Goal: Task Accomplishment & Management: Manage account settings

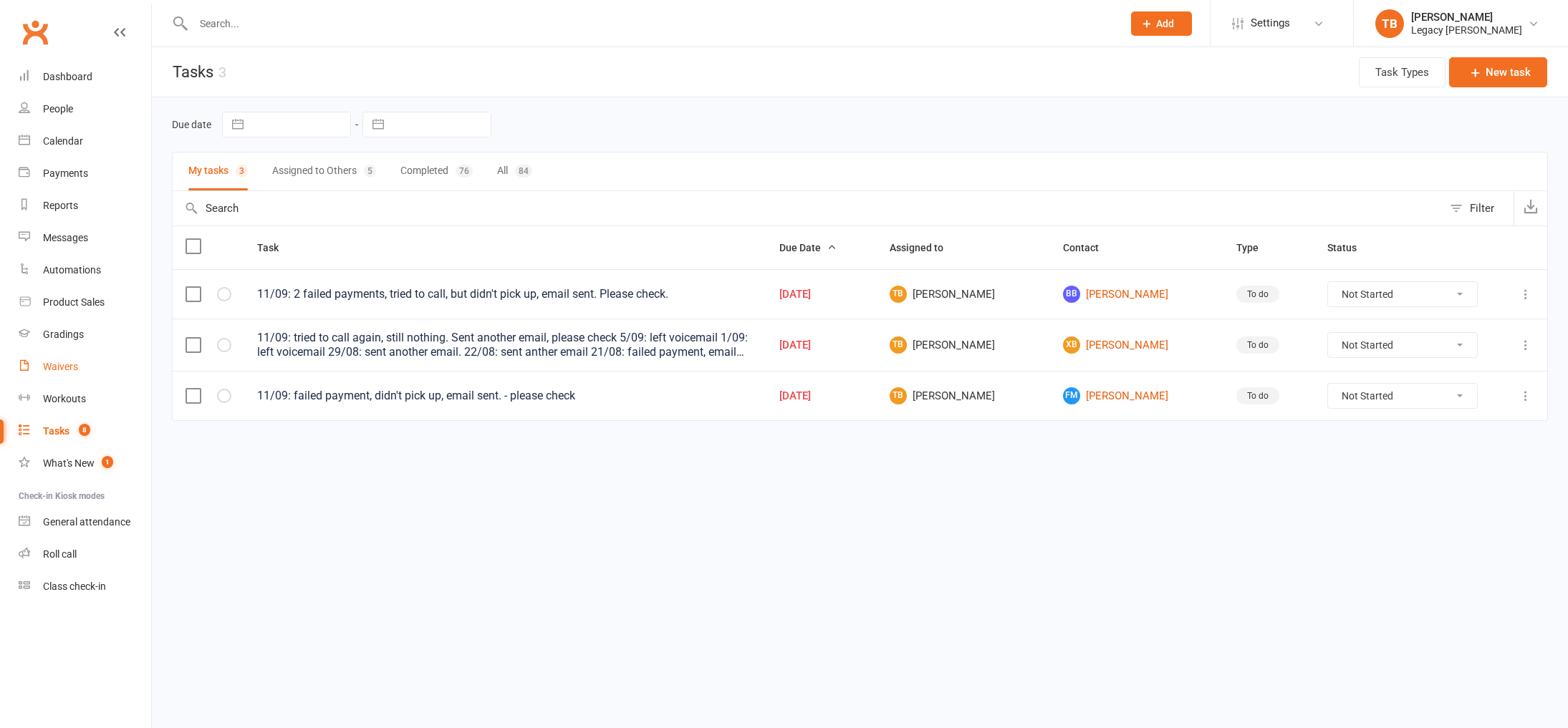
click at [73, 368] on div "Waivers" at bounding box center [61, 367] width 35 height 11
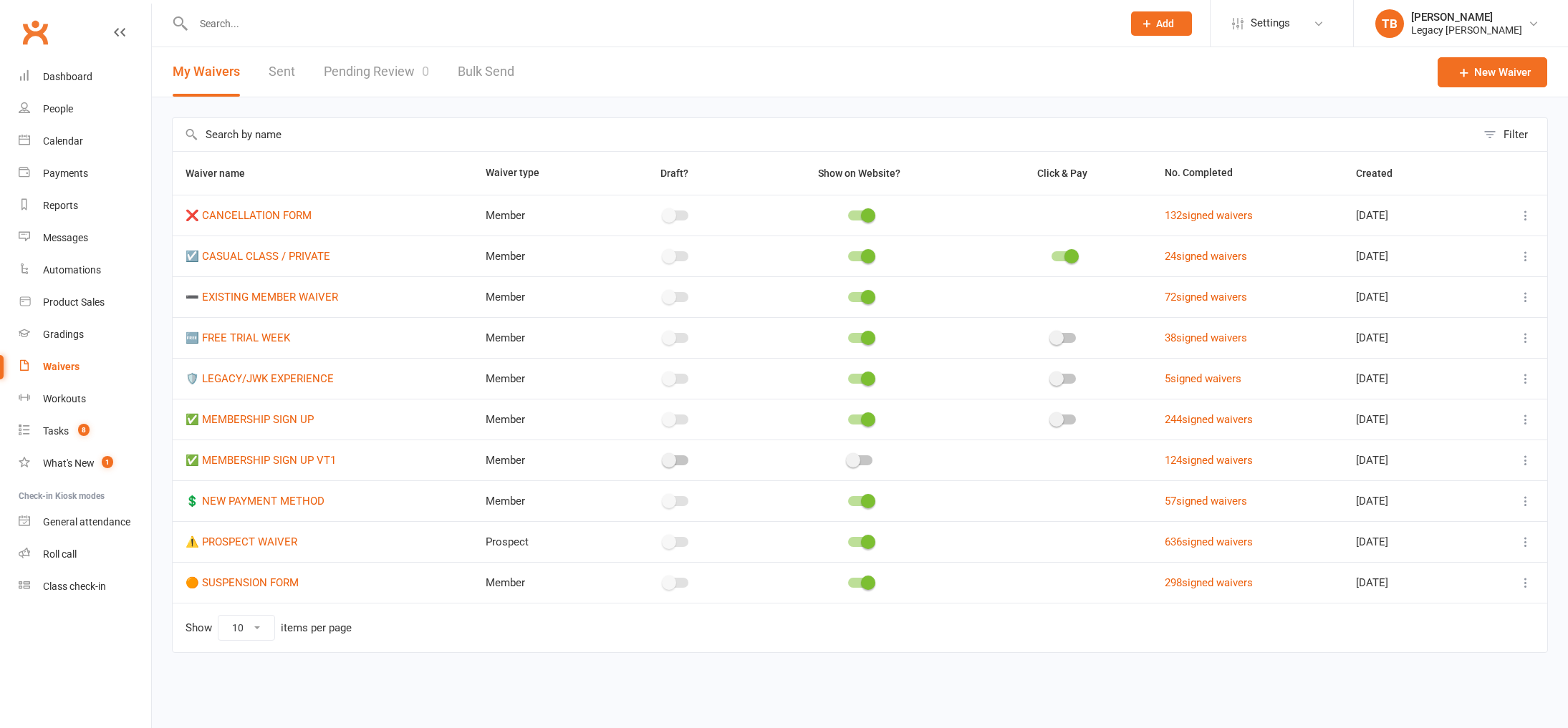
click at [368, 27] on input "text" at bounding box center [651, 23] width 924 height 20
paste input "0424 990 301"
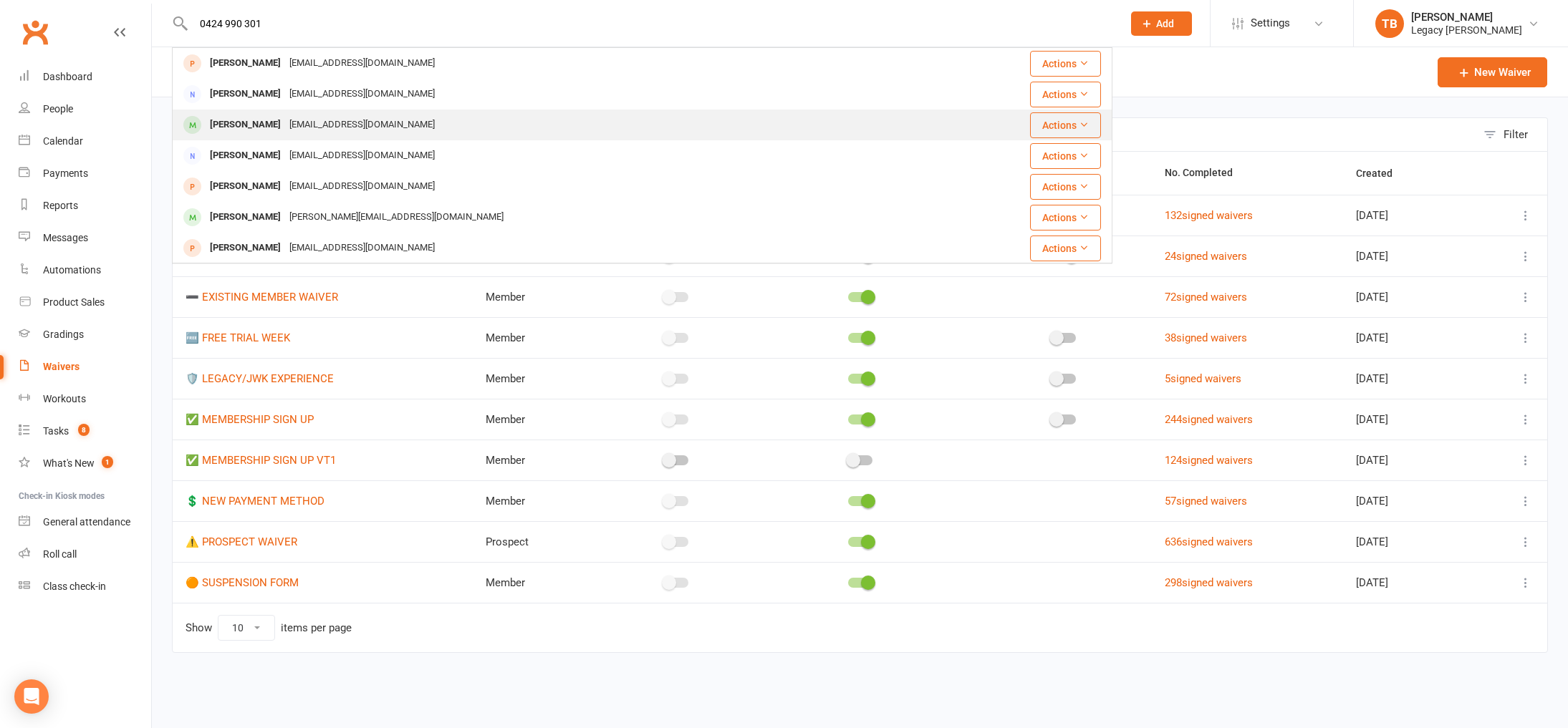
type input "0424 990 301"
click at [421, 121] on div "Lucas Sun chloeechen1103@gmail.com" at bounding box center [564, 124] width 781 height 29
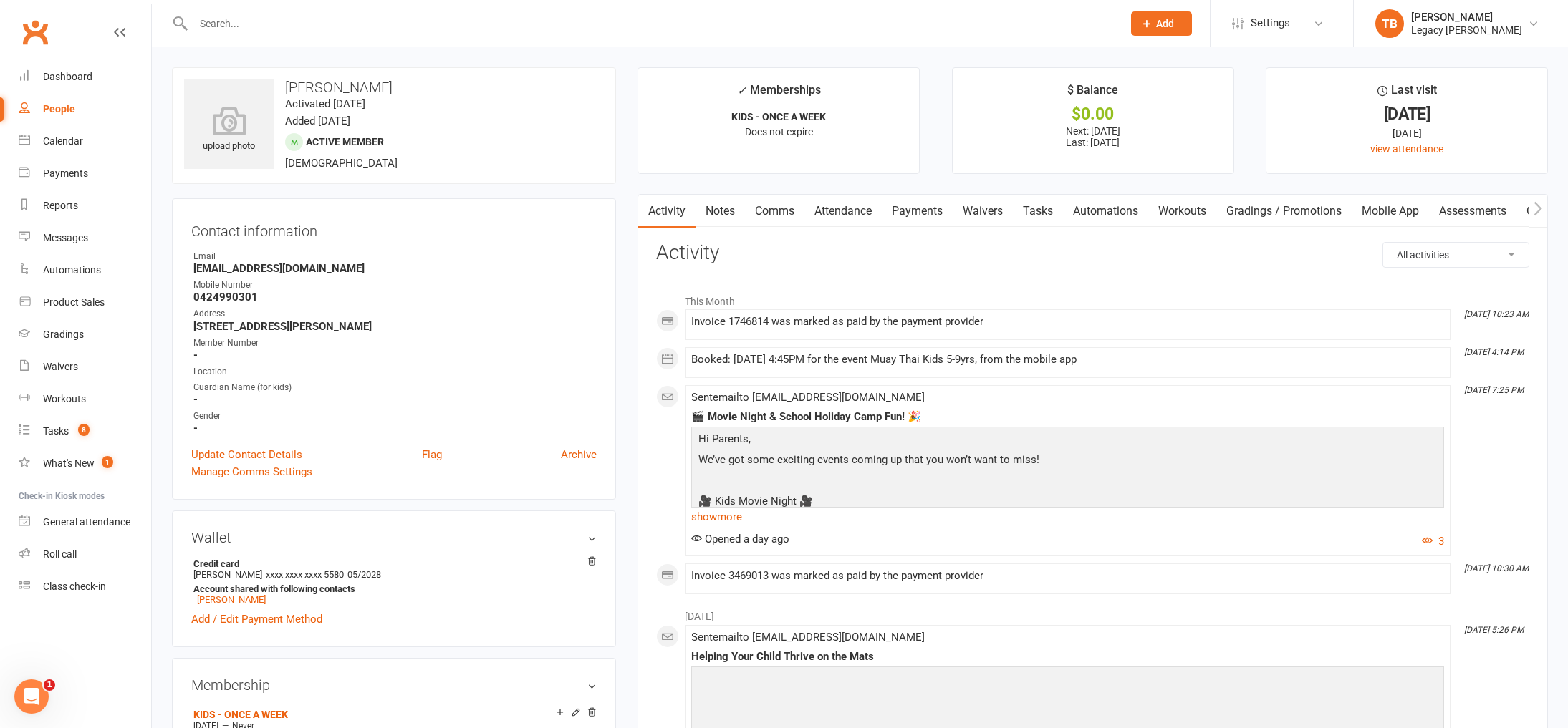
click at [966, 207] on link "Waivers" at bounding box center [983, 211] width 60 height 33
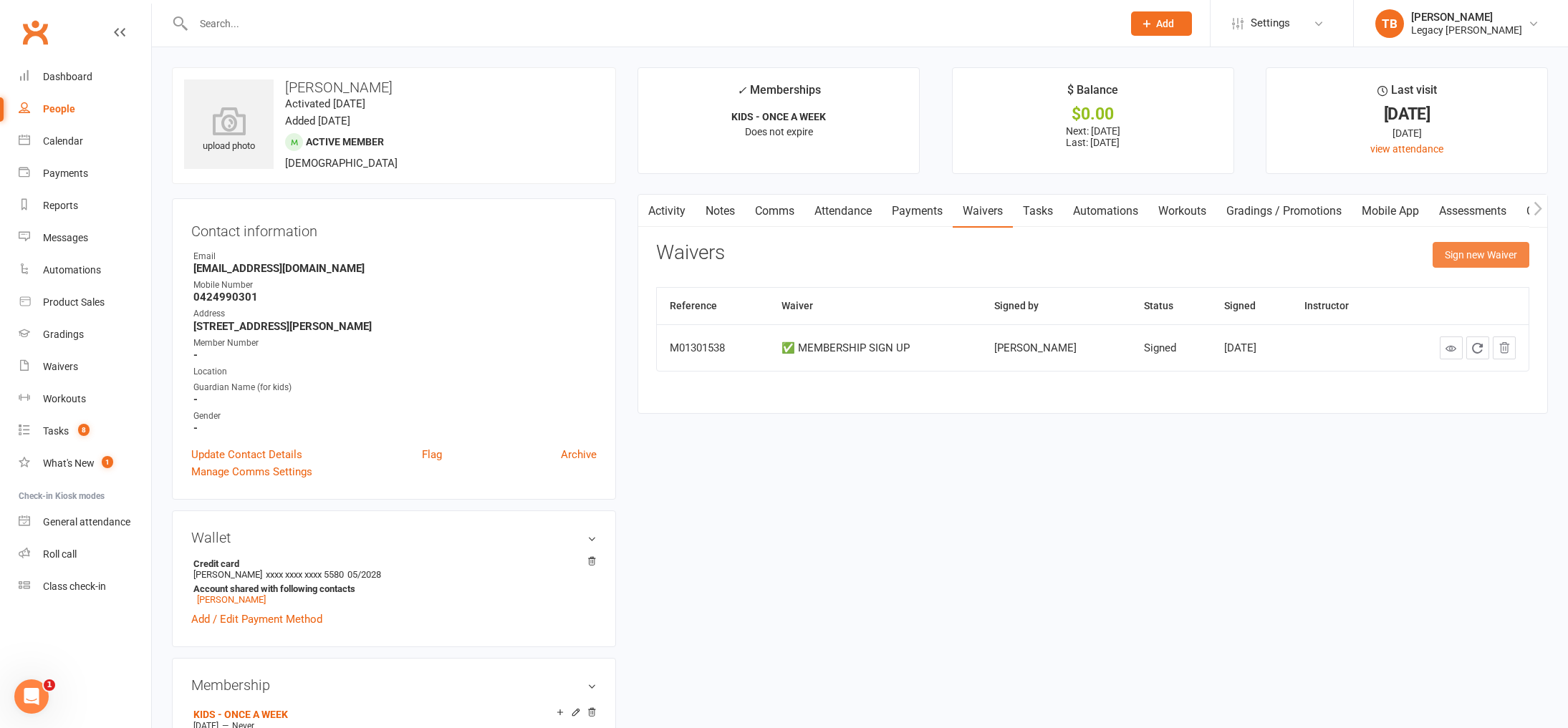
click at [1476, 256] on button "Sign new Waiver" at bounding box center [1481, 255] width 97 height 26
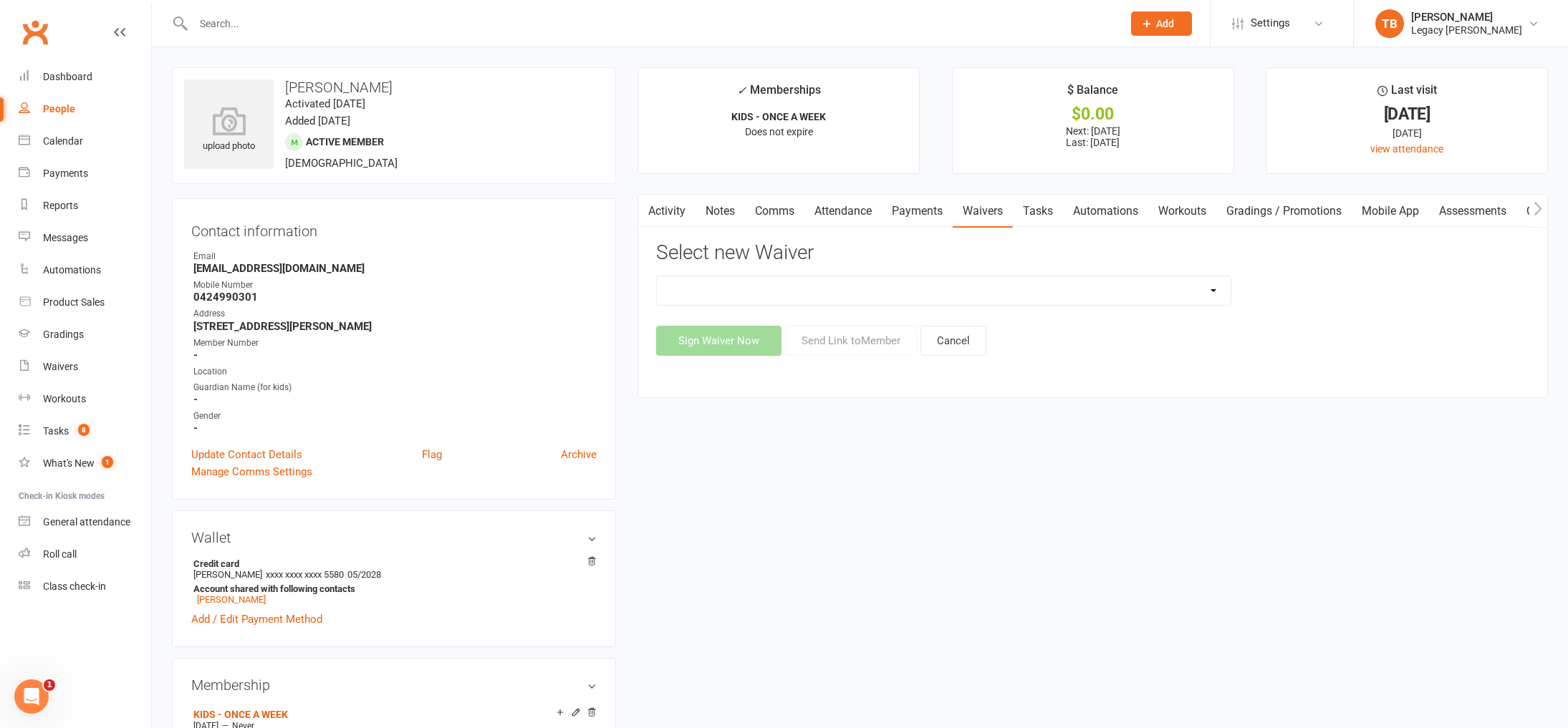
click at [955, 285] on select "❌ CANCELLATION FORM ☑️ CASUAL CLASS / PRIVATE ➖ EXISTING MEMBER WAIVER 🆓 FREE T…" at bounding box center [943, 291] width 573 height 29
select select "10407"
click at [657, 277] on select "❌ CANCELLATION FORM ☑️ CASUAL CLASS / PRIVATE ➖ EXISTING MEMBER WAIVER 🆓 FREE T…" at bounding box center [943, 291] width 573 height 29
click at [862, 347] on button "Send Link to Member" at bounding box center [851, 341] width 132 height 30
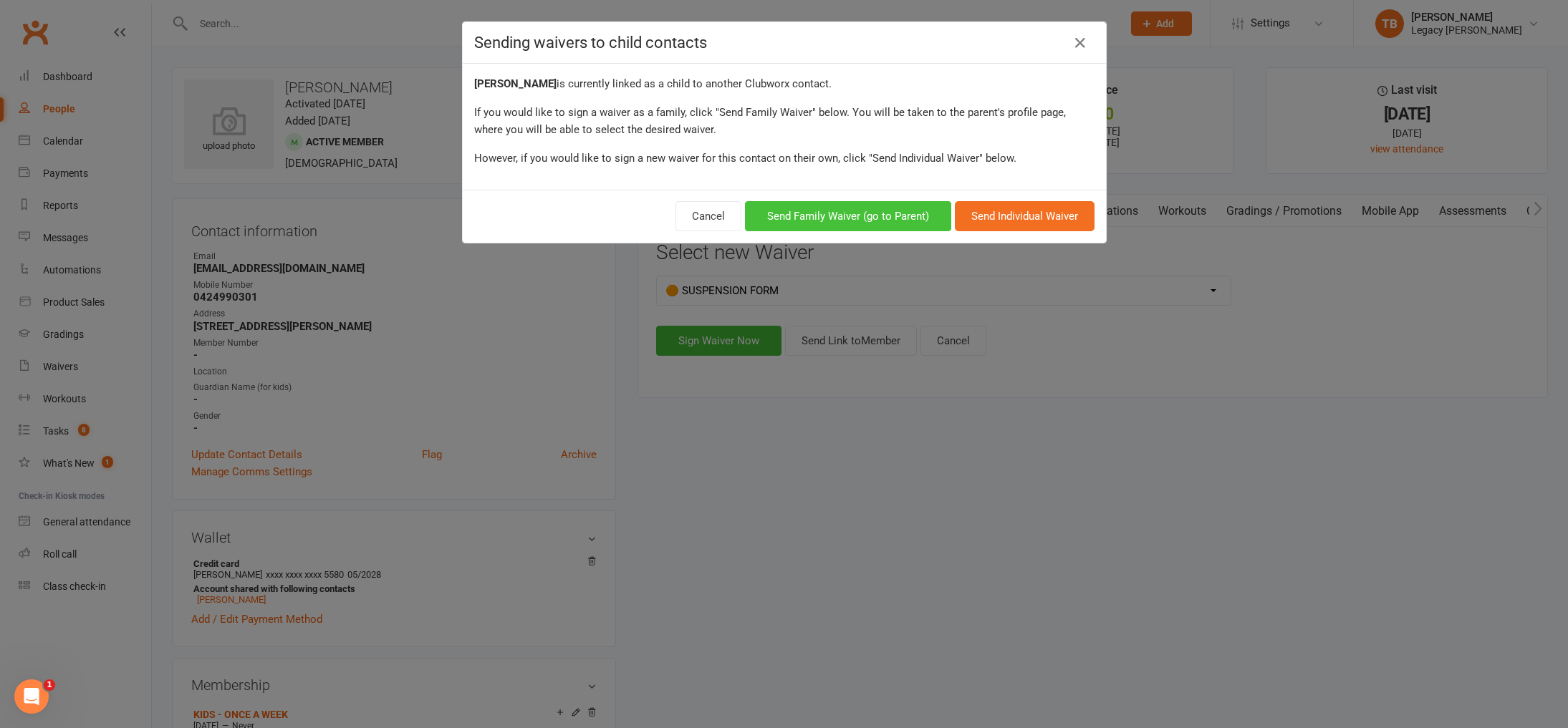
click at [903, 215] on button "Send Family Waiver (go to Parent)" at bounding box center [848, 216] width 206 height 30
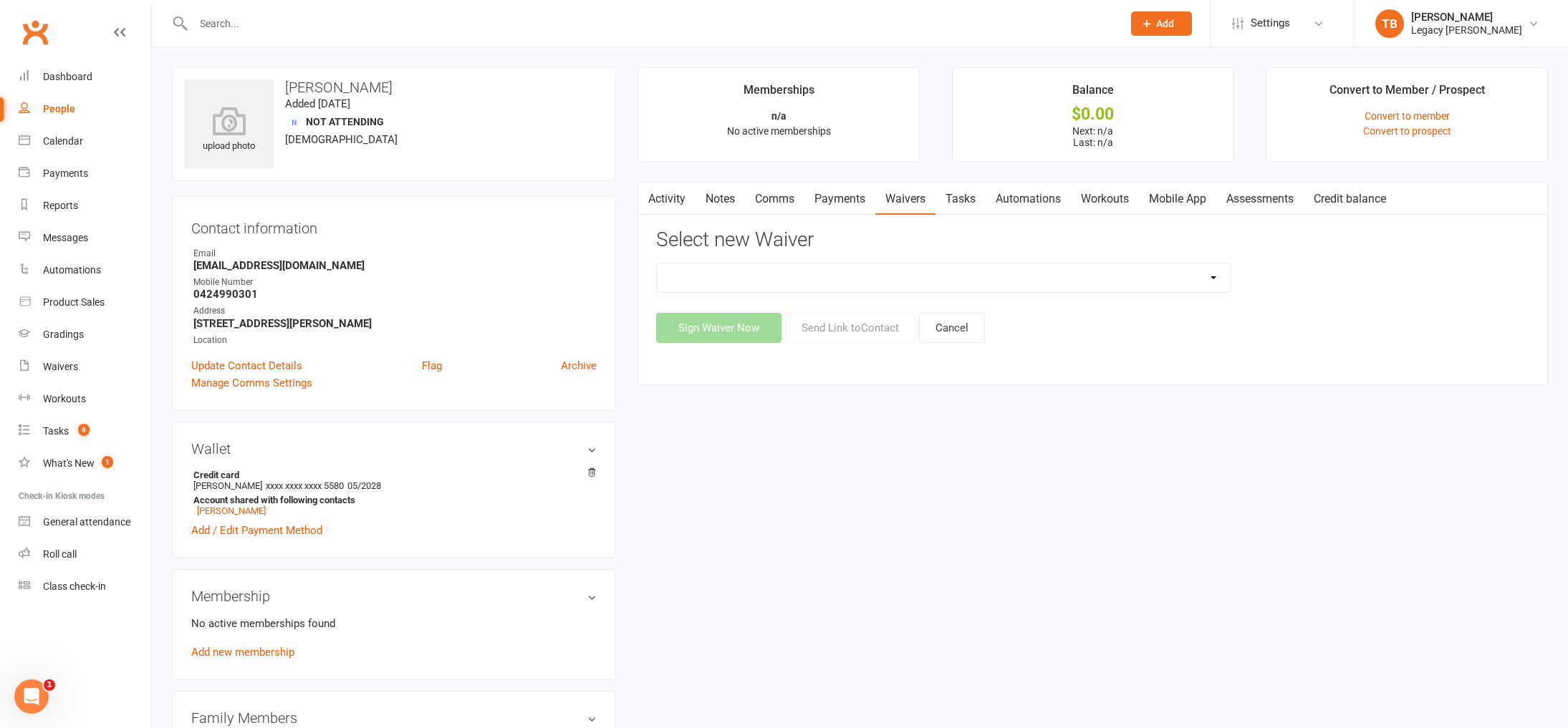
click at [777, 220] on div "Activity Notes Comms Payments Waivers Tasks Automations Workouts Mobile App Ass…" at bounding box center [1092, 283] width 910 height 204
click at [1326, 106] on li "Convert to Member / Prospect Convert to member Convert to prospect" at bounding box center [1407, 114] width 282 height 94
click at [995, 263] on div "❌ CANCELLATION FORM ☑️ CASUAL CLASS / PRIVATE ➖ EXISTING MEMBER WAIVER 🆓 FREE T…" at bounding box center [943, 278] width 575 height 30
click at [996, 279] on select "❌ CANCELLATION FORM ☑️ CASUAL CLASS / PRIVATE ➖ EXISTING MEMBER WAIVER 🆓 FREE T…" at bounding box center [943, 278] width 573 height 29
select select "10407"
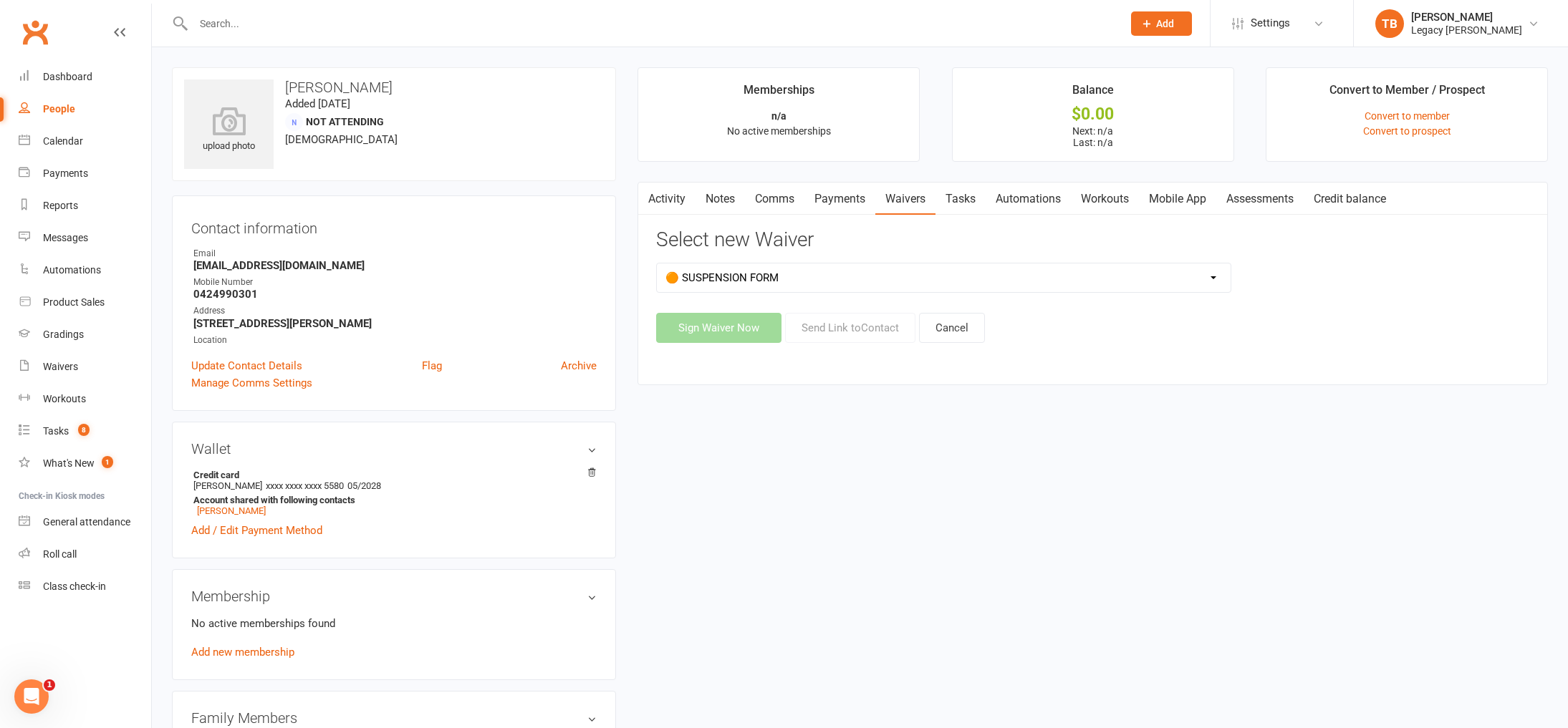
click at [657, 264] on select "❌ CANCELLATION FORM ☑️ CASUAL CLASS / PRIVATE ➖ EXISTING MEMBER WAIVER 🆓 FREE T…" at bounding box center [943, 278] width 573 height 29
click at [870, 323] on button "Send Link to Contact" at bounding box center [851, 328] width 130 height 30
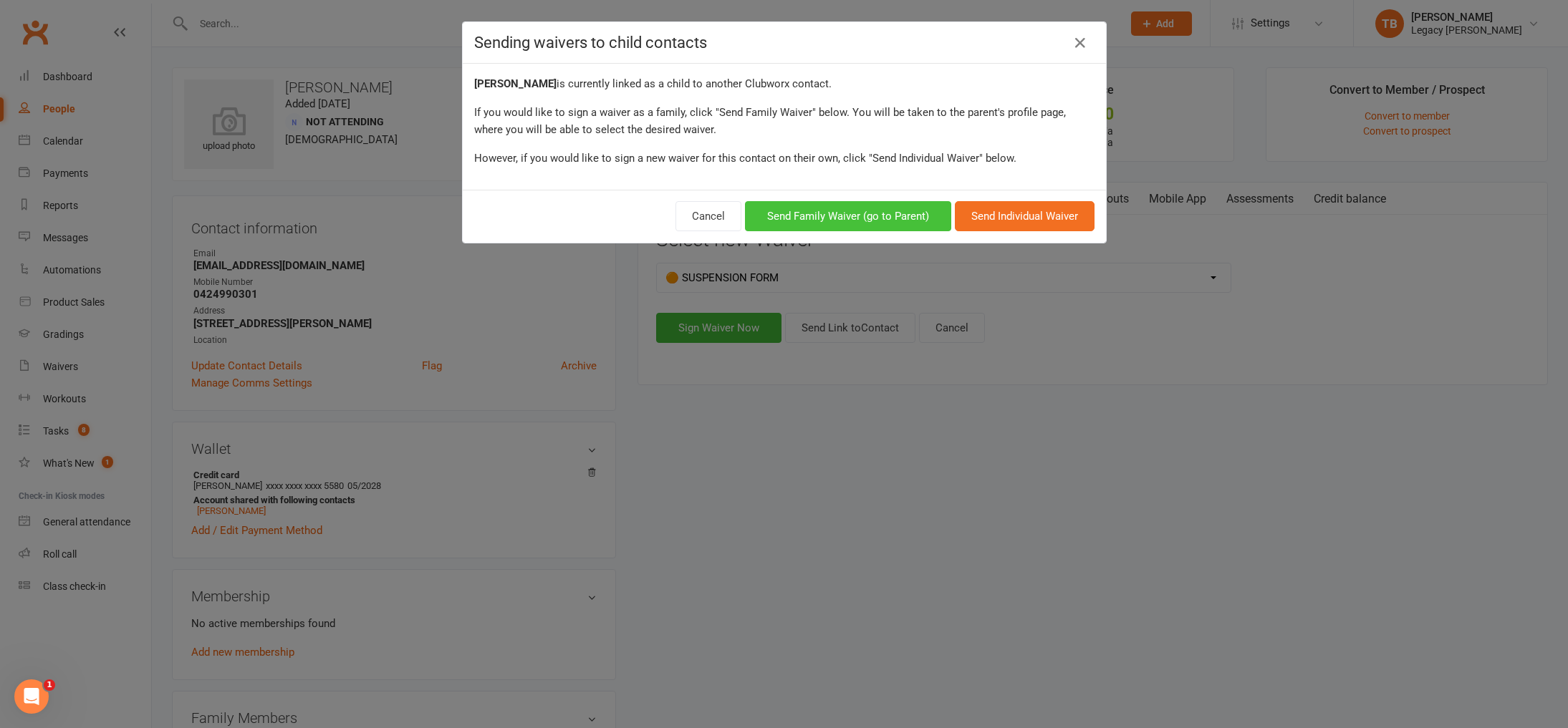
click at [921, 221] on button "Send Family Waiver (go to Parent)" at bounding box center [848, 216] width 206 height 30
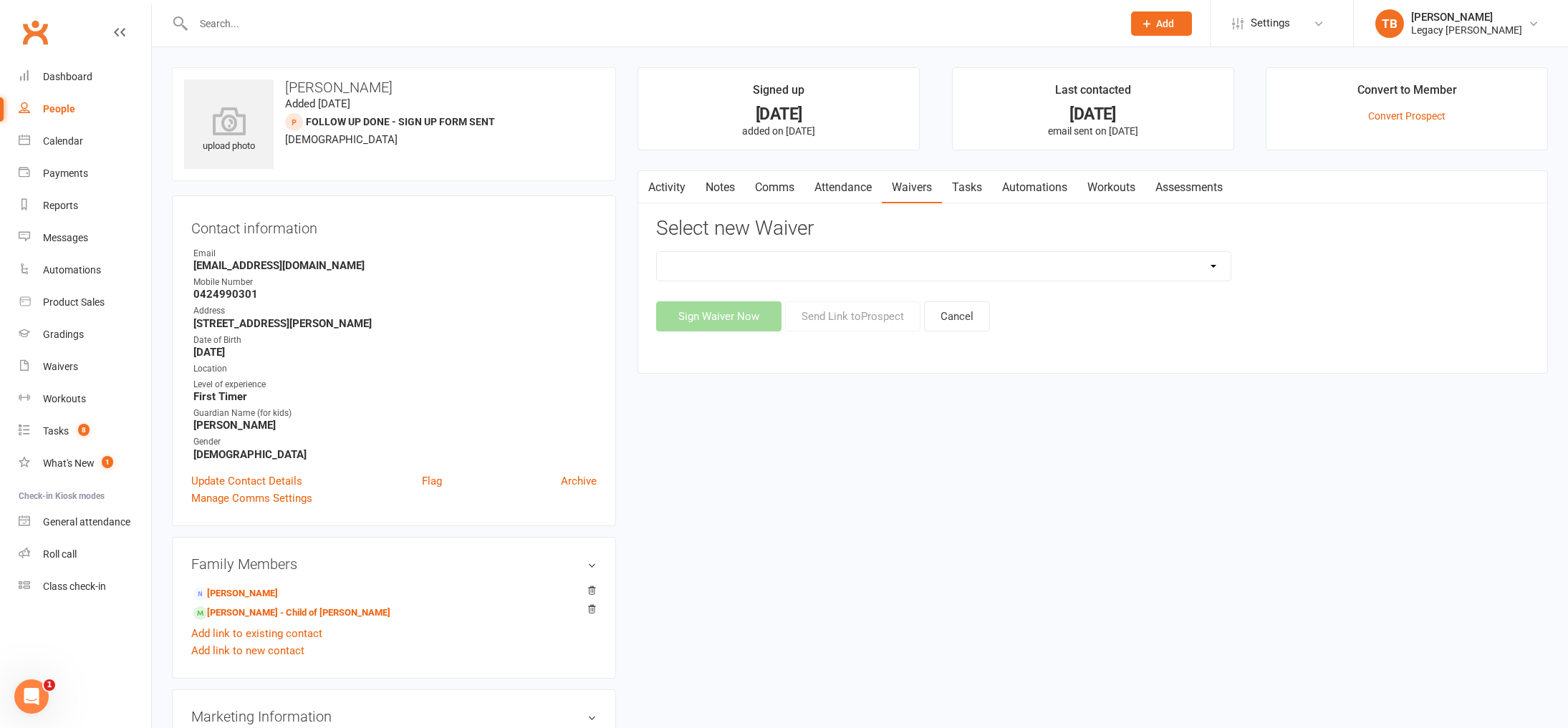
scroll to position [5, 0]
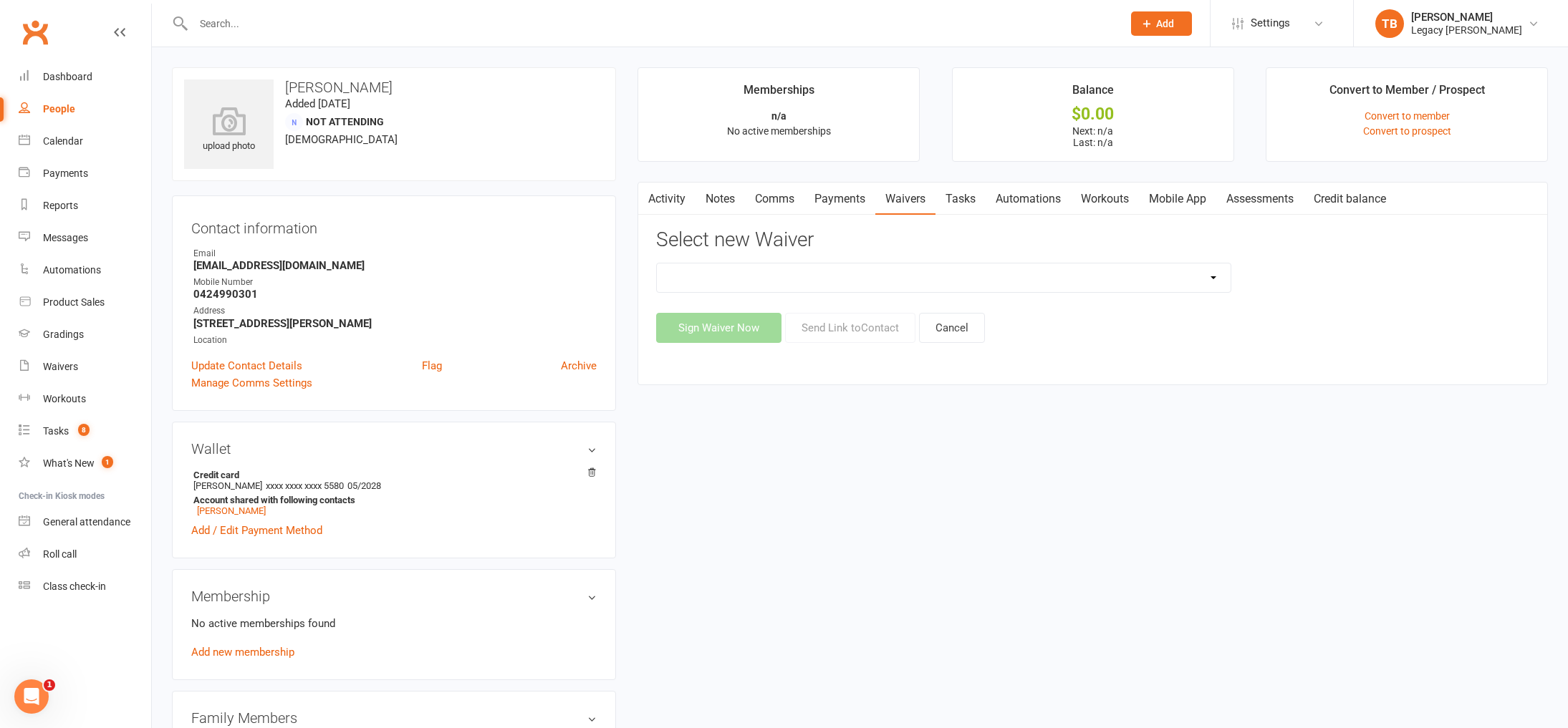
click at [943, 277] on select "❌ CANCELLATION FORM ☑️ CASUAL CLASS / PRIVATE ➖ EXISTING MEMBER WAIVER 🆓 FREE T…" at bounding box center [943, 278] width 573 height 29
select select "10407"
click at [657, 264] on select "❌ CANCELLATION FORM ☑️ CASUAL CLASS / PRIVATE ➖ EXISTING MEMBER WAIVER 🆓 FREE T…" at bounding box center [943, 278] width 573 height 29
click at [848, 334] on button "Send Link to Contact" at bounding box center [851, 328] width 130 height 30
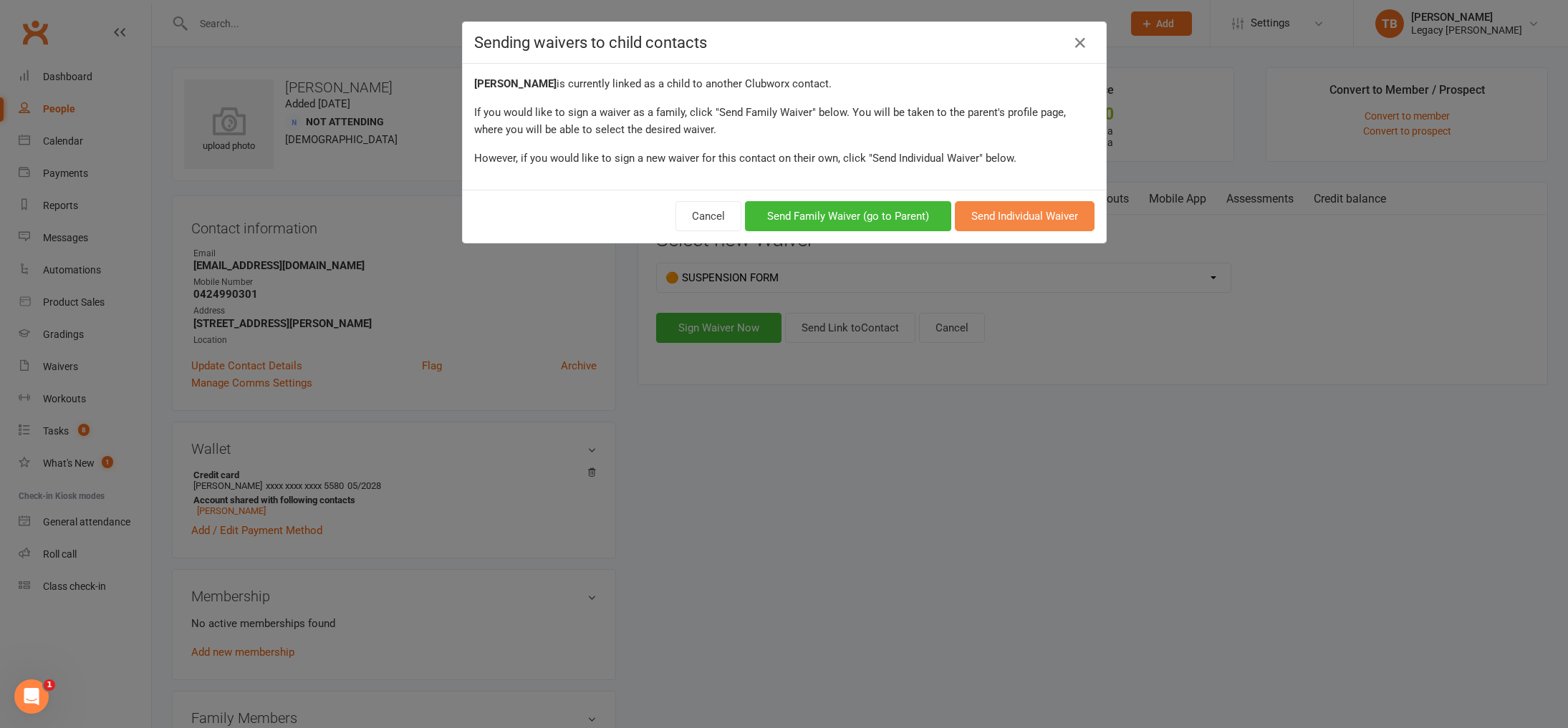
click at [1015, 213] on button "Send Individual Waiver" at bounding box center [1024, 216] width 139 height 30
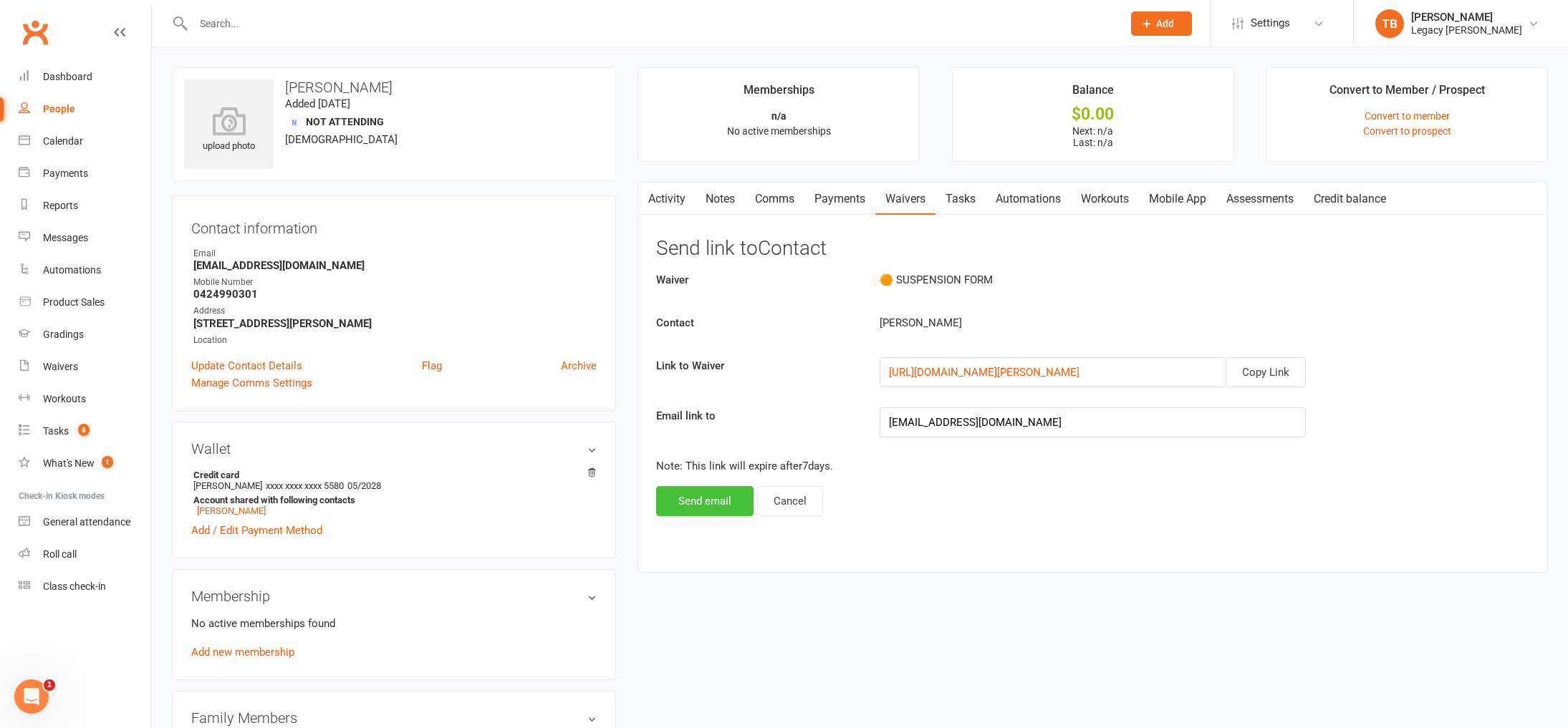
click at [716, 502] on button "Send email" at bounding box center [704, 501] width 98 height 30
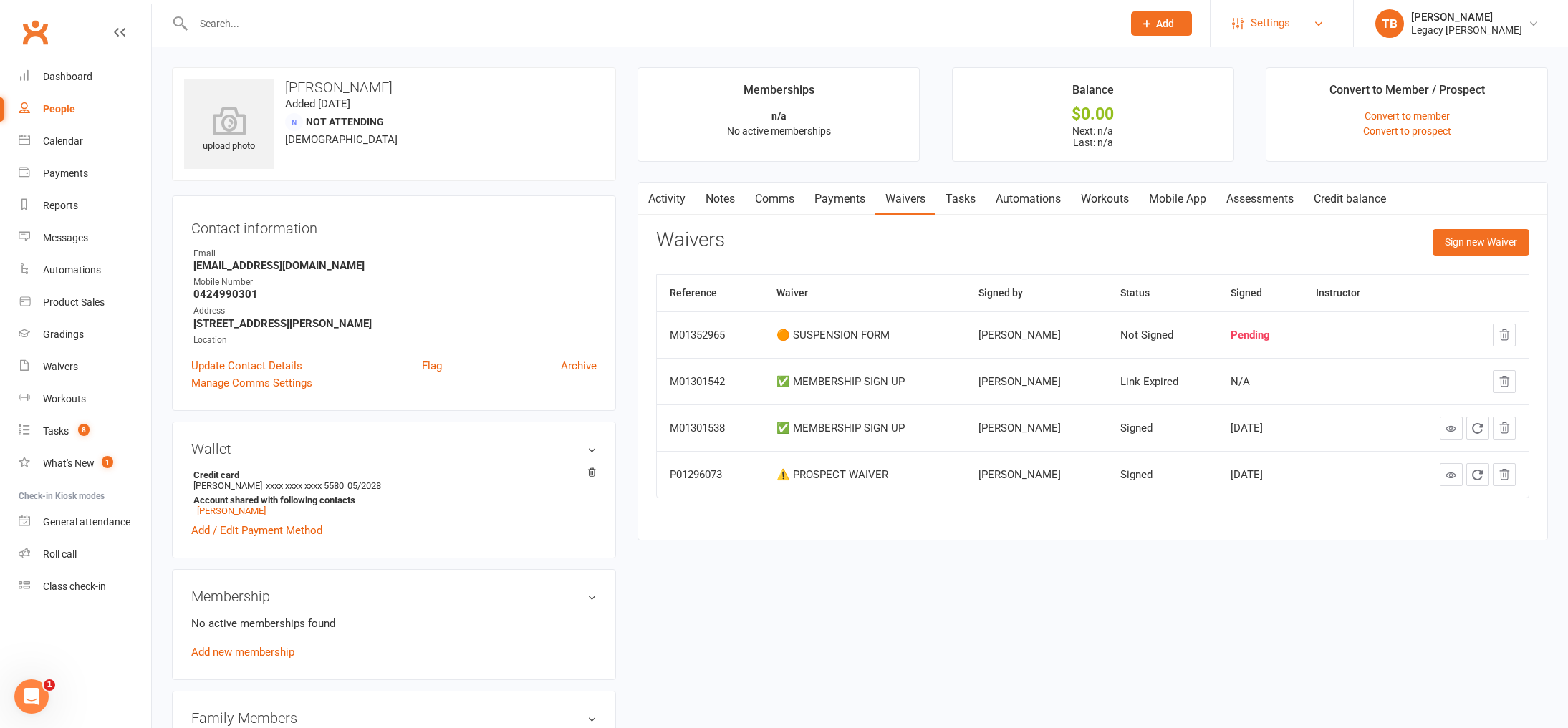
click at [1294, 27] on link "Settings" at bounding box center [1282, 23] width 100 height 33
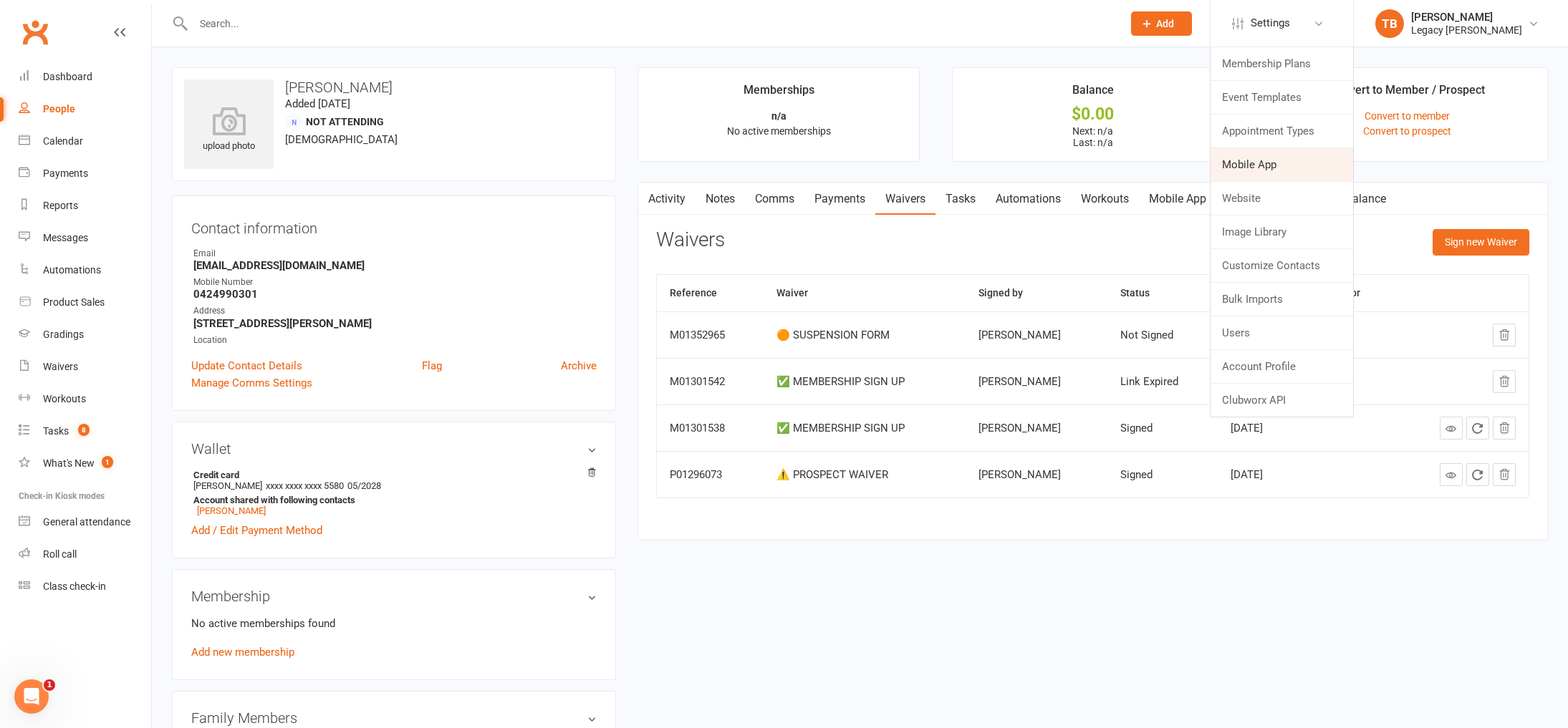
click at [1287, 166] on link "Mobile App" at bounding box center [1282, 164] width 143 height 33
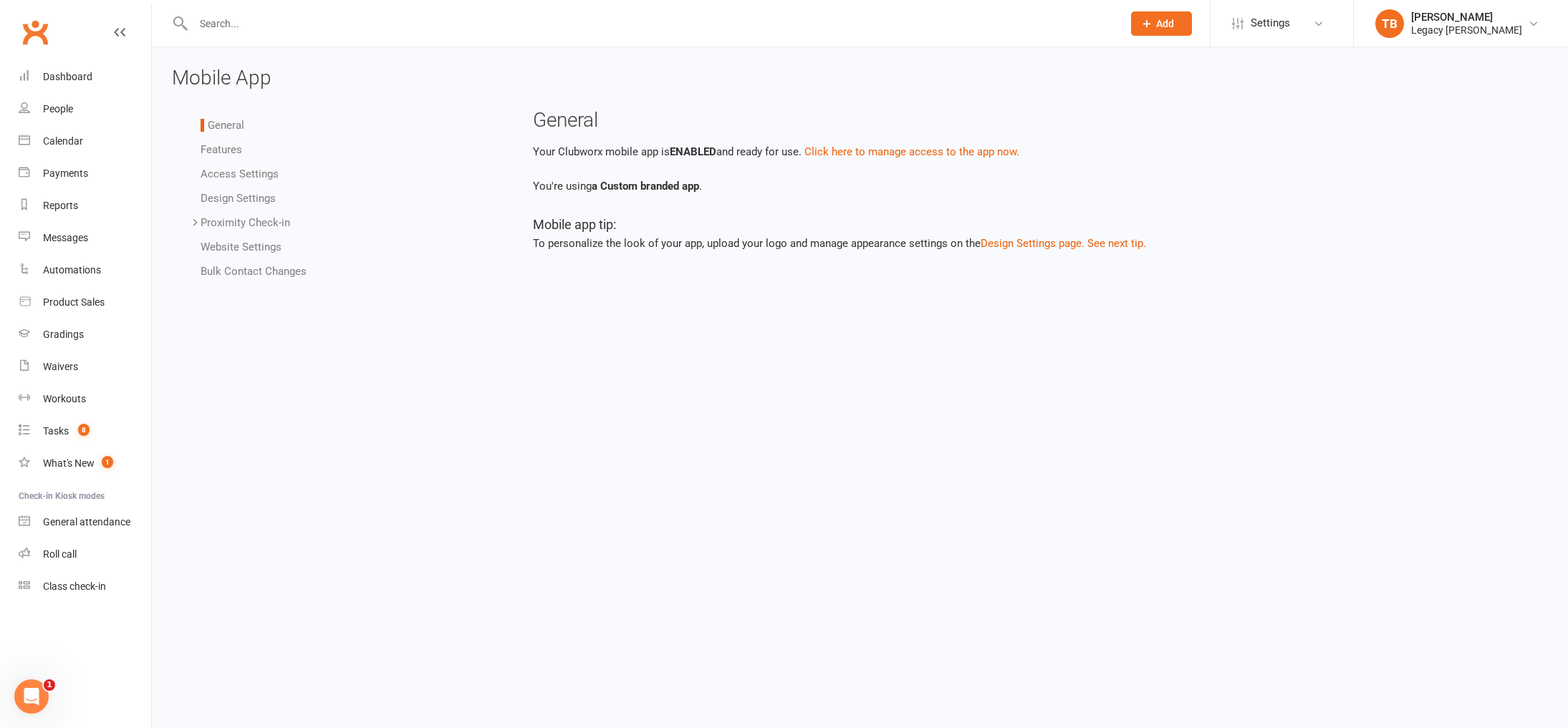
click at [244, 34] on div at bounding box center [642, 23] width 940 height 47
click at [257, 32] on input "text" at bounding box center [651, 23] width 924 height 20
paste input "[DOMAIN_NAME][EMAIL_ADDRESS][DOMAIN_NAME]"
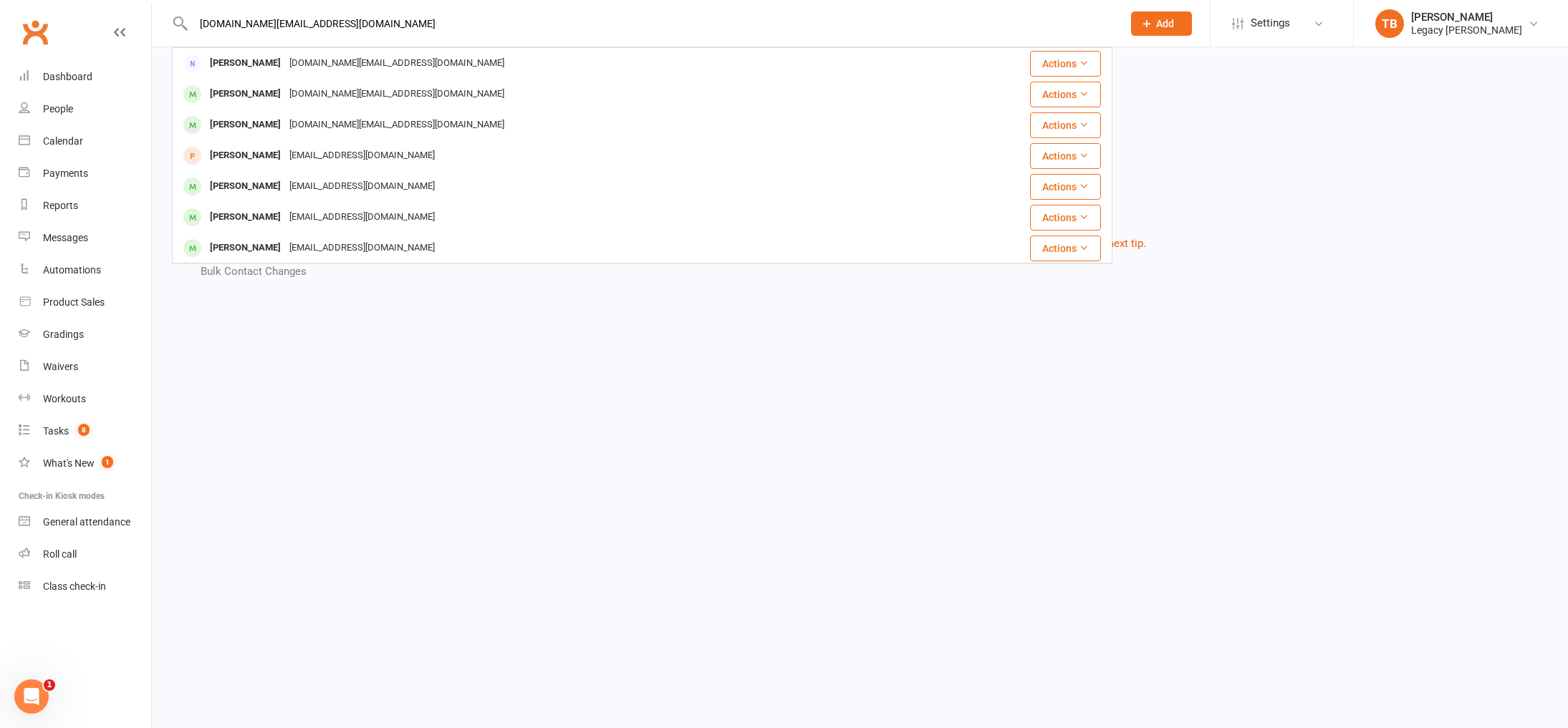
type input "[DOMAIN_NAME][EMAIL_ADDRESS][DOMAIN_NAME]"
click at [497, 308] on html "[DOMAIN_NAME][EMAIL_ADDRESS][DOMAIN_NAME] [PERSON_NAME] [DOMAIN_NAME][EMAIL_ADD…" at bounding box center [784, 153] width 1568 height 308
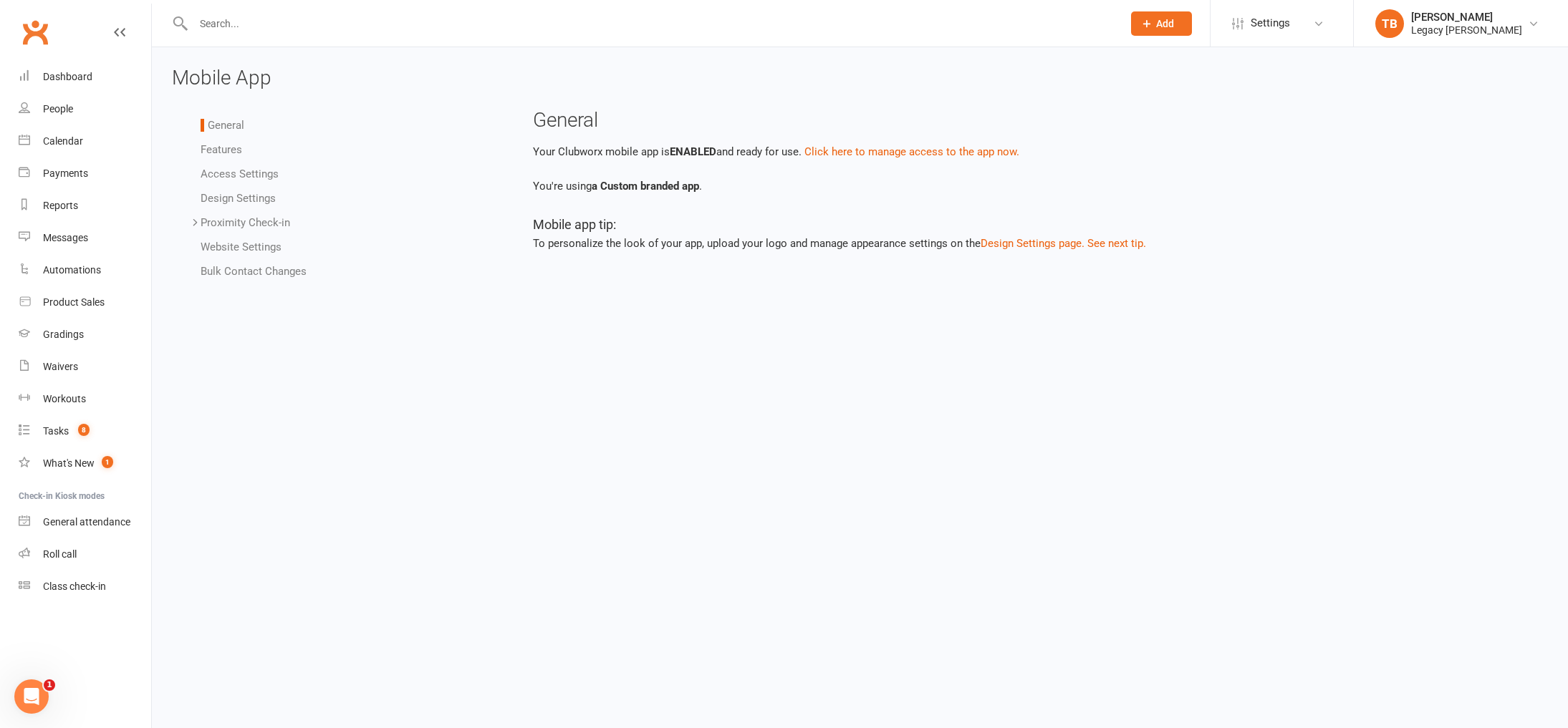
click at [242, 182] on li "Access Settings" at bounding box center [351, 175] width 300 height 18
click at [261, 176] on link "Access Settings" at bounding box center [240, 174] width 78 height 13
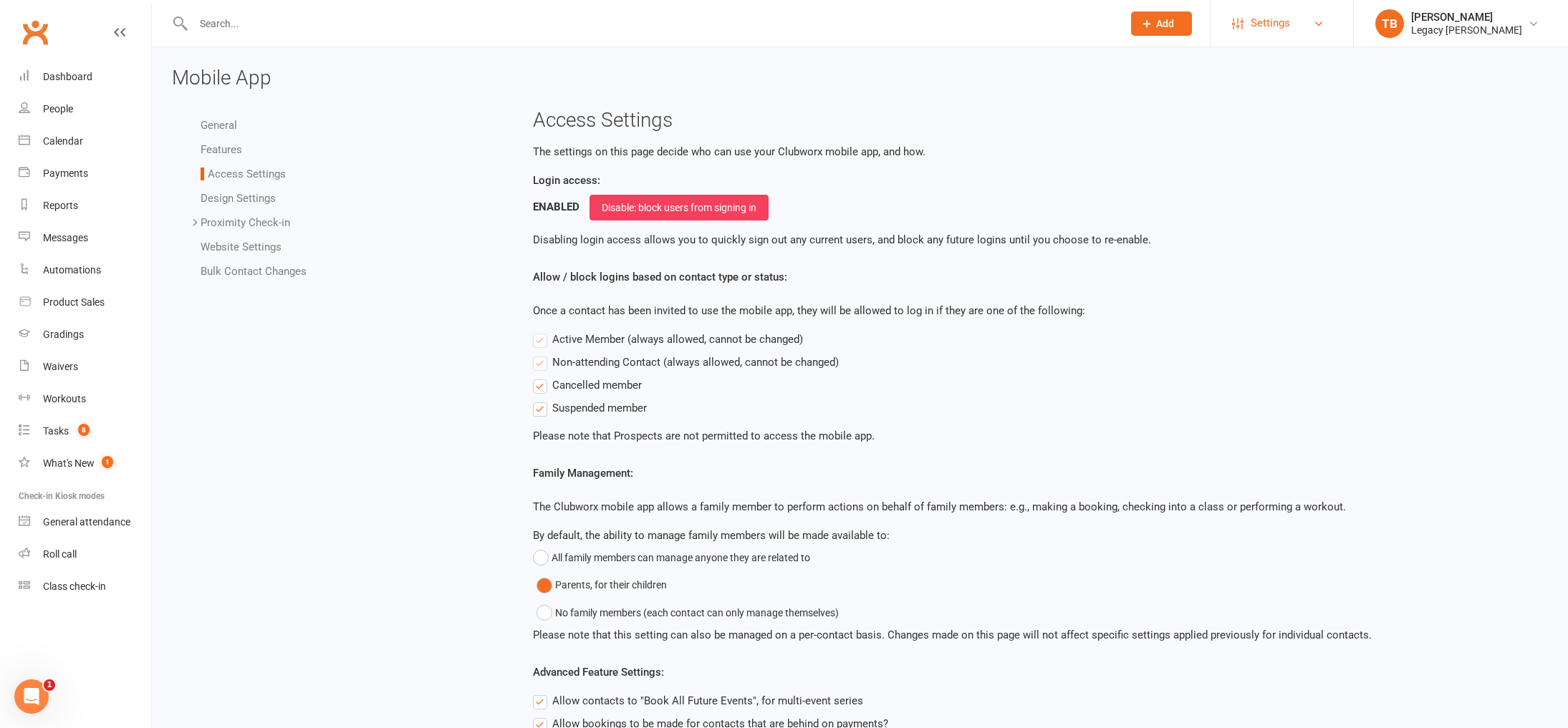
click at [1307, 29] on link "Settings" at bounding box center [1282, 23] width 100 height 33
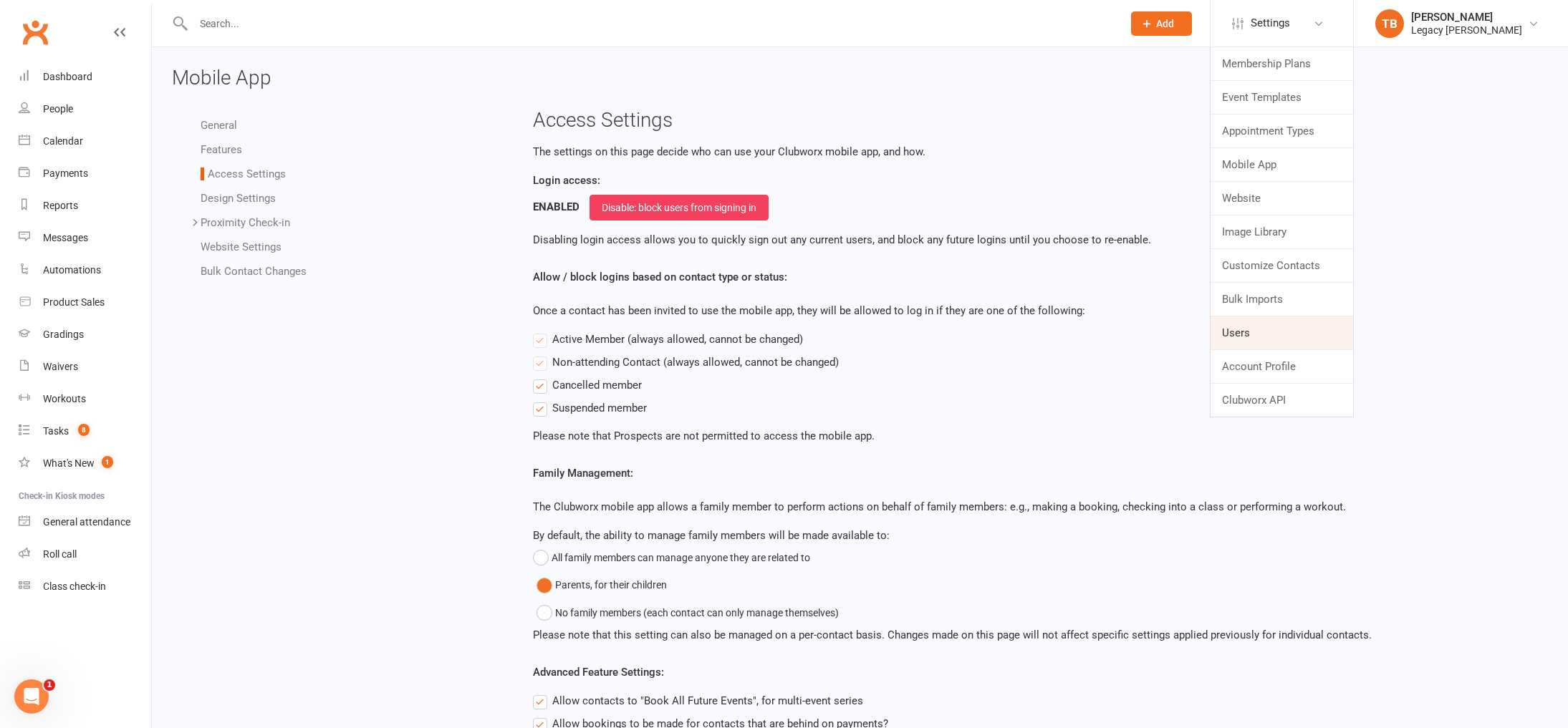
click at [1289, 336] on link "Users" at bounding box center [1282, 332] width 143 height 33
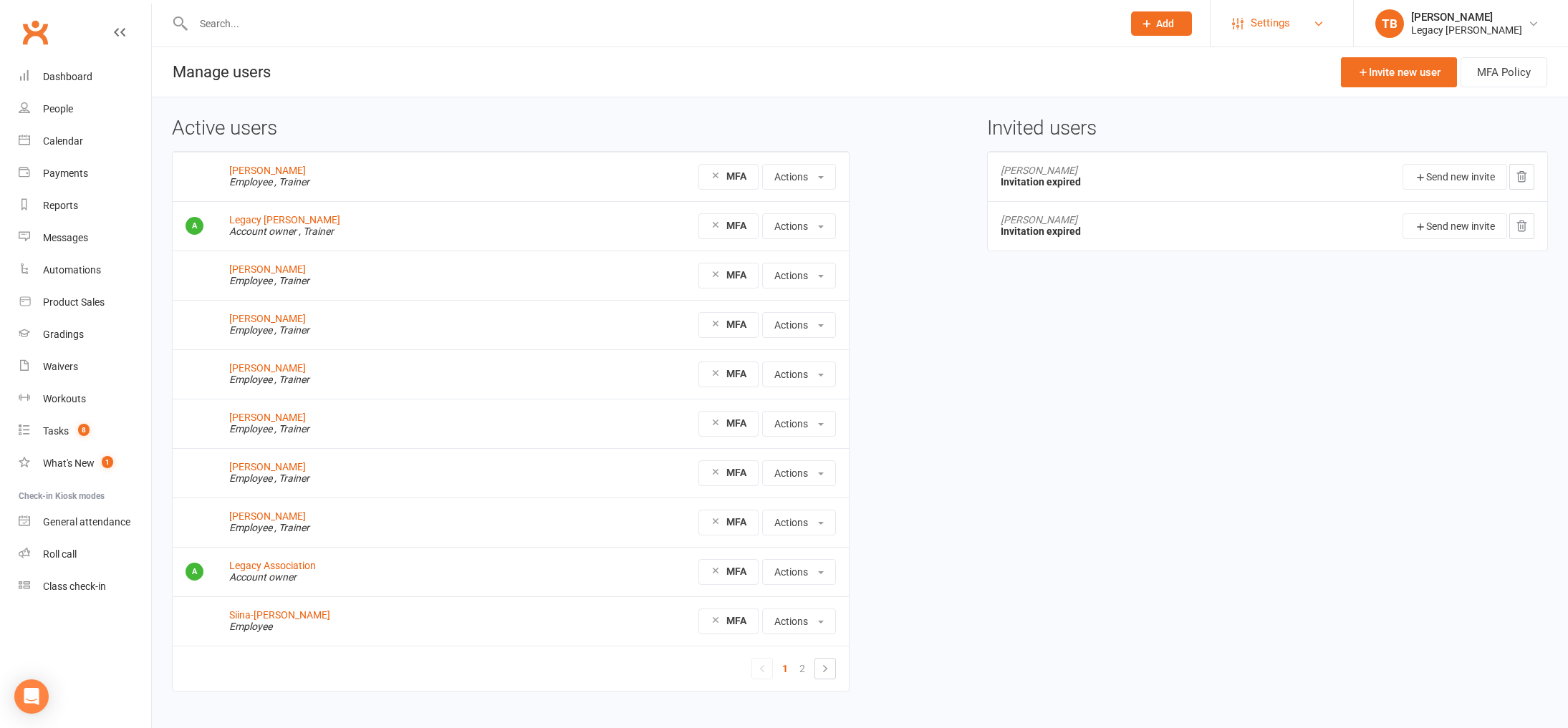
click at [1306, 21] on link "Settings" at bounding box center [1282, 23] width 100 height 33
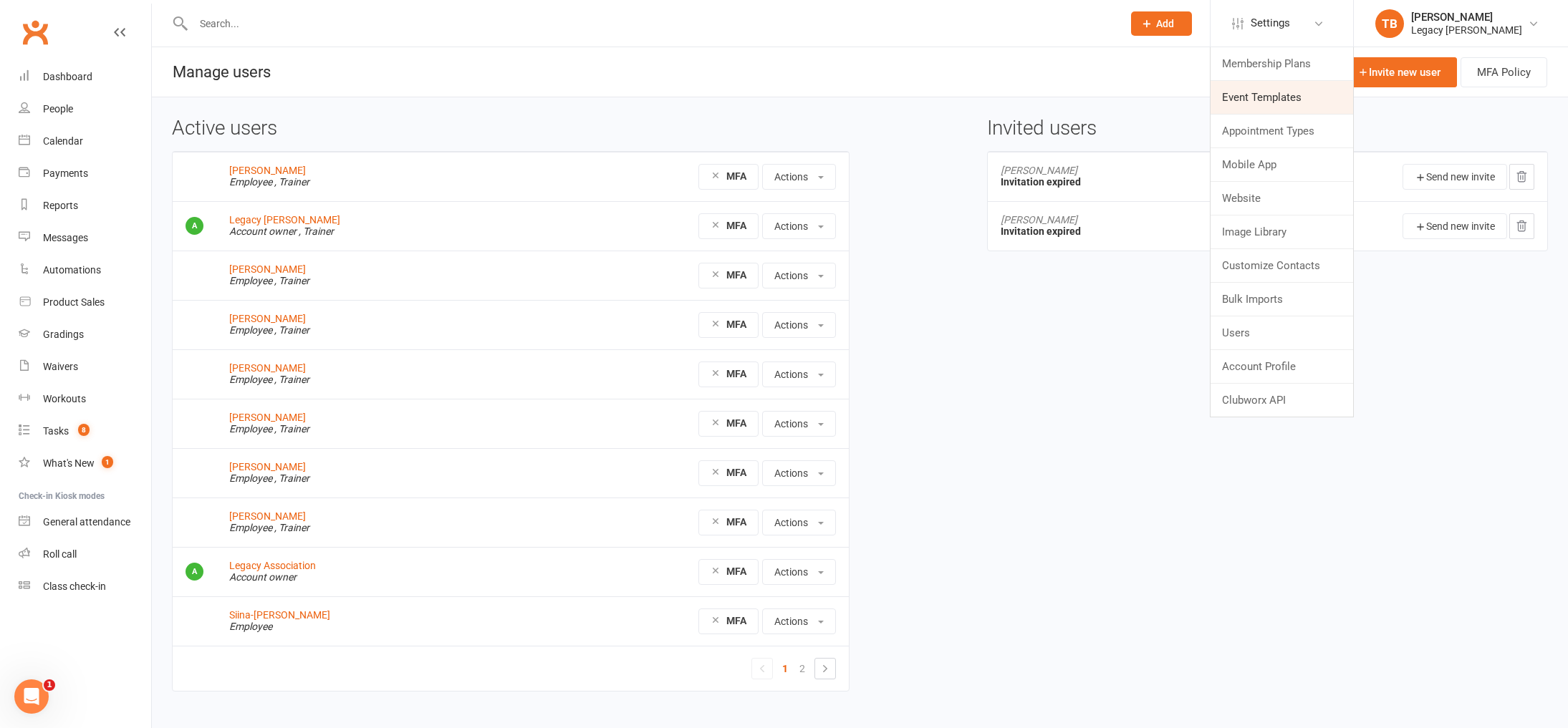
scroll to position [7, 0]
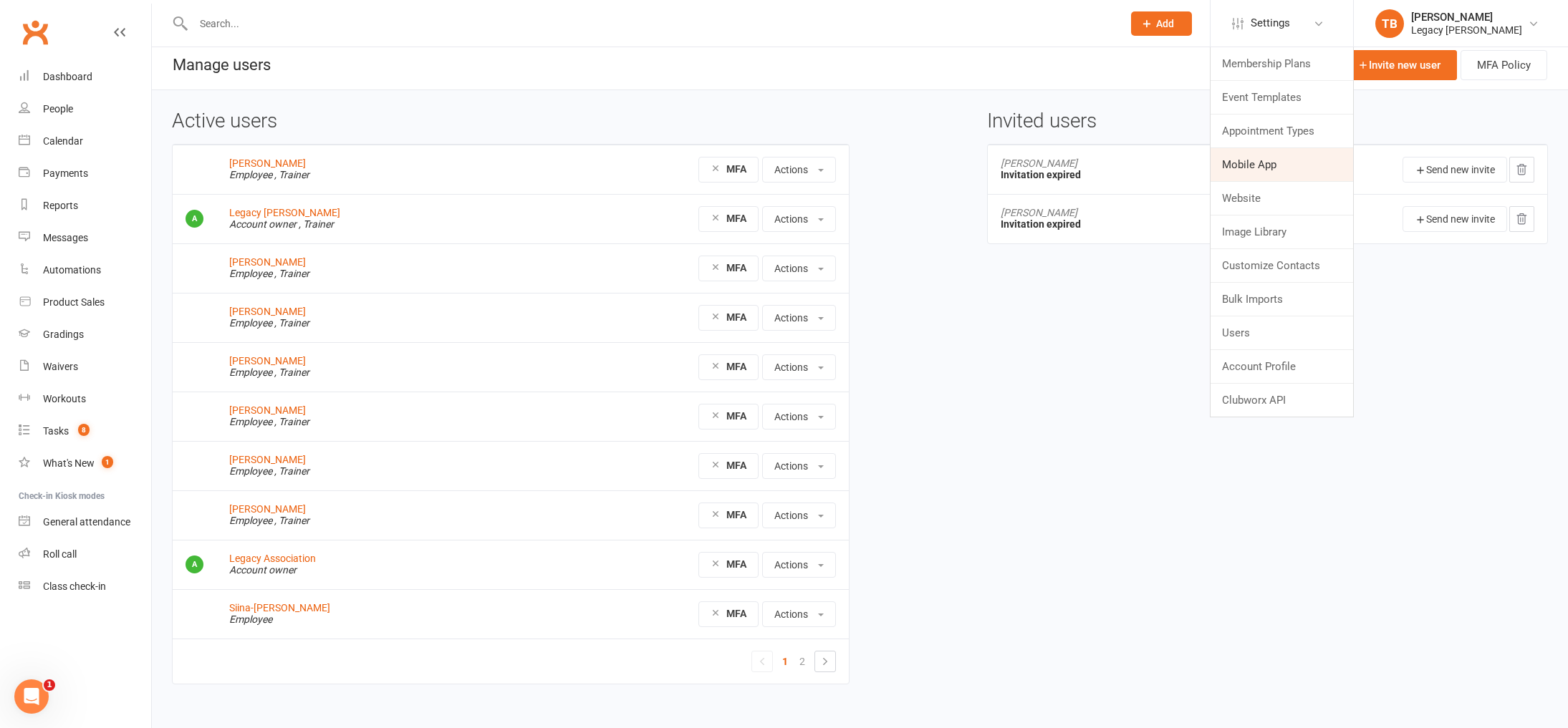
click at [1254, 162] on link "Mobile App" at bounding box center [1282, 164] width 143 height 33
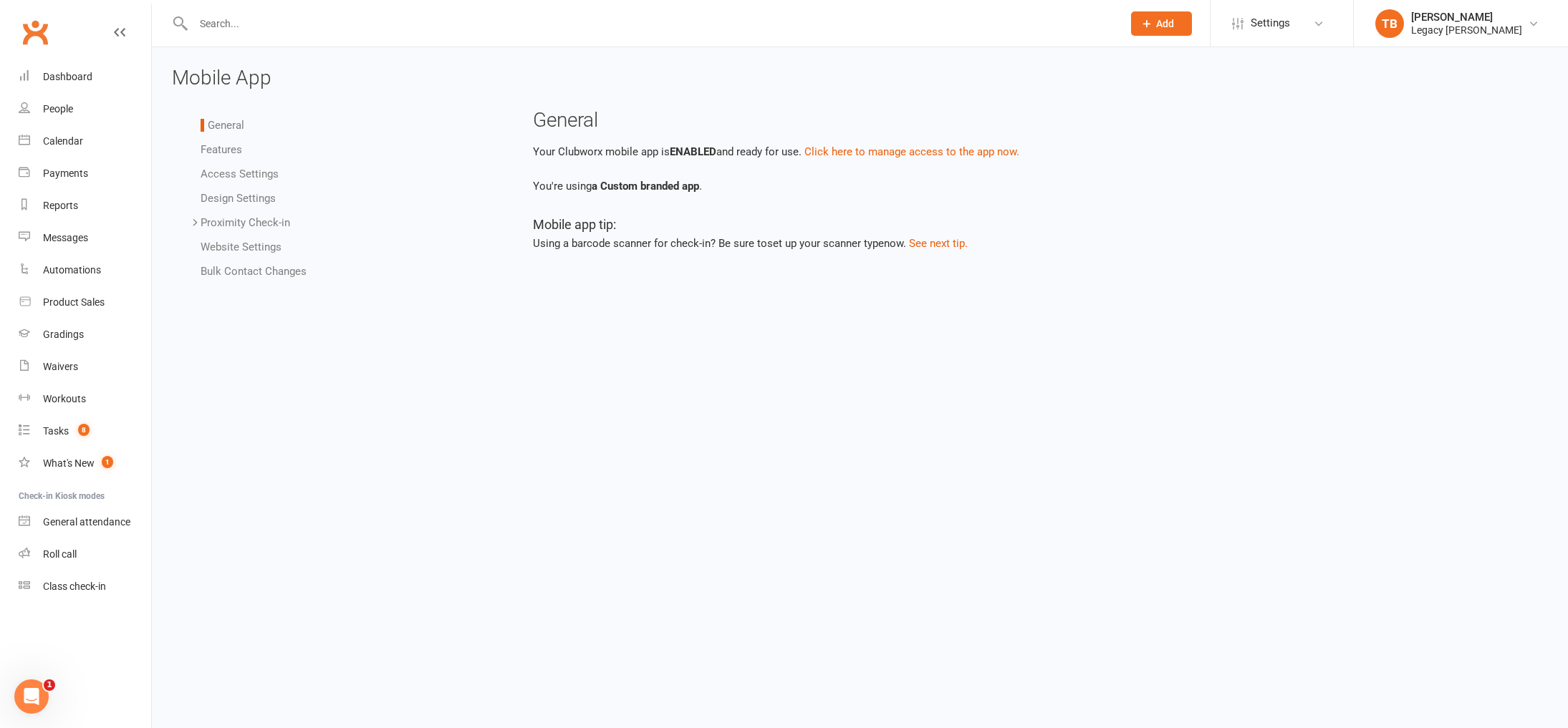
click at [247, 272] on link "Bulk Contact Changes" at bounding box center [254, 271] width 106 height 13
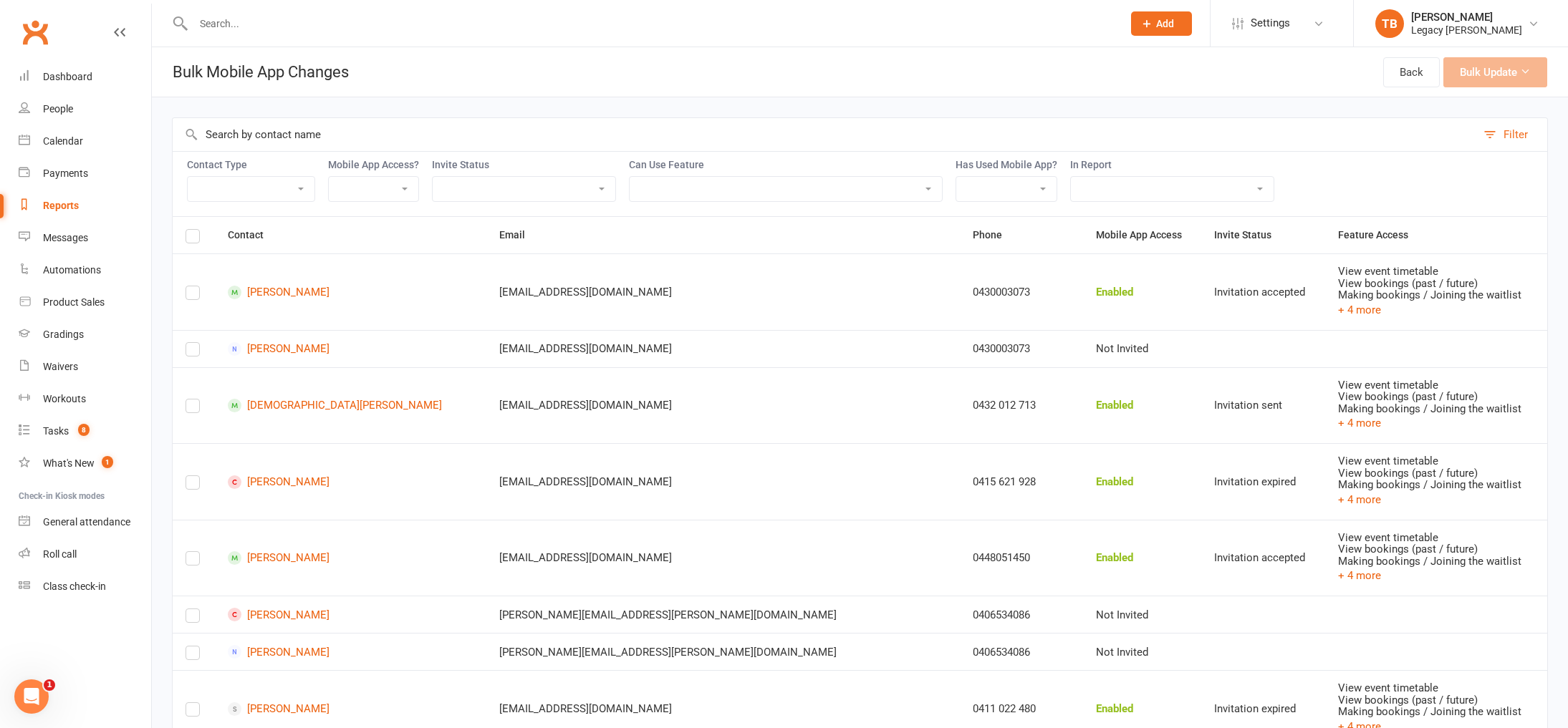
click at [302, 132] on input "text" at bounding box center [824, 134] width 1304 height 33
paste input "another.donkey.design@gmail.com"
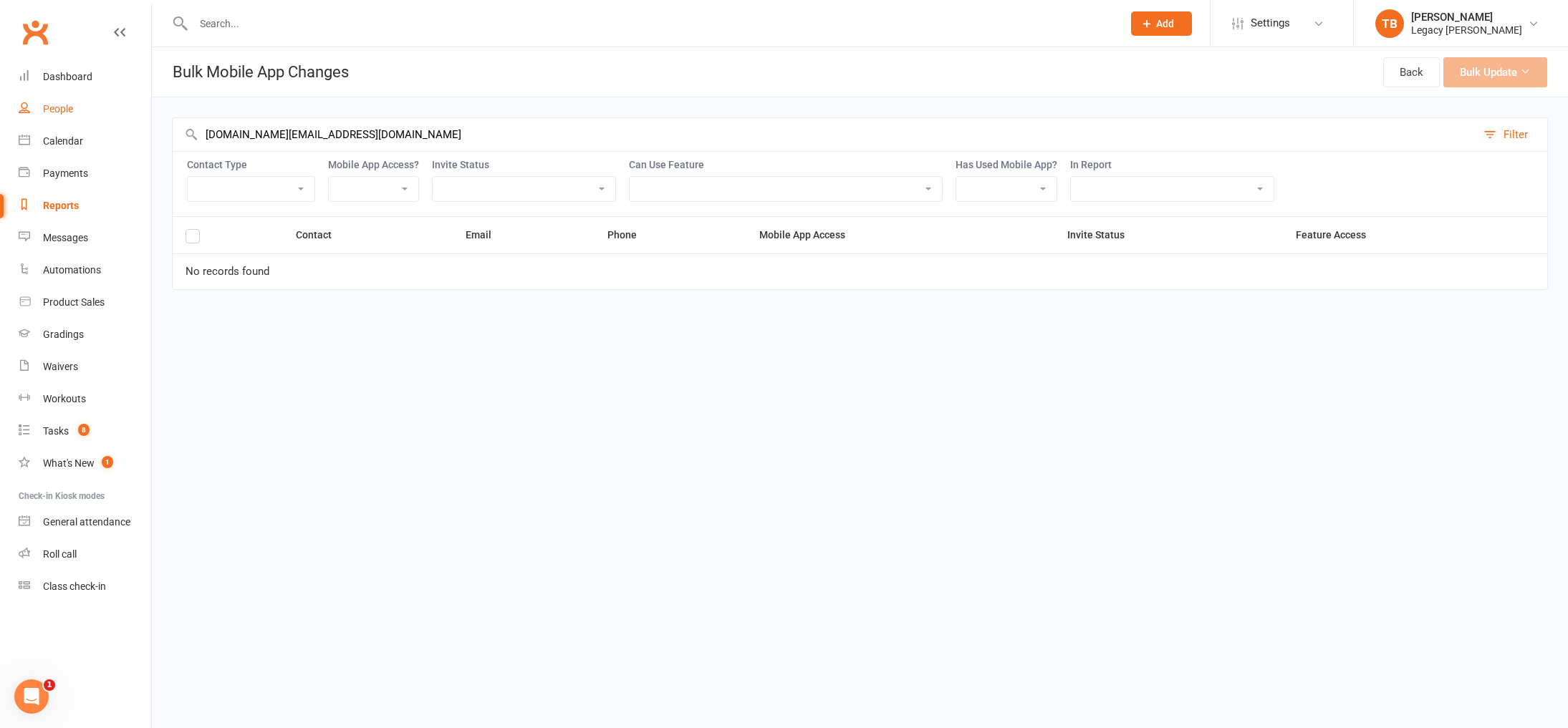
drag, startPoint x: 435, startPoint y: 139, endPoint x: 84, endPoint y: 113, distance: 352.0
click at [84, 113] on ui-view "Prospect Member Non-attending contact Class / event Appointment Grading event T…" at bounding box center [784, 157] width 1568 height 307
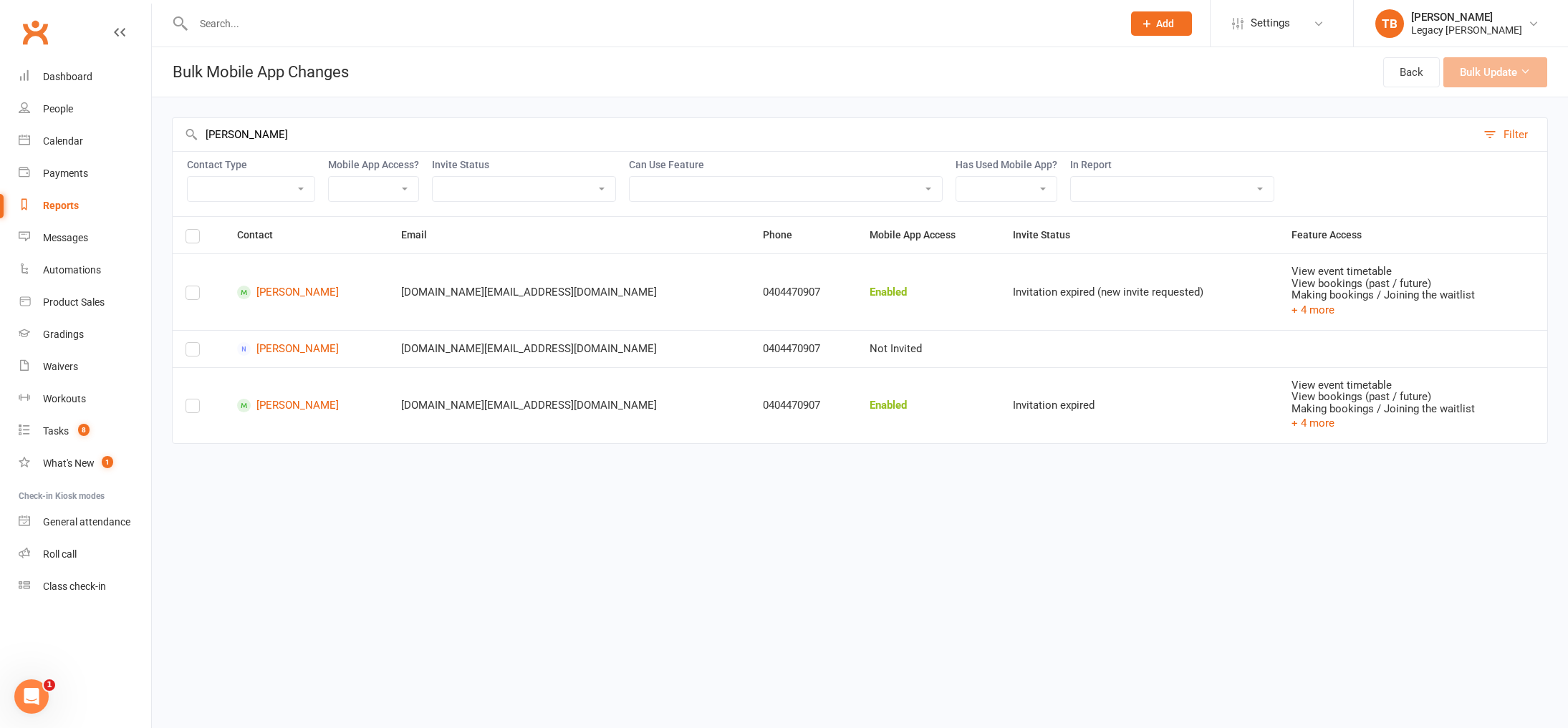
type input "pereira"
click at [192, 296] on label at bounding box center [192, 296] width 14 height 0
click at [192, 286] on input "checkbox" at bounding box center [192, 286] width 14 height 0
click at [189, 353] on label at bounding box center [192, 353] width 14 height 0
click at [189, 343] on input "checkbox" at bounding box center [192, 343] width 14 height 0
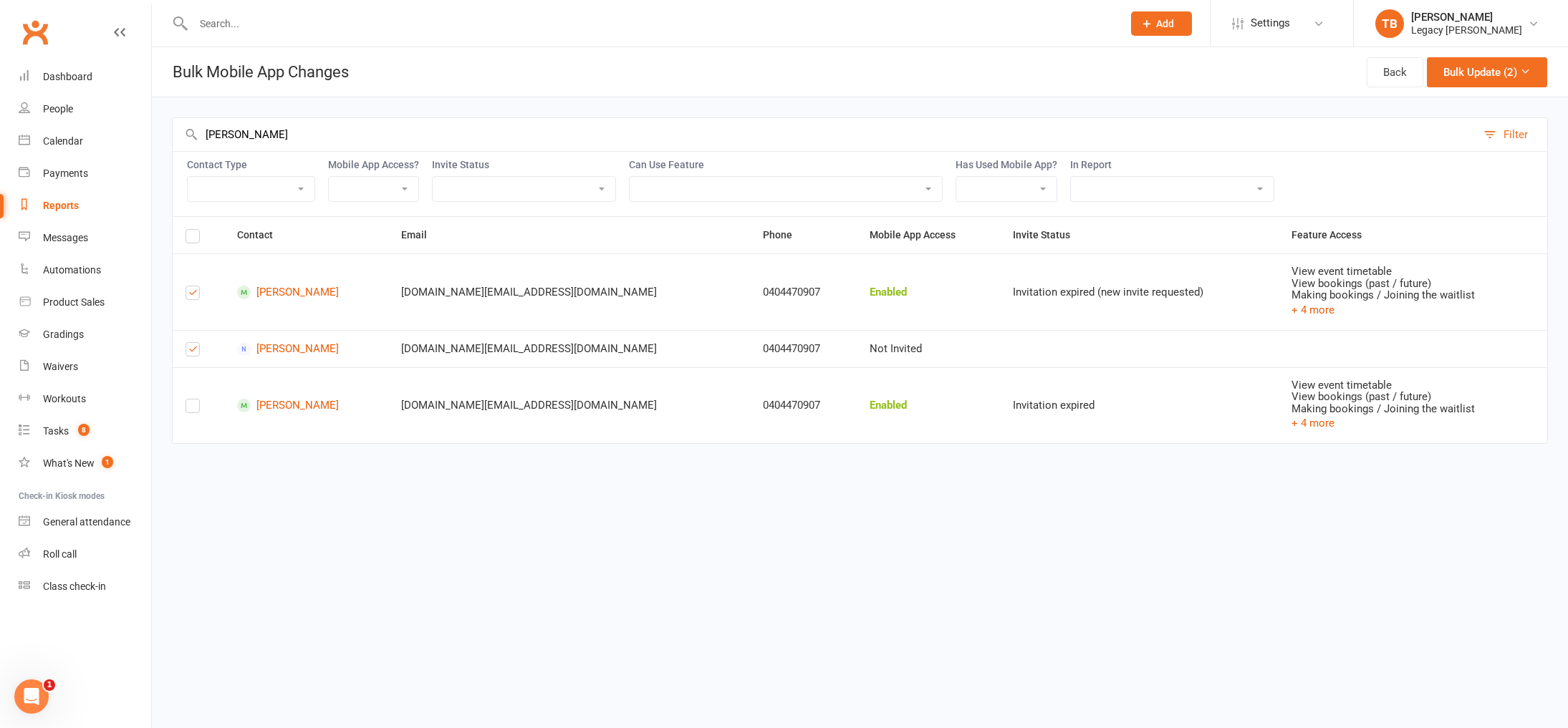
drag, startPoint x: 184, startPoint y: 409, endPoint x: 207, endPoint y: 406, distance: 23.2
click at [184, 409] on td at bounding box center [198, 405] width 52 height 77
click at [182, 413] on td at bounding box center [198, 405] width 52 height 77
click at [188, 409] on label at bounding box center [192, 409] width 14 height 0
click at [188, 399] on input "checkbox" at bounding box center [192, 399] width 14 height 0
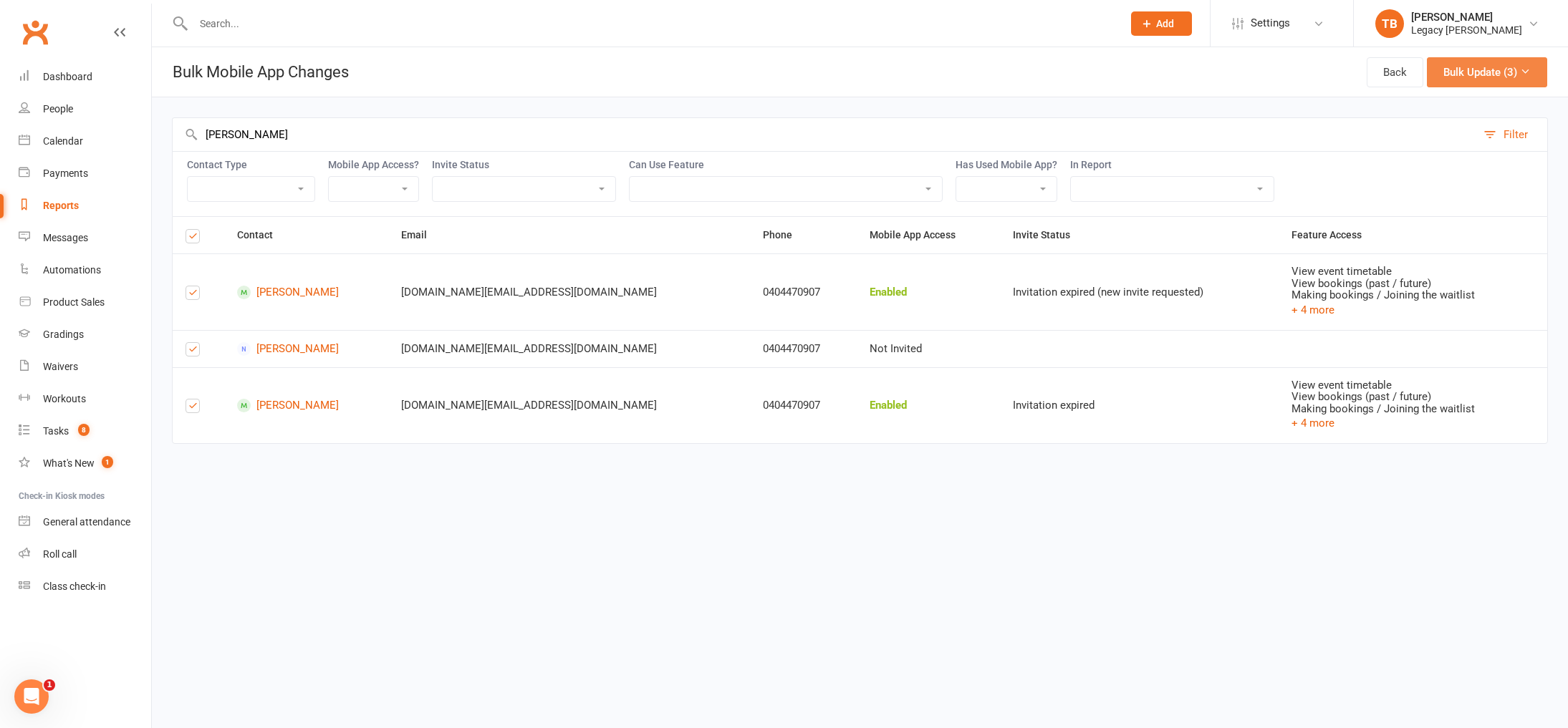
click at [1482, 83] on button "Bulk Update (3)" at bounding box center [1487, 72] width 121 height 30
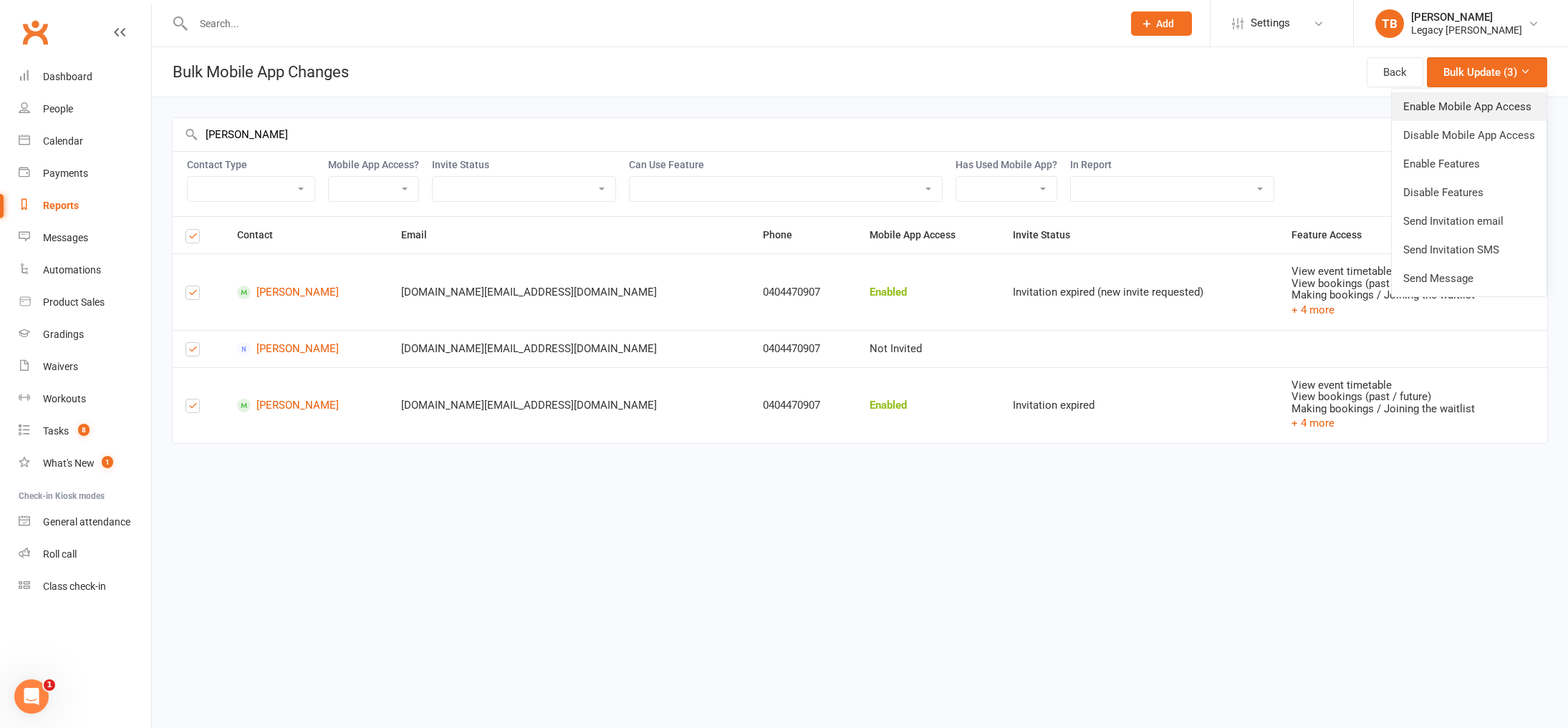
click at [1478, 107] on link "Enable Mobile App Access" at bounding box center [1469, 107] width 155 height 29
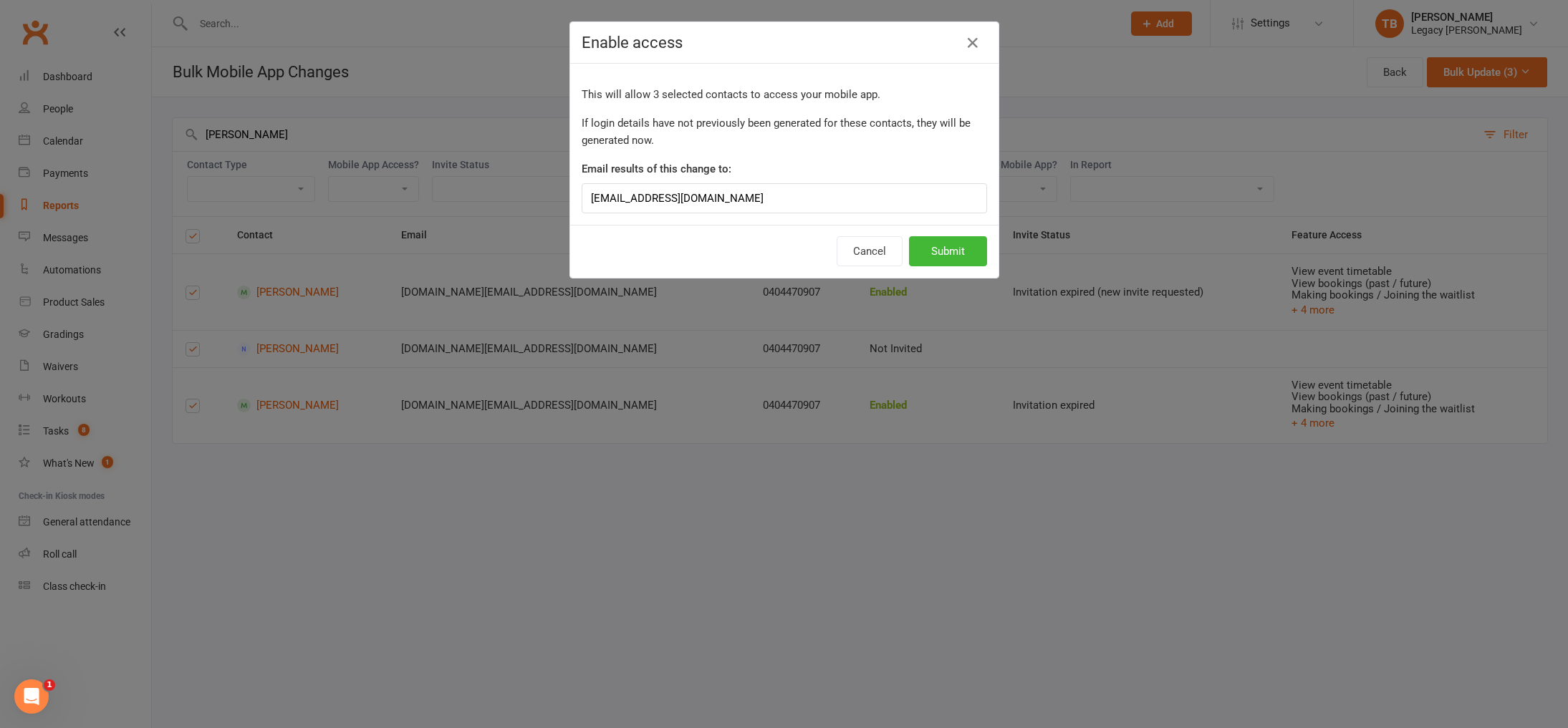
click at [920, 213] on div "This will allow 3 selected contacts to access your mobile app. If login details…" at bounding box center [784, 144] width 428 height 161
click at [947, 204] on input "tracymarybrewer@gmail.com" at bounding box center [784, 198] width 405 height 30
drag, startPoint x: 937, startPoint y: 206, endPoint x: 201, endPoint y: 145, distance: 738.5
click at [201, 145] on div "Enable access This will allow 3 selected contacts to access your mobile app. If…" at bounding box center [784, 364] width 1568 height 728
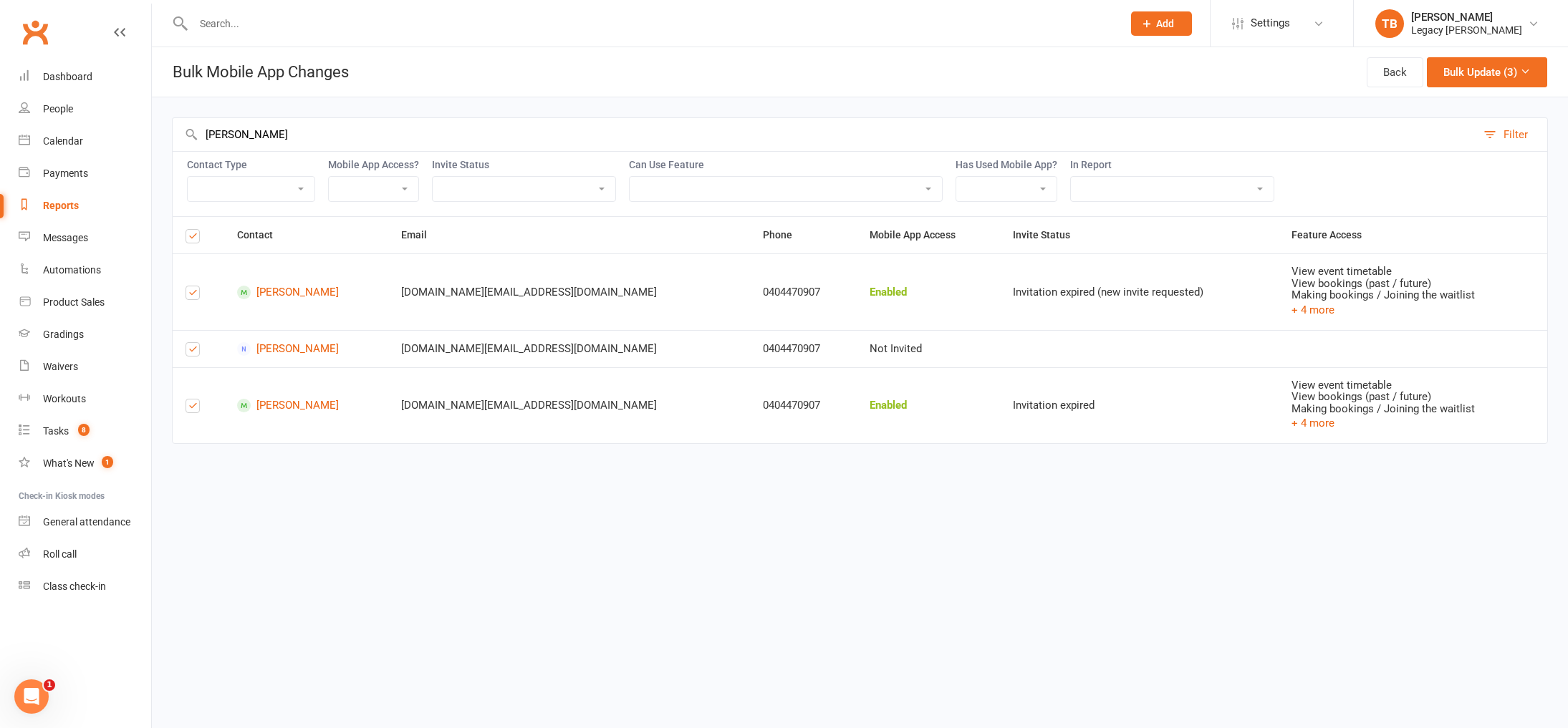
click at [1474, 101] on div "pereira Filter Contact Type Member Active member Cancelled member Suspended mem…" at bounding box center [859, 281] width 1416 height 367
click at [1480, 82] on button "Bulk Update (3)" at bounding box center [1487, 72] width 121 height 30
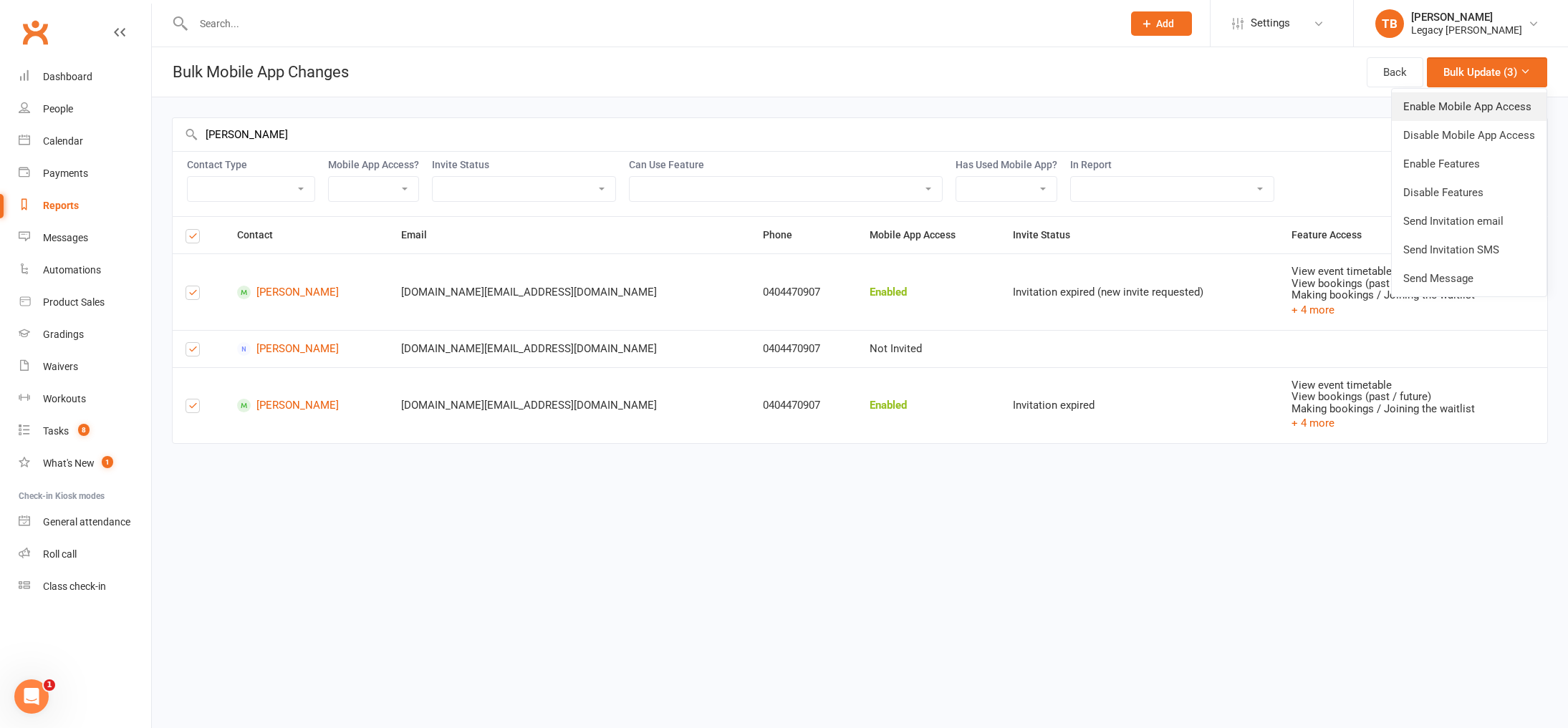
click at [1478, 100] on link "Enable Mobile App Access" at bounding box center [1469, 107] width 155 height 29
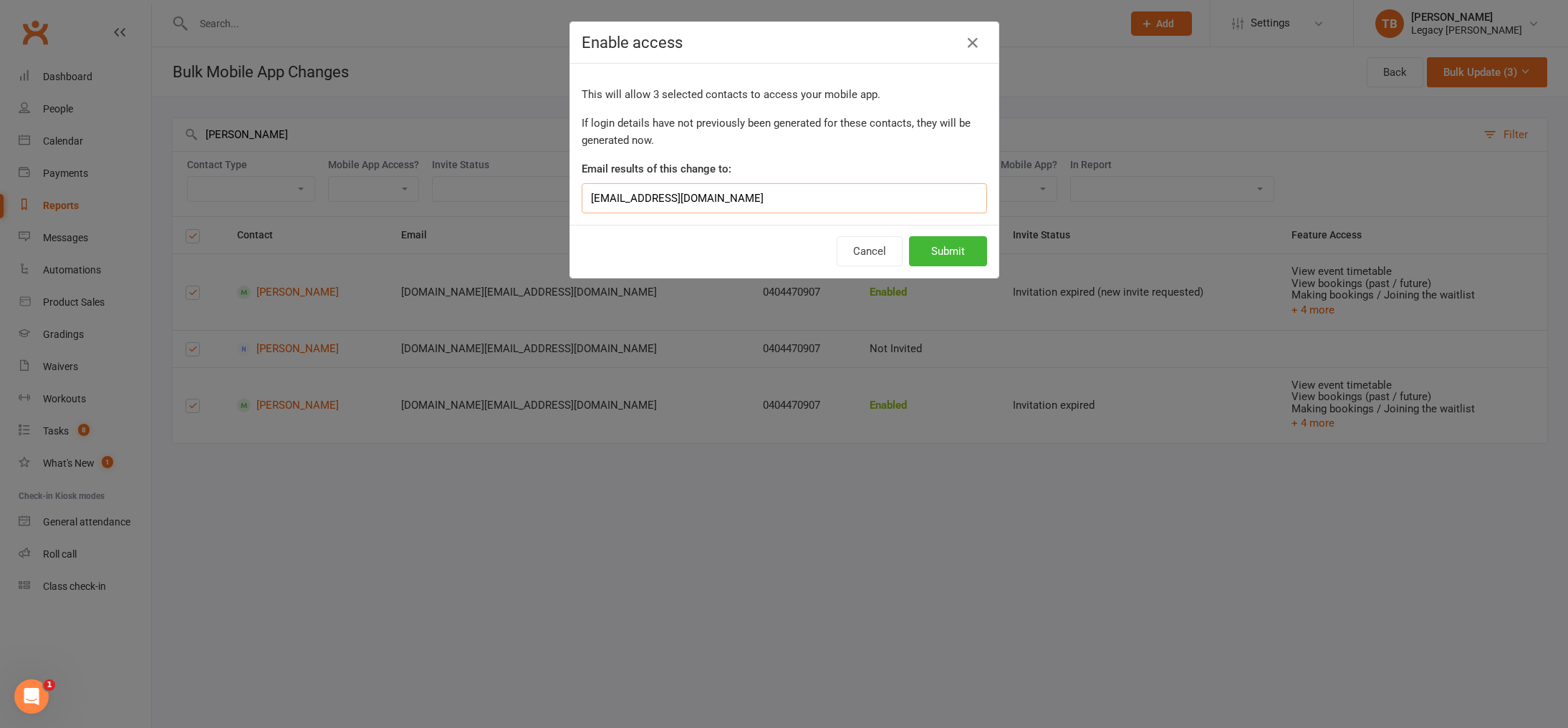
drag, startPoint x: 760, startPoint y: 204, endPoint x: 561, endPoint y: 188, distance: 199.6
click at [561, 188] on div "Enable access This will allow 3 selected contacts to access your mobile app. If…" at bounding box center [784, 364] width 1568 height 728
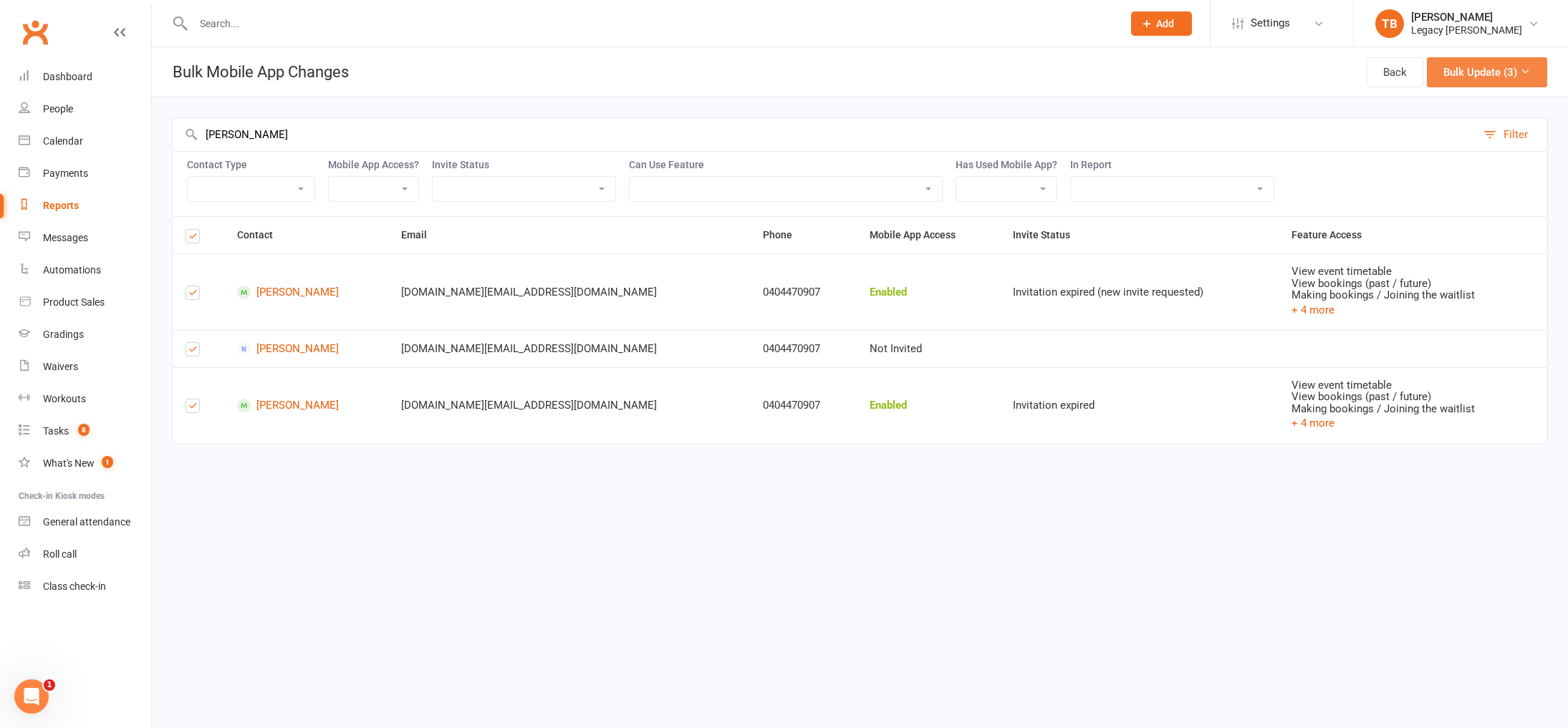
click at [1515, 80] on button "Bulk Update (3)" at bounding box center [1487, 72] width 121 height 30
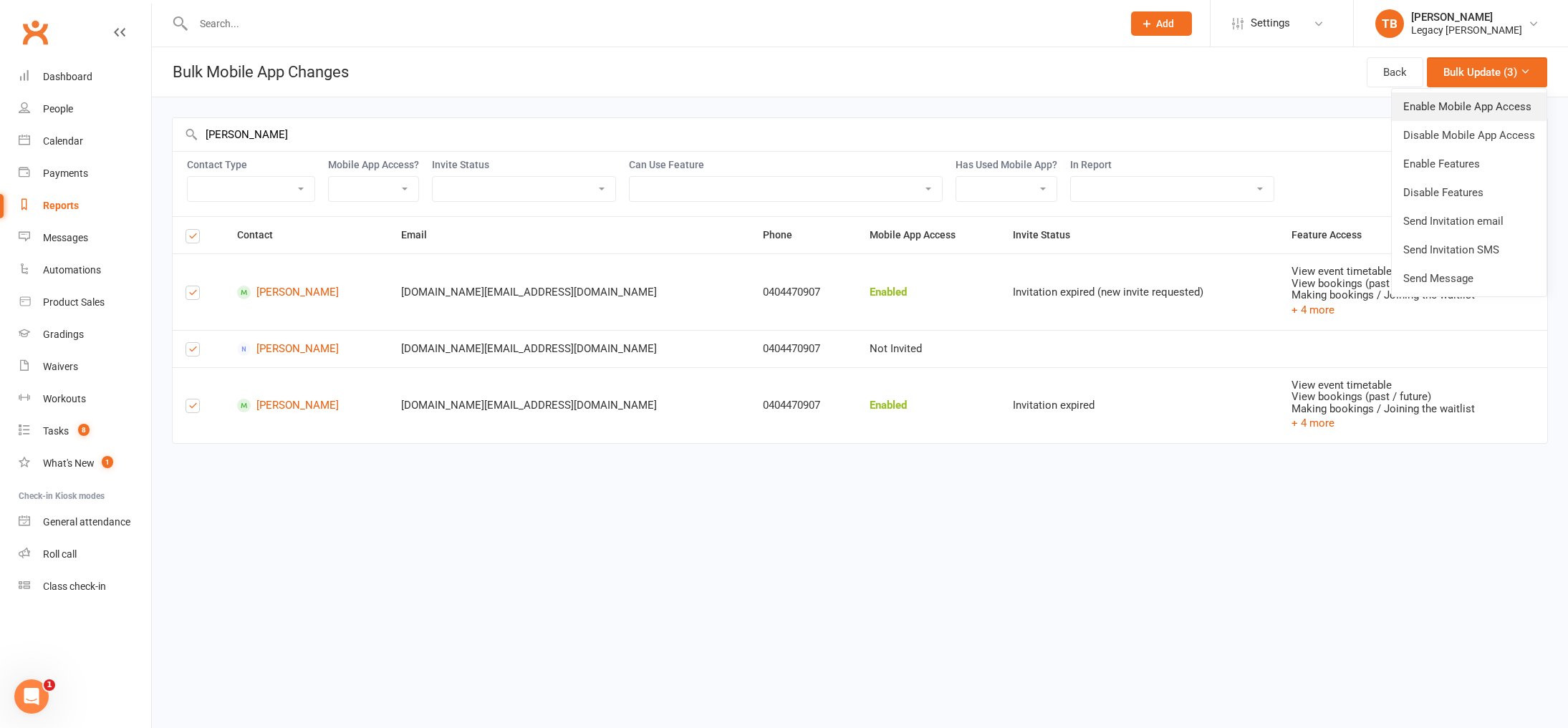
click at [1493, 105] on link "Enable Mobile App Access" at bounding box center [1469, 107] width 155 height 29
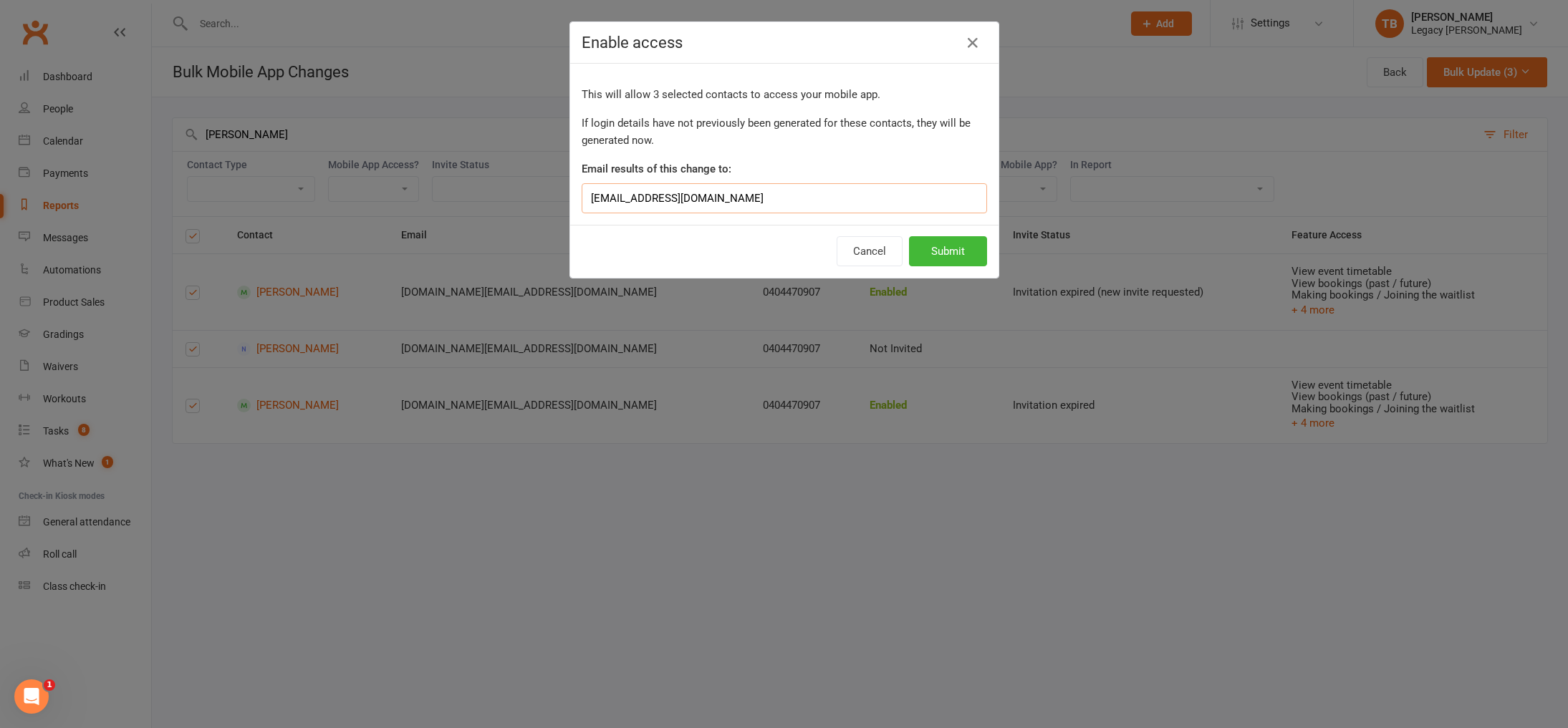
click at [706, 212] on input "tracymarybrewer@gmail.com" at bounding box center [784, 198] width 405 height 30
click at [710, 197] on input "tracymarybrewer@gmail.com" at bounding box center [784, 198] width 405 height 30
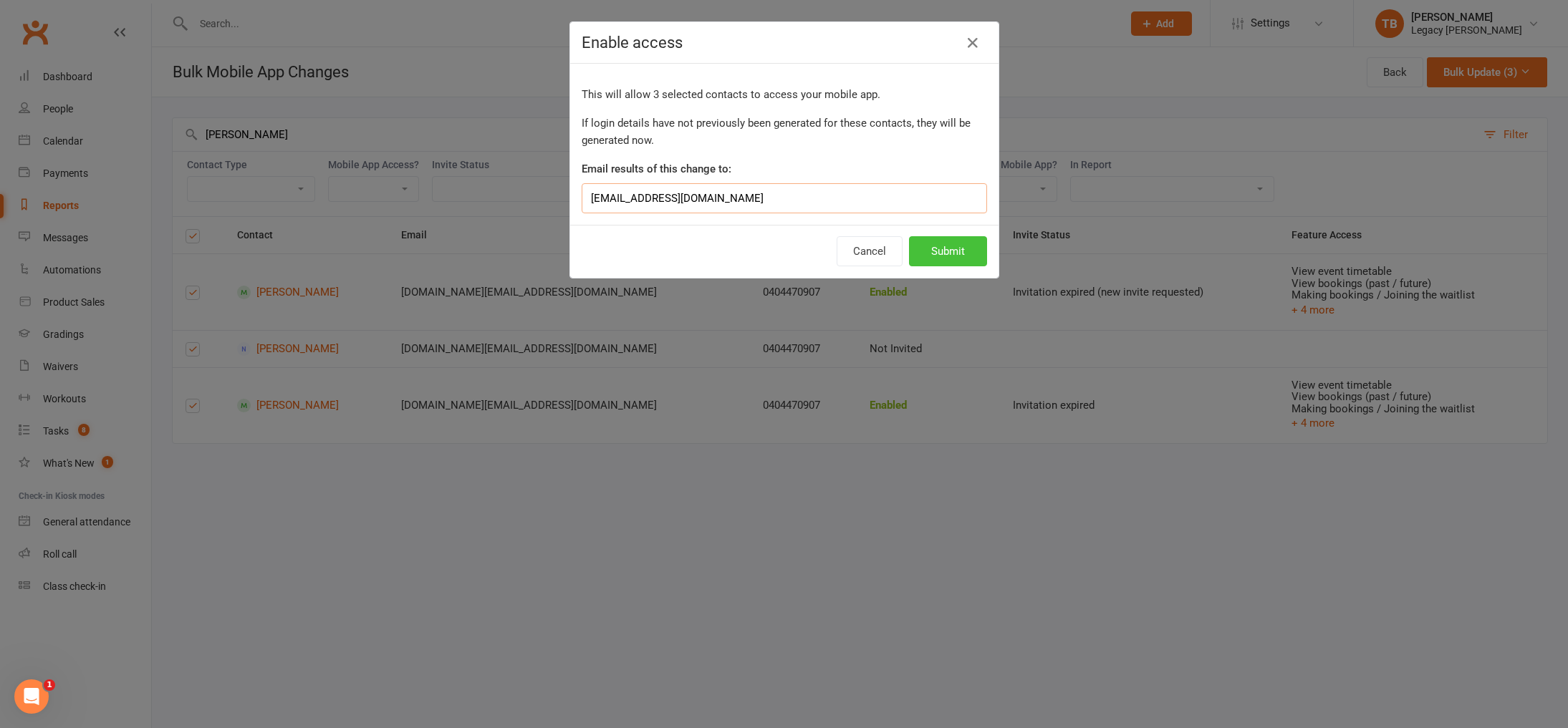
type input "chatswood@legacybjj.com.au"
click at [943, 254] on button "Submit" at bounding box center [947, 251] width 78 height 30
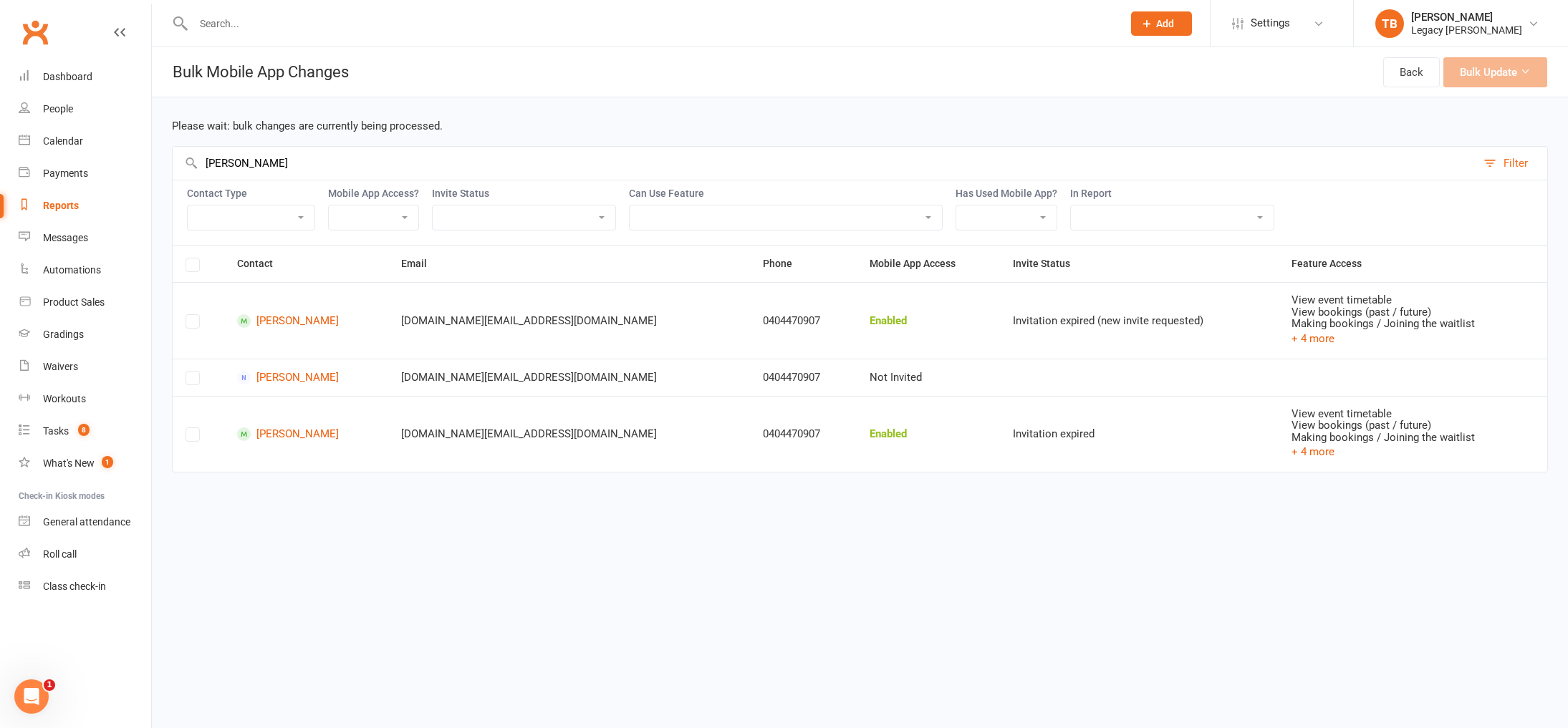
click at [191, 324] on label at bounding box center [192, 324] width 14 height 0
click at [193, 267] on label at bounding box center [192, 267] width 14 height 0
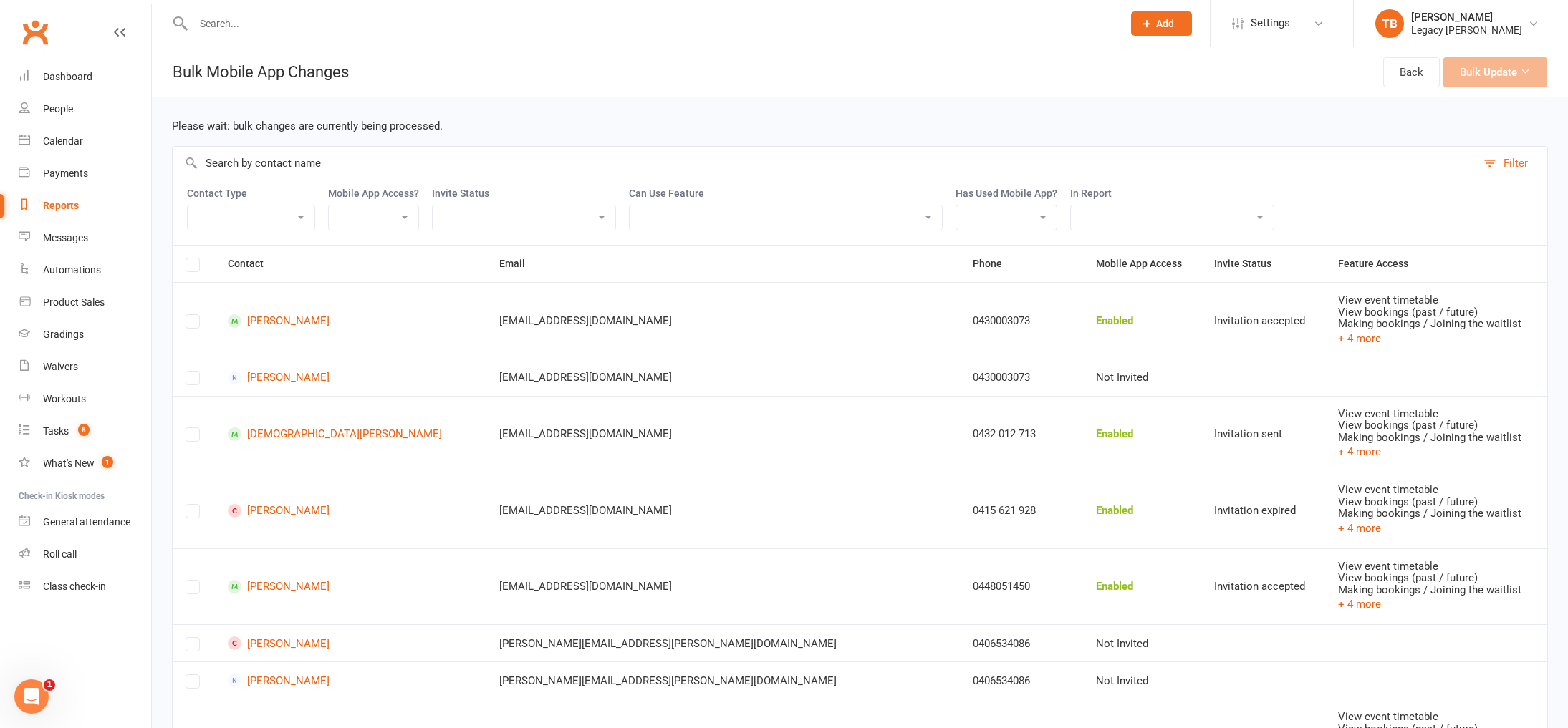
click at [270, 212] on select "Member Active member Cancelled member Suspended member Non-attending" at bounding box center [251, 218] width 127 height 25
click at [278, 164] on input "text" at bounding box center [824, 163] width 1304 height 33
type input "[PERSON_NAME]"
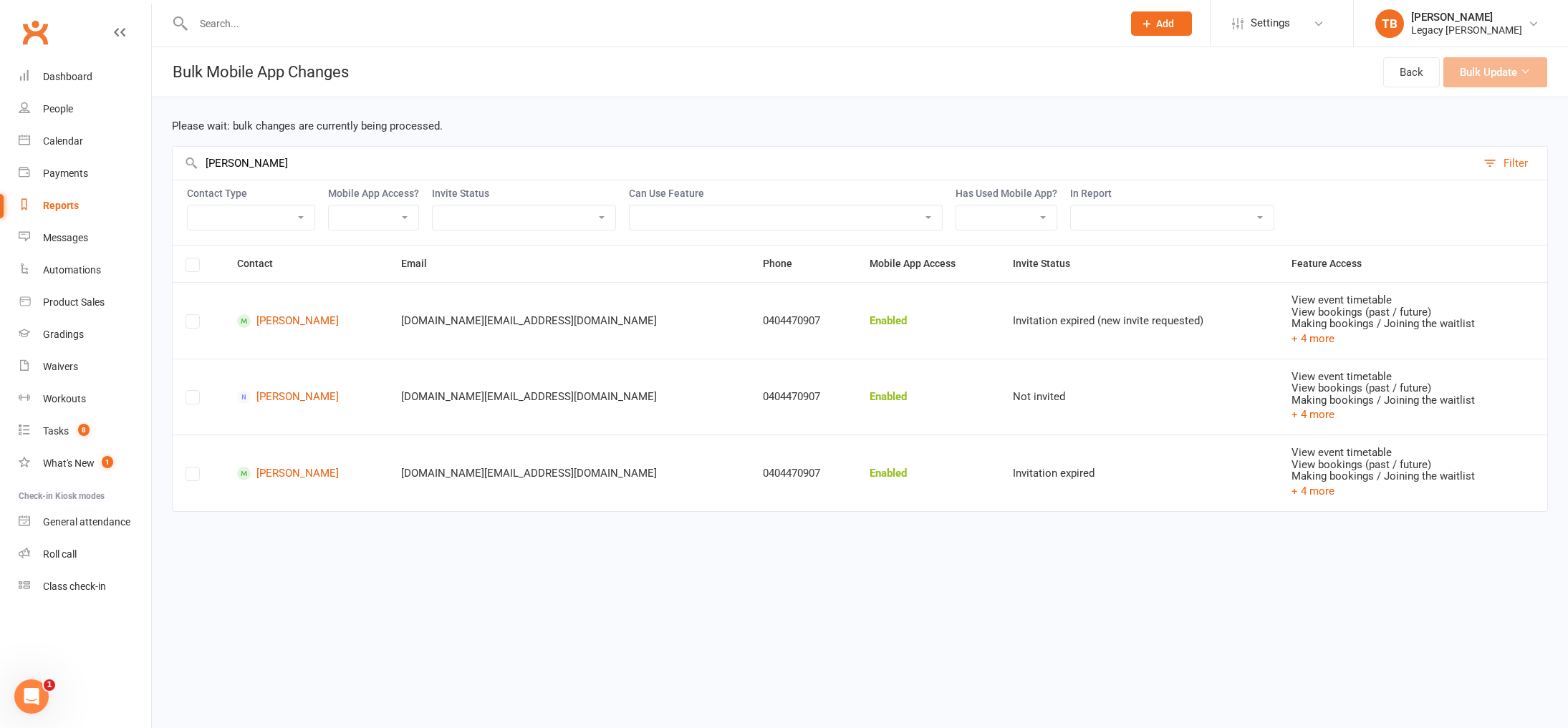
click at [189, 324] on label at bounding box center [192, 324] width 14 height 0
click at [199, 258] on div at bounding box center [192, 264] width 14 height 11
click at [196, 267] on label at bounding box center [192, 267] width 14 height 0
click at [189, 267] on label at bounding box center [192, 267] width 14 height 0
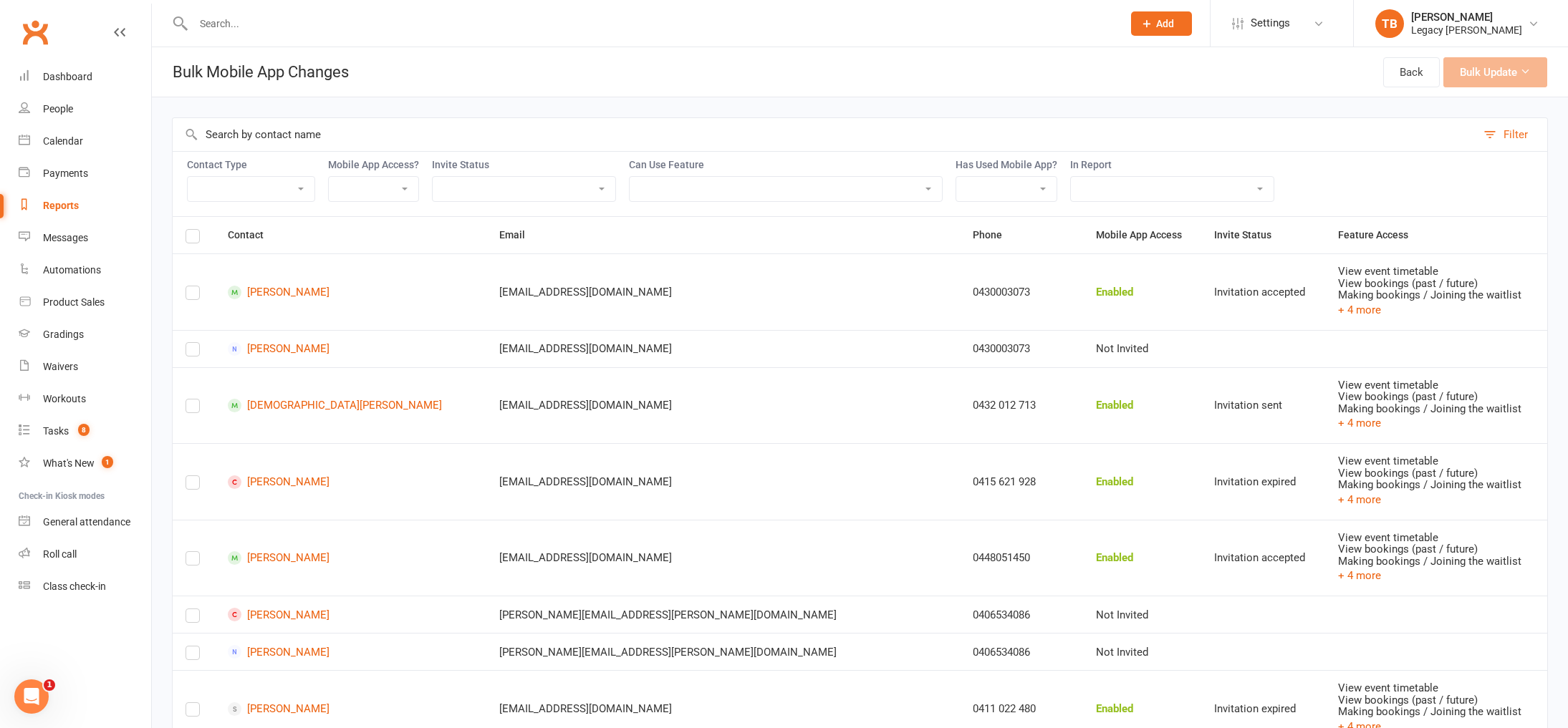
click at [291, 139] on input "text" at bounding box center [824, 134] width 1304 height 33
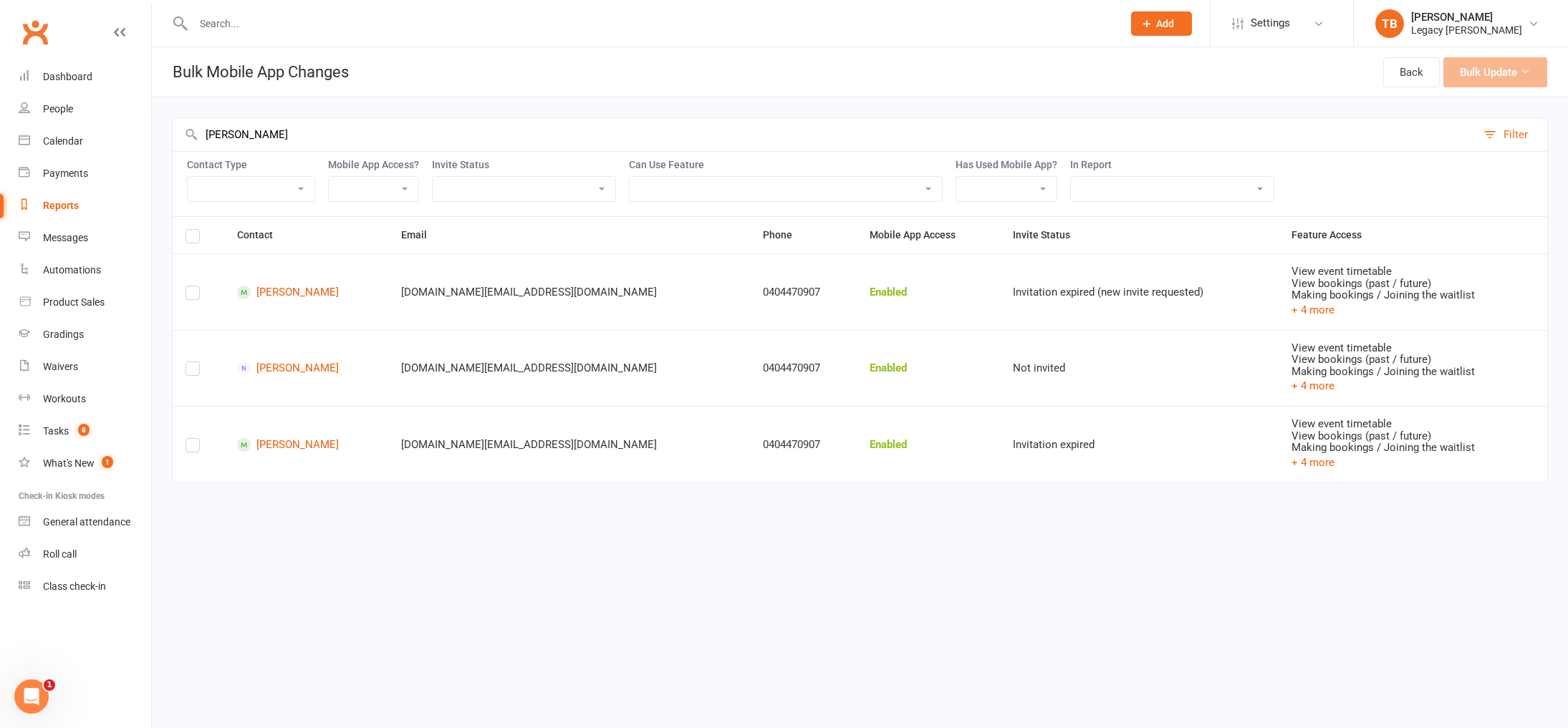
type input "[PERSON_NAME]"
click at [182, 286] on td at bounding box center [198, 292] width 52 height 77
click at [185, 296] on label at bounding box center [192, 296] width 14 height 0
click at [185, 286] on input "checkbox" at bounding box center [192, 286] width 14 height 0
click at [189, 372] on label at bounding box center [192, 372] width 14 height 0
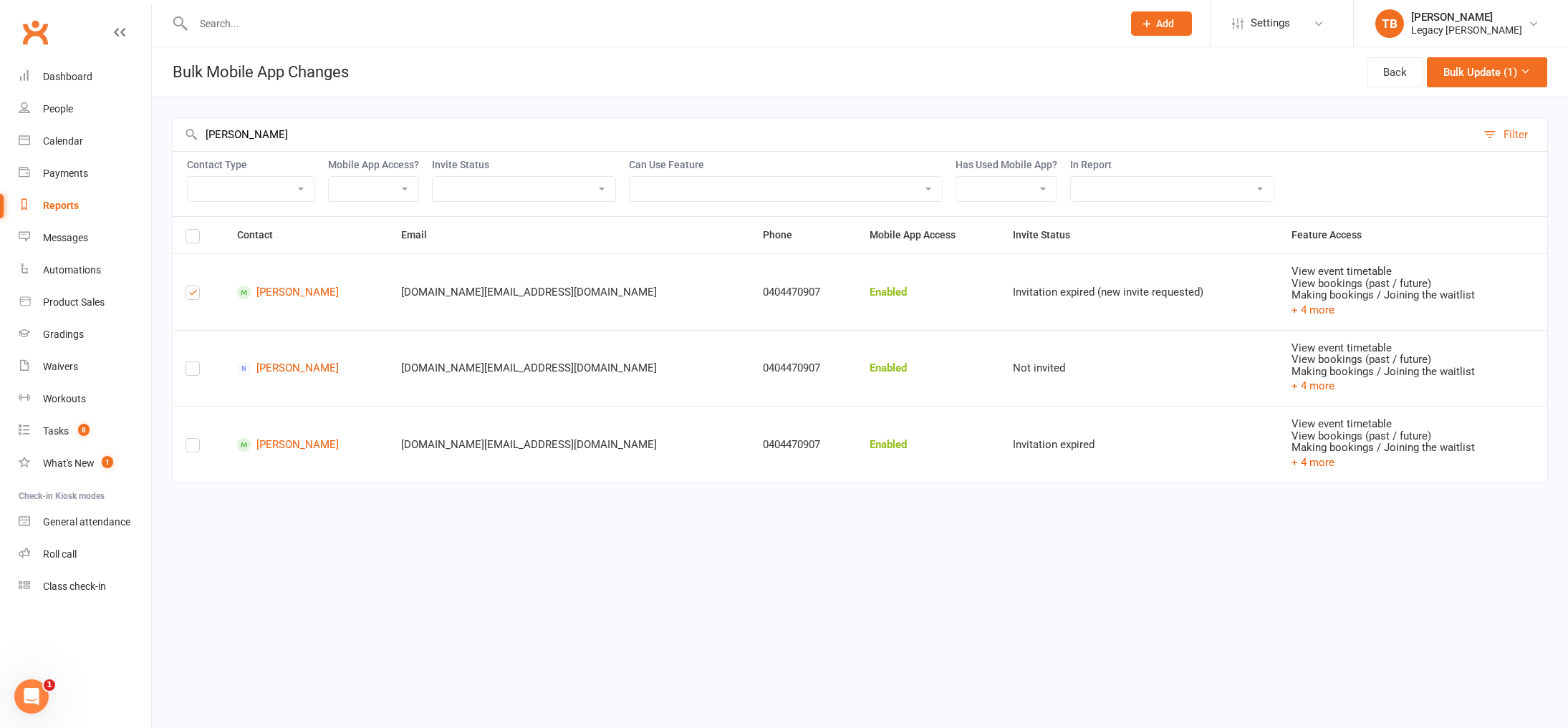
click at [189, 362] on input "checkbox" at bounding box center [192, 362] width 14 height 0
click at [193, 449] on label at bounding box center [192, 449] width 14 height 0
click at [193, 439] on input "checkbox" at bounding box center [192, 439] width 14 height 0
click at [1233, 182] on select "ADULT ALL MEMBERSHIPS ALL CONTACTS All Kids - Membership CWX Go Live - [DATE] K…" at bounding box center [1172, 189] width 203 height 25
click at [1483, 87] on div "Back Bulk Update (3)" at bounding box center [1457, 72] width 181 height 49
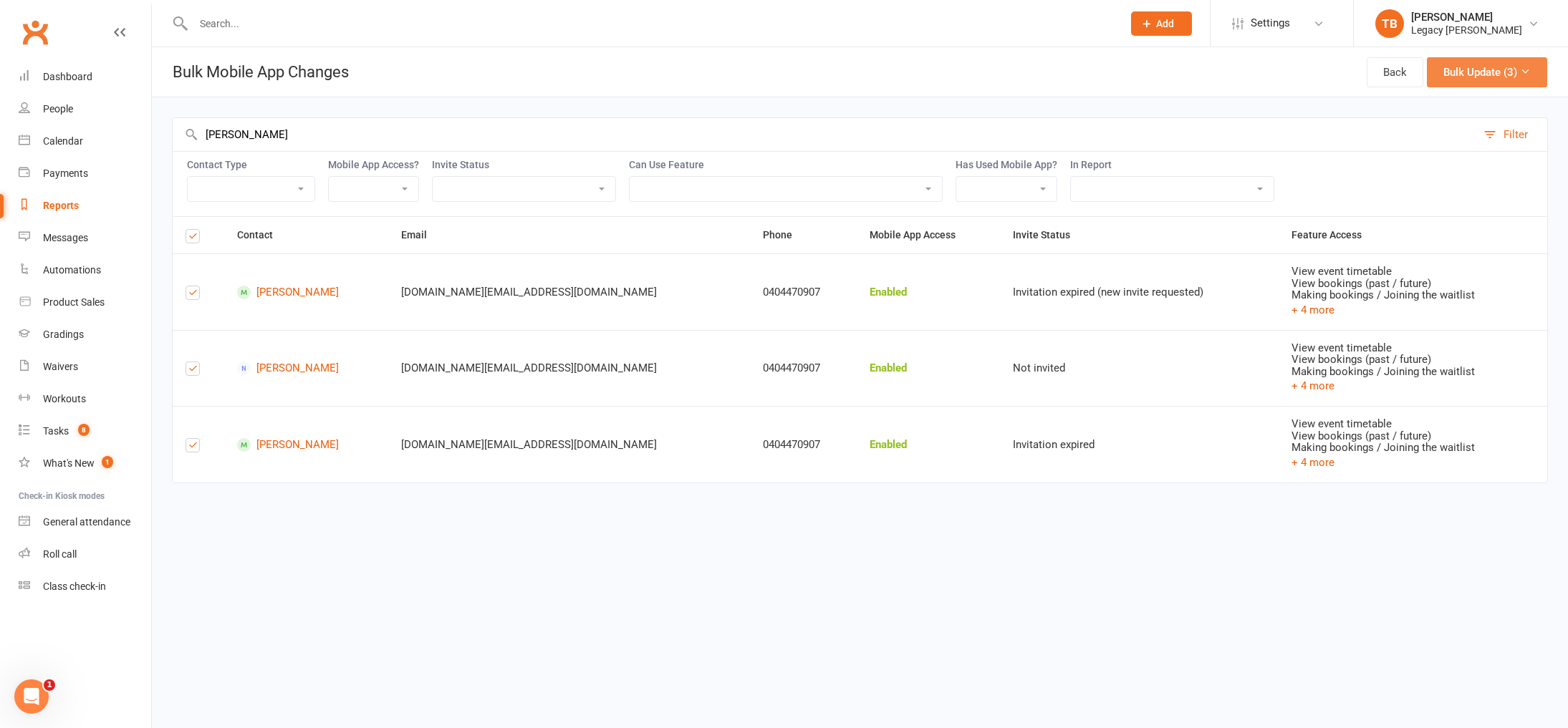
click at [1488, 78] on button "Bulk Update (3)" at bounding box center [1487, 72] width 121 height 30
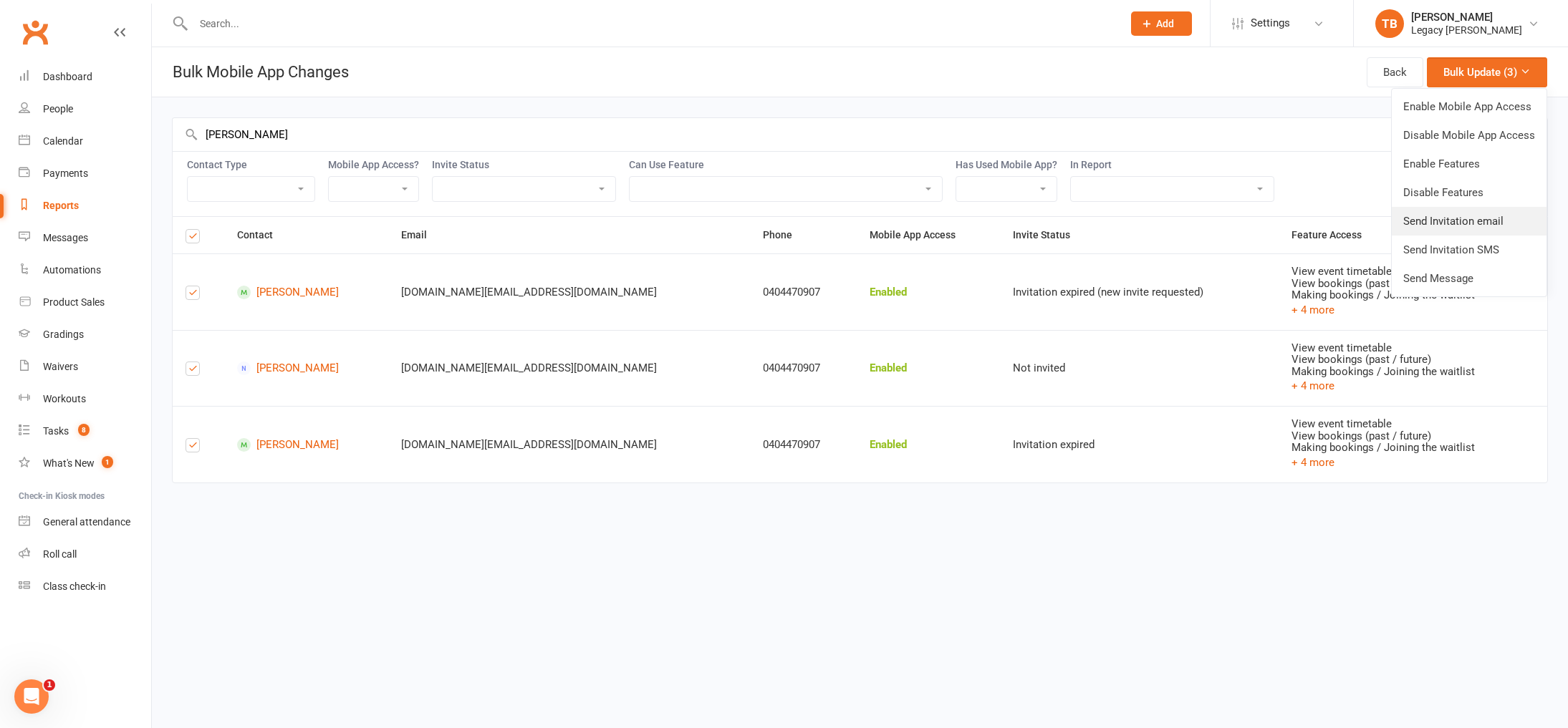
click at [1456, 215] on link "Send Invitation email" at bounding box center [1469, 221] width 155 height 29
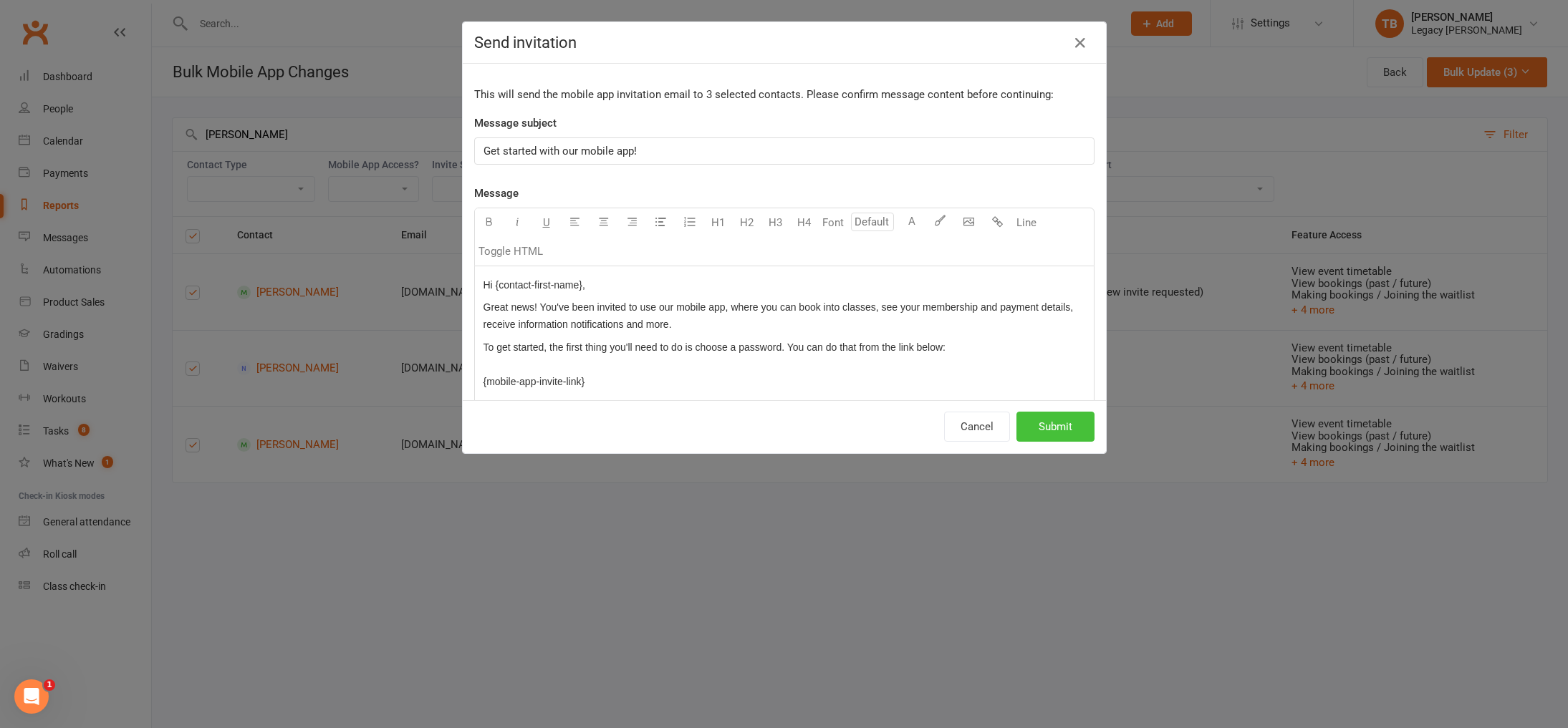
click at [1040, 438] on button "Submit" at bounding box center [1055, 427] width 78 height 30
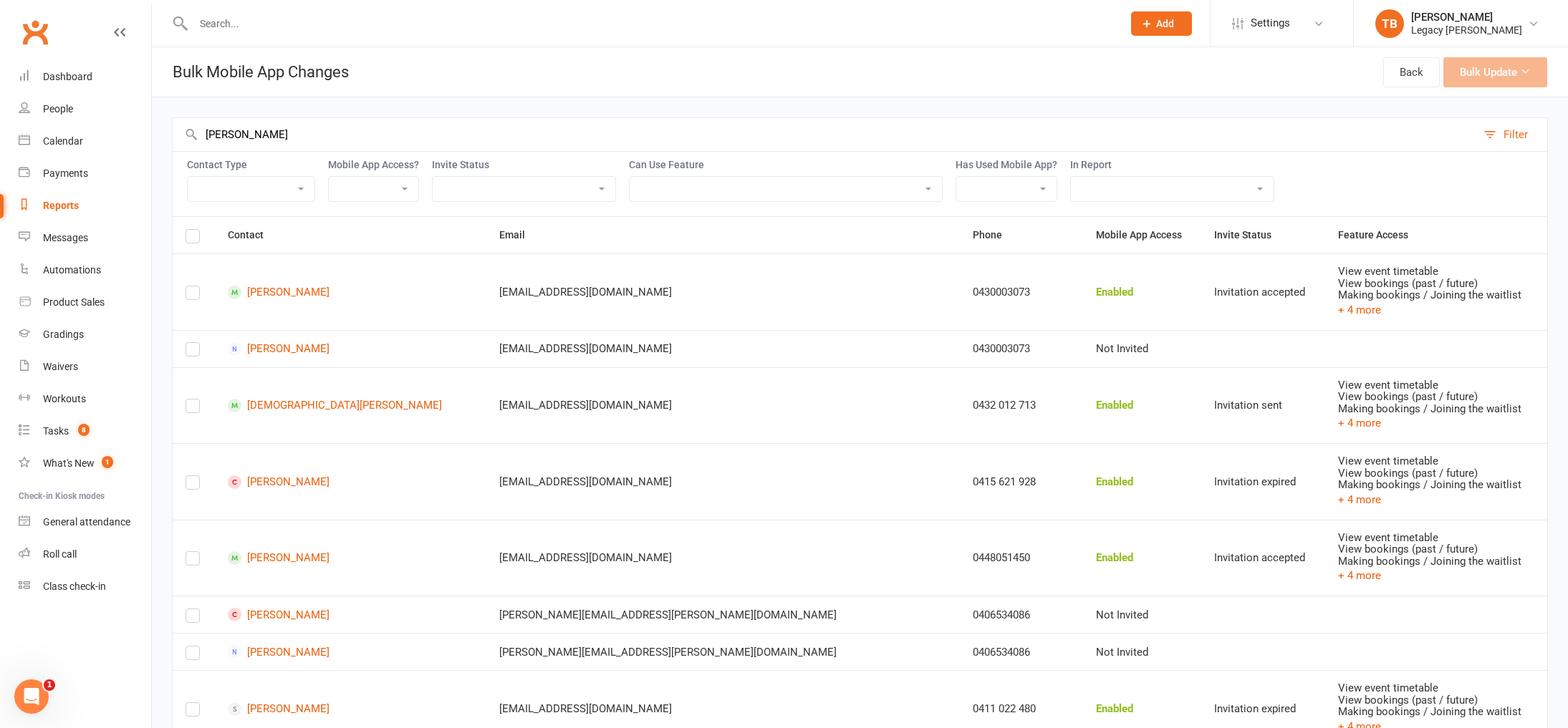
click at [230, 4] on div at bounding box center [642, 23] width 940 height 47
click at [230, 16] on input "text" at bounding box center [651, 23] width 924 height 20
paste input "[EMAIL_ADDRESS][PERSON_NAME][DOMAIN_NAME]"
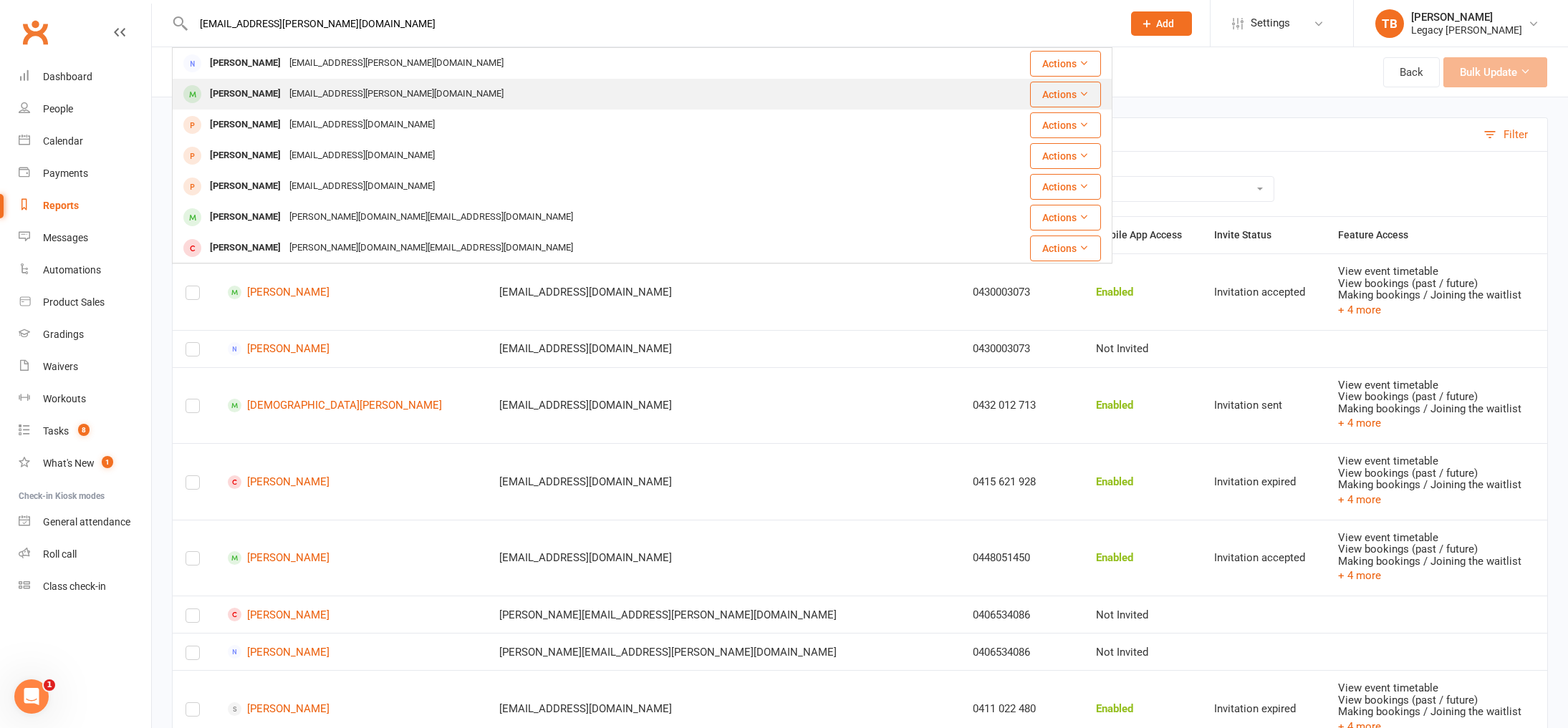
type input "[EMAIL_ADDRESS][PERSON_NAME][DOMAIN_NAME]"
click at [420, 93] on div "[PERSON_NAME] [EMAIL_ADDRESS][PERSON_NAME][DOMAIN_NAME]" at bounding box center [564, 93] width 781 height 29
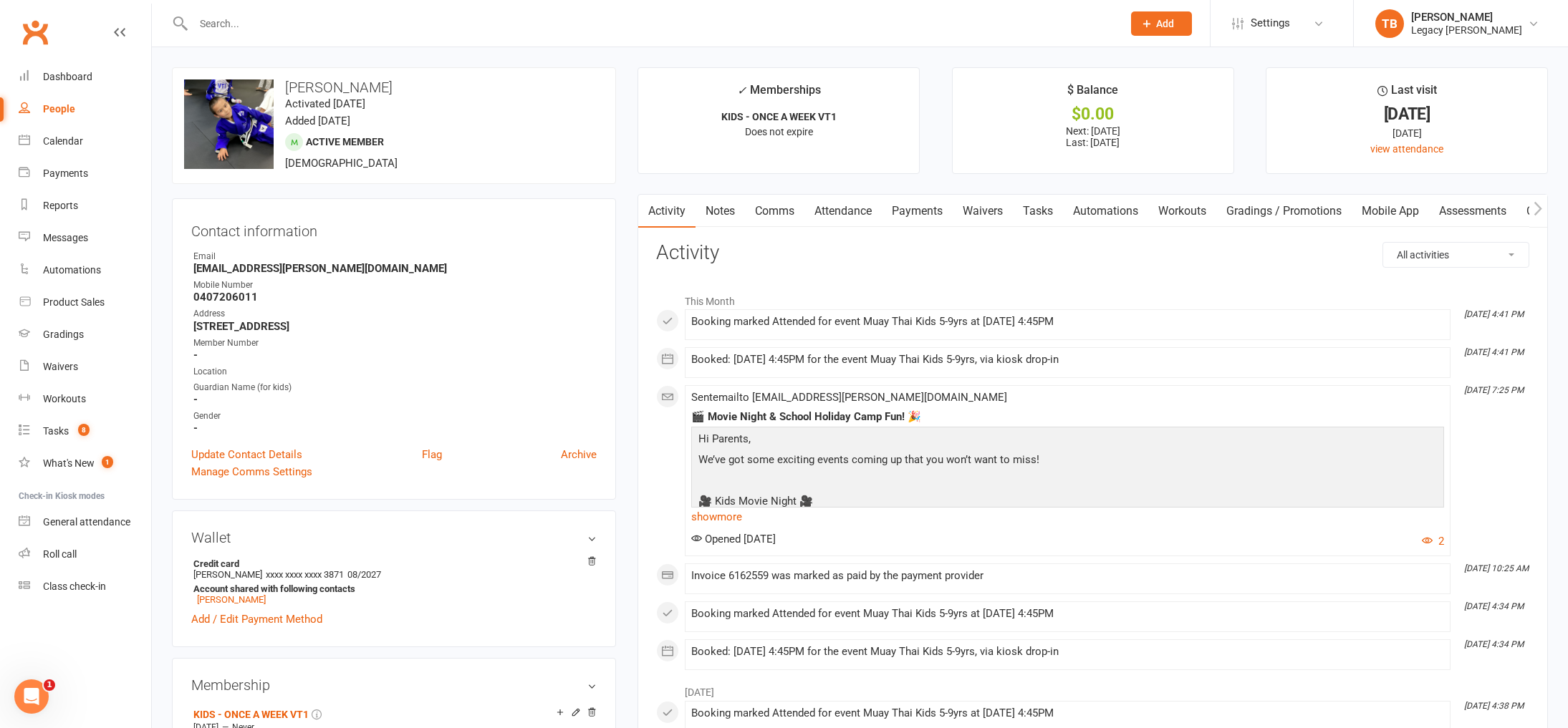
click at [1000, 224] on link "Waivers" at bounding box center [983, 211] width 60 height 33
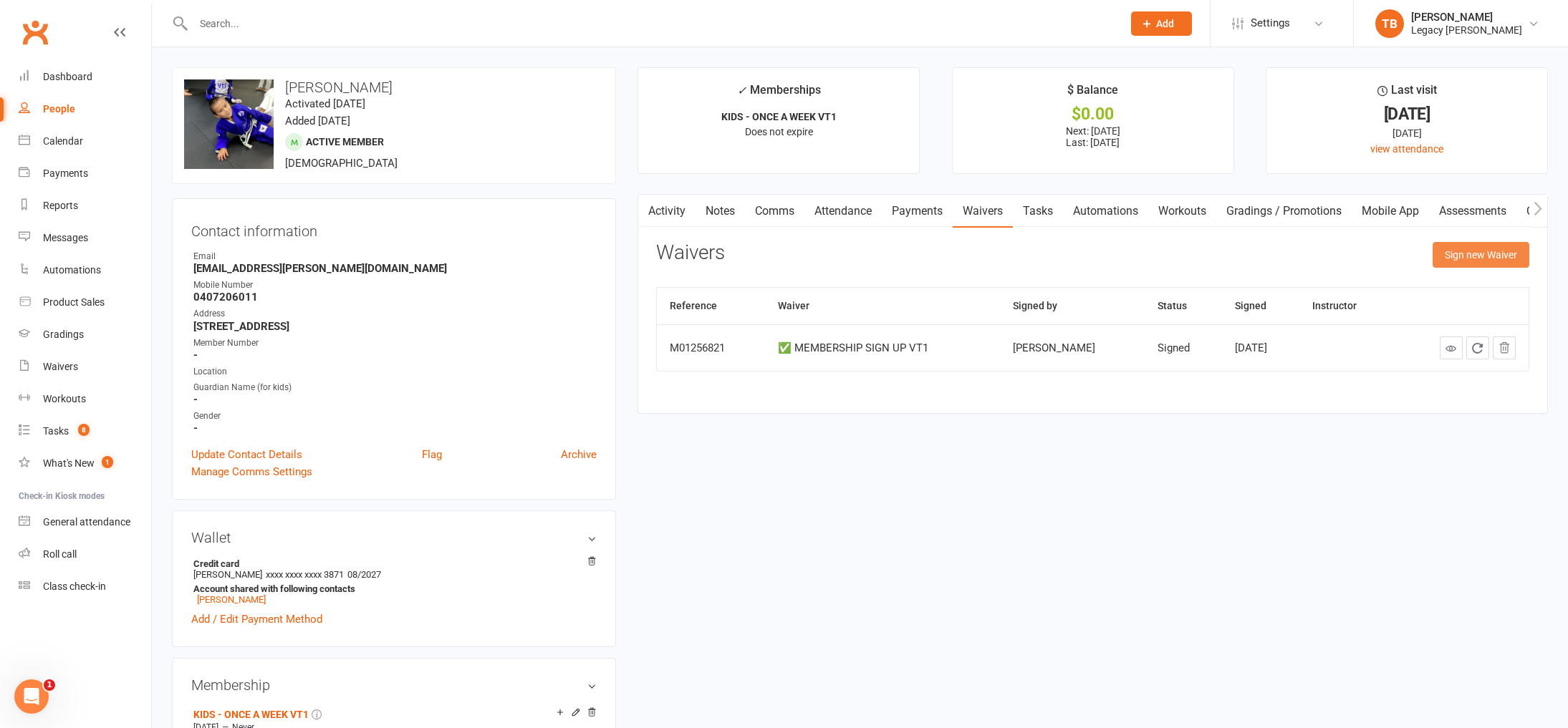
click at [1453, 255] on button "Sign new Waiver" at bounding box center [1481, 255] width 97 height 26
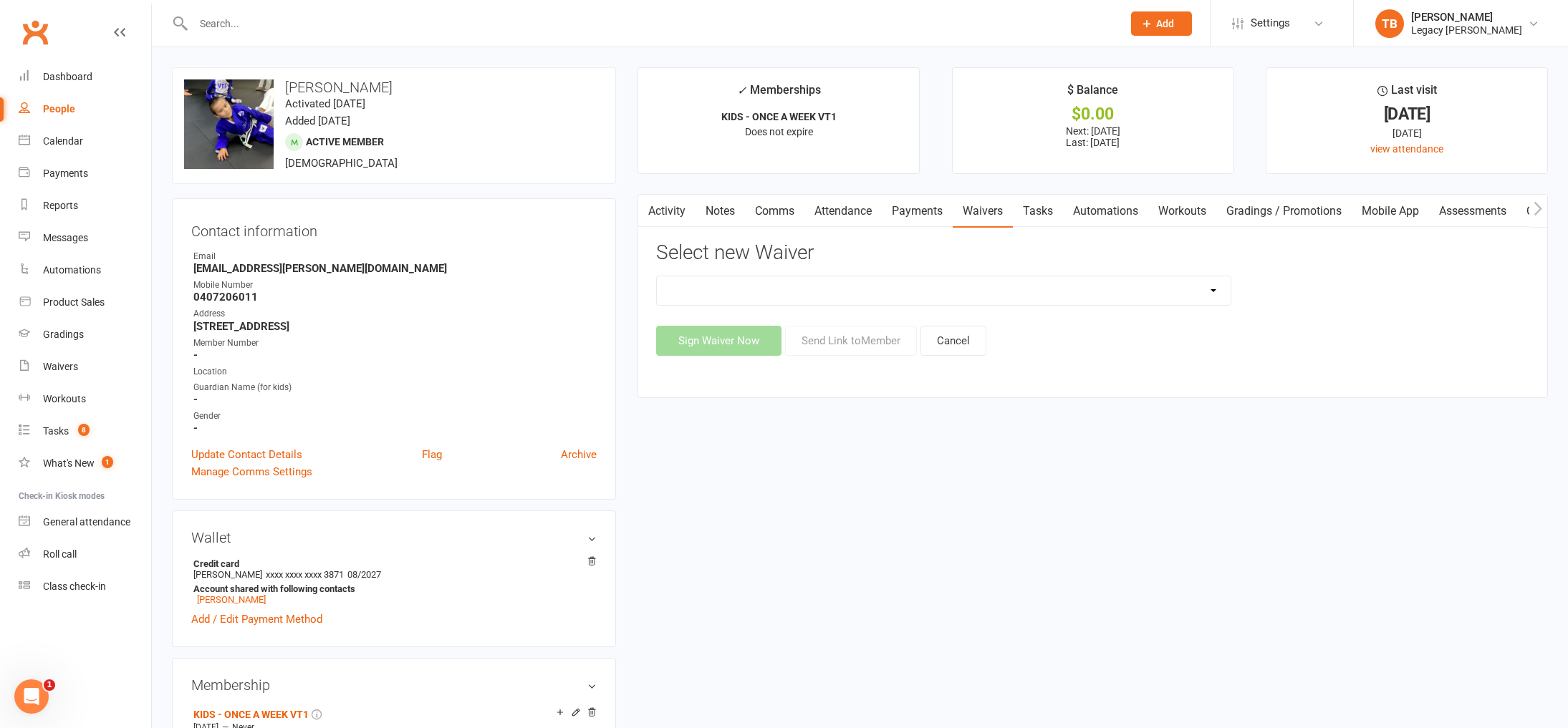
click at [821, 298] on select "❌ CANCELLATION FORM ☑️ CASUAL CLASS / PRIVATE ➖ EXISTING MEMBER WAIVER 🆓 FREE T…" at bounding box center [943, 291] width 573 height 29
select select "10407"
click at [657, 277] on select "❌ CANCELLATION FORM ☑️ CASUAL CLASS / PRIVATE ➖ EXISTING MEMBER WAIVER 🆓 FREE T…" at bounding box center [943, 291] width 573 height 29
click at [872, 351] on button "Send Link to Member" at bounding box center [851, 341] width 132 height 30
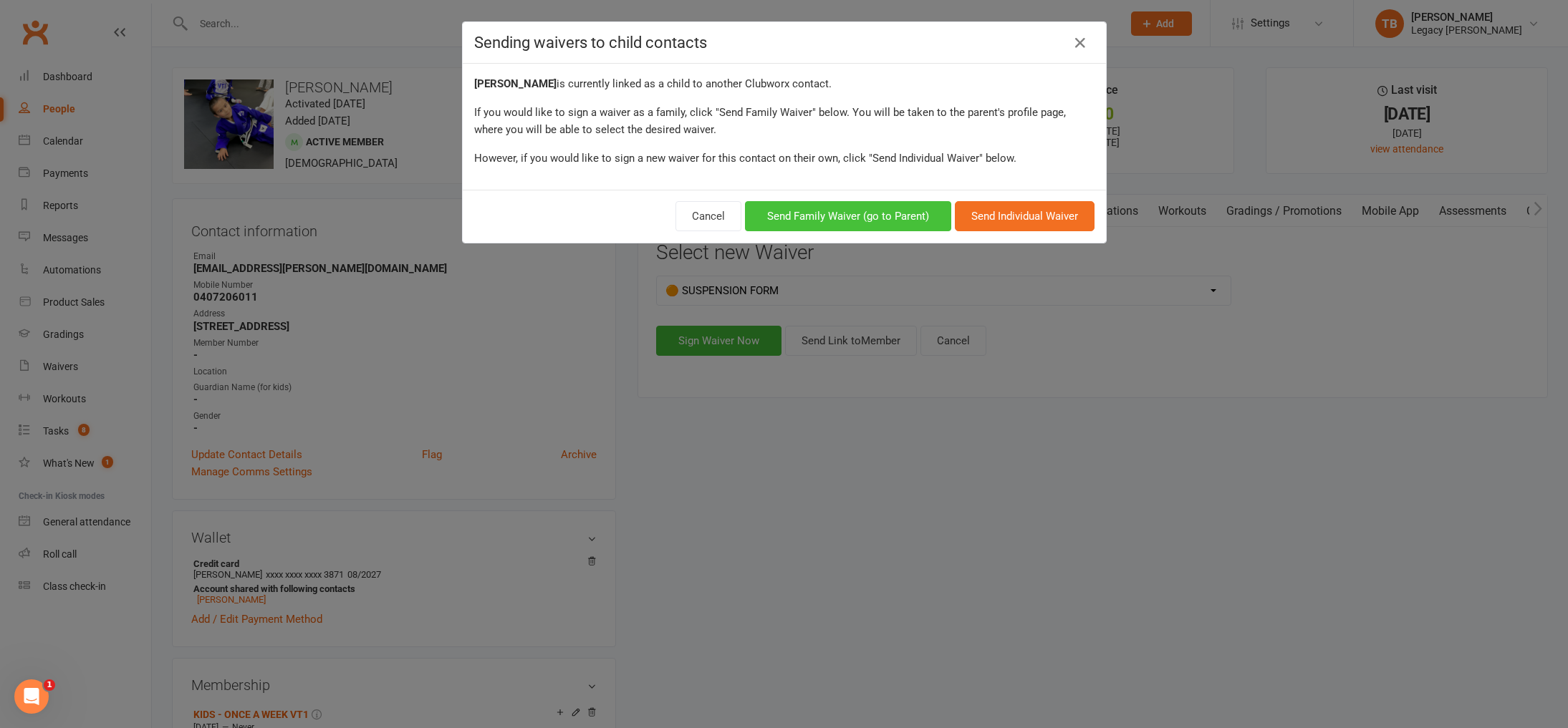
click at [906, 219] on button "Send Family Waiver (go to Parent)" at bounding box center [848, 216] width 206 height 30
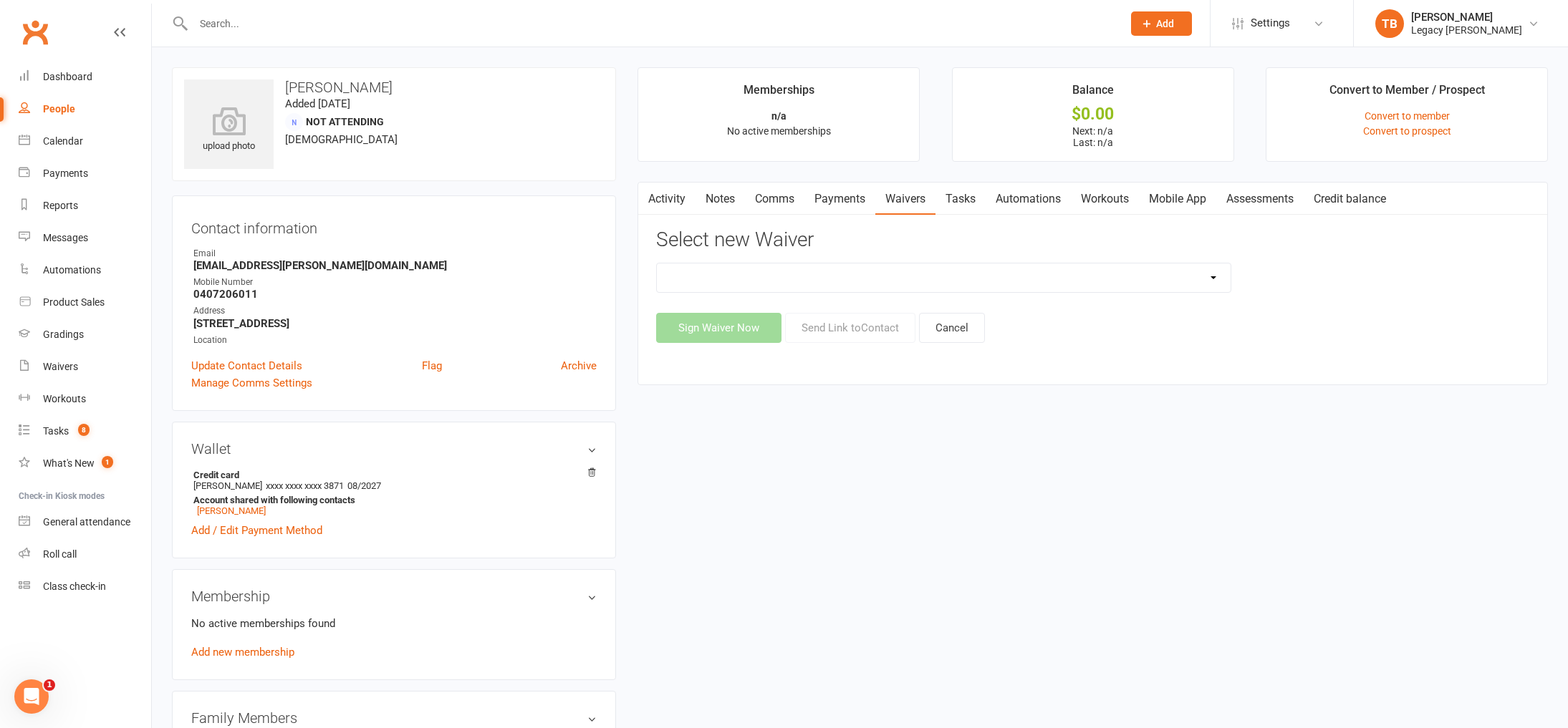
click at [824, 282] on select "❌ CANCELLATION FORM ☑️ CASUAL CLASS / PRIVATE ➖ EXISTING MEMBER WAIVER 🆓 FREE T…" at bounding box center [943, 278] width 573 height 29
select select "10407"
click at [657, 264] on select "❌ CANCELLATION FORM ☑️ CASUAL CLASS / PRIVATE ➖ EXISTING MEMBER WAIVER 🆓 FREE T…" at bounding box center [943, 278] width 573 height 29
click at [858, 323] on button "Send Link to Contact" at bounding box center [851, 328] width 130 height 30
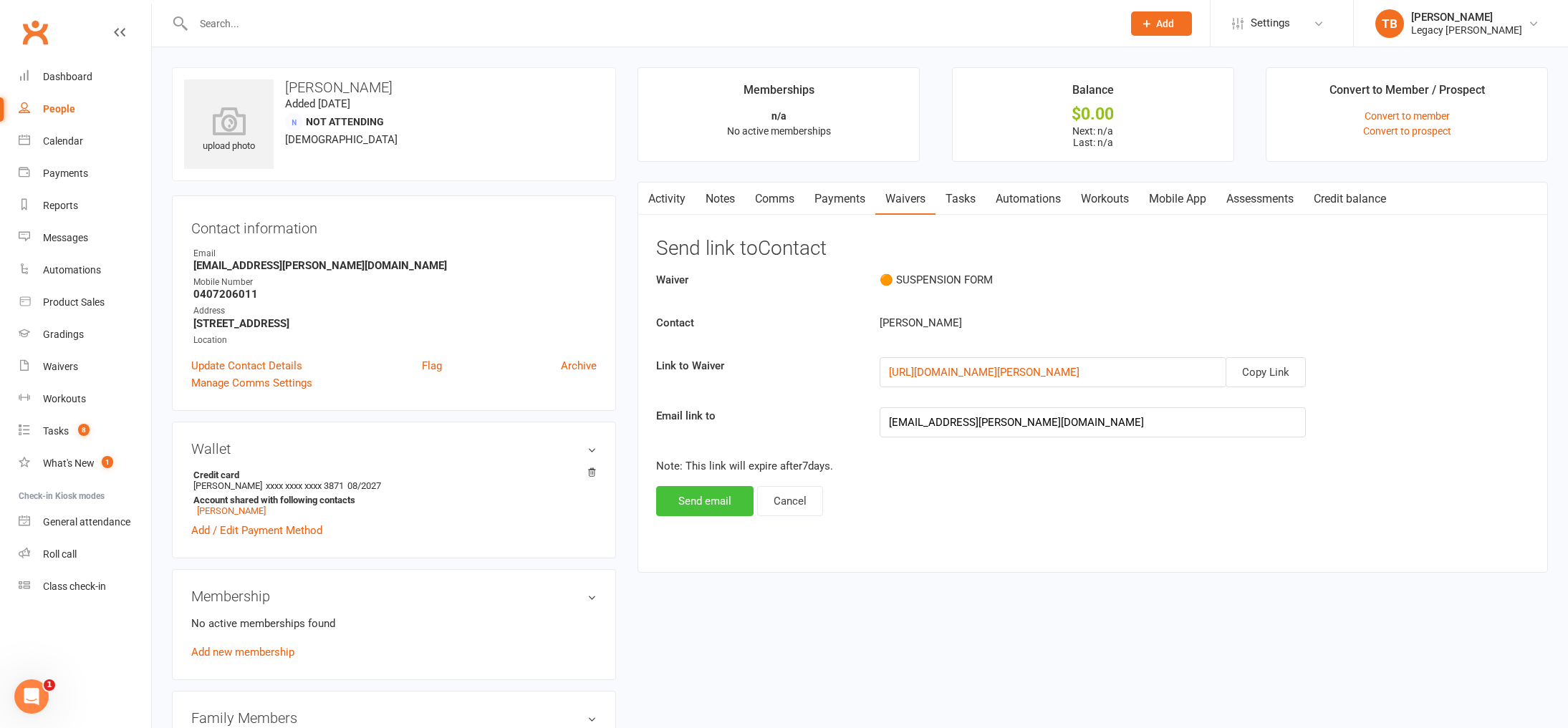
click at [702, 502] on button "Send email" at bounding box center [704, 501] width 98 height 30
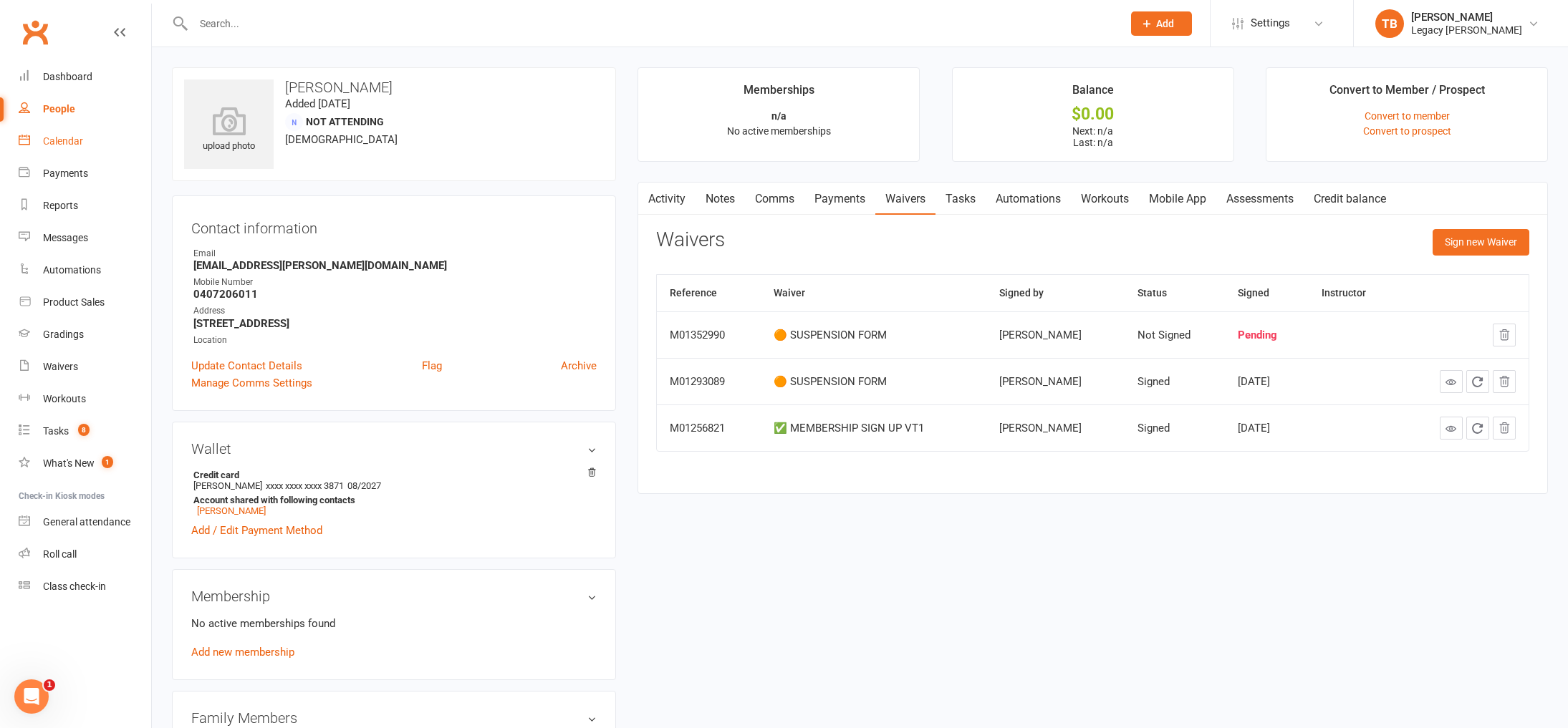
click at [58, 136] on div "Calendar" at bounding box center [63, 141] width 41 height 11
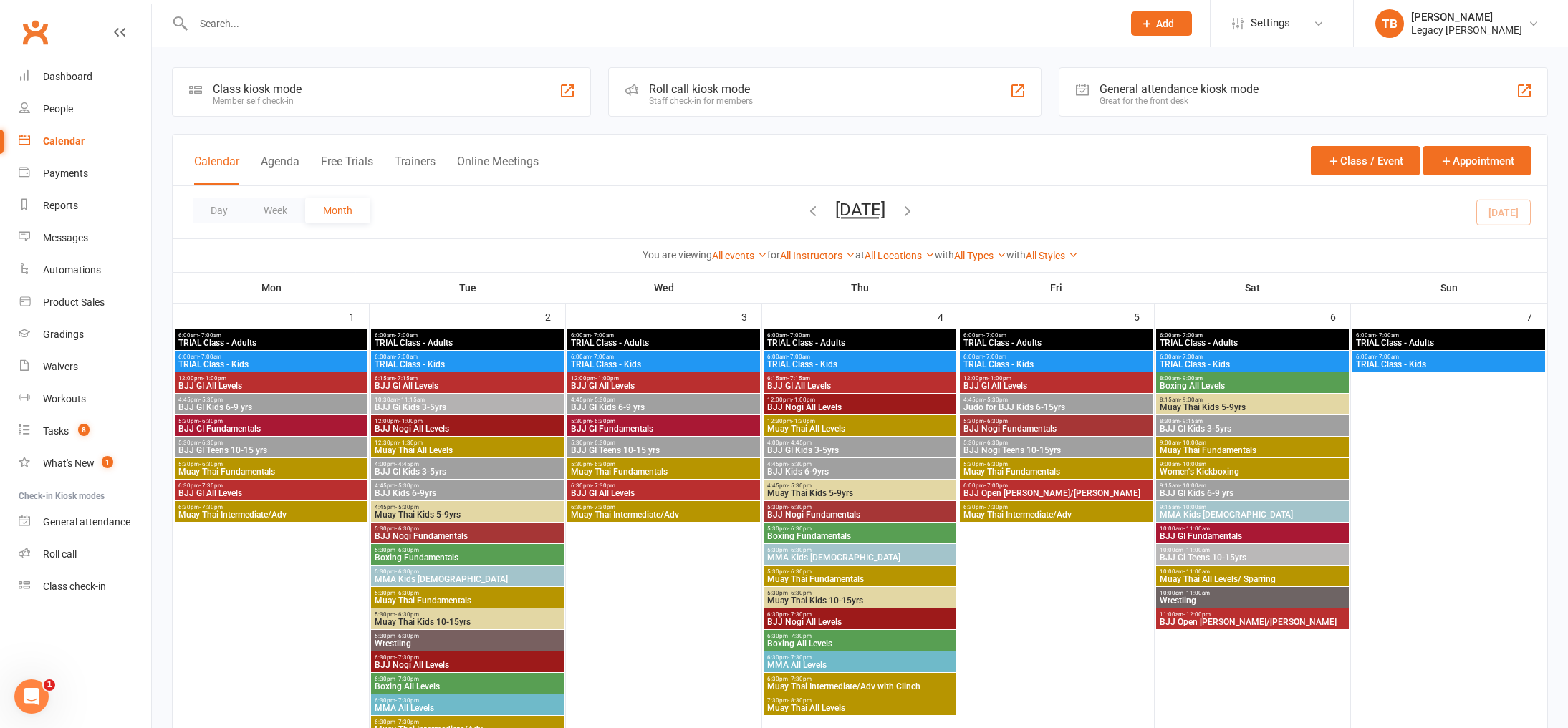
click at [340, 26] on input "text" at bounding box center [651, 23] width 924 height 20
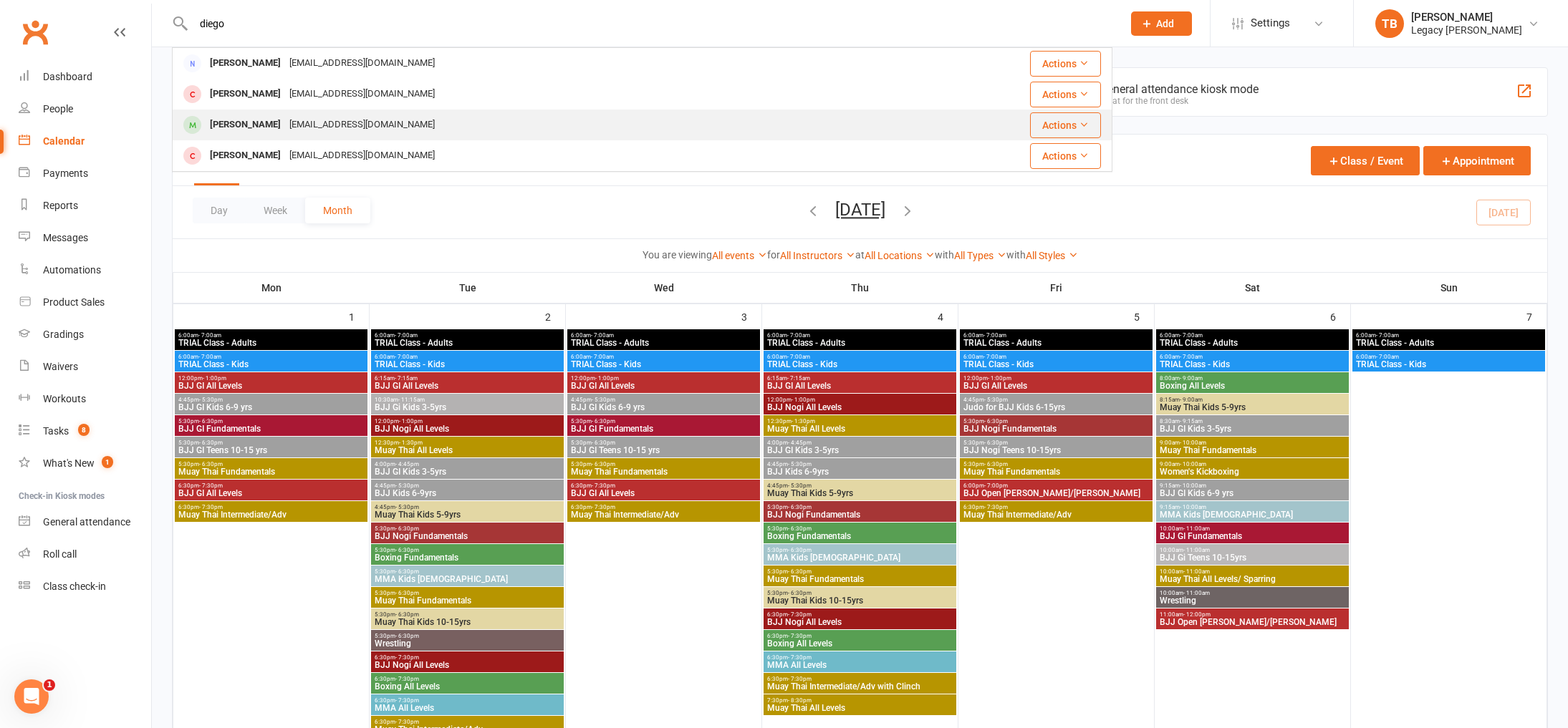
type input "diego"
click at [339, 130] on div "[EMAIL_ADDRESS][DOMAIN_NAME]" at bounding box center [361, 125] width 154 height 21
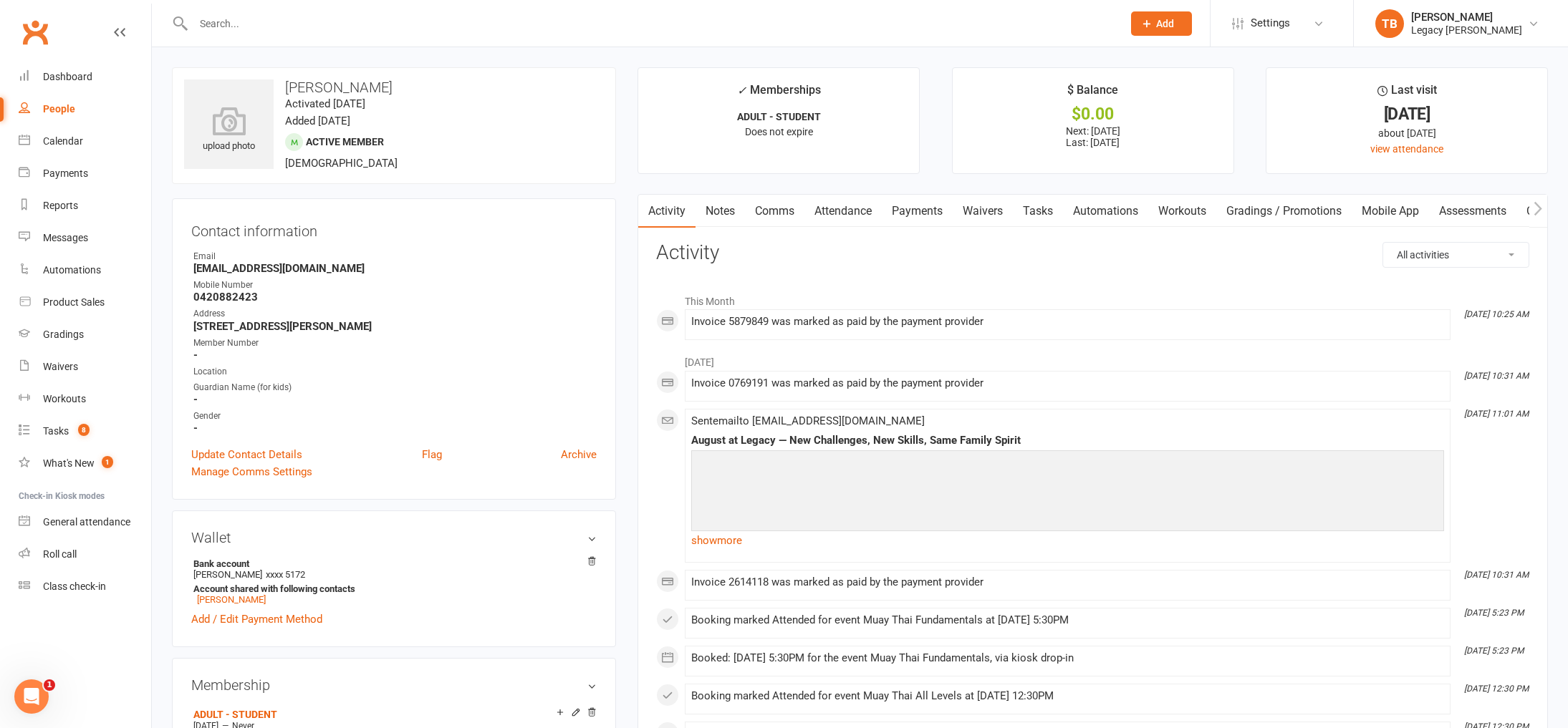
click at [925, 214] on link "Payments" at bounding box center [917, 211] width 71 height 33
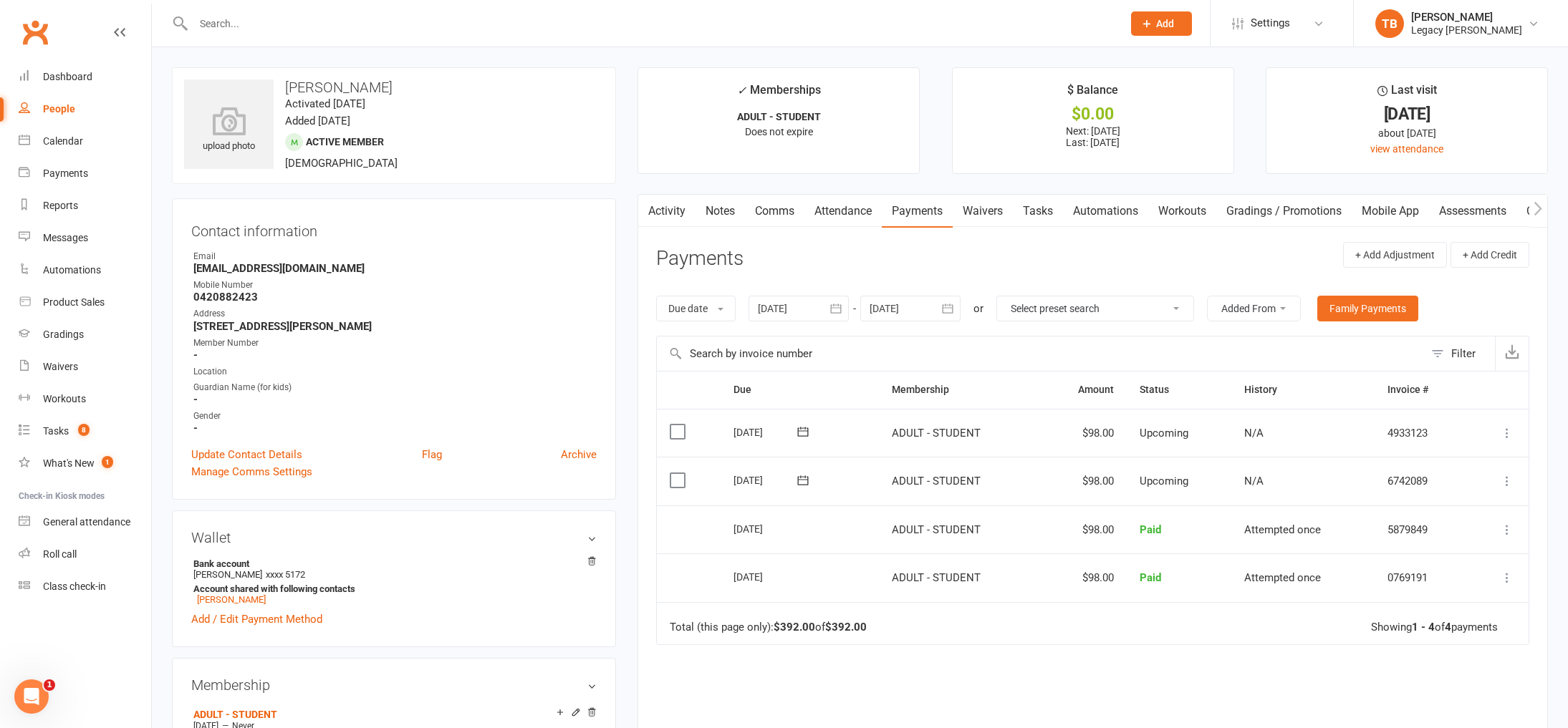
click at [769, 216] on link "Comms" at bounding box center [774, 211] width 59 height 33
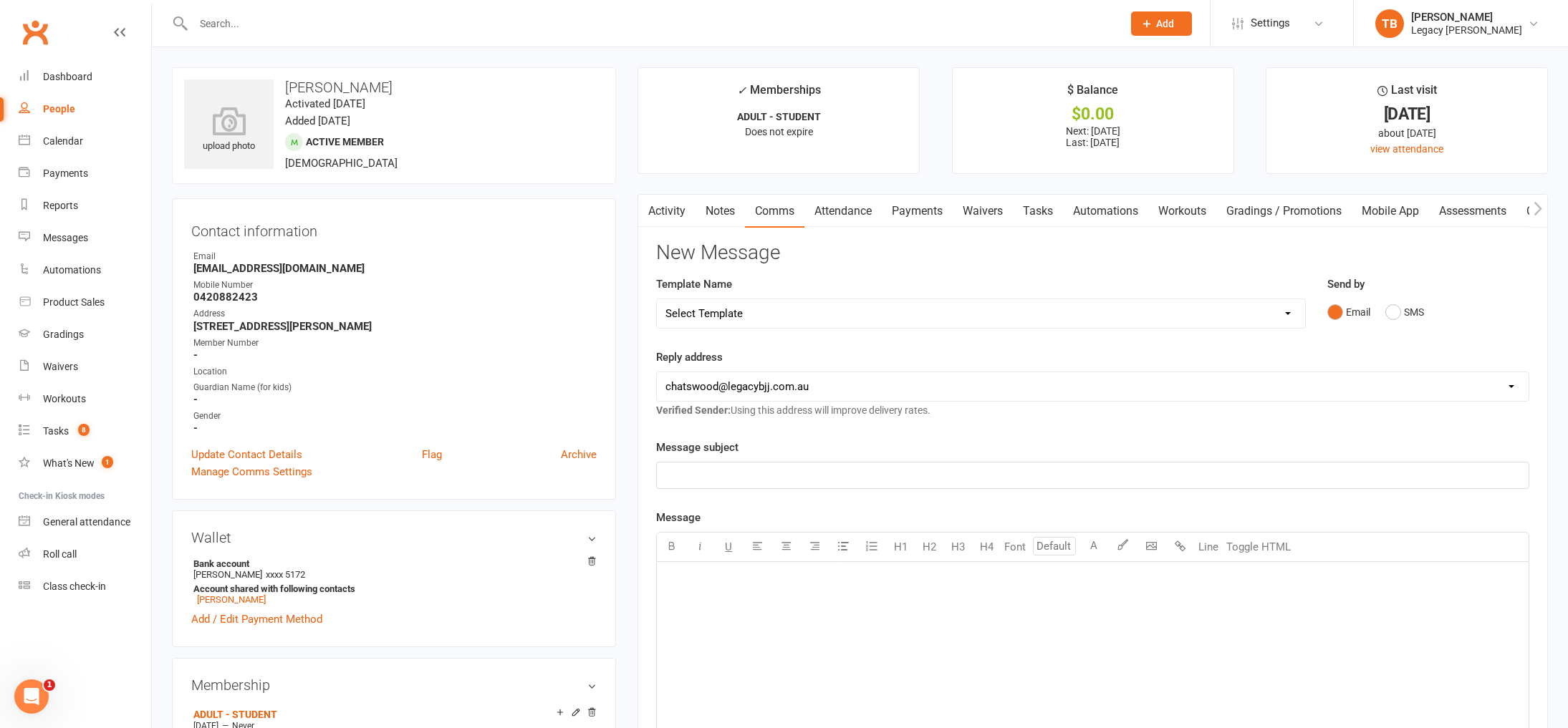
click at [852, 223] on link "Attendance" at bounding box center [843, 211] width 78 height 33
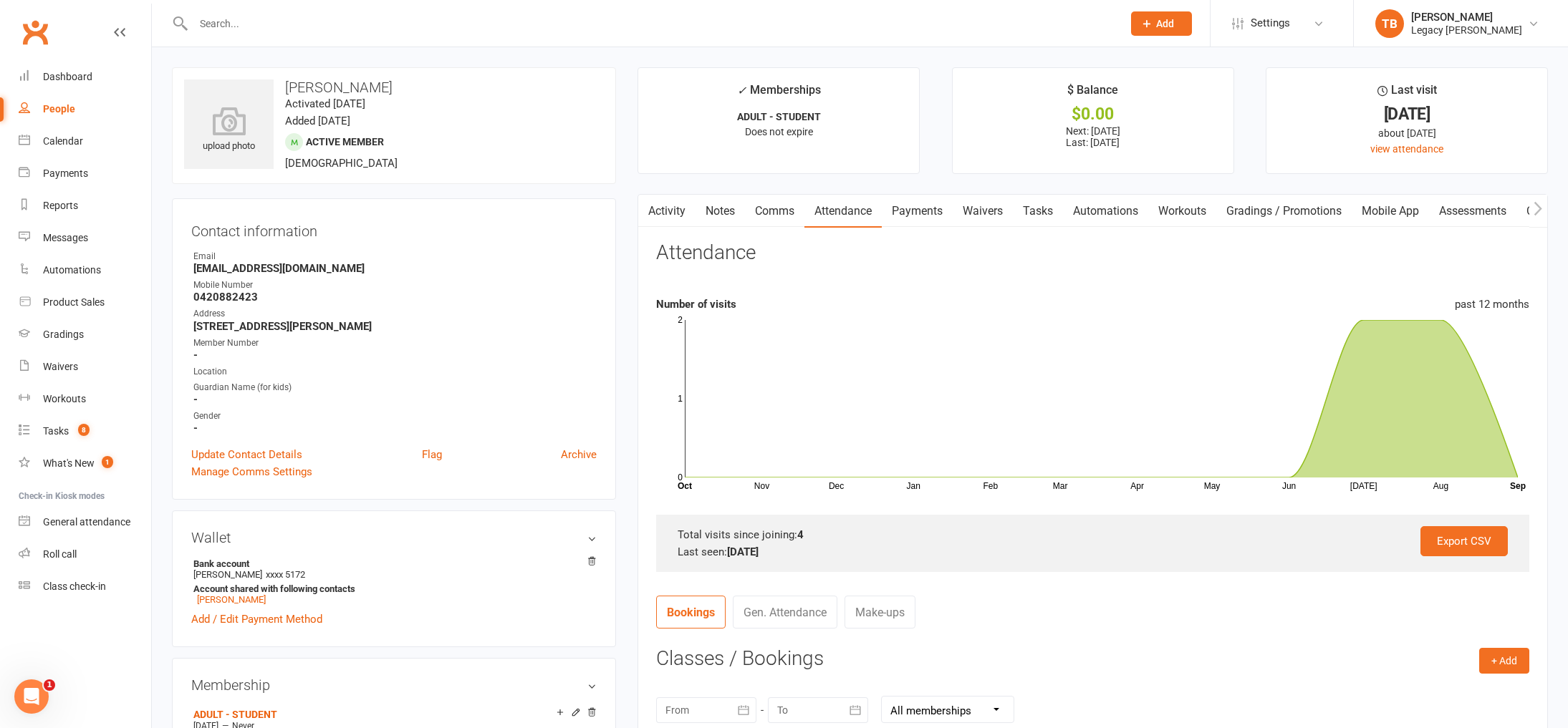
click at [910, 219] on link "Payments" at bounding box center [917, 211] width 71 height 33
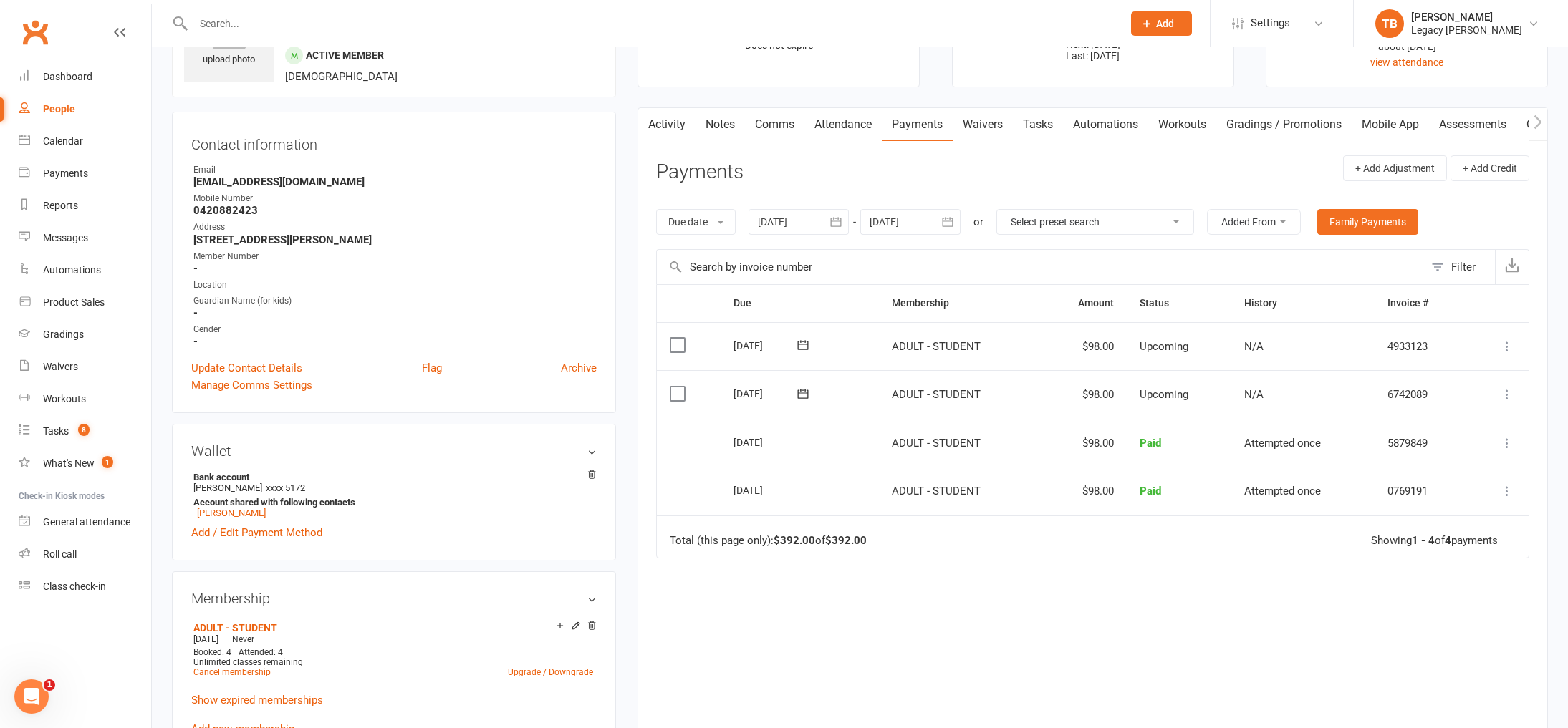
scroll to position [13, 0]
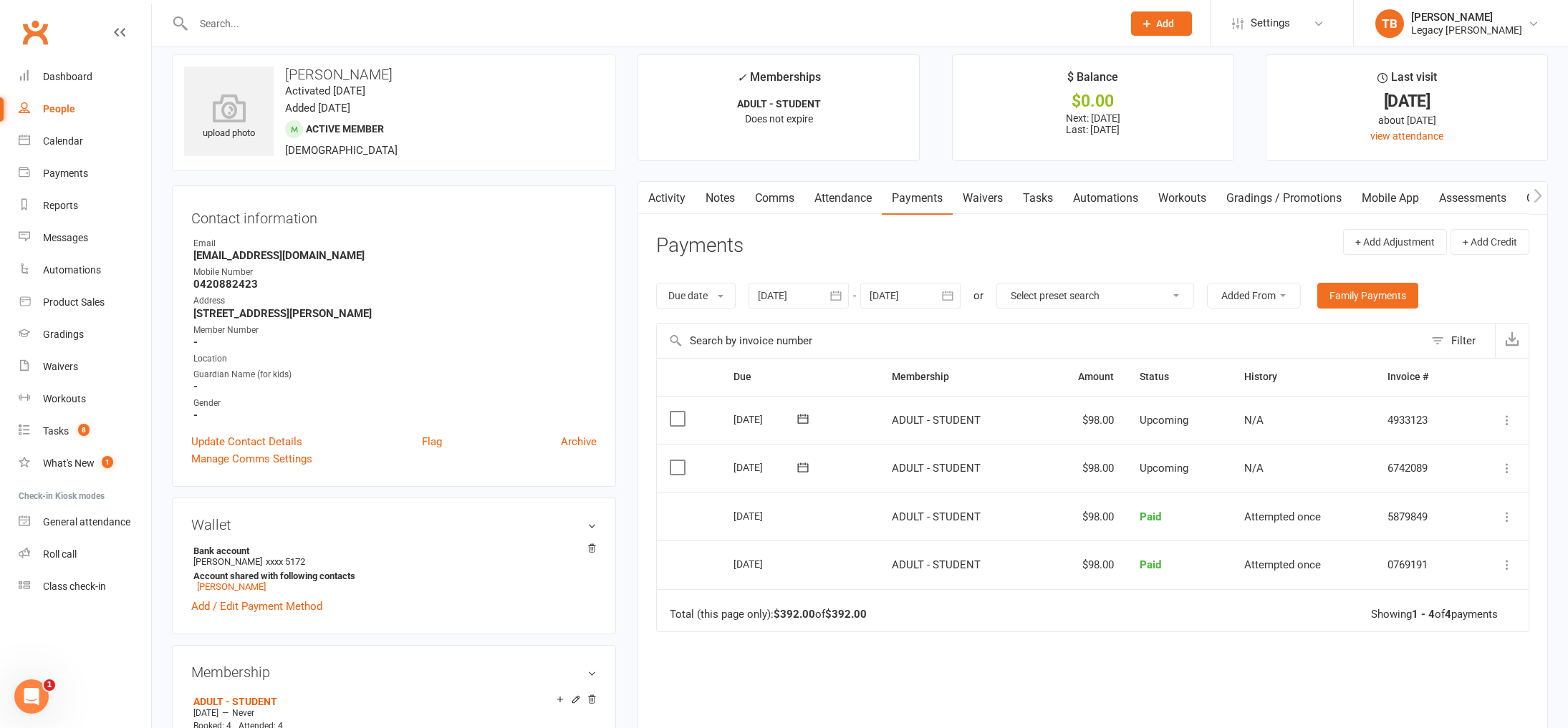
click at [992, 211] on link "Waivers" at bounding box center [983, 197] width 60 height 33
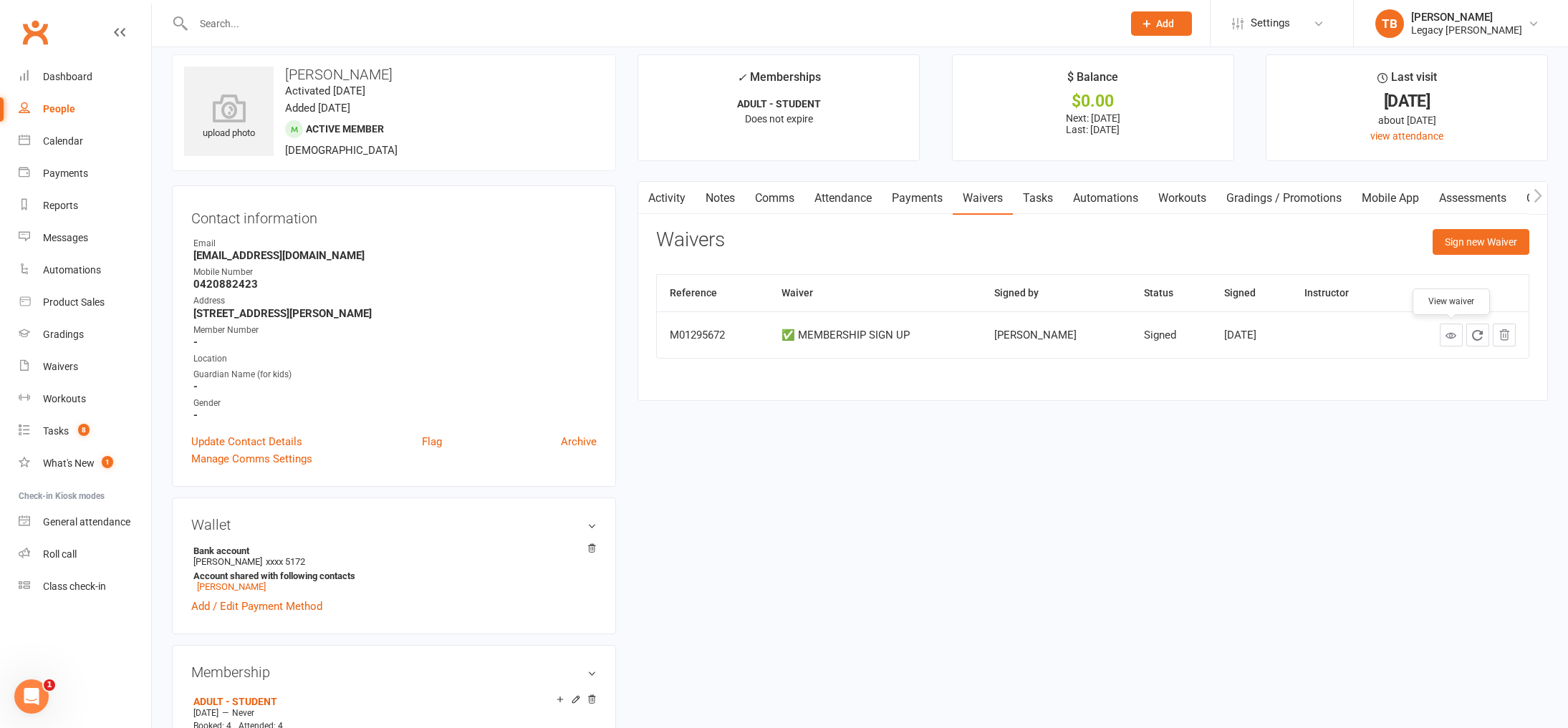
click at [1450, 341] on link at bounding box center [1451, 335] width 23 height 23
click at [914, 205] on link "Payments" at bounding box center [917, 197] width 71 height 33
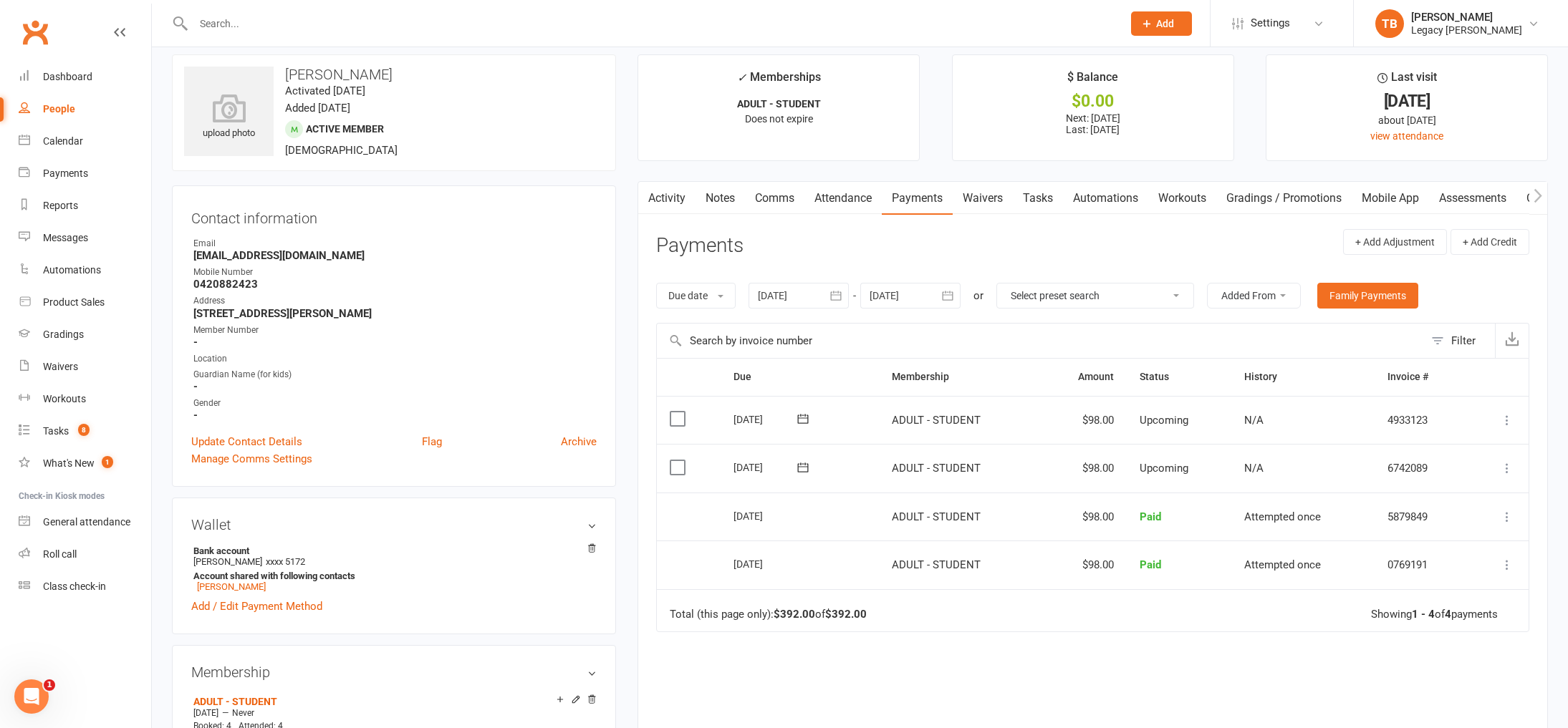
click at [971, 203] on link "Waivers" at bounding box center [983, 197] width 60 height 33
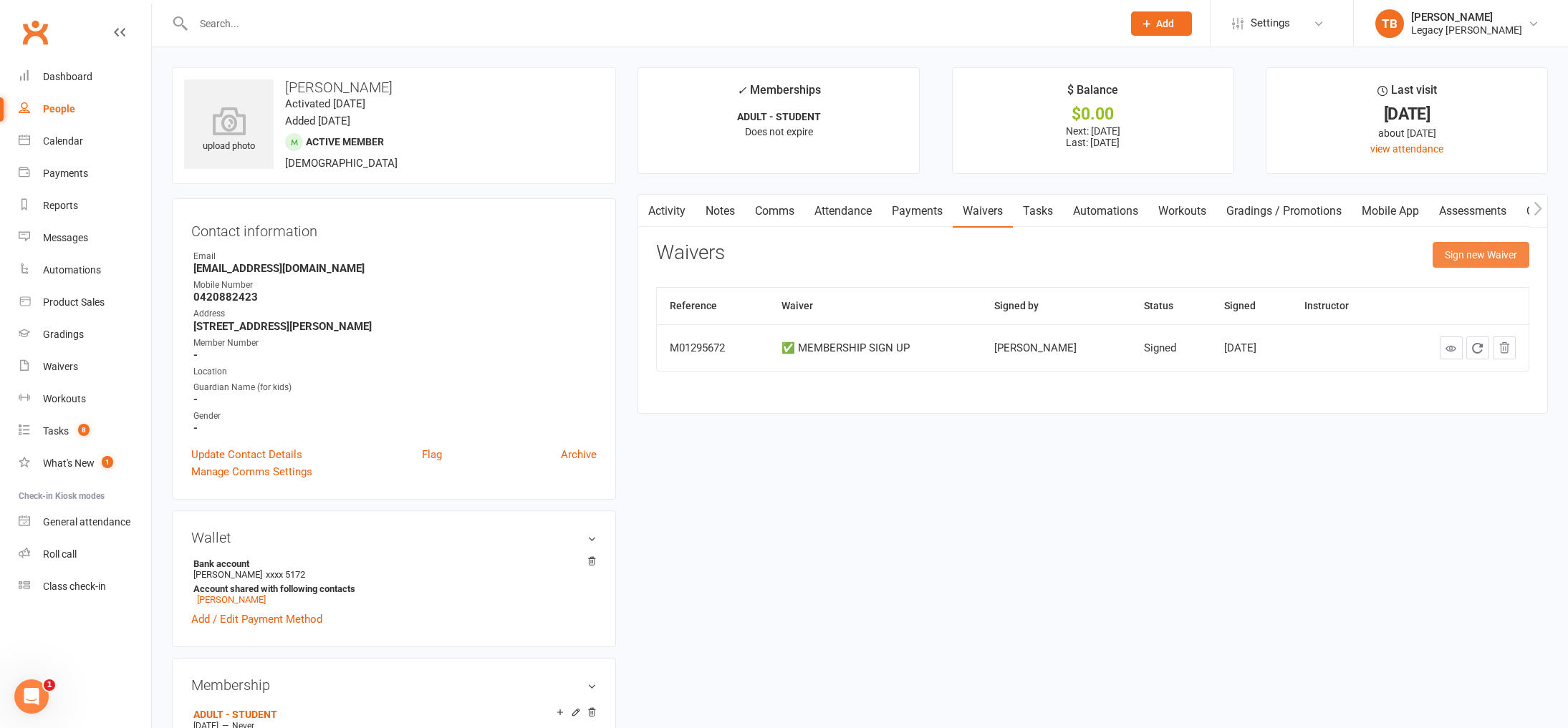
click at [1492, 245] on button "Sign new Waiver" at bounding box center [1481, 255] width 97 height 26
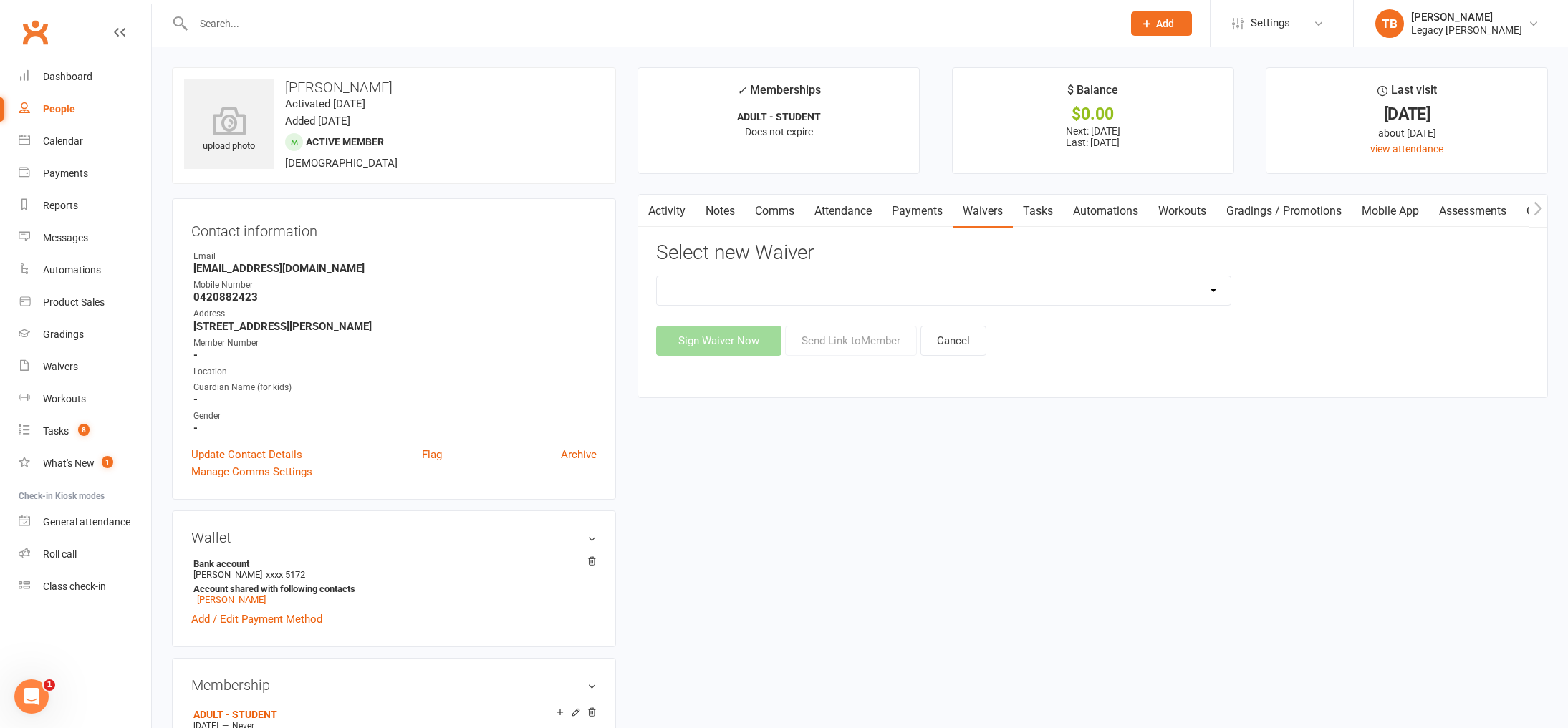
click at [1000, 297] on select "❌ CANCELLATION FORM ☑️ CASUAL CLASS / PRIVATE ➖ EXISTING MEMBER WAIVER 🆓 FREE T…" at bounding box center [943, 291] width 573 height 29
select select "10401"
click at [657, 277] on select "❌ CANCELLATION FORM ☑️ CASUAL CLASS / PRIVATE ➖ EXISTING MEMBER WAIVER 🆓 FREE T…" at bounding box center [943, 291] width 573 height 29
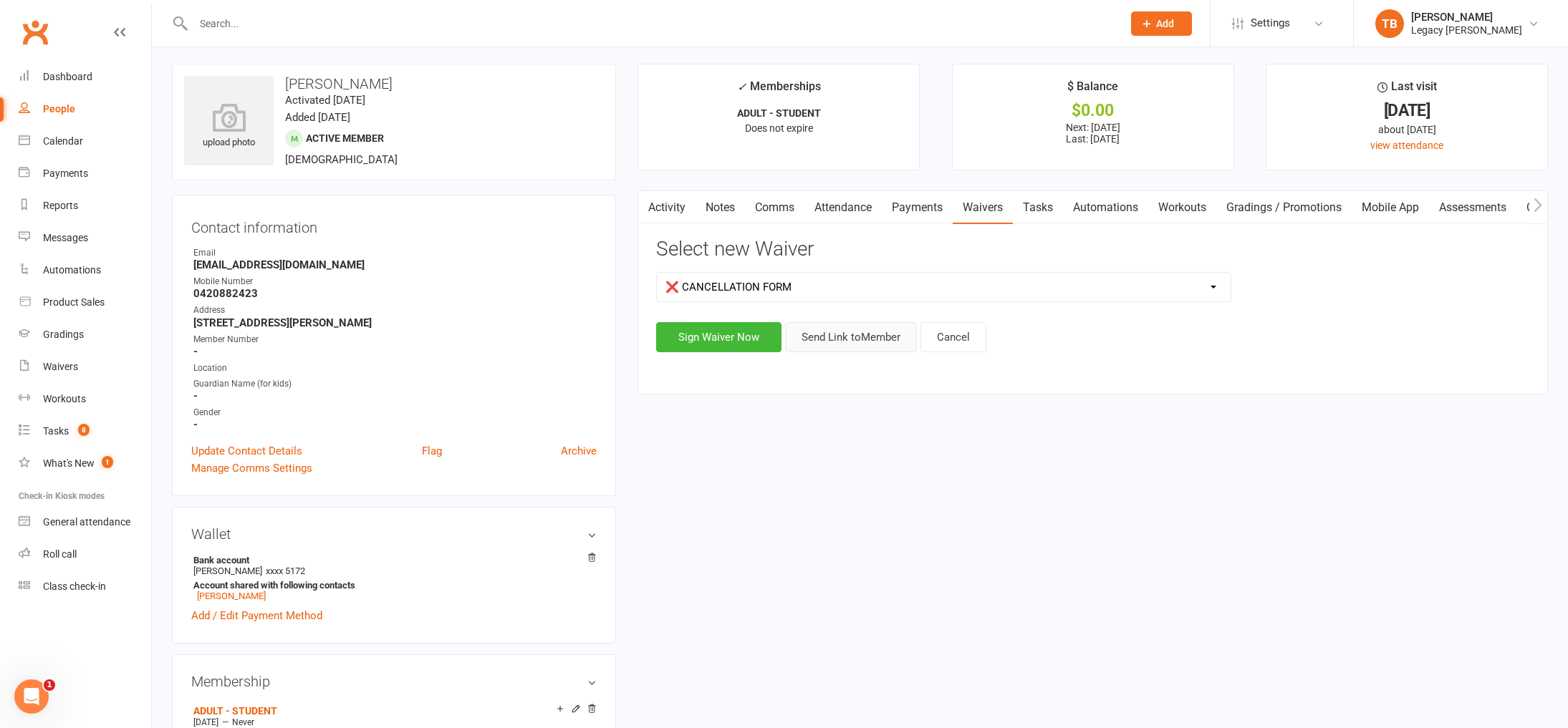
click at [871, 343] on button "Send Link to Member" at bounding box center [851, 338] width 132 height 30
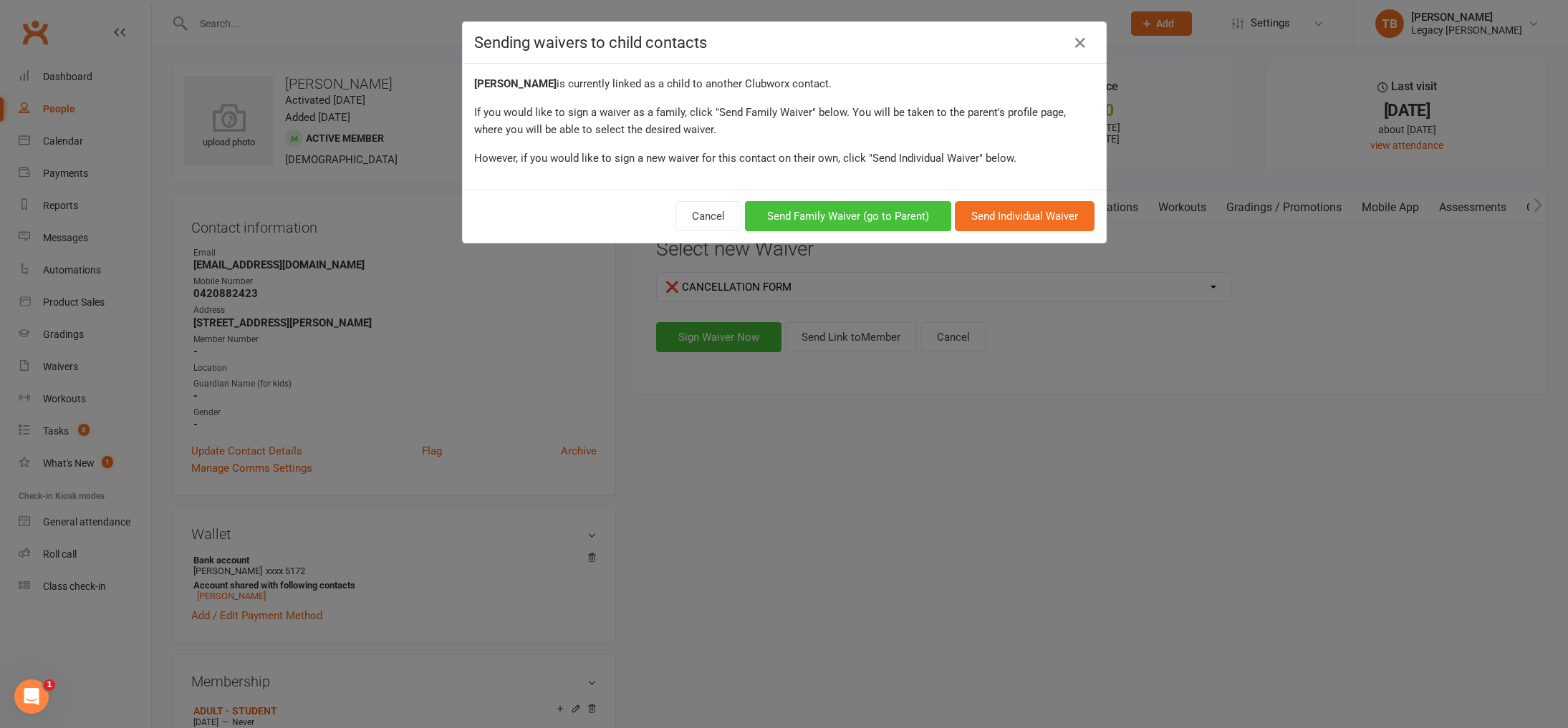
click at [831, 219] on button "Send Family Waiver (go to Parent)" at bounding box center [848, 216] width 206 height 30
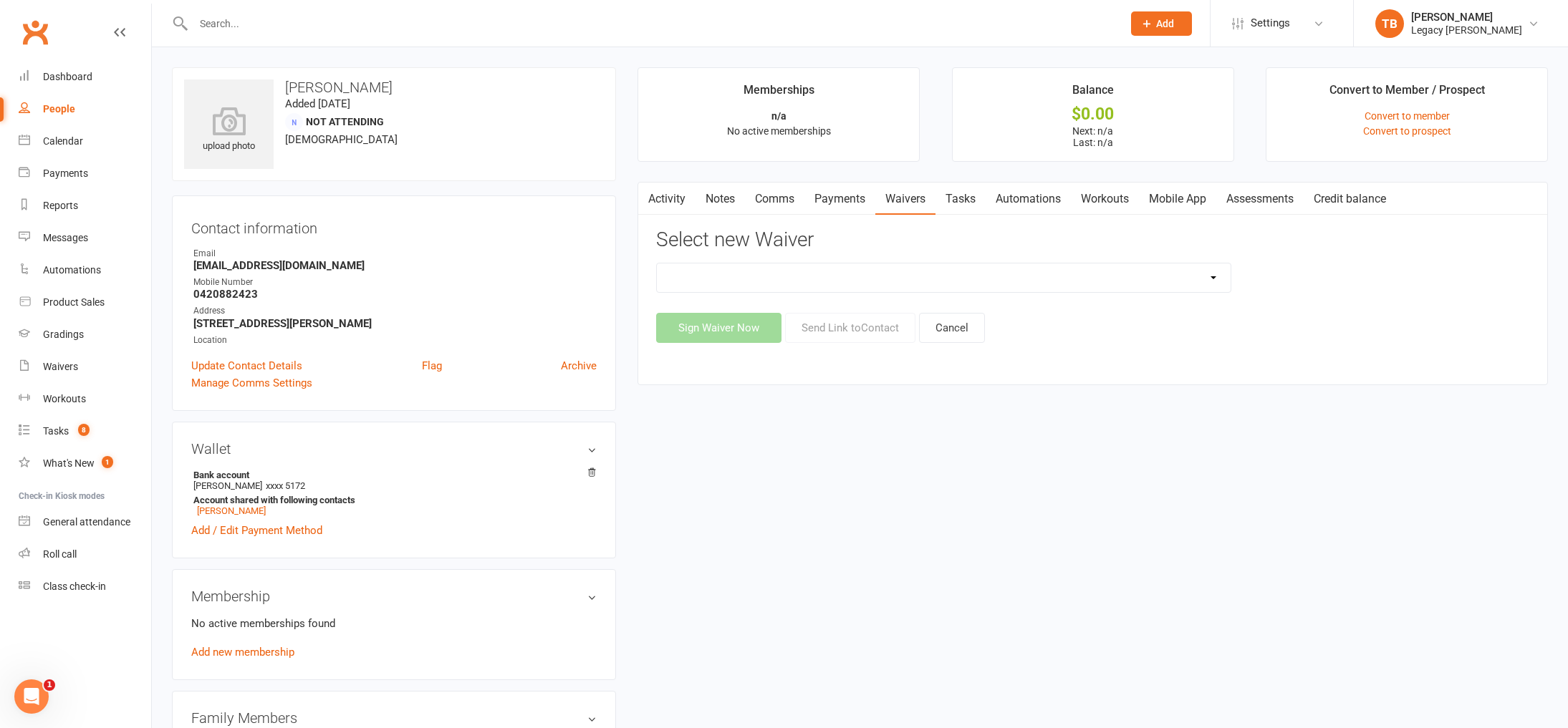
click at [808, 272] on select "❌ CANCELLATION FORM ☑️ CASUAL CLASS / PRIVATE ➖ EXISTING MEMBER WAIVER 🆓 FREE T…" at bounding box center [943, 278] width 573 height 29
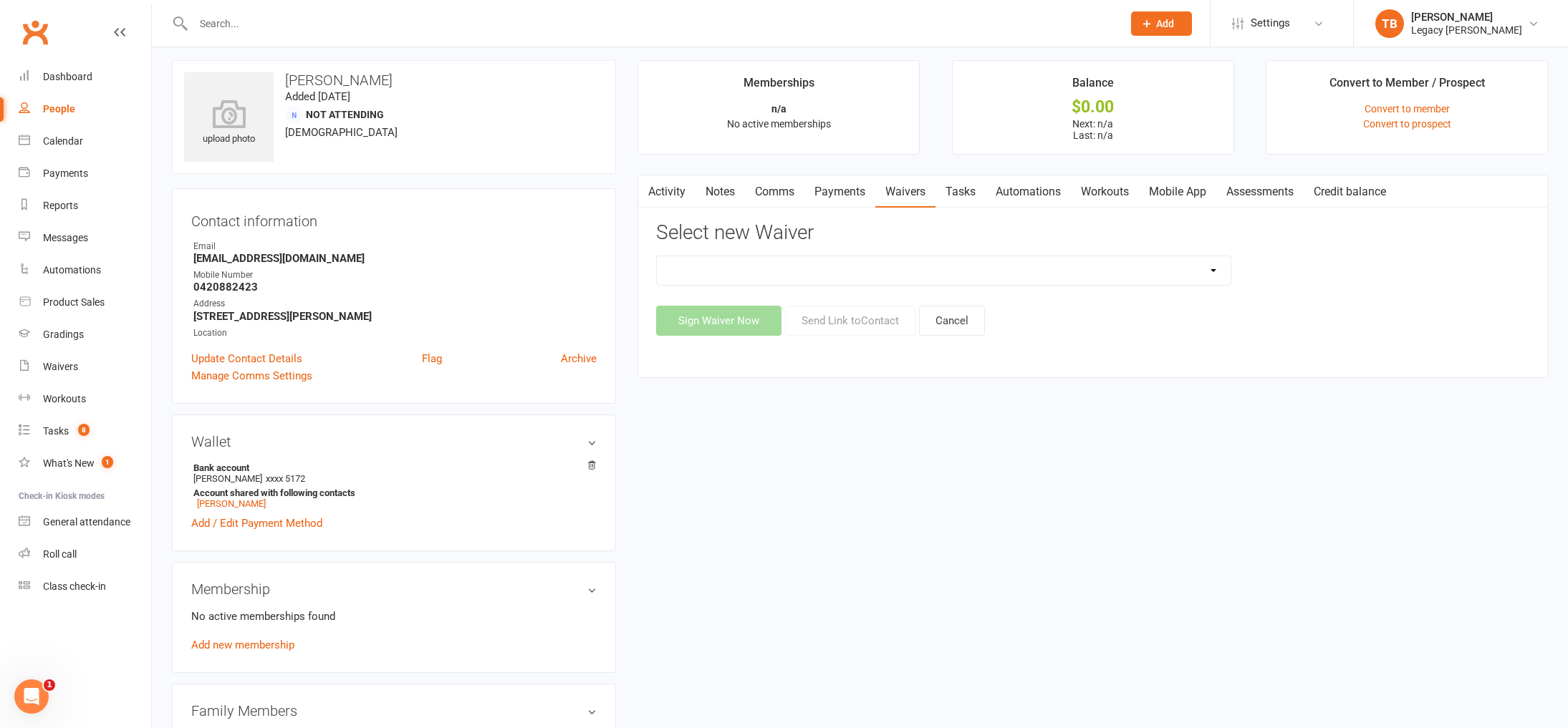
select select "10401"
click at [657, 256] on select "❌ CANCELLATION FORM ☑️ CASUAL CLASS / PRIVATE ➖ EXISTING MEMBER WAIVER 🆓 FREE T…" at bounding box center [943, 271] width 573 height 29
click at [846, 327] on button "Send Link to Contact" at bounding box center [851, 322] width 130 height 30
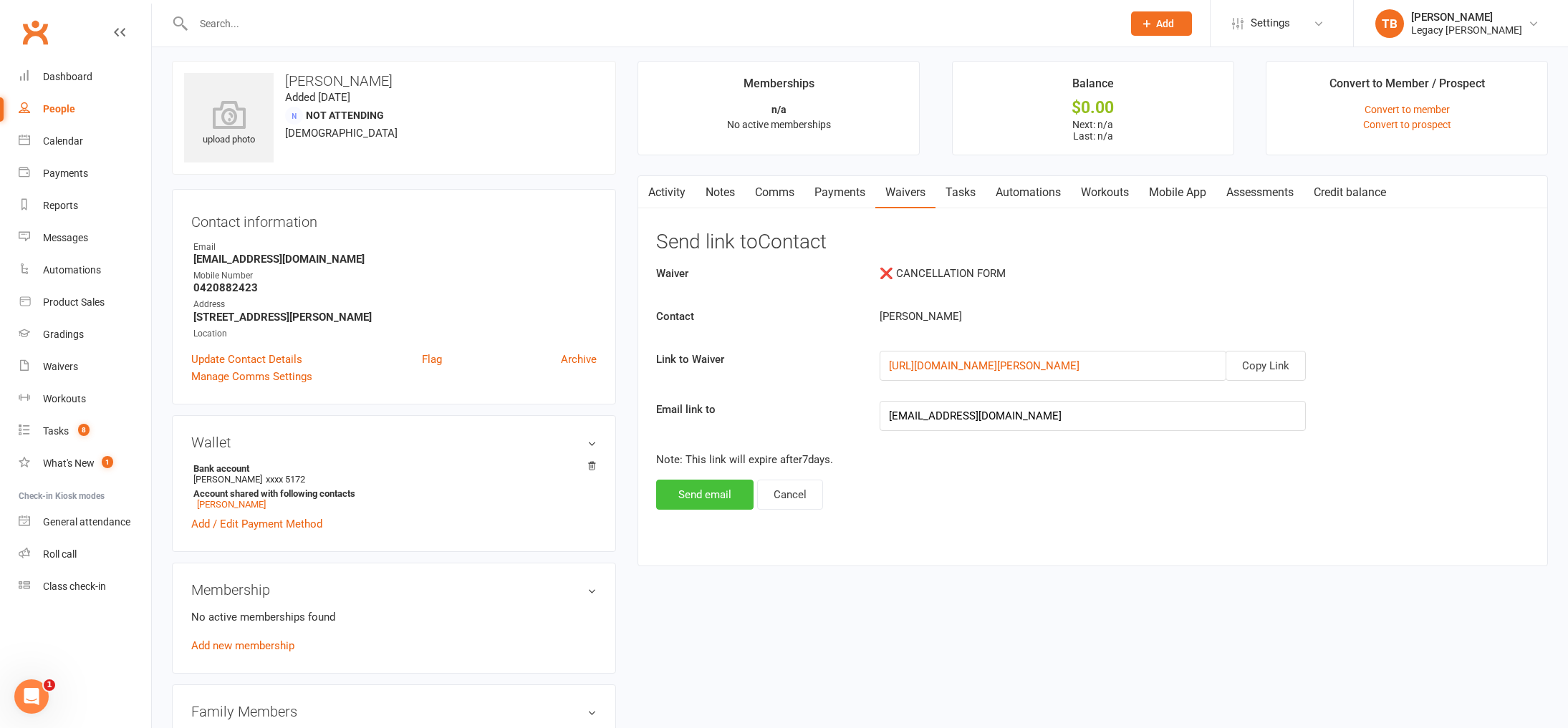
click at [727, 490] on button "Send email" at bounding box center [704, 494] width 98 height 30
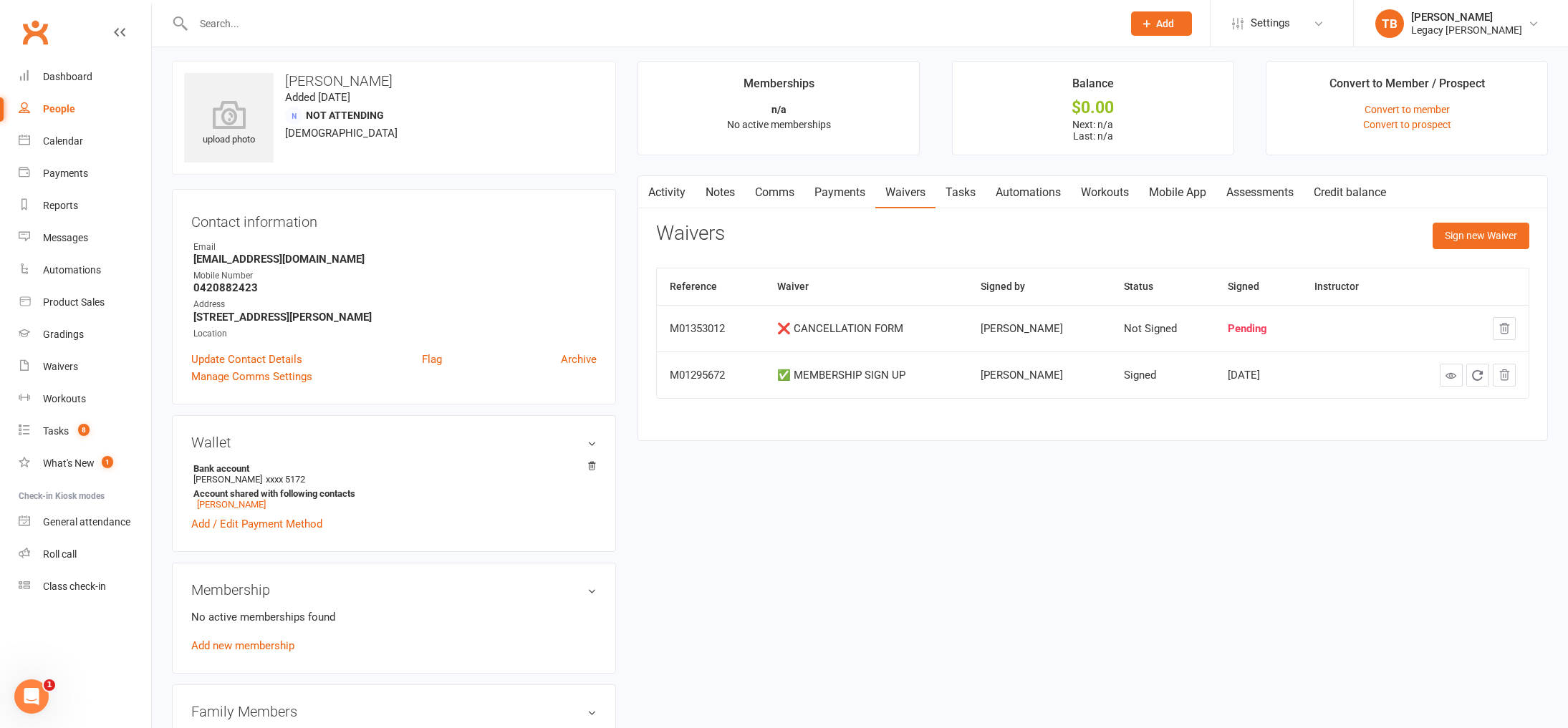
click at [291, 28] on input "text" at bounding box center [651, 23] width 924 height 20
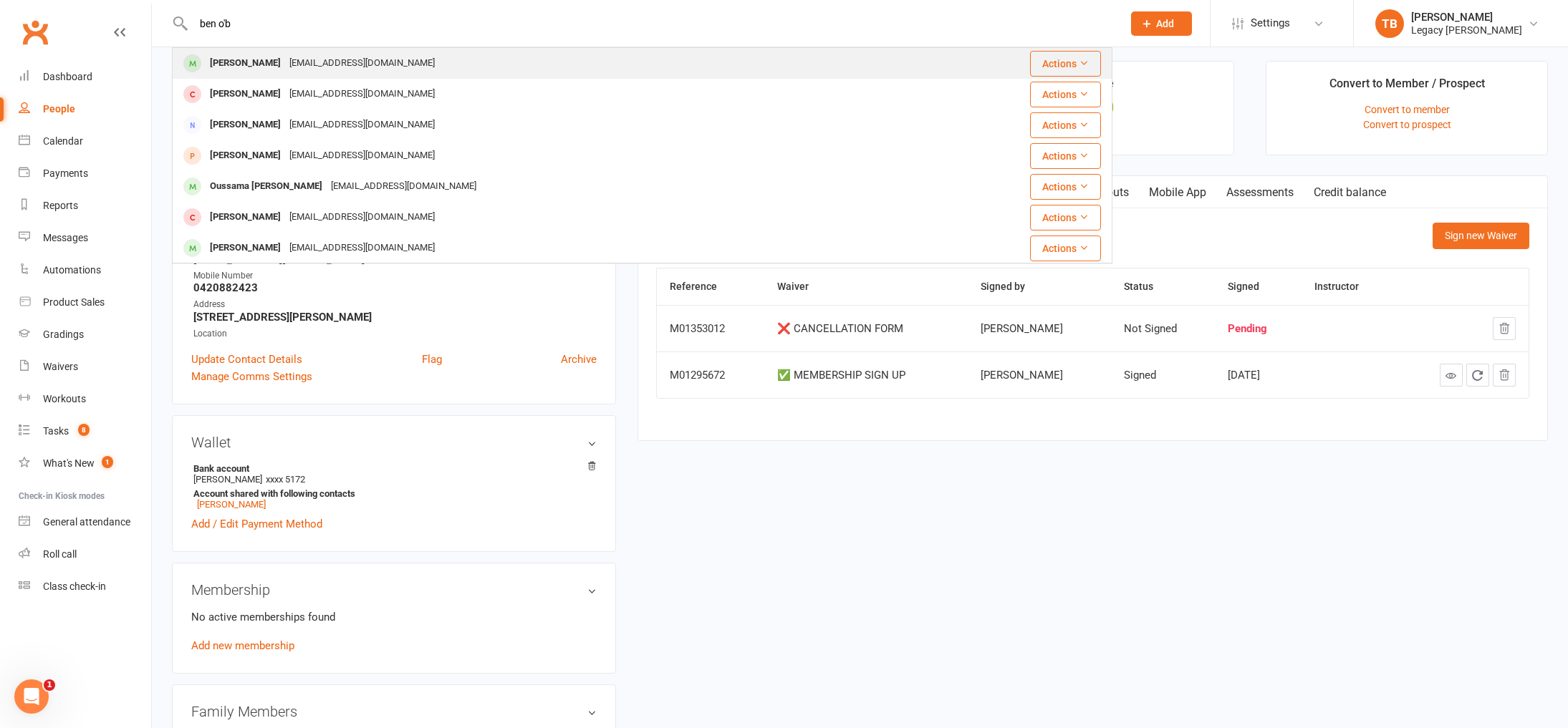
type input "ben o'b"
click at [285, 56] on div "Benobrien060503@gmail.com" at bounding box center [361, 63] width 154 height 21
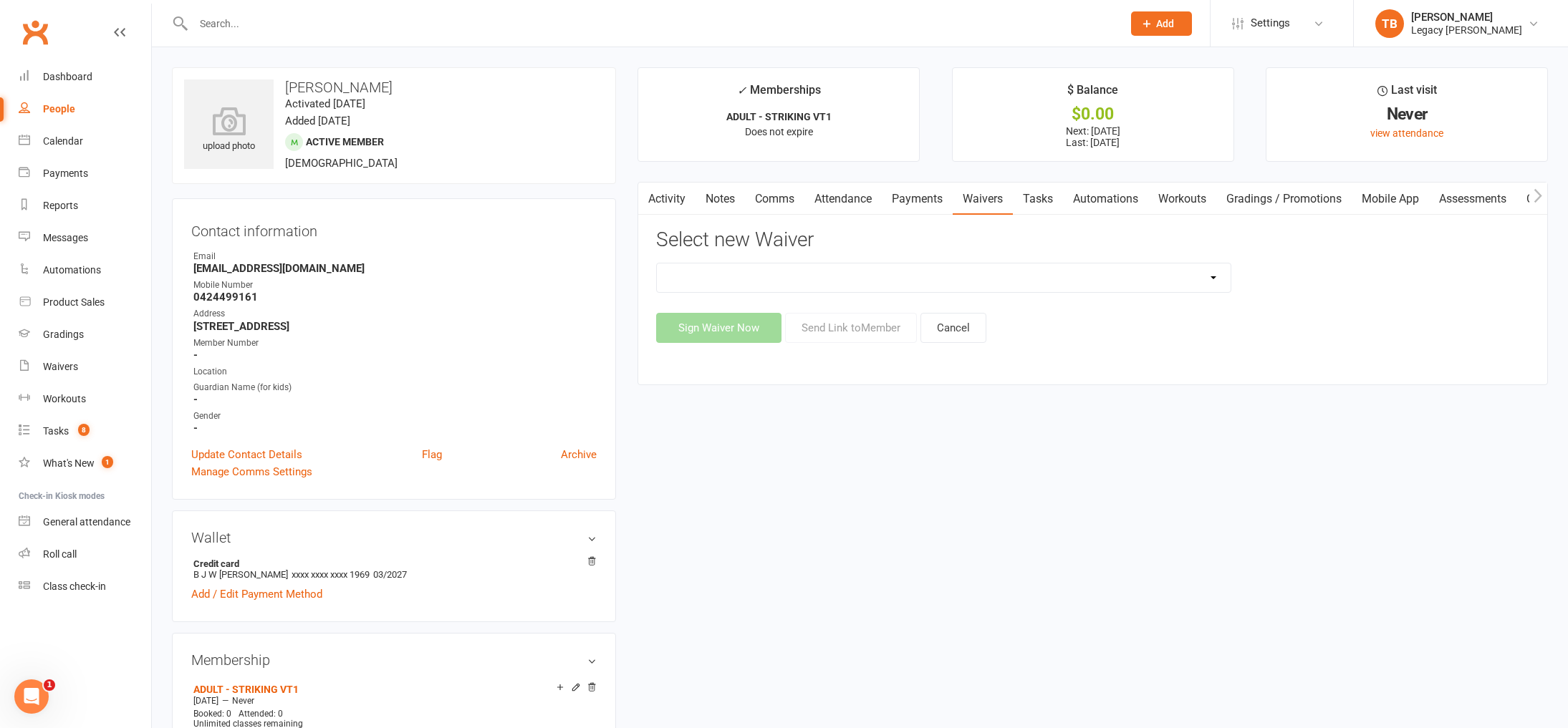
click at [904, 200] on link "Payments" at bounding box center [917, 198] width 71 height 33
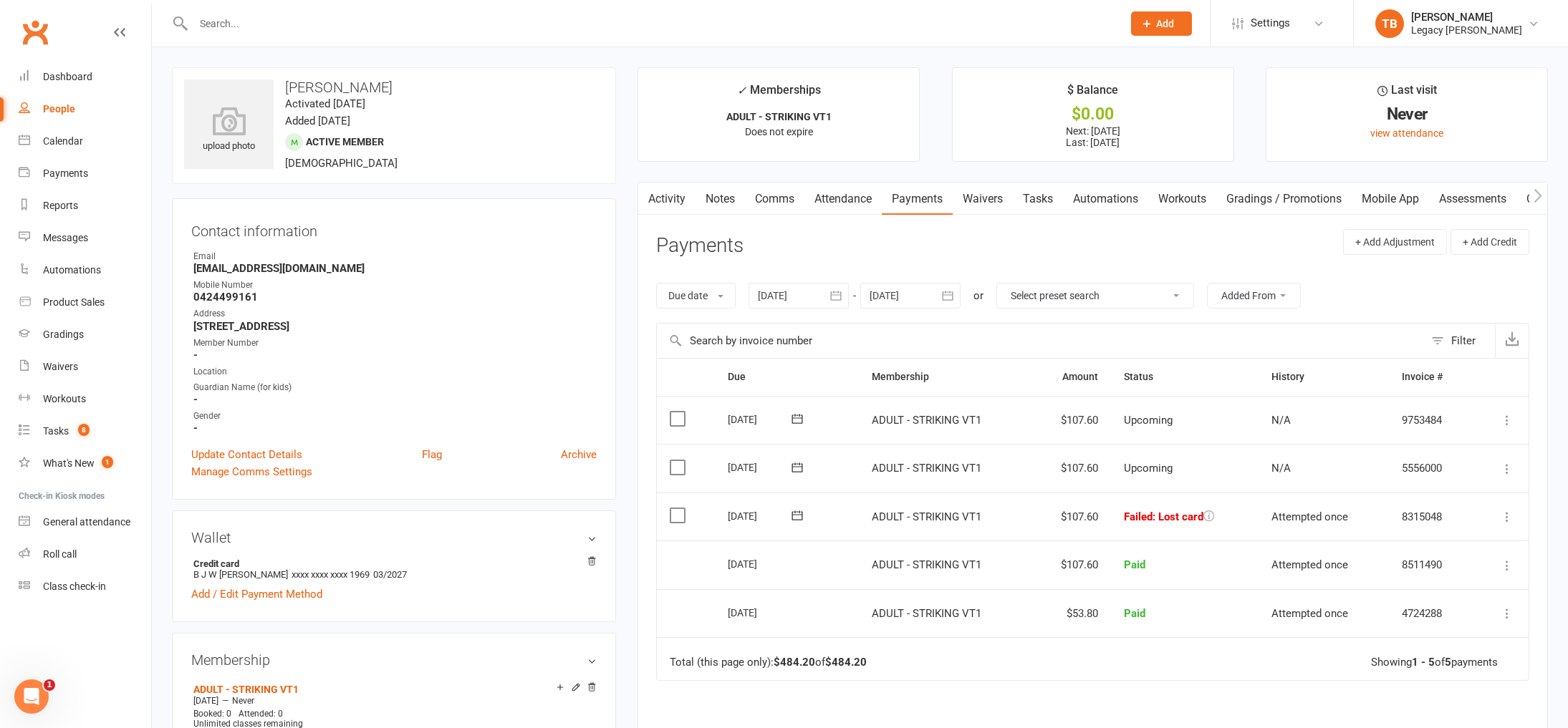
click at [847, 211] on link "Attendance" at bounding box center [843, 198] width 78 height 33
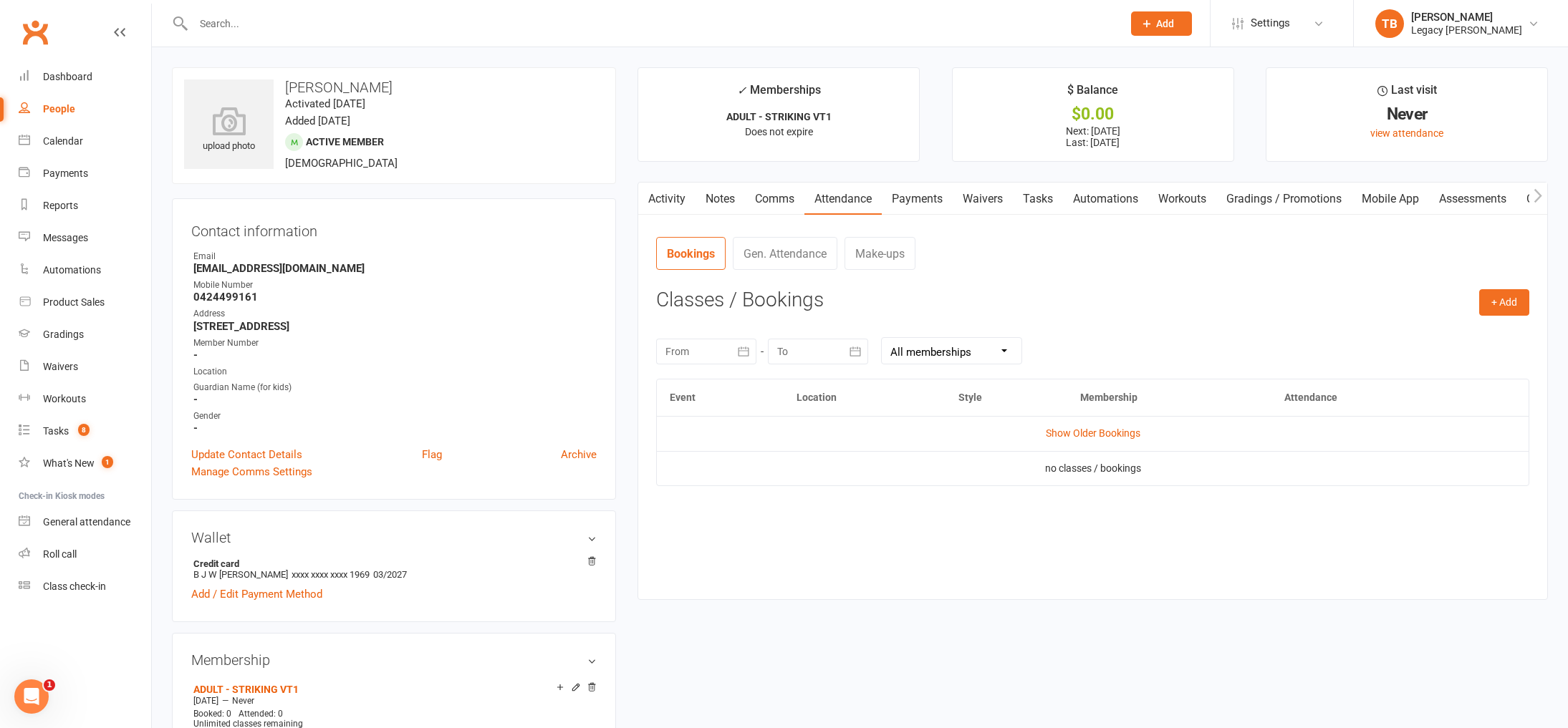
click at [1111, 442] on td "Show Older Bookings" at bounding box center [1092, 433] width 872 height 34
click at [1115, 434] on link "Show Older Bookings" at bounding box center [1092, 433] width 94 height 11
click at [927, 188] on link "Payments" at bounding box center [917, 198] width 71 height 33
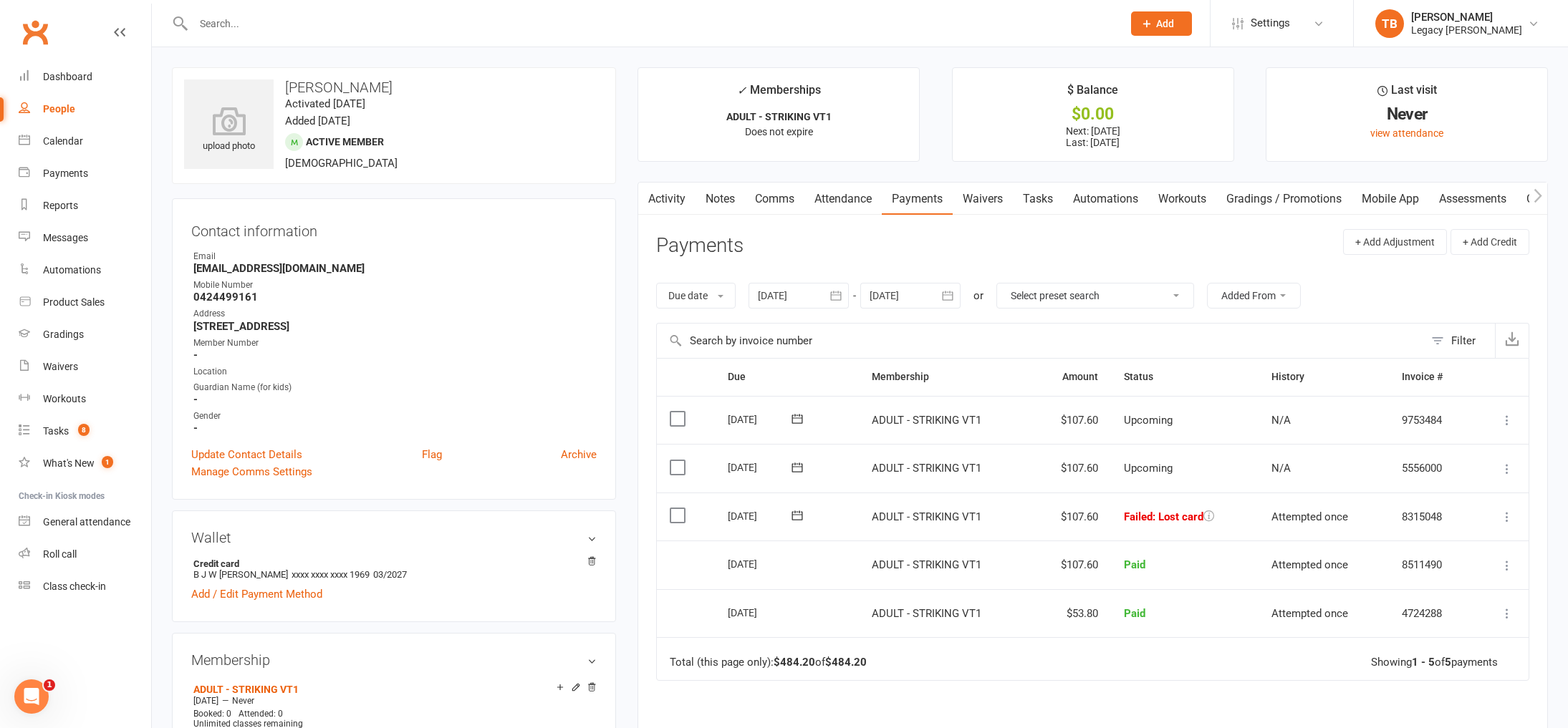
click at [720, 197] on link "Notes" at bounding box center [720, 198] width 49 height 33
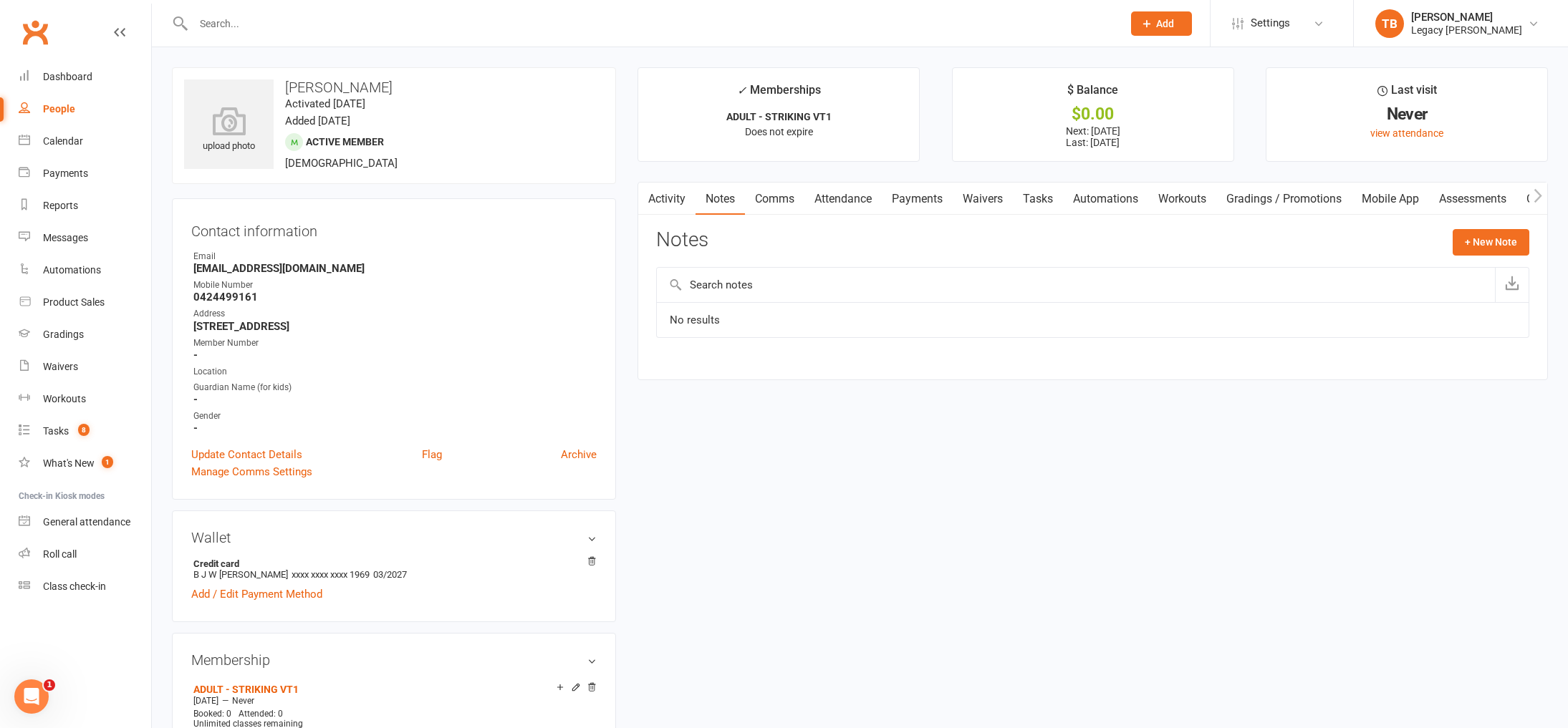
click at [980, 204] on link "Waivers" at bounding box center [983, 198] width 60 height 33
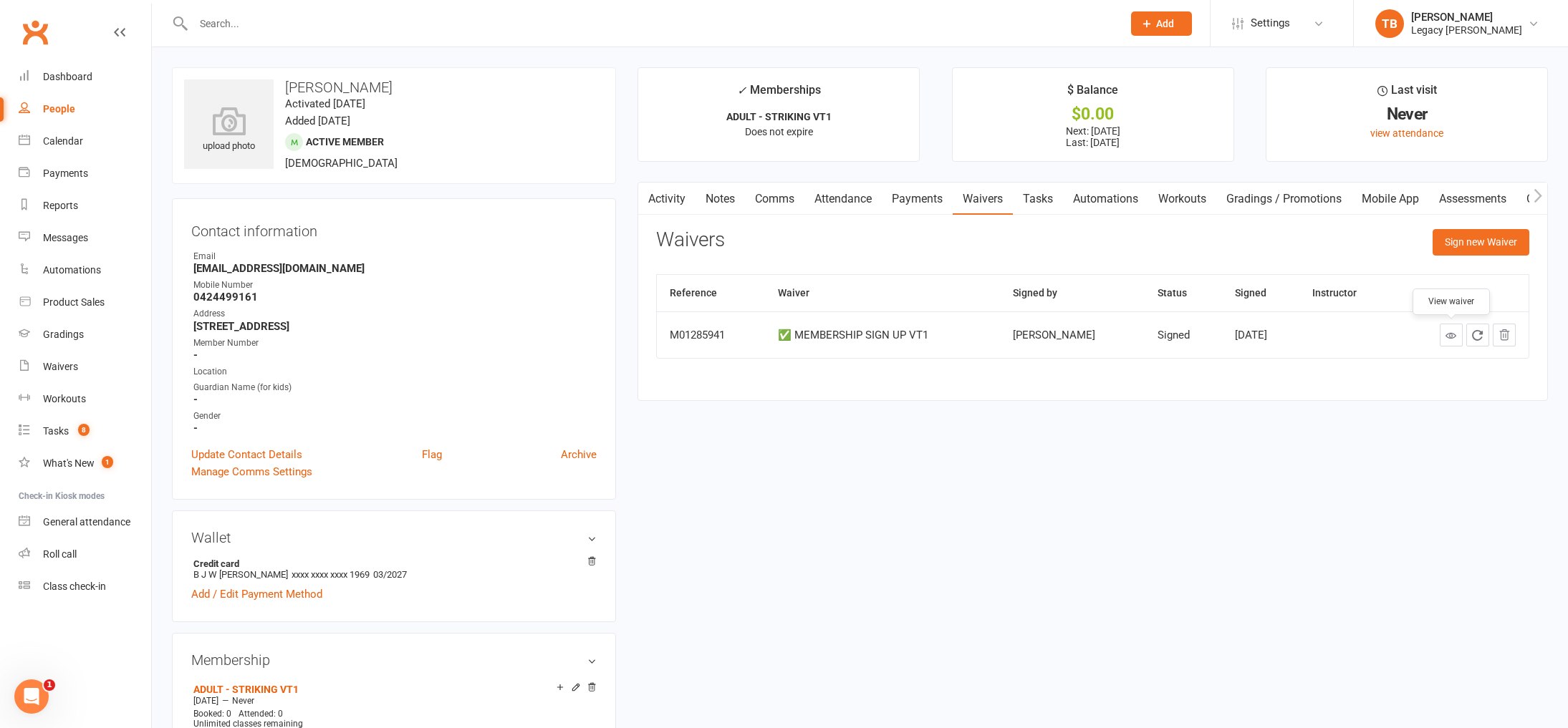
click at [1455, 335] on icon at bounding box center [1451, 336] width 11 height 11
click at [926, 197] on link "Payments" at bounding box center [917, 198] width 71 height 33
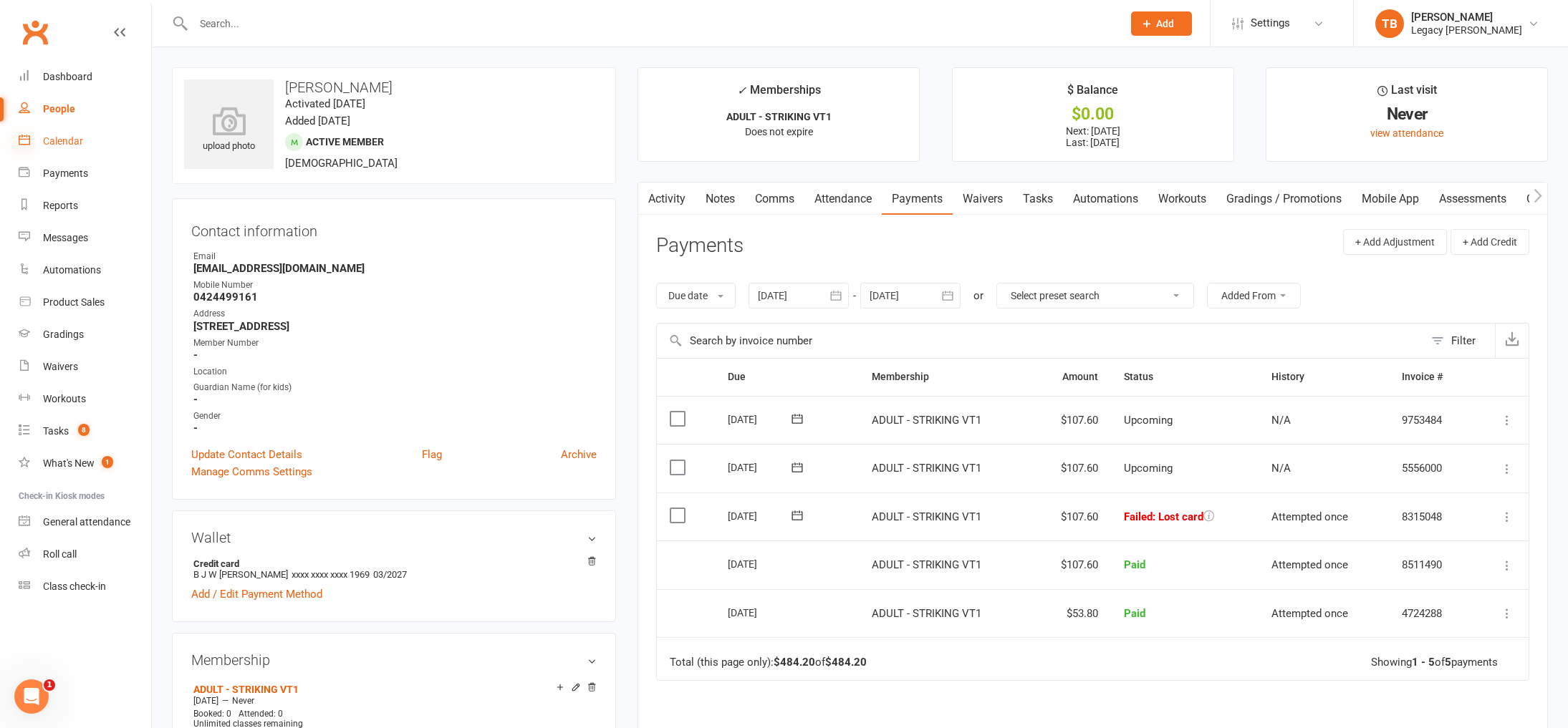
click at [25, 139] on icon at bounding box center [24, 139] width 11 height 11
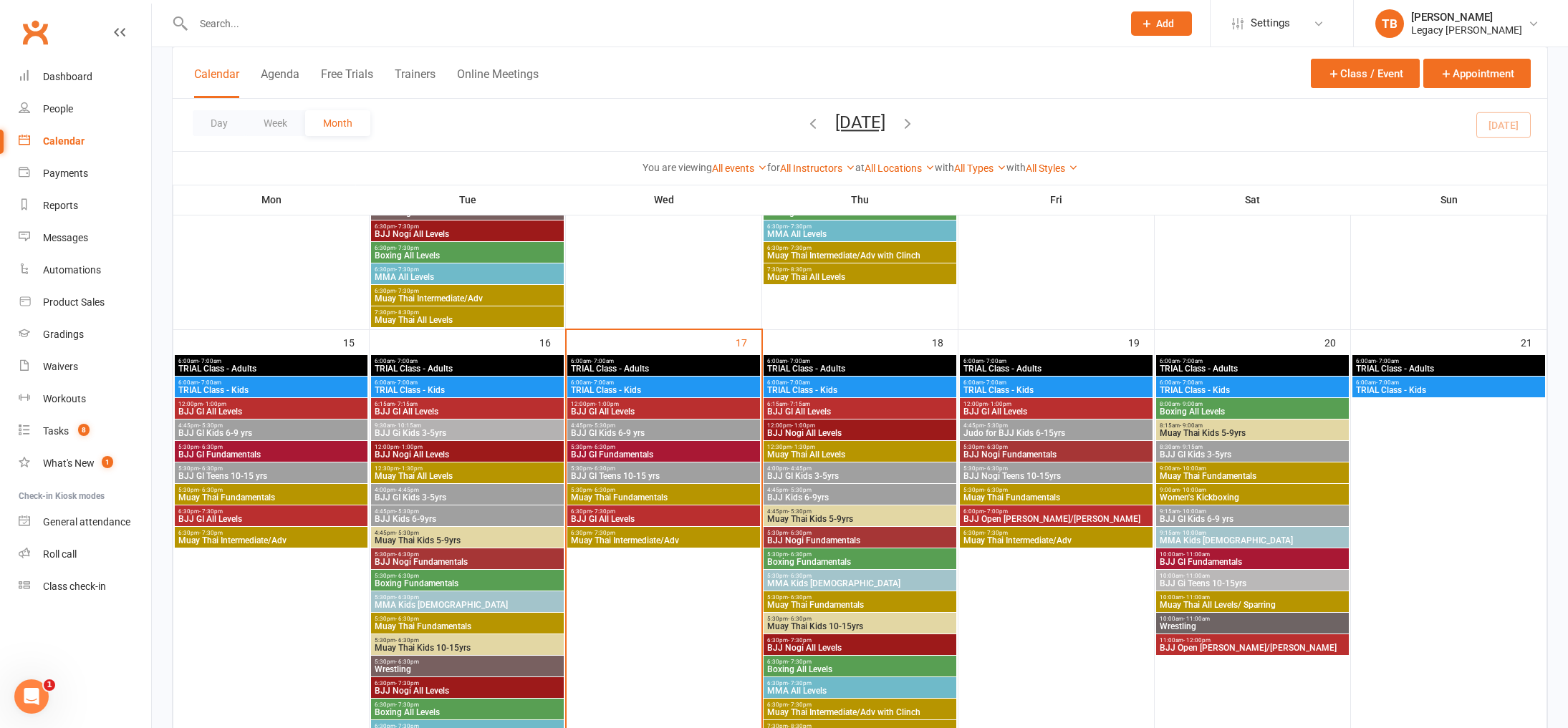
scroll to position [927, 0]
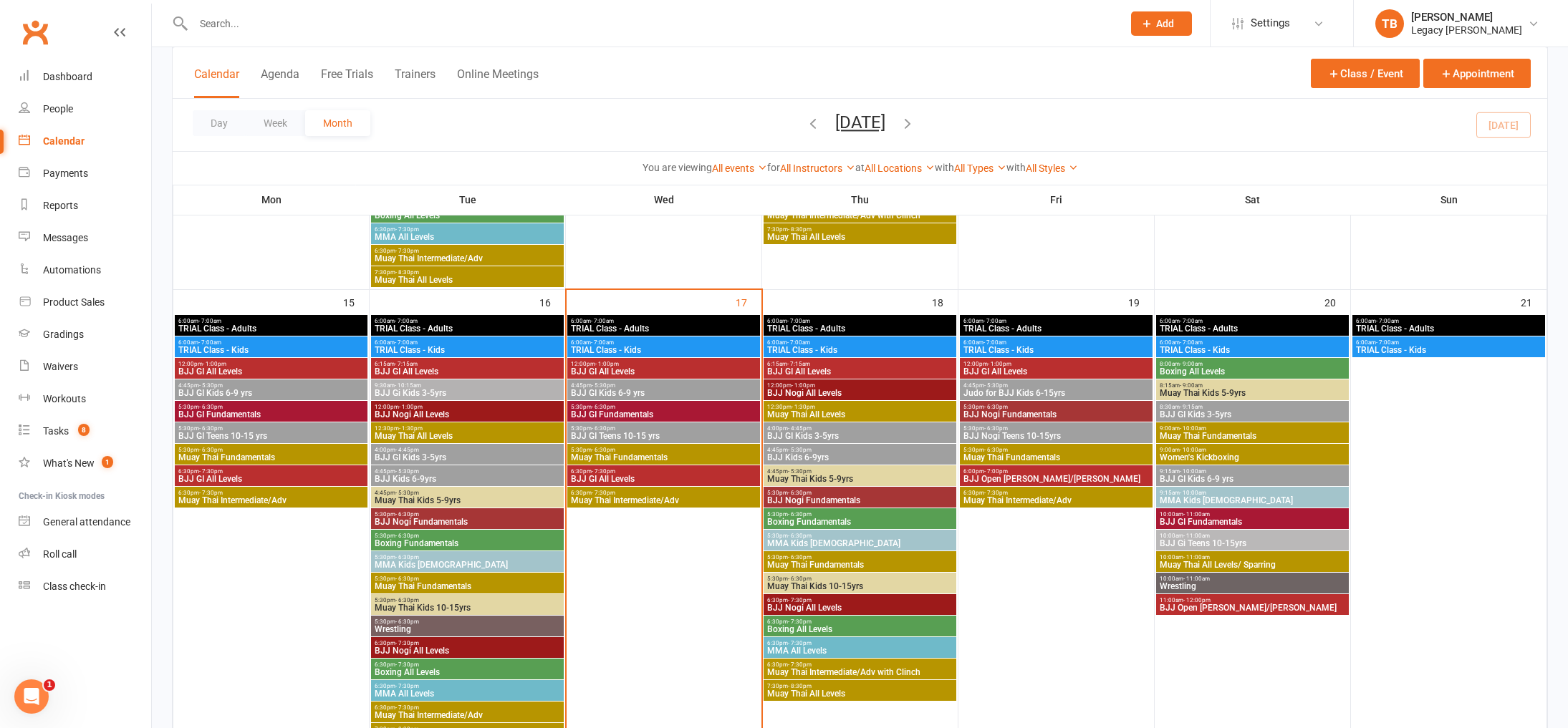
click at [689, 361] on span "12:00pm - 1:00pm" at bounding box center [664, 364] width 187 height 6
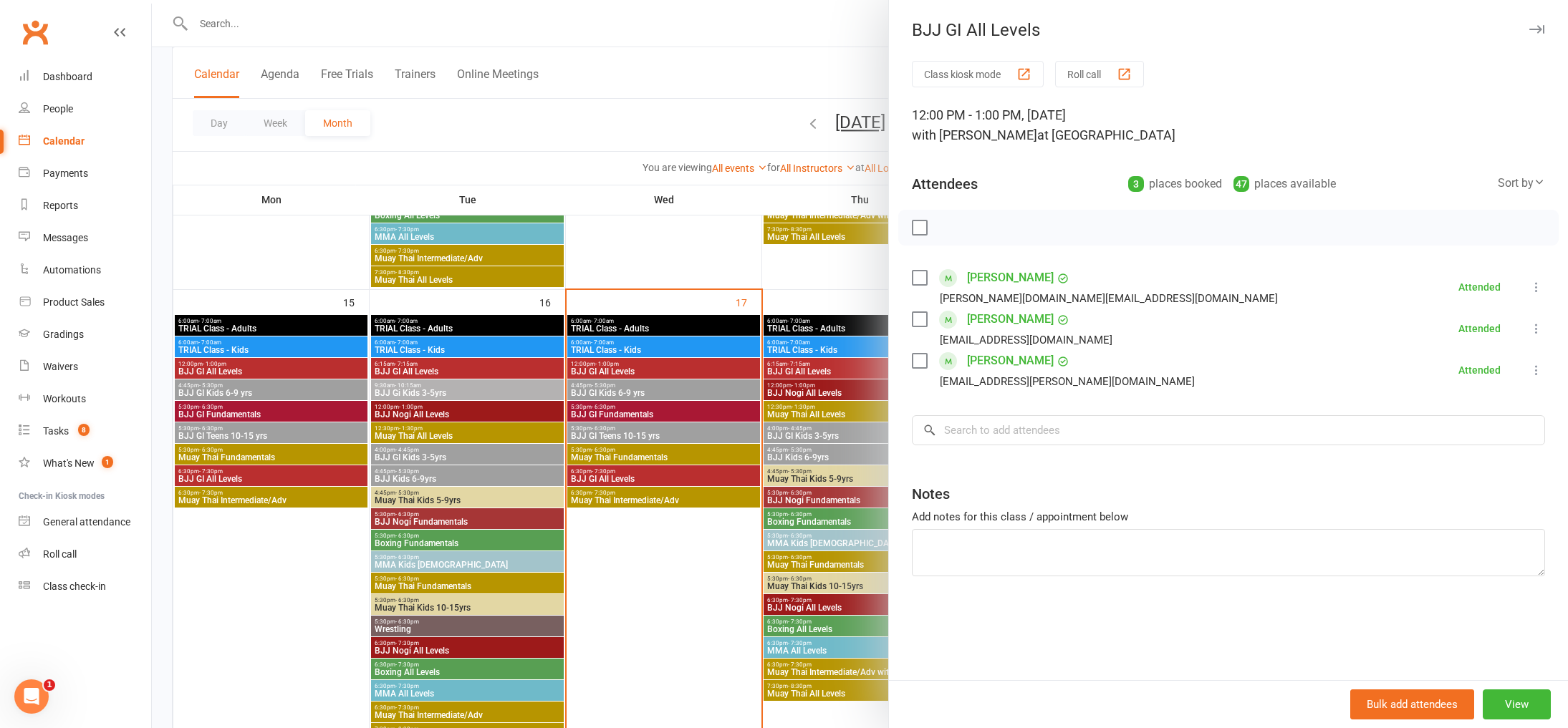
click at [687, 382] on div at bounding box center [859, 364] width 1416 height 728
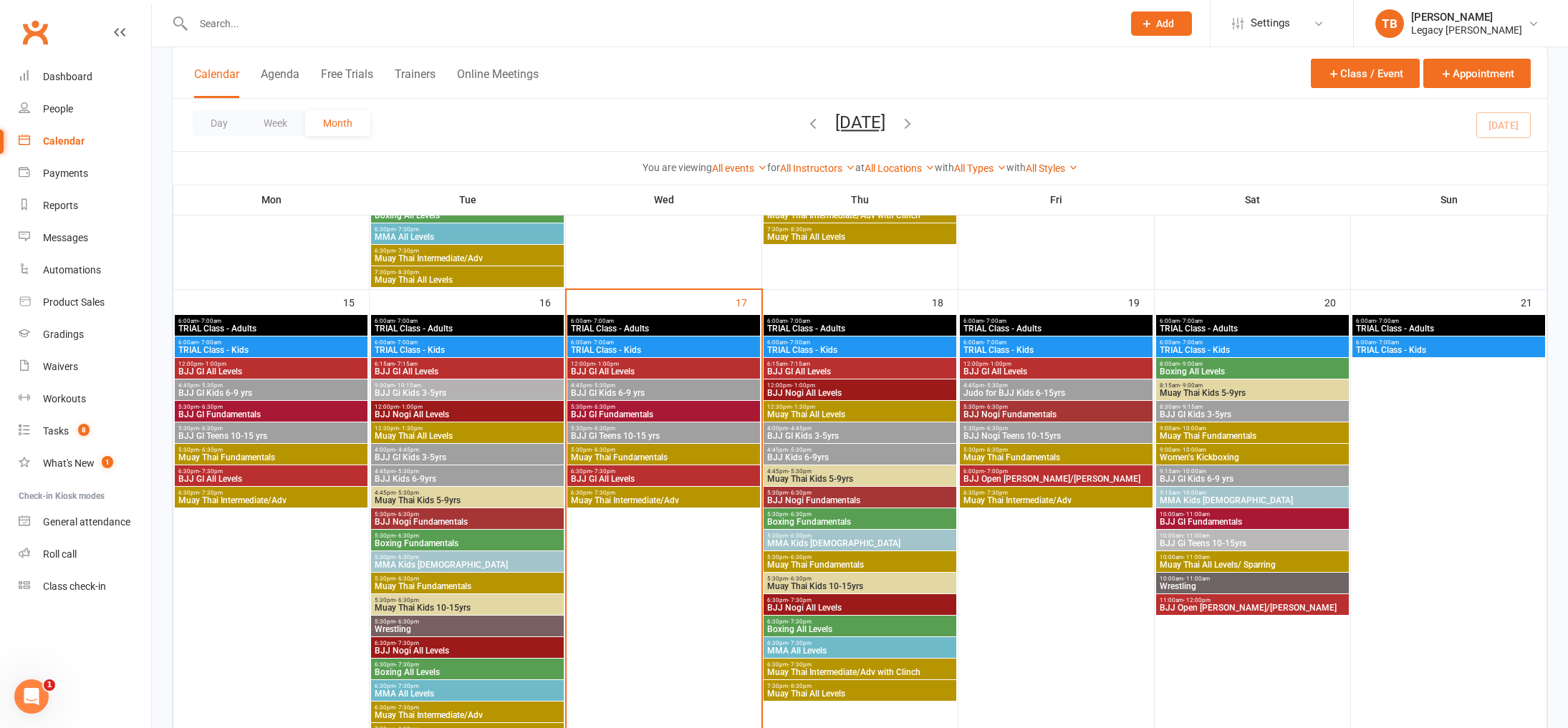
click at [675, 411] on span "BJJ GI Fundamentals" at bounding box center [664, 415] width 187 height 9
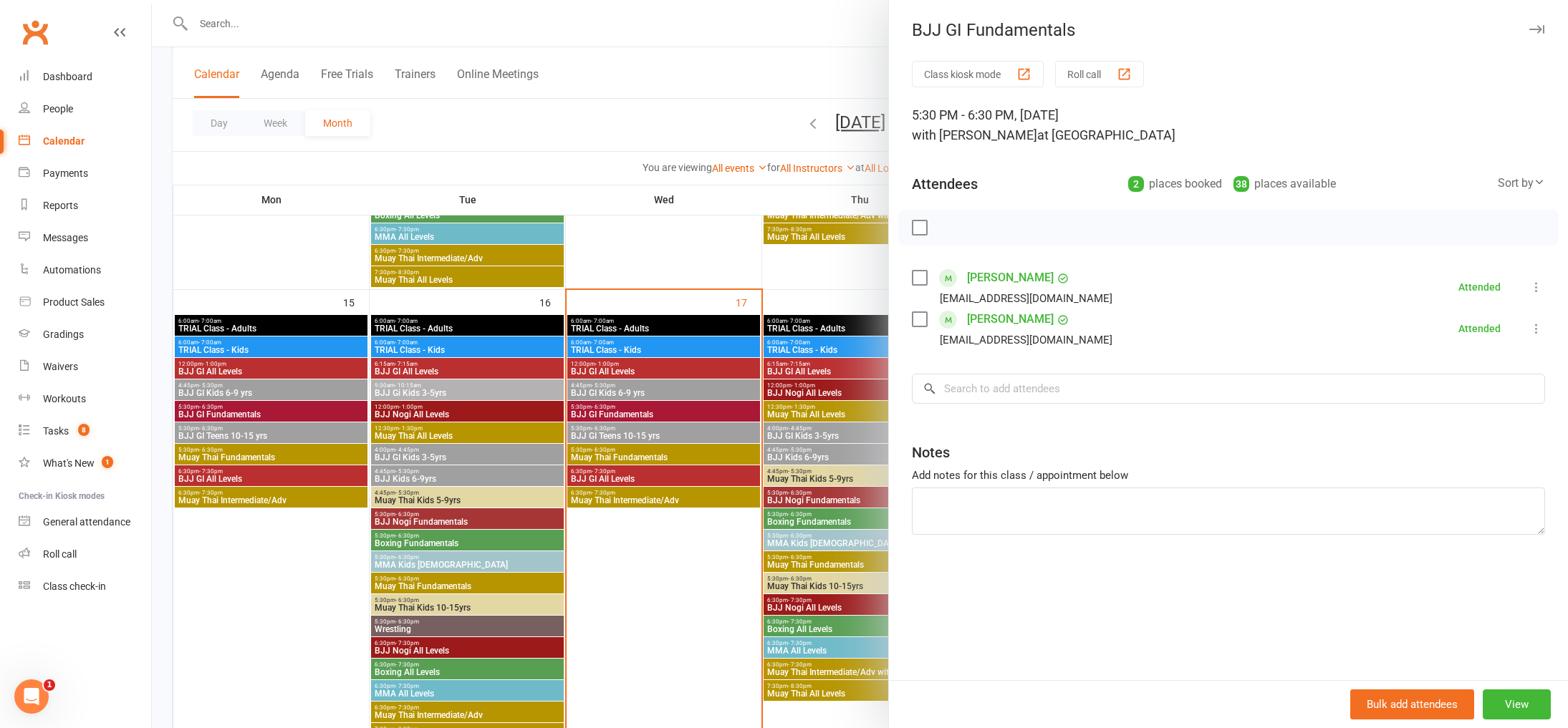
click at [753, 165] on div at bounding box center [859, 364] width 1416 height 728
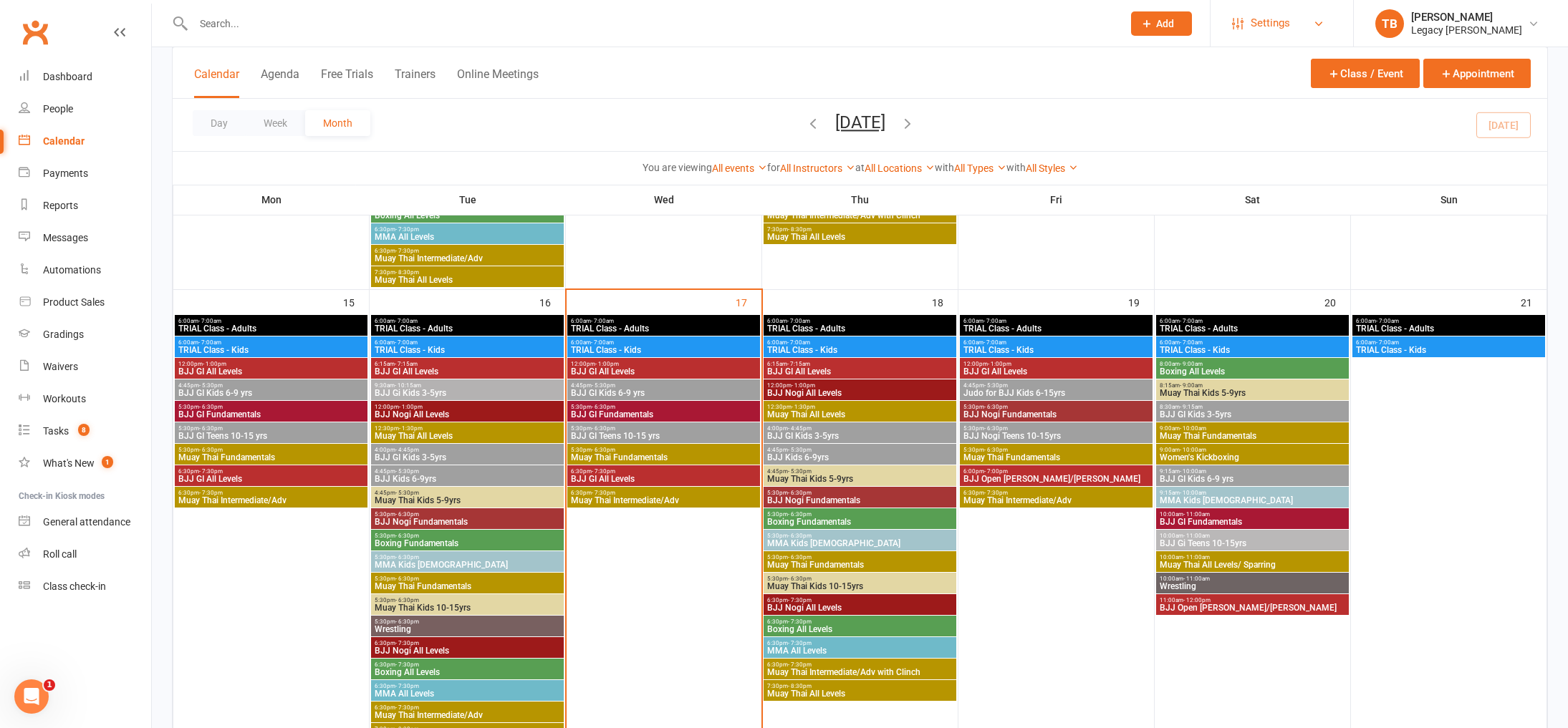
click at [1301, 18] on link "Settings" at bounding box center [1282, 23] width 100 height 33
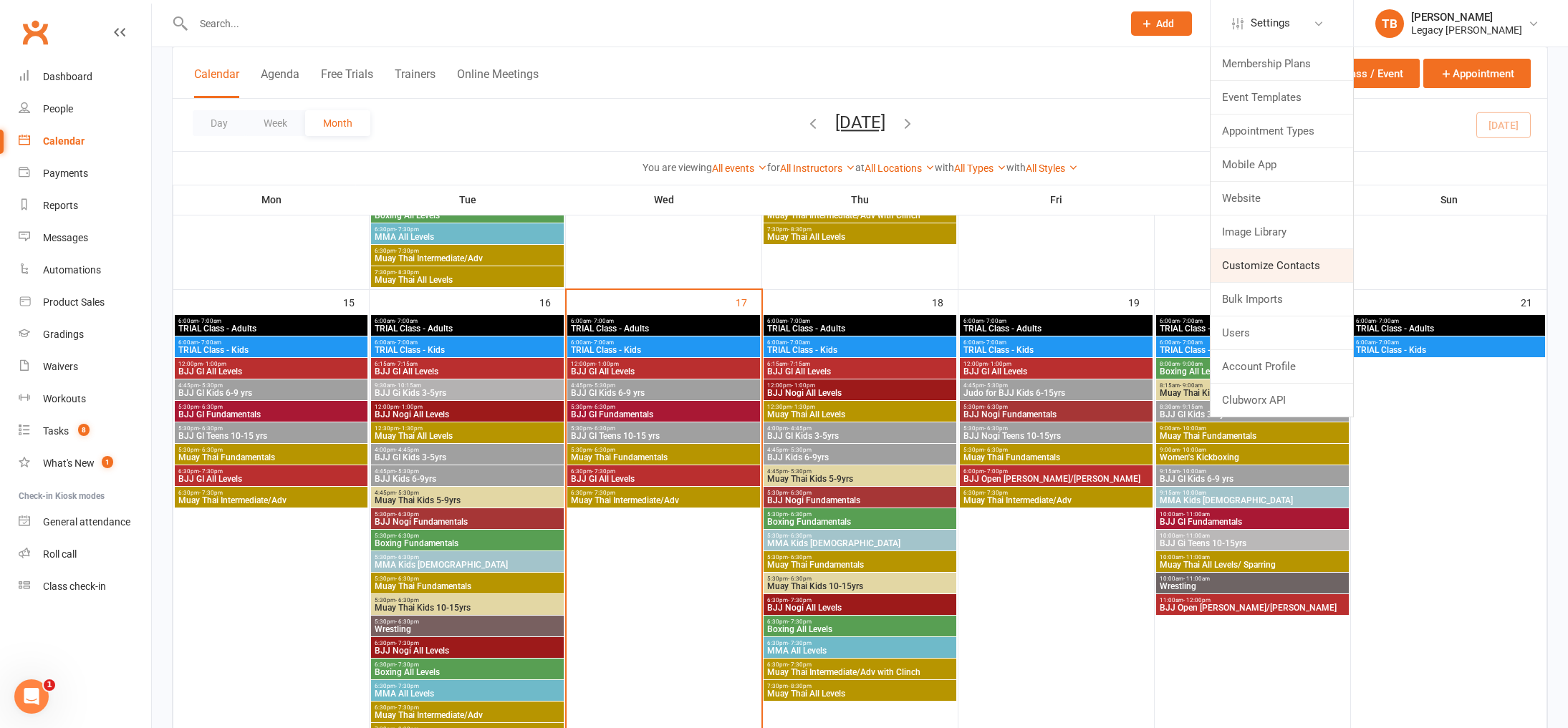
click at [1301, 268] on link "Customize Contacts" at bounding box center [1282, 265] width 143 height 33
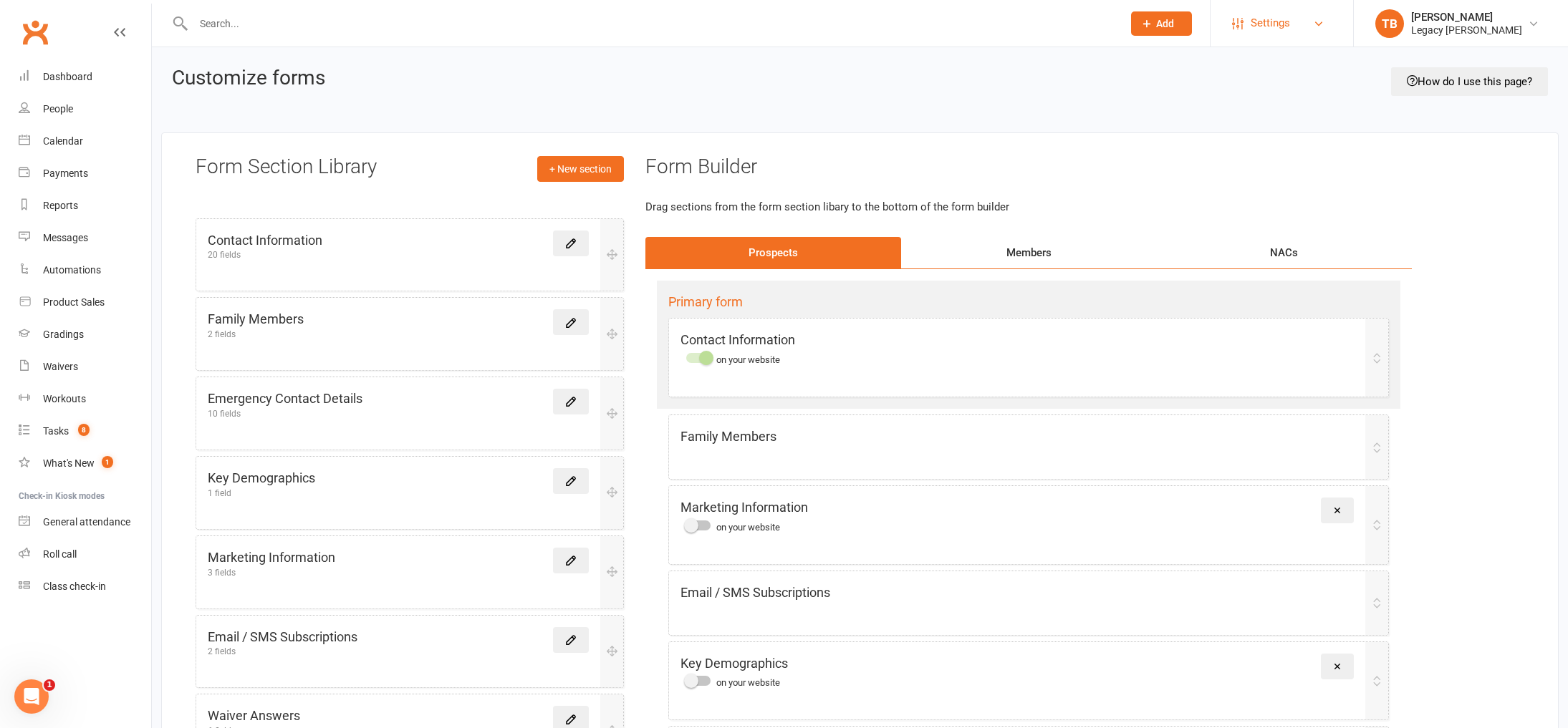
click at [1325, 19] on link "Settings" at bounding box center [1282, 23] width 100 height 33
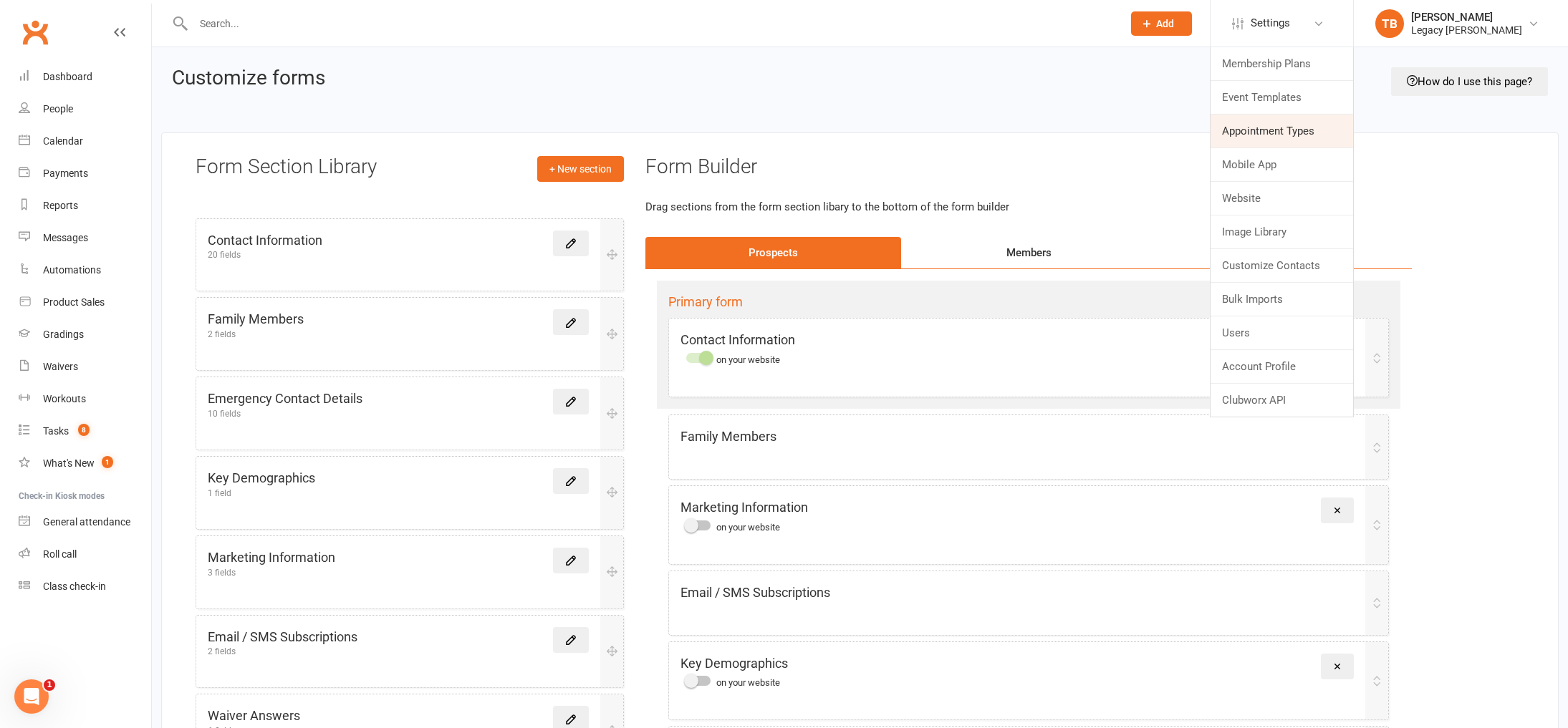
click at [1261, 128] on link "Appointment Types" at bounding box center [1282, 130] width 143 height 33
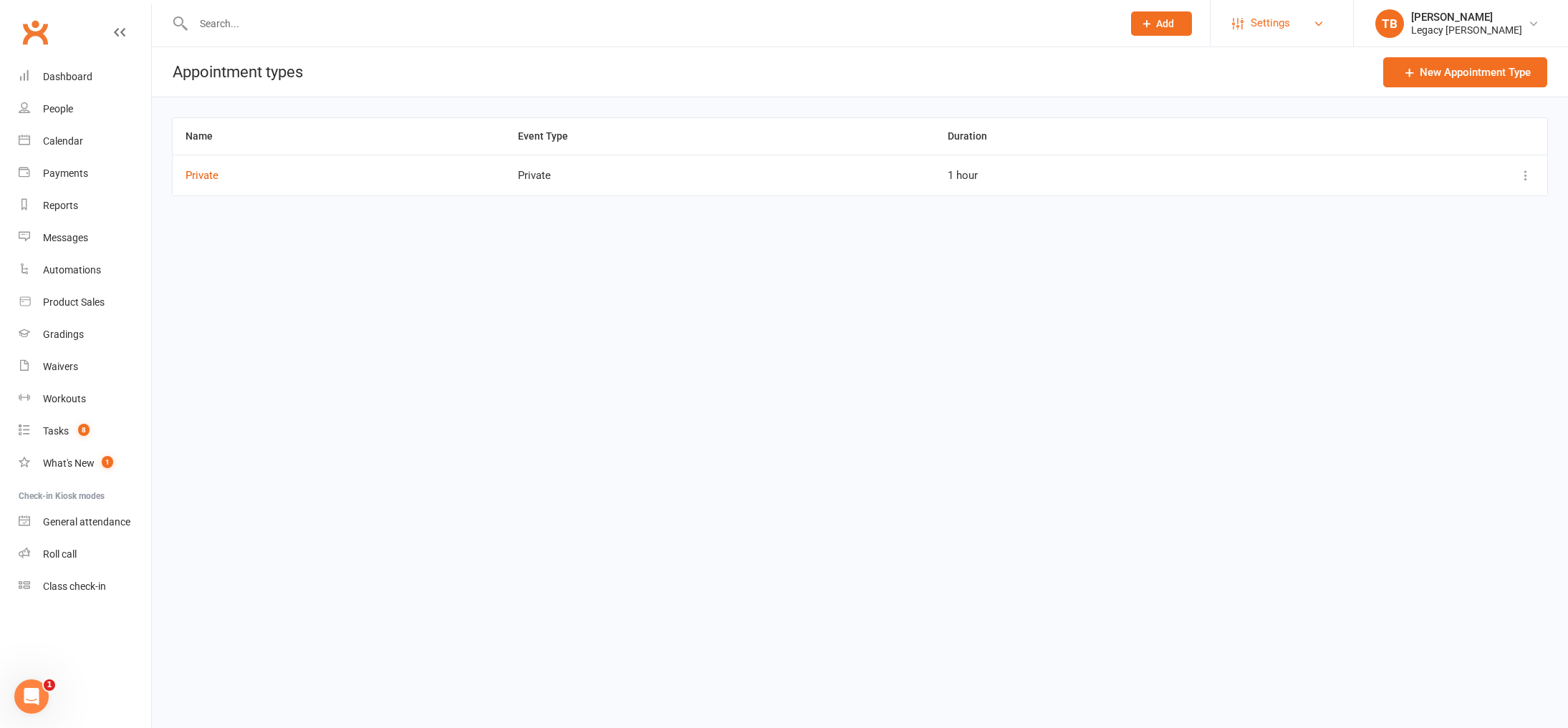
click at [1306, 29] on link "Settings" at bounding box center [1282, 23] width 100 height 33
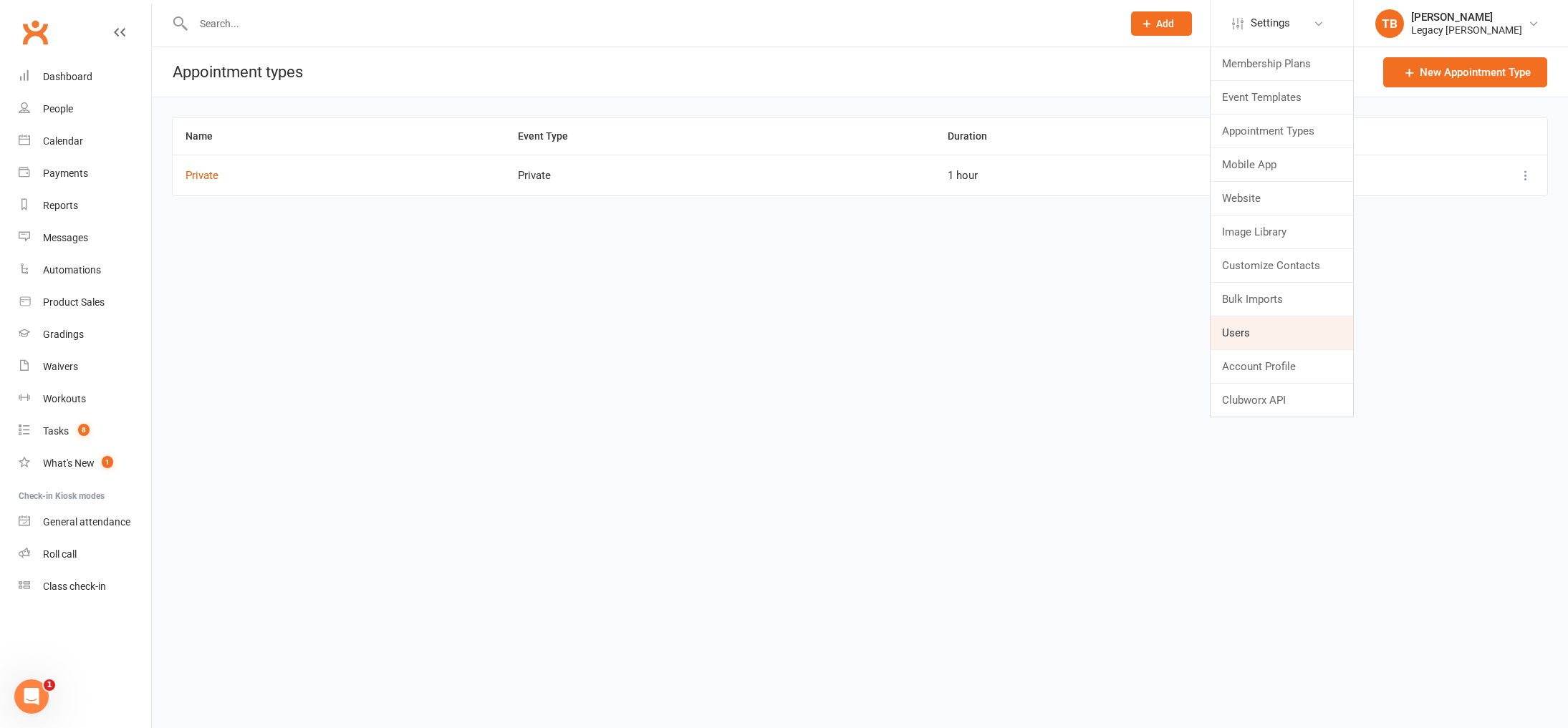
click at [1279, 334] on link "Users" at bounding box center [1282, 332] width 143 height 33
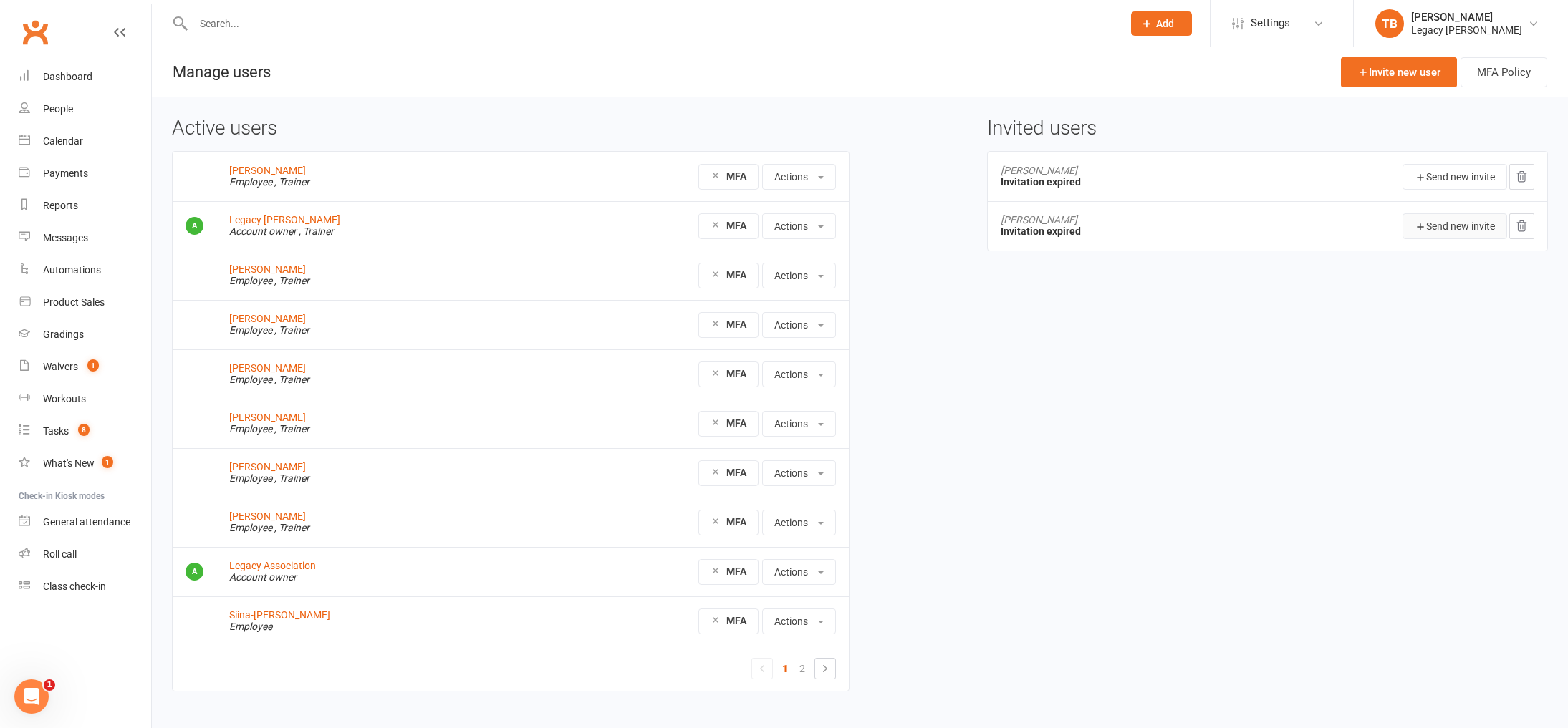
click at [1493, 234] on button "Send new invite" at bounding box center [1454, 226] width 105 height 26
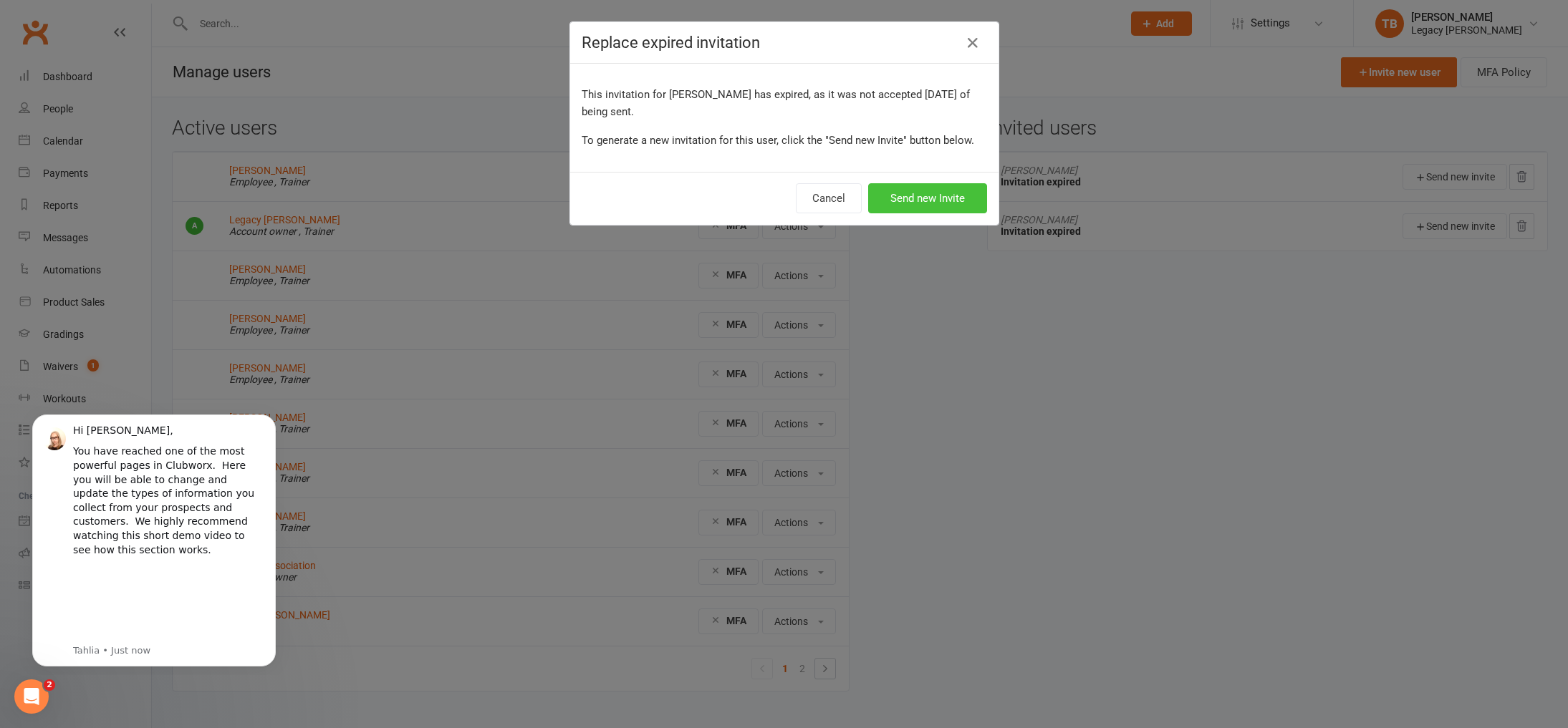
click at [891, 187] on button "Send new Invite" at bounding box center [927, 198] width 119 height 30
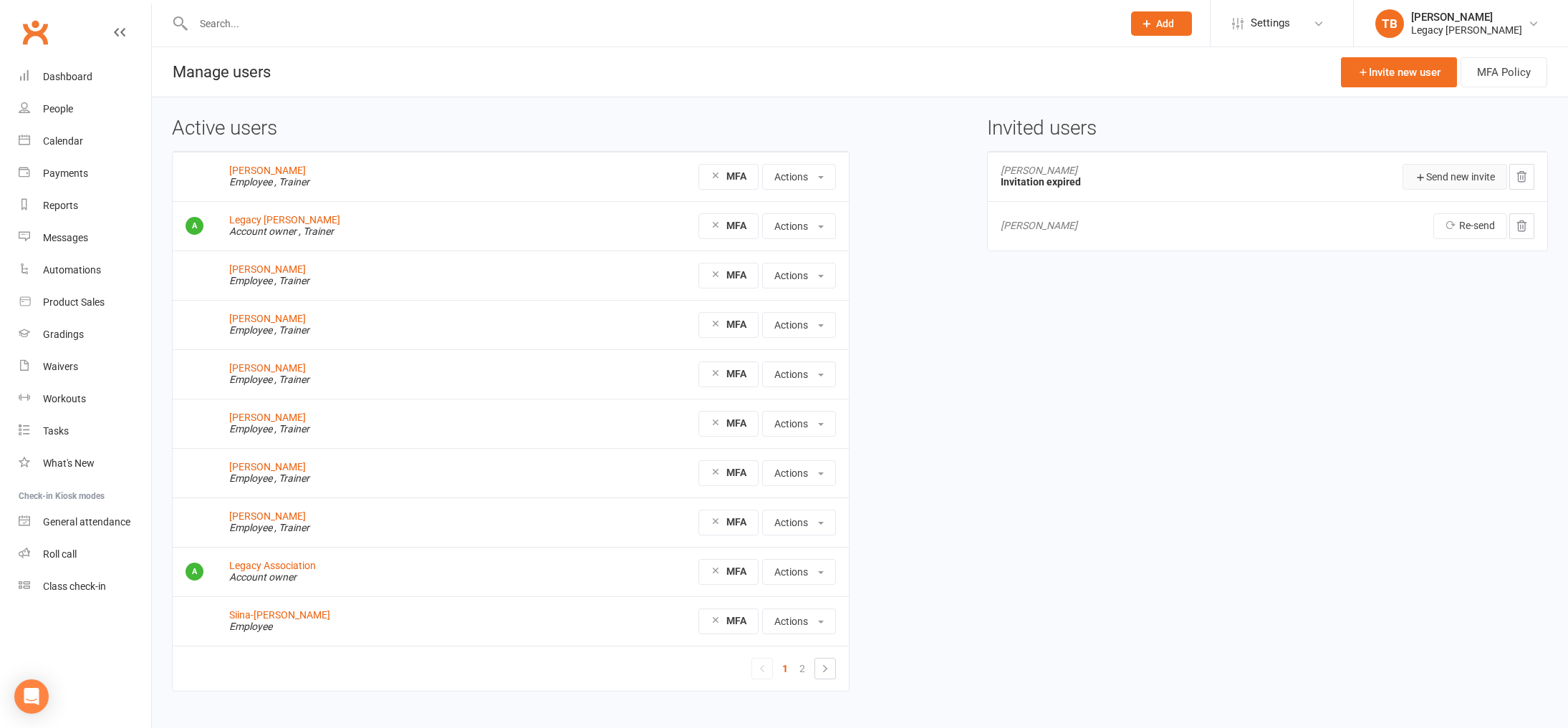
click at [1429, 173] on button "Send new invite" at bounding box center [1454, 176] width 105 height 26
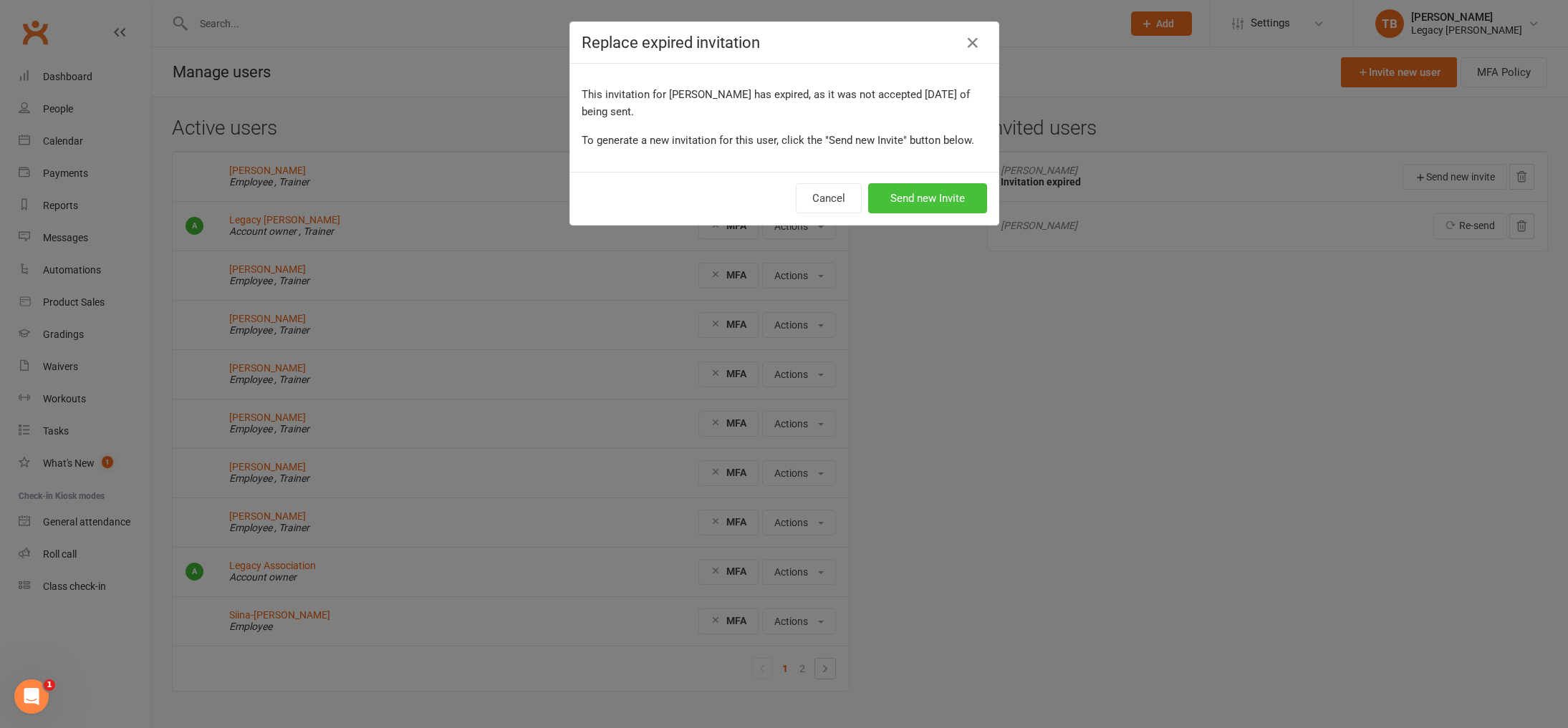
click at [942, 207] on button "Send new Invite" at bounding box center [927, 198] width 119 height 30
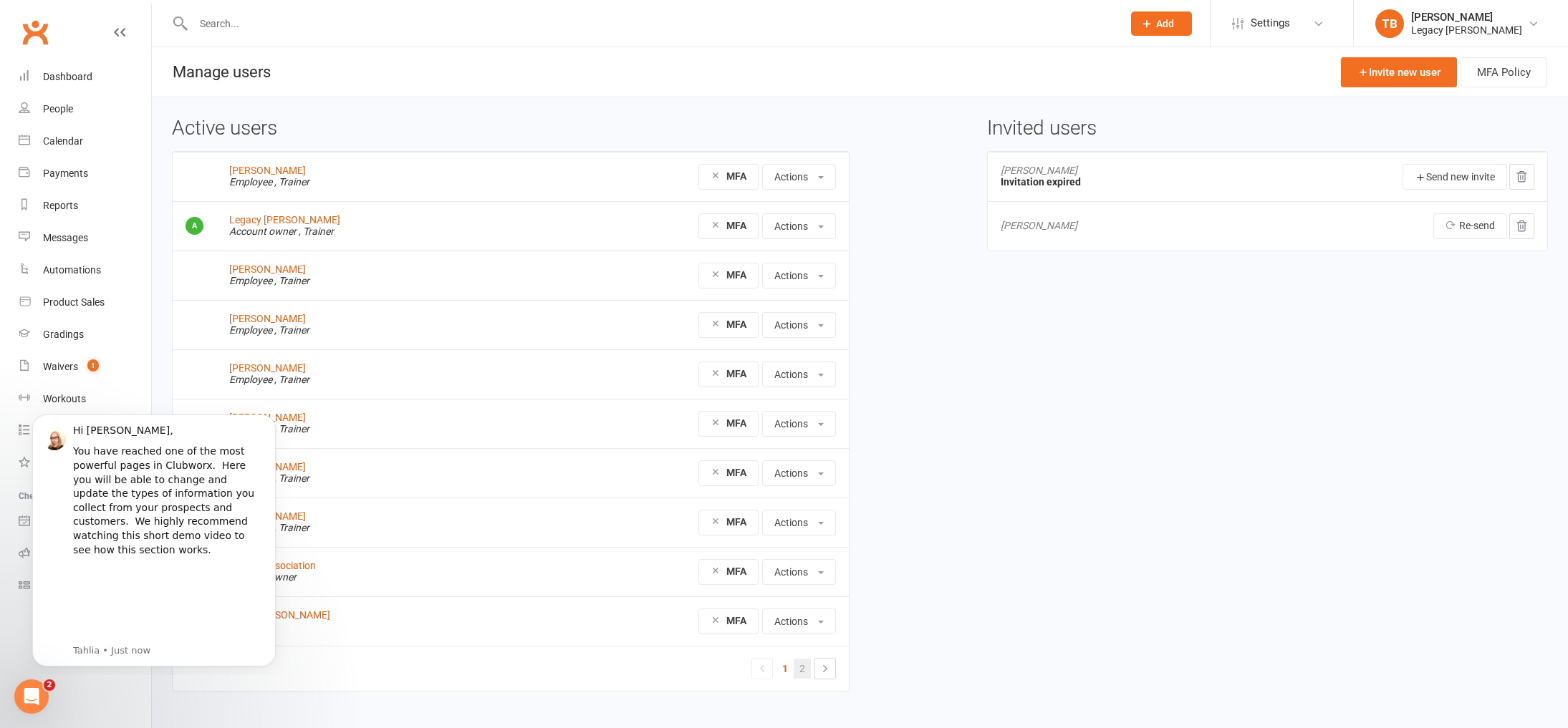
click at [803, 670] on link "2" at bounding box center [802, 669] width 18 height 20
click at [1397, 63] on link "Invite new user" at bounding box center [1399, 72] width 116 height 30
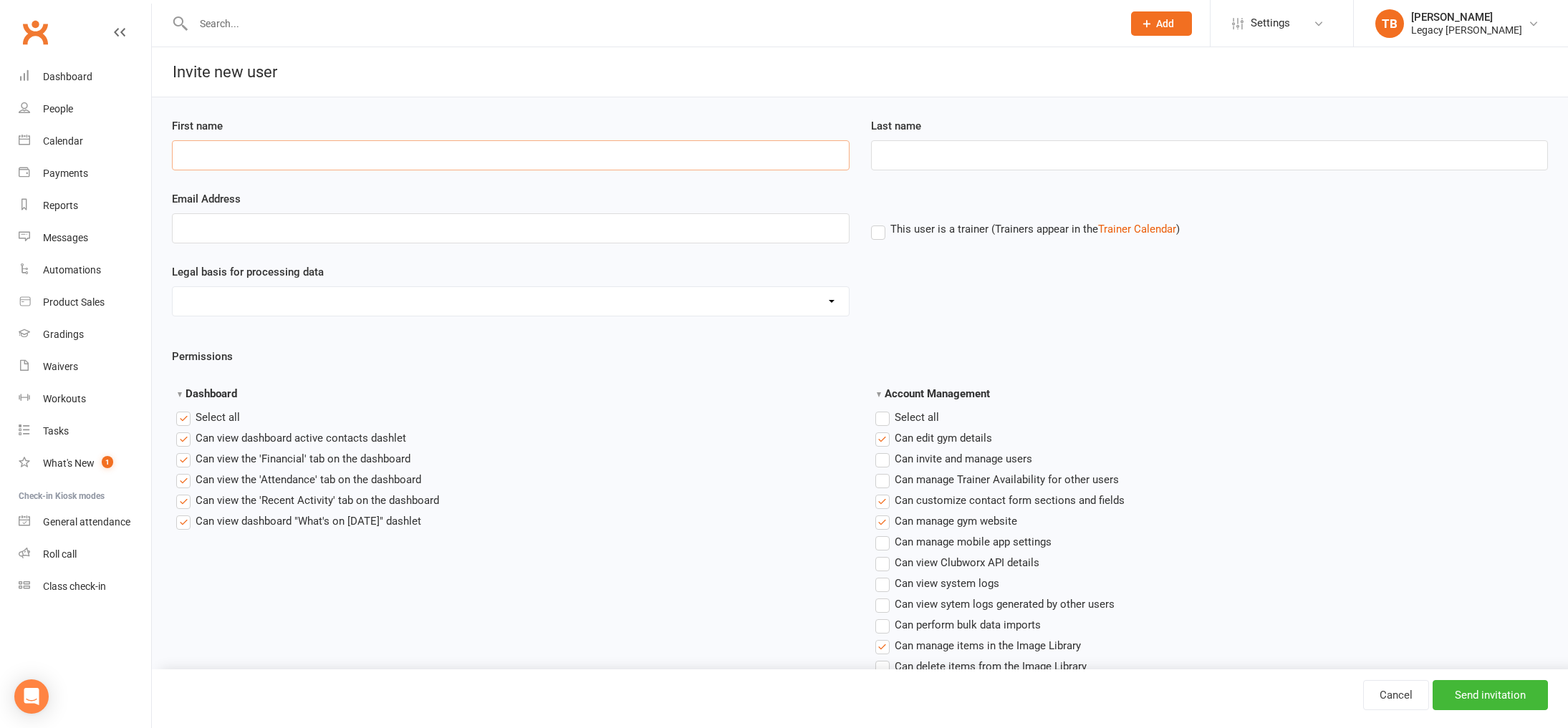
click at [303, 151] on input "First name" at bounding box center [510, 155] width 678 height 30
type input "[PERSON_NAME]"
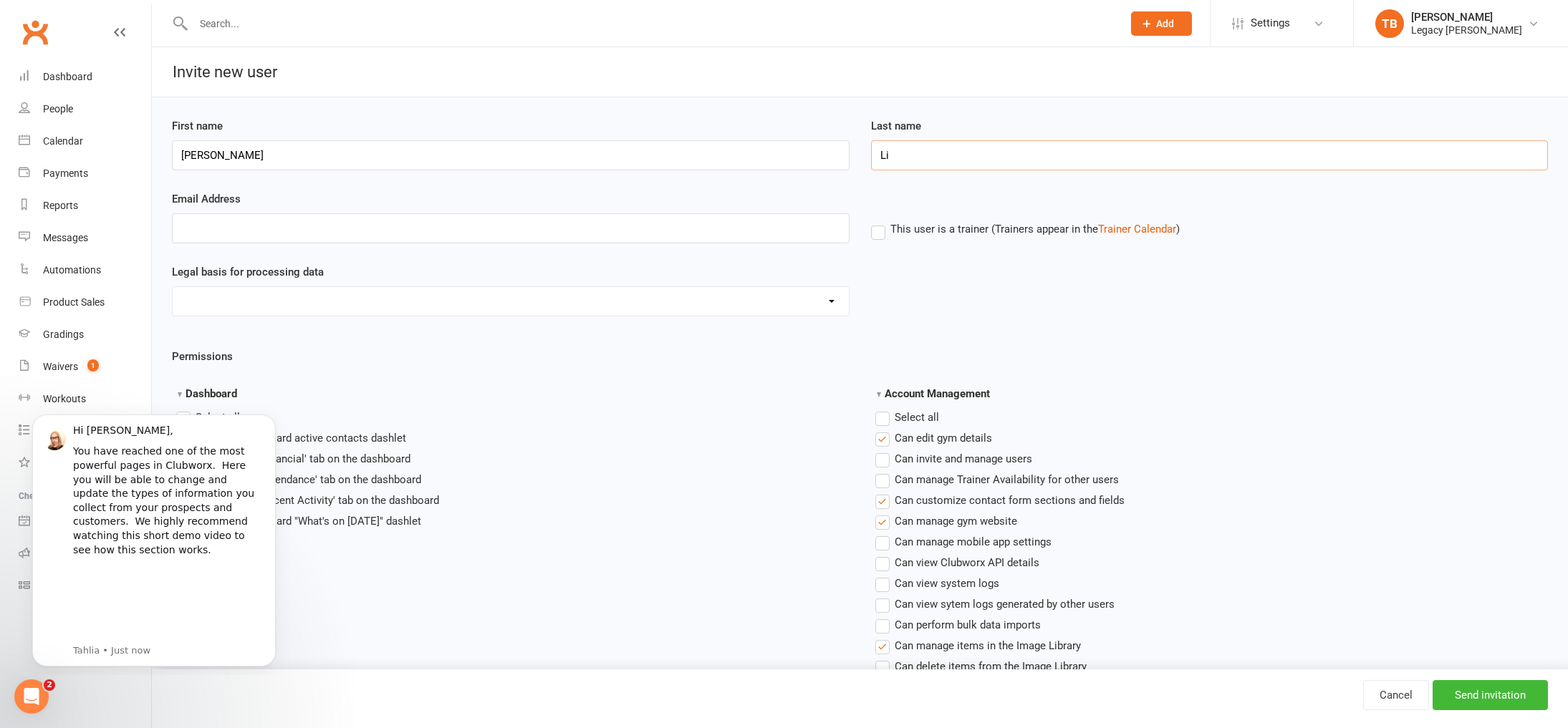
type input "L"
type input "Plimits"
click at [664, 256] on div at bounding box center [510, 238] width 699 height 50
click at [664, 239] on input "Email Address" at bounding box center [510, 228] width 678 height 30
type input "rafaelplimits@"
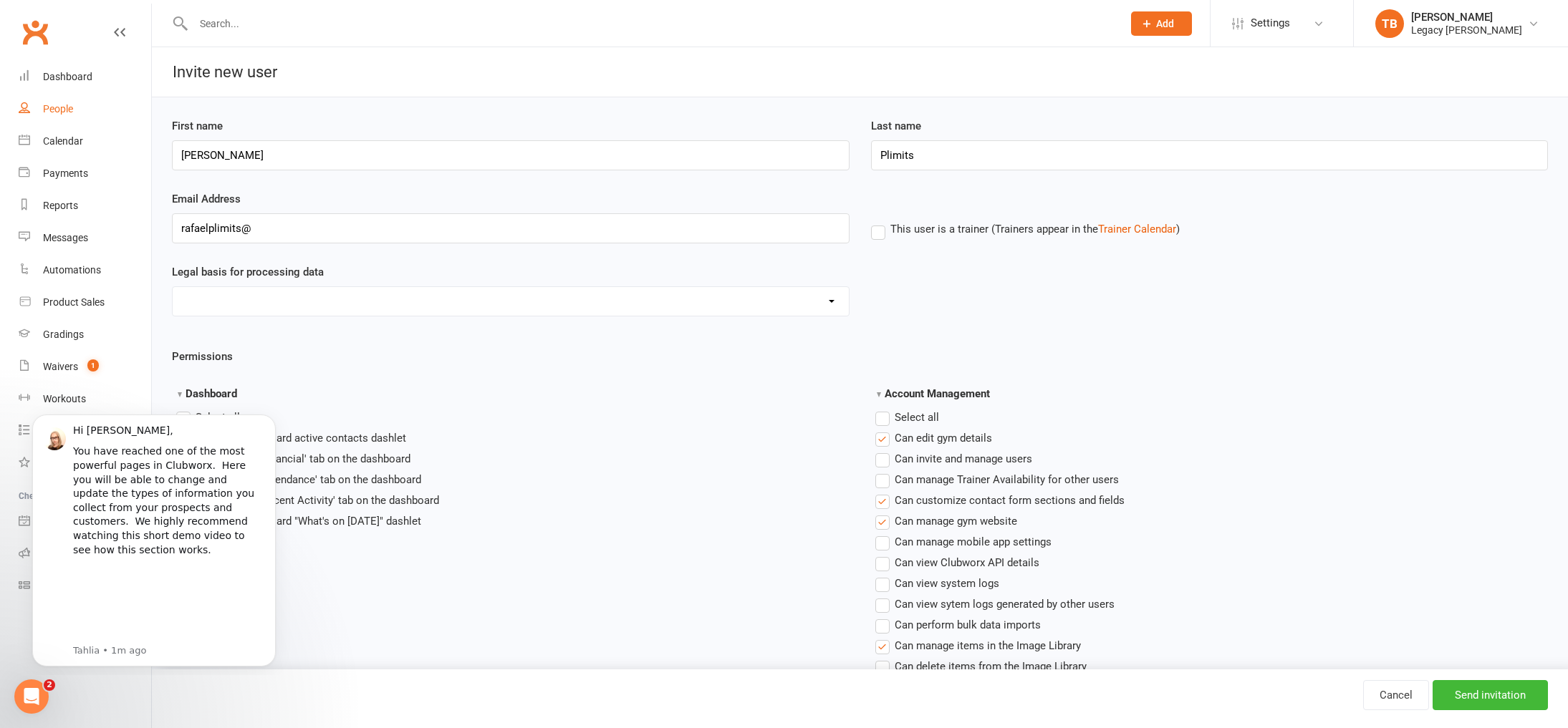
click at [75, 124] on link "People" at bounding box center [85, 109] width 132 height 33
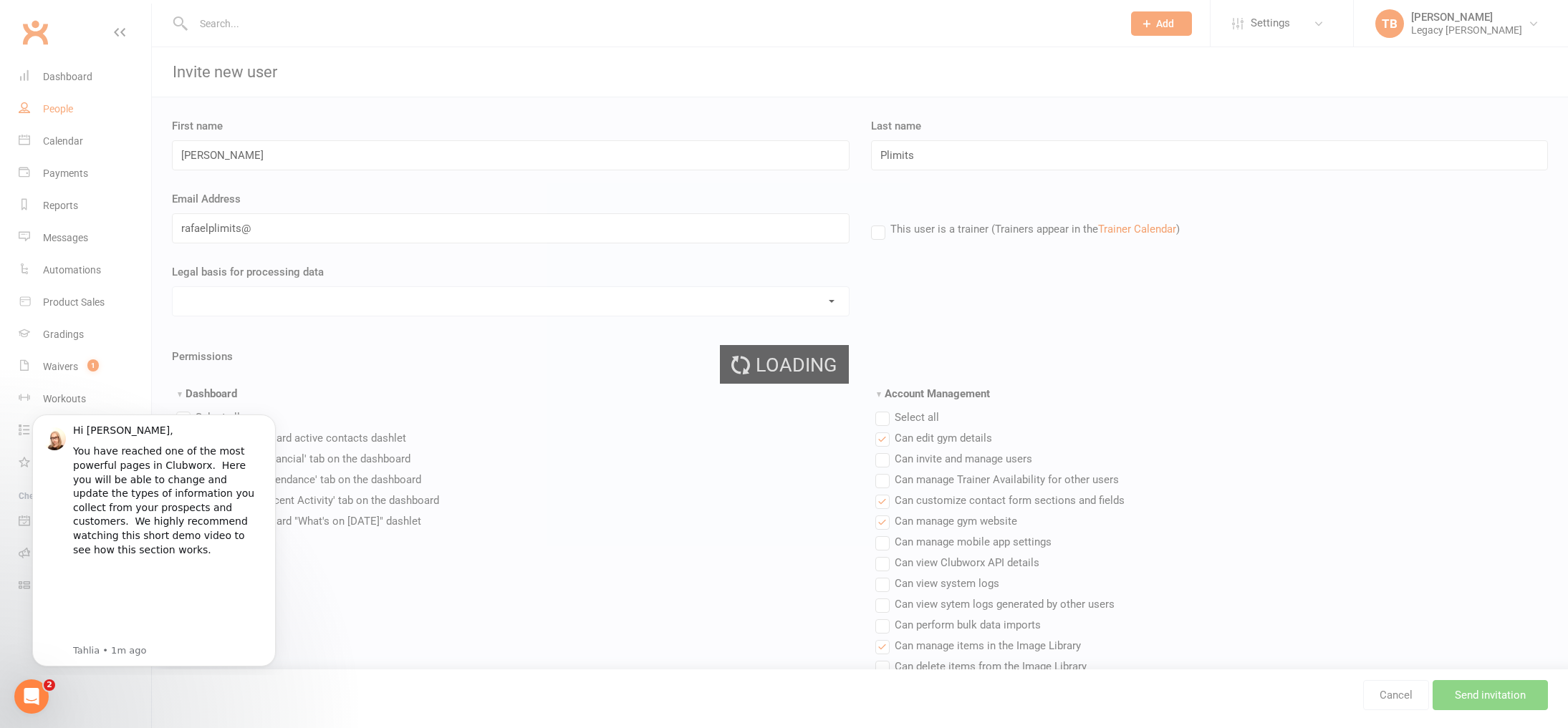
select select "100"
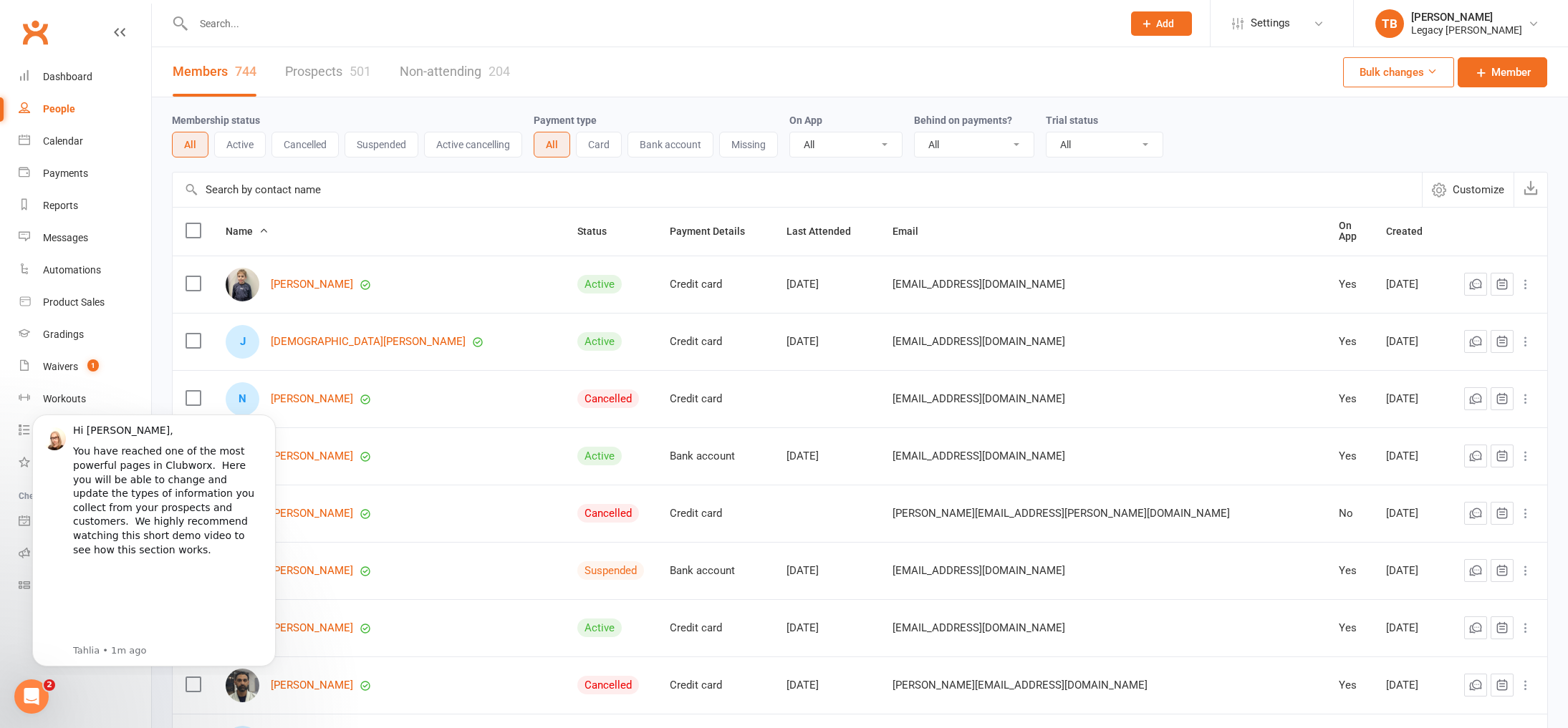
click at [301, 29] on input "text" at bounding box center [651, 23] width 924 height 20
click at [306, 29] on input "text" at bounding box center [651, 23] width 924 height 20
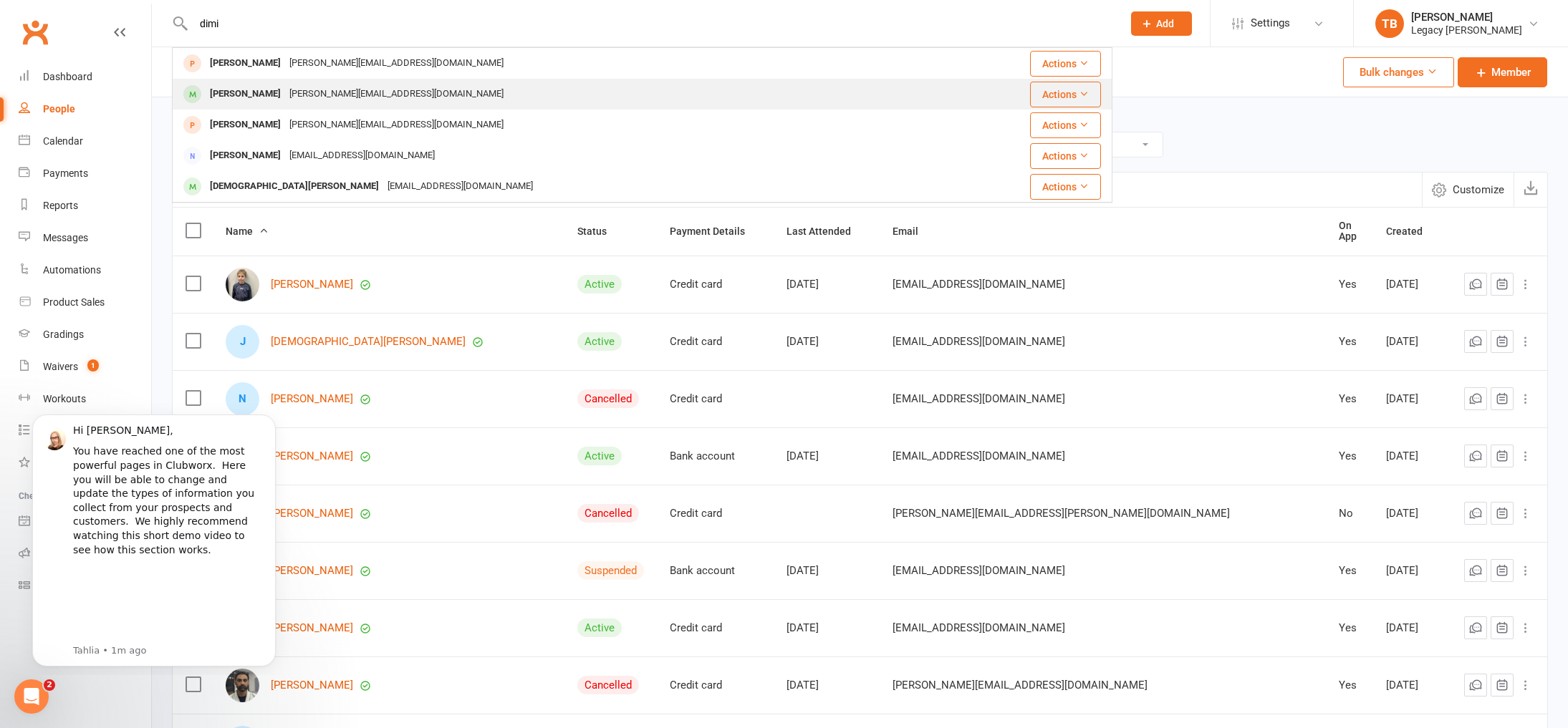
type input "dimi"
click at [315, 97] on div "Dimitris.vallas@outlook.com" at bounding box center [396, 94] width 223 height 21
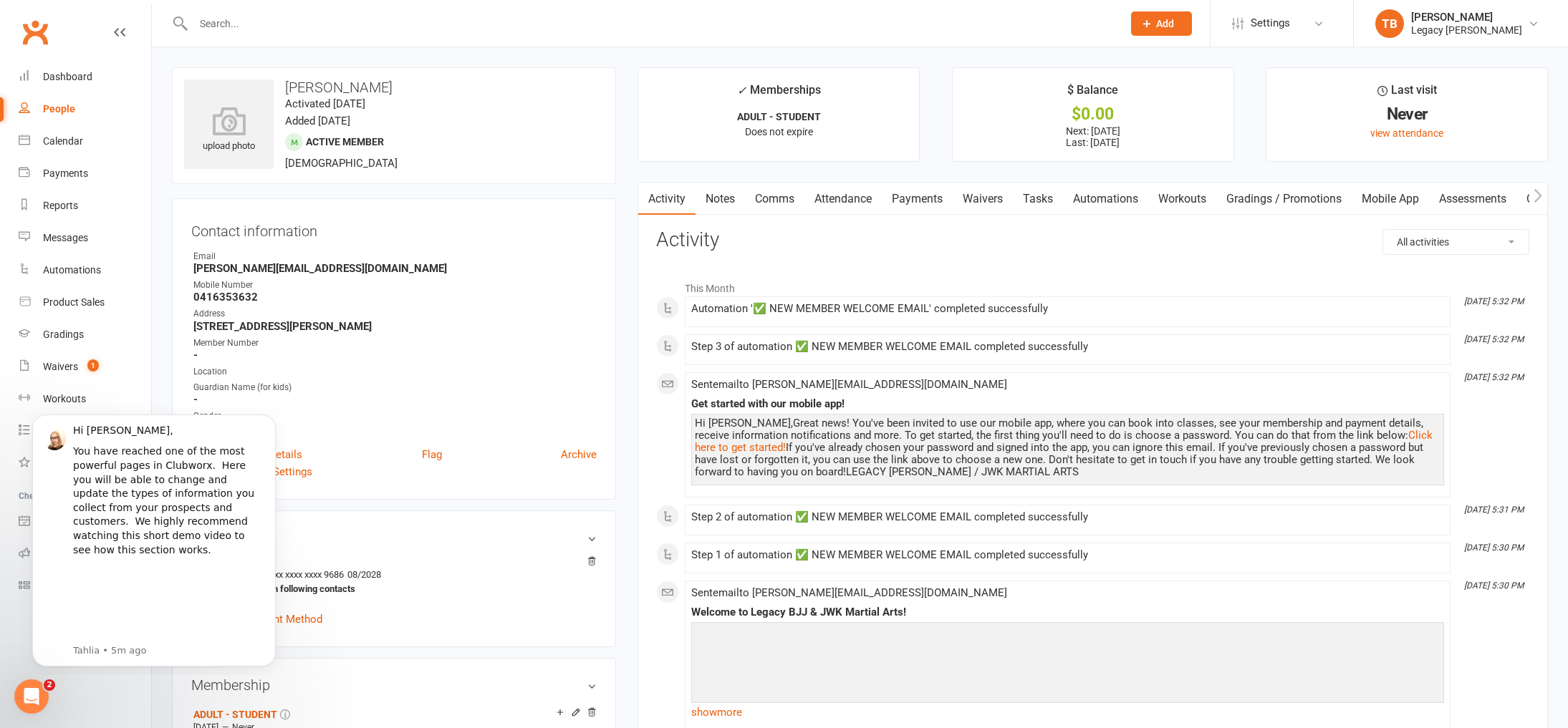
click at [412, 28] on input "text" at bounding box center [651, 23] width 924 height 20
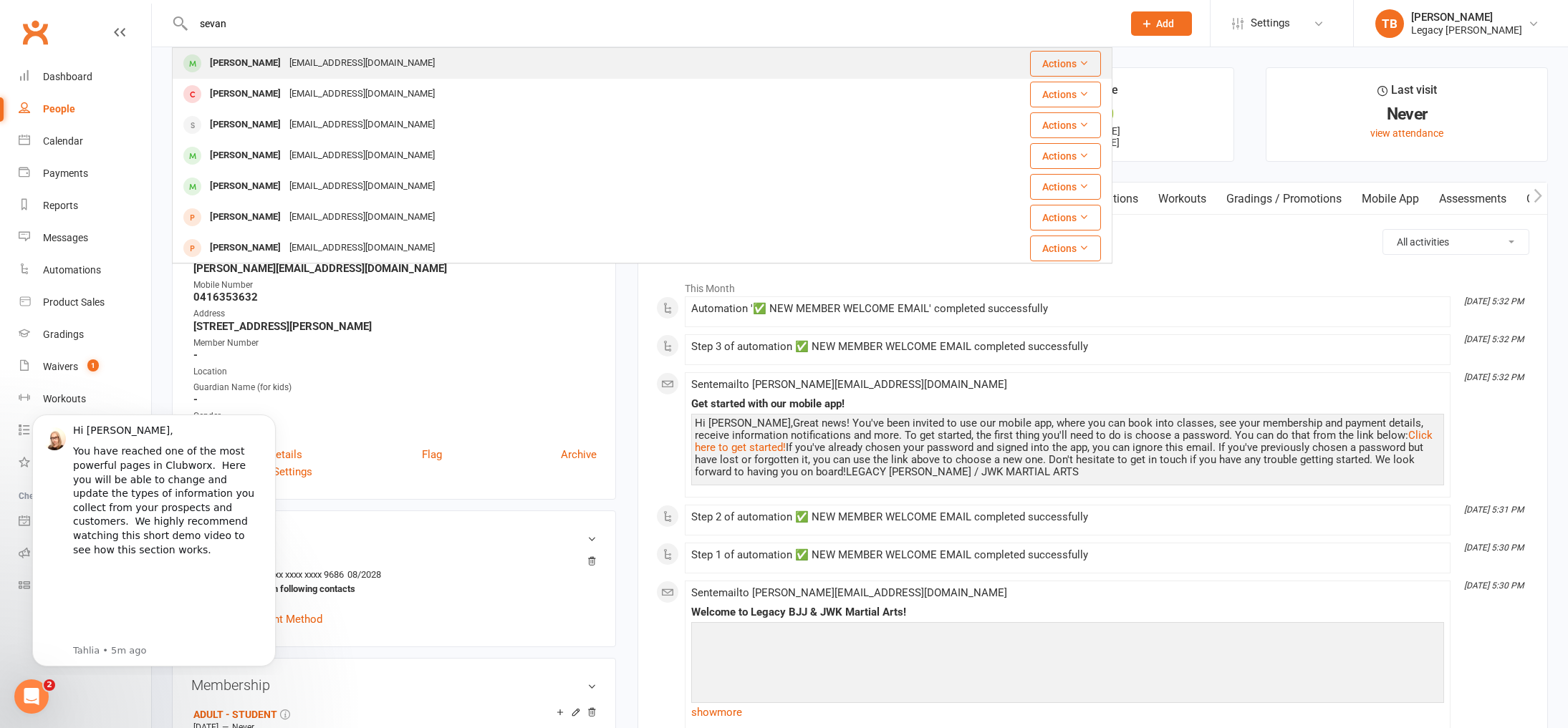
type input "sevan"
click at [498, 55] on div "Sevan Iskenderian newbodyphysio@icloud.com" at bounding box center [551, 63] width 755 height 29
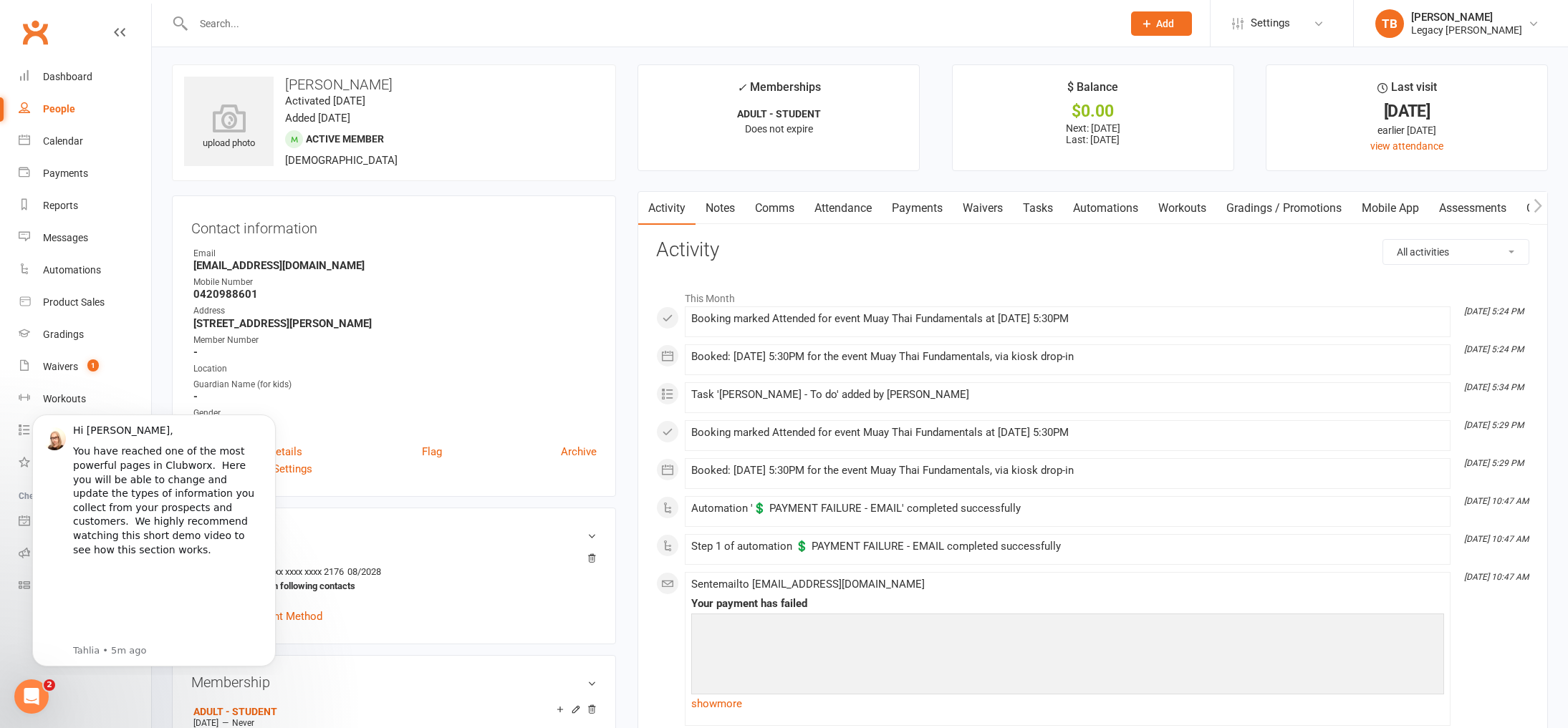
scroll to position [576, 0]
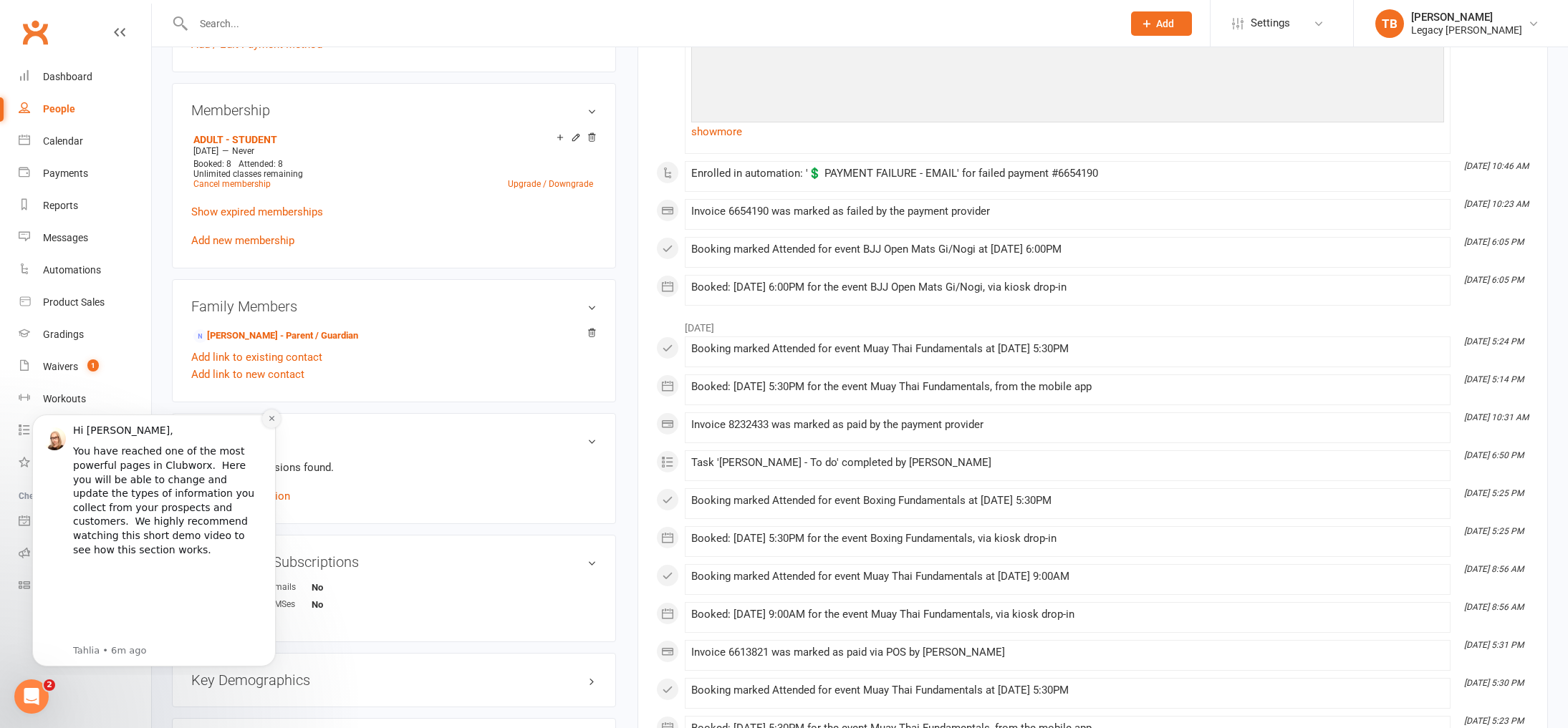
click at [268, 420] on icon "Dismiss notification" at bounding box center [271, 419] width 8 height 8
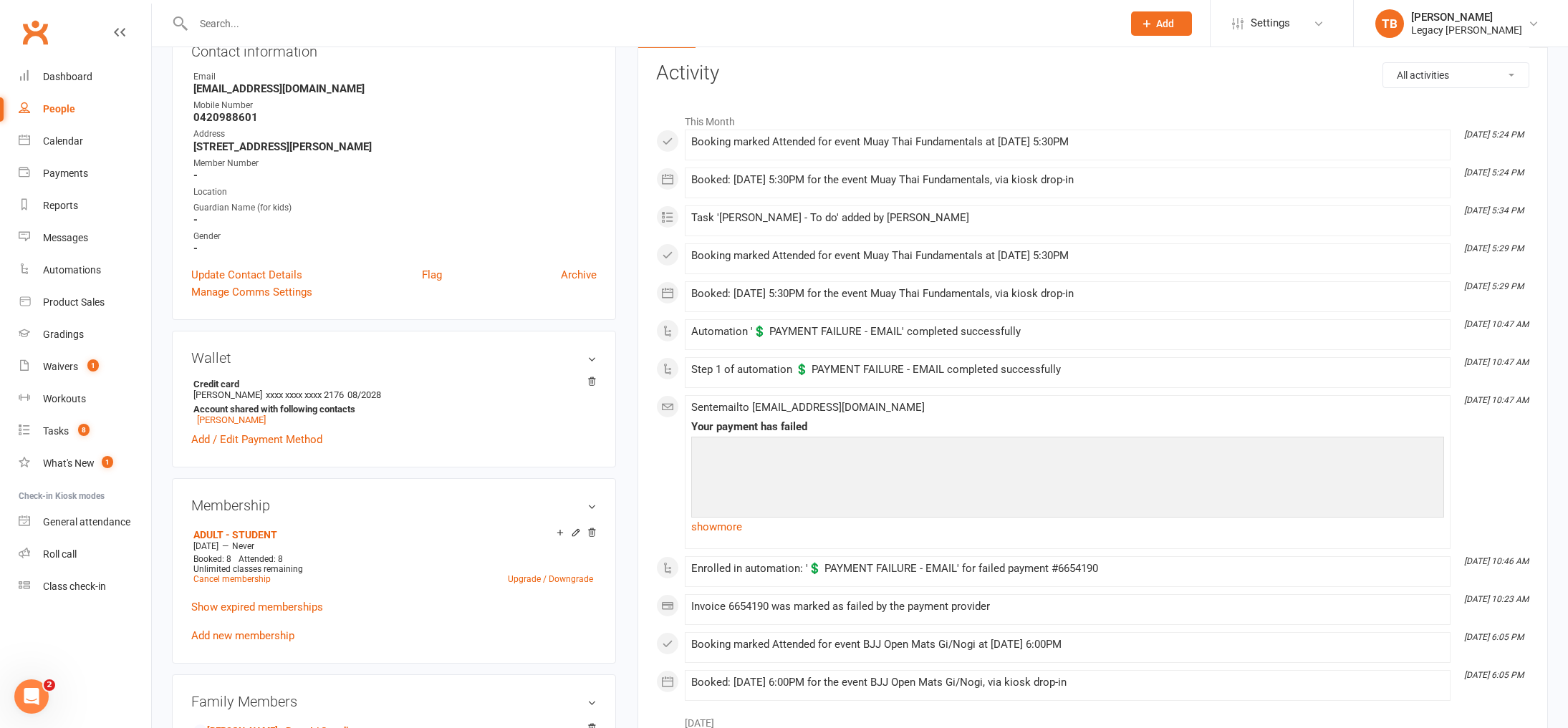
scroll to position [121, 0]
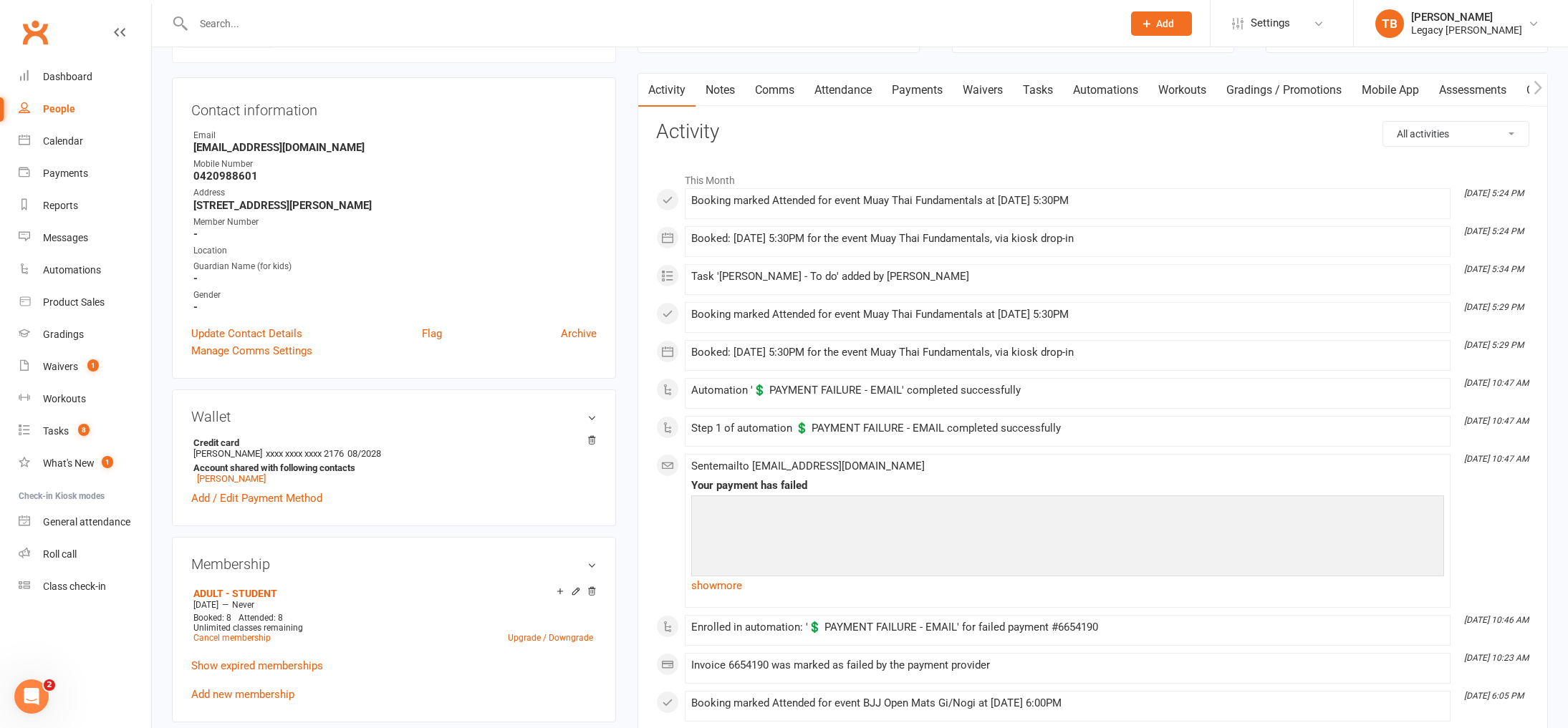
click at [916, 93] on link "Payments" at bounding box center [917, 90] width 71 height 33
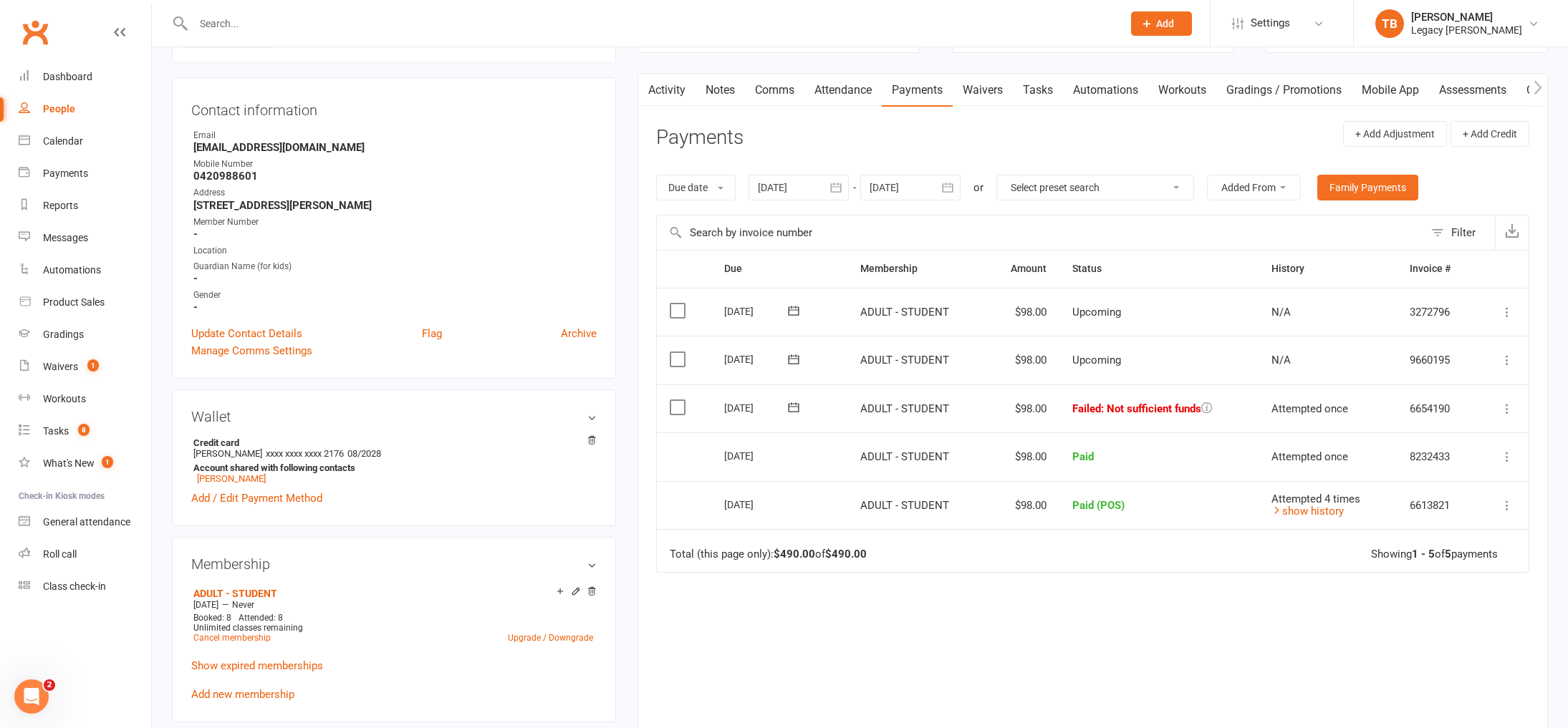
click at [1204, 409] on icon at bounding box center [1207, 408] width 11 height 11
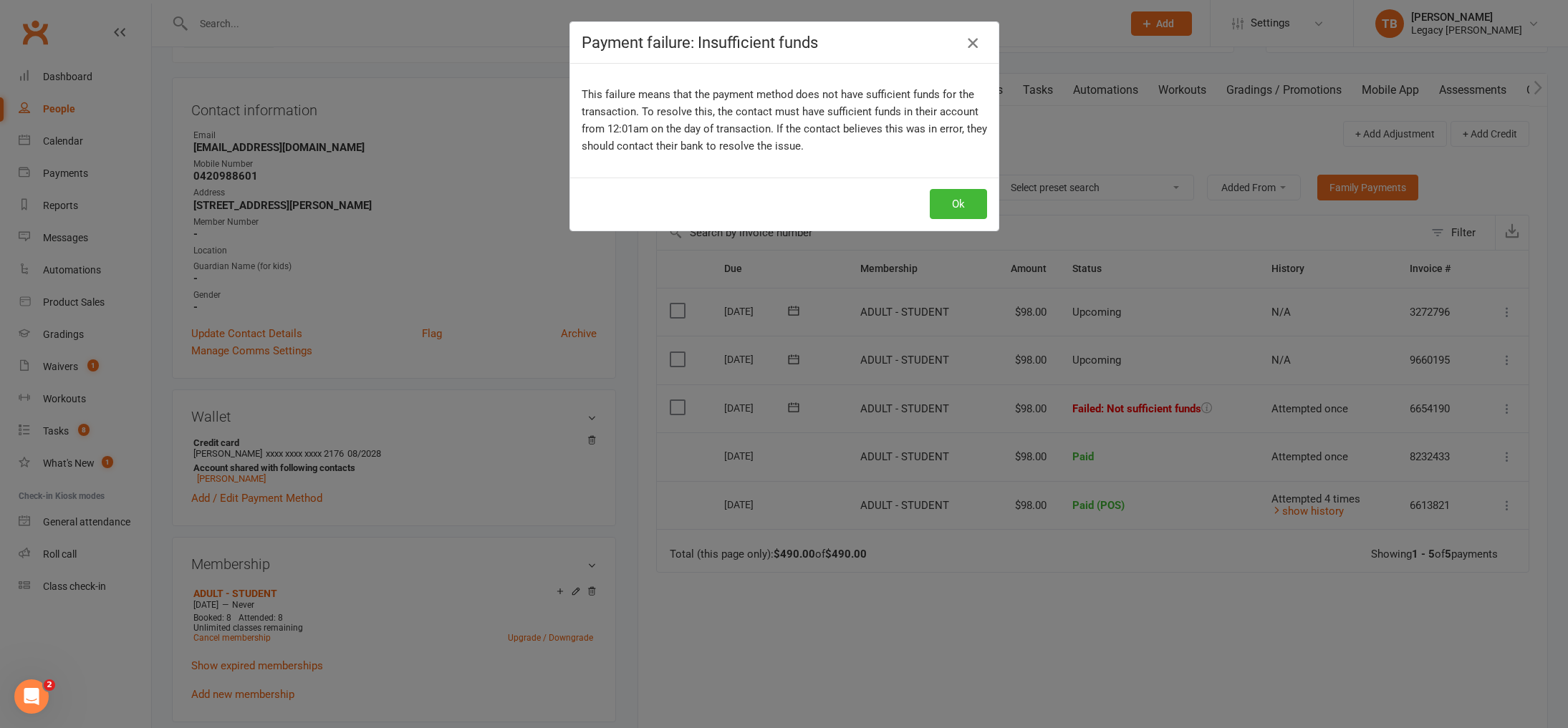
click at [979, 44] on icon "button" at bounding box center [973, 43] width 18 height 18
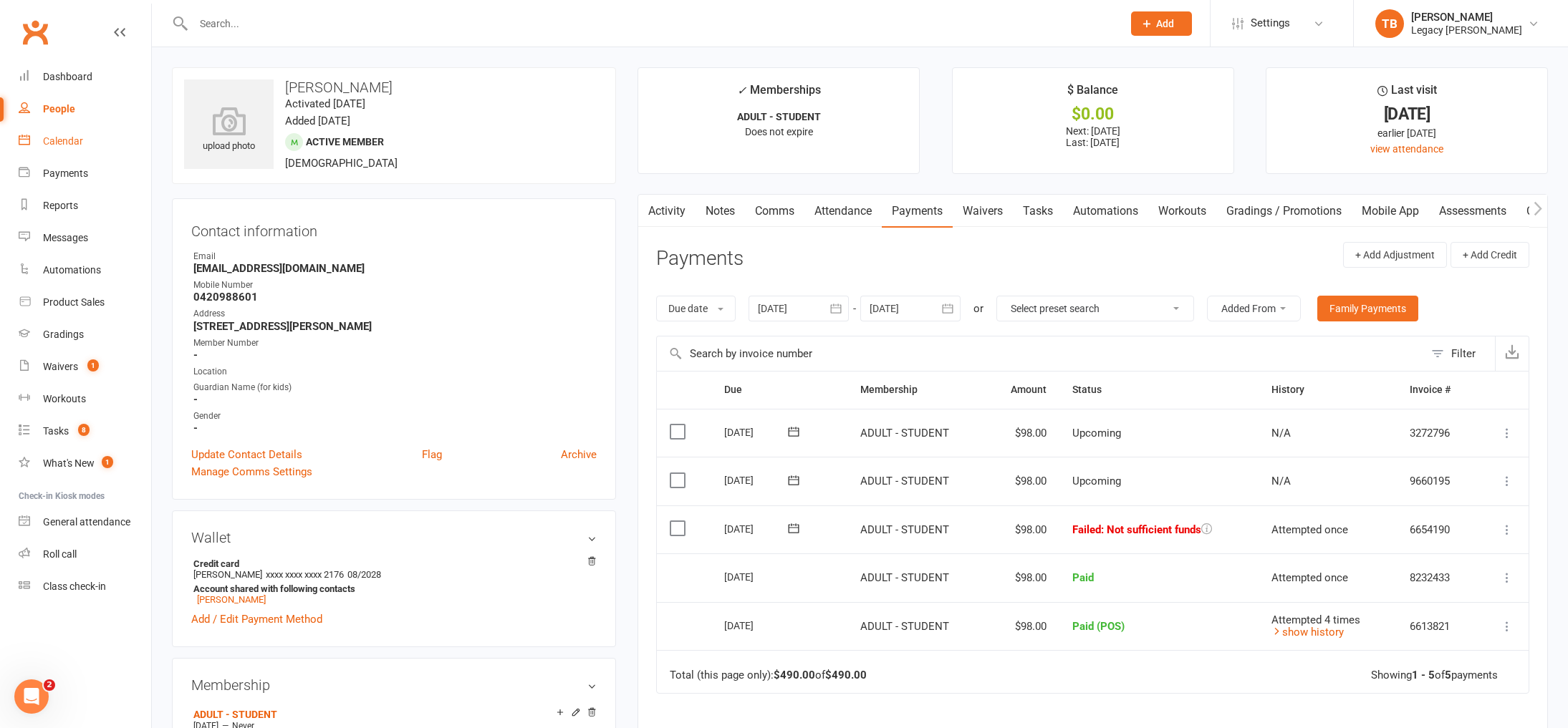
drag, startPoint x: 63, startPoint y: 144, endPoint x: 83, endPoint y: 140, distance: 20.4
click at [63, 144] on div "Calendar" at bounding box center [63, 141] width 41 height 11
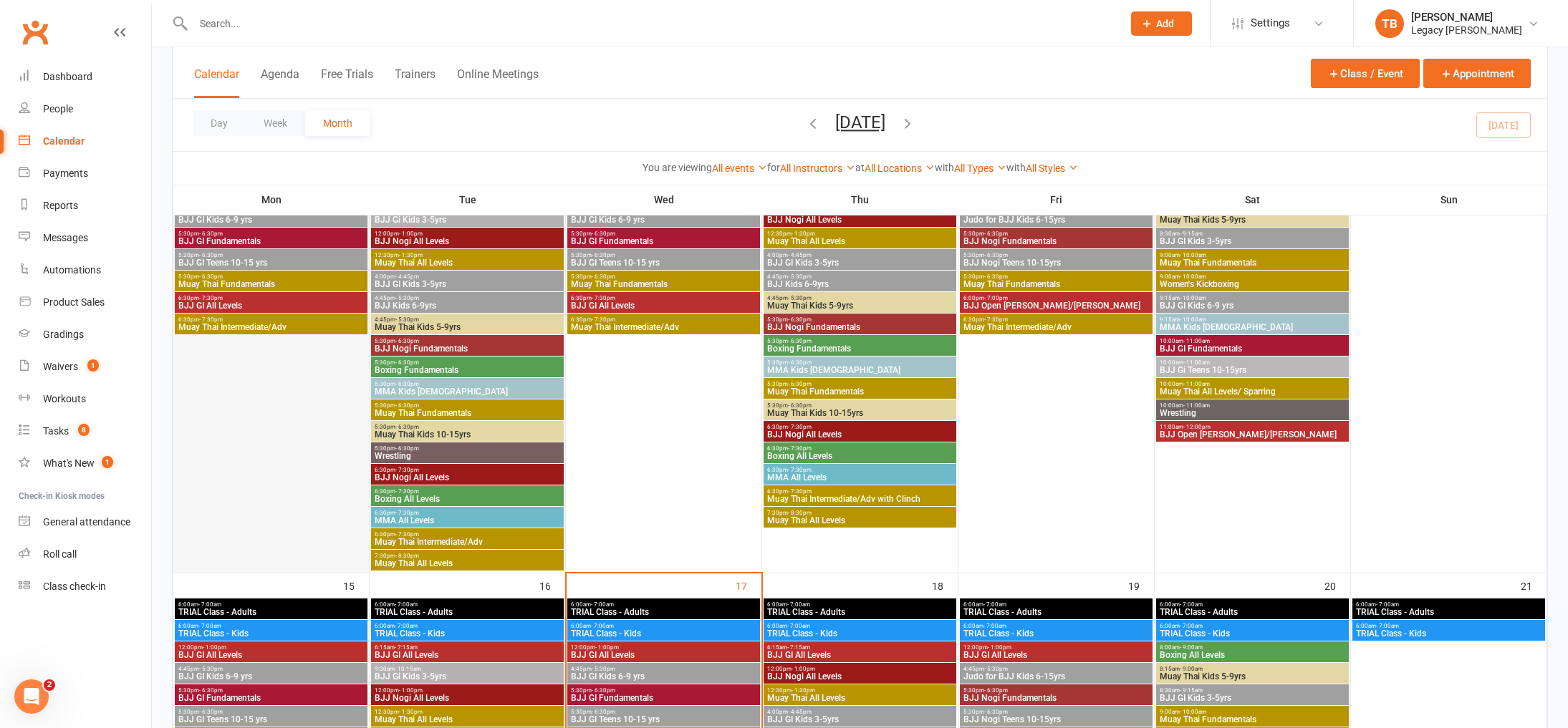
scroll to position [897, 0]
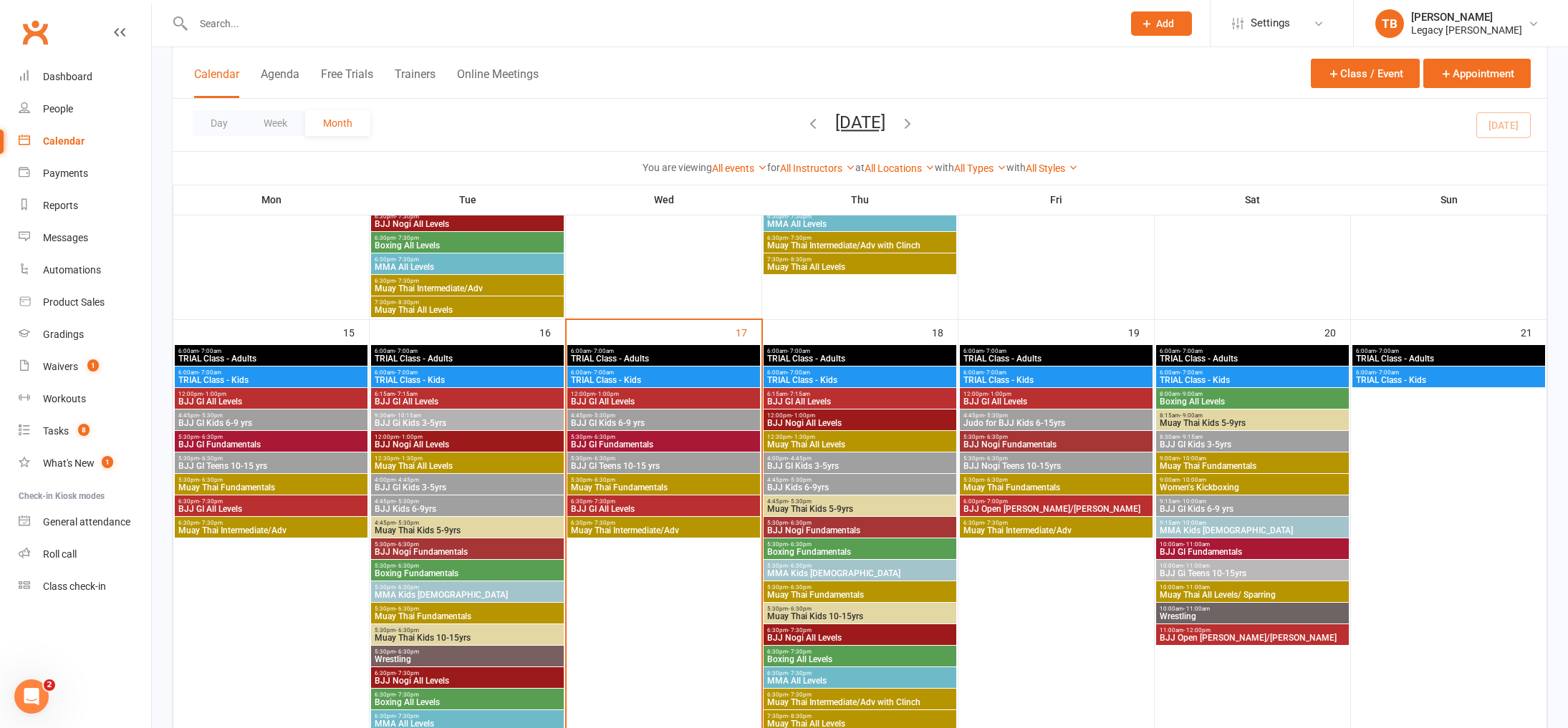
click at [639, 485] on span "Muay Thai Fundamentals" at bounding box center [664, 488] width 187 height 9
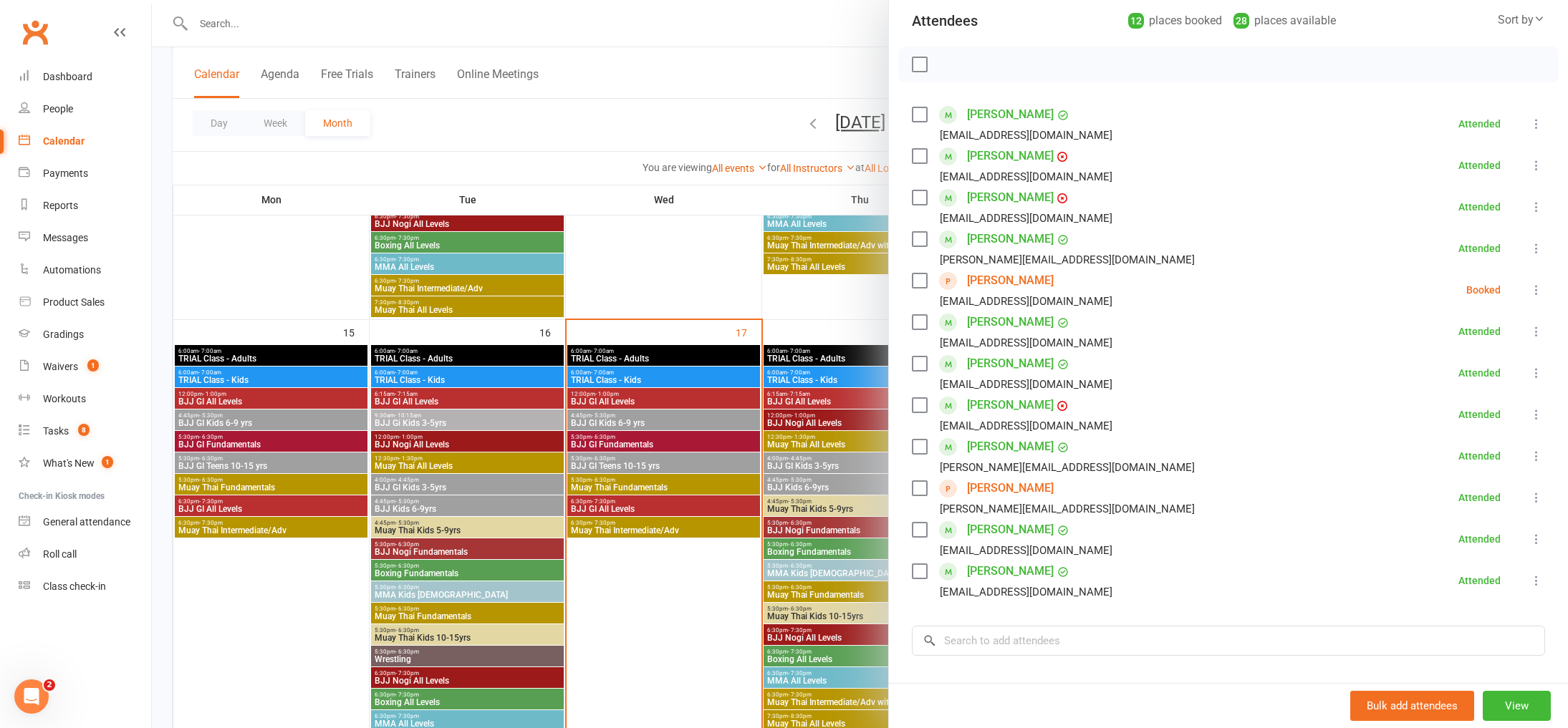
scroll to position [327, 0]
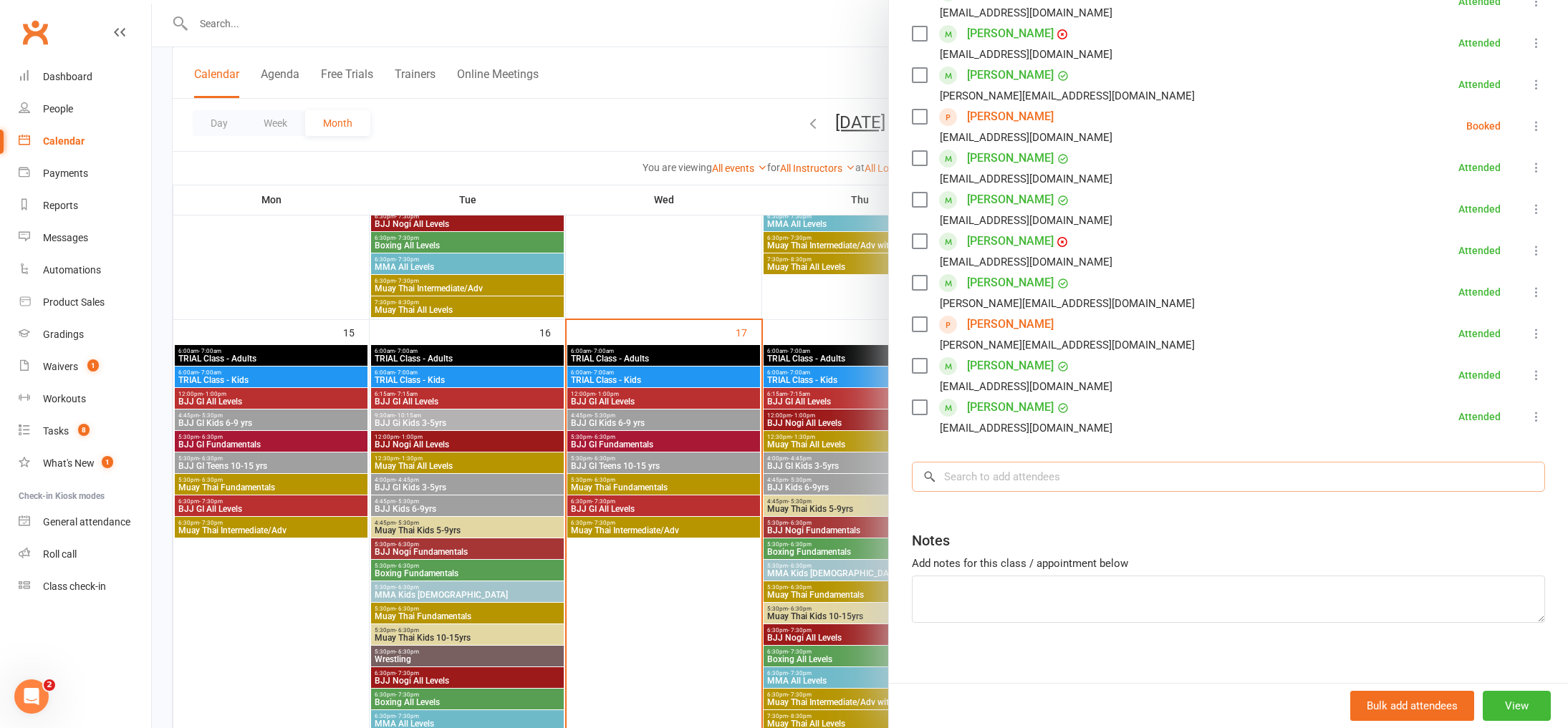
click at [1067, 480] on input "search" at bounding box center [1229, 477] width 633 height 30
click at [366, 28] on div at bounding box center [859, 364] width 1416 height 728
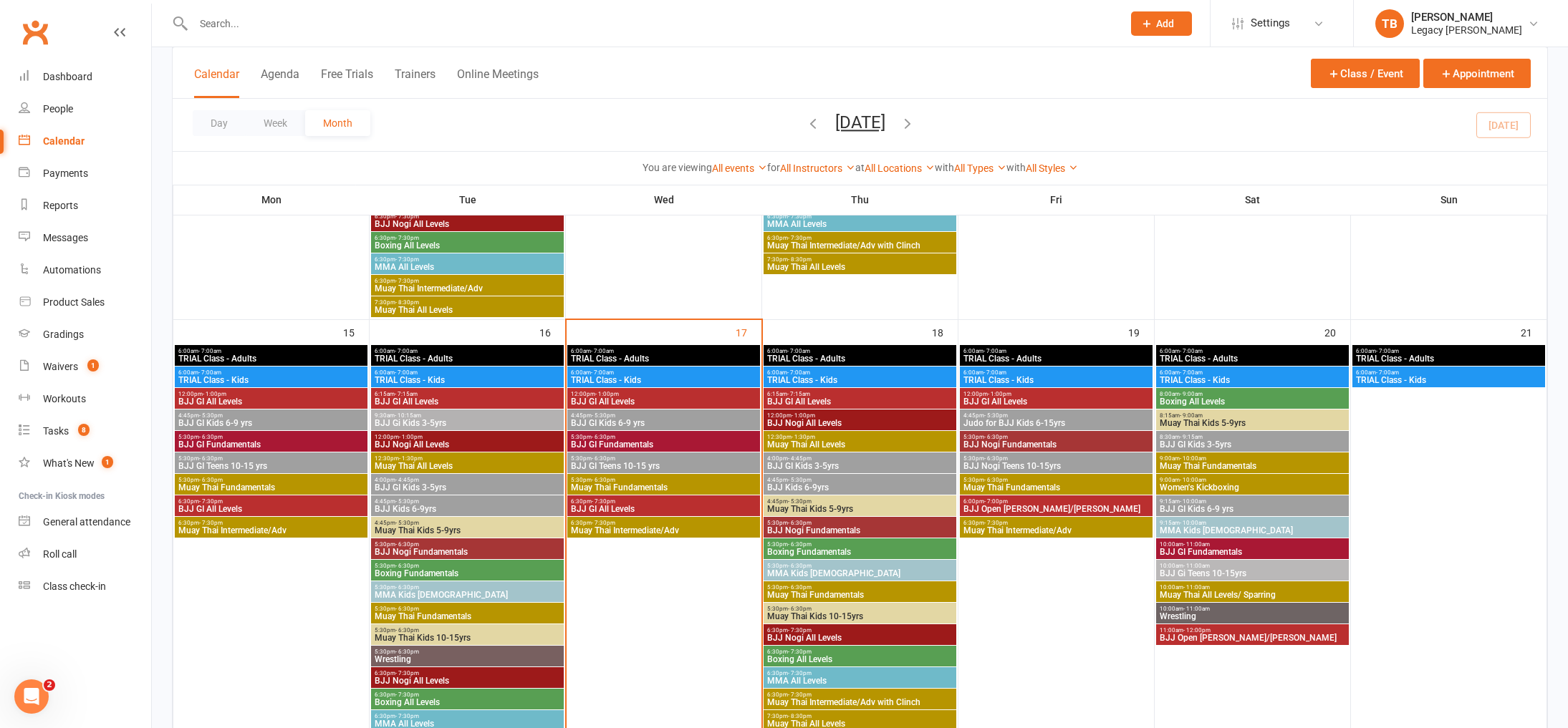
click at [367, 25] on input "text" at bounding box center [651, 23] width 924 height 20
click at [658, 479] on span "5:30pm - 6:30pm" at bounding box center [664, 479] width 187 height 6
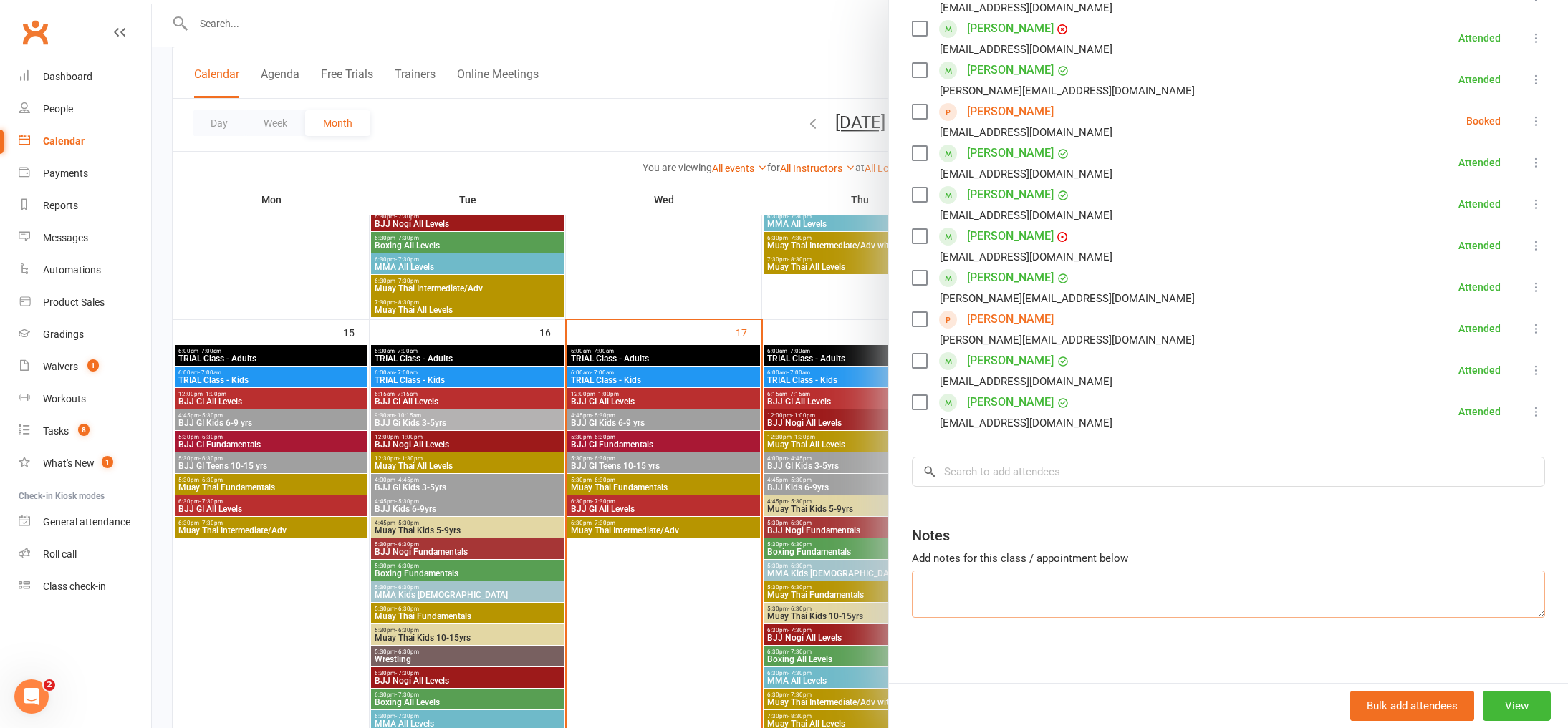
click at [1072, 585] on textarea at bounding box center [1229, 595] width 633 height 48
click at [1056, 484] on input "search" at bounding box center [1229, 471] width 633 height 30
drag, startPoint x: 1063, startPoint y: 624, endPoint x: 1068, endPoint y: 609, distance: 15.8
click at [1063, 624] on div "Class kiosk mode Roll call 5:30 PM - 6:30 PM, Wednesday, September, 17, 2025 wi…" at bounding box center [1229, 166] width 679 height 1044
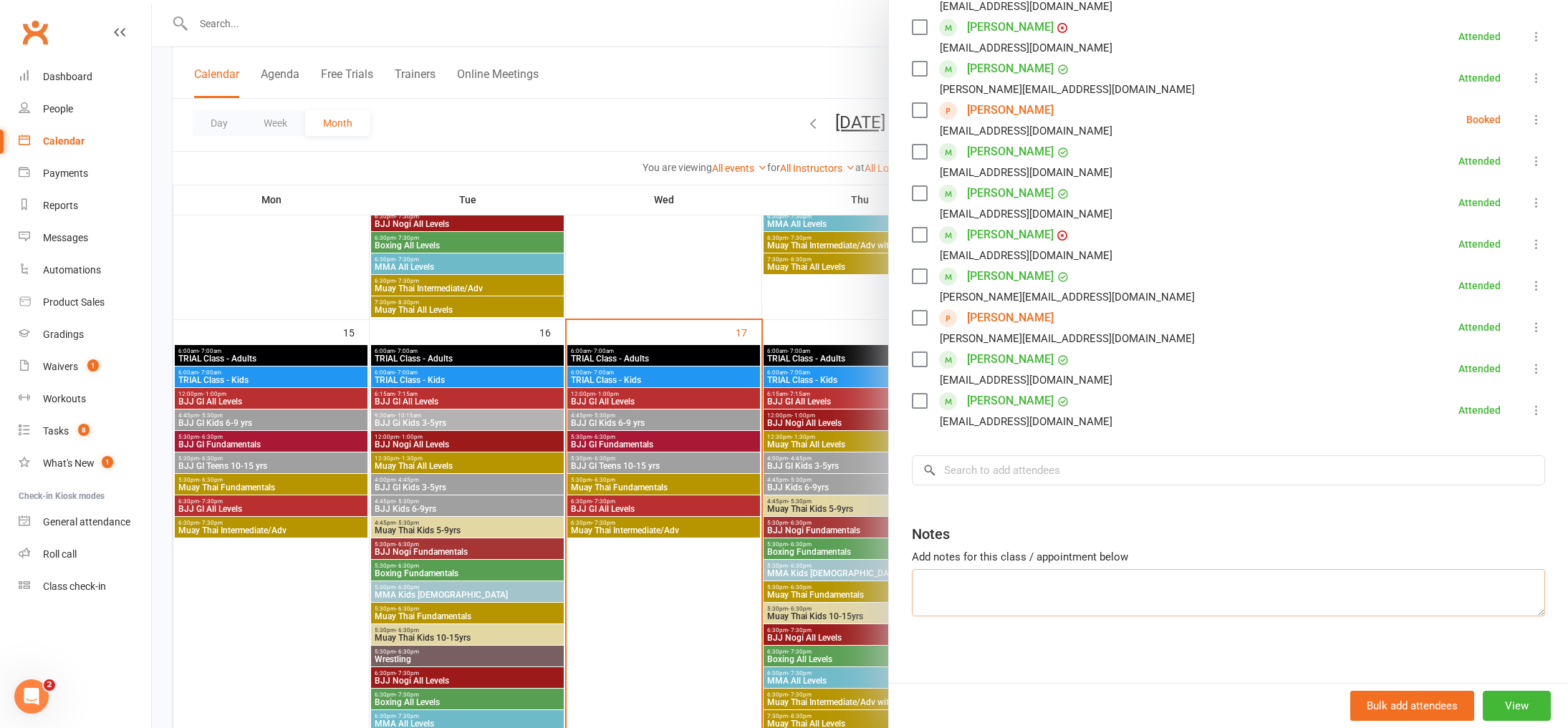
click at [1069, 601] on textarea at bounding box center [1229, 593] width 633 height 48
type textarea "l"
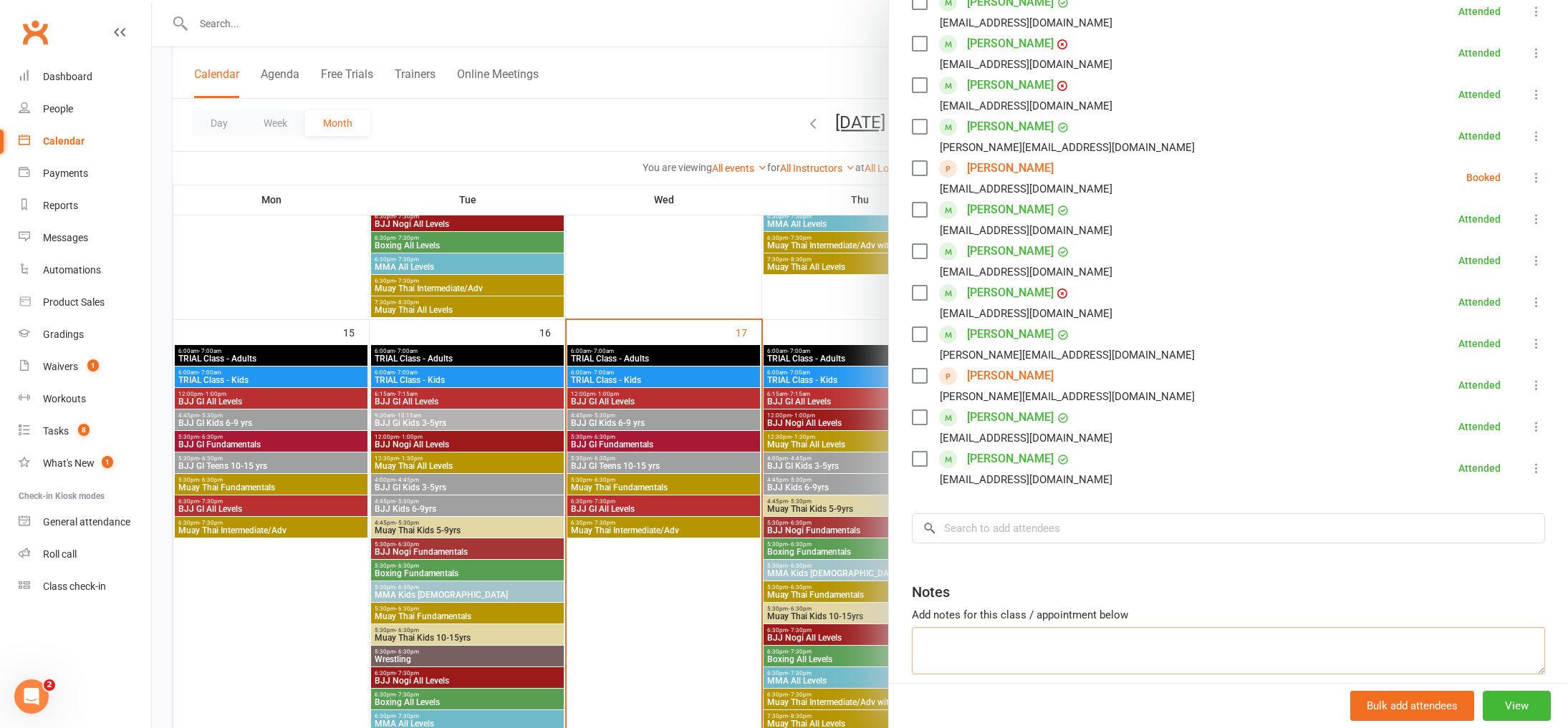
scroll to position [358, 0]
click at [1023, 529] on input "search" at bounding box center [1229, 530] width 633 height 30
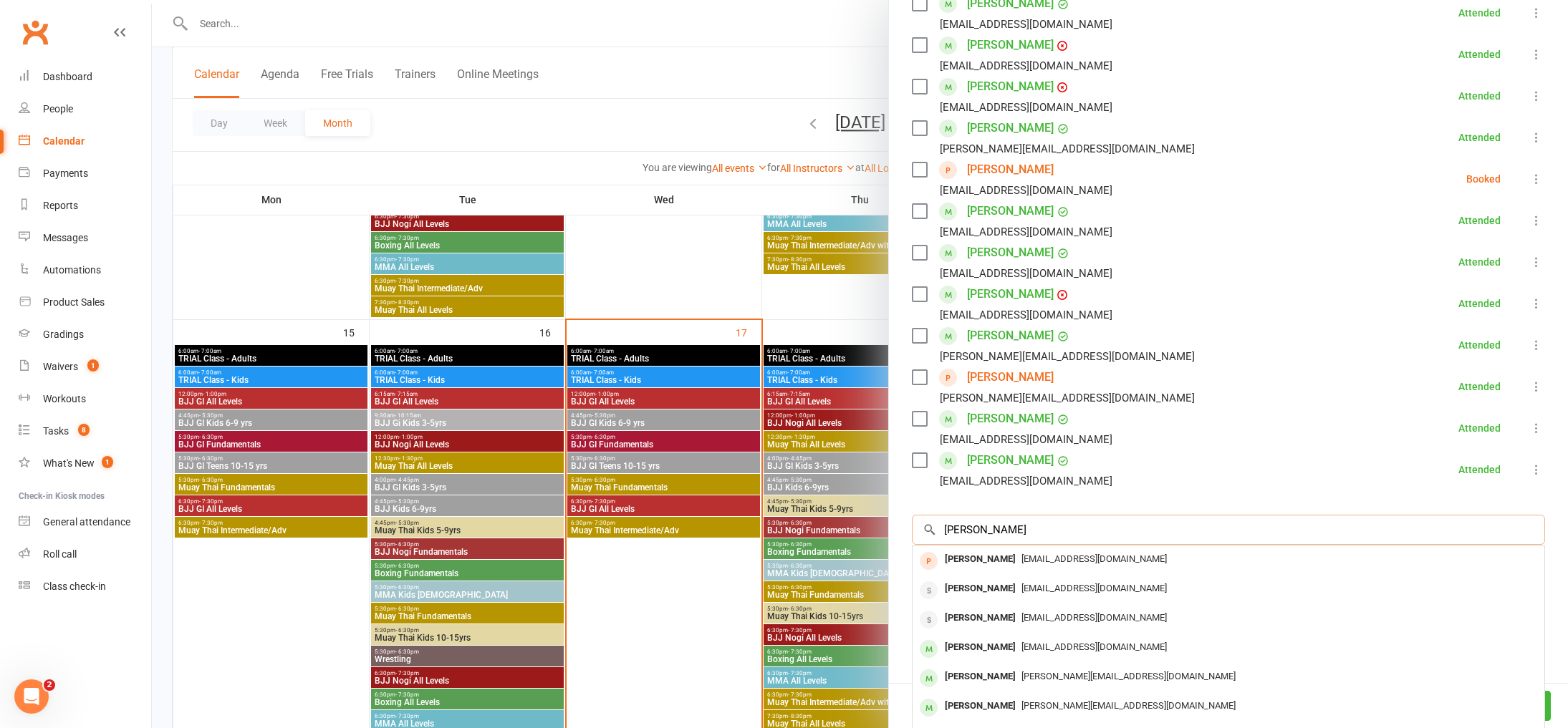
drag, startPoint x: 965, startPoint y: 530, endPoint x: 908, endPoint y: 526, distance: 57.1
click at [908, 526] on div "Class kiosk mode Roll call 5:30 PM - 6:30 PM, Wednesday, September, 17, 2025 wi…" at bounding box center [1229, 226] width 679 height 1044
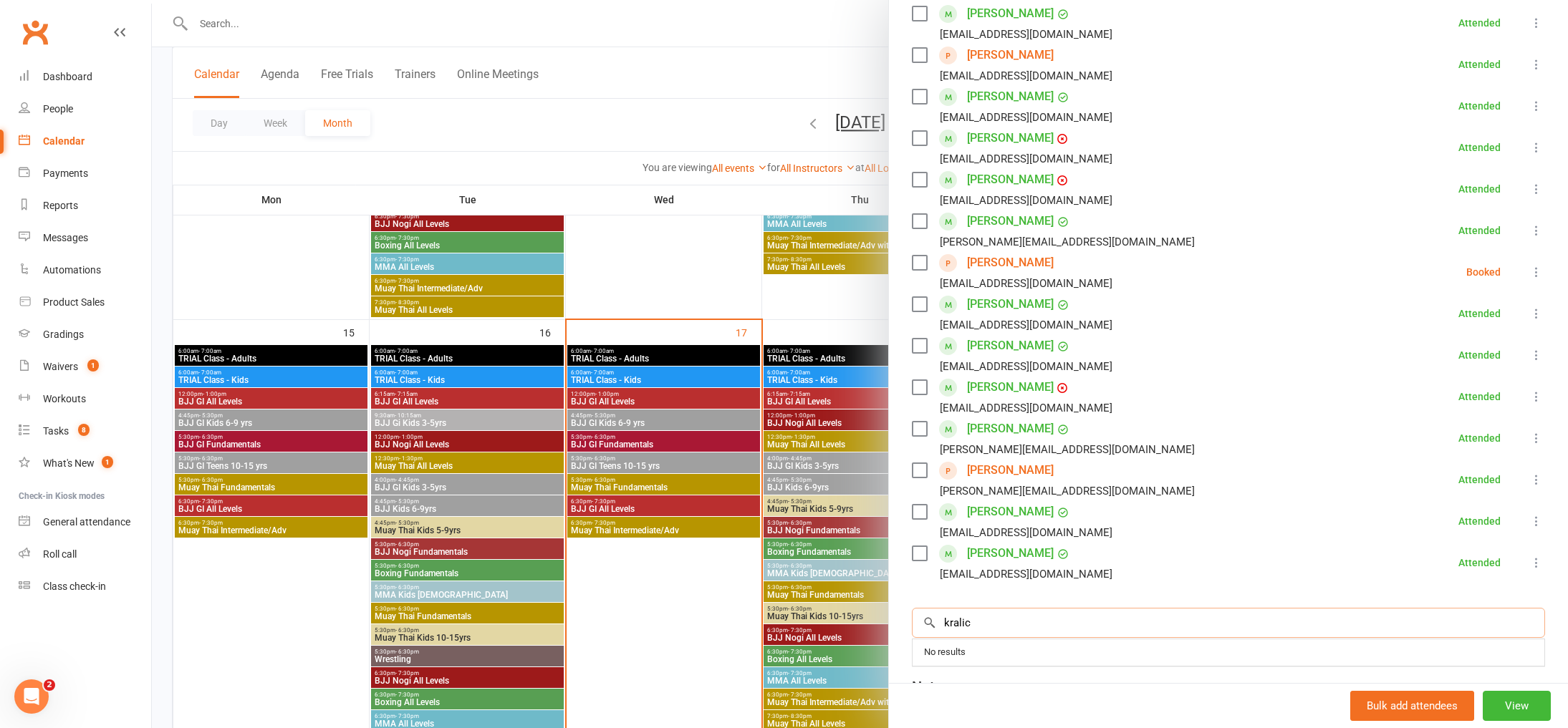
scroll to position [422, 0]
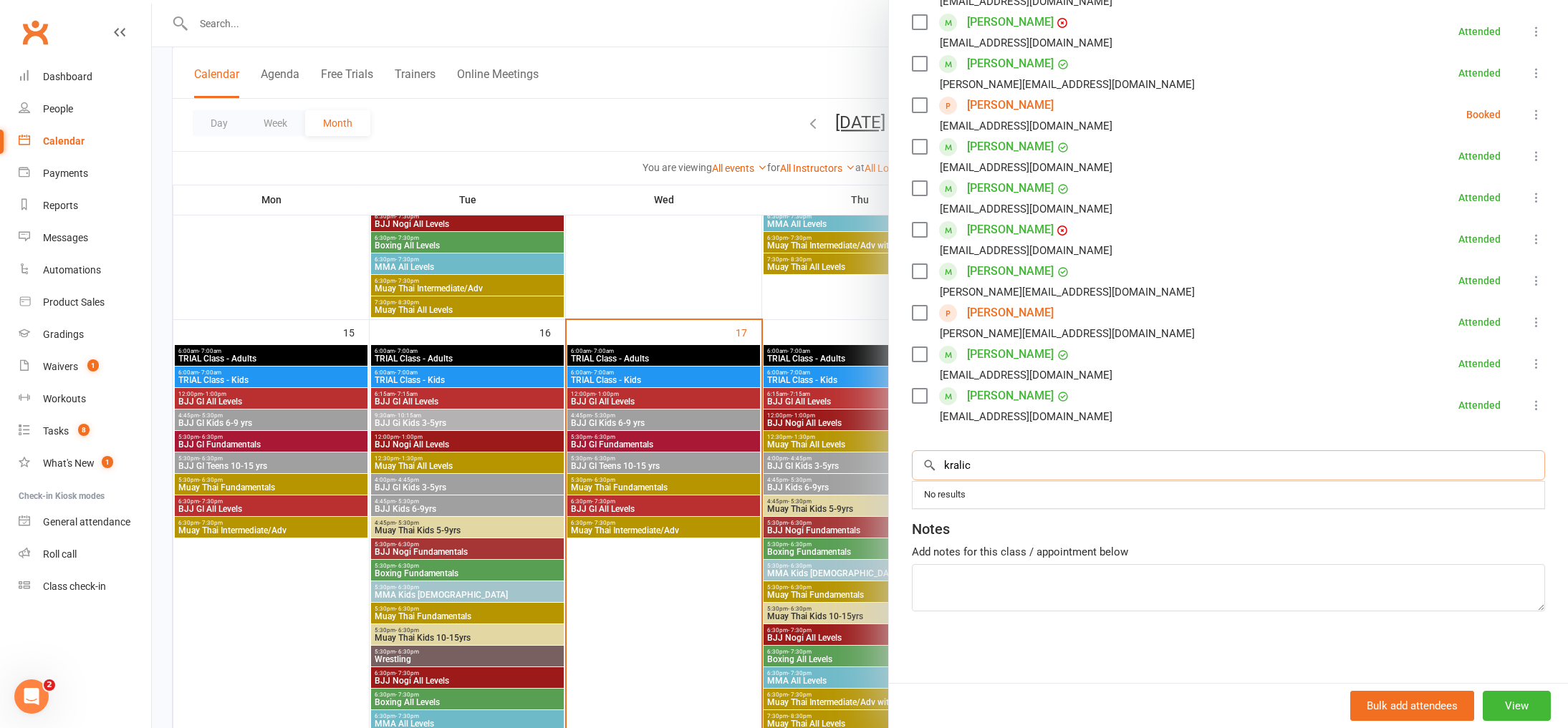
click at [989, 464] on input "kralic" at bounding box center [1229, 465] width 633 height 30
type input "k"
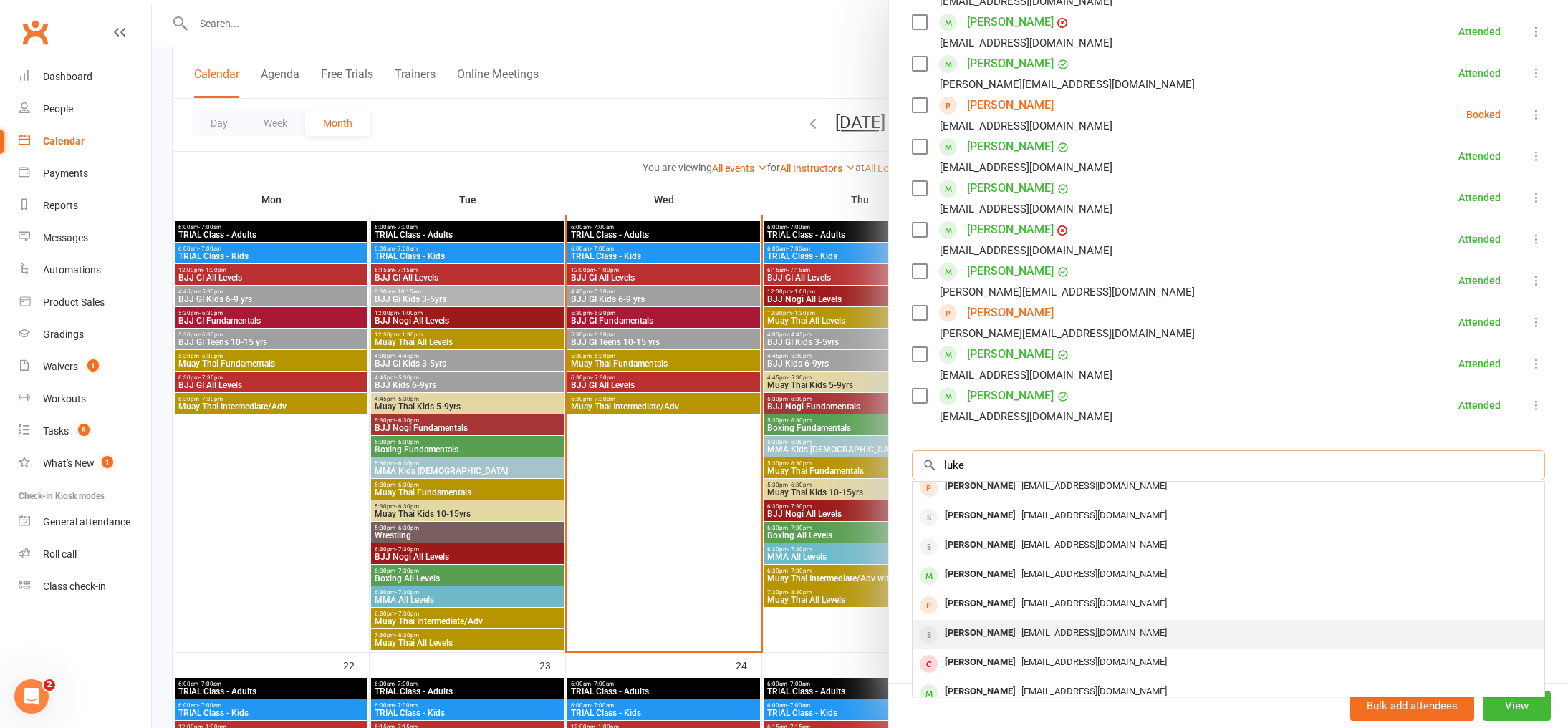
scroll to position [0, 0]
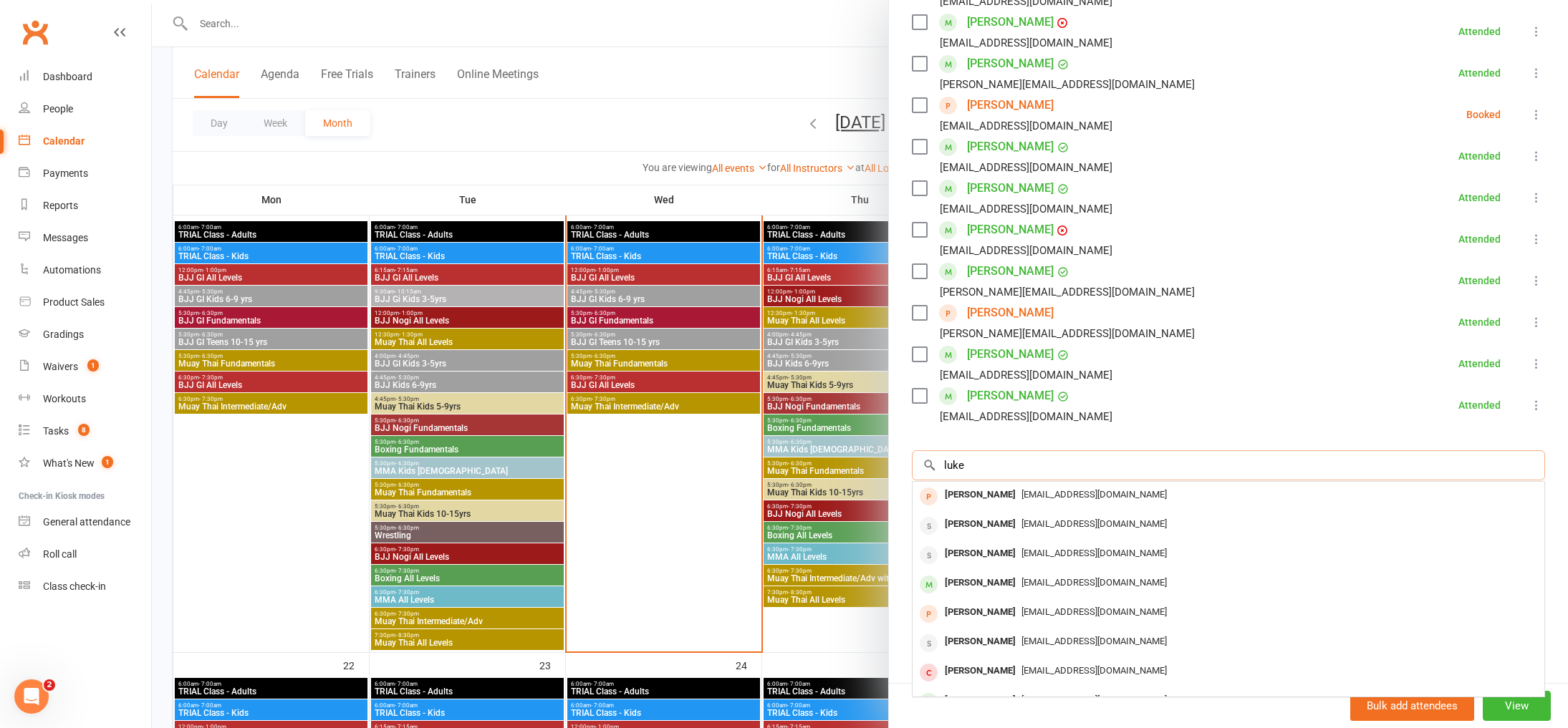
type input "luke"
drag, startPoint x: 346, startPoint y: 19, endPoint x: 338, endPoint y: 25, distance: 10.0
click at [346, 19] on div at bounding box center [859, 364] width 1416 height 728
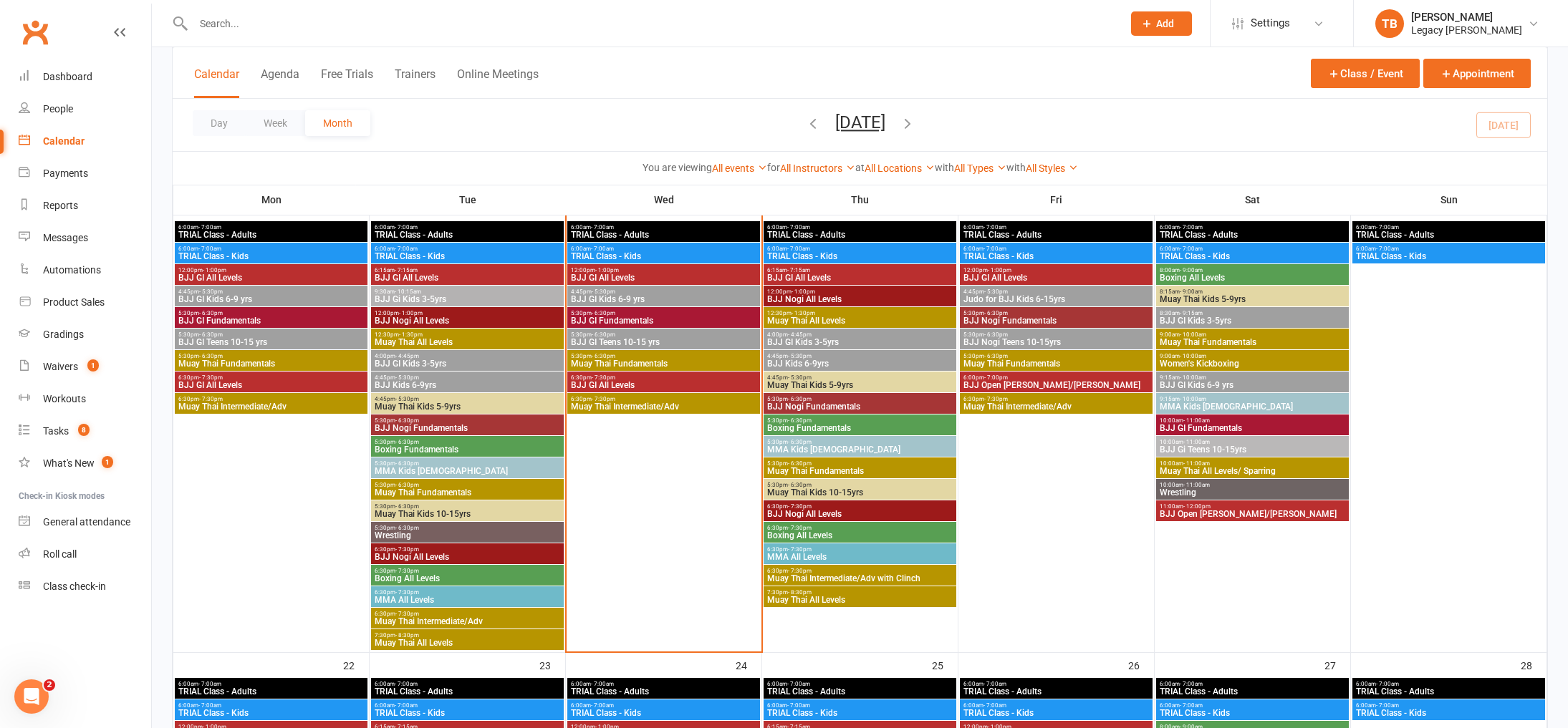
click at [308, 29] on input "text" at bounding box center [651, 23] width 924 height 20
click at [348, 19] on input "text" at bounding box center [651, 23] width 924 height 20
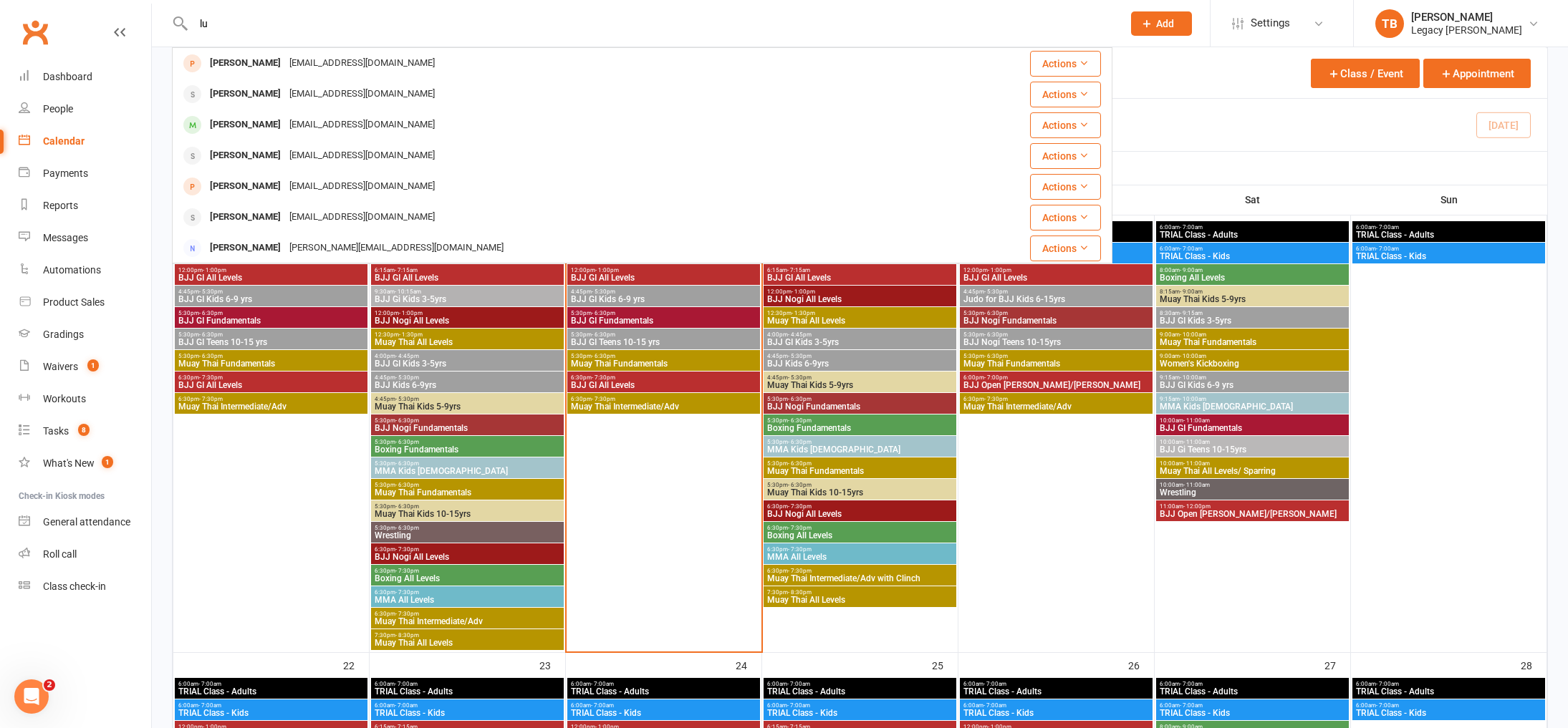
type input "l"
drag, startPoint x: 335, startPoint y: 32, endPoint x: 100, endPoint y: 11, distance: 235.9
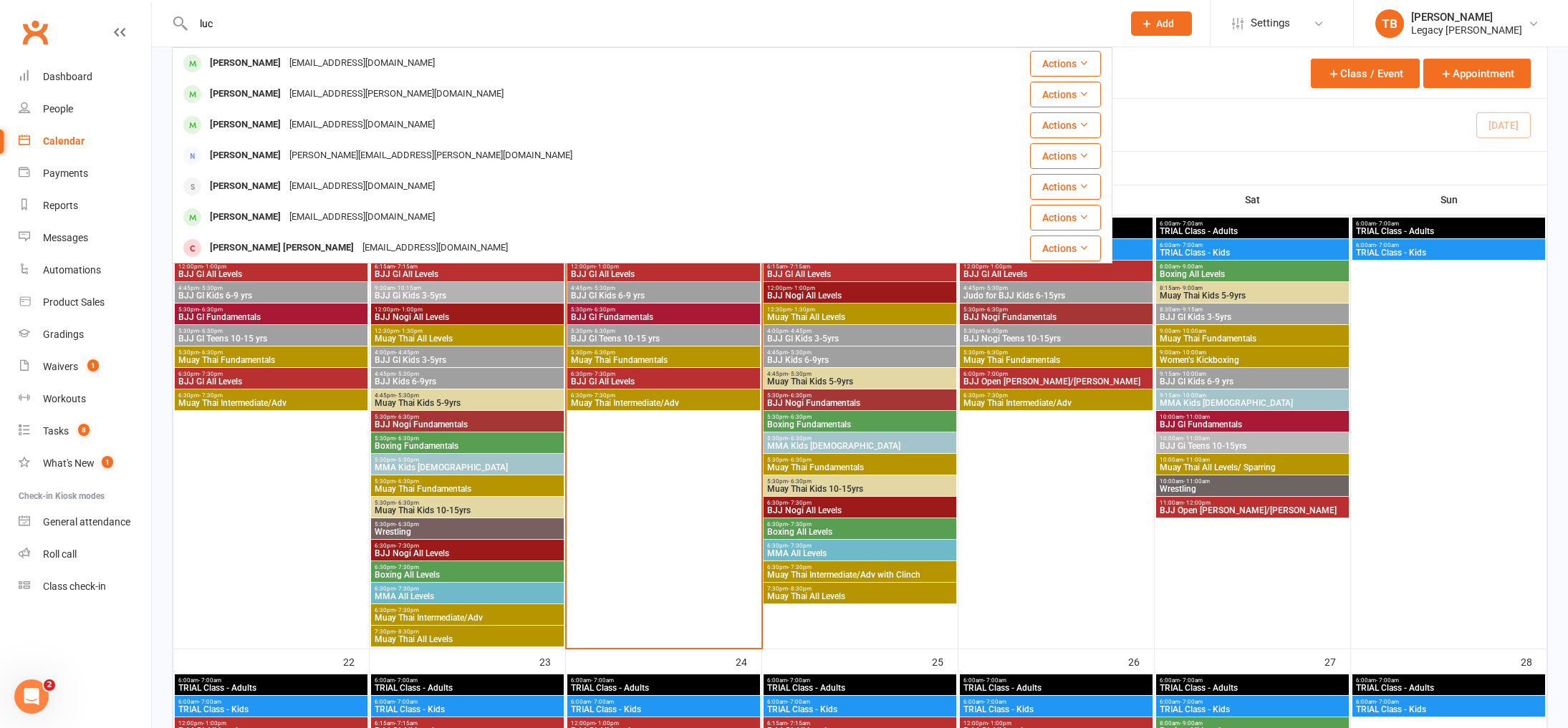
scroll to position [1029, 0]
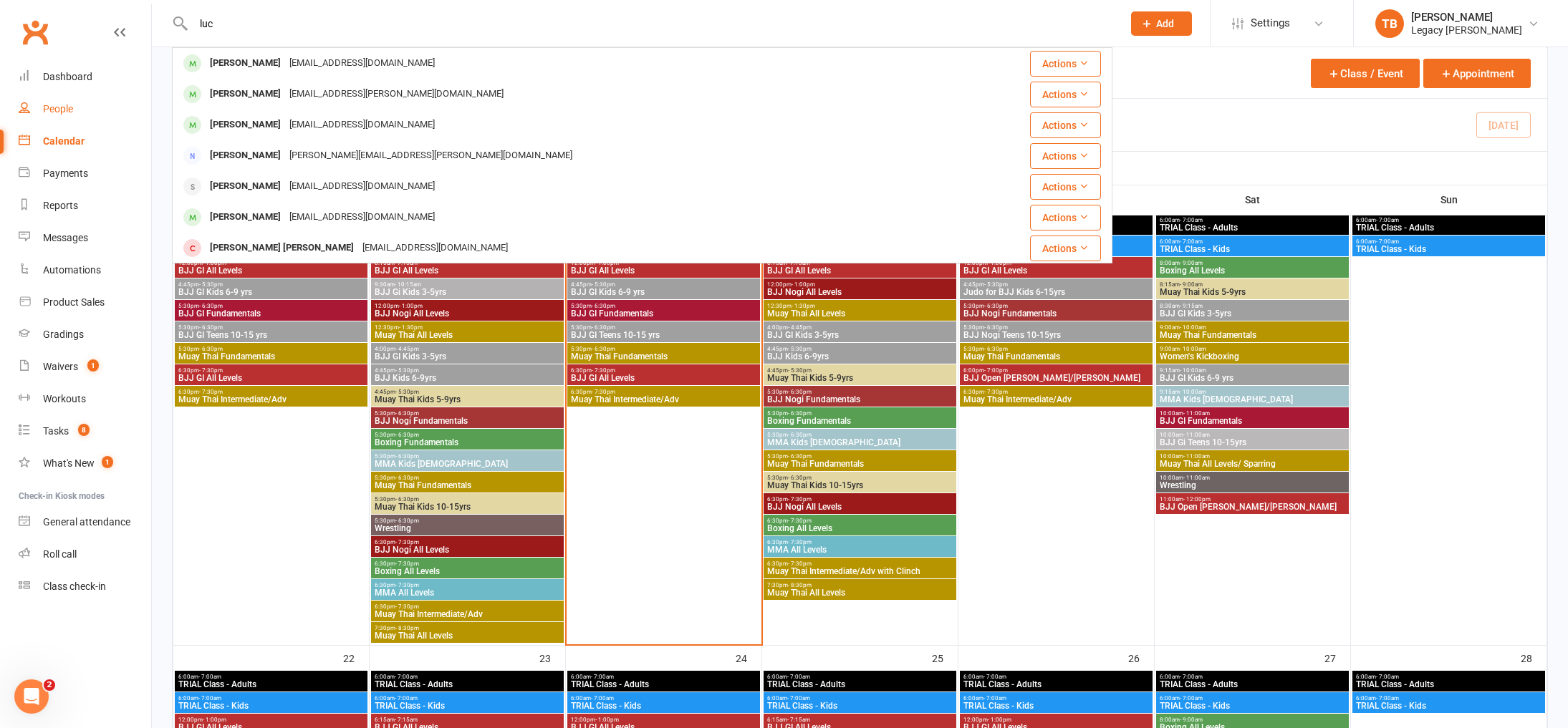
type input "luc"
click at [71, 107] on div "People" at bounding box center [58, 108] width 30 height 11
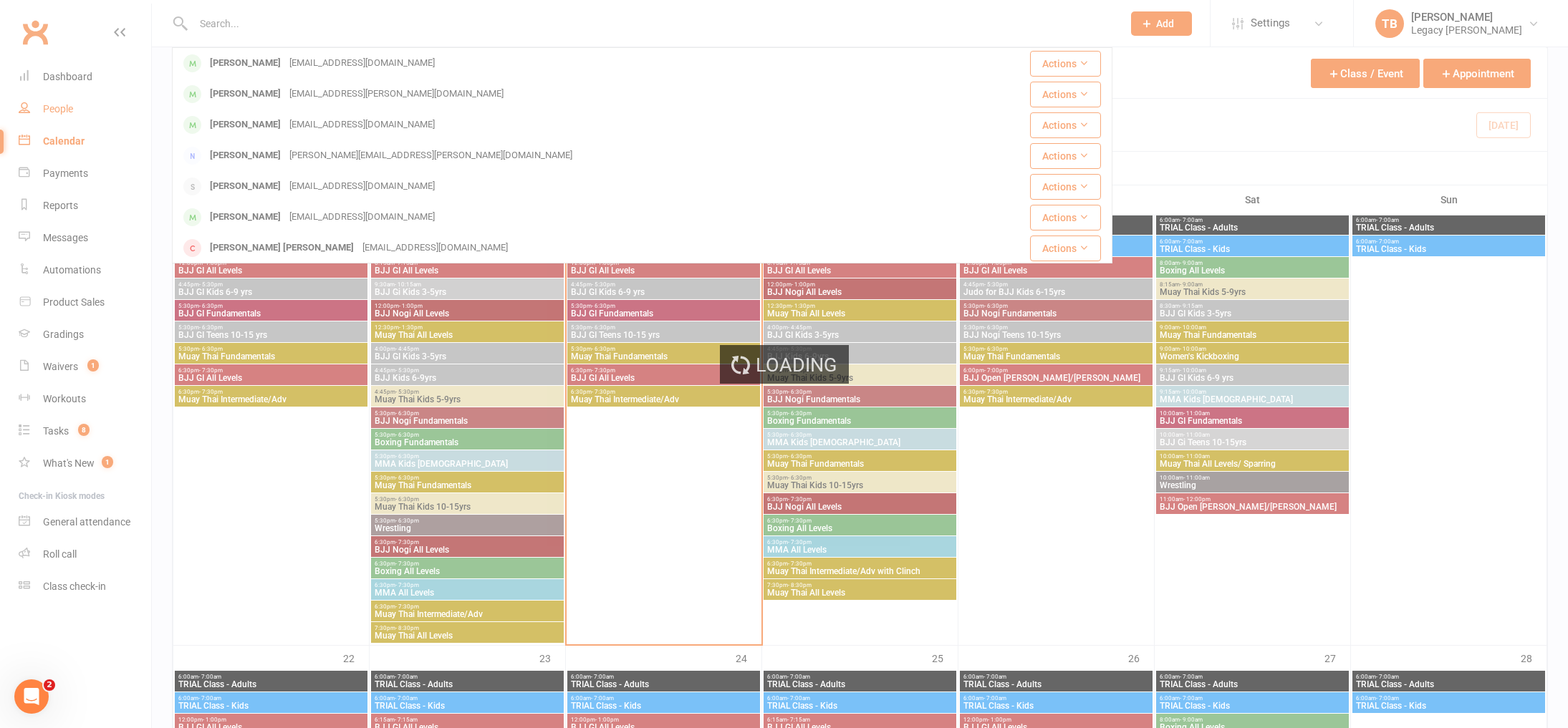
select select "100"
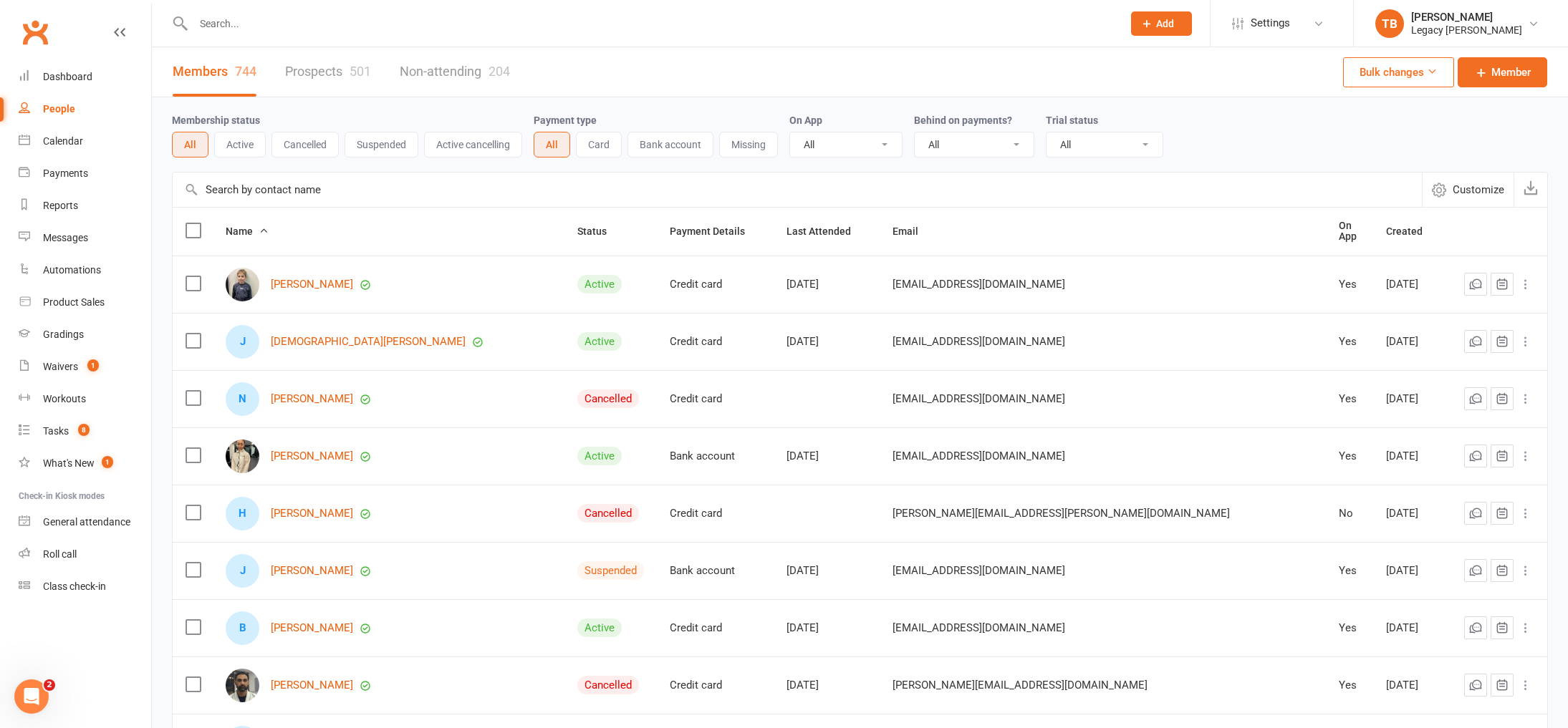
click at [309, 193] on input "text" at bounding box center [797, 189] width 1249 height 34
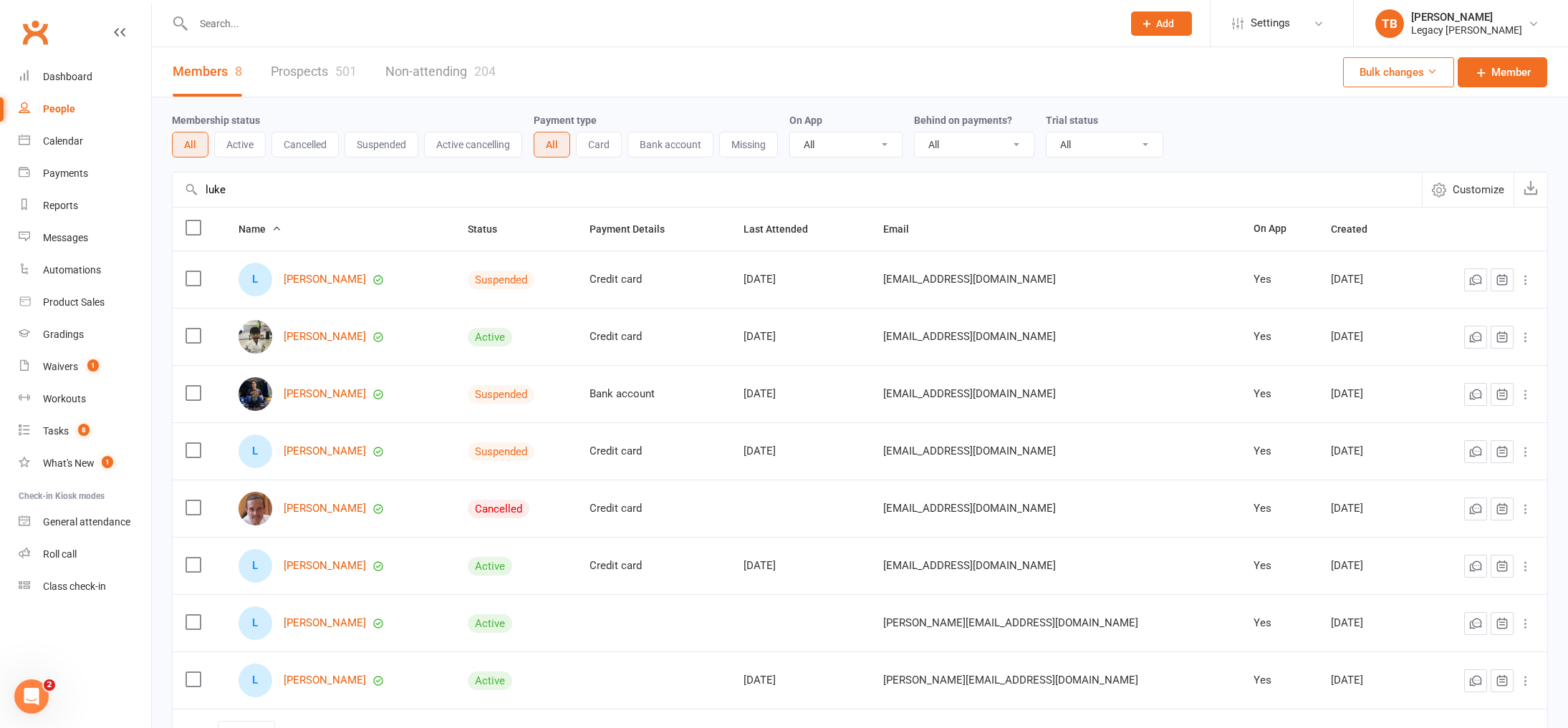
type input "luke"
click at [323, 71] on link "Prospects 501" at bounding box center [314, 72] width 86 height 49
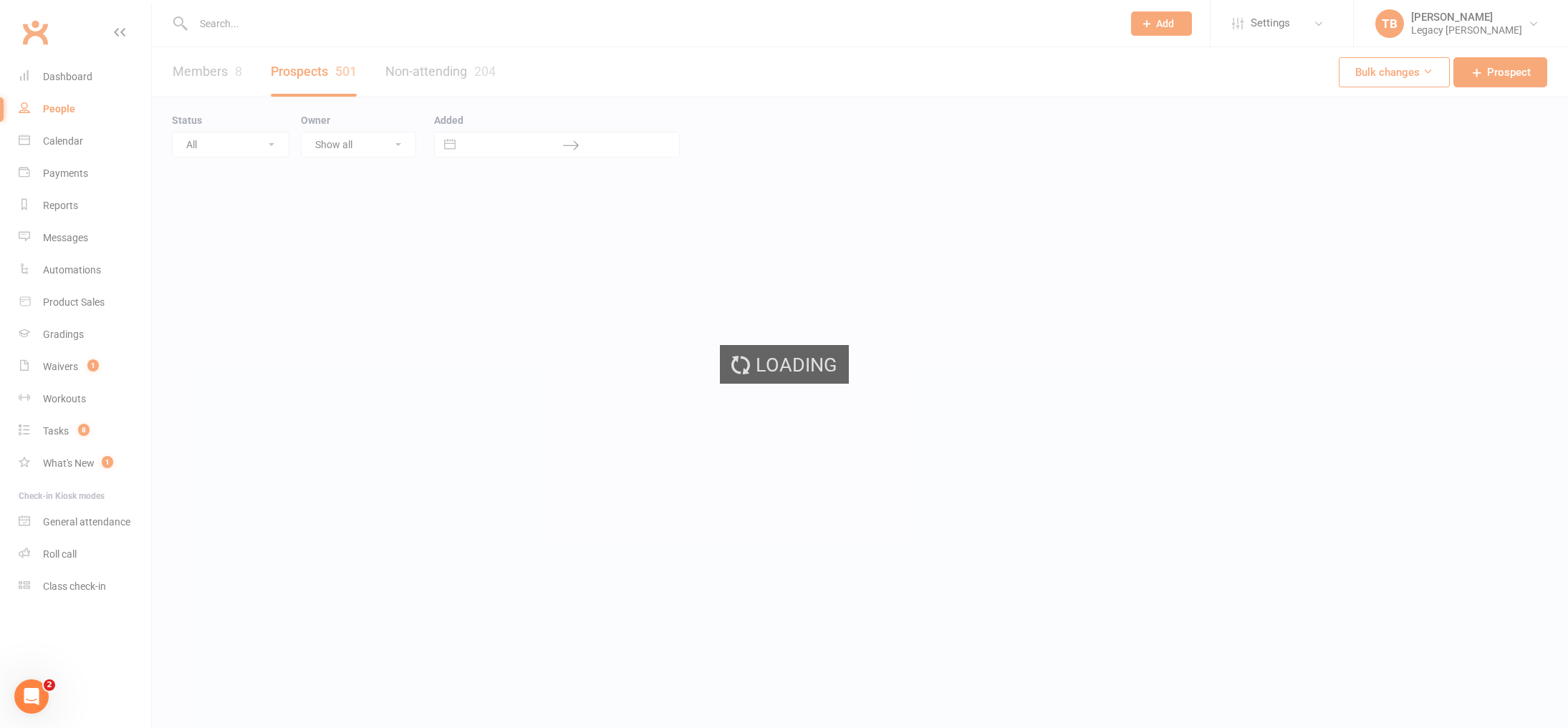
select select "100"
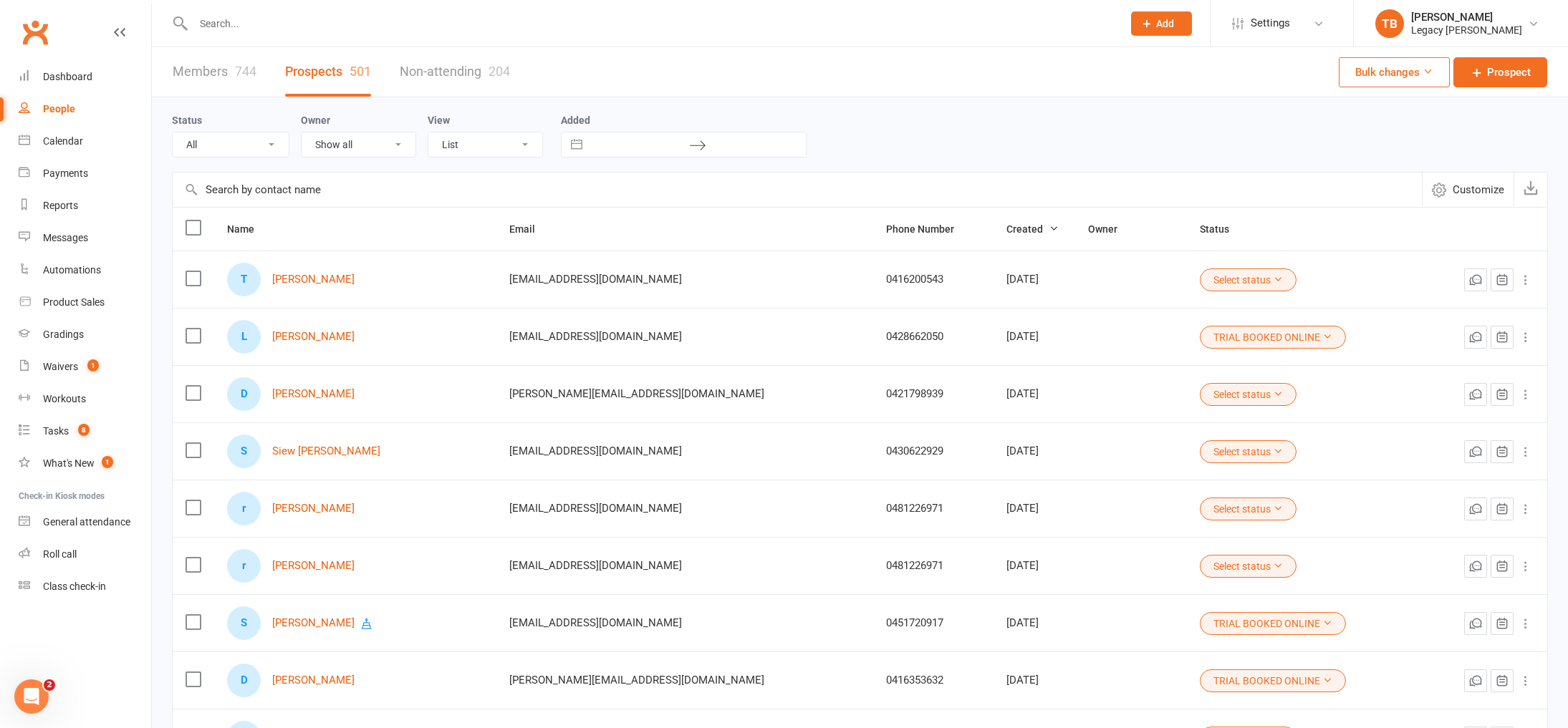
click at [273, 204] on input "text" at bounding box center [797, 189] width 1249 height 34
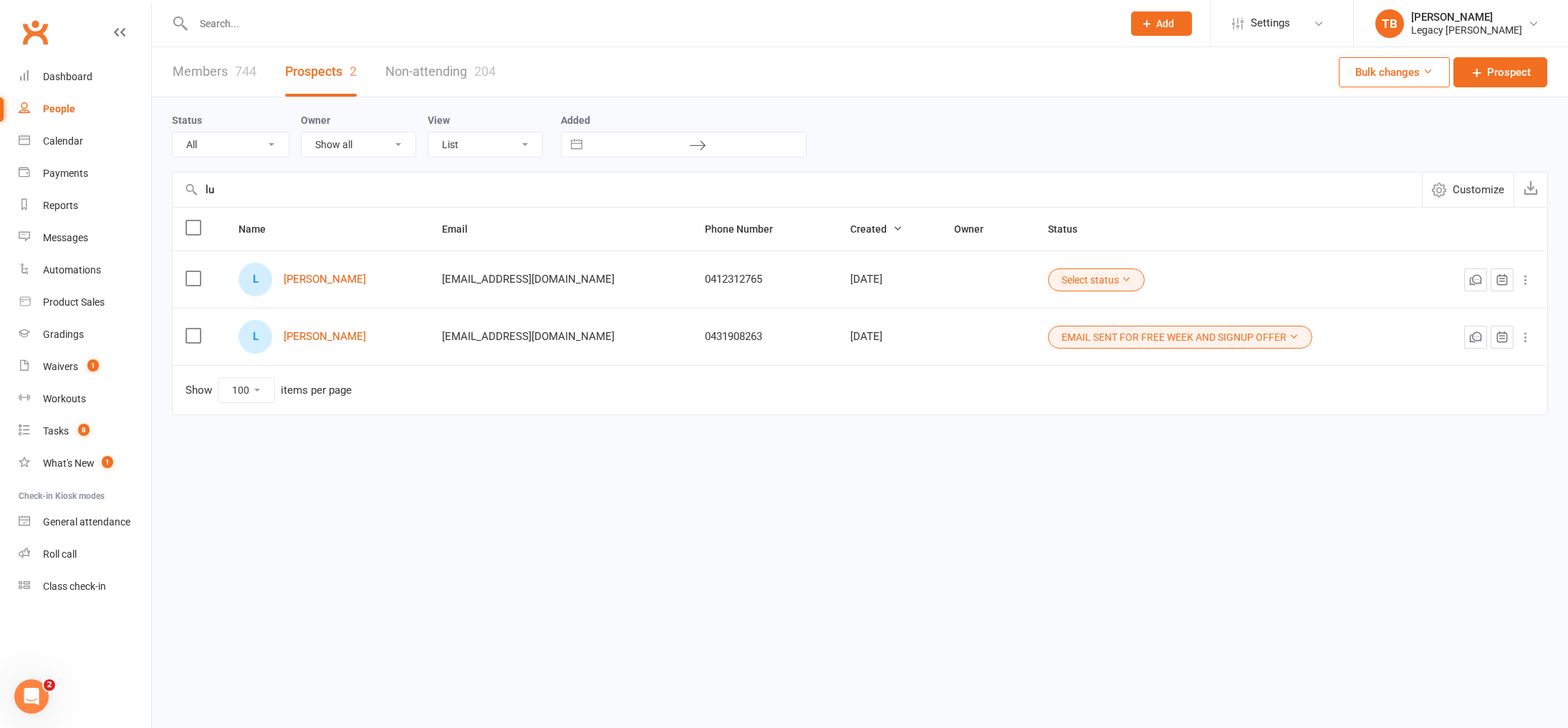
type input "l"
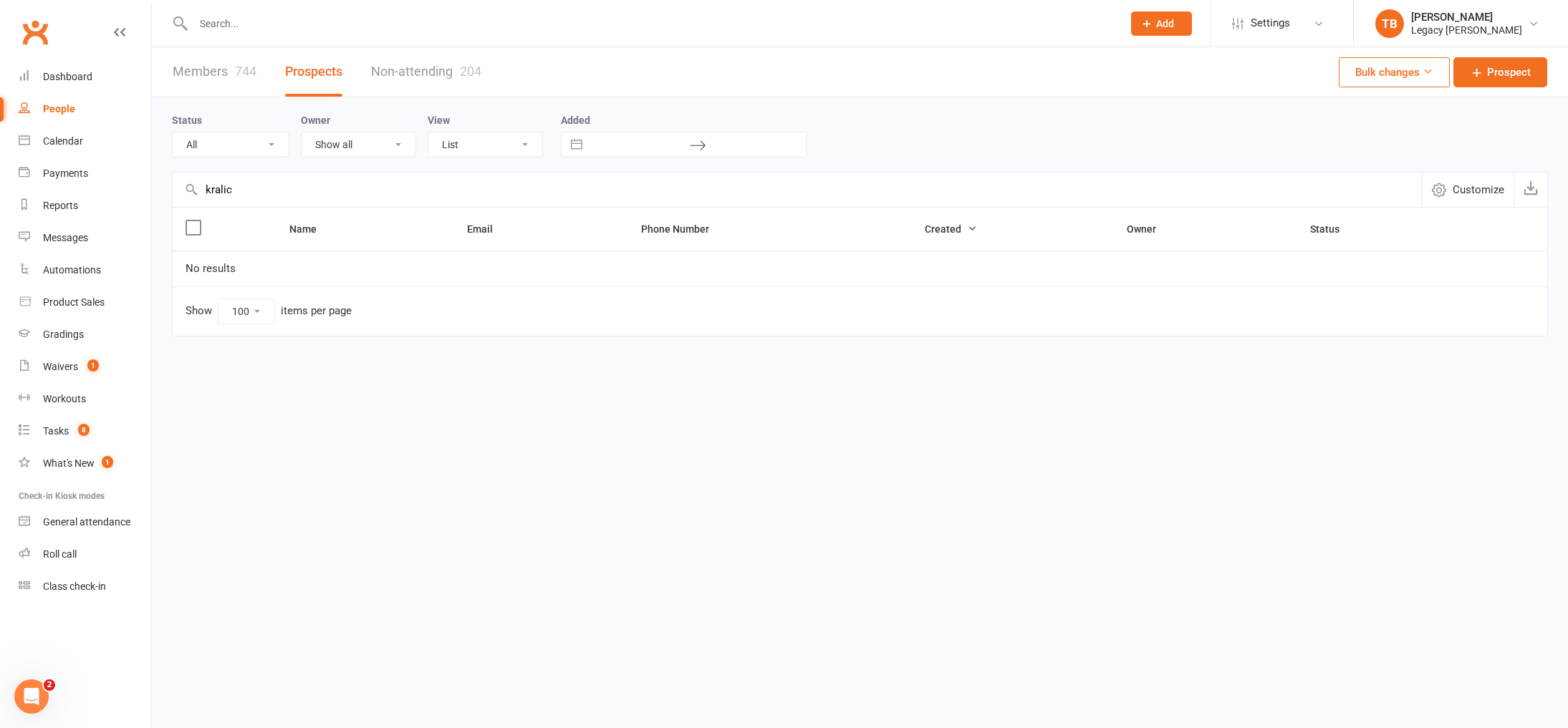
type input "kralic"
click at [78, 141] on div "Calendar" at bounding box center [63, 141] width 41 height 11
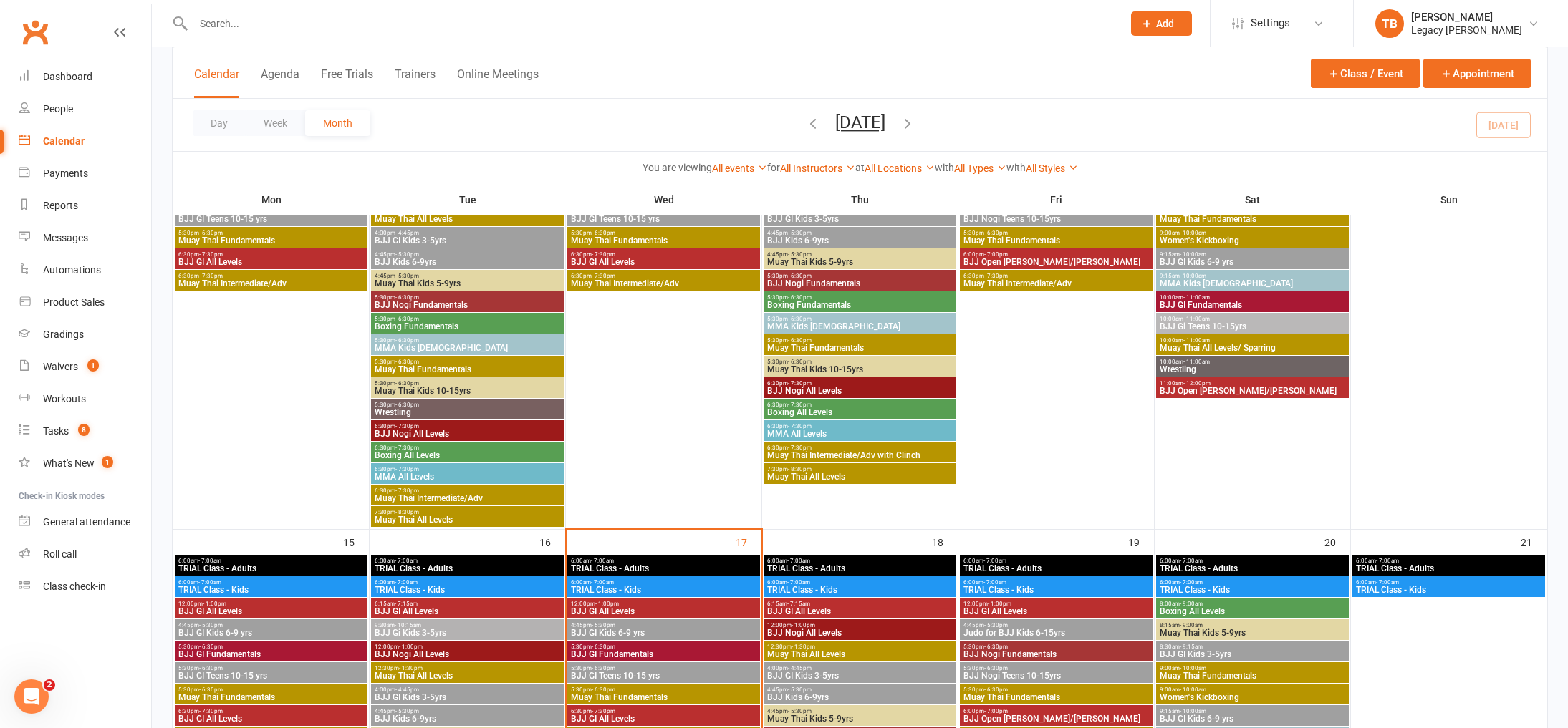
scroll to position [935, 0]
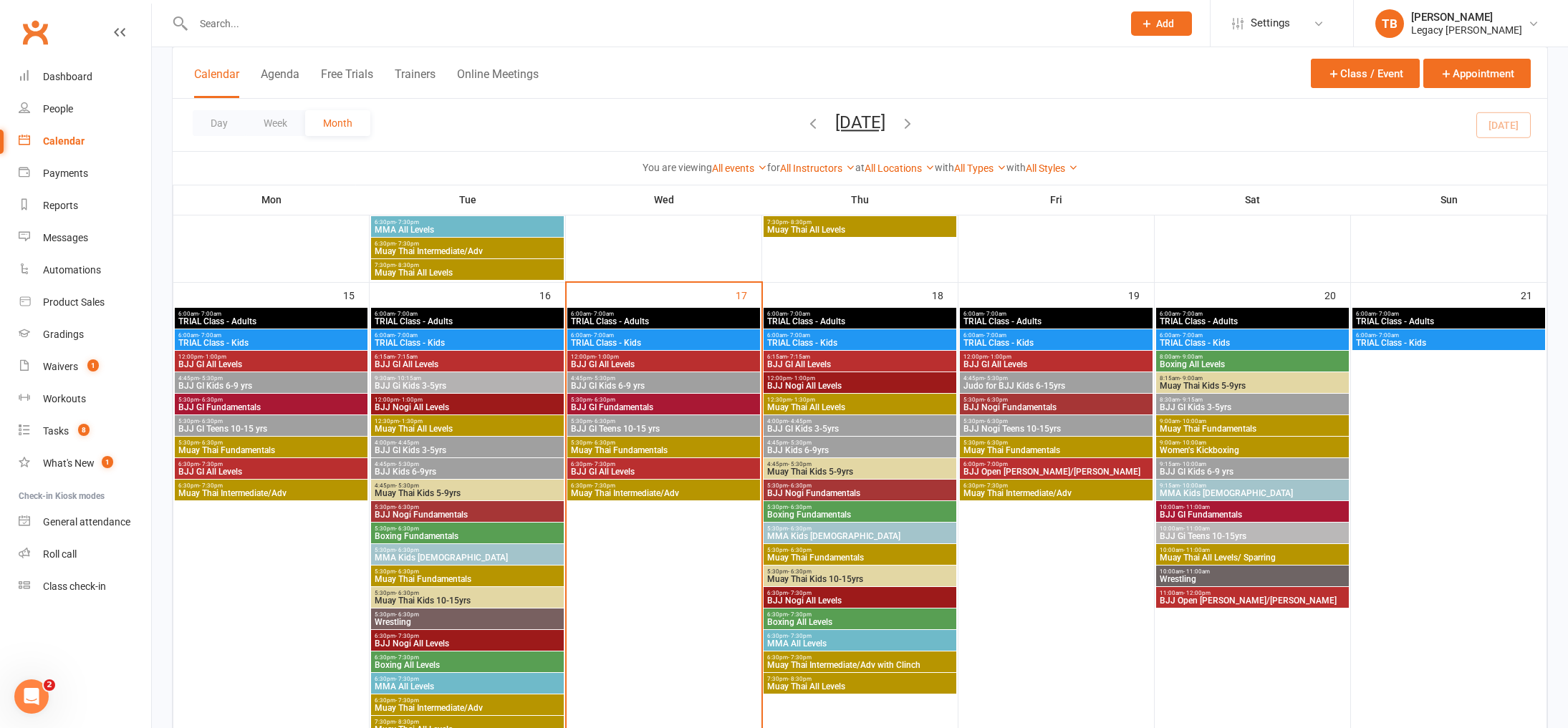
click at [644, 453] on span "Muay Thai Fundamentals" at bounding box center [664, 450] width 187 height 9
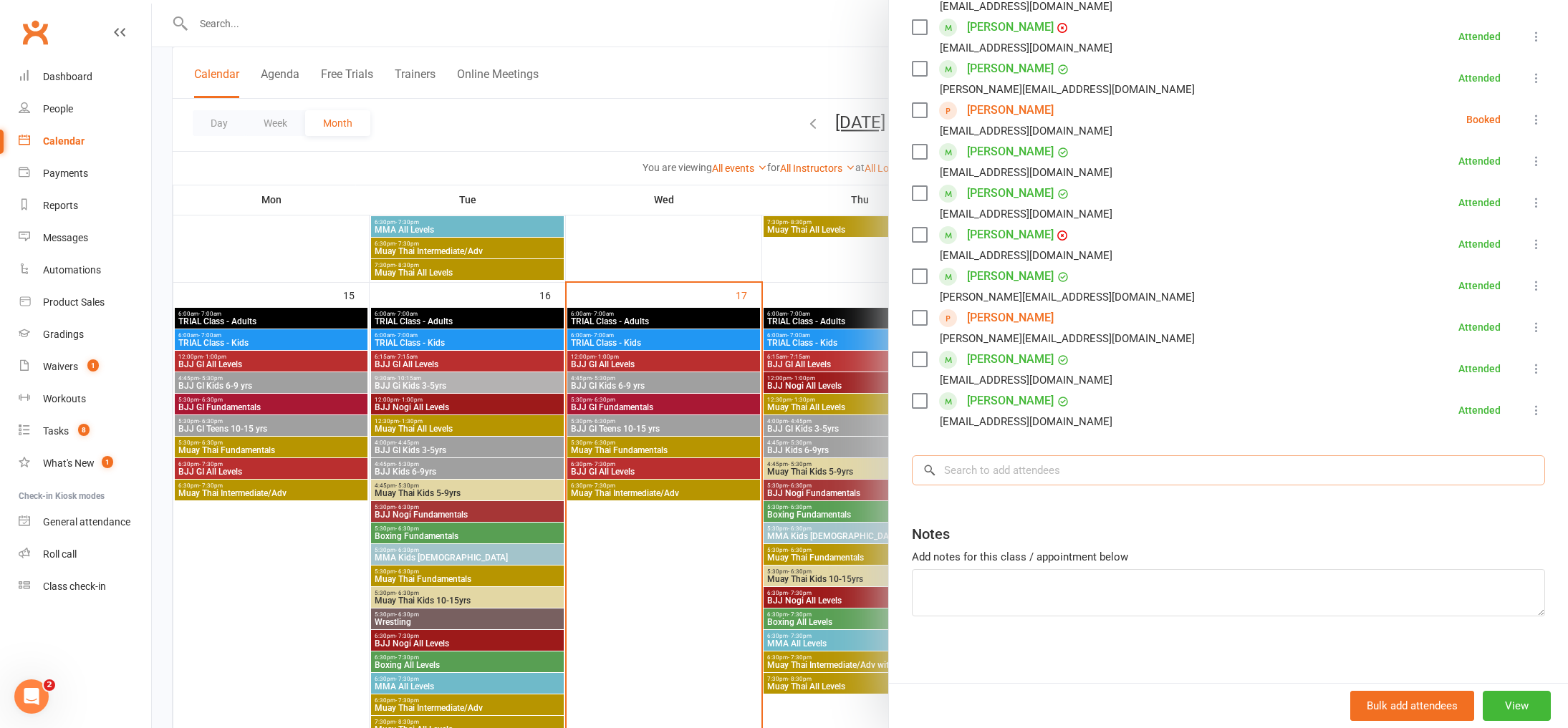
click at [1148, 477] on input "search" at bounding box center [1229, 471] width 633 height 30
type input "l"
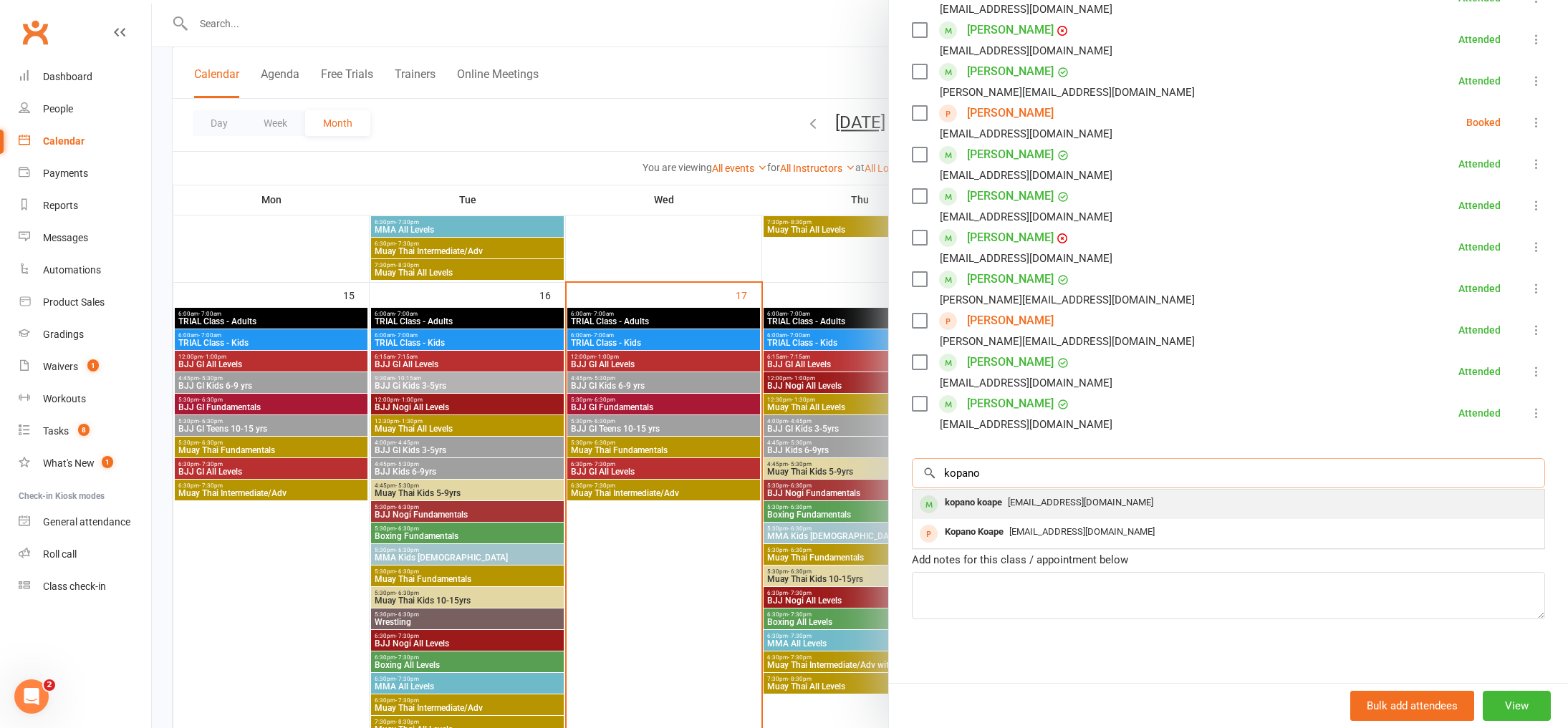
type input "kopano"
click at [1102, 511] on div "[EMAIL_ADDRESS][DOMAIN_NAME]" at bounding box center [1229, 503] width 621 height 21
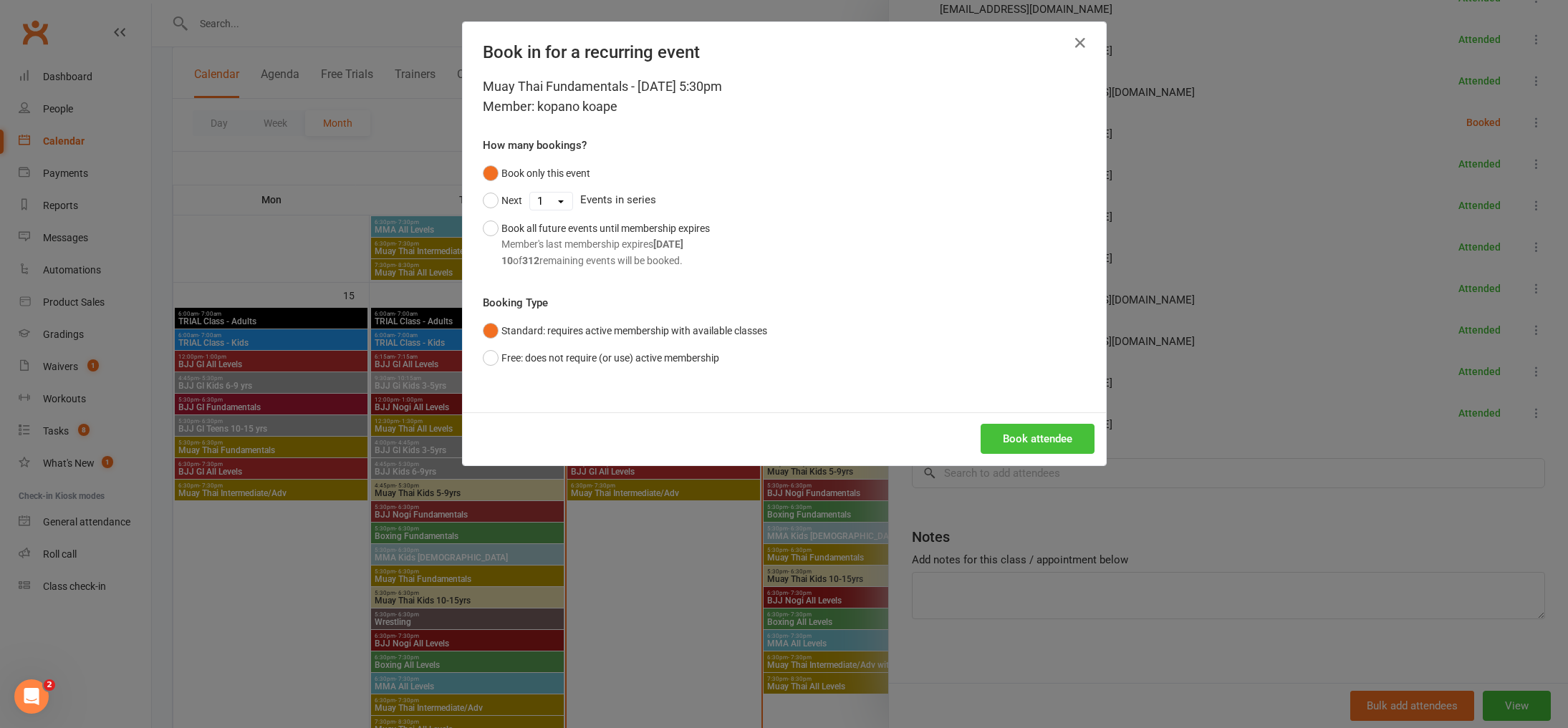
click at [984, 427] on button "Book attendee" at bounding box center [1037, 439] width 114 height 30
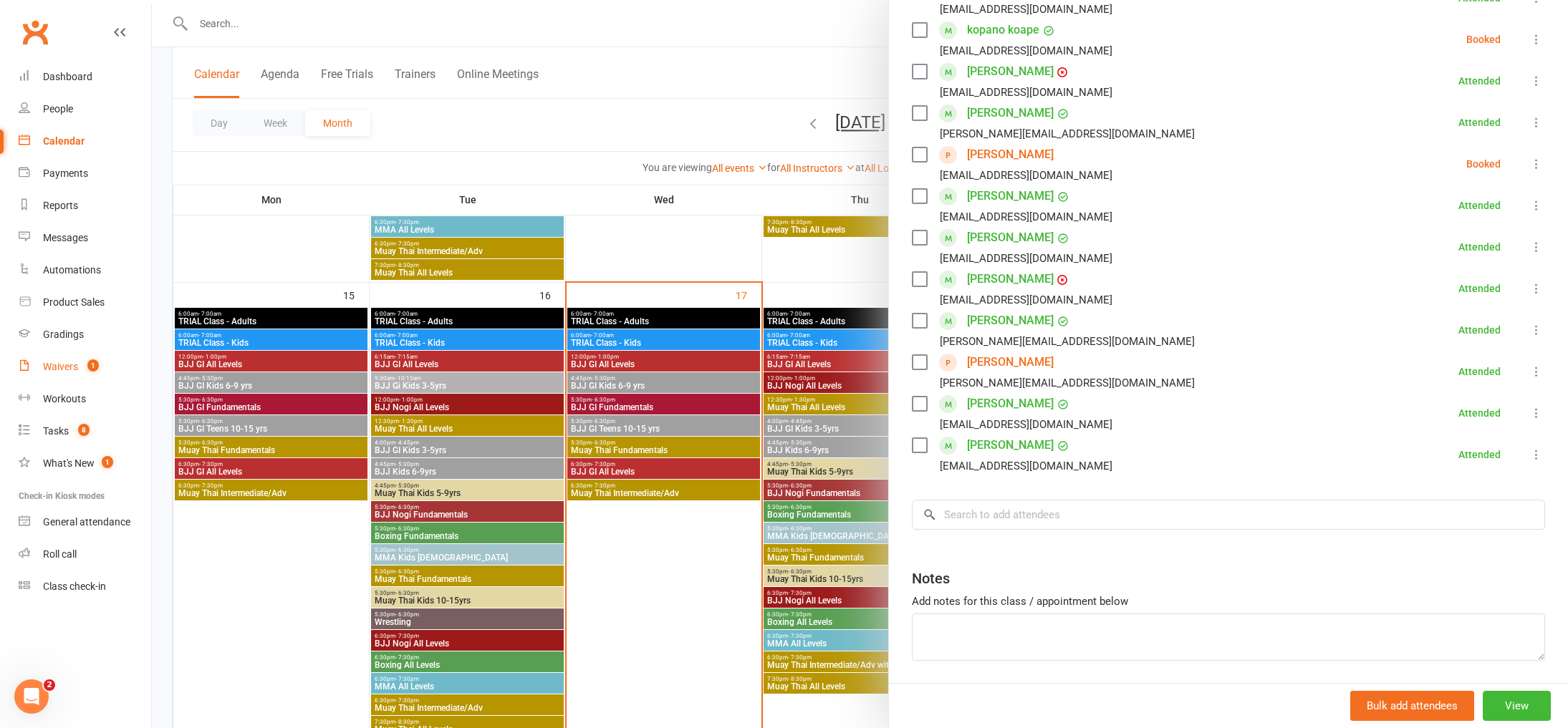
click at [71, 370] on div "Waivers" at bounding box center [61, 367] width 35 height 11
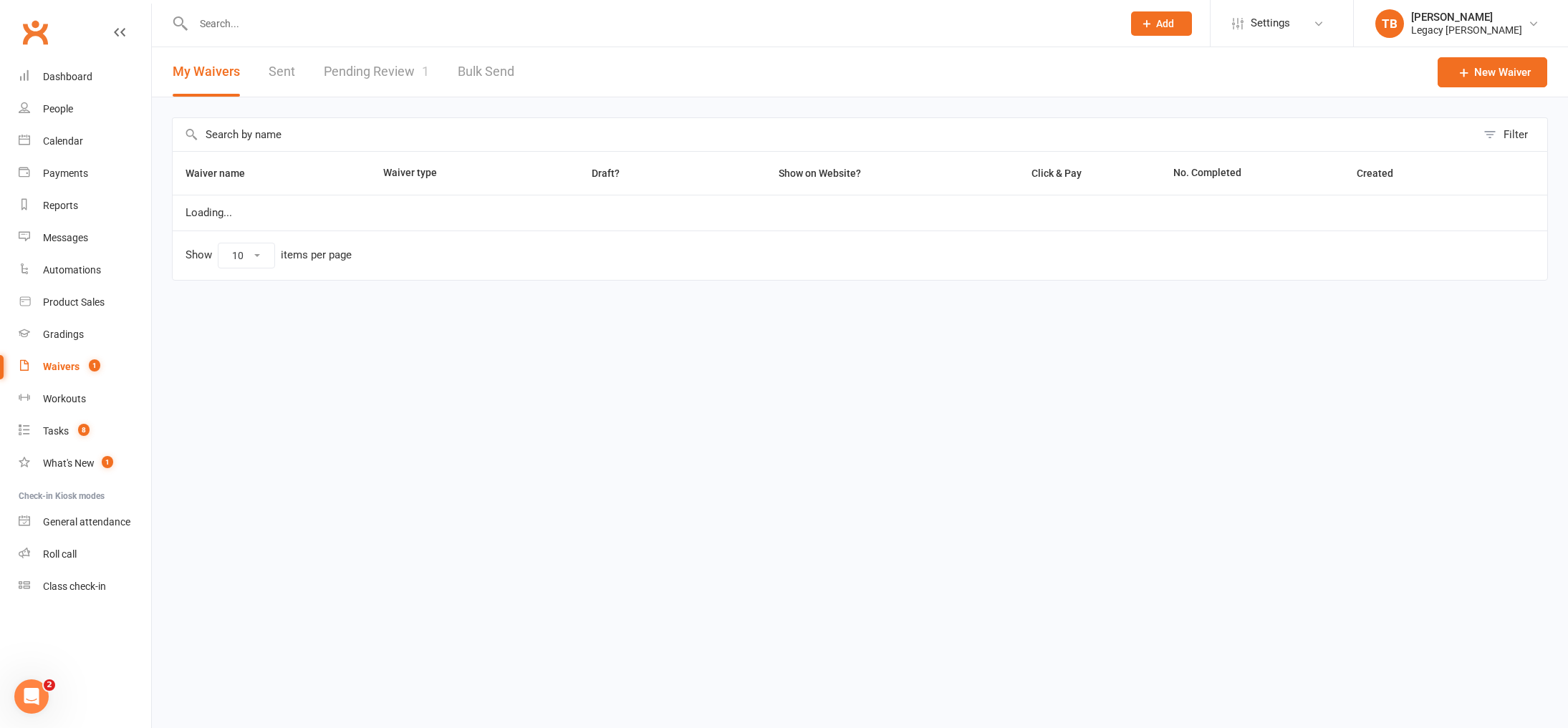
click at [390, 82] on link "Pending Review 1" at bounding box center [375, 72] width 105 height 49
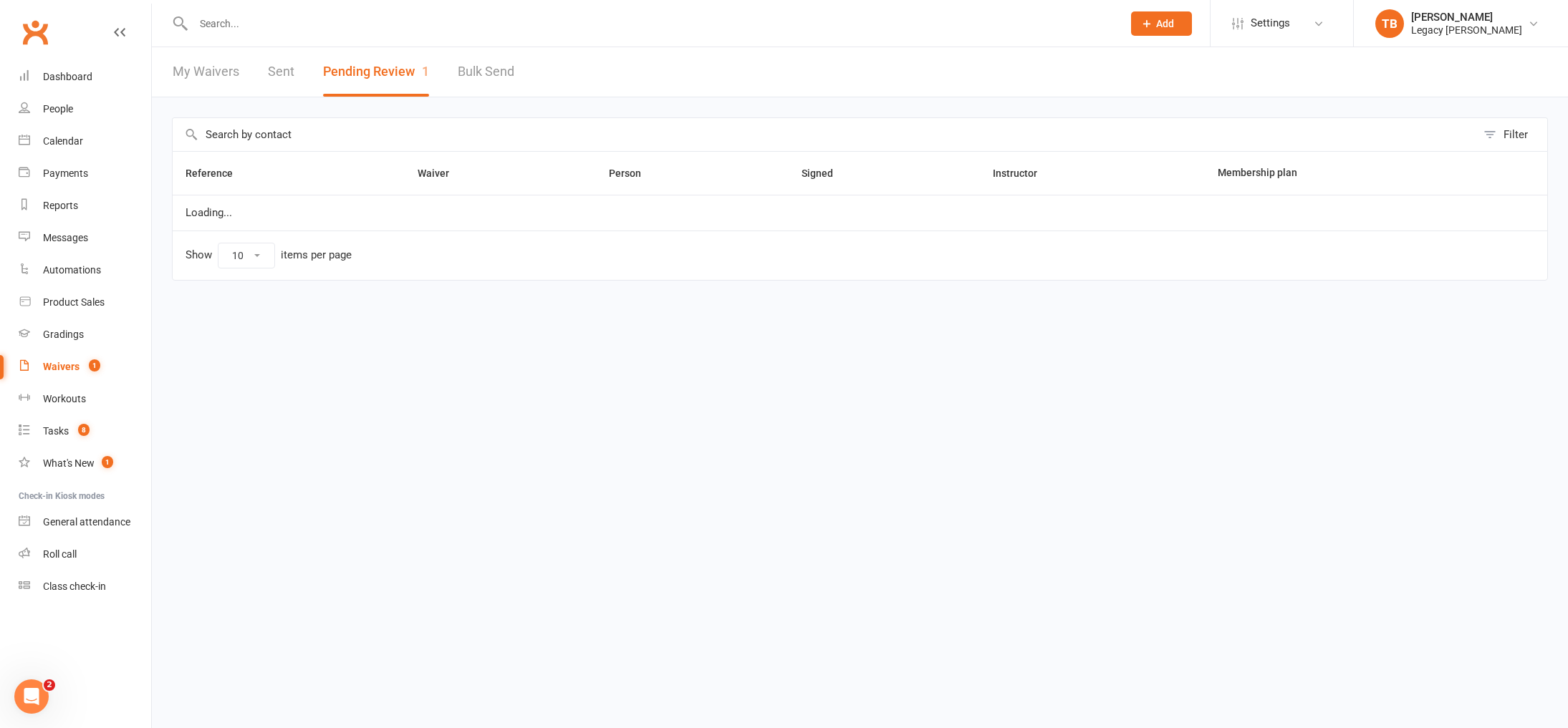
select select "100"
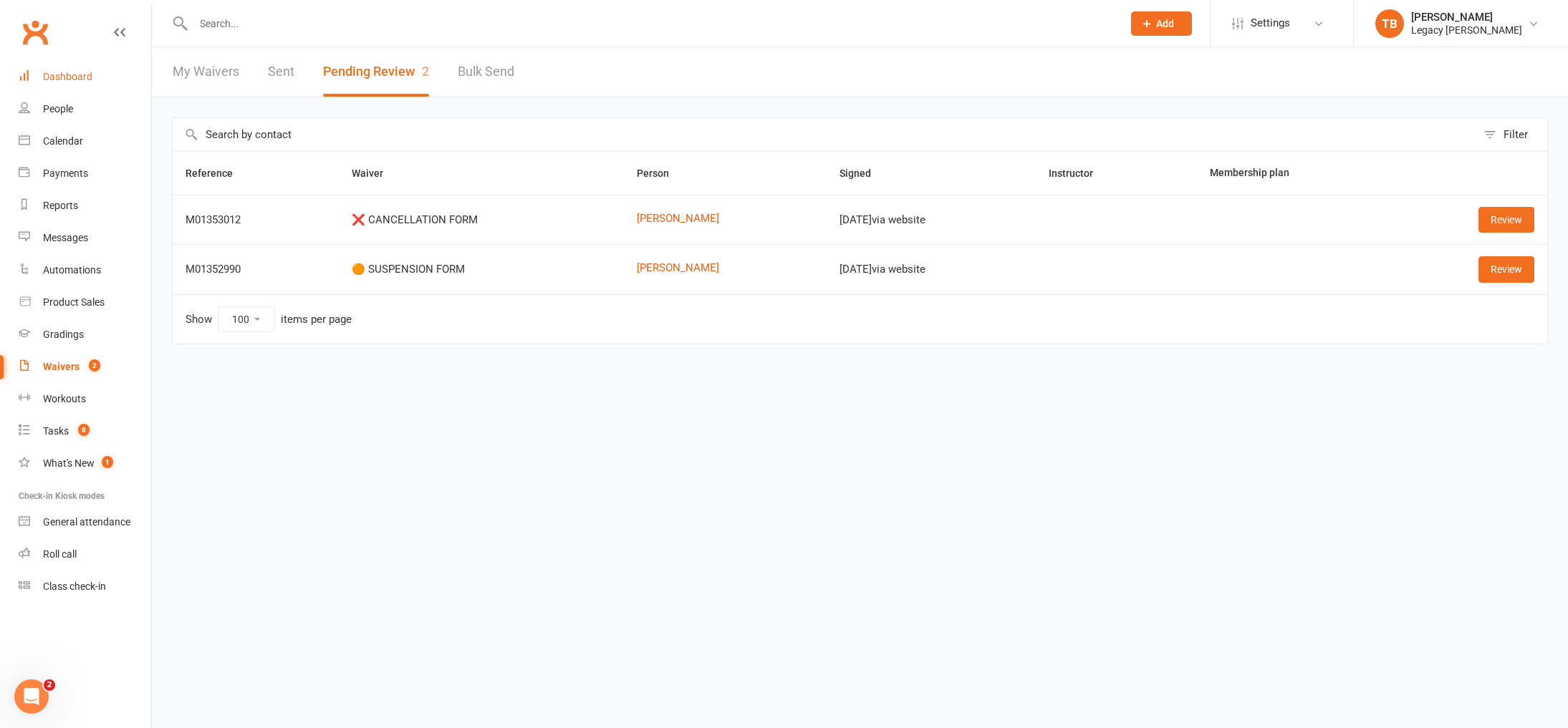
drag, startPoint x: 79, startPoint y: 70, endPoint x: 201, endPoint y: 2, distance: 139.7
click at [79, 70] on link "Dashboard" at bounding box center [85, 77] width 132 height 33
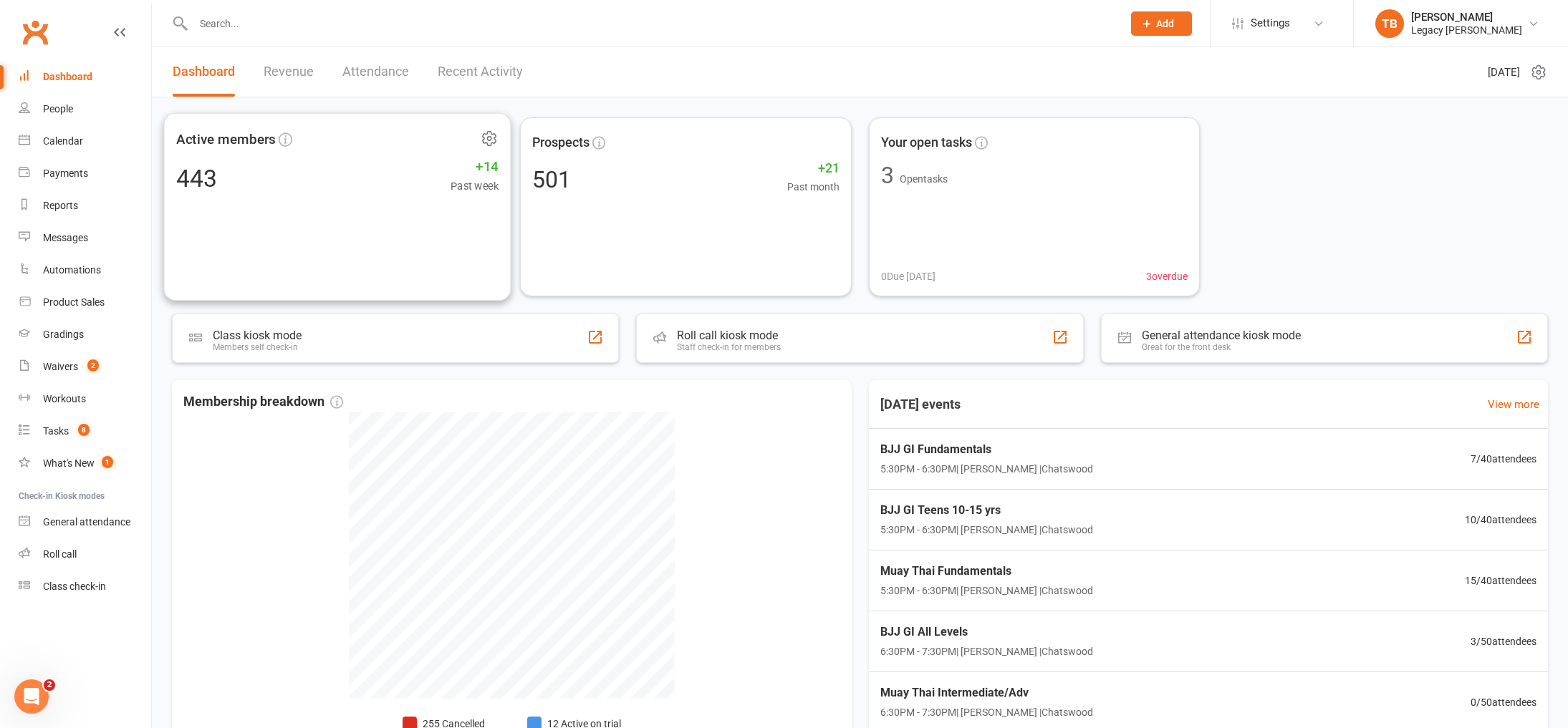
click at [306, 208] on div "Active members 443 +14 Past week" at bounding box center [337, 207] width 347 height 189
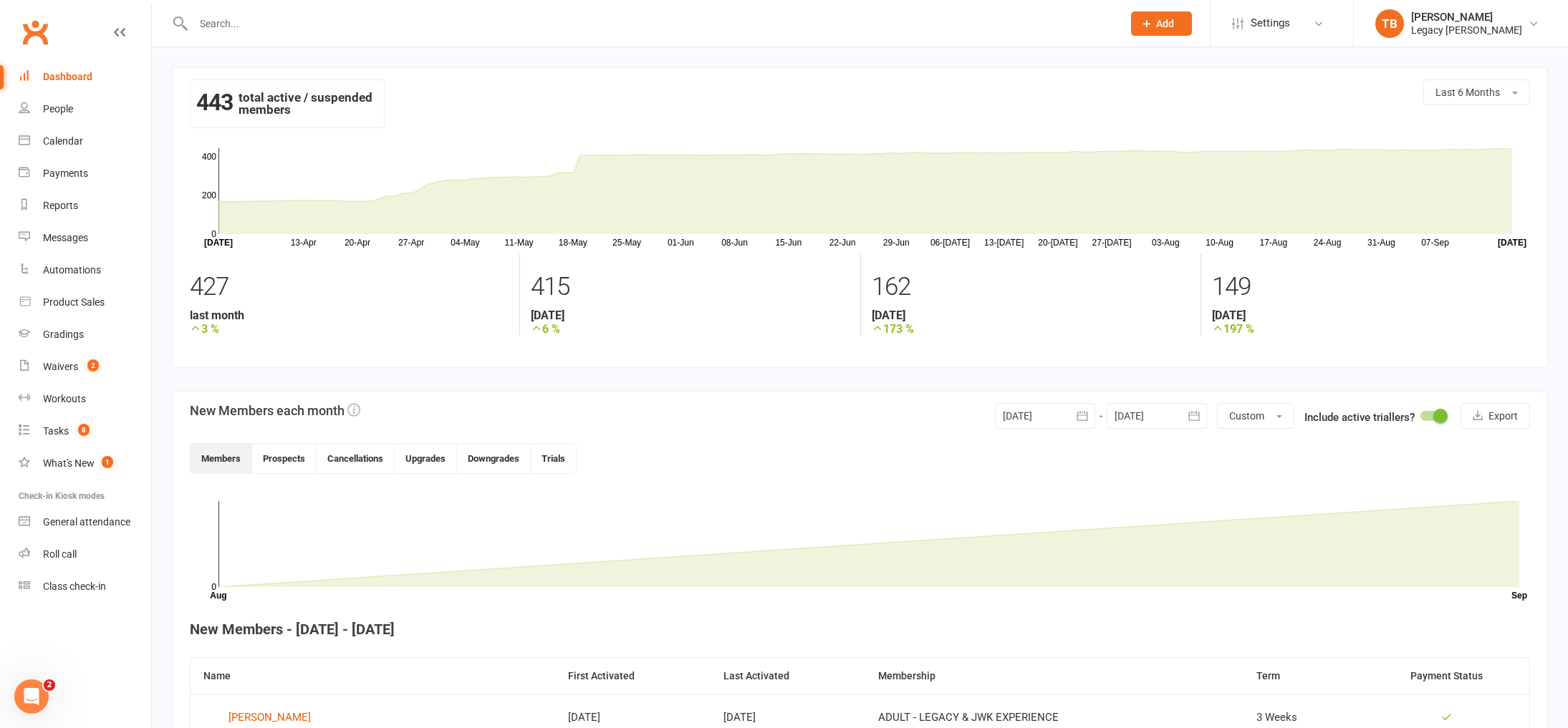
click at [269, 33] on input "text" at bounding box center [651, 23] width 924 height 20
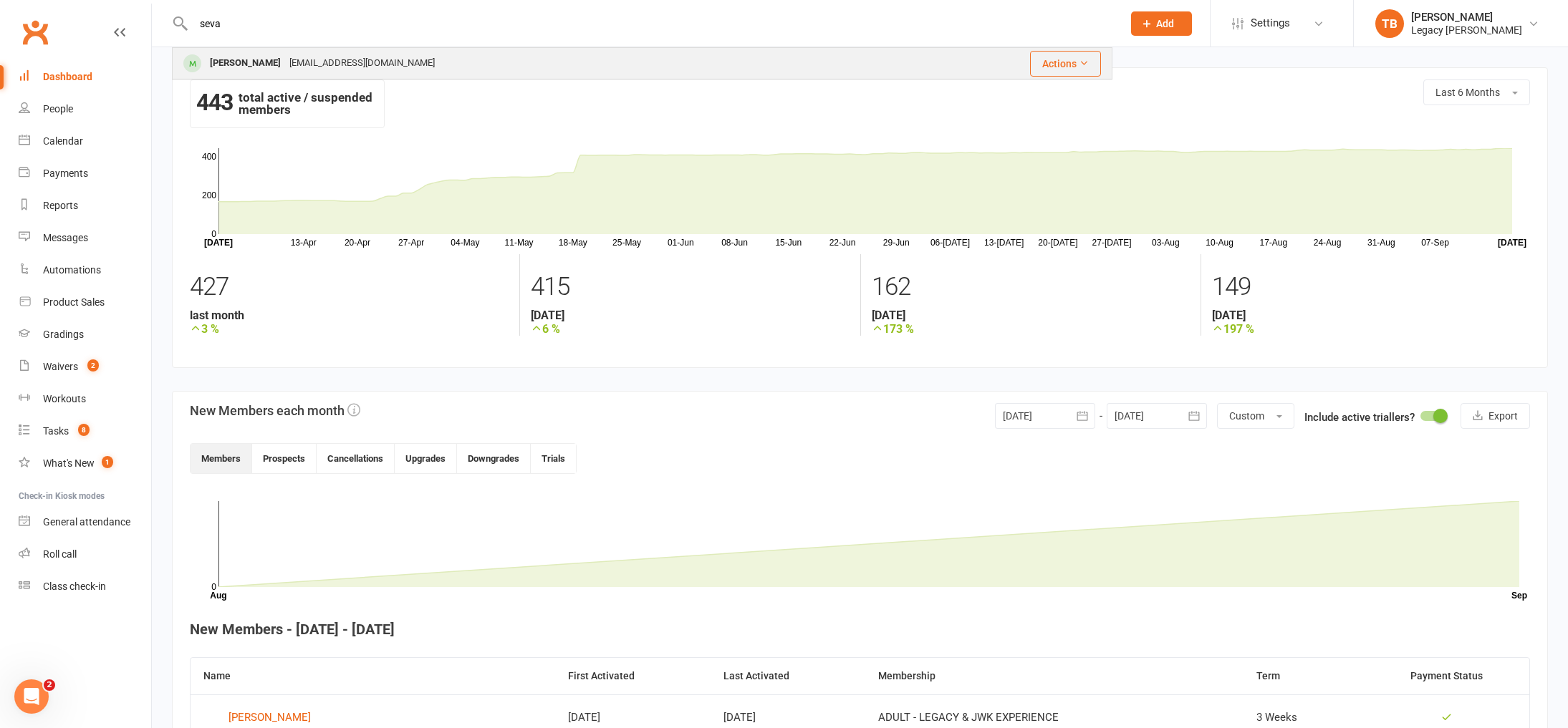
type input "seva"
click at [304, 59] on div "[EMAIL_ADDRESS][DOMAIN_NAME]" at bounding box center [361, 63] width 154 height 21
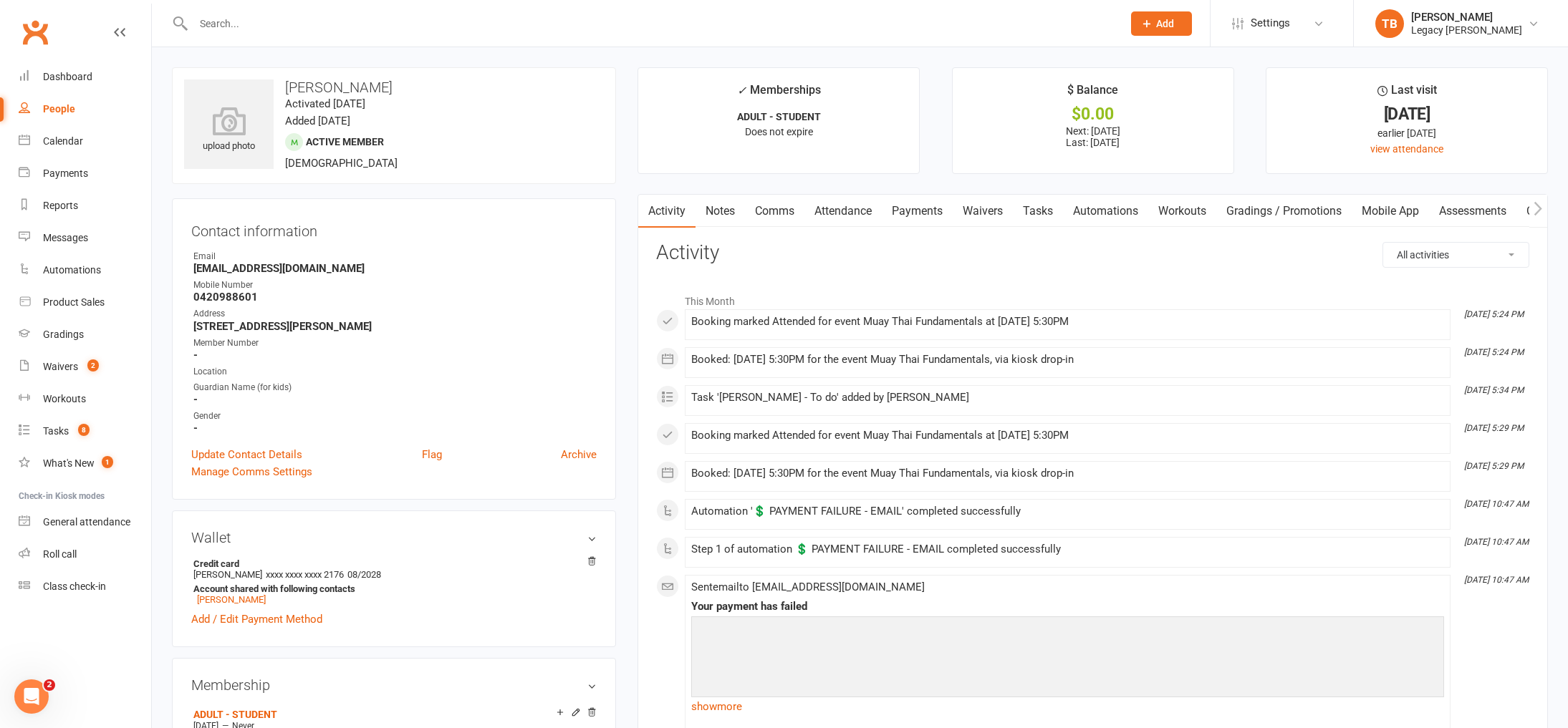
click at [910, 218] on link "Payments" at bounding box center [917, 211] width 71 height 33
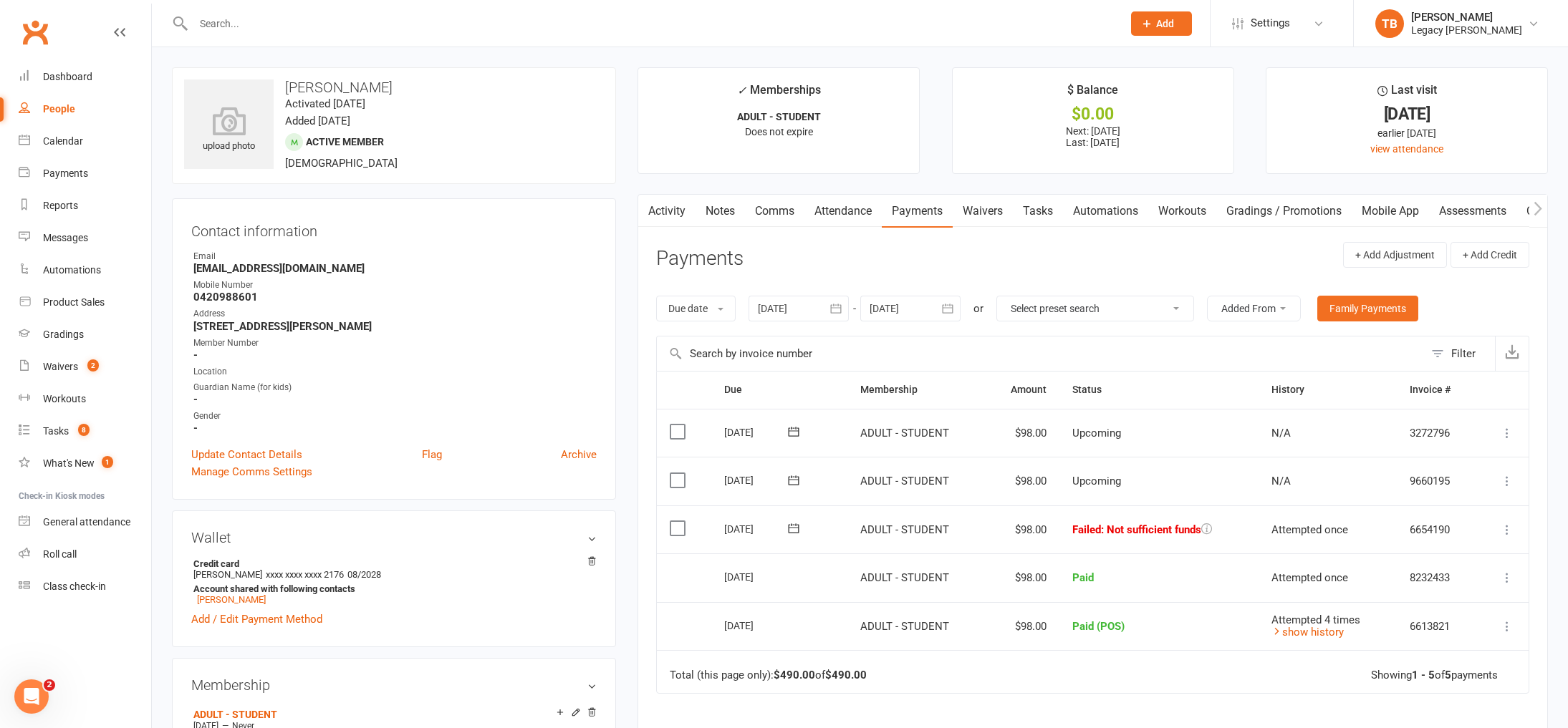
click at [1503, 532] on icon at bounding box center [1507, 530] width 14 height 14
click at [1459, 590] on link "Mark as Paid (POS)" at bounding box center [1444, 586] width 142 height 29
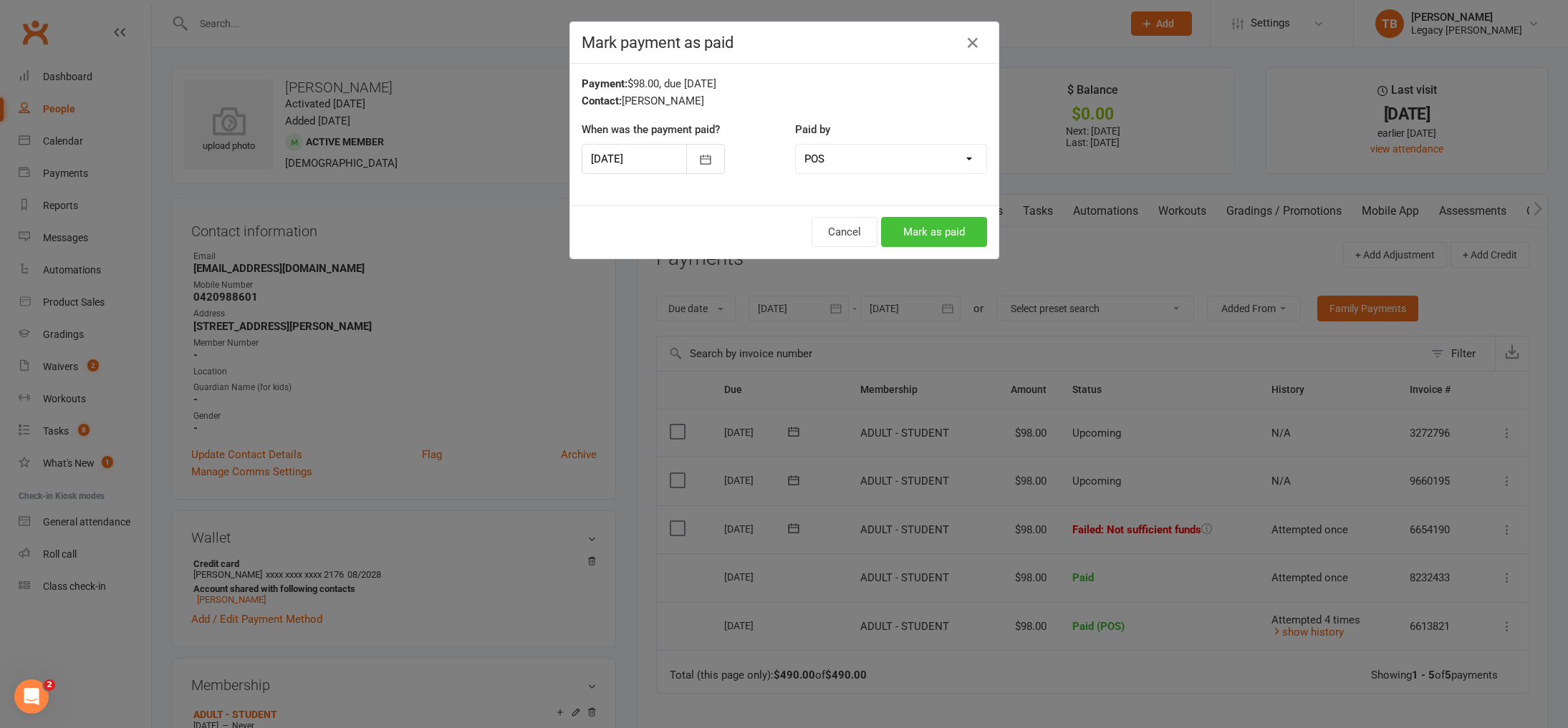
click at [962, 237] on button "Mark as paid" at bounding box center [934, 232] width 106 height 30
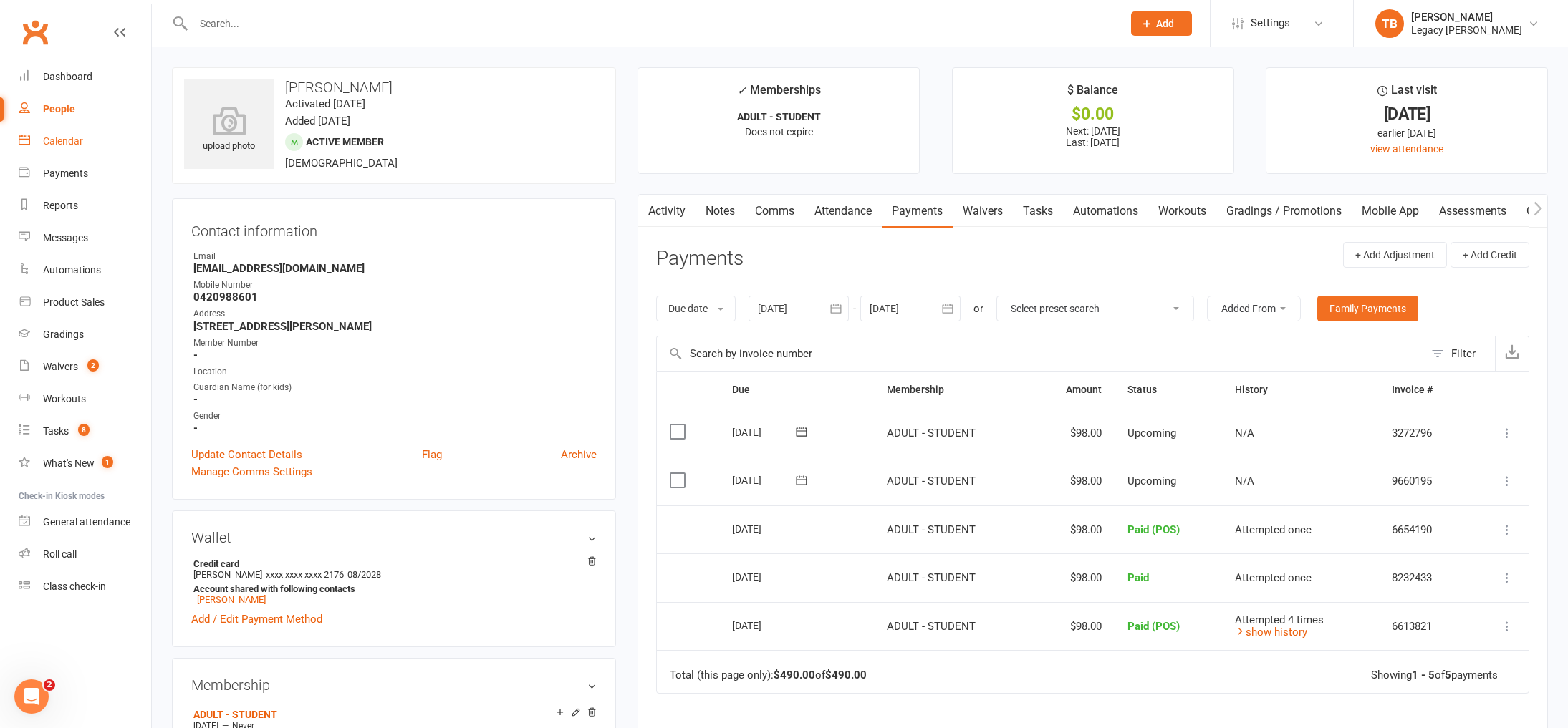
click at [77, 142] on div "Calendar" at bounding box center [63, 141] width 41 height 11
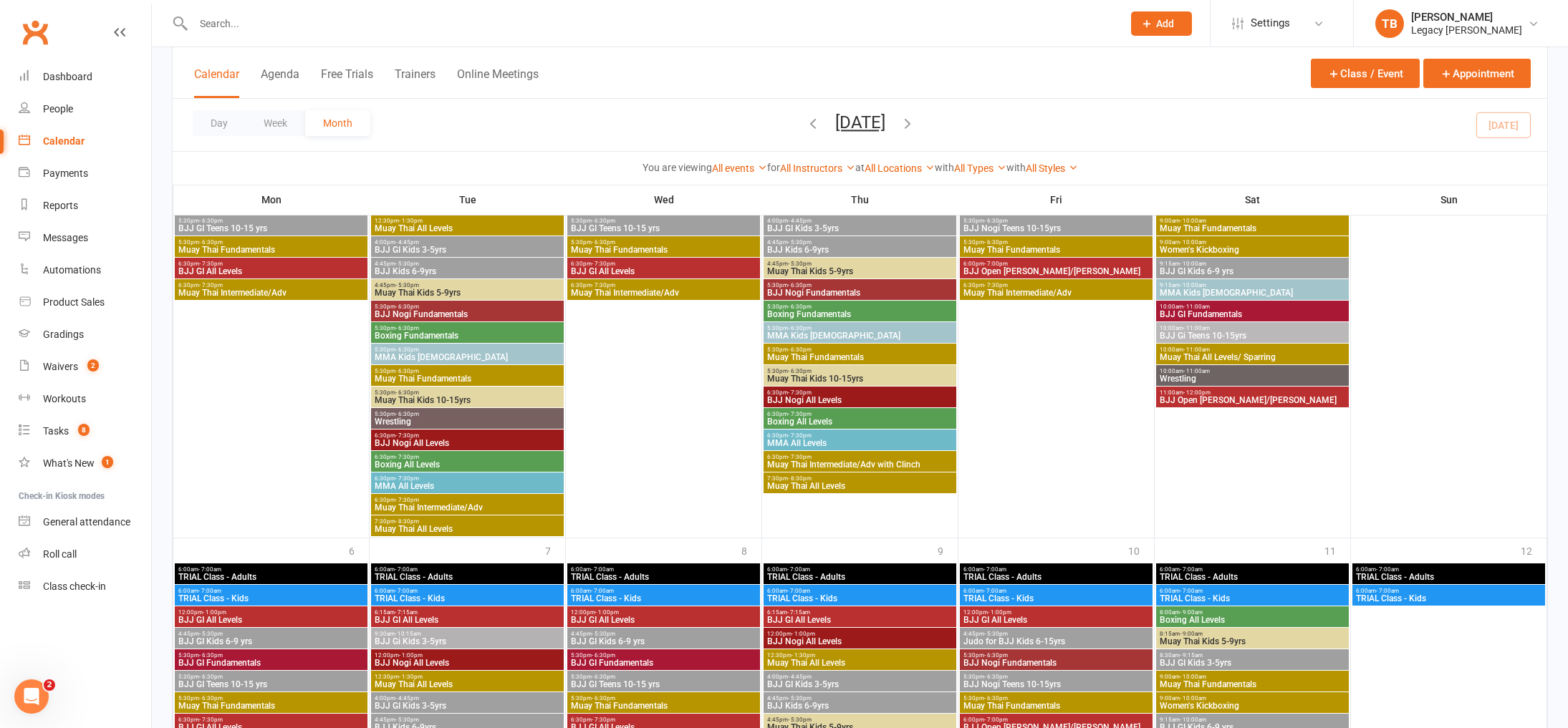
scroll to position [2257, 0]
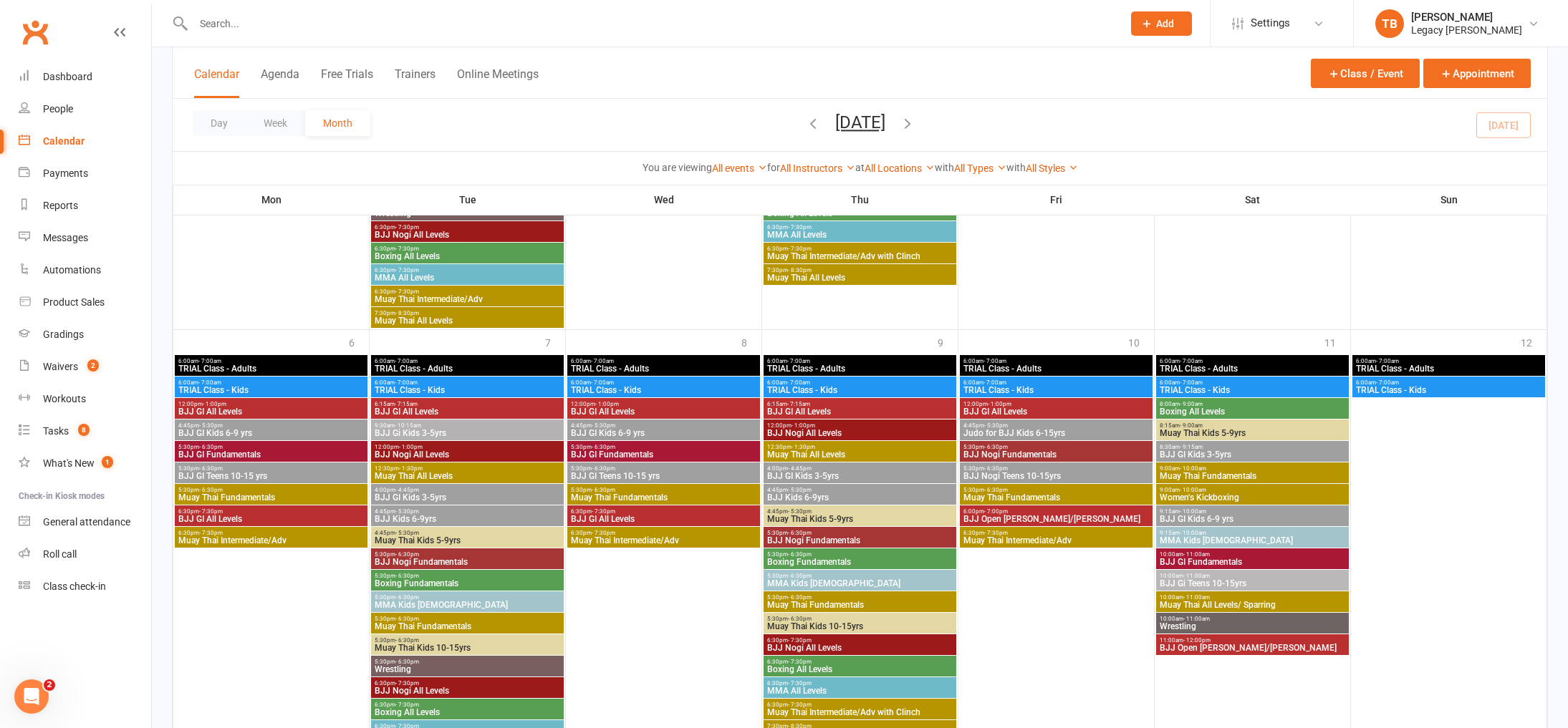
click at [301, 428] on span "4:45pm - 5:30pm" at bounding box center [271, 425] width 187 height 6
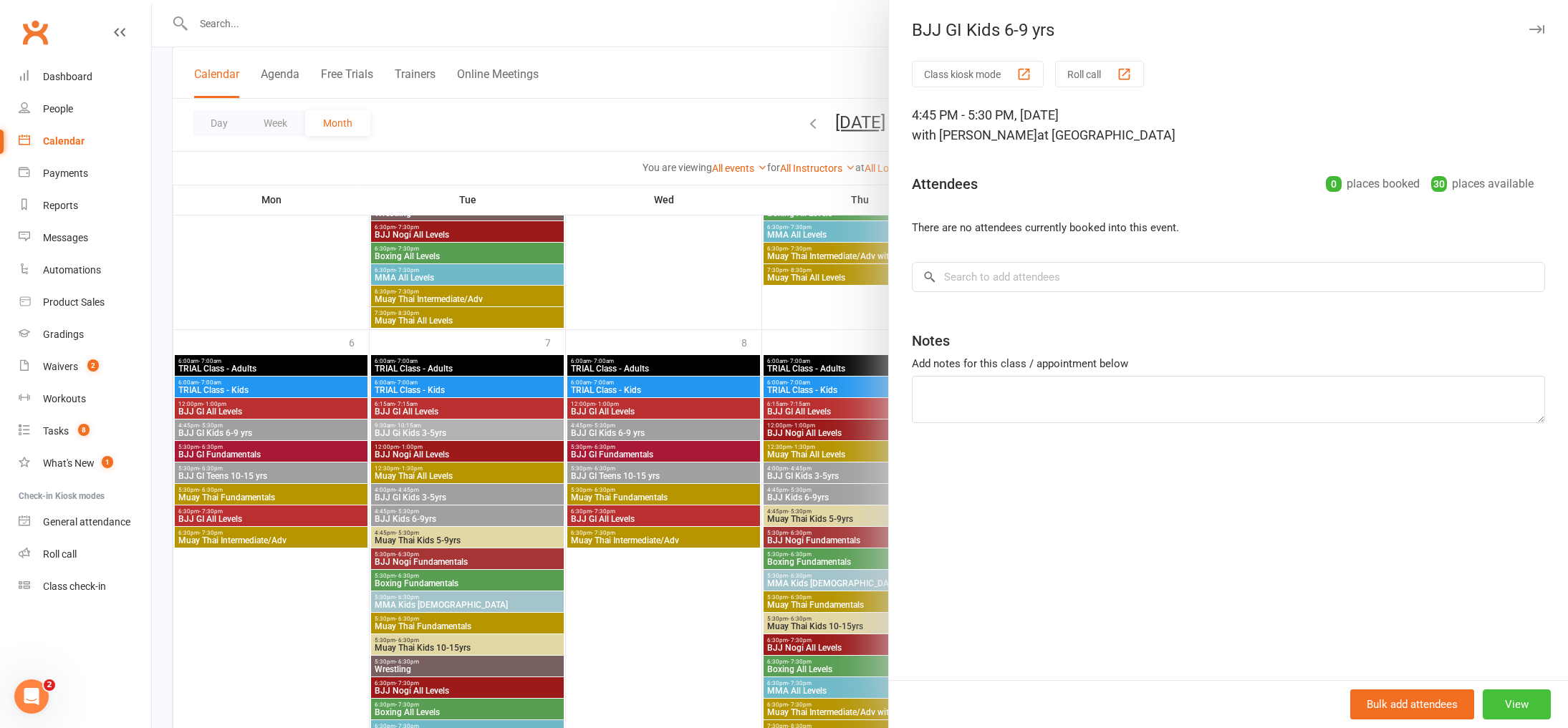
click at [1512, 703] on button "View" at bounding box center [1516, 705] width 68 height 30
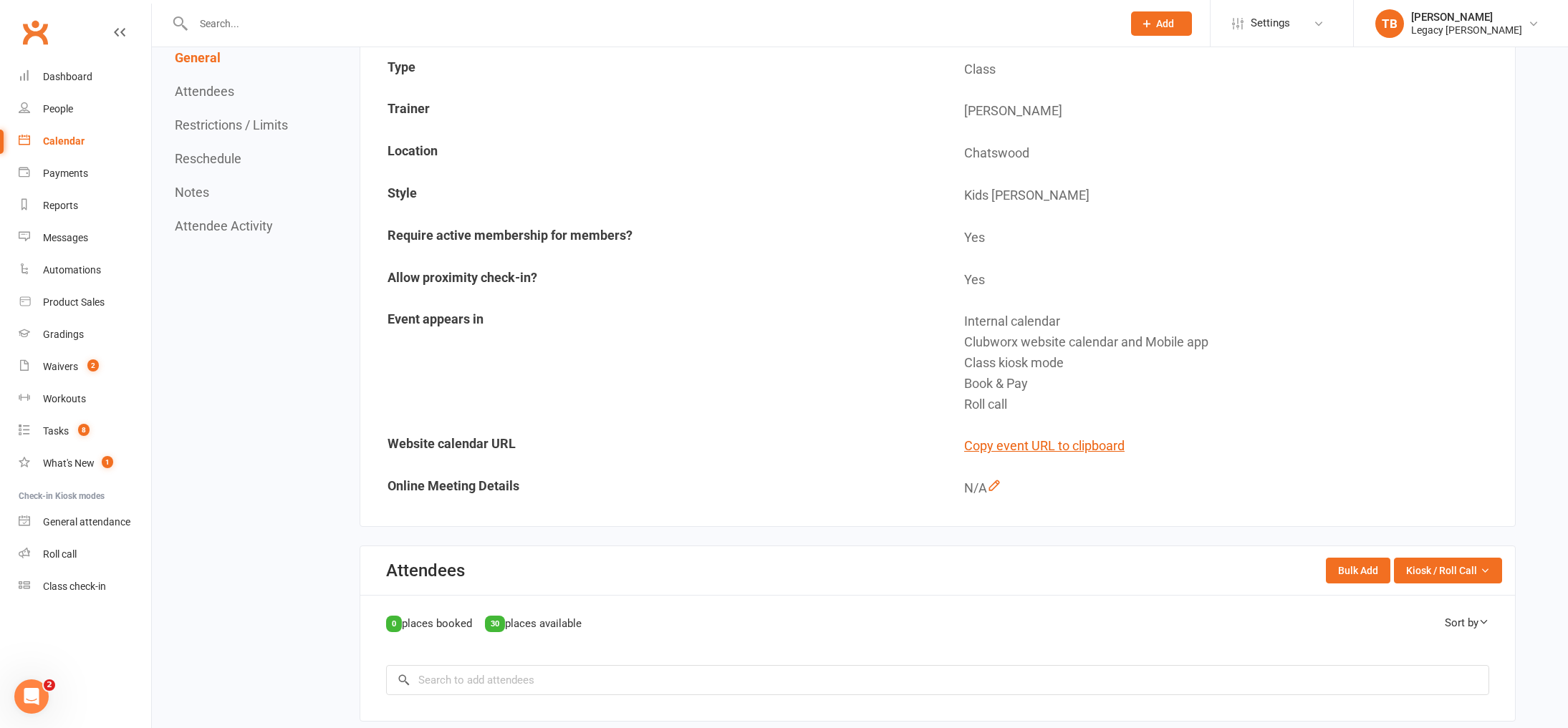
scroll to position [614, 0]
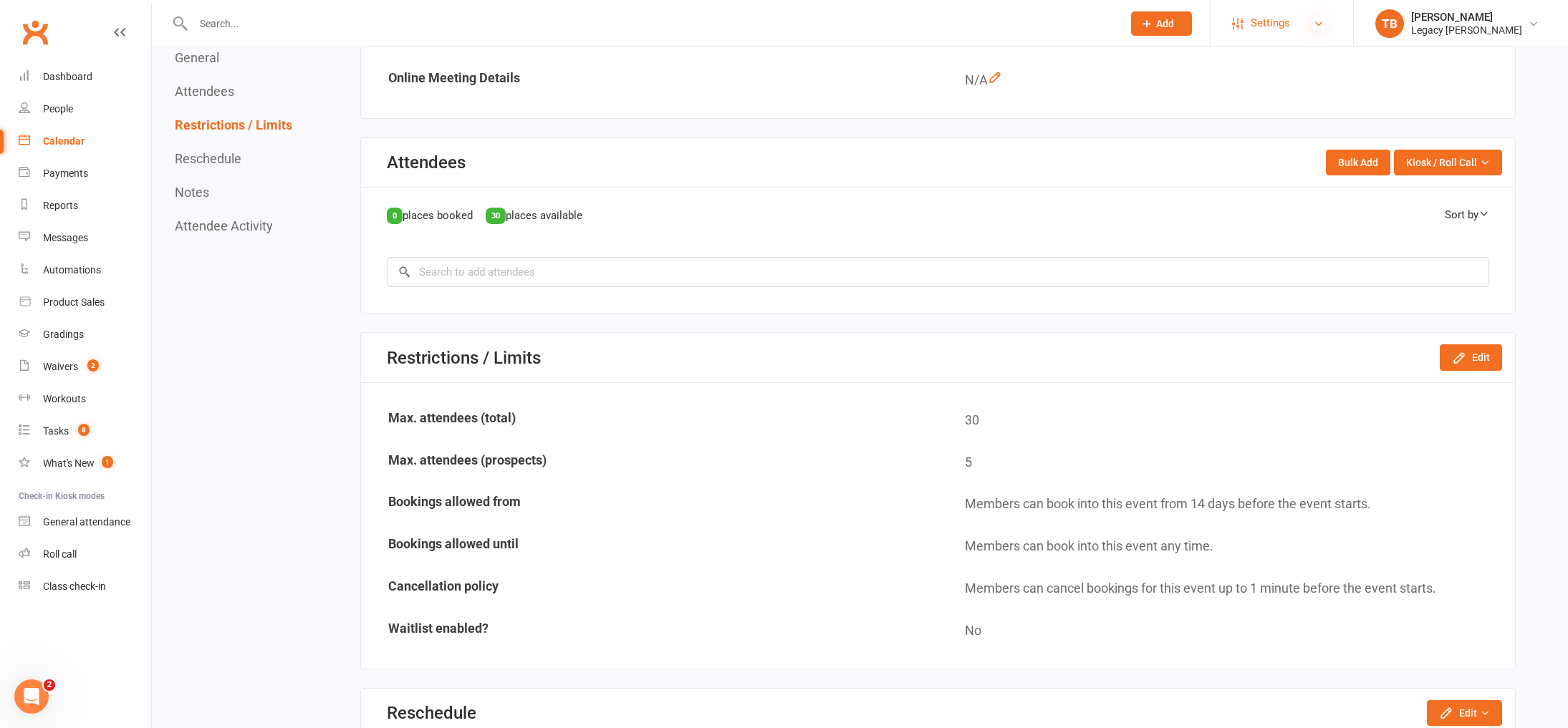
click at [1321, 26] on icon at bounding box center [1319, 23] width 11 height 11
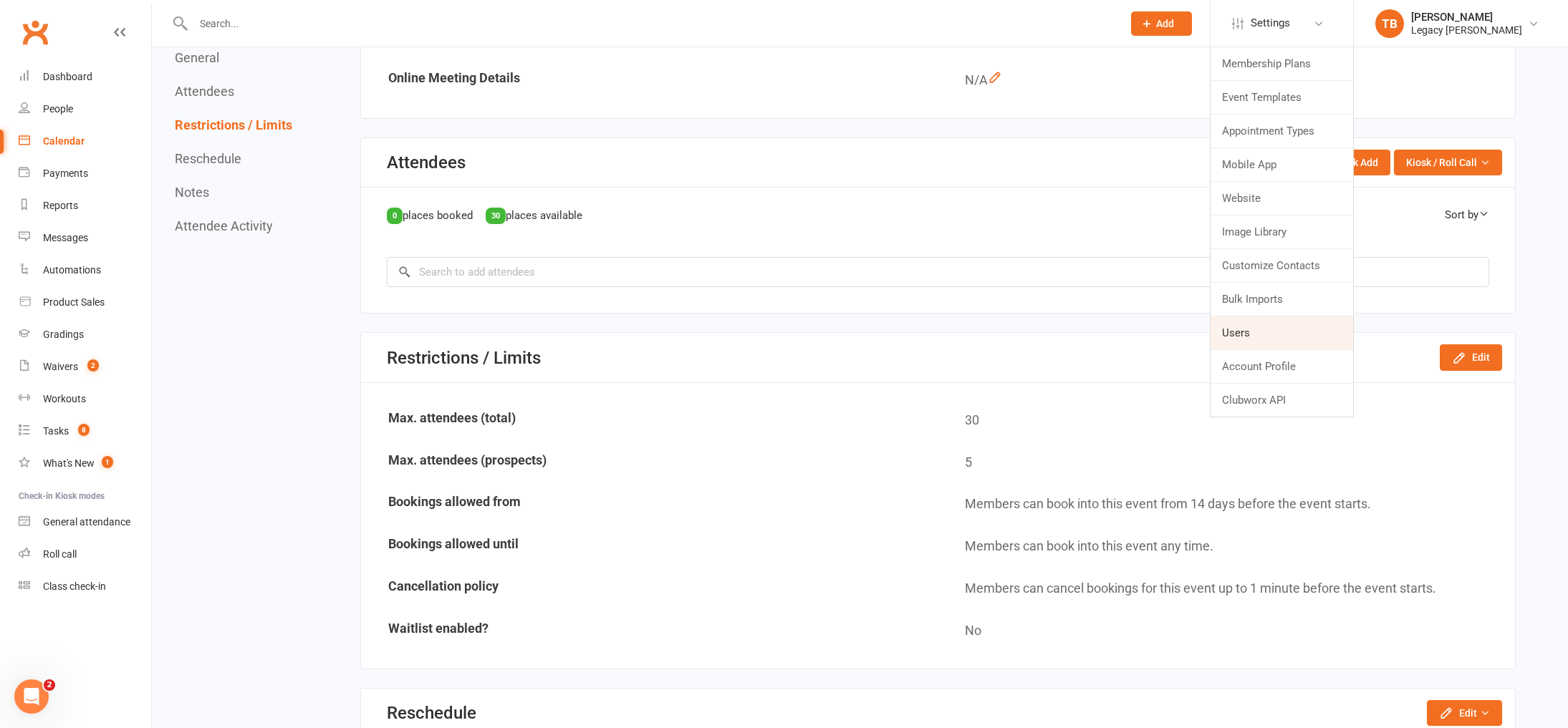
click at [1245, 332] on link "Users" at bounding box center [1282, 332] width 143 height 33
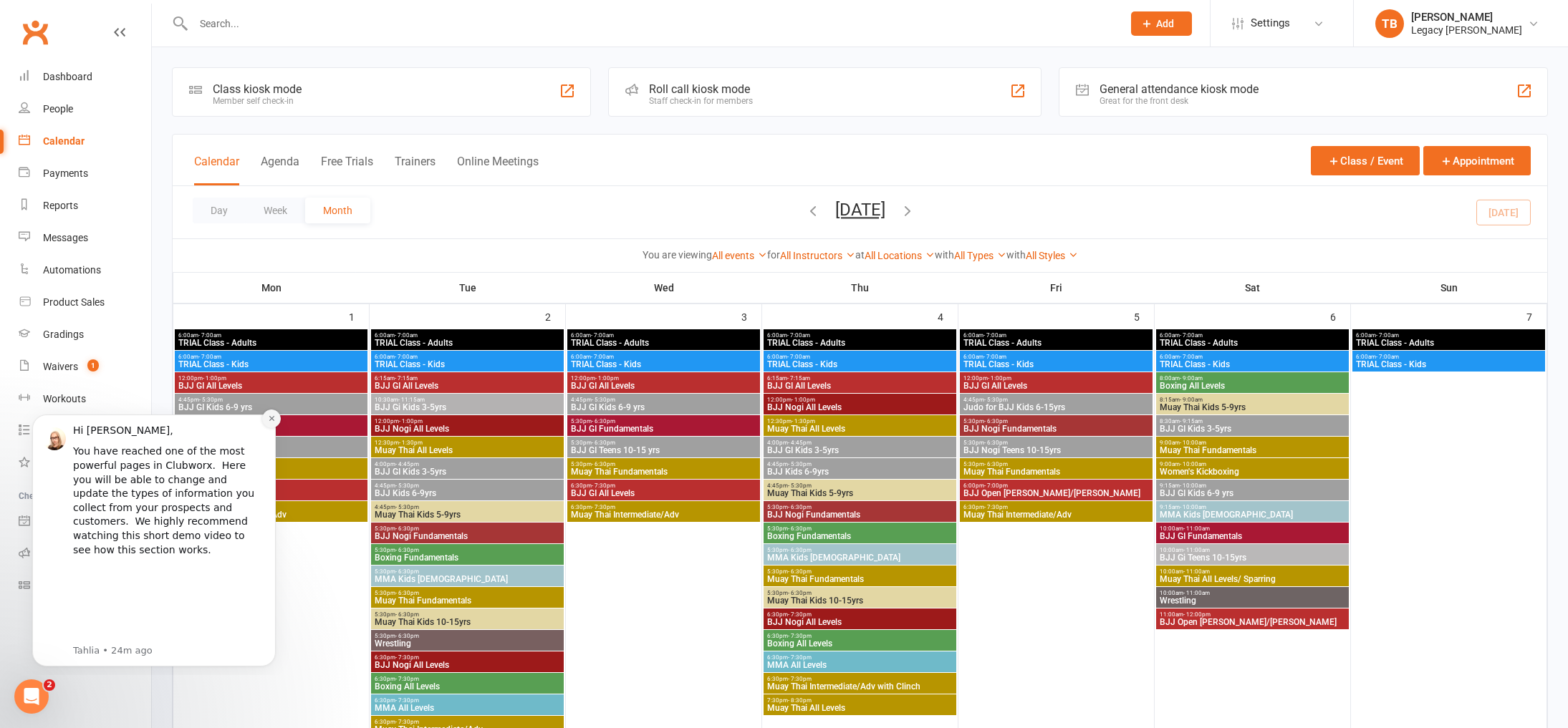
click at [269, 420] on icon "Dismiss notification" at bounding box center [271, 419] width 8 height 8
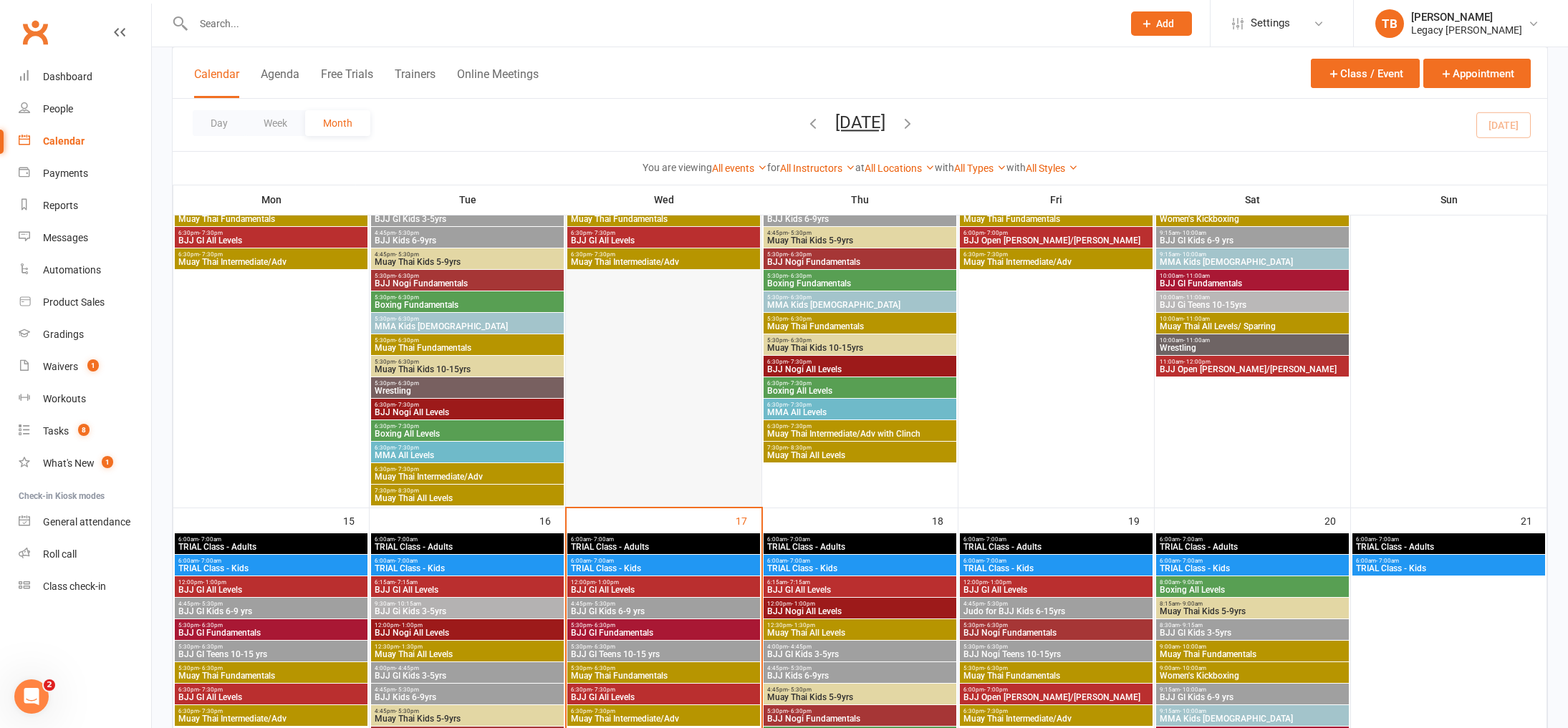
scroll to position [895, 0]
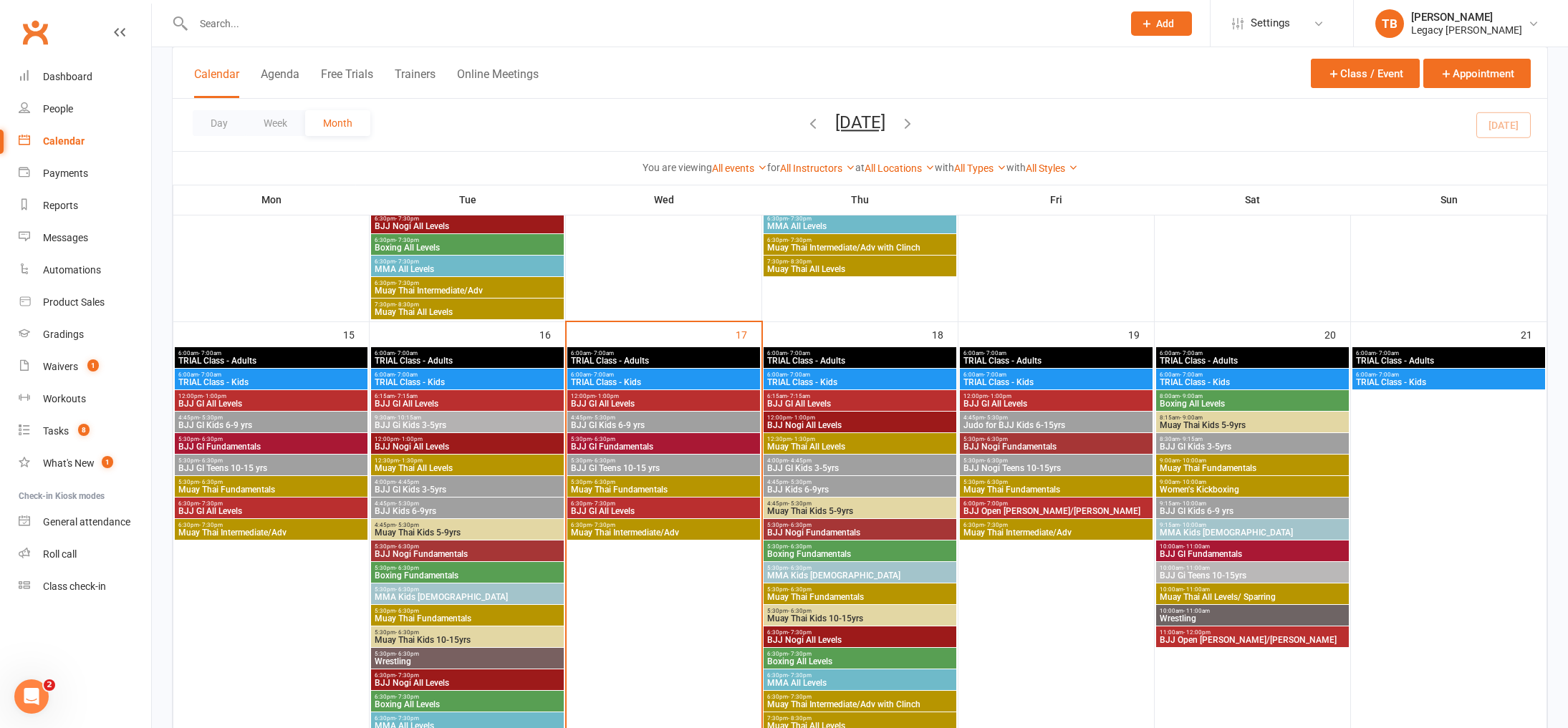
click at [694, 420] on span "4:45pm - 5:30pm" at bounding box center [664, 418] width 187 height 6
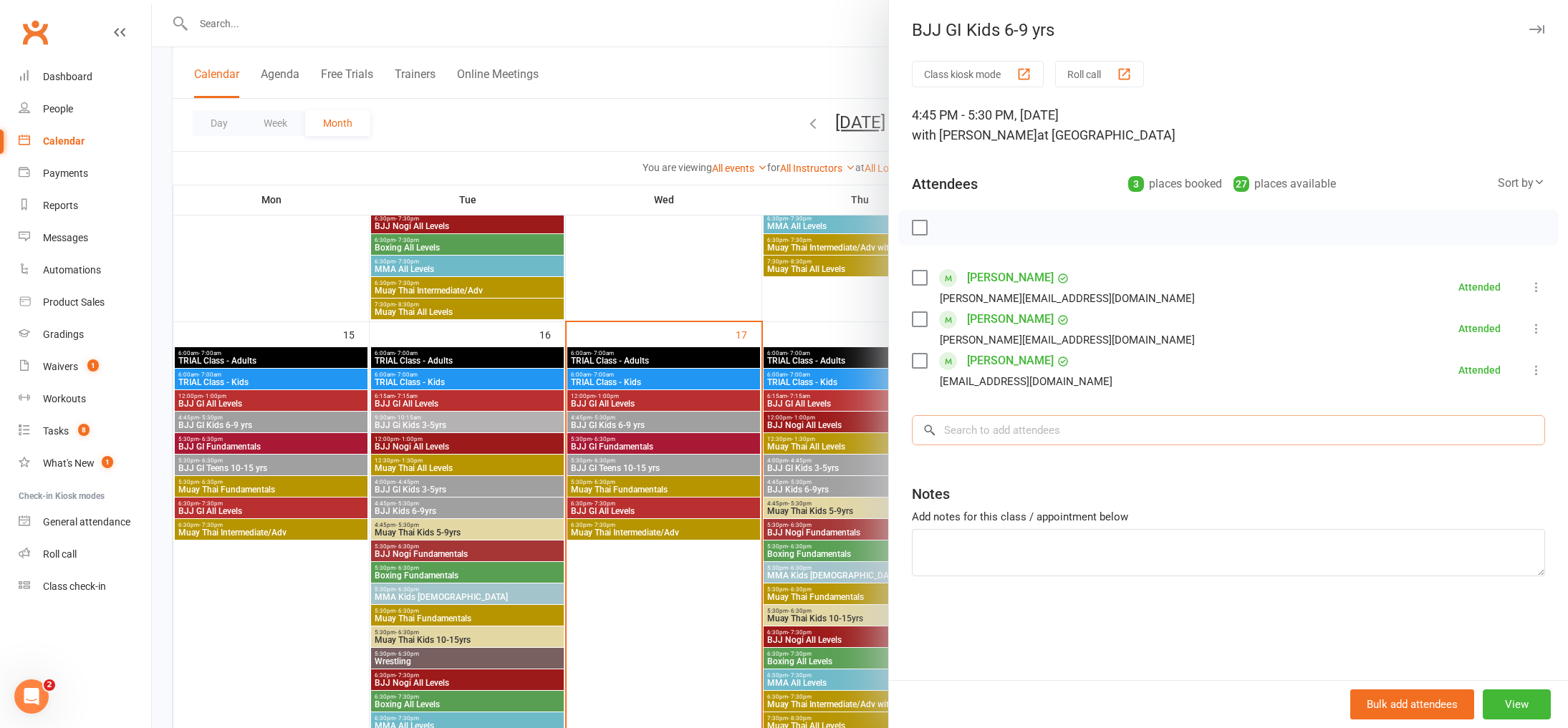
click at [1062, 442] on input "search" at bounding box center [1229, 430] width 633 height 30
type input "[PERSON_NAME]"
click at [1052, 464] on span "[EMAIL_ADDRESS][DOMAIN_NAME]" at bounding box center [1094, 459] width 145 height 11
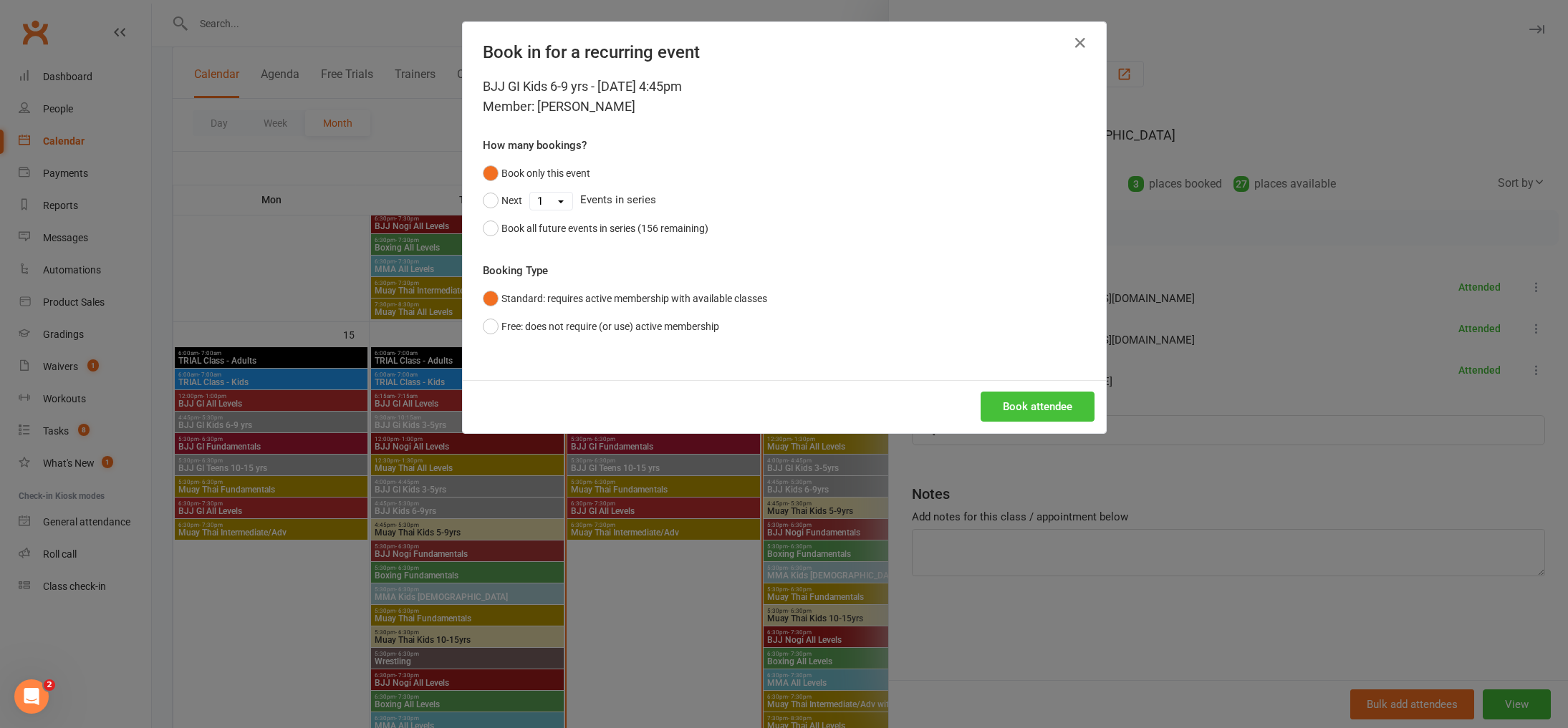
click at [1014, 399] on button "Book attendee" at bounding box center [1037, 407] width 114 height 30
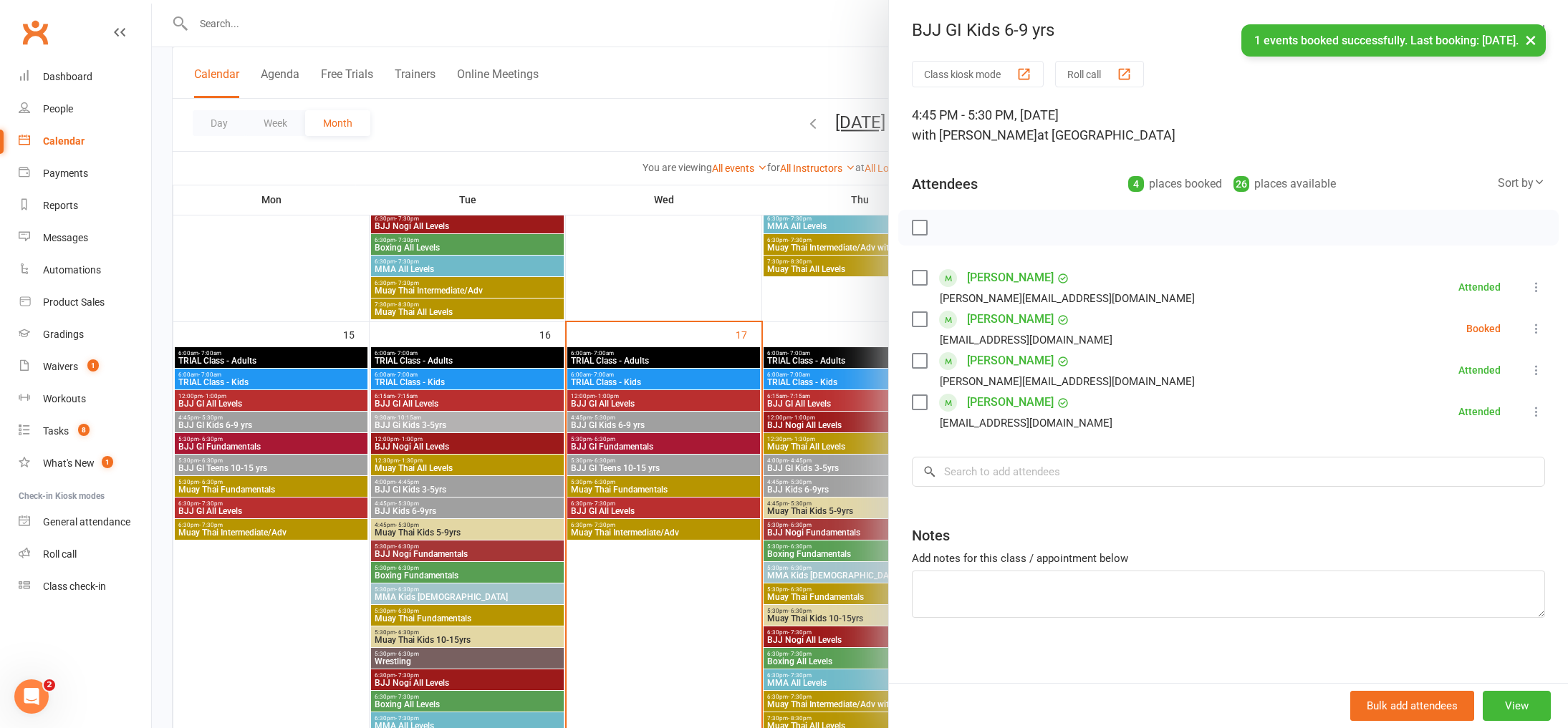
click at [1544, 331] on button at bounding box center [1536, 329] width 18 height 18
click at [1498, 418] on link "Check in" at bounding box center [1467, 413] width 154 height 29
click at [697, 278] on div at bounding box center [859, 364] width 1416 height 728
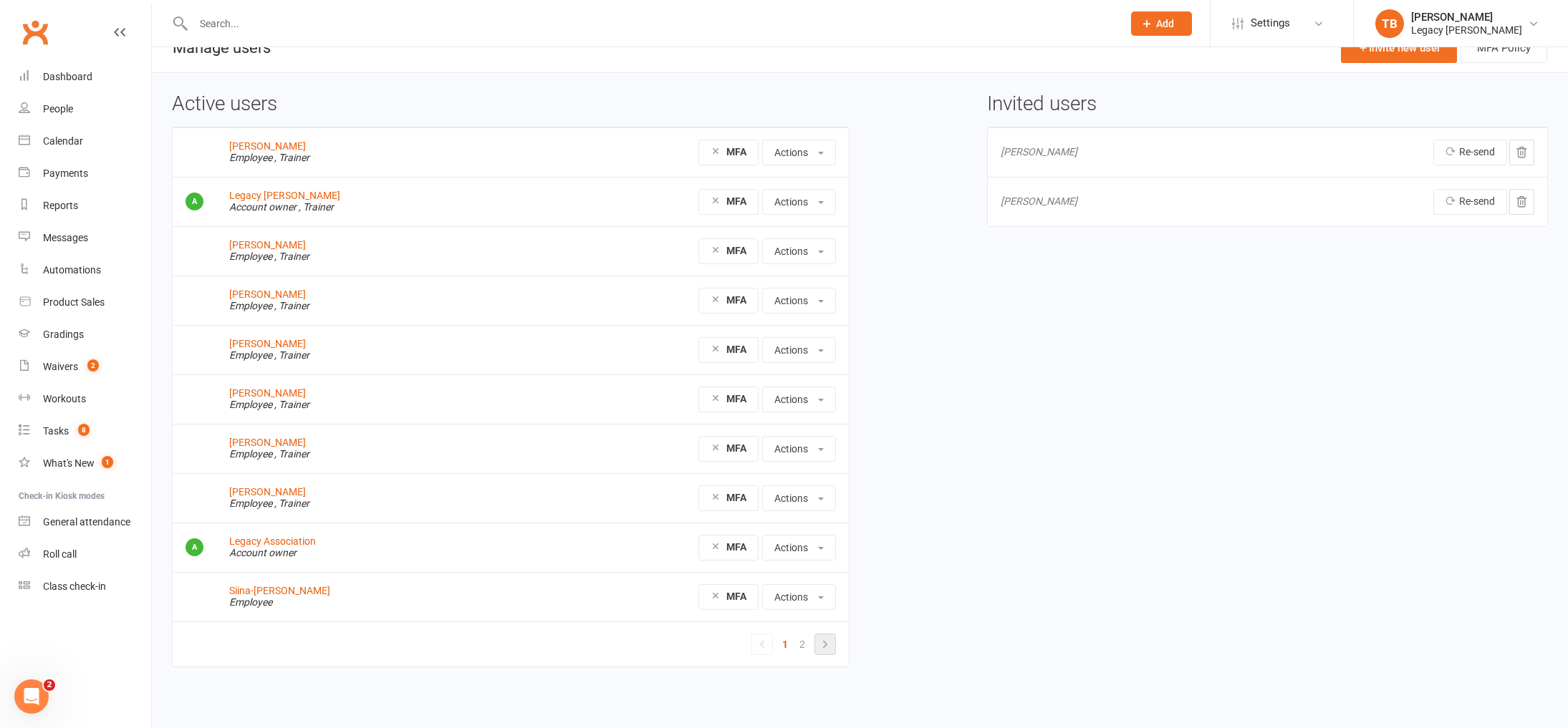
click at [824, 648] on icon at bounding box center [825, 644] width 11 height 11
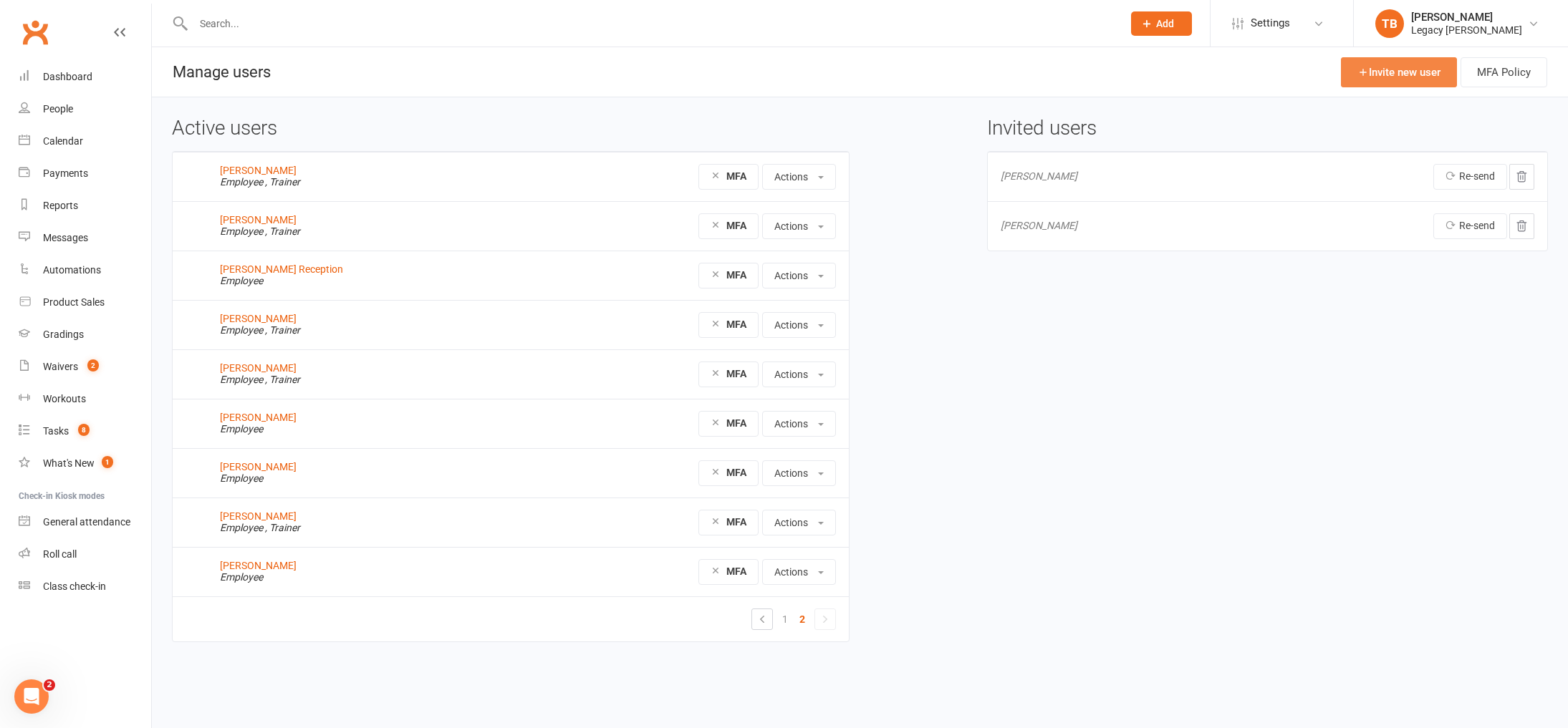
click at [1382, 78] on link "Invite new user" at bounding box center [1399, 72] width 116 height 30
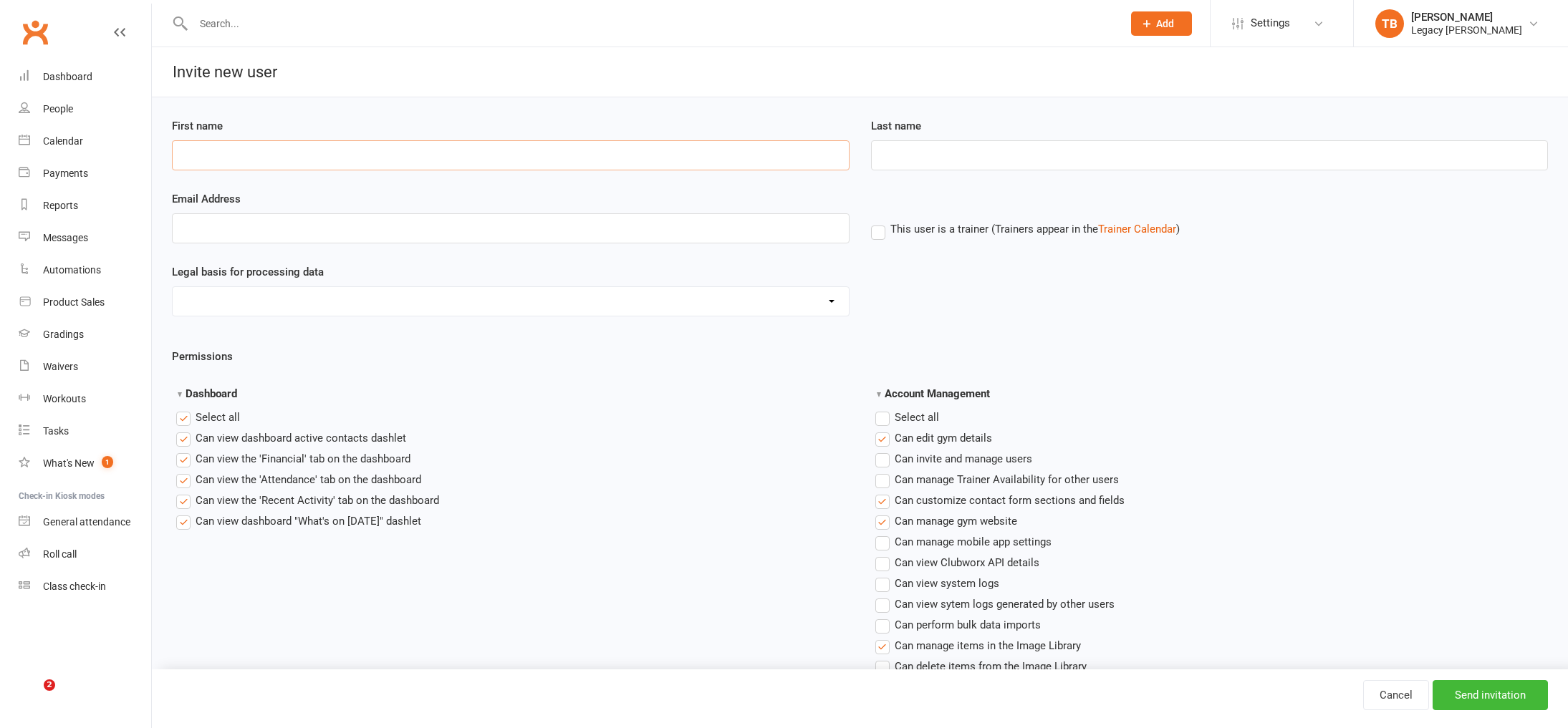
click at [262, 160] on input "First name" at bounding box center [510, 155] width 678 height 30
type input "[PERSON_NAME]"
type input "Plimits"
click at [738, 304] on select "Consent provided by contact Legitimate Interest - Existing Customer Legitimate …" at bounding box center [510, 301] width 676 height 29
select select "Consent provided by contact"
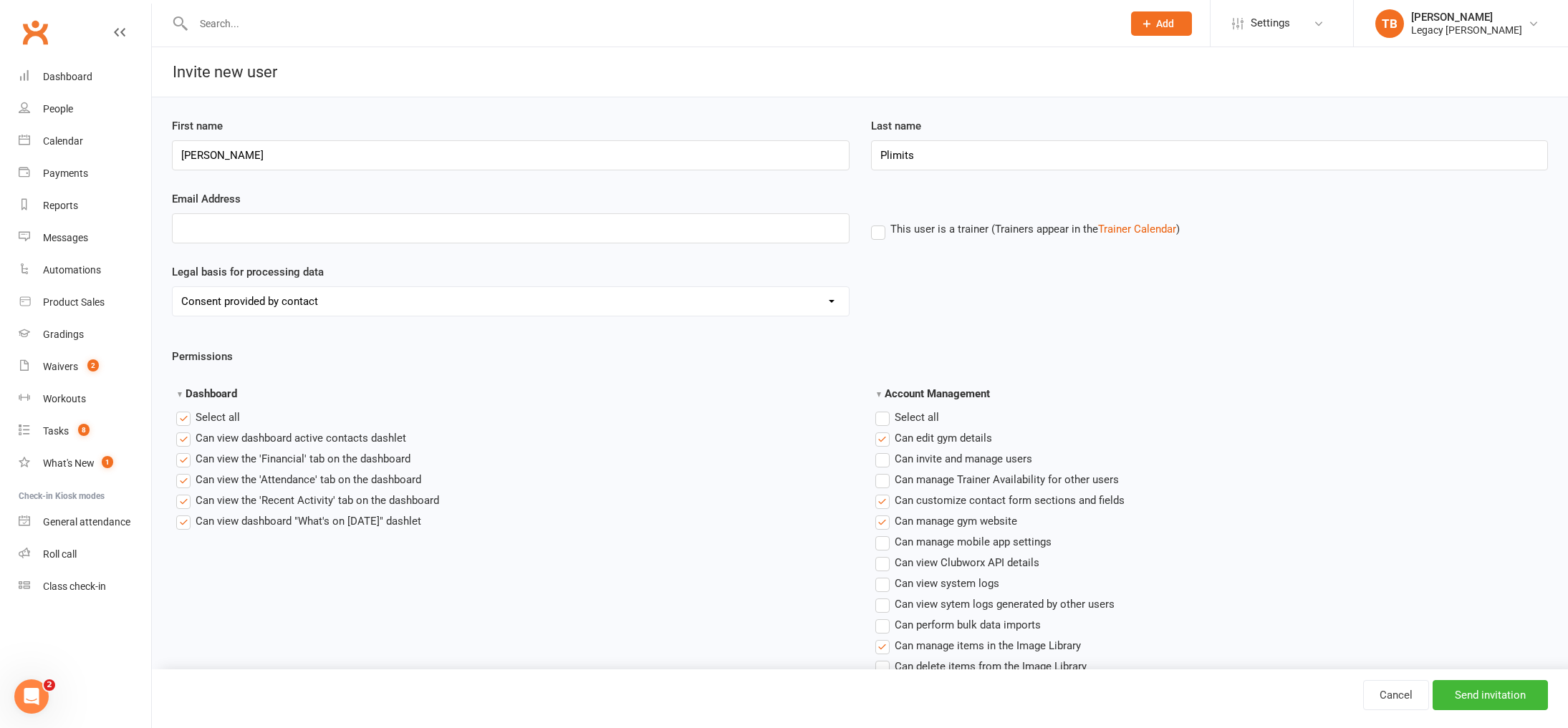
click at [173, 287] on select "Consent provided by contact Legitimate Interest - Existing Customer Legitimate …" at bounding box center [510, 301] width 676 height 29
click at [383, 439] on span "Can view dashboard active contacts dashlet" at bounding box center [301, 437] width 211 height 15
click at [185, 430] on input "Can view dashboard active contacts dashlet" at bounding box center [181, 430] width 10 height 0
click at [384, 459] on span "Can view the 'Financial' tab on the dashboard" at bounding box center [303, 457] width 215 height 15
click at [185, 450] on input "Can view the 'Financial' tab on the dashboard" at bounding box center [181, 450] width 10 height 0
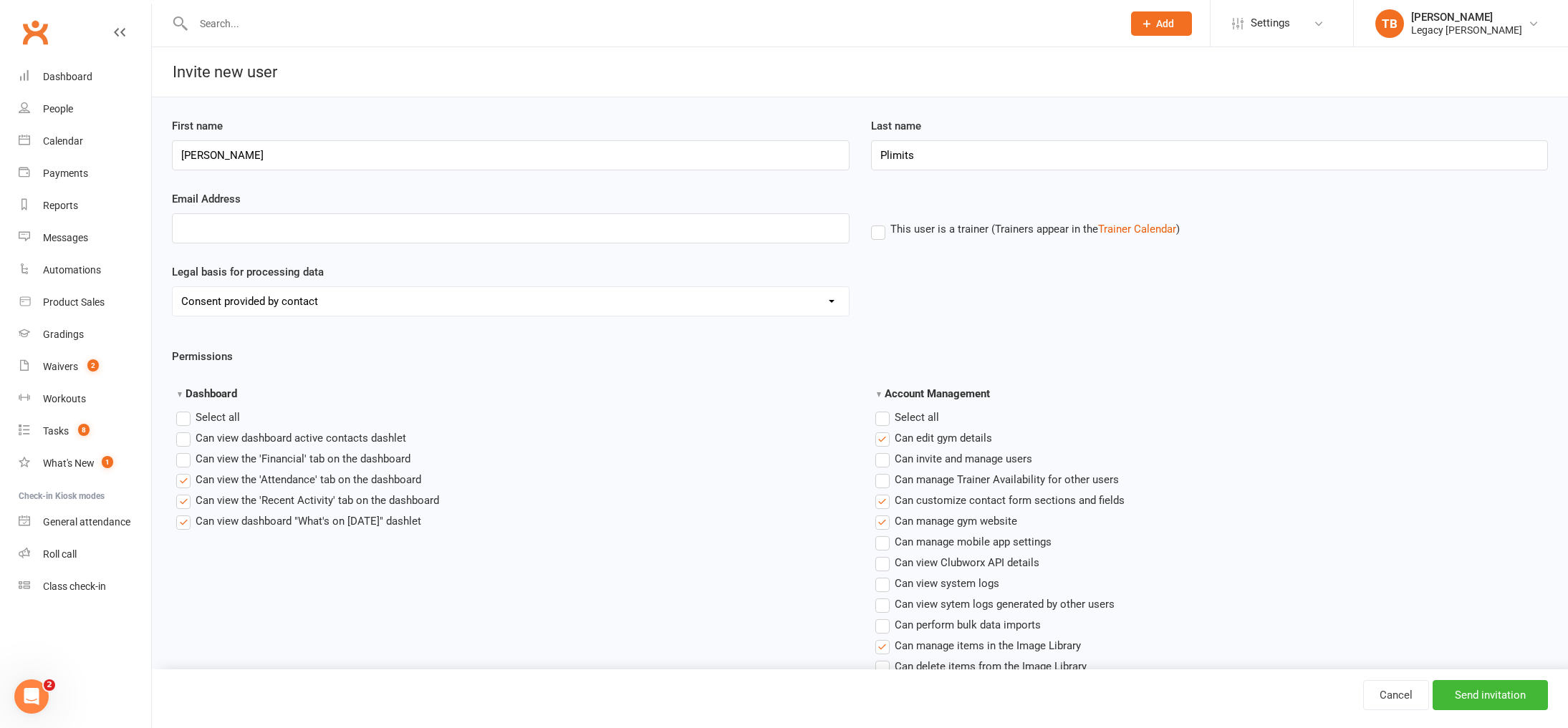
click at [364, 499] on span "Can view the 'Recent Activity' tab on the dashboard" at bounding box center [317, 499] width 243 height 15
click at [185, 492] on input "Can view the 'Recent Activity' tab on the dashboard" at bounding box center [181, 492] width 10 height 0
click at [361, 513] on span "Can view dashboard "What's on Today" dashlet" at bounding box center [308, 520] width 226 height 15
click at [185, 513] on input "Can view dashboard "What's on Today" dashlet" at bounding box center [181, 513] width 10 height 0
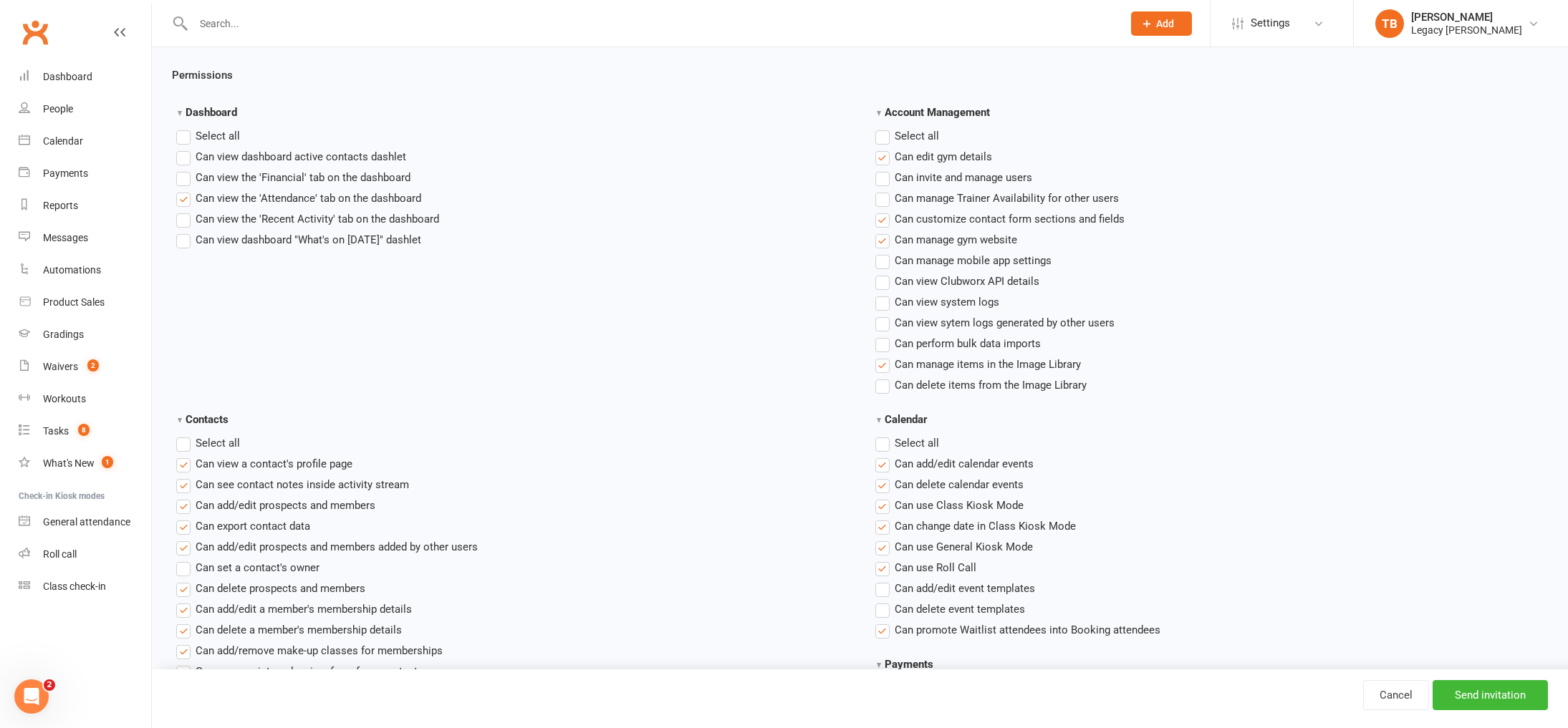
scroll to position [330, 0]
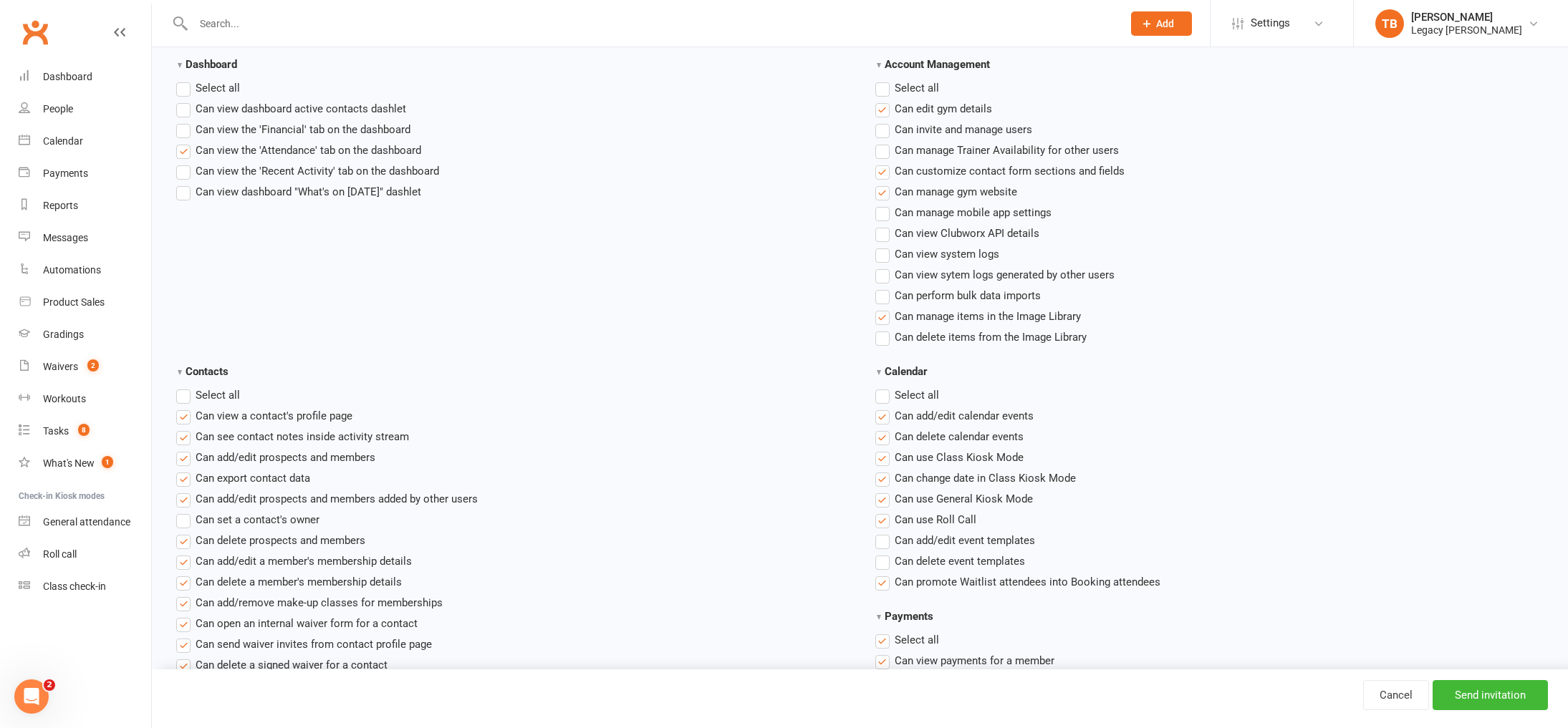
click at [906, 89] on span "Select all" at bounding box center [917, 86] width 44 height 15
click at [885, 79] on input "Account Management" at bounding box center [880, 79] width 10 height 0
click at [906, 89] on span "Select all" at bounding box center [917, 86] width 44 height 15
click at [885, 79] on input "Account Management" at bounding box center [880, 79] width 10 height 0
click at [916, 396] on span "Select all" at bounding box center [917, 394] width 44 height 15
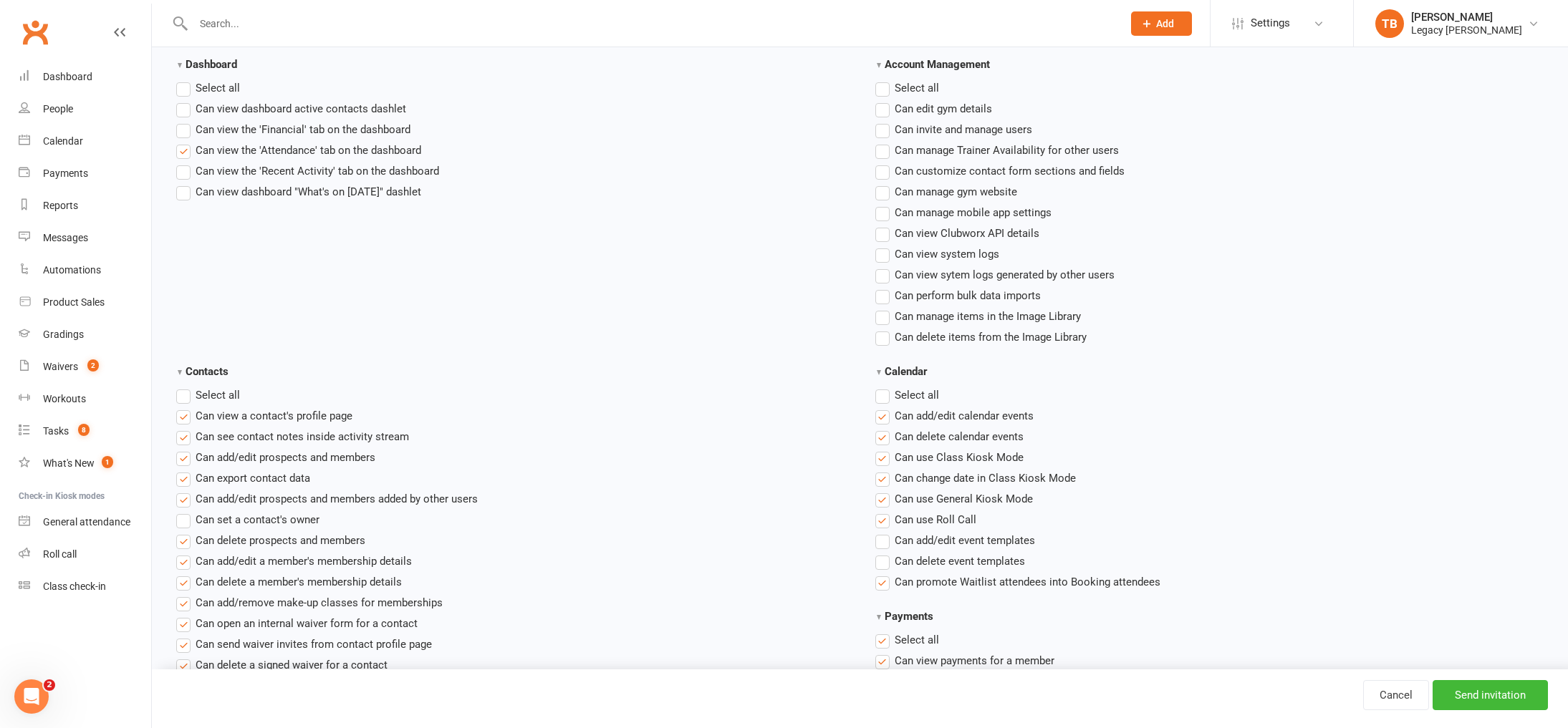
click at [885, 387] on input "Calendar" at bounding box center [880, 387] width 10 height 0
click at [916, 396] on span "Select all" at bounding box center [917, 394] width 44 height 15
click at [885, 387] on input "Calendar" at bounding box center [880, 387] width 10 height 0
click at [193, 394] on label "Select all" at bounding box center [208, 396] width 63 height 18
click at [185, 387] on input "Contacts" at bounding box center [181, 387] width 10 height 0
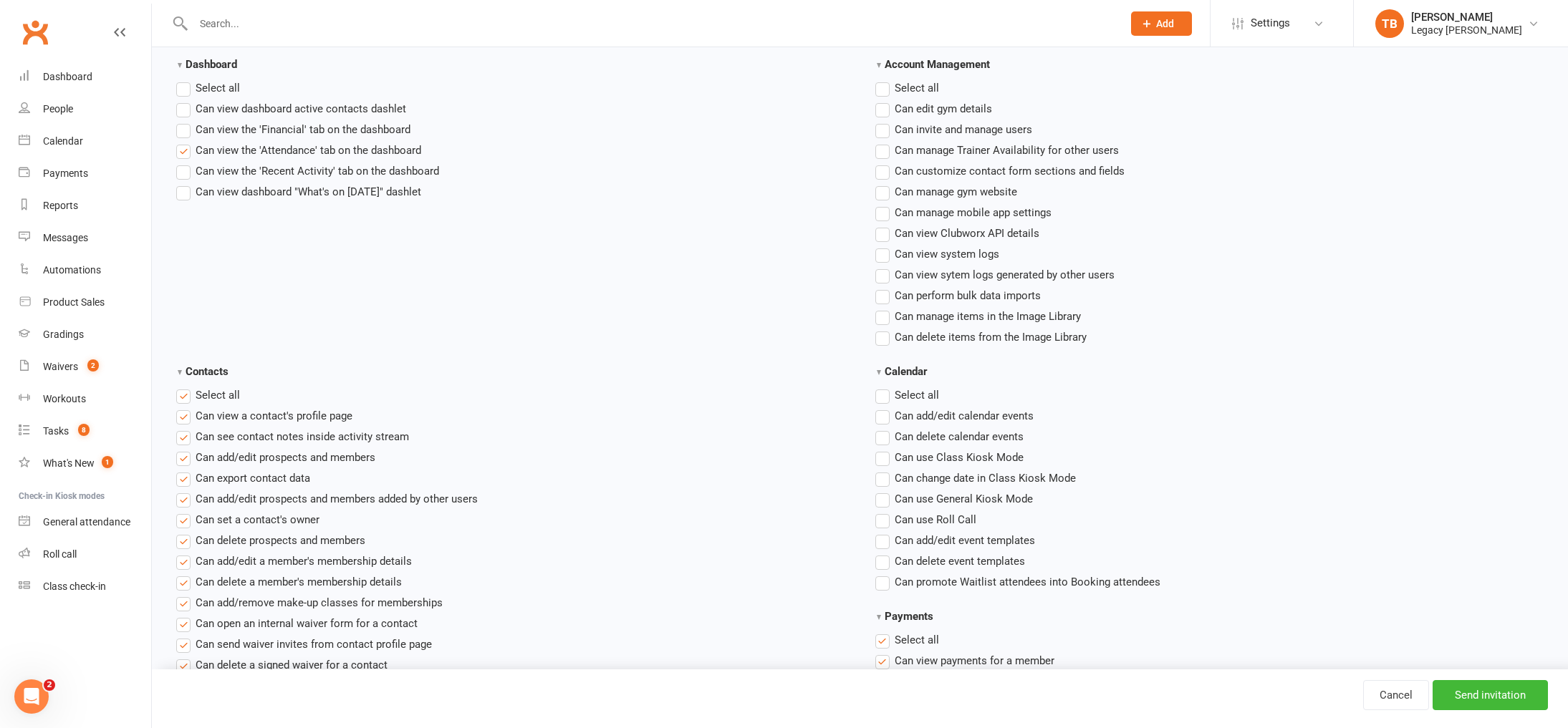
click at [193, 394] on label "Select all" at bounding box center [208, 396] width 63 height 18
click at [185, 387] on input "Contacts" at bounding box center [181, 387] width 10 height 0
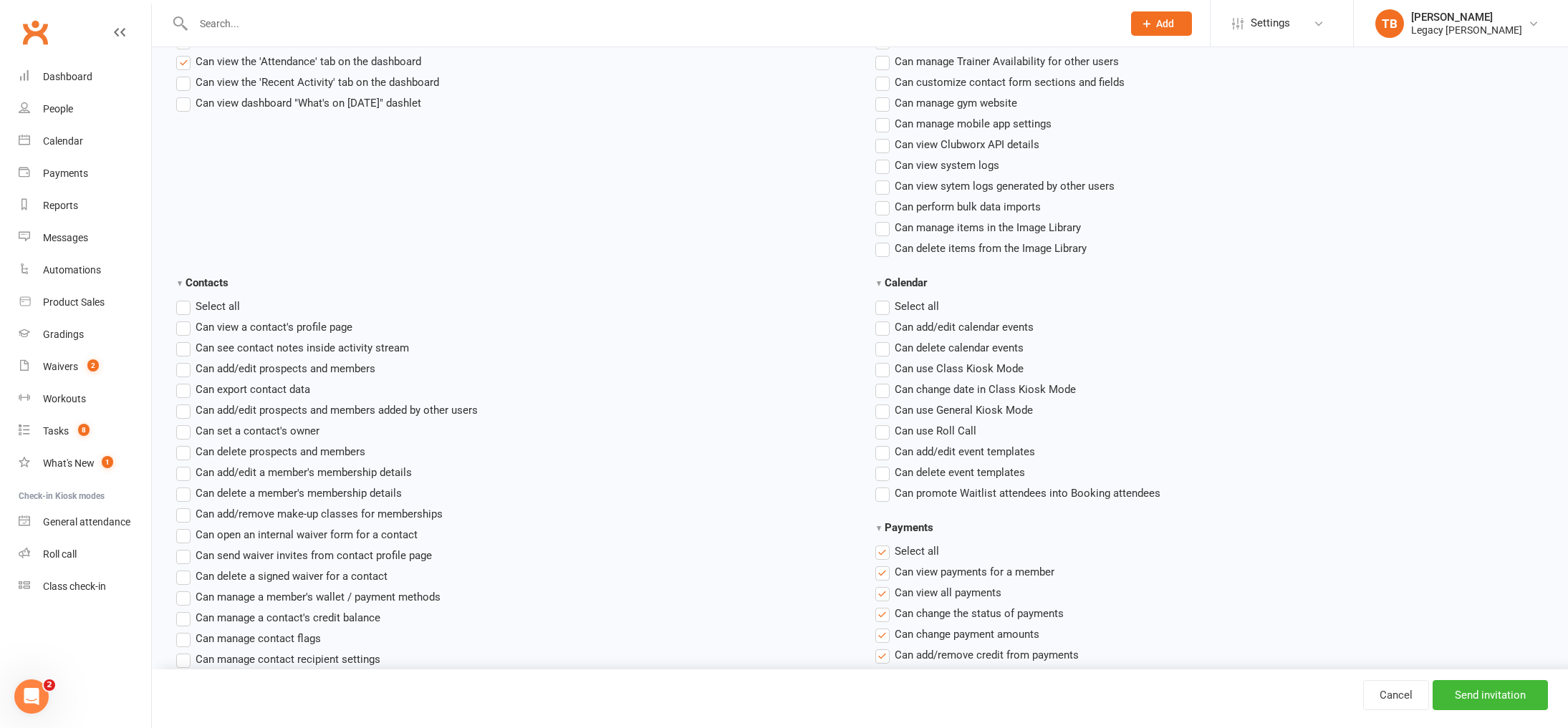
scroll to position [531, 0]
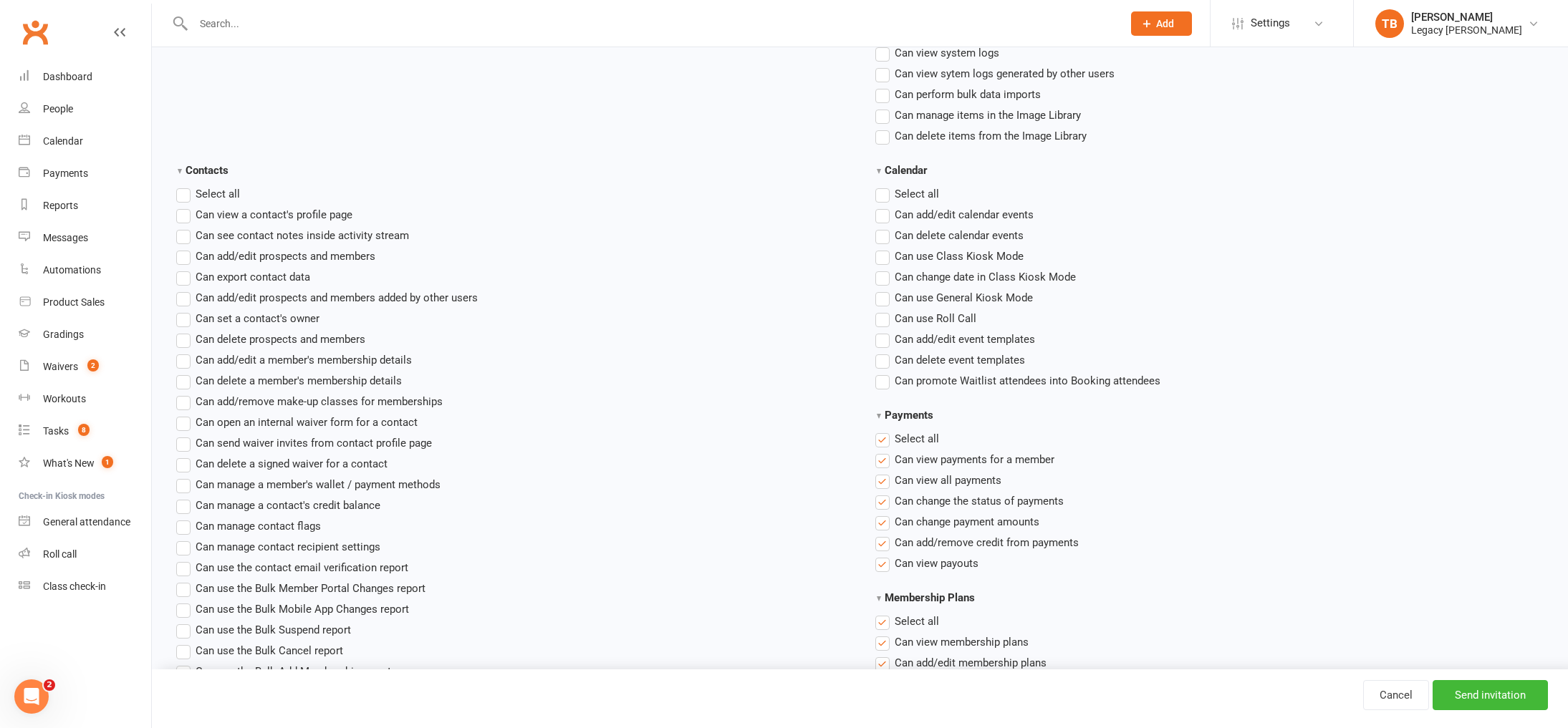
click at [899, 442] on span "Select all" at bounding box center [917, 437] width 44 height 15
click at [885, 430] on input "Payments" at bounding box center [880, 430] width 10 height 0
click at [899, 442] on span "Select all" at bounding box center [917, 437] width 44 height 15
click at [885, 430] on input "Payments" at bounding box center [880, 430] width 10 height 0
click at [899, 442] on span "Select all" at bounding box center [917, 437] width 44 height 15
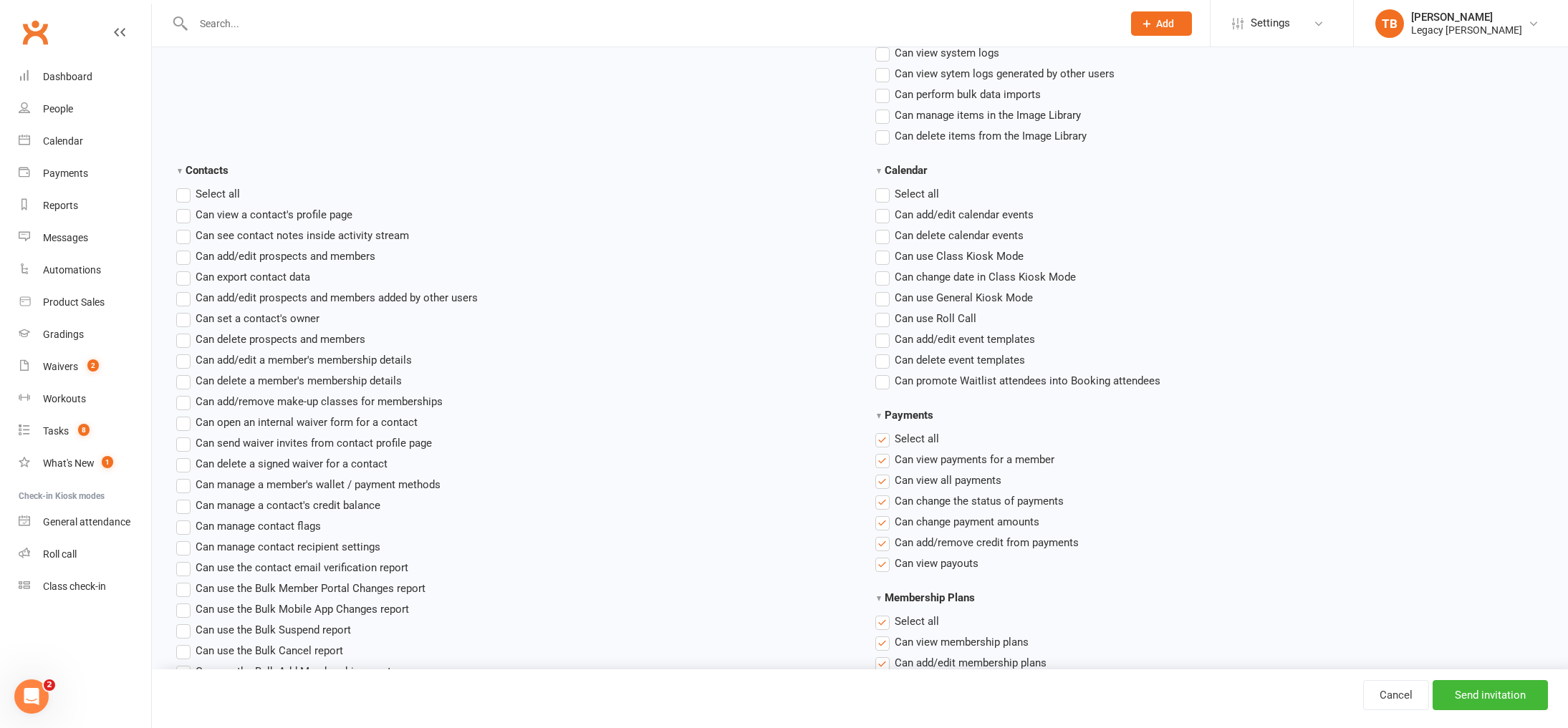
click at [885, 430] on input "Payments" at bounding box center [880, 430] width 10 height 0
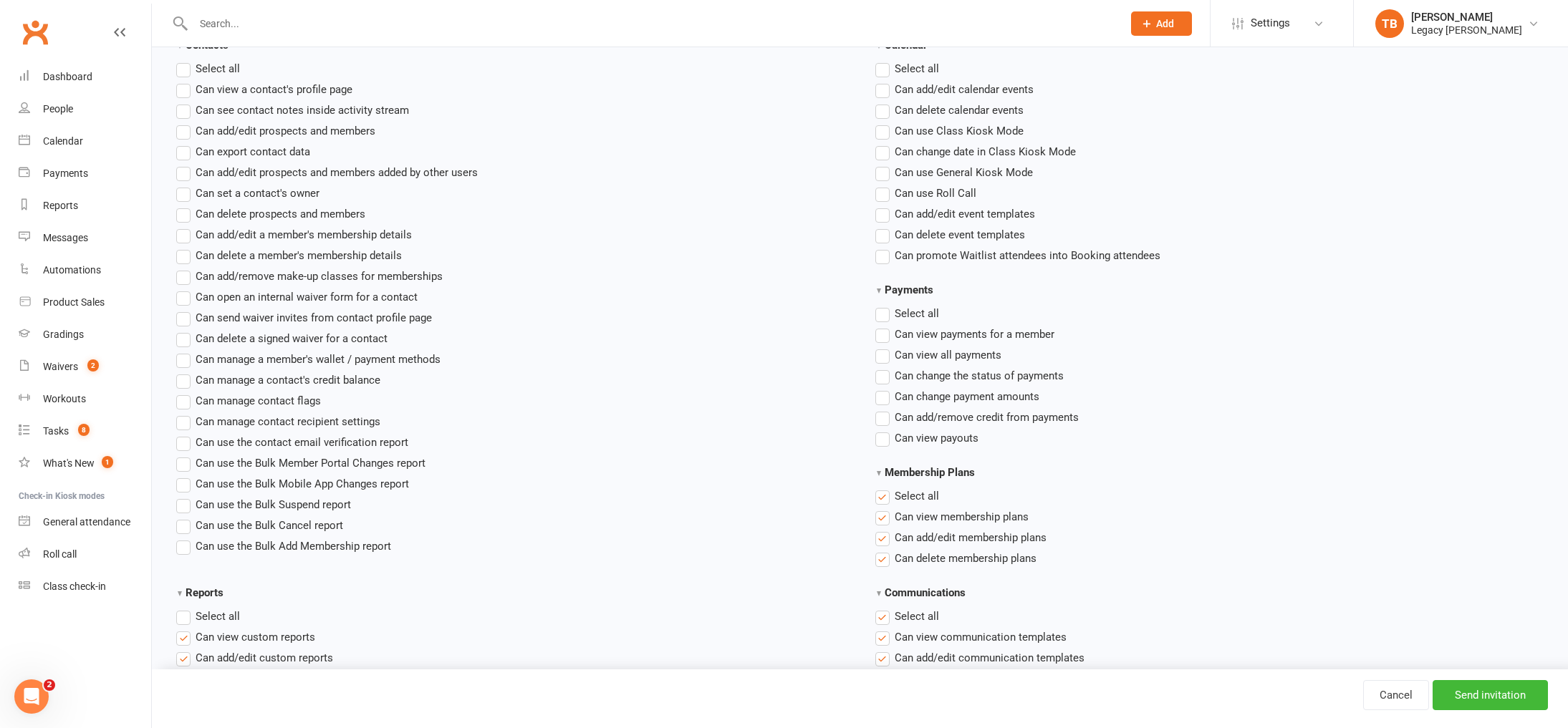
scroll to position [657, 0]
click at [923, 494] on span "Select all" at bounding box center [917, 494] width 44 height 15
click at [885, 487] on input "Membership Plans" at bounding box center [880, 487] width 10 height 0
click at [231, 618] on span "Select all" at bounding box center [218, 613] width 44 height 15
click at [185, 606] on input "Reports" at bounding box center [181, 606] width 10 height 0
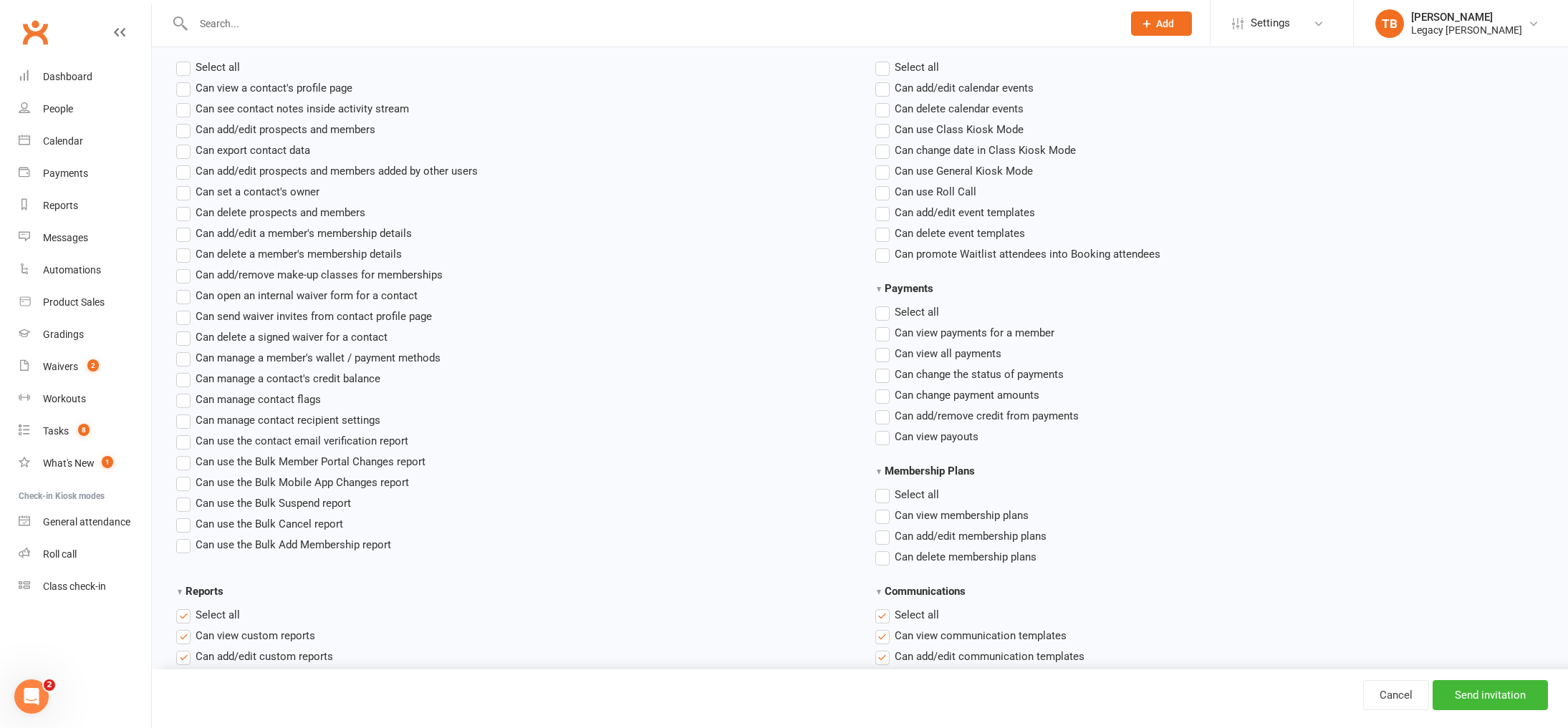
click at [231, 618] on span "Select all" at bounding box center [218, 613] width 44 height 15
click at [185, 606] on input "Reports" at bounding box center [181, 606] width 10 height 0
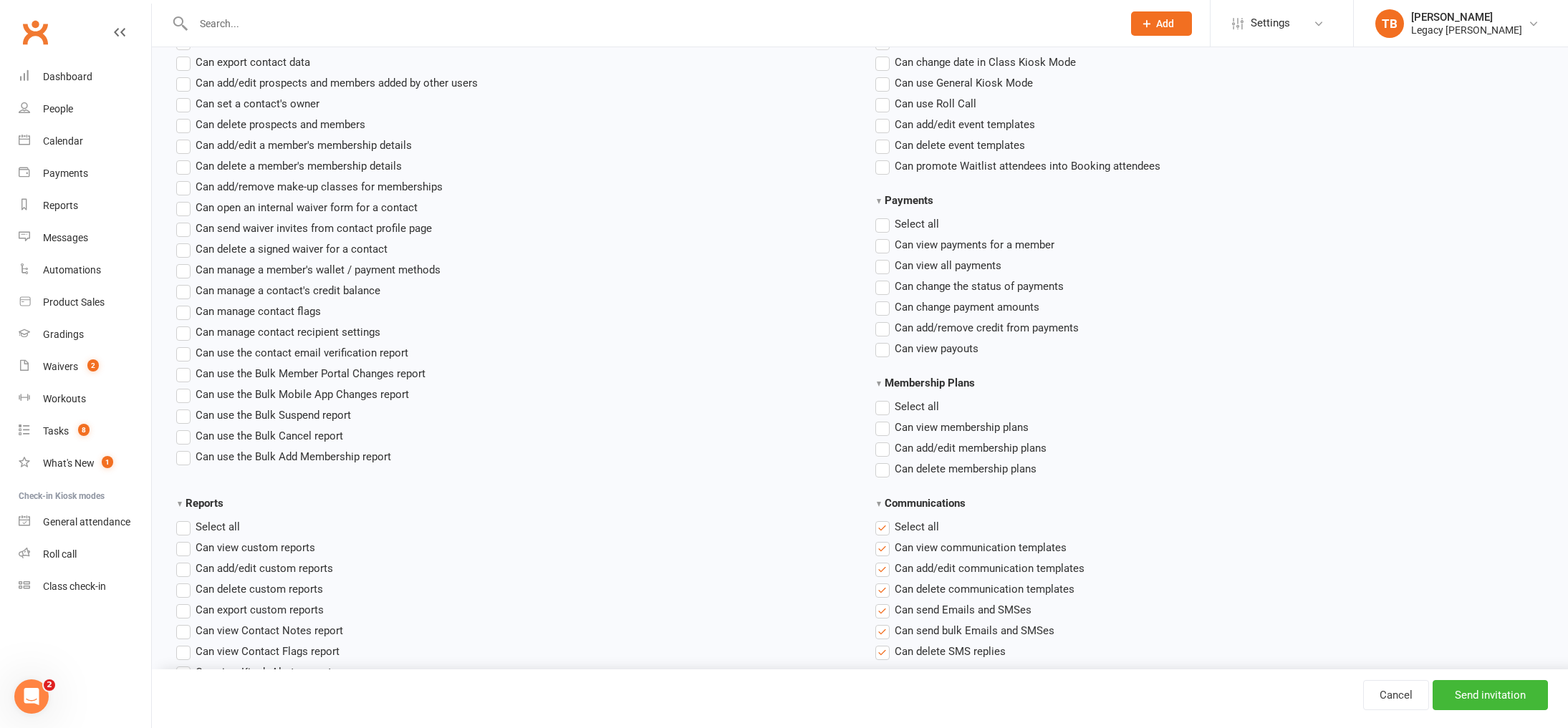
scroll to position [776, 0]
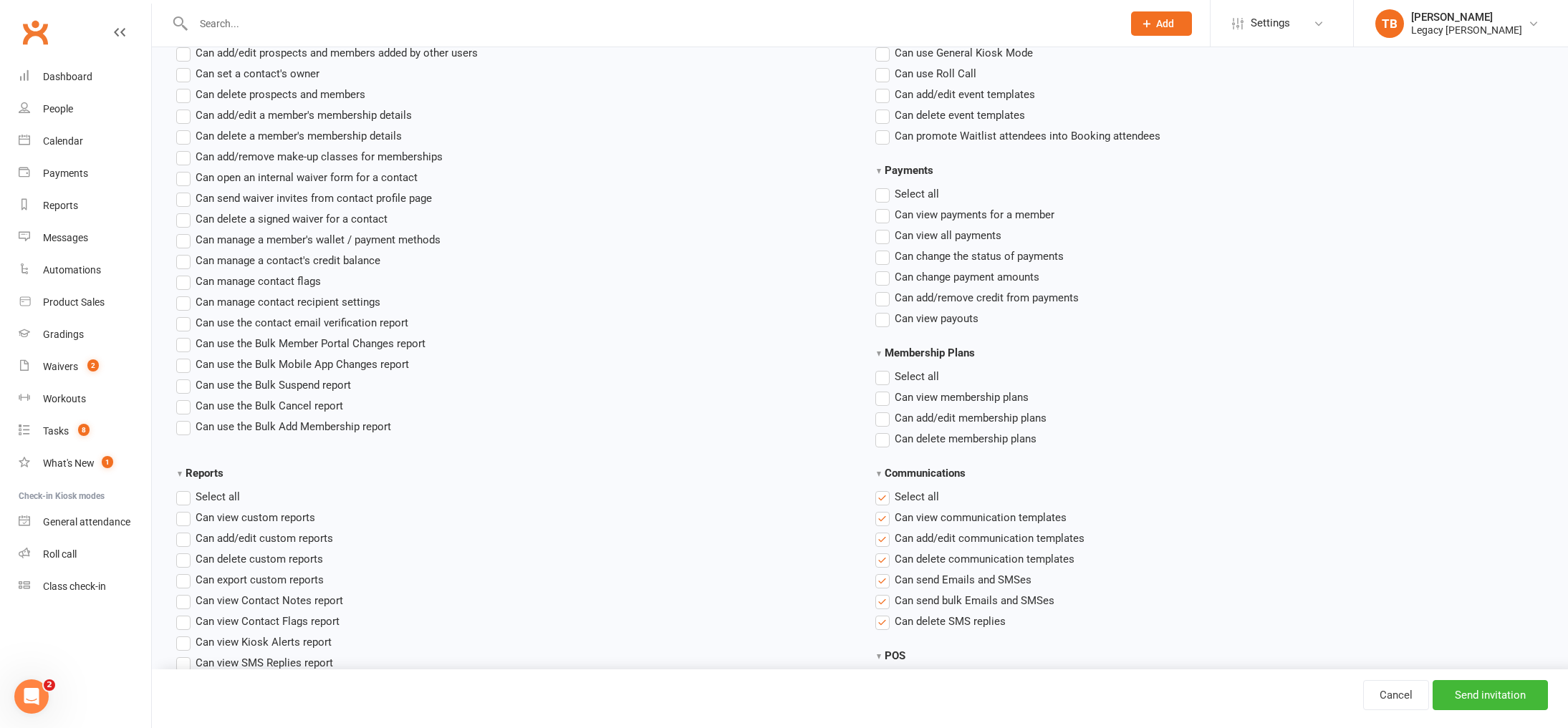
click at [918, 495] on span "Select all" at bounding box center [917, 495] width 44 height 15
click at [885, 488] on input "Communications" at bounding box center [880, 488] width 10 height 0
click at [918, 495] on span "Select all" at bounding box center [917, 495] width 44 height 15
click at [885, 488] on input "Communications" at bounding box center [880, 488] width 10 height 0
click at [918, 495] on span "Select all" at bounding box center [917, 495] width 44 height 15
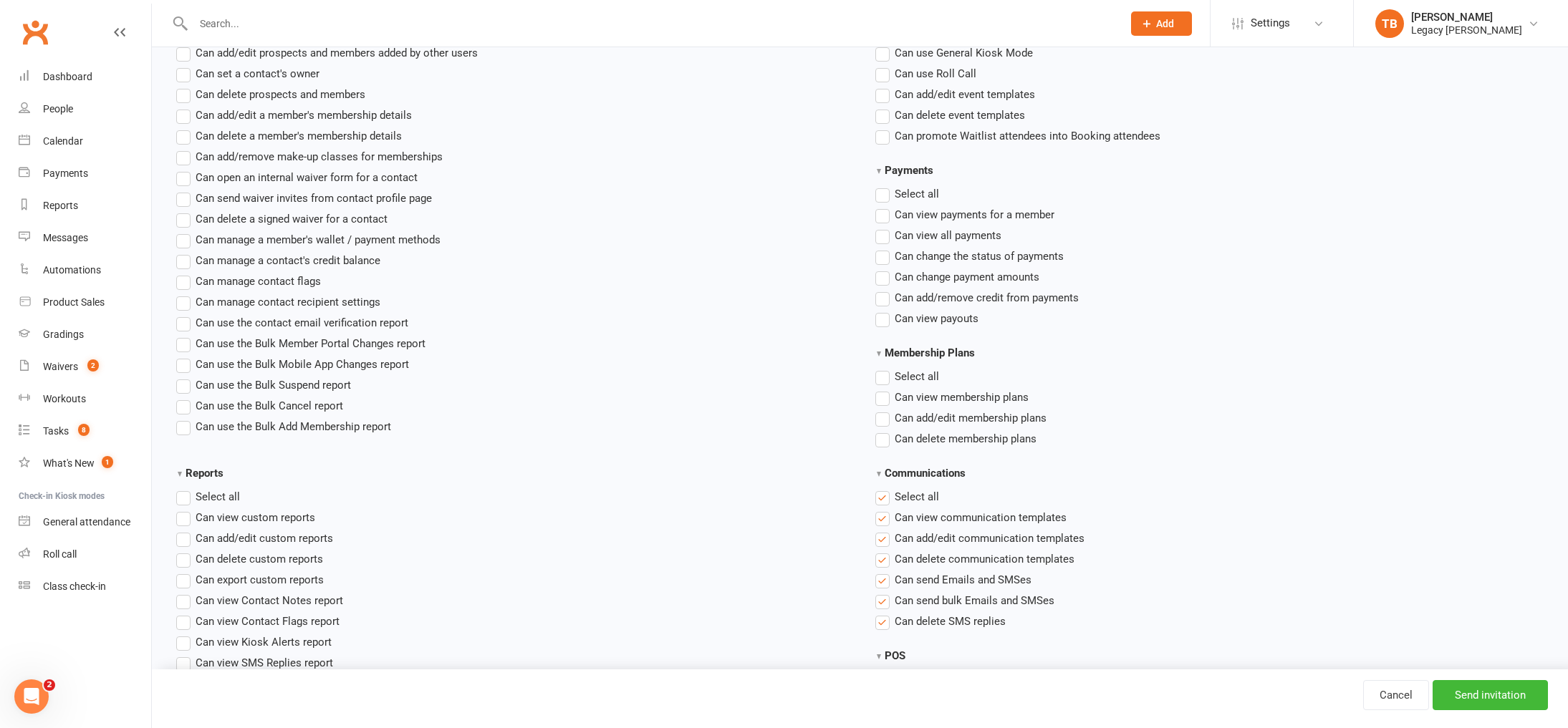
click at [885, 488] on input "Communications" at bounding box center [880, 488] width 10 height 0
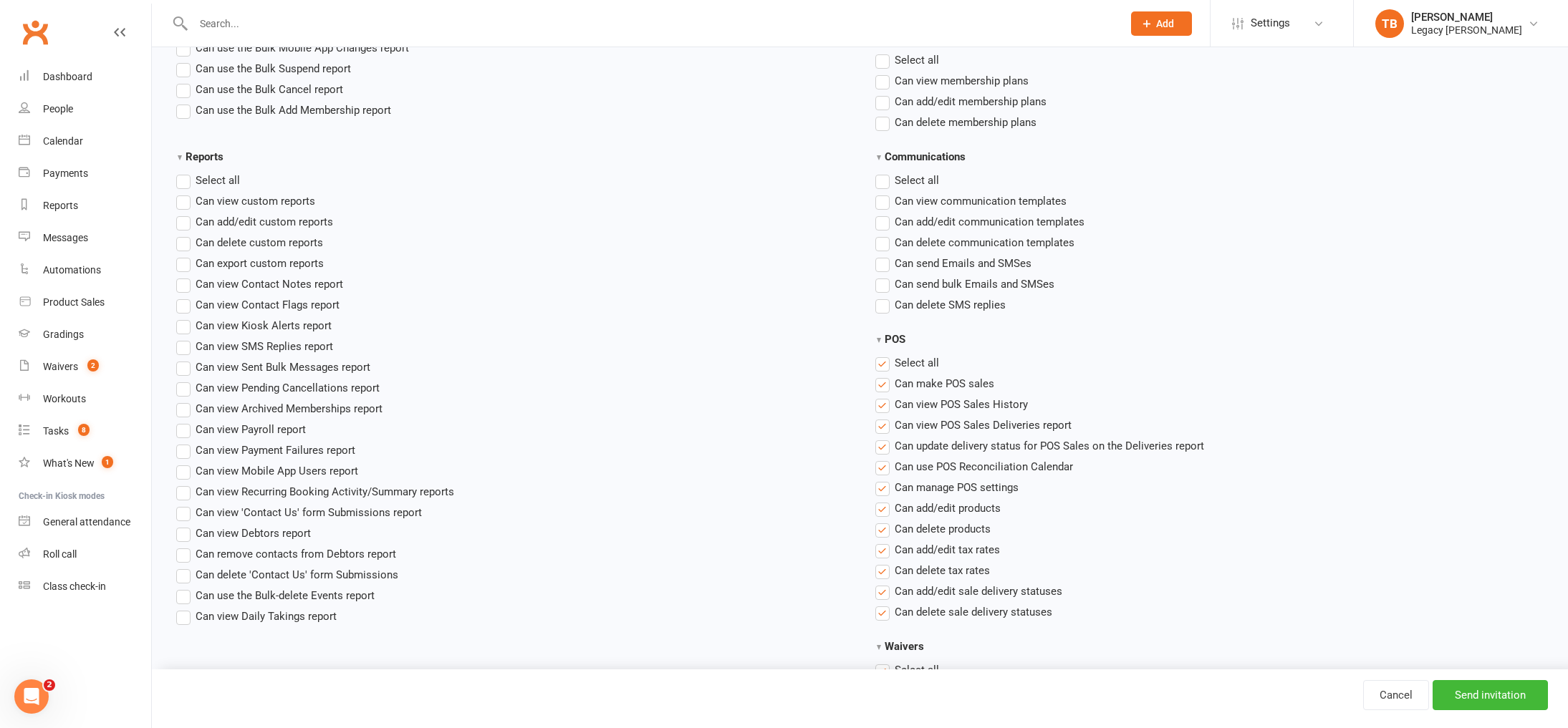
click at [913, 353] on section "POS Select all Can make POS sales Can view POS Sales History Can view POS Sales…" at bounding box center [1213, 475] width 672 height 290
click at [912, 358] on span "Select all" at bounding box center [917, 361] width 44 height 15
click at [885, 354] on input "POS" at bounding box center [880, 354] width 10 height 0
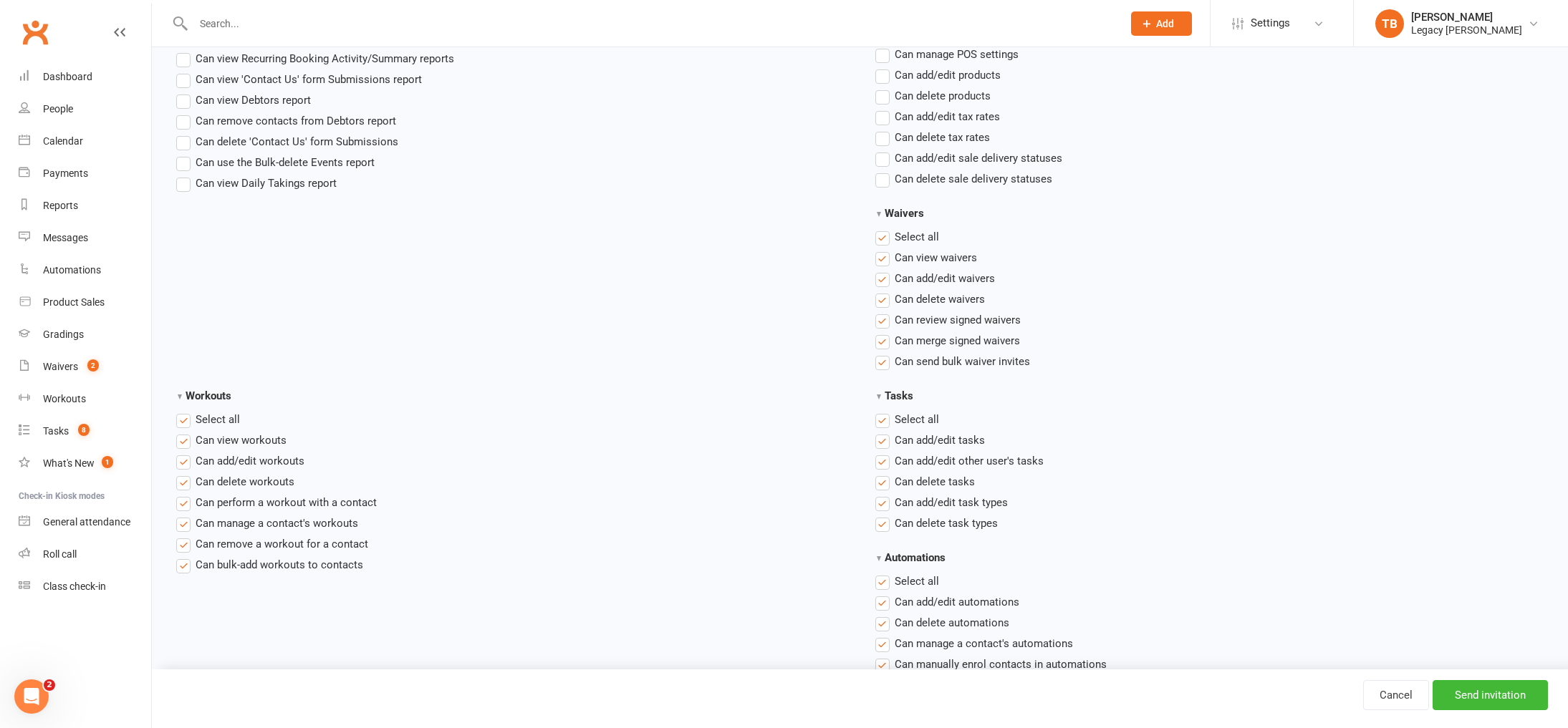
click at [213, 426] on label "Select all" at bounding box center [208, 420] width 63 height 18
click at [185, 411] on input "Workouts" at bounding box center [181, 411] width 10 height 0
drag, startPoint x: 908, startPoint y: 422, endPoint x: 908, endPoint y: 413, distance: 9.0
click at [908, 422] on span "Select all" at bounding box center [917, 418] width 44 height 15
click at [885, 411] on input "Tasks" at bounding box center [880, 411] width 10 height 0
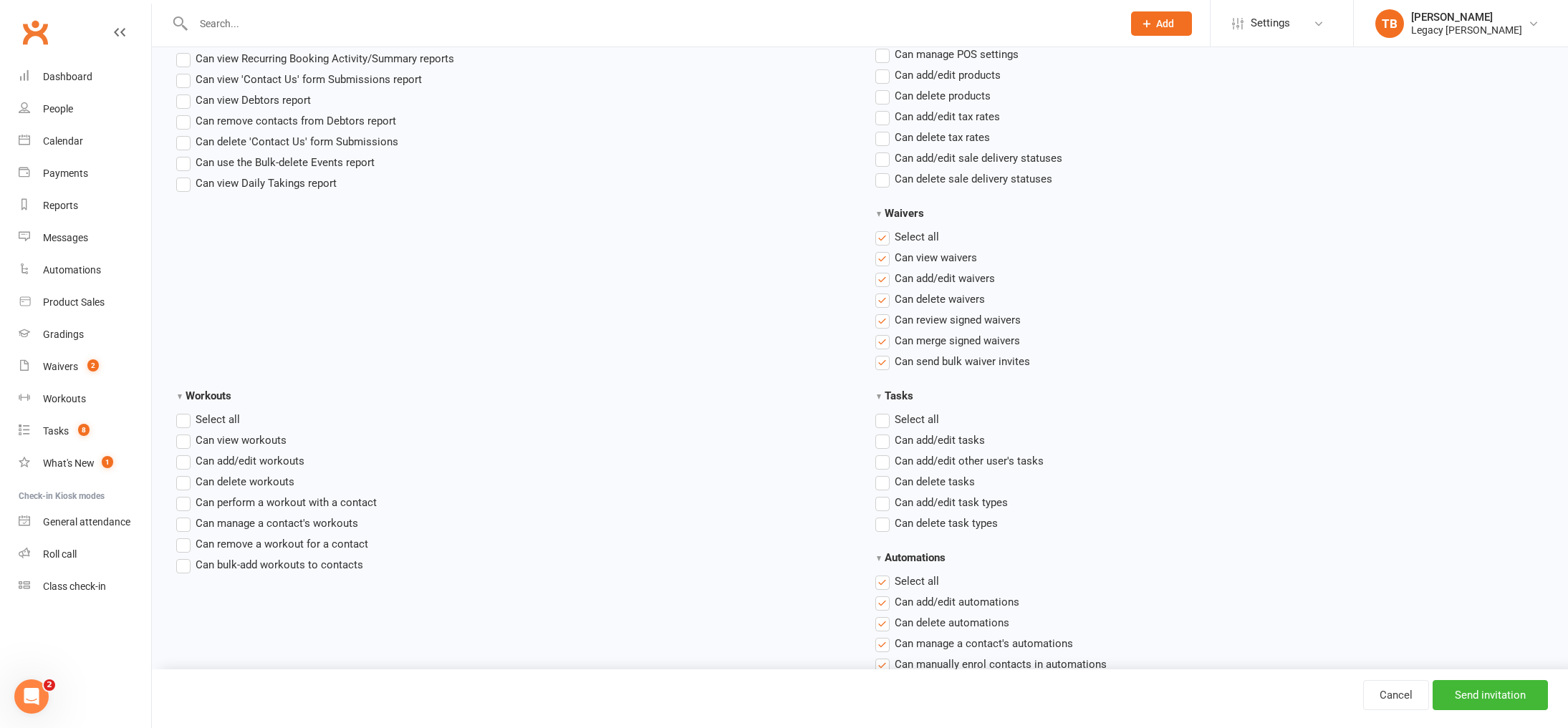
click at [919, 243] on label "Select all" at bounding box center [907, 237] width 63 height 18
click at [885, 228] on input "Waivers" at bounding box center [880, 228] width 10 height 0
click at [930, 254] on span "Can view waivers" at bounding box center [935, 255] width 82 height 15
click at [885, 248] on input "Can view waivers" at bounding box center [880, 248] width 10 height 0
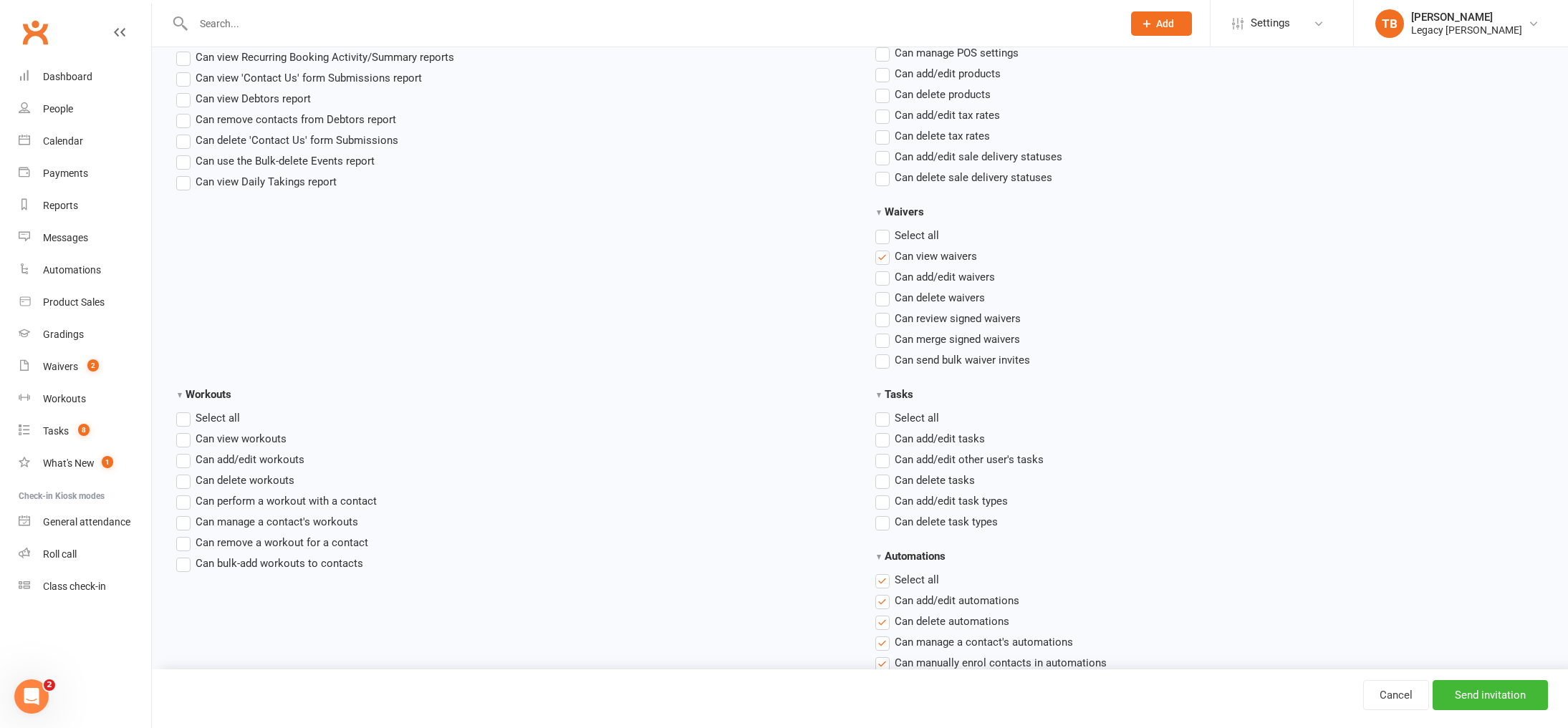
click at [950, 316] on span "Can review signed waivers" at bounding box center [957, 317] width 126 height 15
click at [885, 310] on input "Can review signed waivers" at bounding box center [880, 310] width 10 height 0
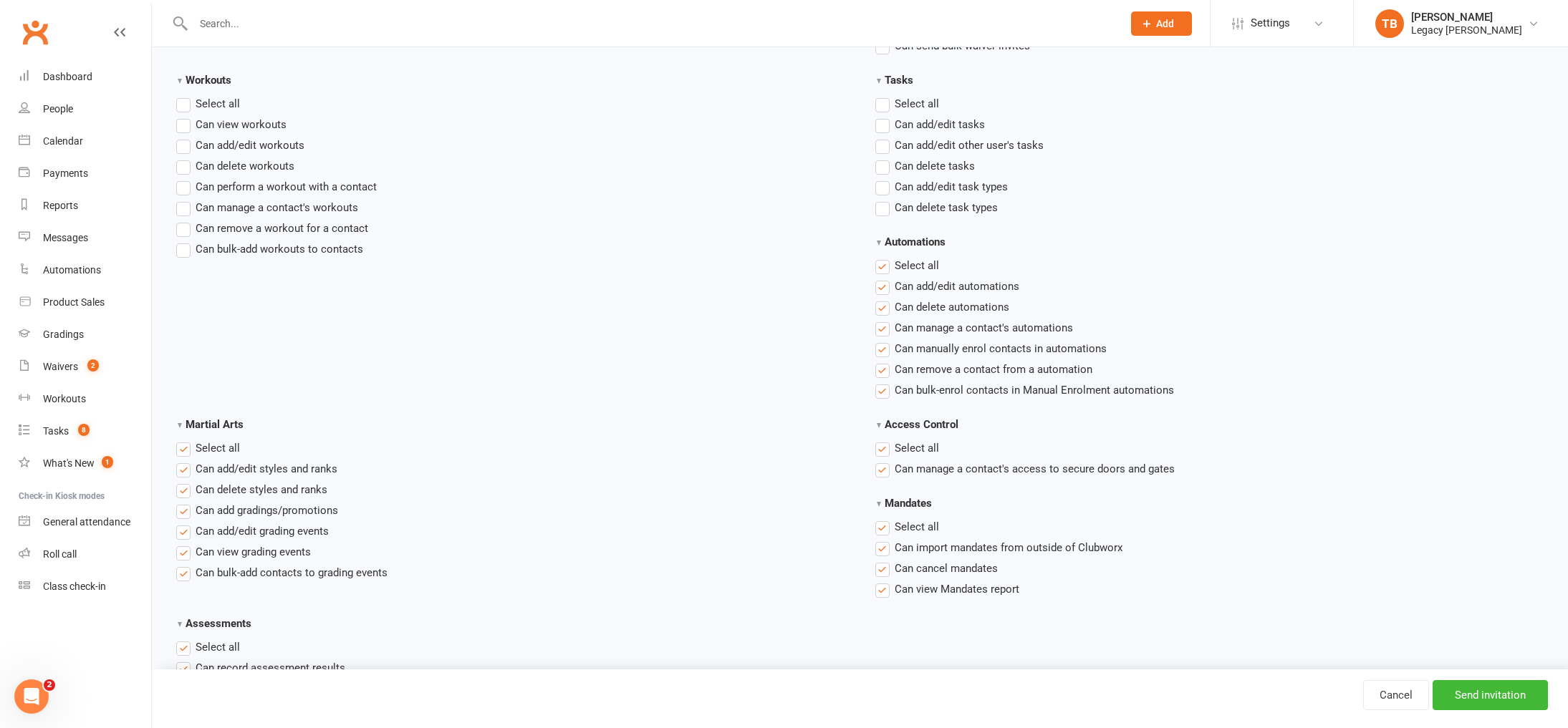
scroll to position [1876, 0]
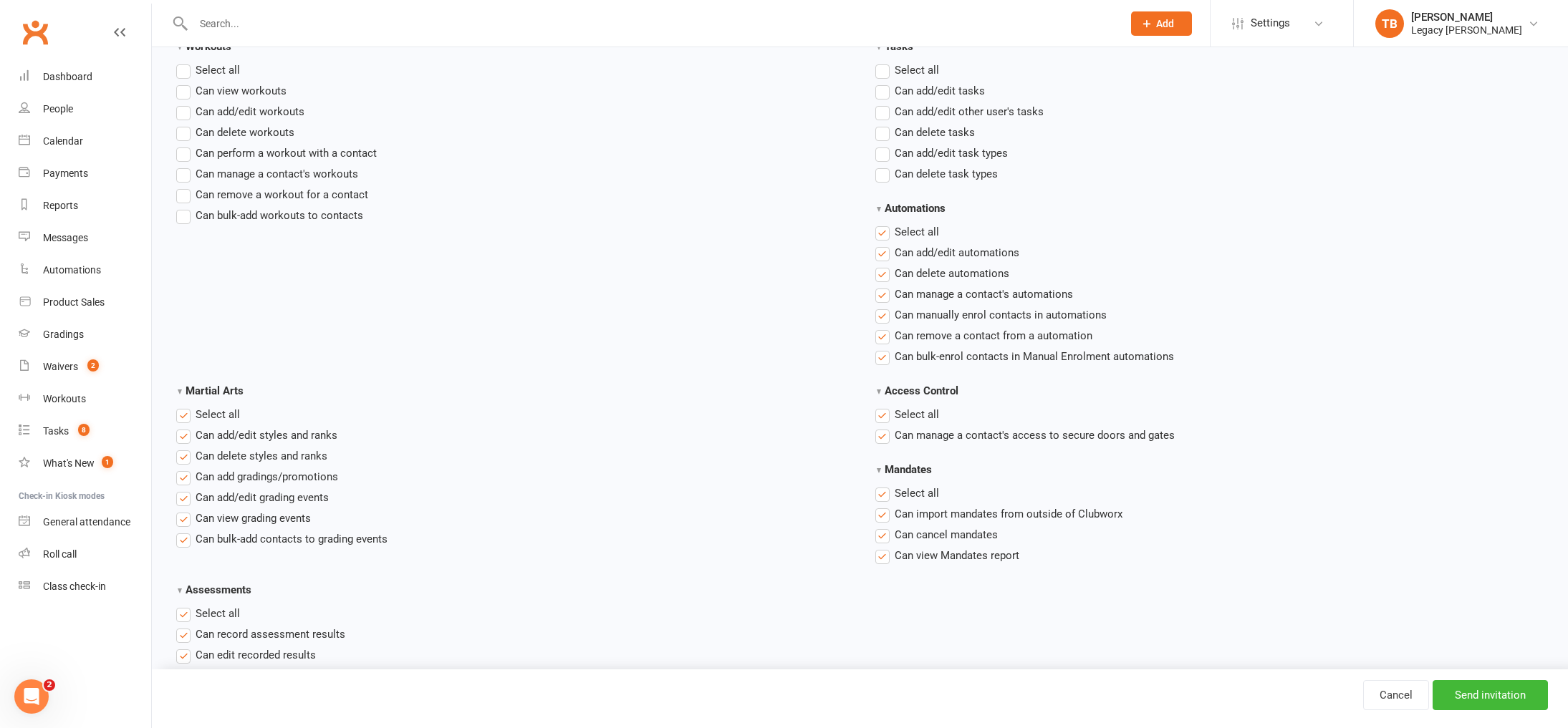
click at [925, 227] on span "Select all" at bounding box center [917, 231] width 44 height 15
click at [885, 224] on input "Automations" at bounding box center [880, 224] width 10 height 0
click at [224, 417] on span "Select all" at bounding box center [218, 413] width 44 height 15
click at [185, 406] on input "Martial Arts" at bounding box center [181, 406] width 10 height 0
click at [232, 424] on ul "Select all Can add/edit styles and ranks Can delete styles and ranks Can add gr…" at bounding box center [513, 477] width 673 height 142
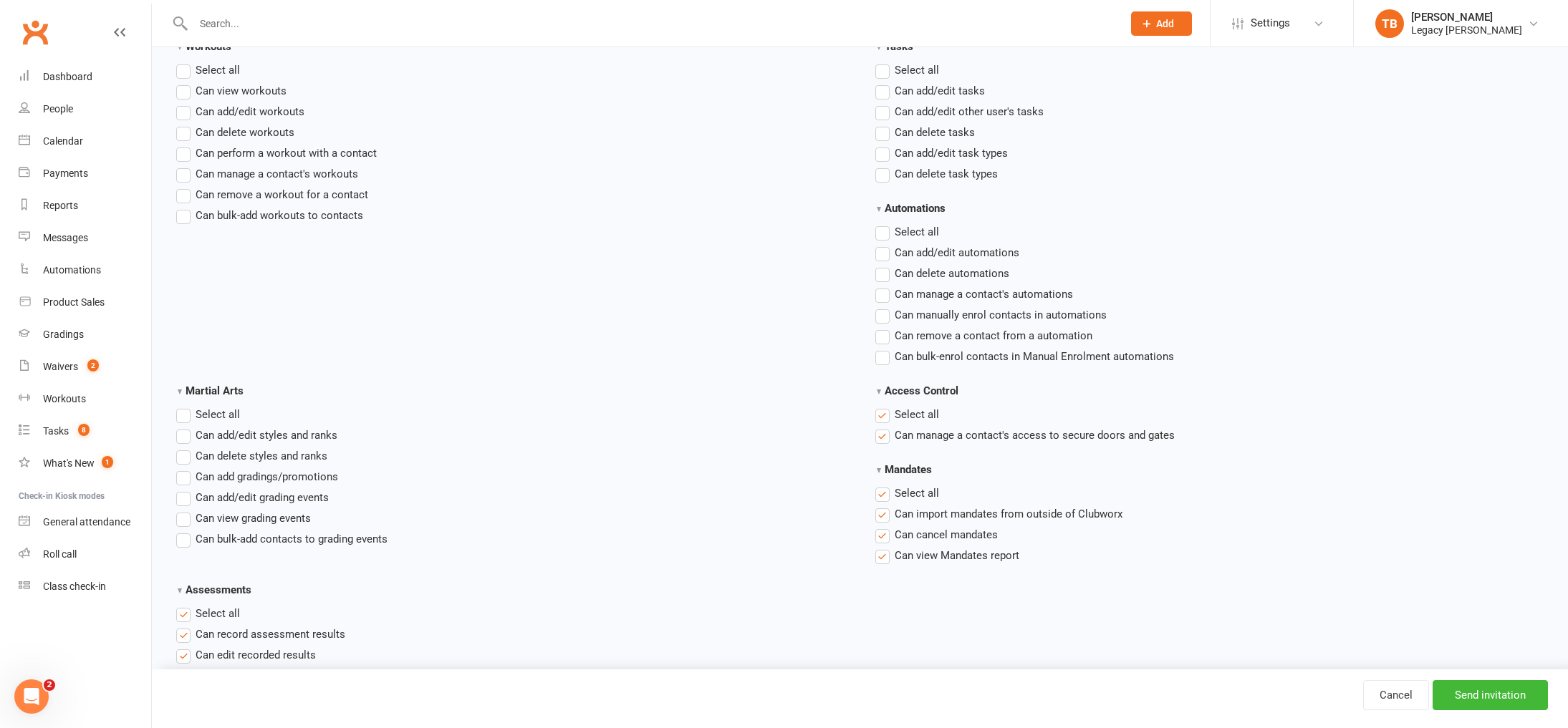
click at [233, 419] on span "Select all" at bounding box center [218, 413] width 44 height 15
click at [185, 406] on input "Martial Arts" at bounding box center [181, 406] width 10 height 0
drag, startPoint x: 895, startPoint y: 412, endPoint x: 907, endPoint y: 428, distance: 20.0
click at [895, 412] on span "Select all" at bounding box center [917, 413] width 44 height 15
click at [885, 406] on input "Access Control" at bounding box center [880, 406] width 10 height 0
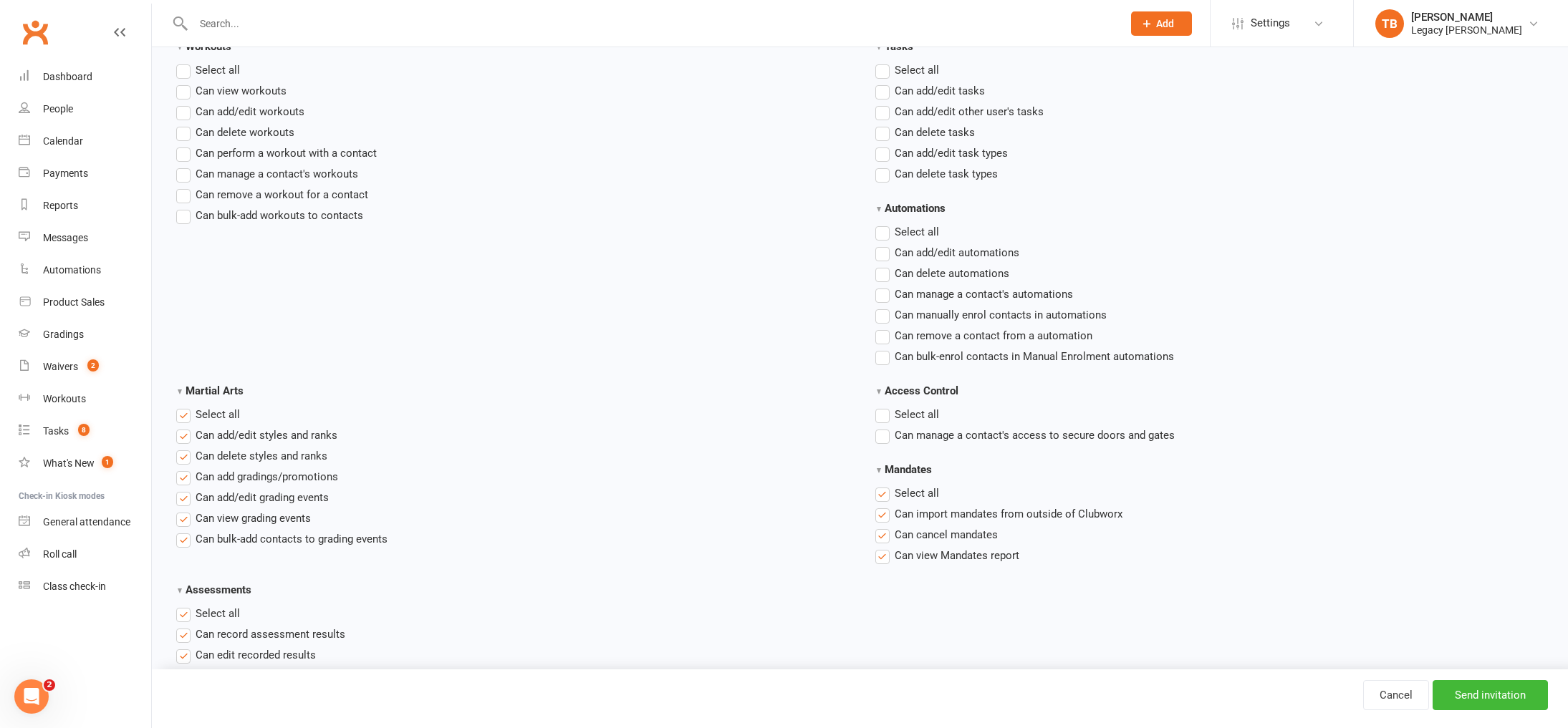
click at [907, 483] on section "Mandates Select all Can import mandates from outside of Clubworx Can cancel man…" at bounding box center [1213, 512] width 672 height 103
click at [912, 494] on span "Select all" at bounding box center [917, 492] width 44 height 15
click at [885, 485] on input "Mandates" at bounding box center [880, 485] width 10 height 0
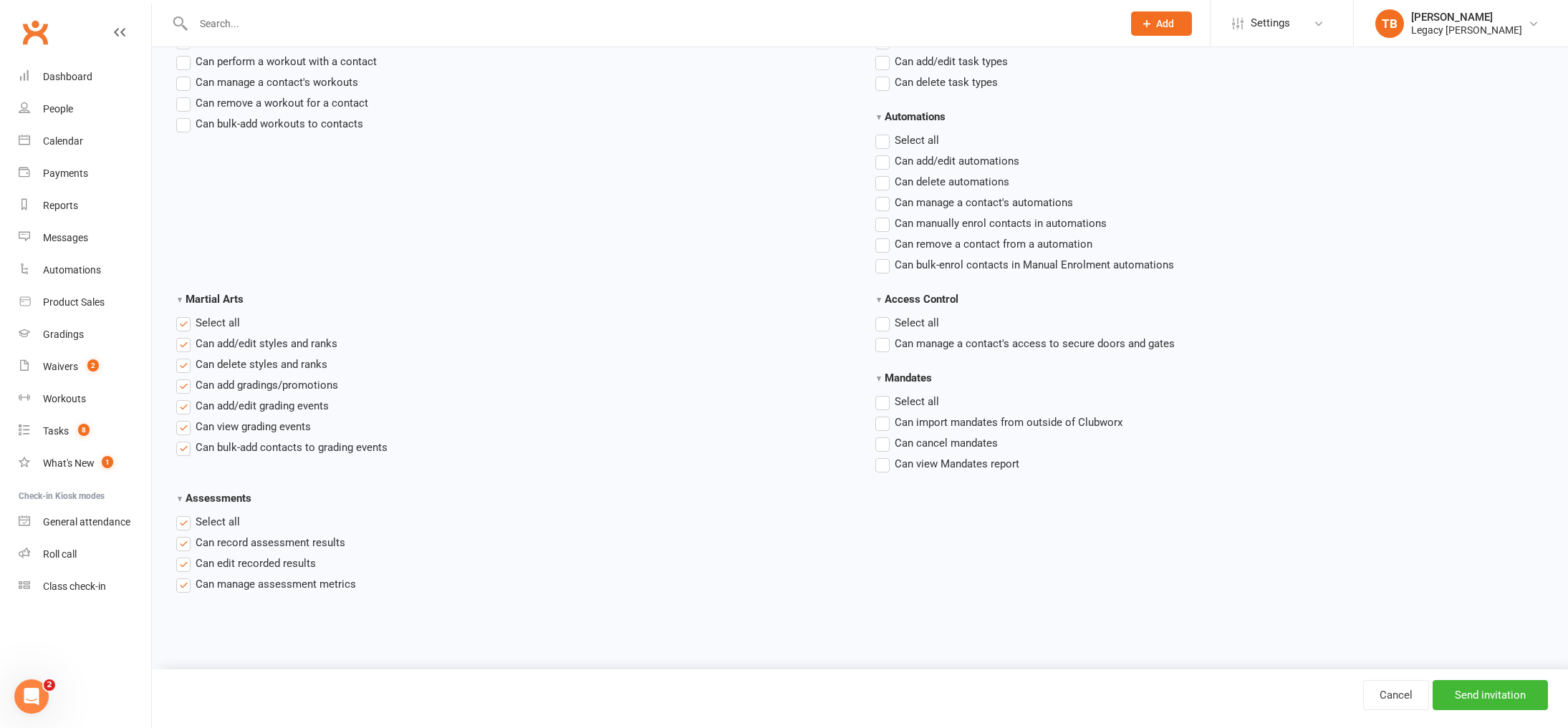
click at [197, 525] on span "Select all" at bounding box center [218, 521] width 44 height 15
click at [185, 514] on input "Assessments" at bounding box center [181, 514] width 10 height 0
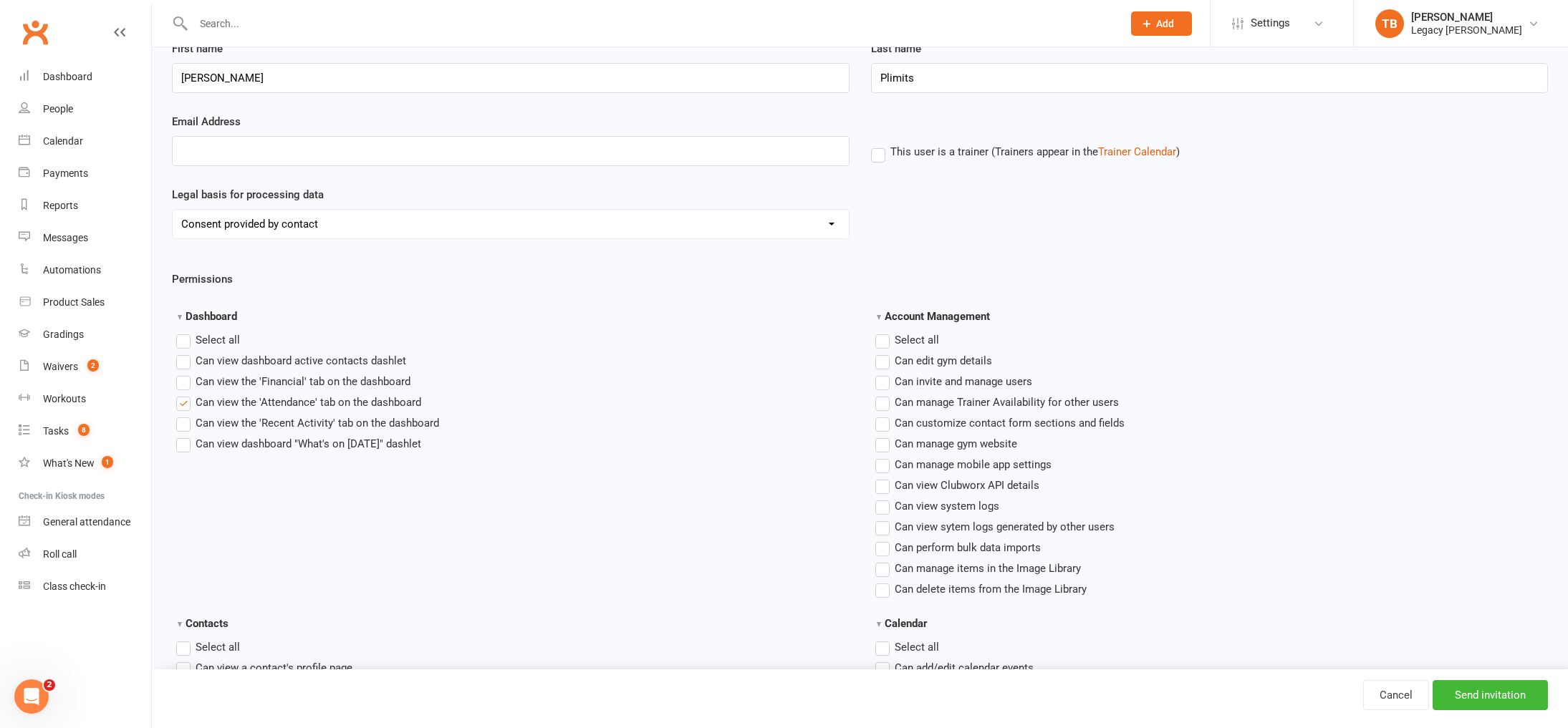
scroll to position [0, 0]
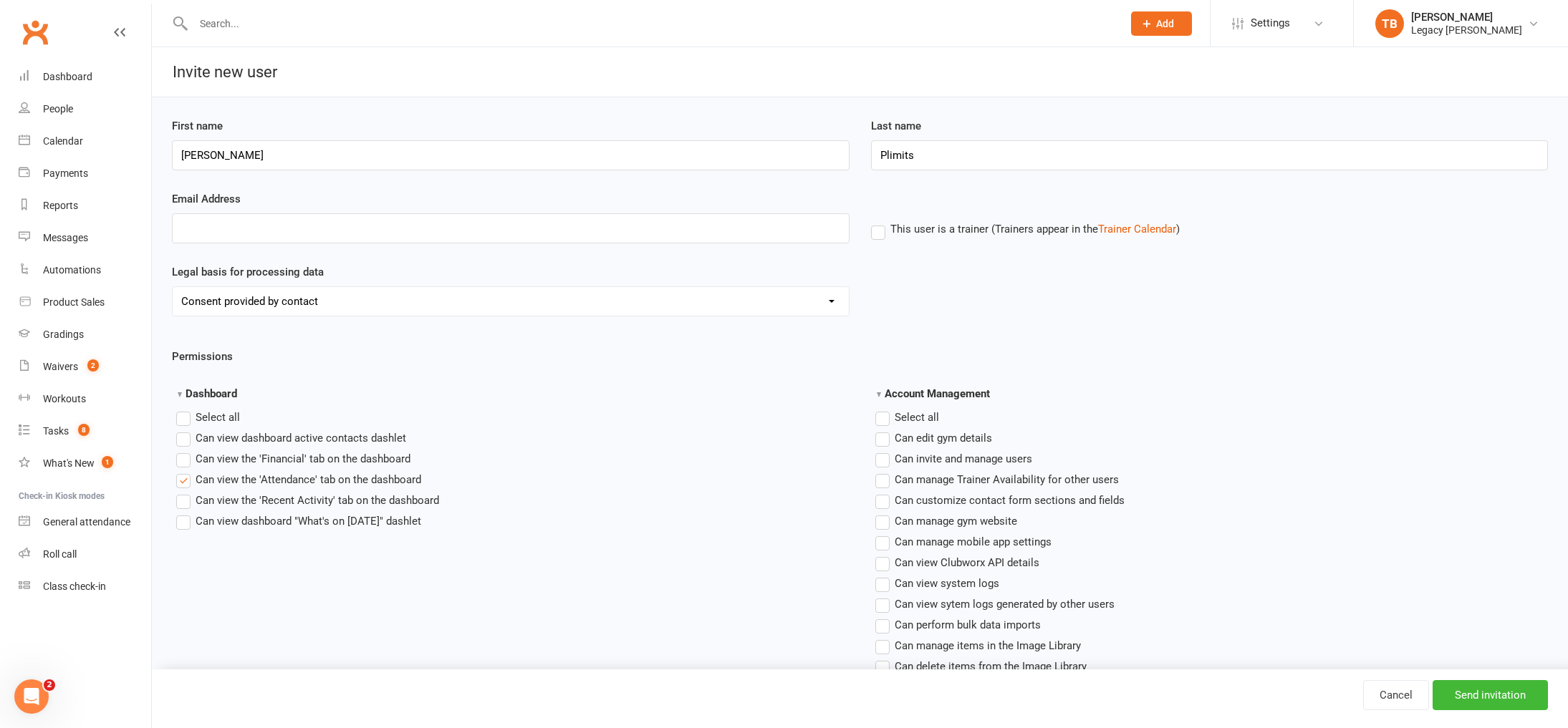
click at [610, 309] on select "Consent provided by contact Legitimate Interest - Existing Customer Legitimate …" at bounding box center [510, 301] width 676 height 29
click at [684, 249] on div at bounding box center [510, 238] width 699 height 50
click at [698, 238] on input "Email Address" at bounding box center [510, 228] width 678 height 30
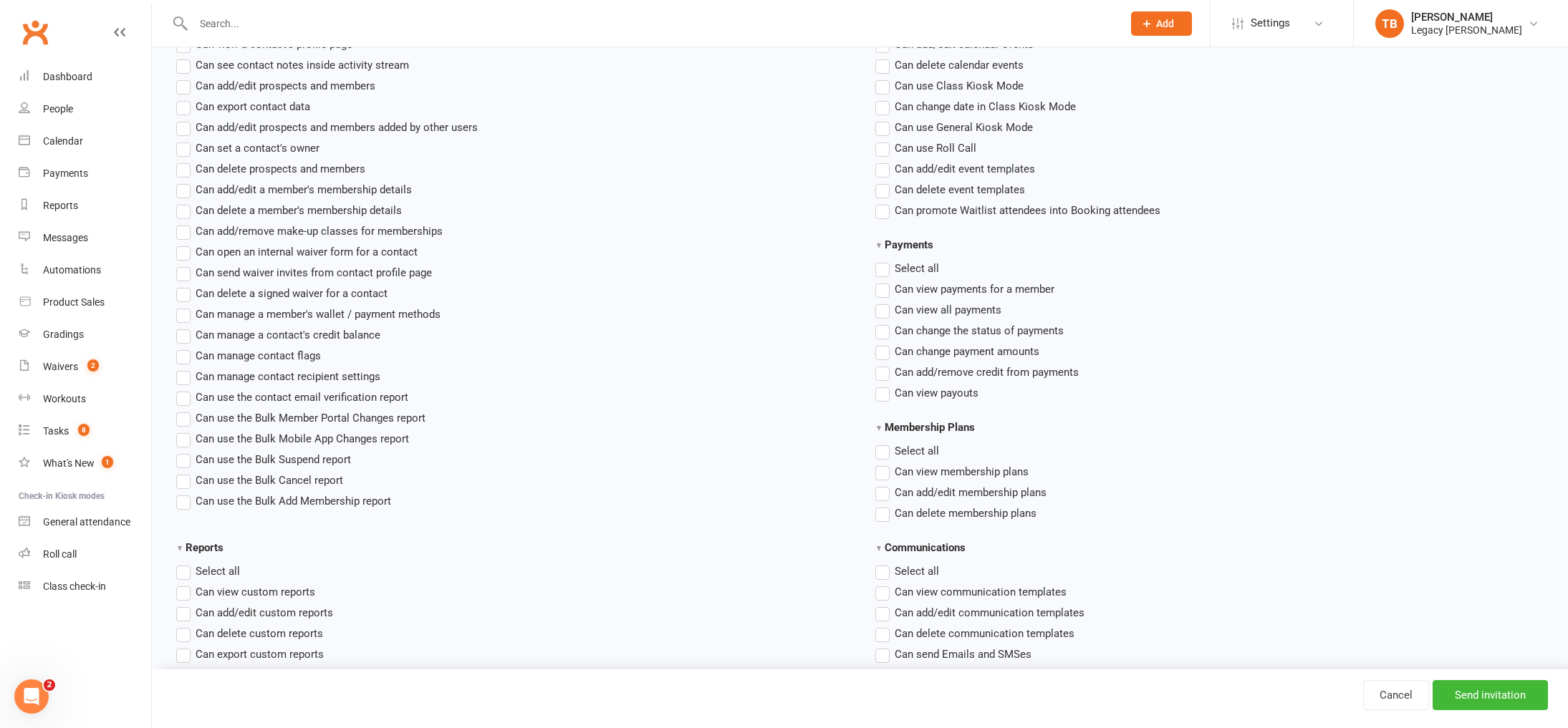
scroll to position [1967, 0]
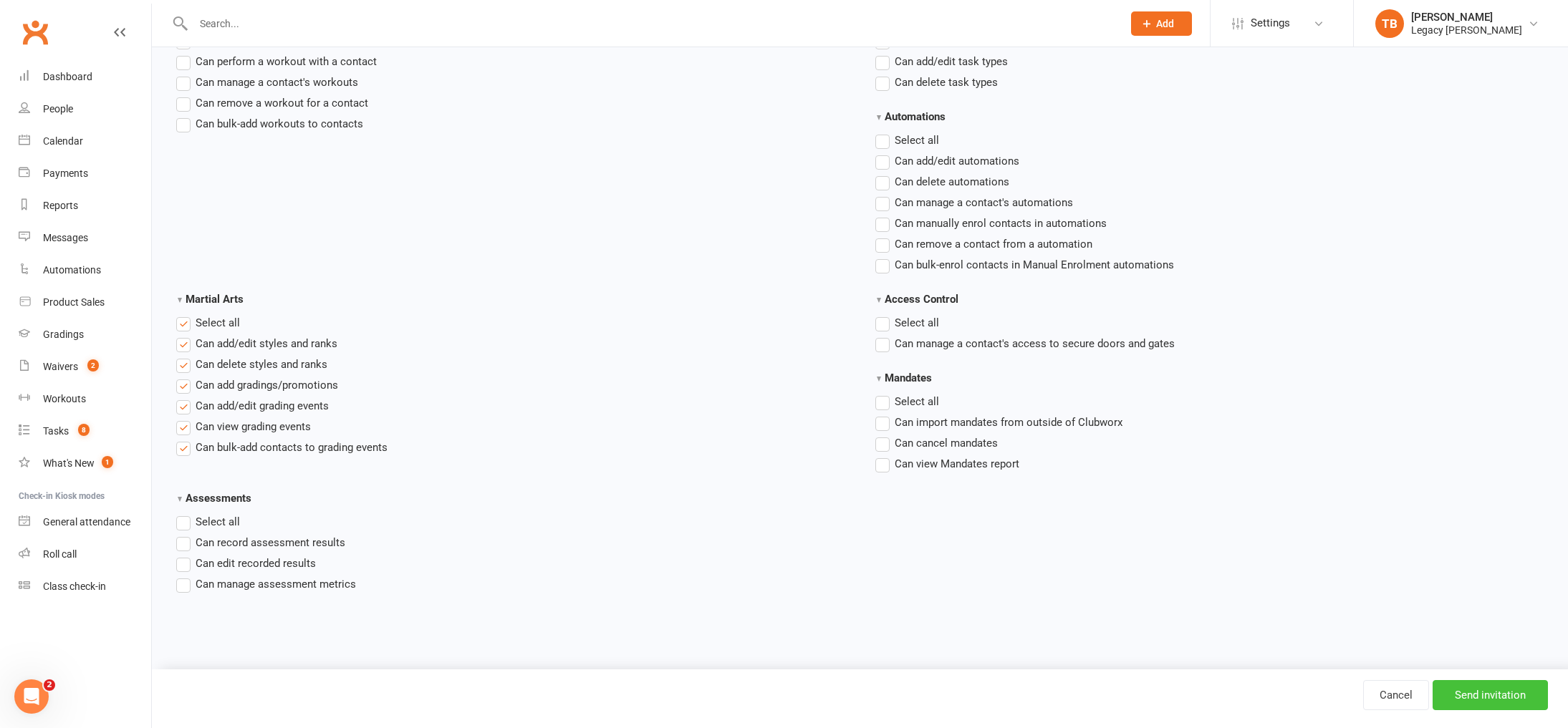
type input "rafaelplimits@gmail.com"
click at [1527, 698] on input "Send invitation" at bounding box center [1490, 695] width 115 height 30
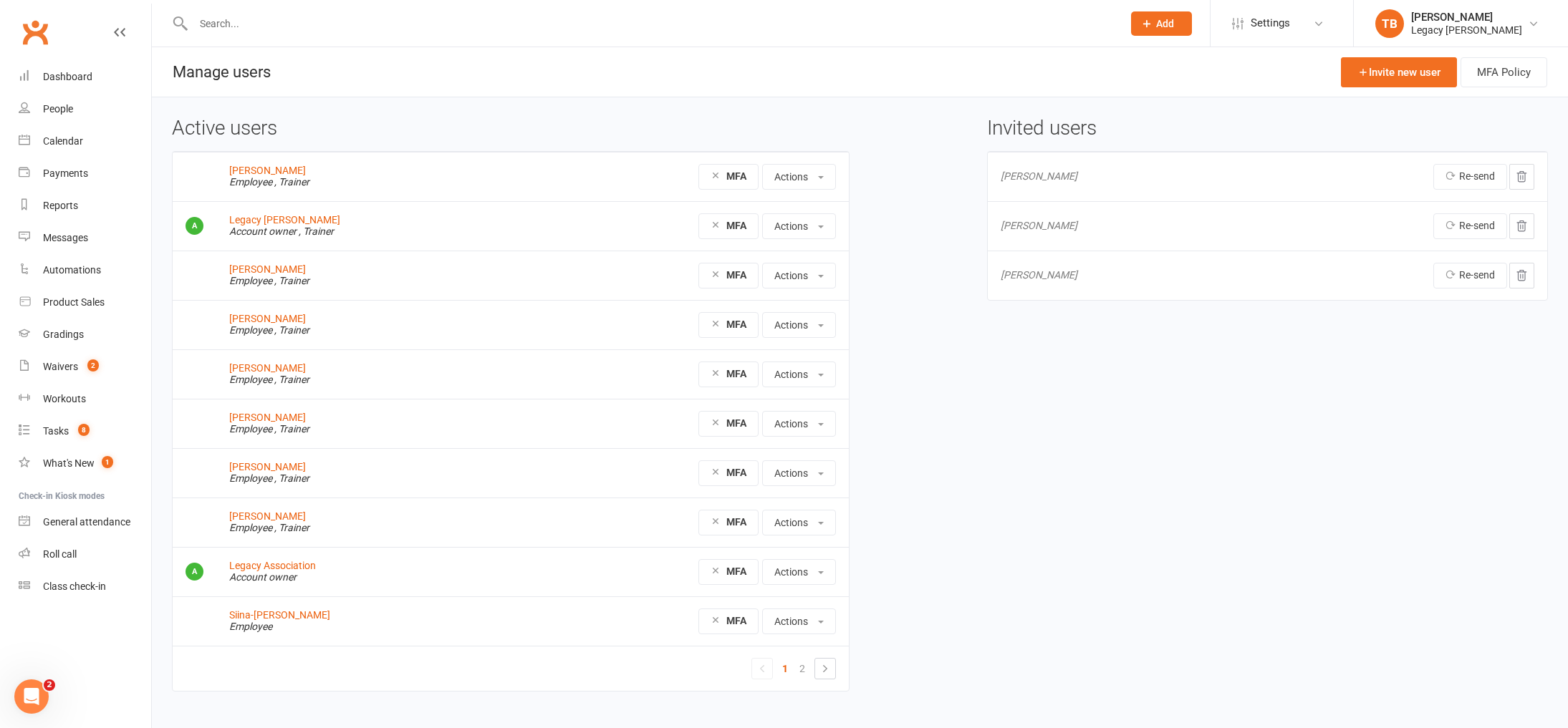
drag, startPoint x: 1030, startPoint y: 170, endPoint x: 1037, endPoint y: 175, distance: 8.6
click at [1030, 170] on td "[PERSON_NAME]" at bounding box center [1113, 176] width 250 height 49
click at [71, 147] on link "Calendar" at bounding box center [85, 141] width 132 height 33
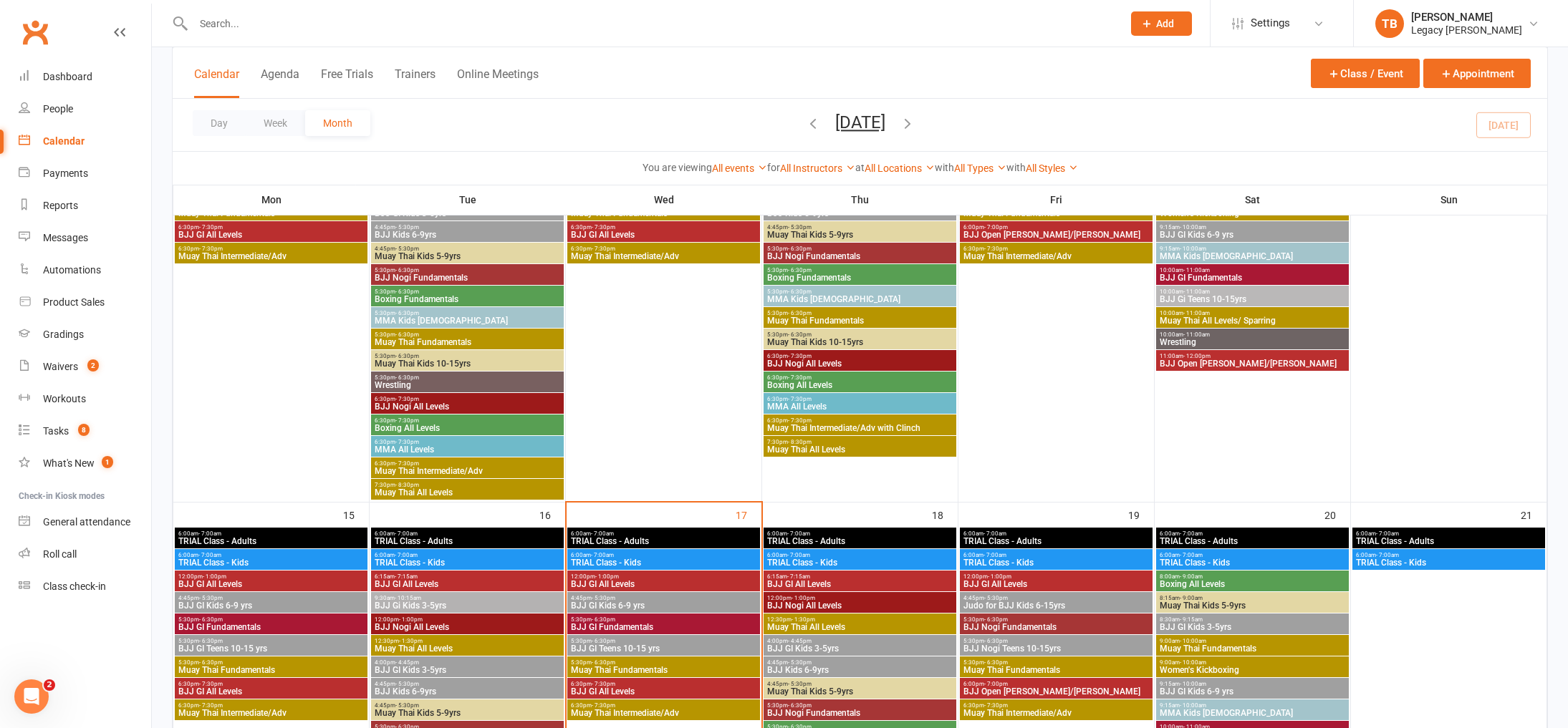
scroll to position [837, 0]
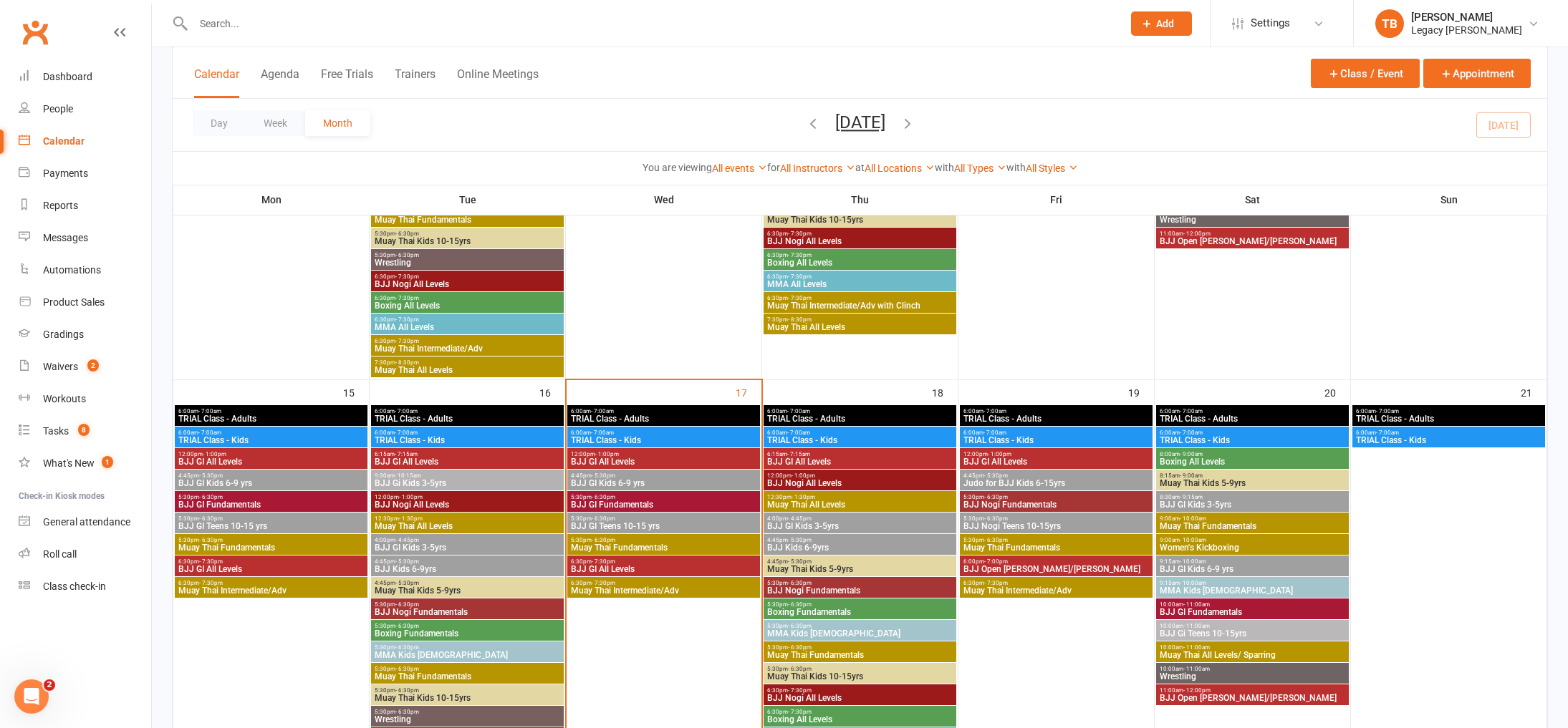
click at [615, 476] on span "4:45pm - 5:30pm" at bounding box center [664, 475] width 187 height 6
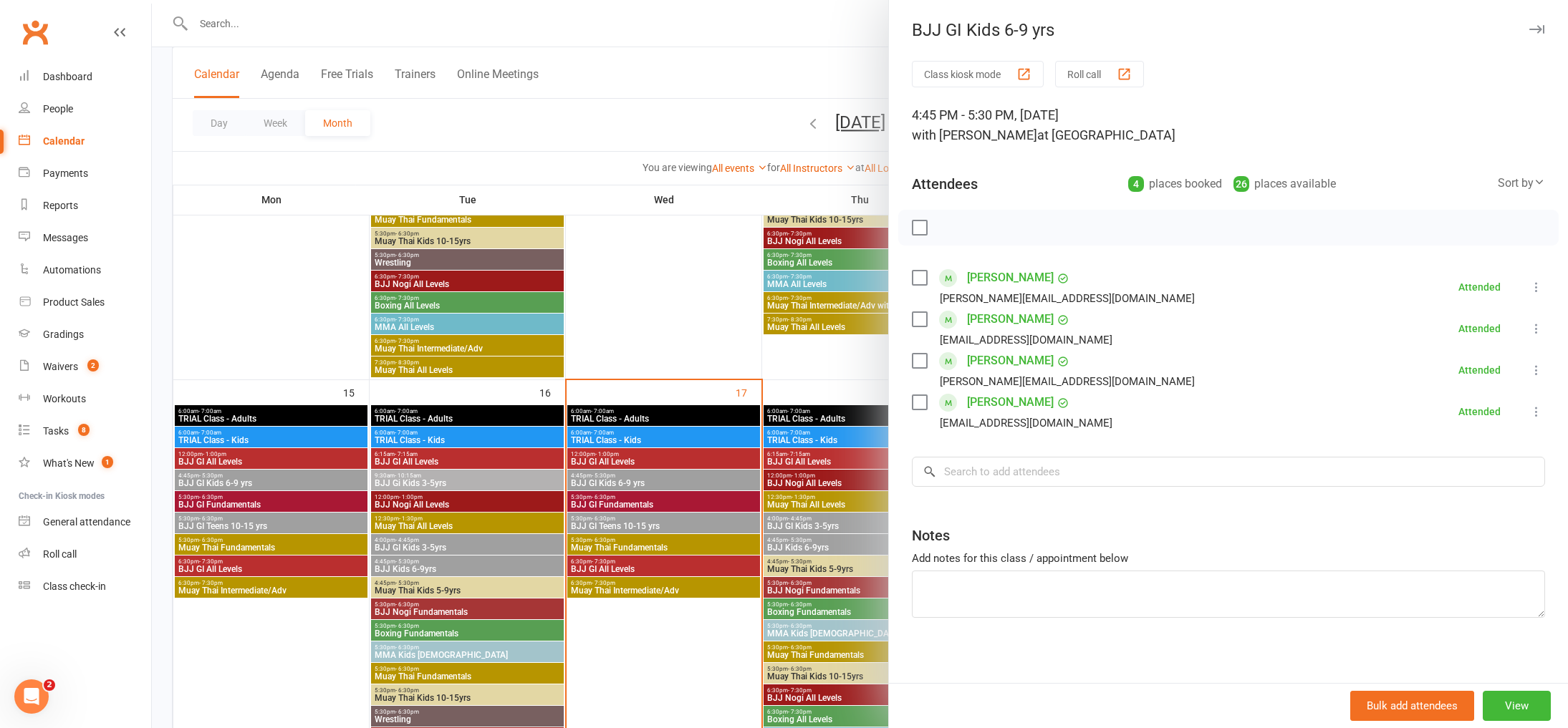
click at [688, 339] on div at bounding box center [859, 364] width 1416 height 728
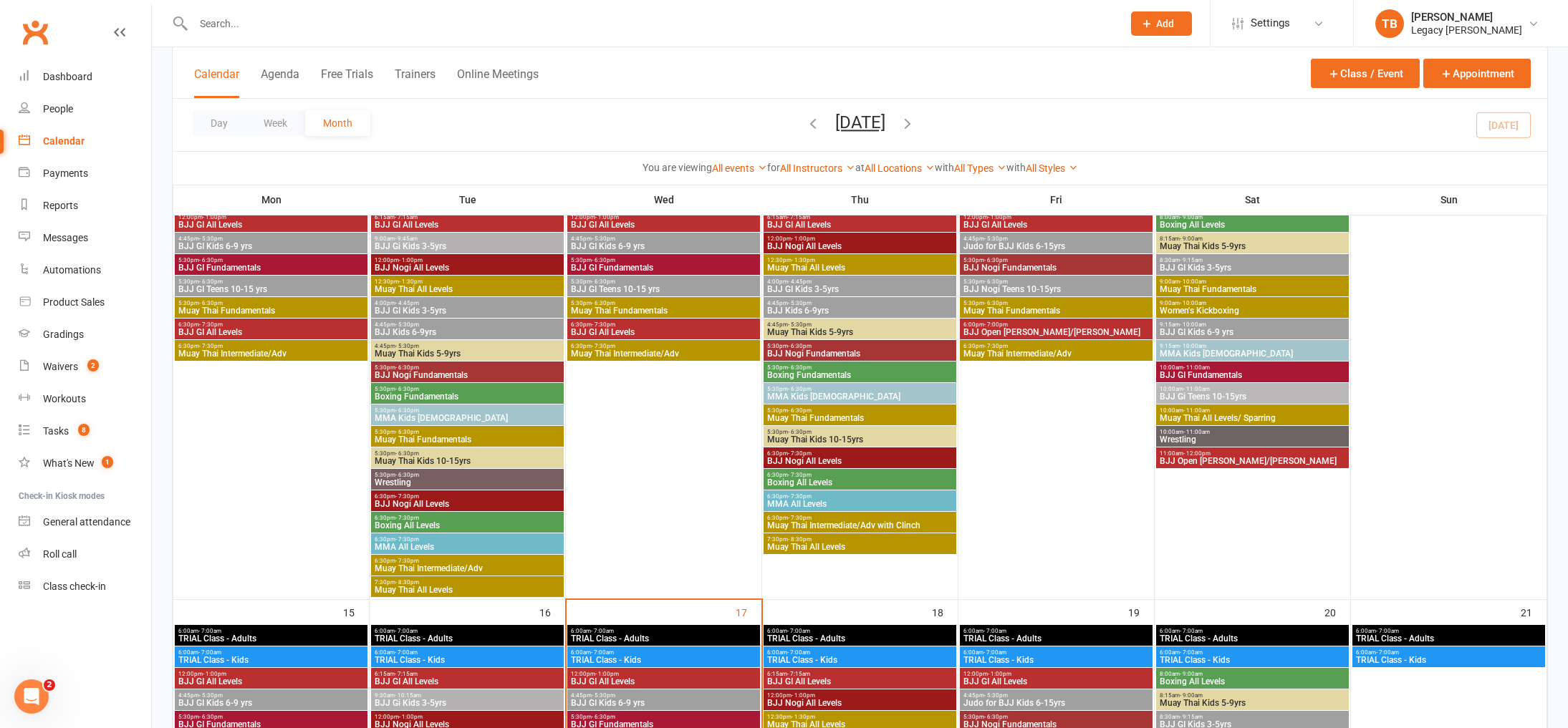
scroll to position [610, 0]
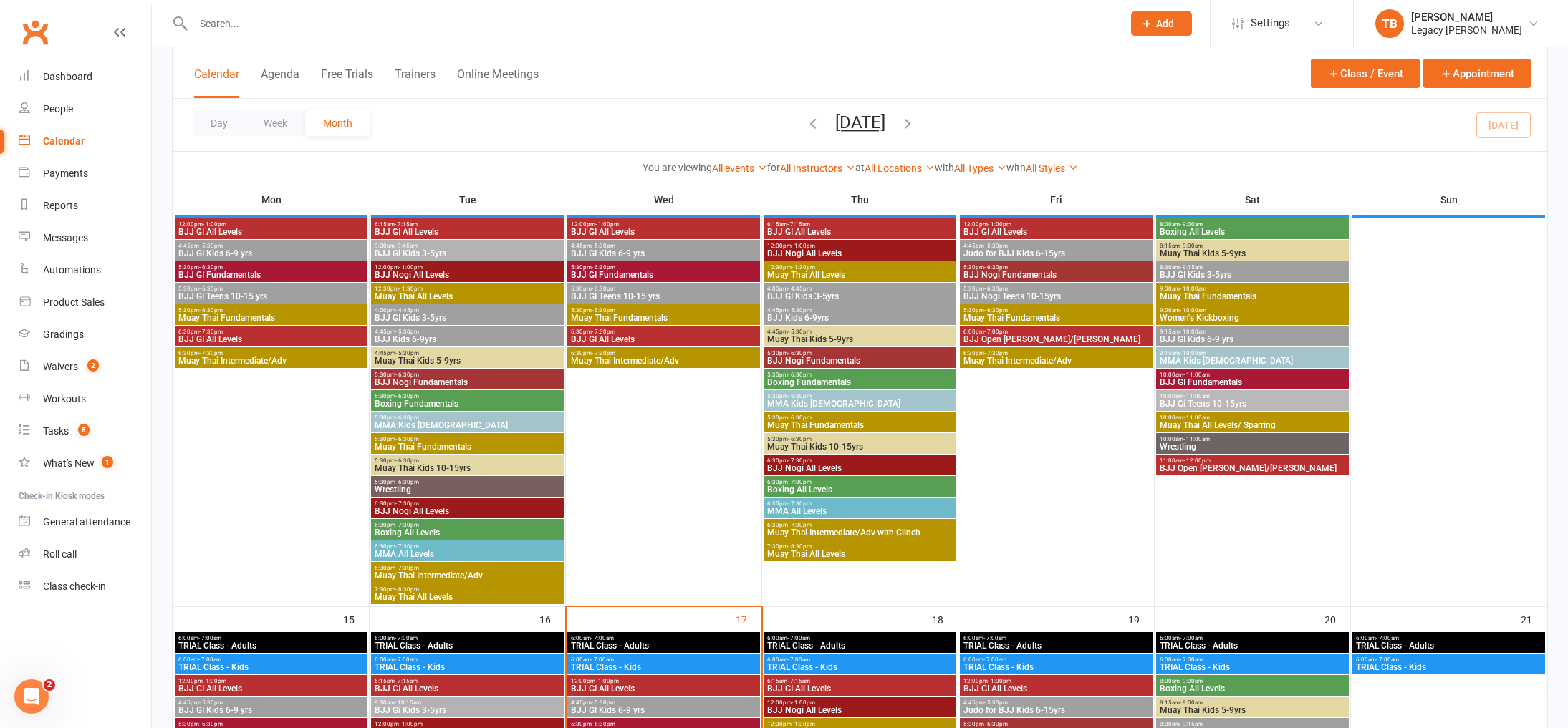
click at [683, 254] on span "BJJ GI Kids 6-9 yrs" at bounding box center [664, 254] width 187 height 9
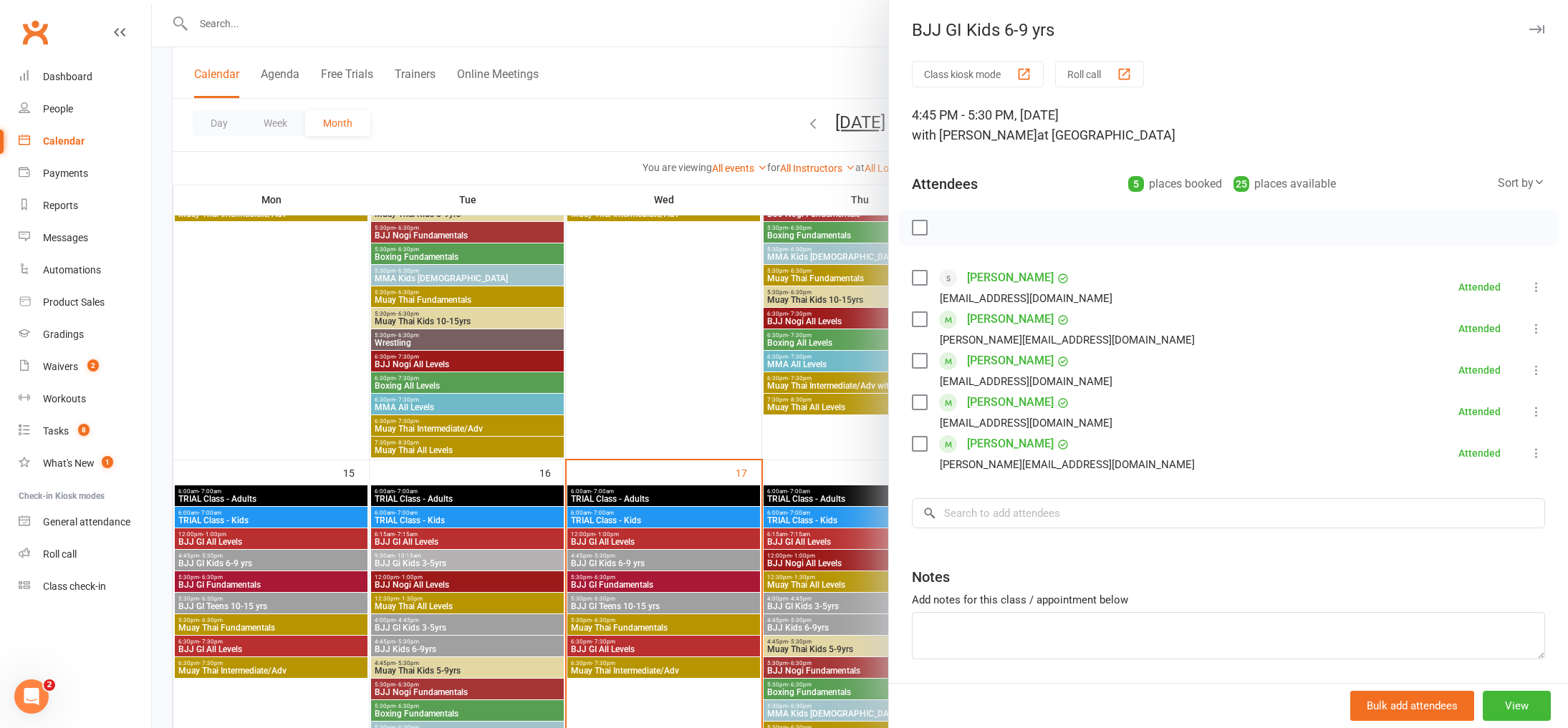
scroll to position [761, 0]
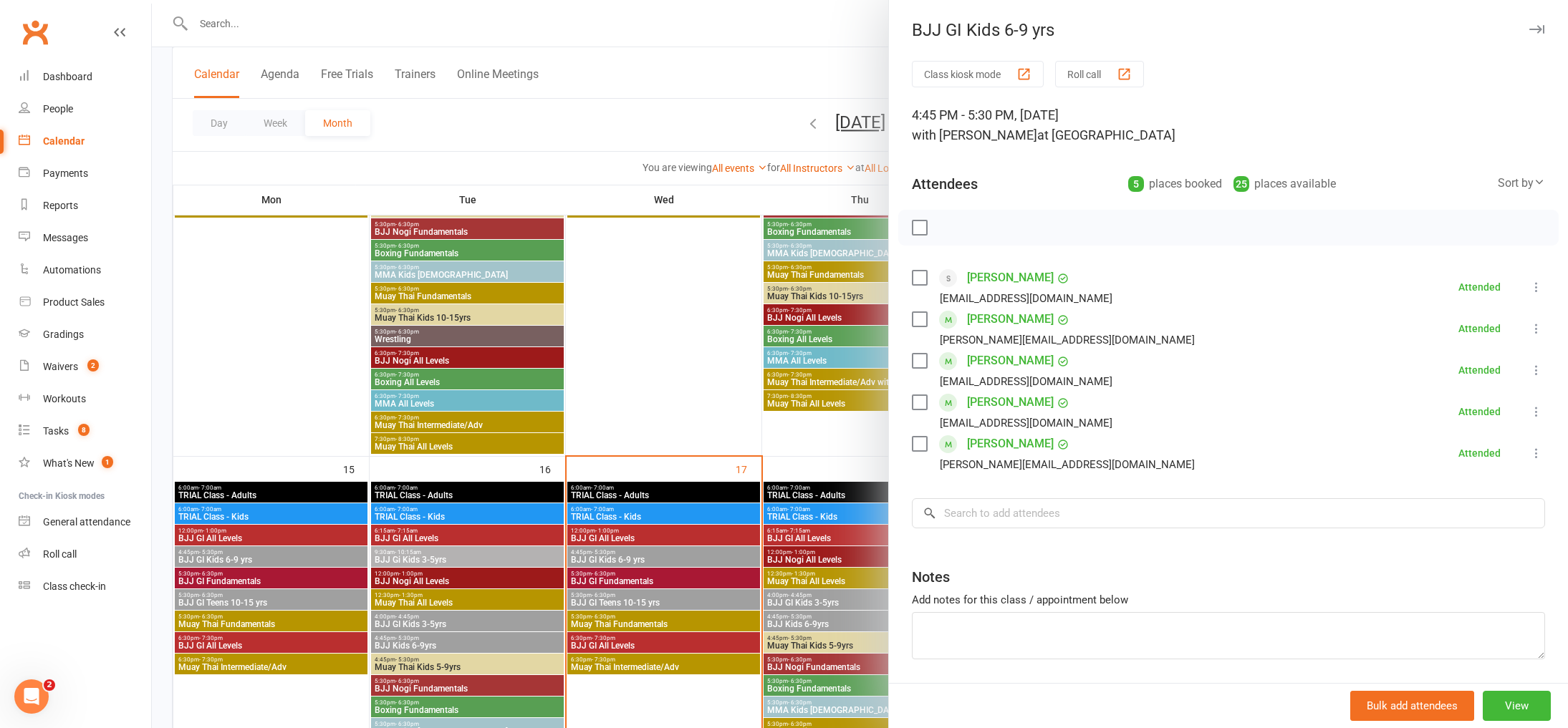
click at [659, 605] on div at bounding box center [859, 364] width 1416 height 728
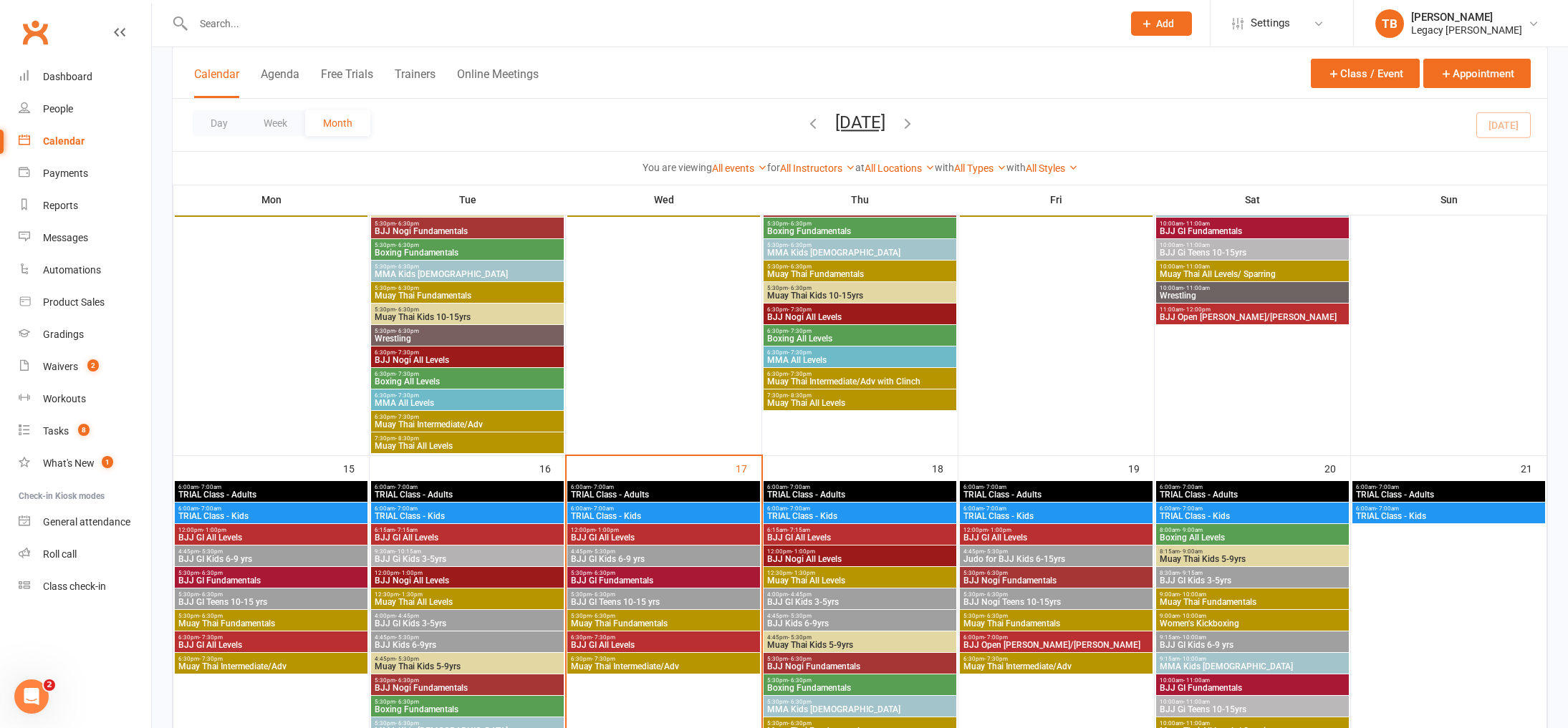
click at [688, 555] on span "BJJ GI Kids 6-9 yrs" at bounding box center [664, 560] width 187 height 9
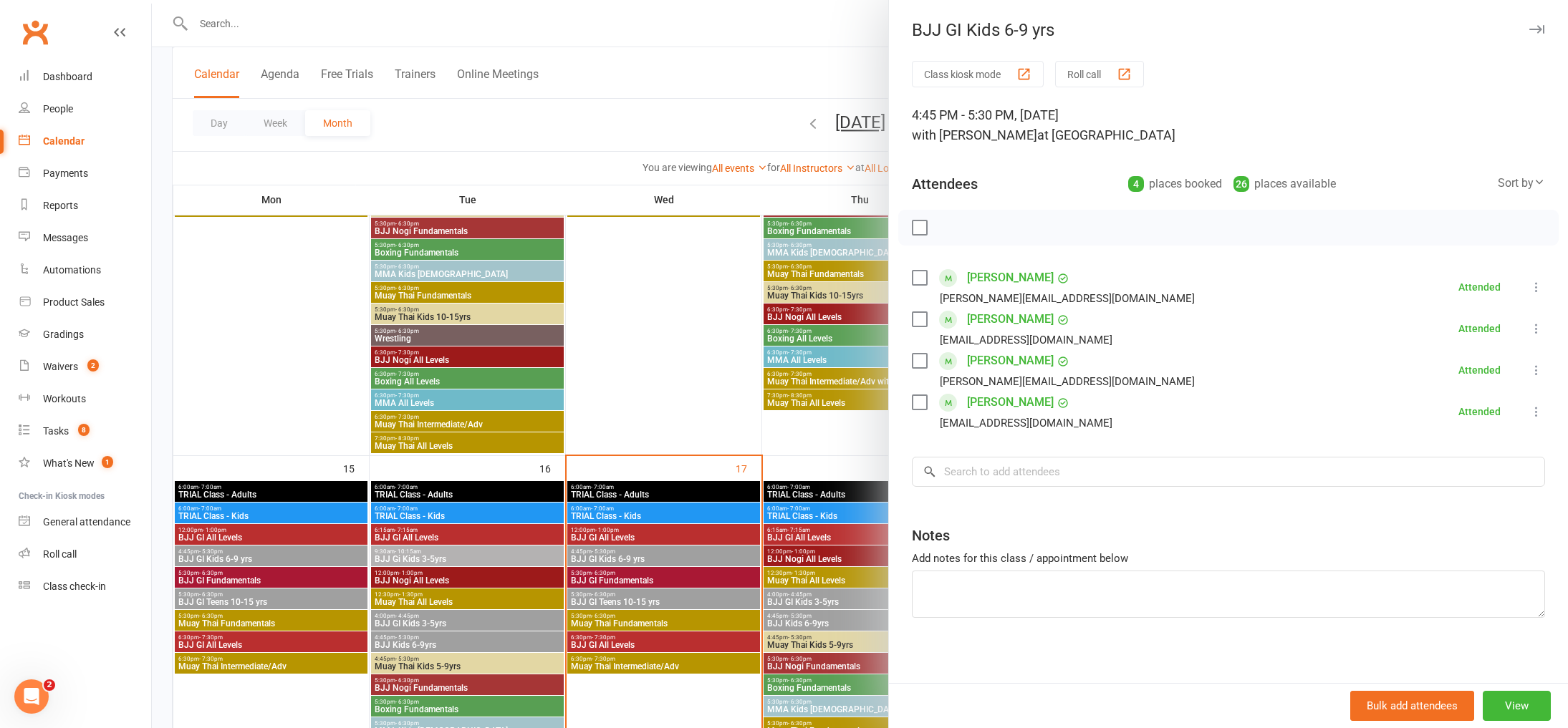
click at [1100, 493] on div "Class kiosk mode Roll call 4:45 PM - 5:30 PM, [DATE] with [PERSON_NAME] at [GEO…" at bounding box center [1229, 375] width 679 height 629
click at [1111, 469] on input "search" at bounding box center [1229, 472] width 633 height 30
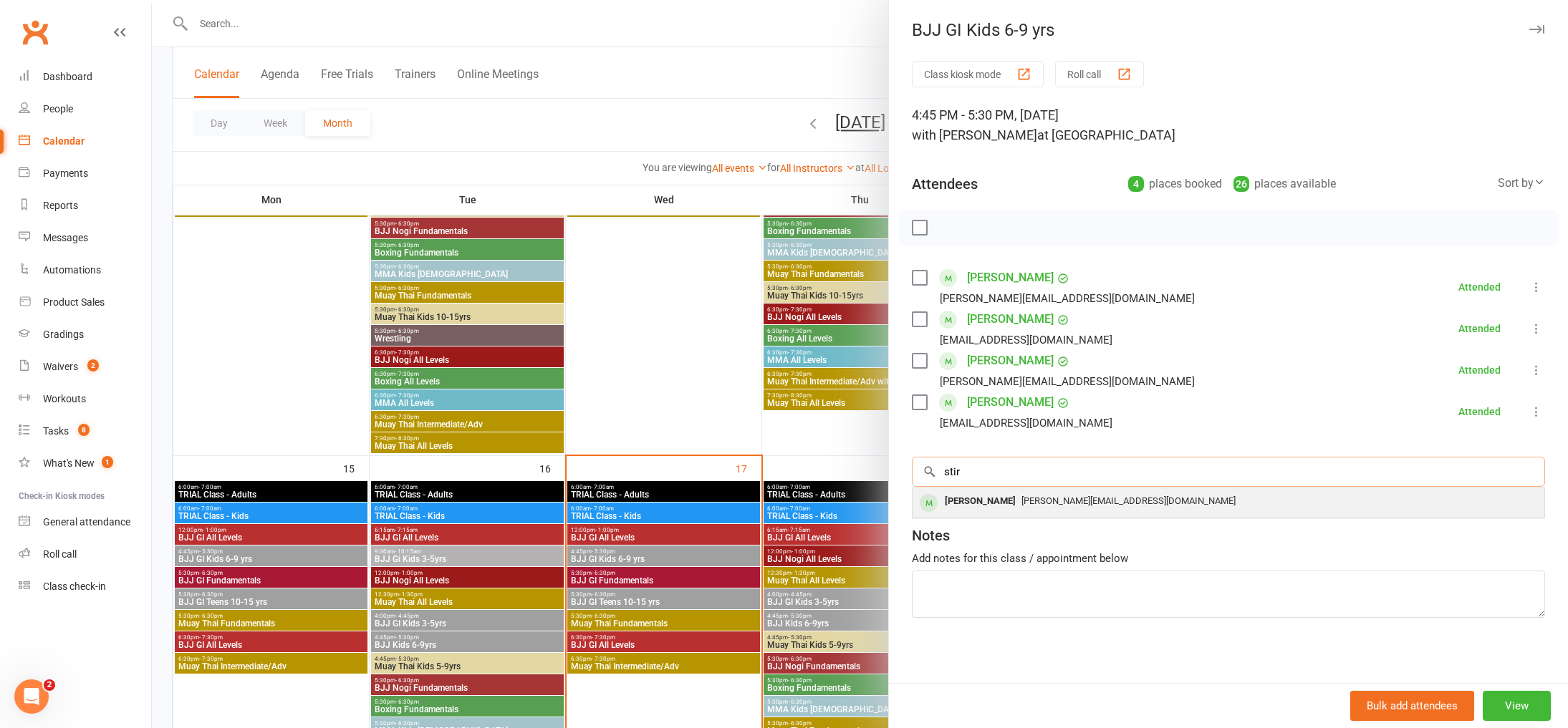
type input "stir"
click at [1023, 493] on div "[PERSON_NAME][EMAIL_ADDRESS][DOMAIN_NAME]" at bounding box center [1229, 501] width 621 height 21
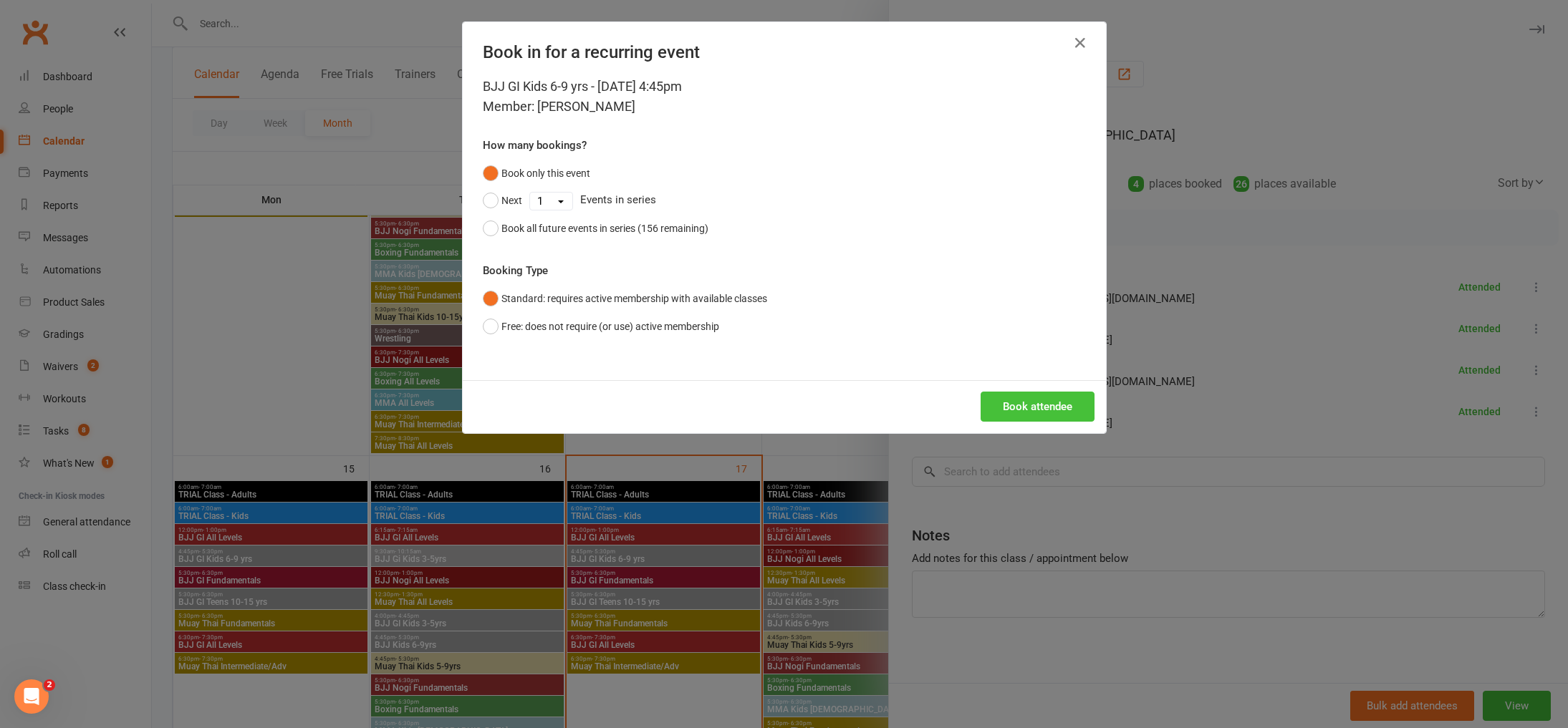
click at [1047, 404] on button "Book attendee" at bounding box center [1037, 407] width 114 height 30
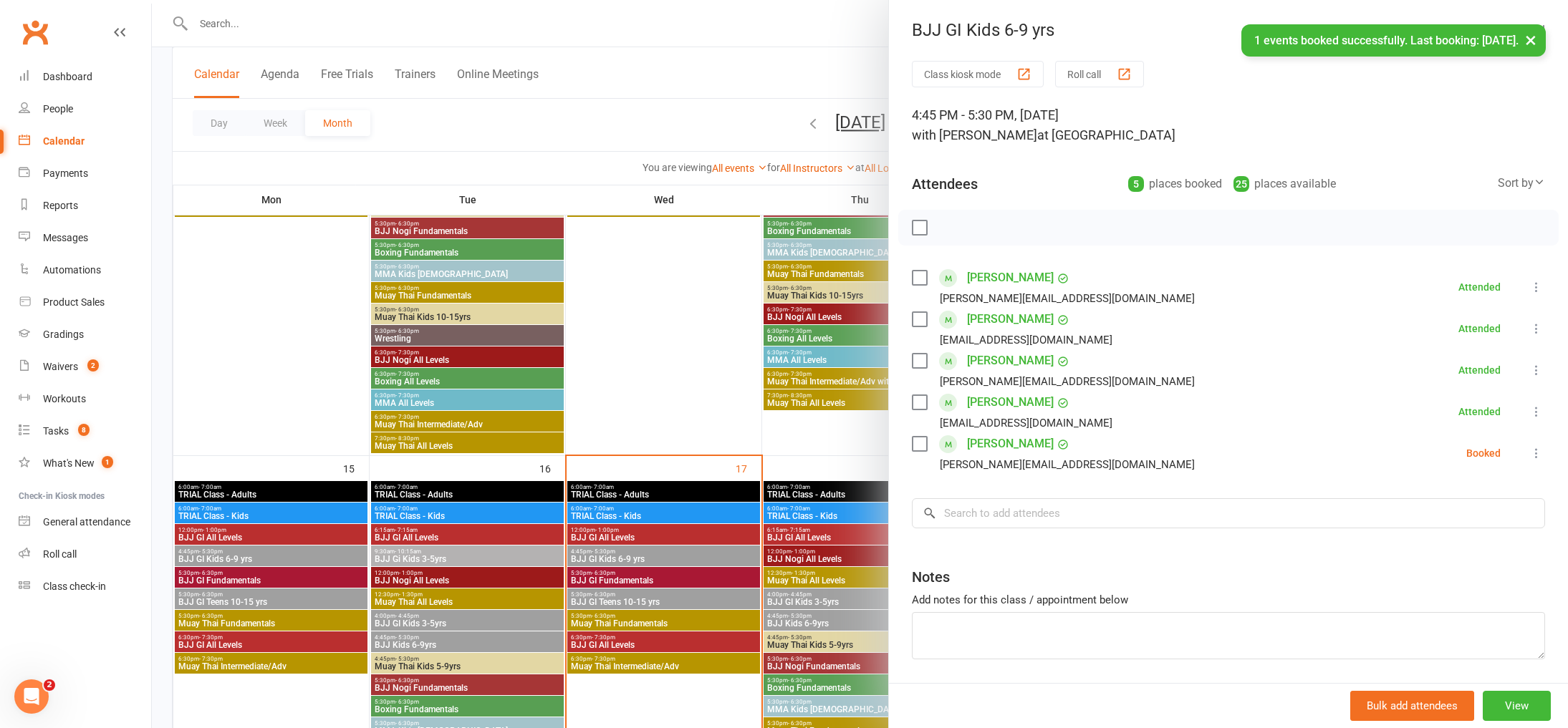
click at [1517, 453] on li "Stirling Walsh [EMAIL_ADDRESS][DOMAIN_NAME] Booked More info Remove Check in Ma…" at bounding box center [1229, 453] width 633 height 41
click at [1529, 453] on icon at bounding box center [1536, 453] width 14 height 14
click at [1460, 535] on link "Check in" at bounding box center [1467, 539] width 154 height 29
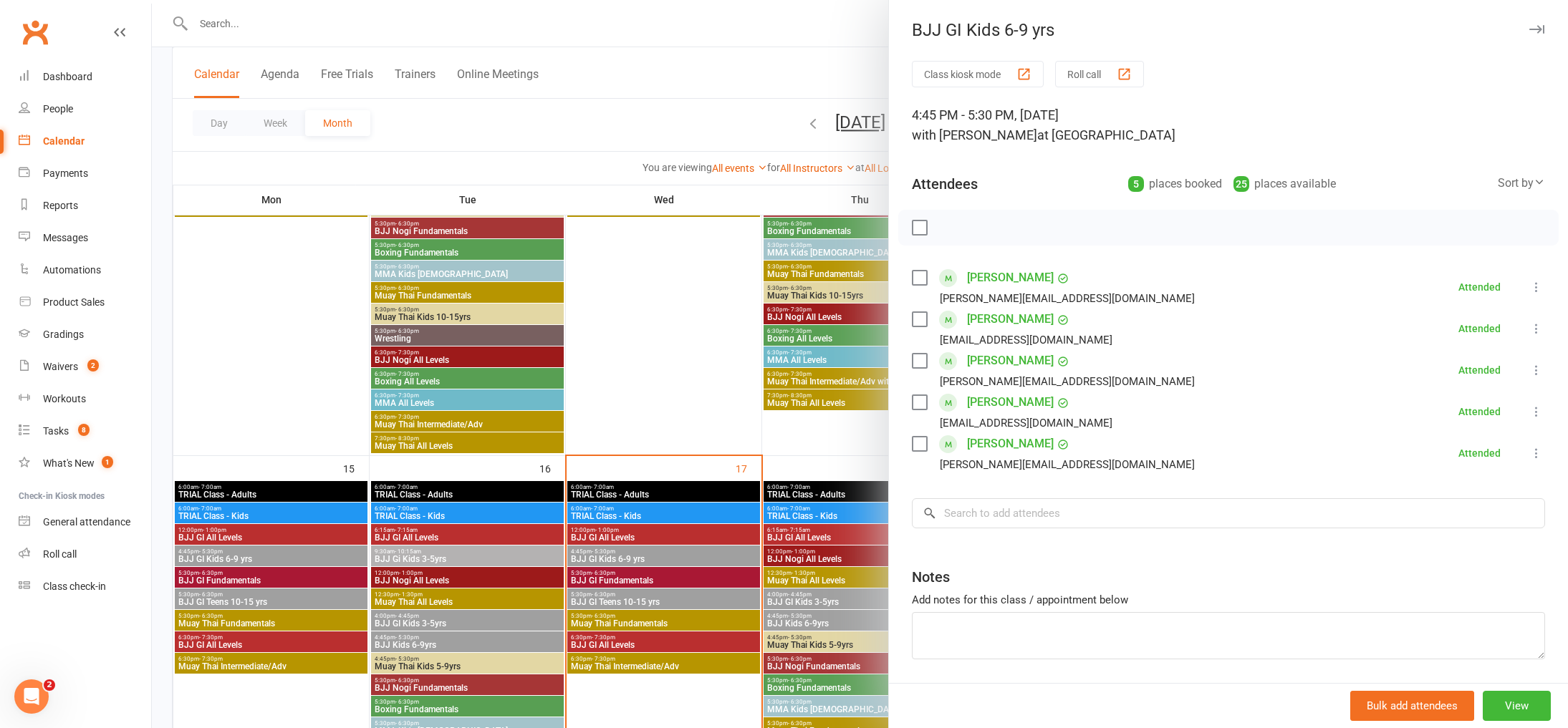
click at [689, 387] on div at bounding box center [859, 364] width 1416 height 728
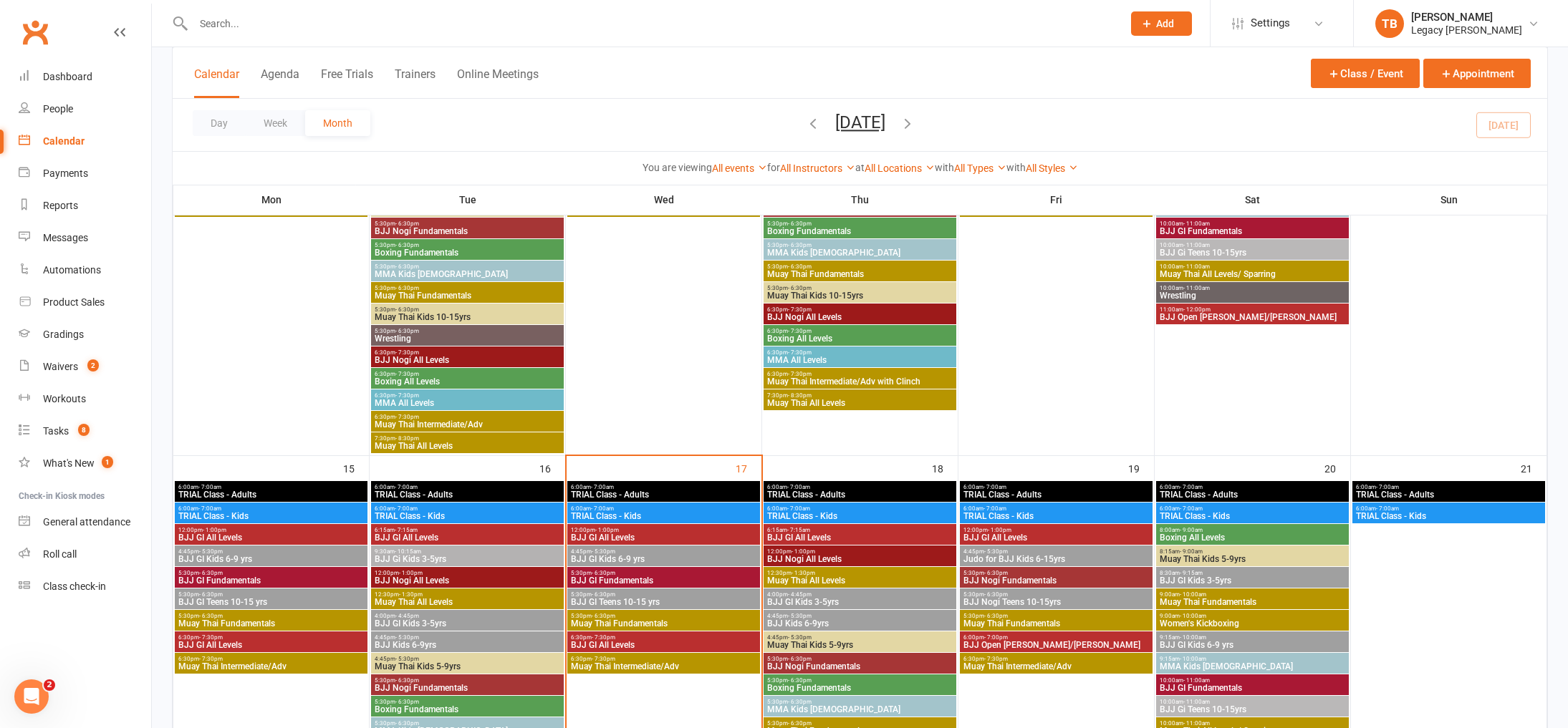
click at [671, 625] on span "Muay Thai Fundamentals" at bounding box center [664, 624] width 187 height 9
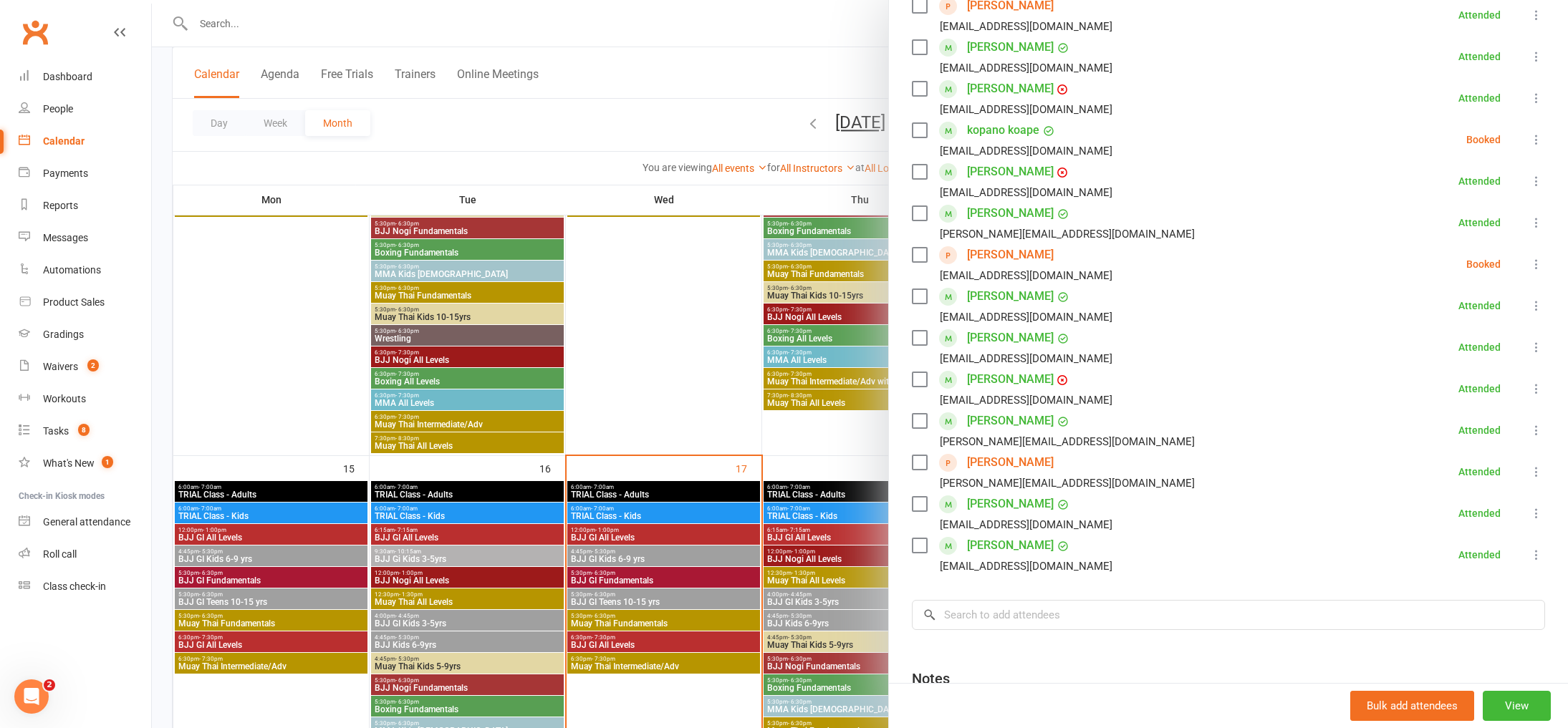
scroll to position [369, 0]
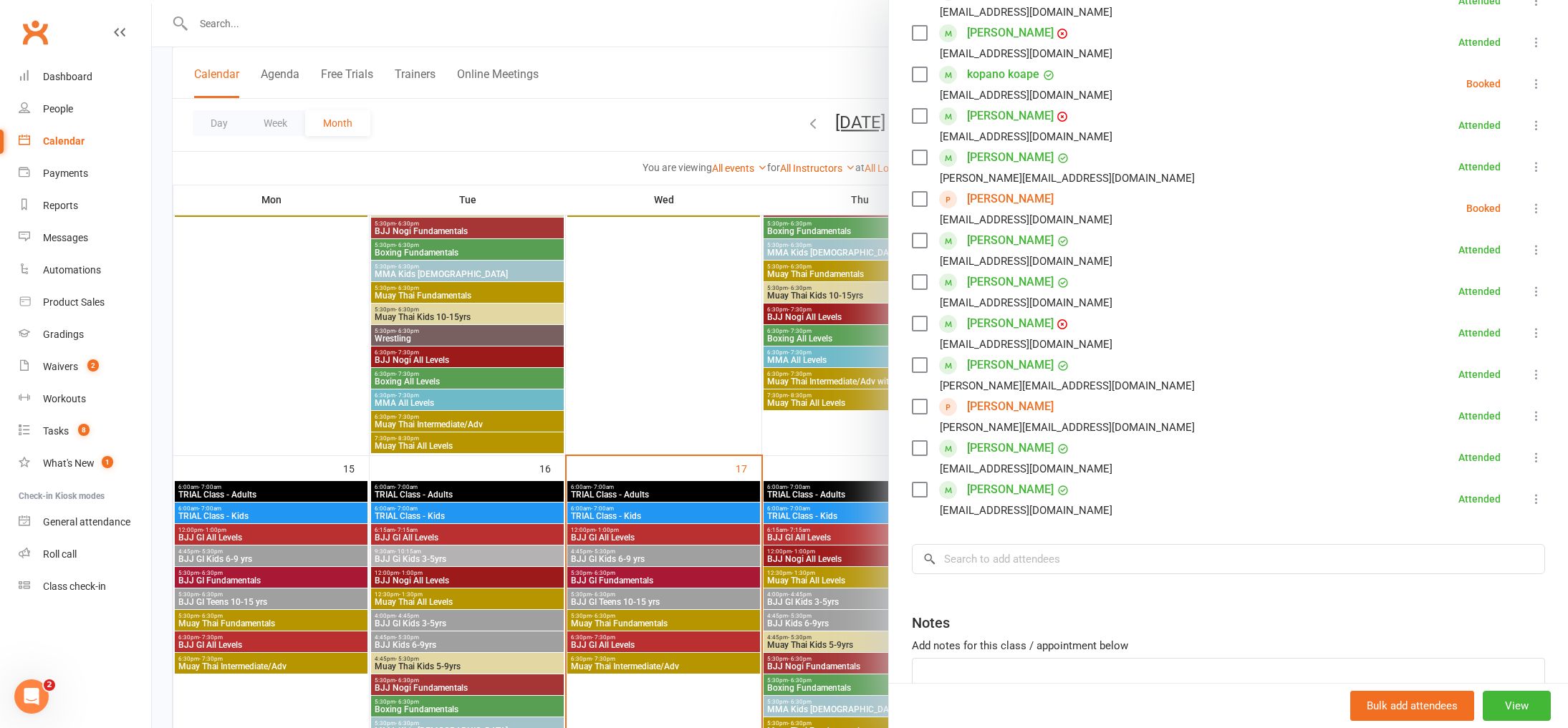
click at [1536, 77] on icon at bounding box center [1536, 84] width 14 height 14
click at [1494, 170] on link "Check in" at bounding box center [1467, 169] width 154 height 29
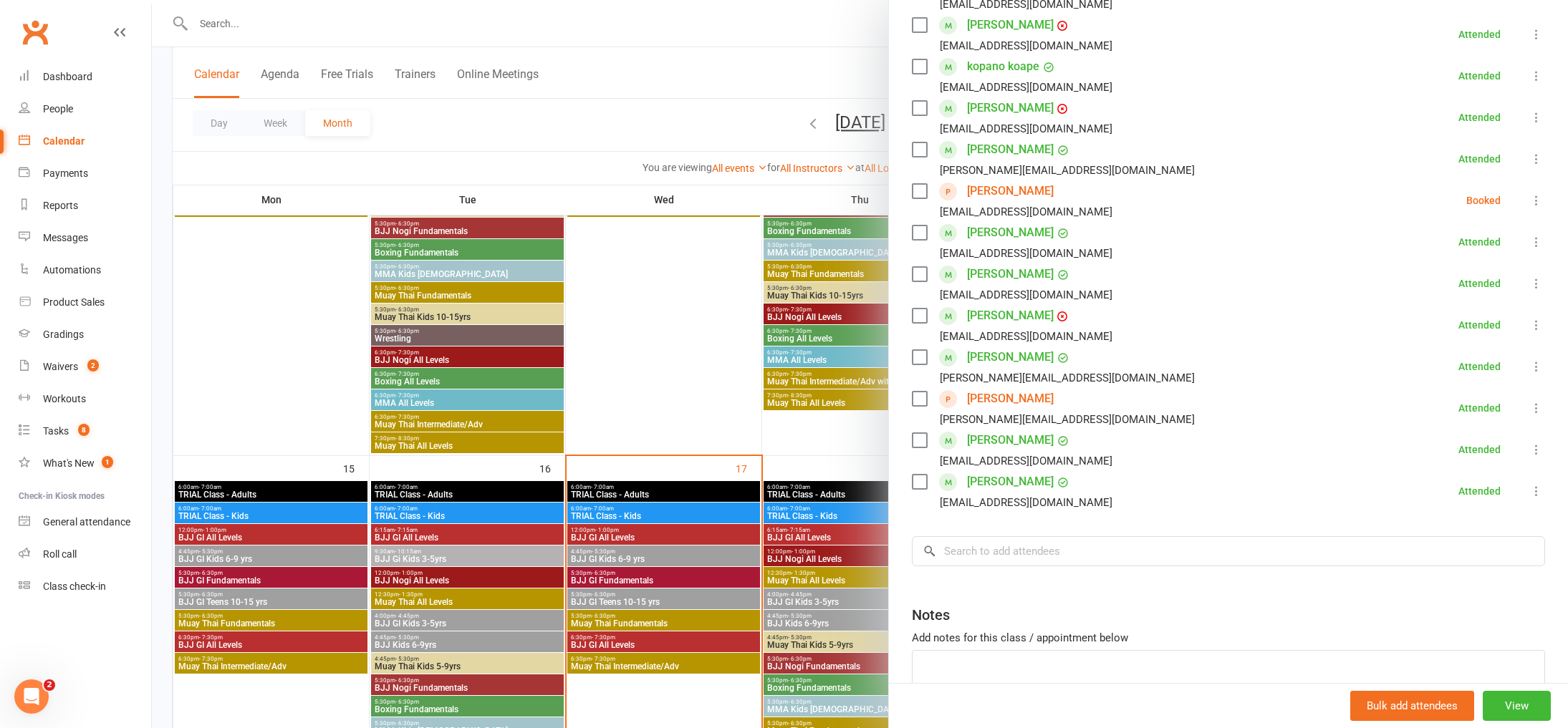
click at [1531, 409] on icon at bounding box center [1536, 408] width 14 height 14
click at [1032, 397] on link "Dimitris Vallas" at bounding box center [1010, 399] width 86 height 23
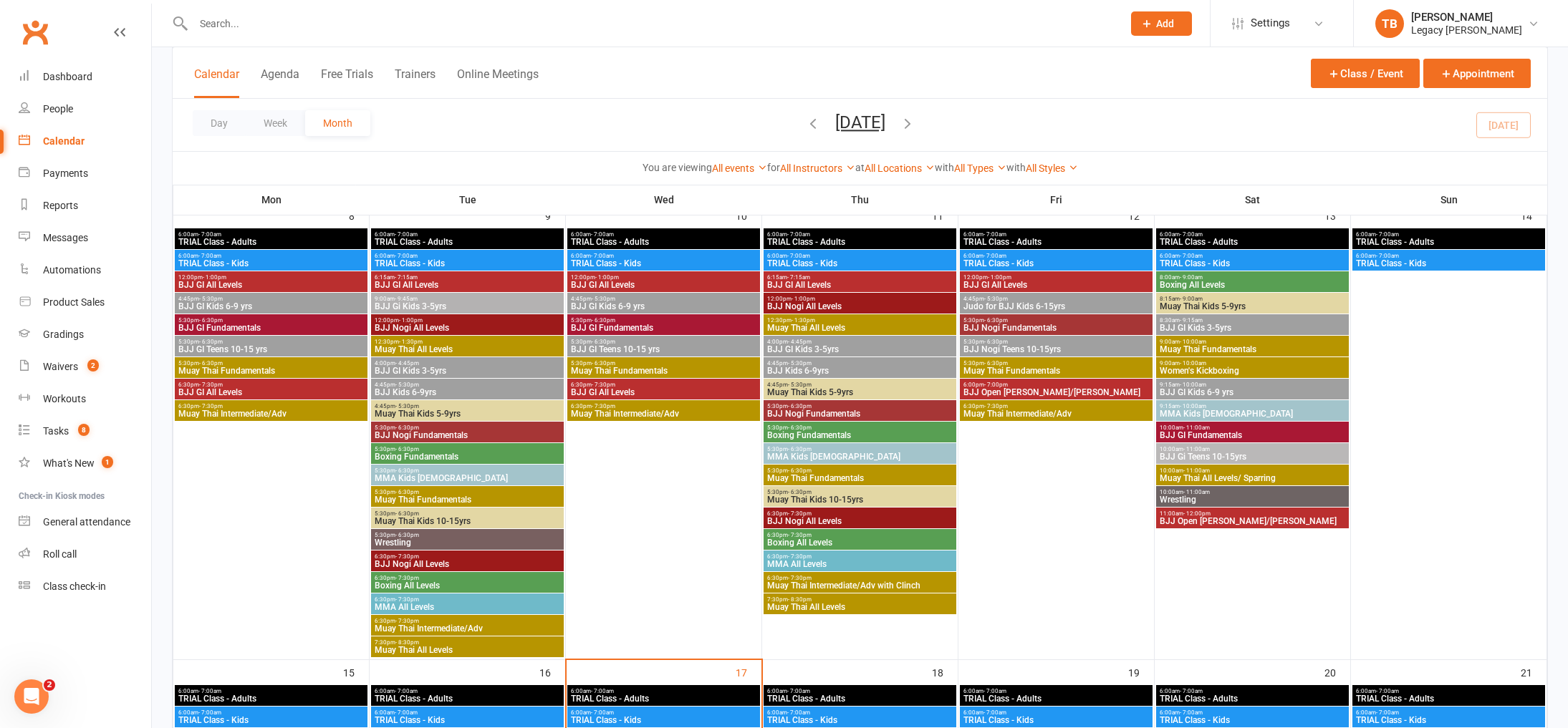
scroll to position [906, 0]
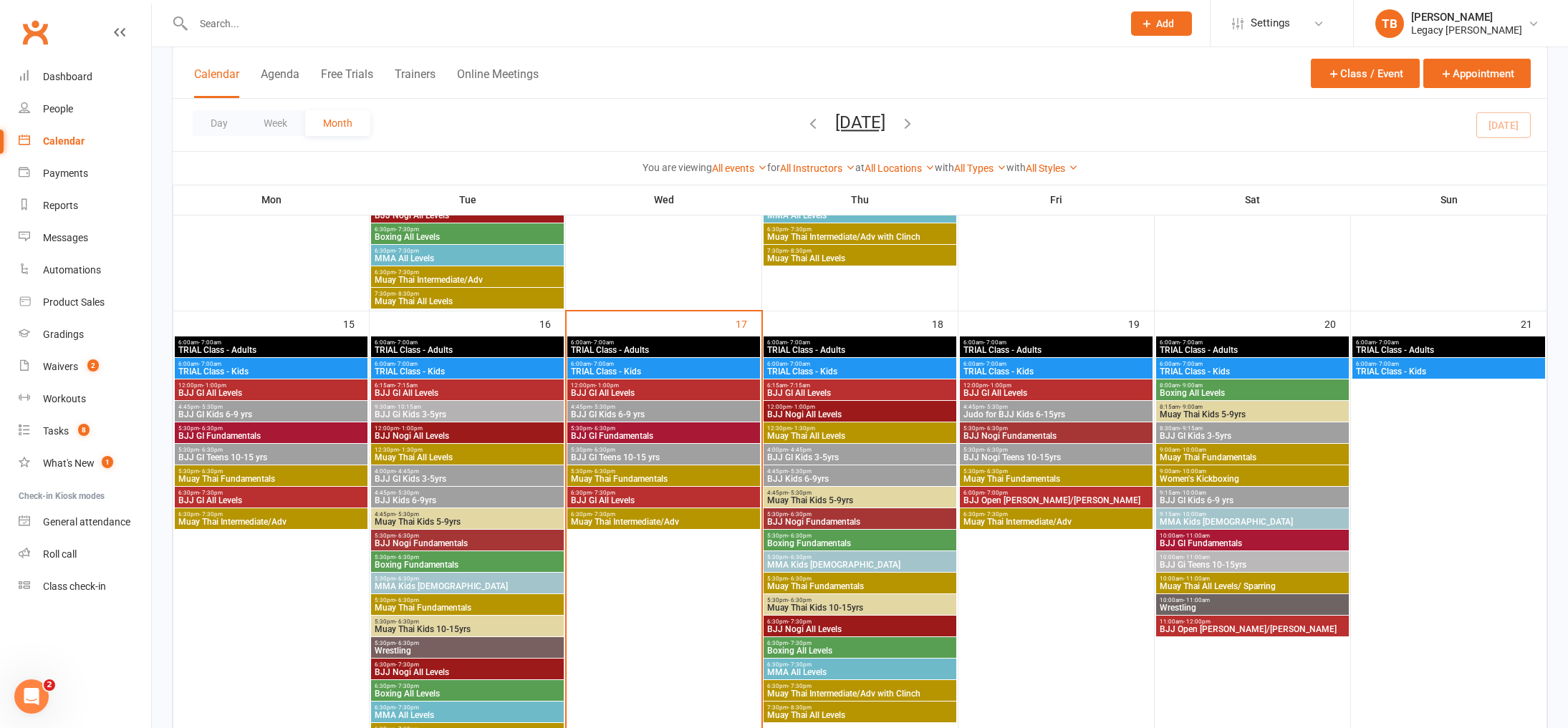
click at [680, 479] on span "Muay Thai Fundamentals" at bounding box center [664, 479] width 187 height 9
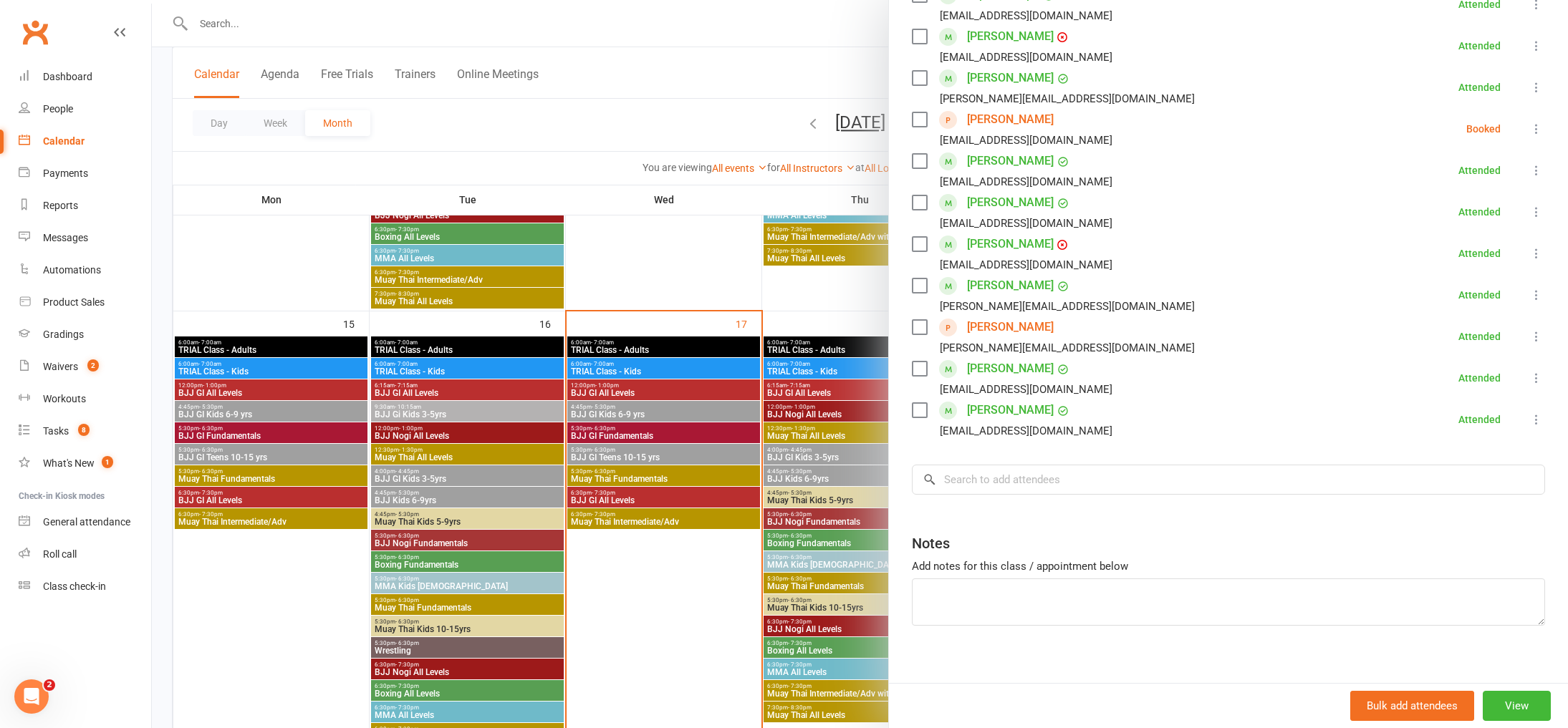
scroll to position [464, 0]
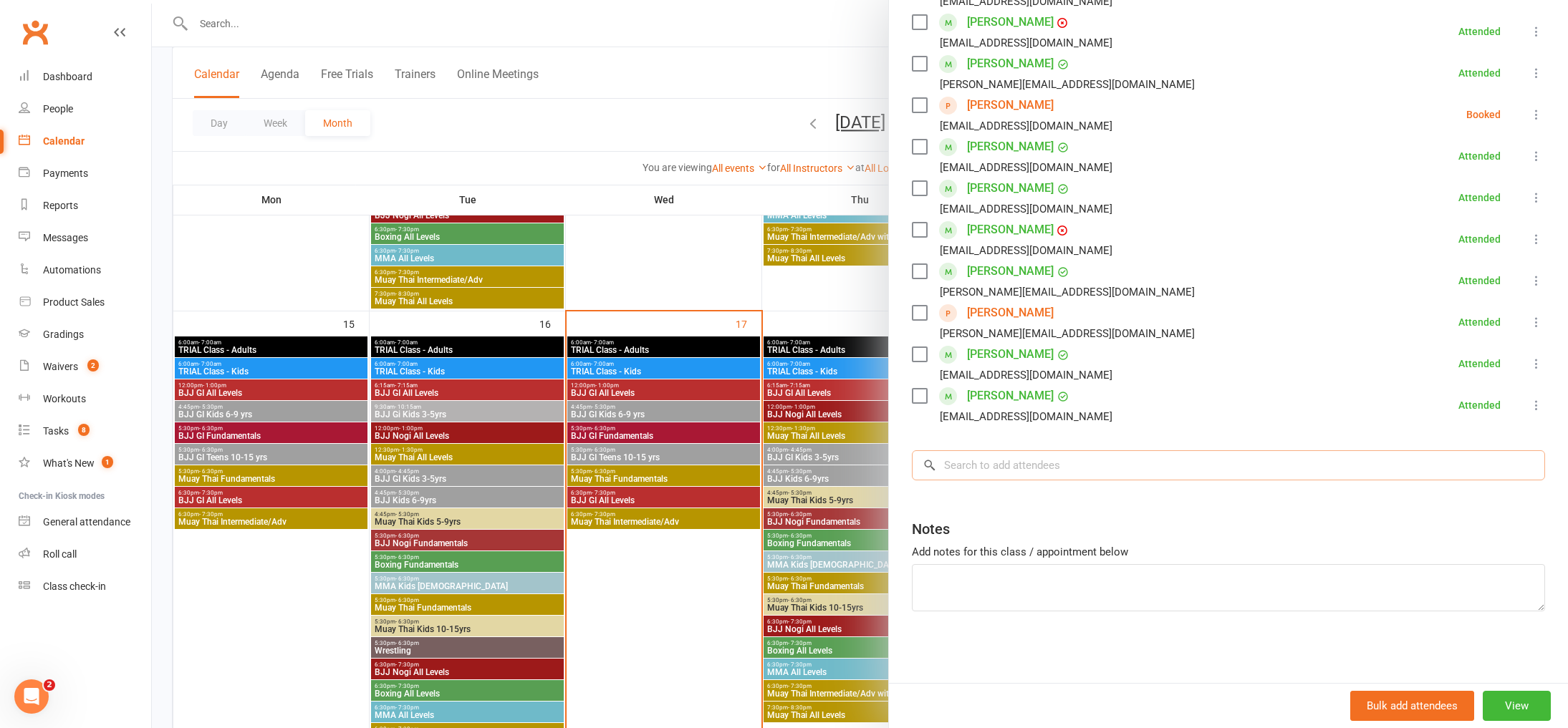
click at [1170, 464] on input "search" at bounding box center [1229, 465] width 633 height 30
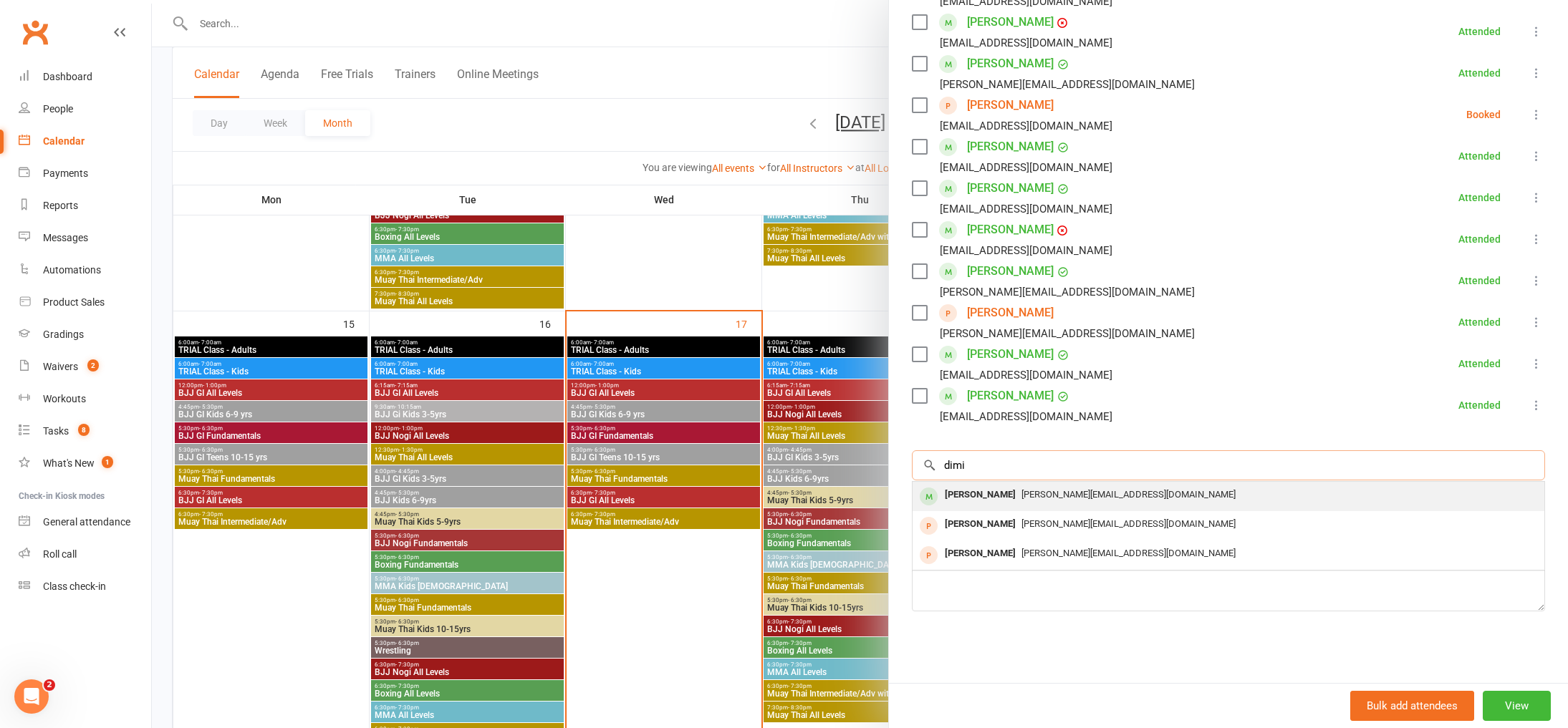
type input "dimi"
click at [1050, 487] on div "Dimitris.vallas@outlook.com" at bounding box center [1229, 495] width 621 height 21
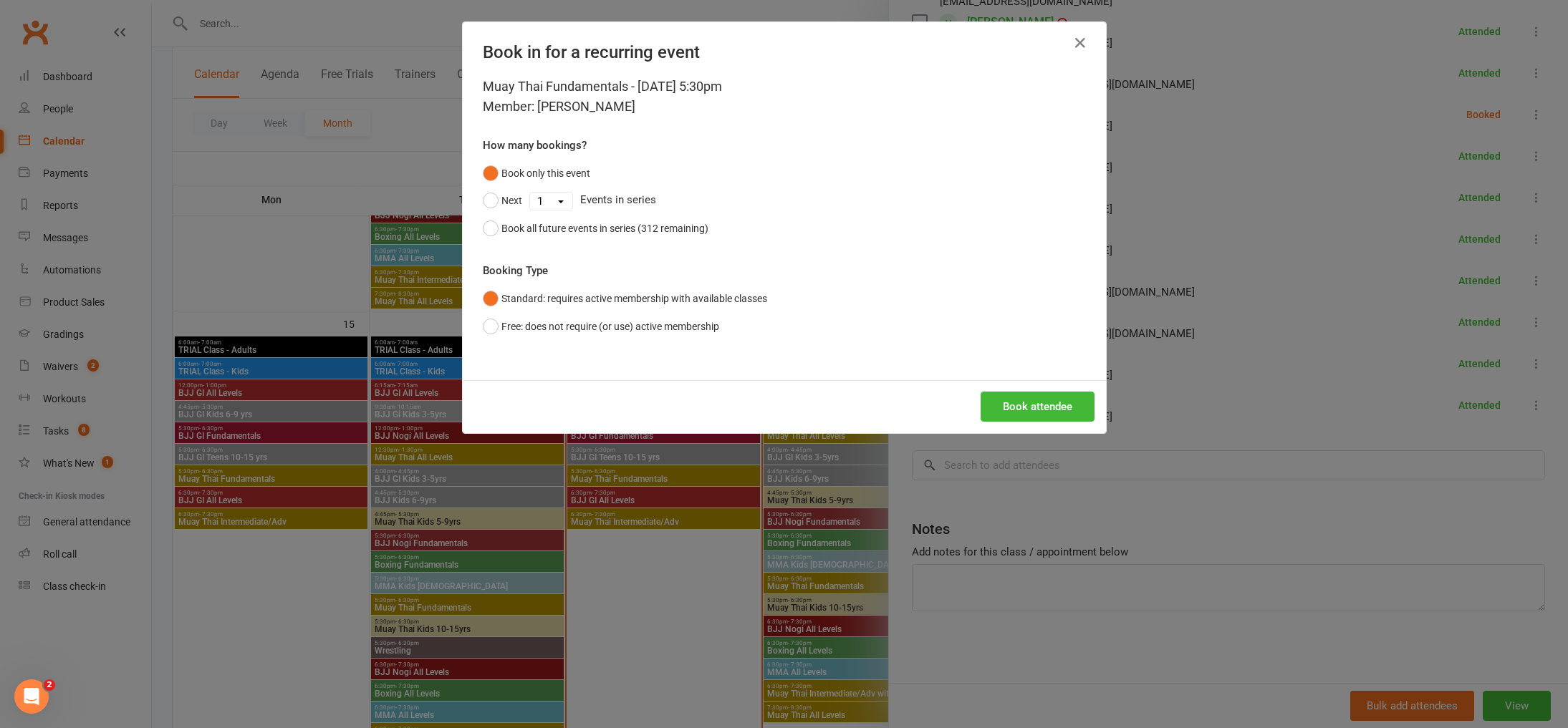
click at [1056, 388] on div "Book attendee" at bounding box center [784, 407] width 643 height 53
click at [1045, 399] on button "Book attendee" at bounding box center [1037, 407] width 114 height 30
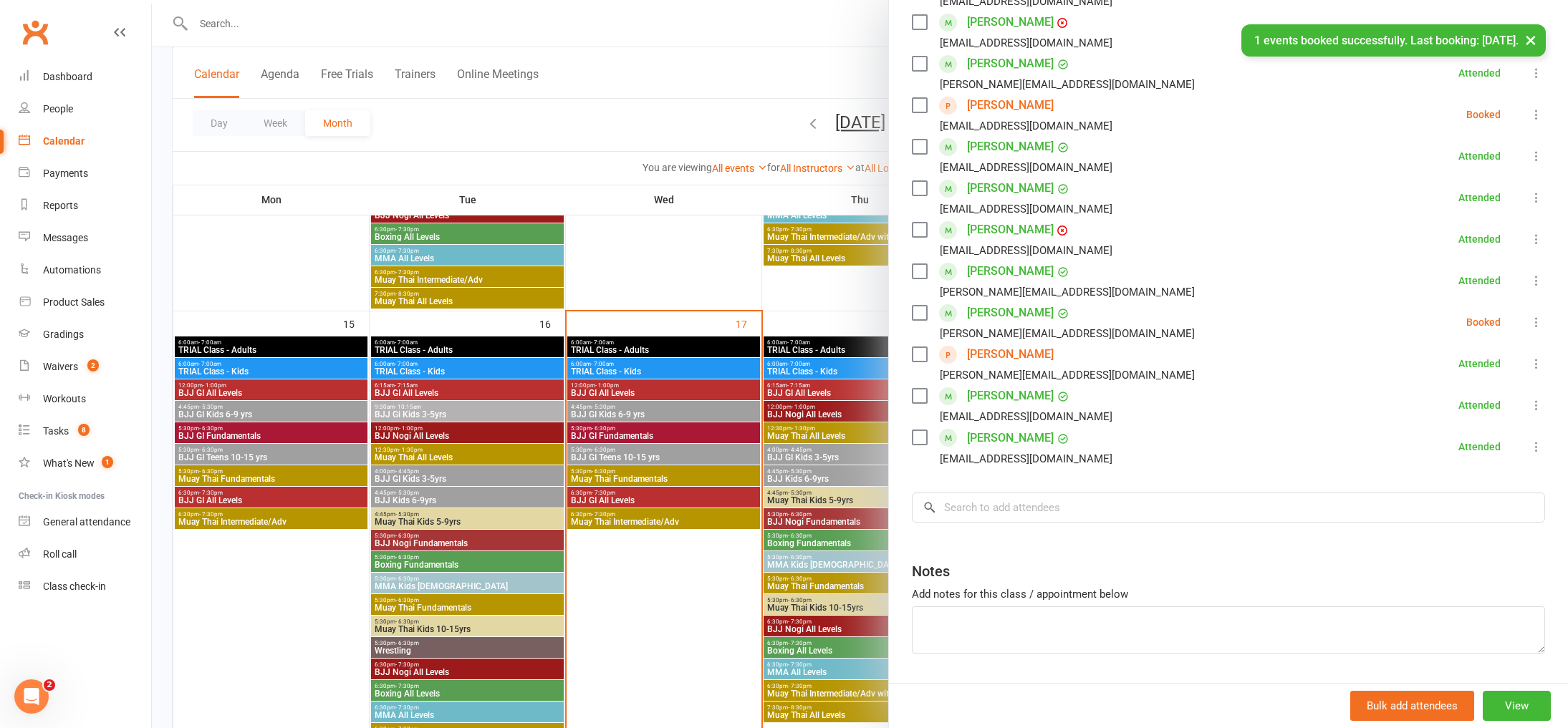
click at [1535, 323] on icon at bounding box center [1536, 323] width 14 height 14
click at [1466, 405] on link "Check in" at bounding box center [1467, 407] width 154 height 29
click at [1534, 362] on icon at bounding box center [1536, 364] width 14 height 14
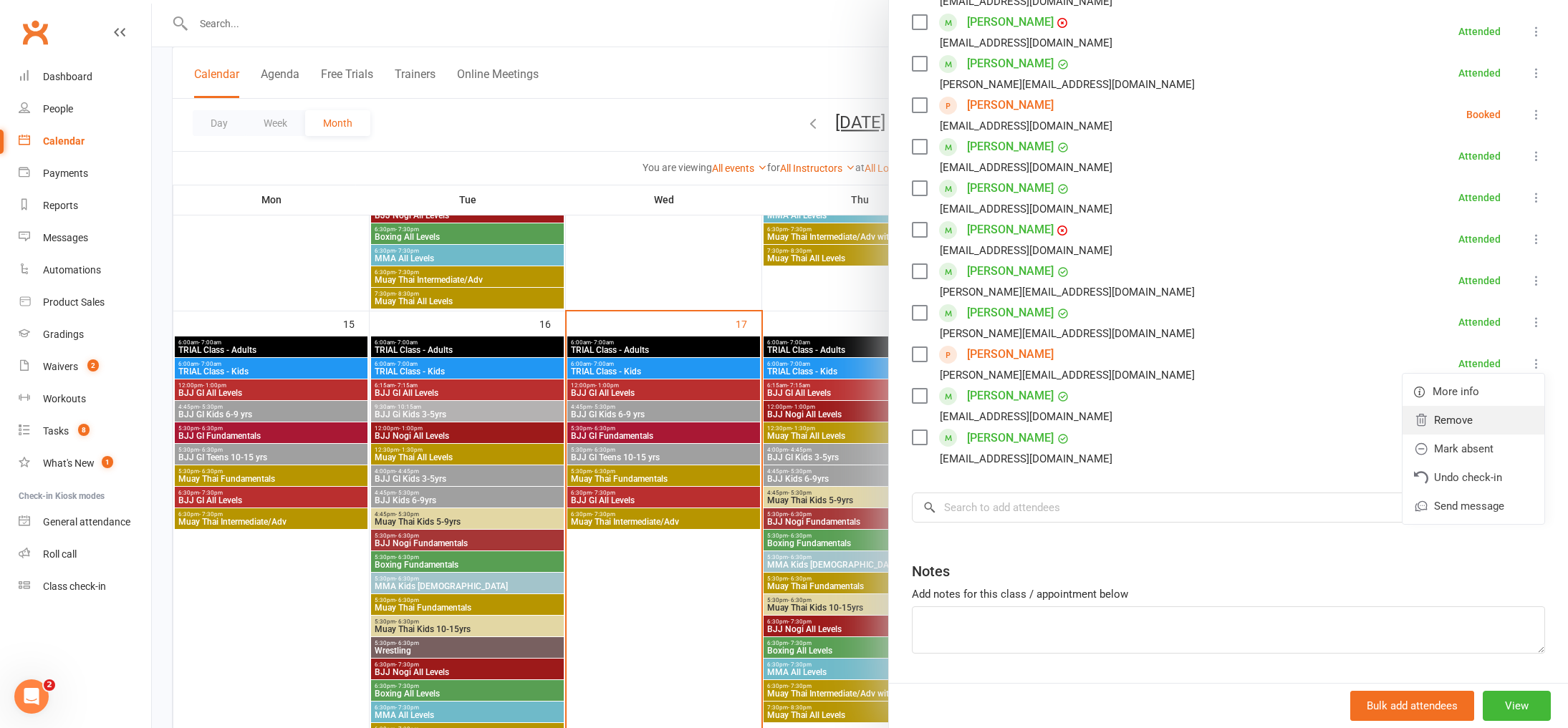
click at [1493, 409] on link "Remove" at bounding box center [1473, 420] width 142 height 29
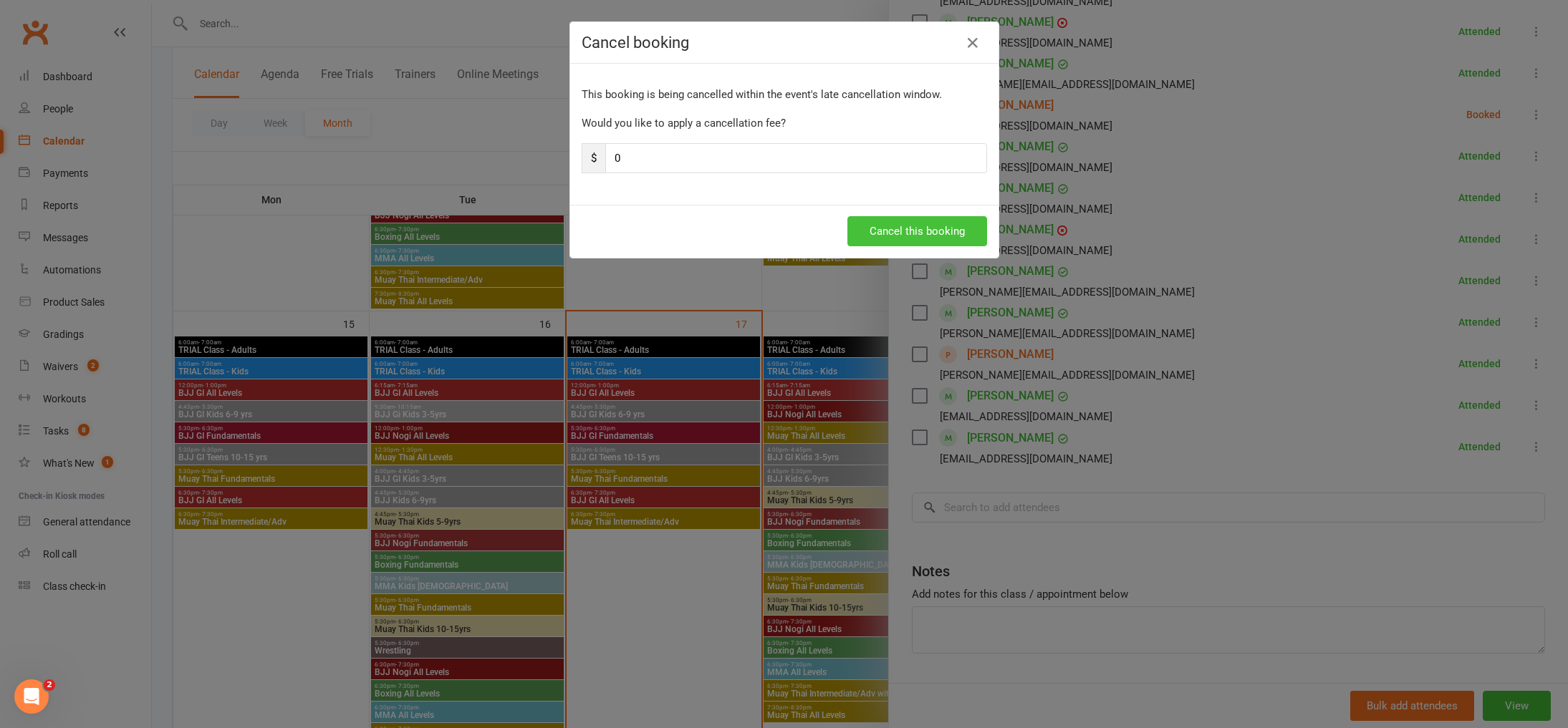
click at [940, 226] on button "Cancel this booking" at bounding box center [917, 231] width 139 height 30
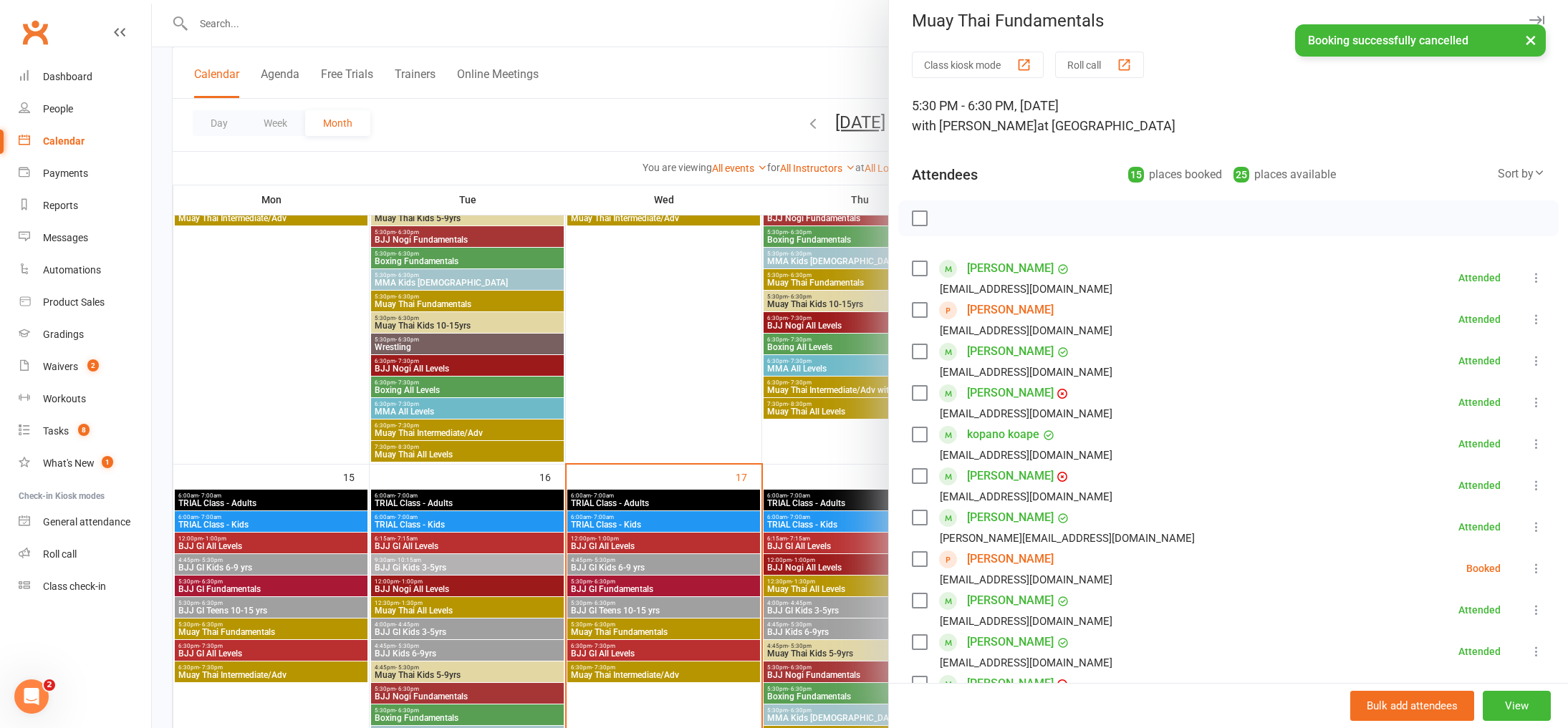
scroll to position [8, 0]
click at [772, 157] on div at bounding box center [859, 364] width 1416 height 728
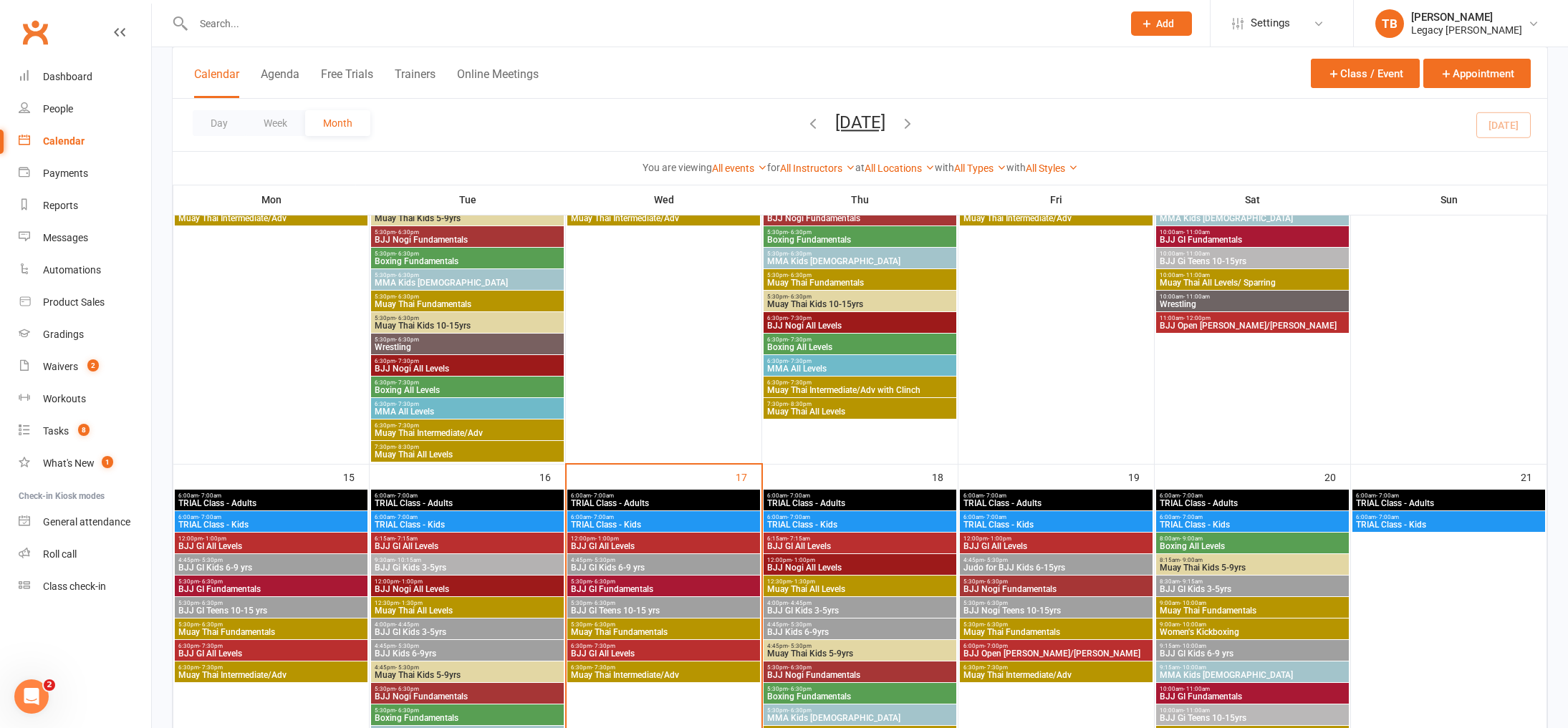
click at [677, 647] on span "6:30pm - 7:30pm" at bounding box center [664, 646] width 187 height 6
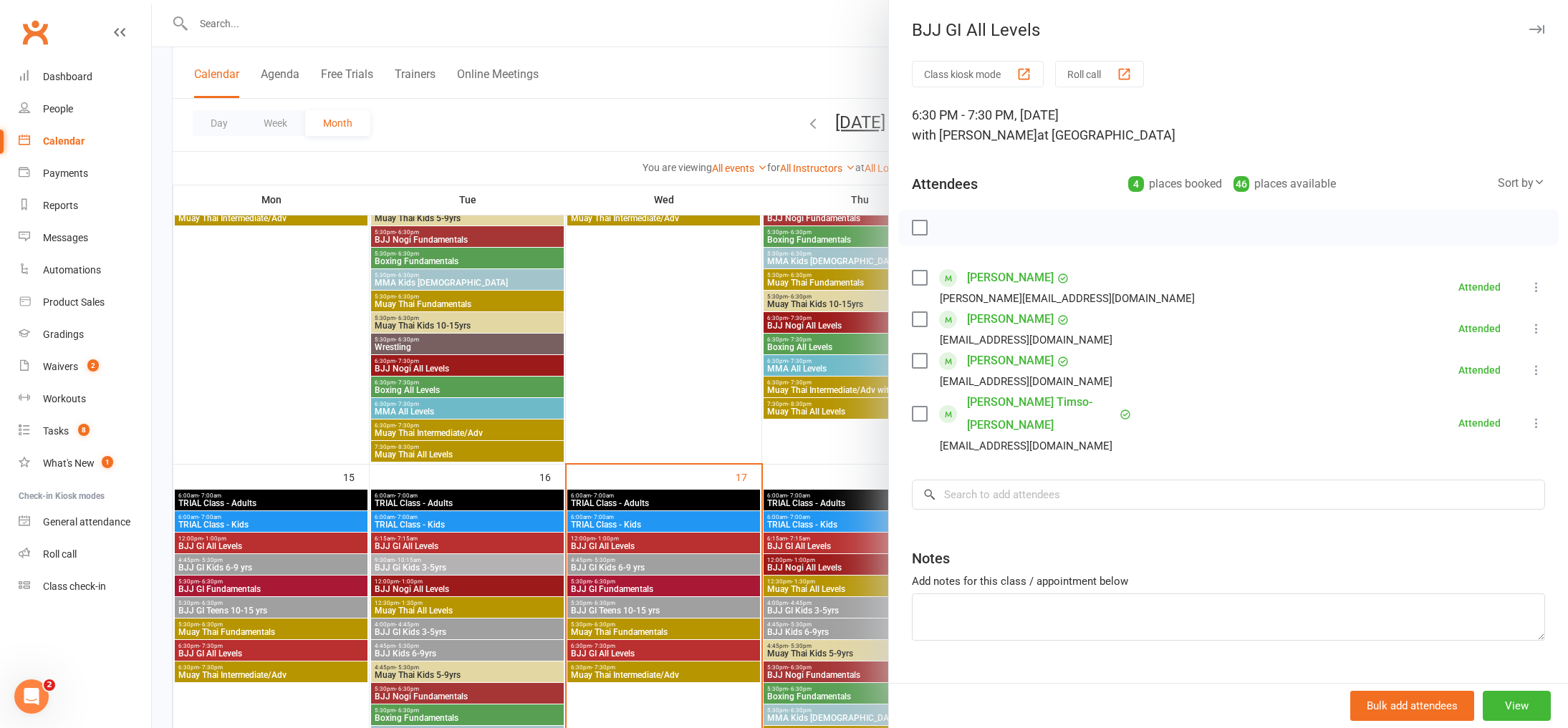
click at [652, 369] on div at bounding box center [859, 364] width 1416 height 728
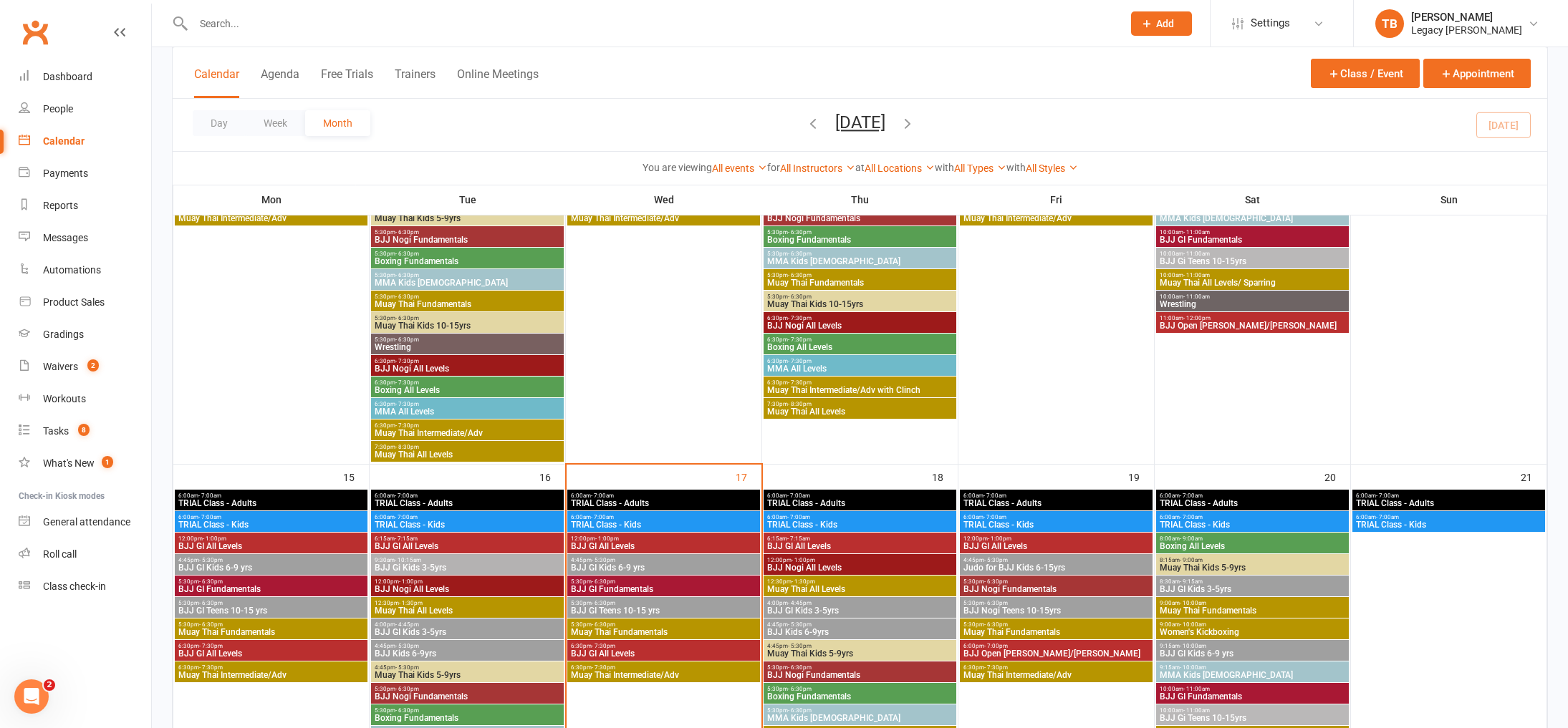
click at [669, 580] on span "5:30pm - 6:30pm" at bounding box center [664, 582] width 187 height 6
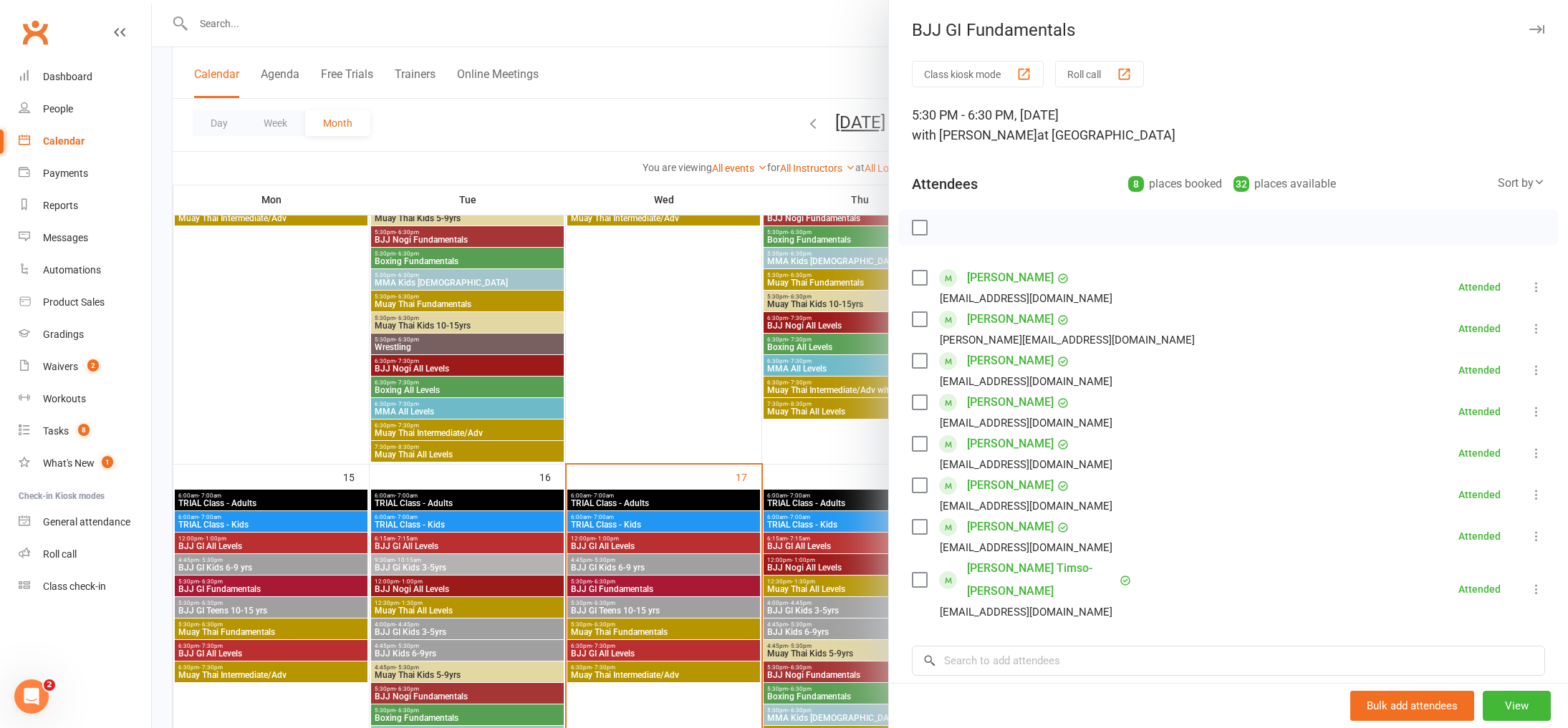
click at [687, 402] on div at bounding box center [859, 364] width 1416 height 728
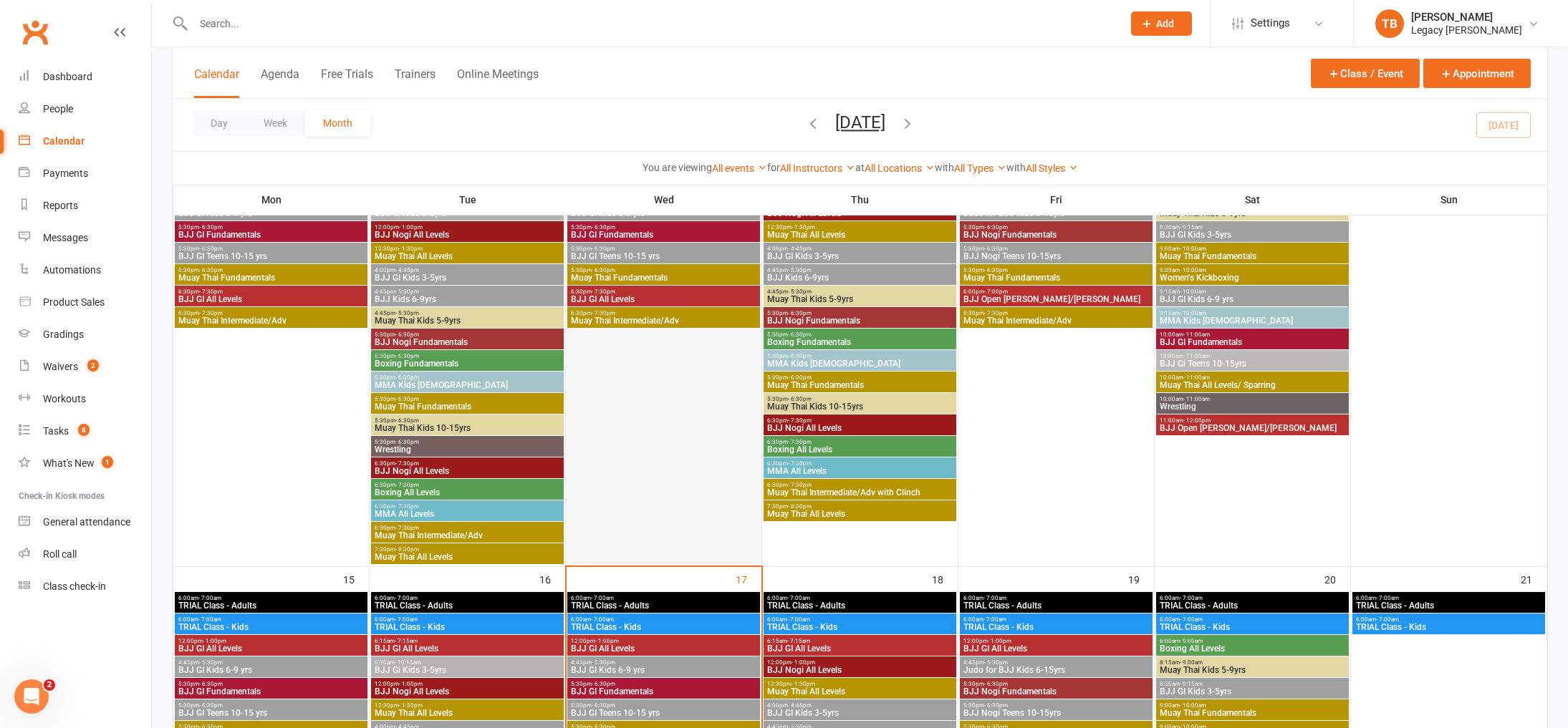
scroll to position [613, 0]
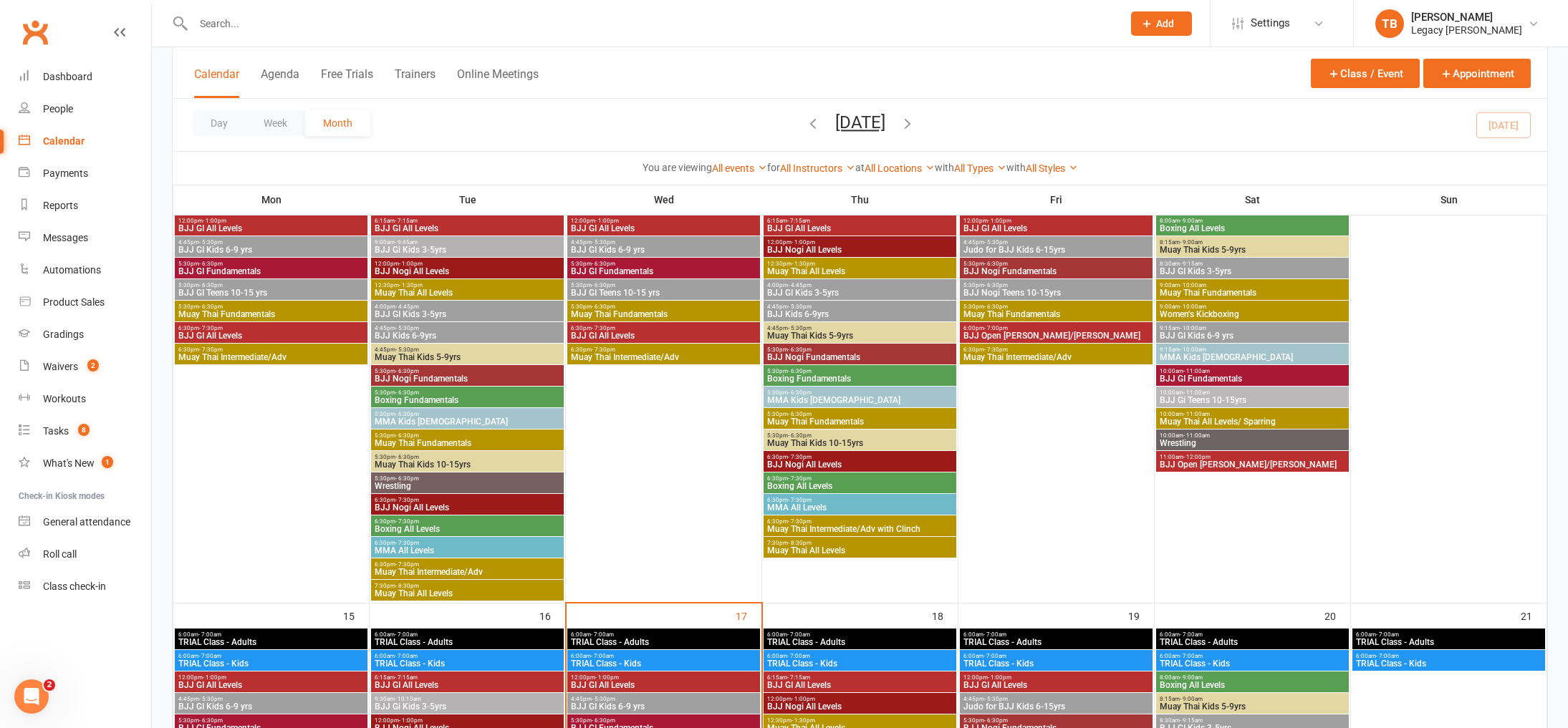
click at [656, 310] on span "Muay Thai Fundamentals" at bounding box center [664, 315] width 187 height 9
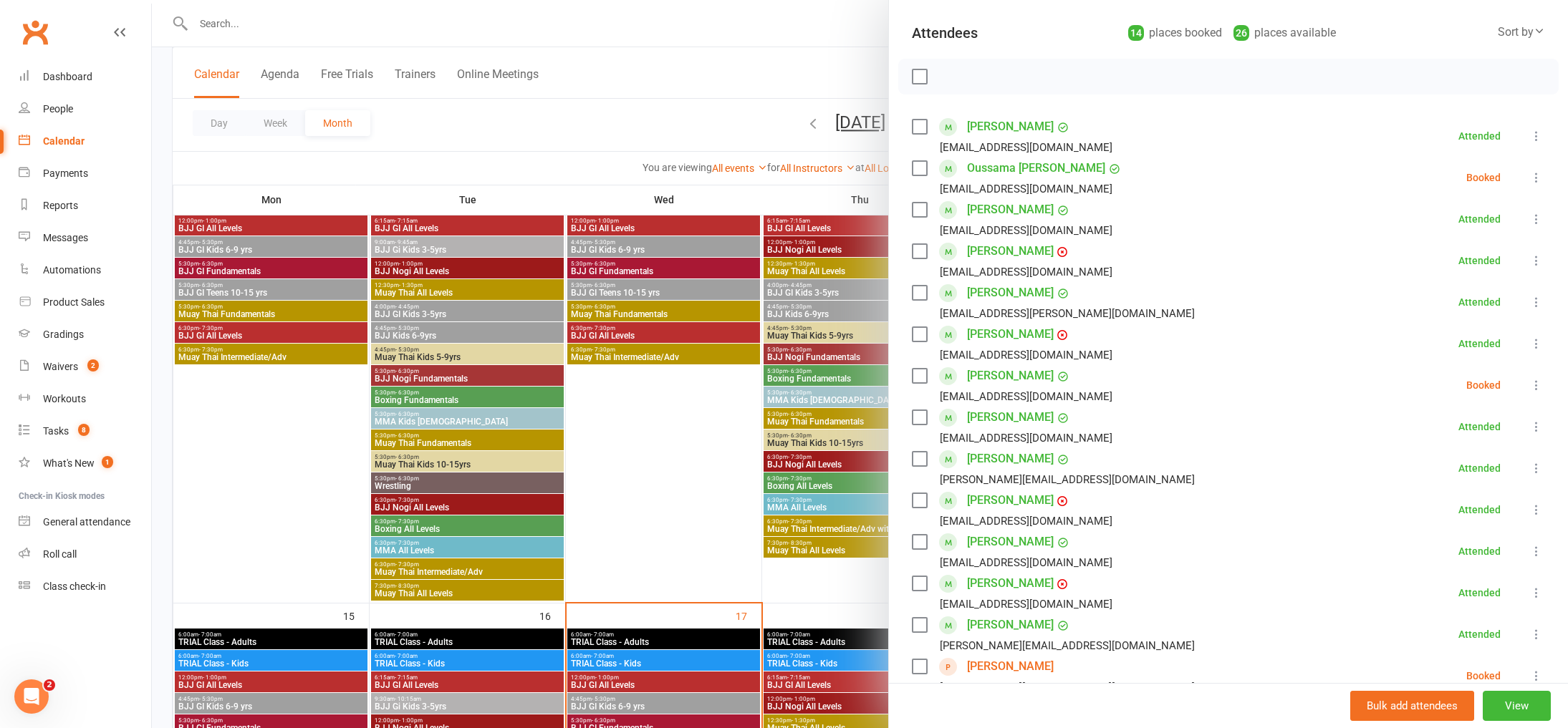
scroll to position [249, 0]
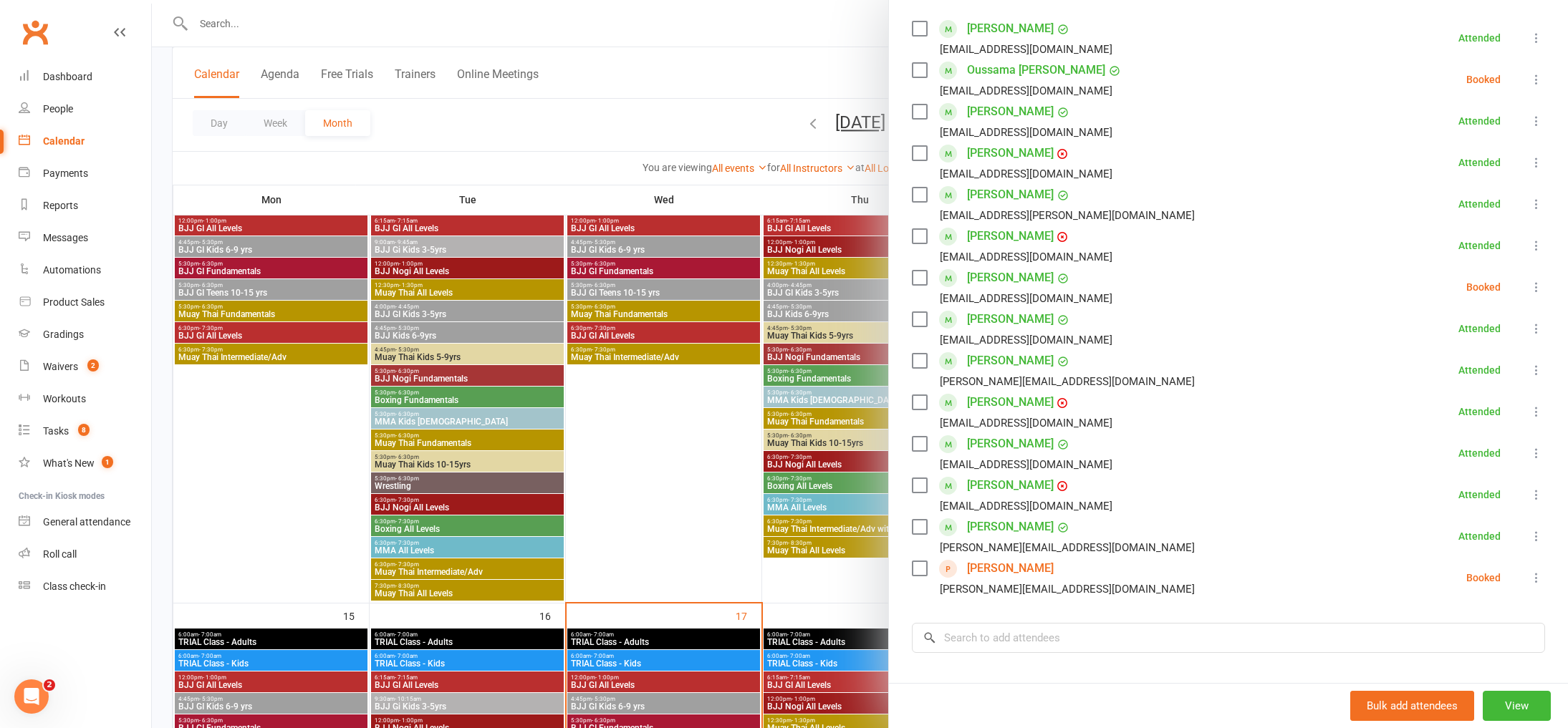
click at [713, 454] on div at bounding box center [859, 364] width 1416 height 728
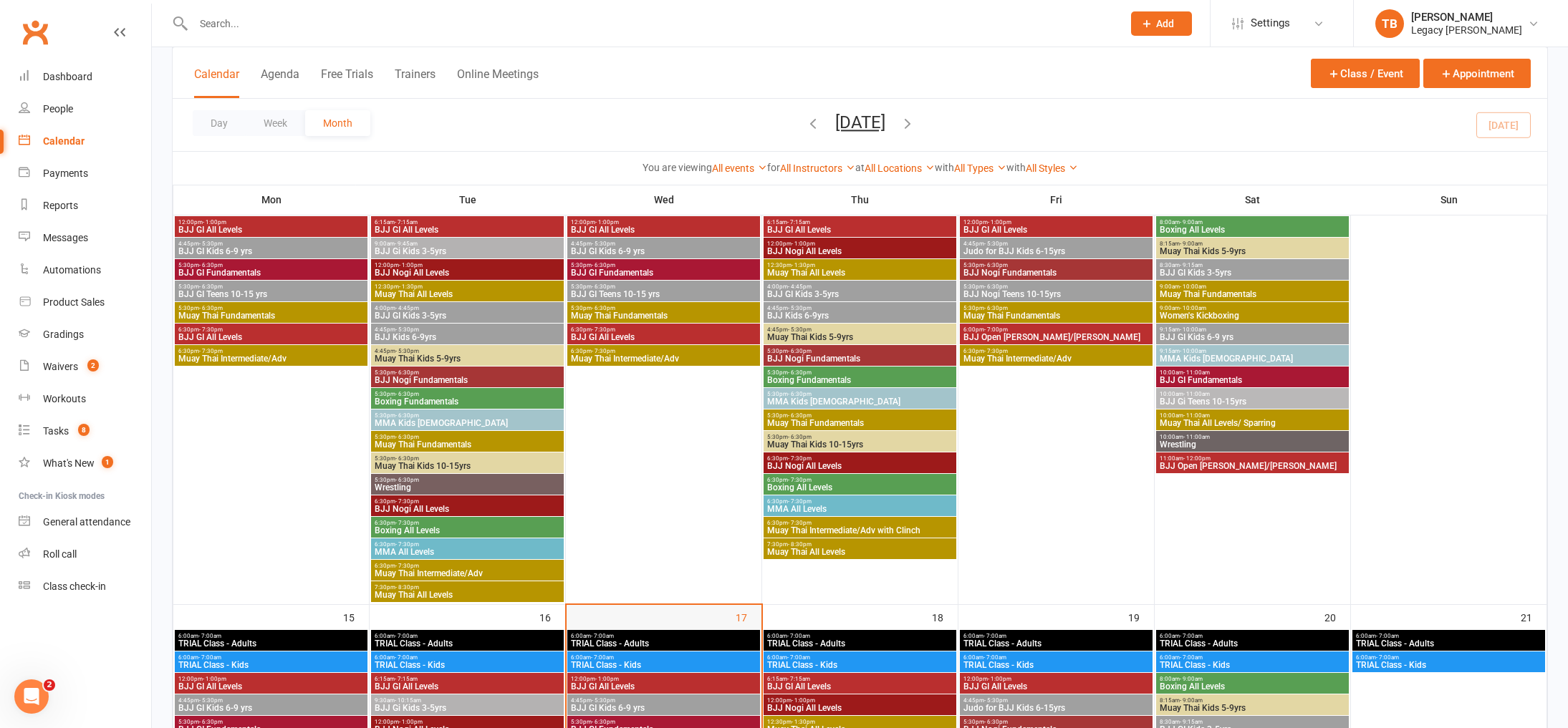
scroll to position [866, 0]
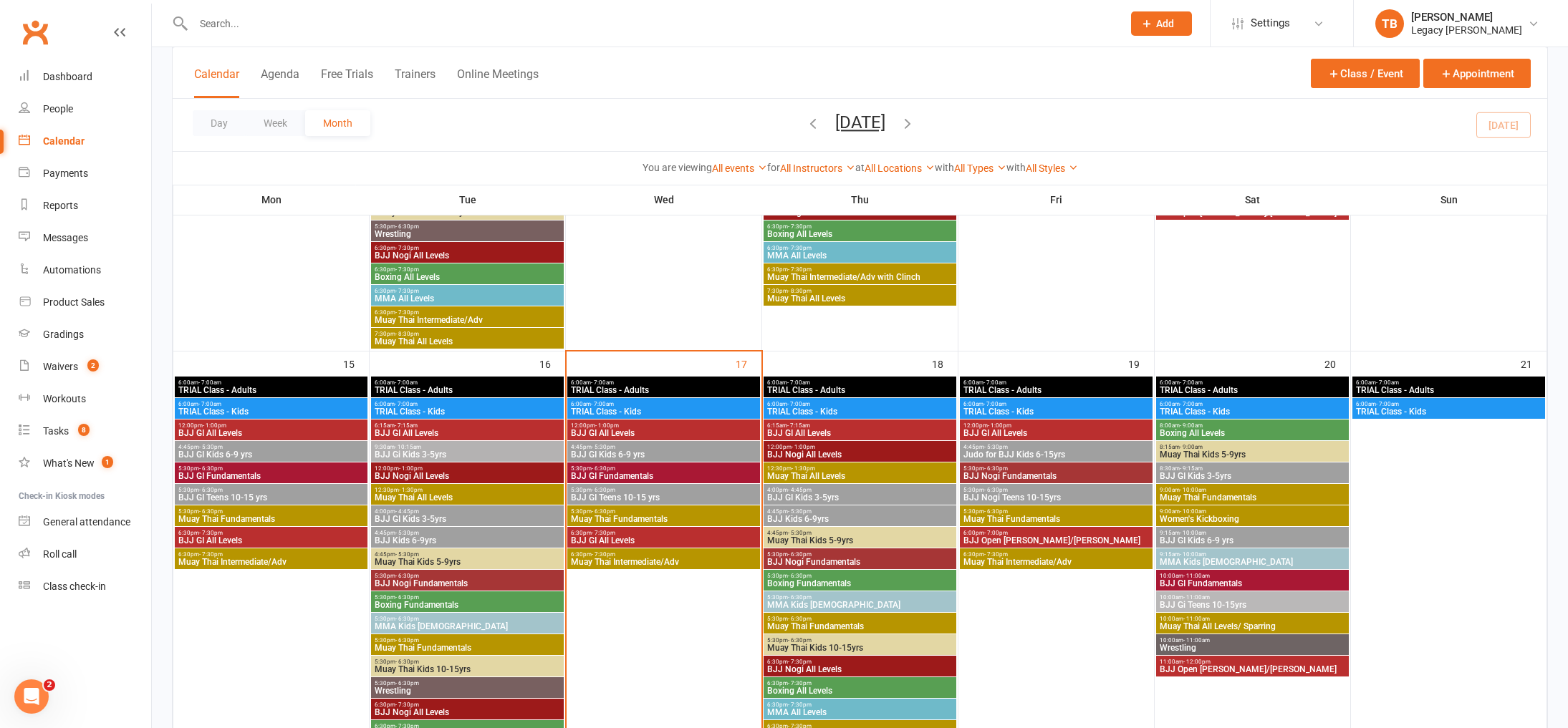
click at [667, 491] on span "5:30pm - 6:30pm" at bounding box center [664, 490] width 187 height 6
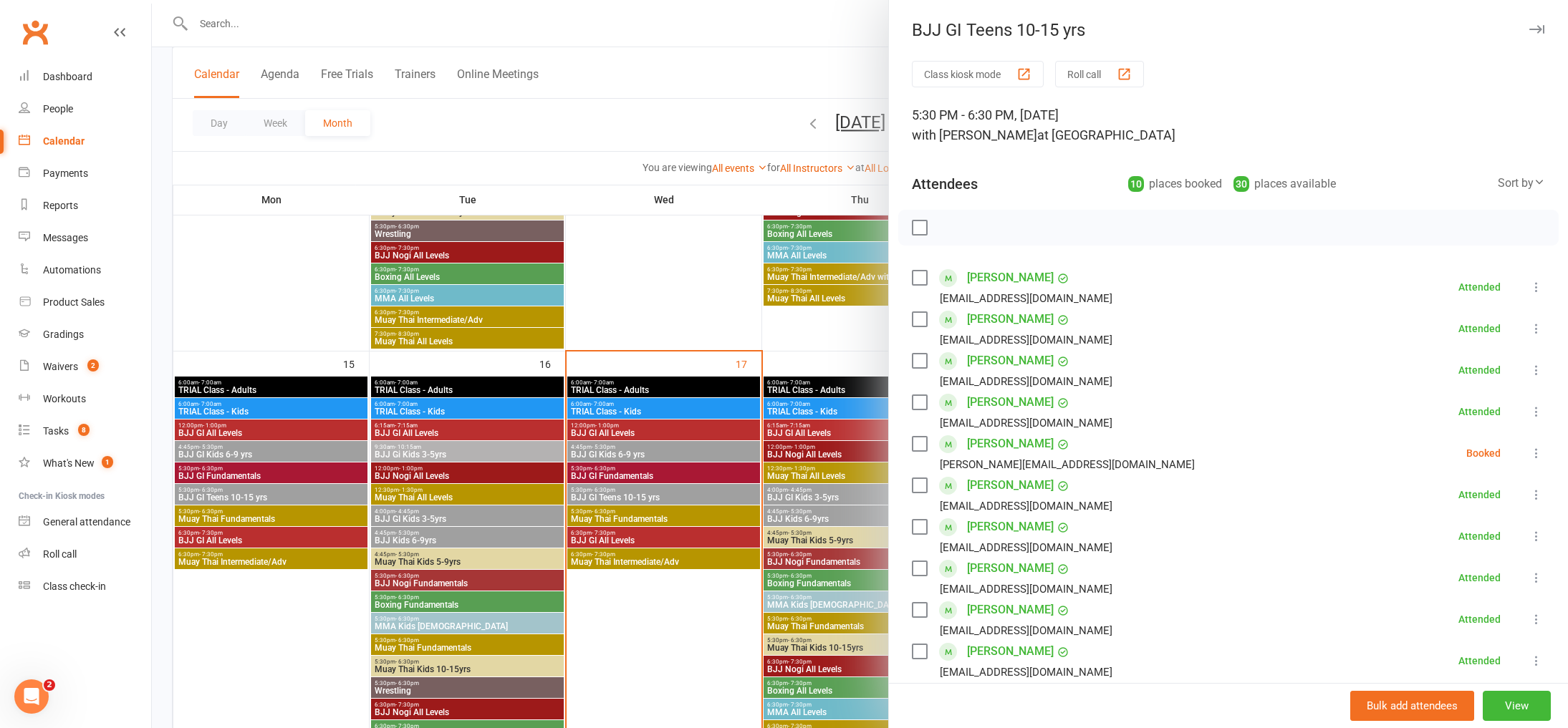
scroll to position [862, 0]
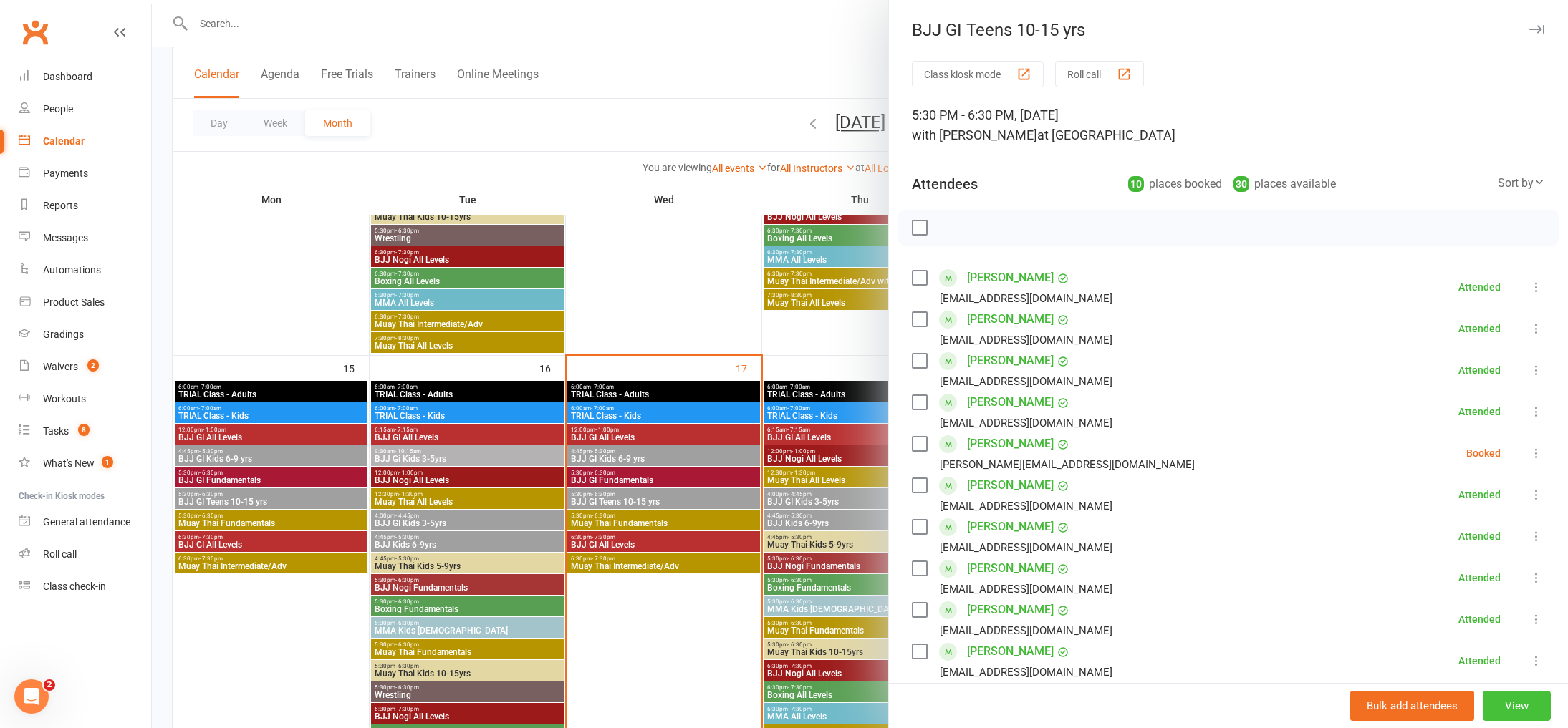
click at [1510, 705] on button "View" at bounding box center [1516, 706] width 68 height 30
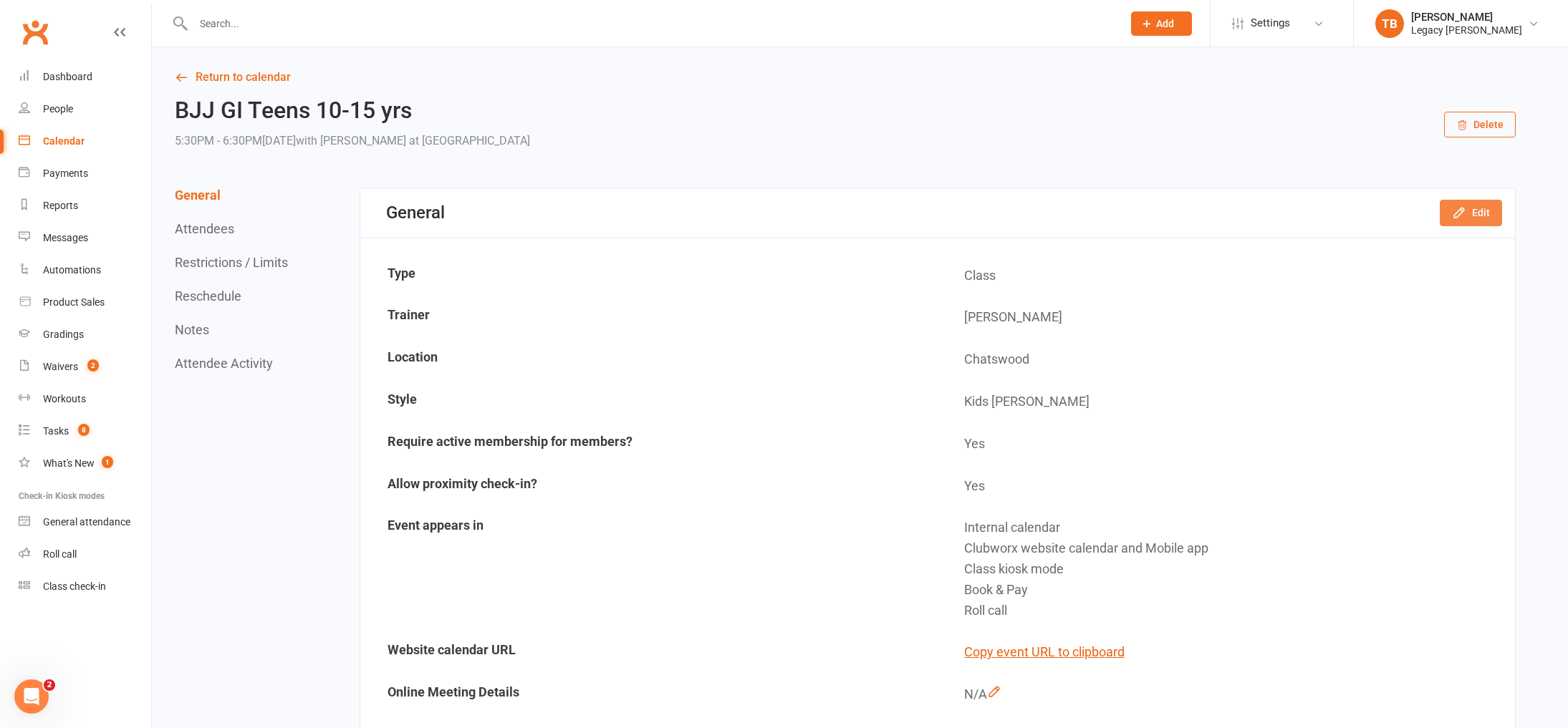
click at [1487, 220] on button "Edit" at bounding box center [1470, 212] width 63 height 26
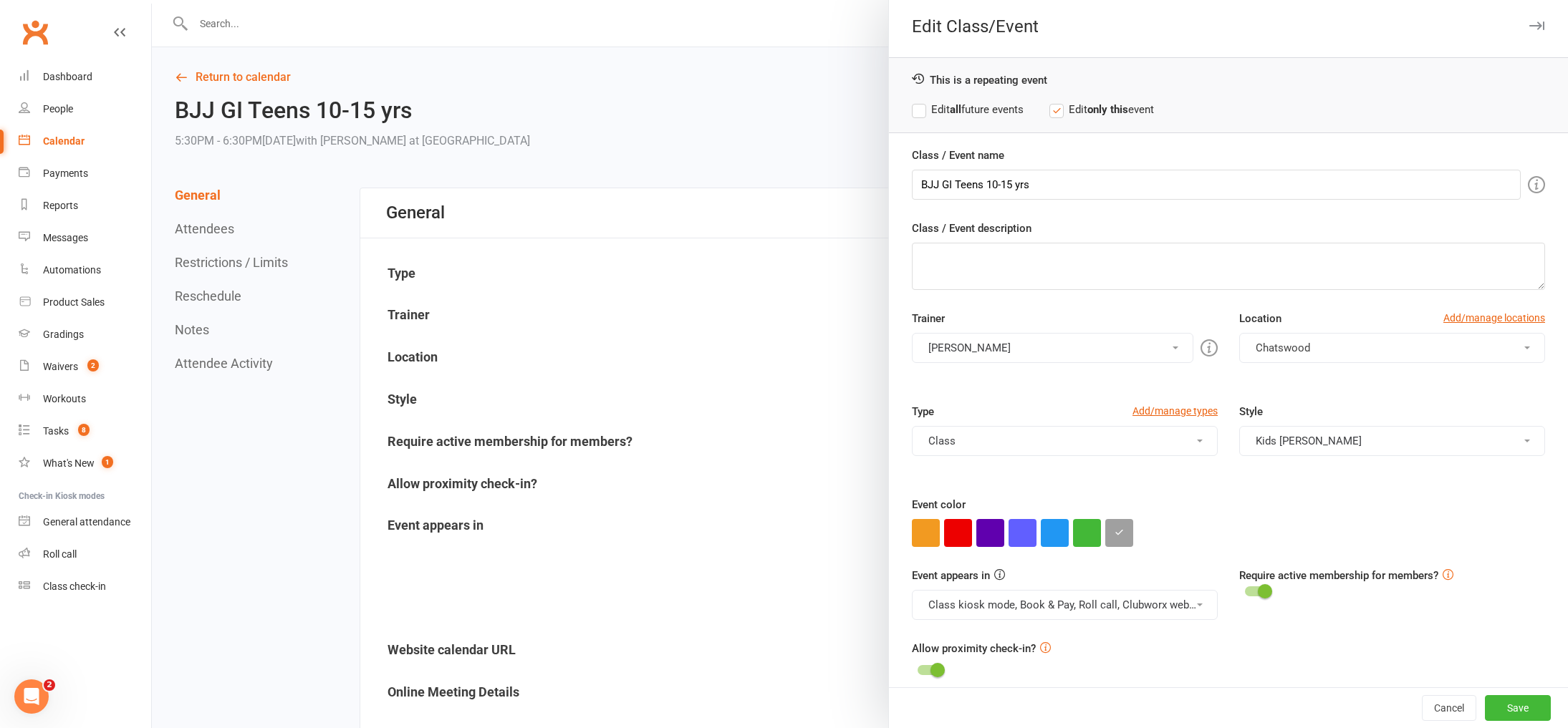
click at [1082, 360] on div "Trainer Thiago Braga Nico Gonzales Legacy BJJ Willoughby Edimar Teixeira Casey …" at bounding box center [1228, 357] width 655 height 93
click at [1095, 352] on button "Thiago Braga" at bounding box center [1052, 350] width 281 height 30
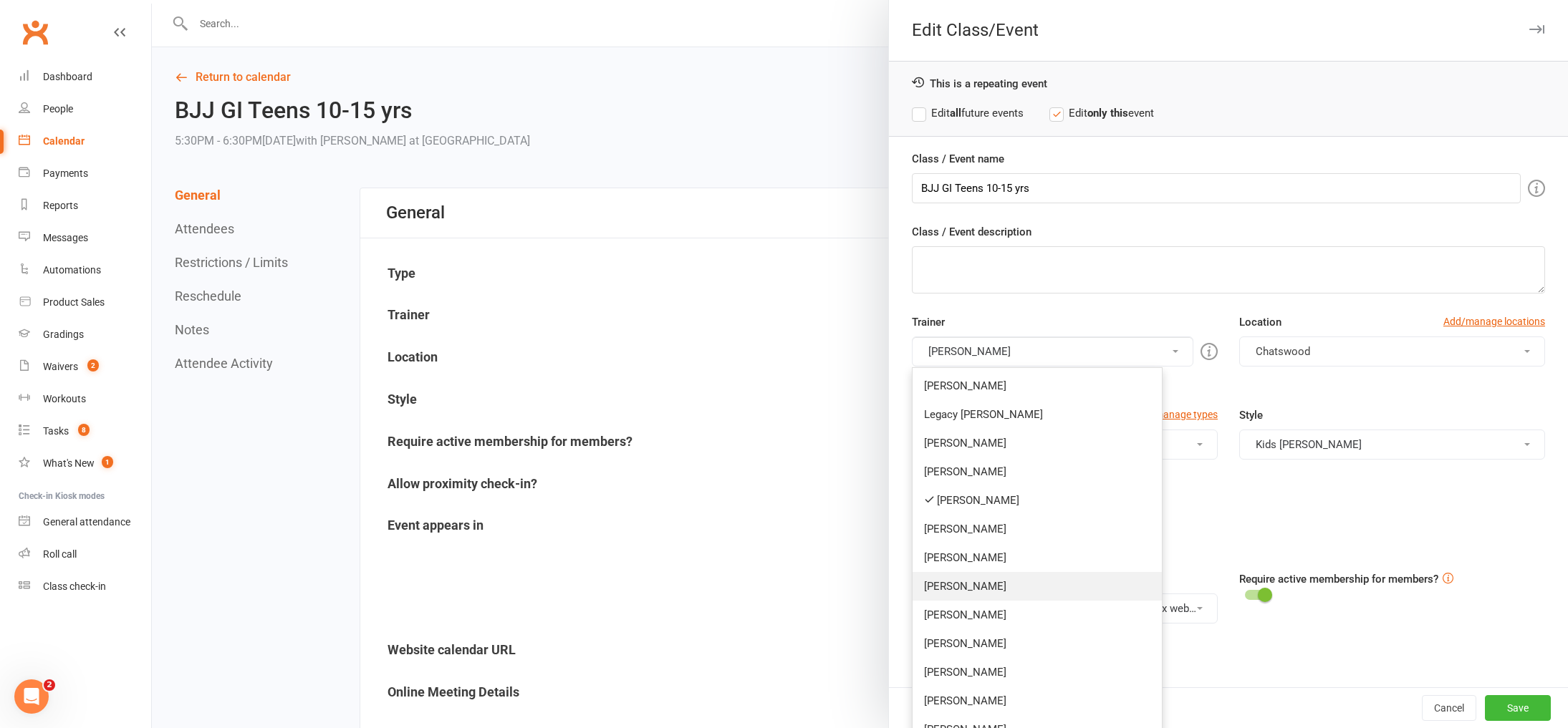
click at [1050, 583] on link "Amaury Menezes" at bounding box center [1037, 586] width 249 height 29
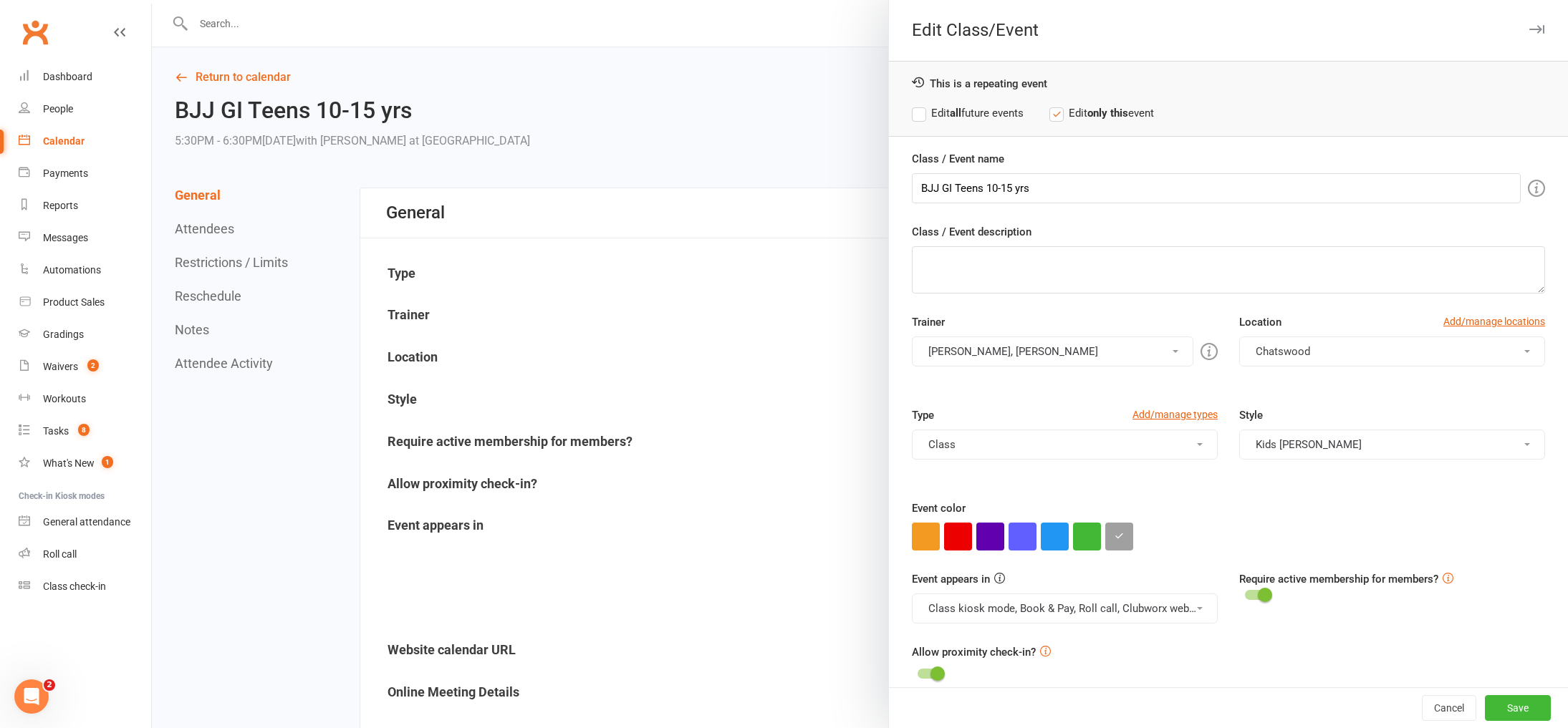
click at [1173, 346] on button "Thiago Braga, Amaury Menezes" at bounding box center [1052, 352] width 281 height 30
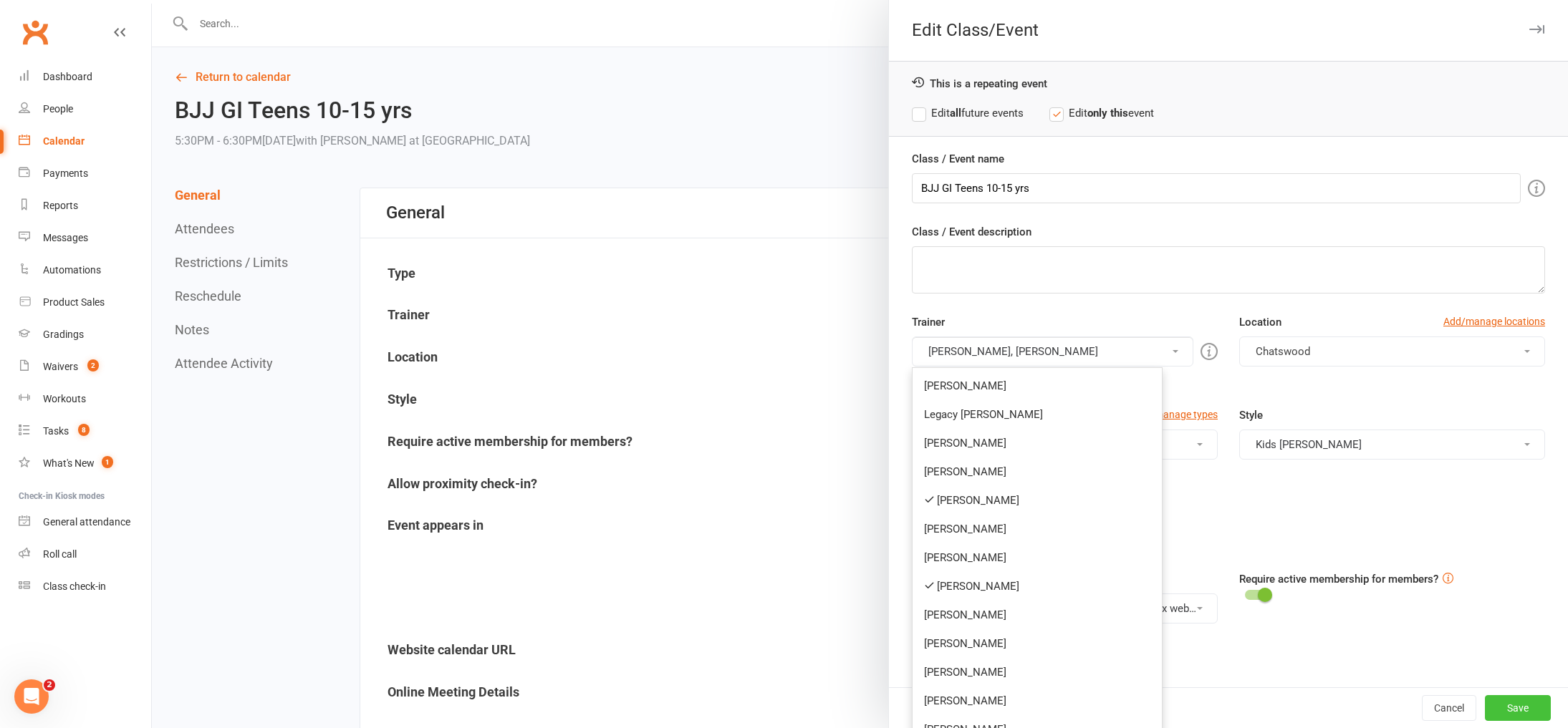
click at [1512, 703] on button "Save" at bounding box center [1518, 708] width 66 height 26
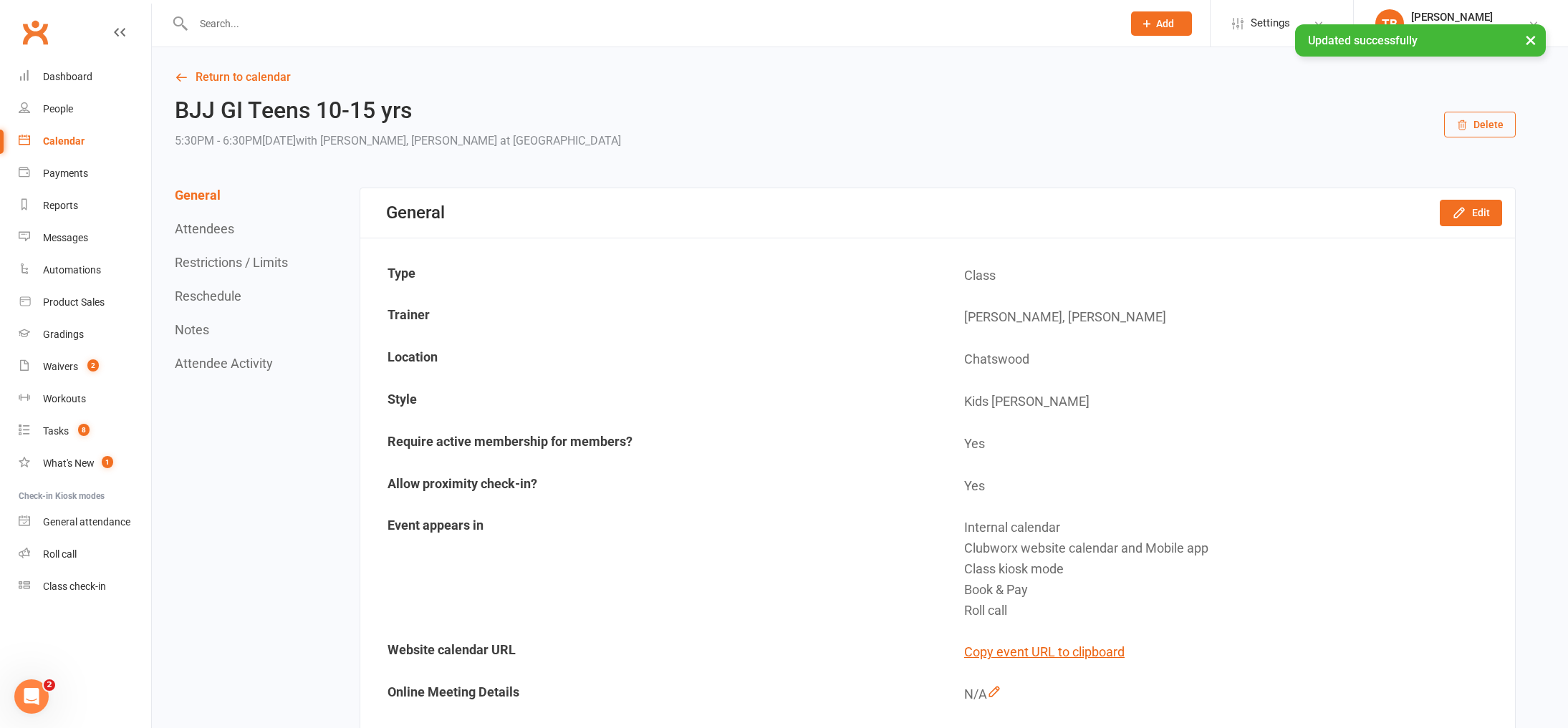
click at [73, 141] on div "Calendar" at bounding box center [63, 141] width 41 height 11
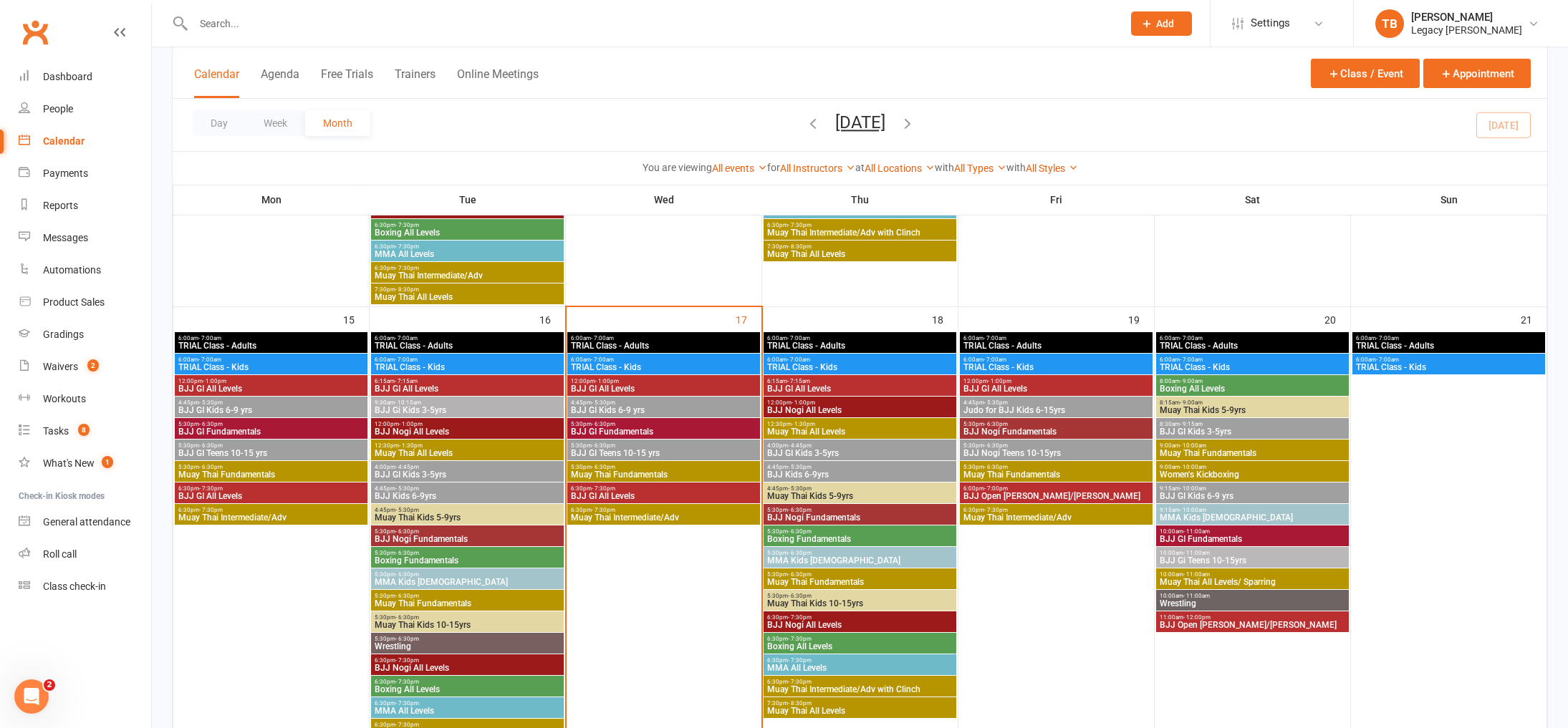
scroll to position [918, 0]
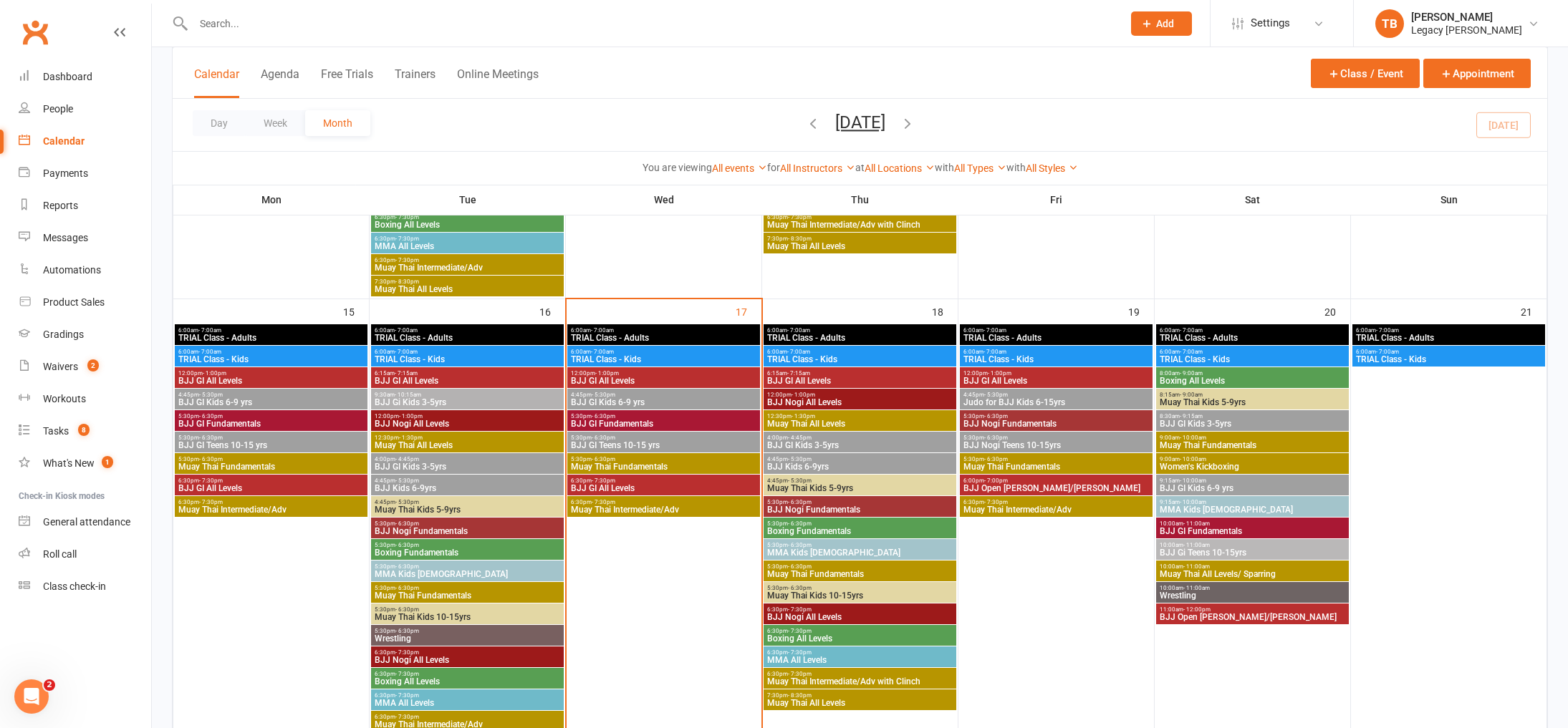
click at [643, 423] on span "BJJ GI Fundamentals" at bounding box center [664, 424] width 187 height 9
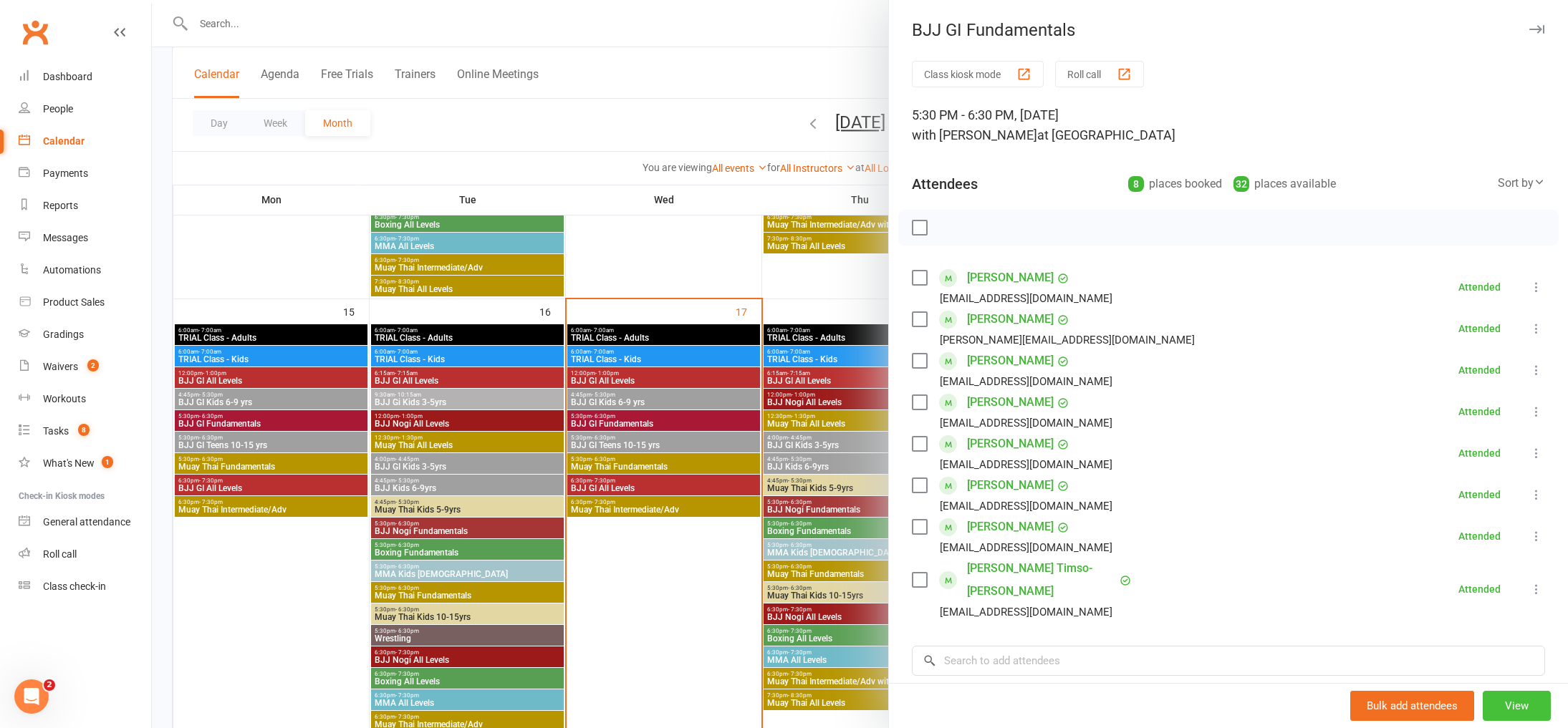
click at [1505, 695] on button "View" at bounding box center [1516, 706] width 68 height 30
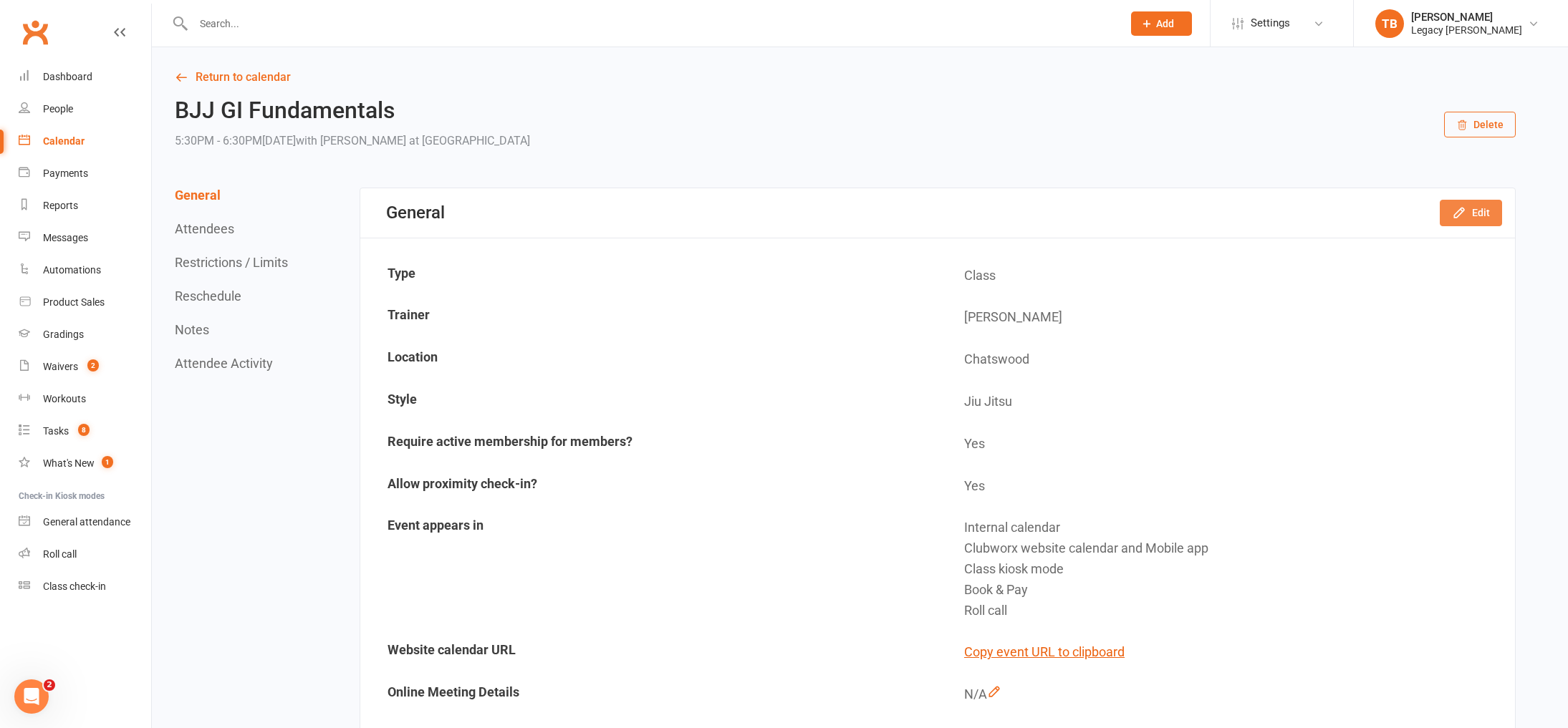
click at [1478, 222] on button "Edit" at bounding box center [1470, 212] width 63 height 26
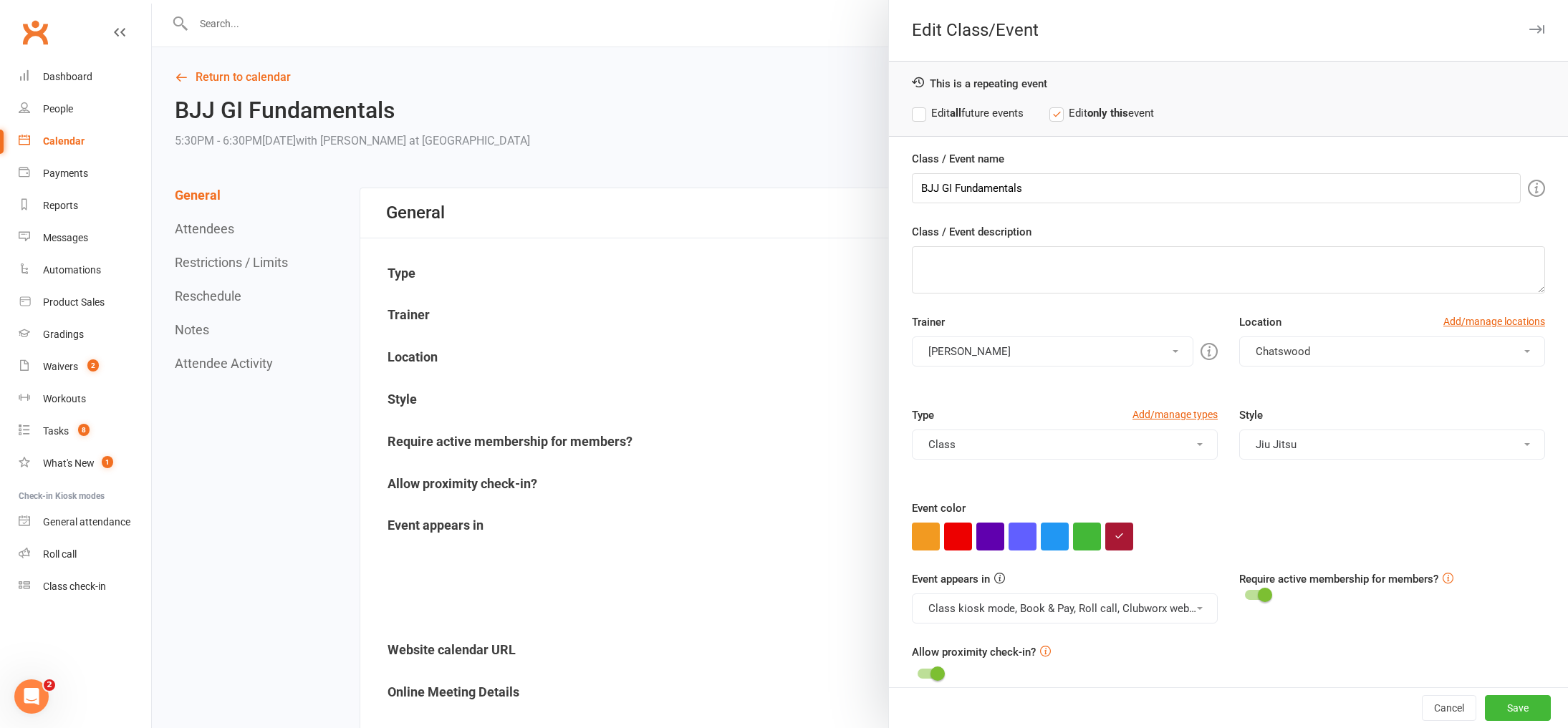
click at [1157, 342] on button "Amaury Menezes" at bounding box center [1052, 352] width 281 height 30
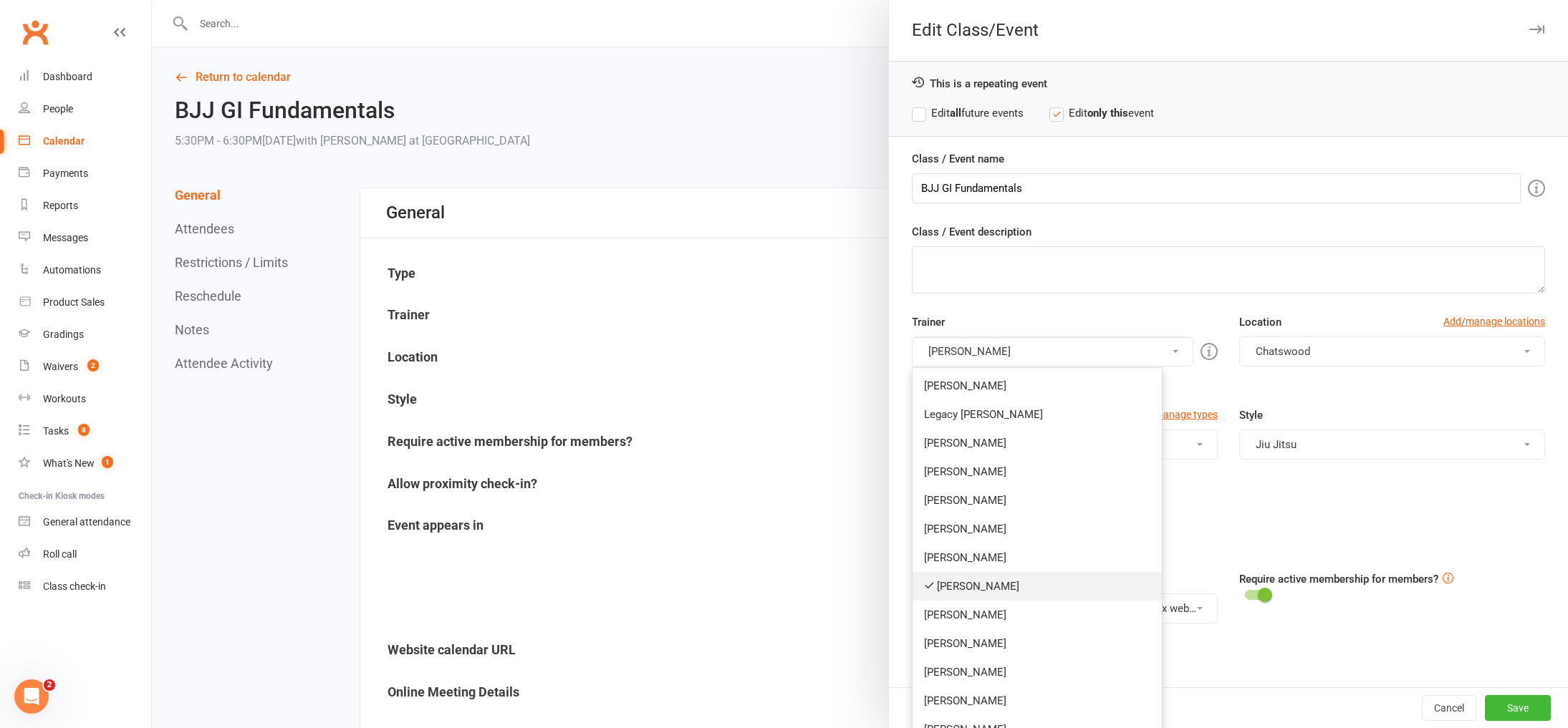
click at [1010, 579] on link "Amaury Menezes" at bounding box center [1037, 586] width 249 height 29
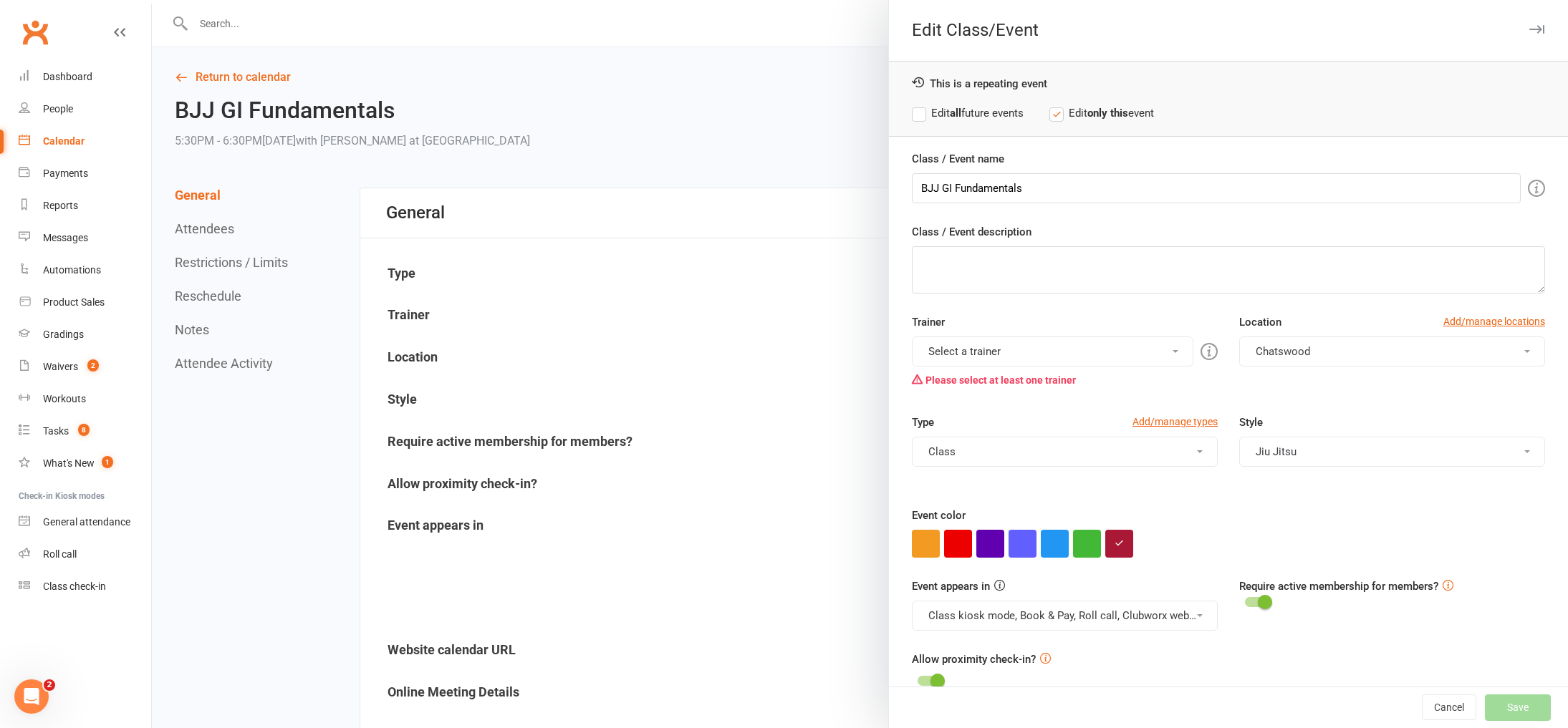
scroll to position [25, 0]
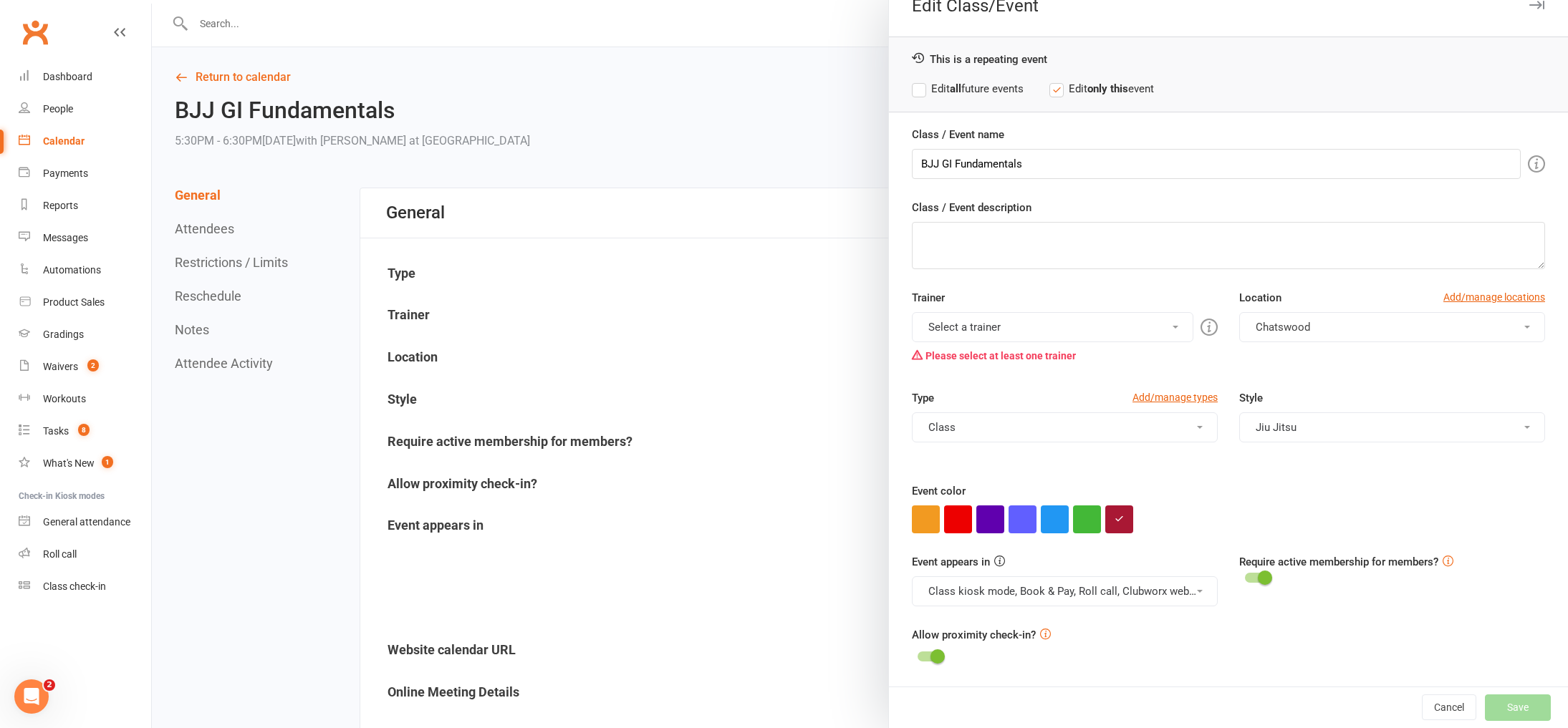
click at [1060, 338] on button "Select a trainer" at bounding box center [1052, 327] width 281 height 30
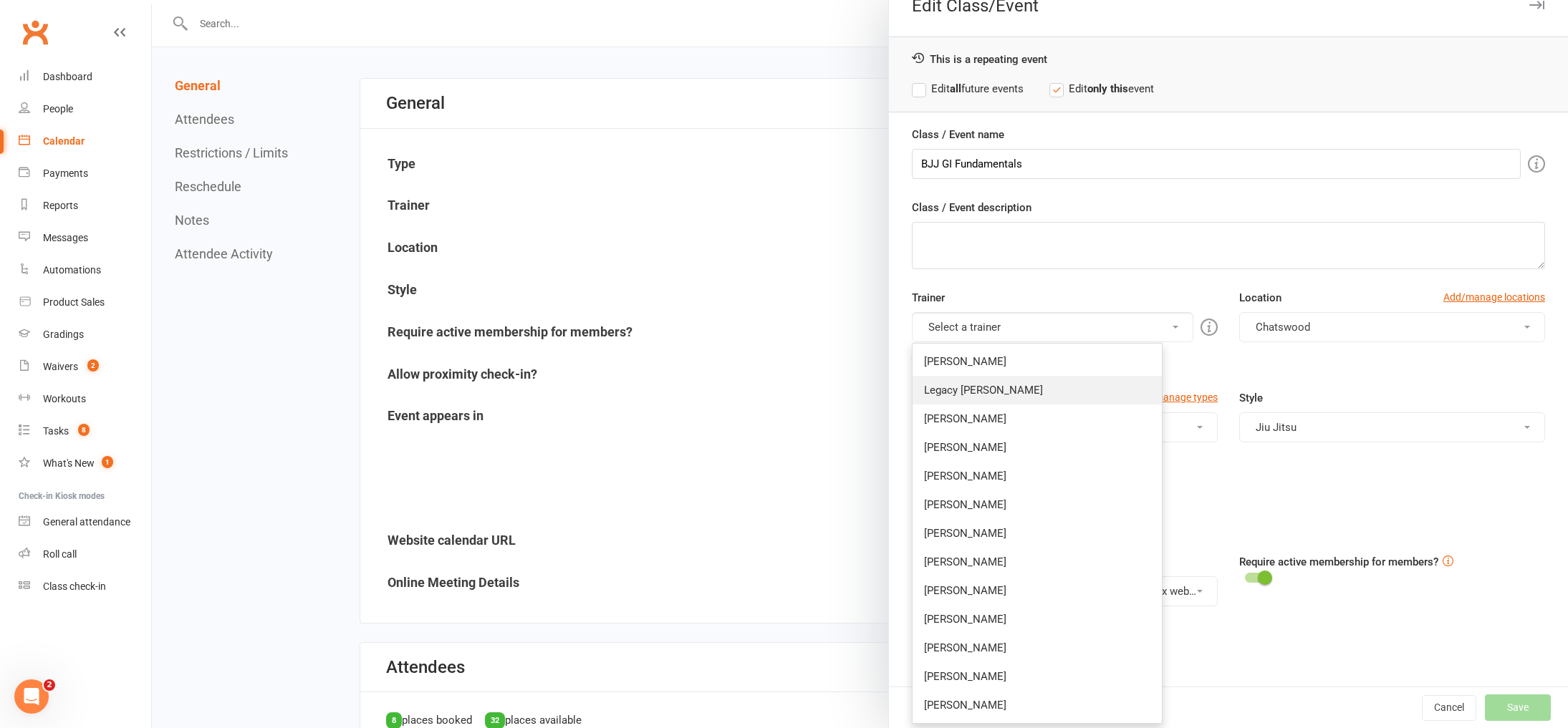
scroll to position [0, 0]
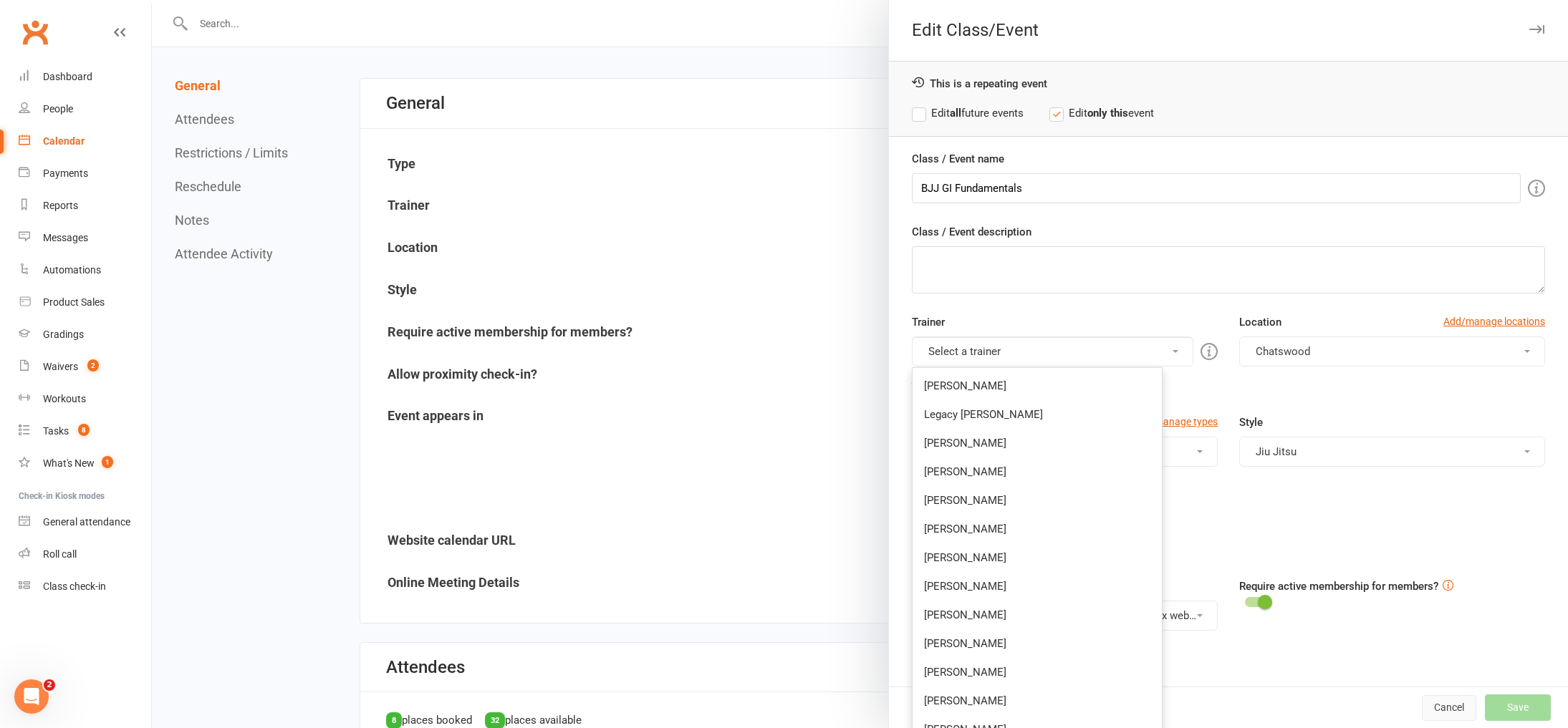
click at [1438, 707] on button "Cancel" at bounding box center [1449, 708] width 55 height 26
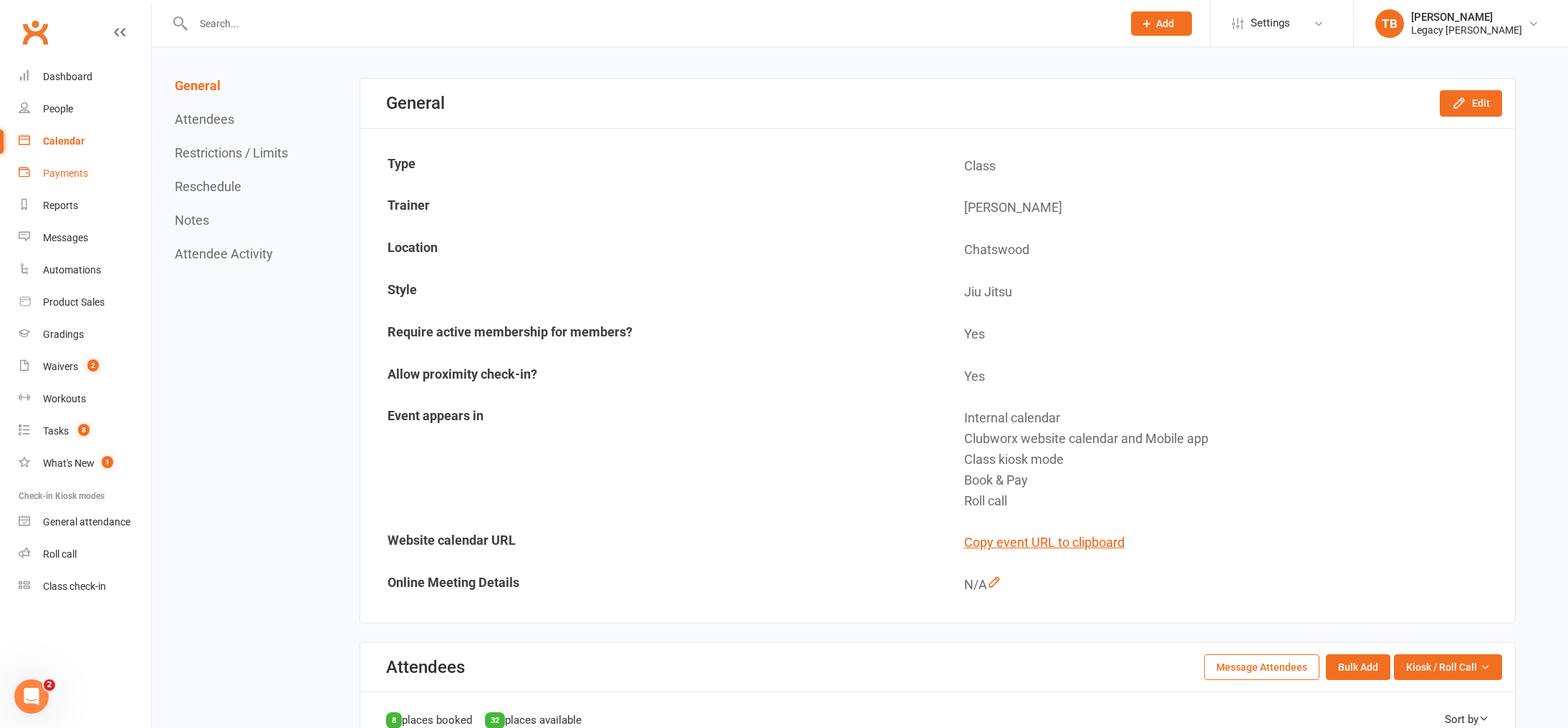
click at [67, 173] on div "Payments" at bounding box center [65, 173] width 45 height 11
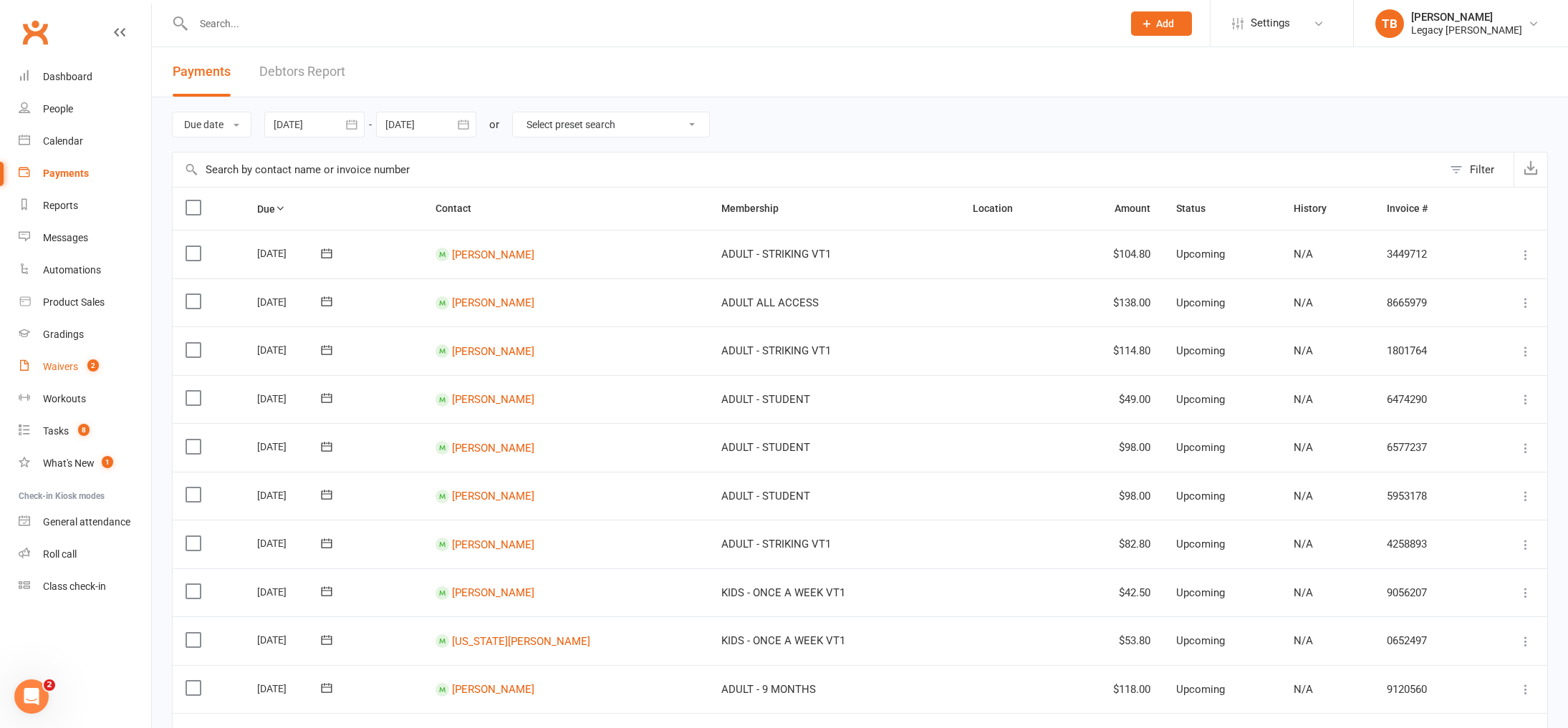
click at [98, 365] on span "2" at bounding box center [93, 366] width 11 height 12
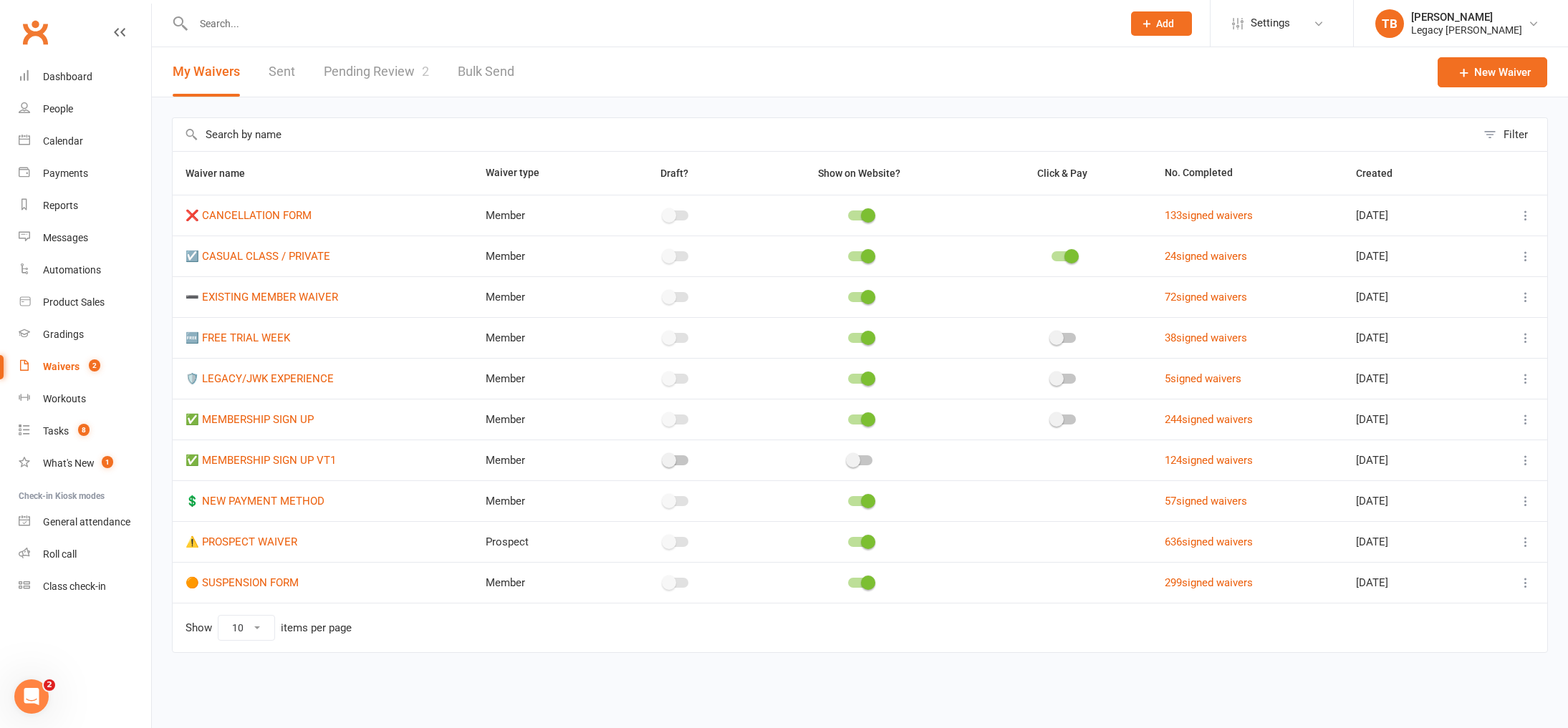
click at [353, 84] on link "Pending Review 2" at bounding box center [375, 72] width 105 height 49
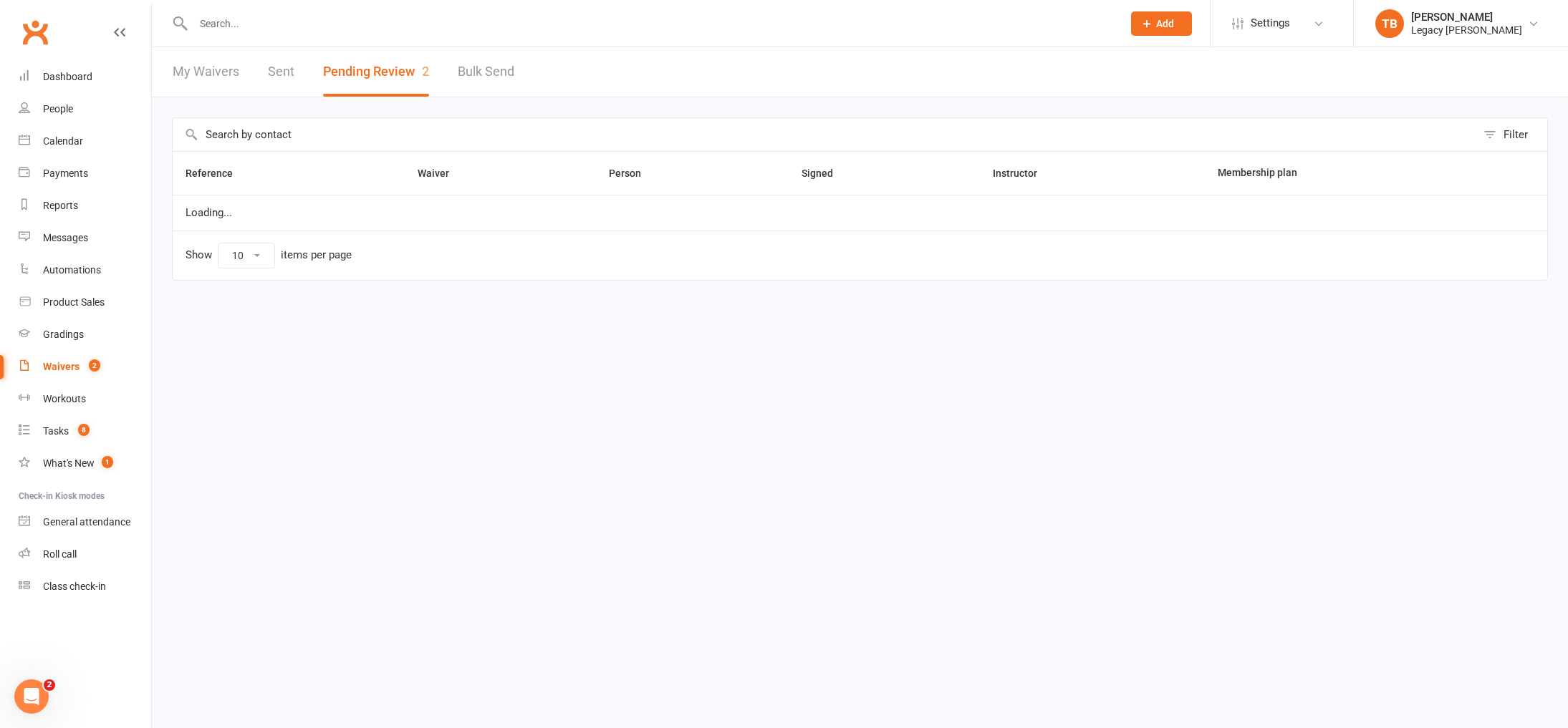
select select "100"
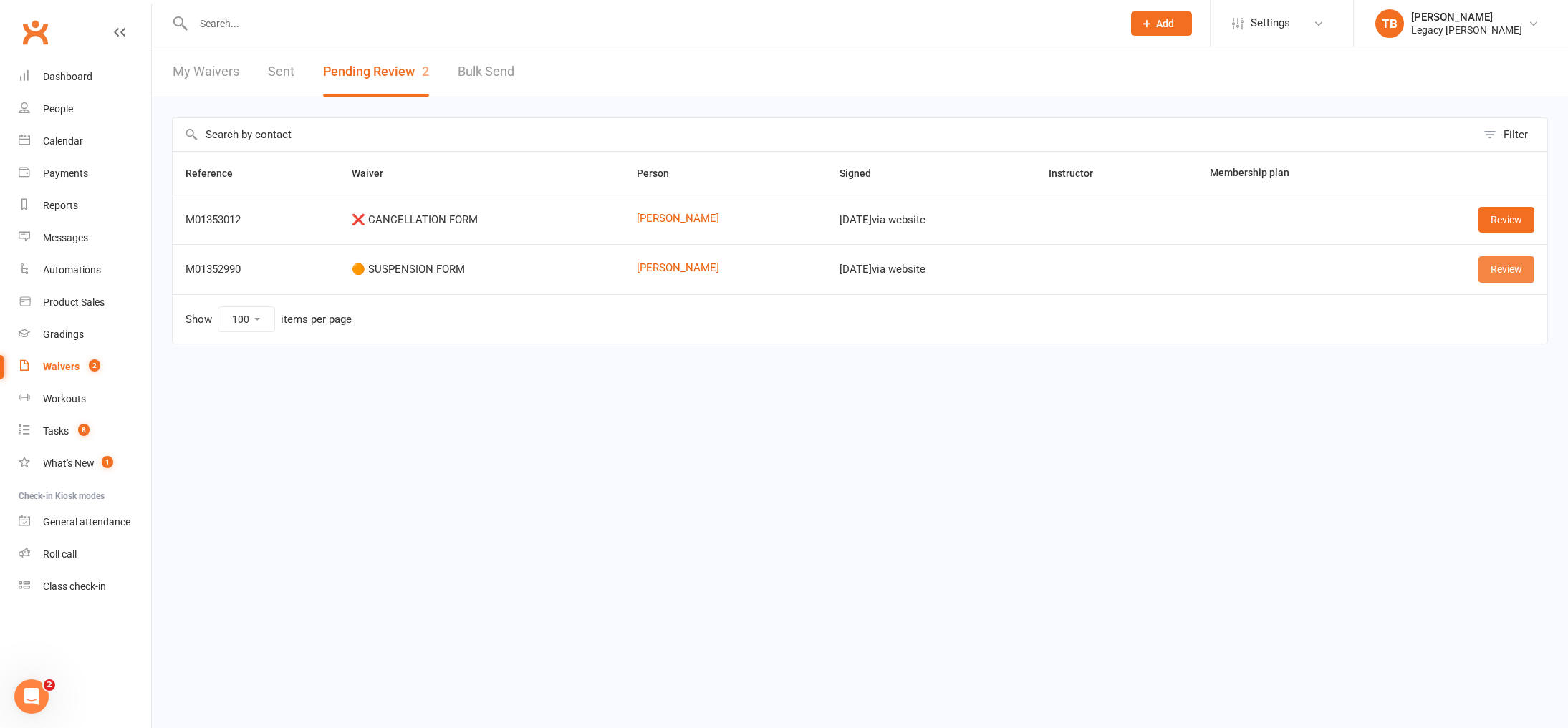
click at [1505, 273] on link "Review" at bounding box center [1505, 269] width 56 height 26
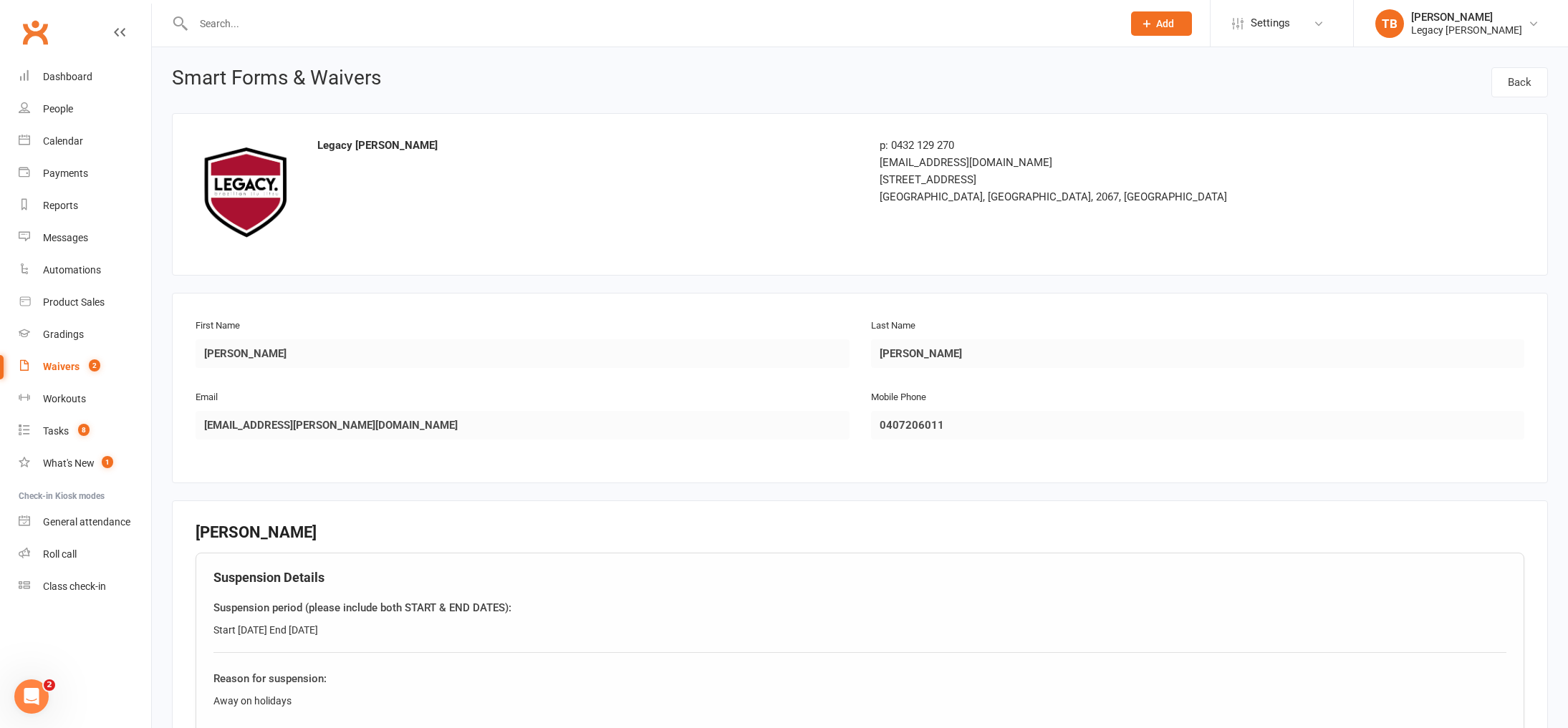
click at [1455, 623] on div "Start 29/9/25 End 13/10/25" at bounding box center [859, 630] width 1293 height 16
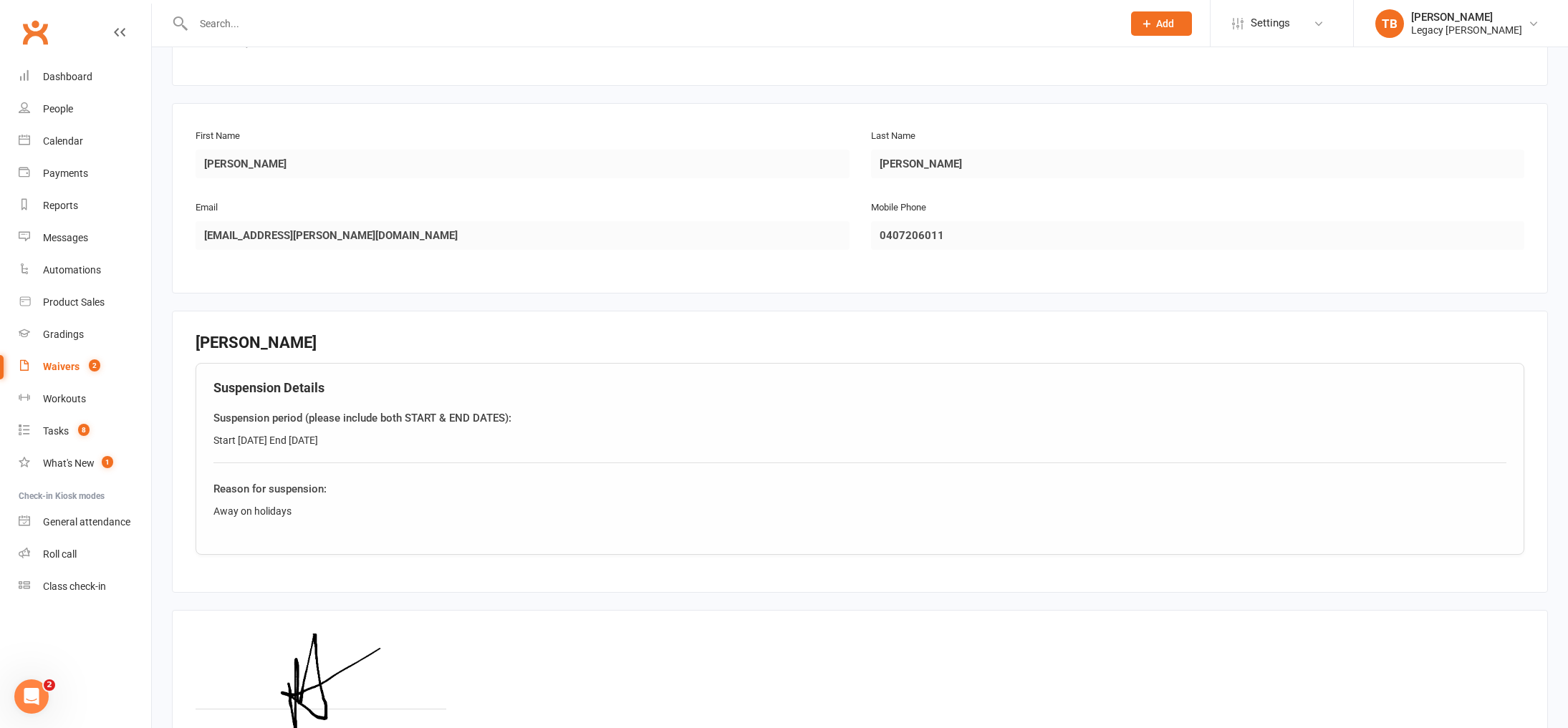
scroll to position [341, 0]
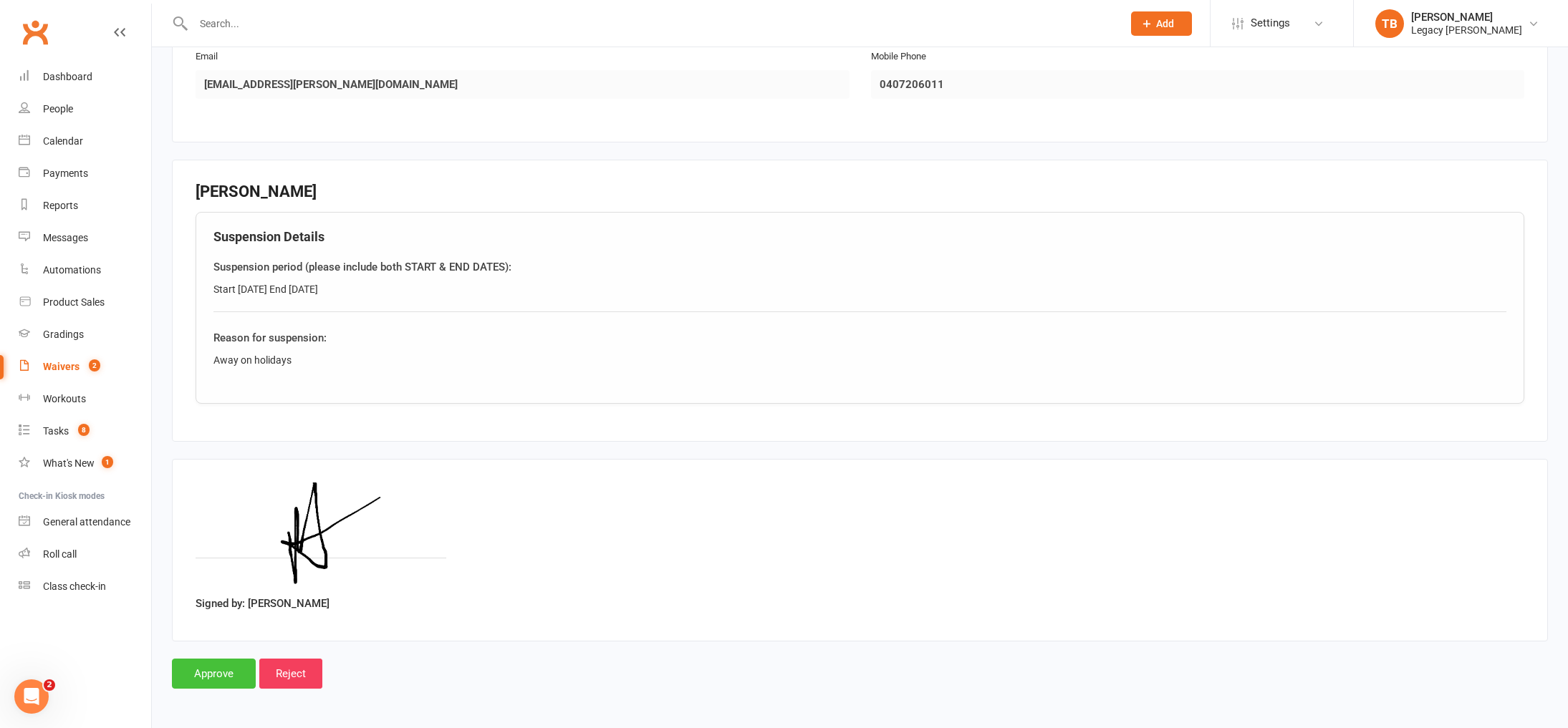
click at [221, 669] on input "Approve" at bounding box center [213, 674] width 84 height 30
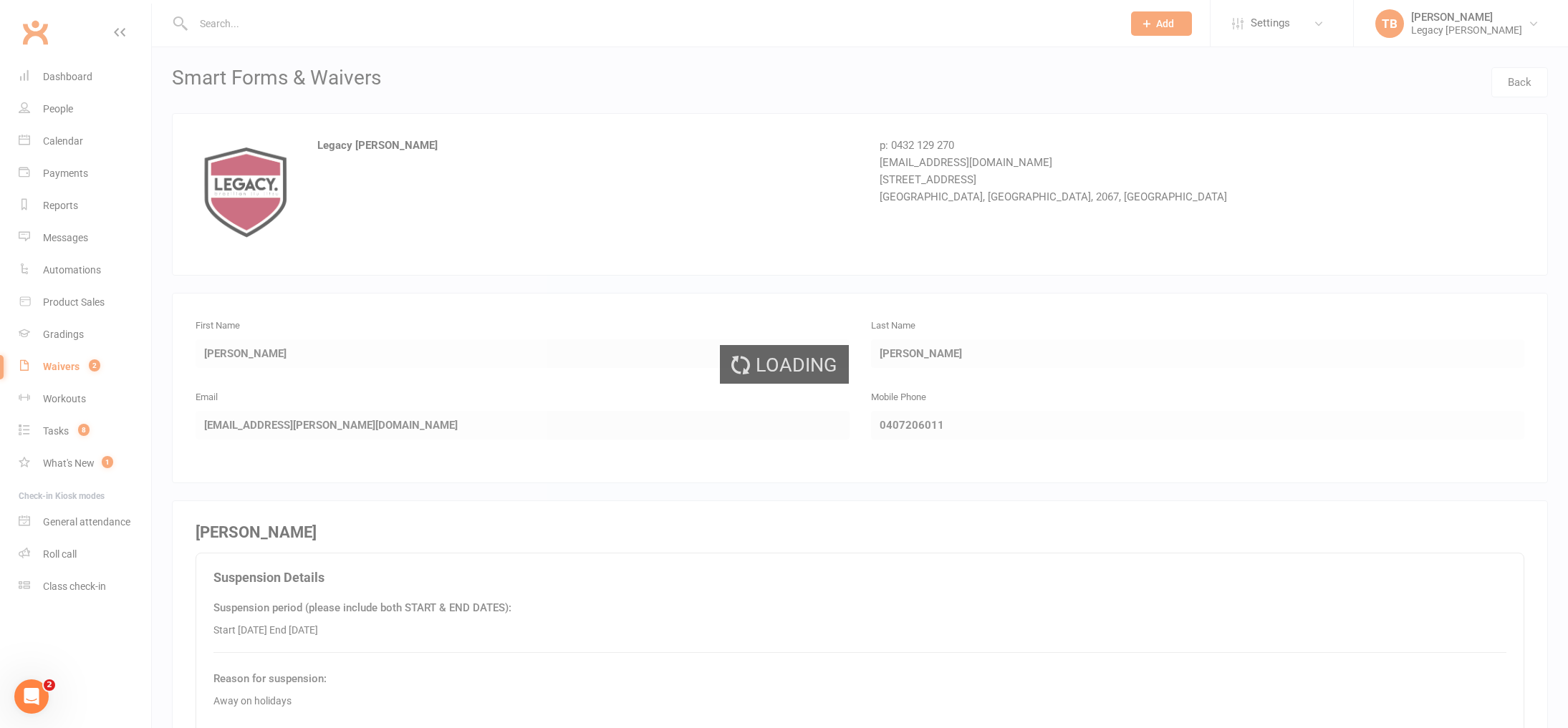
select select "100"
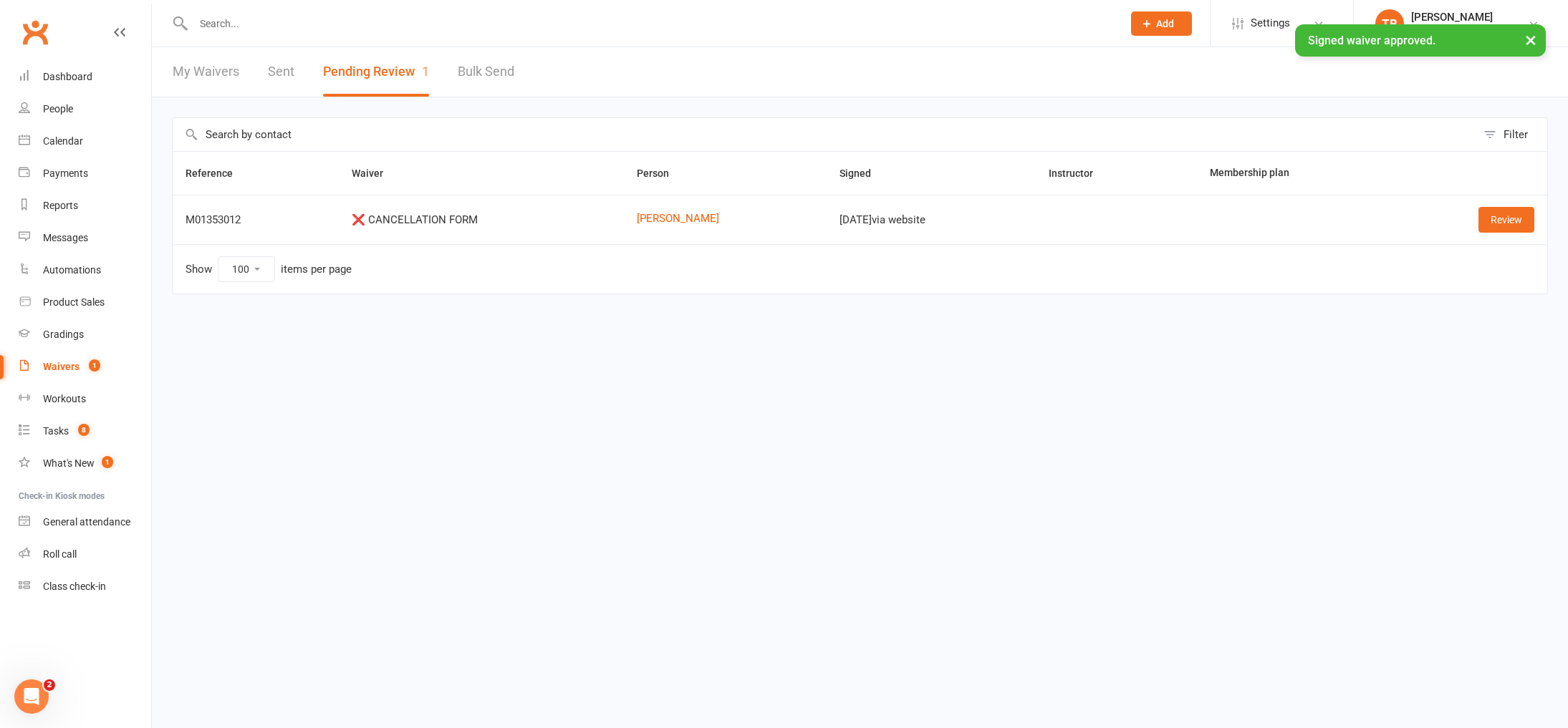
click at [484, 21] on input "text" at bounding box center [651, 23] width 924 height 20
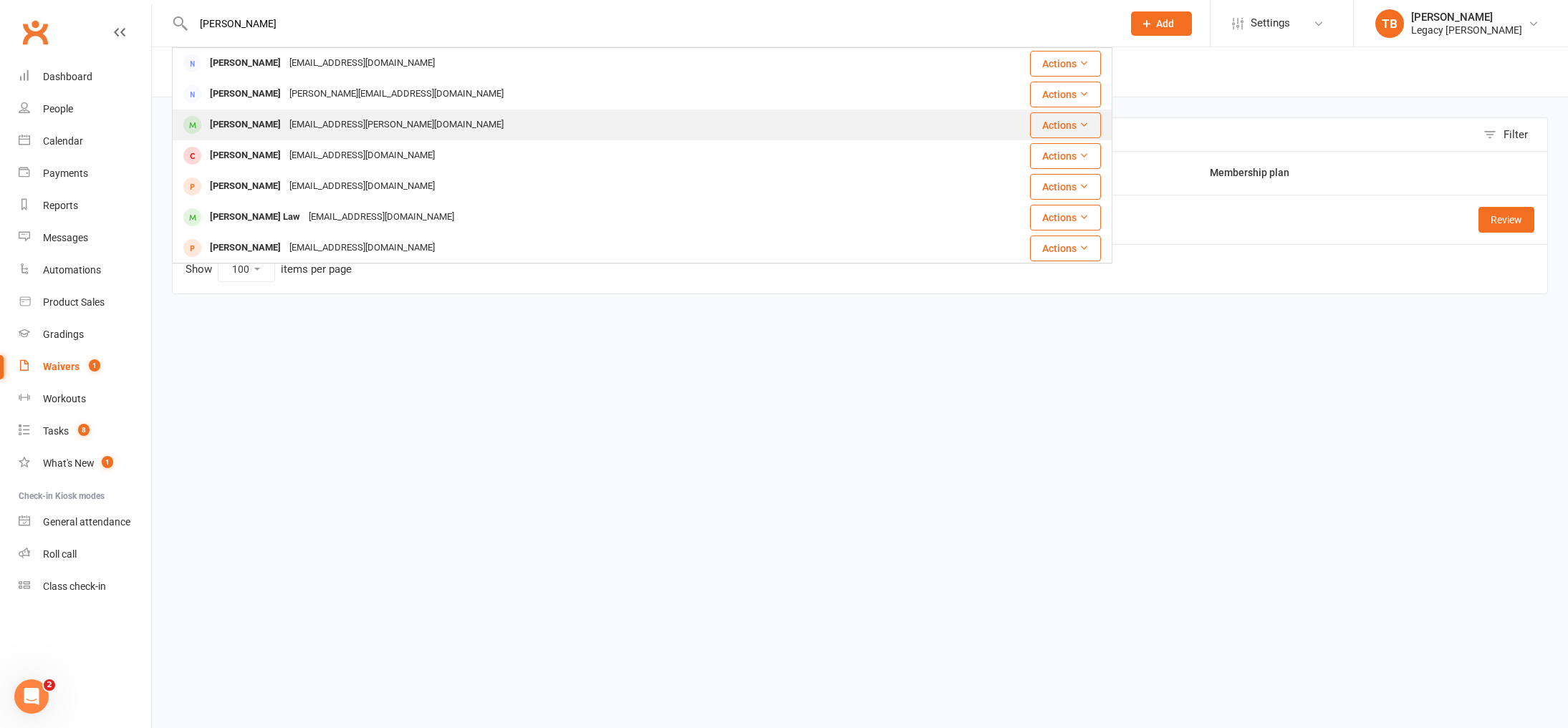
type input "jamieso"
click at [433, 124] on div "Jamieson Fiala miss.rachel.ang@gmail.com" at bounding box center [568, 124] width 791 height 29
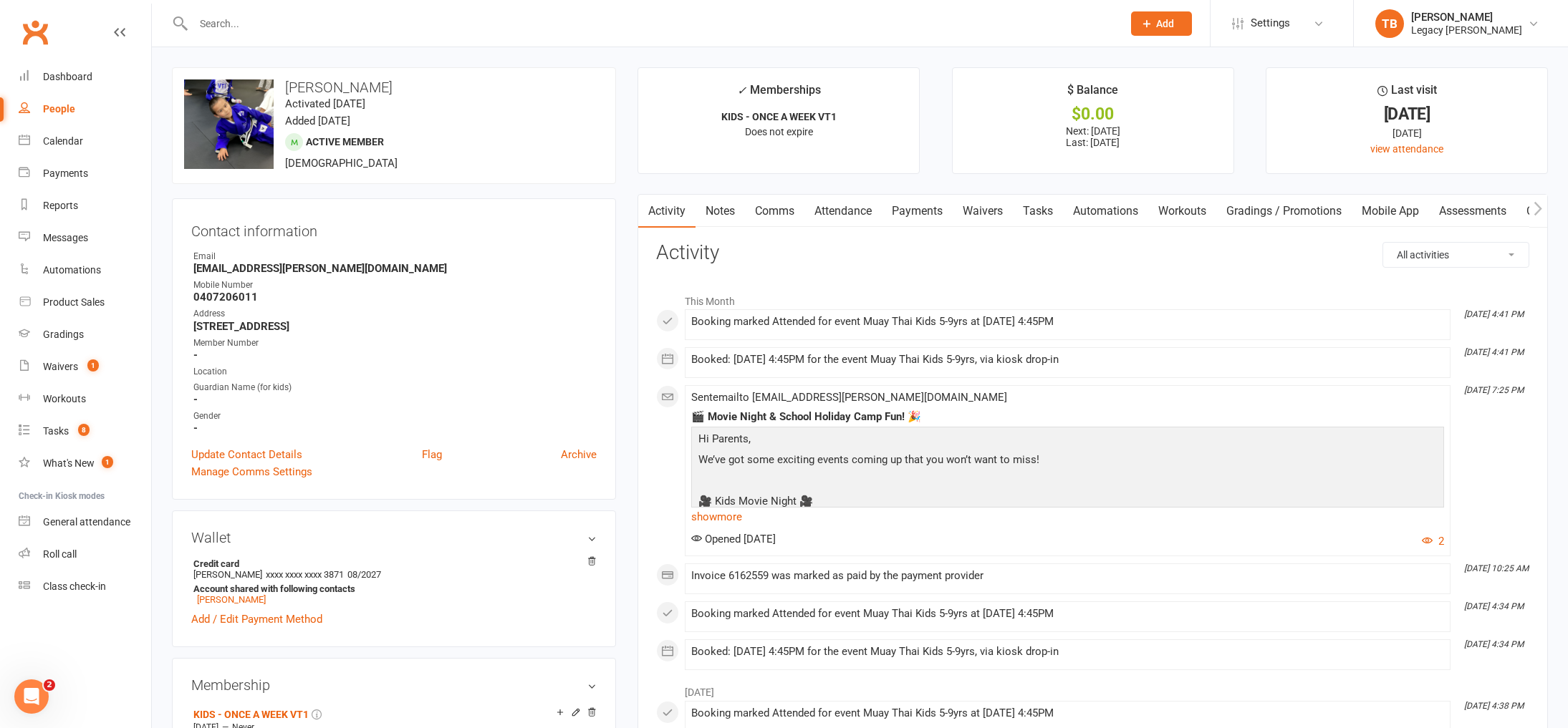
click at [433, 124] on div "upload photo change photo Jamieson Fiala Activated 29 April, 2025 Added 29 Apri…" at bounding box center [394, 125] width 444 height 116
click at [924, 204] on link "Payments" at bounding box center [917, 211] width 71 height 33
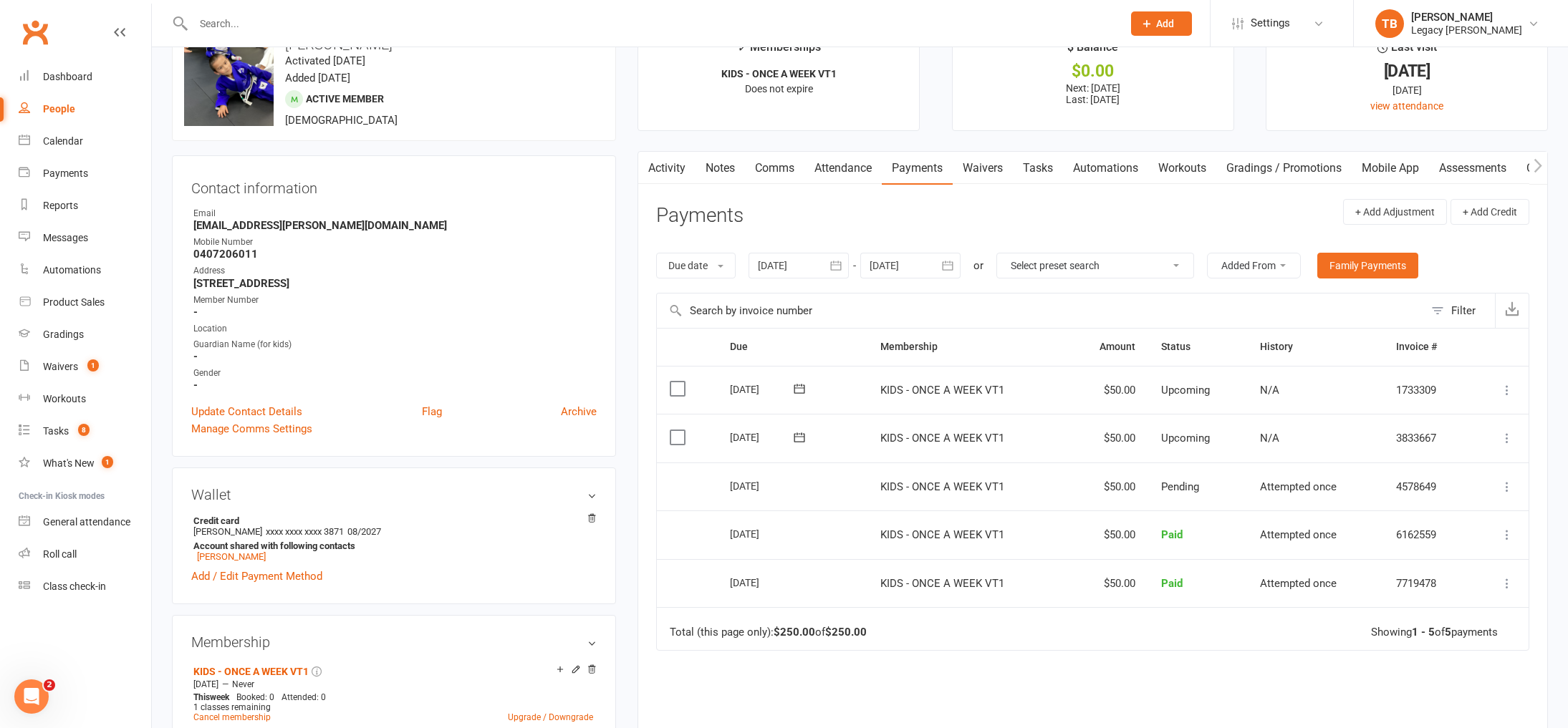
scroll to position [44, 0]
click at [843, 262] on icon "button" at bounding box center [836, 264] width 14 height 14
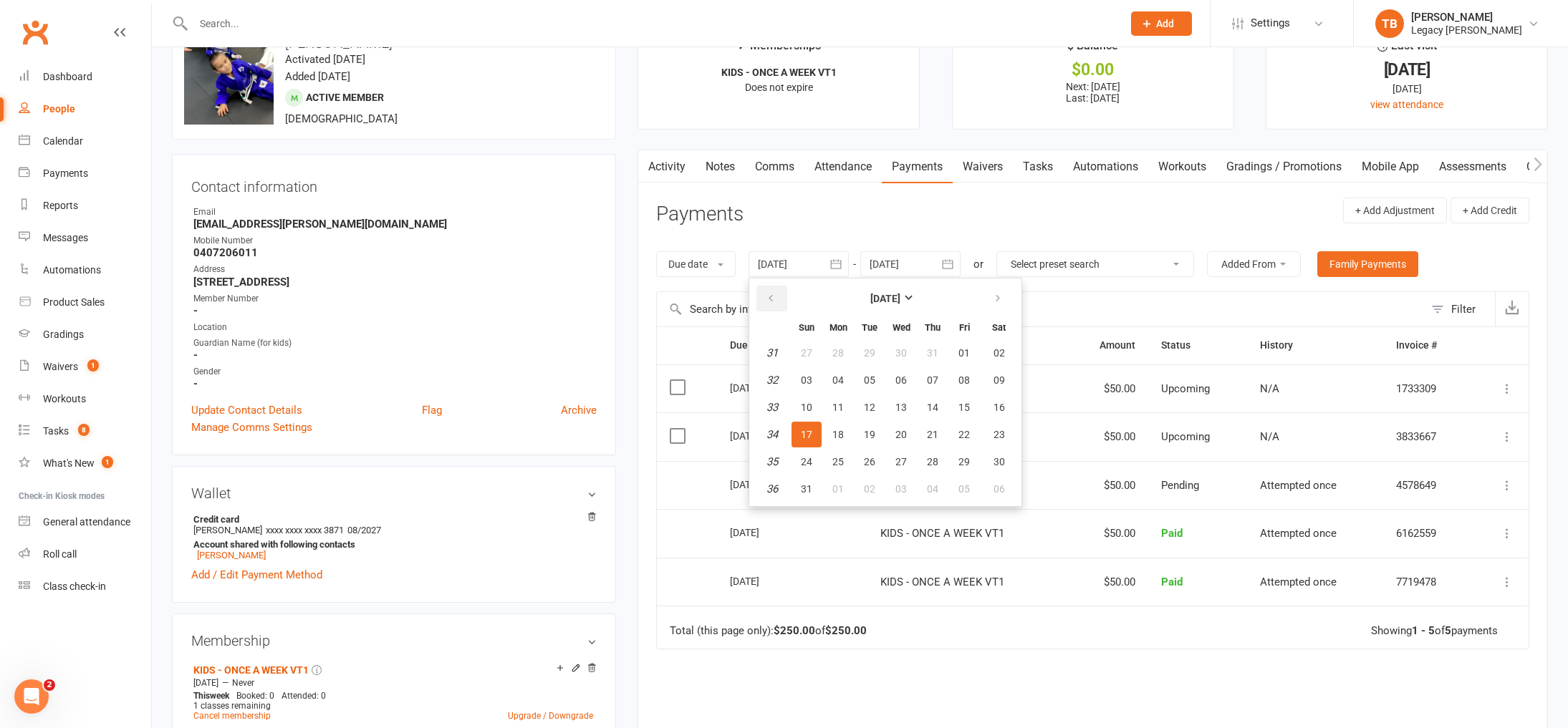
click at [771, 298] on icon "button" at bounding box center [770, 298] width 10 height 11
click at [925, 353] on button "01" at bounding box center [933, 353] width 30 height 26
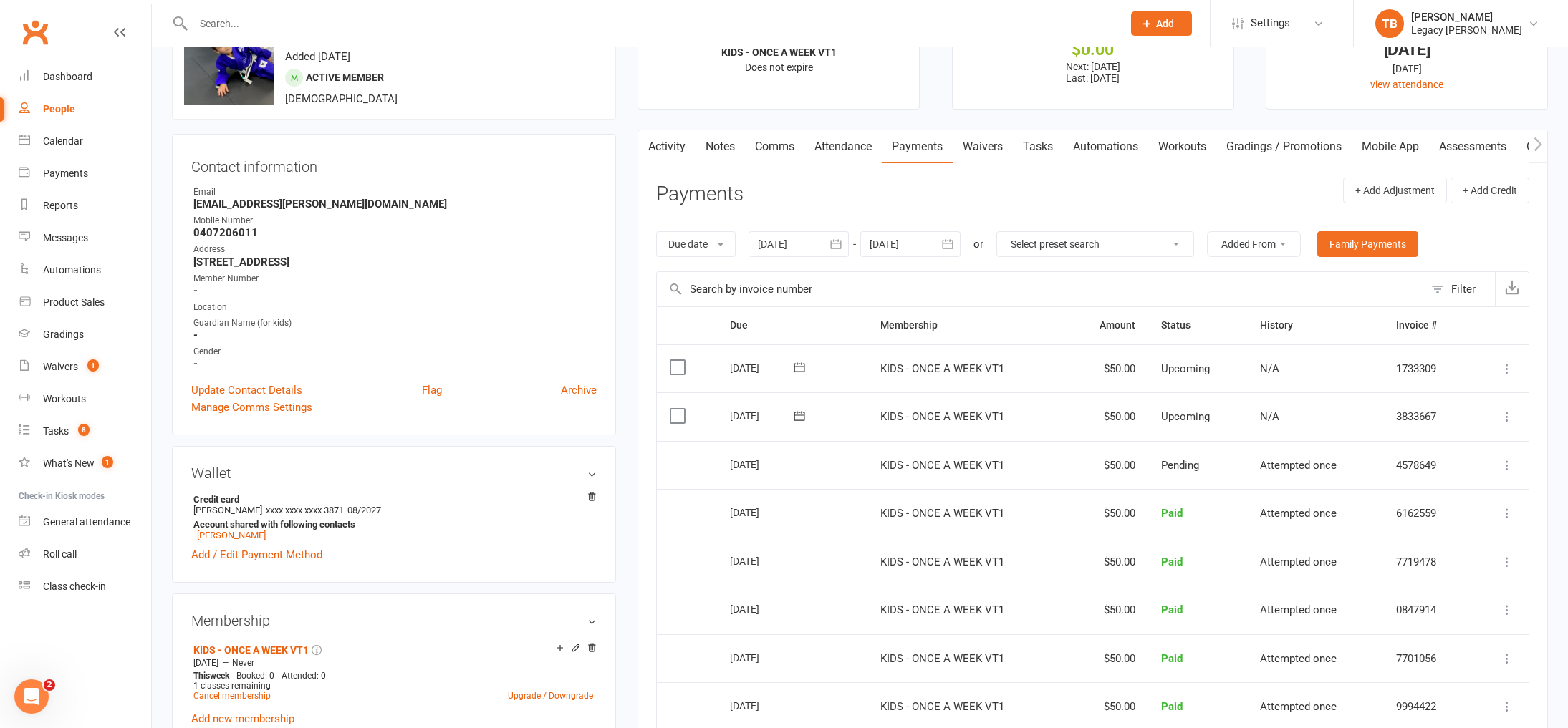
scroll to position [0, 0]
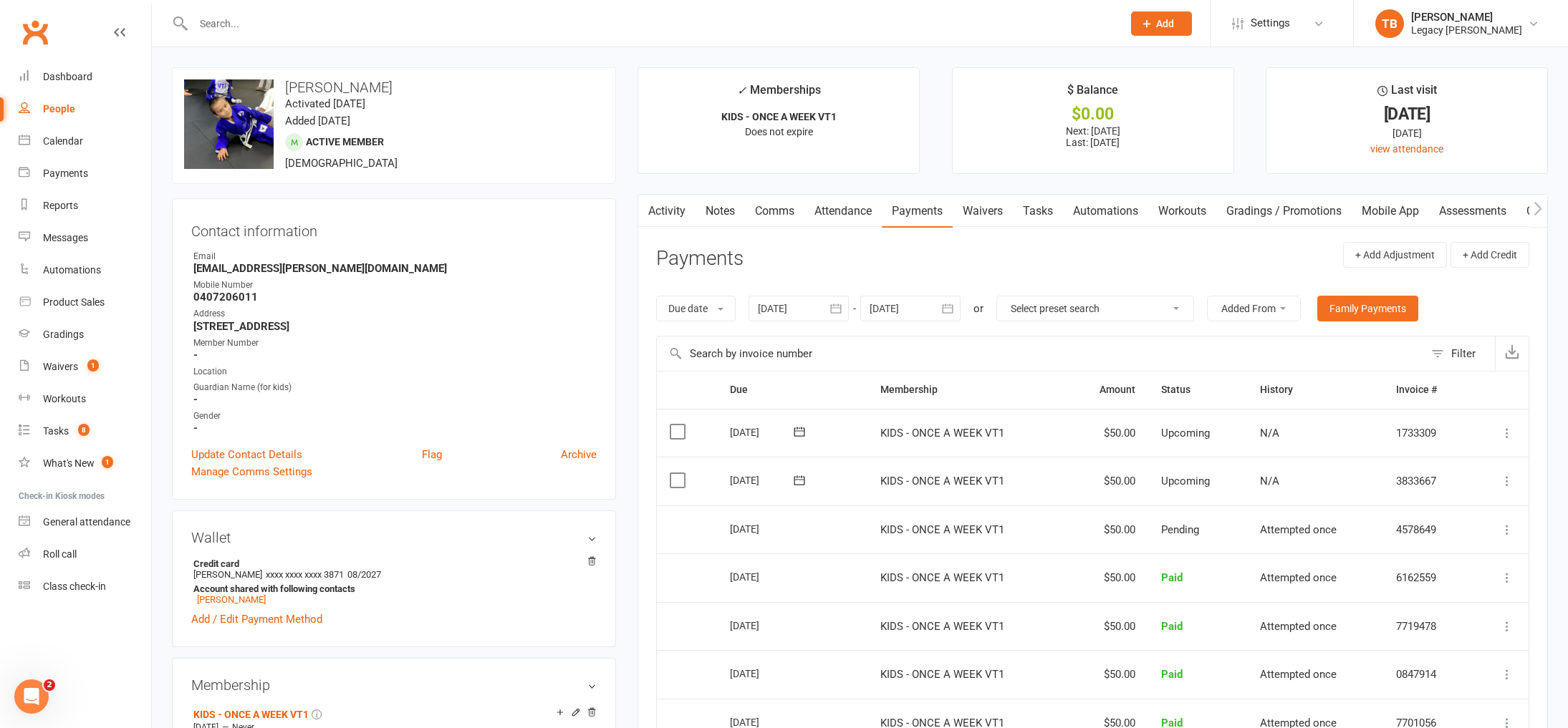
click at [834, 302] on icon "button" at bounding box center [836, 308] width 14 height 14
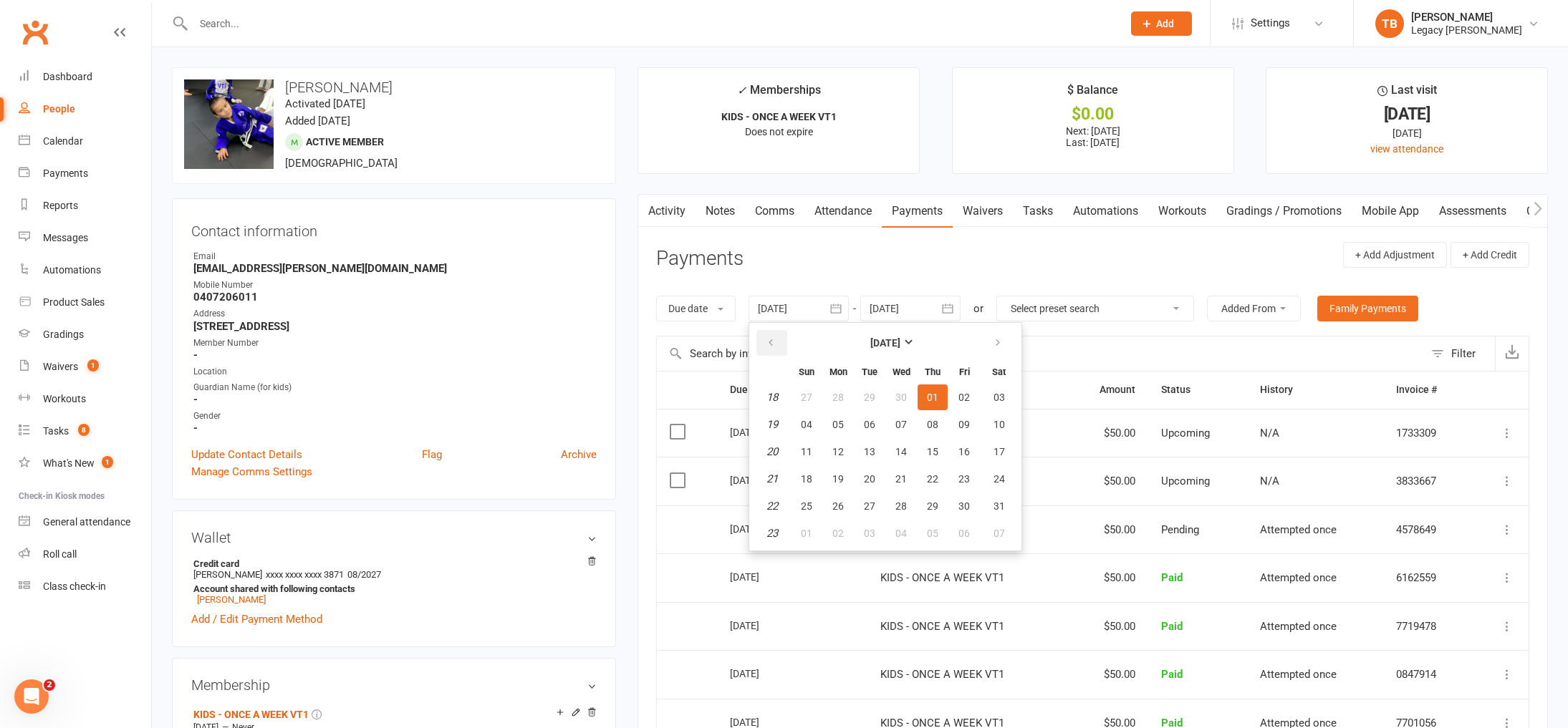
click at [773, 345] on icon "button" at bounding box center [770, 343] width 10 height 11
click at [865, 397] on button "01" at bounding box center [870, 397] width 30 height 26
type input "01 Apr 2025"
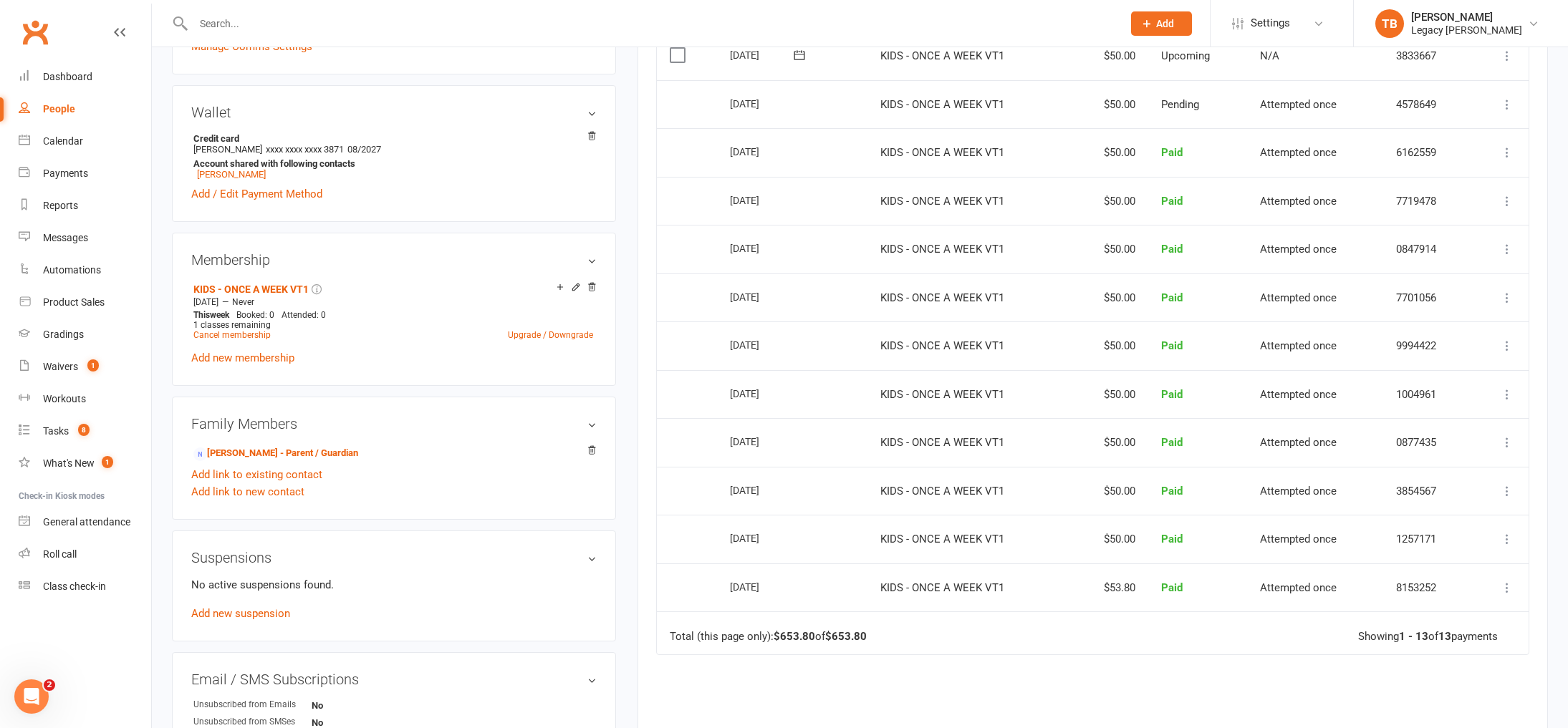
scroll to position [444, 0]
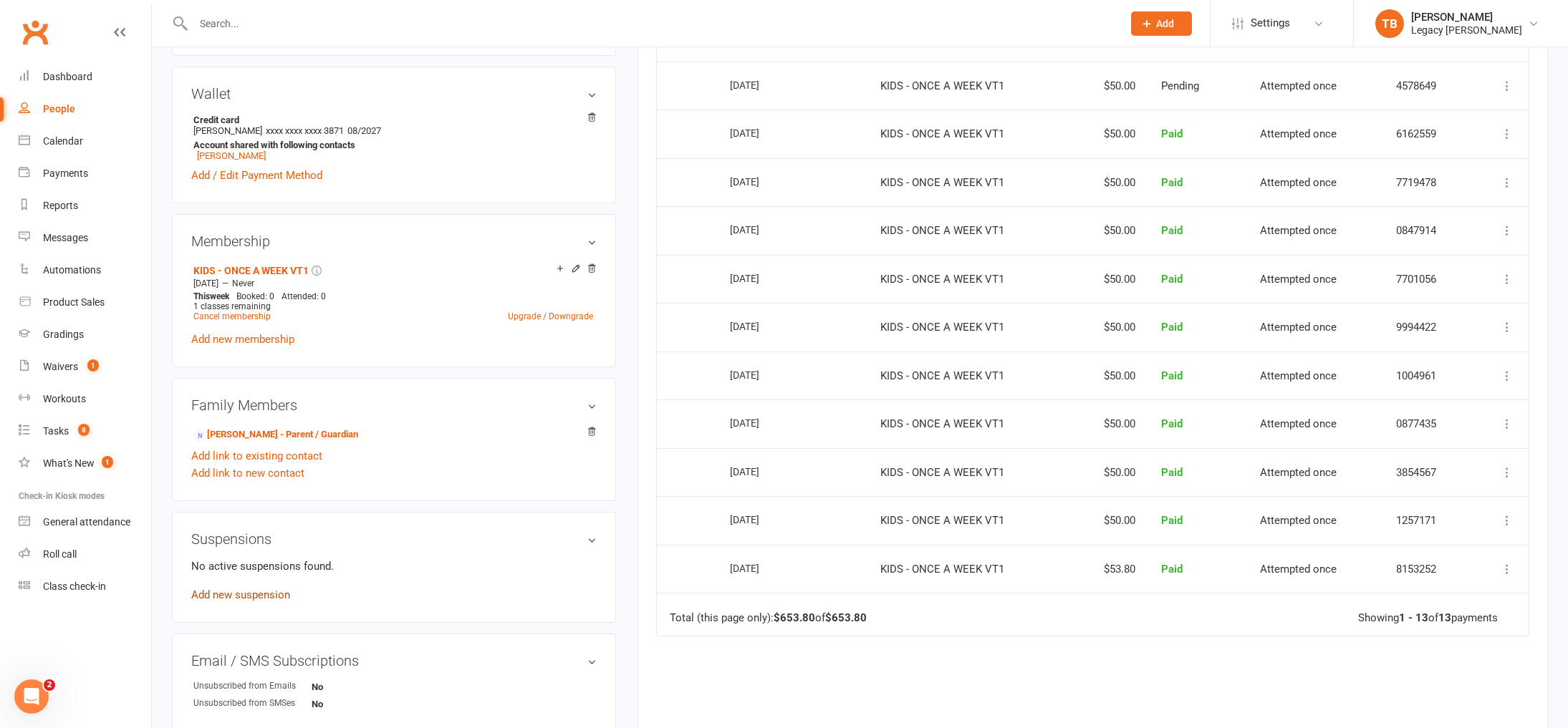
click at [249, 595] on link "Add new suspension" at bounding box center [241, 595] width 99 height 13
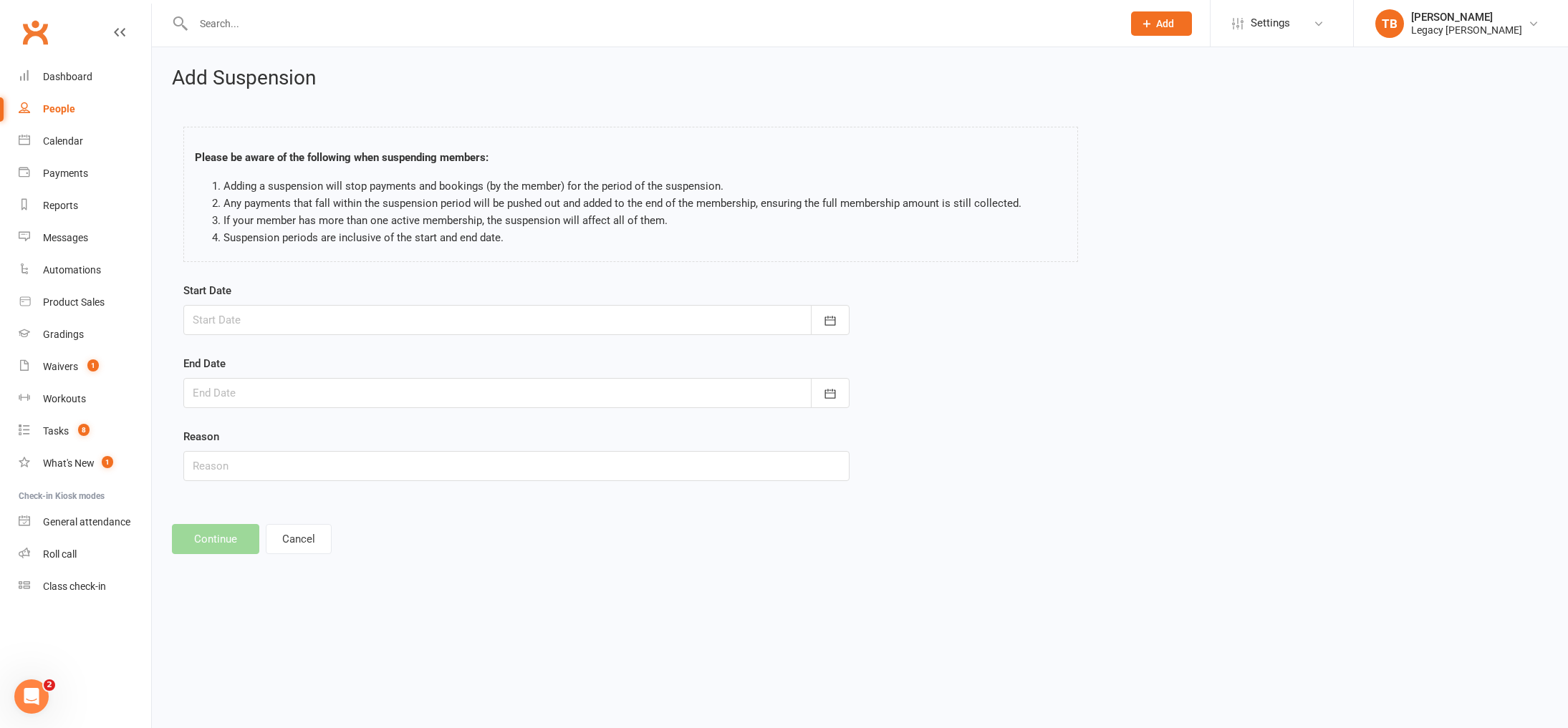
click at [554, 319] on div at bounding box center [516, 320] width 666 height 30
click at [272, 514] on span "29" at bounding box center [272, 519] width 11 height 11
type input "29 Sep 2025"
click at [412, 392] on div at bounding box center [516, 393] width 666 height 30
click at [429, 426] on icon "button" at bounding box center [432, 429] width 10 height 11
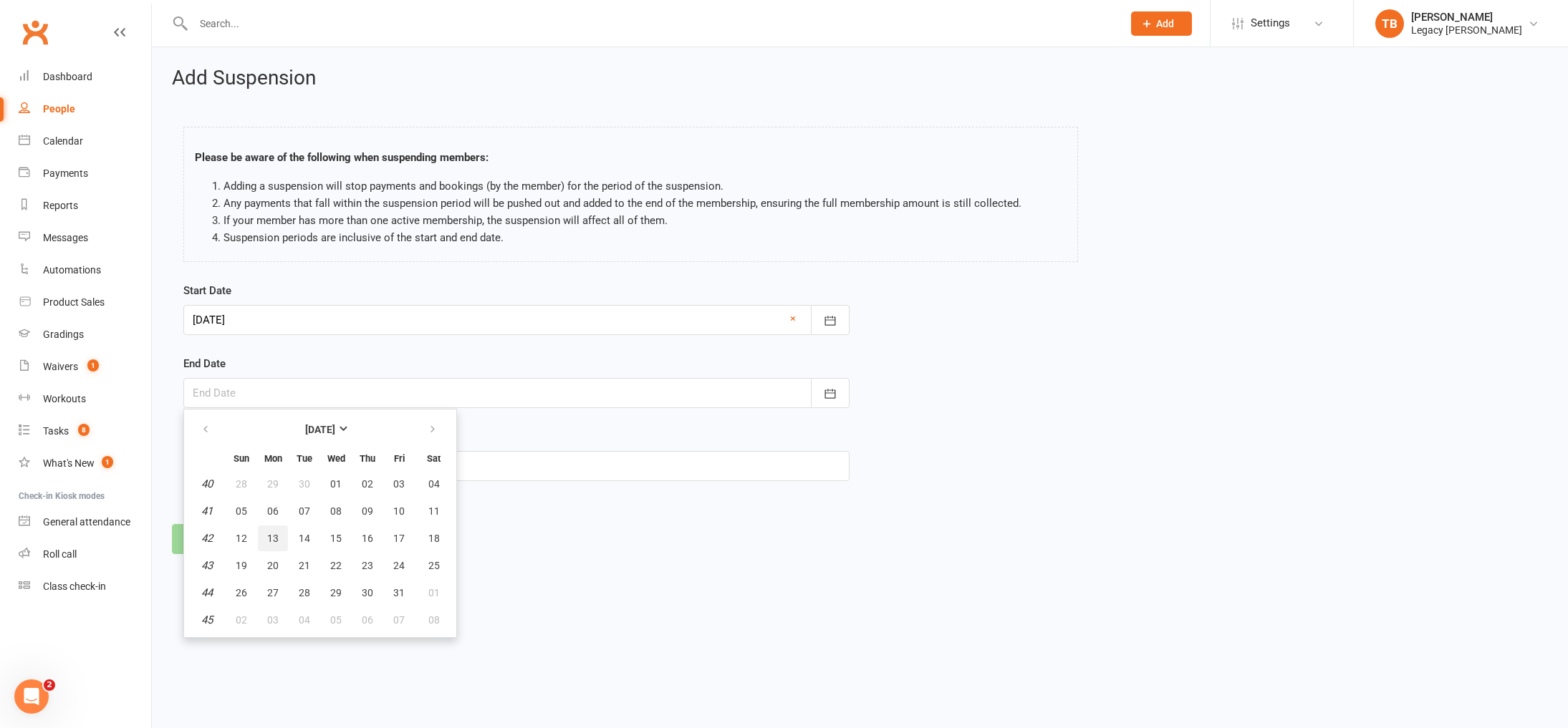
click at [277, 538] on span "13" at bounding box center [272, 539] width 11 height 11
type input "13 Oct 2025"
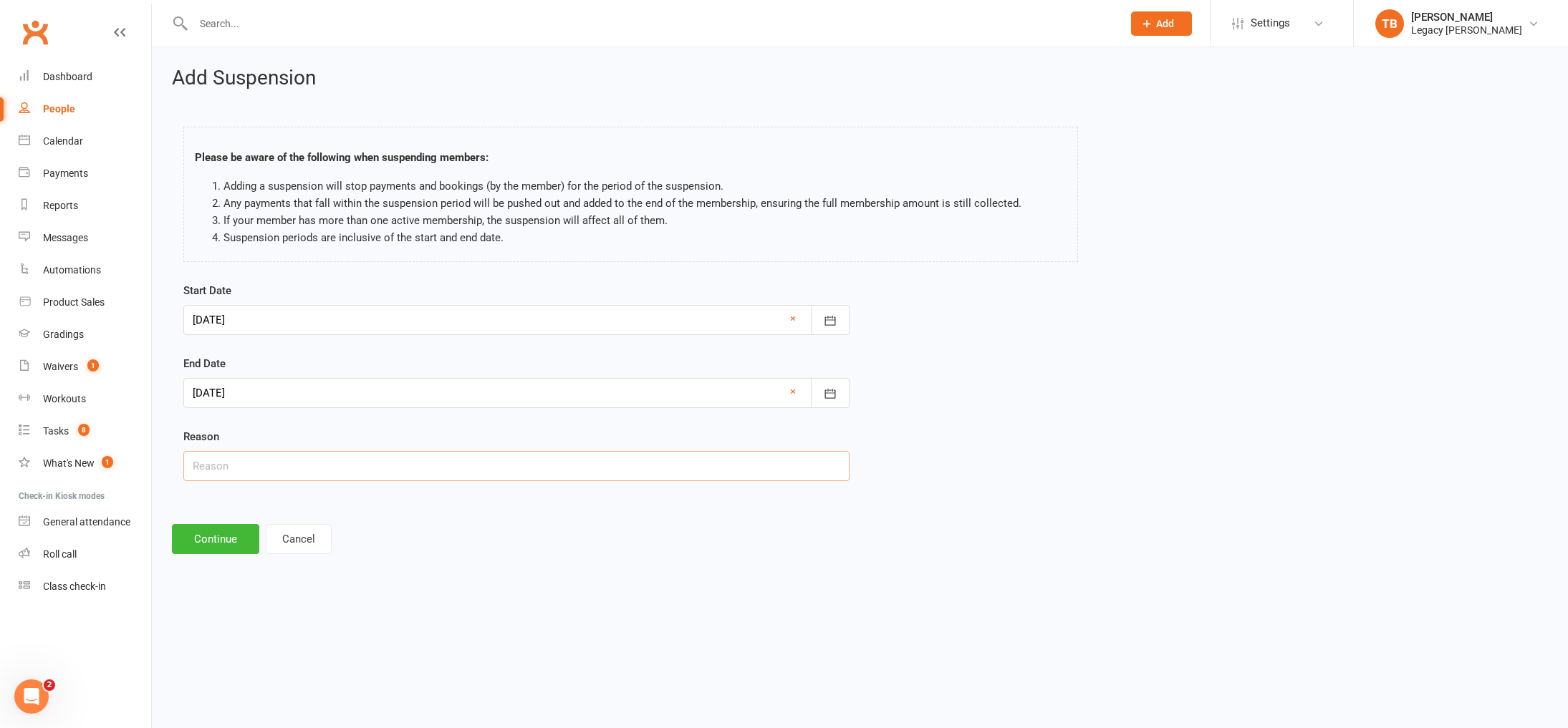
click at [398, 462] on input "text" at bounding box center [516, 466] width 666 height 30
type input "away for holidays"
click at [224, 531] on button "Continue" at bounding box center [215, 539] width 87 height 30
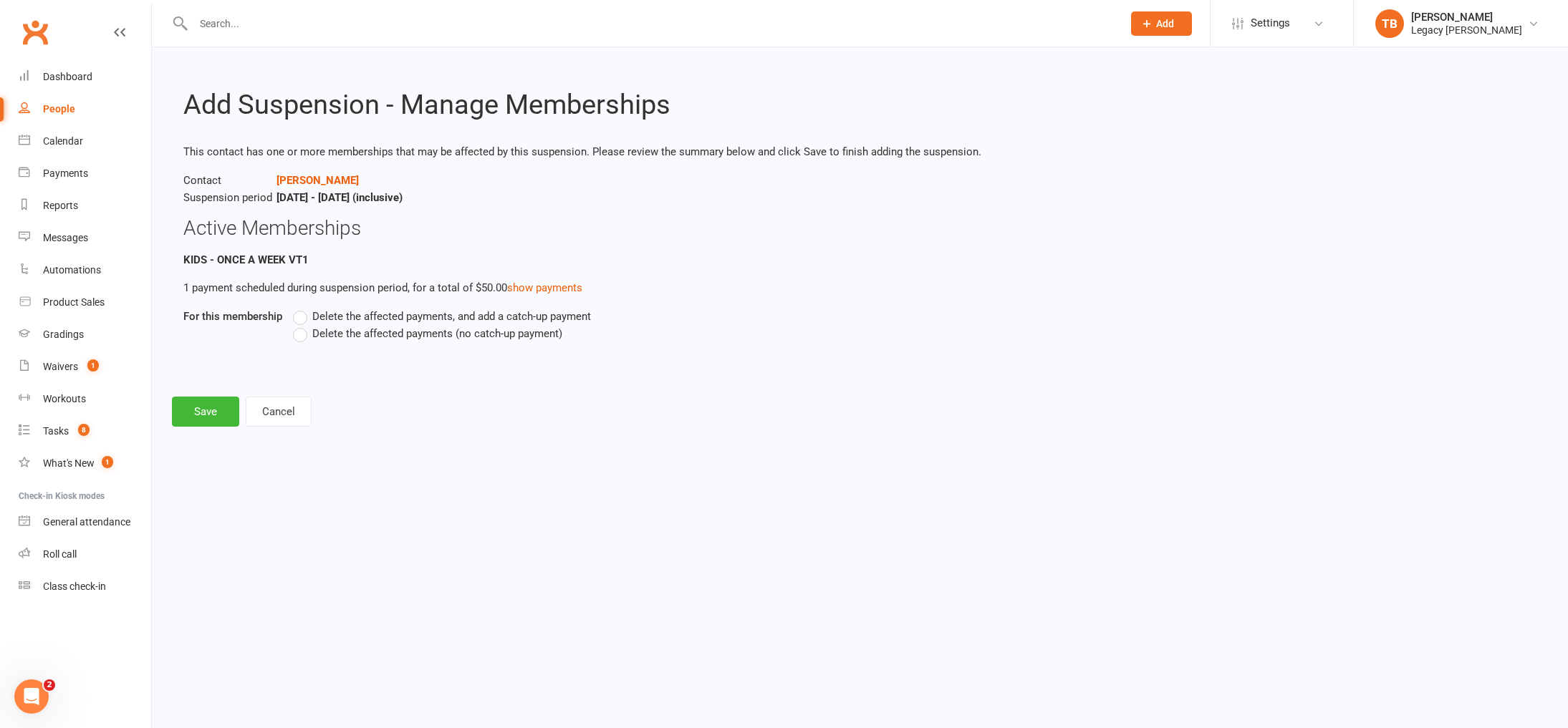
click at [383, 319] on span "Delete the affected payments, and add a catch-up payment" at bounding box center [451, 315] width 279 height 15
click at [302, 308] on input "Delete the affected payments, and add a catch-up payment" at bounding box center [297, 308] width 10 height 0
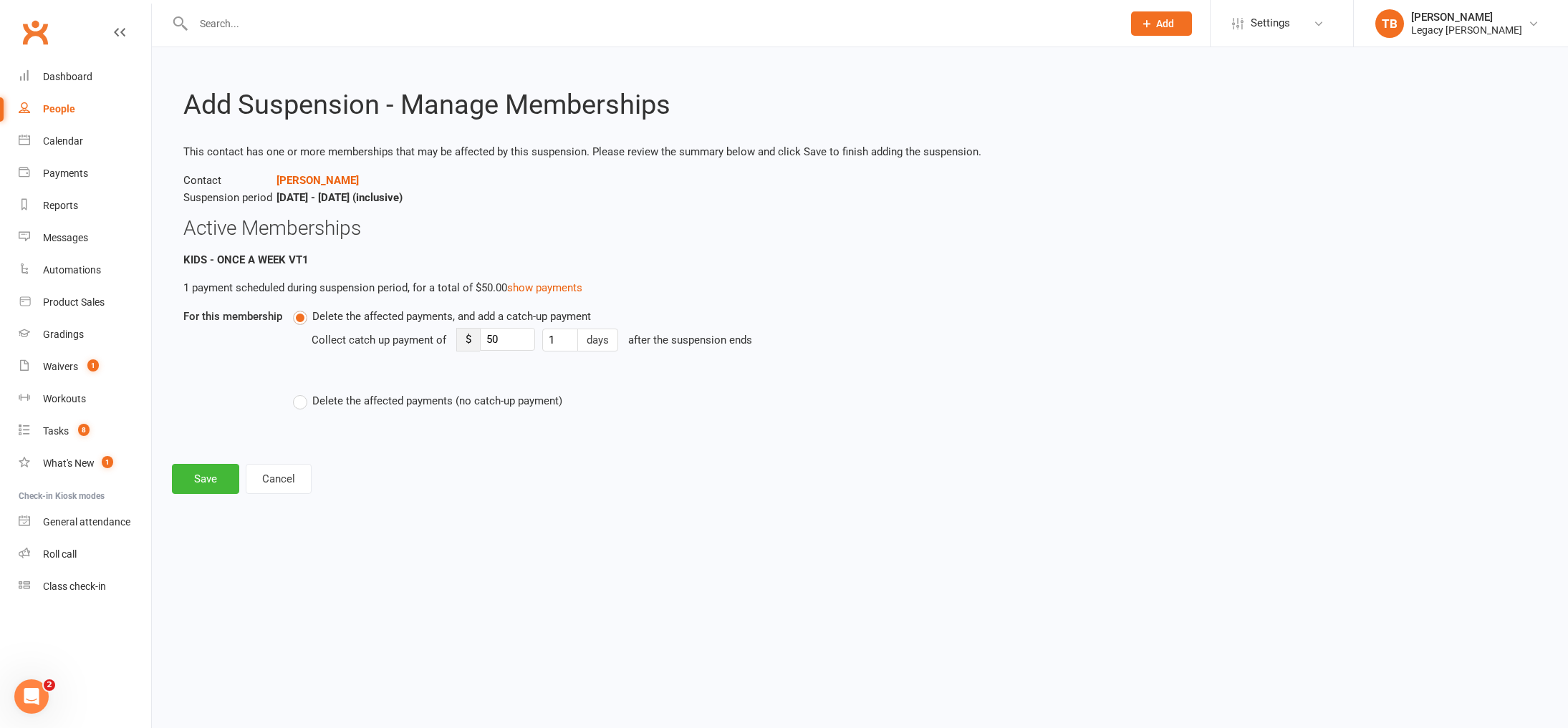
click at [361, 392] on span "Delete the affected payments (no catch-up payment)" at bounding box center [437, 399] width 250 height 15
click at [302, 392] on input "Delete the affected payments (no catch-up payment)" at bounding box center [297, 392] width 10 height 0
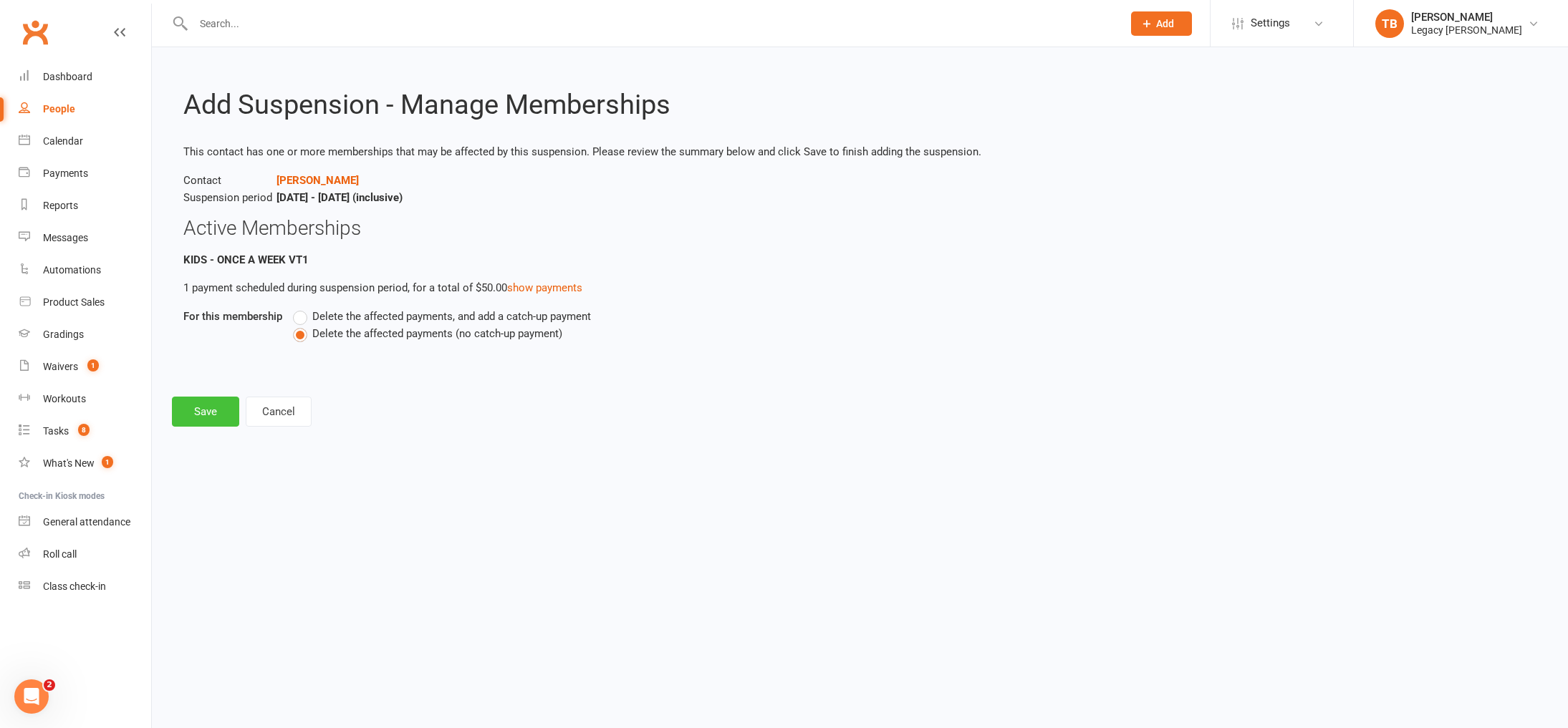
click at [206, 413] on button "Save" at bounding box center [205, 412] width 67 height 30
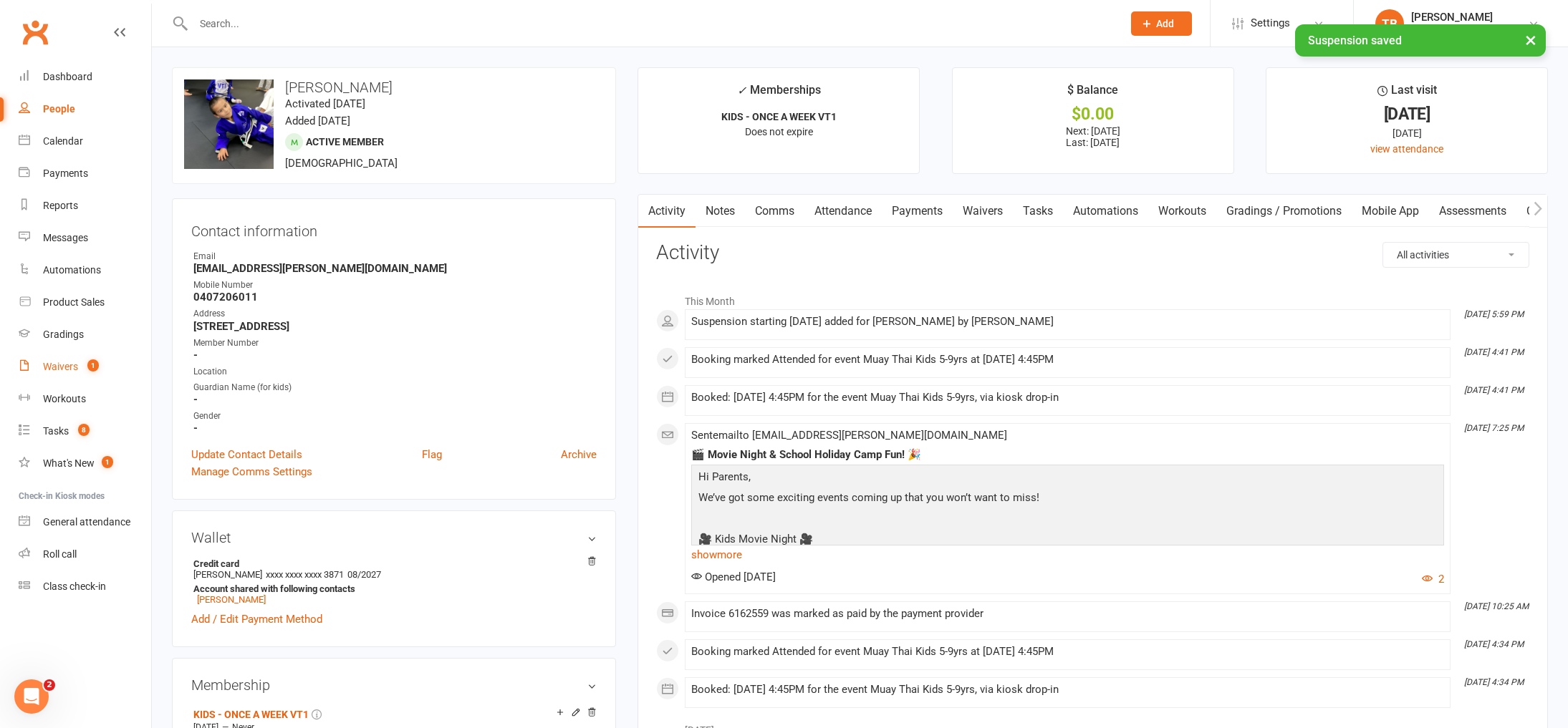
click at [77, 356] on link "Waivers 1" at bounding box center [85, 367] width 132 height 33
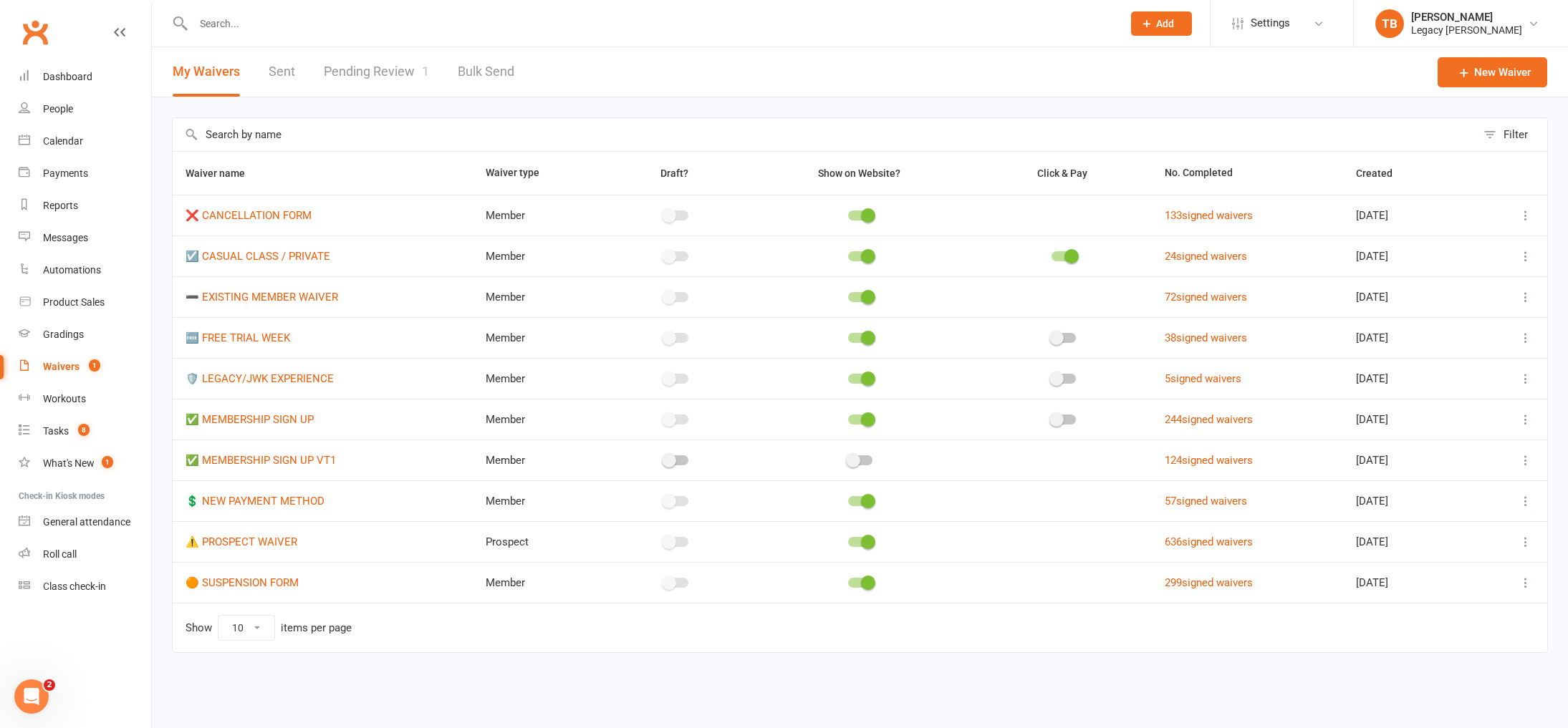
click at [334, 73] on link "Pending Review 1" at bounding box center [375, 72] width 105 height 49
select select "100"
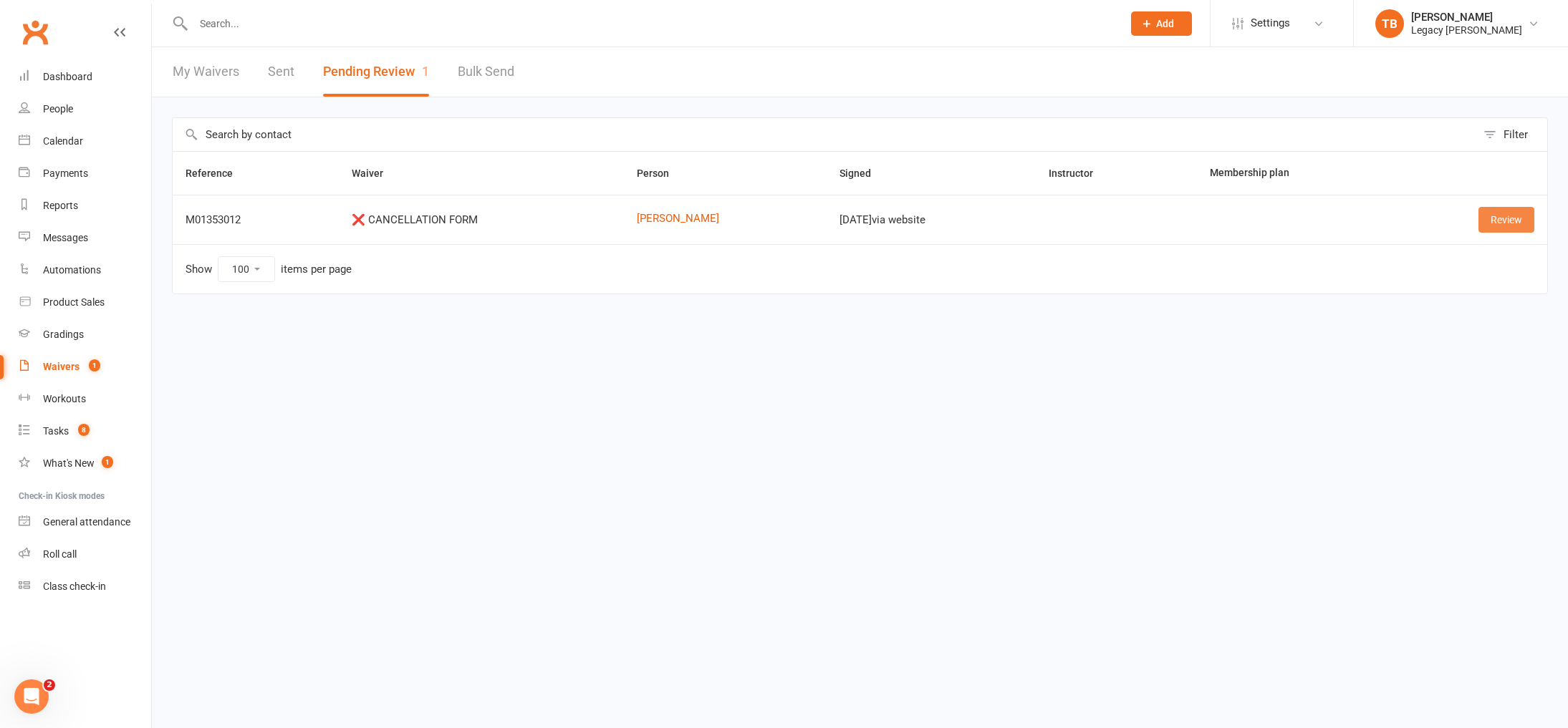
click at [1498, 223] on link "Review" at bounding box center [1505, 219] width 56 height 26
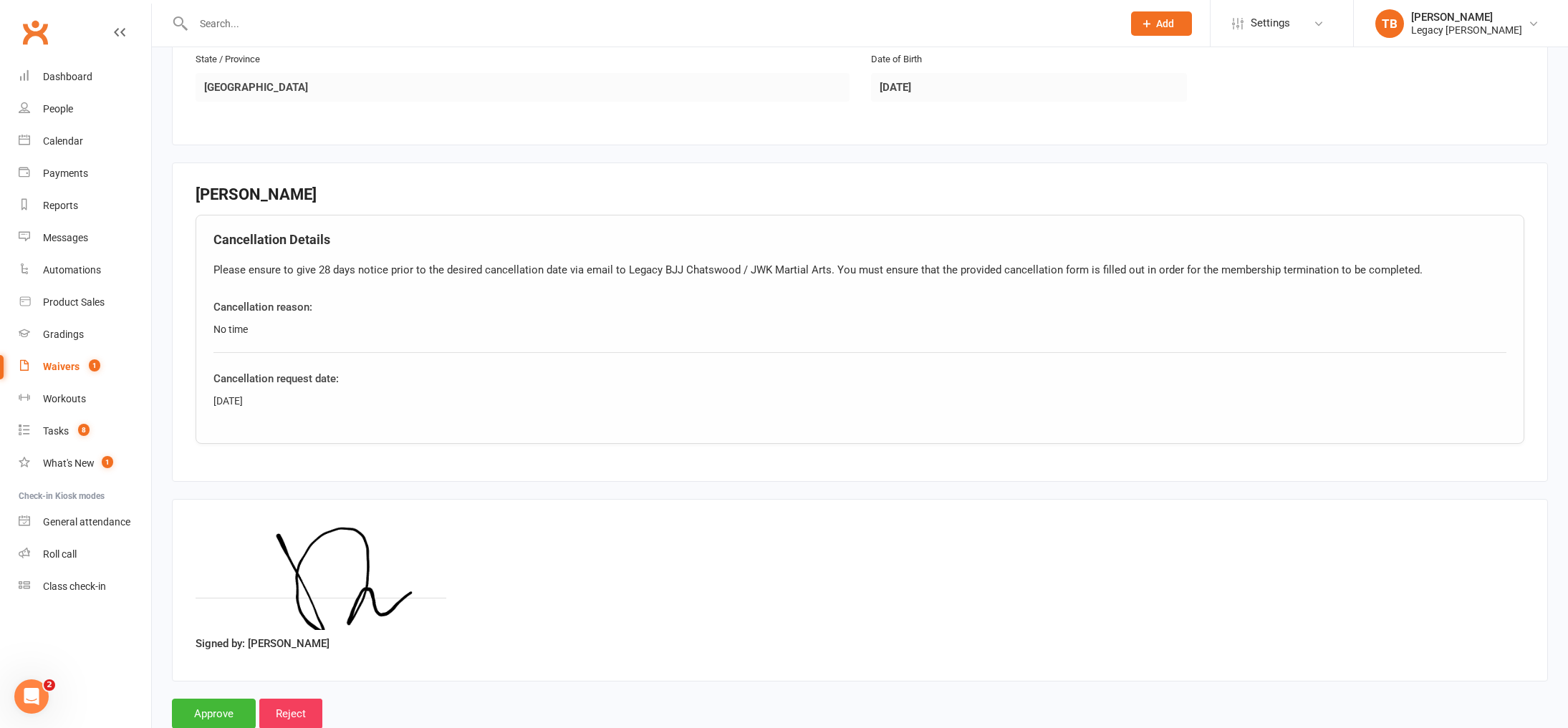
scroll to position [591, 0]
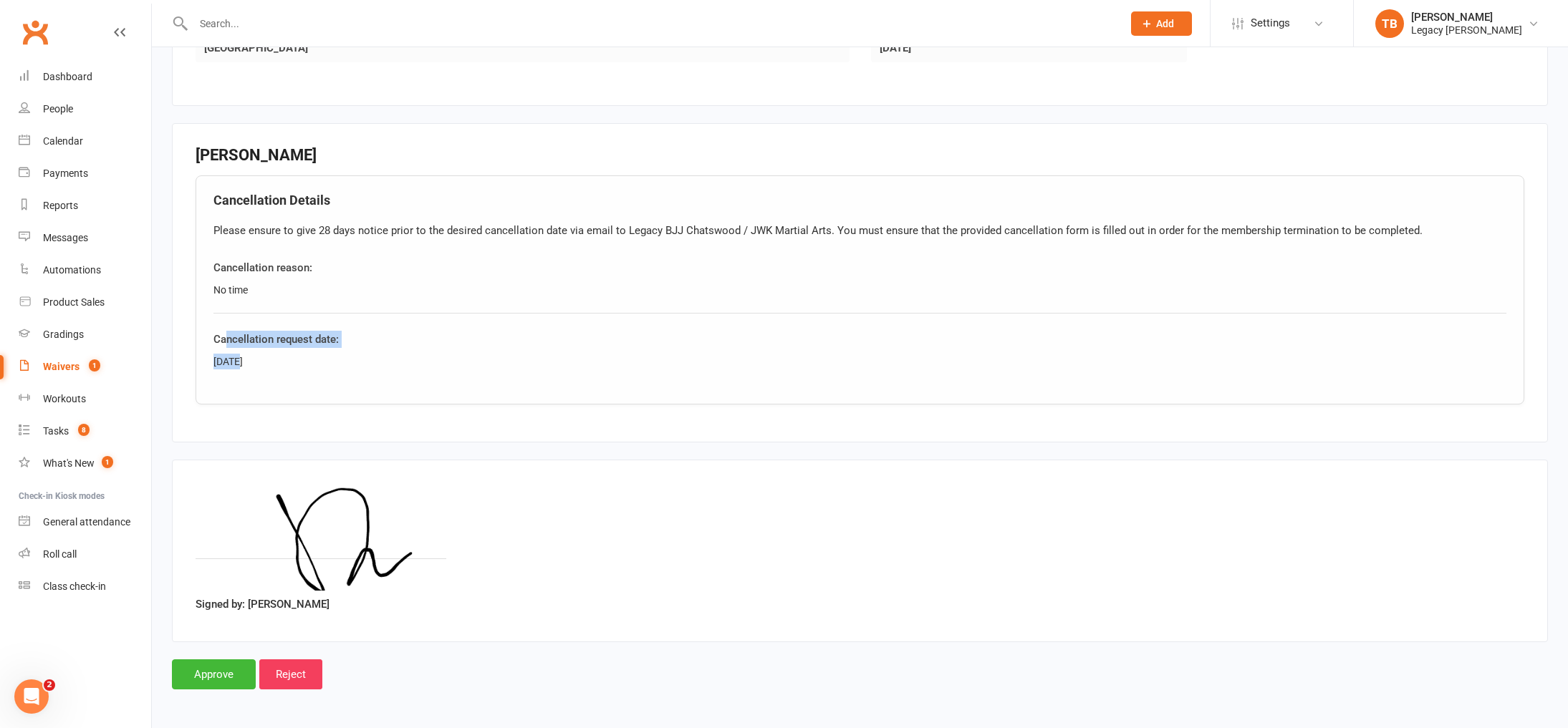
drag, startPoint x: 227, startPoint y: 335, endPoint x: 253, endPoint y: 364, distance: 38.9
click at [253, 364] on div "Cancellation request date: Today" at bounding box center [859, 350] width 1293 height 39
click at [254, 364] on div "Today" at bounding box center [859, 361] width 1293 height 16
drag, startPoint x: 224, startPoint y: 358, endPoint x: 318, endPoint y: 365, distance: 94.3
click at [318, 365] on div "Today" at bounding box center [859, 361] width 1293 height 16
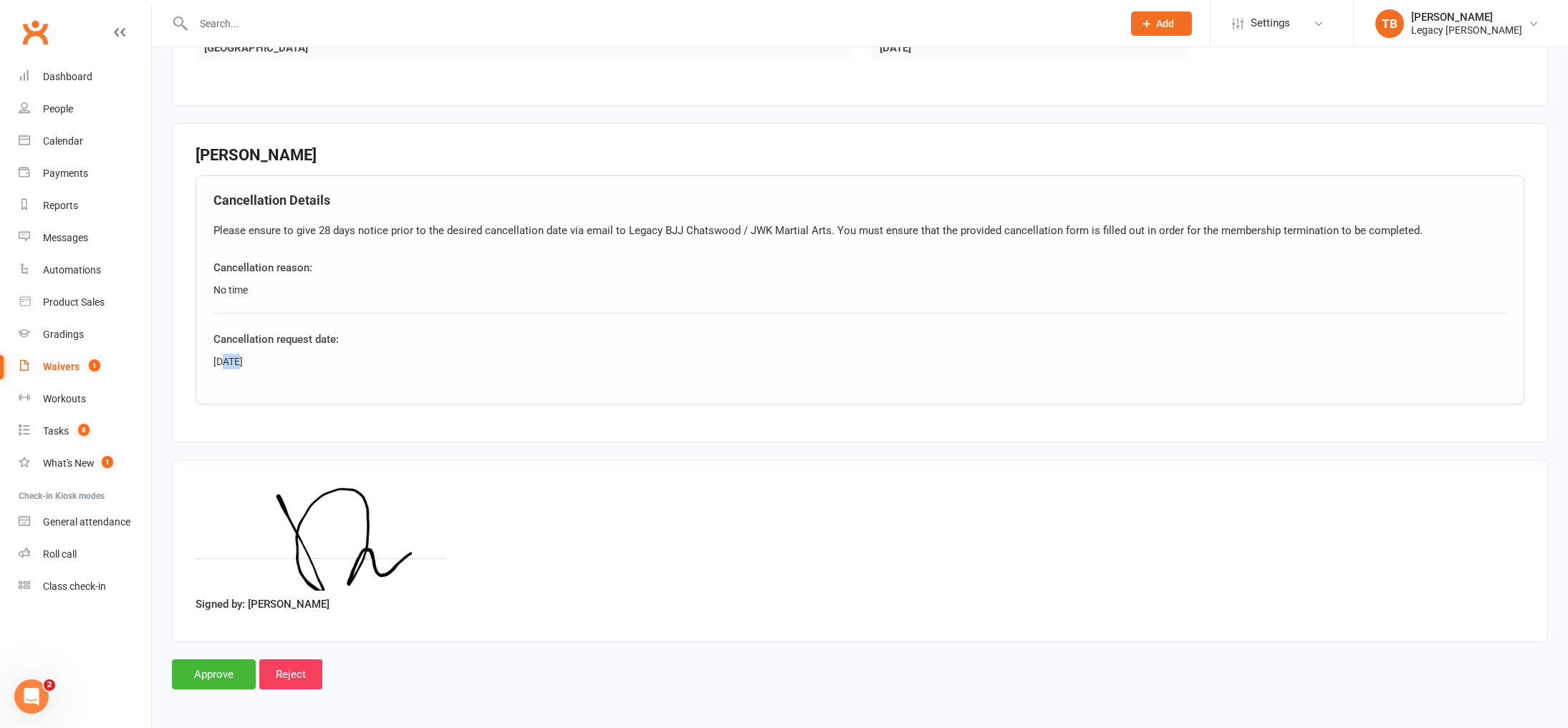
click at [318, 365] on div "Today" at bounding box center [859, 361] width 1293 height 16
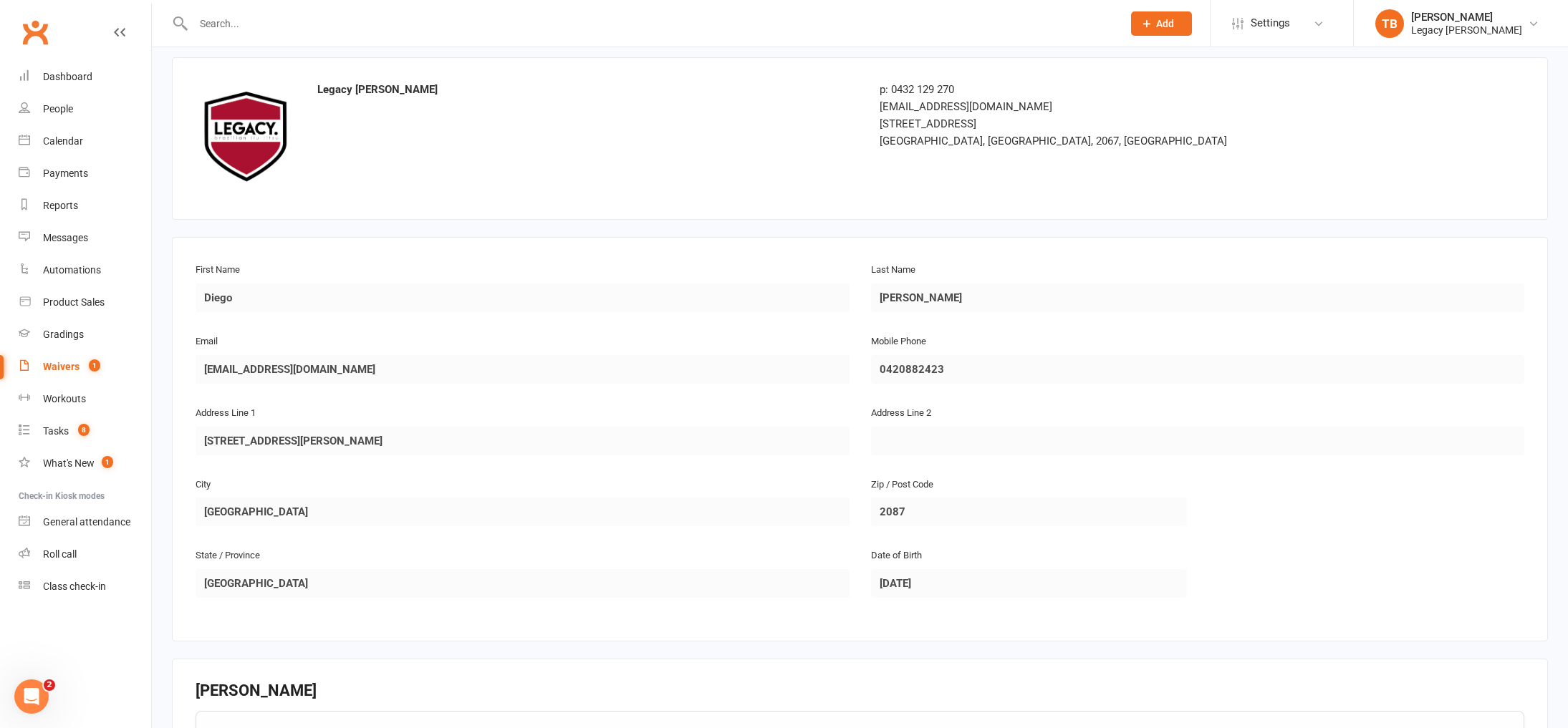
scroll to position [48, 0]
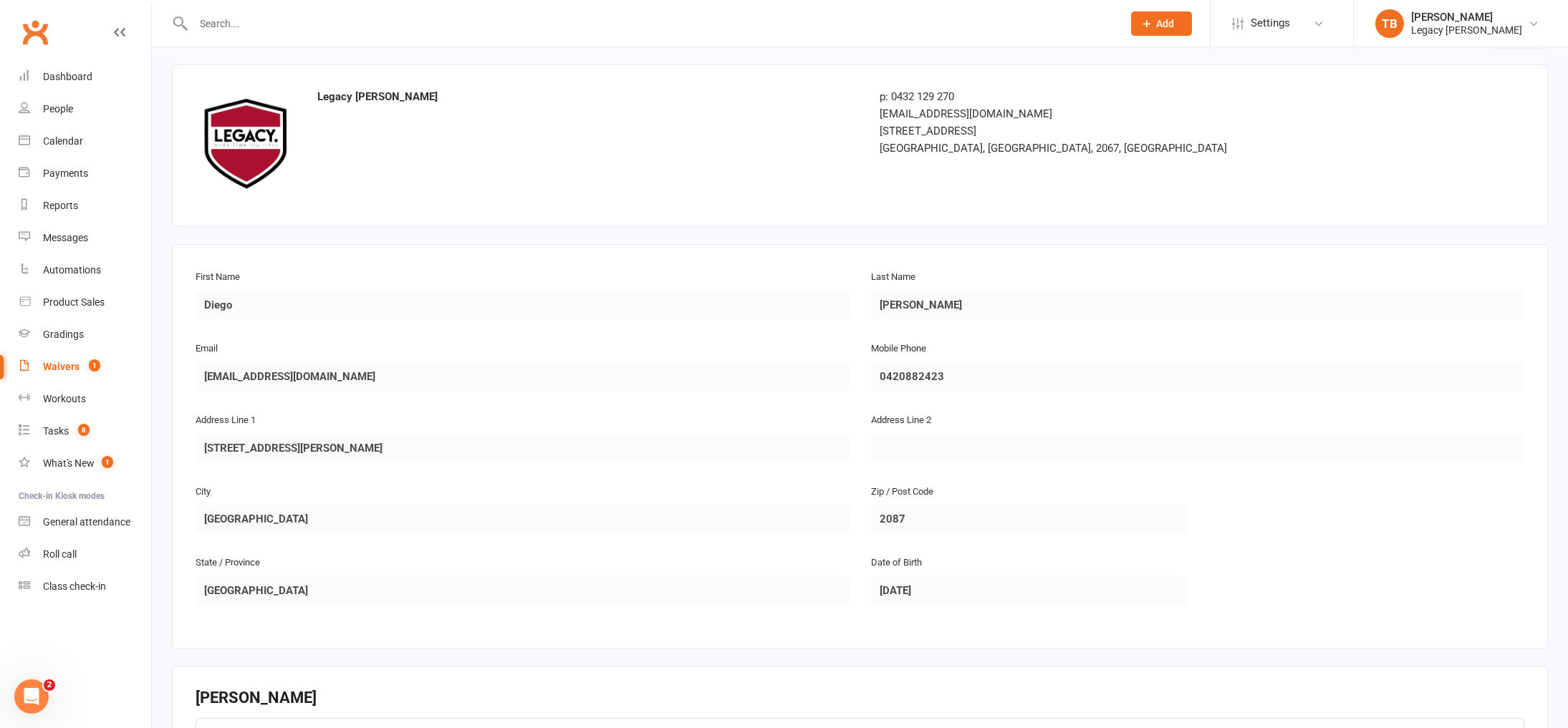
click at [286, 33] on div at bounding box center [642, 23] width 940 height 47
click at [290, 21] on input "text" at bounding box center [651, 23] width 924 height 20
type input "i"
type input "diego"
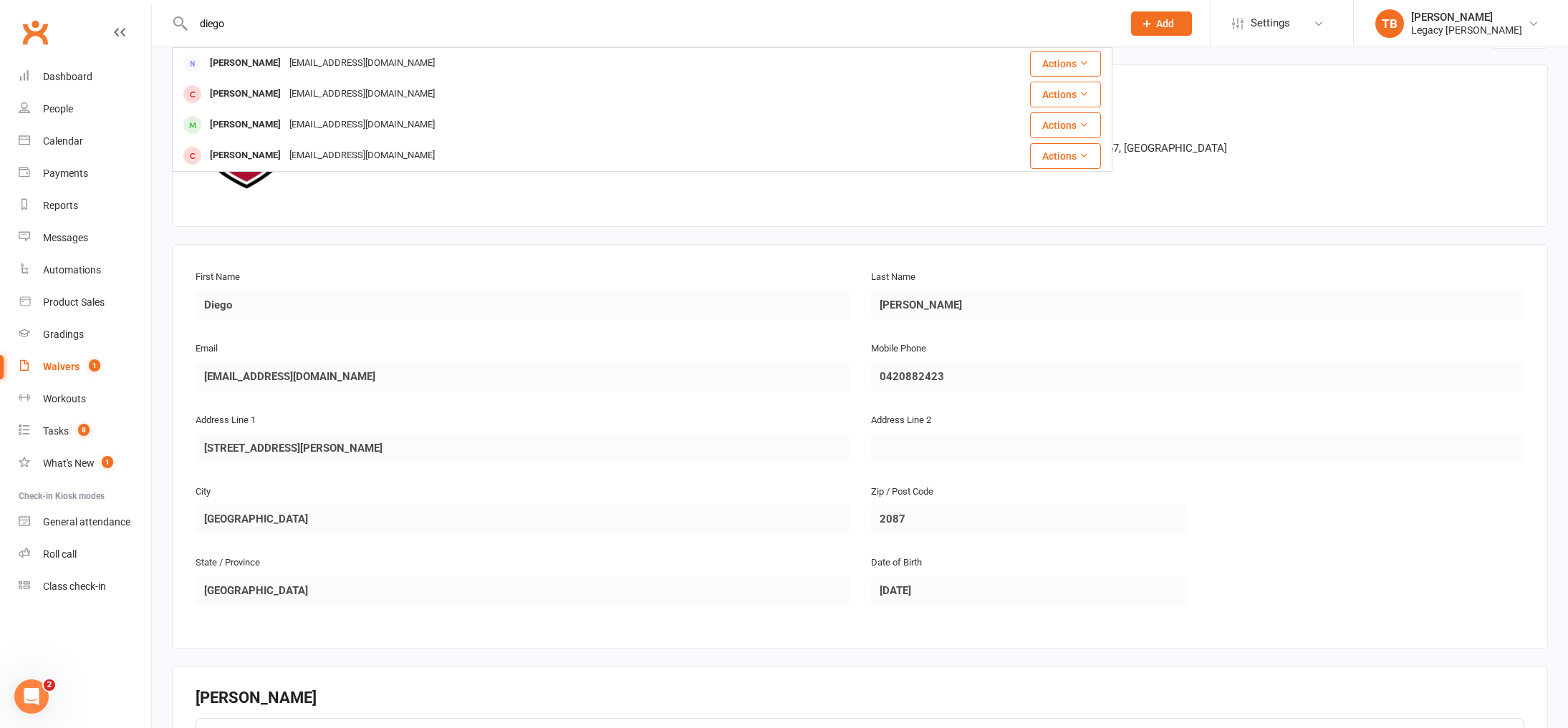
scroll to position [0, 0]
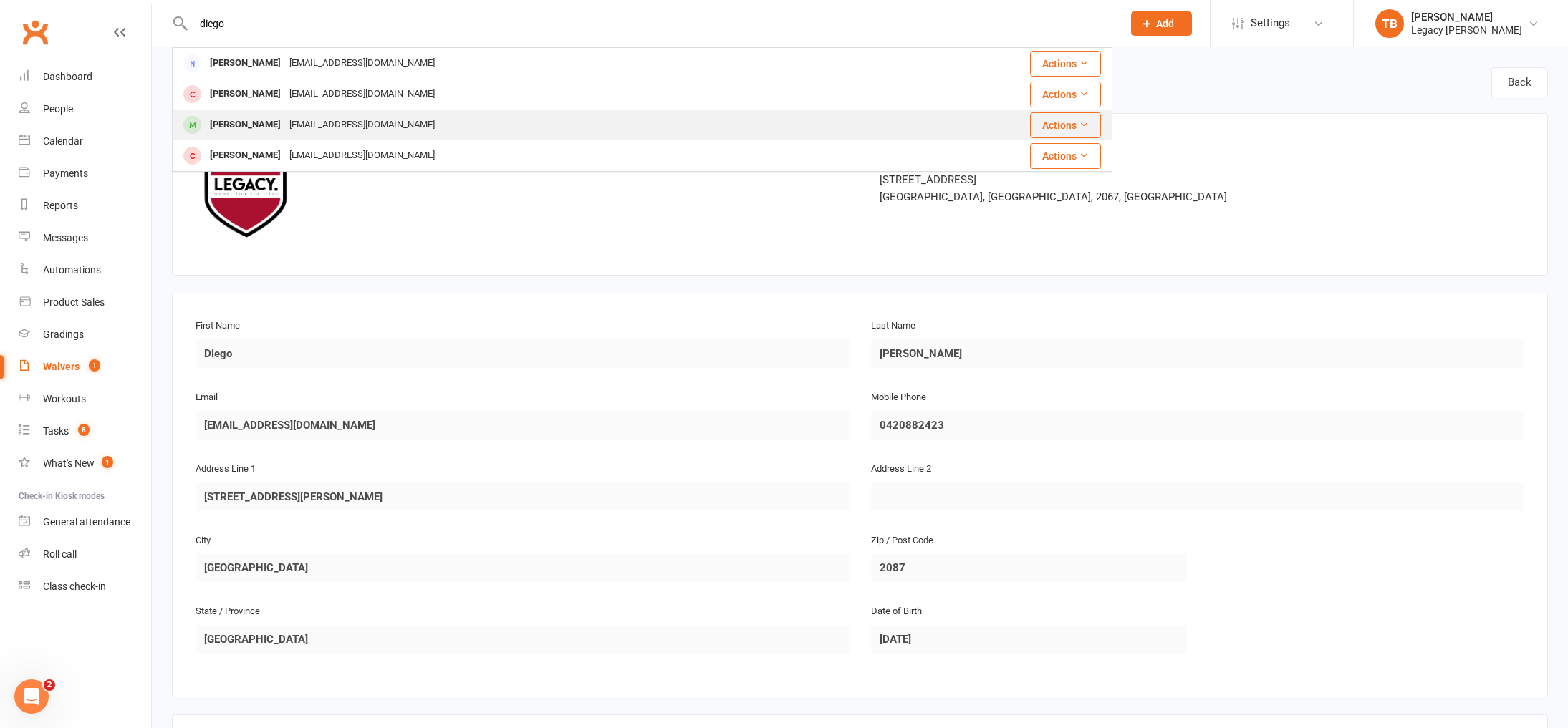
click at [364, 122] on div "diegofm1981@gmail.com" at bounding box center [361, 125] width 154 height 21
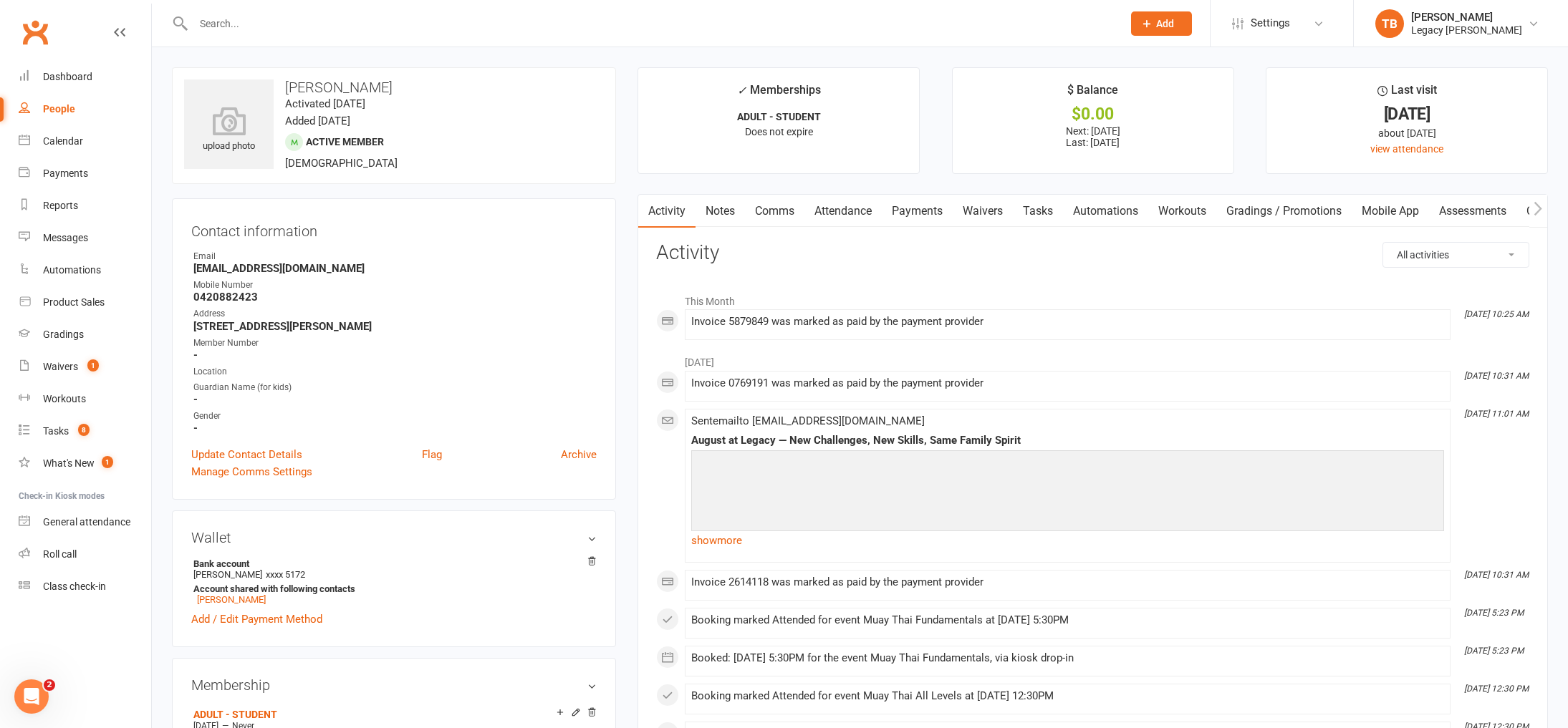
click at [913, 213] on link "Payments" at bounding box center [917, 211] width 71 height 33
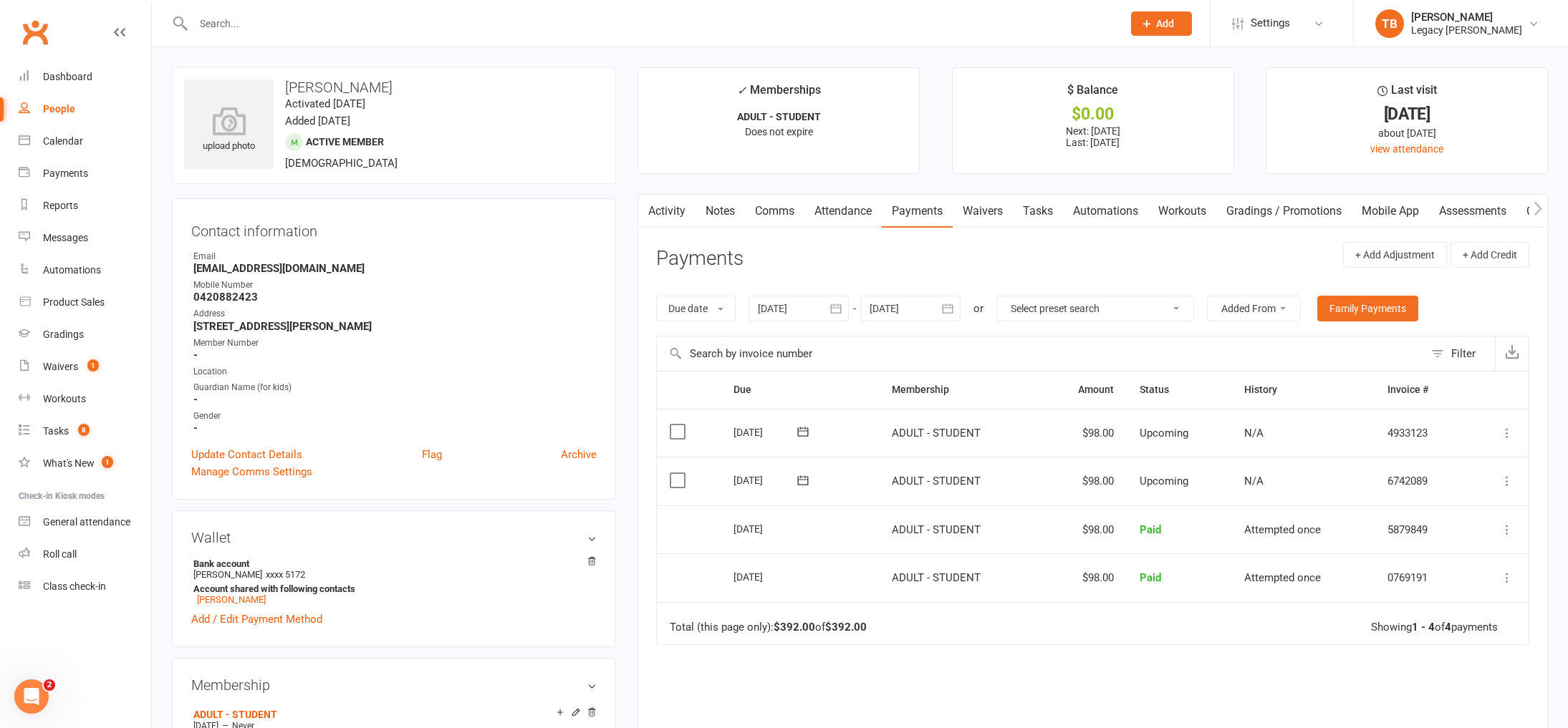
click at [838, 309] on icon "button" at bounding box center [836, 308] width 14 height 14
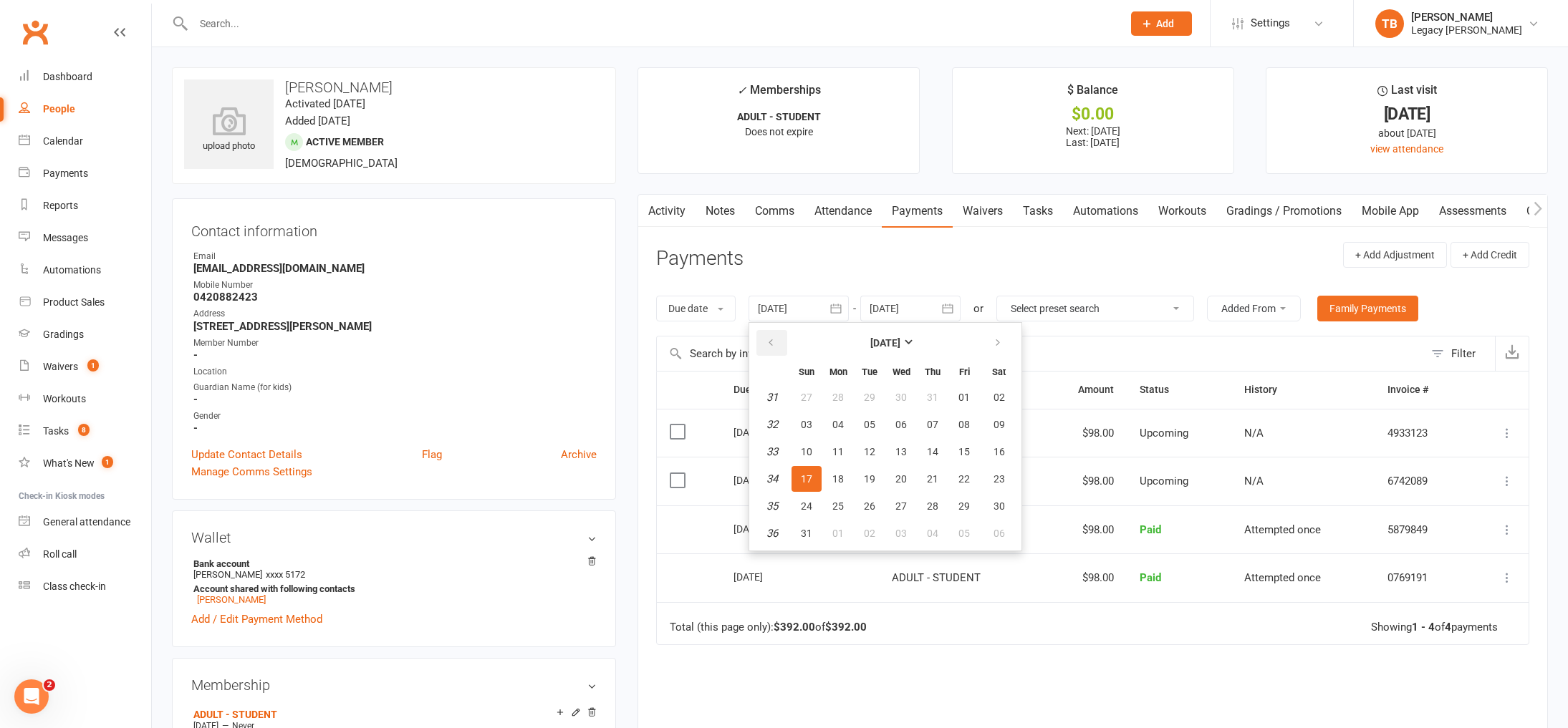
click at [776, 352] on button "button" at bounding box center [771, 343] width 31 height 26
click at [800, 390] on button "01" at bounding box center [806, 397] width 30 height 26
type input "01 Jun 2025"
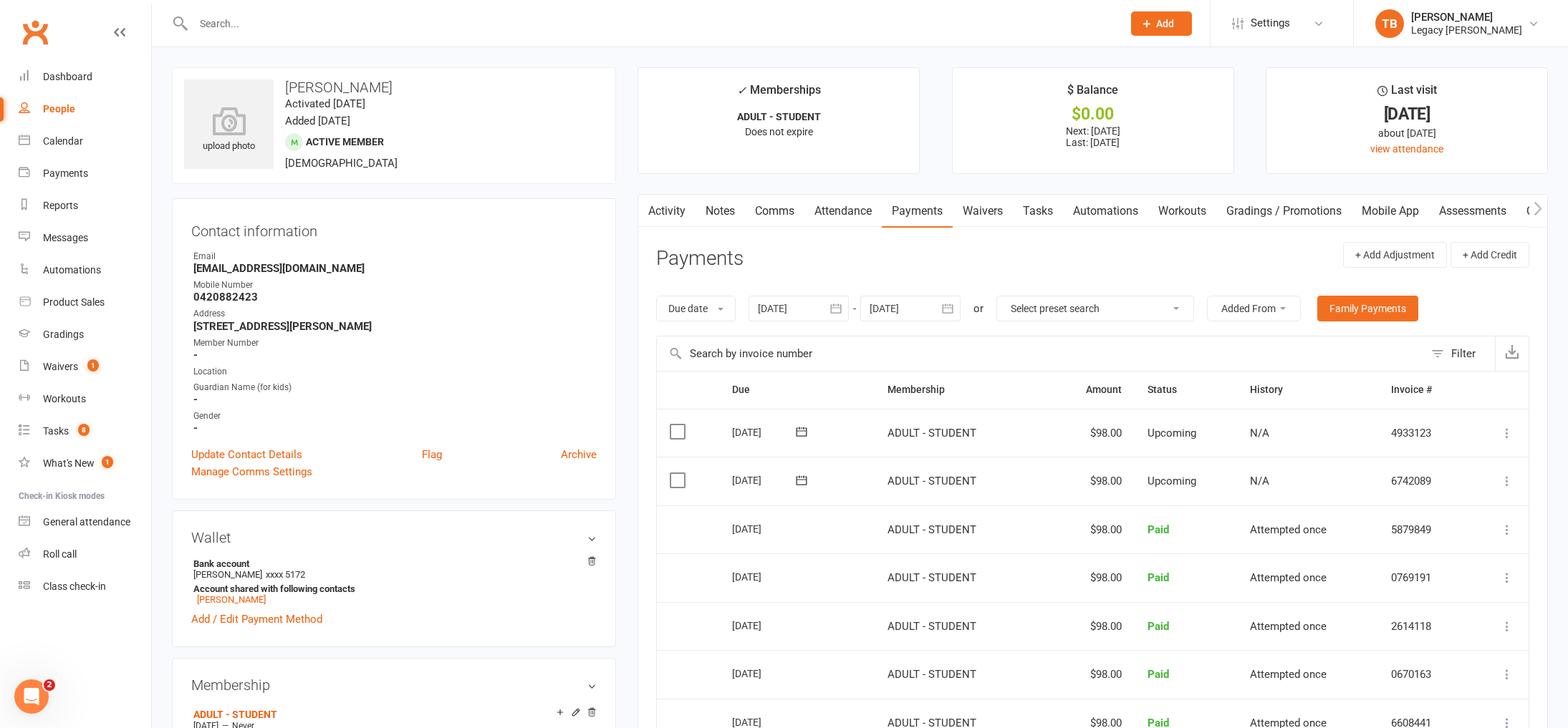
click at [56, 115] on link "People" at bounding box center [85, 109] width 132 height 33
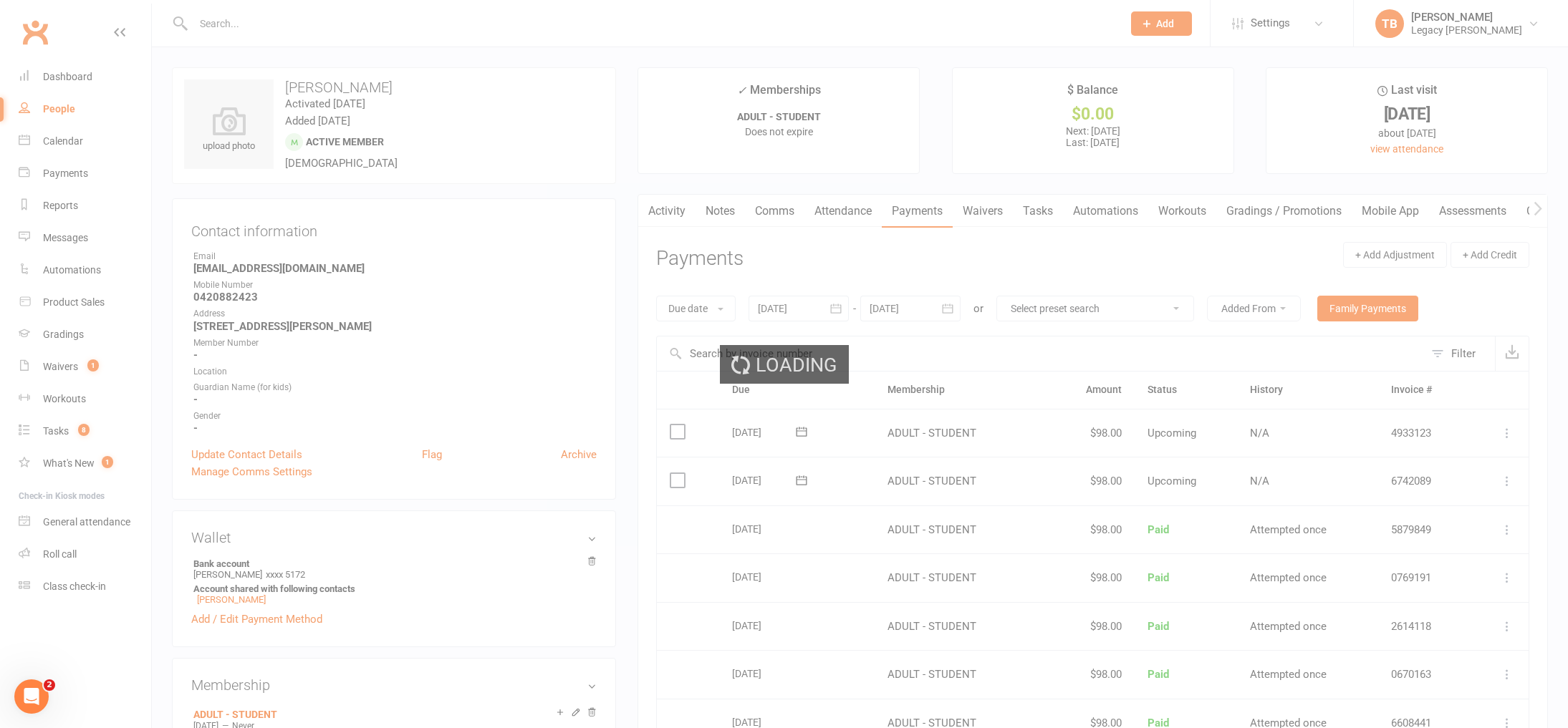
select select "100"
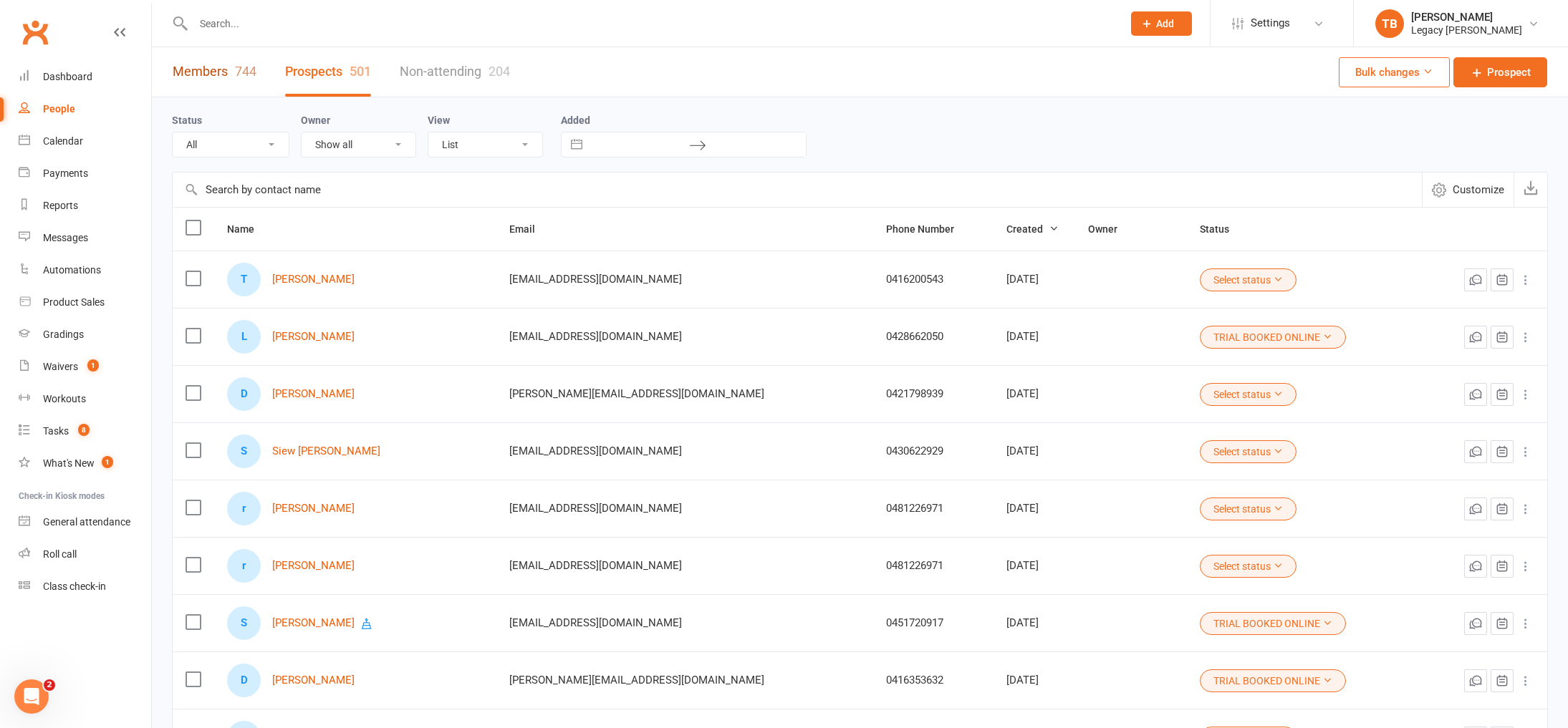
click at [235, 80] on link "Members 744" at bounding box center [214, 72] width 84 height 49
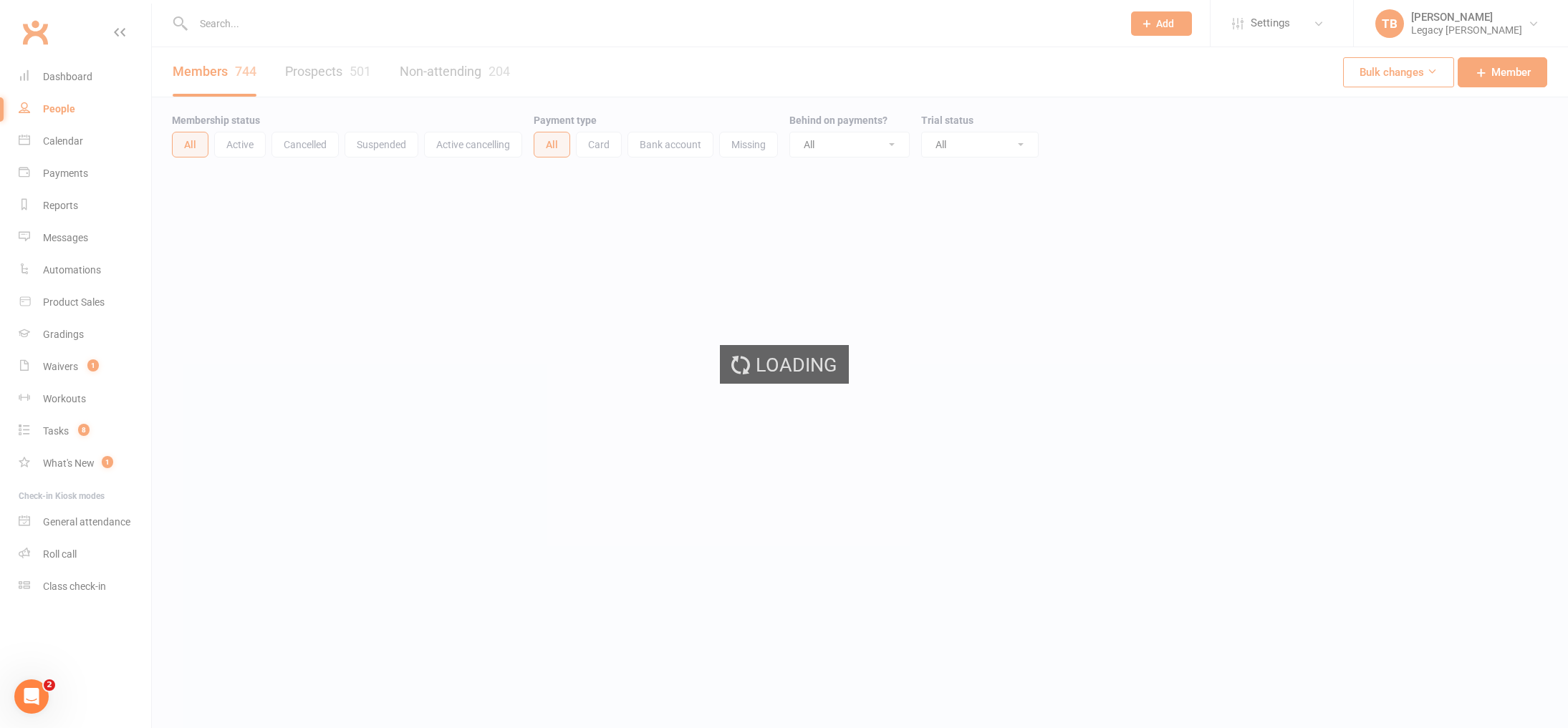
select select "100"
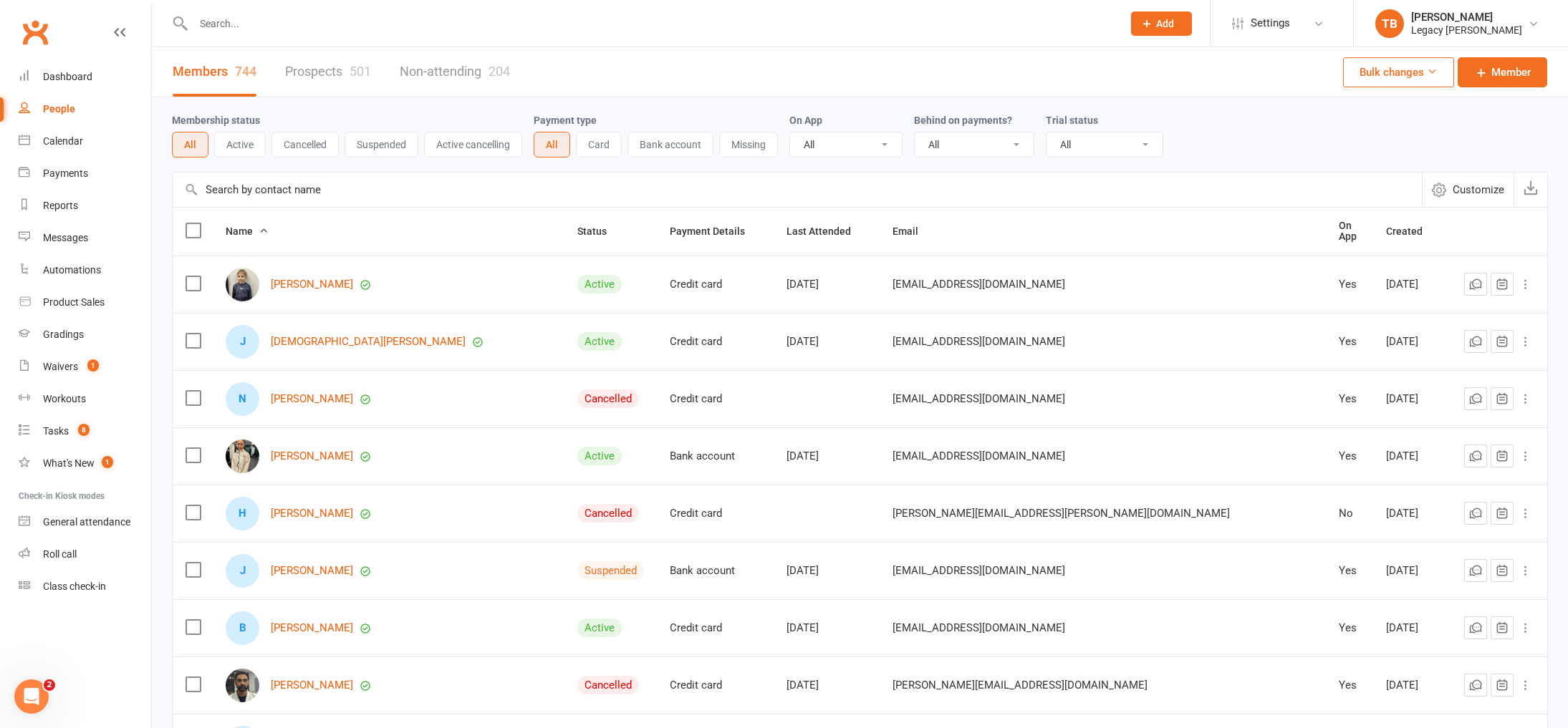
click at [1028, 141] on select "All No Yes" at bounding box center [974, 145] width 119 height 25
select select "true"
click at [916, 132] on select "All No Yes" at bounding box center [974, 145] width 119 height 25
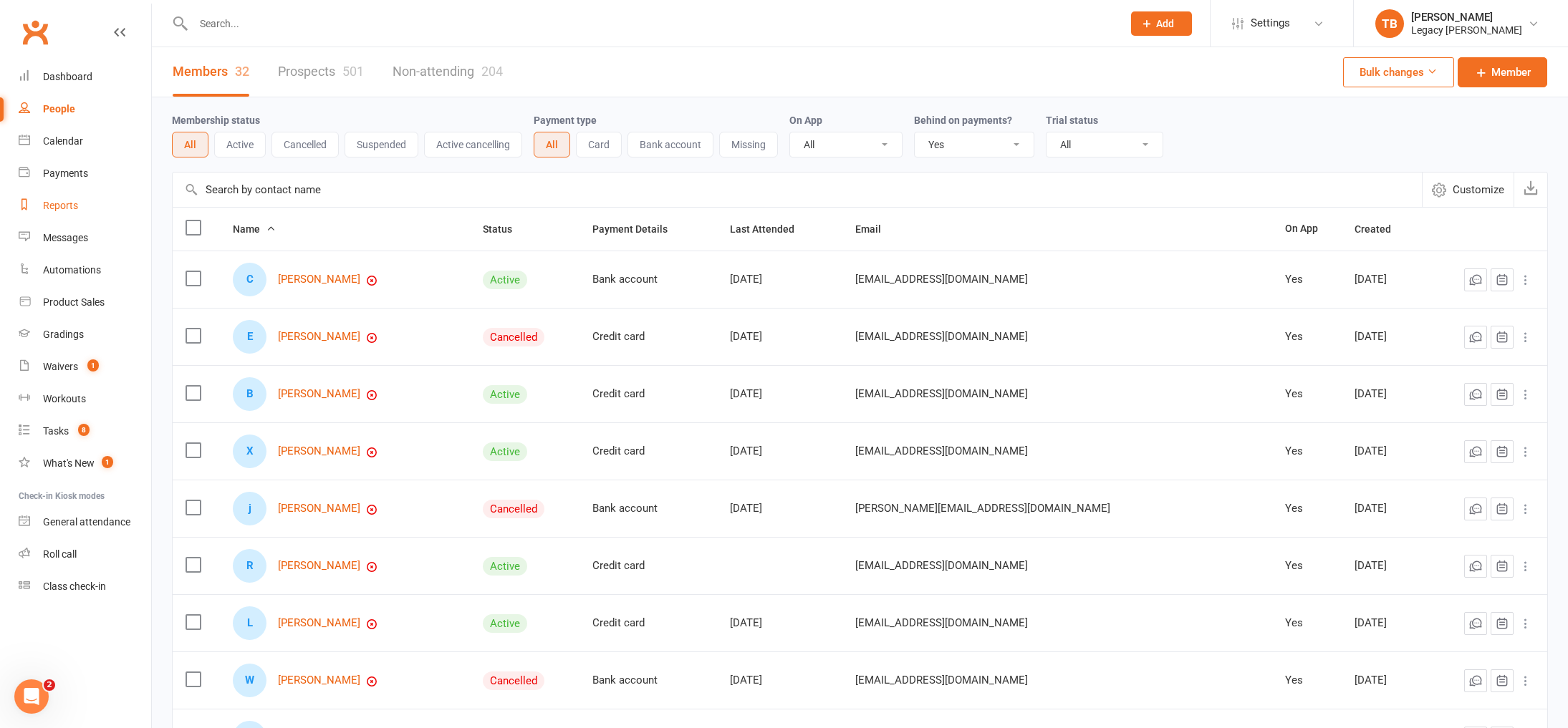
click at [69, 206] on div "Reports" at bounding box center [61, 205] width 35 height 11
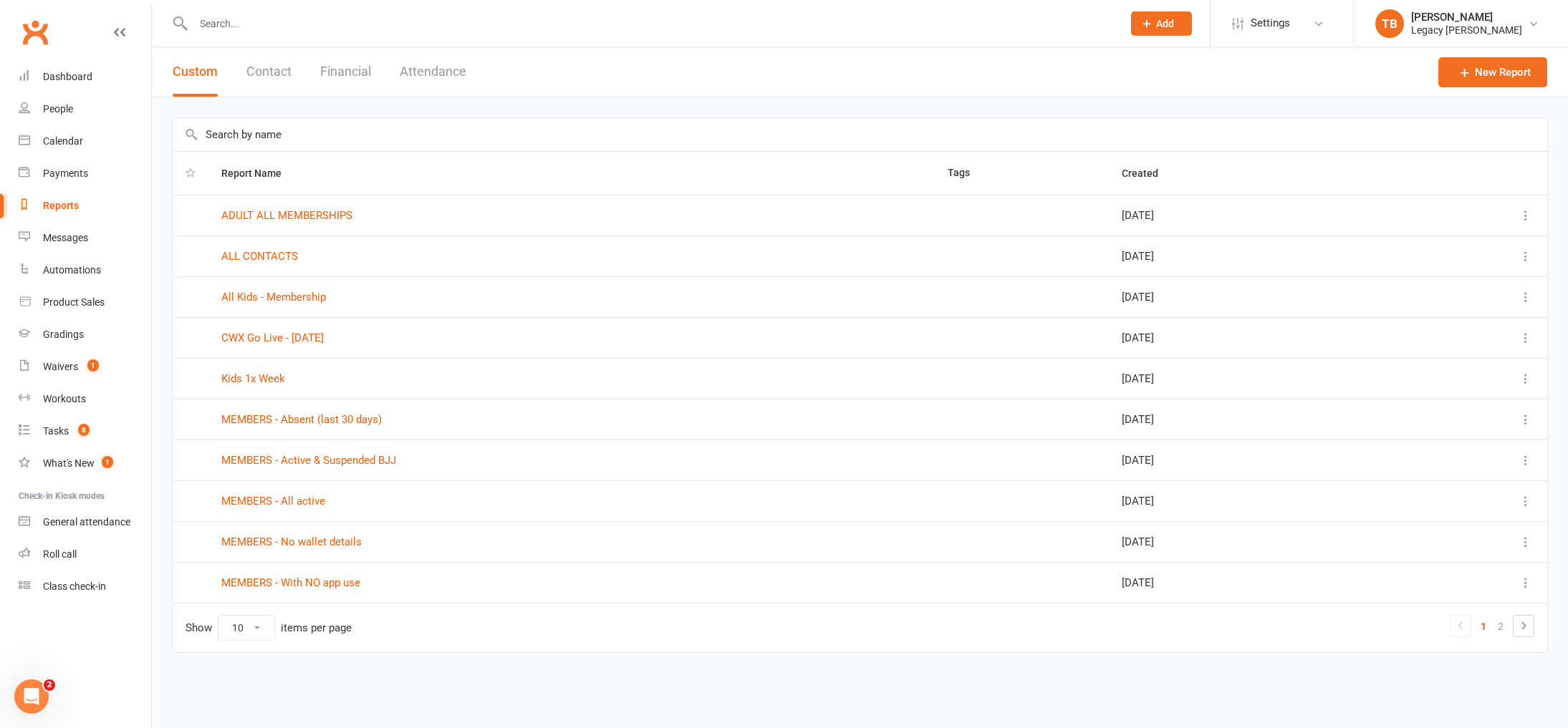
click at [354, 70] on button "Financial" at bounding box center [346, 72] width 51 height 49
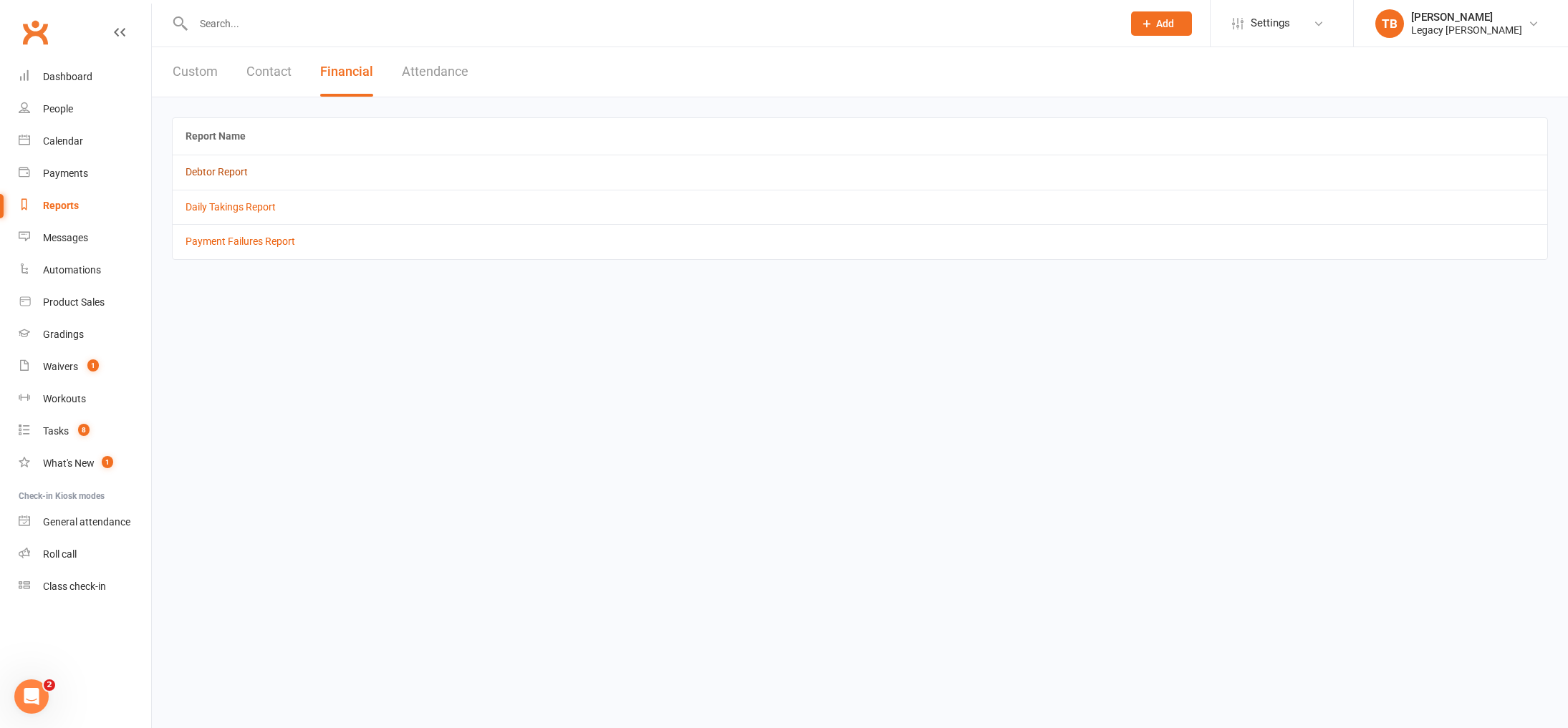
click at [229, 171] on link "Debtor Report" at bounding box center [216, 172] width 63 height 11
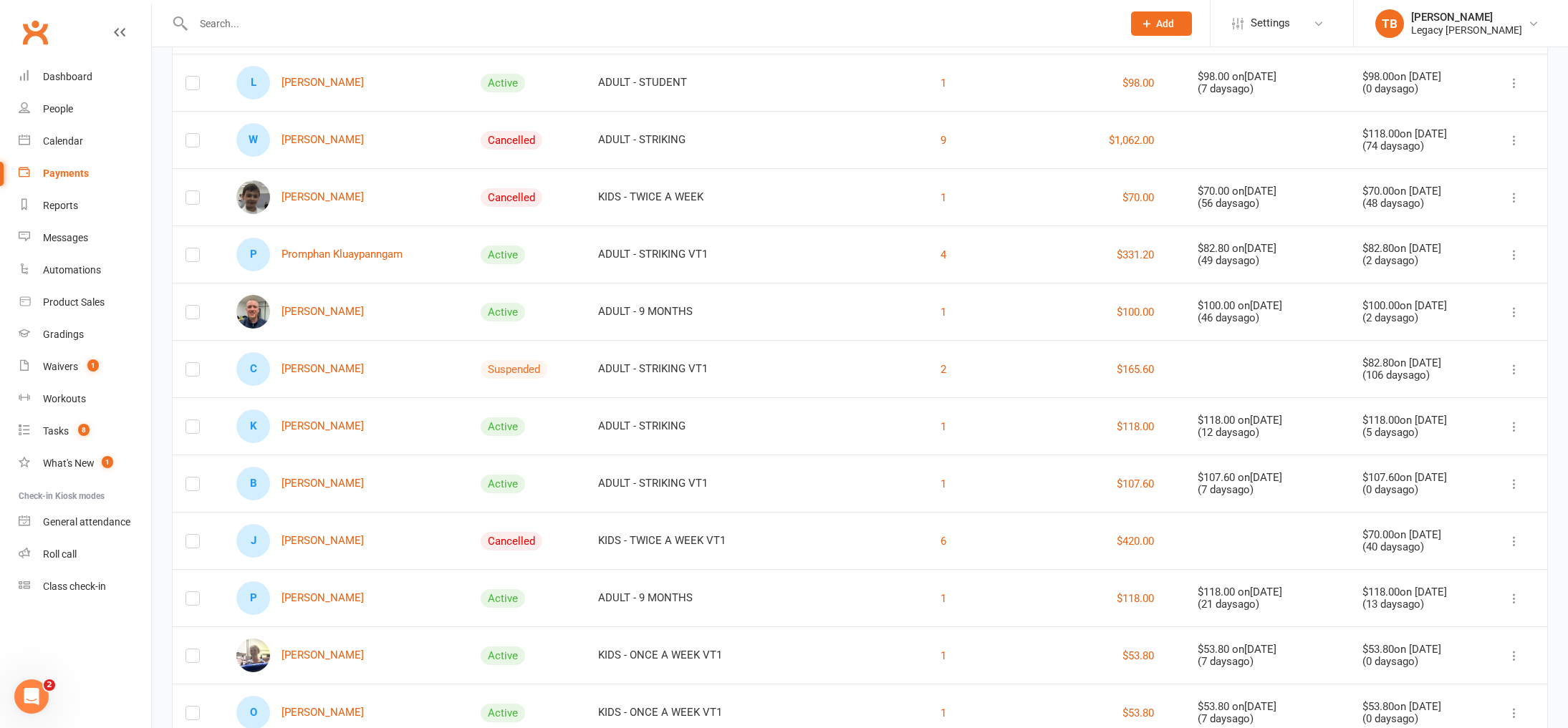
scroll to position [466, 0]
click at [309, 428] on link "K Kaleb Mackey" at bounding box center [300, 424] width 128 height 33
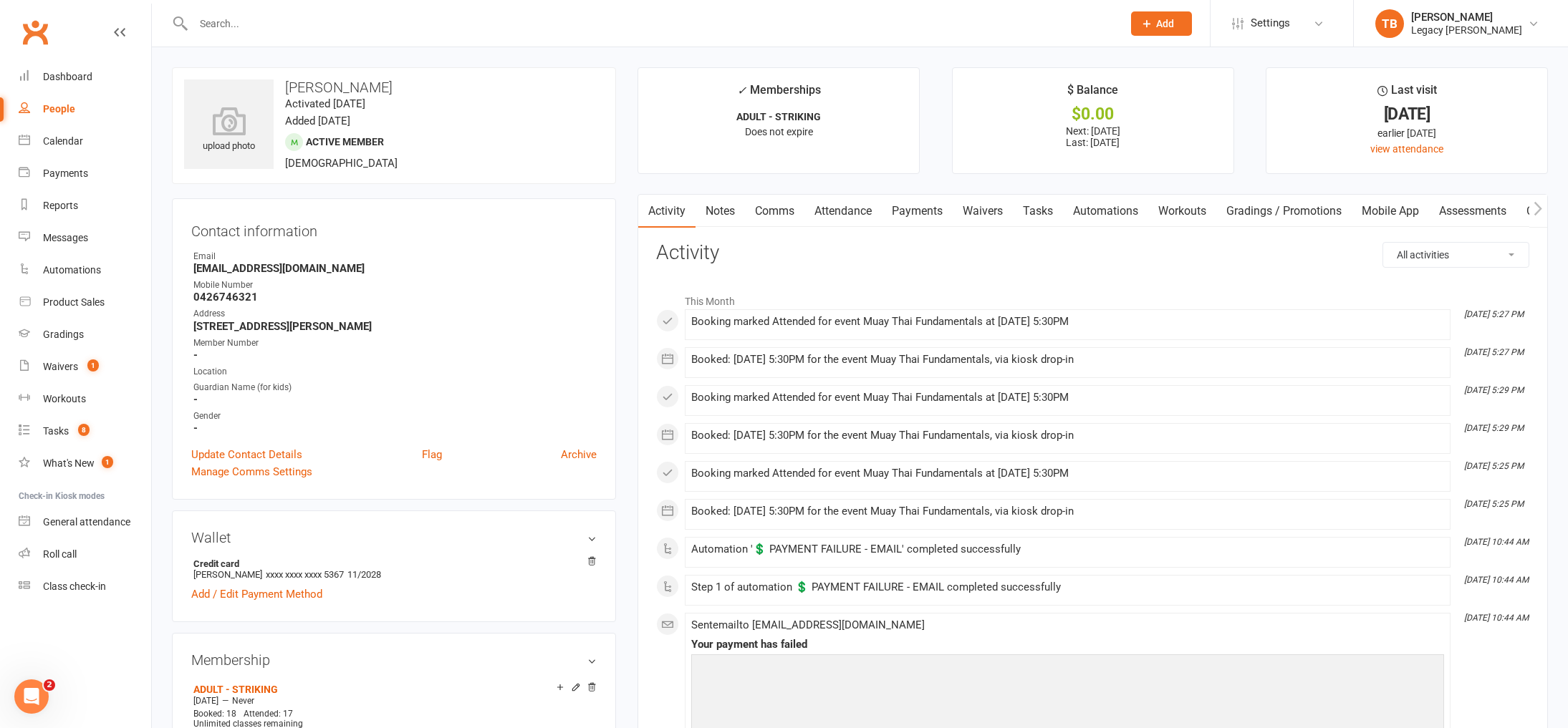
click at [907, 212] on link "Payments" at bounding box center [917, 211] width 71 height 33
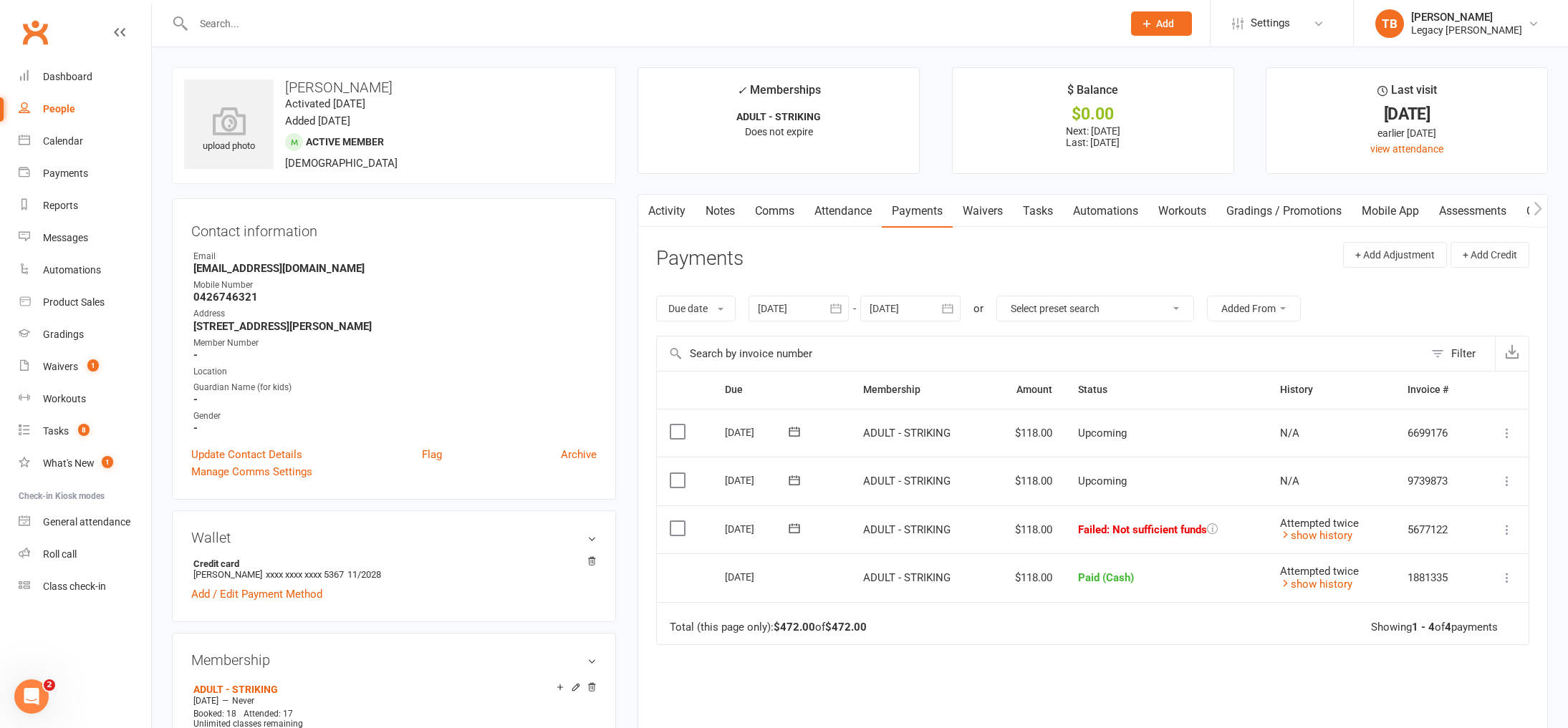
click at [1097, 580] on span "Paid (Cash)" at bounding box center [1105, 578] width 56 height 13
click at [1215, 530] on icon at bounding box center [1212, 529] width 11 height 11
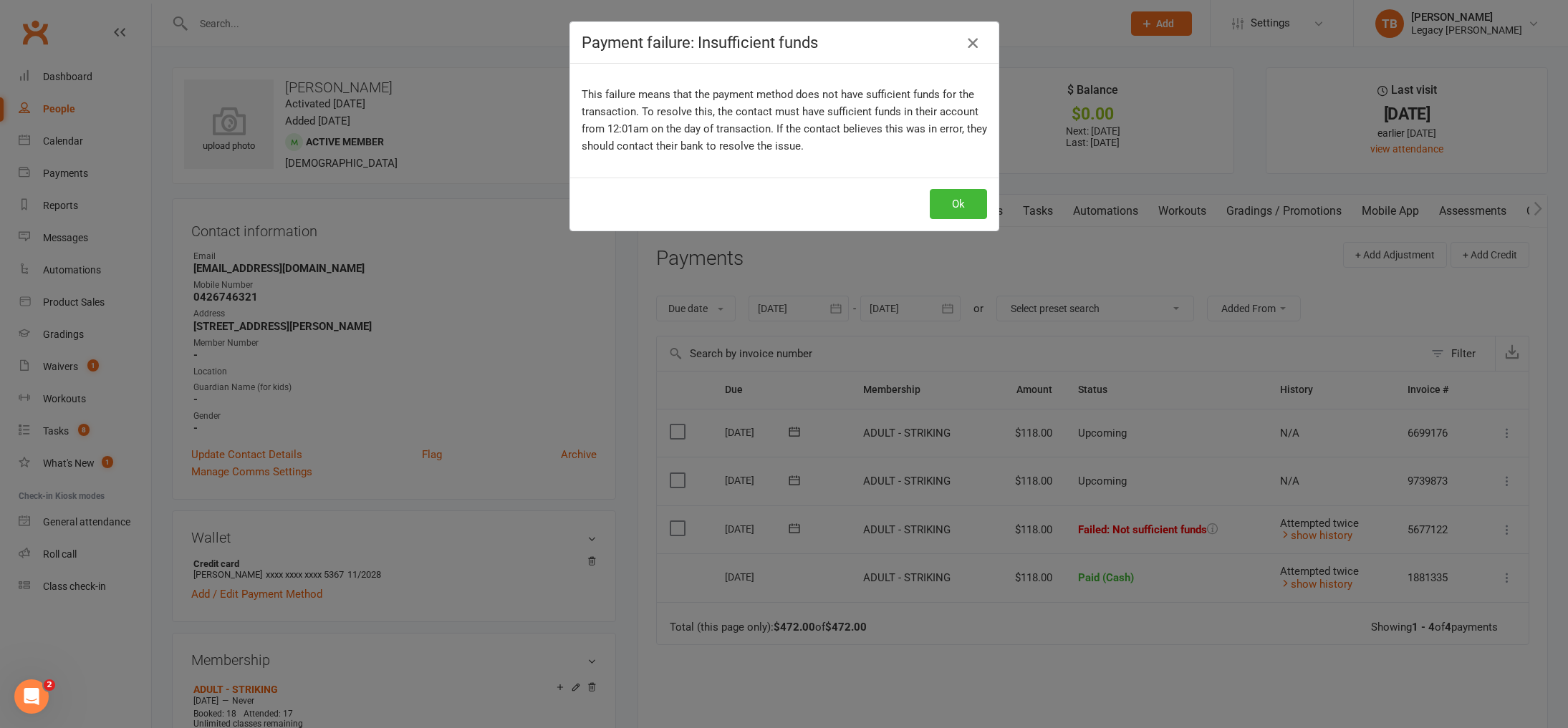
click at [961, 49] on div "Payment failure: Insufficient funds" at bounding box center [784, 42] width 428 height 41
click at [970, 45] on icon "button" at bounding box center [973, 43] width 18 height 18
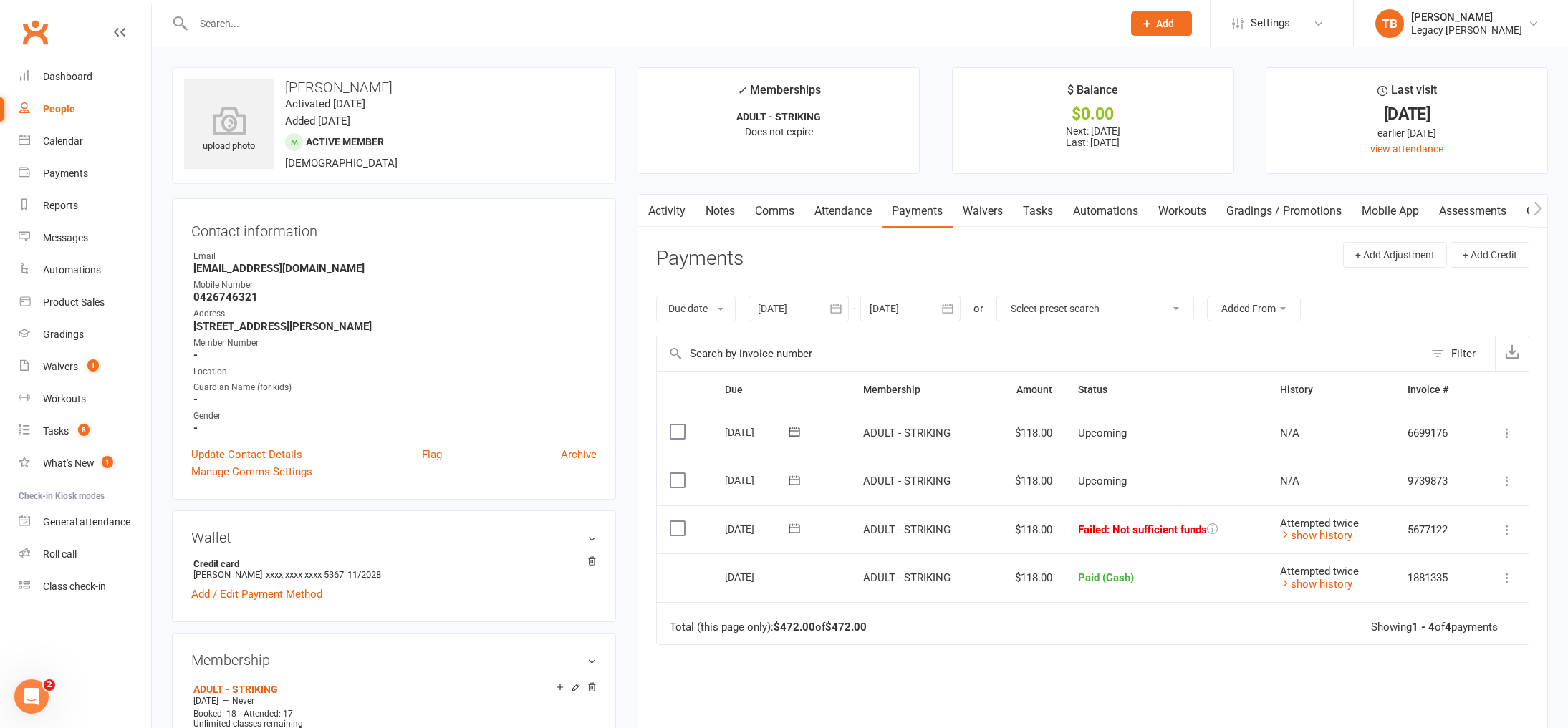
scroll to position [15, 0]
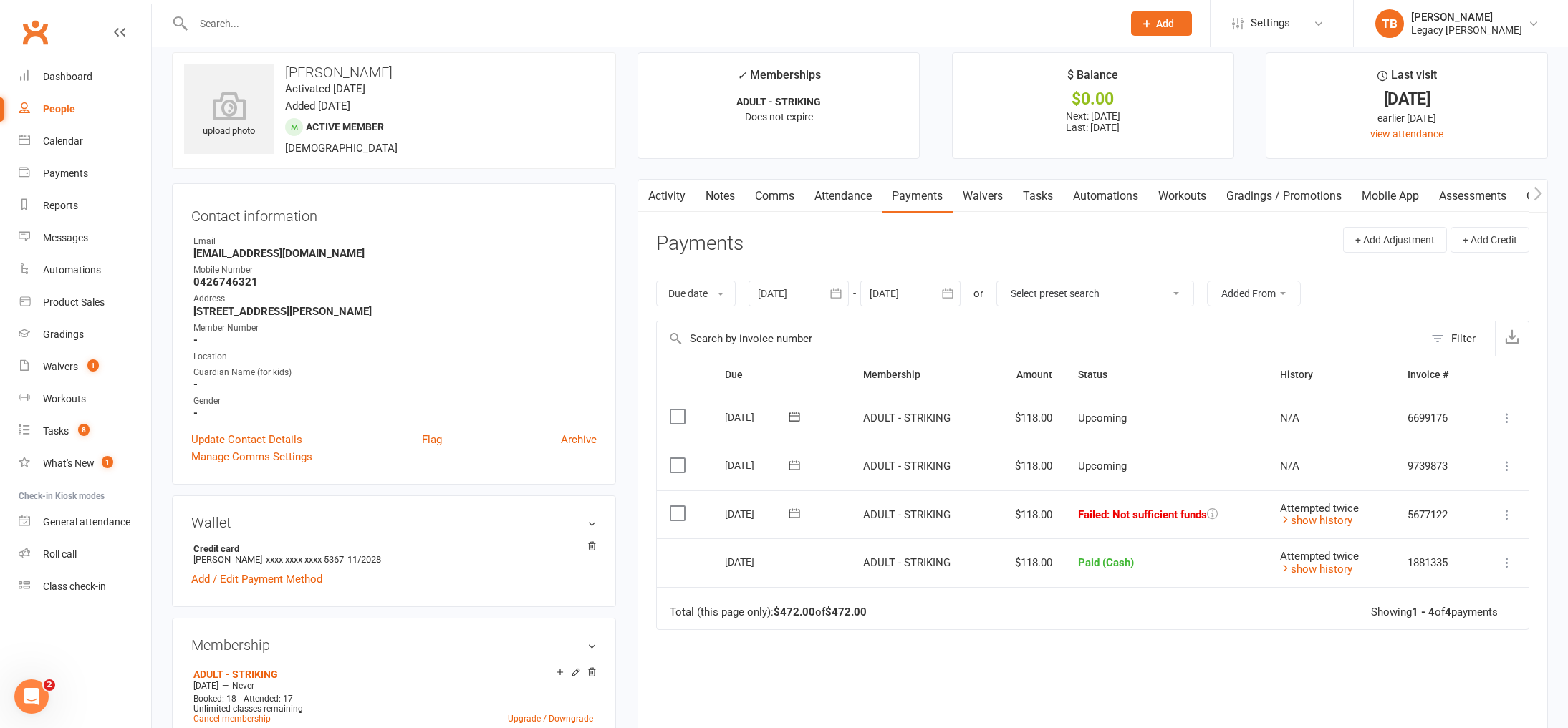
click at [1505, 508] on icon at bounding box center [1507, 515] width 14 height 14
click at [1471, 539] on link "Mark as Paid (Cash)" at bounding box center [1444, 543] width 142 height 29
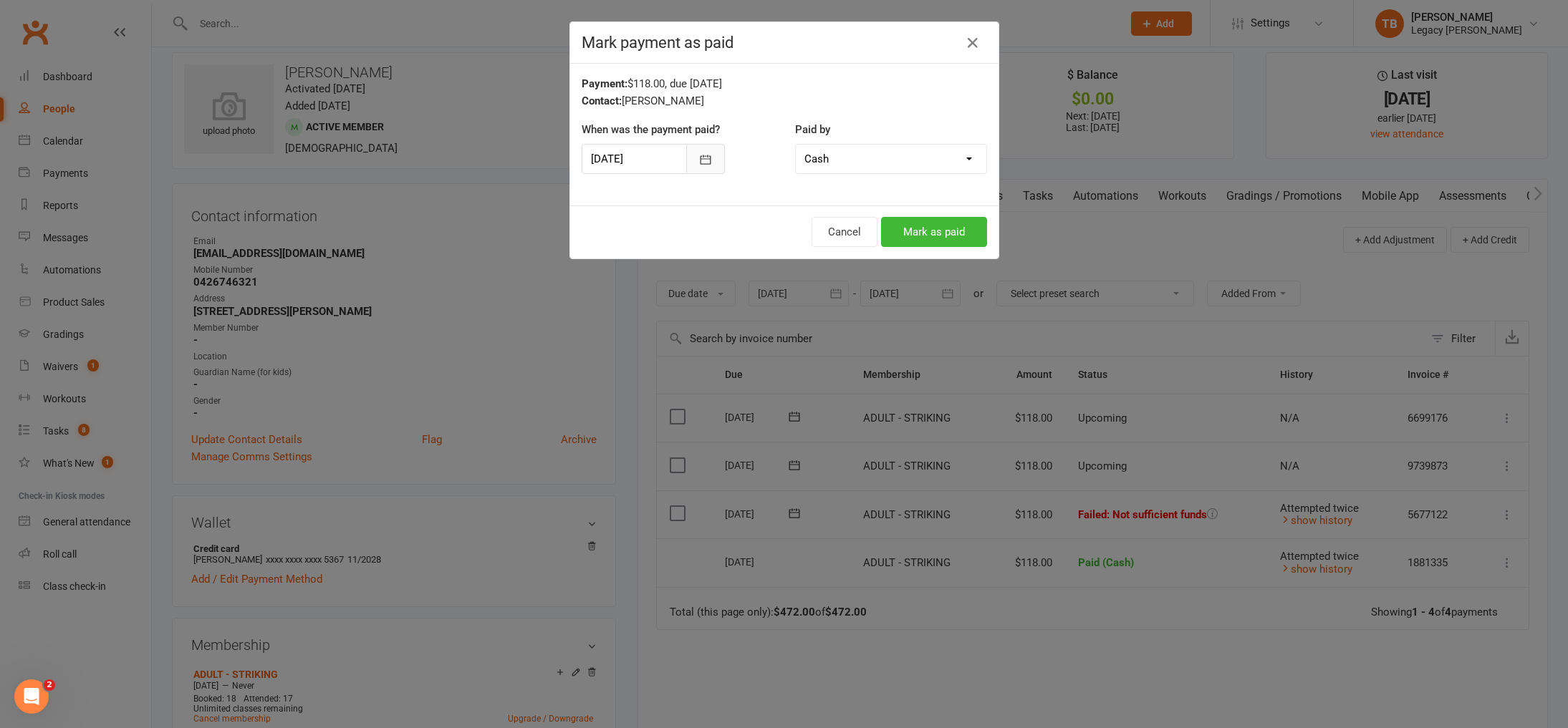
click at [710, 151] on button "button" at bounding box center [706, 159] width 39 height 30
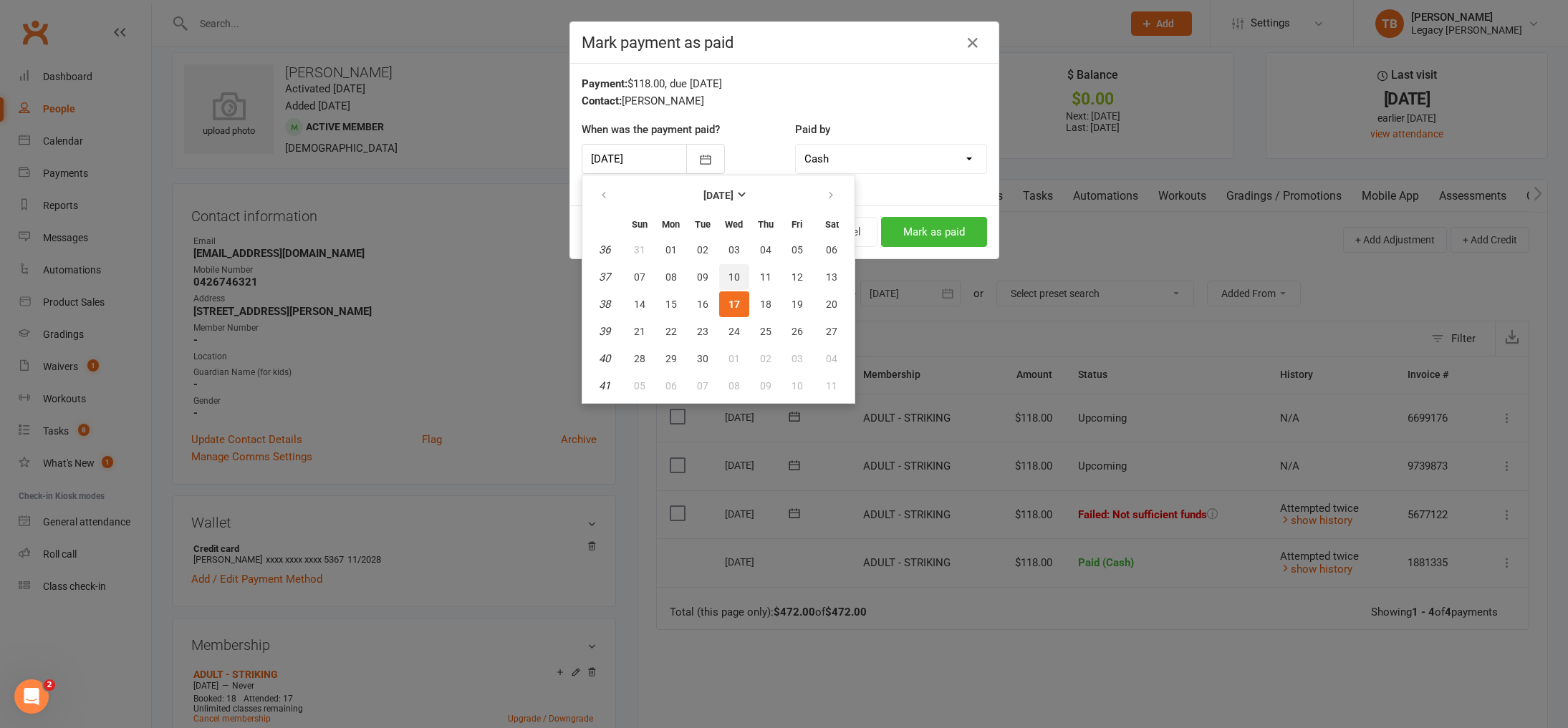
click at [743, 273] on button "10" at bounding box center [734, 277] width 30 height 26
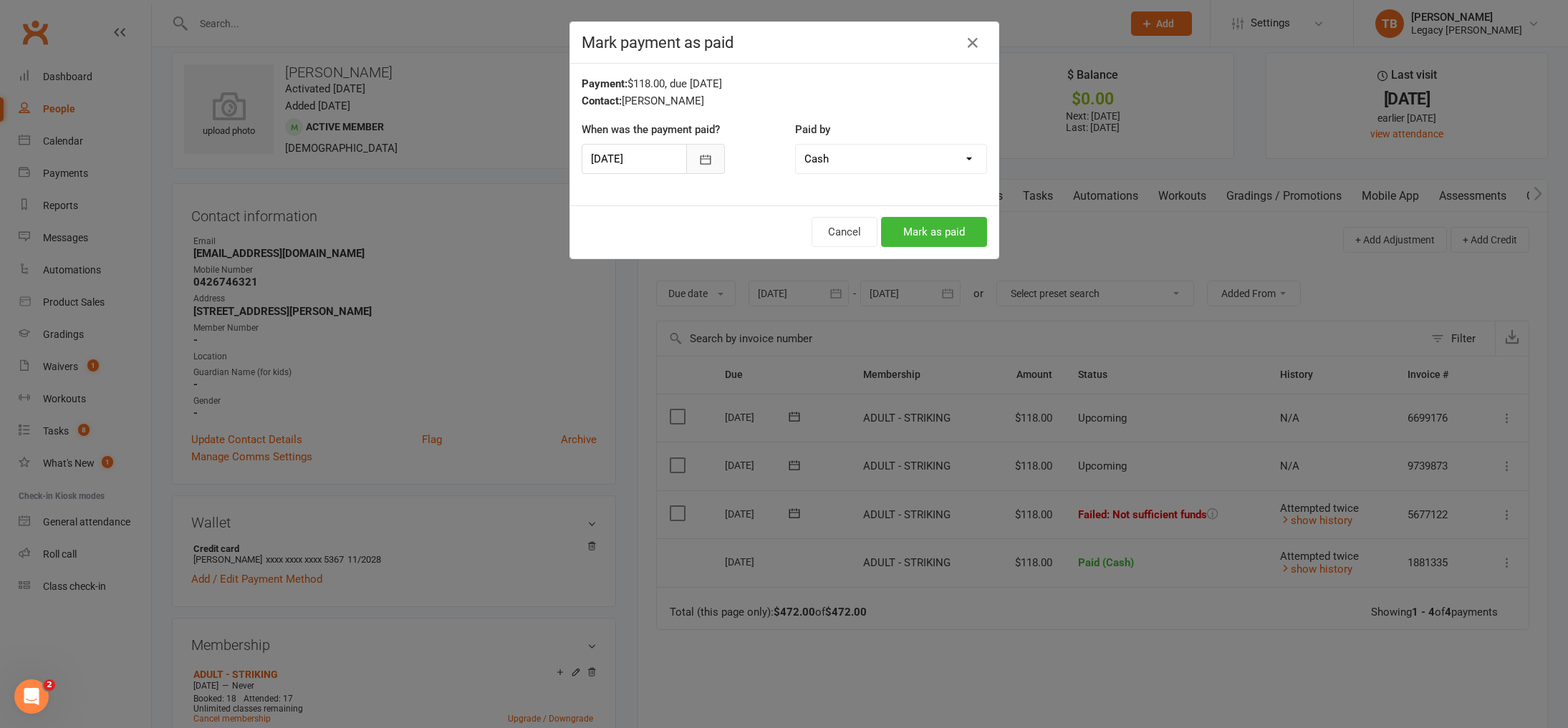
click at [698, 157] on icon "button" at bounding box center [705, 160] width 14 height 14
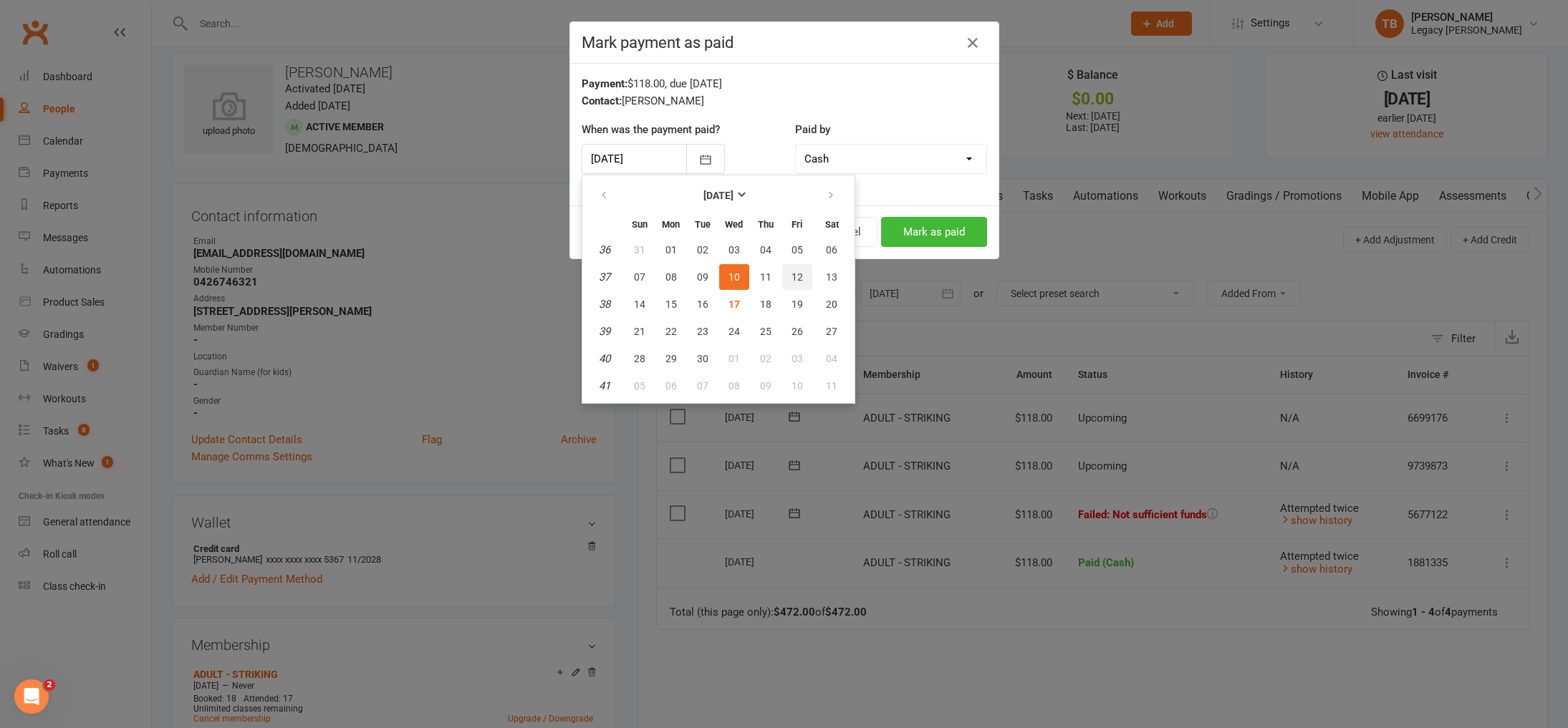
click at [805, 278] on button "12" at bounding box center [797, 277] width 30 height 26
type input "12 Sep 2025"
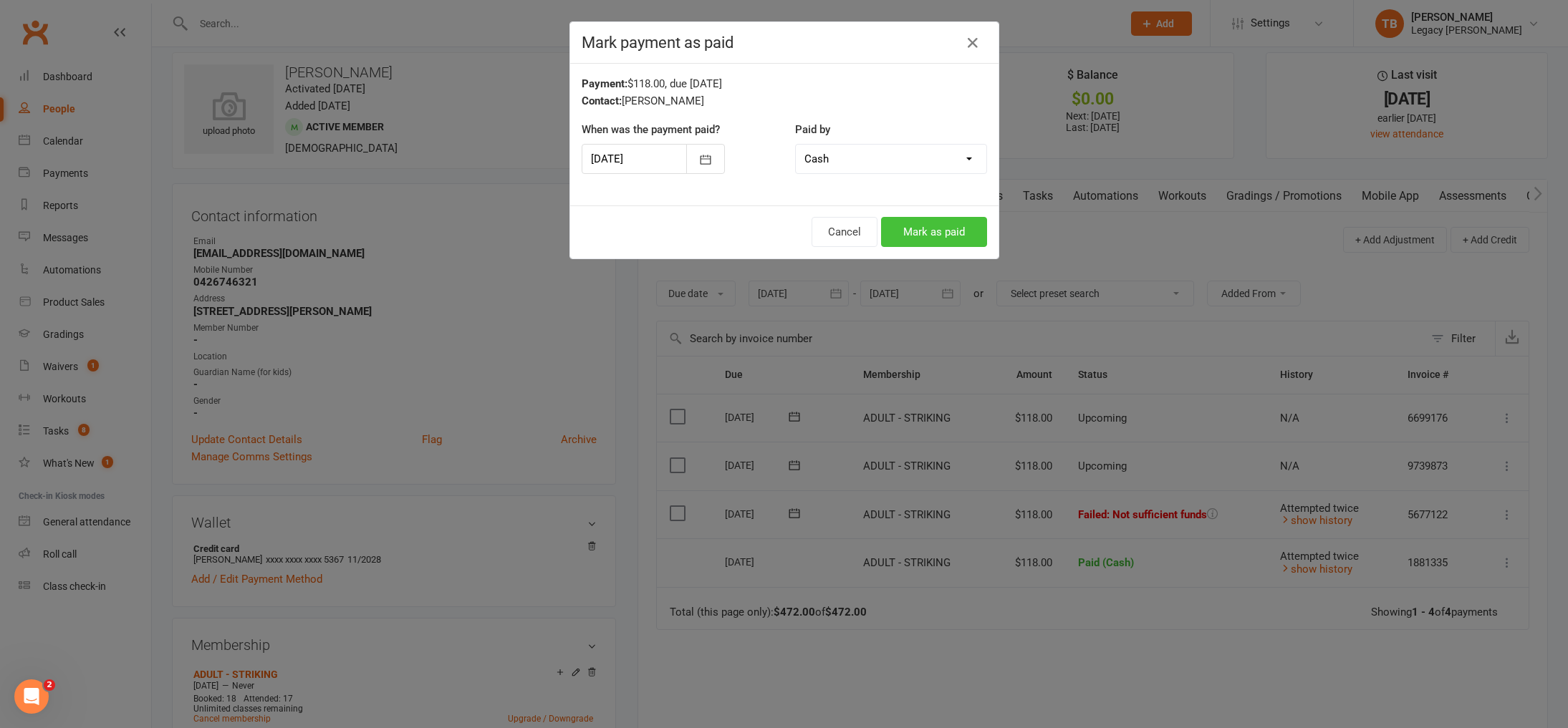
click at [962, 237] on button "Mark as paid" at bounding box center [934, 232] width 106 height 30
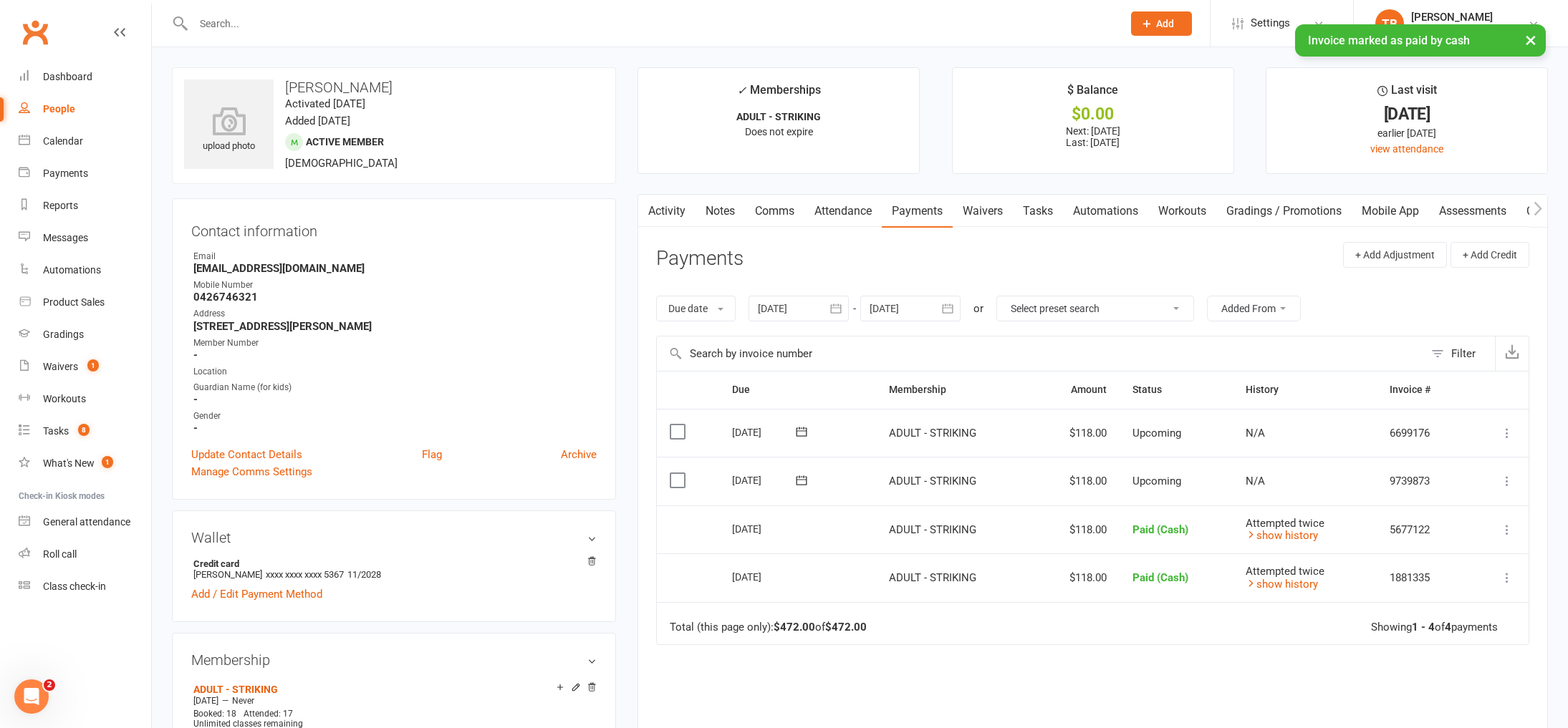
scroll to position [1, 0]
click at [78, 201] on div "Reports" at bounding box center [61, 205] width 35 height 11
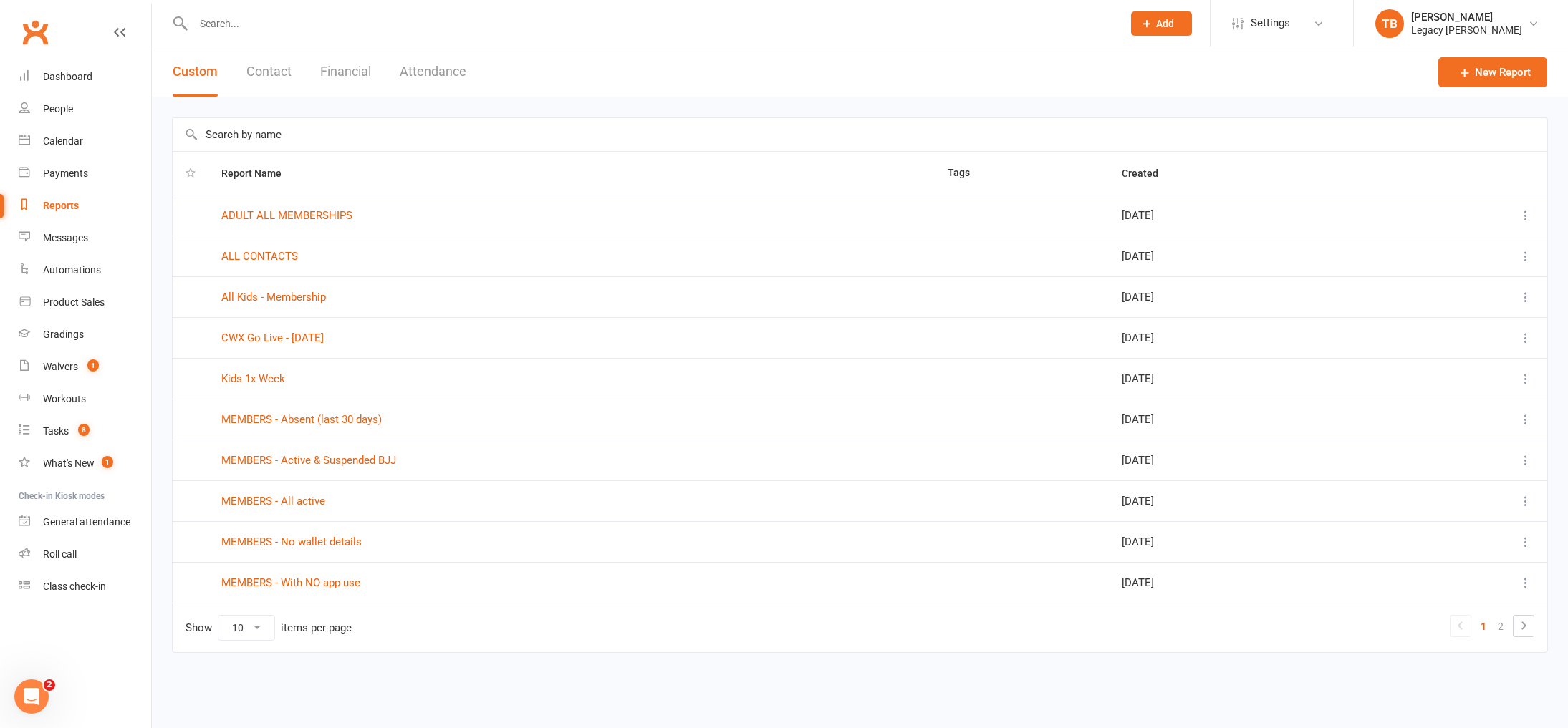
click at [362, 63] on button "Financial" at bounding box center [346, 72] width 51 height 49
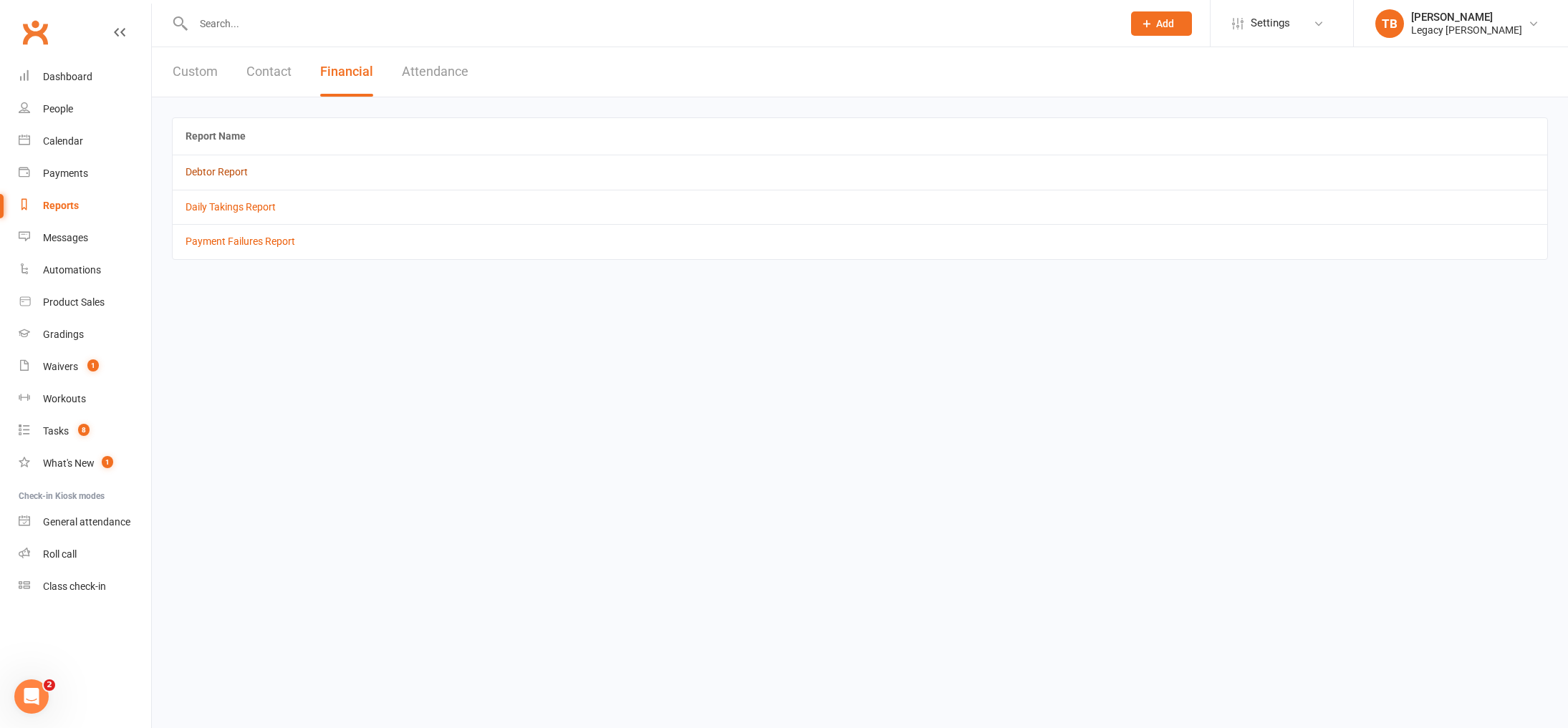
click at [219, 168] on link "Debtor Report" at bounding box center [216, 172] width 63 height 11
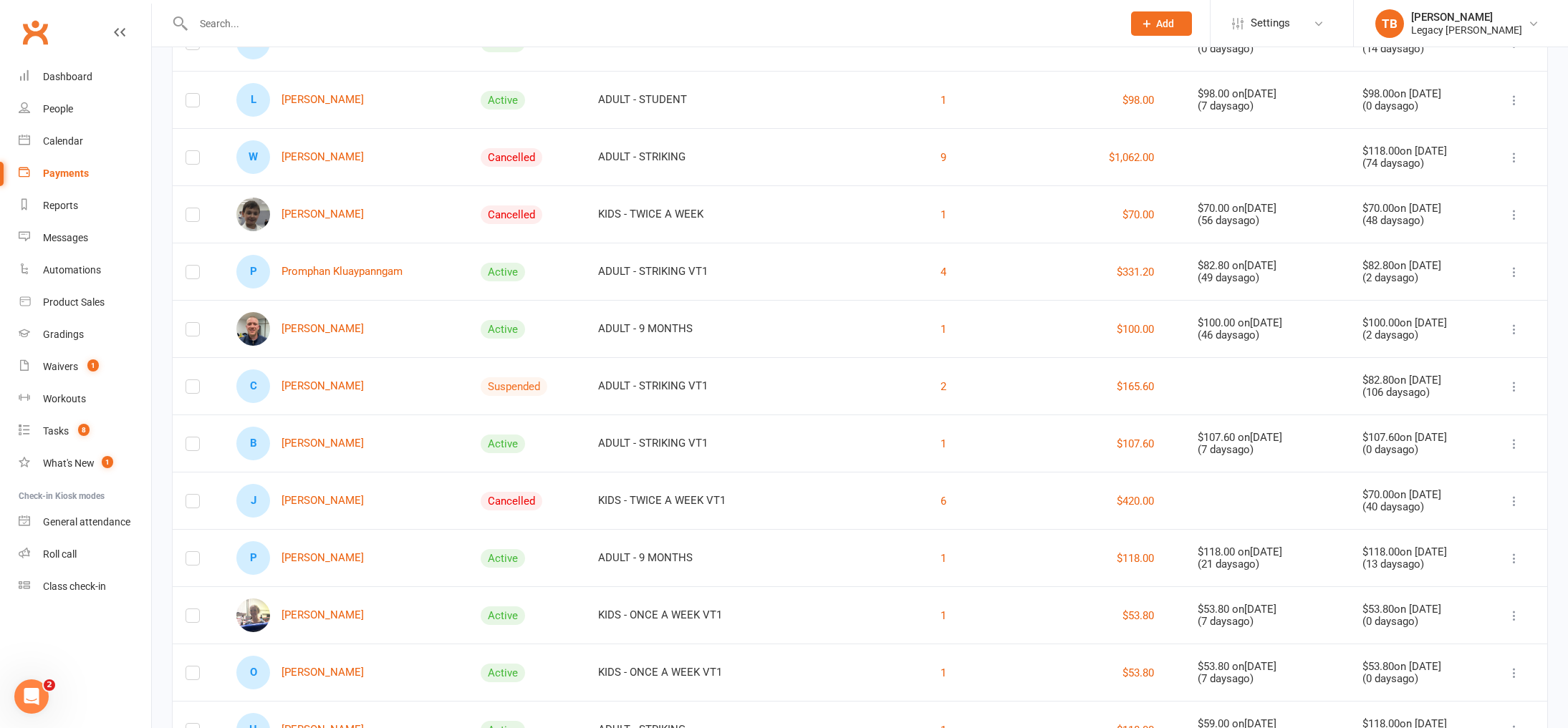
scroll to position [449, 0]
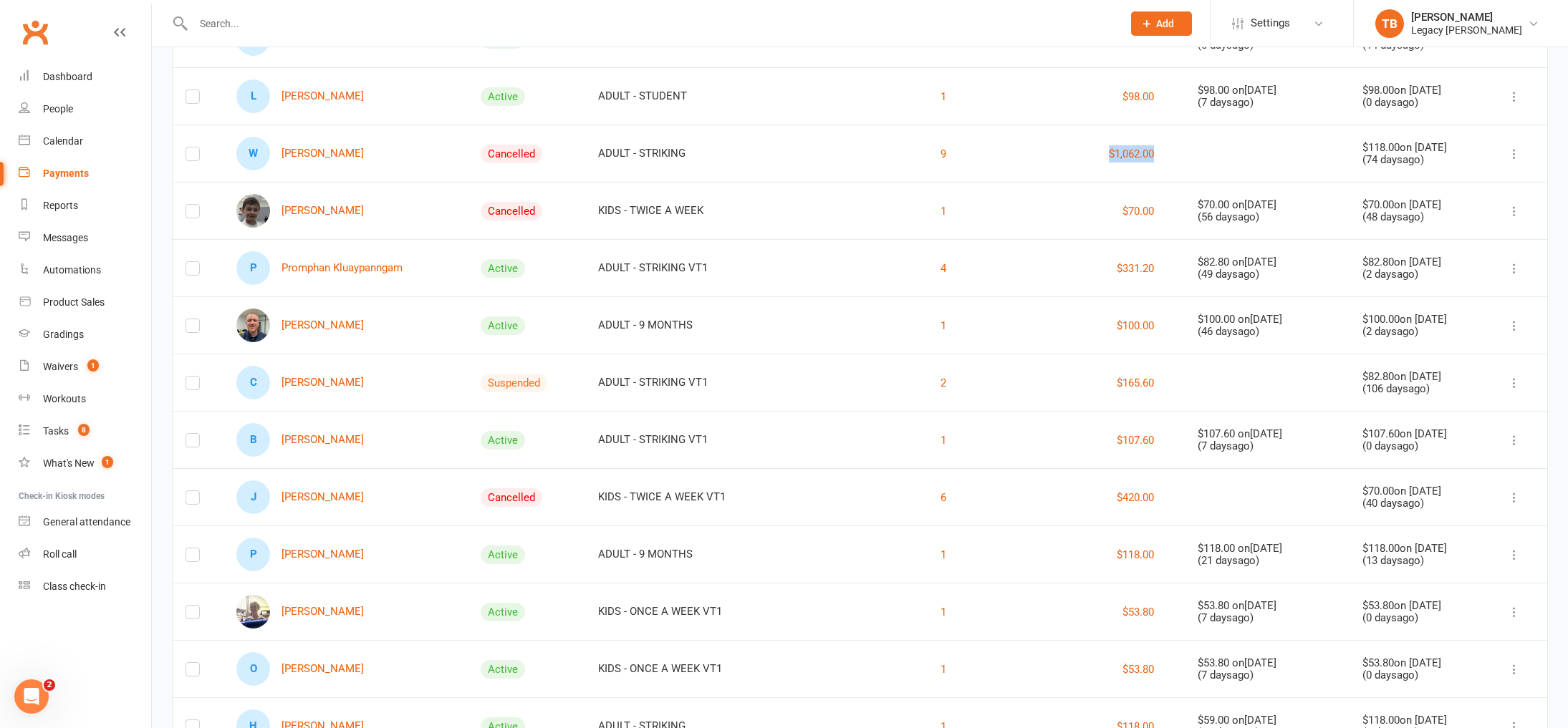
drag, startPoint x: 1060, startPoint y: 151, endPoint x: 1112, endPoint y: 157, distance: 52.3
click at [1112, 157] on div "$1,062.00" at bounding box center [1081, 154] width 182 height 18
click at [1185, 162] on td at bounding box center [1267, 152] width 165 height 57
click at [320, 156] on link "W Wesley Goh" at bounding box center [300, 153] width 128 height 33
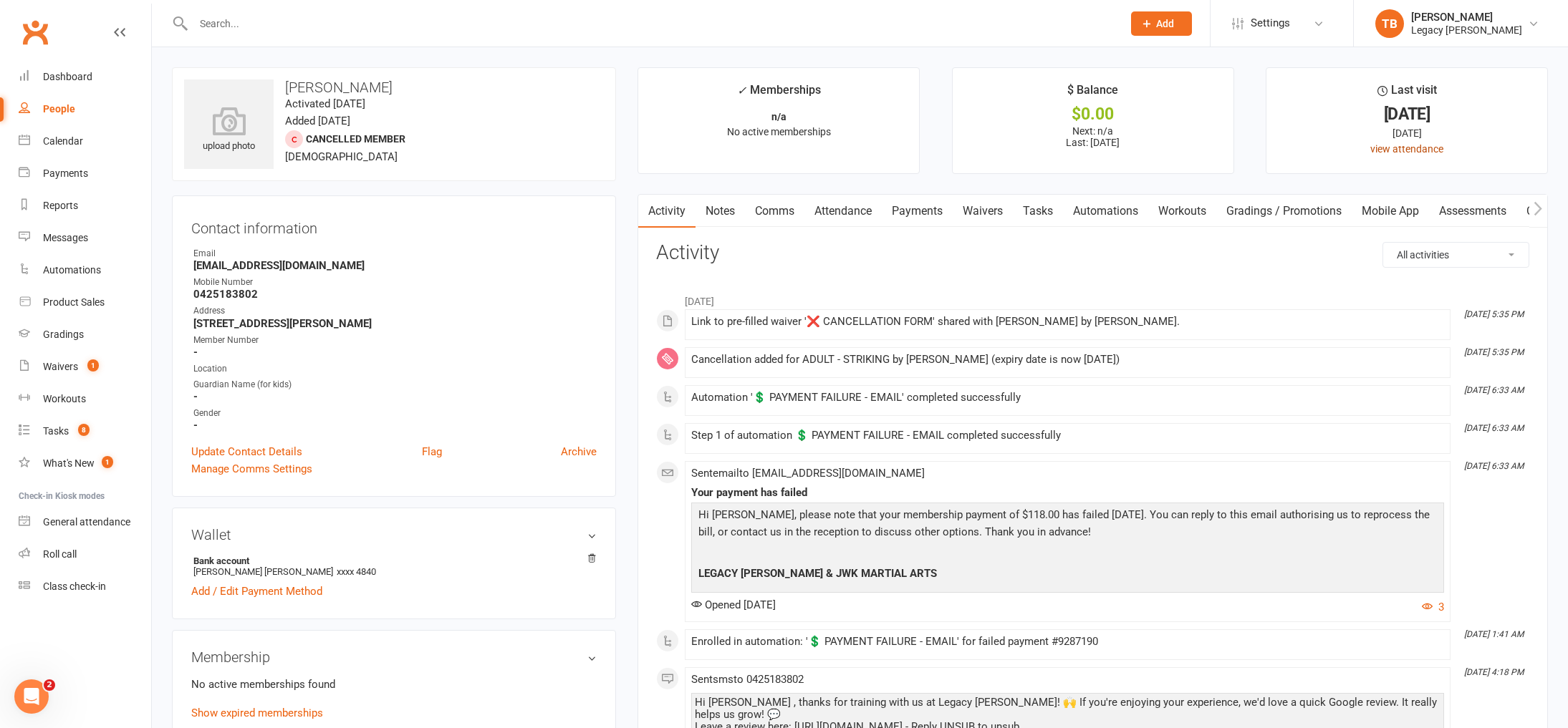
click at [1432, 153] on link "view attendance" at bounding box center [1407, 149] width 73 height 11
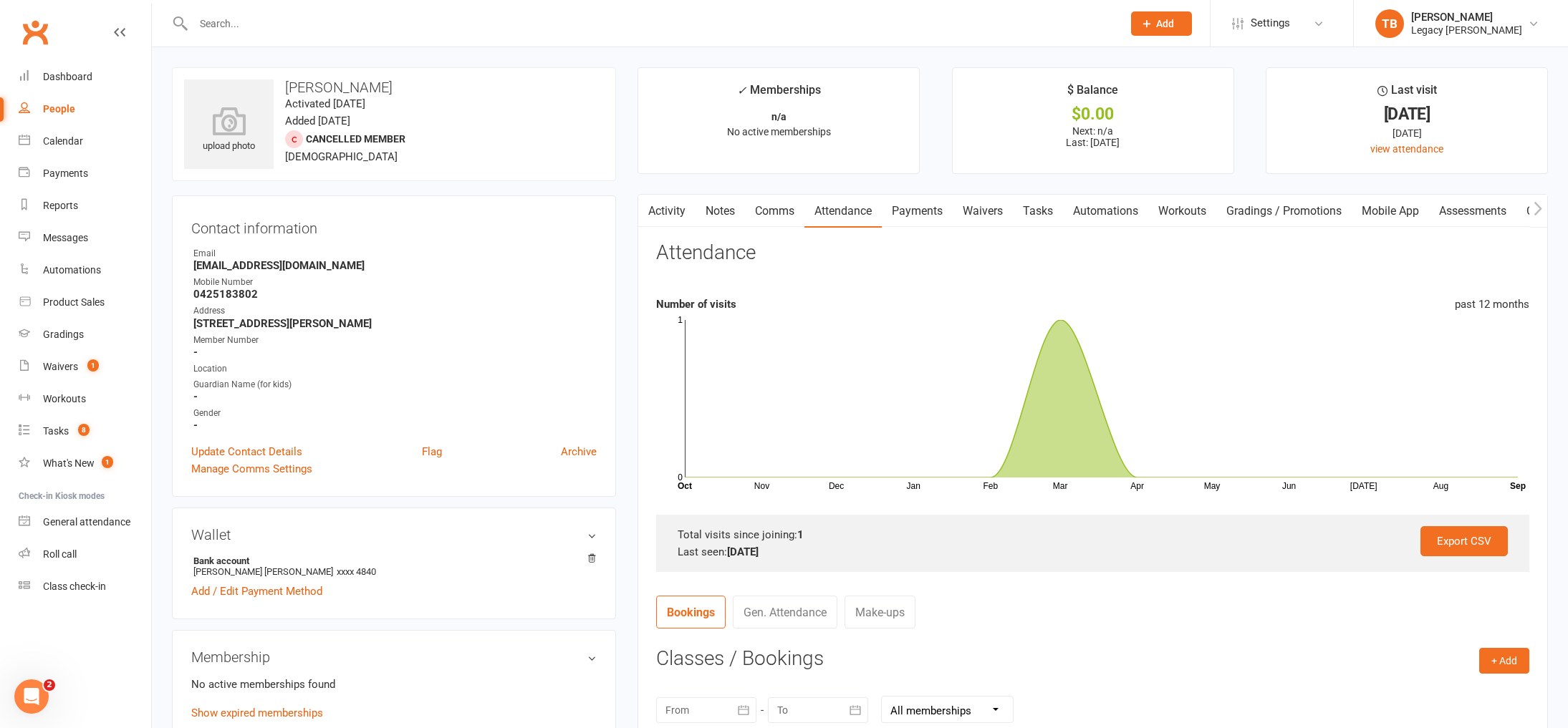
click at [712, 211] on link "Notes" at bounding box center [720, 211] width 49 height 33
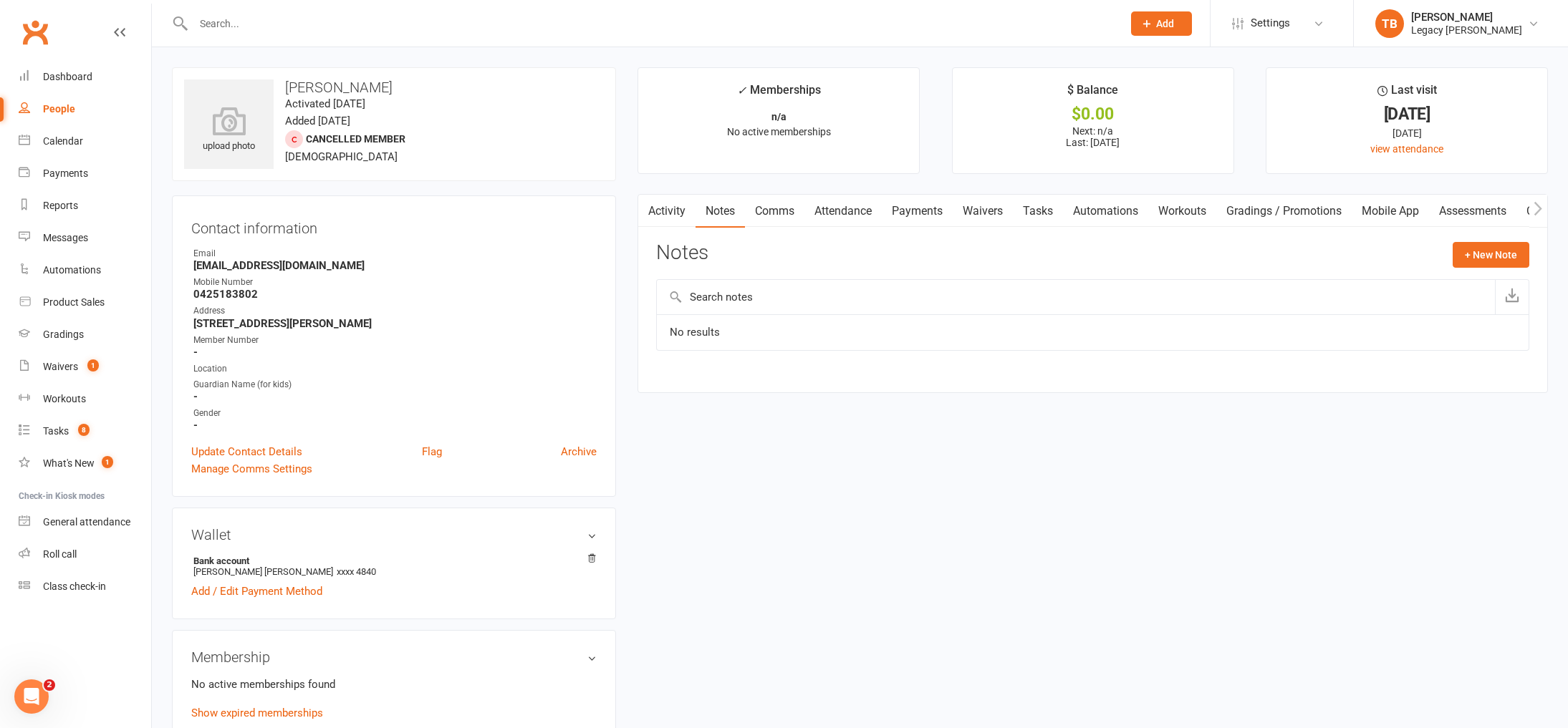
click at [937, 219] on link "Payments" at bounding box center [917, 211] width 71 height 33
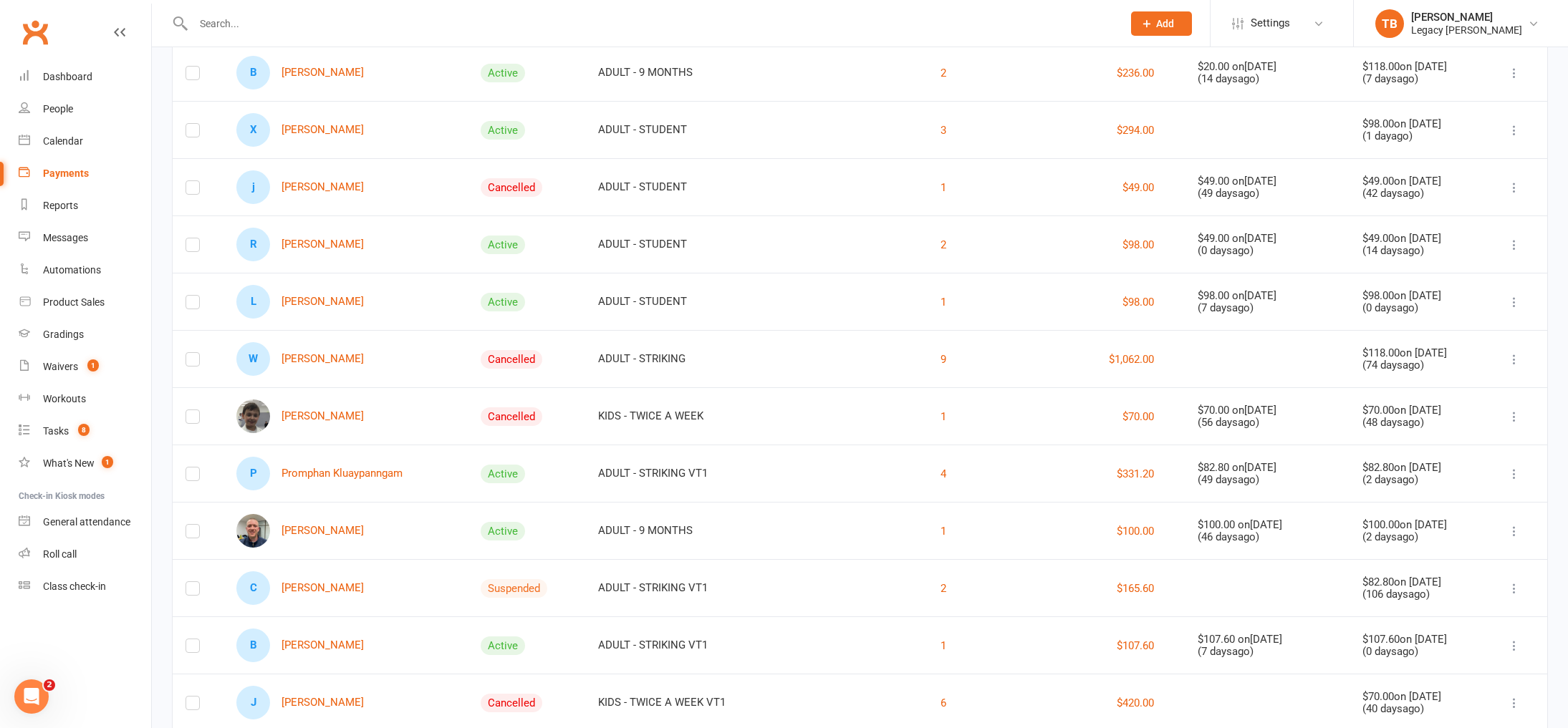
scroll to position [247, 0]
click at [323, 354] on link "W Wesley Goh" at bounding box center [300, 356] width 128 height 33
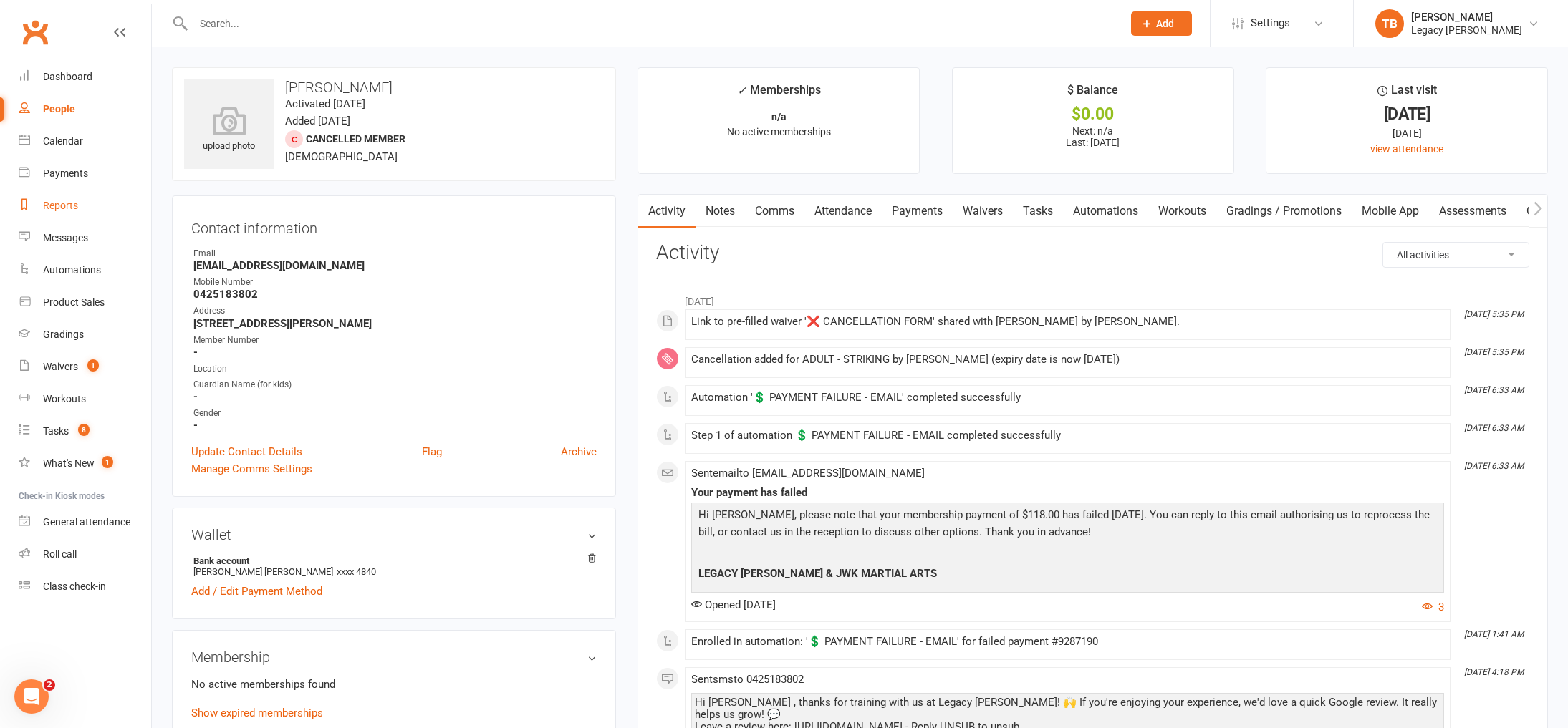
click at [63, 212] on div "Reports" at bounding box center [61, 205] width 35 height 11
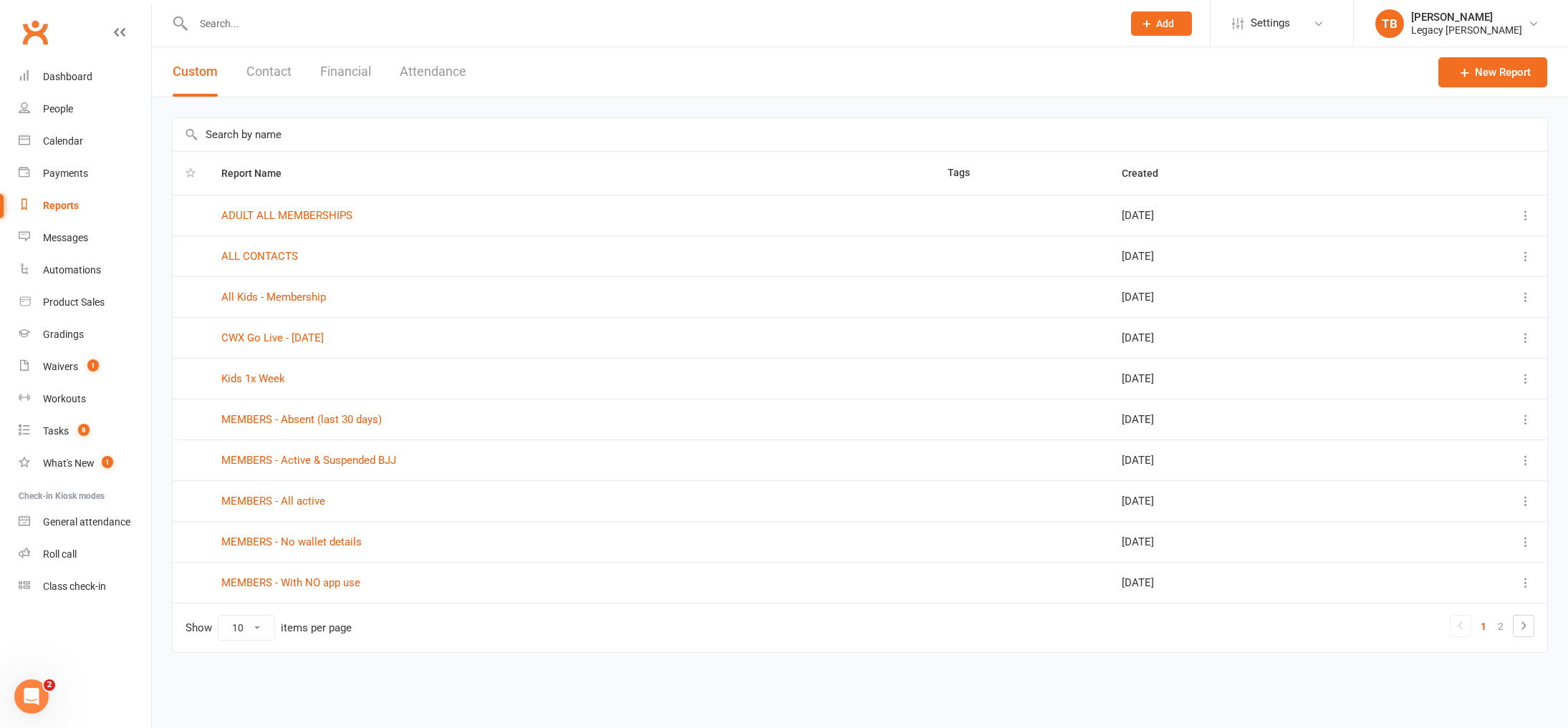
click at [347, 73] on button "Financial" at bounding box center [346, 72] width 51 height 49
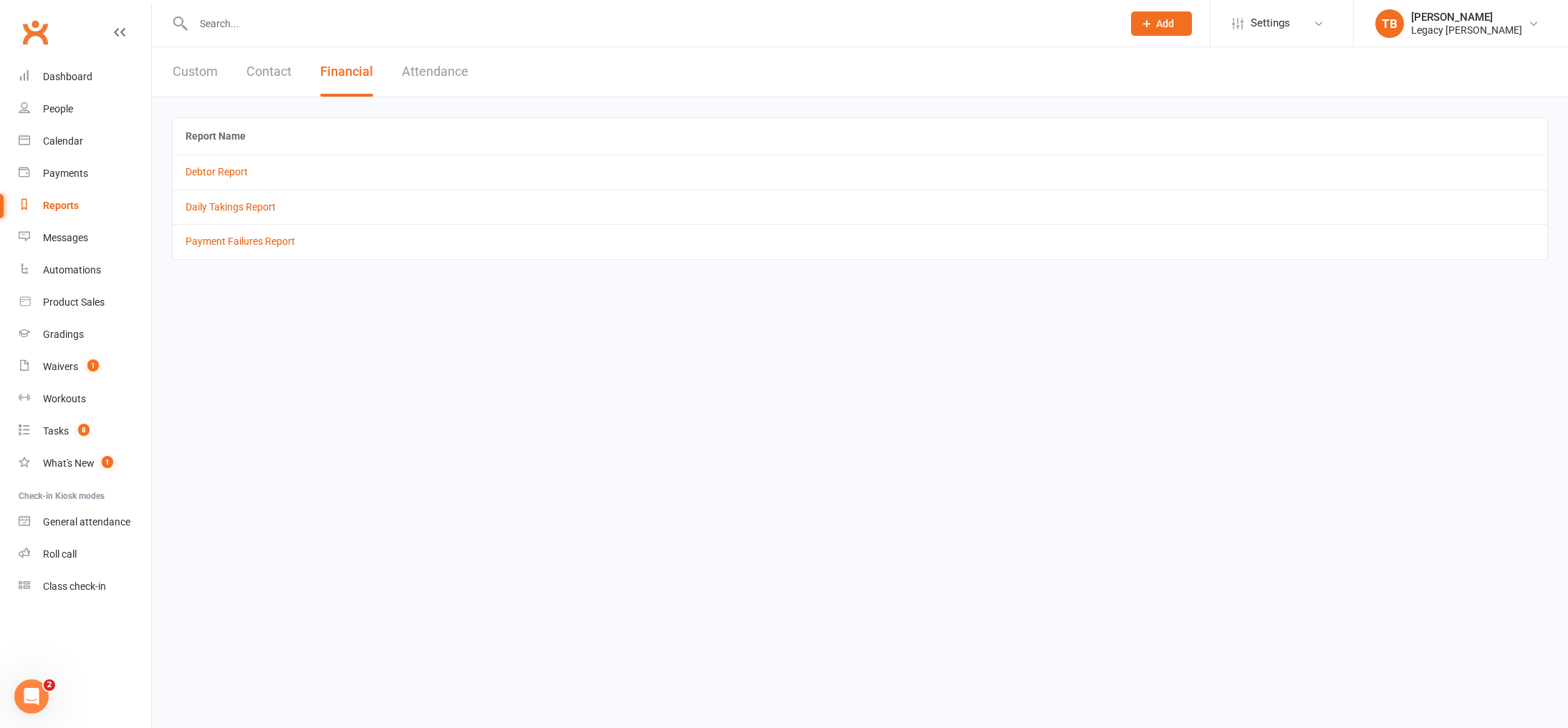
click at [206, 182] on td "Debtor Report" at bounding box center [860, 172] width 1375 height 34
click at [219, 173] on link "Debtor Report" at bounding box center [216, 172] width 63 height 11
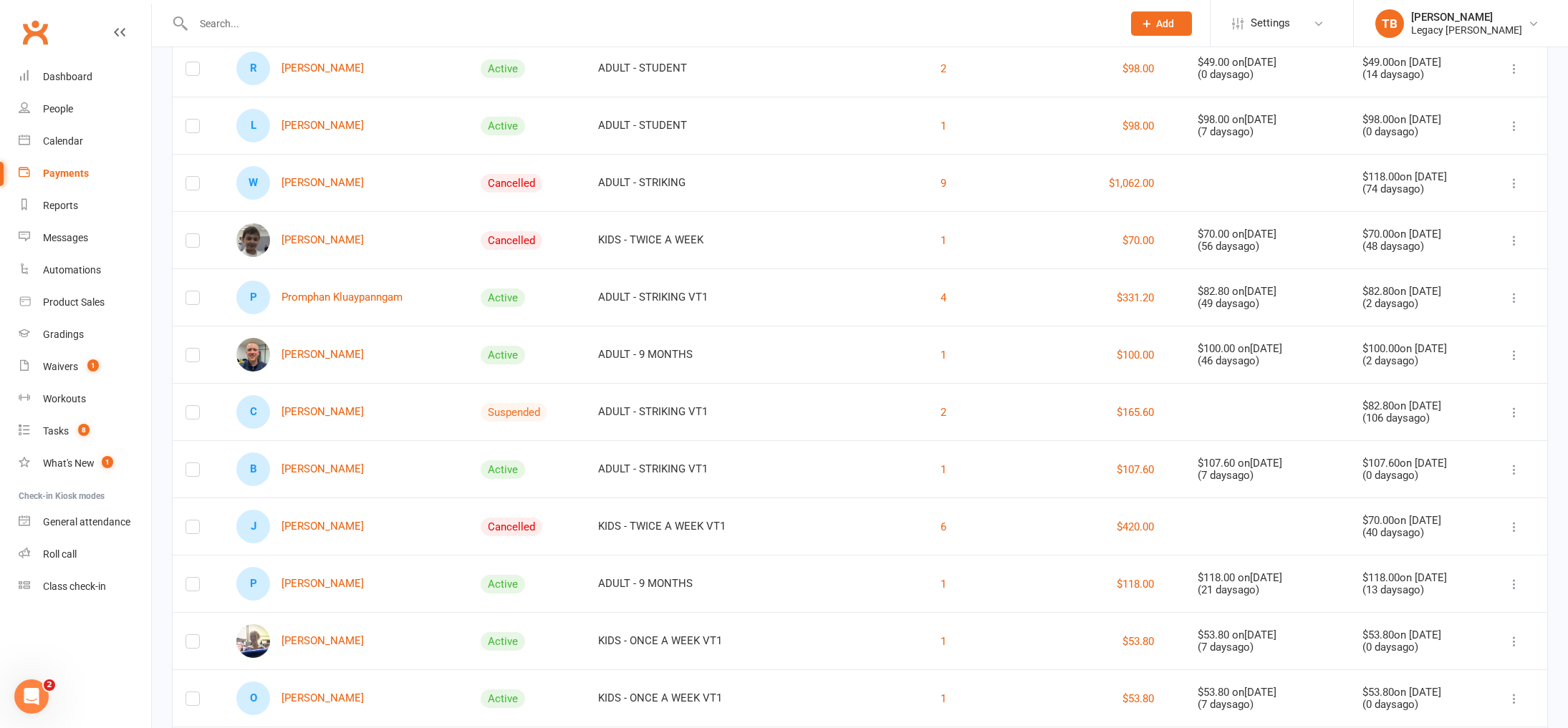
scroll to position [422, 0]
click at [299, 409] on link "C Cameron Lobb" at bounding box center [300, 411] width 128 height 33
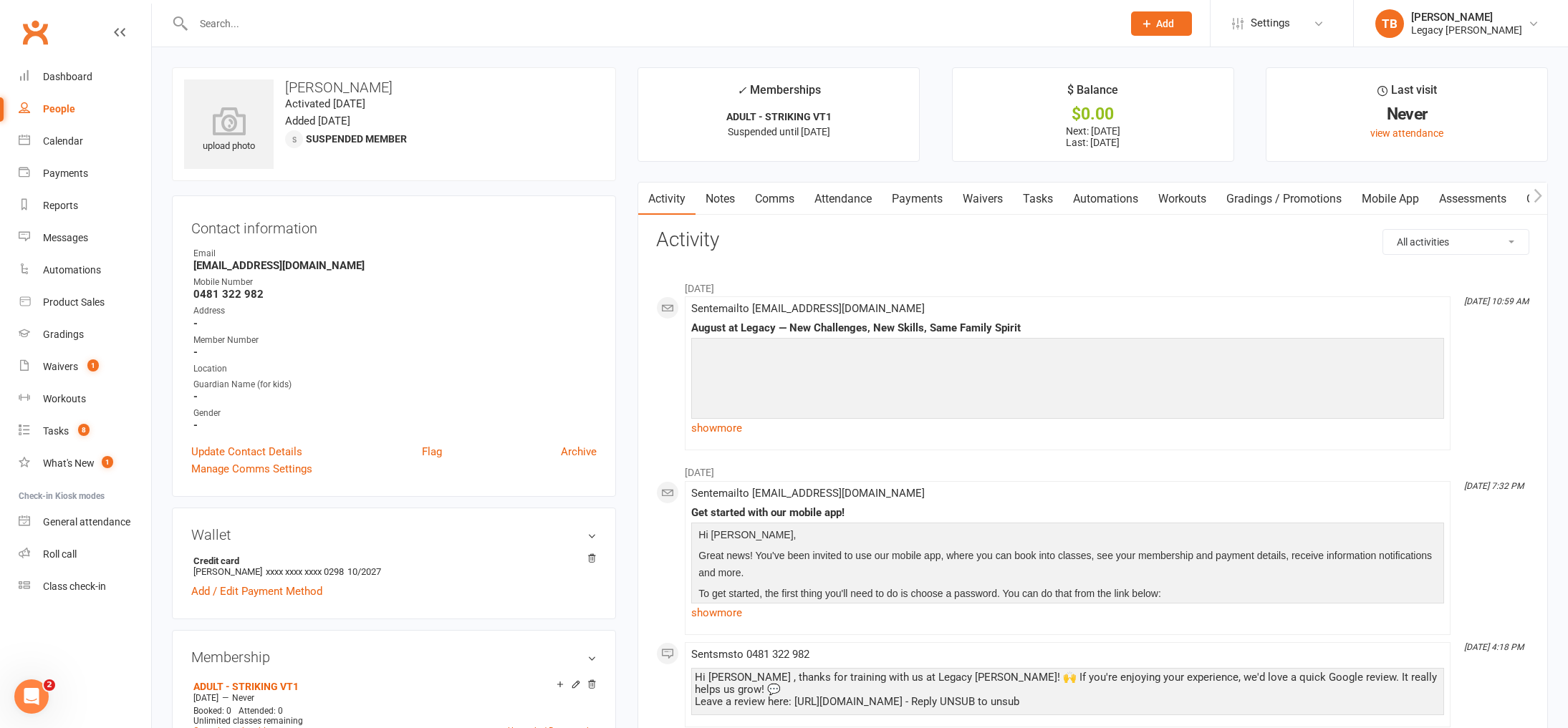
click at [917, 204] on link "Payments" at bounding box center [917, 198] width 71 height 33
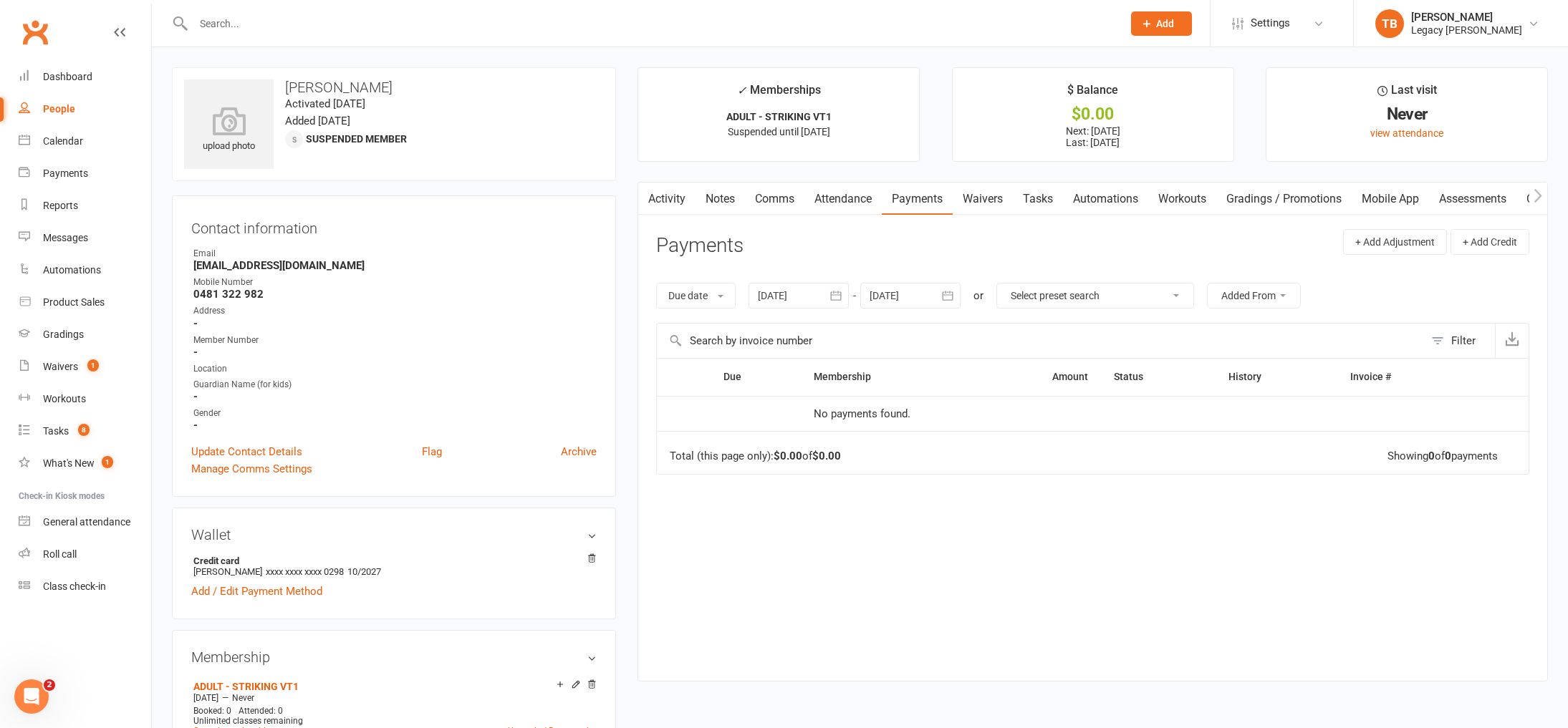
click at [834, 301] on icon "button" at bounding box center [836, 296] width 11 height 10
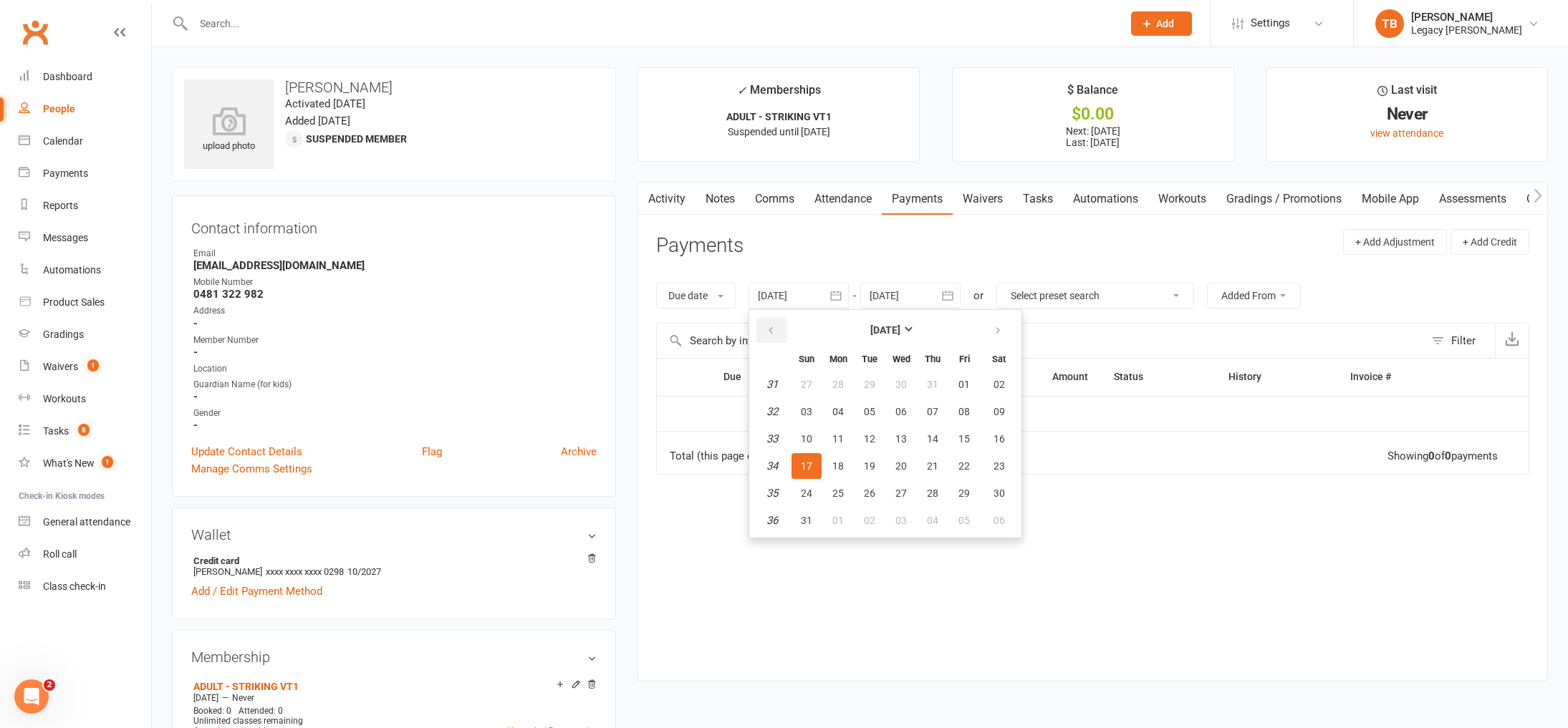
click at [774, 331] on icon "button" at bounding box center [770, 331] width 10 height 11
click at [810, 412] on span "04" at bounding box center [806, 412] width 11 height 11
type input "04 May 2025"
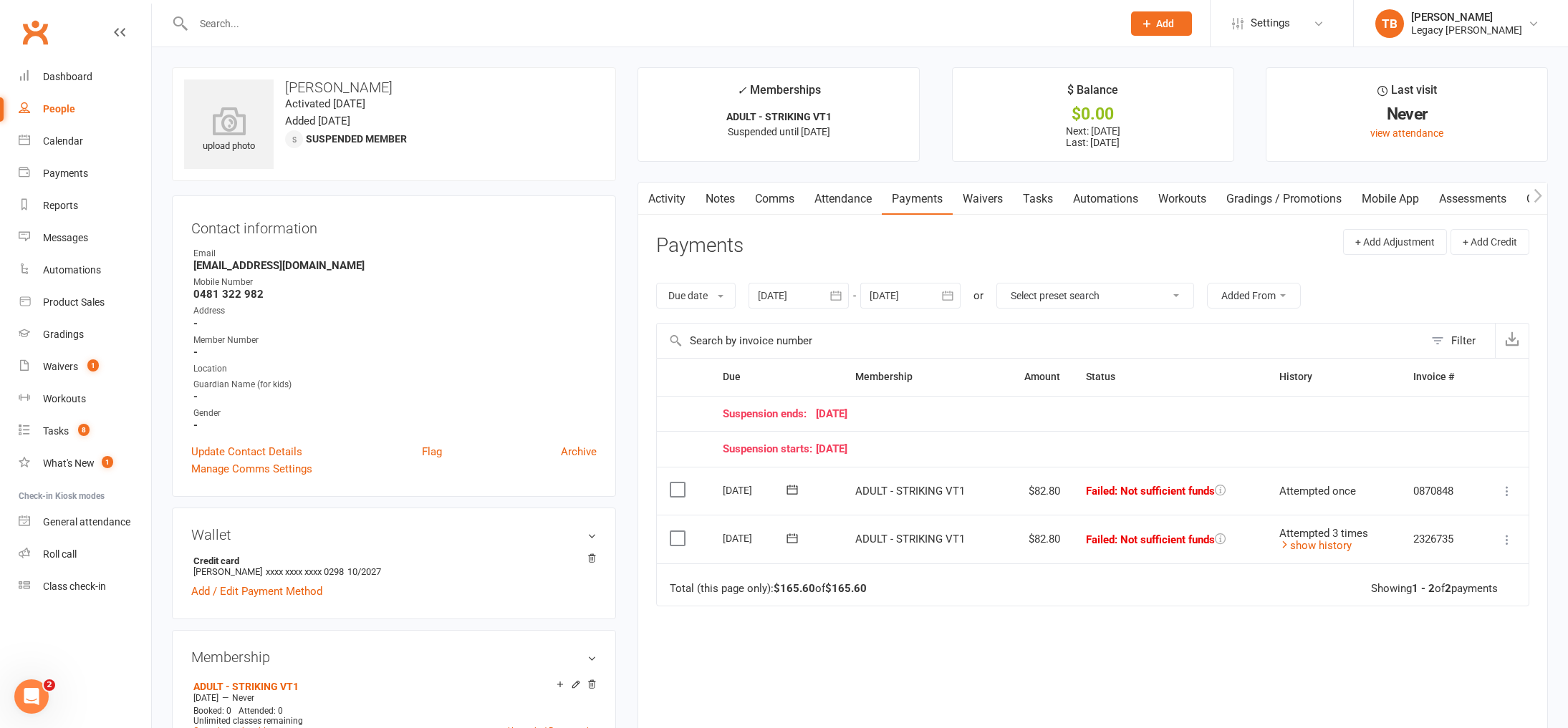
click at [720, 205] on link "Notes" at bounding box center [720, 198] width 49 height 33
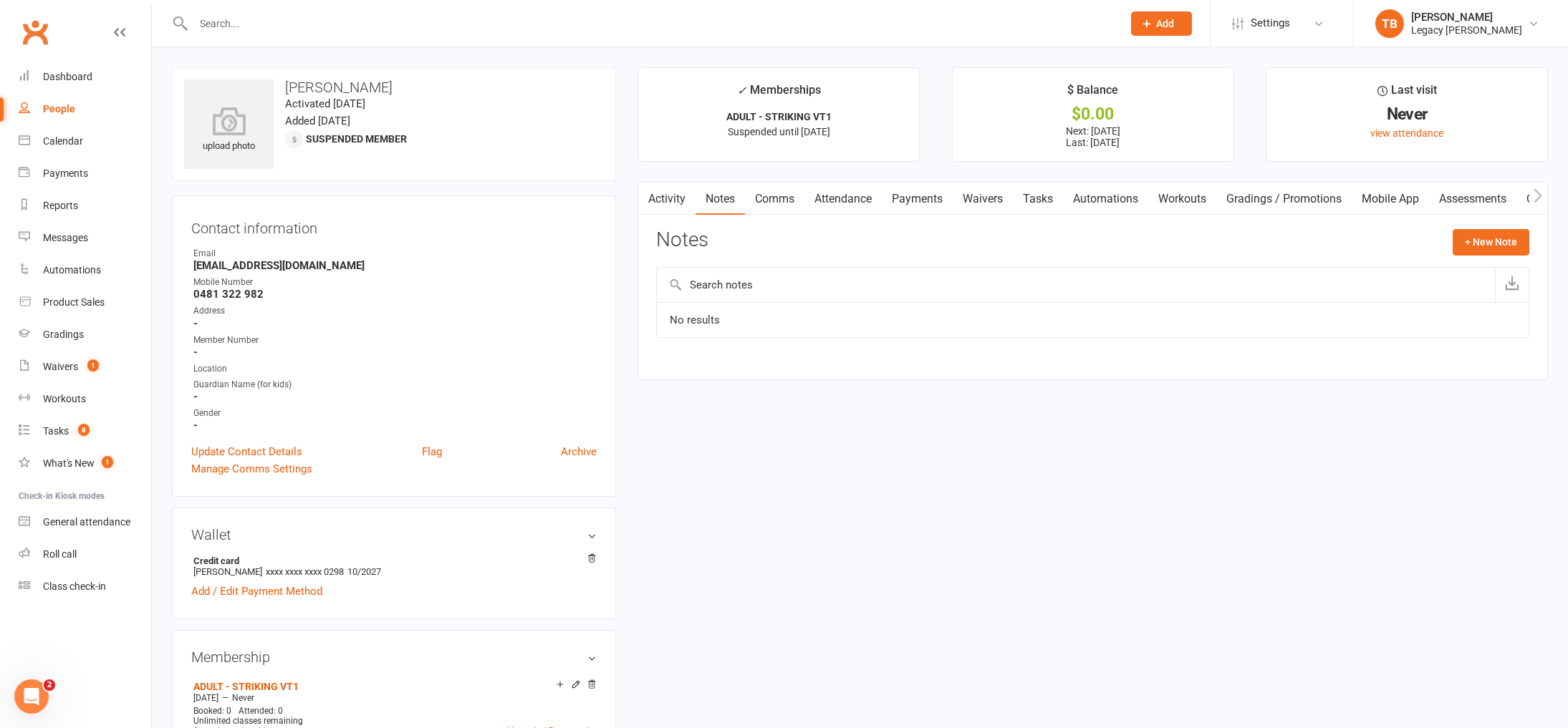
click at [933, 211] on link "Payments" at bounding box center [917, 198] width 71 height 33
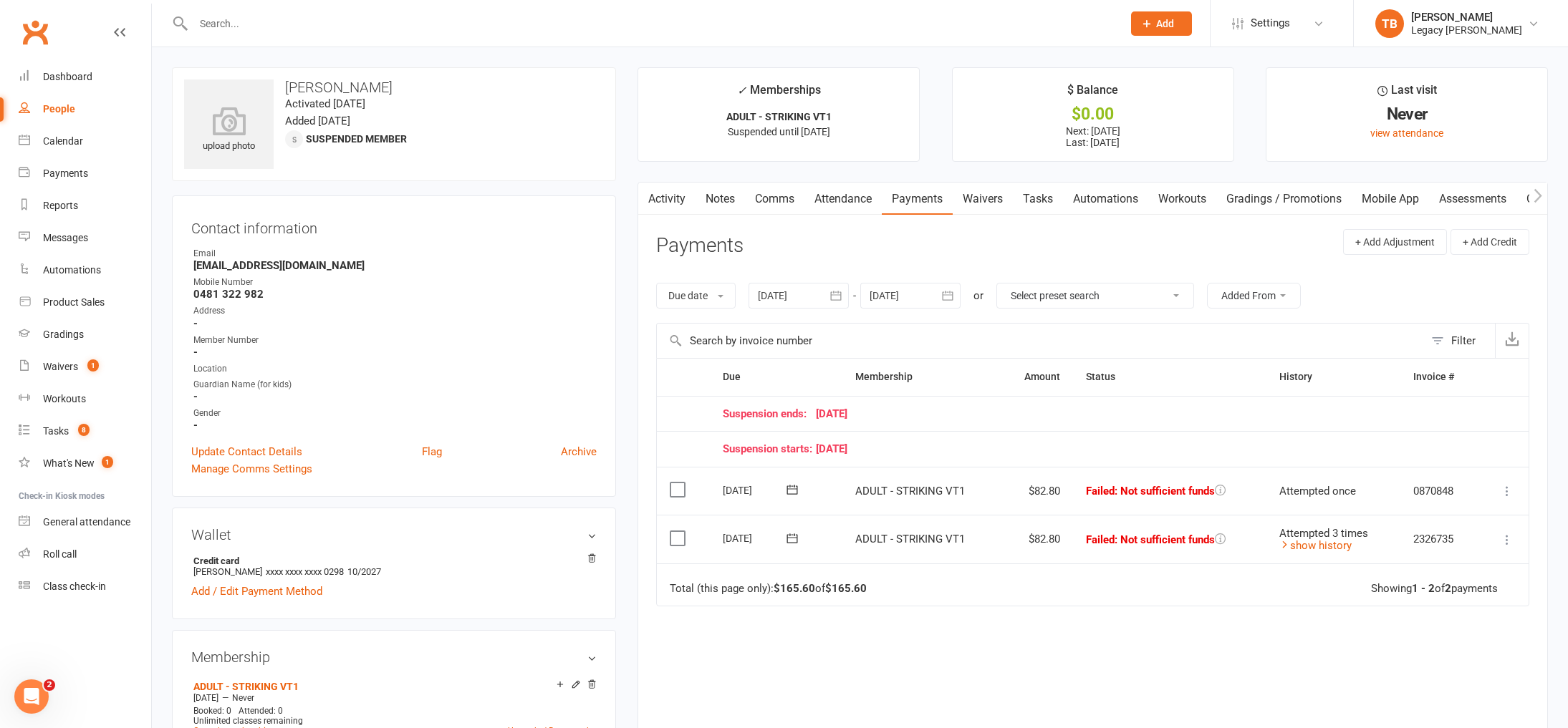
scroll to position [29, 0]
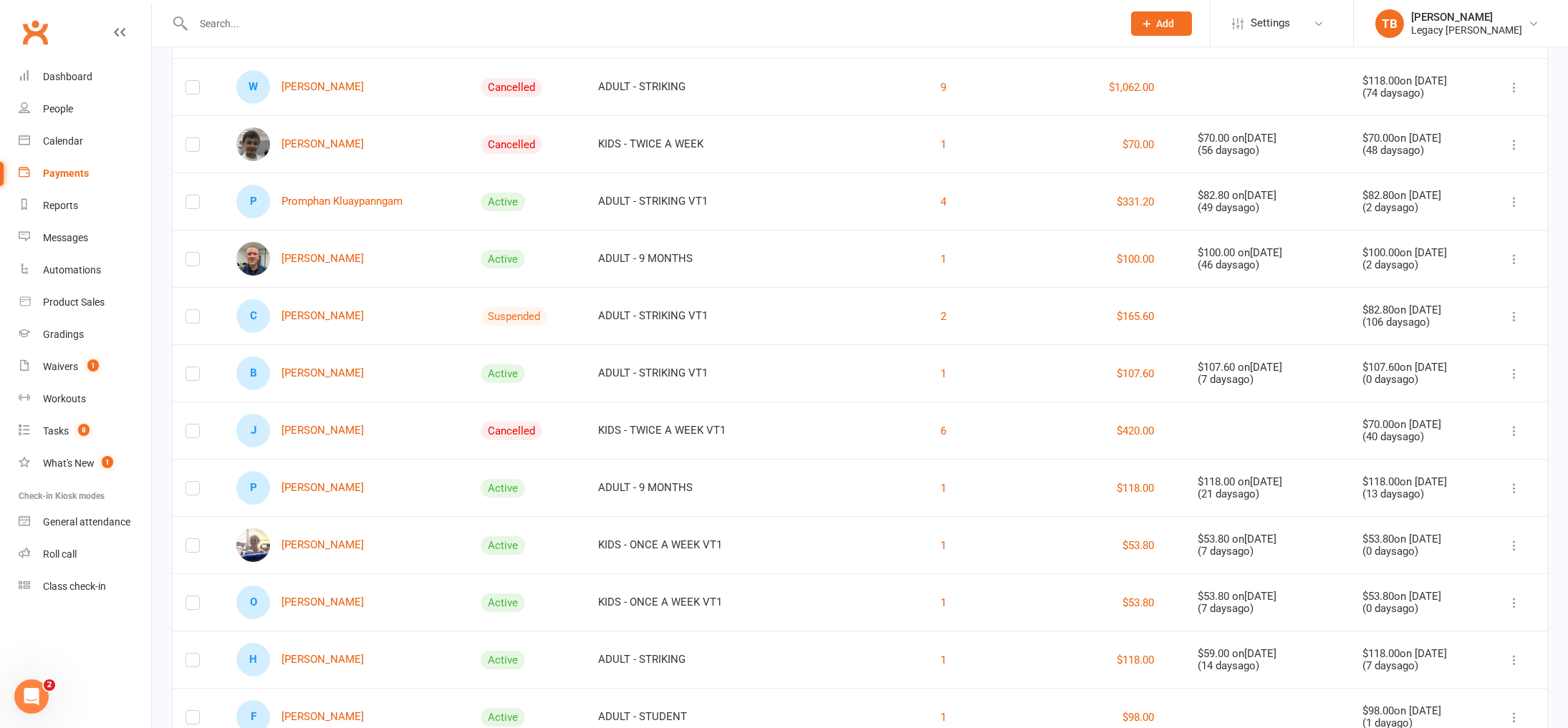
scroll to position [556, 0]
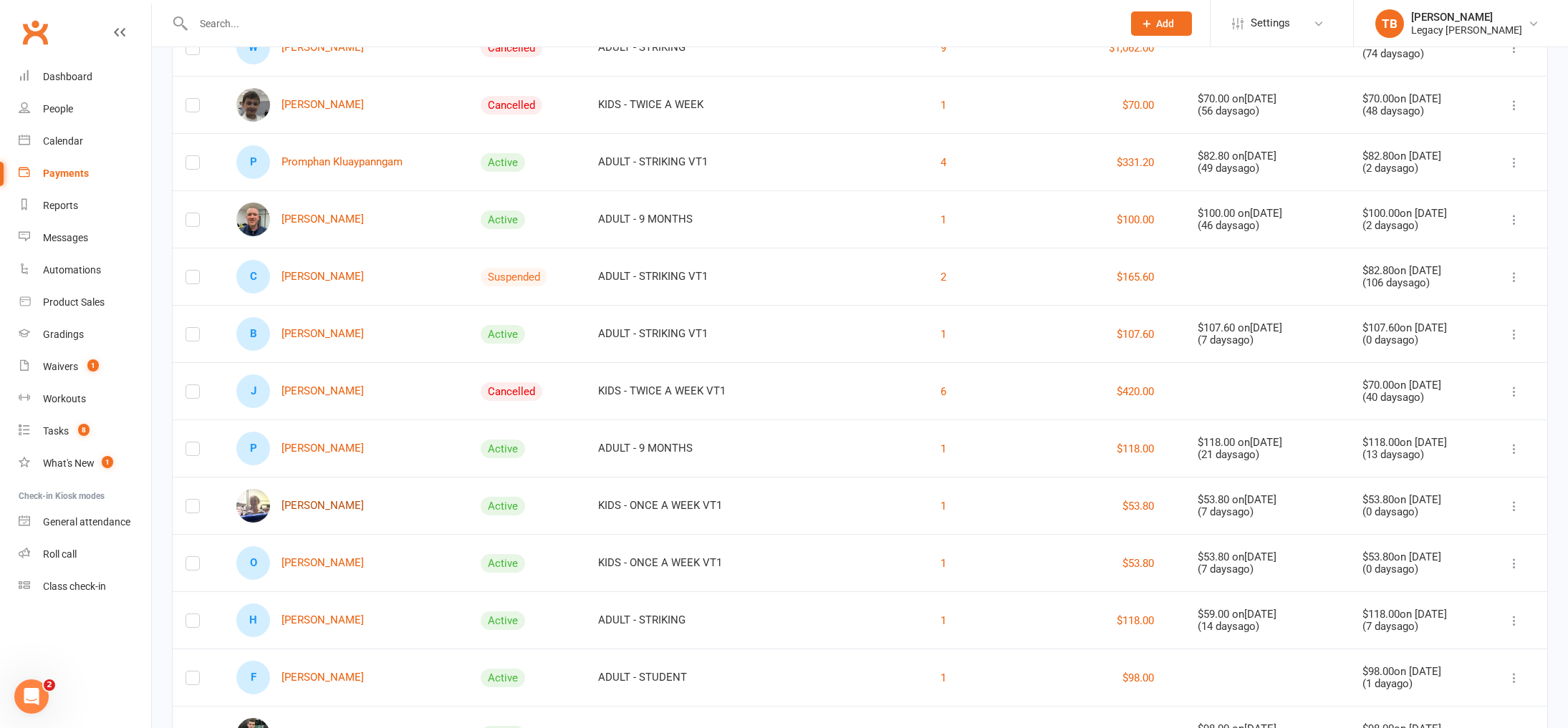
click at [337, 505] on link "Emily Pereira" at bounding box center [300, 506] width 128 height 33
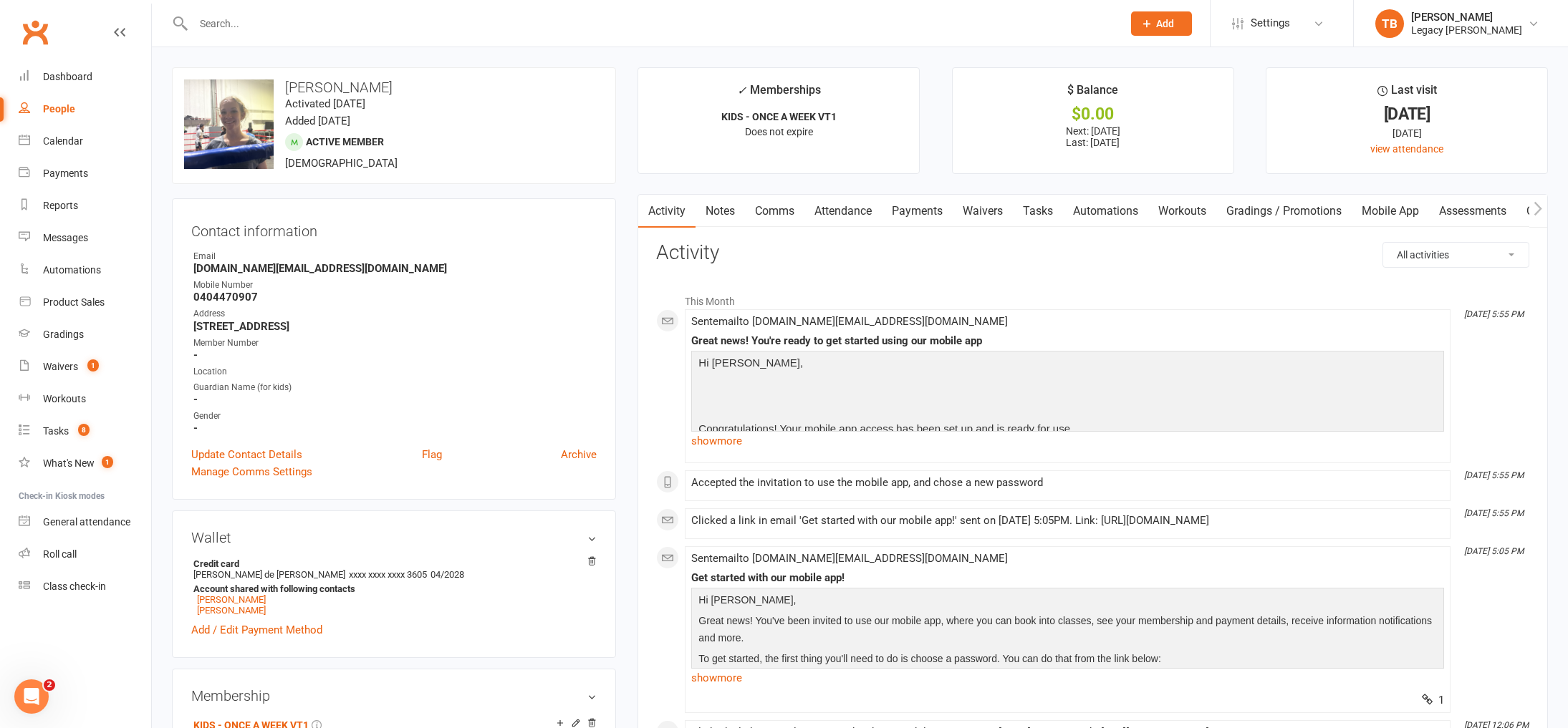
click at [932, 210] on link "Payments" at bounding box center [917, 211] width 71 height 33
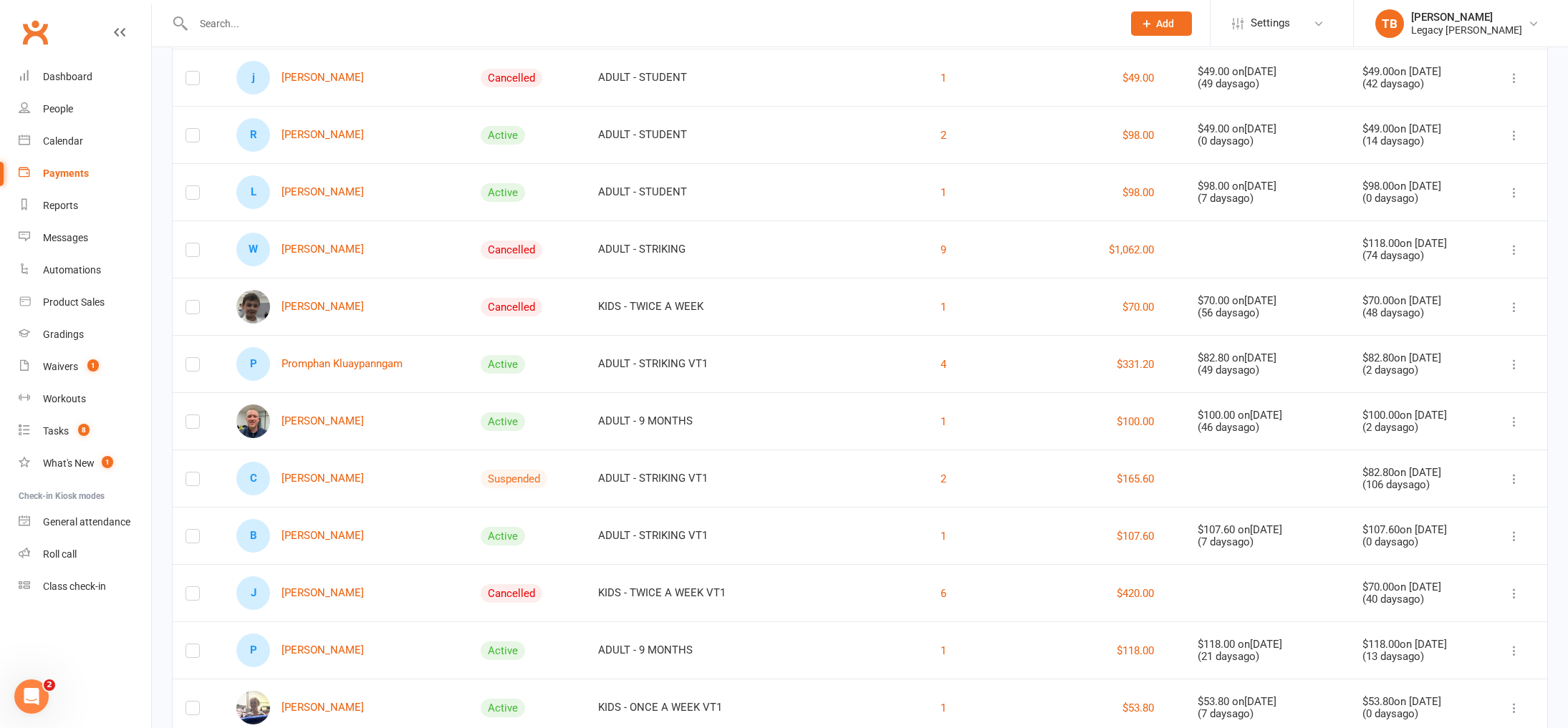
scroll to position [491, 0]
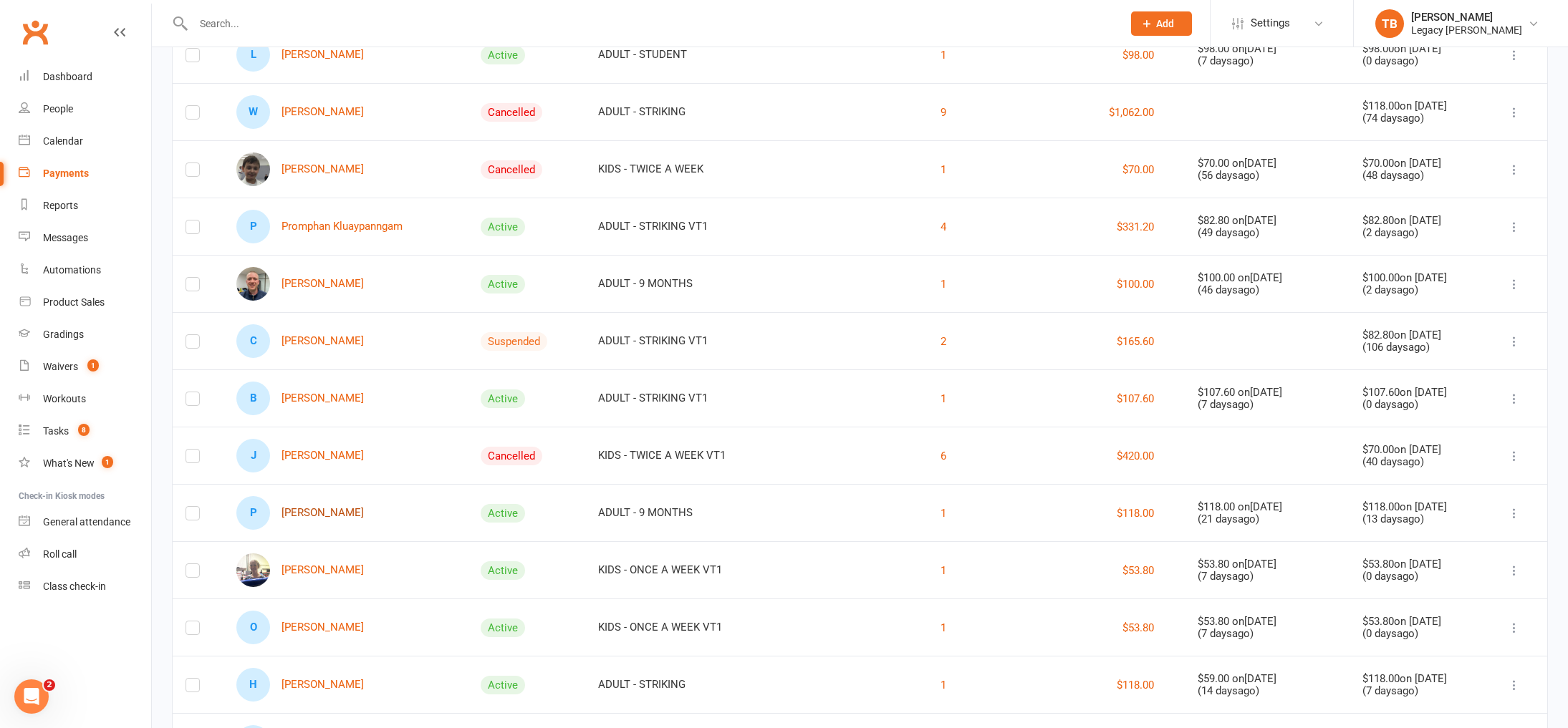
click at [314, 512] on link "P Piero Parisi" at bounding box center [300, 513] width 128 height 33
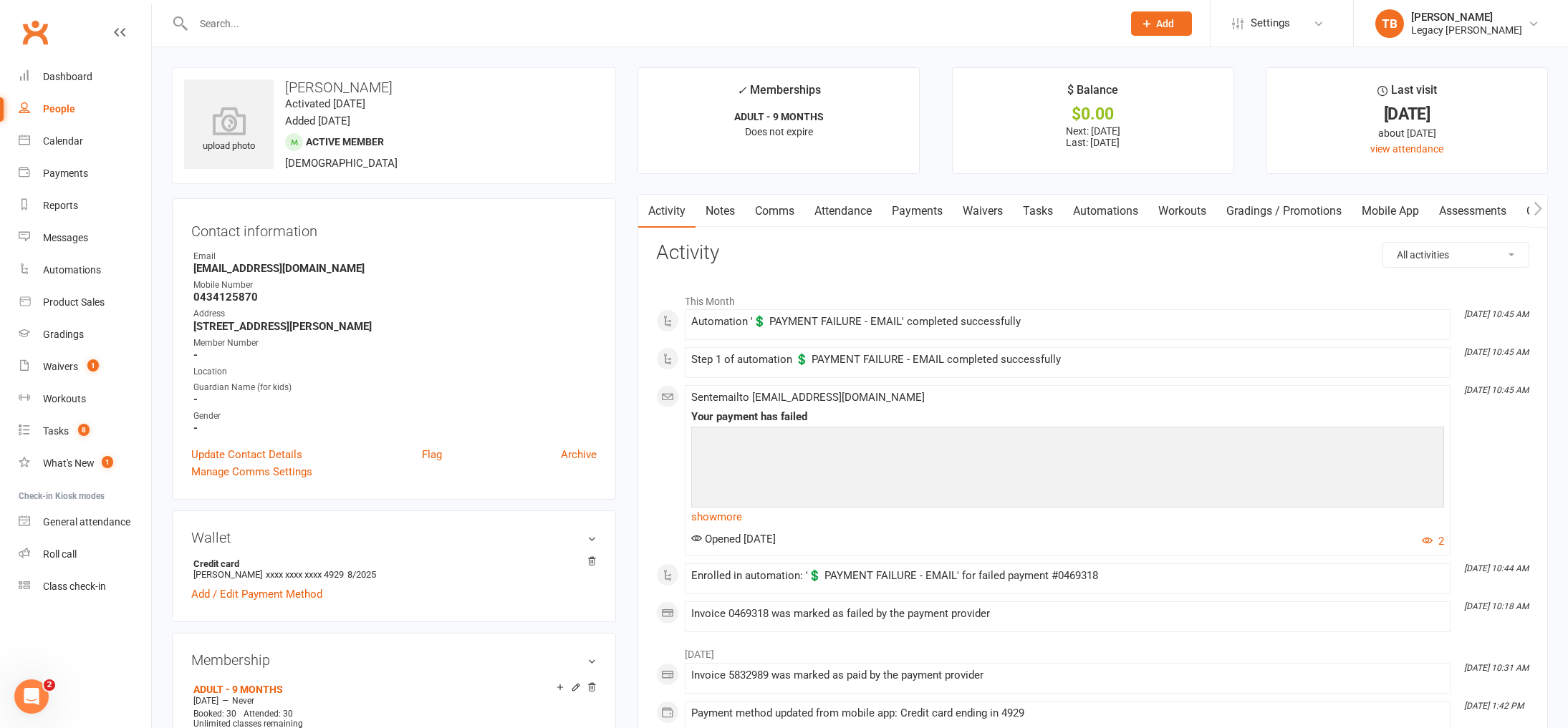
scroll to position [4, 0]
drag, startPoint x: 1378, startPoint y: 109, endPoint x: 1467, endPoint y: 109, distance: 89.0
click at [1466, 109] on div "[DATE]" at bounding box center [1406, 109] width 255 height 15
click at [1467, 109] on div "[DATE]" at bounding box center [1406, 109] width 255 height 15
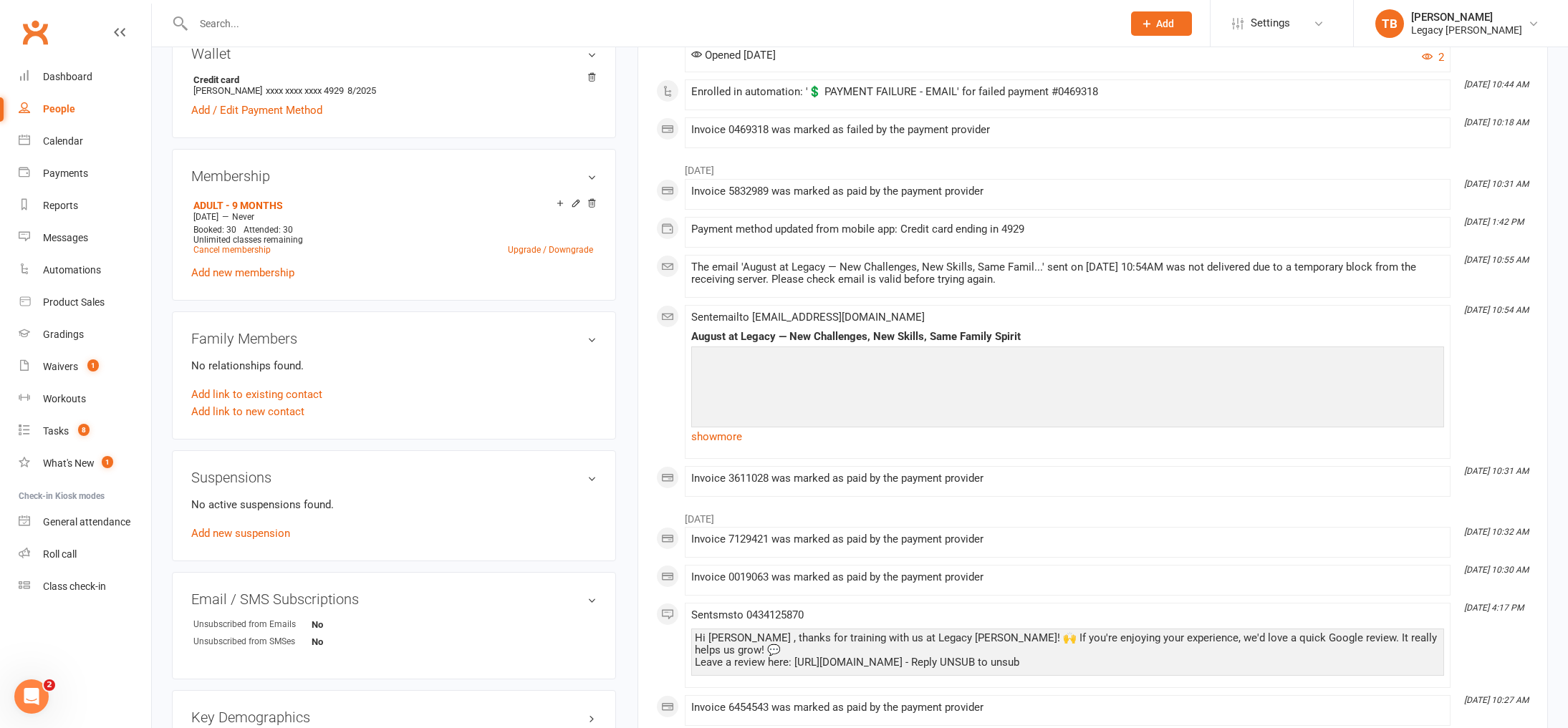
scroll to position [137, 0]
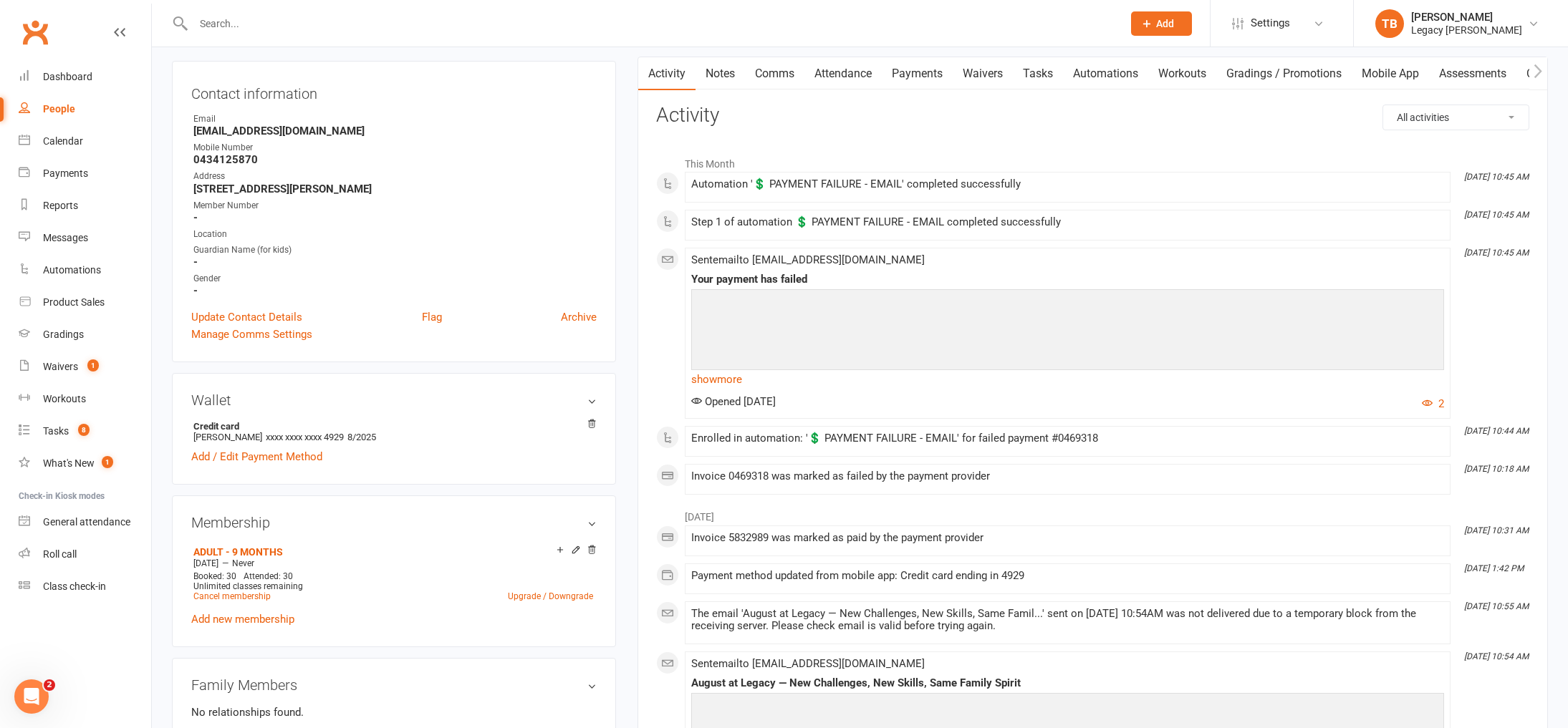
click at [905, 78] on link "Payments" at bounding box center [917, 73] width 71 height 33
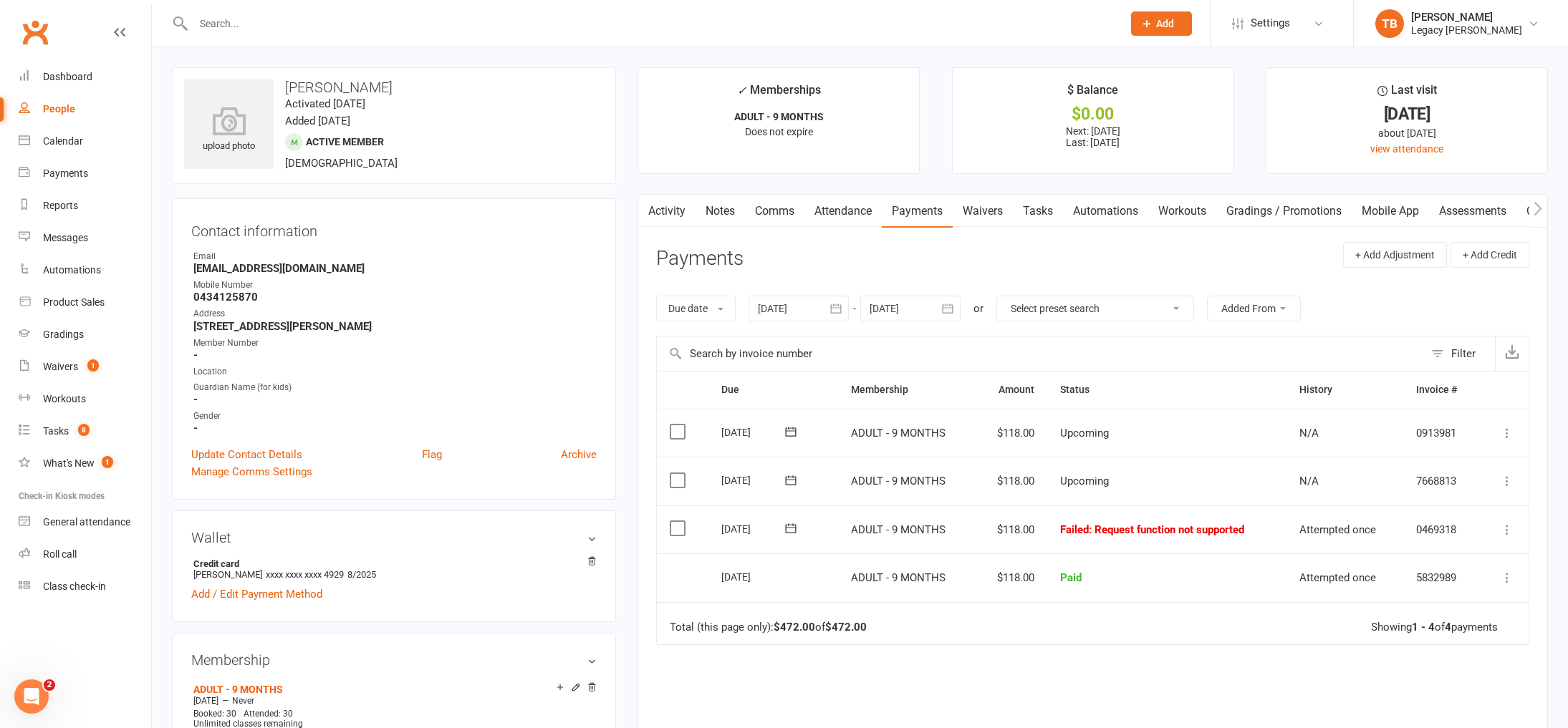
click at [847, 210] on link "Attendance" at bounding box center [843, 211] width 78 height 33
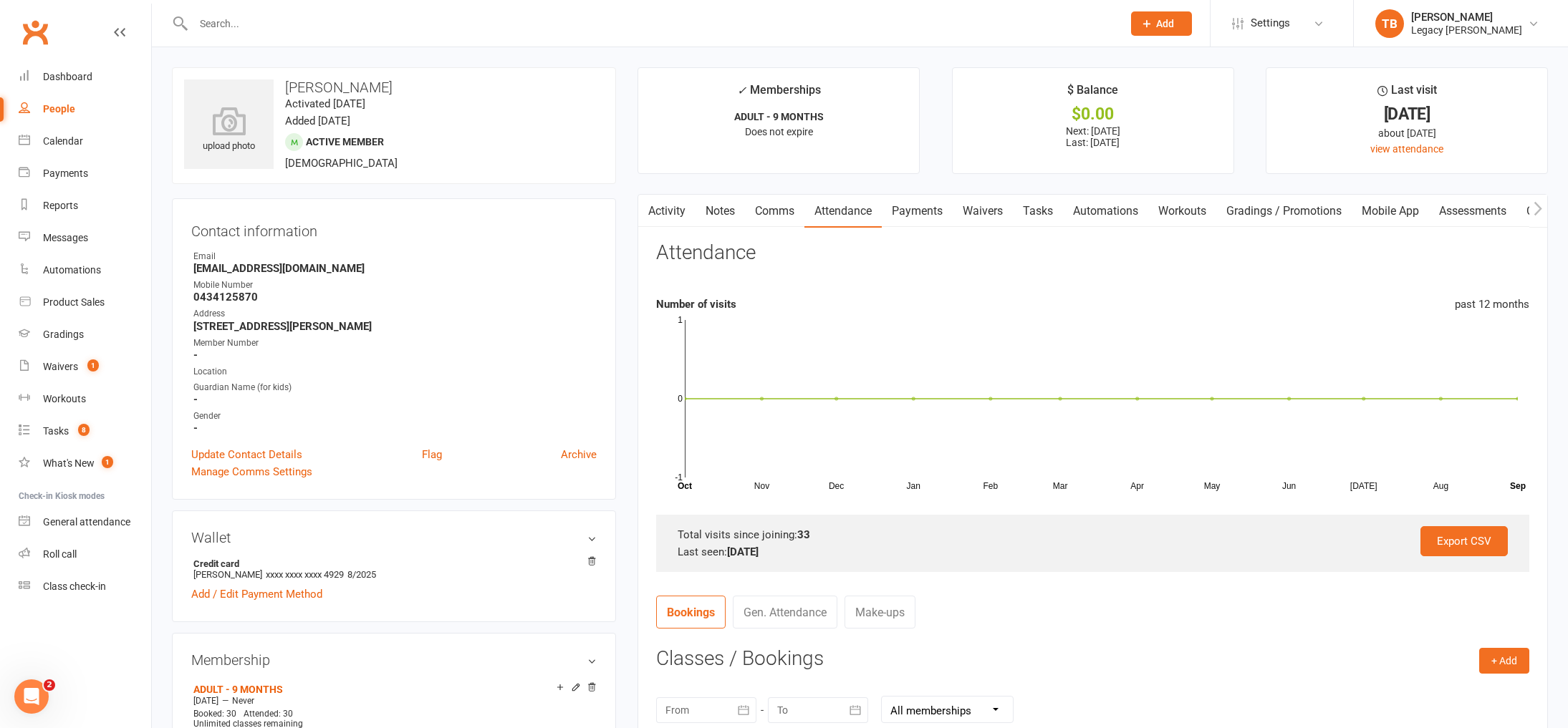
scroll to position [338, 0]
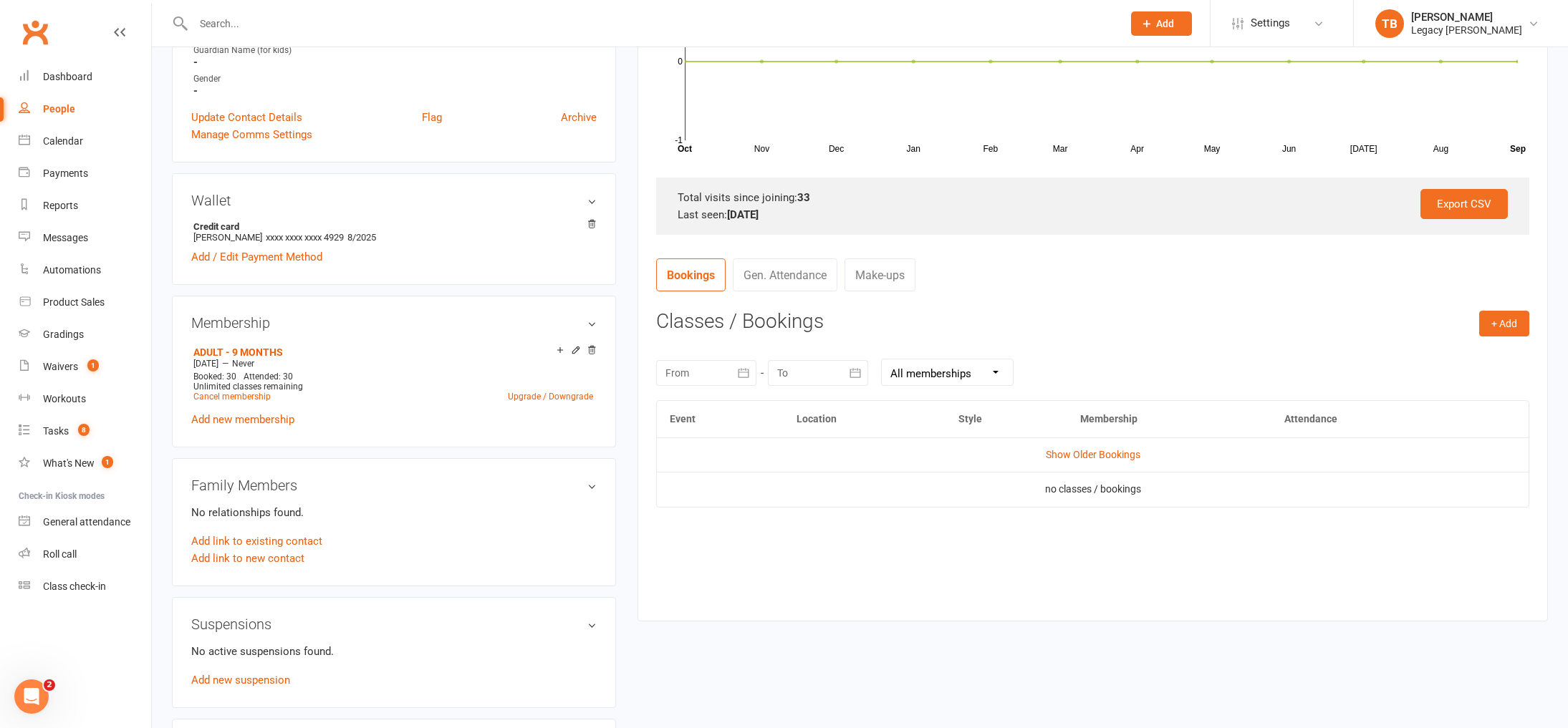
click at [808, 285] on link "Gen. Attendance" at bounding box center [784, 274] width 105 height 33
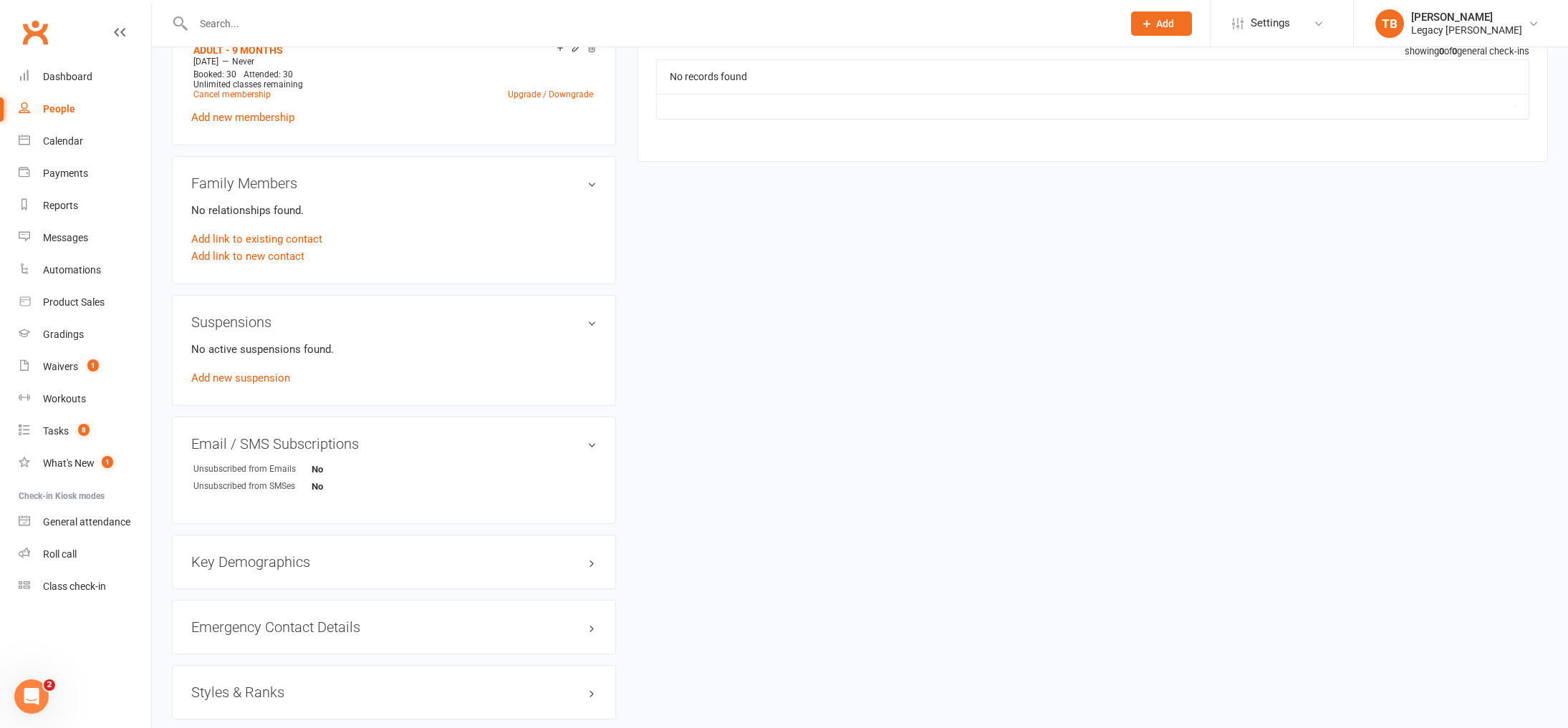
scroll to position [488, 0]
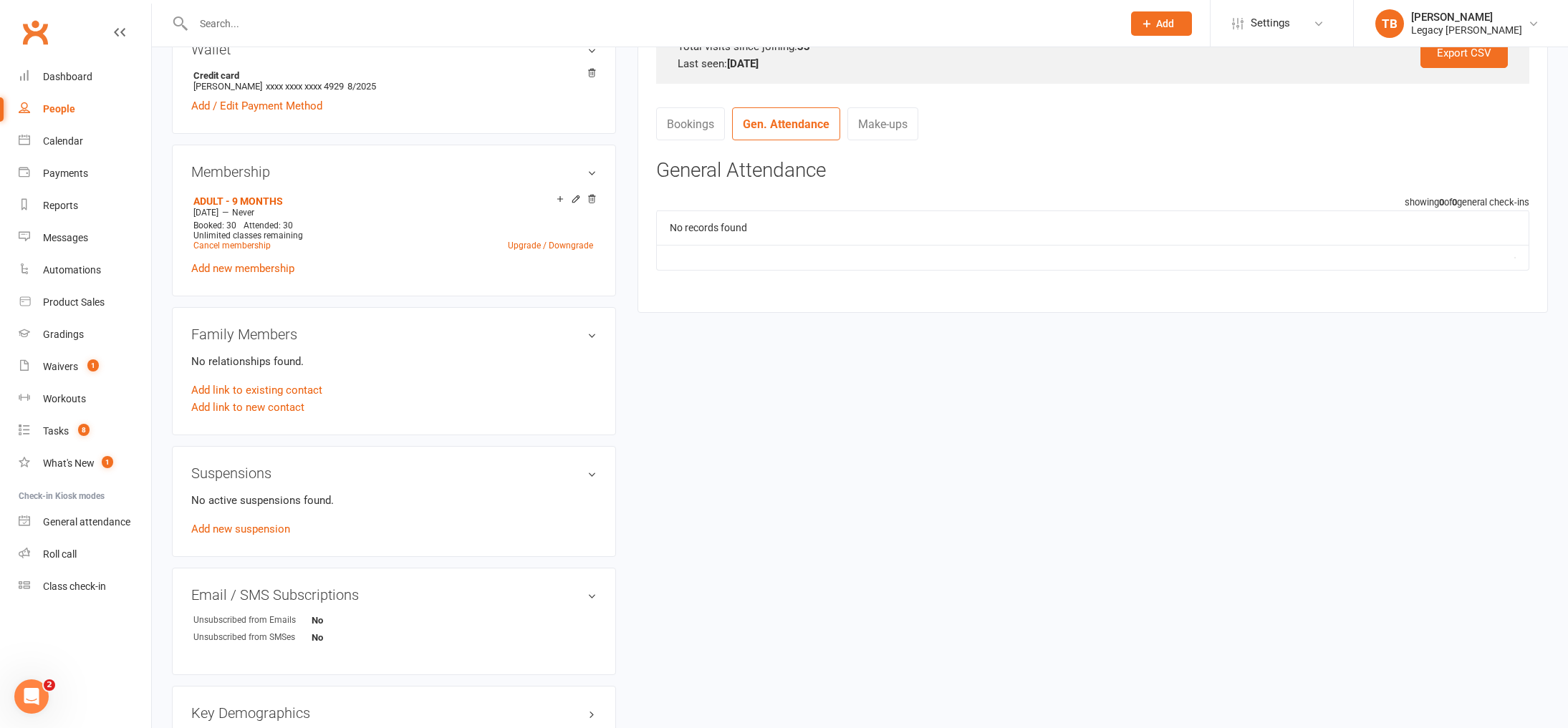
click at [687, 124] on link "Bookings" at bounding box center [690, 123] width 69 height 33
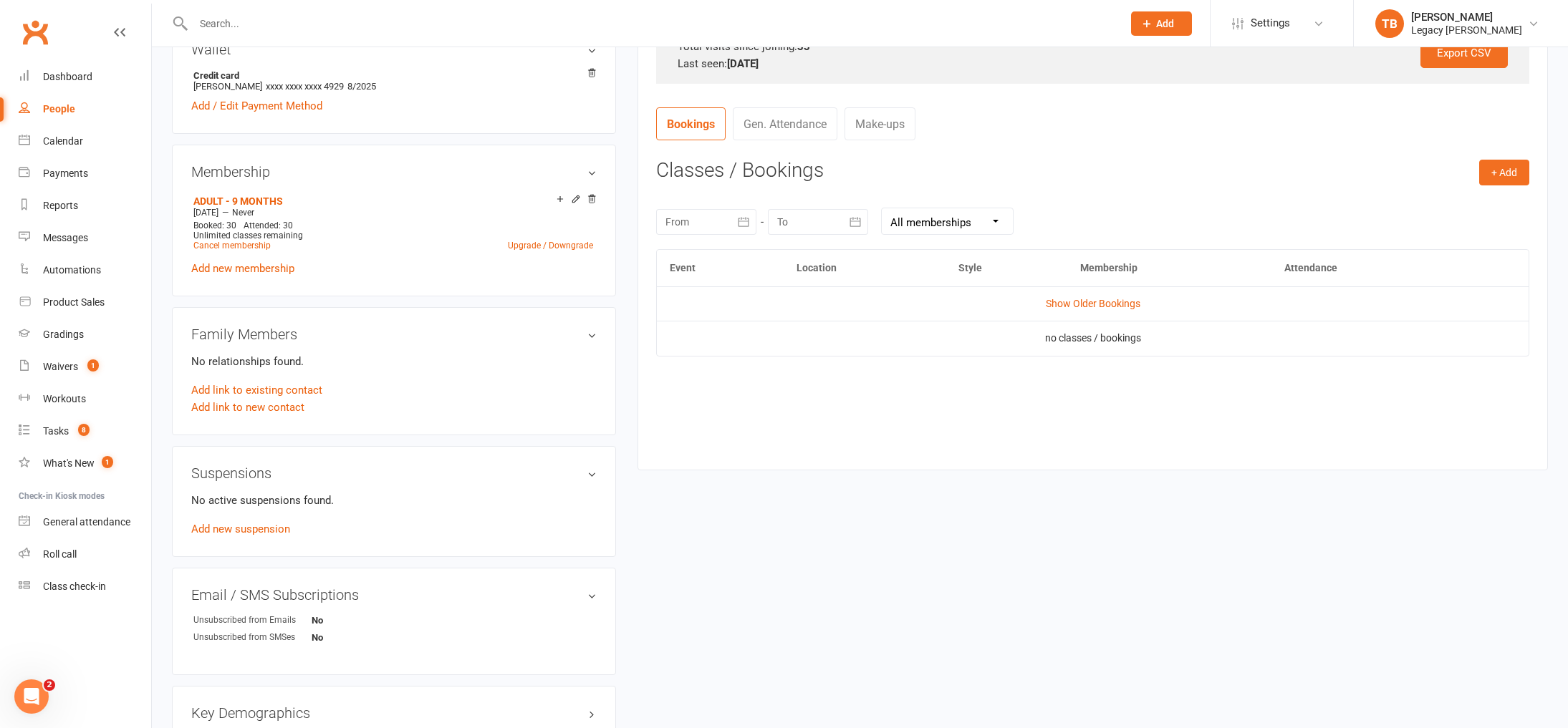
click at [745, 230] on button "button" at bounding box center [743, 221] width 26 height 26
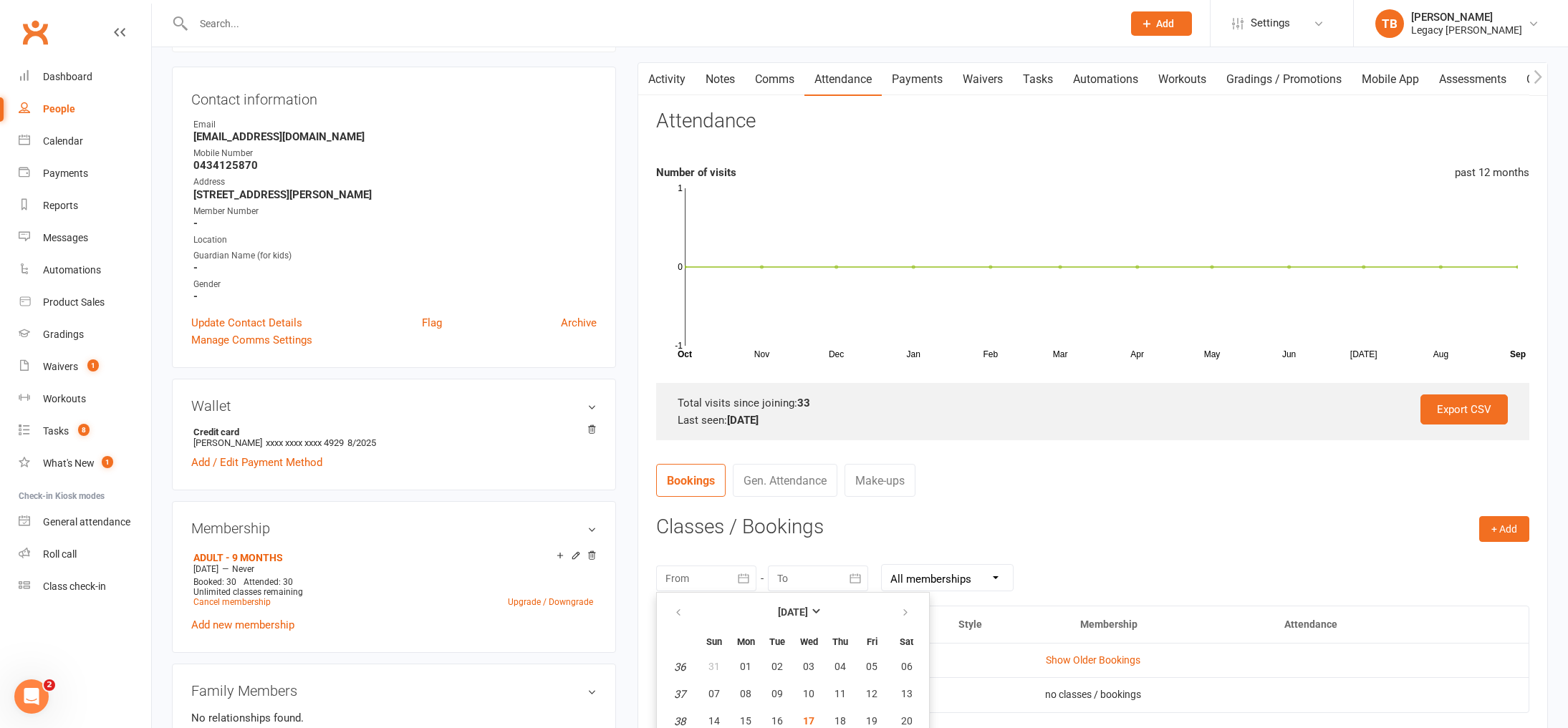
scroll to position [279, 0]
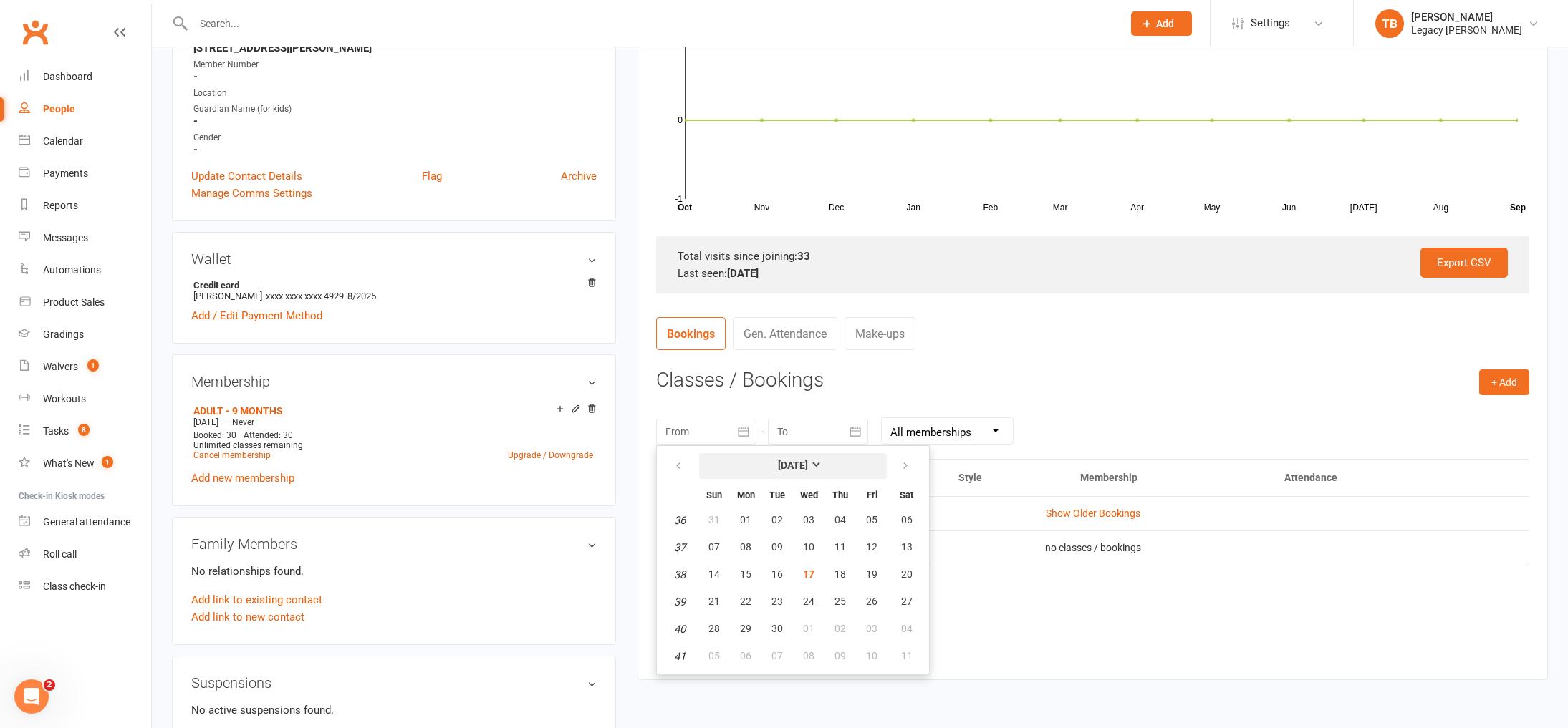
click at [816, 472] on button "[DATE]" at bounding box center [792, 465] width 188 height 26
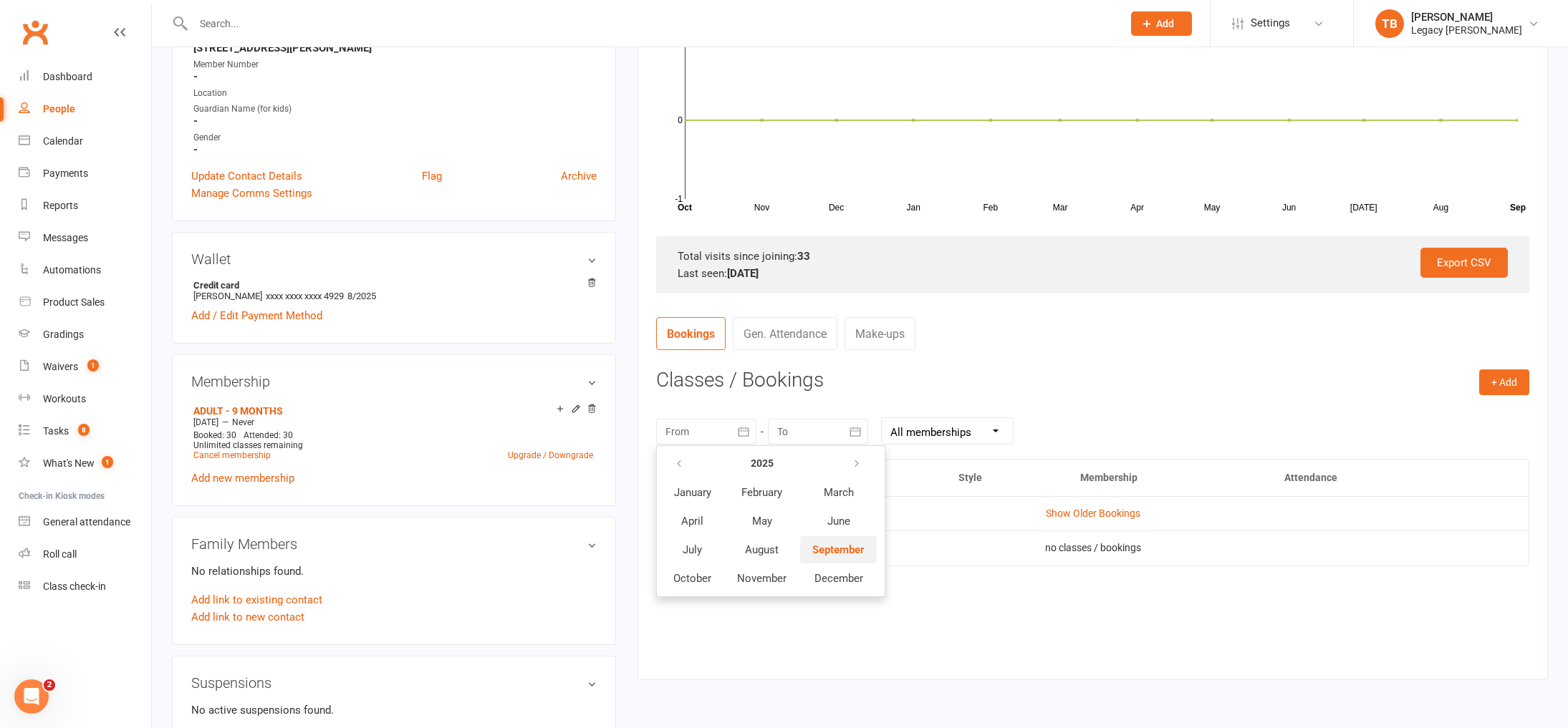
click at [815, 540] on button "September" at bounding box center [838, 550] width 77 height 27
click at [686, 465] on button "button" at bounding box center [679, 465] width 31 height 26
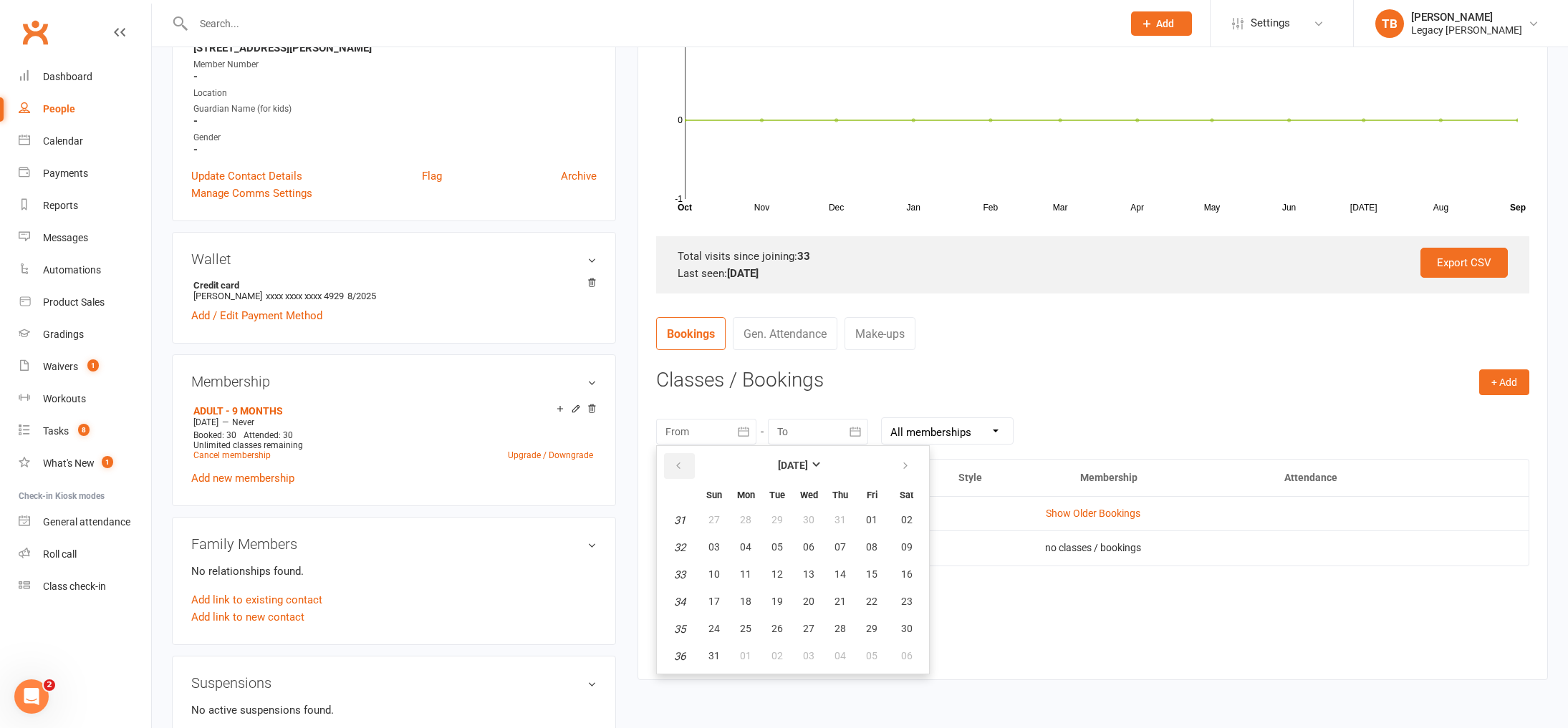
click at [686, 465] on button "button" at bounding box center [679, 465] width 31 height 26
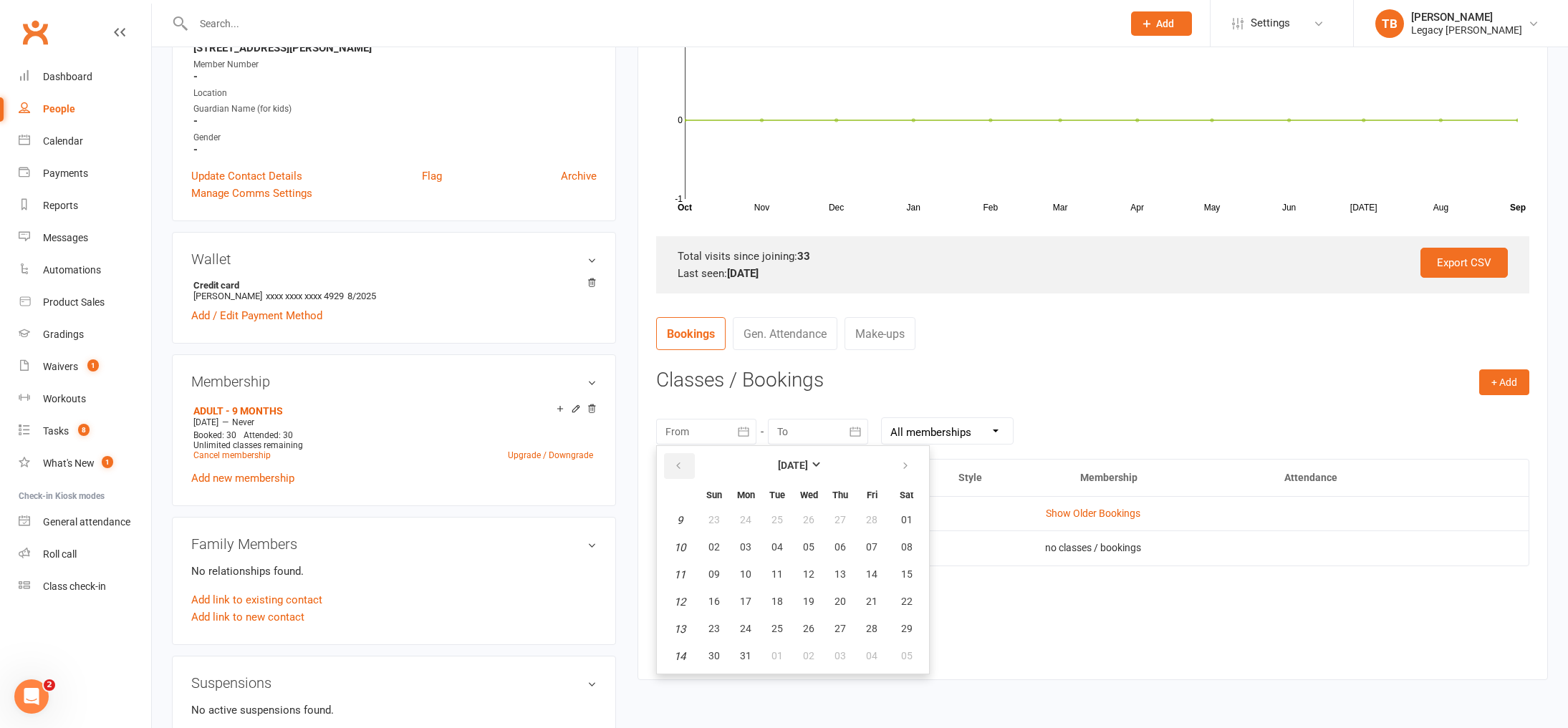
click at [686, 465] on button "button" at bounding box center [679, 465] width 31 height 26
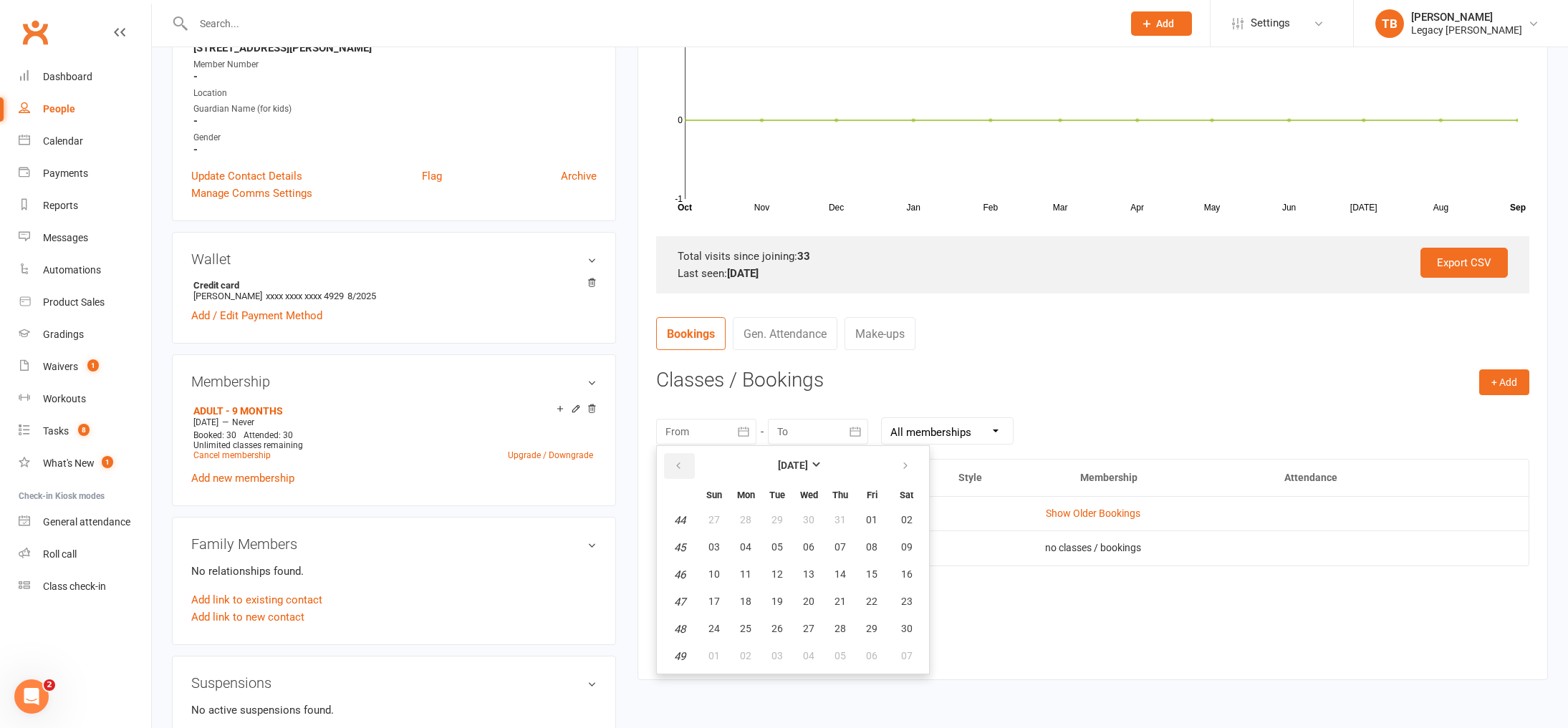
click at [686, 465] on button "button" at bounding box center [679, 465] width 31 height 26
click at [812, 525] on span "04" at bounding box center [808, 519] width 11 height 11
type input "04 Sep 2024"
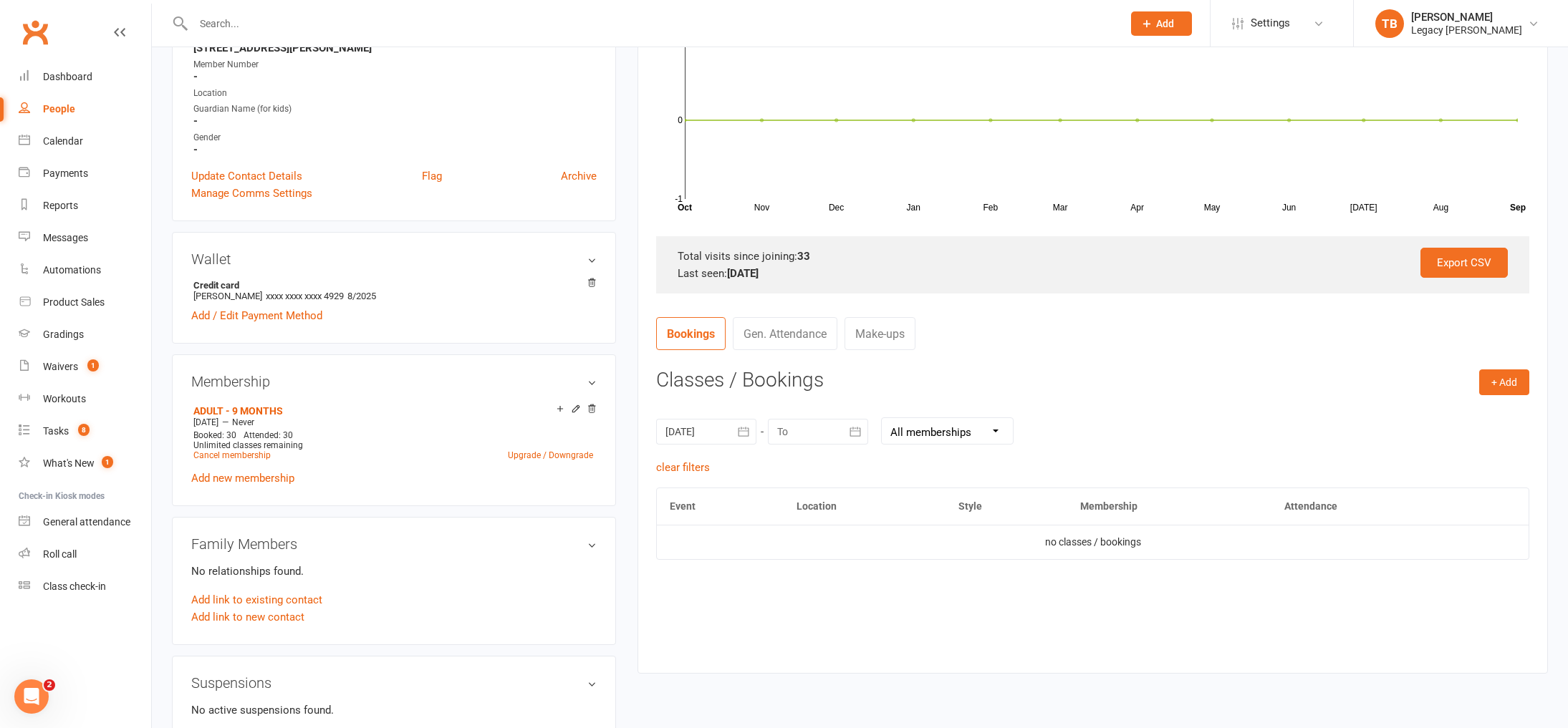
click at [862, 435] on icon "button" at bounding box center [855, 432] width 14 height 14
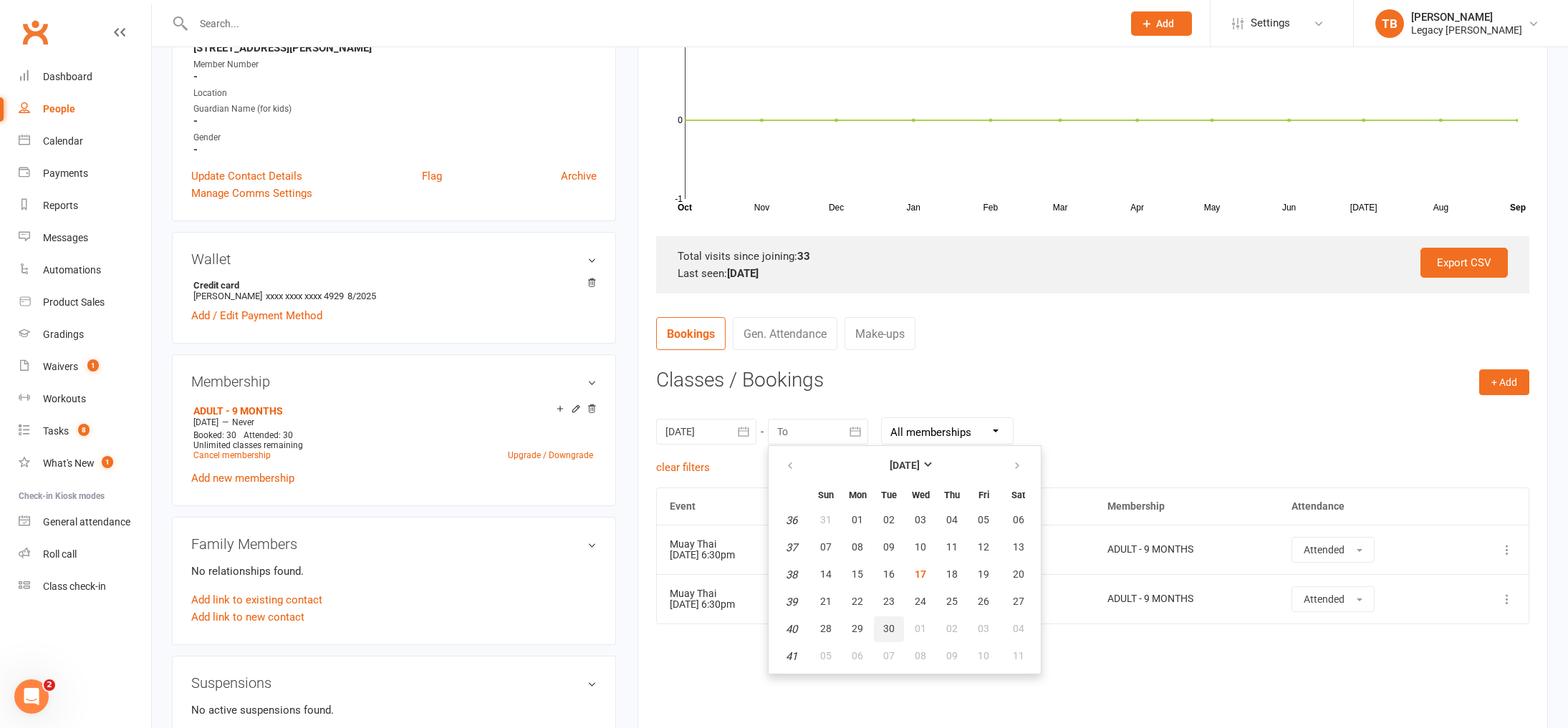
click at [895, 631] on button "30" at bounding box center [888, 629] width 30 height 26
type input "30 Sep 2025"
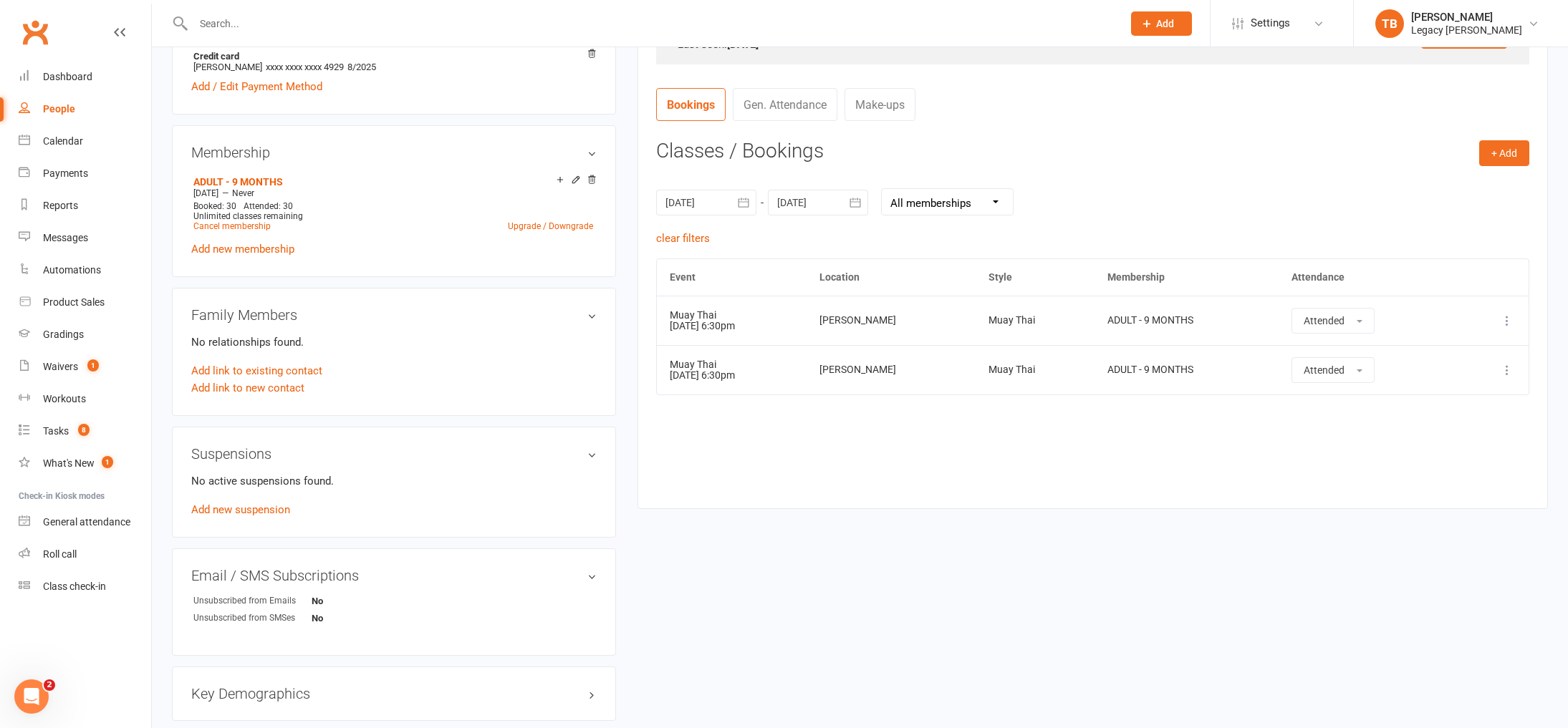
scroll to position [539, 0]
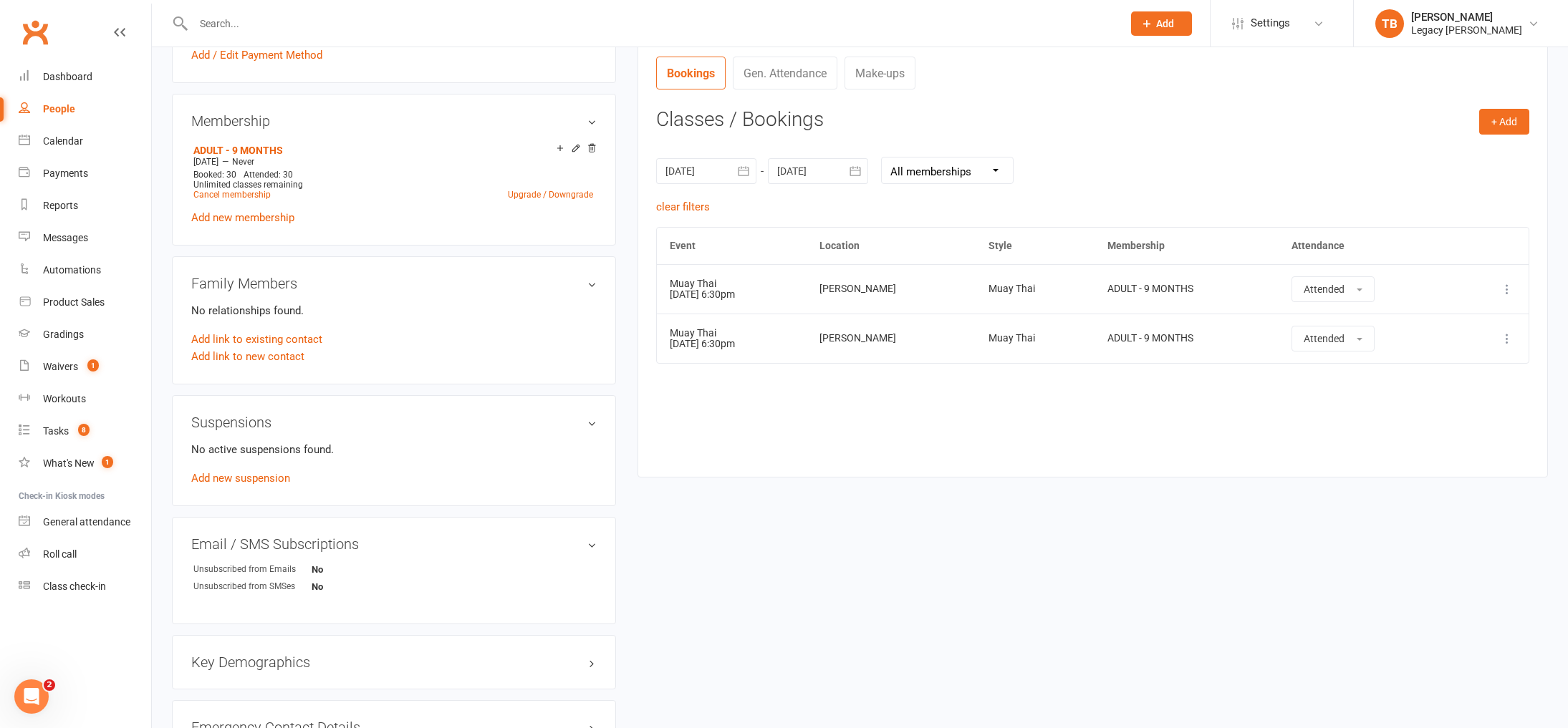
click at [1021, 491] on main "✓ Memberships ADULT - 9 MONTHS Does not expire $ Balance $0.00 Next: 18 Sep 202…" at bounding box center [1092, 10] width 932 height 964
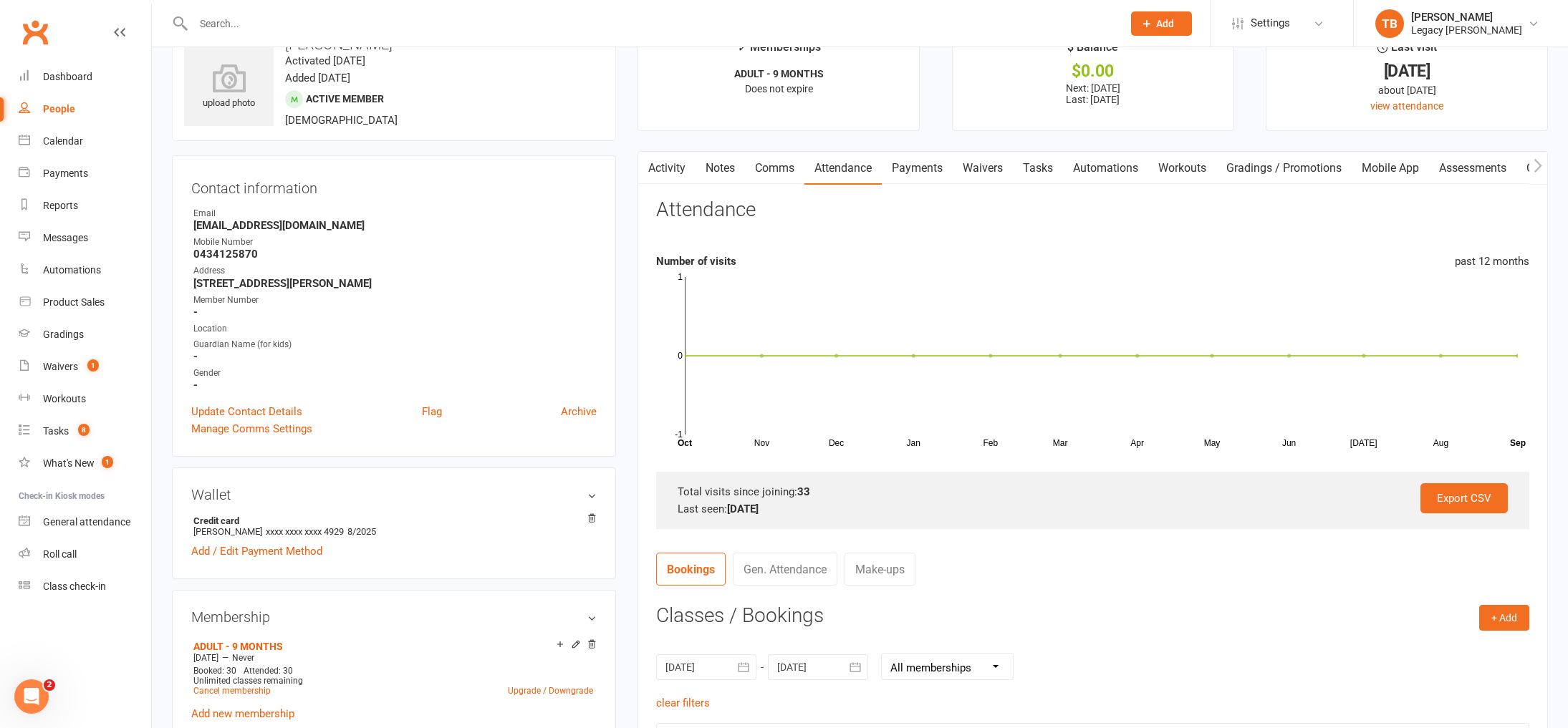
scroll to position [0, 0]
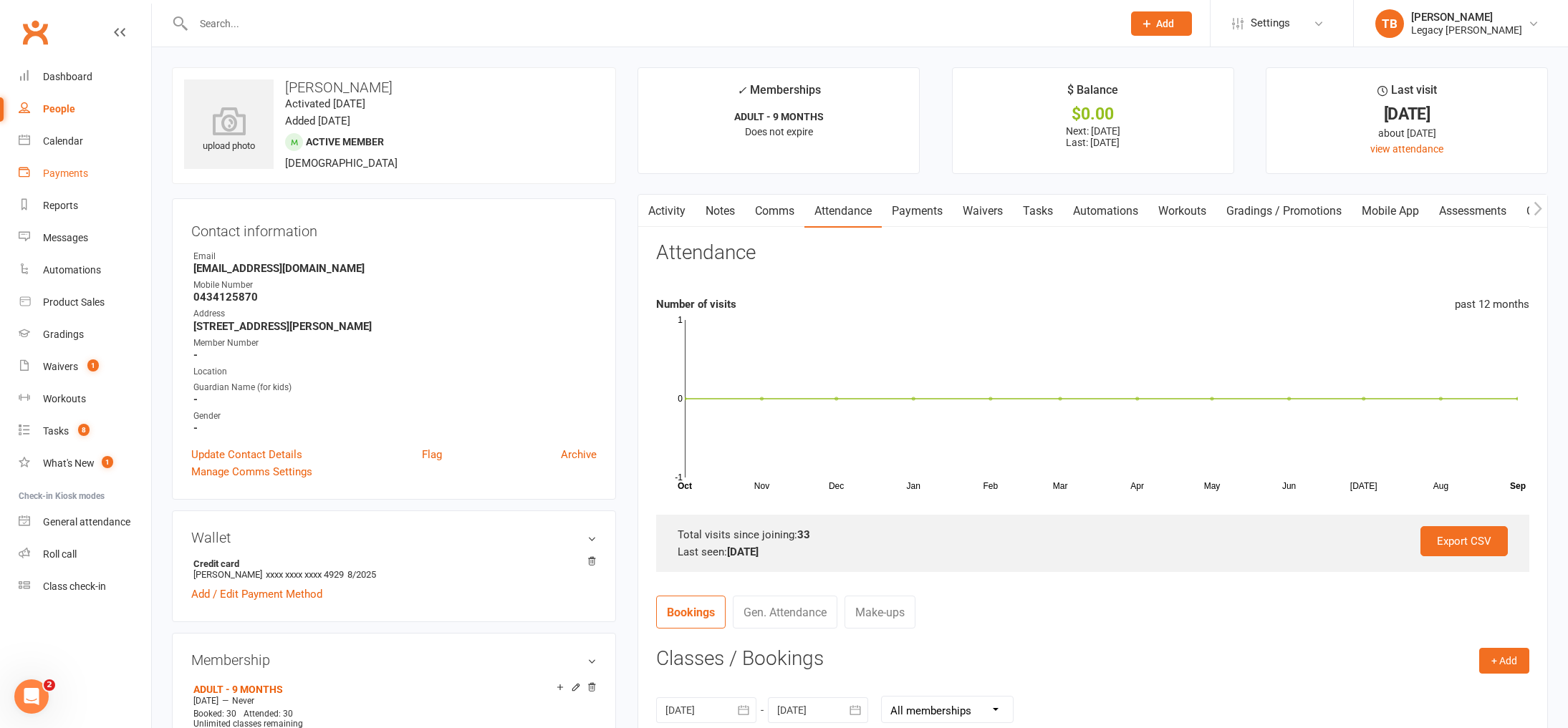
click at [71, 174] on div "Payments" at bounding box center [65, 173] width 45 height 11
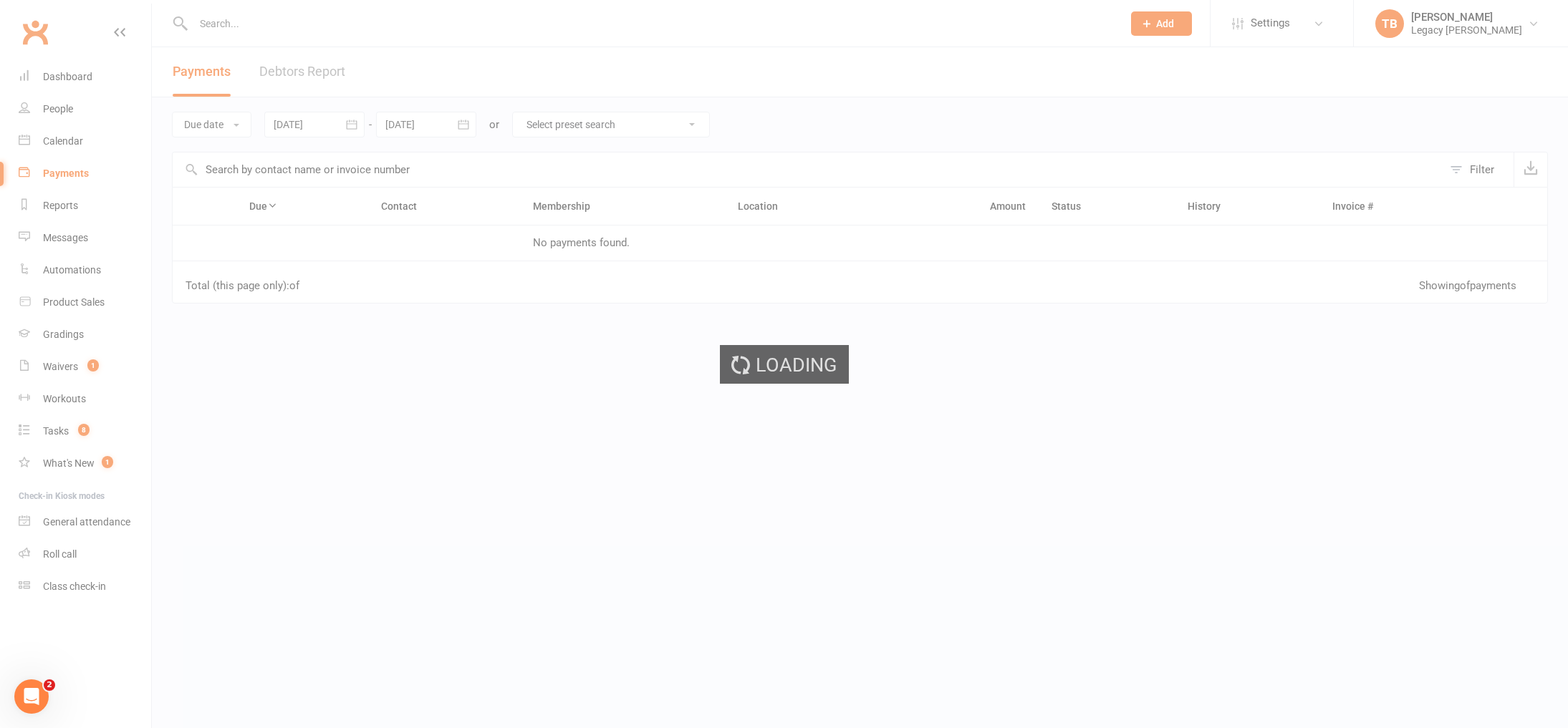
click at [319, 77] on div "Loading" at bounding box center [784, 364] width 1568 height 728
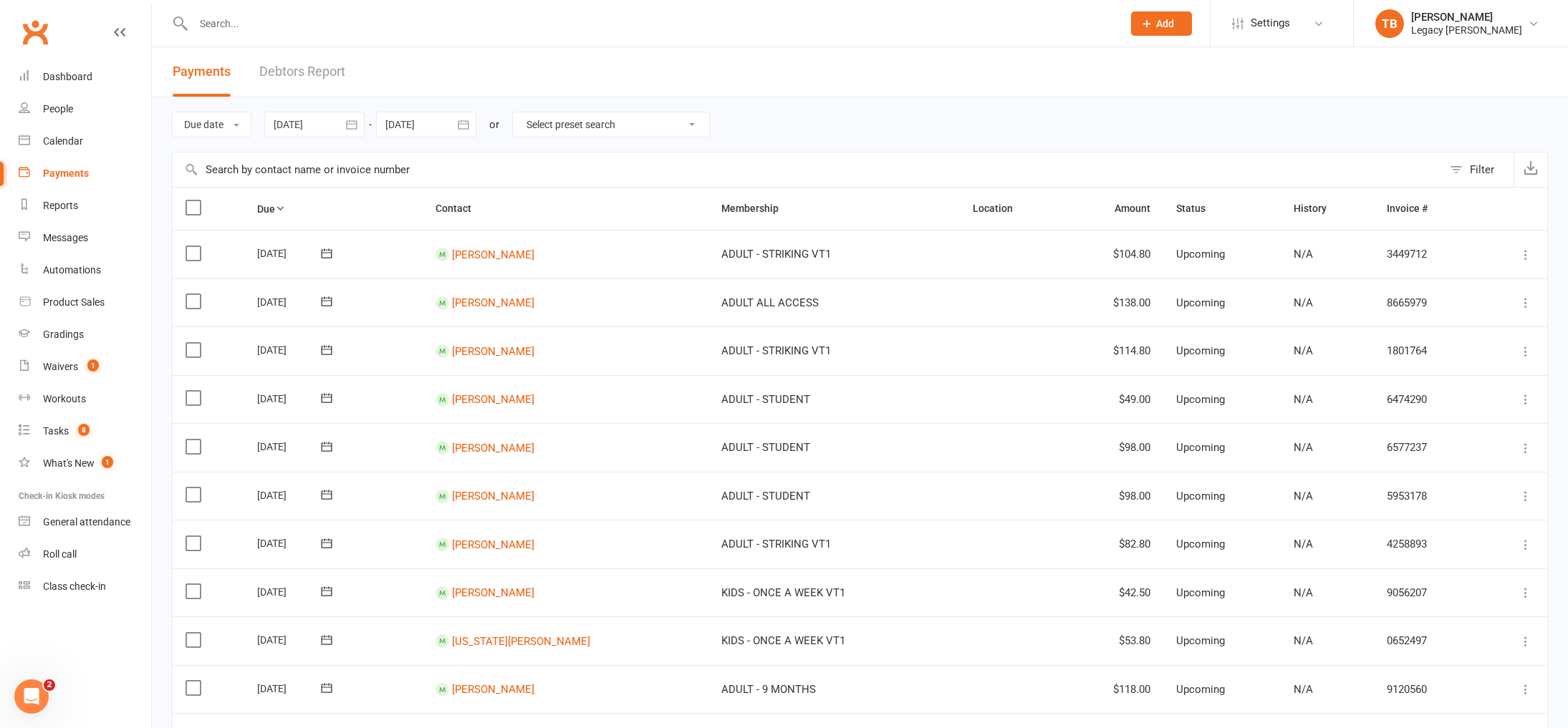
click at [303, 71] on link "Debtors Report" at bounding box center [302, 72] width 86 height 49
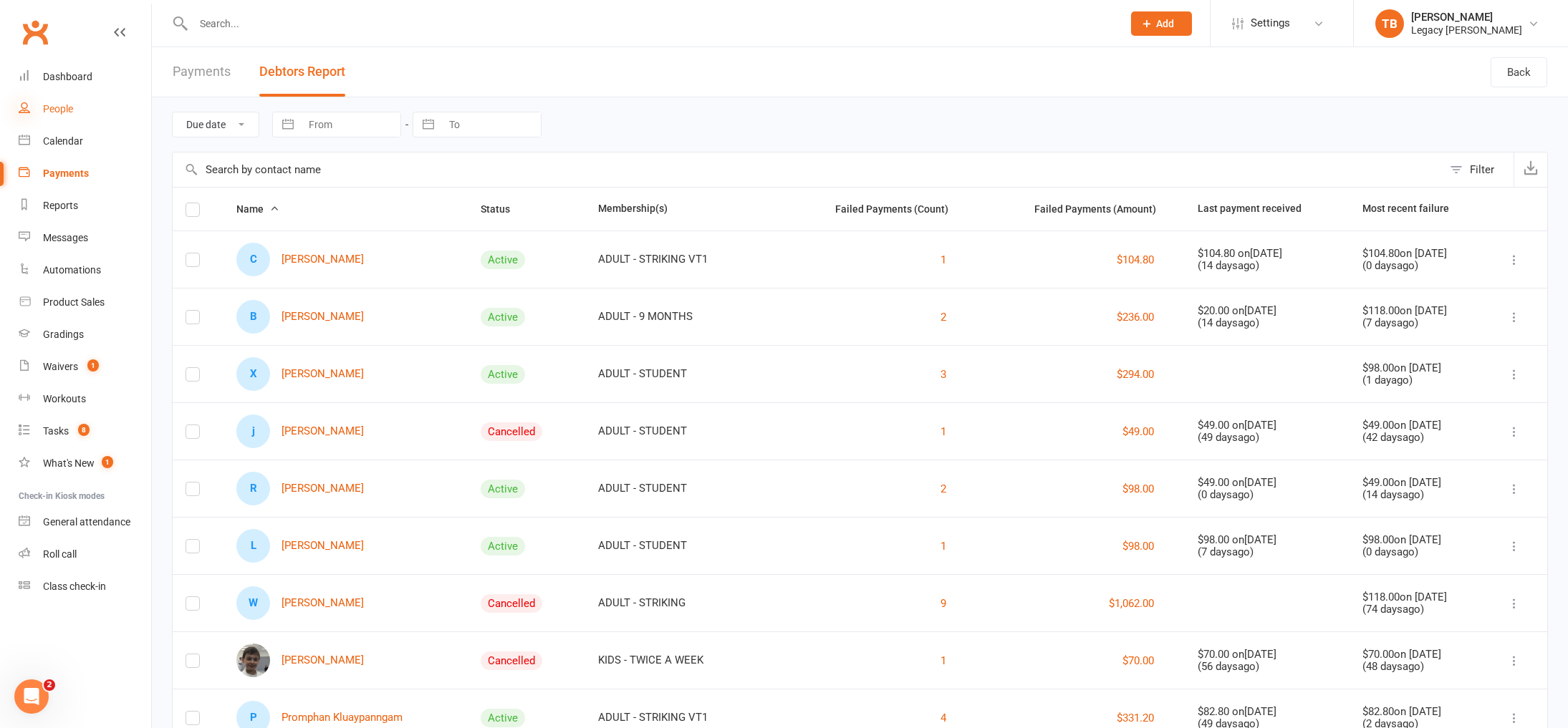
click at [25, 108] on icon at bounding box center [24, 107] width 11 height 11
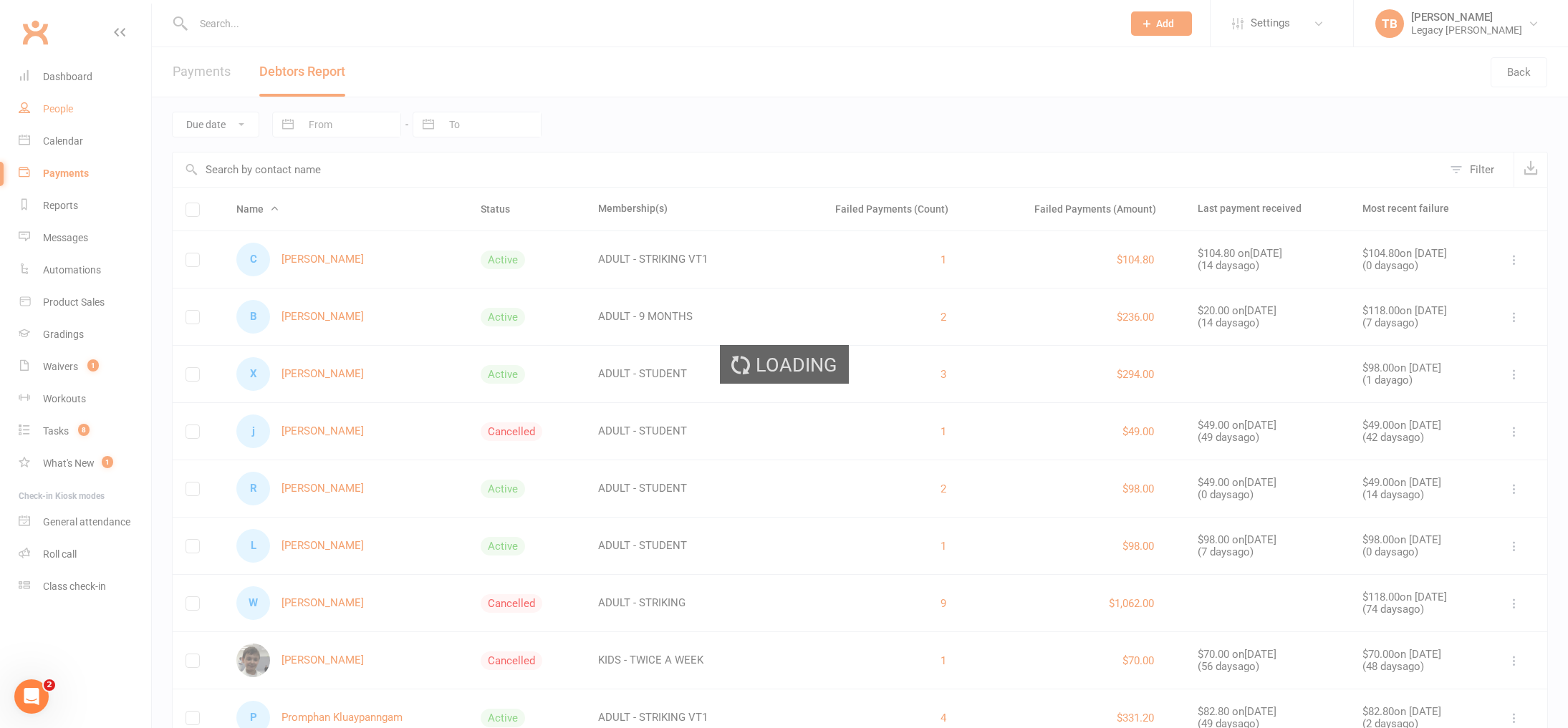
select select "true"
select select "100"
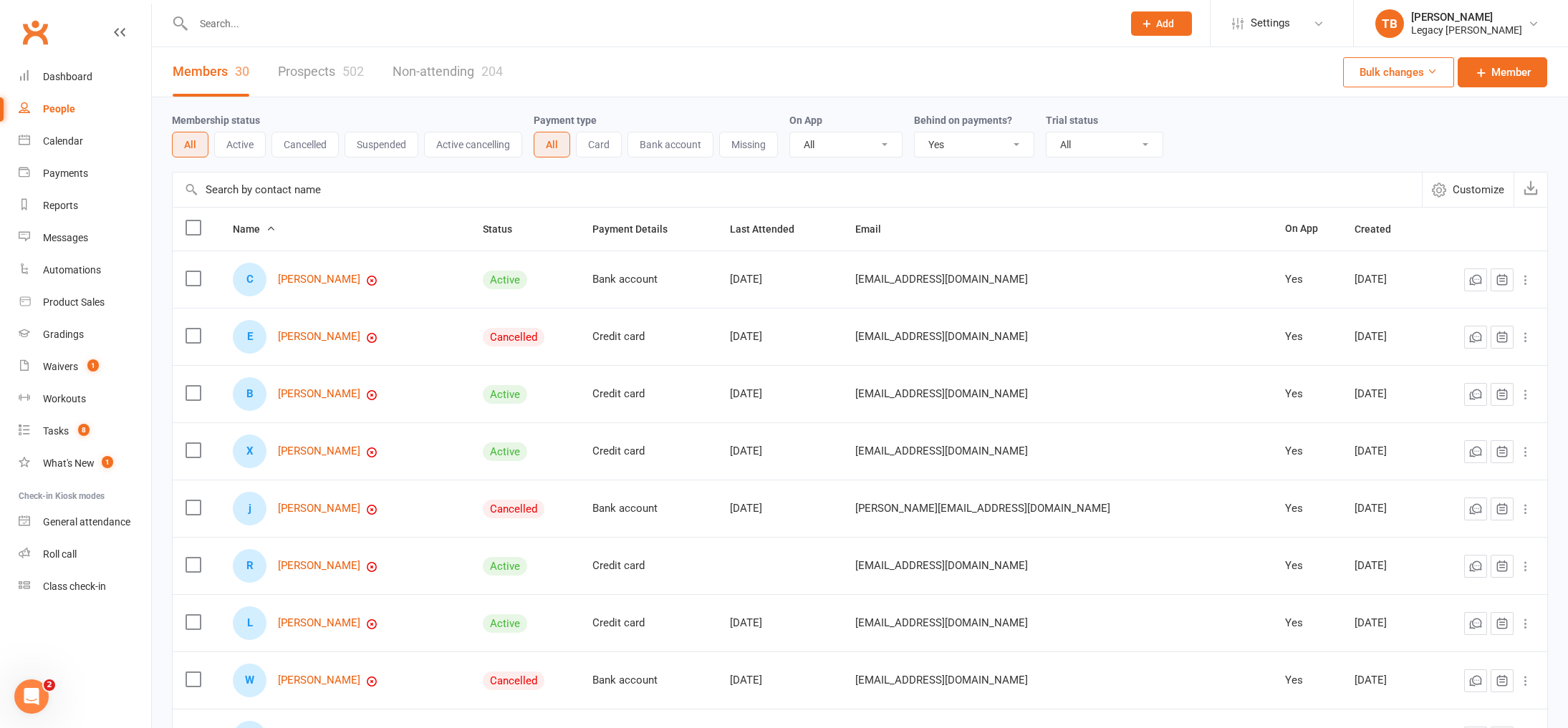
click at [239, 26] on input "text" at bounding box center [651, 23] width 924 height 20
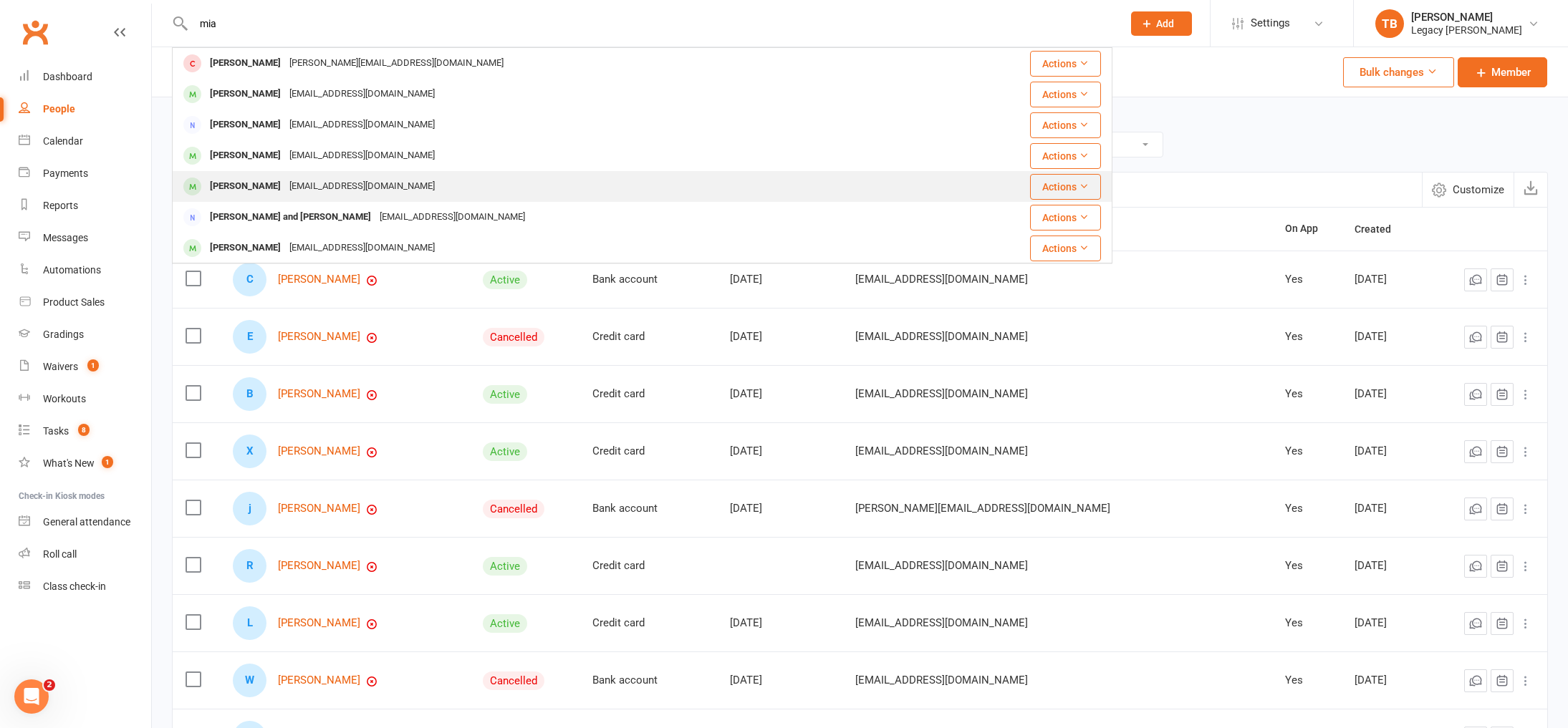
type input "mia"
click at [319, 191] on div "tshinno0510@gmail.com" at bounding box center [361, 187] width 154 height 21
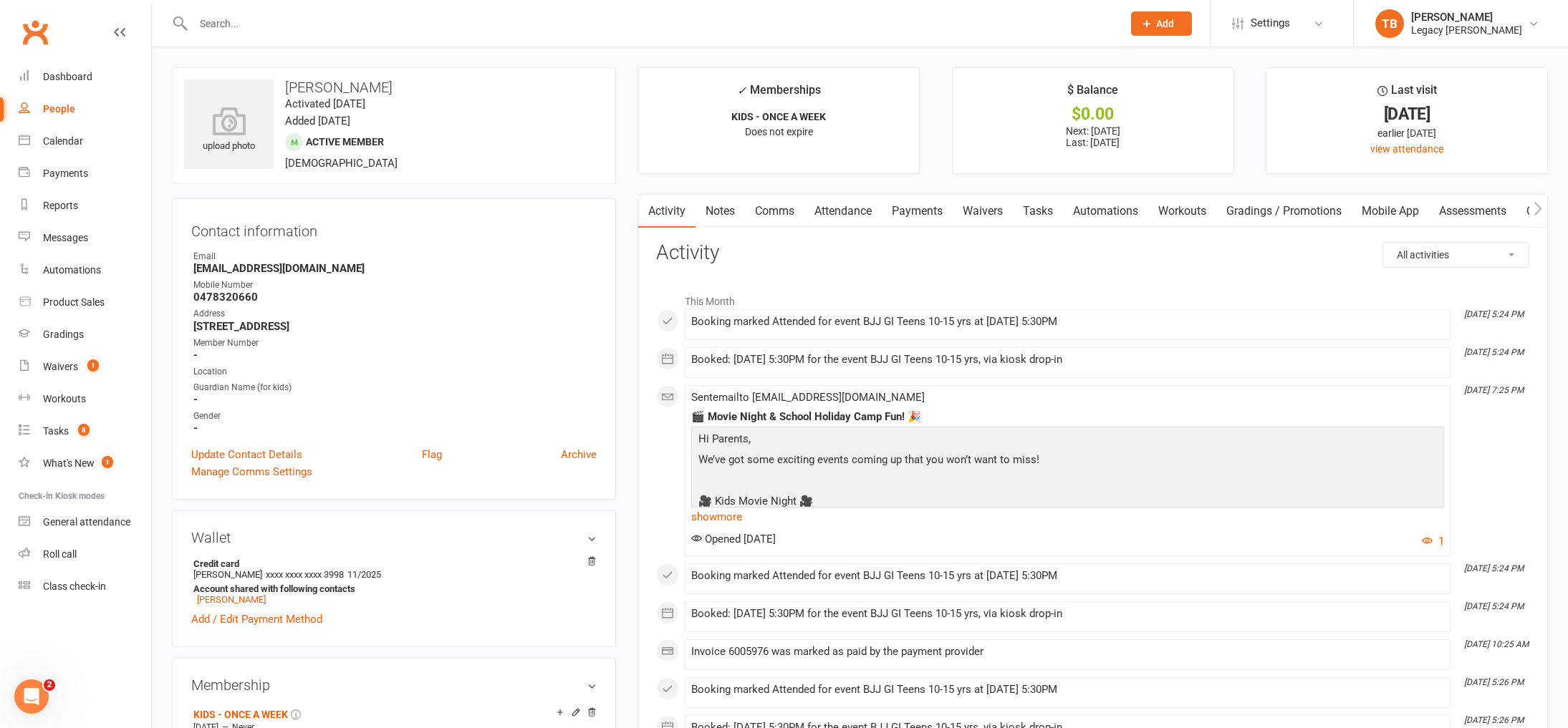
click at [935, 211] on link "Payments" at bounding box center [917, 211] width 71 height 33
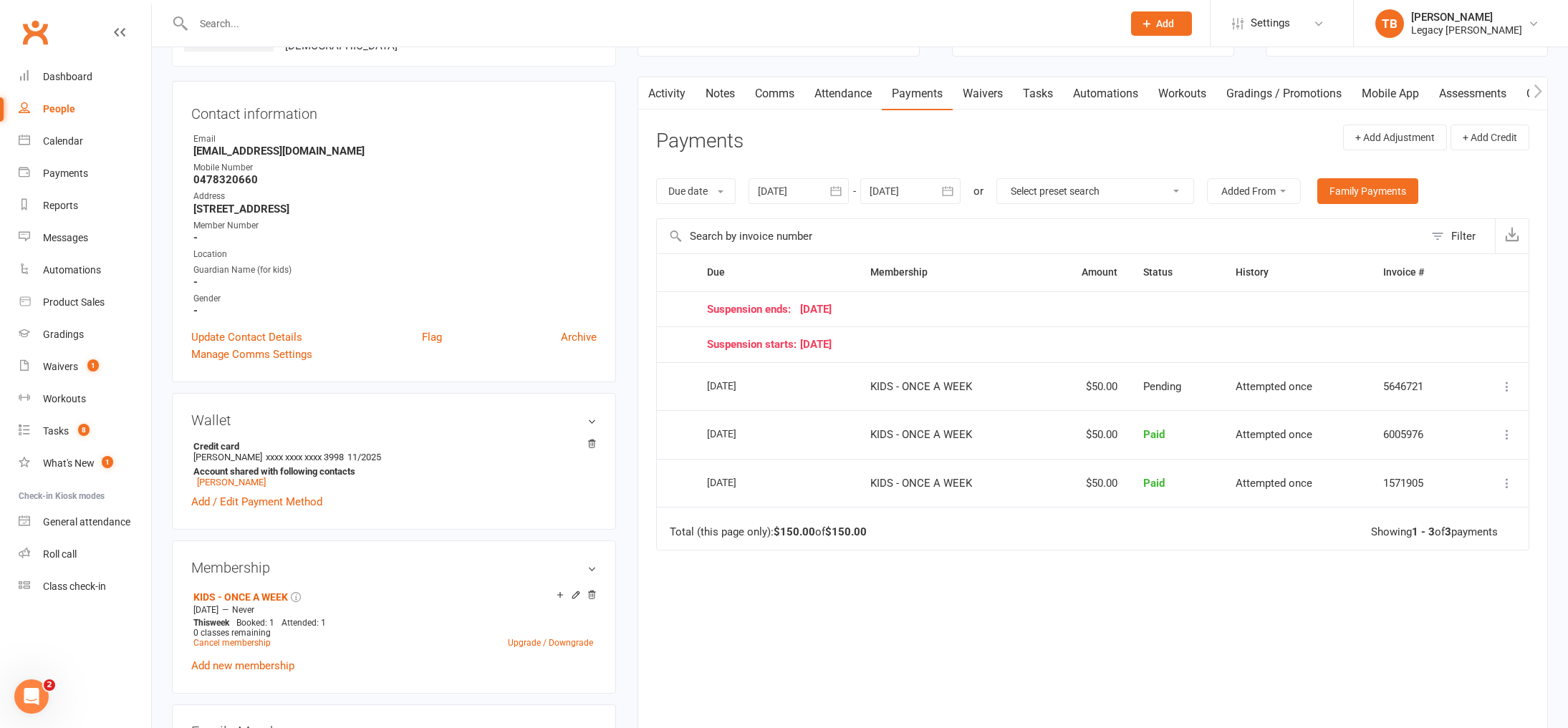
scroll to position [119, 0]
click at [72, 149] on link "Calendar" at bounding box center [85, 141] width 132 height 33
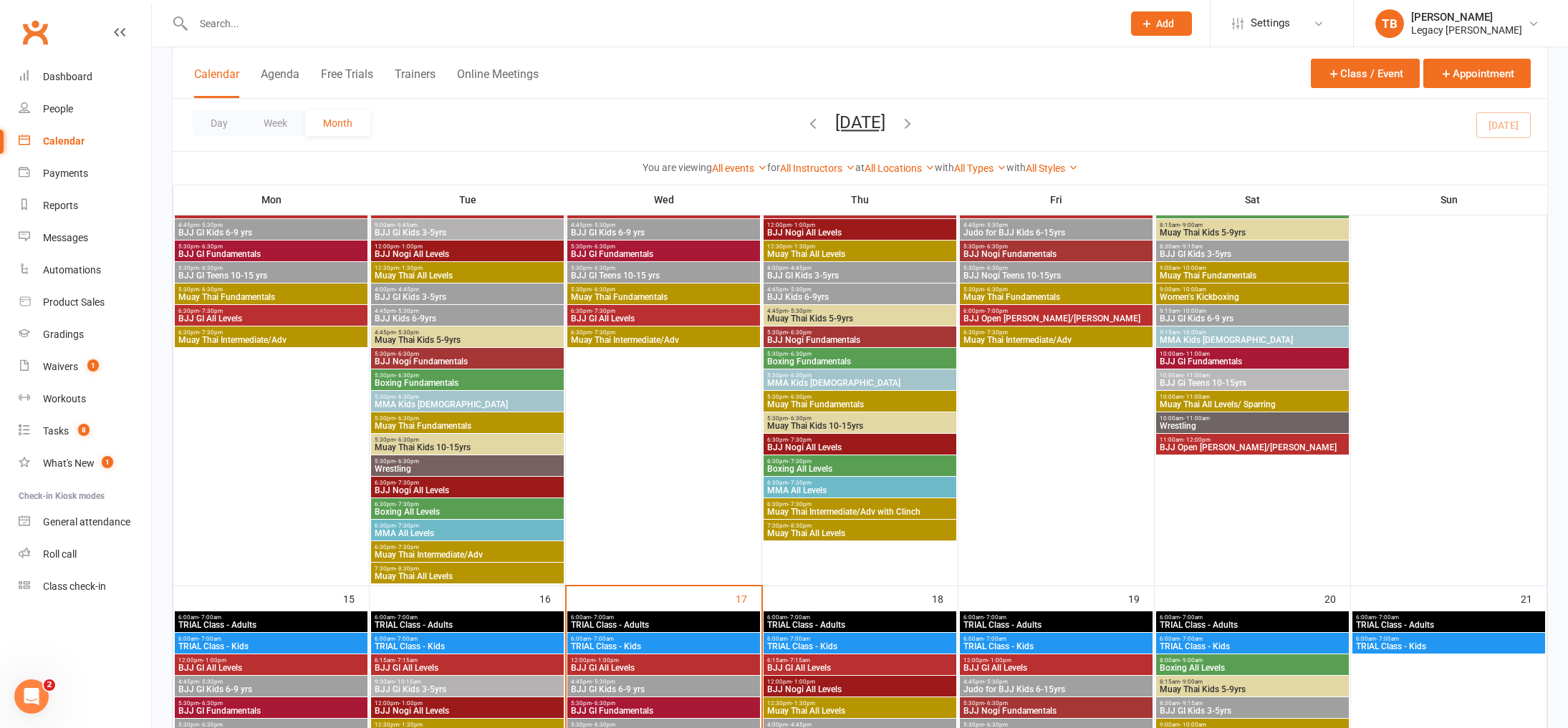
scroll to position [952, 0]
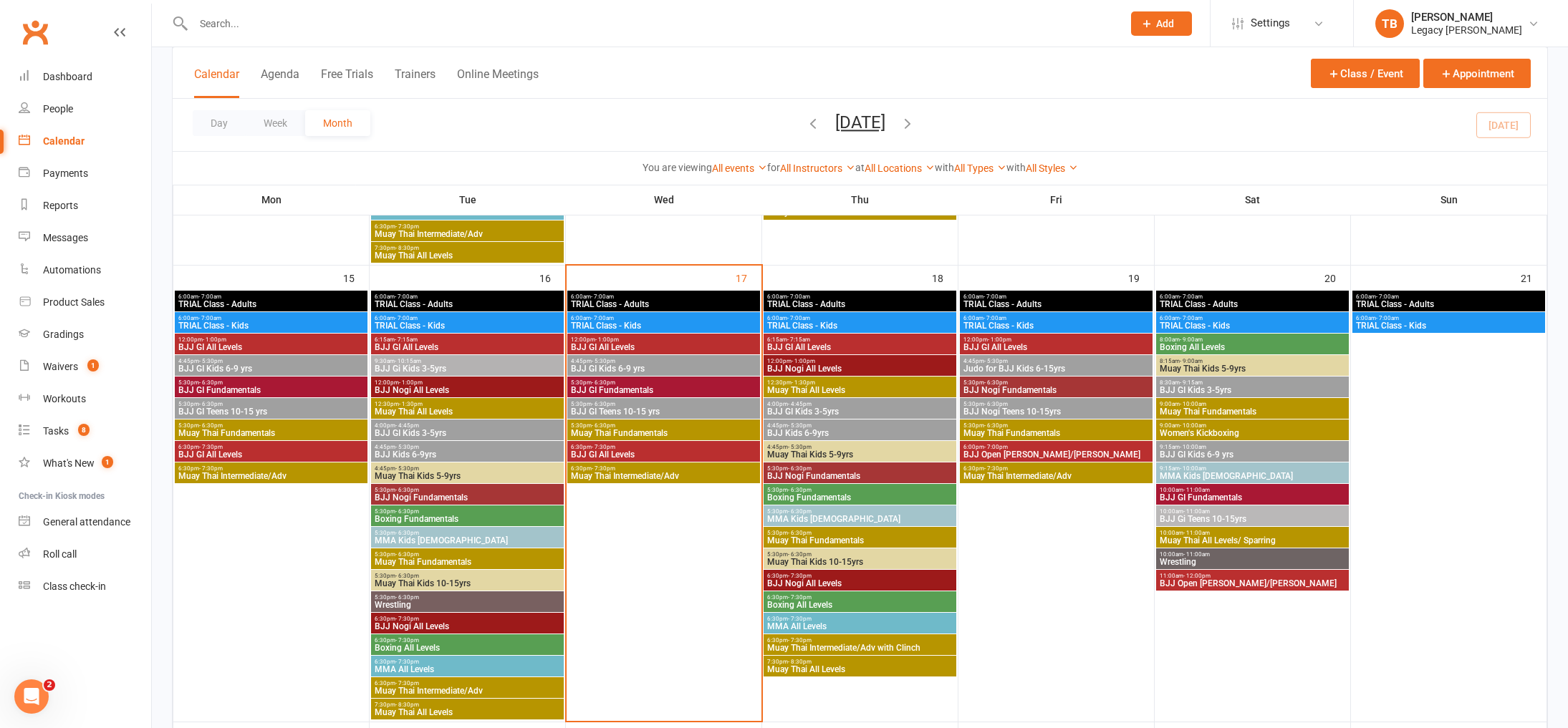
click at [667, 432] on span "Muay Thai Fundamentals" at bounding box center [664, 434] width 187 height 9
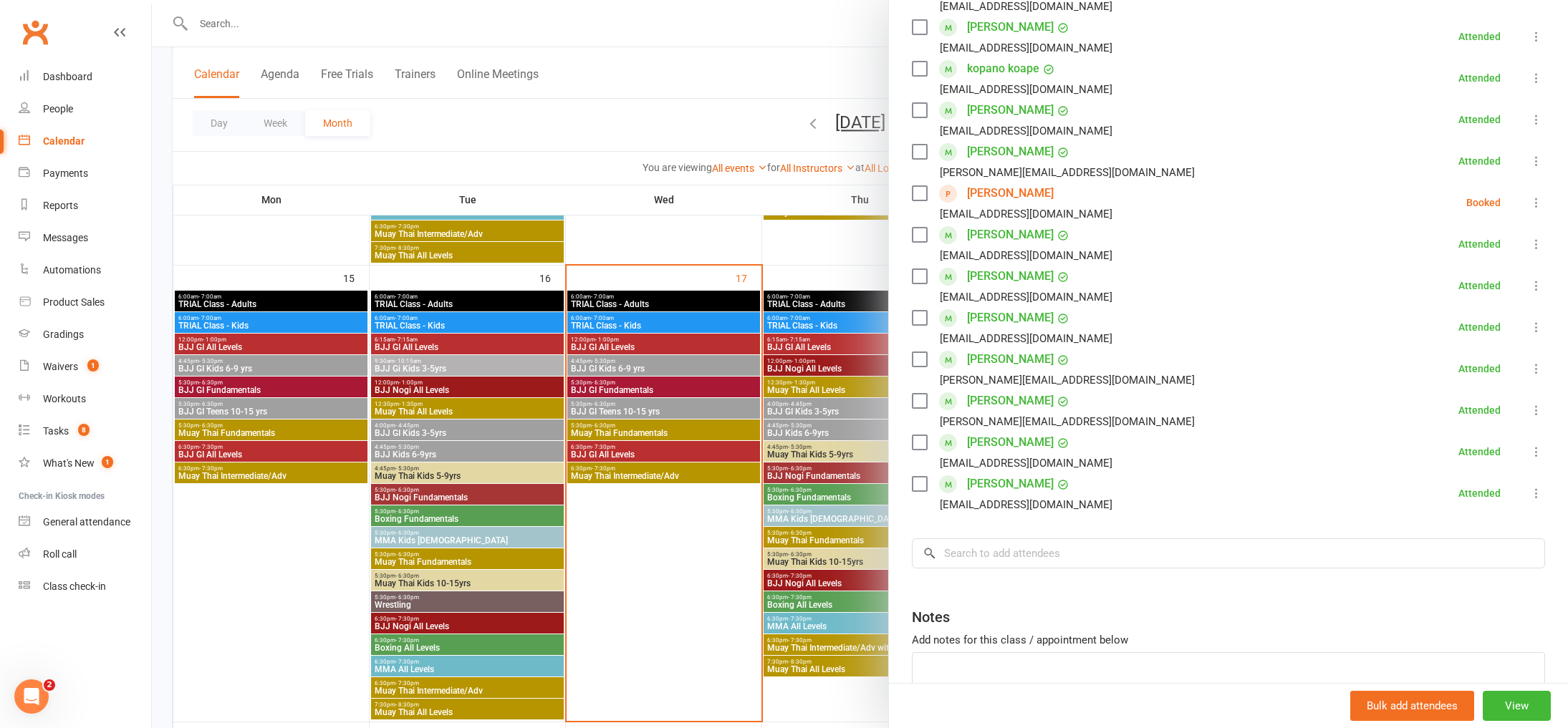
scroll to position [376, 0]
click at [1050, 539] on input "search" at bounding box center [1229, 553] width 633 height 30
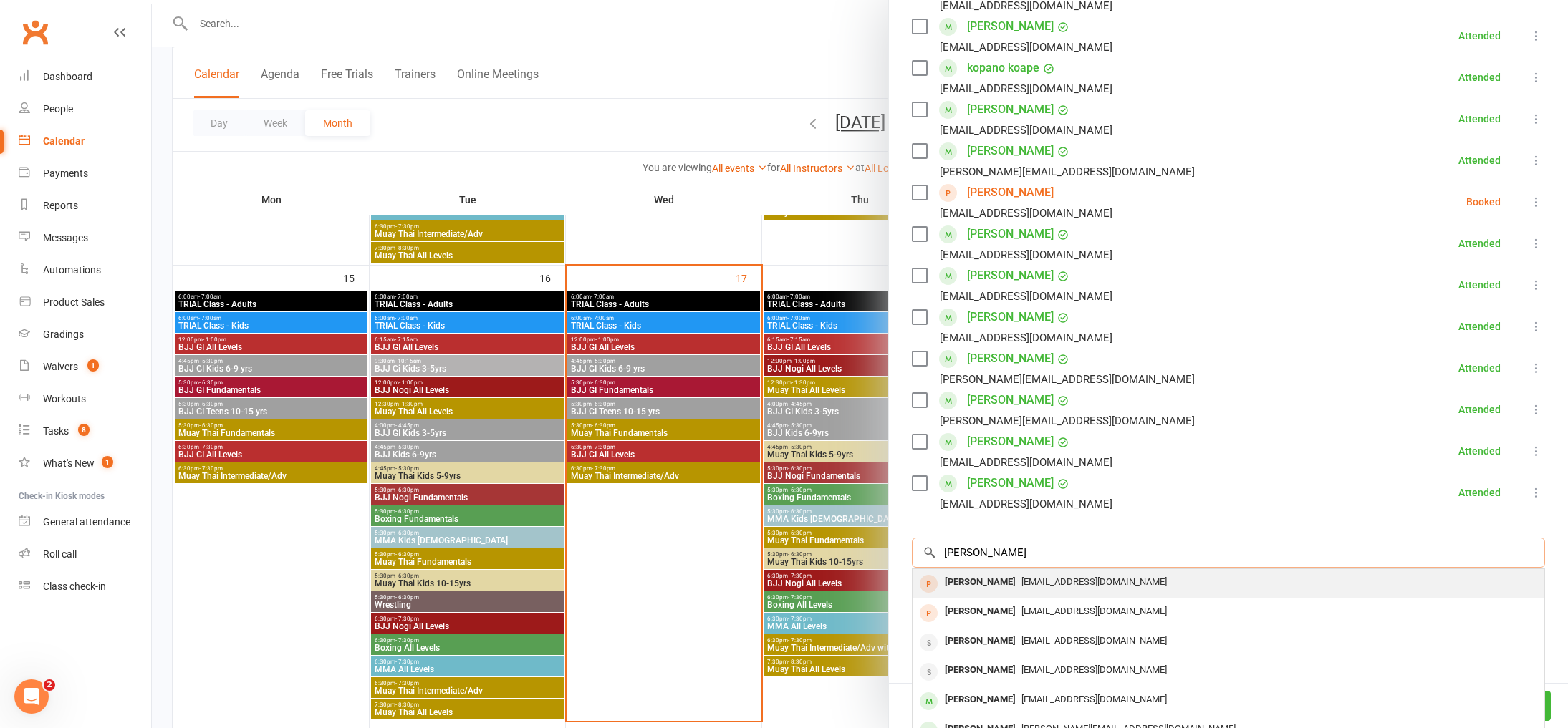
type input "[PERSON_NAME]"
click at [1081, 587] on span "Lukekralicyt@gmail.com" at bounding box center [1094, 582] width 145 height 11
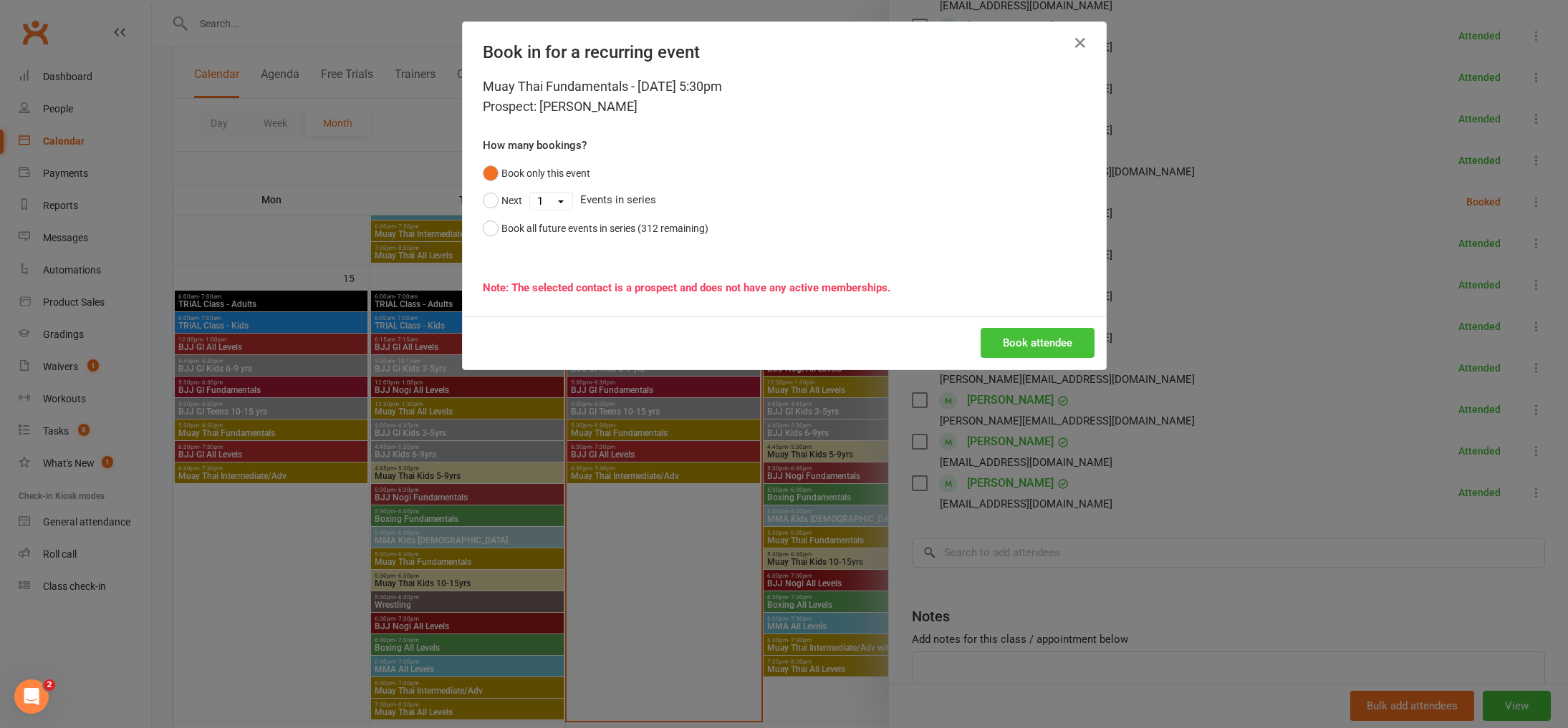
click at [1029, 342] on button "Book attendee" at bounding box center [1037, 343] width 114 height 30
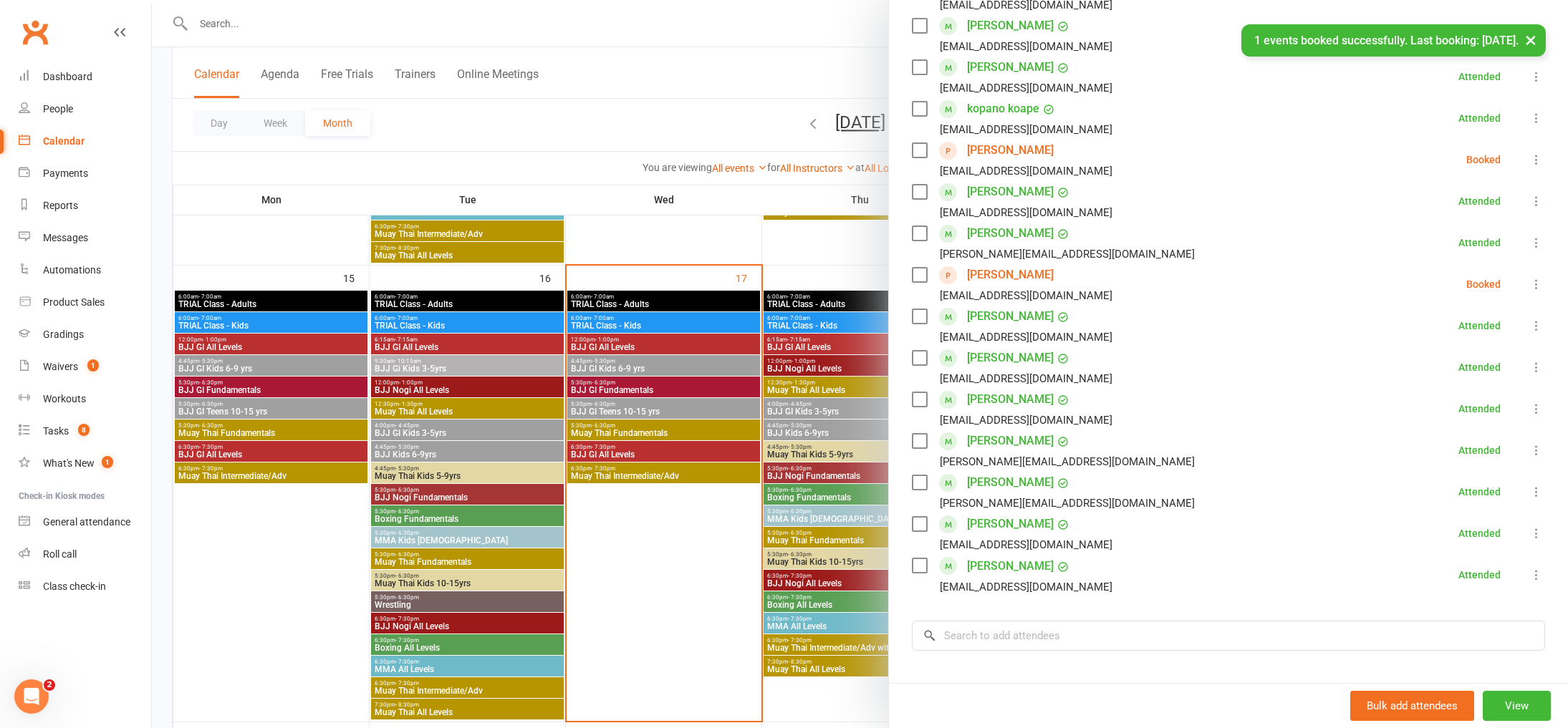
scroll to position [365, 0]
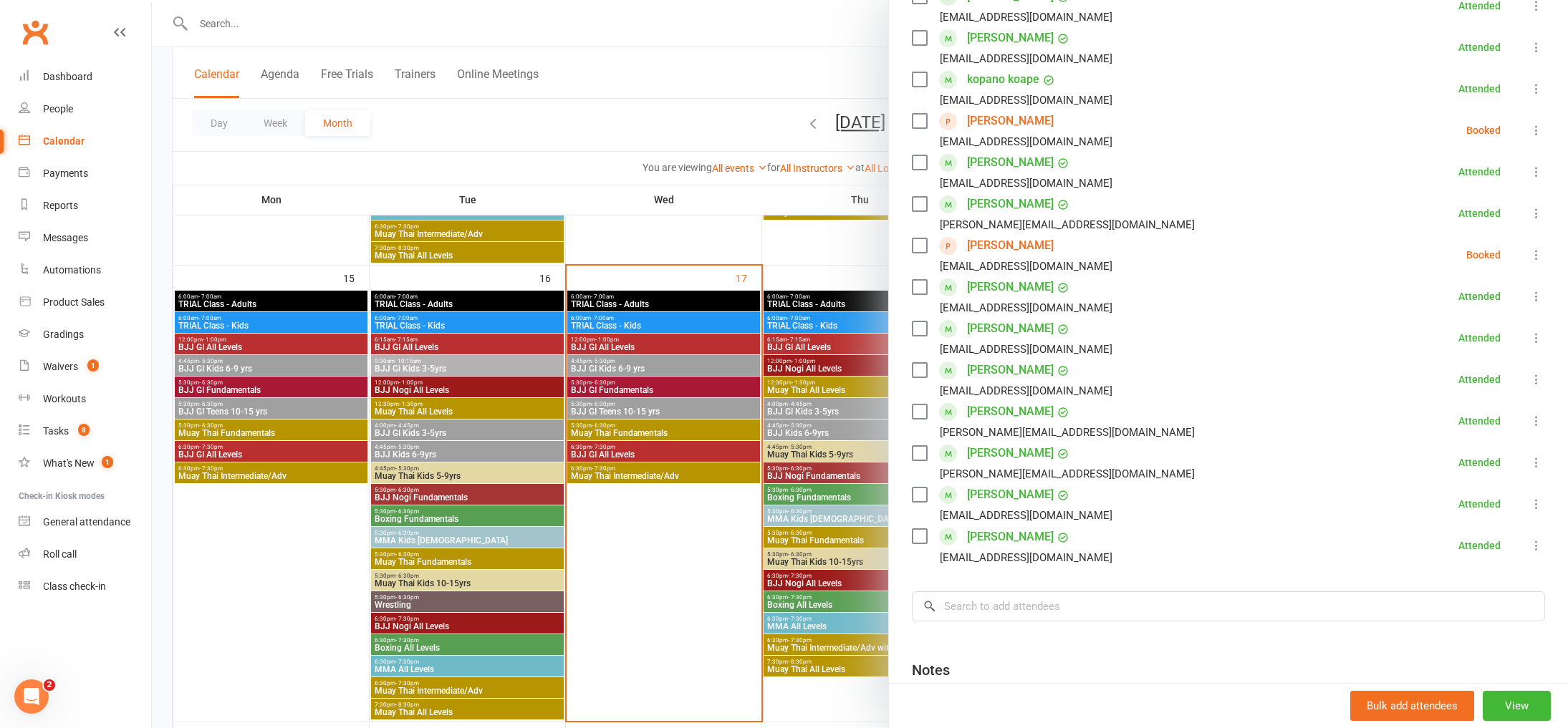
click at [536, 111] on div at bounding box center [859, 364] width 1416 height 728
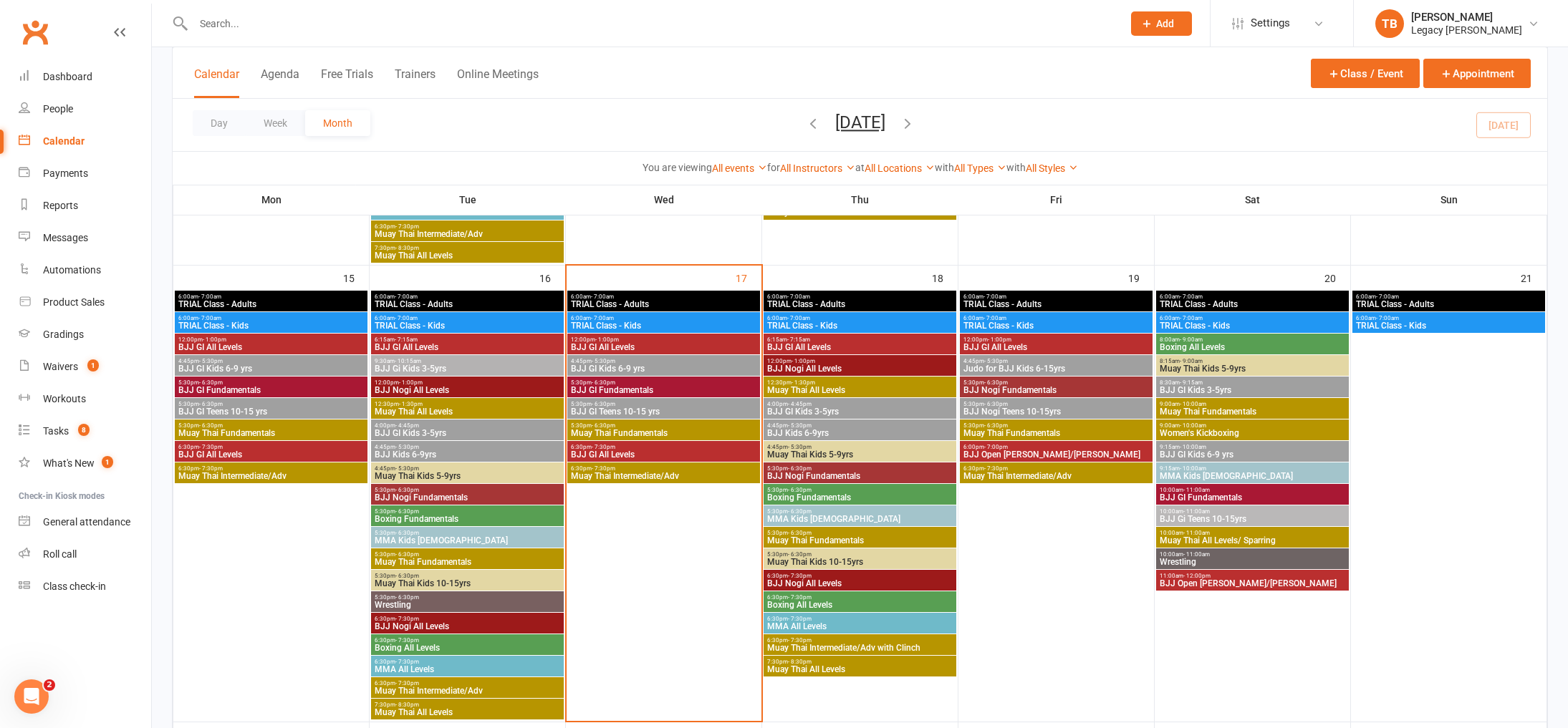
click at [94, 145] on link "Calendar" at bounding box center [85, 141] width 132 height 33
click at [284, 19] on input "text" at bounding box center [651, 23] width 924 height 20
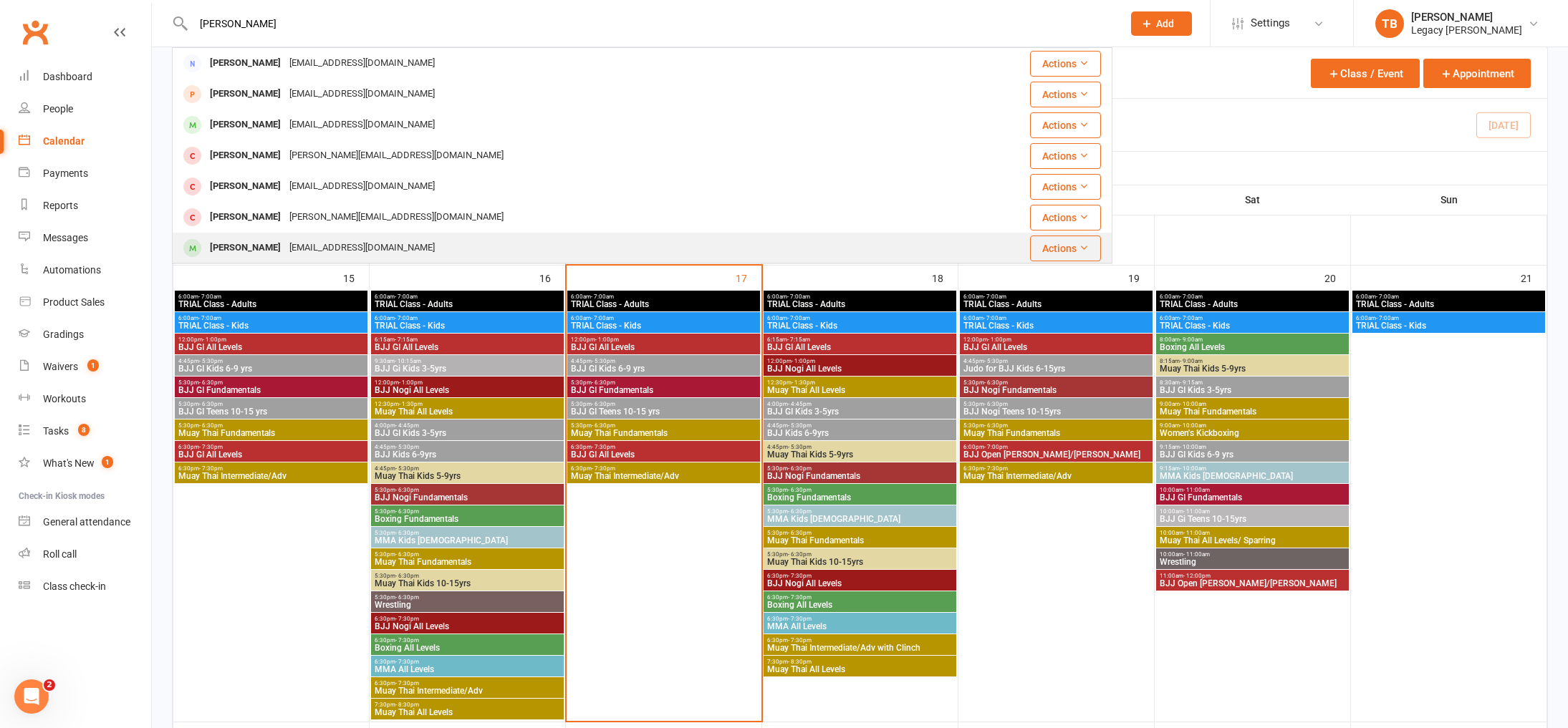
type input "chloe chen"
click at [378, 241] on div "chloeechen1103@gmail.com" at bounding box center [361, 249] width 154 height 21
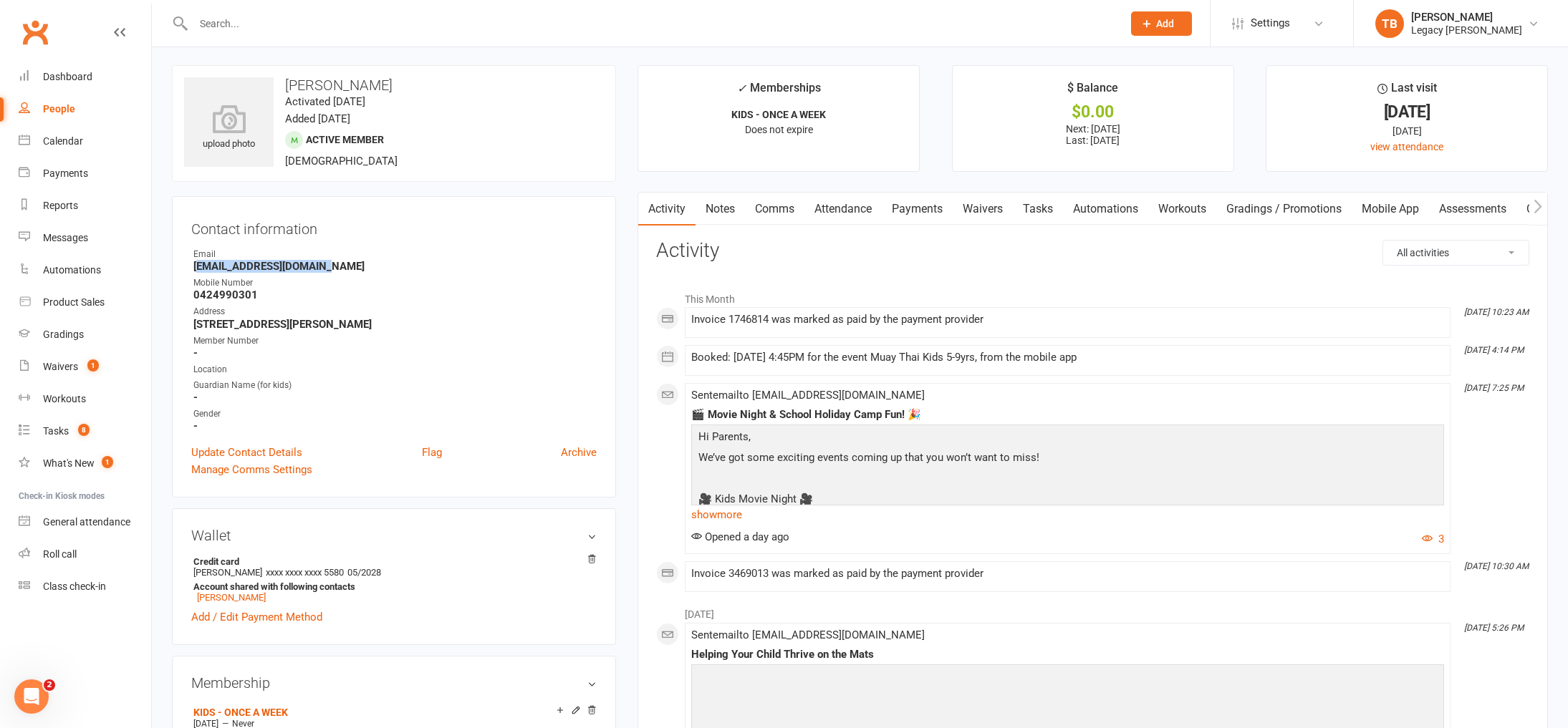
scroll to position [2, 0]
drag, startPoint x: 197, startPoint y: 270, endPoint x: 361, endPoint y: 269, distance: 164.0
click at [361, 269] on strong "chloeechen1103@gmail.com" at bounding box center [395, 267] width 404 height 13
click at [357, 269] on strong "chloeechen1103@gmail.com" at bounding box center [395, 268] width 404 height 13
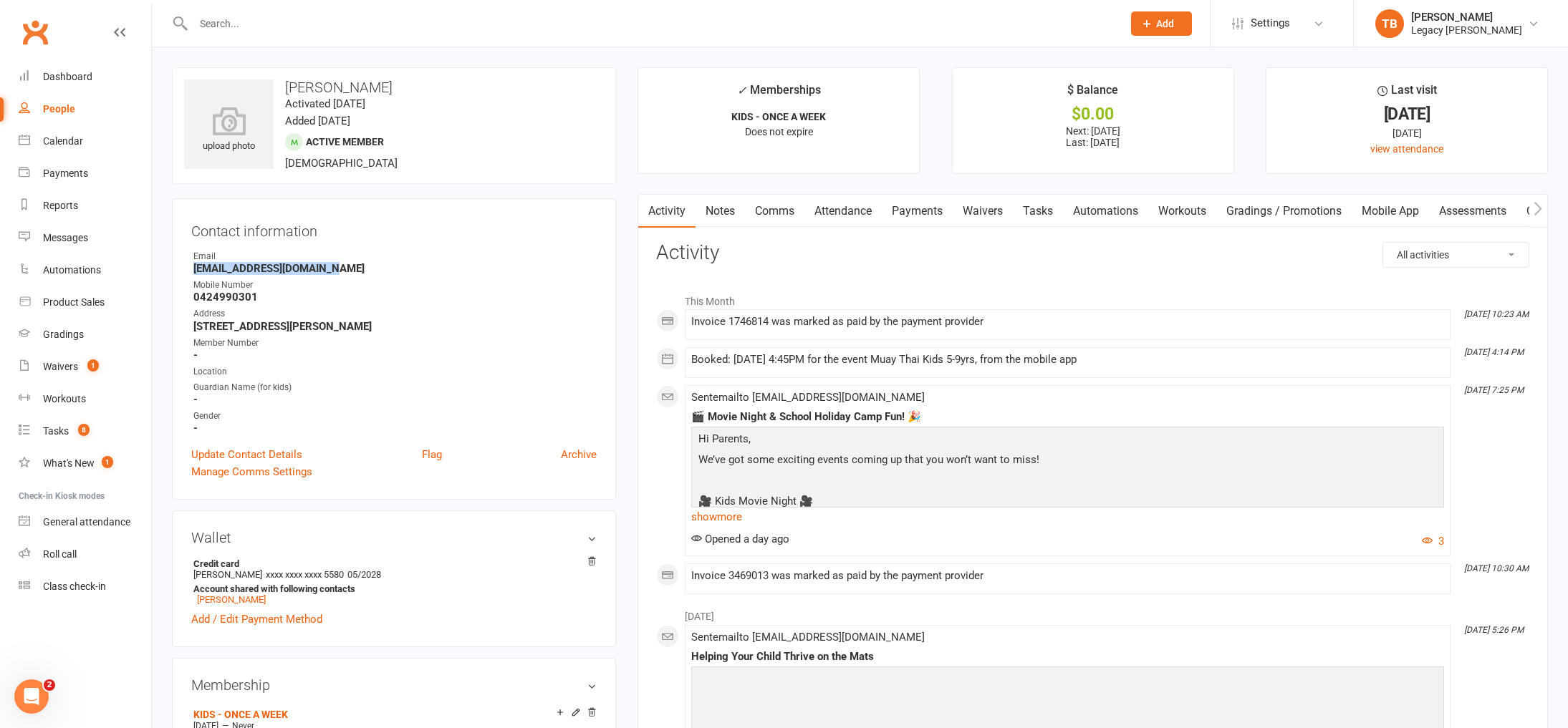
drag, startPoint x: 353, startPoint y: 265, endPoint x: 164, endPoint y: 268, distance: 189.0
copy strong "chloeechen1103@gmail.com"
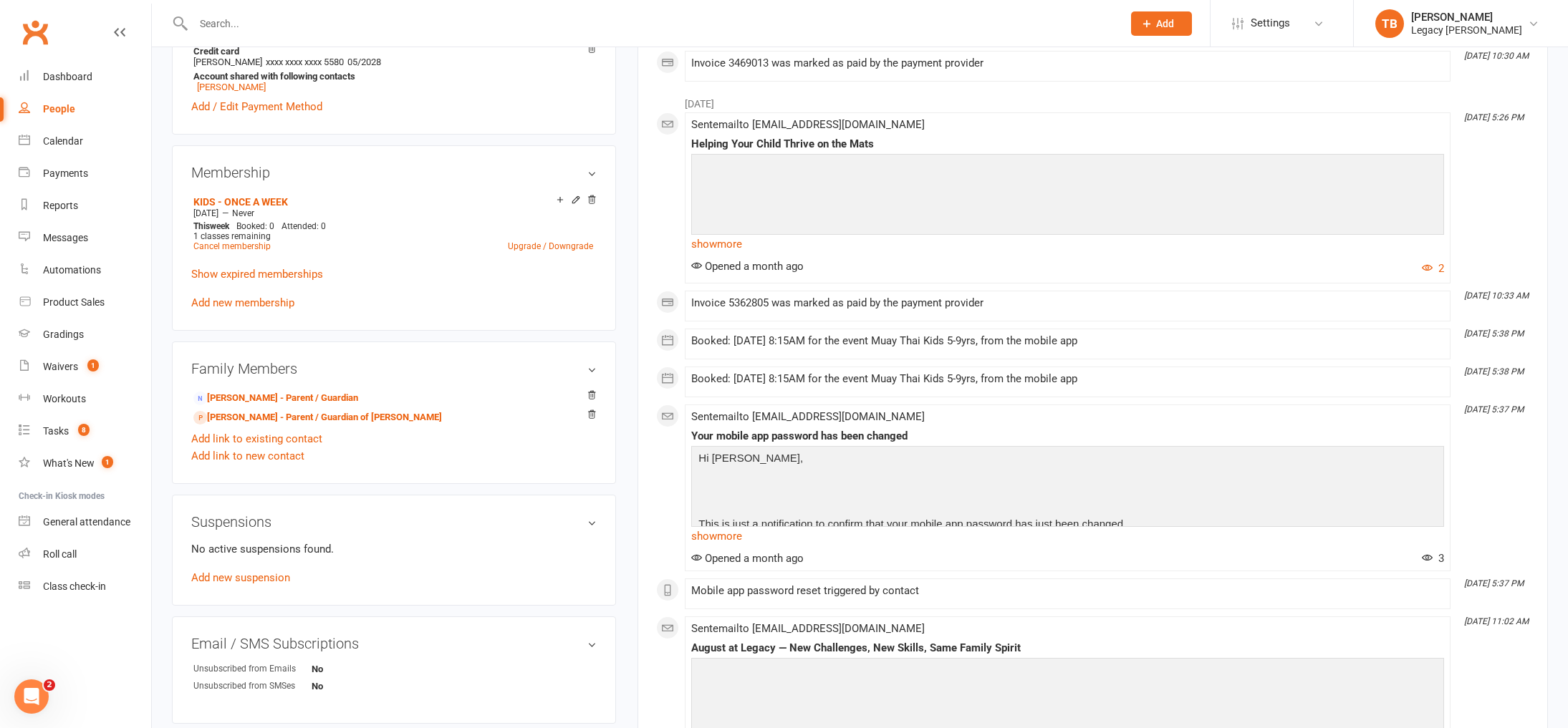
scroll to position [624, 0]
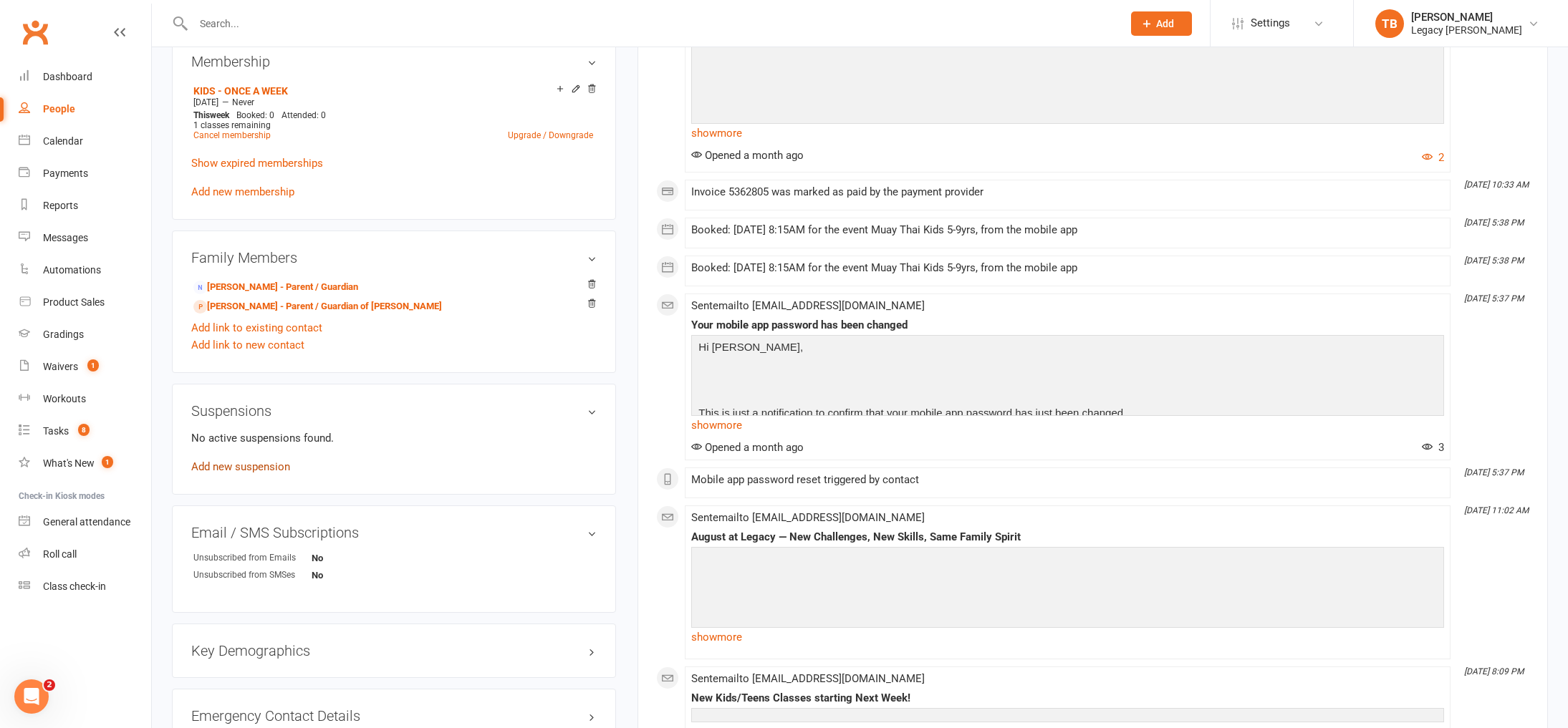
click at [273, 468] on link "Add new suspension" at bounding box center [241, 467] width 99 height 13
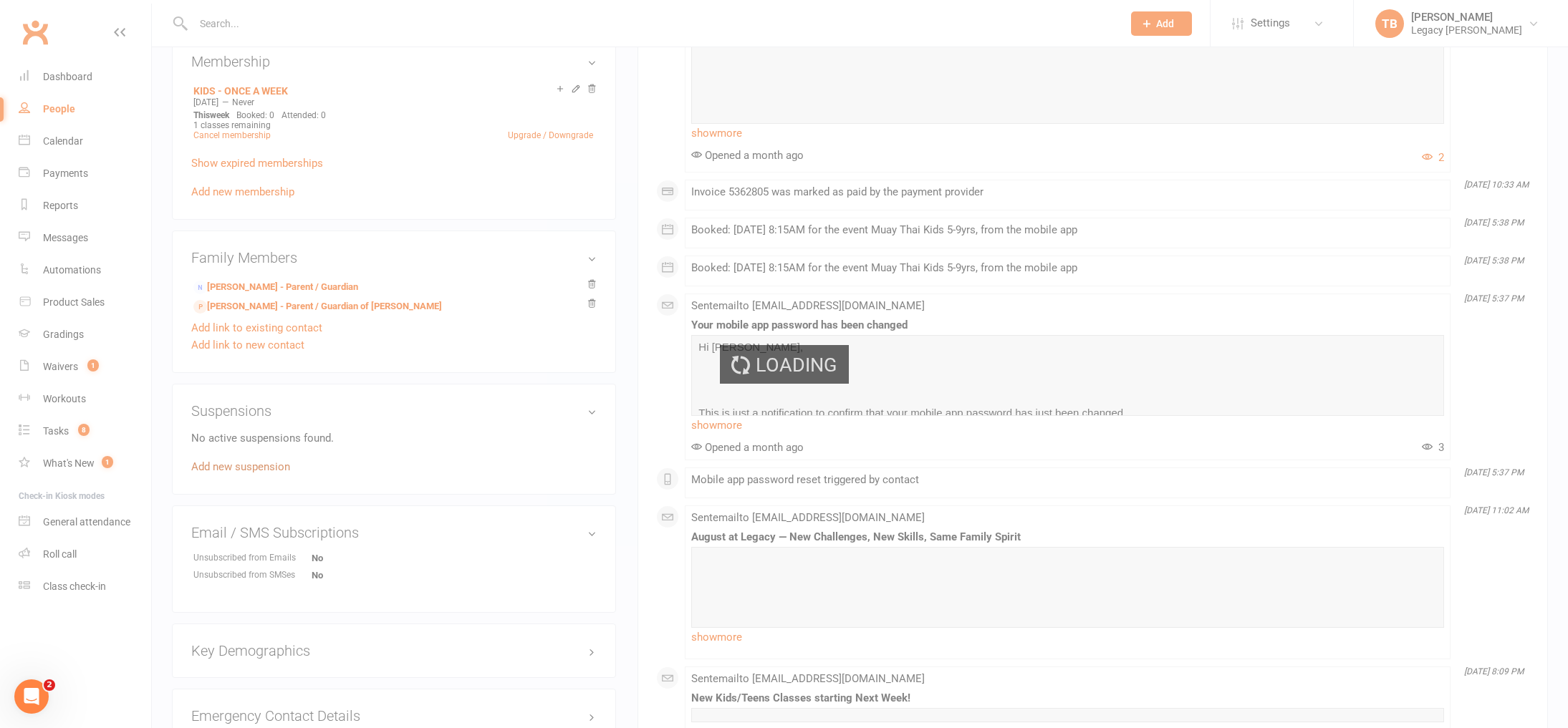
scroll to position [545, 0]
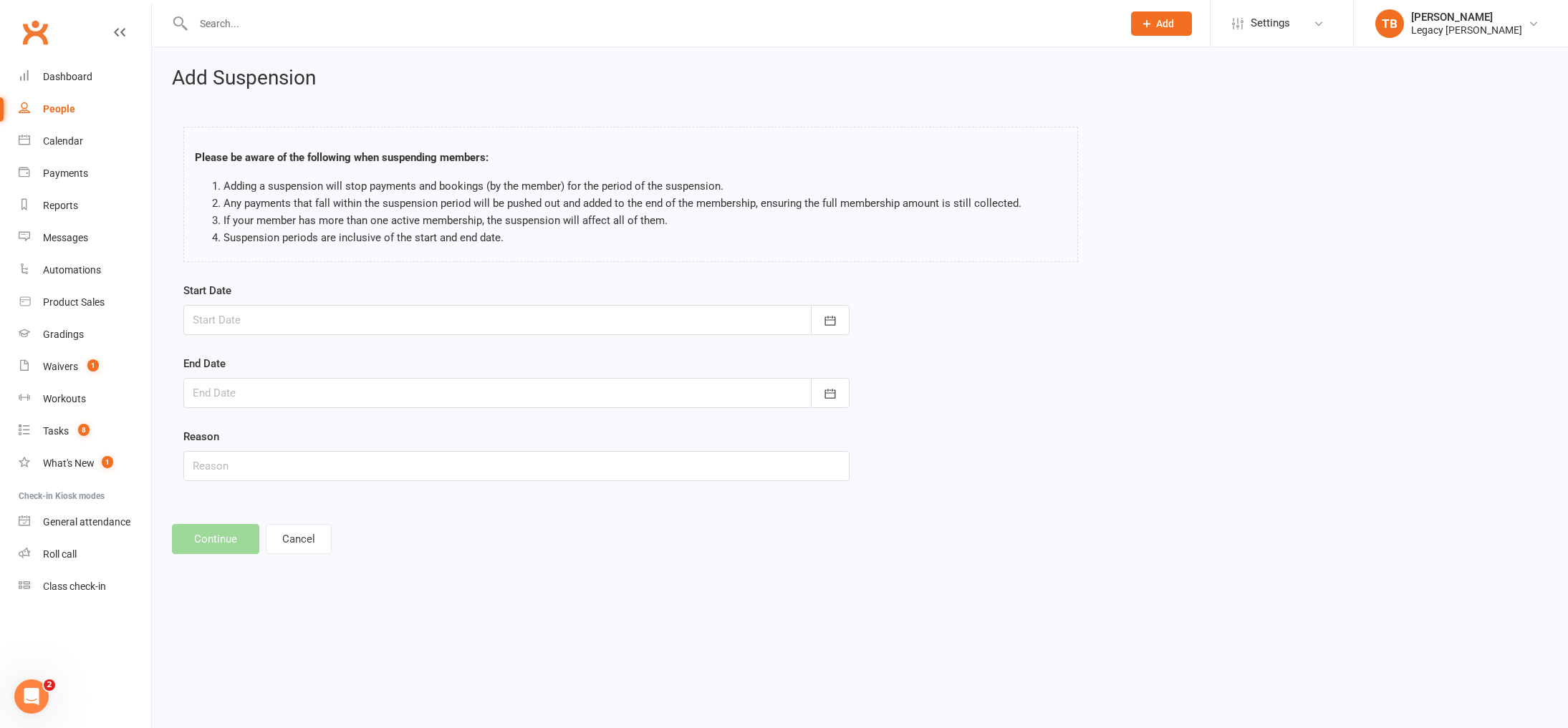
click at [484, 308] on div at bounding box center [516, 320] width 666 height 30
click at [278, 525] on span "29" at bounding box center [272, 519] width 11 height 11
type input "29 Sep 2025"
click at [729, 410] on form "Start Date 29 Sep 2025 September 2025 Sun Mon Tue Wed Thu Fri Sat 36 31 01 02 0…" at bounding box center [516, 382] width 666 height 199
click at [734, 400] on div at bounding box center [516, 393] width 666 height 30
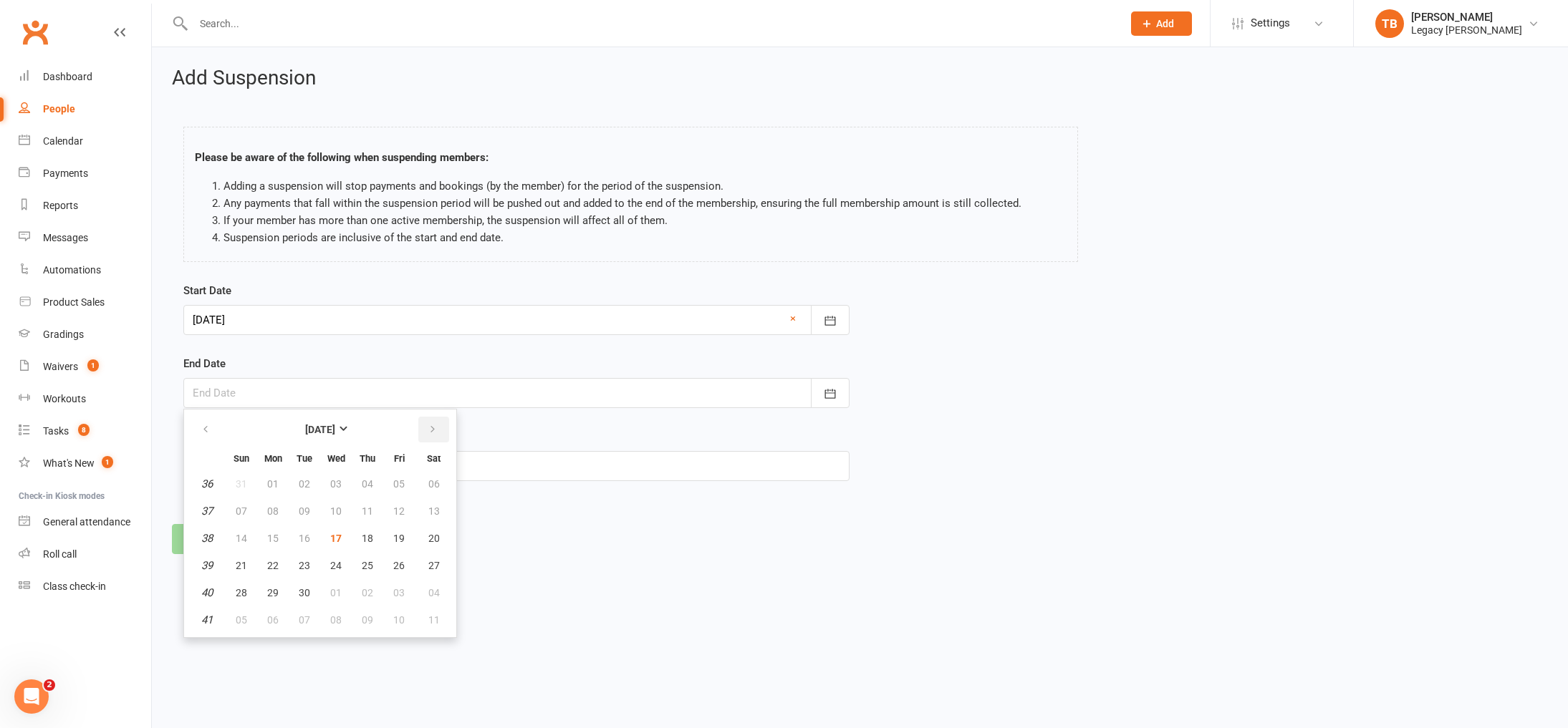
click at [430, 437] on button "button" at bounding box center [434, 429] width 31 height 26
click at [240, 561] on span "19" at bounding box center [241, 566] width 11 height 11
type input "19 Oct 2025"
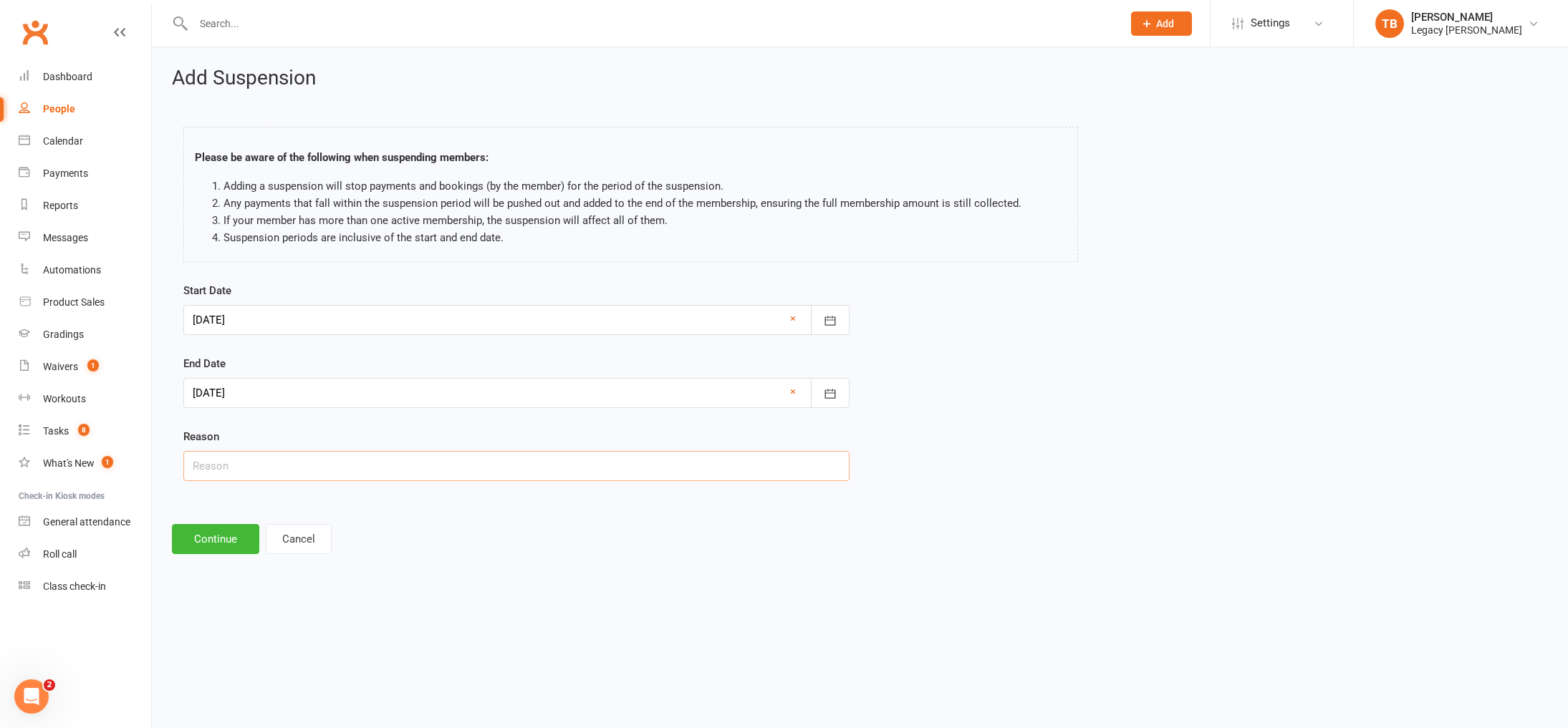
click at [258, 473] on input "text" at bounding box center [516, 466] width 666 height 30
type input "S"
type input "Away"
click at [247, 549] on button "Continue" at bounding box center [215, 539] width 87 height 30
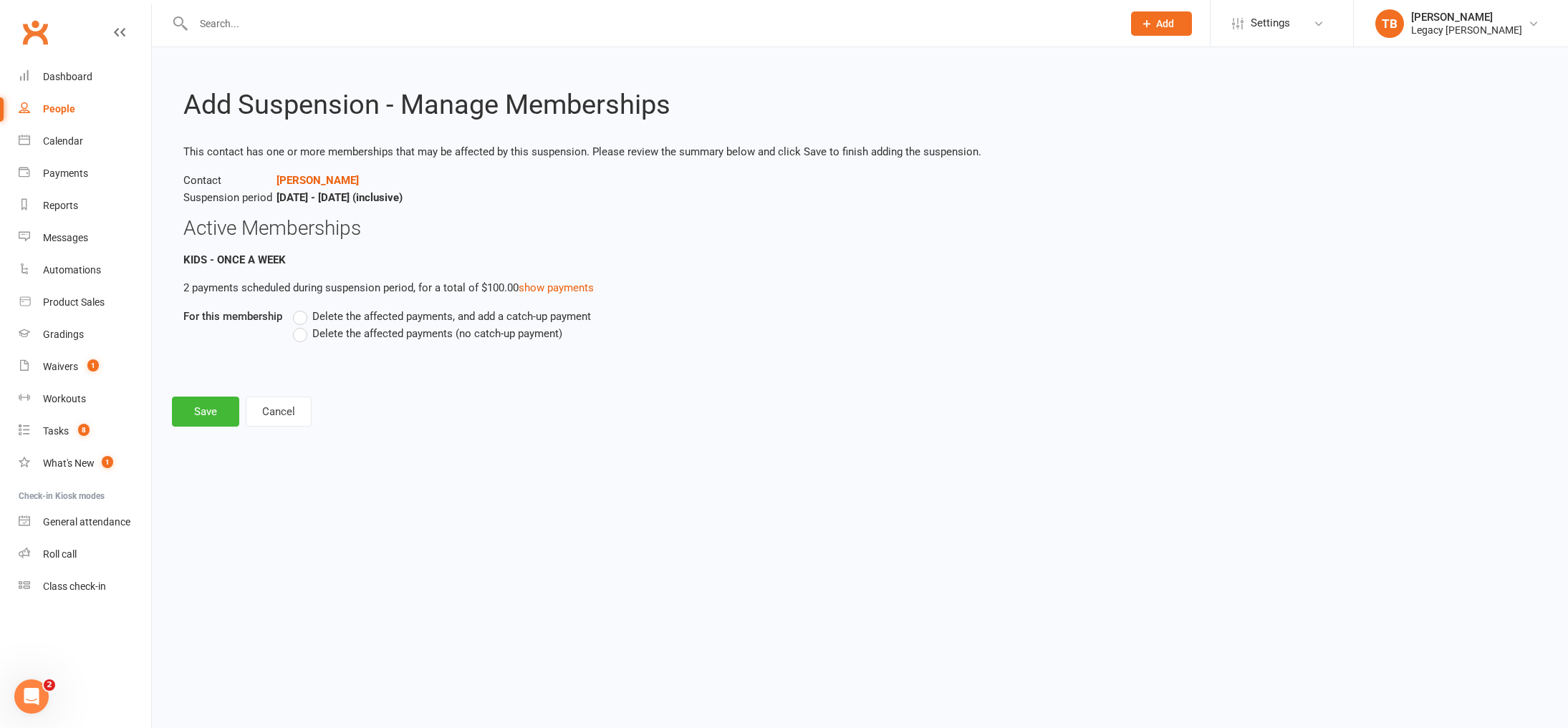
click at [410, 336] on span "Delete the affected payments (no catch-up payment)" at bounding box center [437, 332] width 250 height 15
click at [302, 325] on input "Delete the affected payments (no catch-up payment)" at bounding box center [297, 325] width 10 height 0
click at [430, 314] on span "Delete the affected payments, and add a catch-up payment" at bounding box center [451, 315] width 279 height 15
click at [302, 308] on input "Delete the affected payments, and add a catch-up payment" at bounding box center [297, 308] width 10 height 0
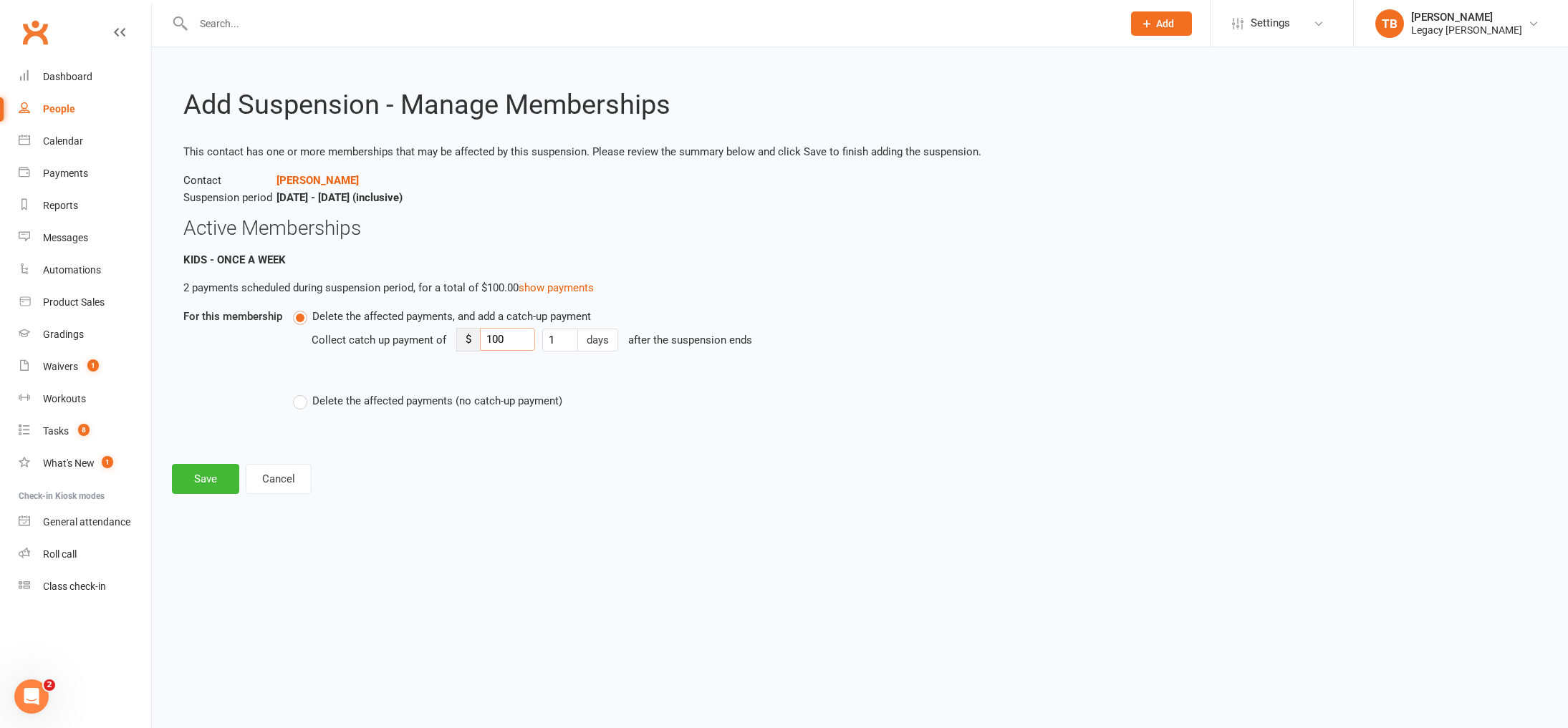
drag, startPoint x: 469, startPoint y: 338, endPoint x: 461, endPoint y: 338, distance: 8.0
click at [461, 338] on div "$ 100" at bounding box center [495, 339] width 78 height 24
type input "15"
click at [219, 479] on button "Save" at bounding box center [205, 479] width 67 height 30
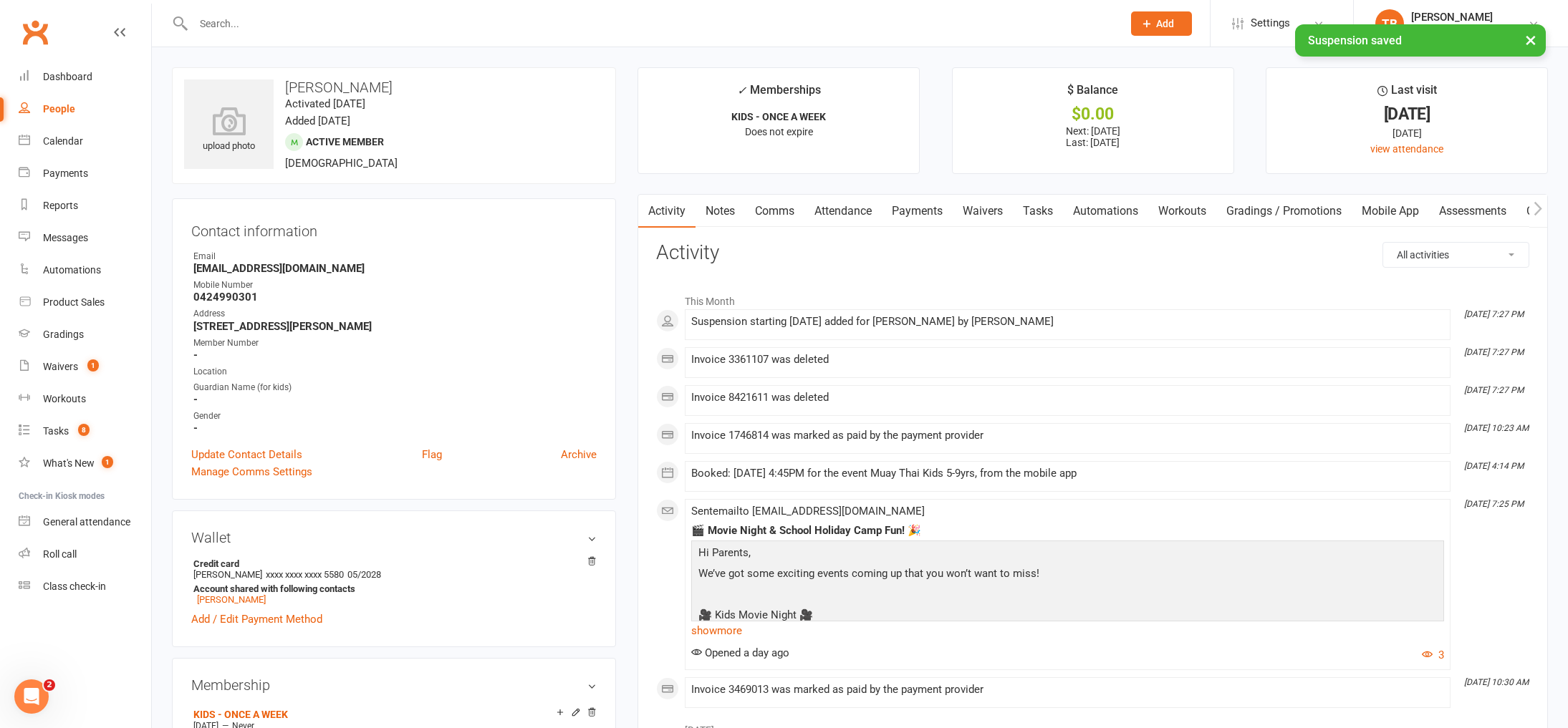
click at [906, 213] on link "Payments" at bounding box center [917, 211] width 71 height 33
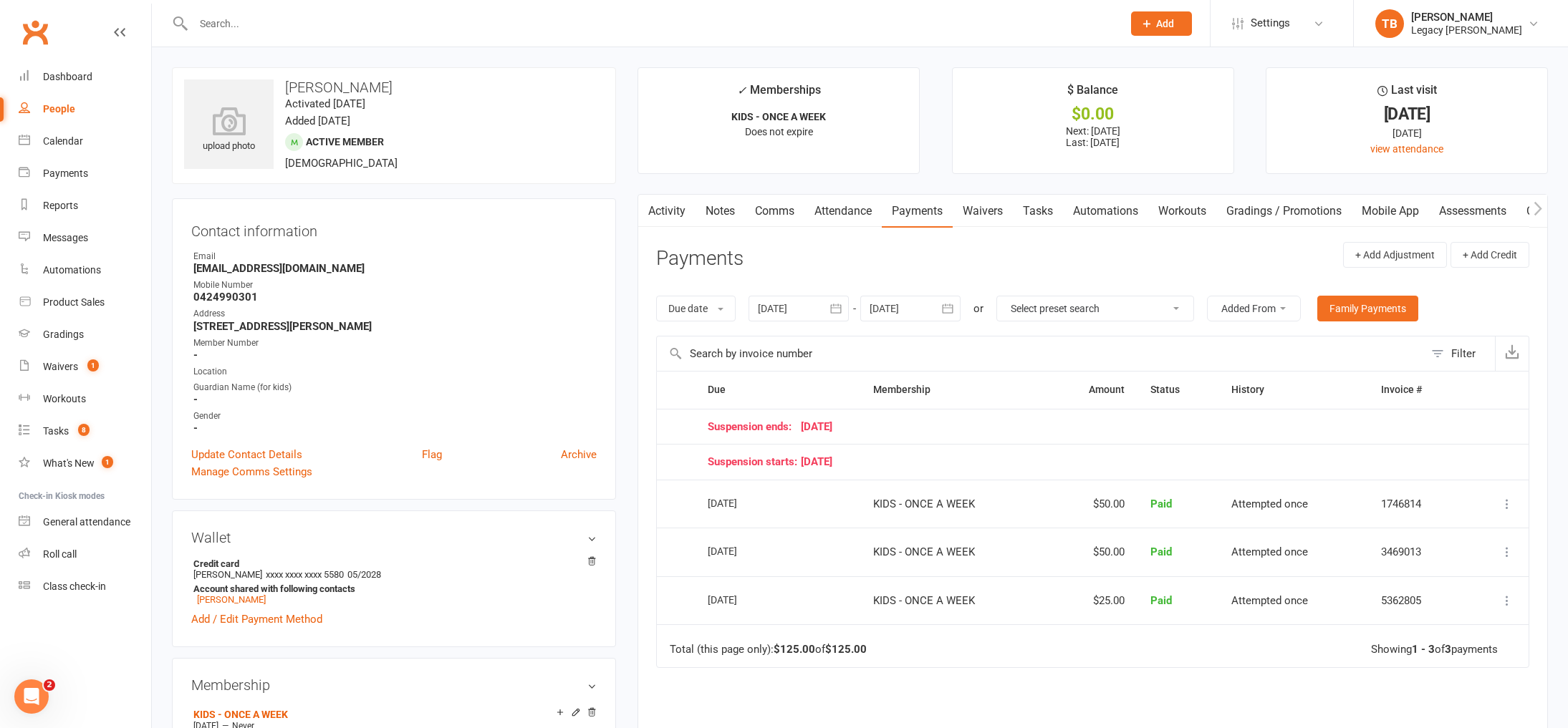
click at [950, 313] on icon "button" at bounding box center [947, 308] width 11 height 10
click at [1007, 514] on button "29" at bounding box center [1013, 506] width 30 height 26
type input "29 Oct 2025"
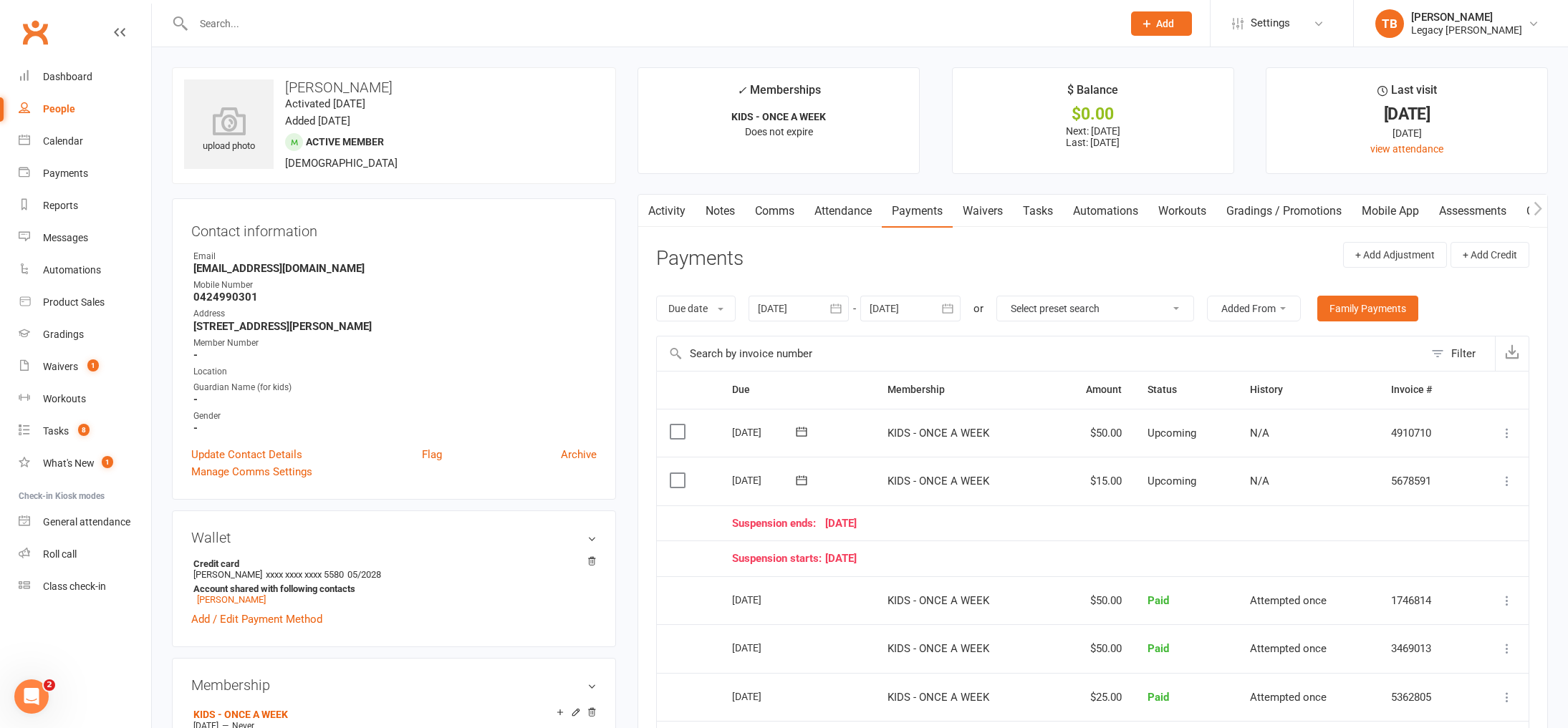
click at [54, 116] on link "People" at bounding box center [85, 109] width 132 height 33
select select "true"
select select "100"
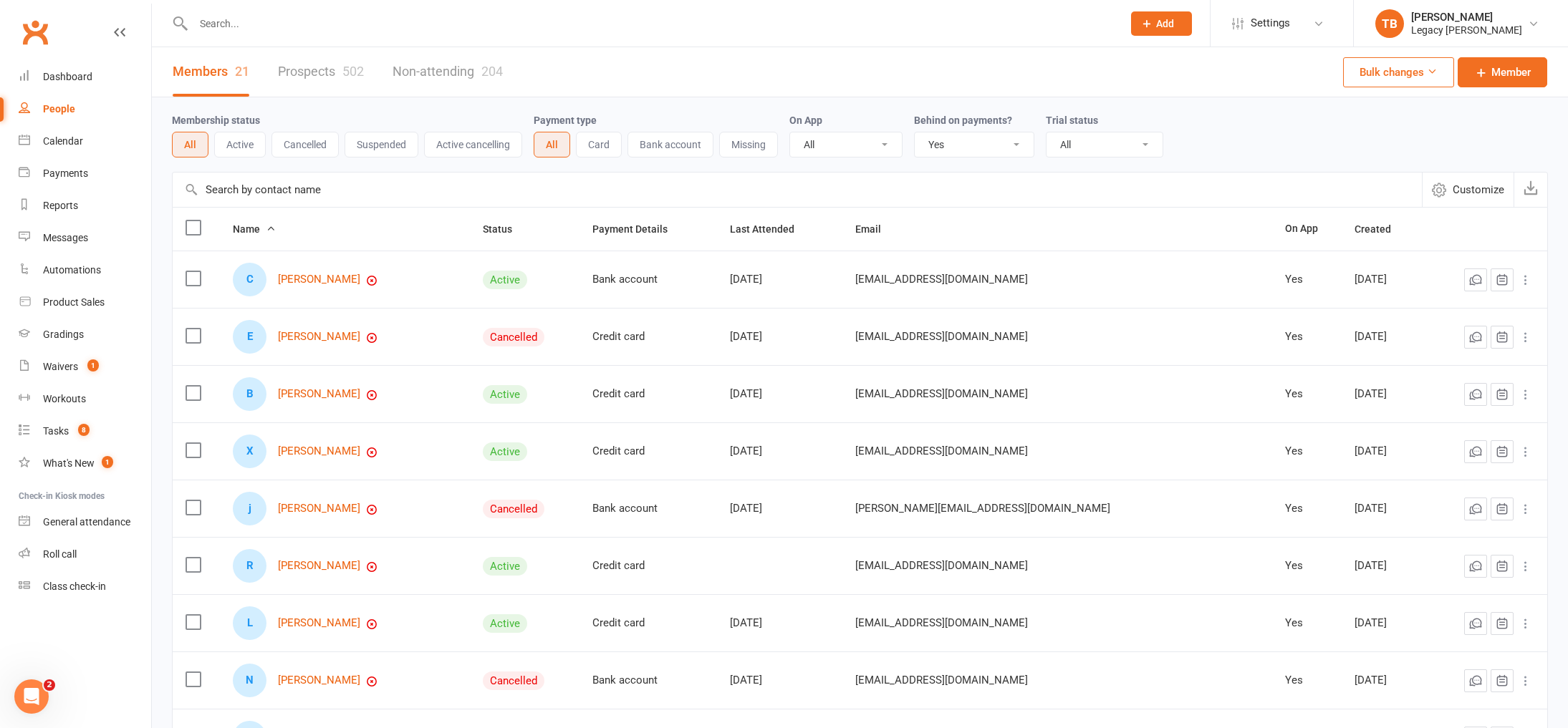
scroll to position [1, 0]
click at [65, 151] on link "Calendar" at bounding box center [85, 141] width 132 height 33
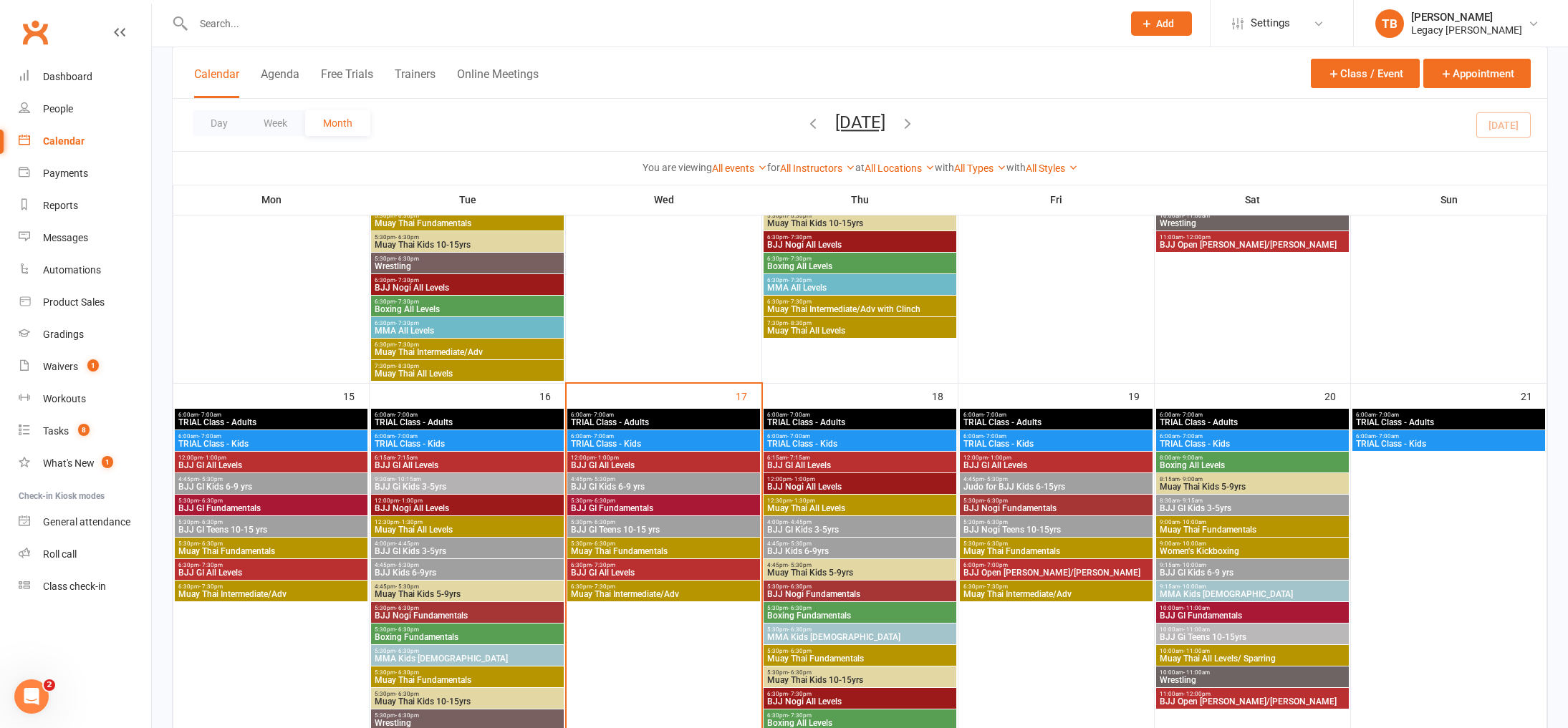
scroll to position [839, 0]
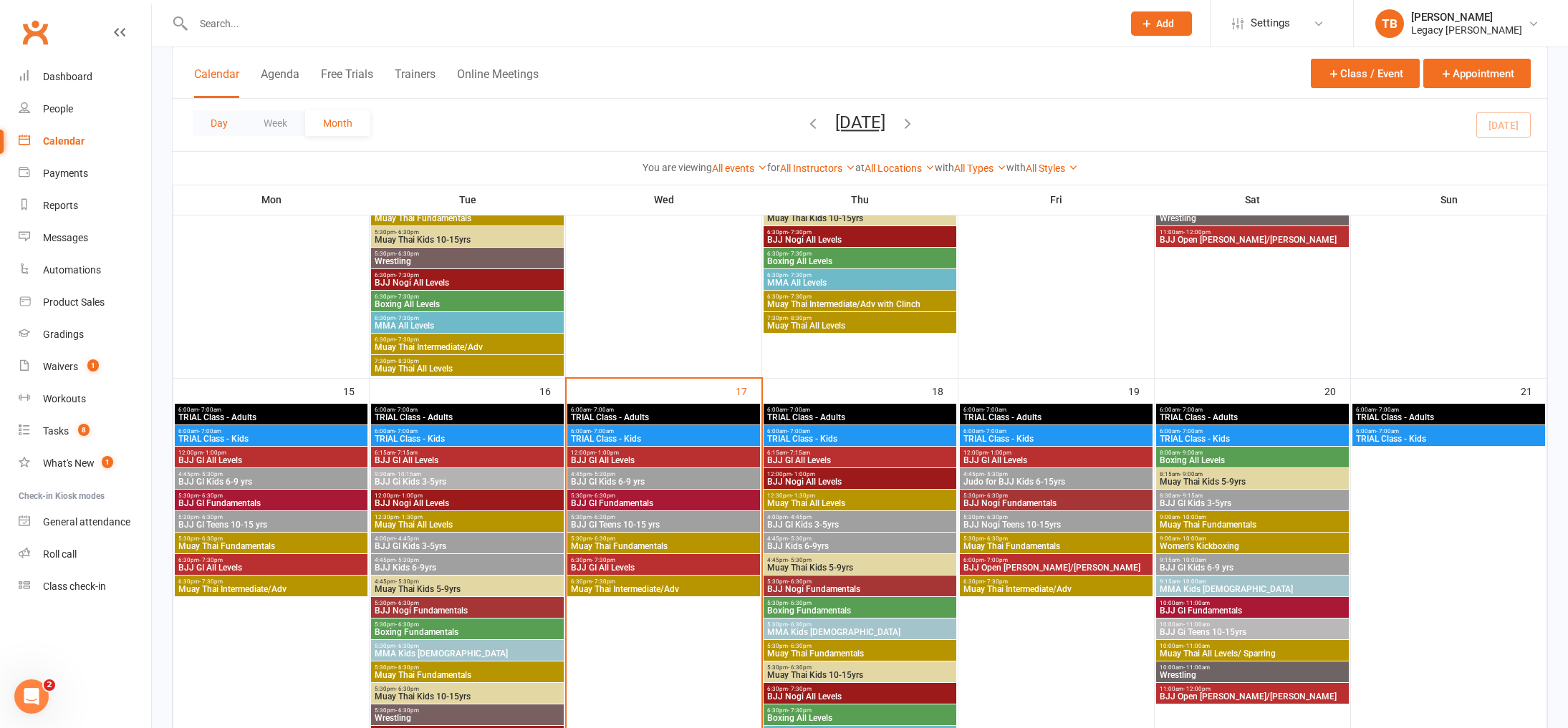
click at [228, 125] on button "Day" at bounding box center [219, 123] width 53 height 26
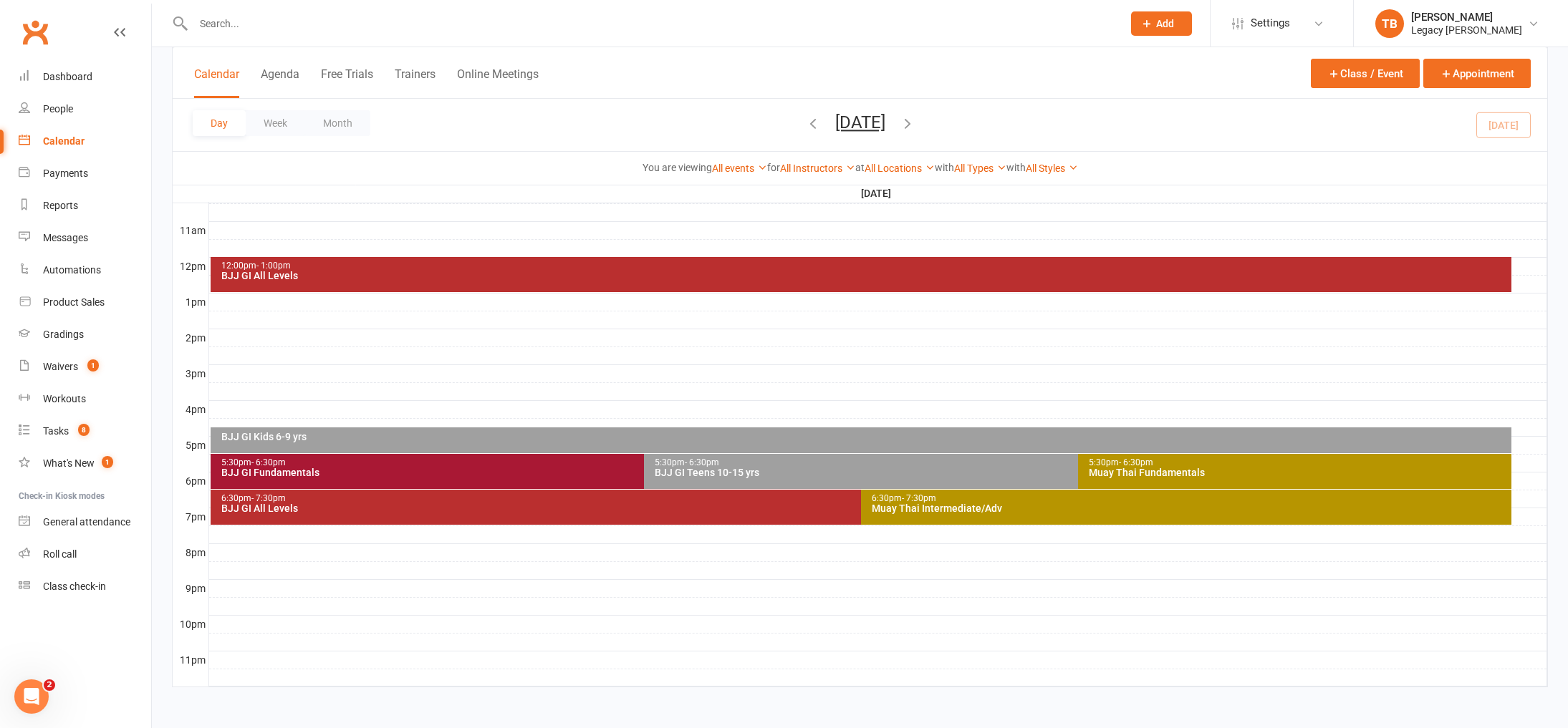
click at [877, 435] on div "BJJ GI Kids 6-9 yrs" at bounding box center [865, 436] width 1289 height 10
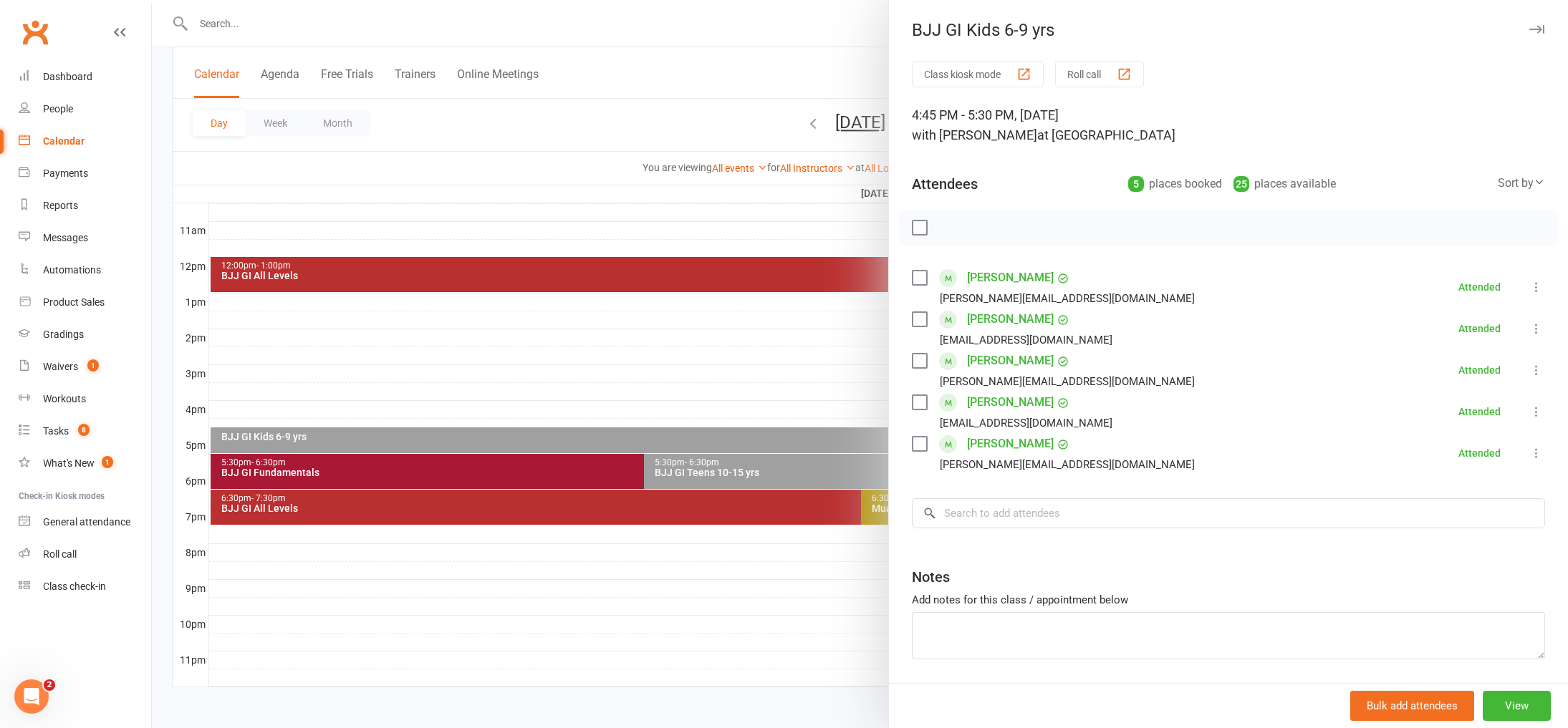
click at [662, 413] on div at bounding box center [859, 364] width 1416 height 728
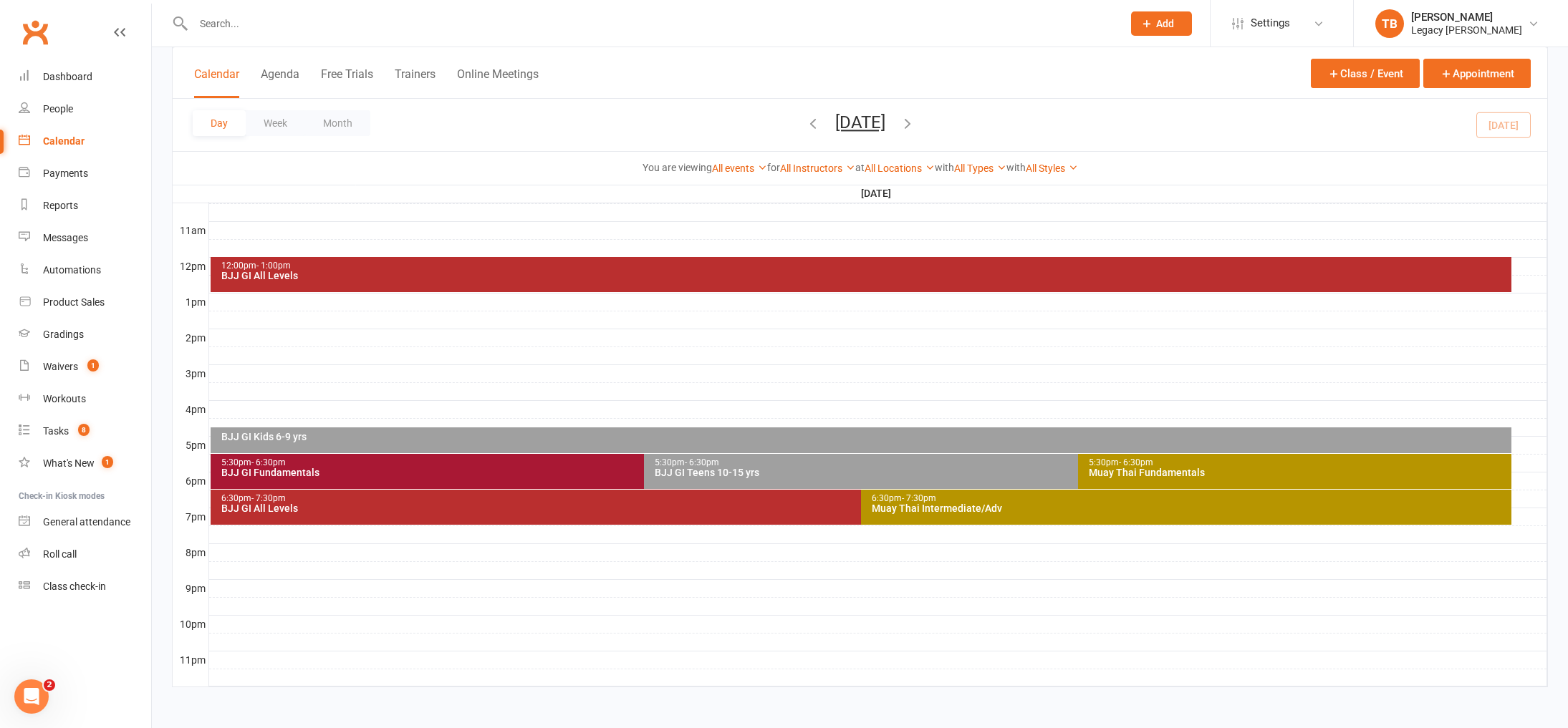
click at [706, 478] on div "5:30pm - 6:30pm BJJ GI Teens 10-15 yrs" at bounding box center [1071, 472] width 853 height 35
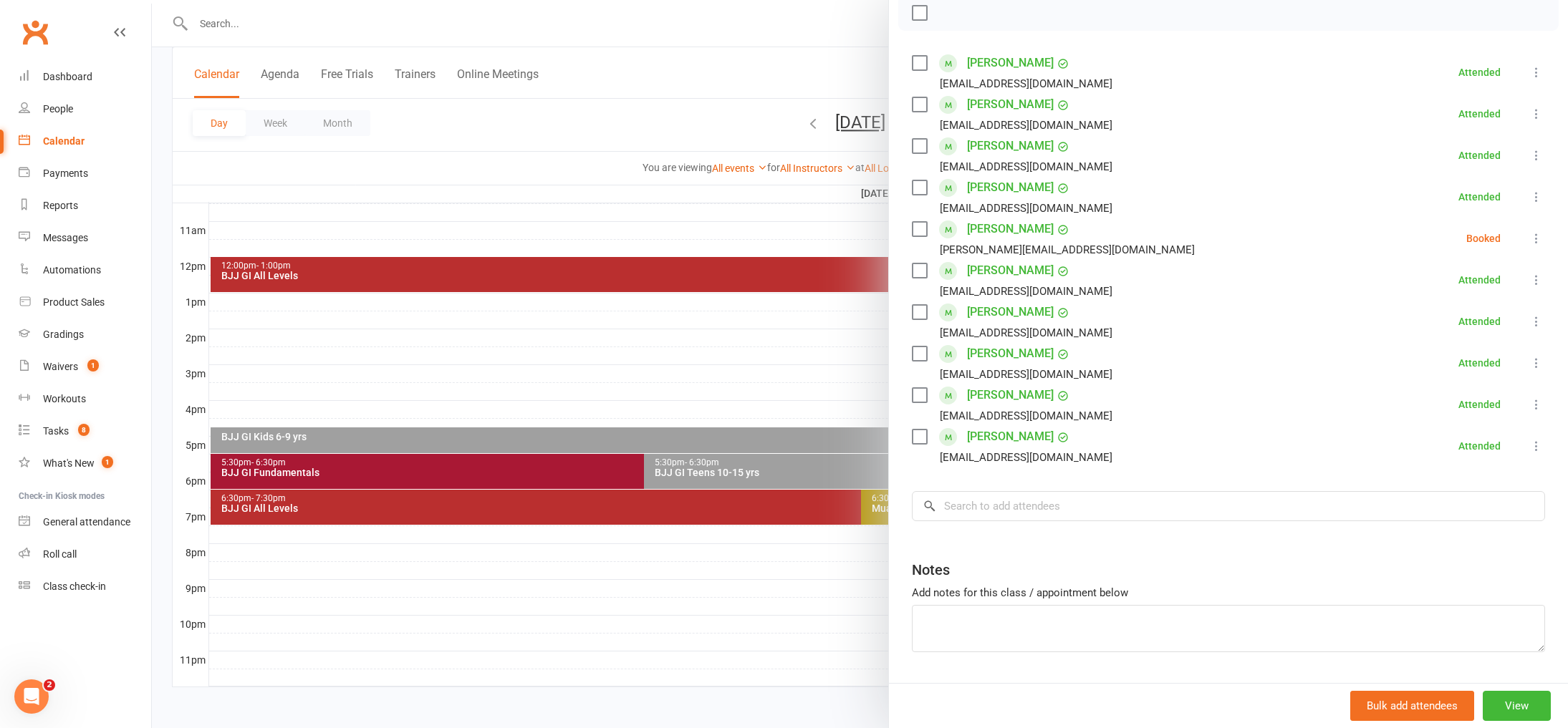
scroll to position [256, 0]
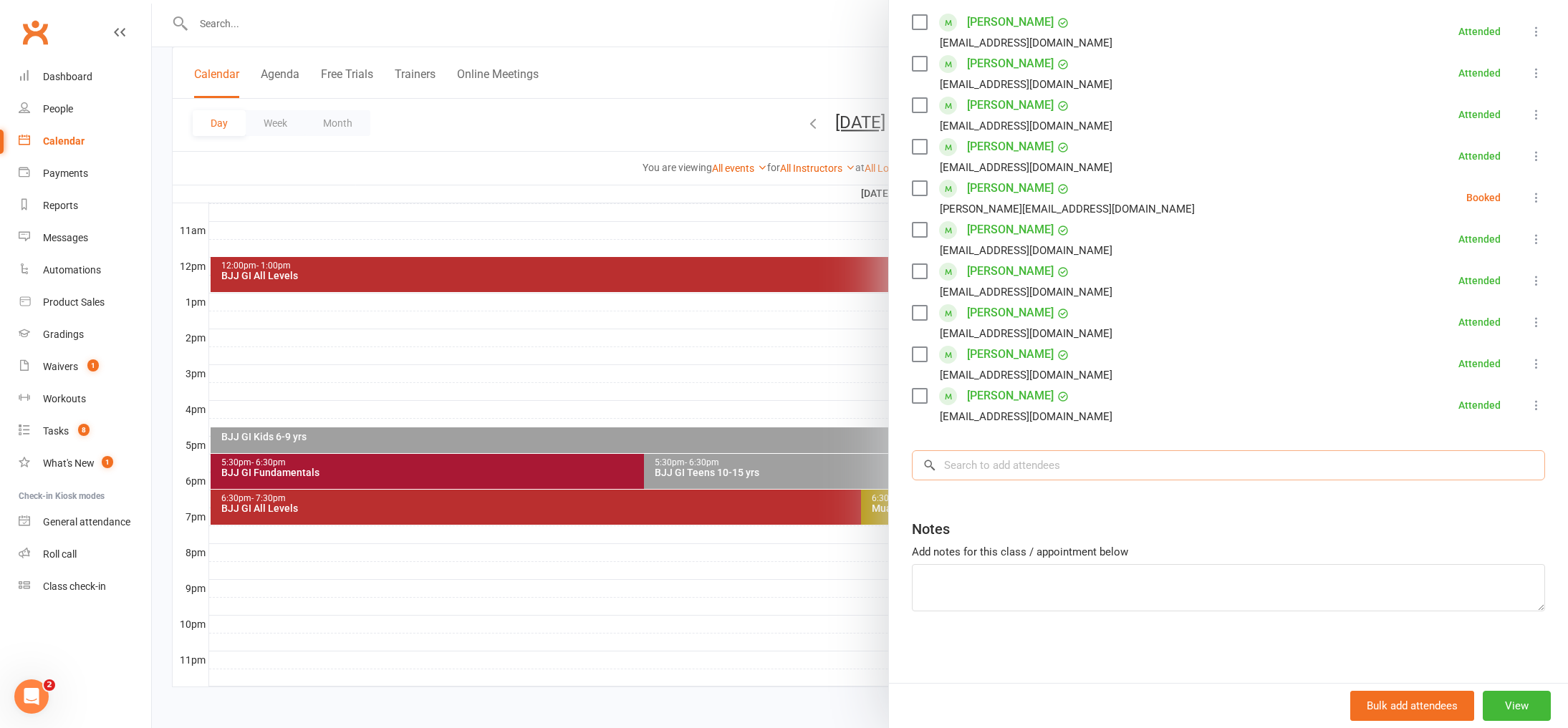
click at [1147, 467] on input "search" at bounding box center [1229, 465] width 633 height 30
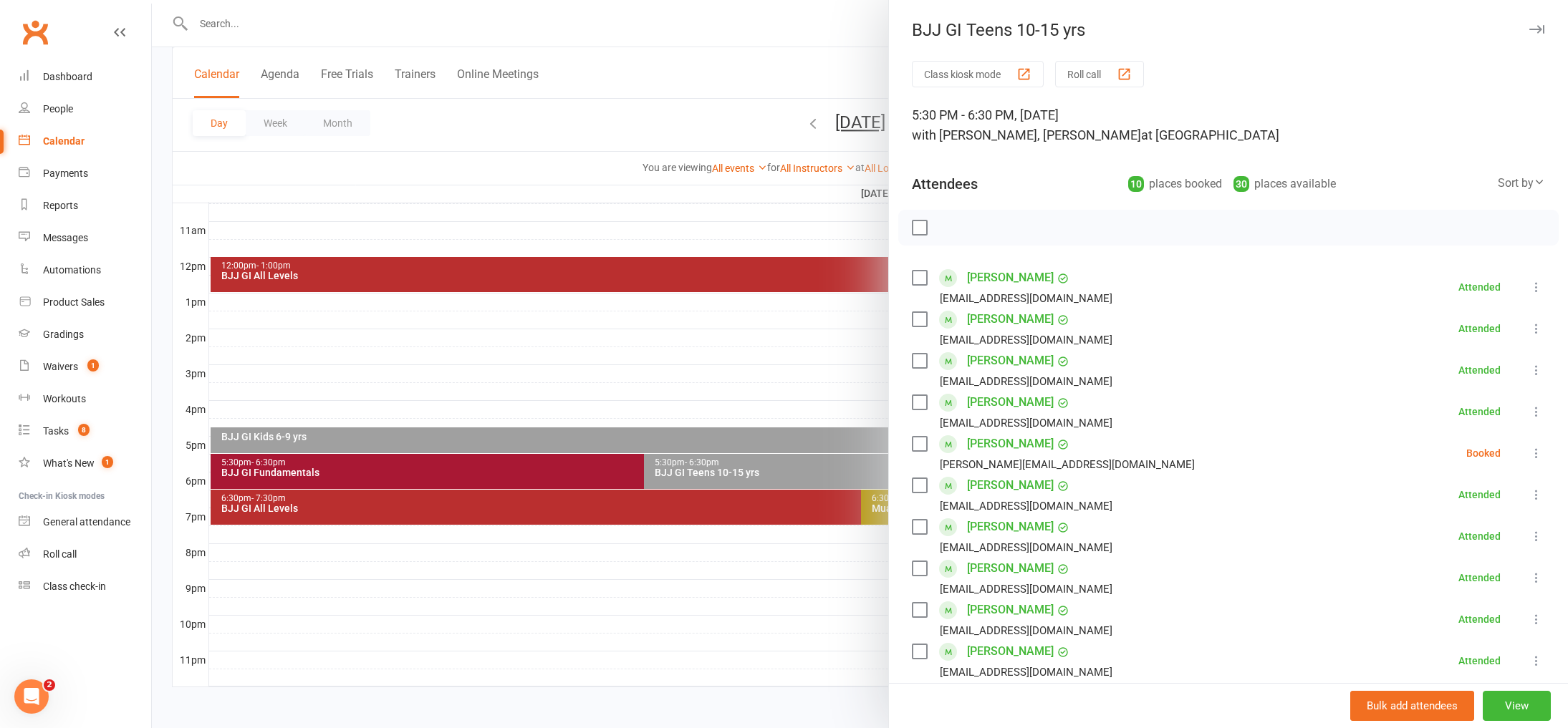
scroll to position [137, 0]
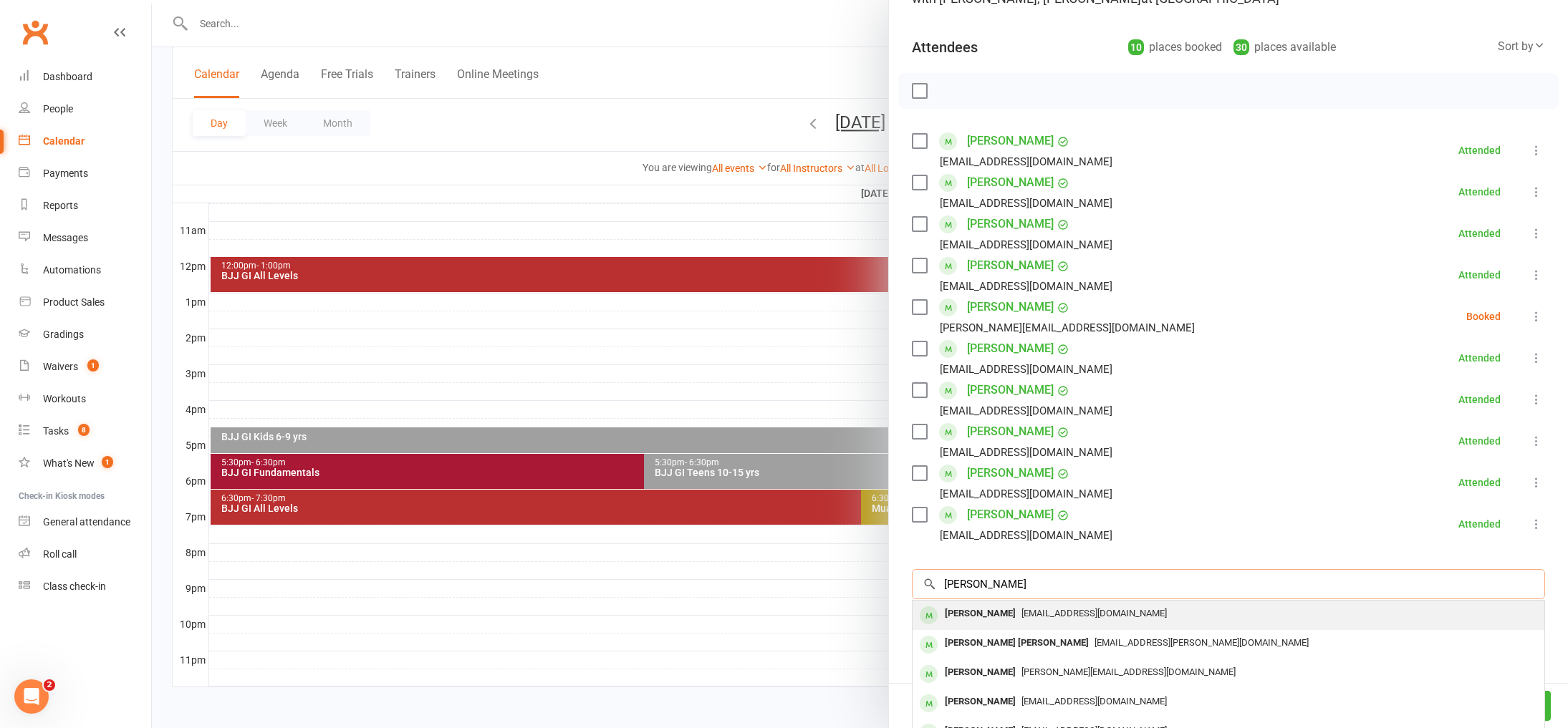
type input "conor yeo"
click at [1047, 609] on span "[EMAIL_ADDRESS][DOMAIN_NAME]" at bounding box center [1094, 613] width 145 height 11
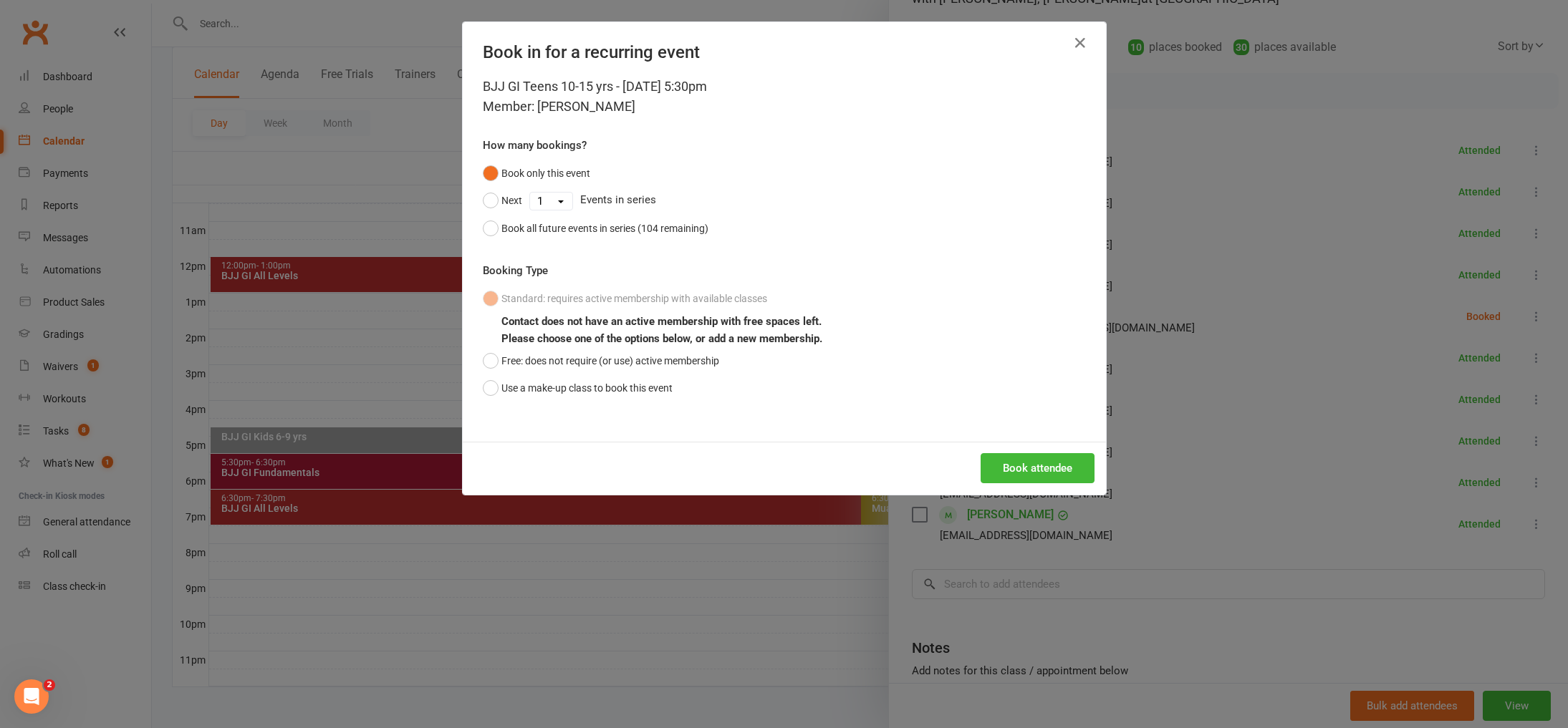
click at [1095, 50] on div "Book in for a recurring event" at bounding box center [784, 49] width 643 height 55
click at [1091, 44] on div "Book in for a recurring event" at bounding box center [784, 49] width 643 height 55
click at [1082, 41] on icon "button" at bounding box center [1081, 43] width 18 height 18
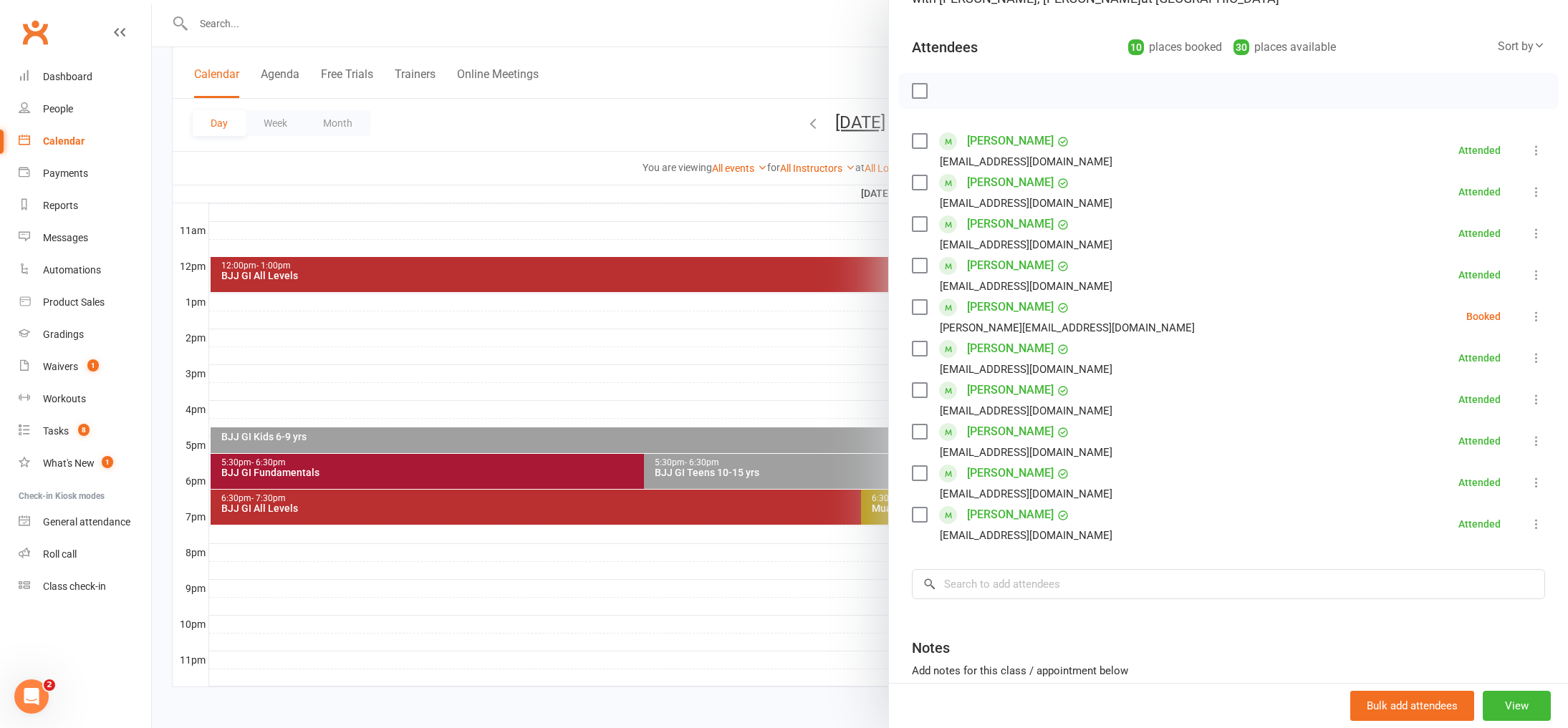
click at [781, 520] on div at bounding box center [859, 364] width 1416 height 728
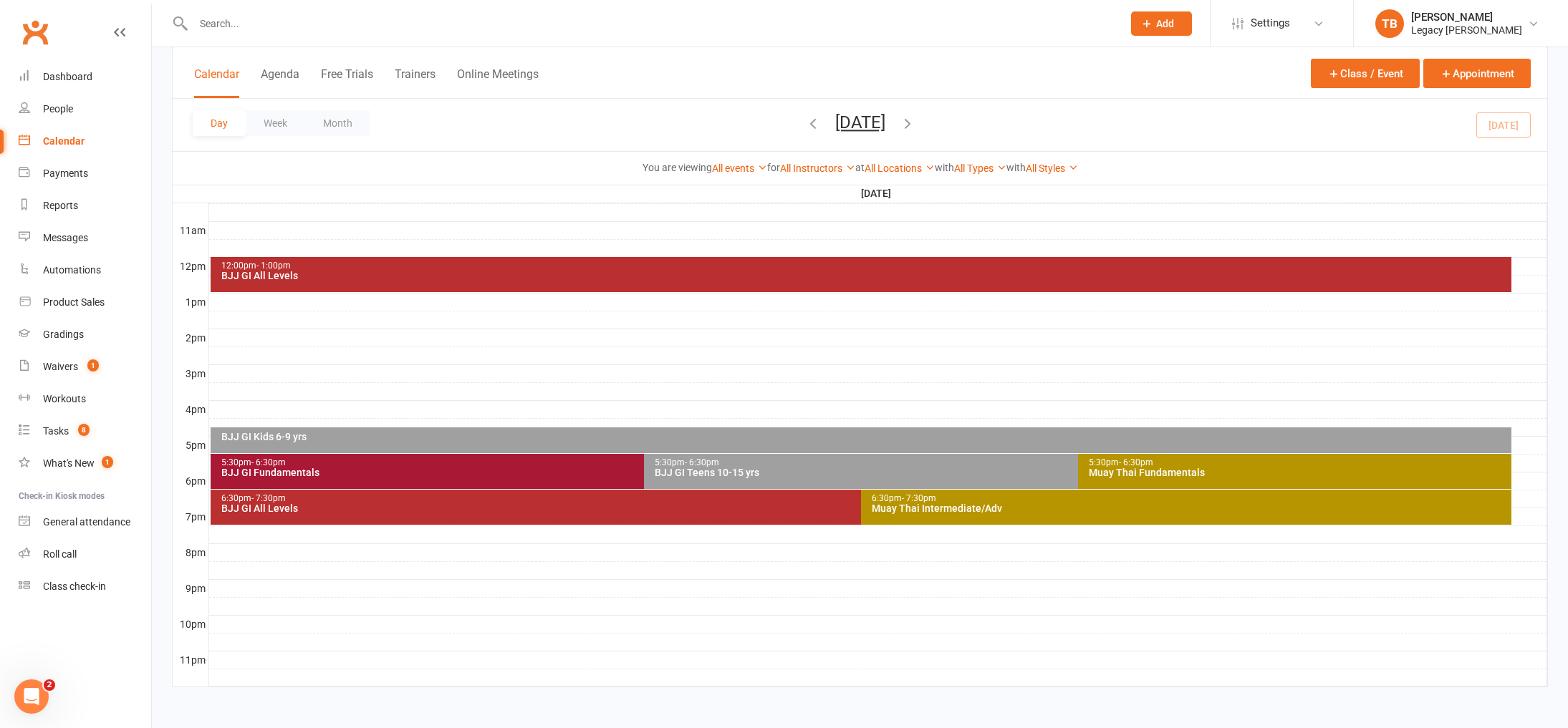
click at [1105, 468] on div "Muay Thai Fundamentals" at bounding box center [1298, 472] width 421 height 10
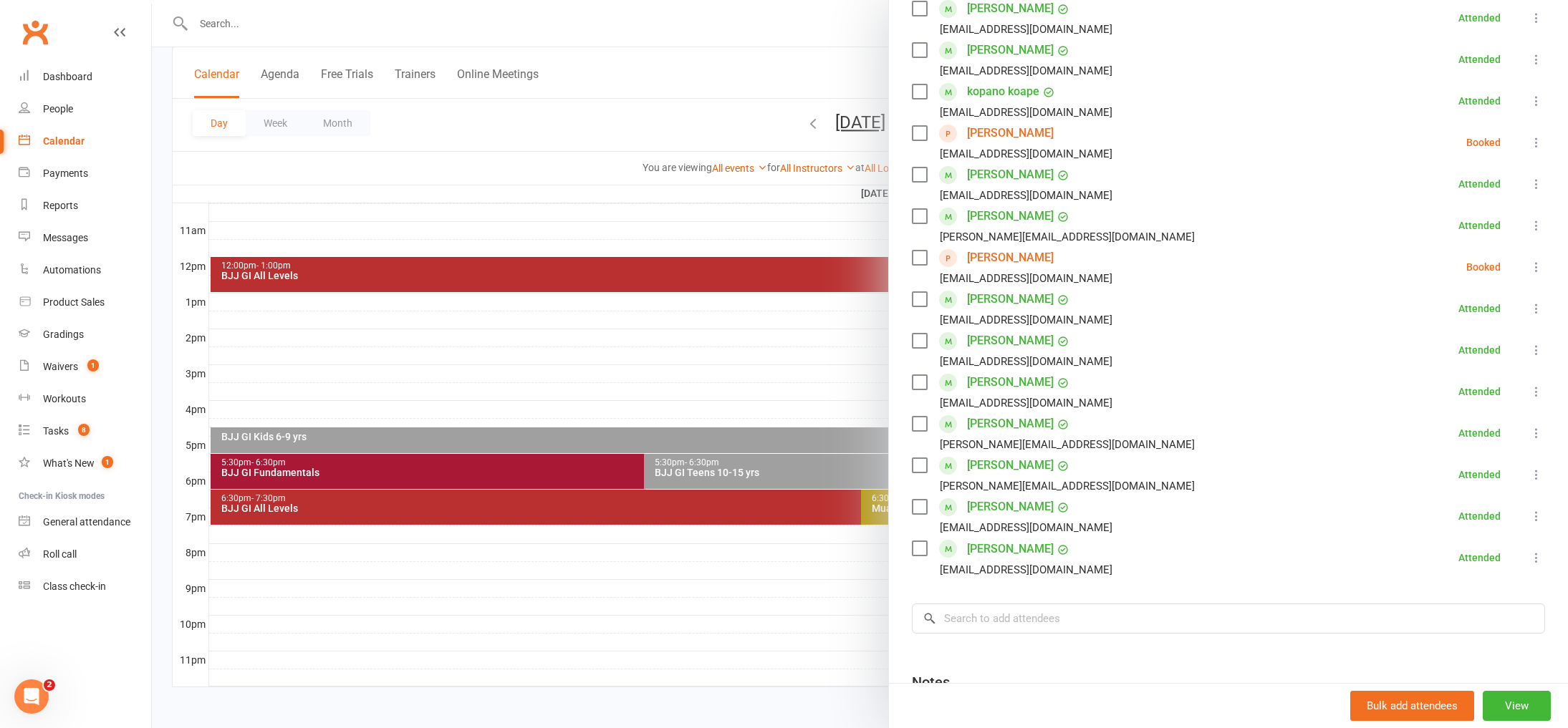
scroll to position [505, 0]
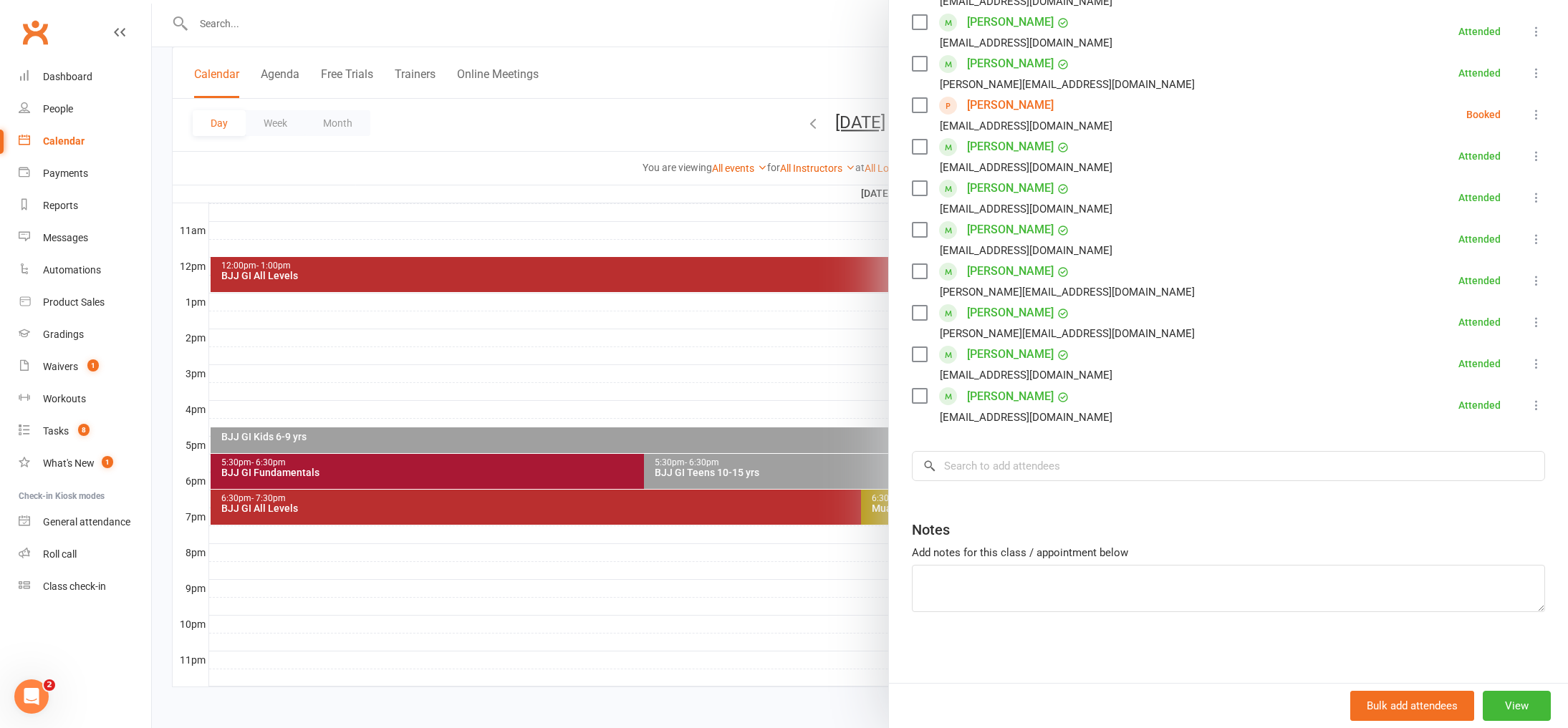
click at [1527, 361] on button at bounding box center [1536, 364] width 18 height 18
click at [1485, 424] on link "Remove" at bounding box center [1467, 420] width 154 height 29
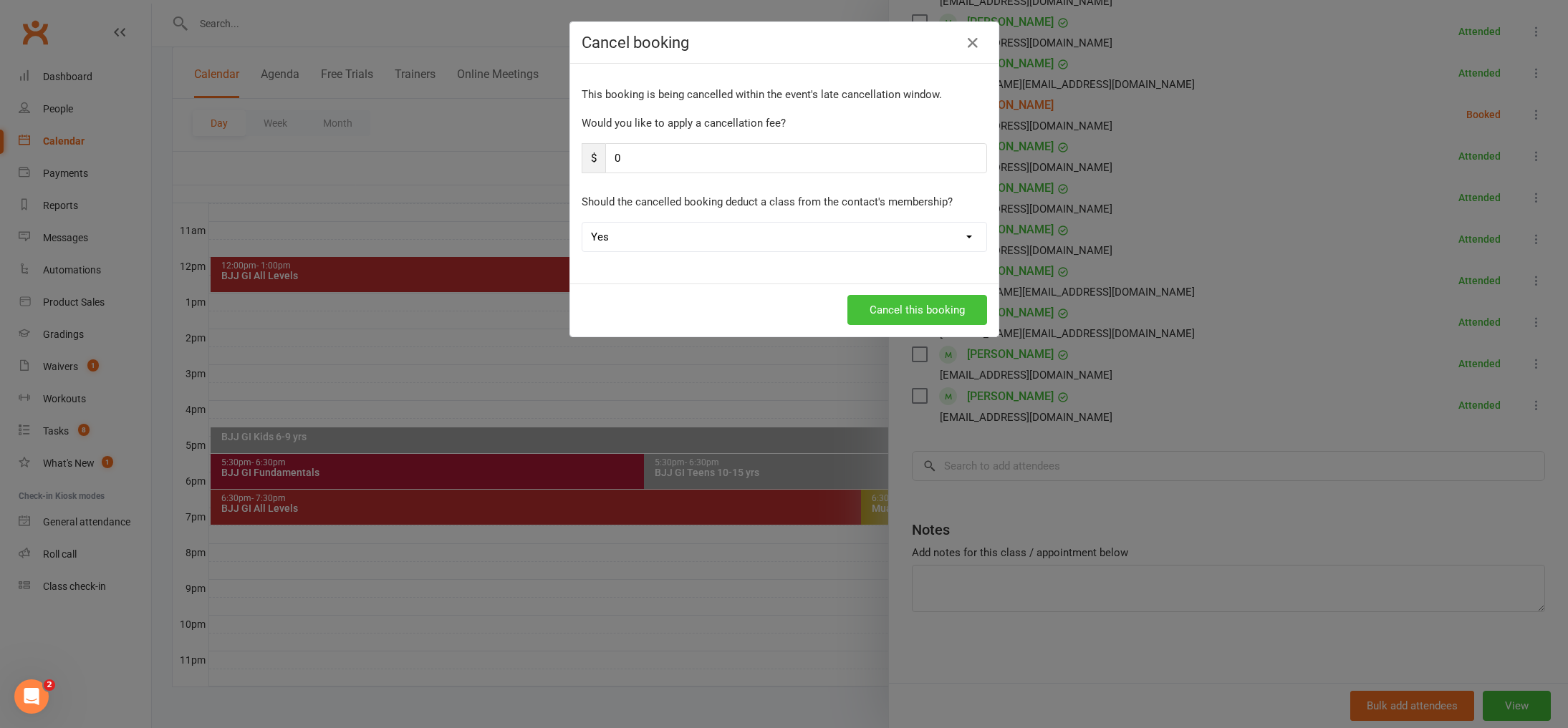
click at [955, 301] on button "Cancel this booking" at bounding box center [917, 310] width 139 height 30
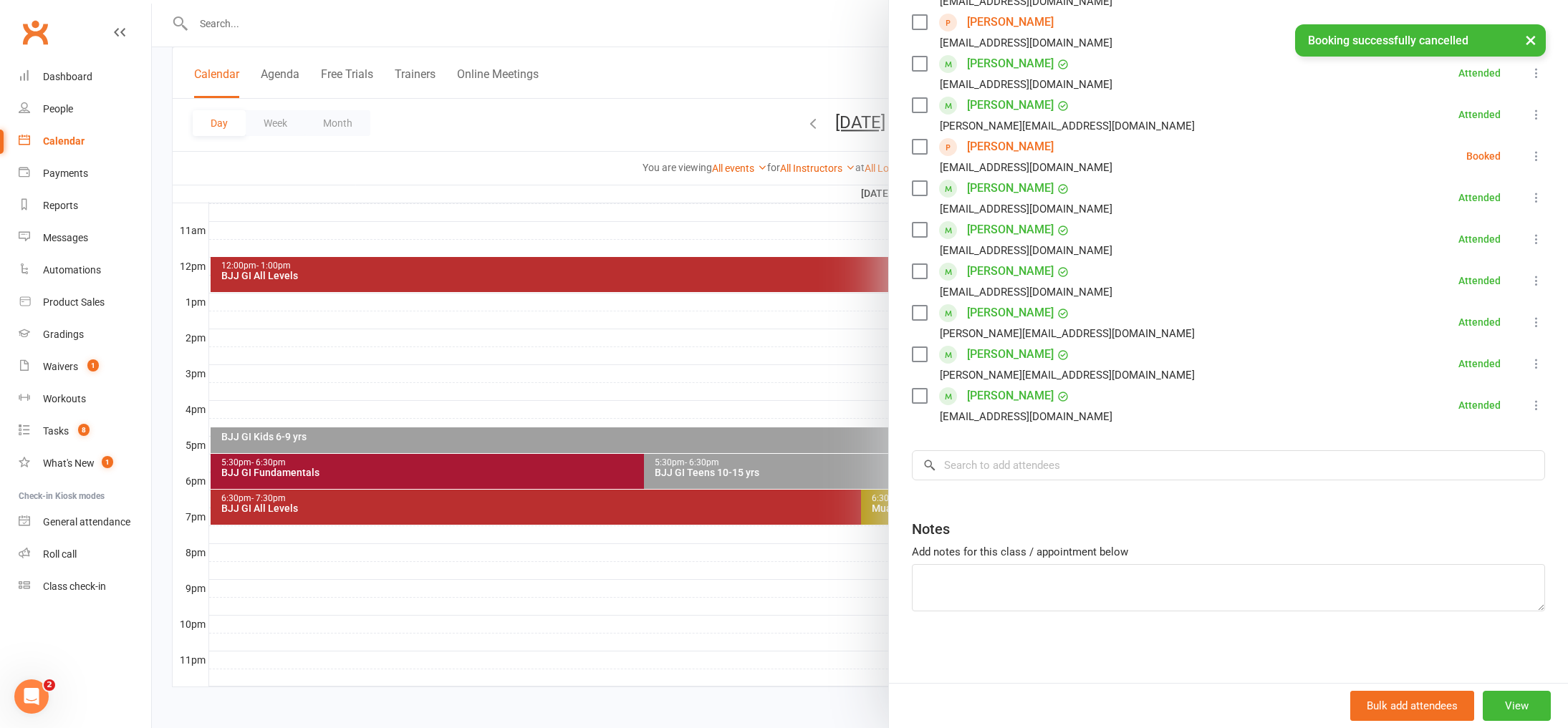
scroll to position [464, 0]
click at [1535, 404] on icon at bounding box center [1536, 405] width 14 height 14
click at [1460, 461] on link "Remove" at bounding box center [1467, 462] width 154 height 29
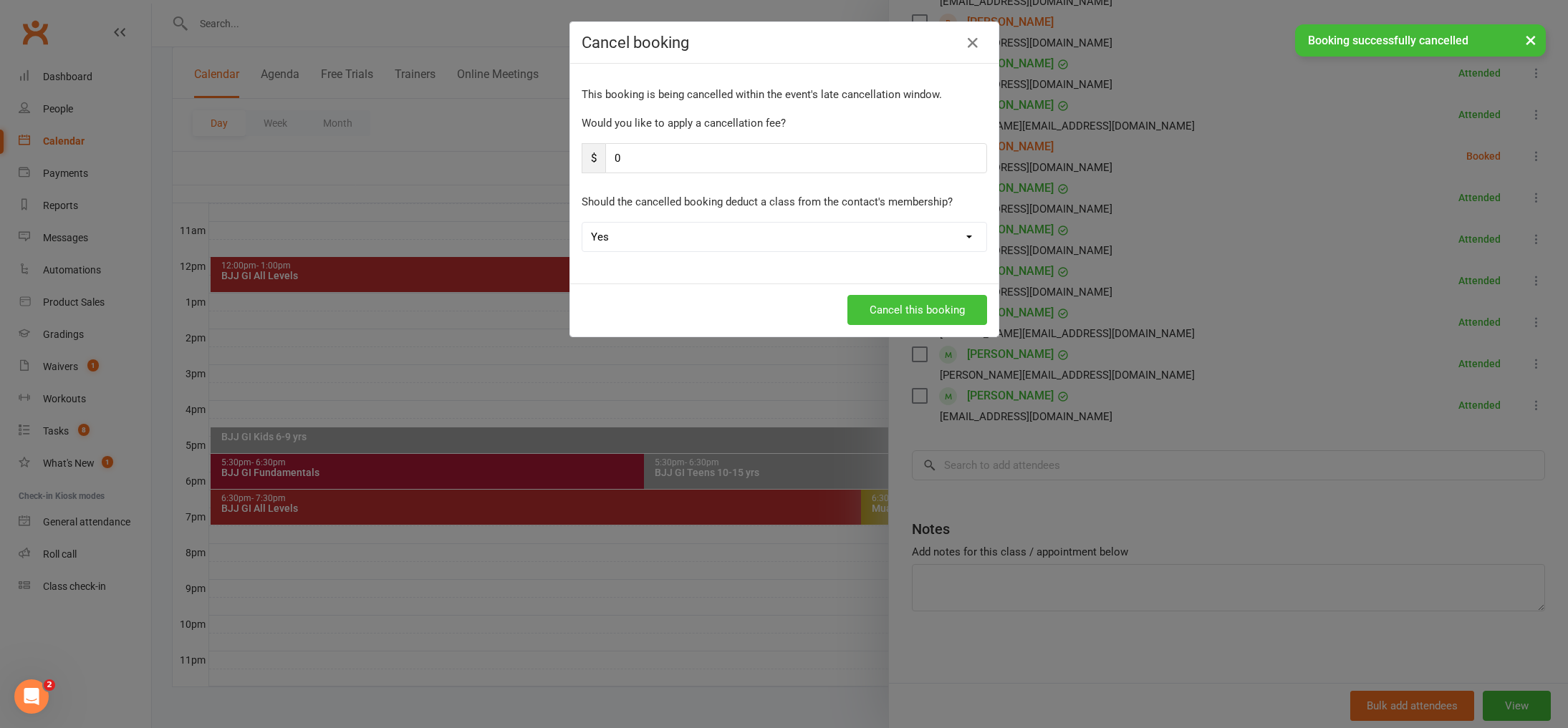
click at [958, 313] on button "Cancel this booking" at bounding box center [917, 310] width 139 height 30
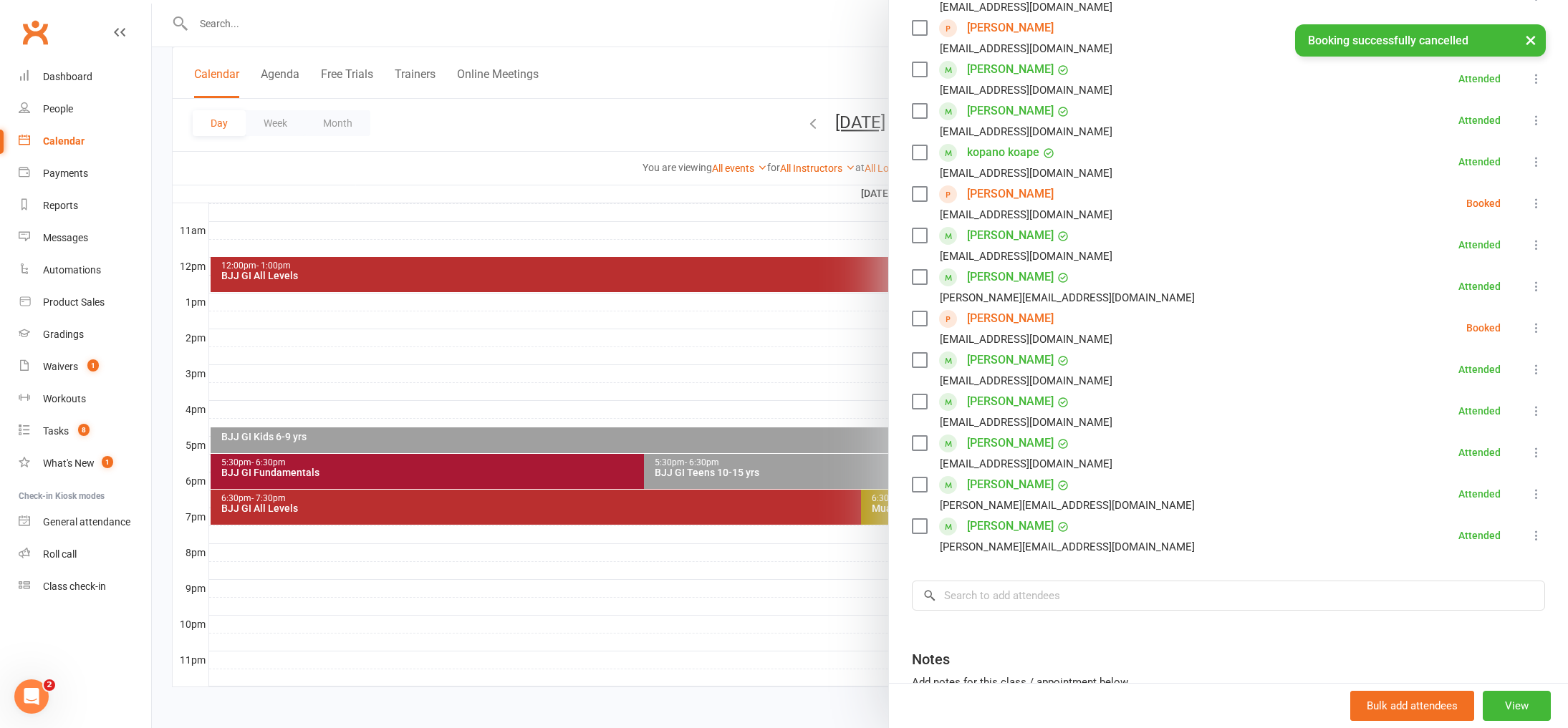
scroll to position [289, 0]
click at [1527, 207] on button at bounding box center [1536, 205] width 18 height 18
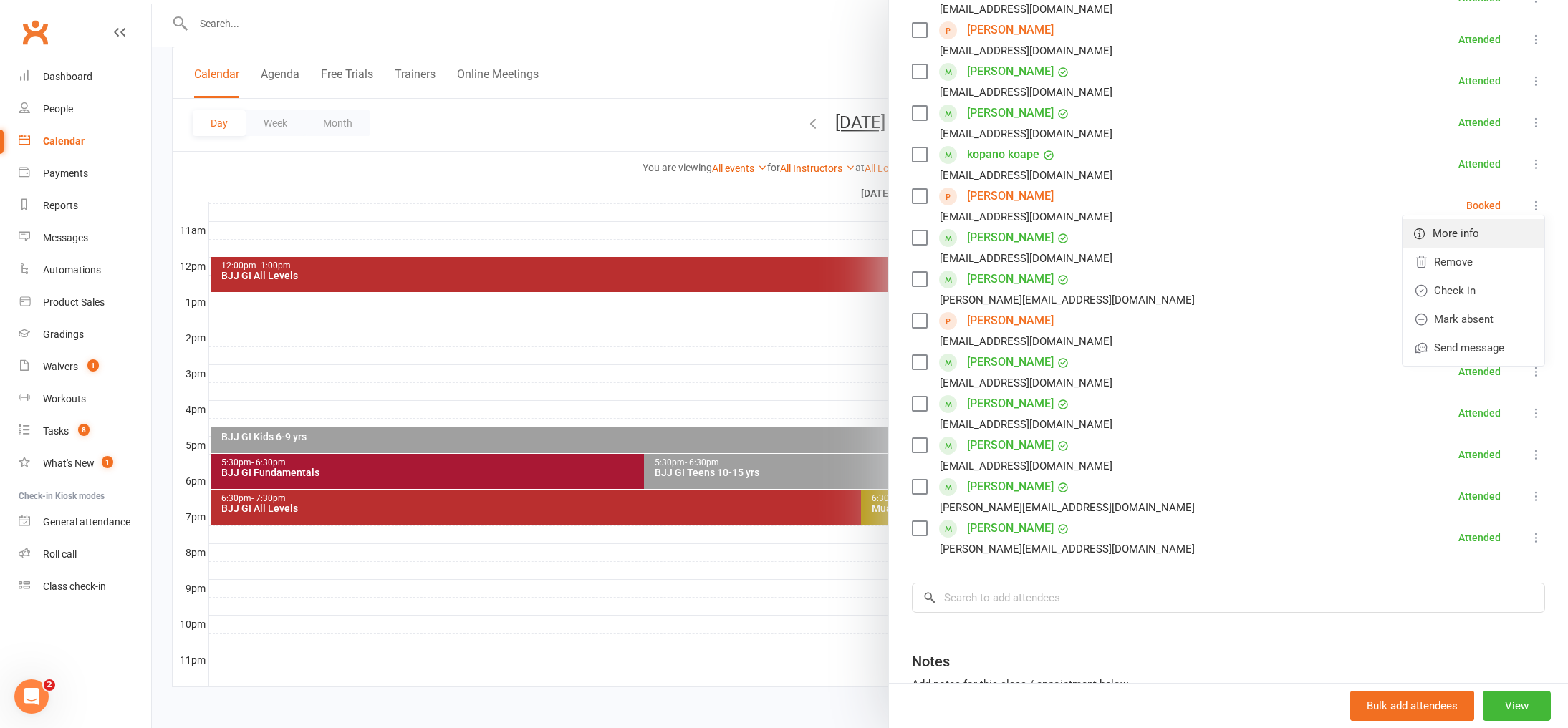
click at [1490, 227] on link "More info" at bounding box center [1473, 234] width 142 height 29
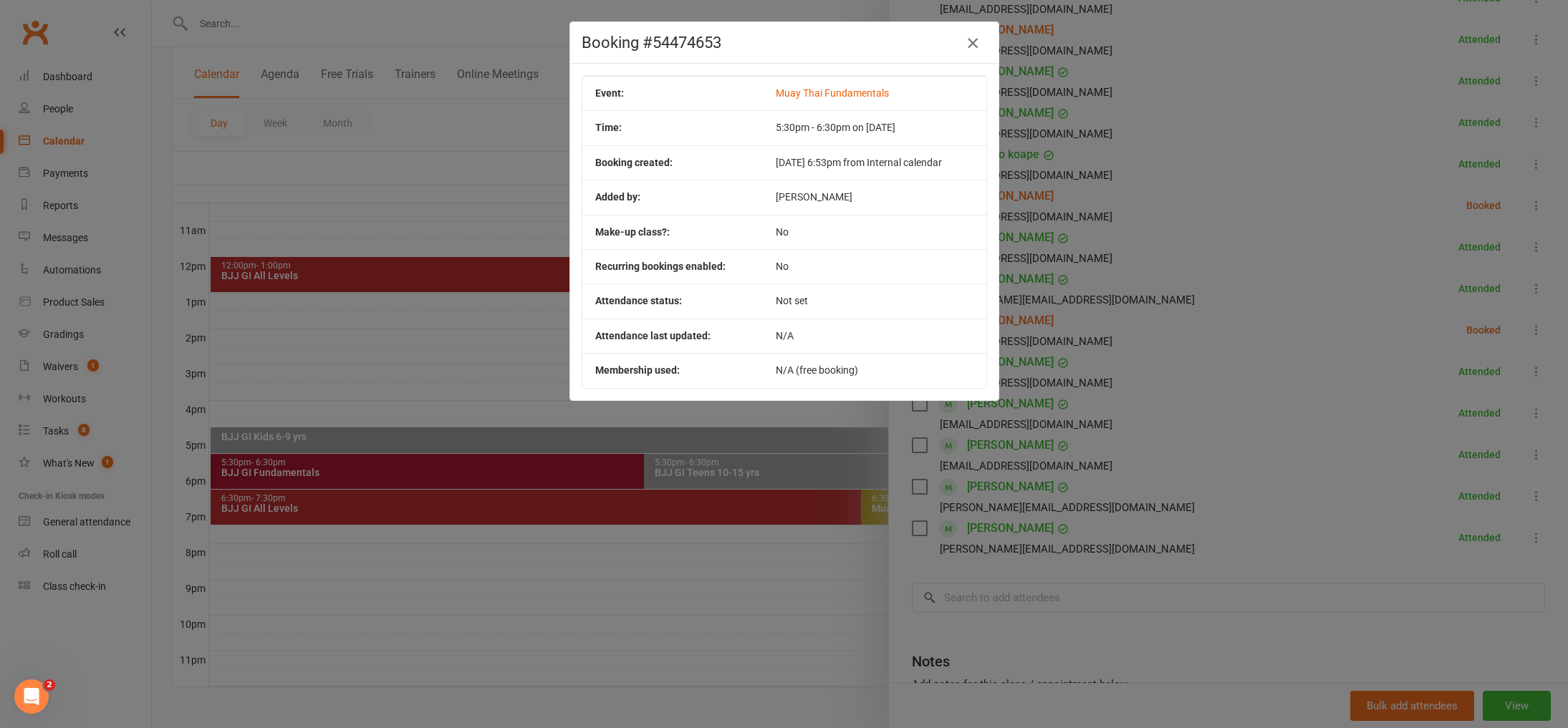
drag, startPoint x: 977, startPoint y: 41, endPoint x: 978, endPoint y: 147, distance: 106.0
click at [977, 41] on icon "button" at bounding box center [973, 43] width 18 height 18
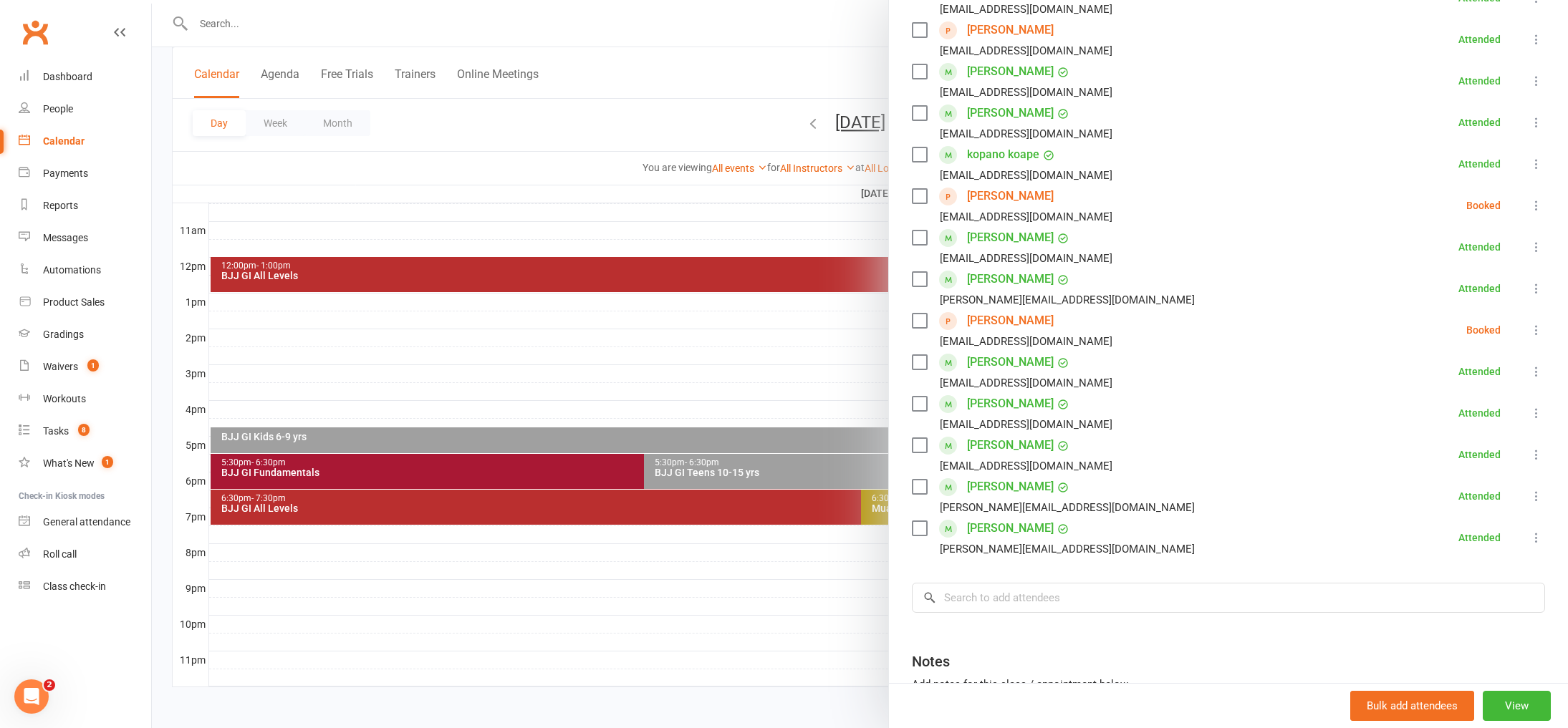
click at [1004, 197] on link "Luke Kralic" at bounding box center [1010, 197] width 86 height 23
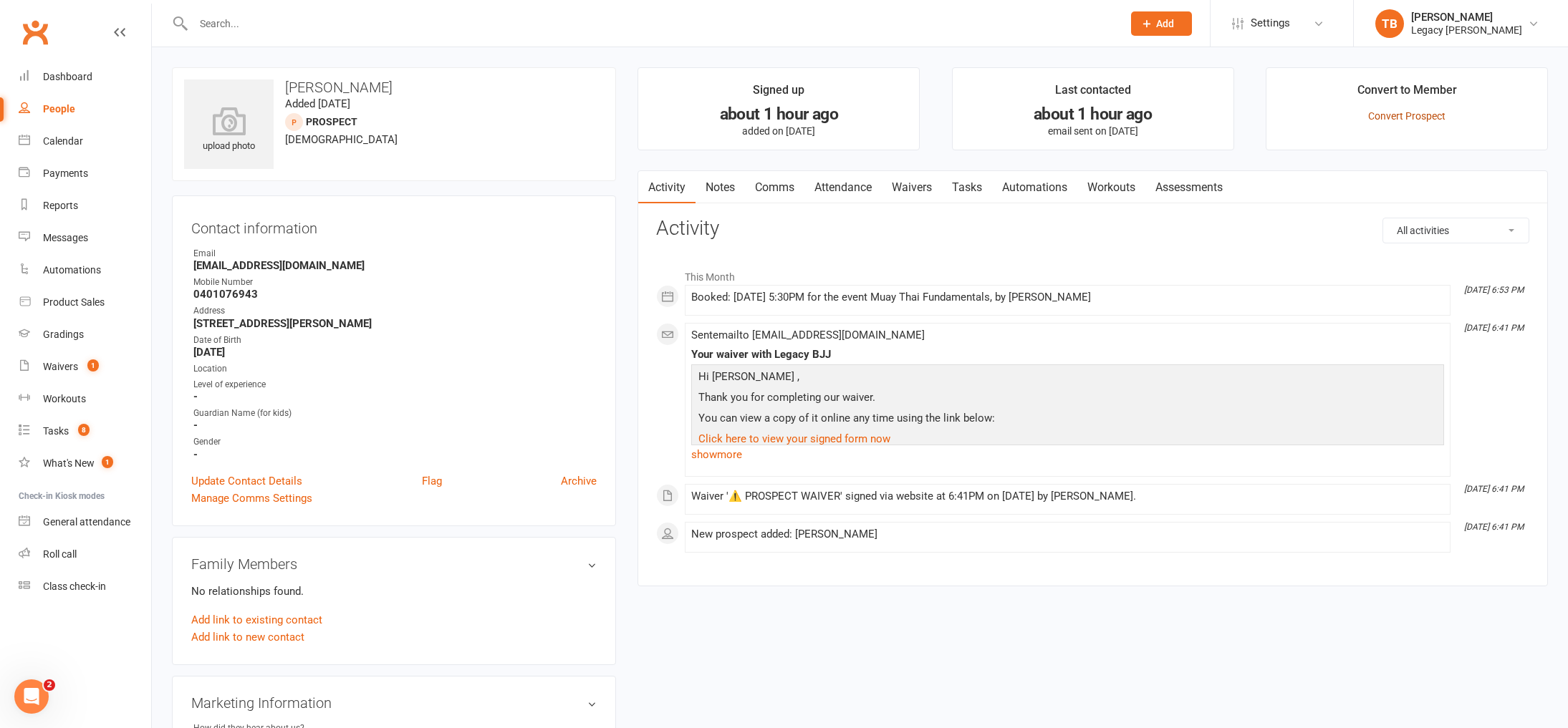
click at [1396, 117] on link "Convert Prospect" at bounding box center [1407, 115] width 78 height 11
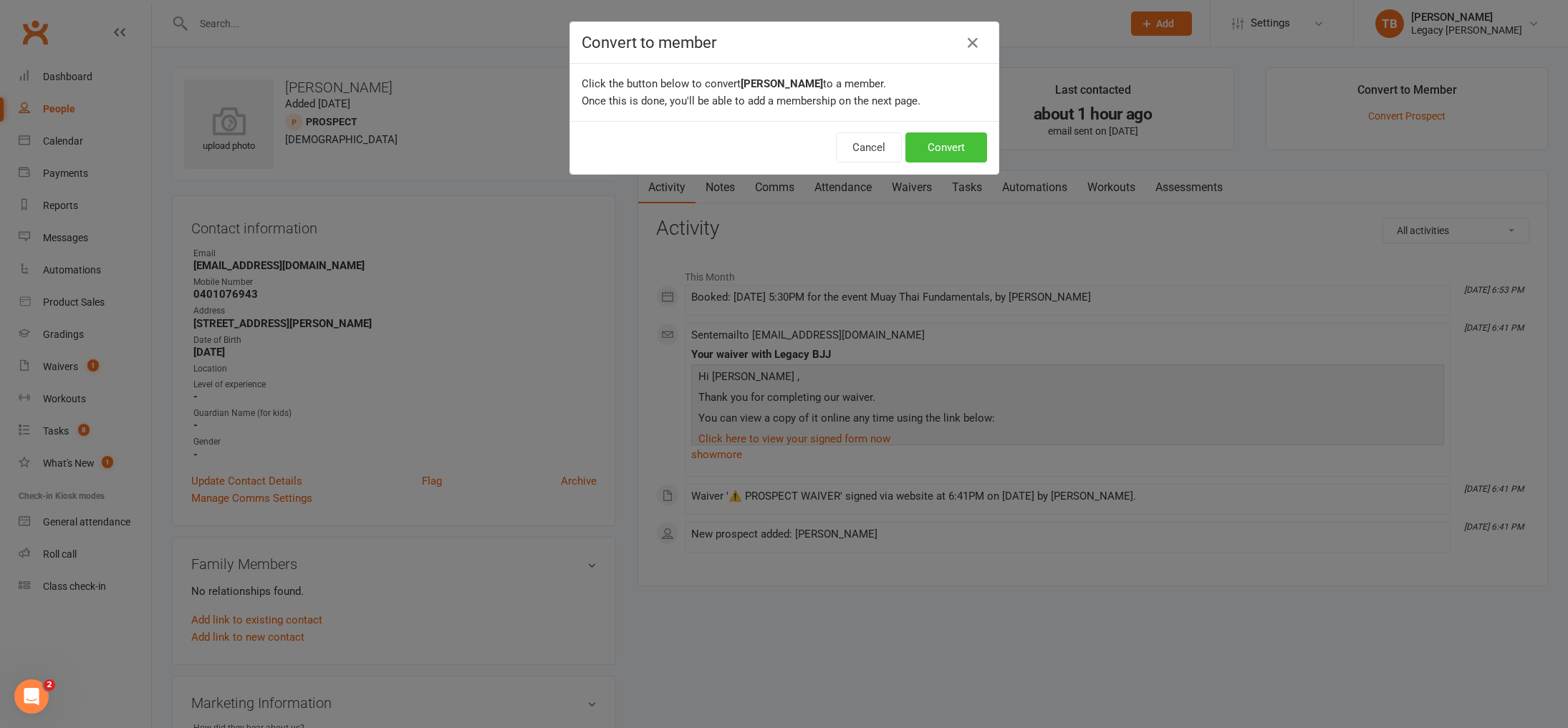
click at [951, 150] on button "Convert" at bounding box center [946, 147] width 82 height 30
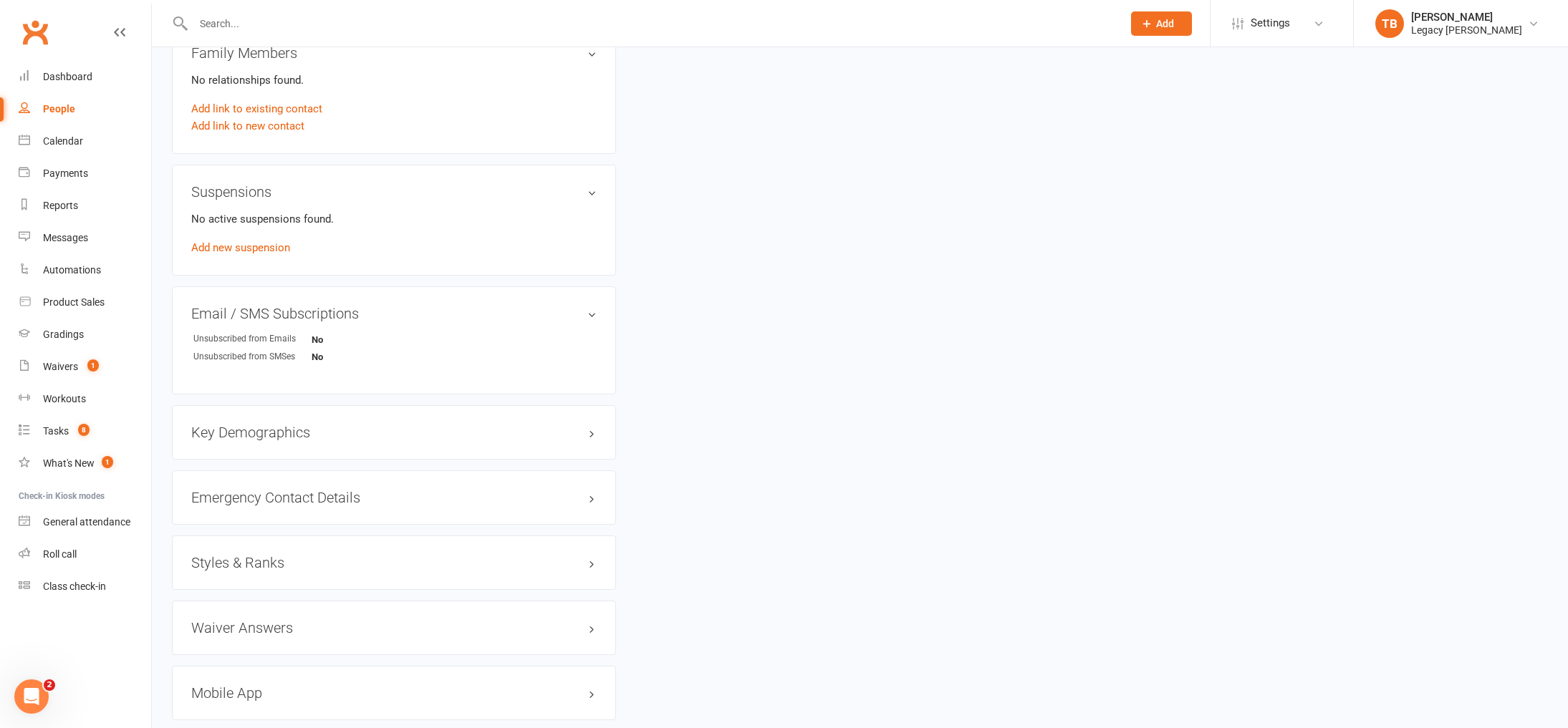
scroll to position [809, 0]
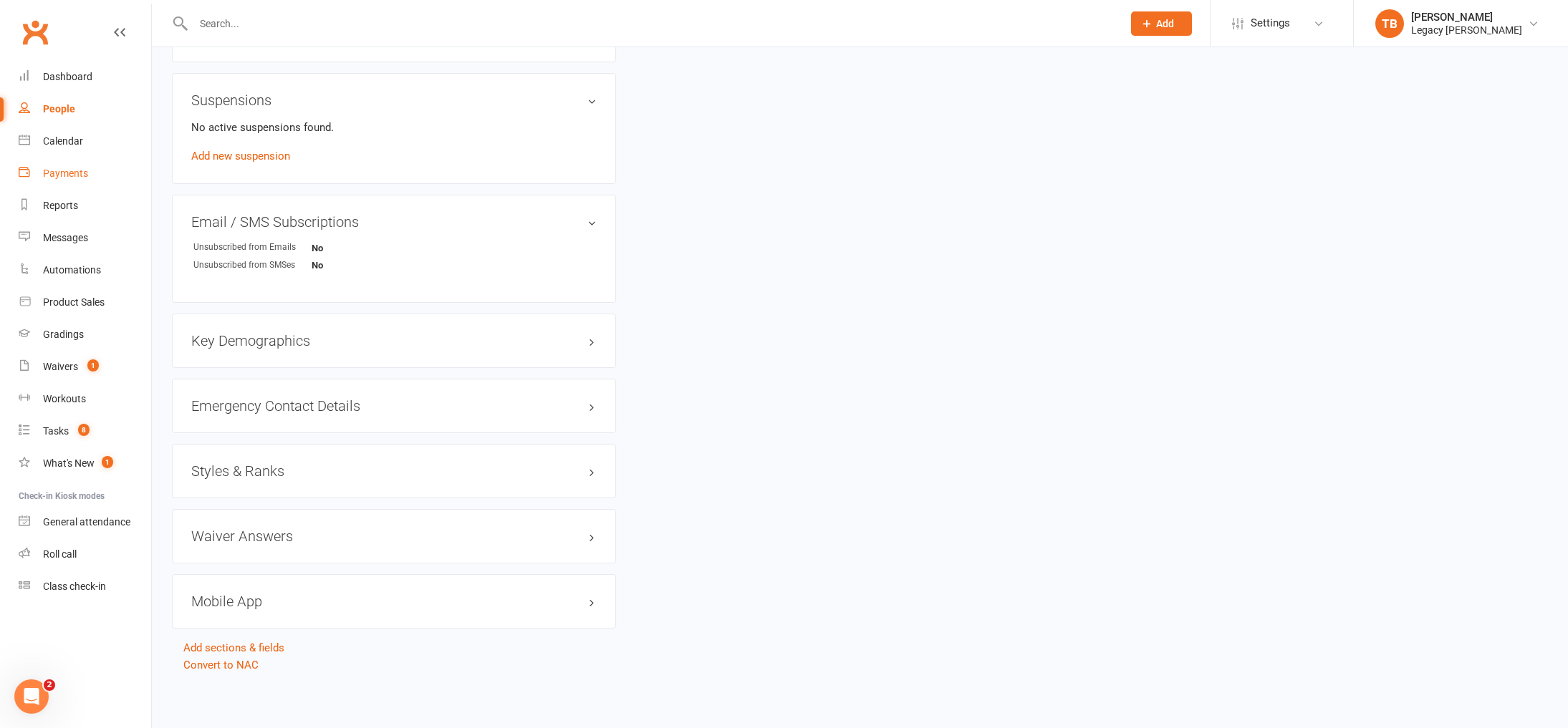
click at [48, 177] on div "Payments" at bounding box center [65, 173] width 45 height 11
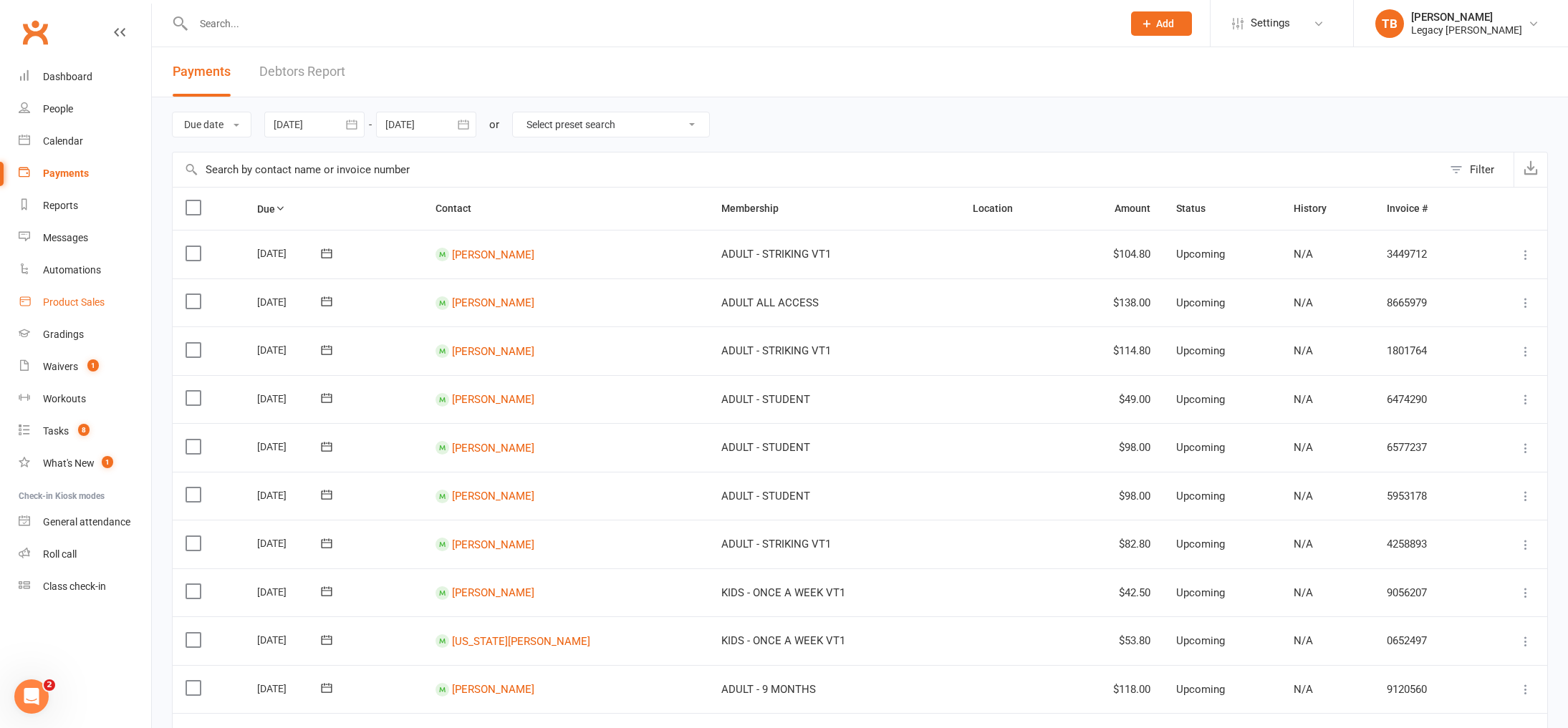
click at [93, 304] on div "Product Sales" at bounding box center [74, 301] width 62 height 11
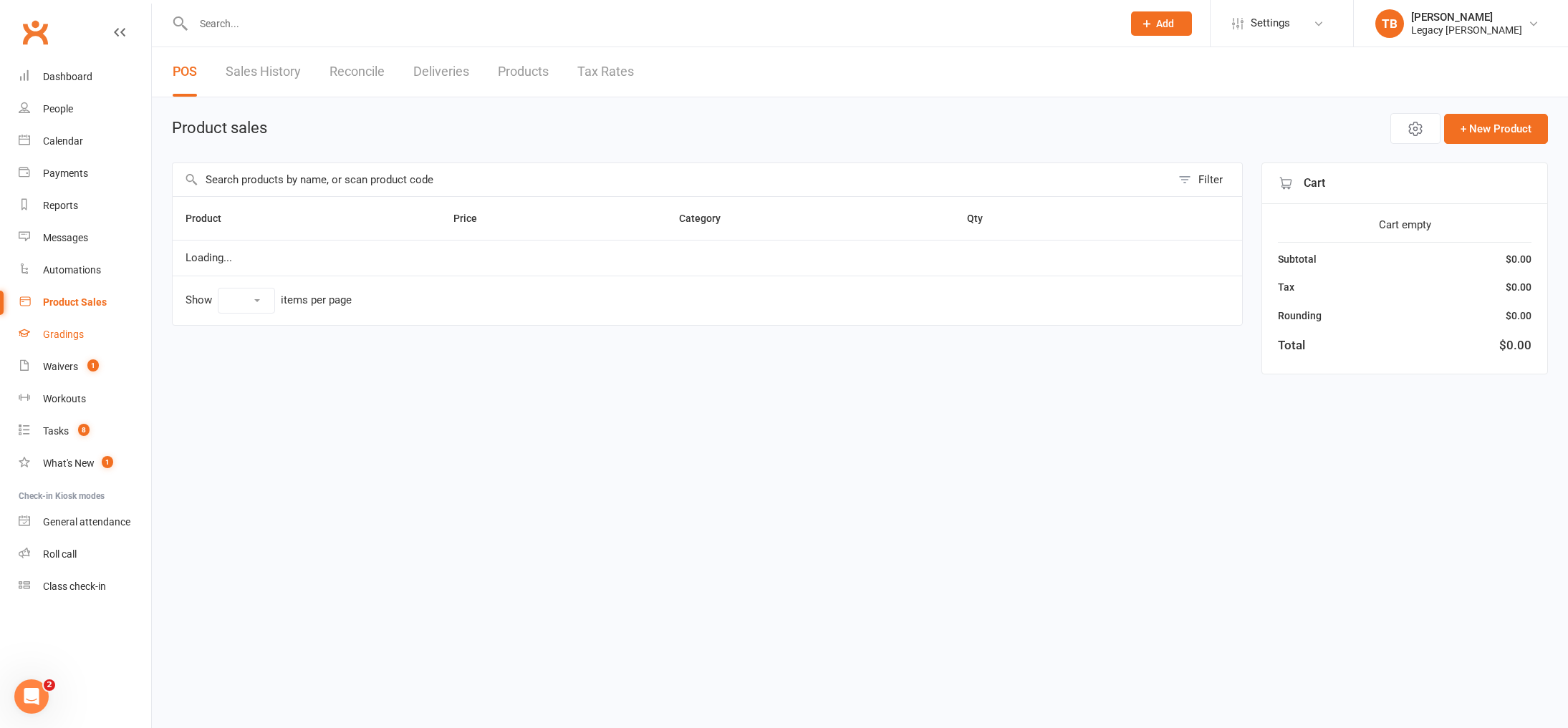
select select "10"
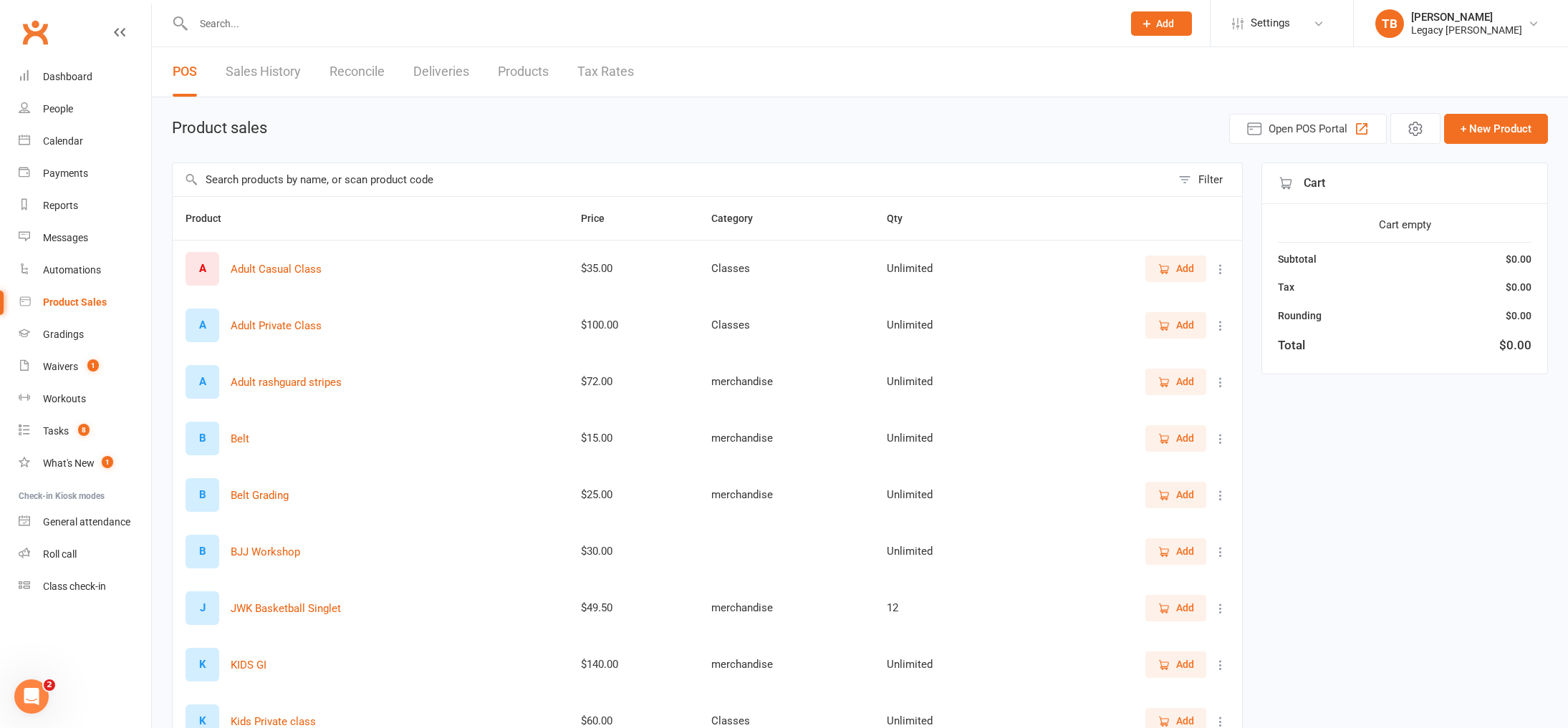
click at [328, 179] on input "text" at bounding box center [672, 179] width 999 height 33
click at [442, 191] on input "text" at bounding box center [672, 179] width 999 height 33
click at [439, 278] on div "A Adult Casual Class" at bounding box center [369, 269] width 369 height 33
click at [1179, 265] on span "Add" at bounding box center [1185, 269] width 18 height 16
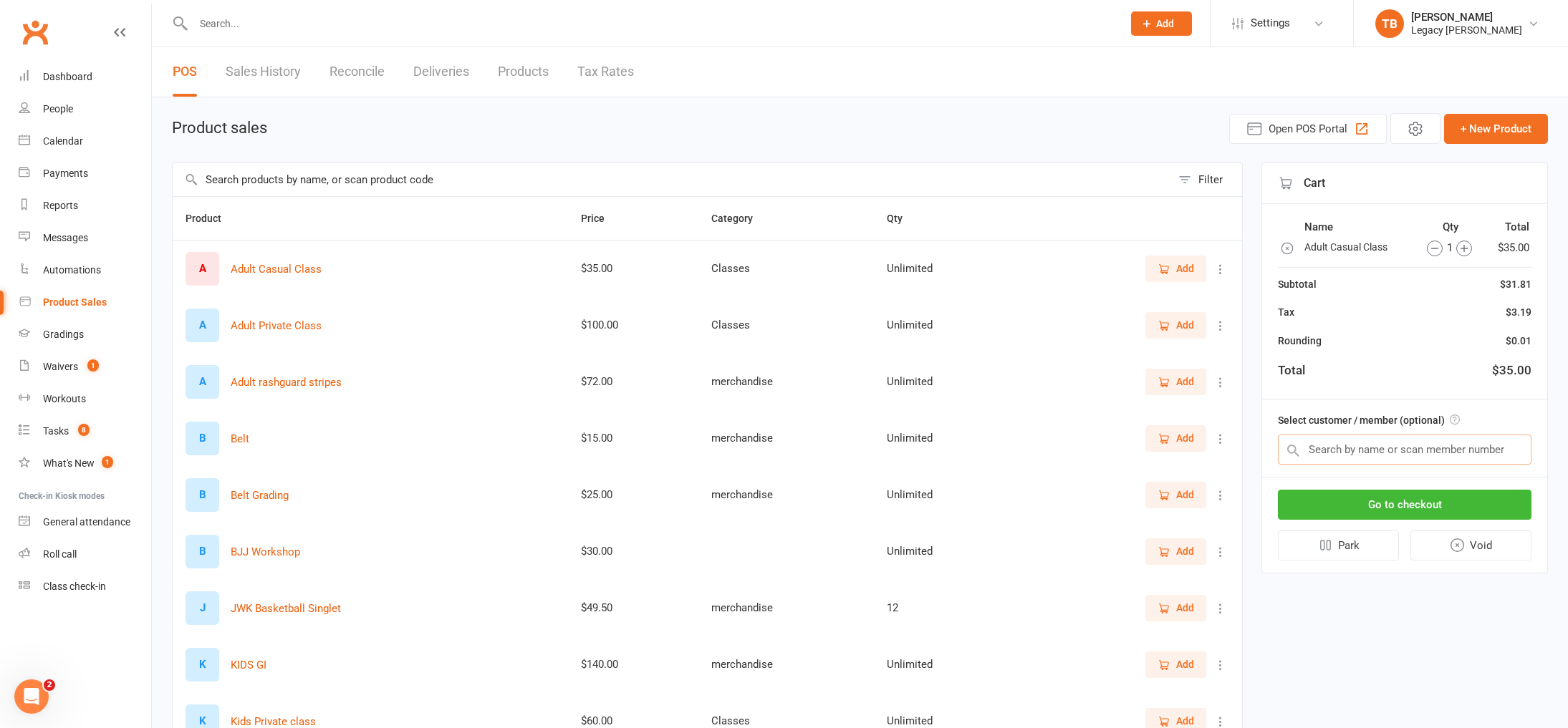
scroll to position [5, 0]
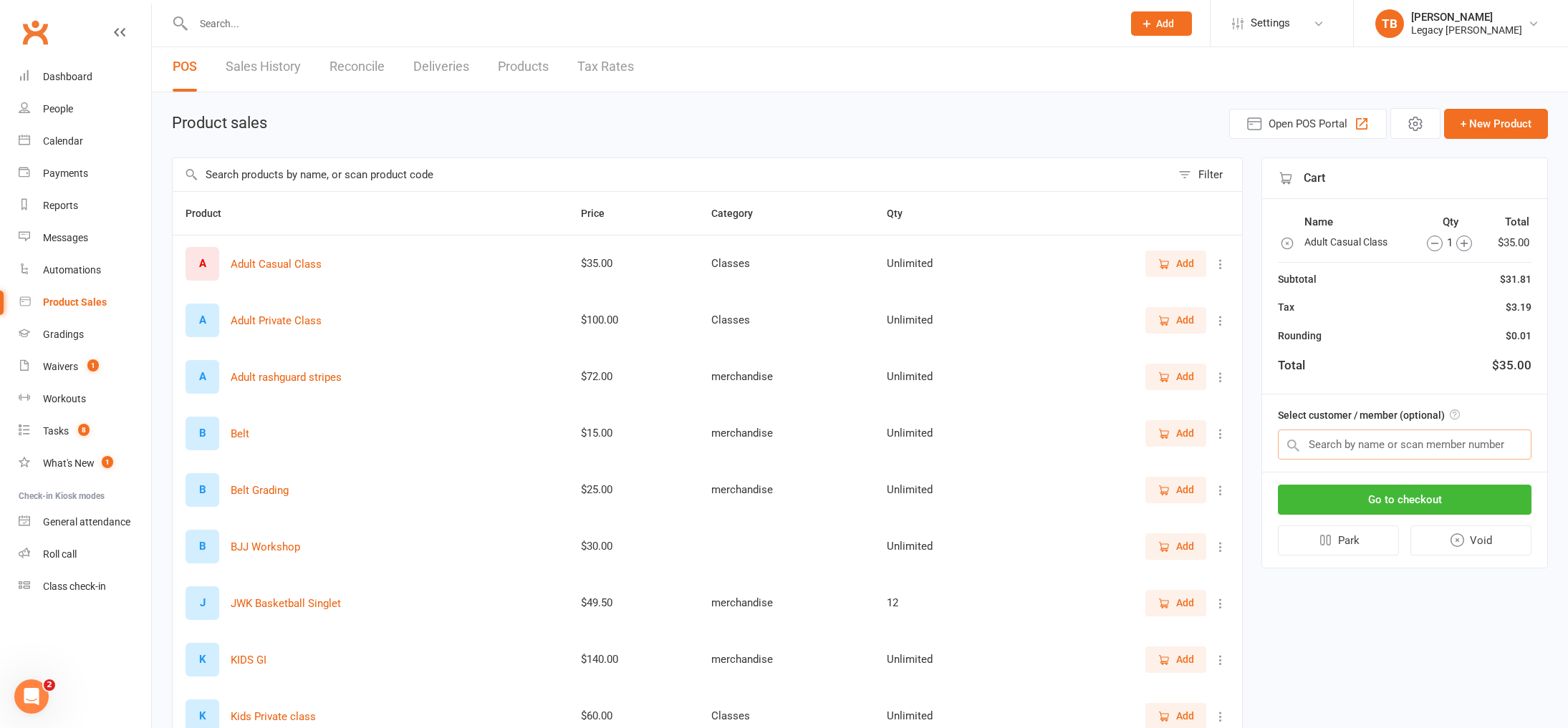
click at [1425, 454] on input "text" at bounding box center [1405, 445] width 254 height 30
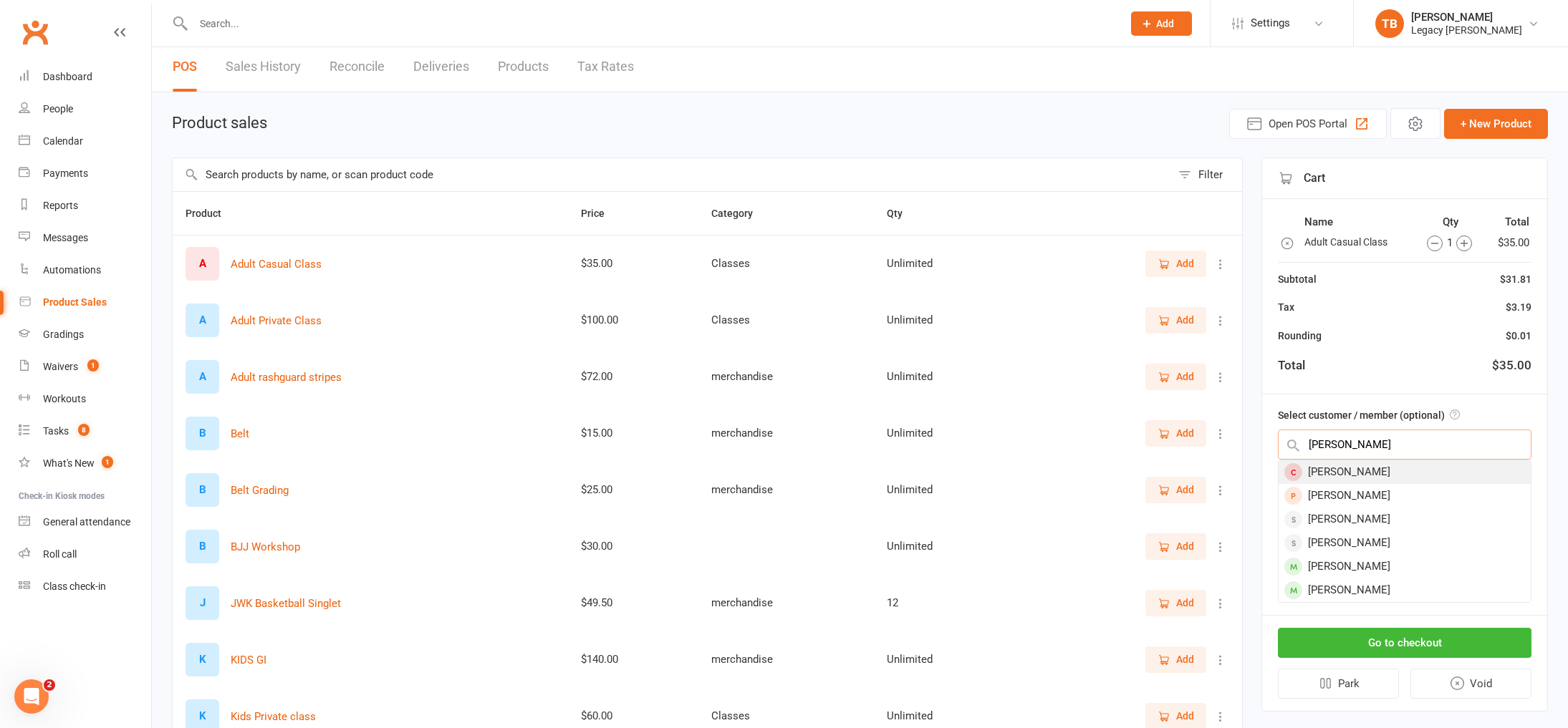
type input "luke kralic"
click at [1449, 473] on div "Luke Kralic" at bounding box center [1405, 472] width 252 height 24
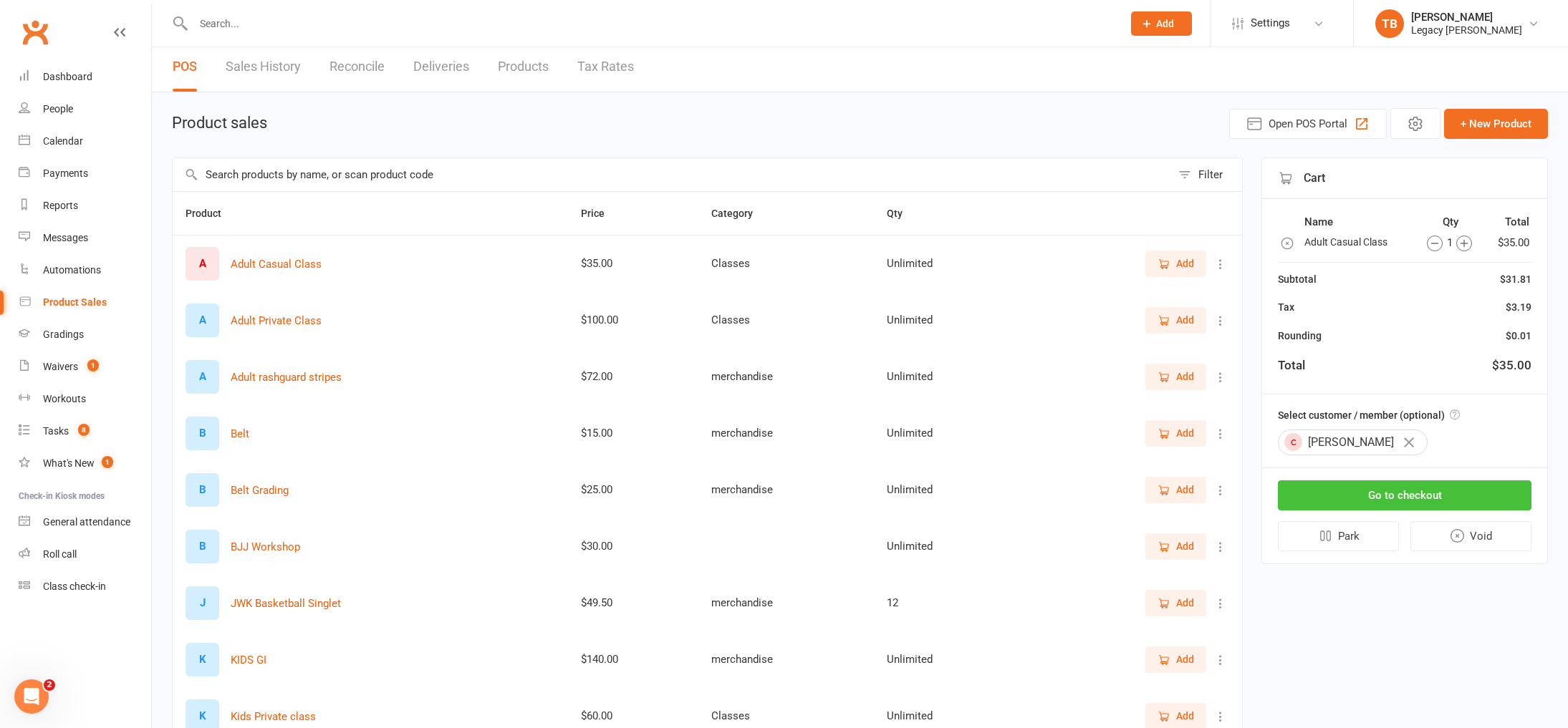
click at [1445, 494] on button "Go to checkout" at bounding box center [1405, 495] width 254 height 30
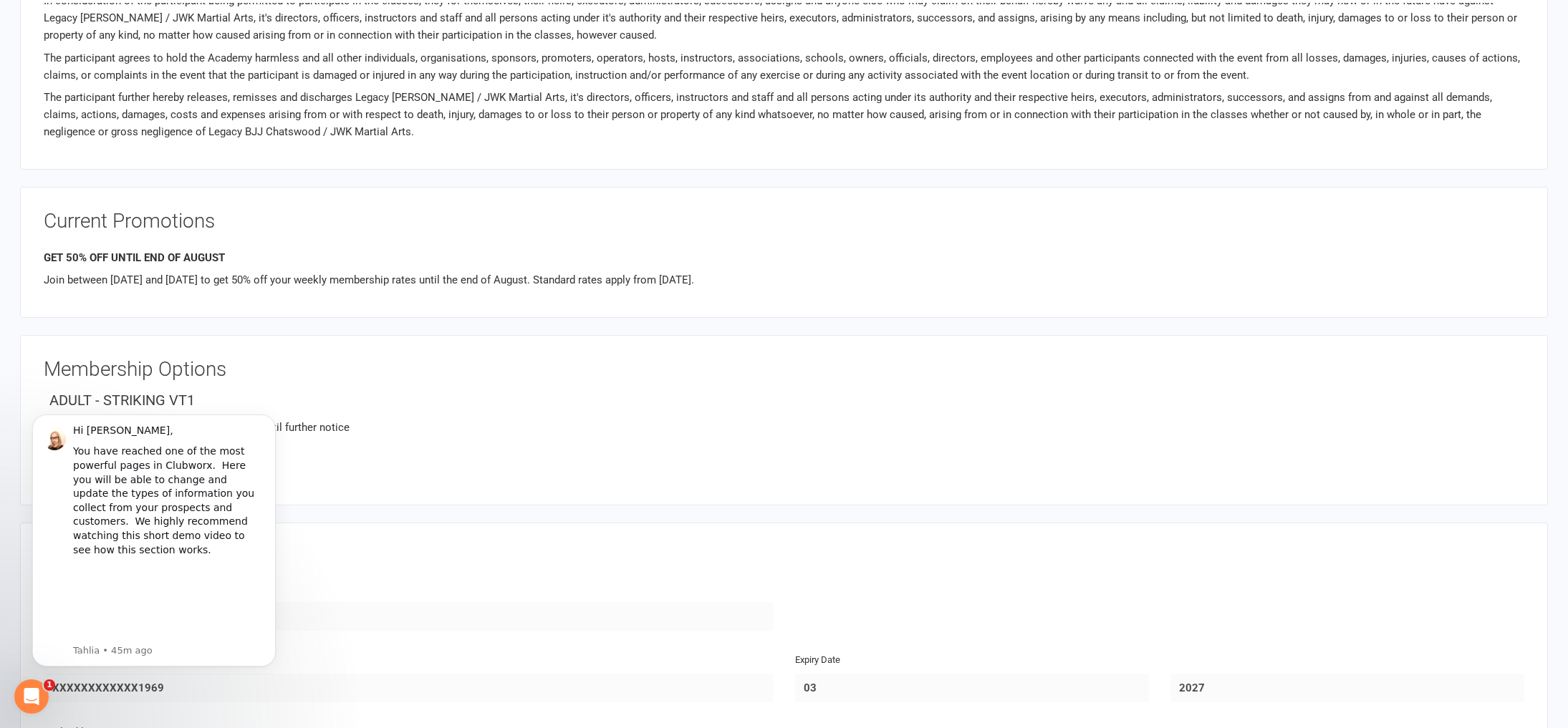
scroll to position [759, 0]
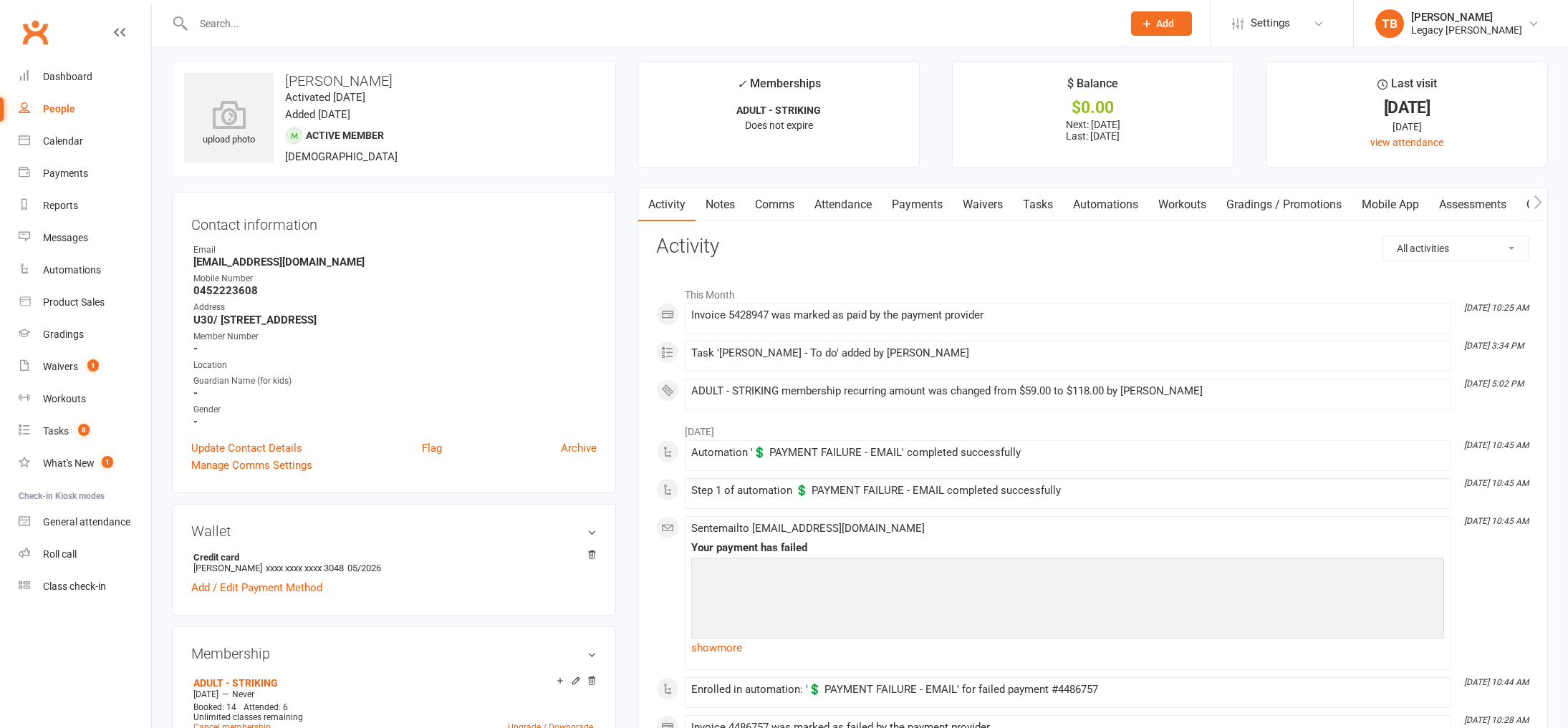
click at [910, 208] on link "Payments" at bounding box center [917, 204] width 71 height 33
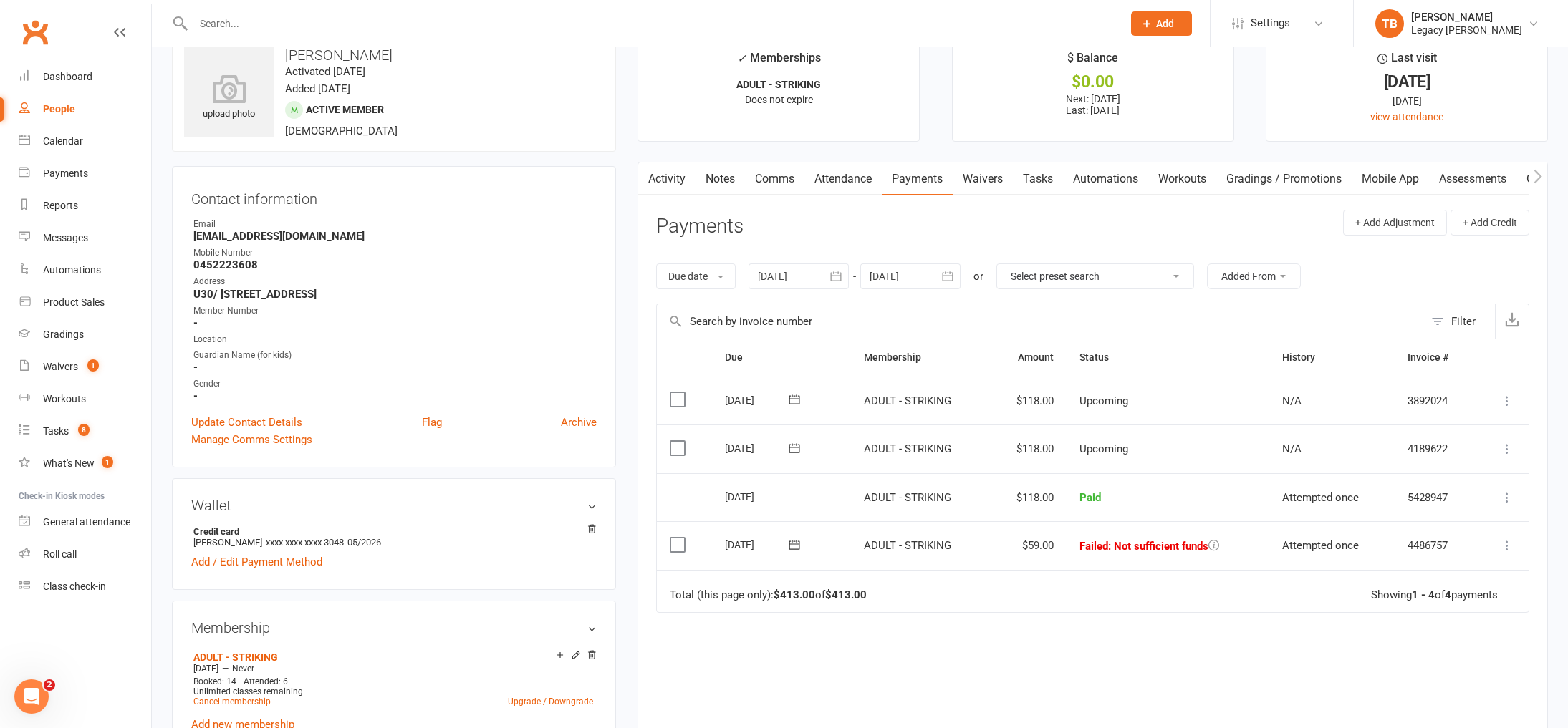
click at [1213, 554] on td "Failed : Not sufficient funds" at bounding box center [1168, 546] width 203 height 48
click at [1214, 544] on icon at bounding box center [1214, 545] width 11 height 11
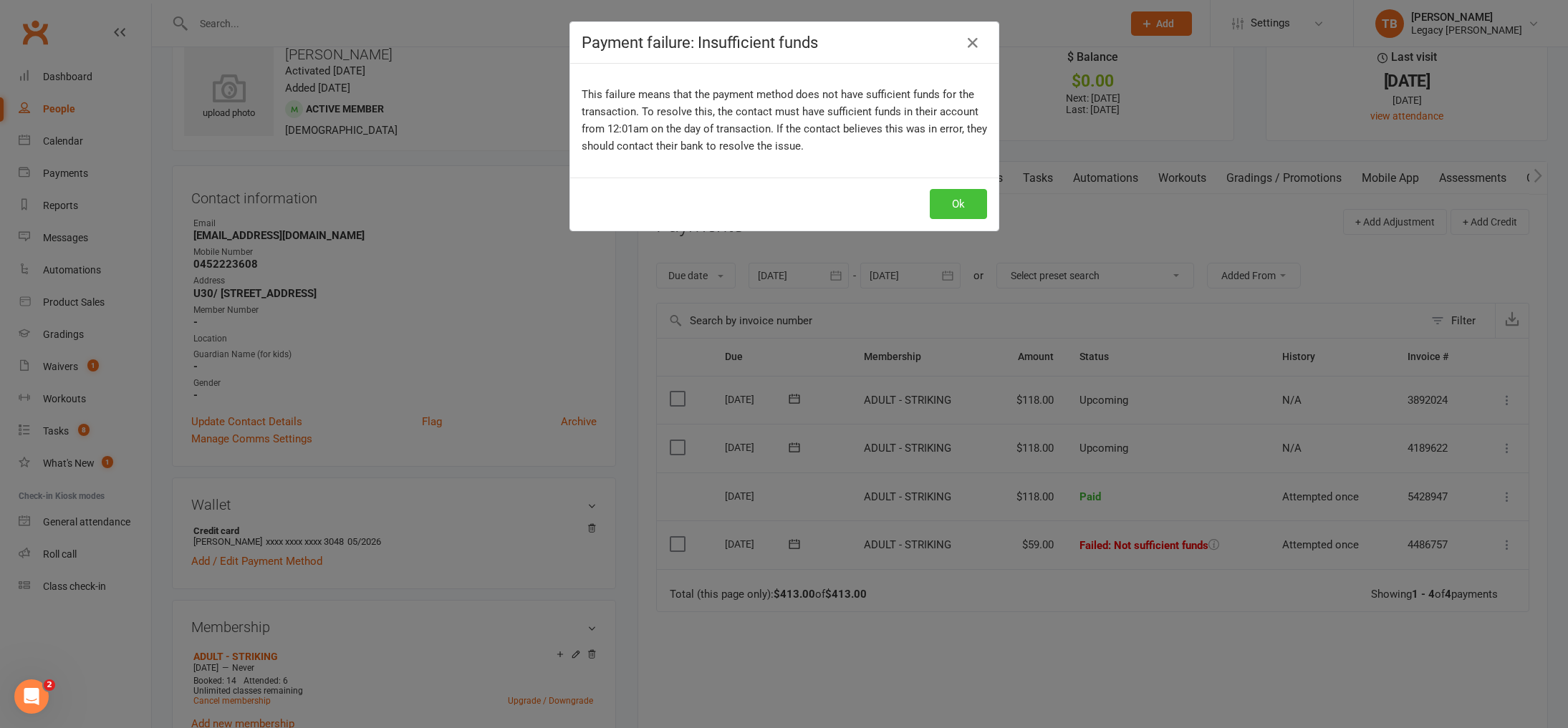
click at [970, 201] on button "Ok" at bounding box center [958, 204] width 57 height 30
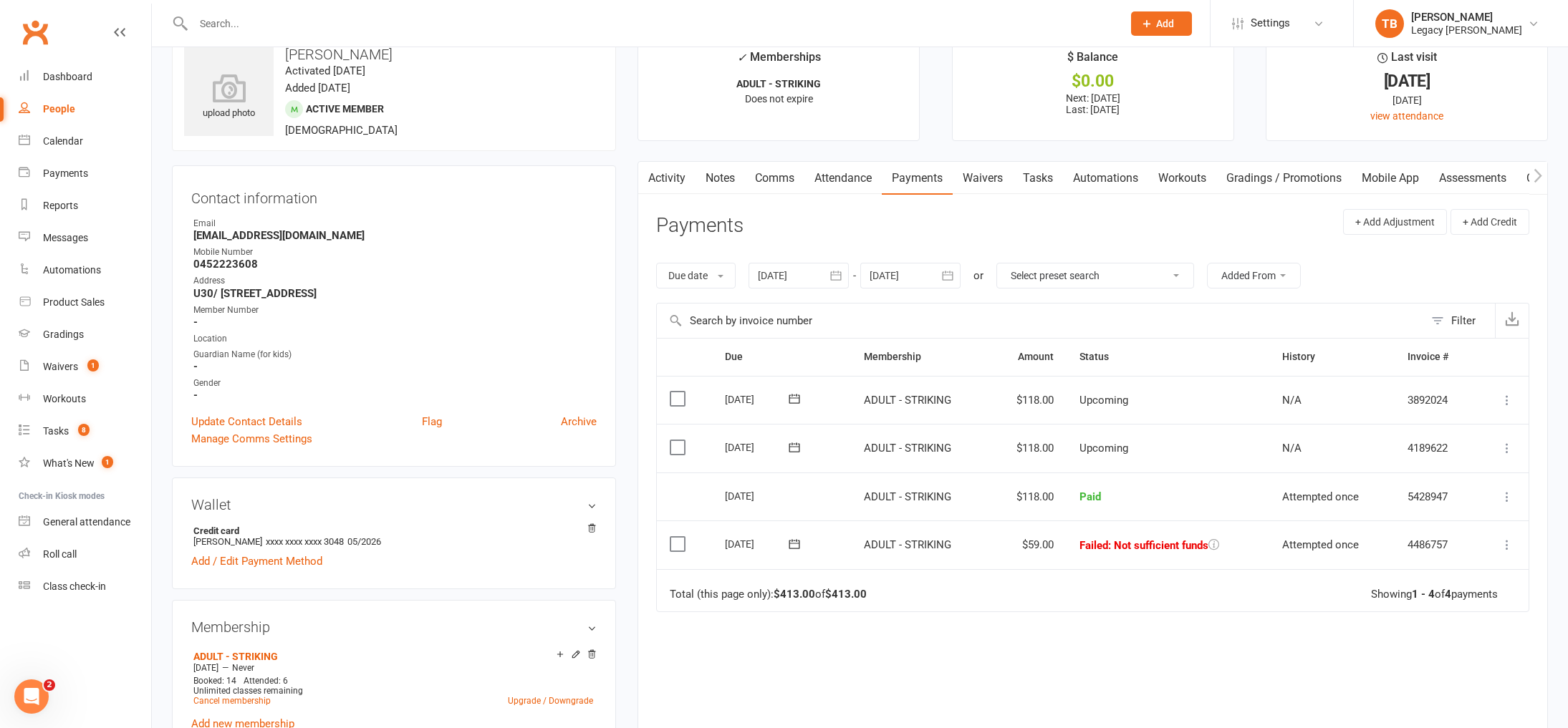
click at [793, 539] on icon at bounding box center [795, 544] width 11 height 10
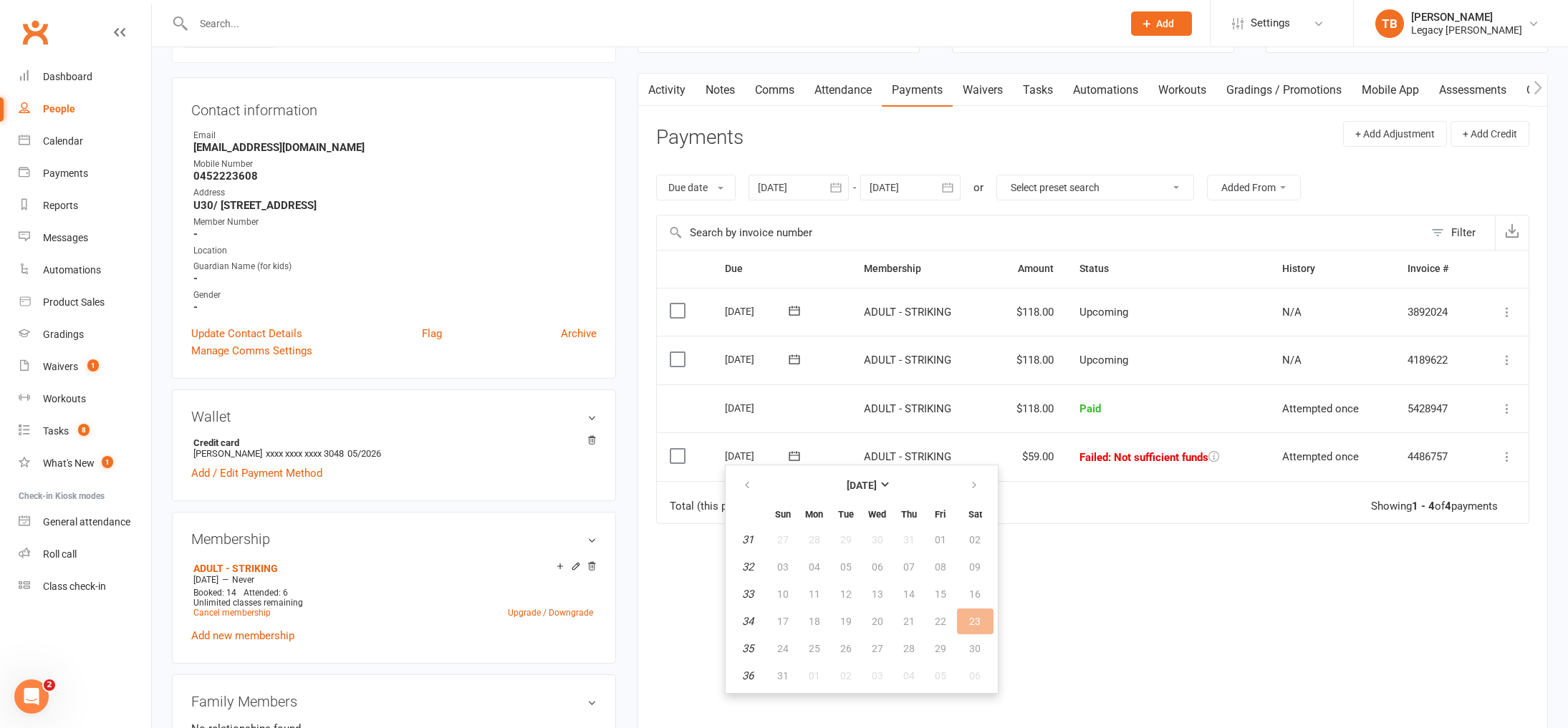
scroll to position [188, 0]
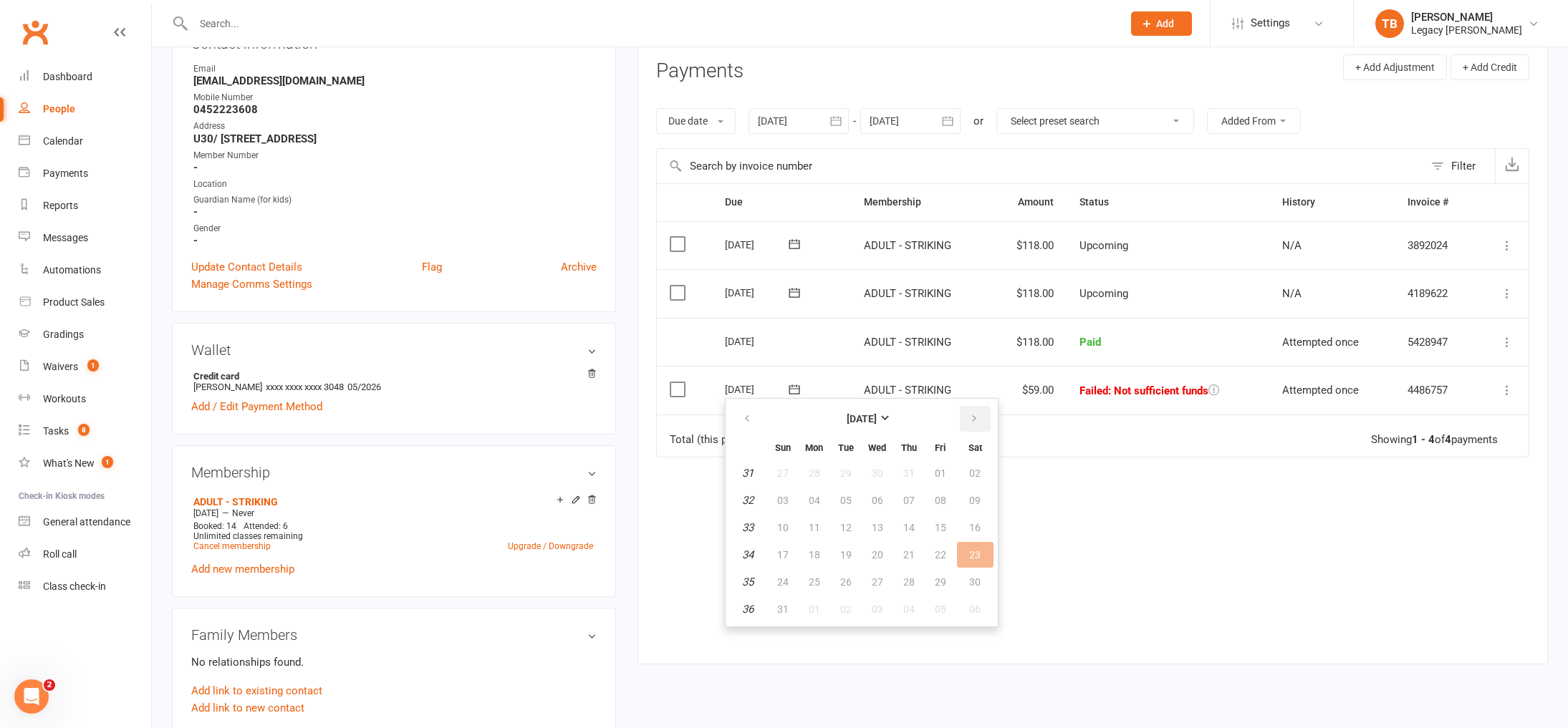
click at [974, 421] on icon "button" at bounding box center [974, 419] width 10 height 11
click at [872, 523] on span "17" at bounding box center [877, 527] width 11 height 11
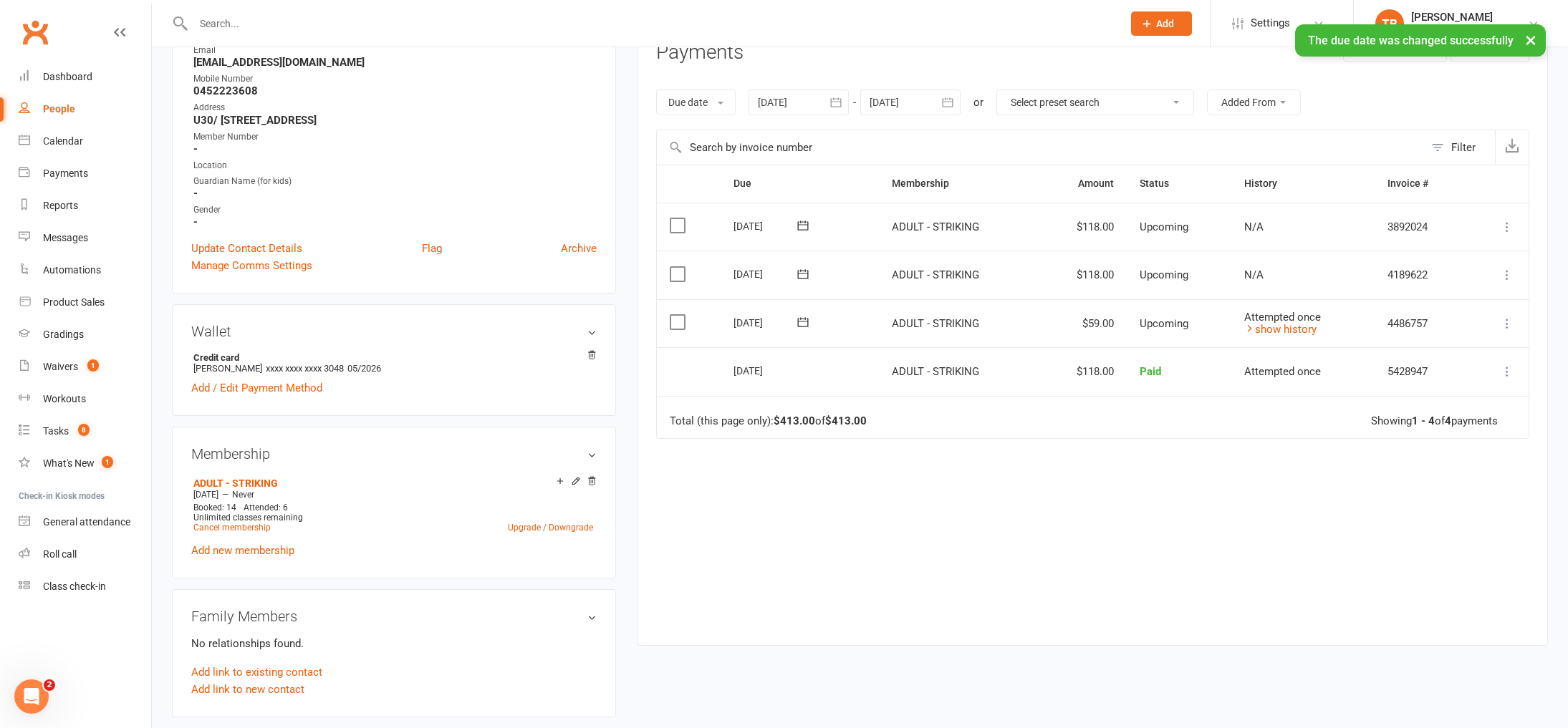
scroll to position [218, 0]
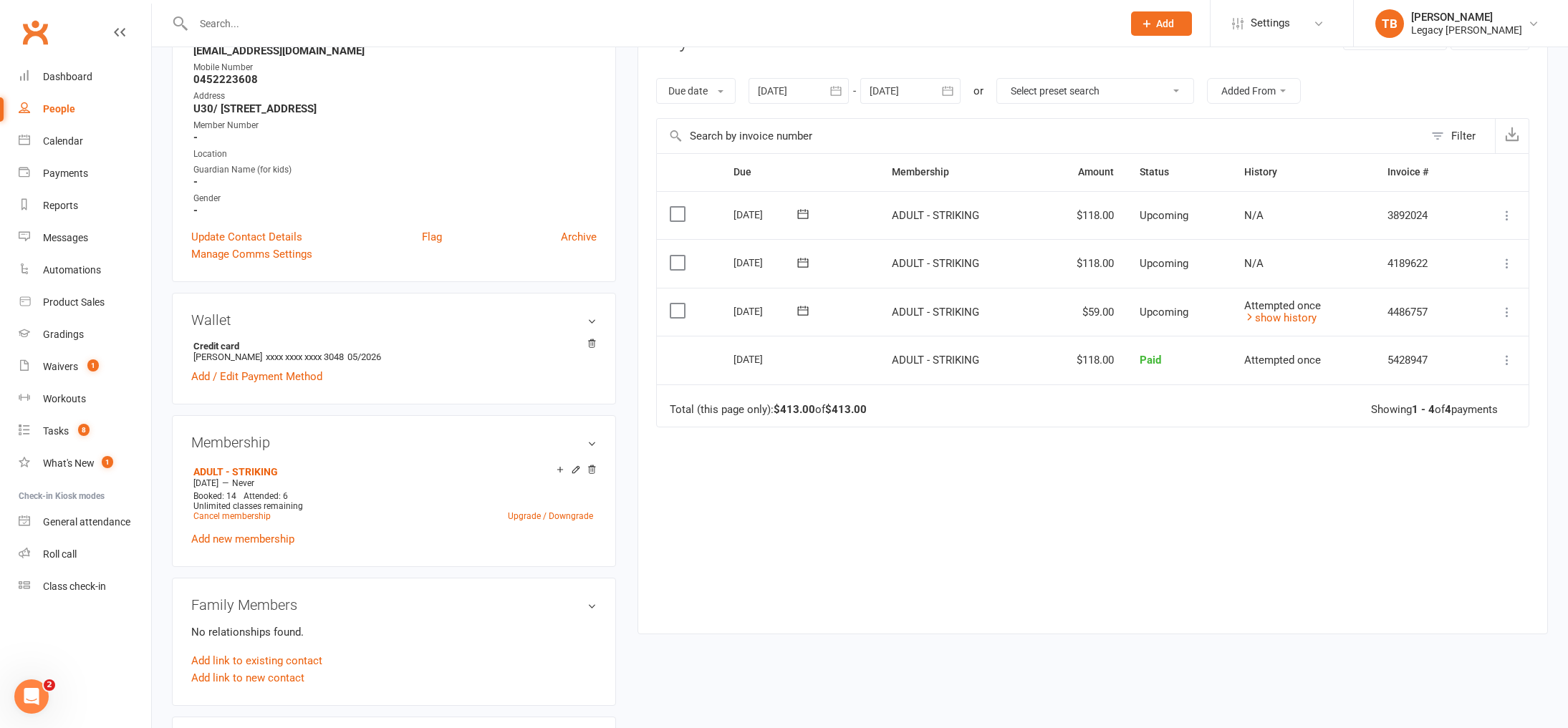
click at [843, 91] on icon "button" at bounding box center [836, 91] width 14 height 14
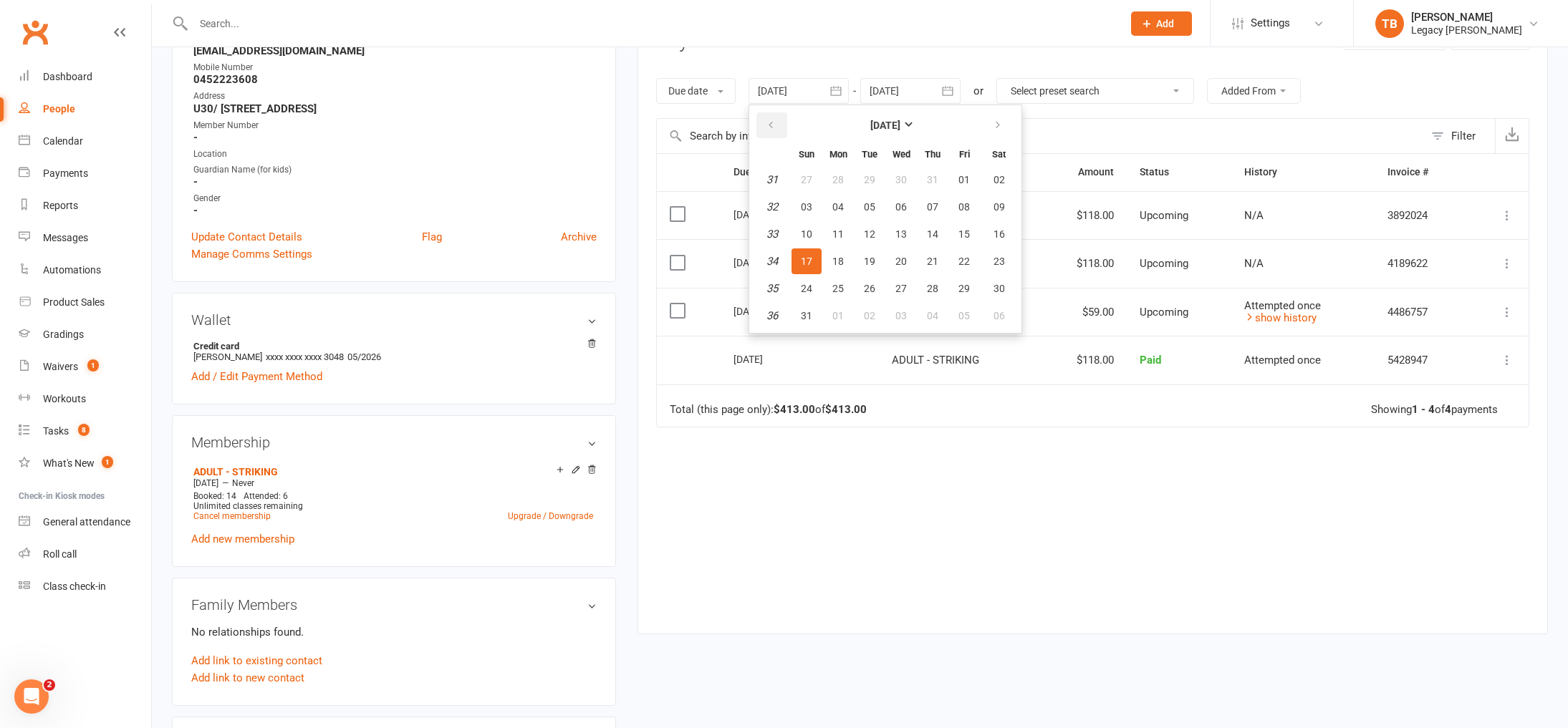
click at [782, 124] on button "button" at bounding box center [771, 125] width 31 height 26
click at [816, 186] on button "01" at bounding box center [806, 179] width 30 height 26
type input "01 Jun 2025"
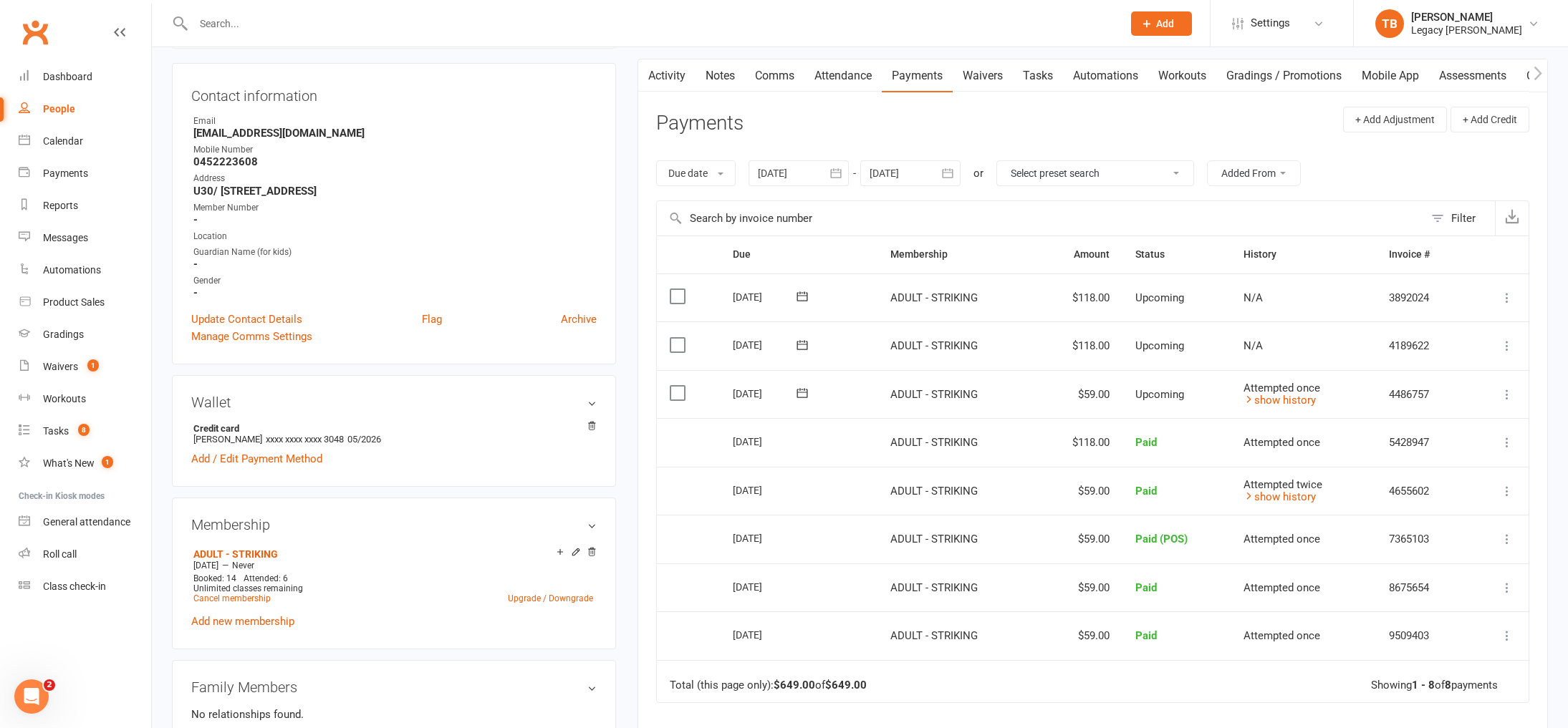
scroll to position [0, 0]
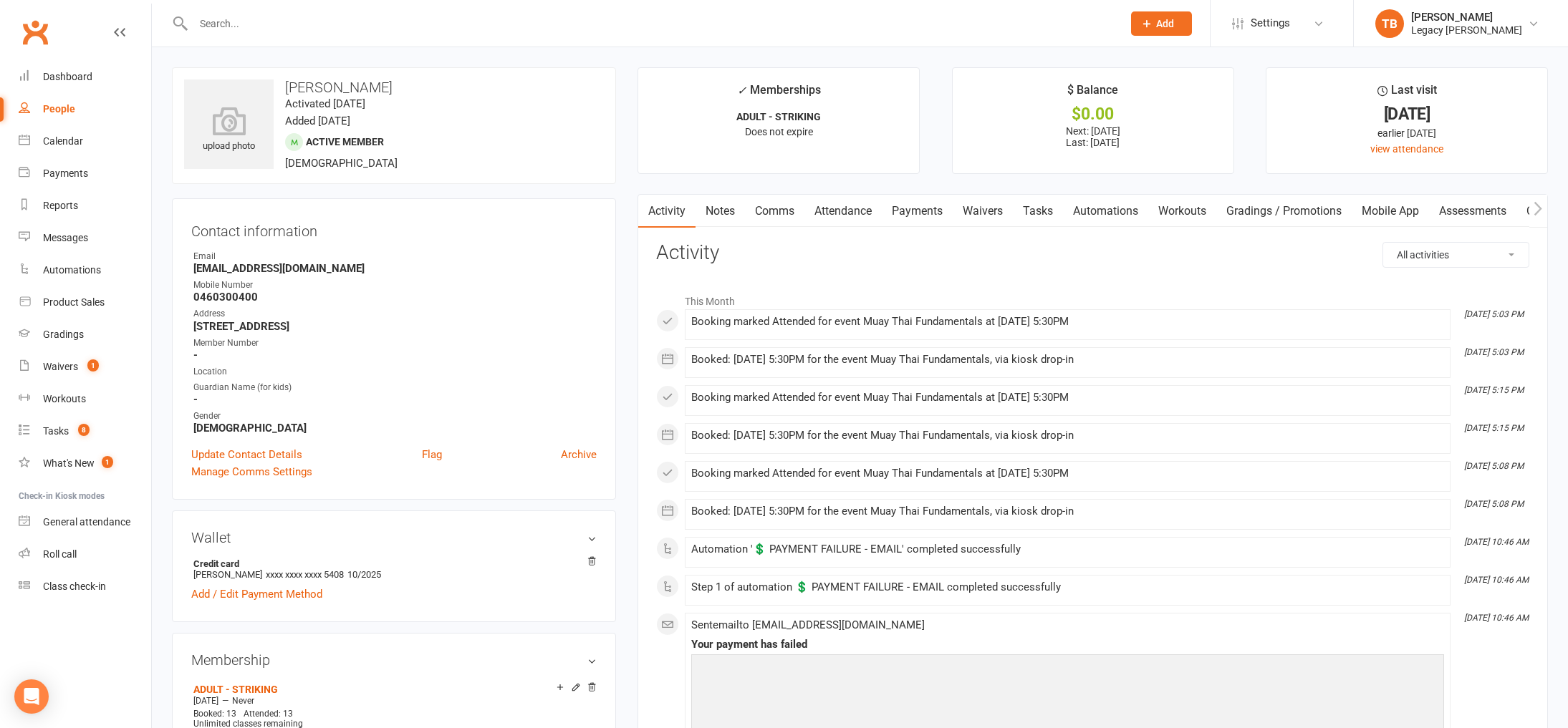
click at [900, 217] on link "Payments" at bounding box center [917, 211] width 71 height 33
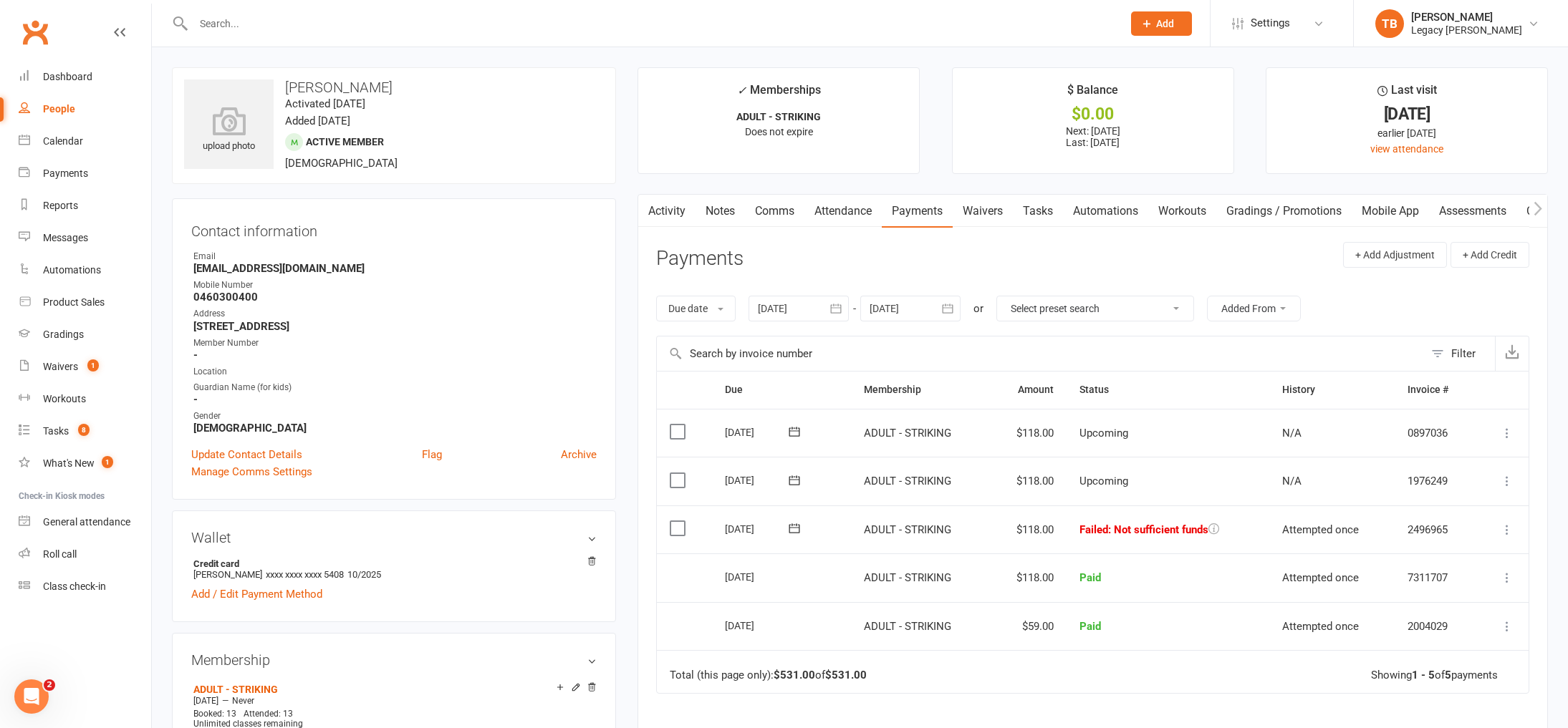
click at [794, 533] on icon at bounding box center [794, 529] width 14 height 14
click at [873, 667] on span "17" at bounding box center [877, 667] width 11 height 11
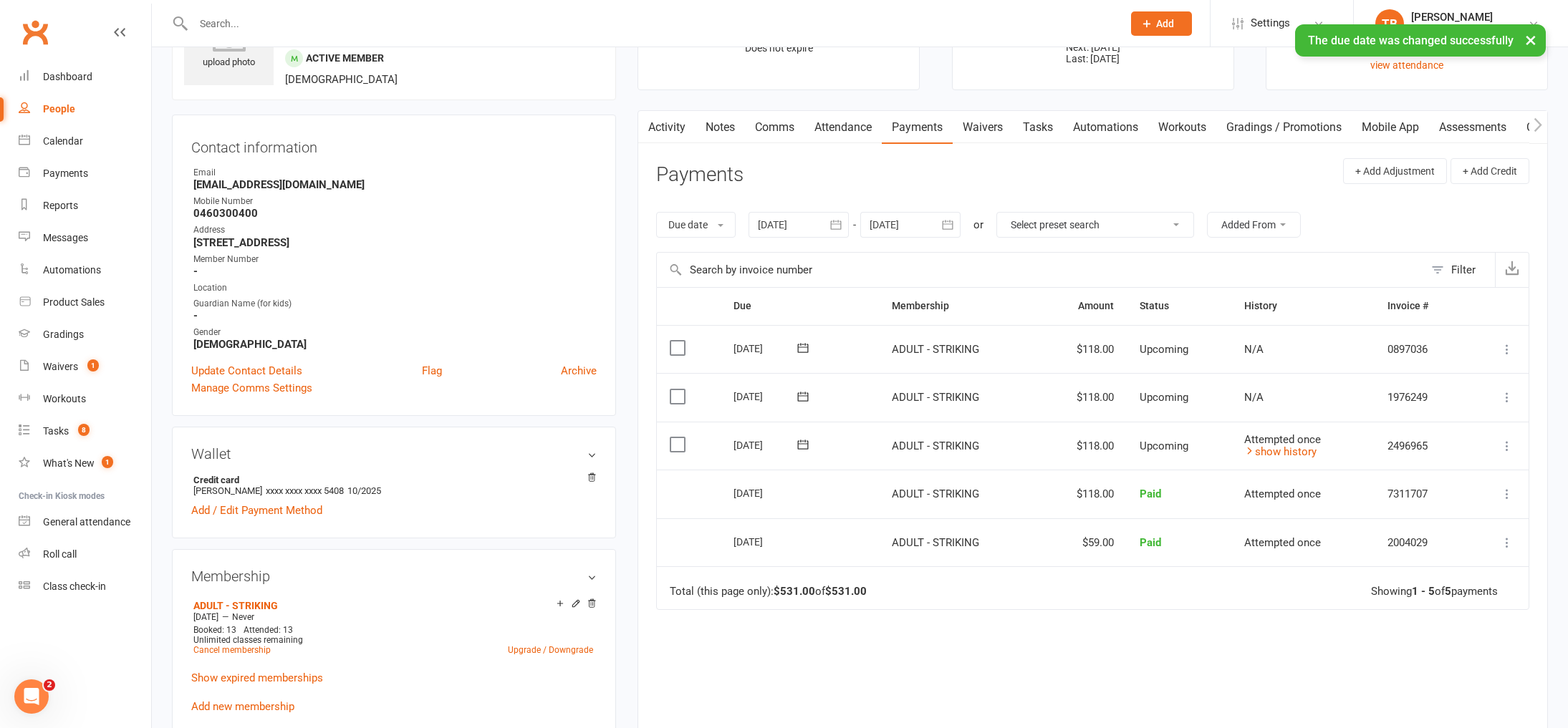
scroll to position [219, 0]
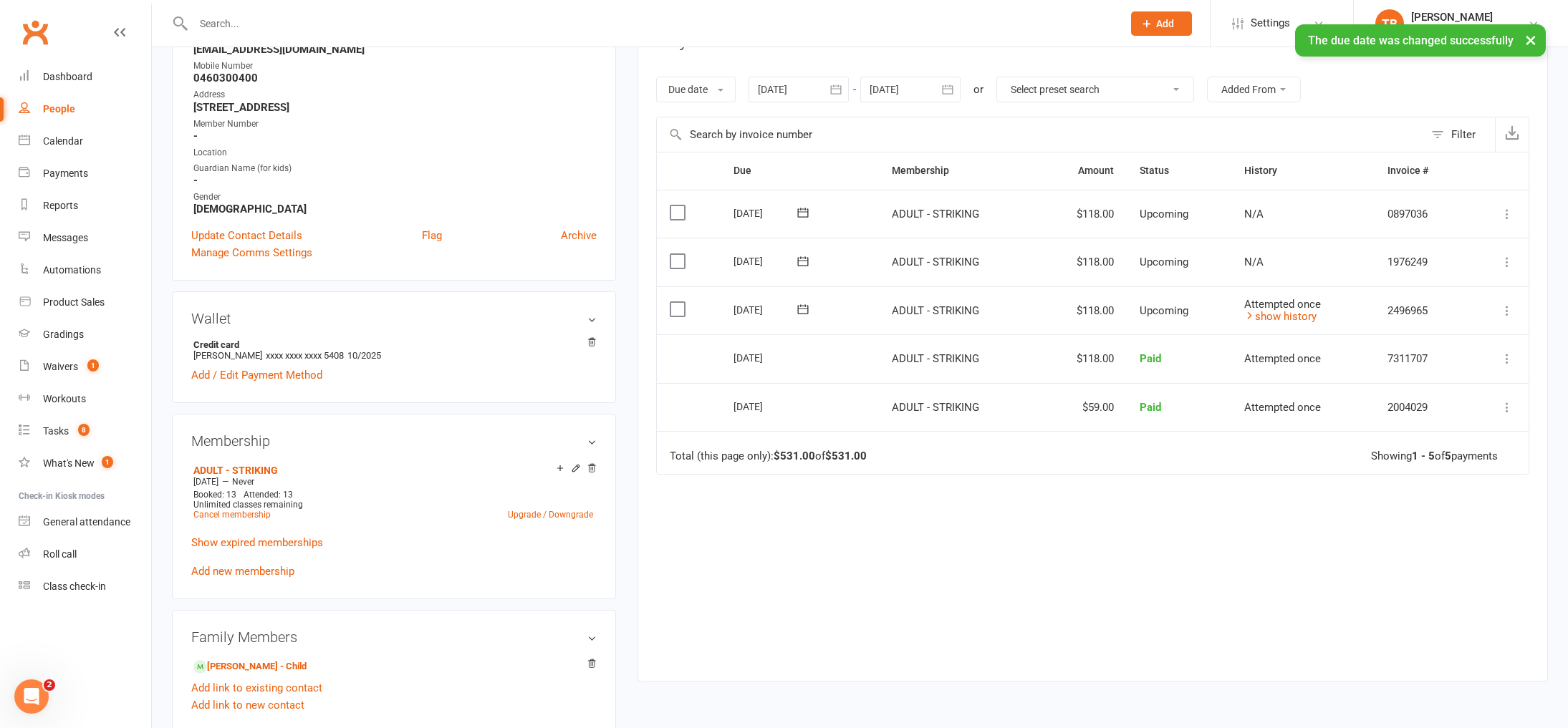
click at [1295, 308] on span "Attempted once" at bounding box center [1282, 304] width 77 height 13
click at [1295, 316] on link "show history" at bounding box center [1281, 316] width 72 height 13
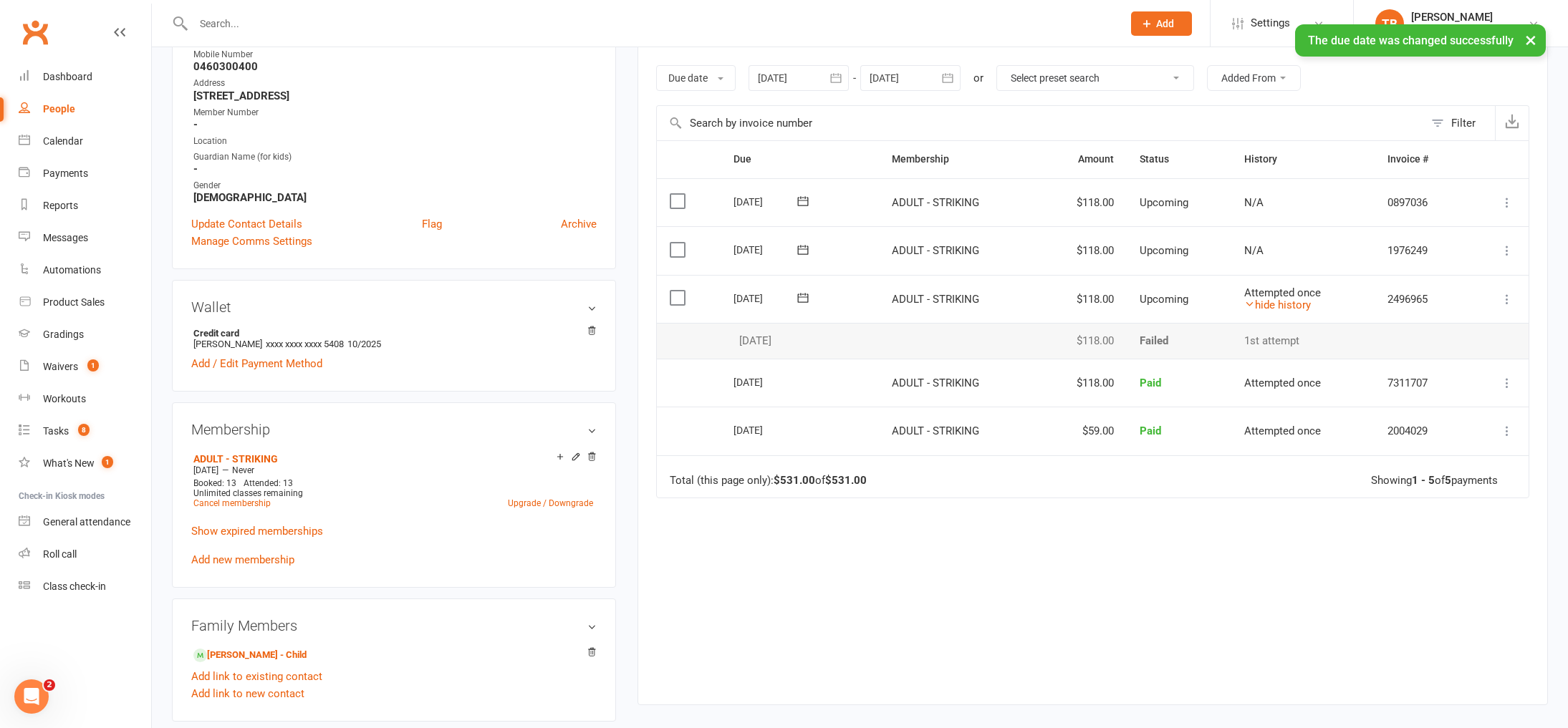
scroll to position [233, 0]
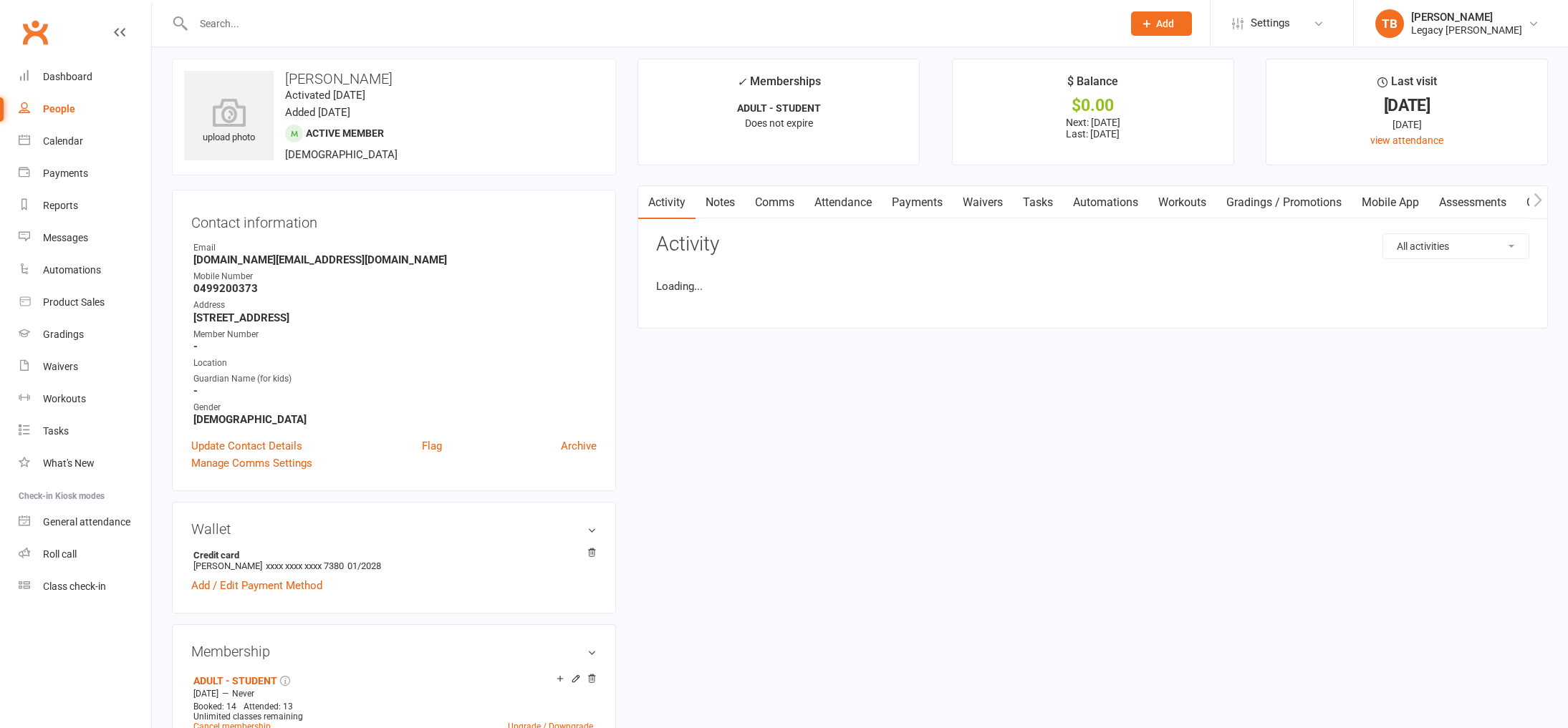
click at [972, 204] on link "Waivers" at bounding box center [983, 202] width 60 height 33
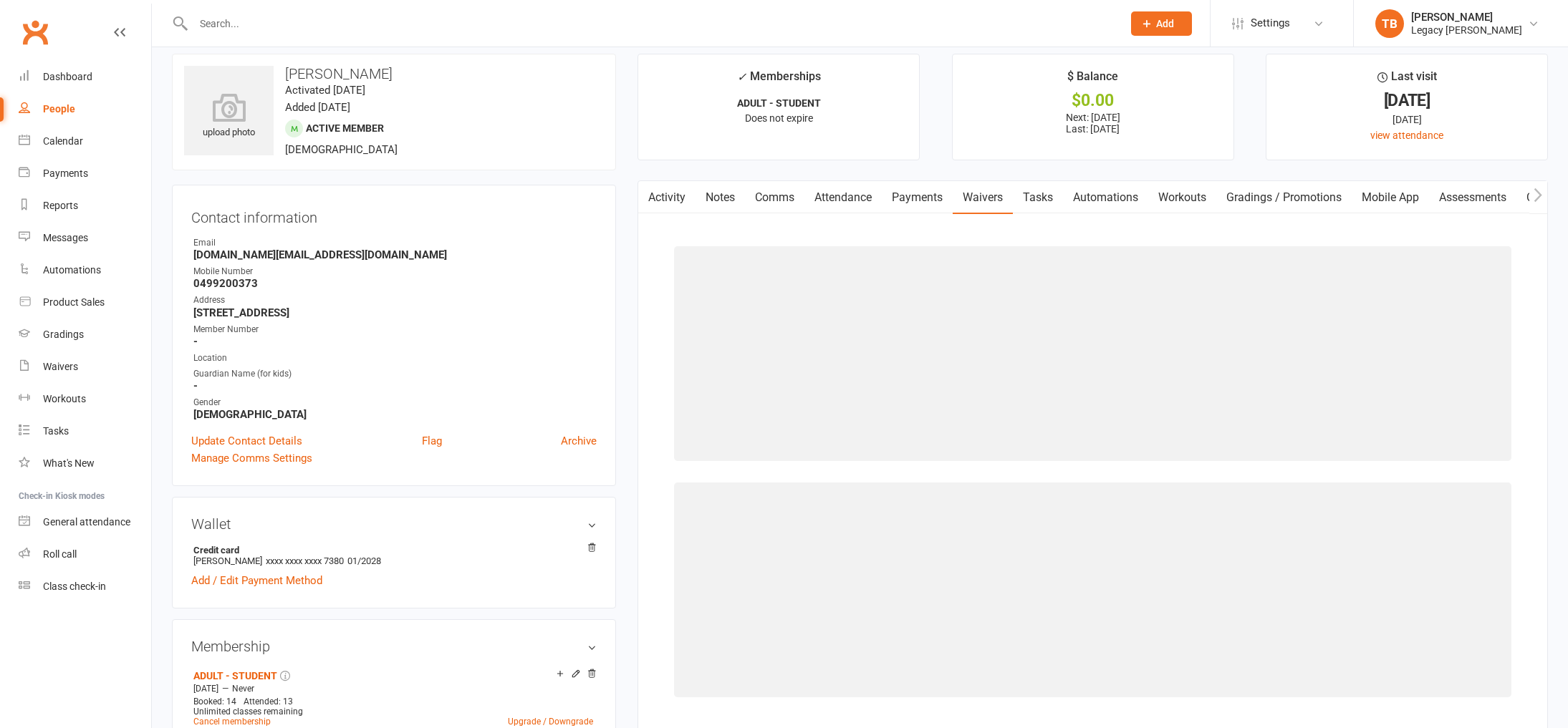
scroll to position [15, 0]
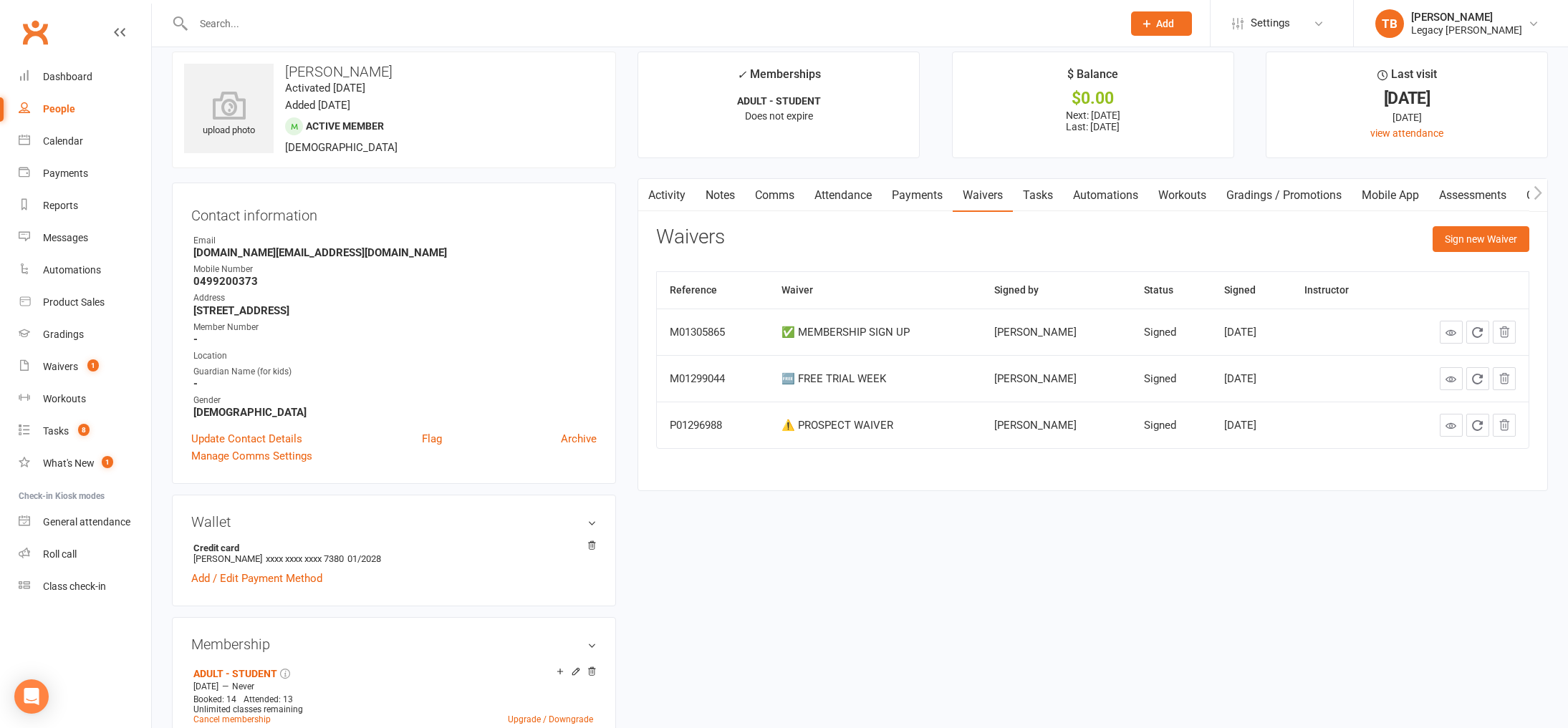
drag, startPoint x: 888, startPoint y: 183, endPoint x: 924, endPoint y: 197, distance: 38.6
click at [896, 186] on link "Payments" at bounding box center [917, 195] width 71 height 33
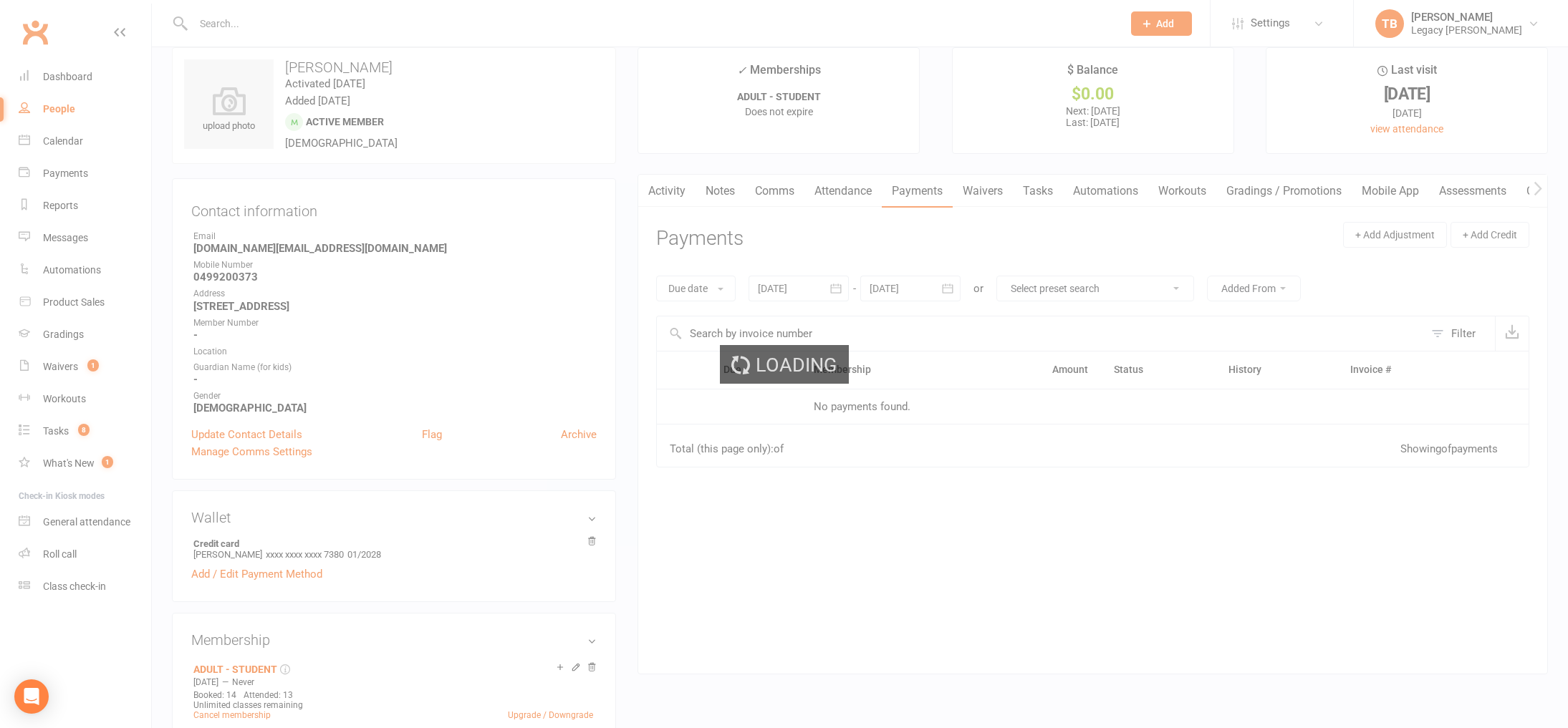
click at [924, 197] on div "Loading" at bounding box center [784, 364] width 1568 height 728
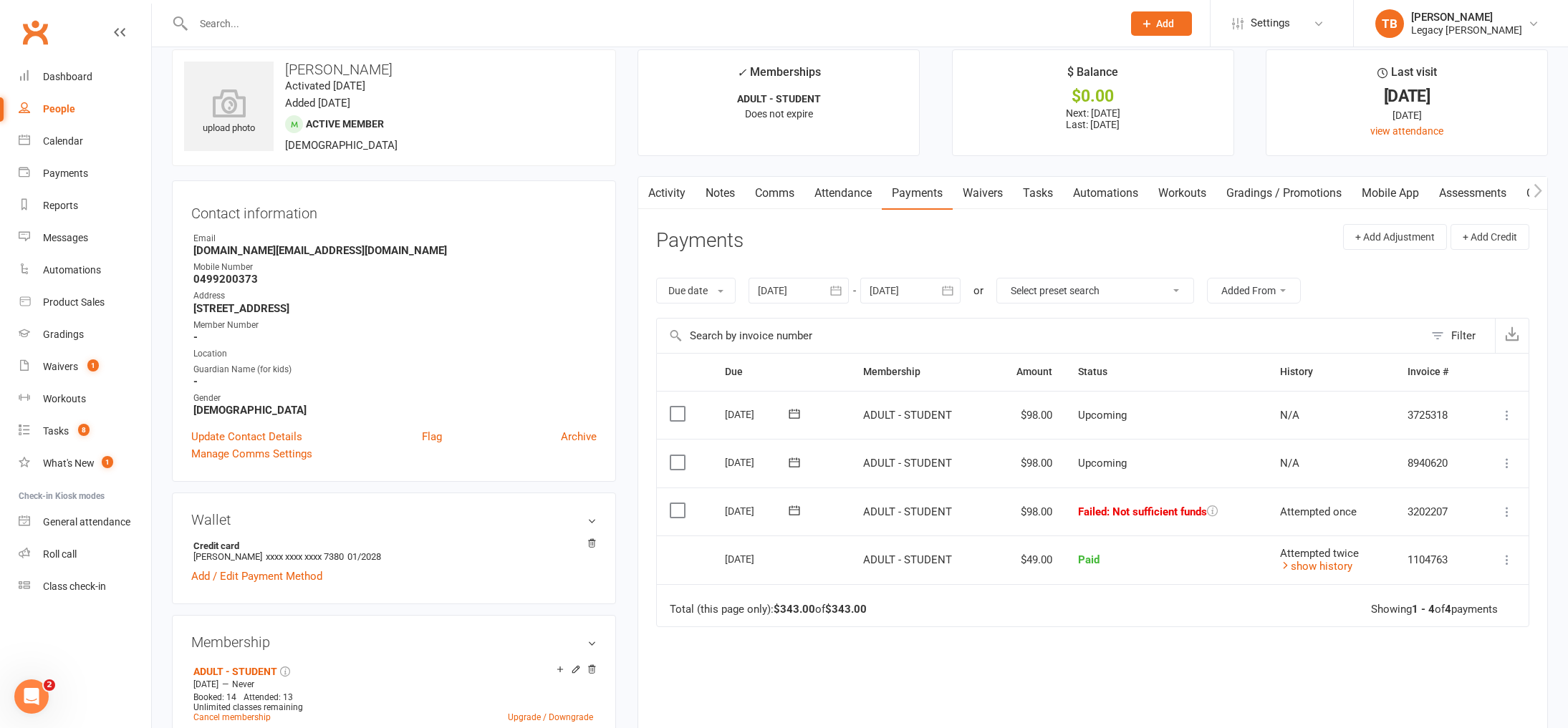
click at [791, 507] on icon at bounding box center [795, 510] width 11 height 10
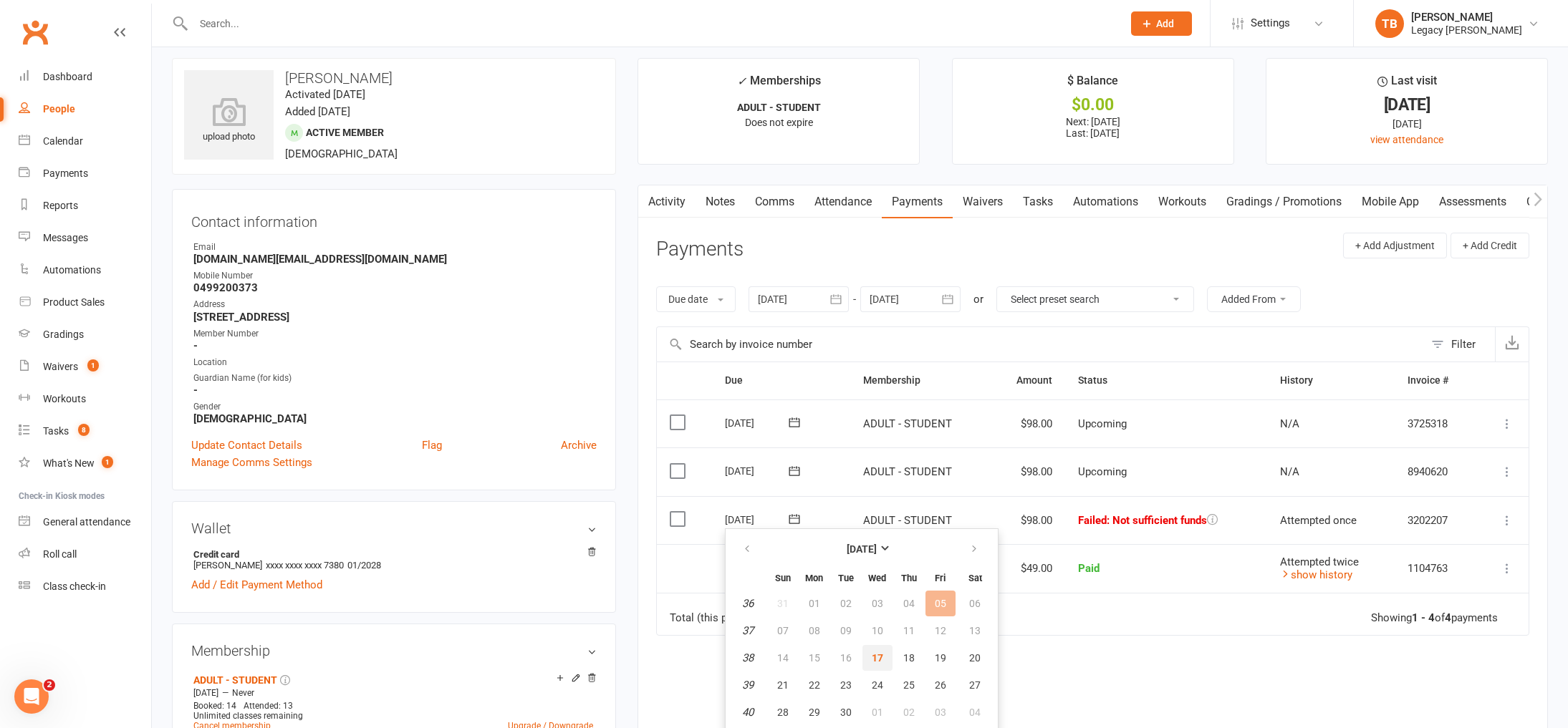
click at [881, 659] on span "17" at bounding box center [877, 657] width 11 height 11
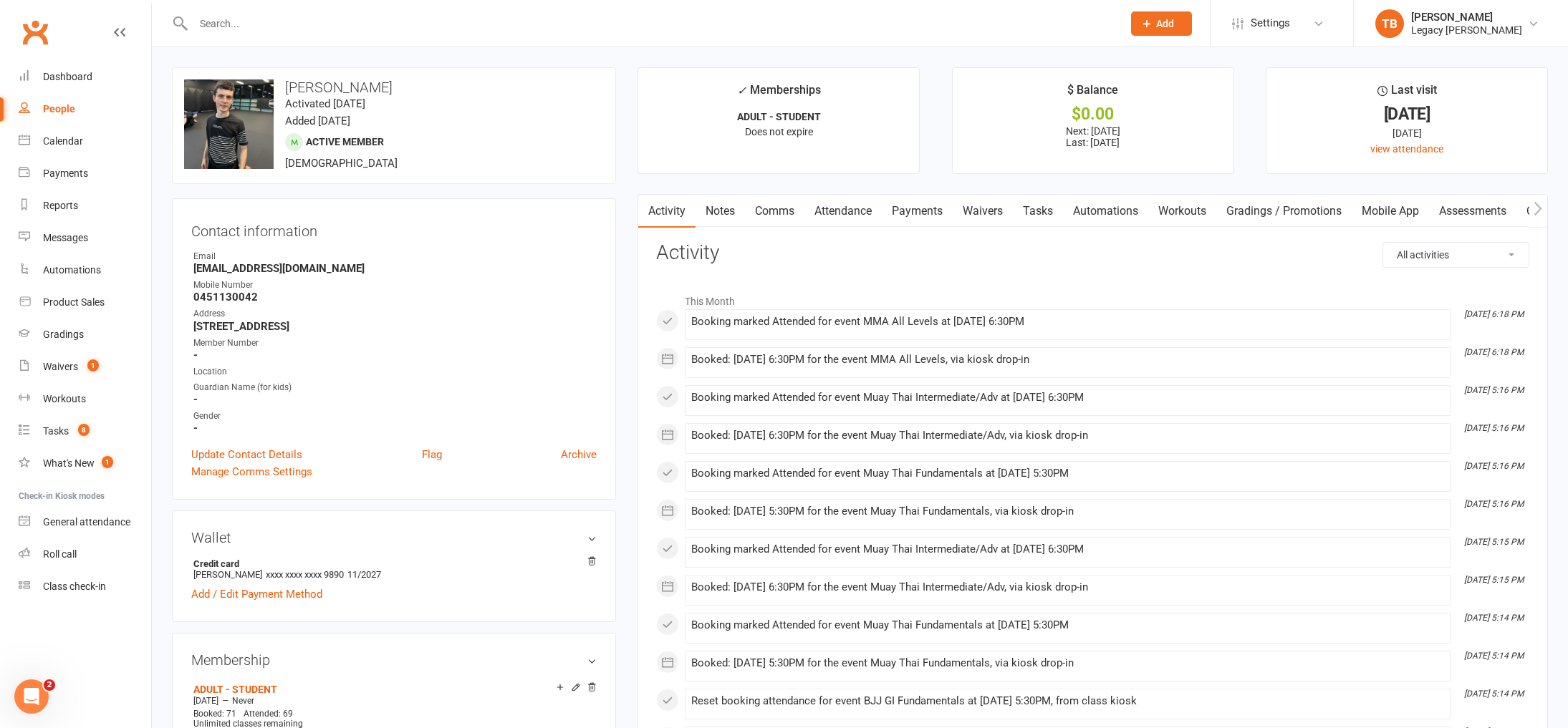
click at [941, 220] on link "Payments" at bounding box center [917, 211] width 71 height 33
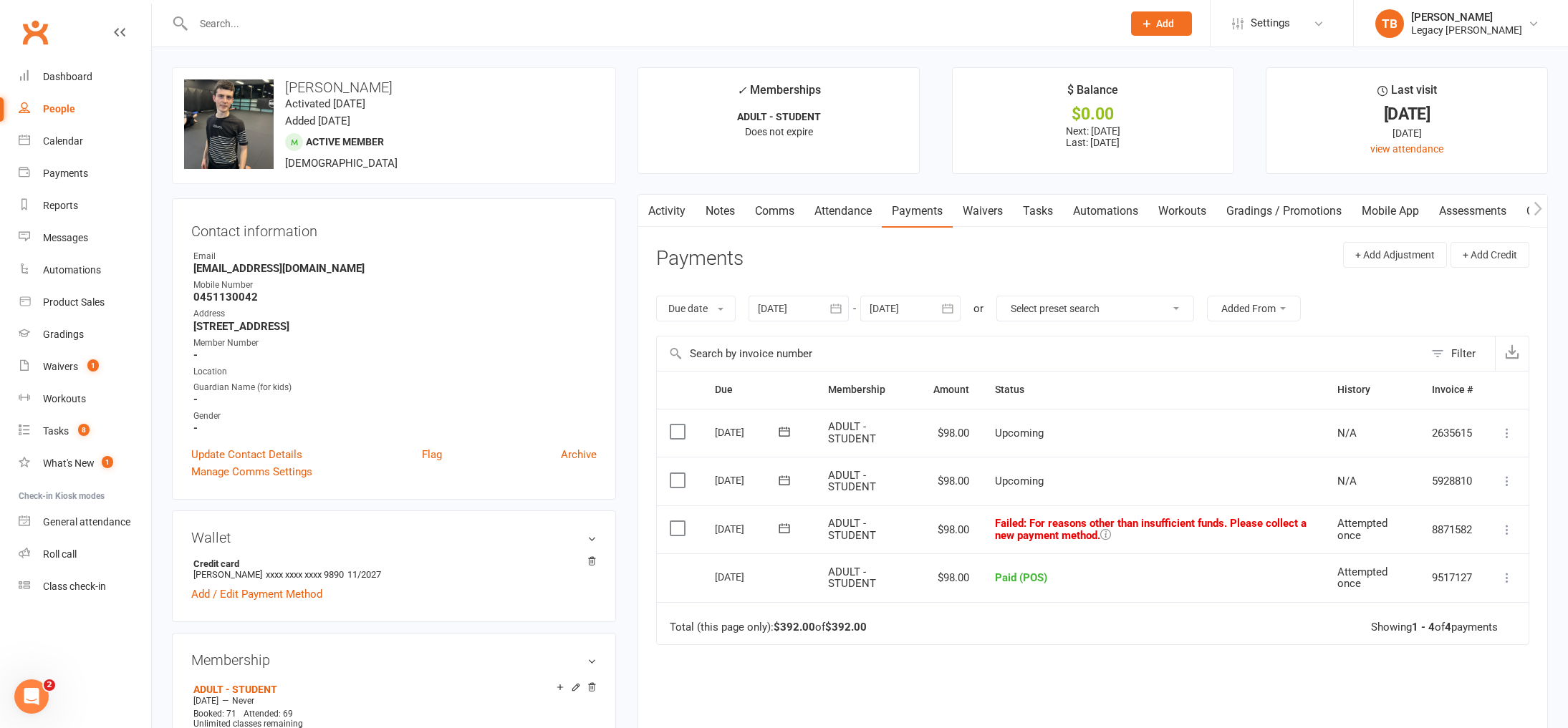
click at [1110, 532] on icon at bounding box center [1105, 535] width 11 height 11
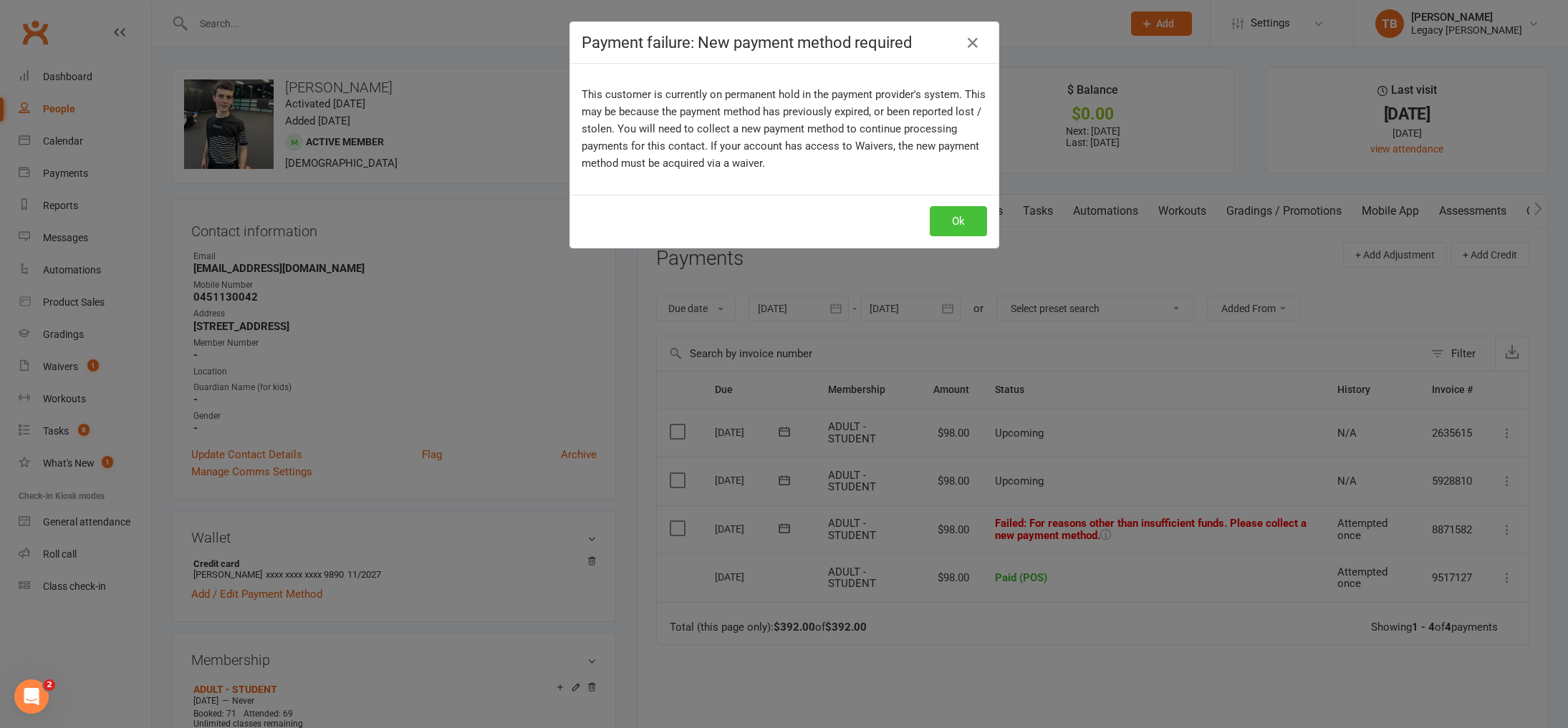
click at [958, 214] on button "Ok" at bounding box center [958, 221] width 57 height 30
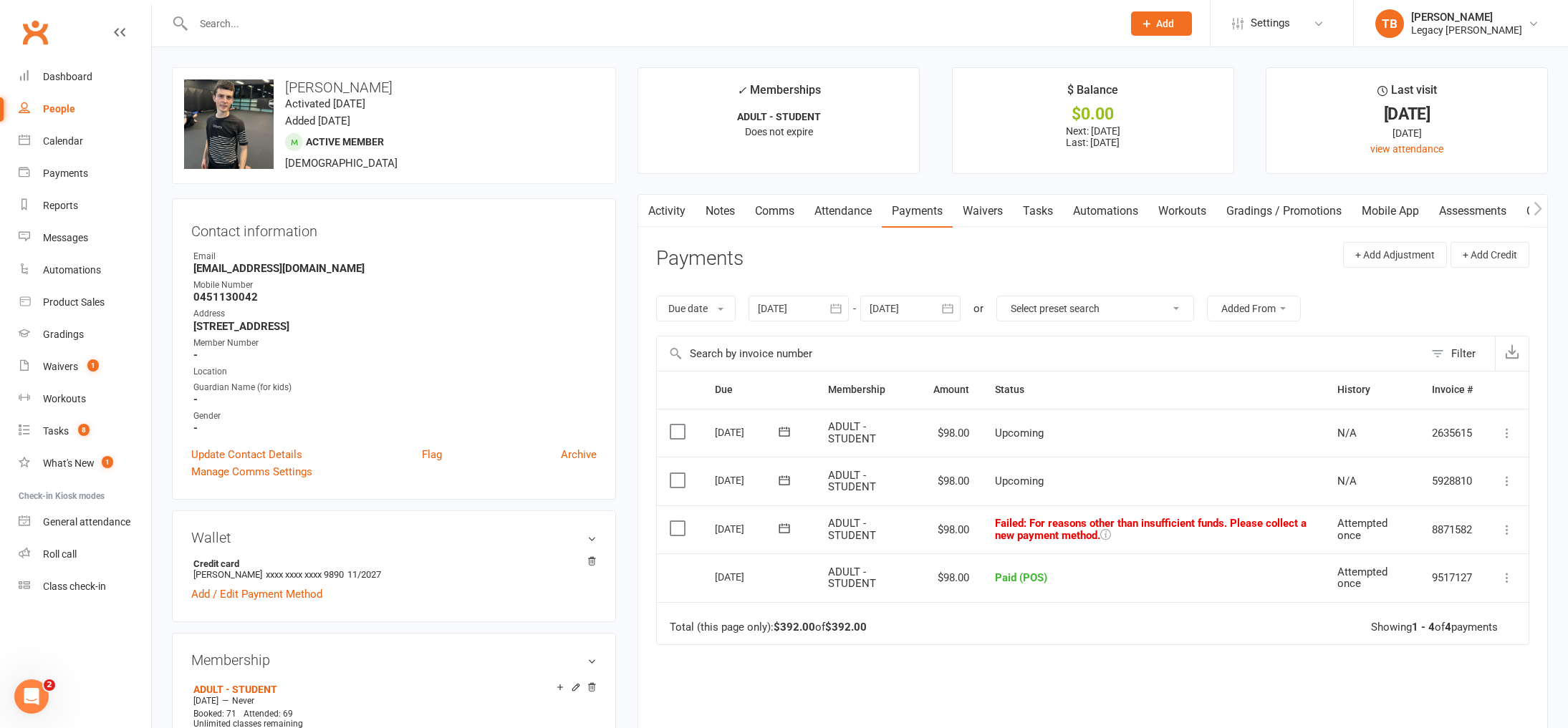
click at [833, 316] on icon "button" at bounding box center [836, 308] width 14 height 14
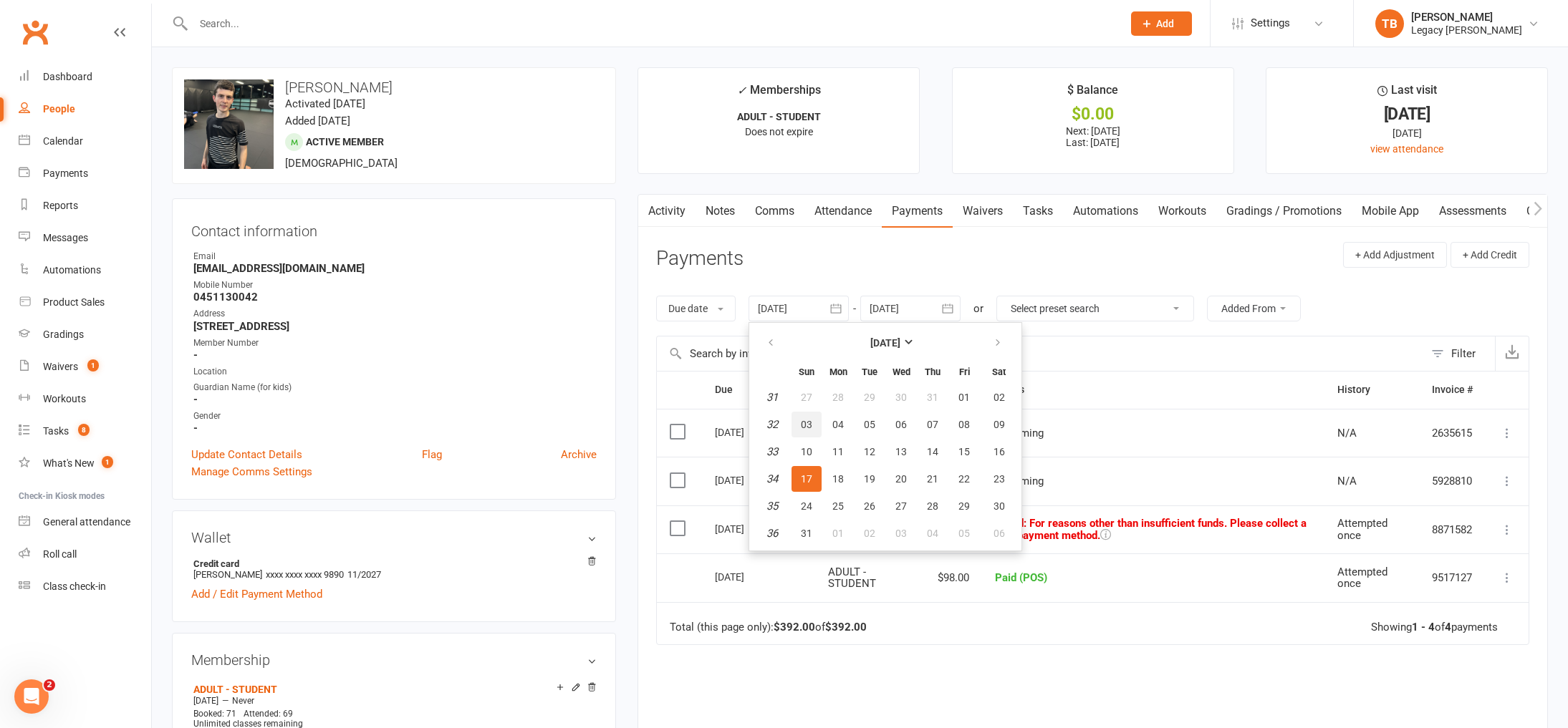
click at [804, 424] on span "03" at bounding box center [806, 424] width 11 height 11
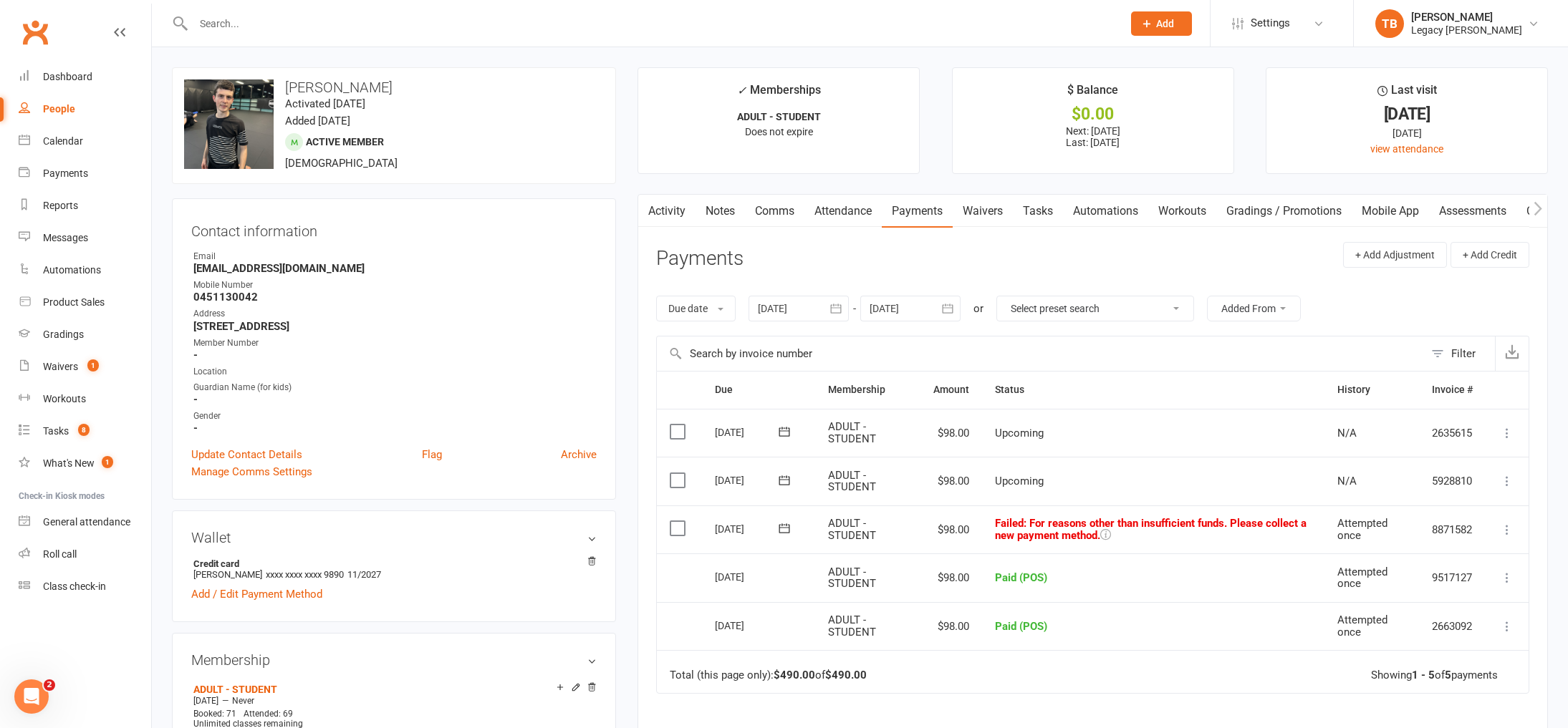
click at [849, 311] on button "button" at bounding box center [836, 308] width 26 height 26
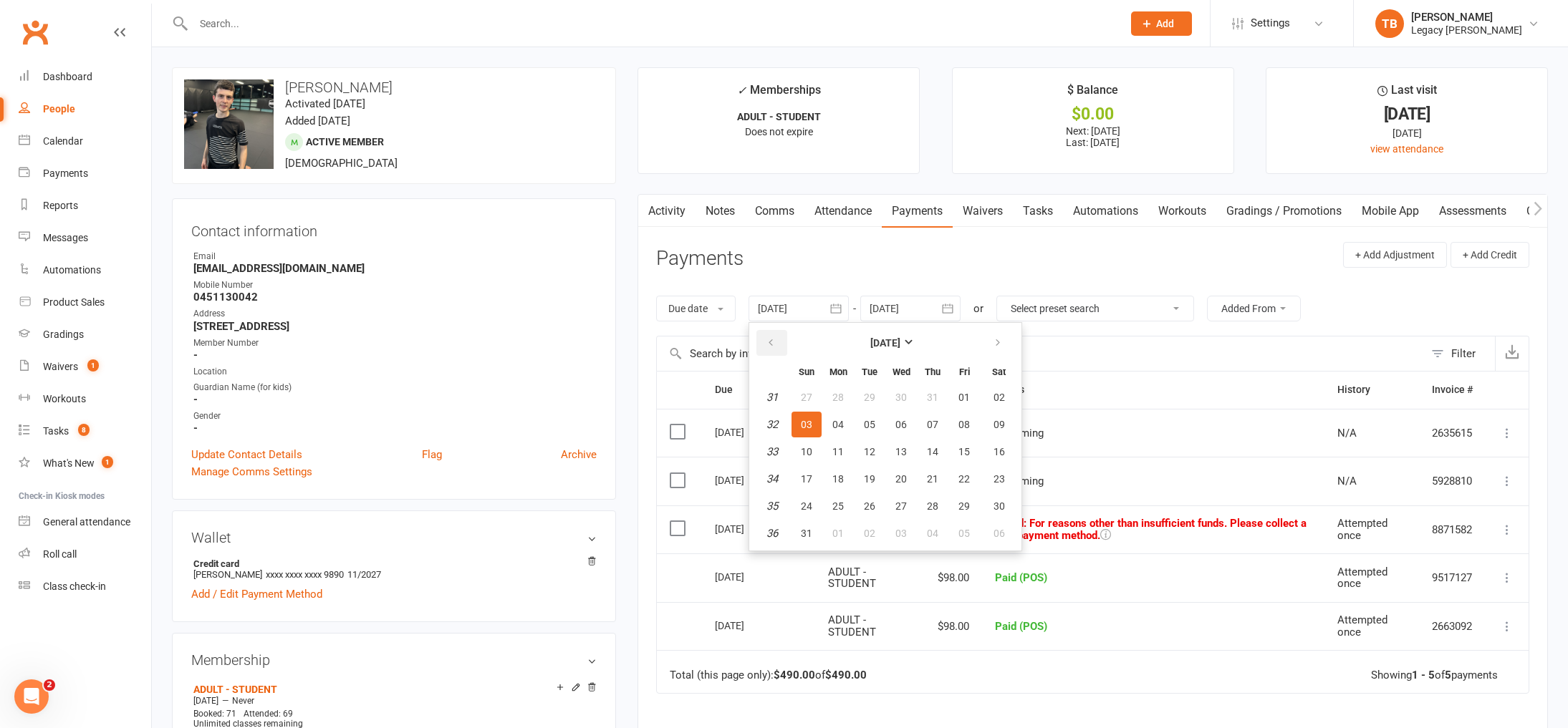
click at [773, 338] on icon "button" at bounding box center [770, 343] width 10 height 11
click at [808, 420] on span "06" at bounding box center [806, 424] width 11 height 11
type input "[DATE]"
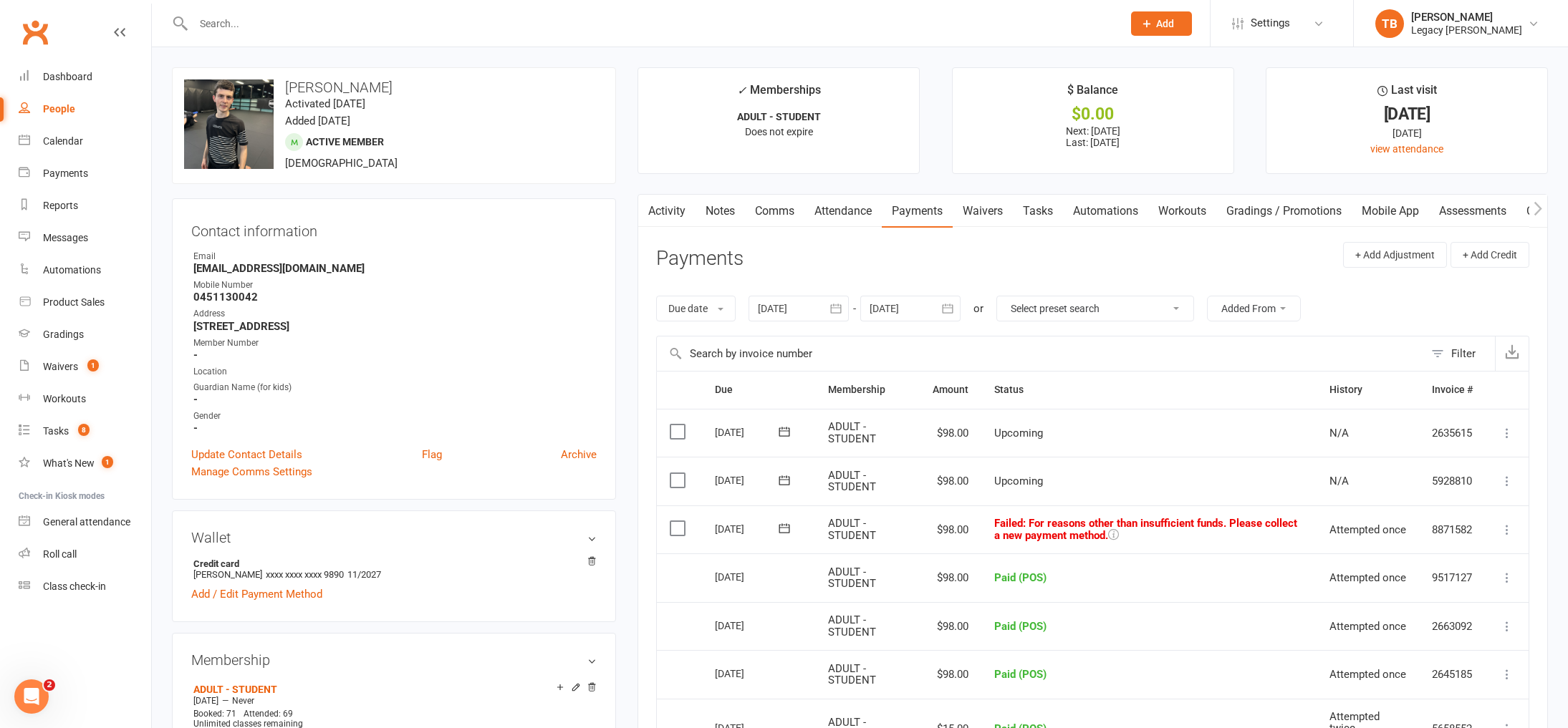
scroll to position [208, 0]
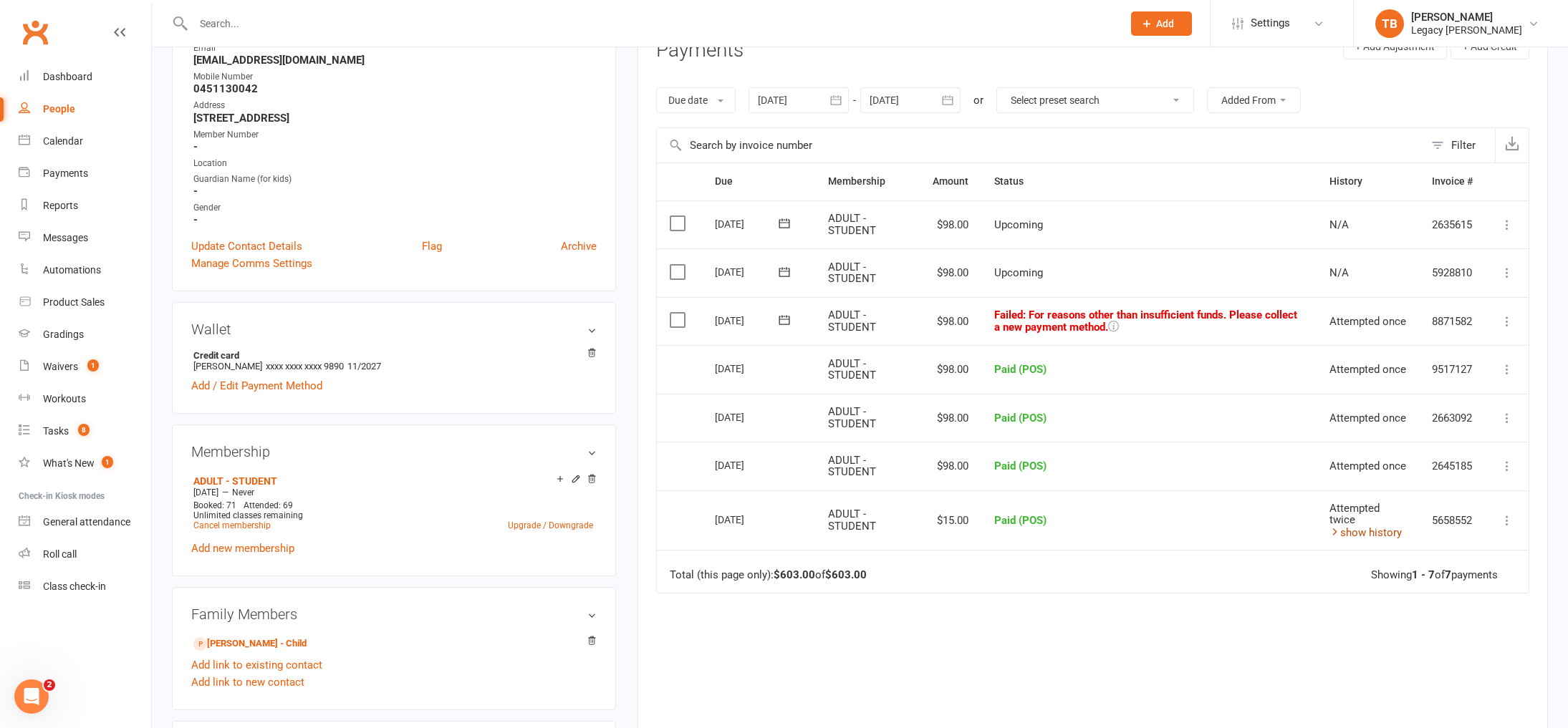
click at [1389, 535] on td "Attempted twice show history" at bounding box center [1368, 521] width 102 height 60
click at [1389, 529] on link "show history" at bounding box center [1365, 532] width 72 height 13
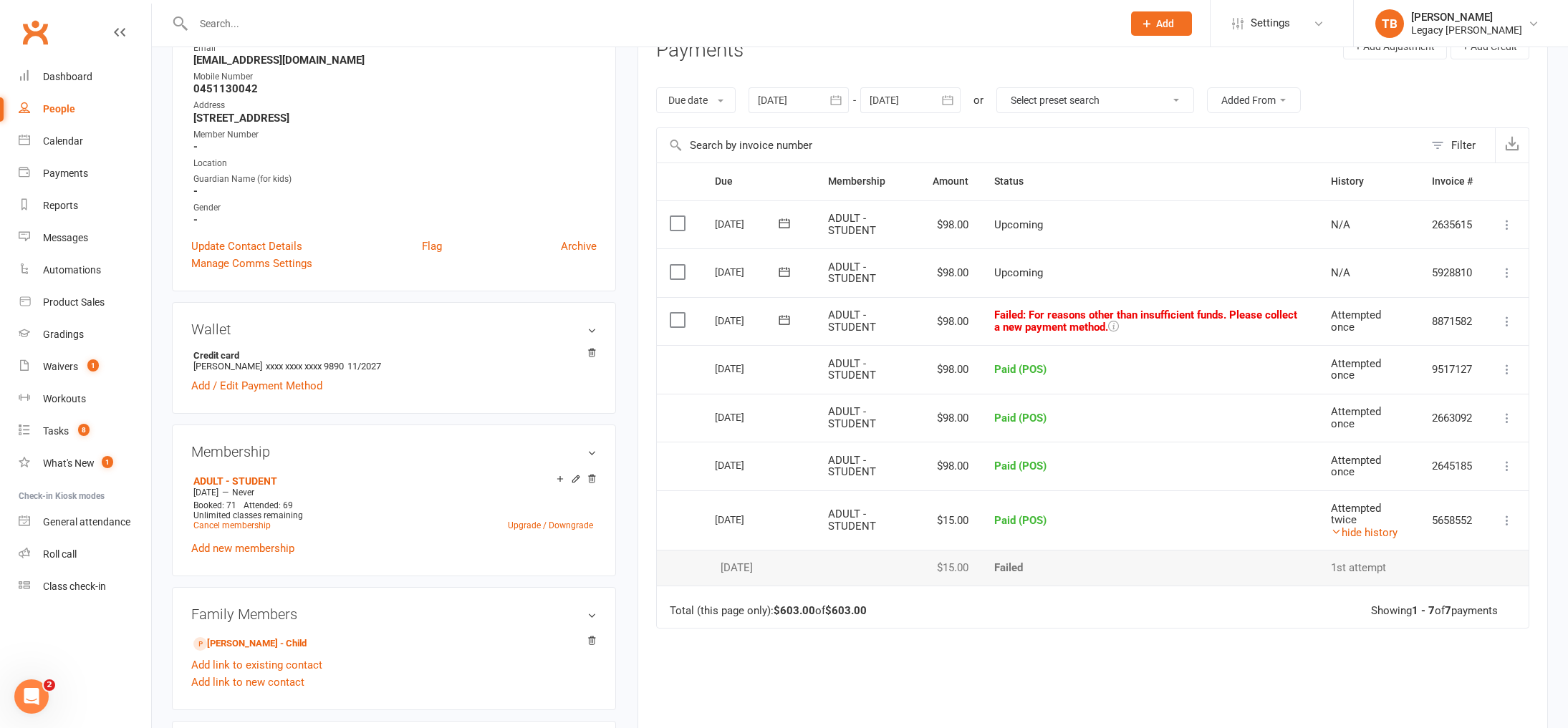
click at [1386, 515] on div "Attempted twice" at bounding box center [1368, 514] width 75 height 24
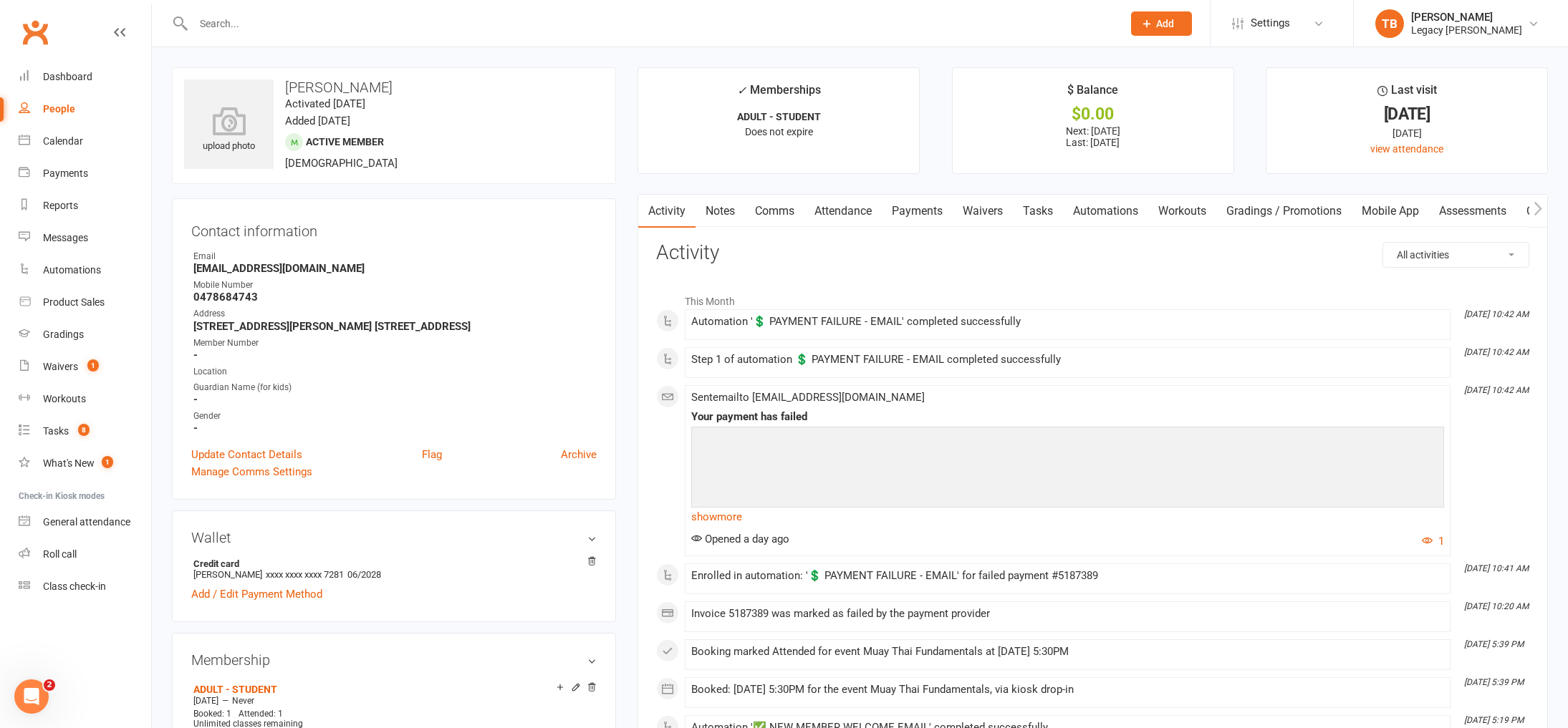
click at [923, 206] on link "Payments" at bounding box center [917, 211] width 71 height 33
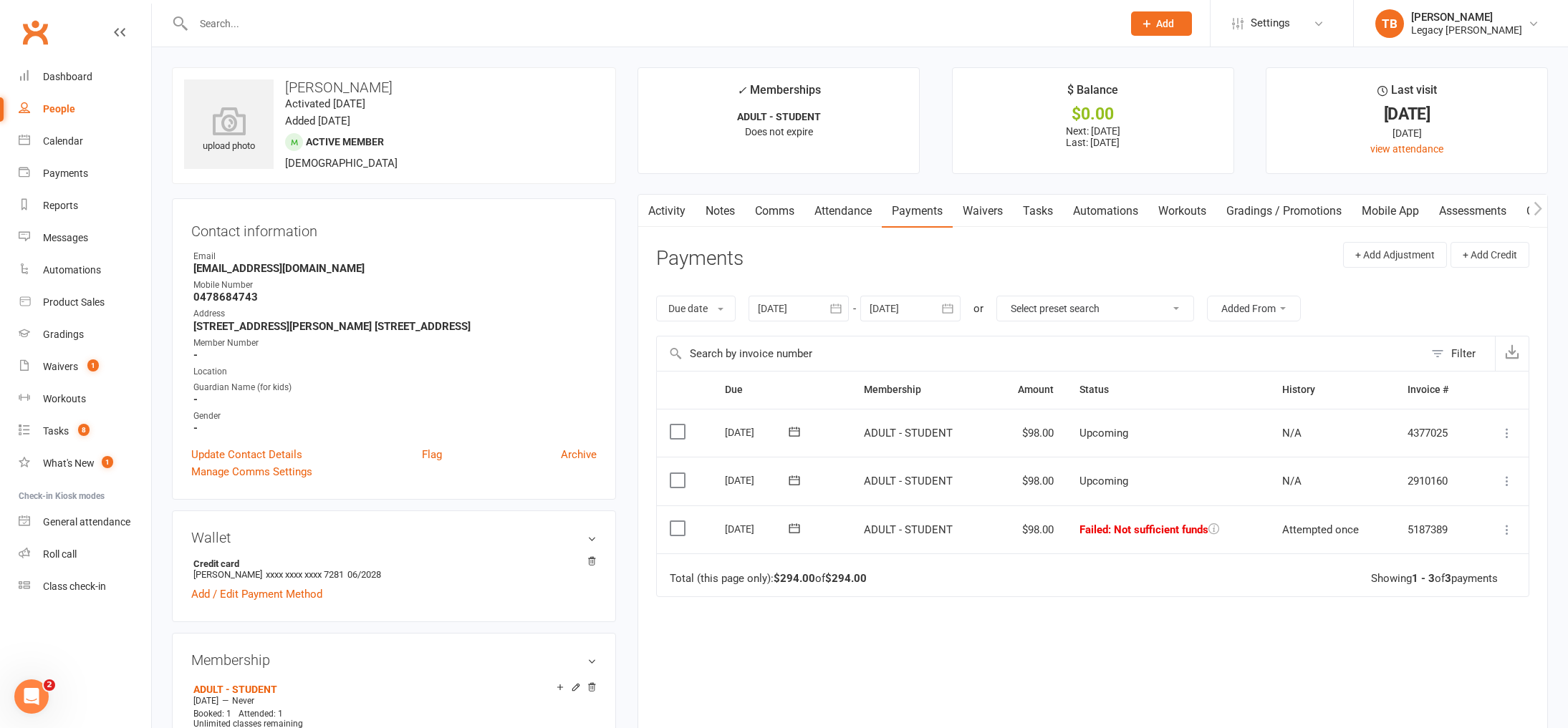
click at [799, 530] on icon at bounding box center [794, 529] width 14 height 14
click at [876, 665] on span "17" at bounding box center [877, 667] width 11 height 11
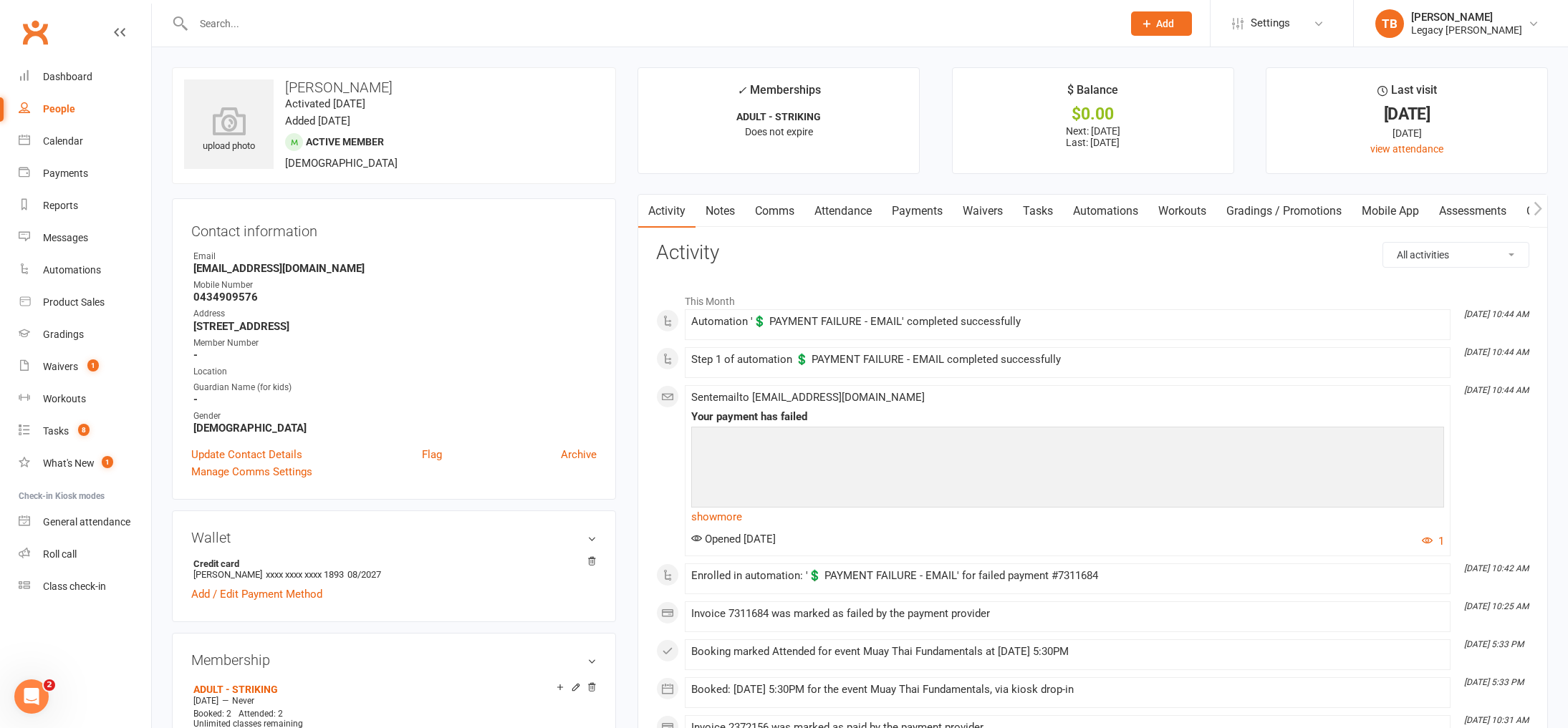
click at [919, 200] on link "Payments" at bounding box center [917, 211] width 71 height 33
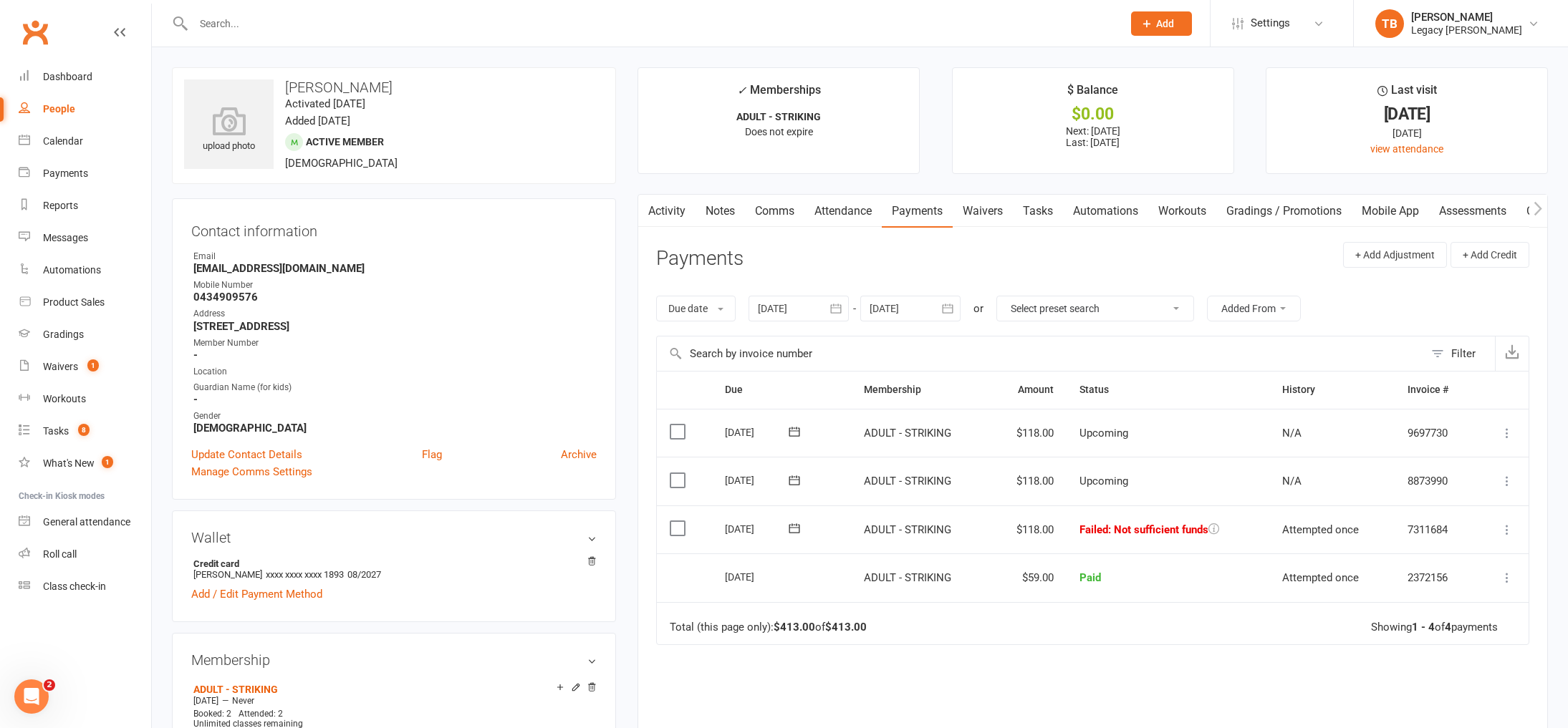
click at [794, 527] on icon at bounding box center [795, 528] width 11 height 10
click at [873, 664] on span "17" at bounding box center [877, 667] width 11 height 11
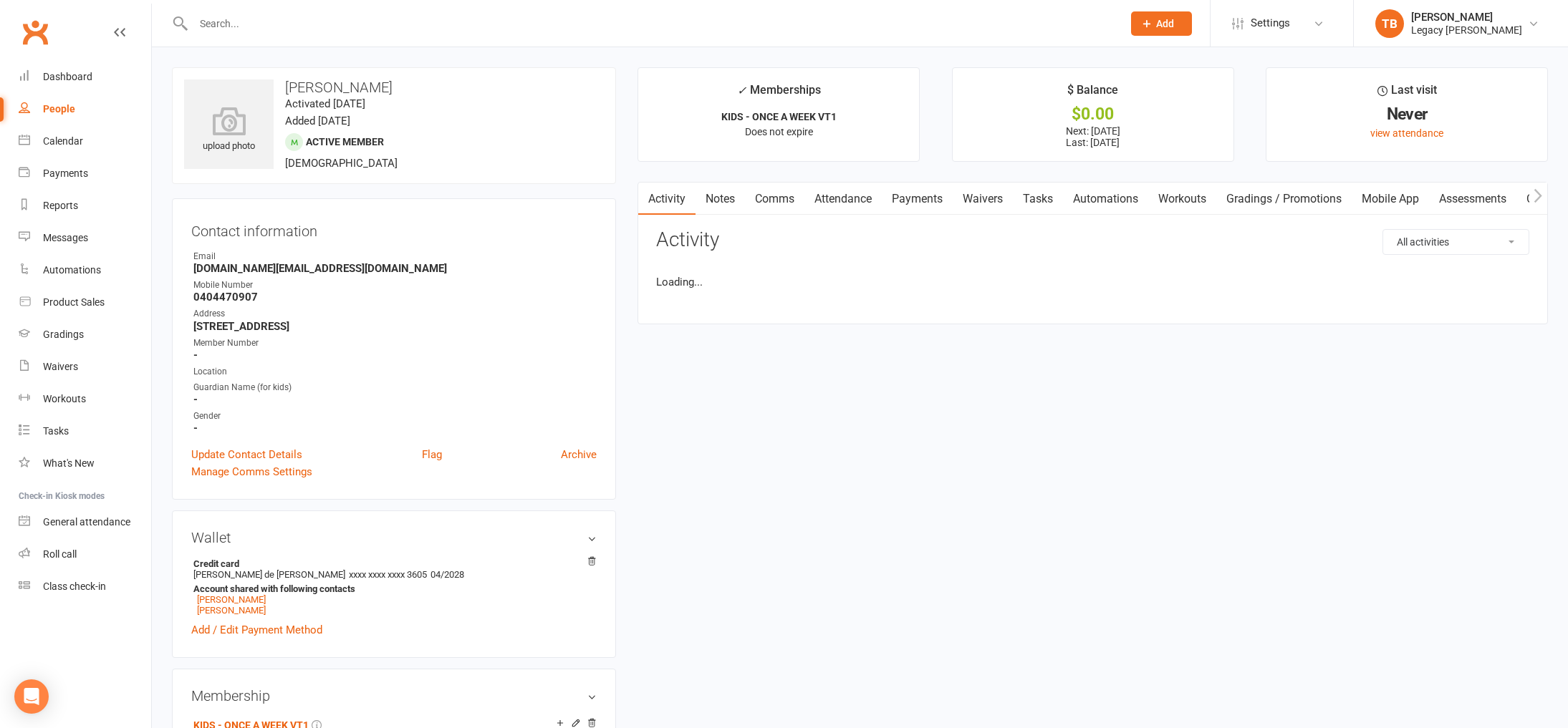
click at [936, 197] on link "Payments" at bounding box center [917, 198] width 71 height 33
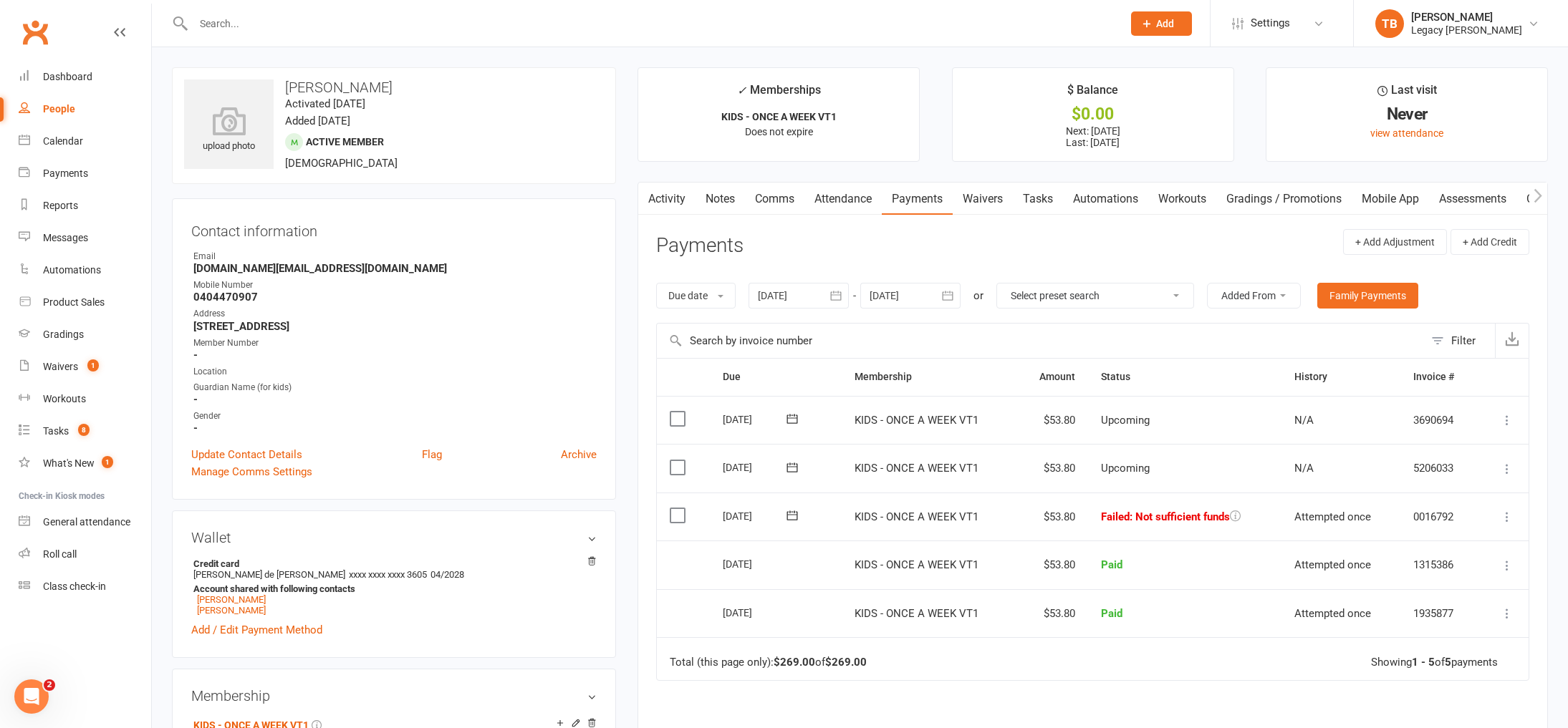
click at [787, 512] on icon at bounding box center [792, 516] width 14 height 14
click at [1503, 510] on icon at bounding box center [1507, 517] width 14 height 14
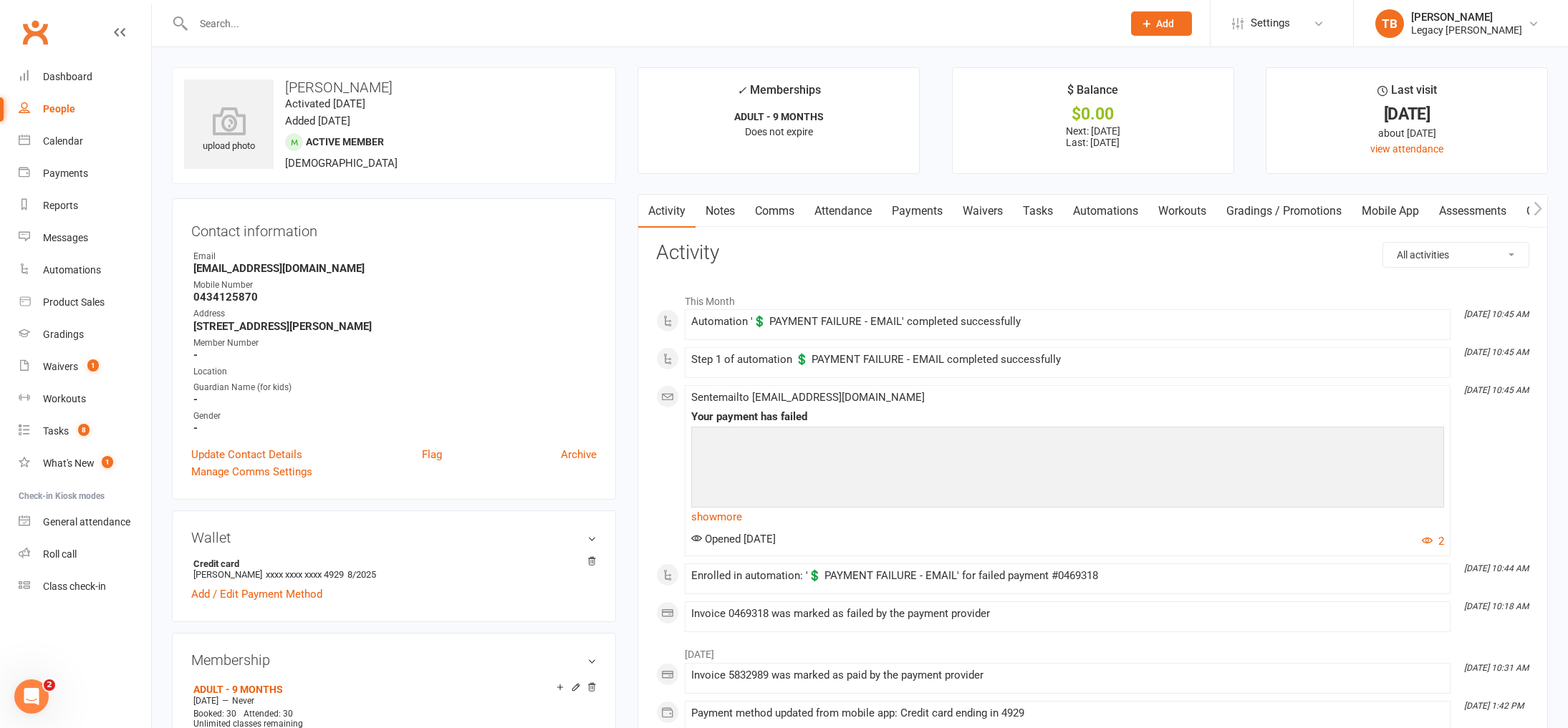
click at [836, 211] on link "Attendance" at bounding box center [843, 211] width 78 height 33
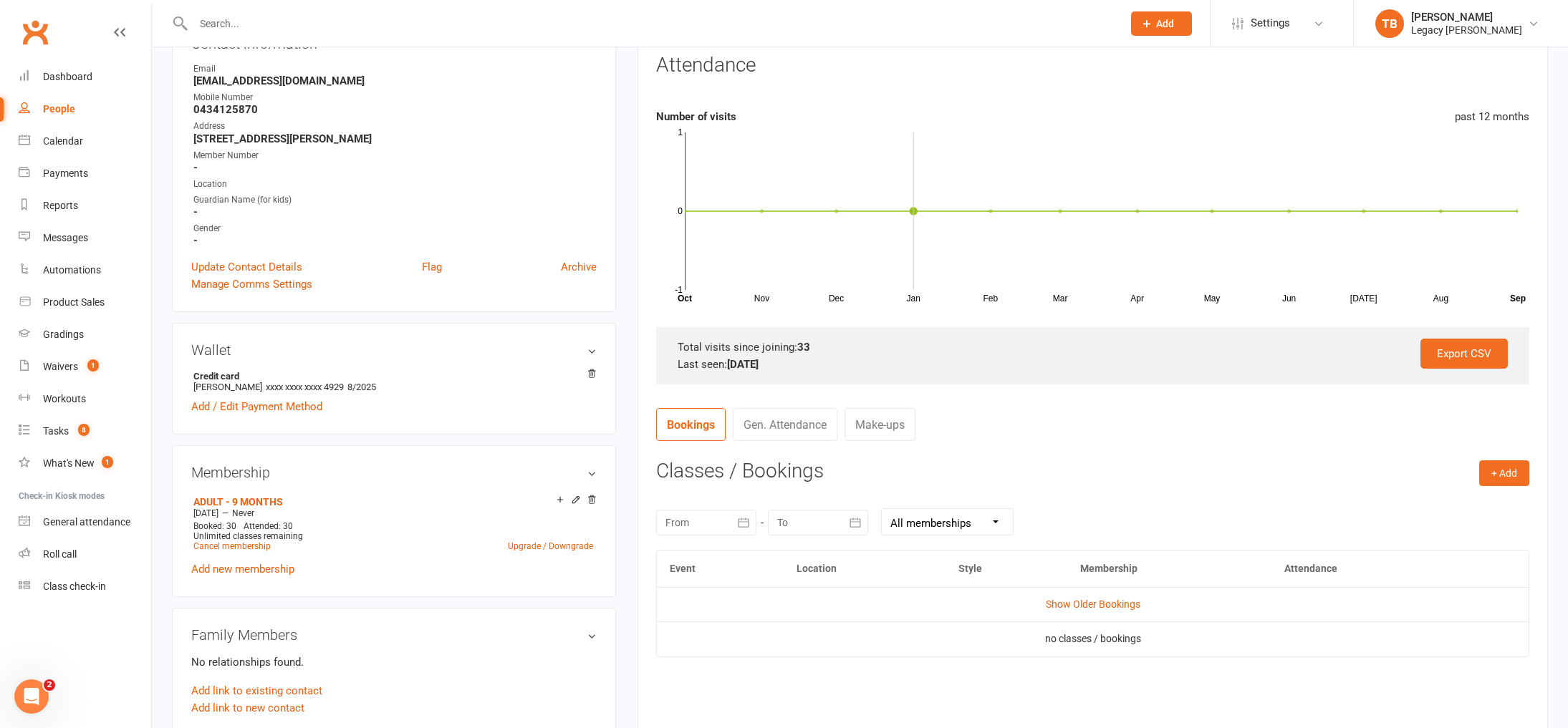
scroll to position [370, 0]
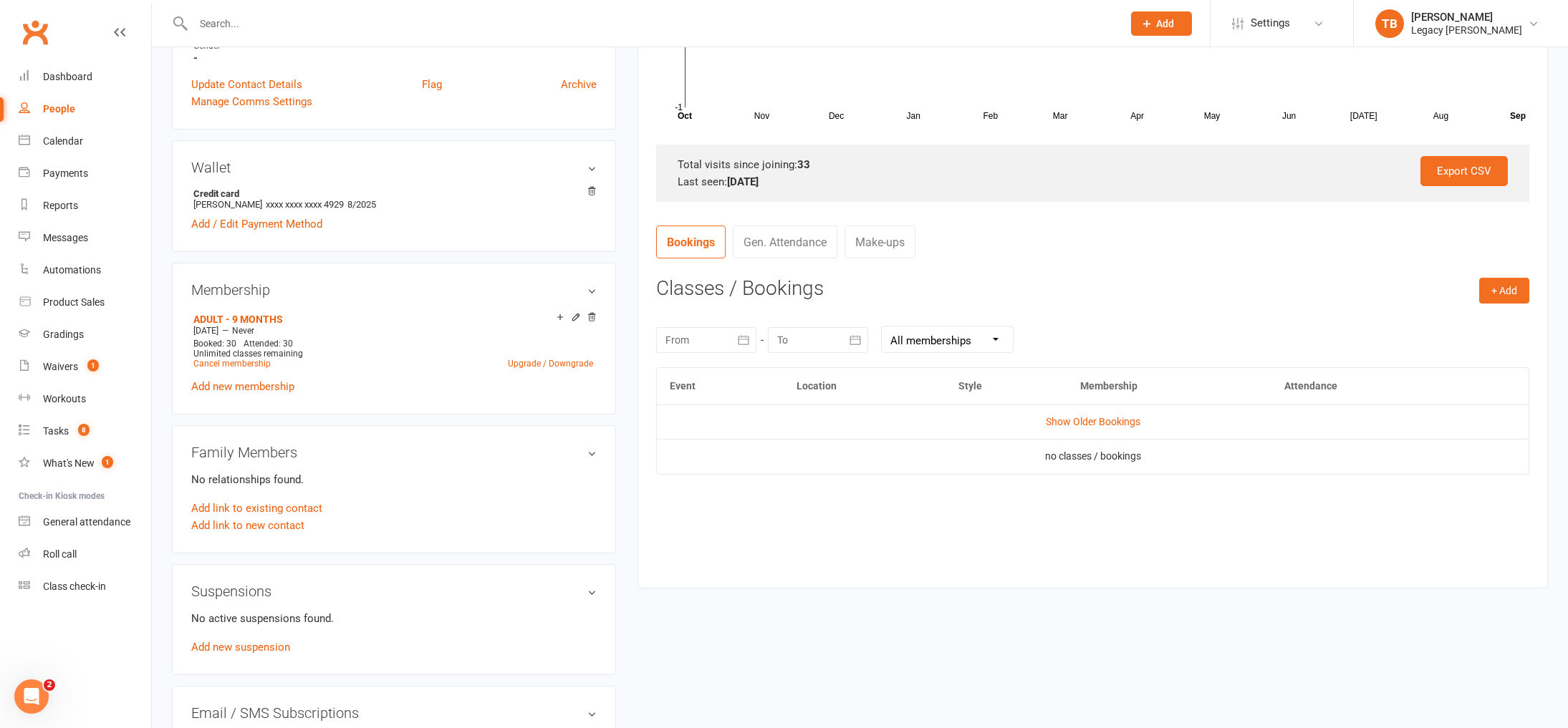
click at [1086, 433] on td "Show Older Bookings" at bounding box center [1092, 421] width 872 height 34
click at [1093, 430] on td "Show Older Bookings" at bounding box center [1092, 421] width 872 height 34
click at [1105, 420] on link "Show Older Bookings" at bounding box center [1092, 421] width 94 height 11
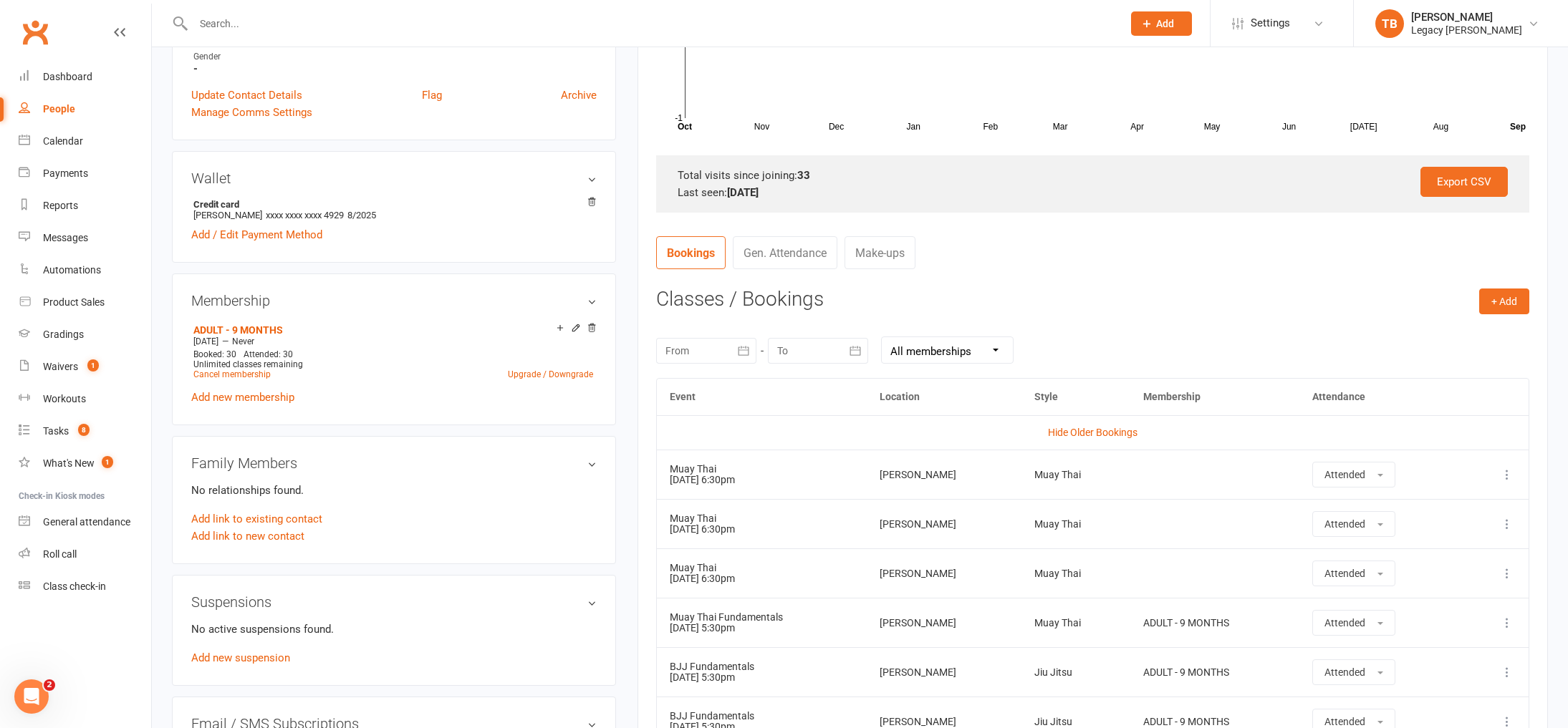
scroll to position [345, 0]
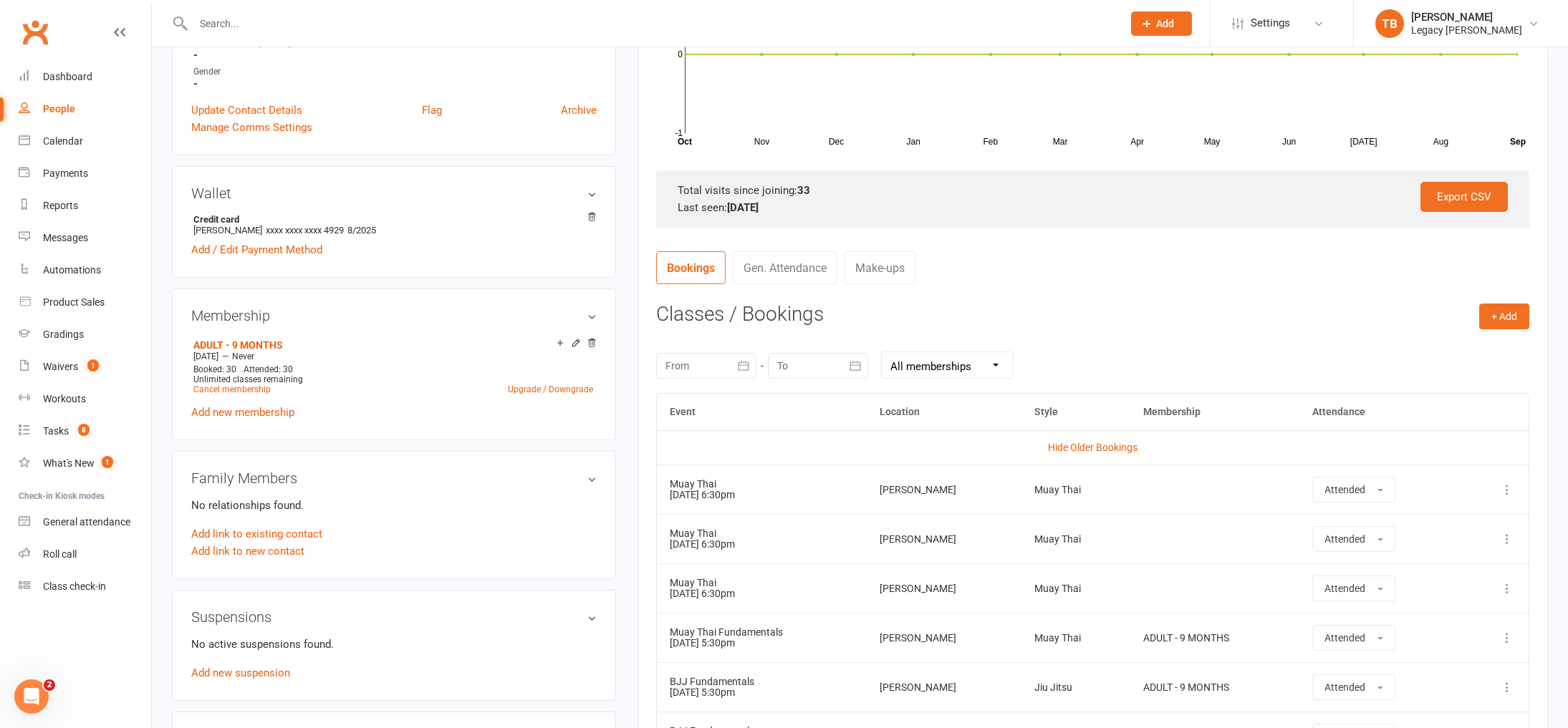
click at [755, 280] on link "Gen. Attendance" at bounding box center [784, 267] width 105 height 33
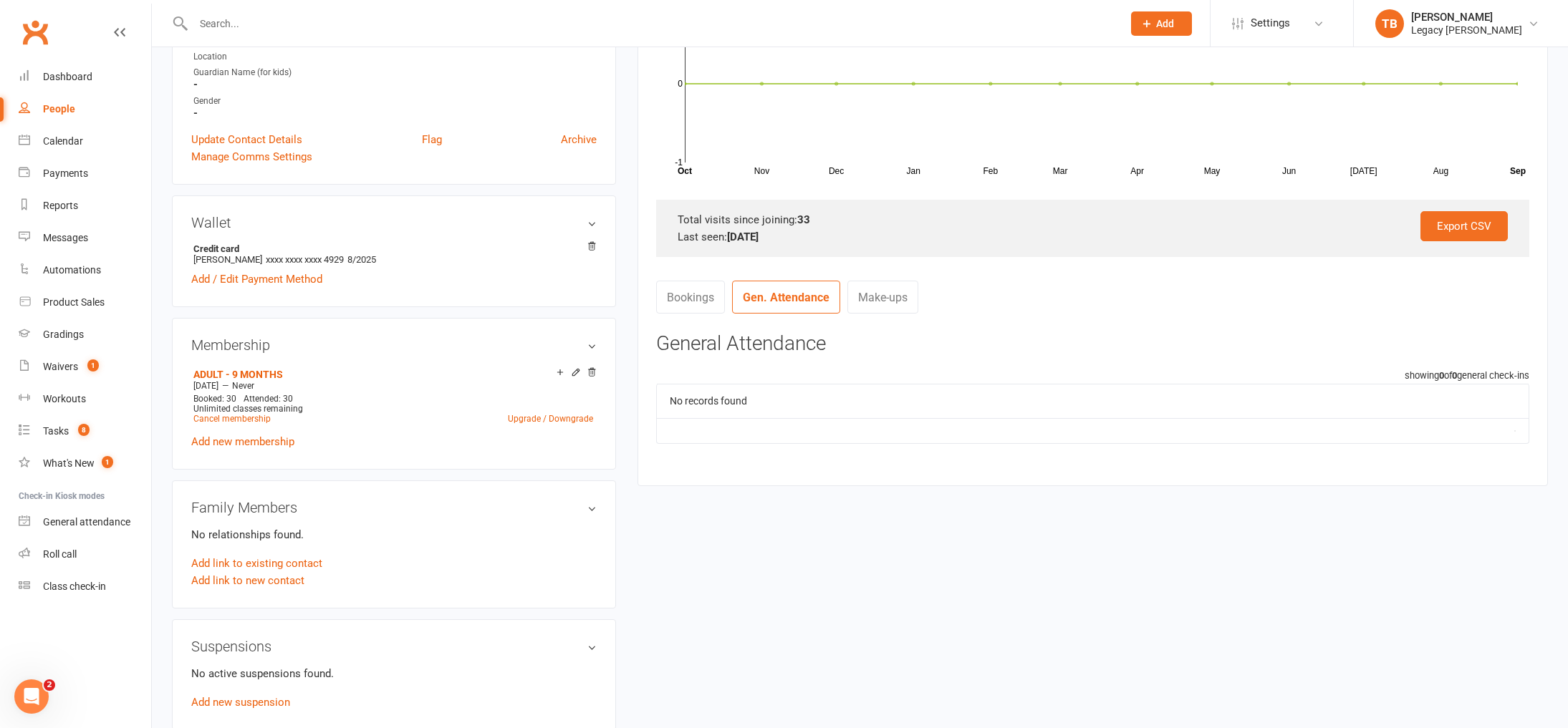
scroll to position [469, 0]
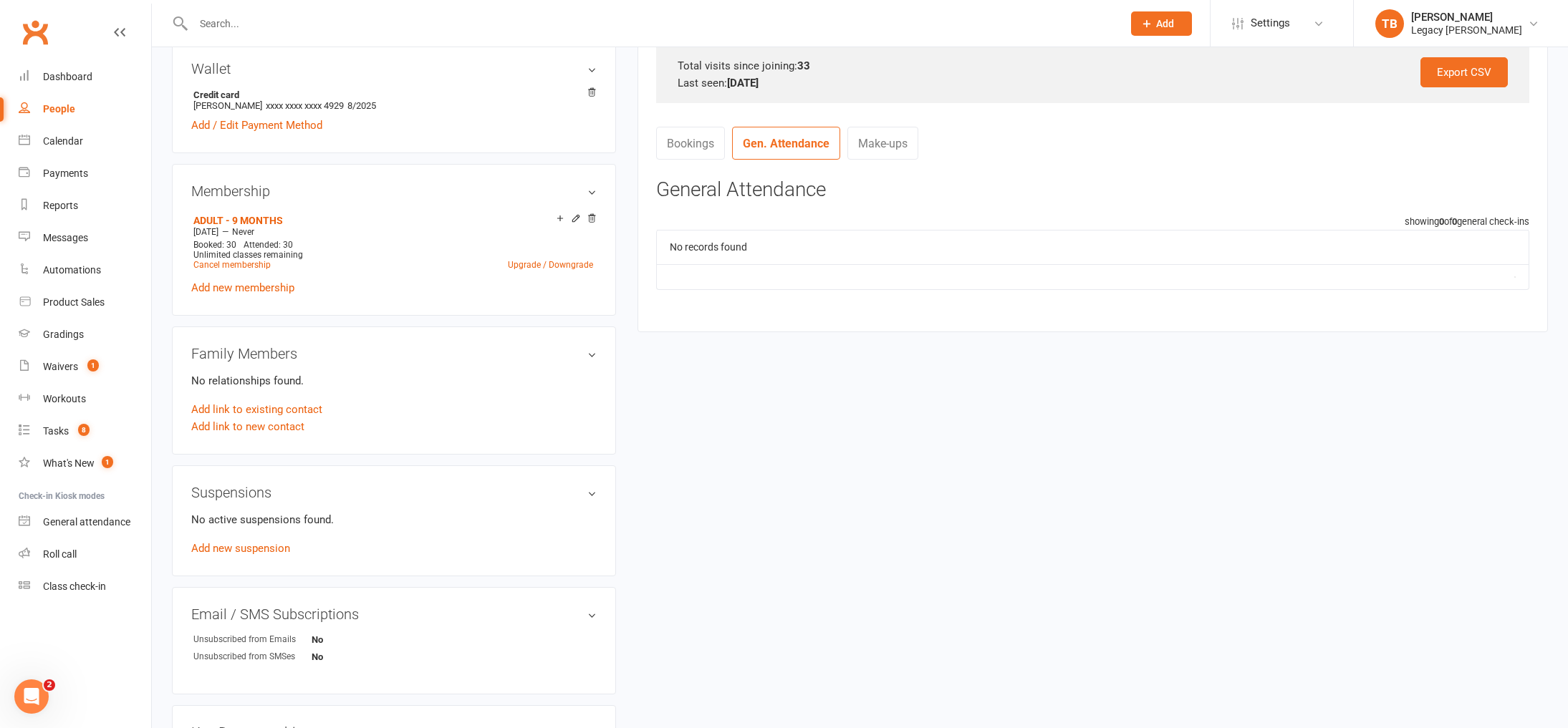
click at [661, 152] on link "Bookings" at bounding box center [690, 143] width 69 height 33
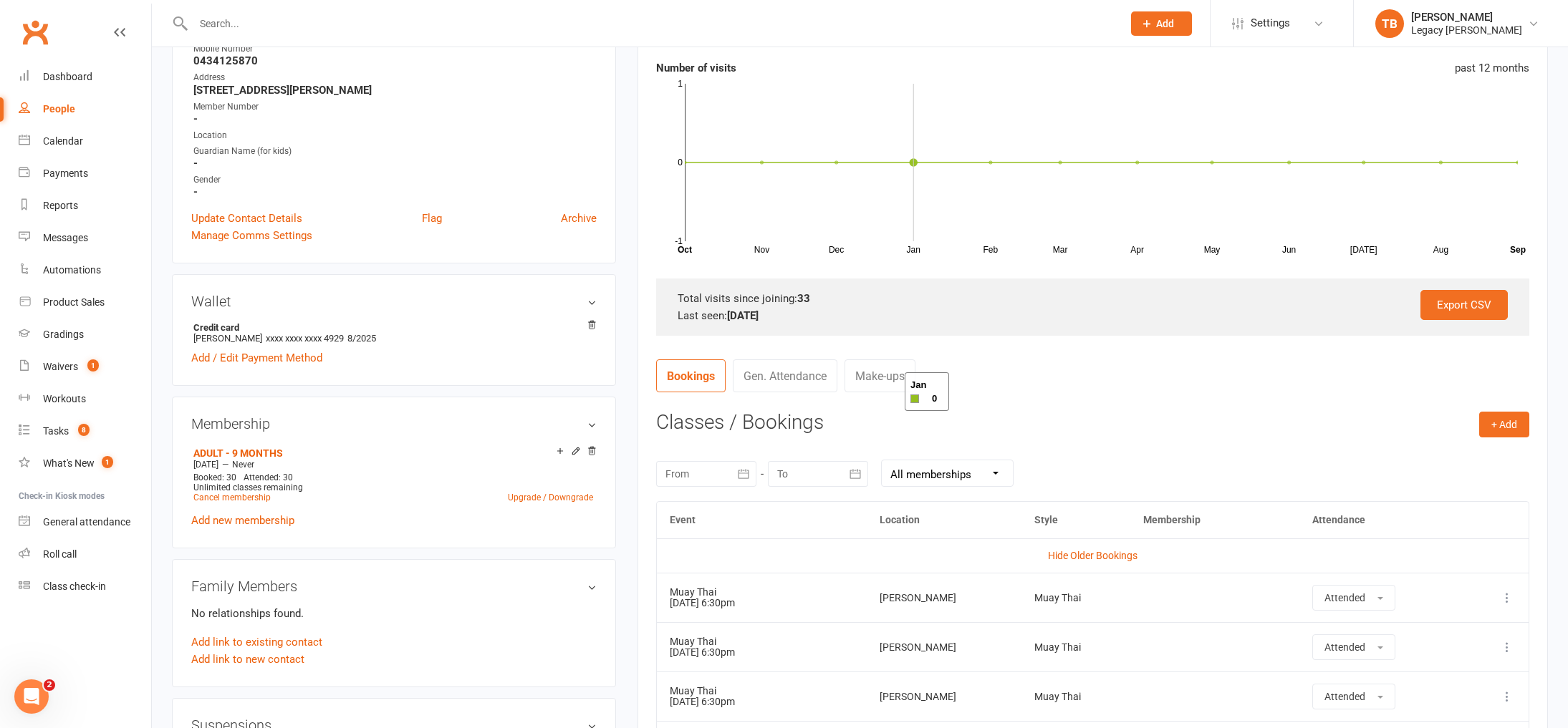
scroll to position [0, 0]
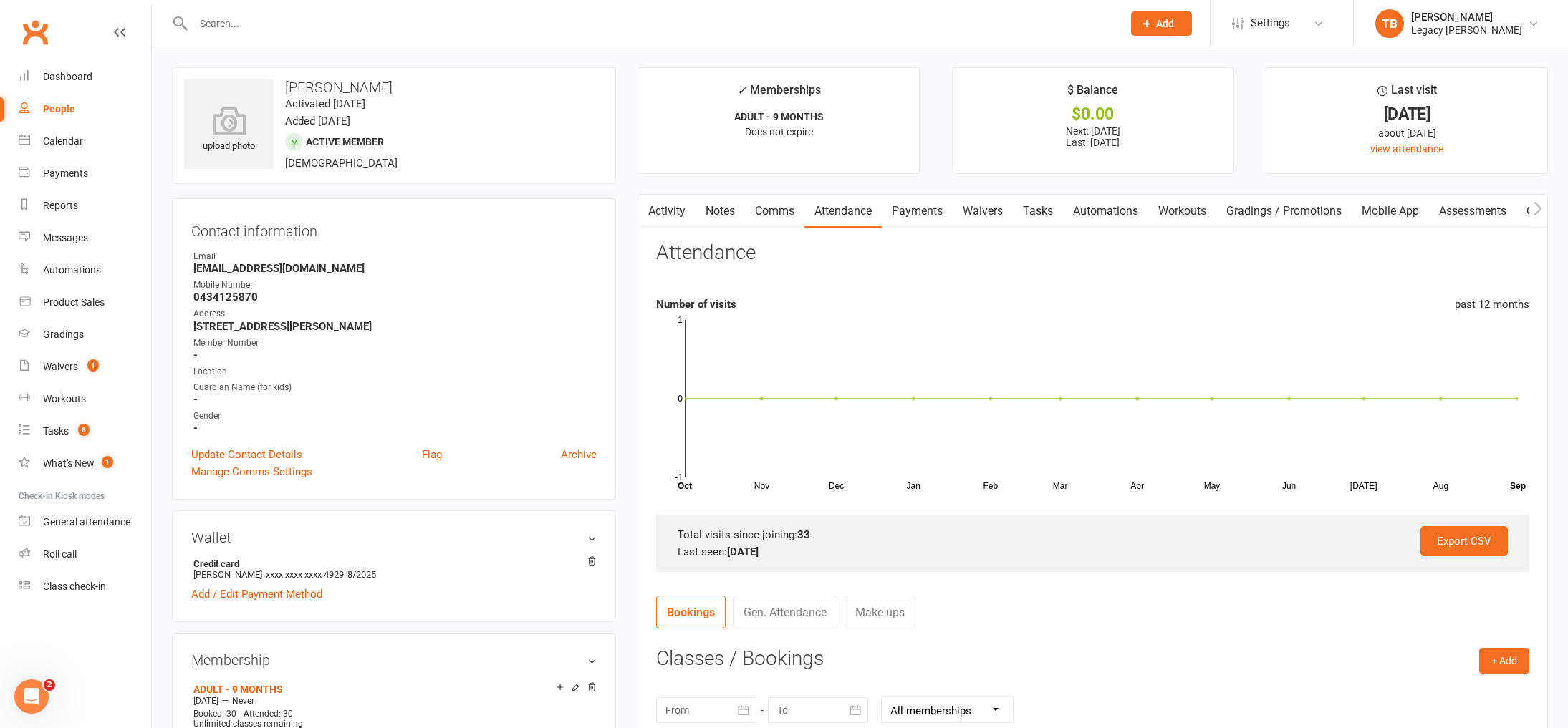
click at [911, 221] on link "Payments" at bounding box center [917, 211] width 71 height 33
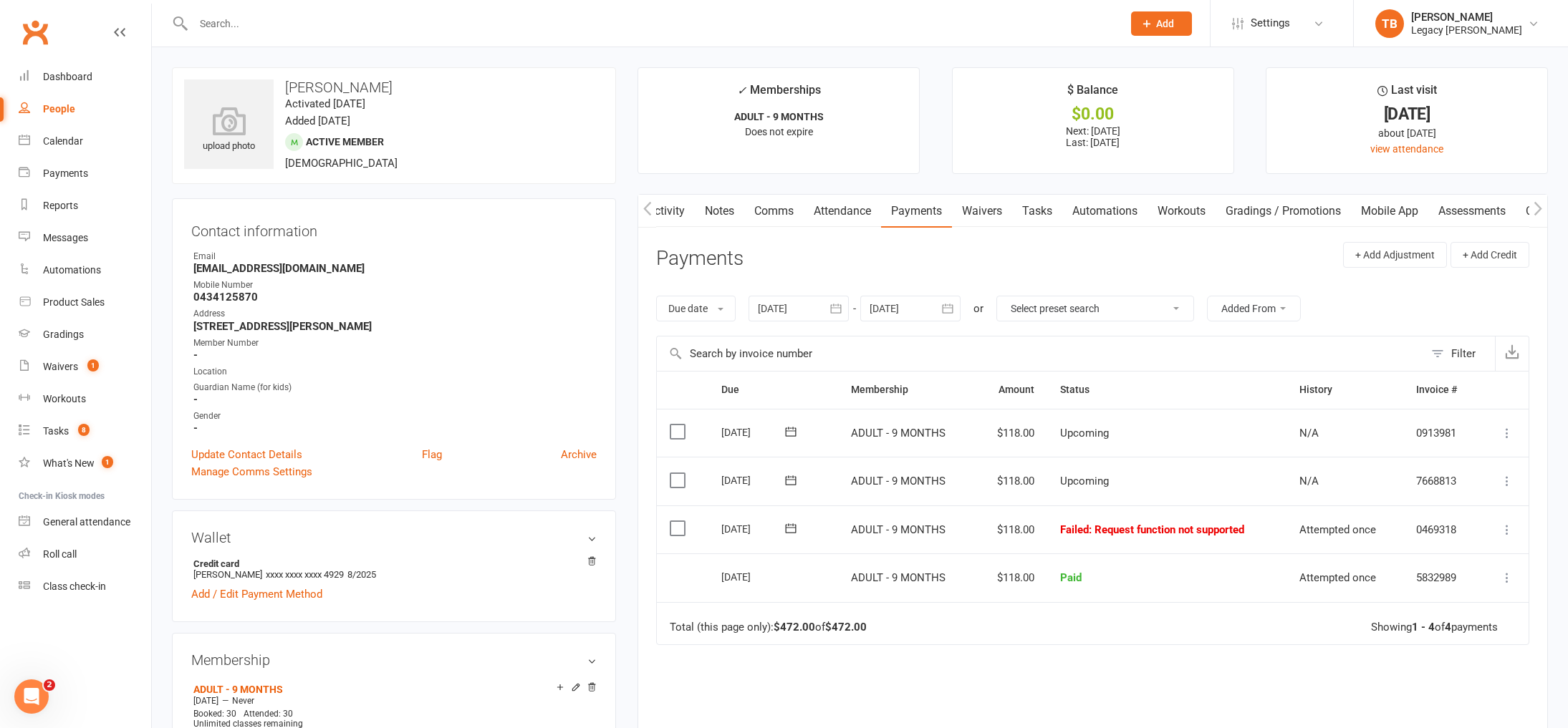
click at [796, 522] on icon at bounding box center [791, 529] width 14 height 14
click at [866, 664] on button "17" at bounding box center [873, 667] width 30 height 26
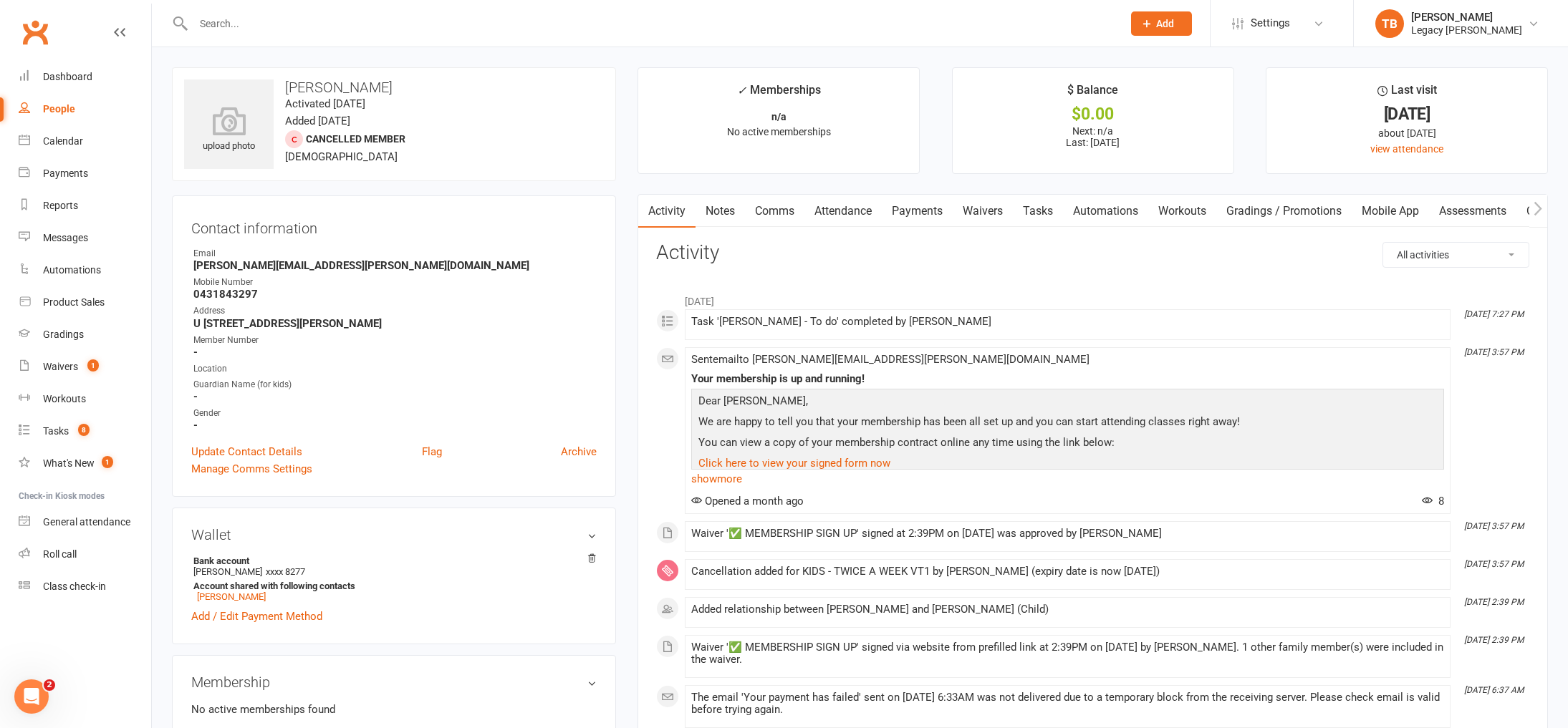
click at [908, 216] on link "Payments" at bounding box center [917, 211] width 71 height 33
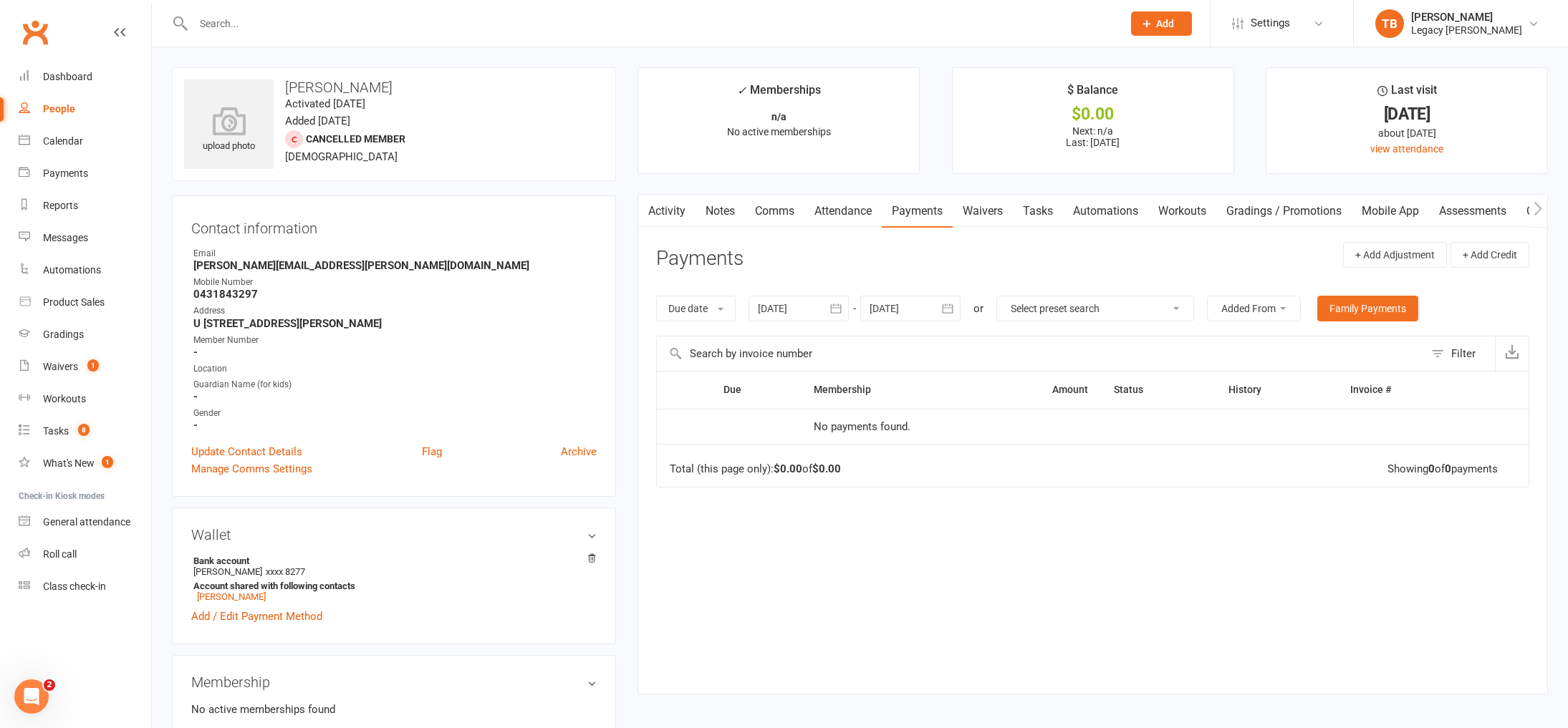
click at [992, 212] on link "Waivers" at bounding box center [983, 211] width 60 height 33
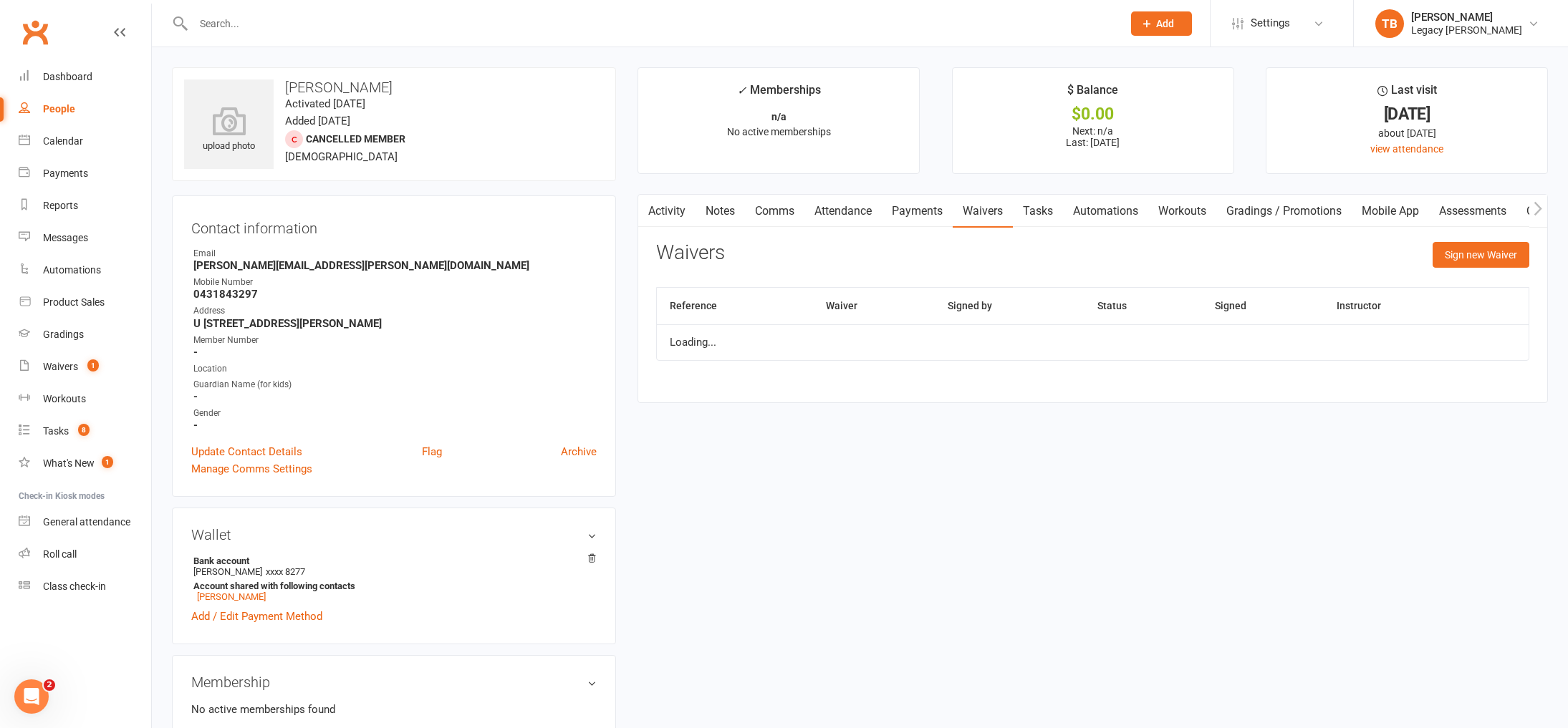
click at [918, 214] on link "Payments" at bounding box center [917, 211] width 71 height 33
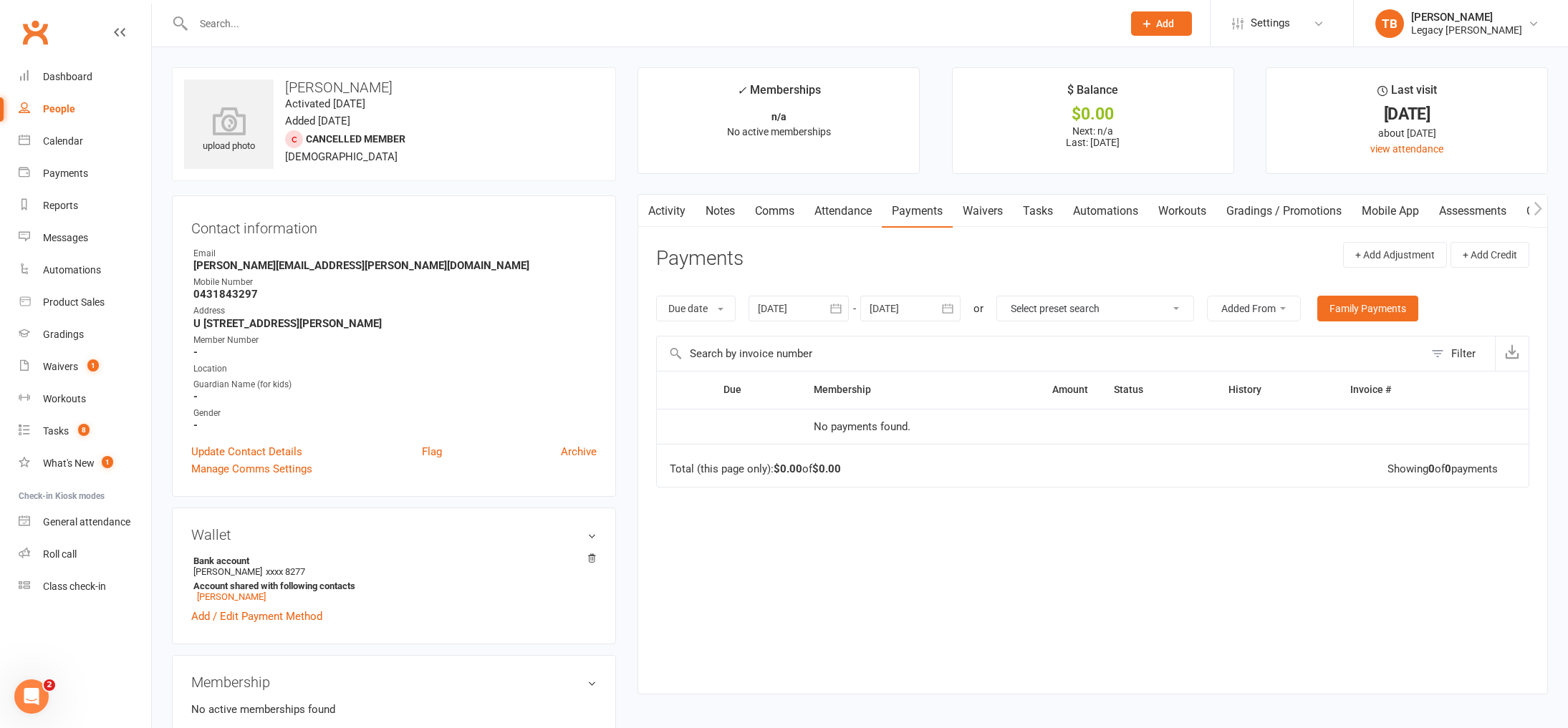
click at [838, 308] on icon "button" at bounding box center [836, 308] width 11 height 10
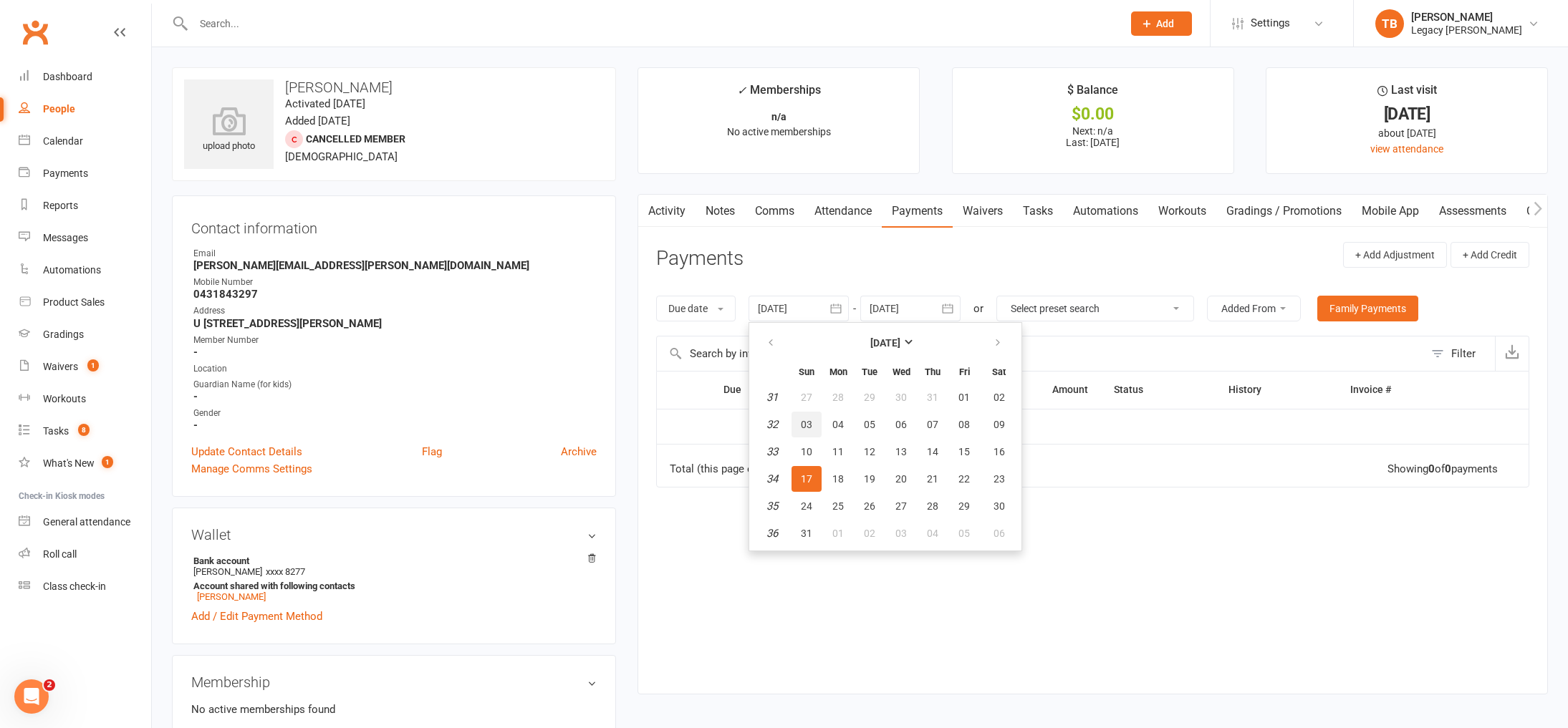
click at [812, 429] on span "03" at bounding box center [806, 424] width 11 height 11
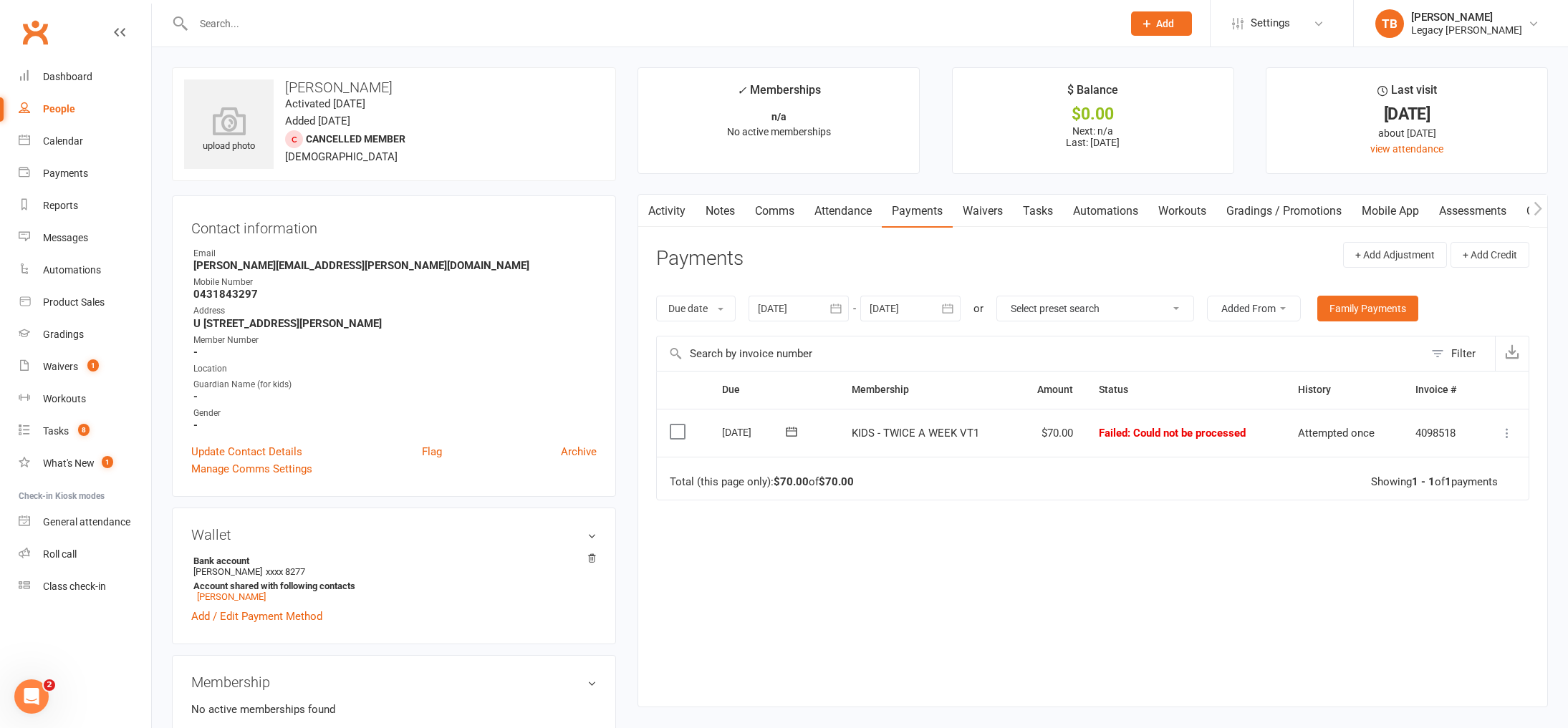
click at [842, 308] on icon "button" at bounding box center [836, 308] width 14 height 14
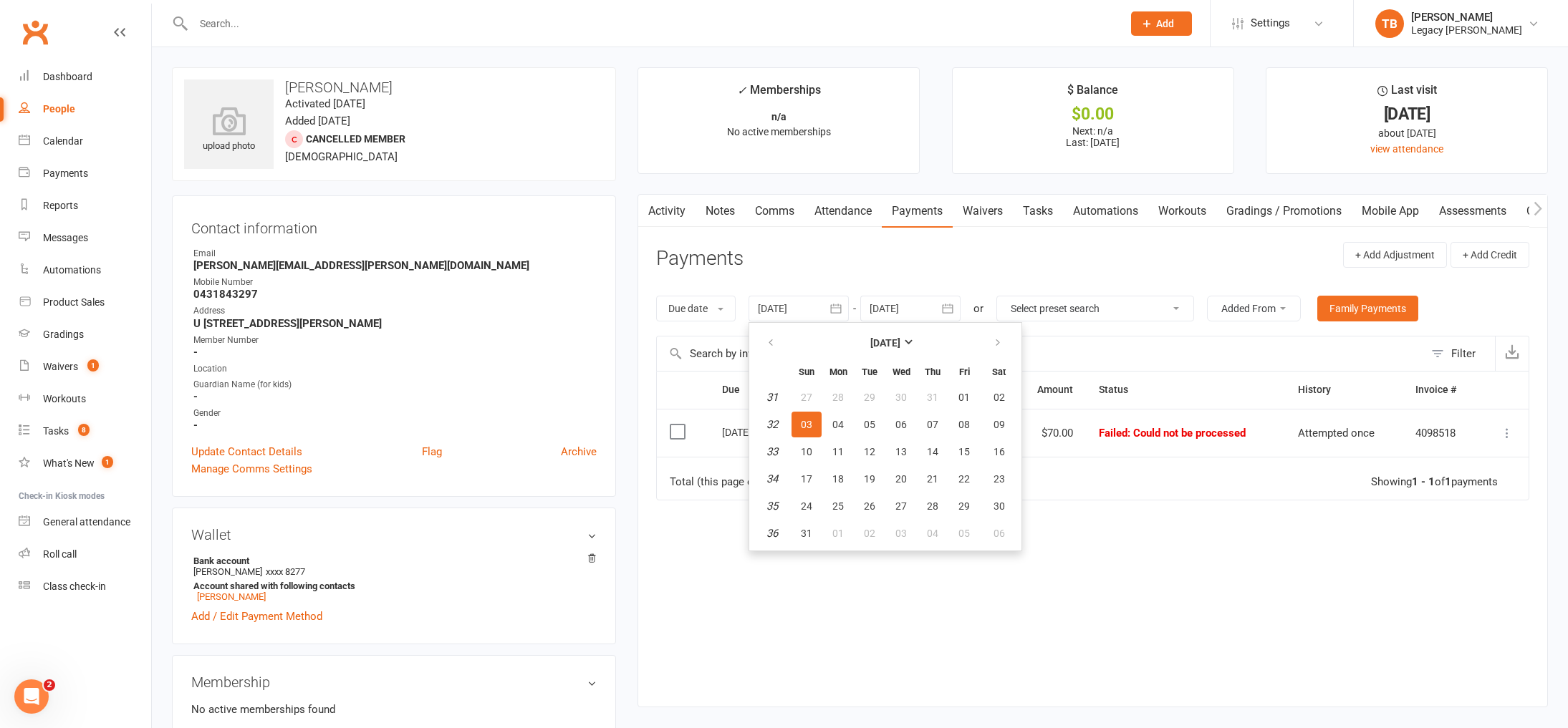
click at [1213, 448] on td "Failed : Could not be processed" at bounding box center [1185, 433] width 198 height 48
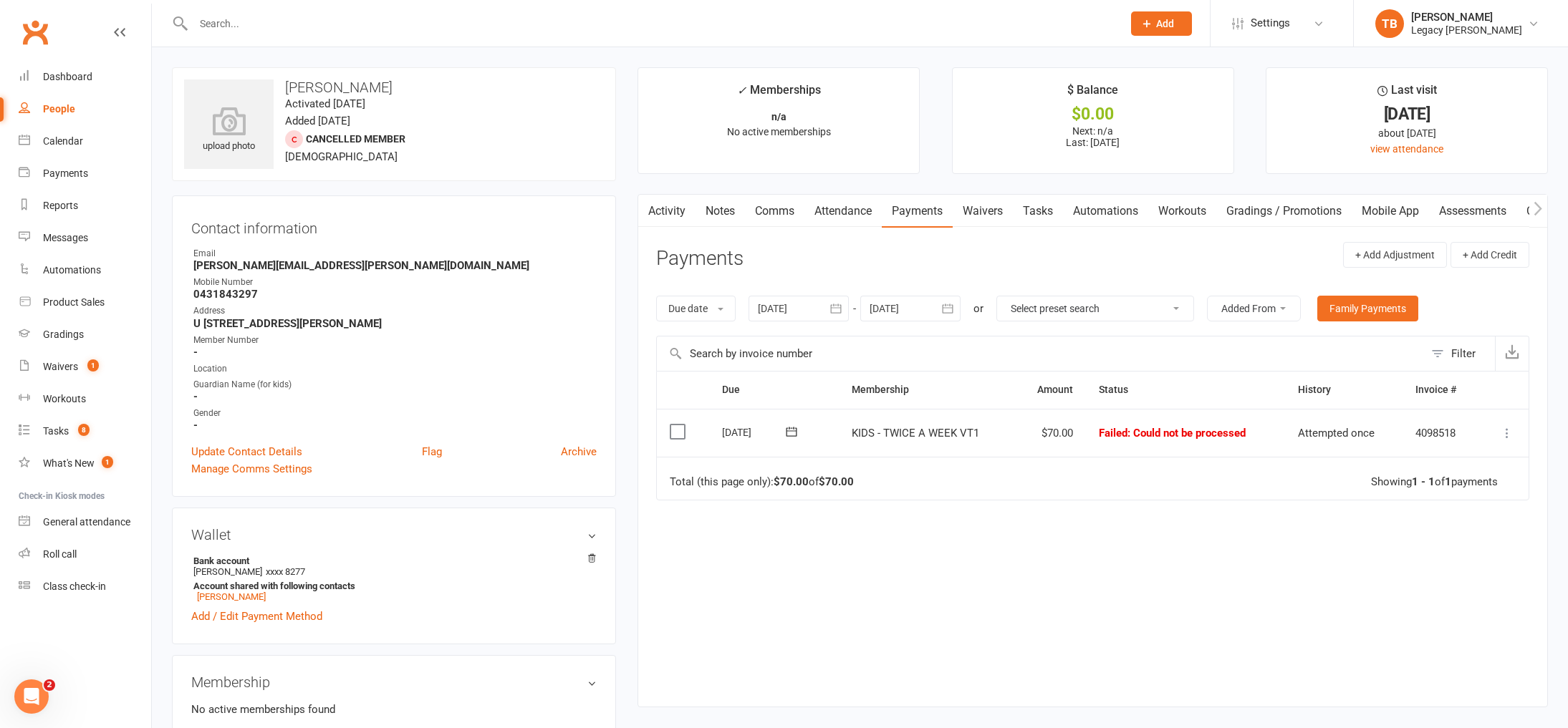
click at [836, 309] on icon "button" at bounding box center [836, 308] width 14 height 14
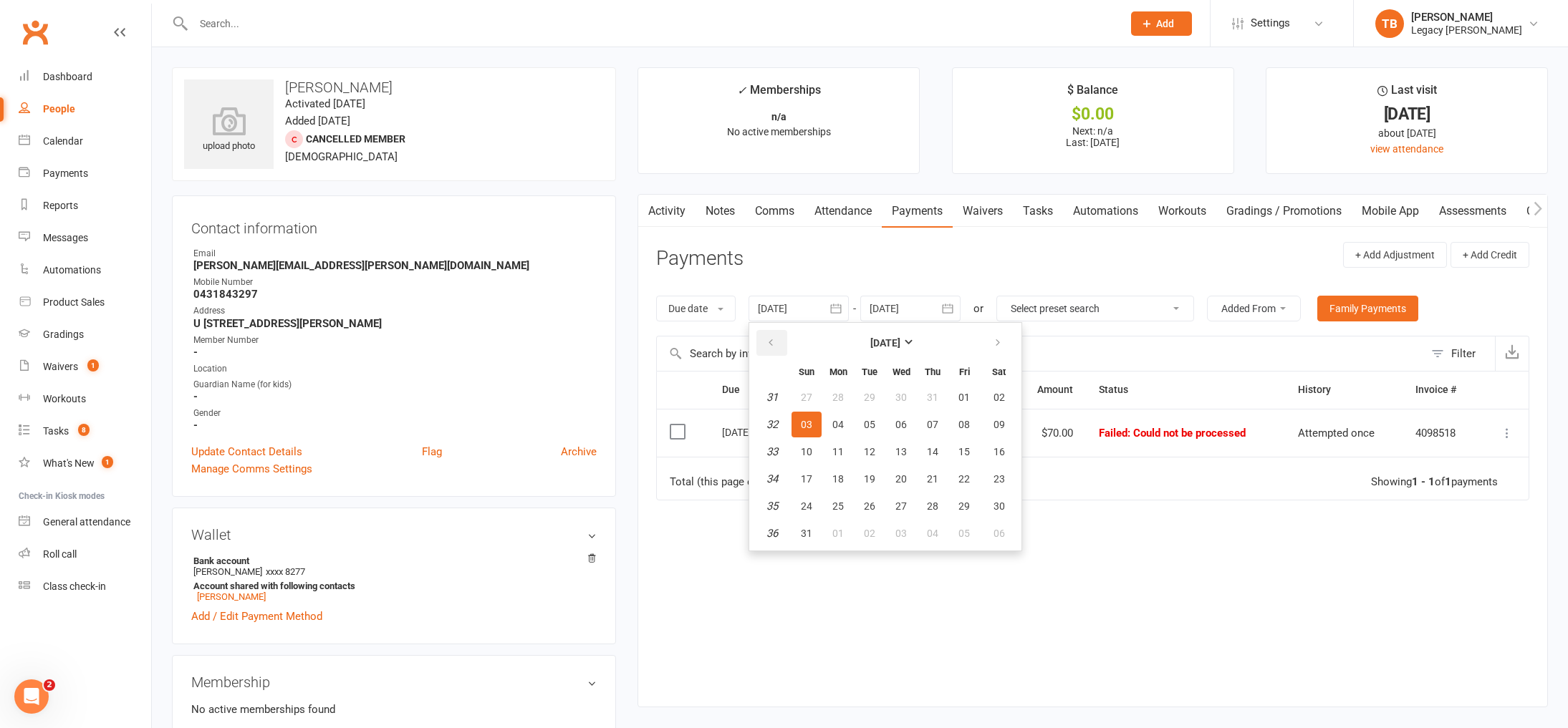
click at [781, 343] on button "button" at bounding box center [771, 343] width 31 height 26
click at [809, 424] on span "06" at bounding box center [806, 424] width 11 height 11
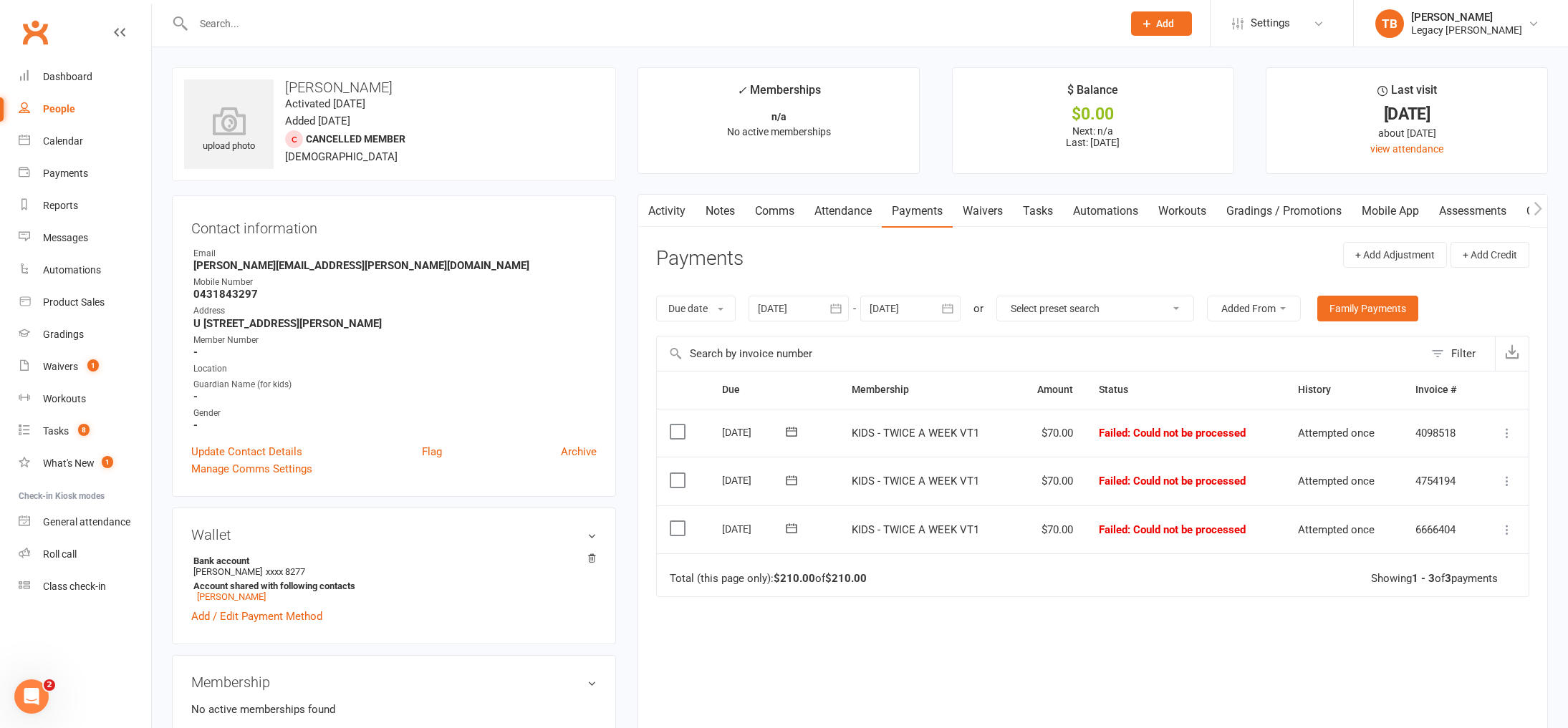
click at [841, 310] on icon "button" at bounding box center [836, 308] width 14 height 14
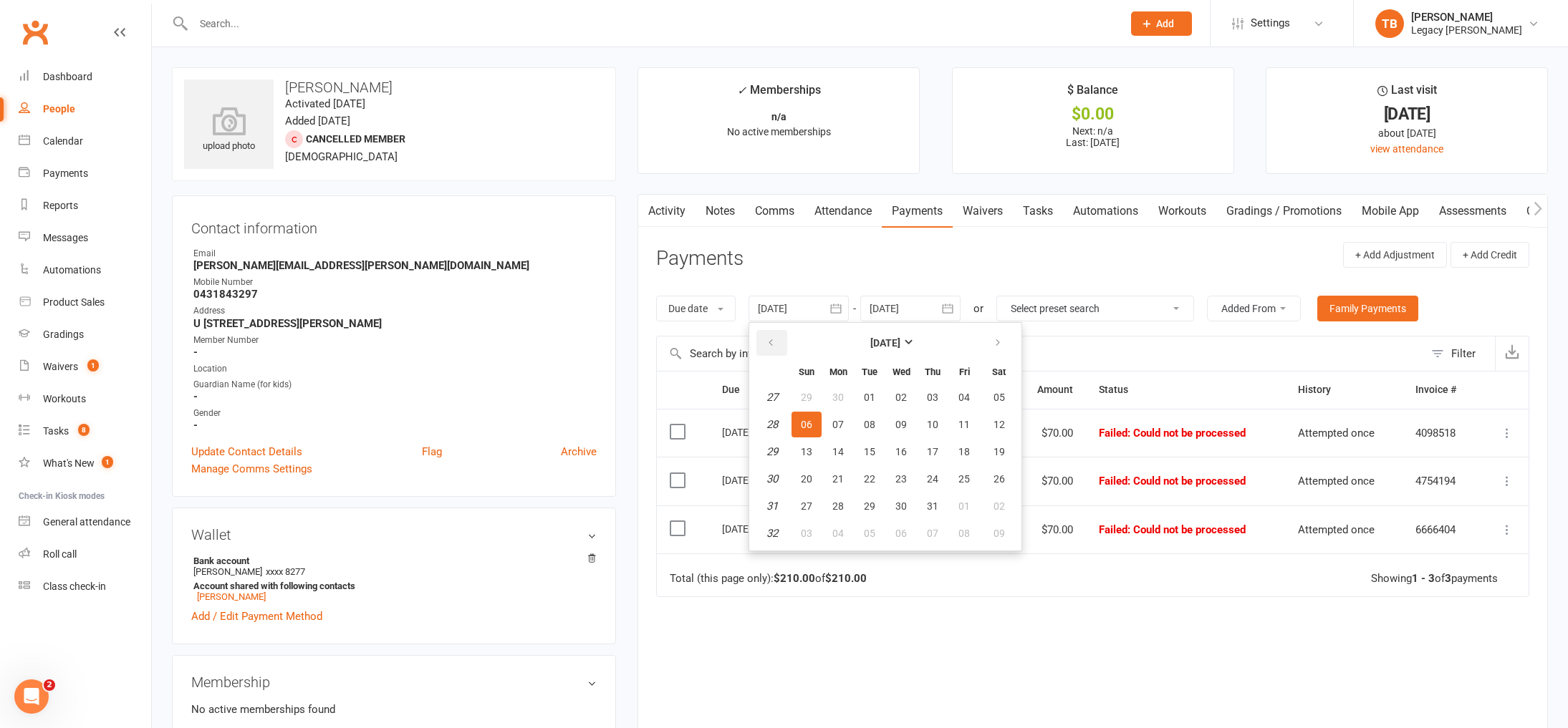
click at [767, 344] on button "button" at bounding box center [771, 343] width 31 height 26
click at [813, 397] on span "01" at bounding box center [806, 397] width 11 height 11
type input "01 Jun 2025"
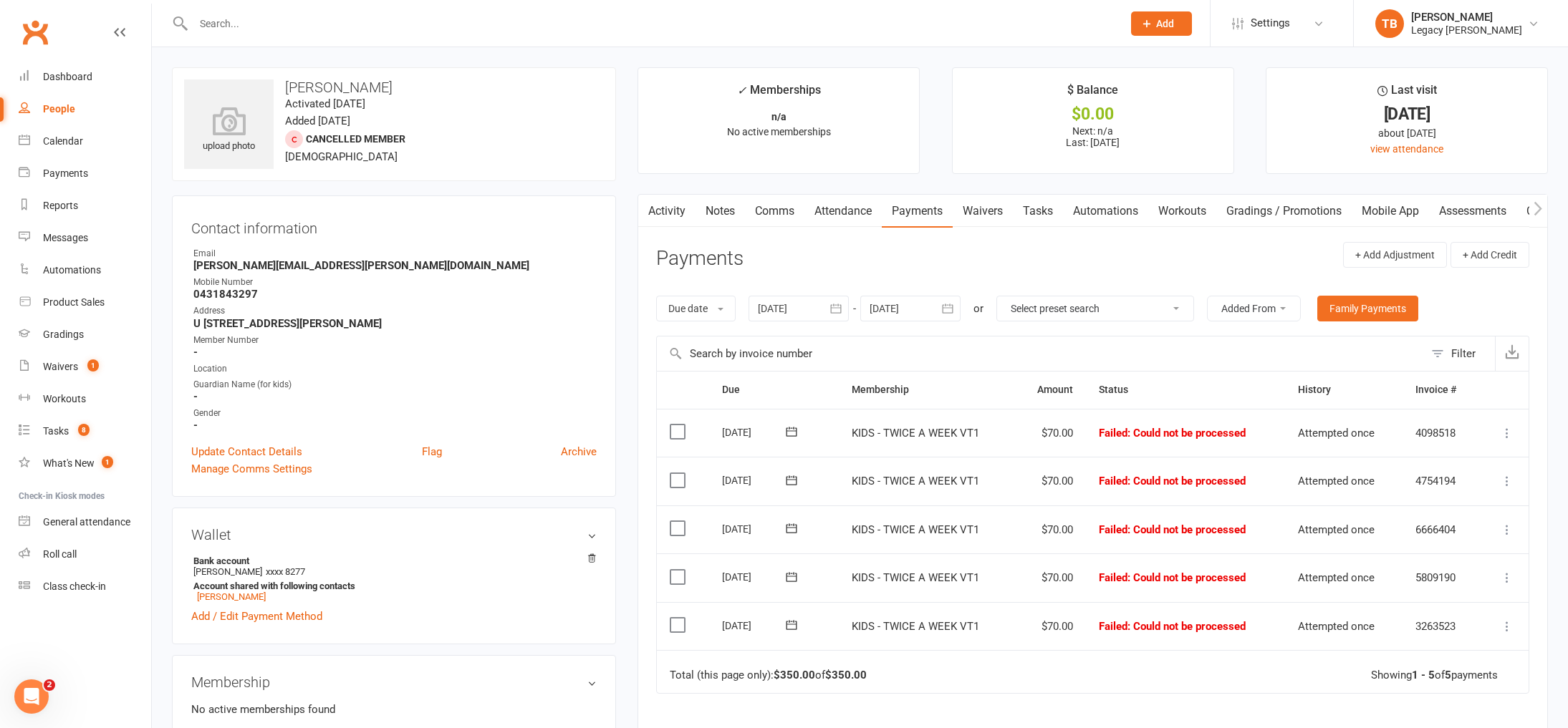
click at [64, 105] on div "People" at bounding box center [59, 108] width 33 height 11
select select "true"
select select "100"
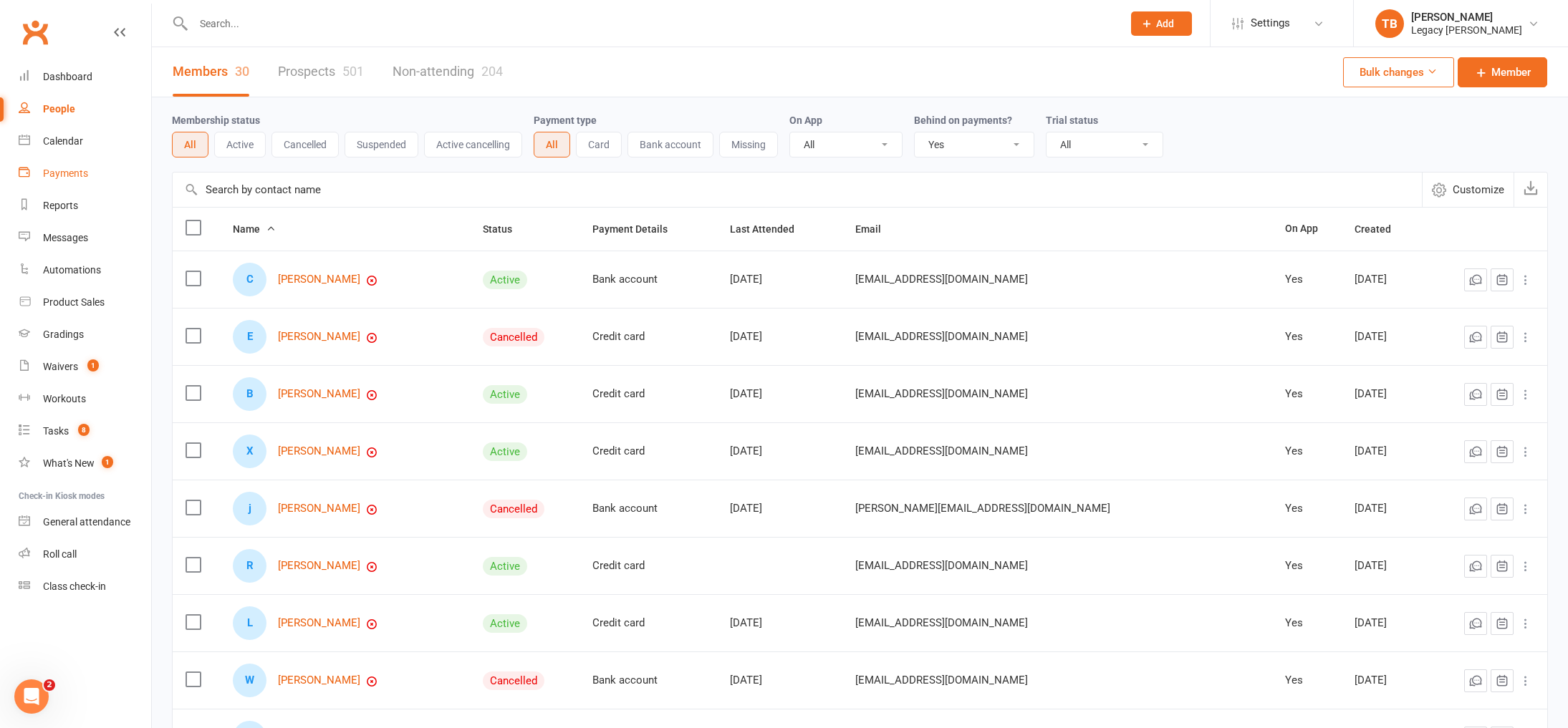
click at [82, 175] on div "Payments" at bounding box center [65, 173] width 45 height 11
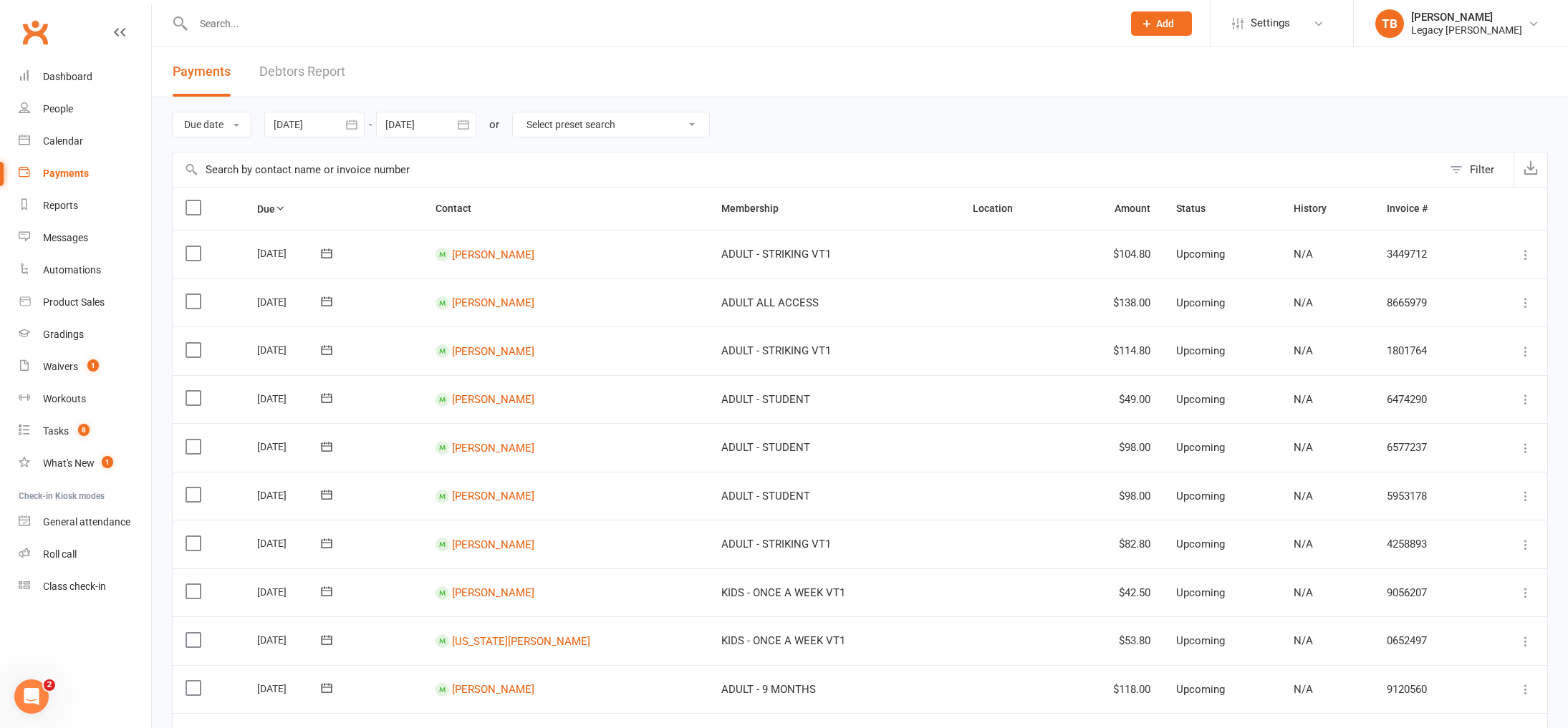
click at [330, 75] on link "Debtors Report" at bounding box center [302, 72] width 86 height 49
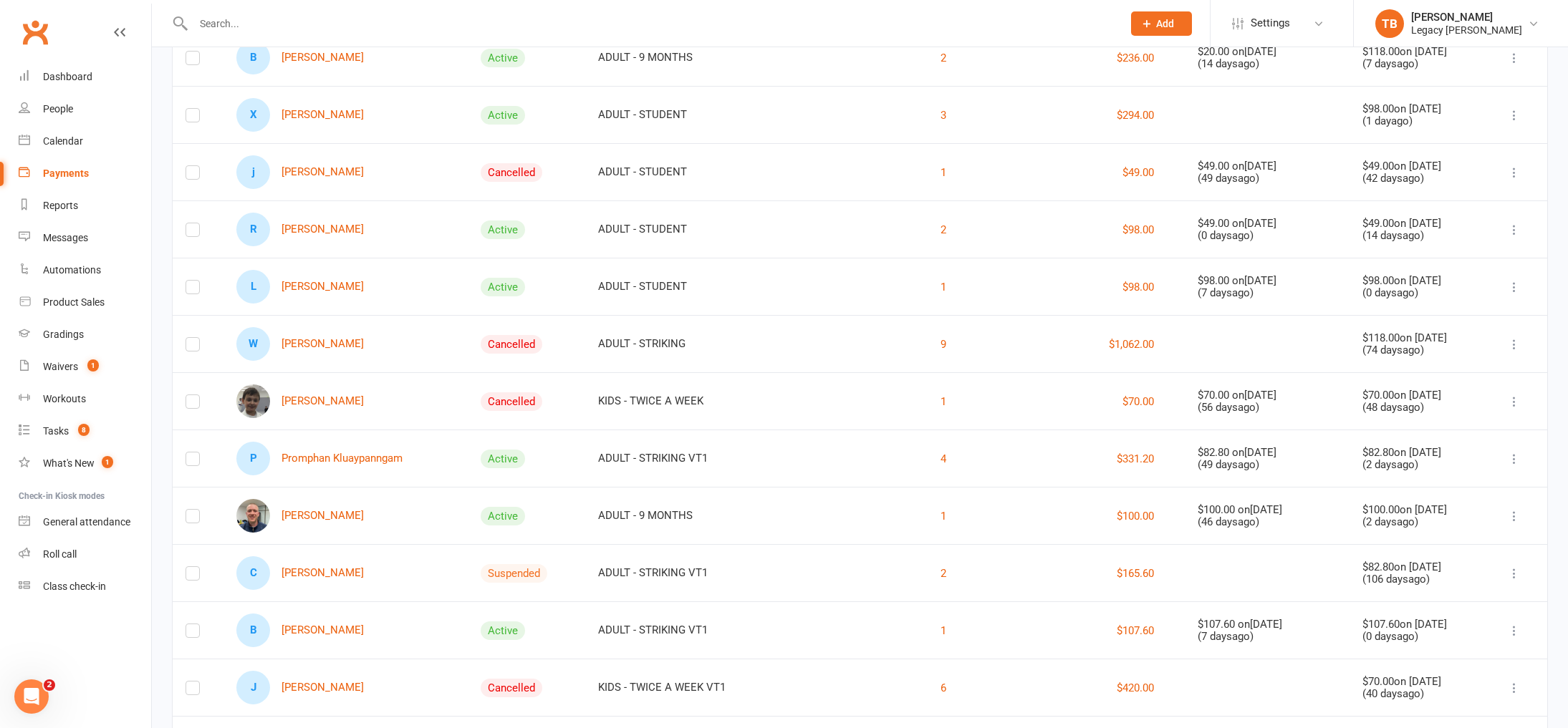
scroll to position [575, 0]
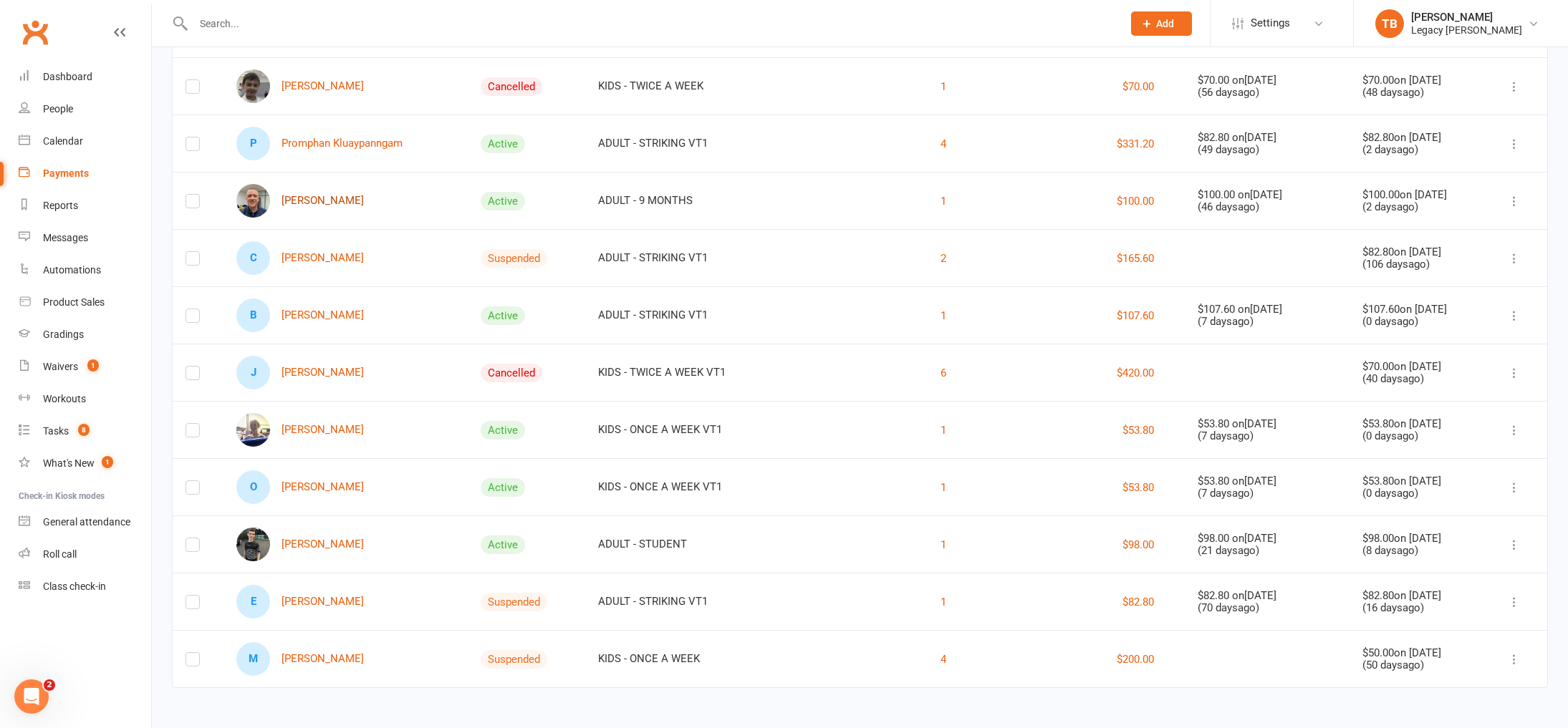
click at [343, 205] on link "[PERSON_NAME]" at bounding box center [300, 201] width 128 height 33
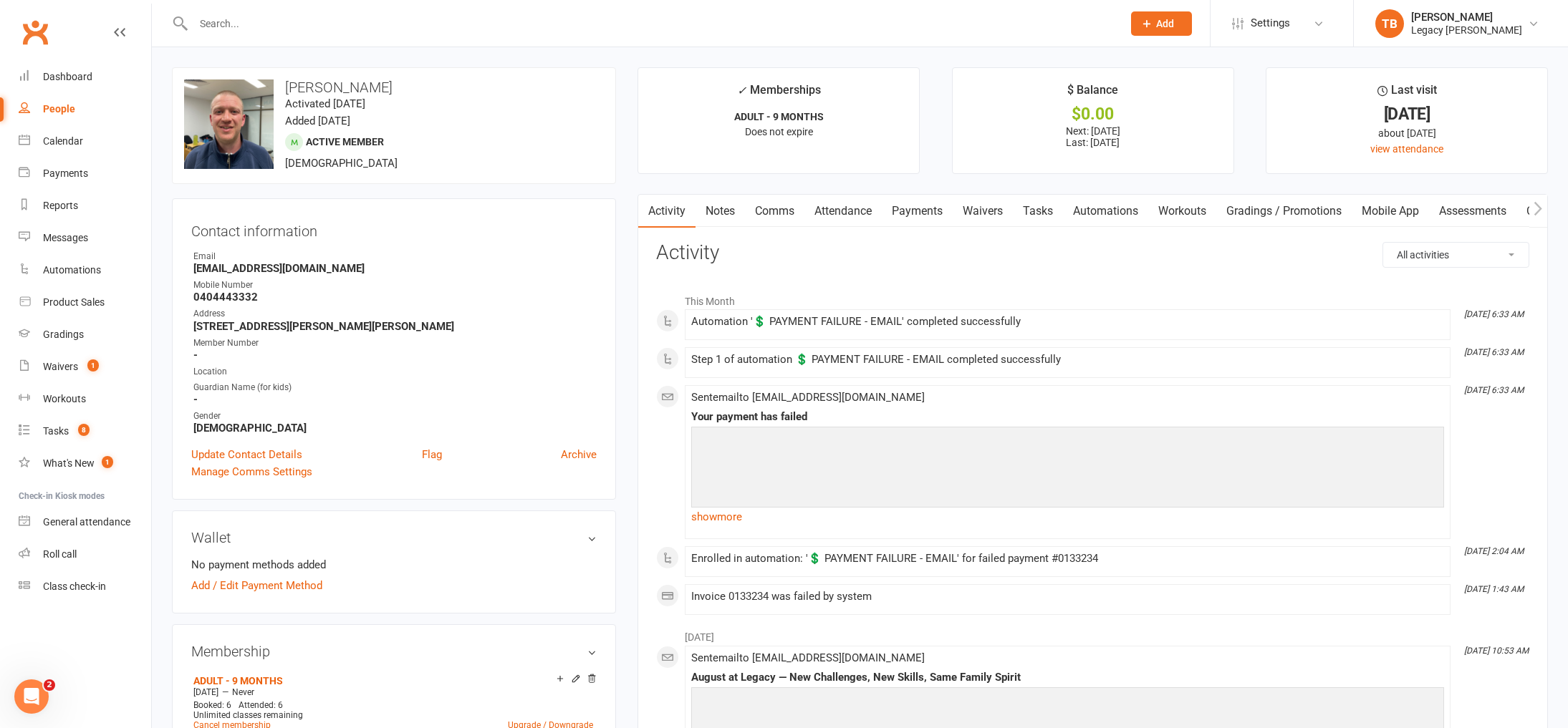
click at [939, 212] on link "Payments" at bounding box center [917, 211] width 71 height 33
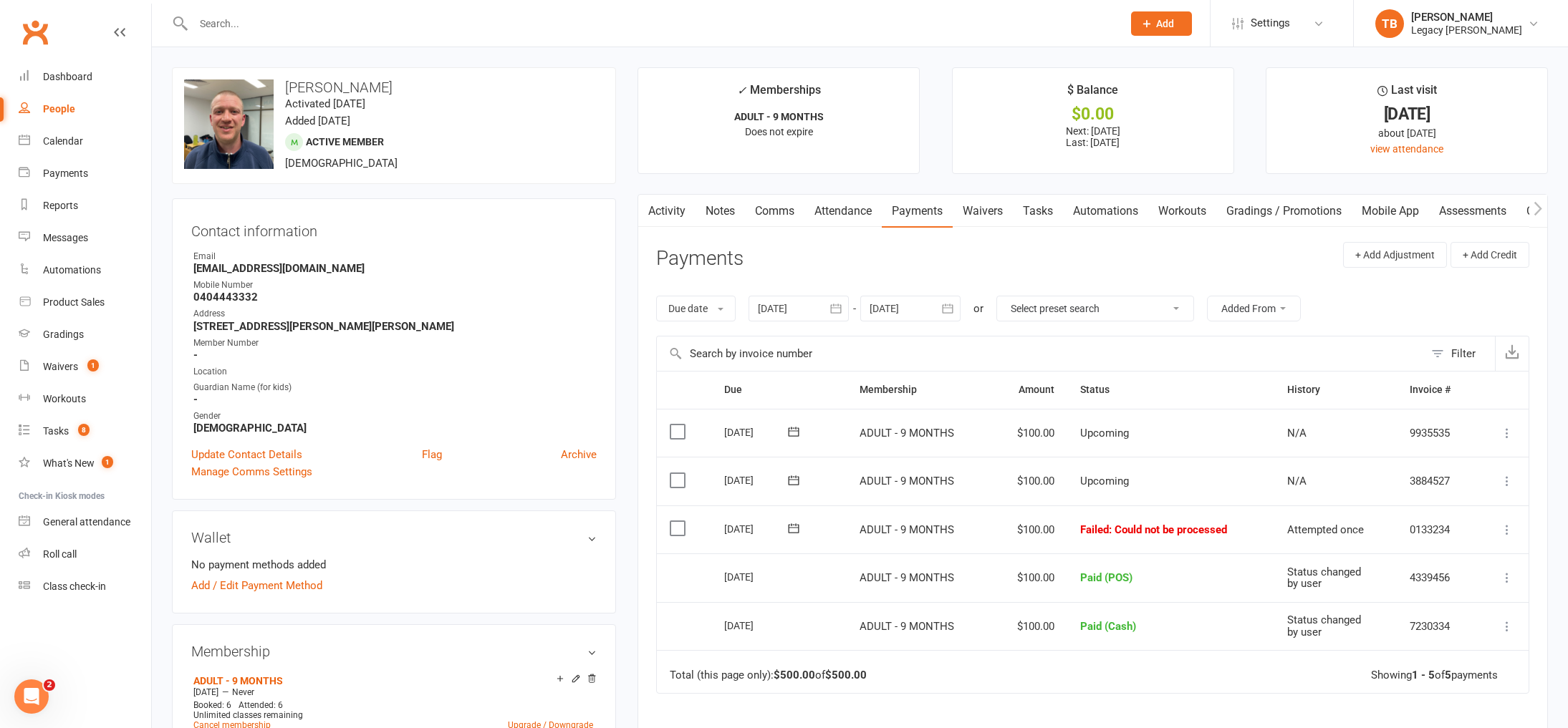
click at [793, 527] on icon at bounding box center [793, 528] width 11 height 10
click at [875, 665] on span "17" at bounding box center [876, 667] width 11 height 11
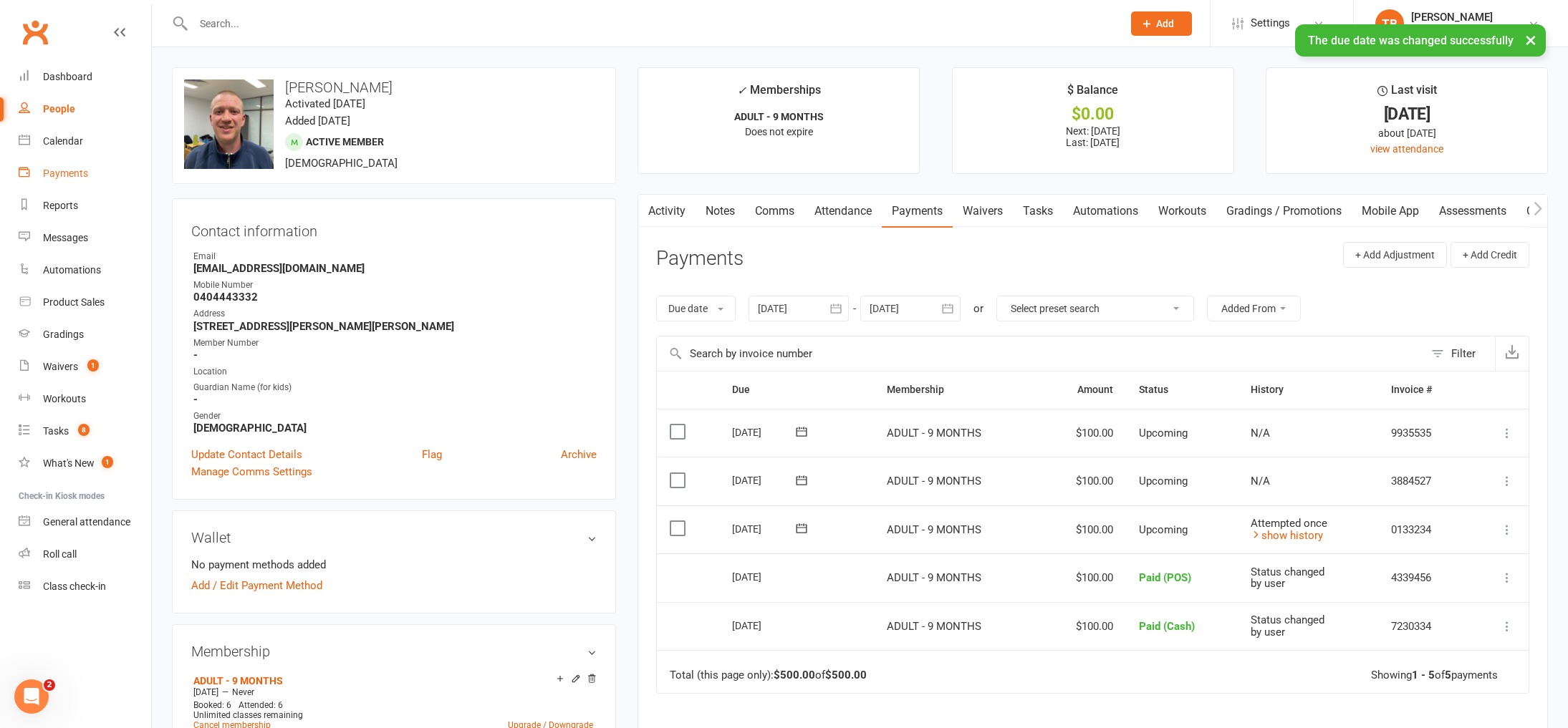
click at [63, 172] on div "Payments" at bounding box center [65, 173] width 45 height 11
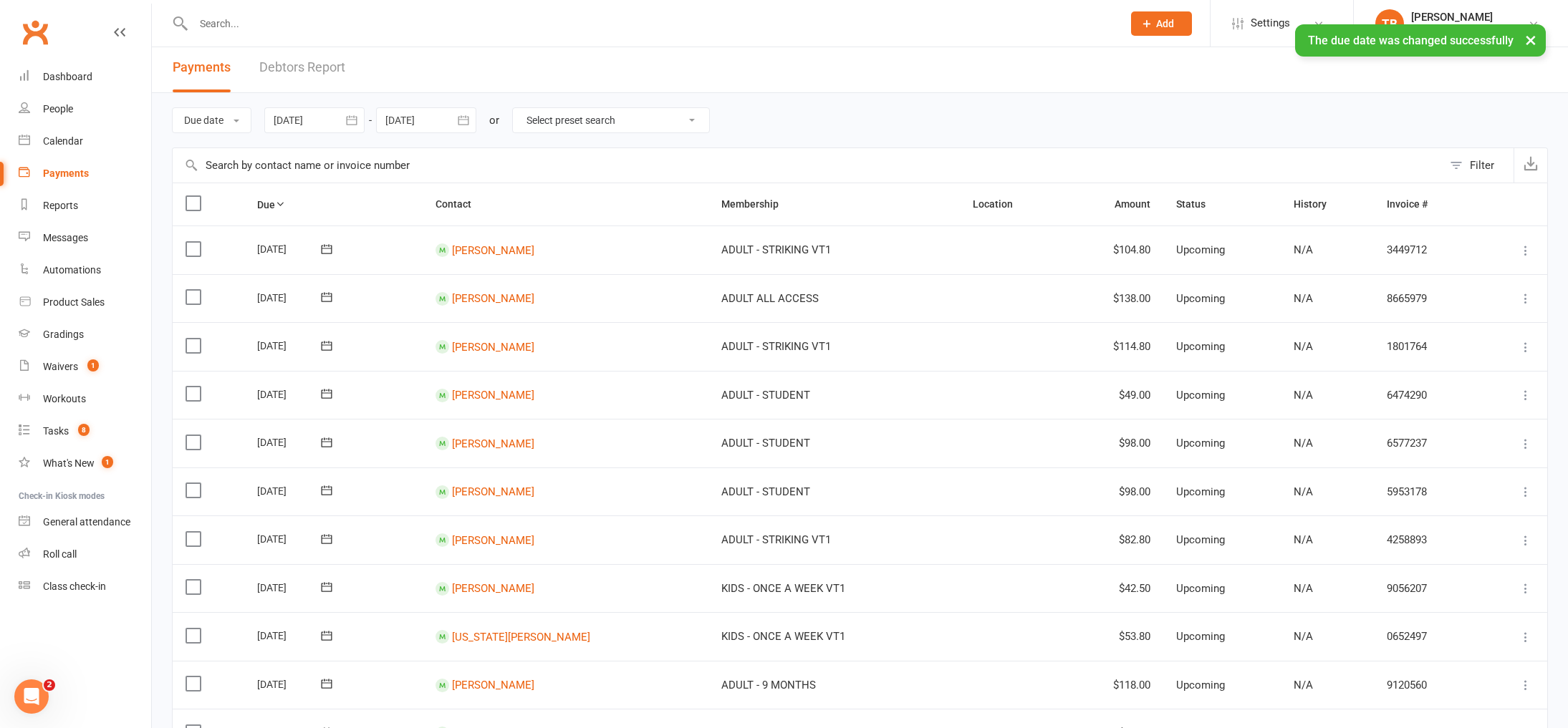
scroll to position [8, 0]
click at [307, 69] on link "Debtors Report" at bounding box center [302, 64] width 86 height 49
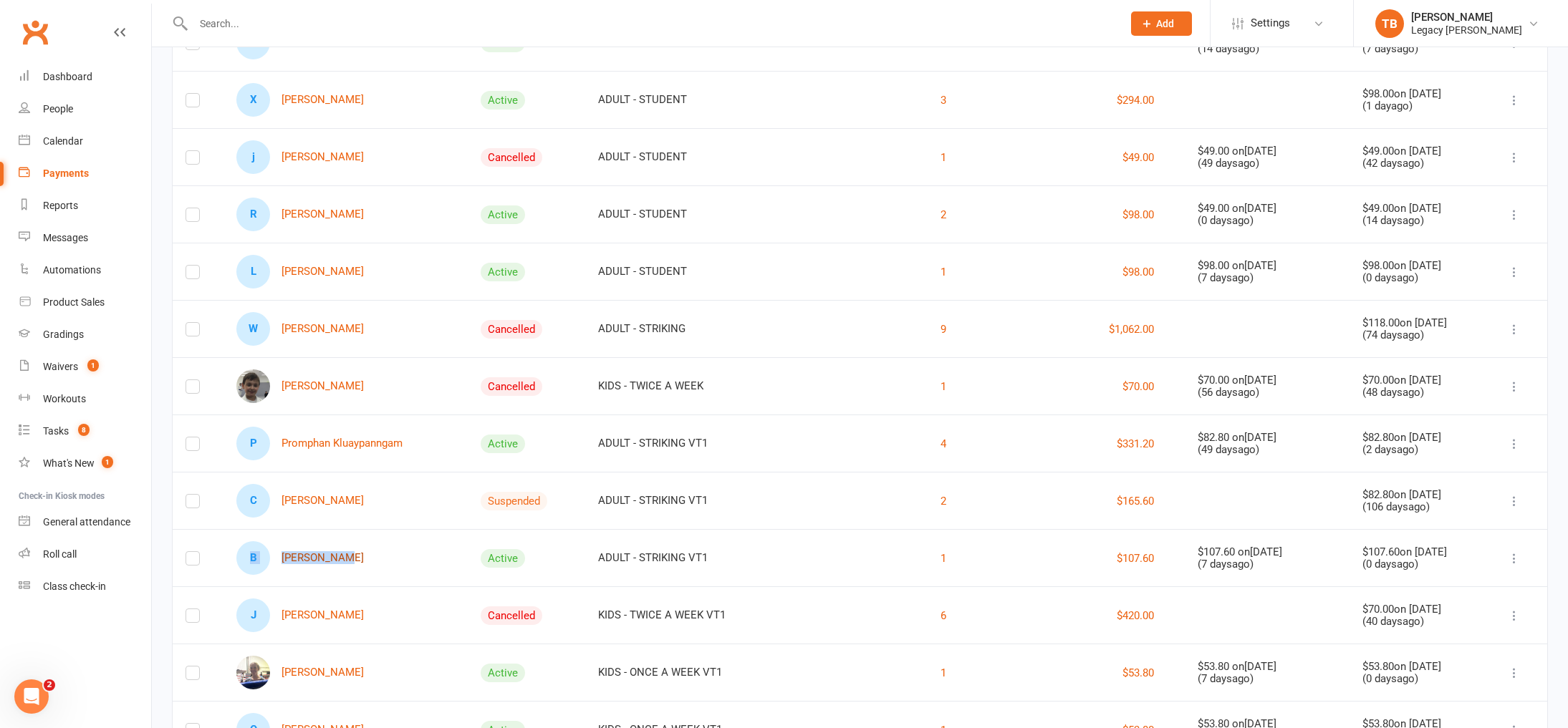
scroll to position [264, 0]
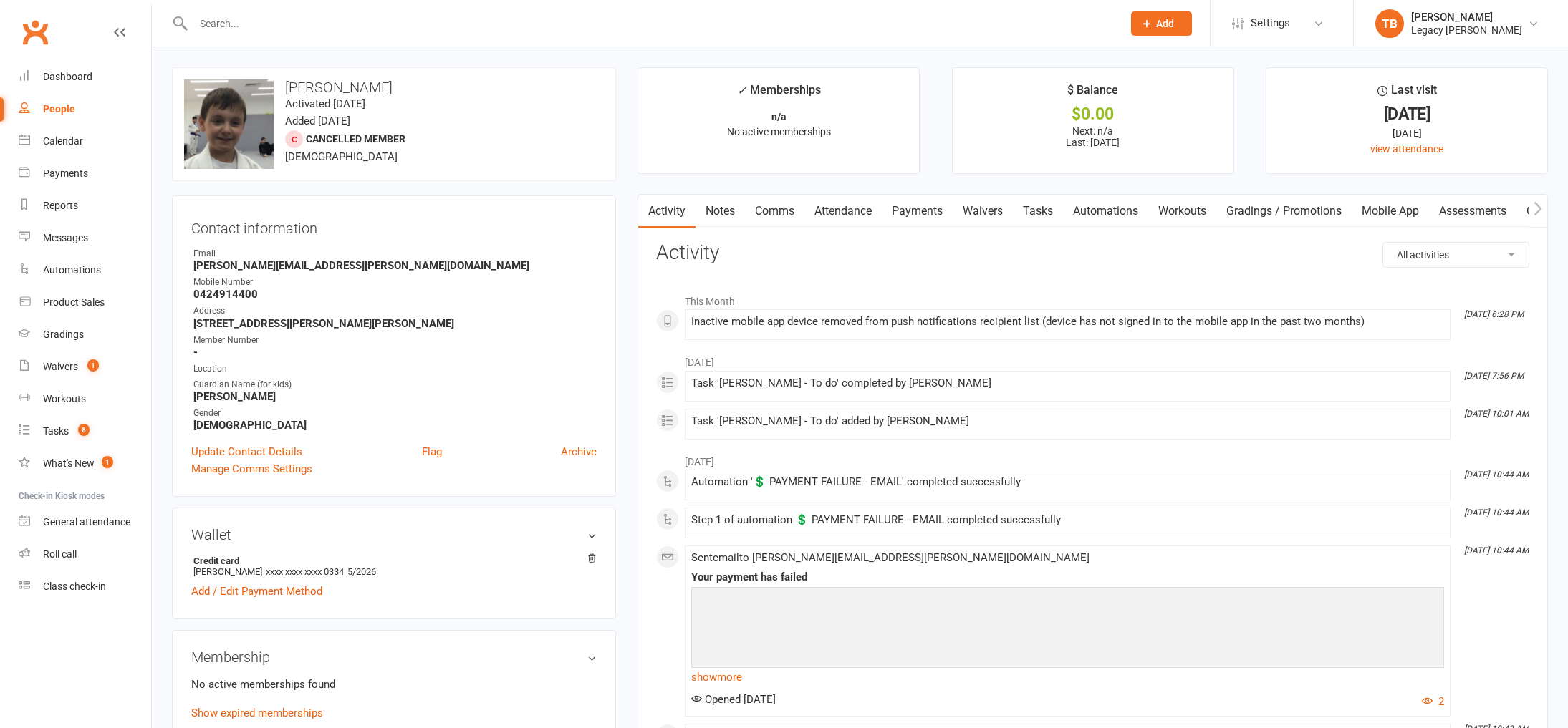
scroll to position [1, 0]
click at [909, 213] on link "Payments" at bounding box center [917, 210] width 71 height 33
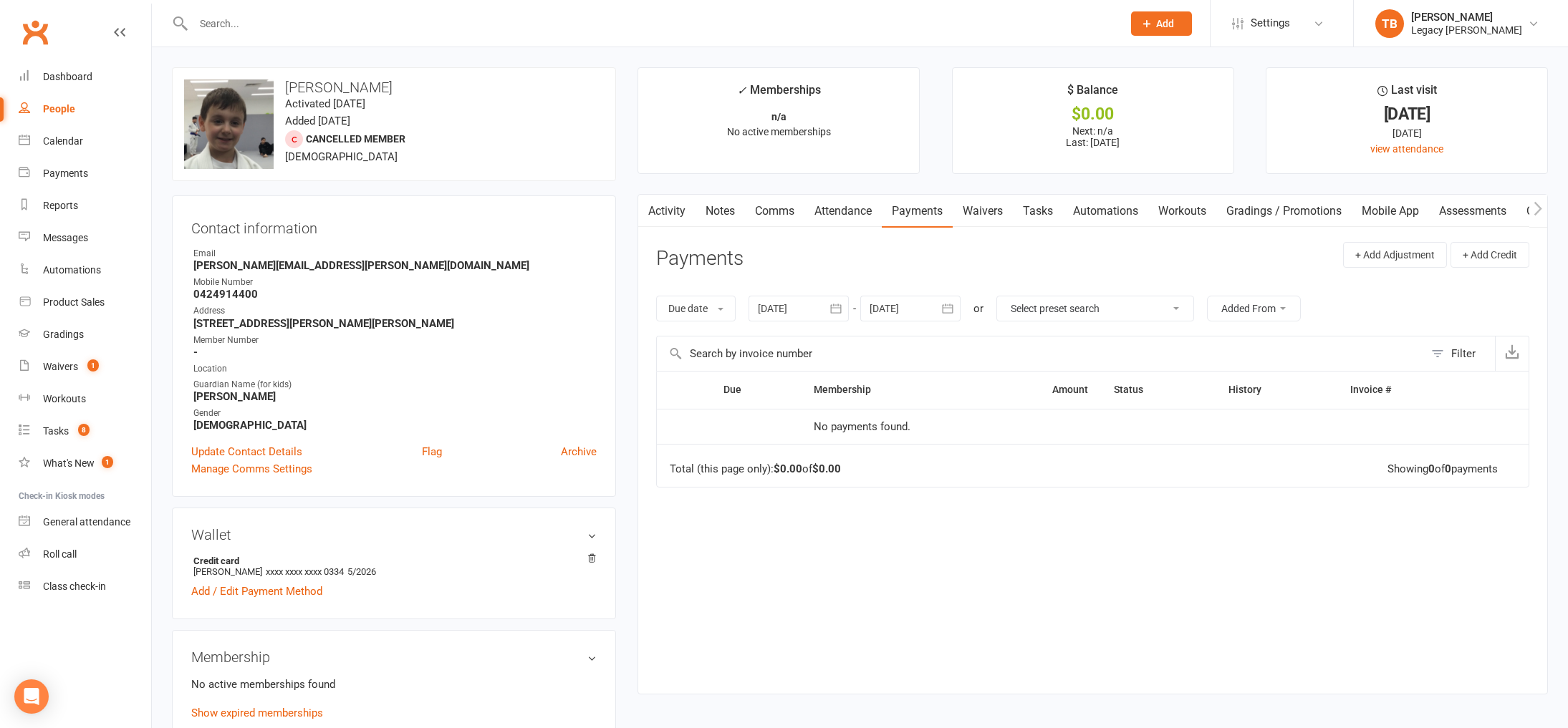
click at [834, 323] on div "Due date Due date Date paid Date failed Date settled [DATE] [DATE] Sun Mon Tue …" at bounding box center [1092, 308] width 873 height 55
click at [839, 308] on icon "button" at bounding box center [836, 308] width 11 height 10
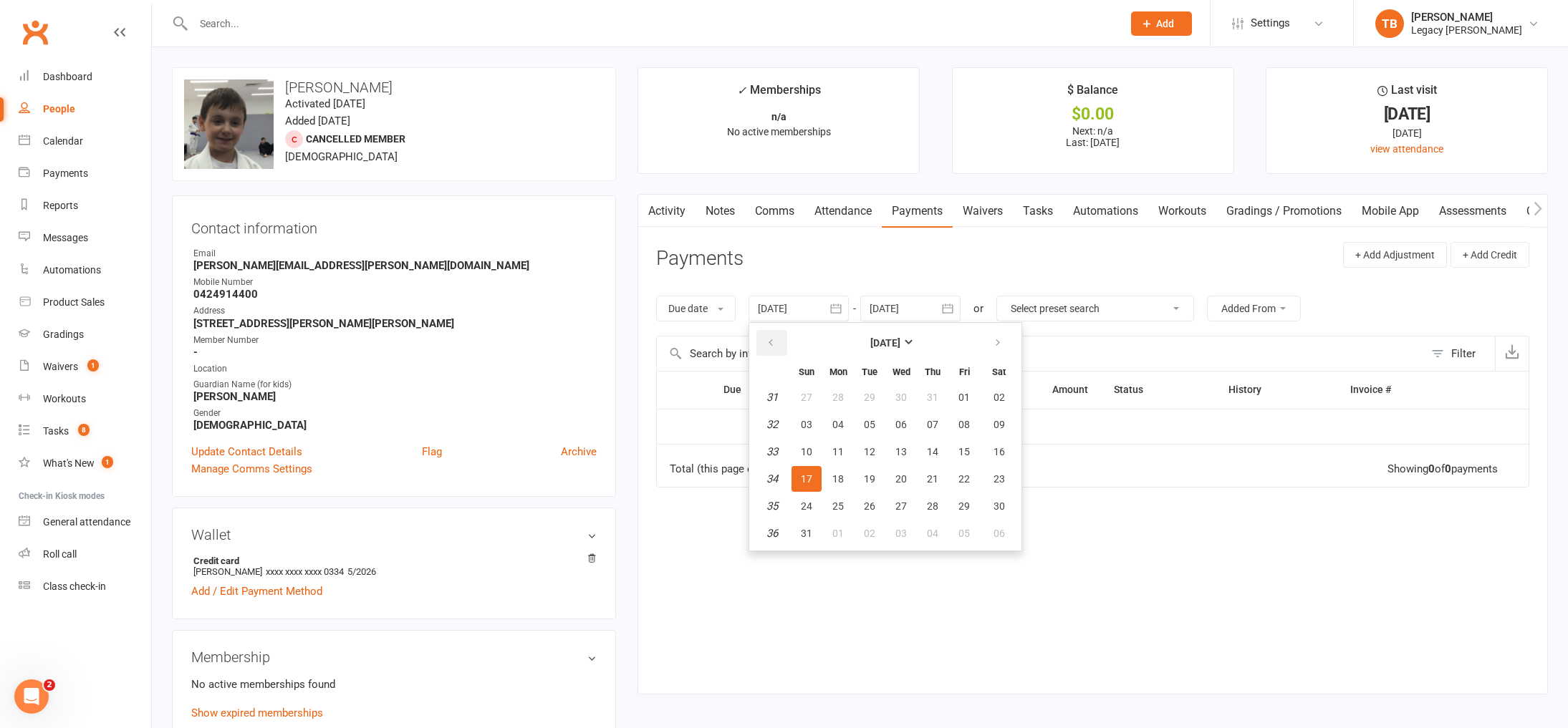
click at [778, 339] on button "button" at bounding box center [771, 343] width 31 height 26
click at [808, 396] on span "01" at bounding box center [806, 397] width 11 height 11
type input "[DATE]"
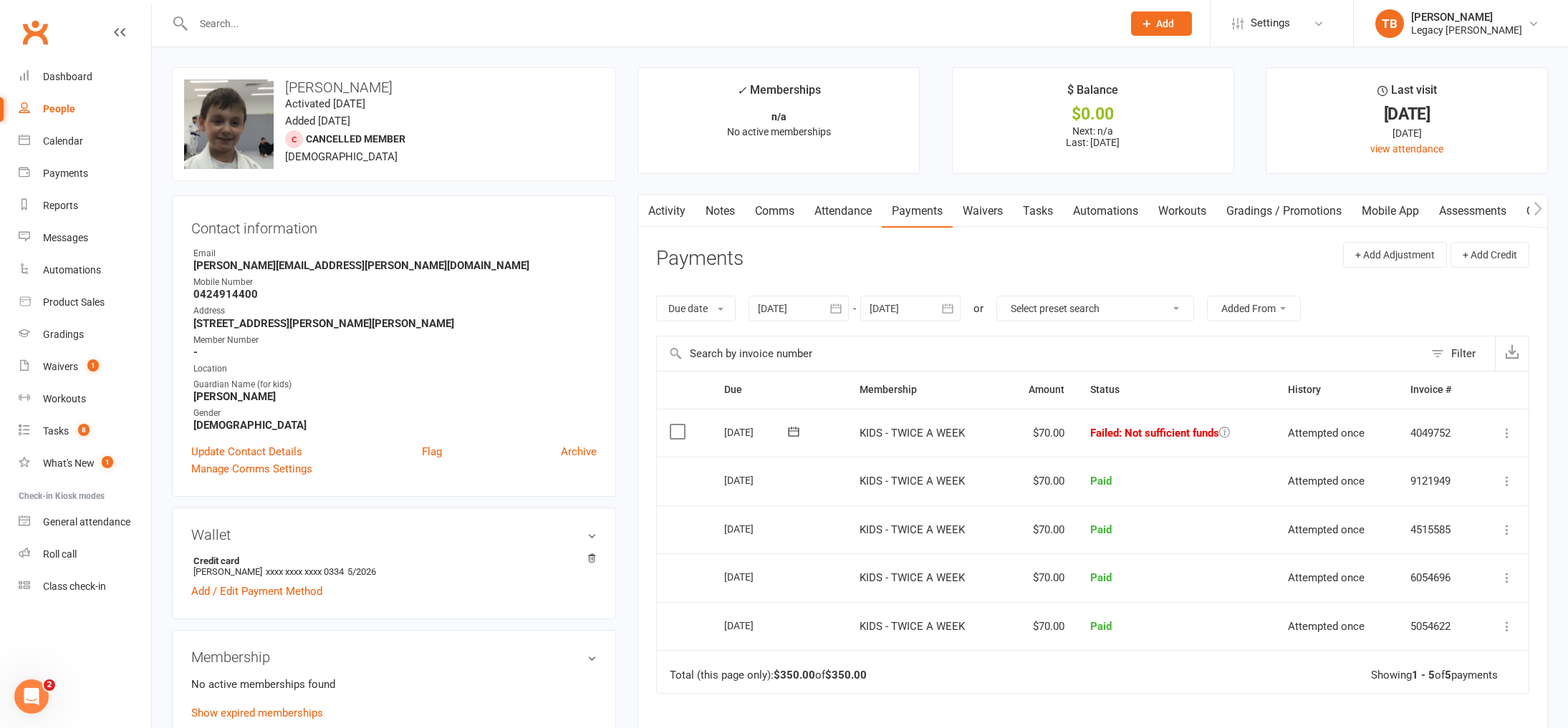
click at [1220, 438] on button at bounding box center [1224, 433] width 11 height 13
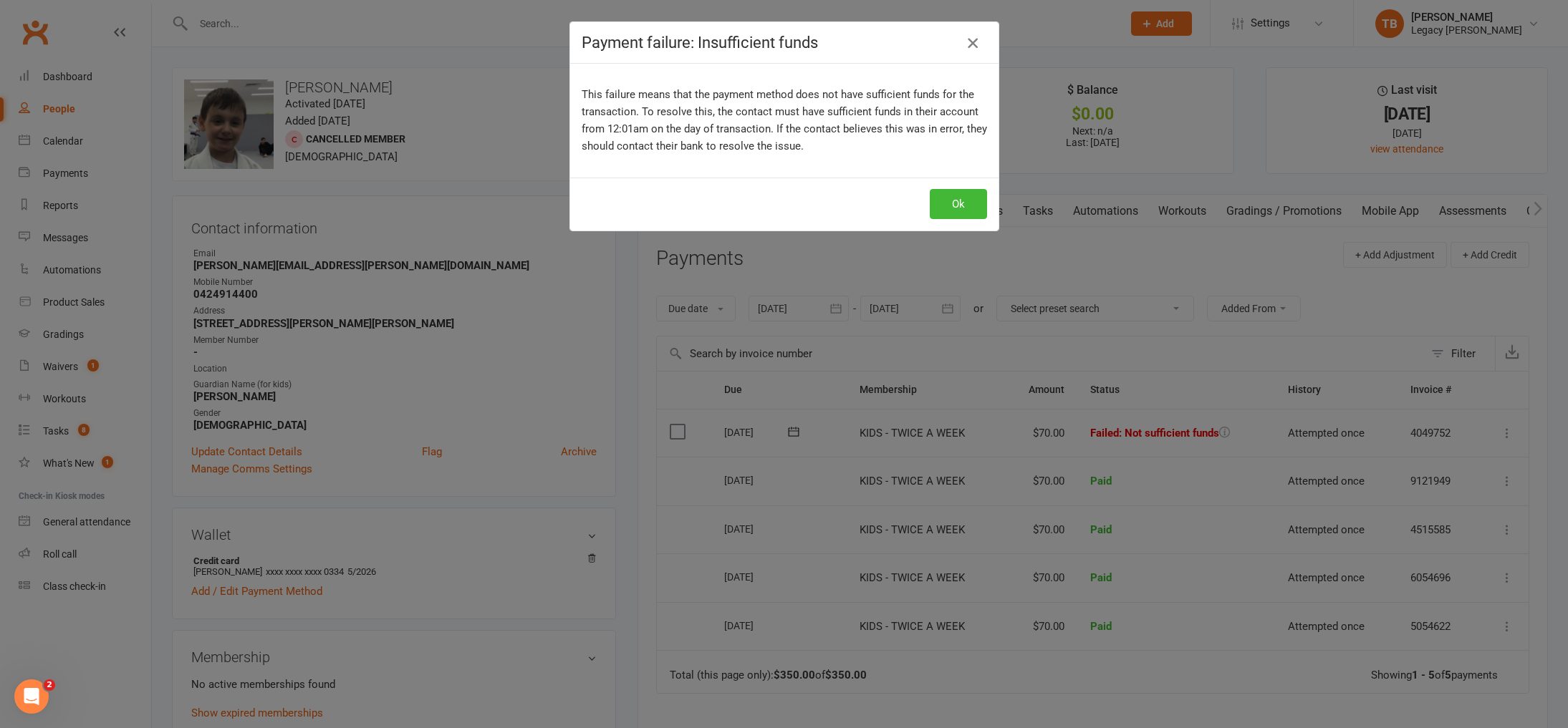
click at [978, 42] on icon "button" at bounding box center [973, 43] width 18 height 18
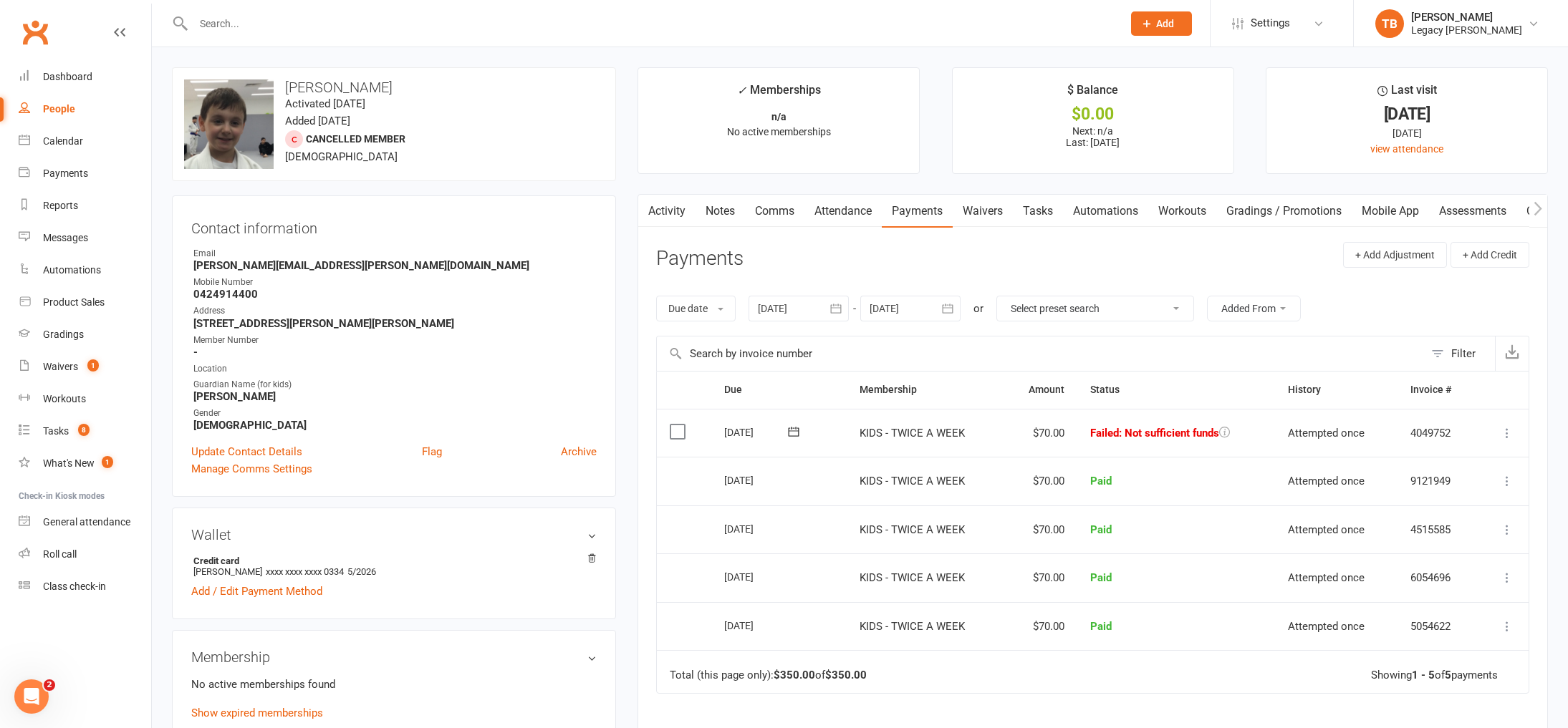
click at [1512, 434] on icon at bounding box center [1507, 434] width 14 height 14
click at [1457, 552] on link "Skip" at bounding box center [1444, 547] width 142 height 29
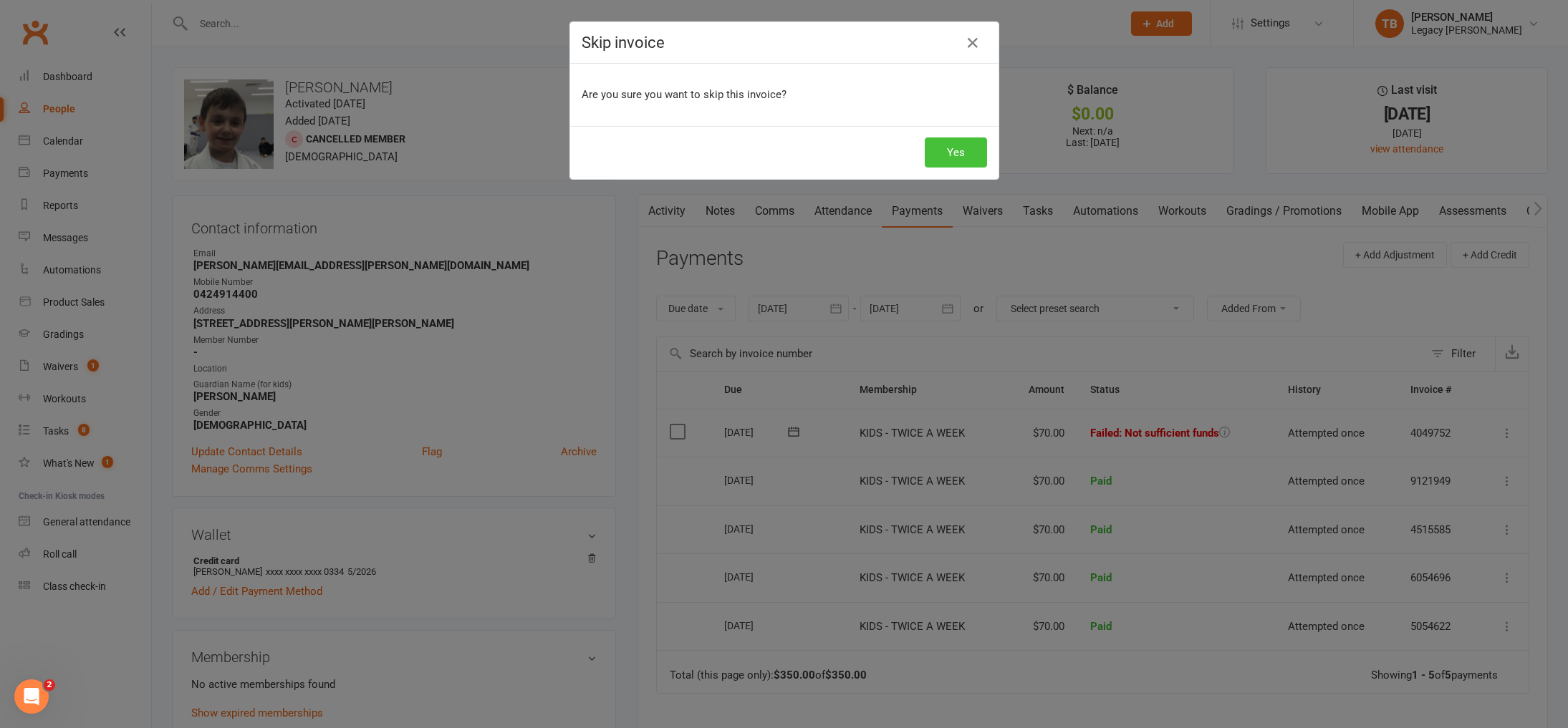
click at [974, 145] on button "Yes" at bounding box center [955, 152] width 63 height 30
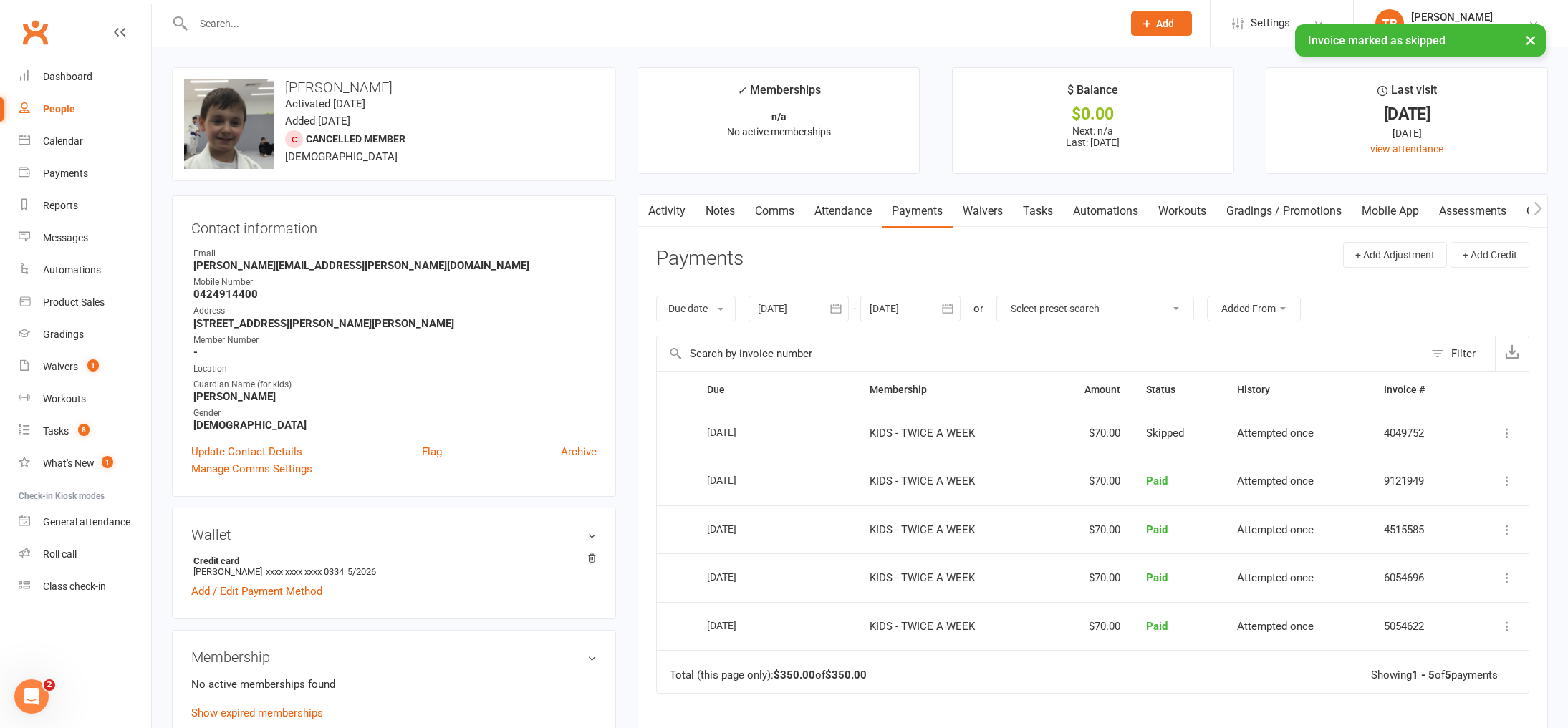
click at [84, 108] on link "People" at bounding box center [85, 109] width 132 height 33
select select "true"
select select "100"
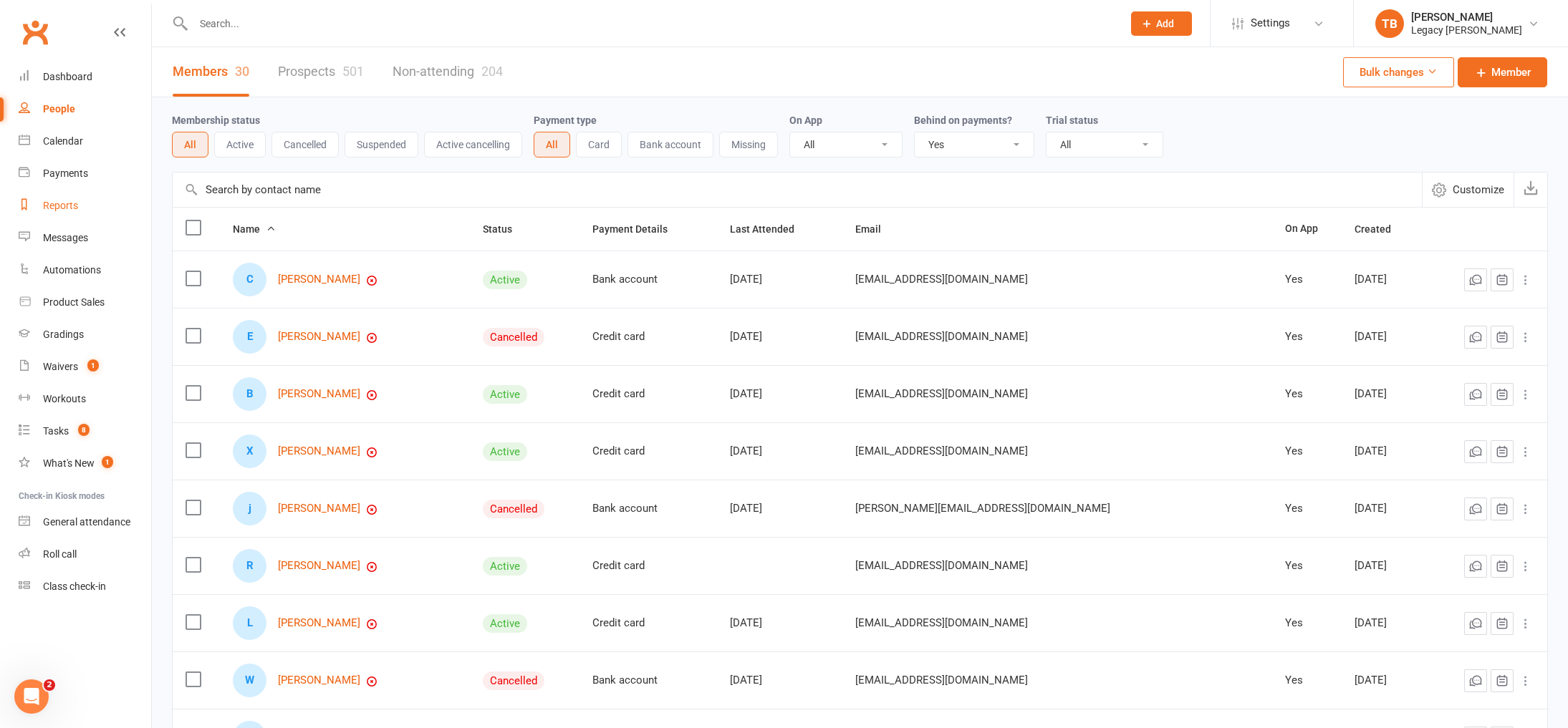
click at [51, 199] on link "Reports" at bounding box center [85, 205] width 132 height 33
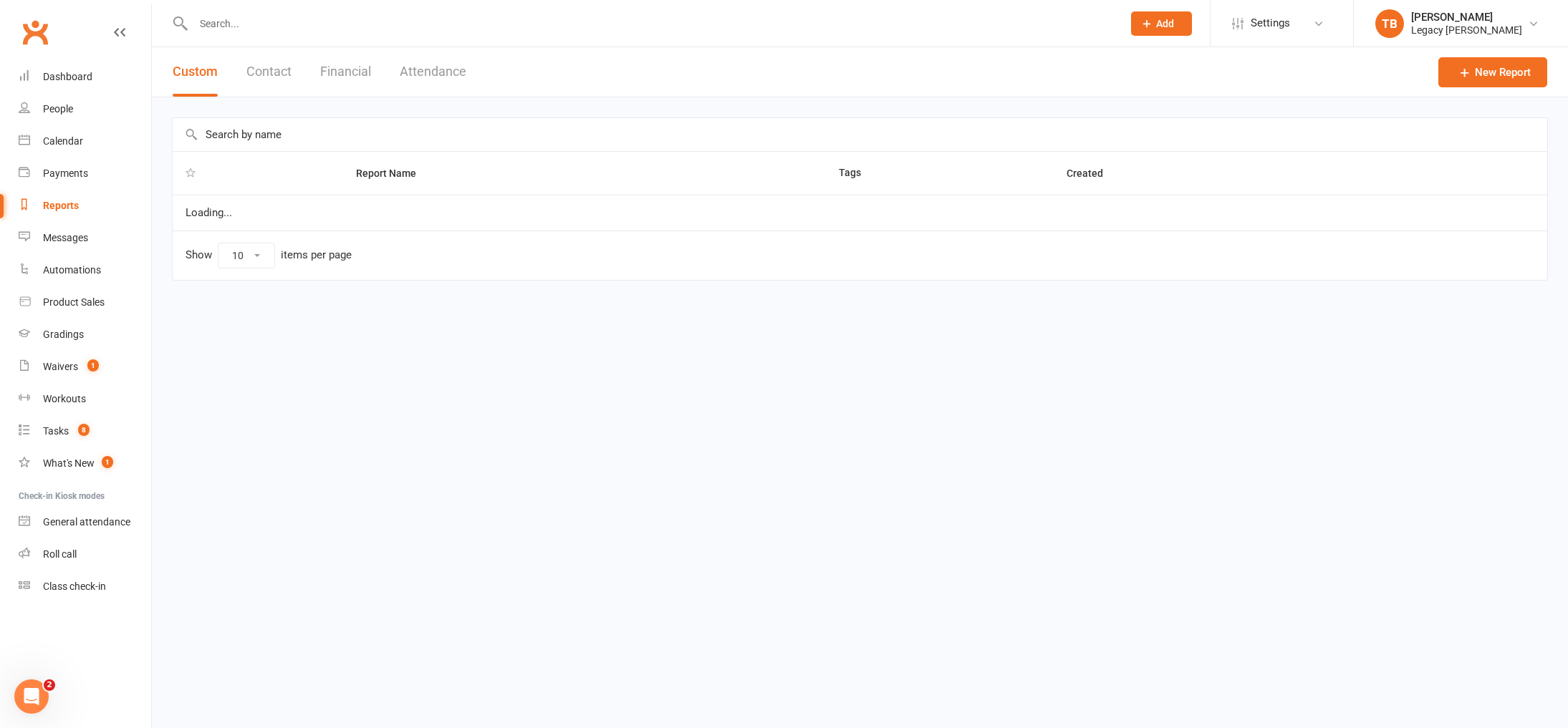
click at [335, 71] on button "Financial" at bounding box center [346, 72] width 51 height 49
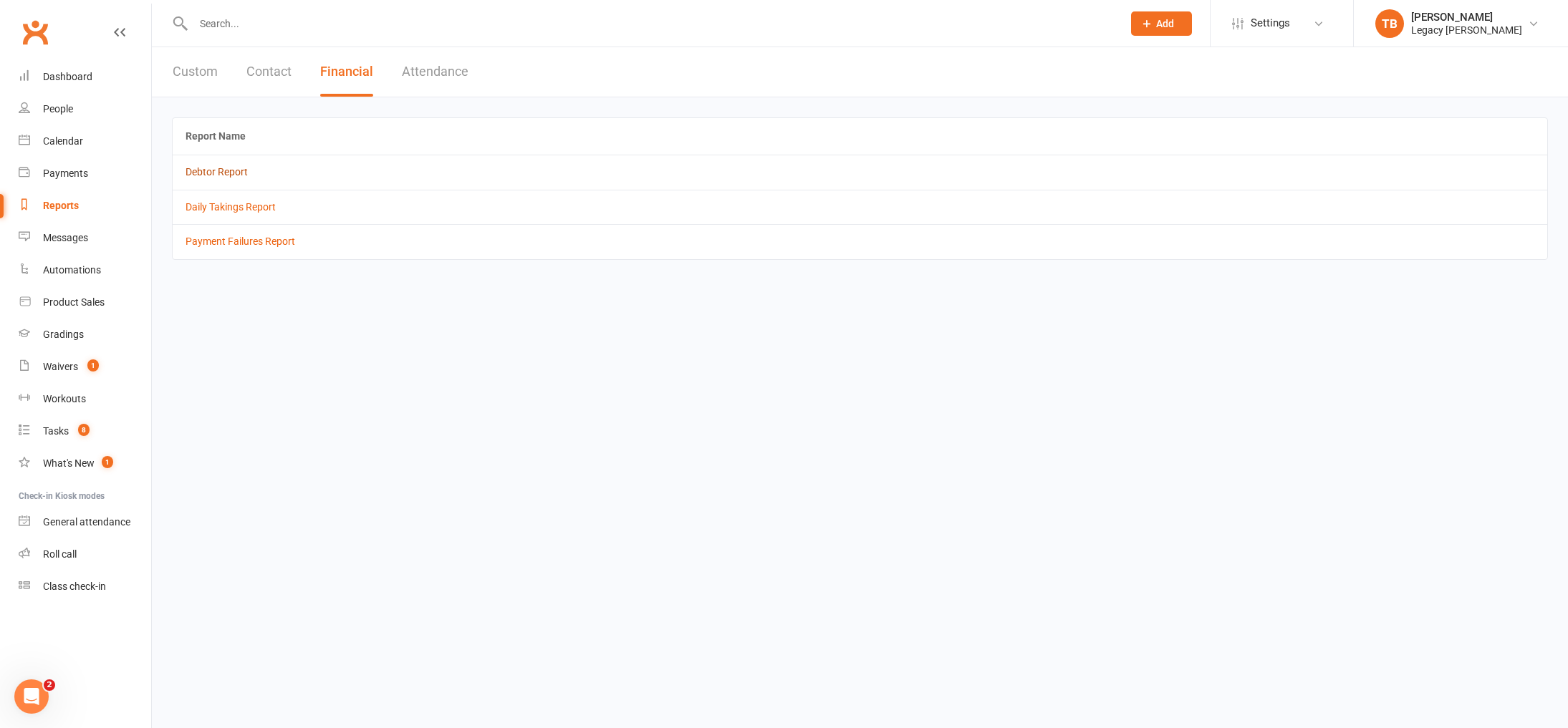
click at [227, 170] on link "Debtor Report" at bounding box center [216, 172] width 63 height 11
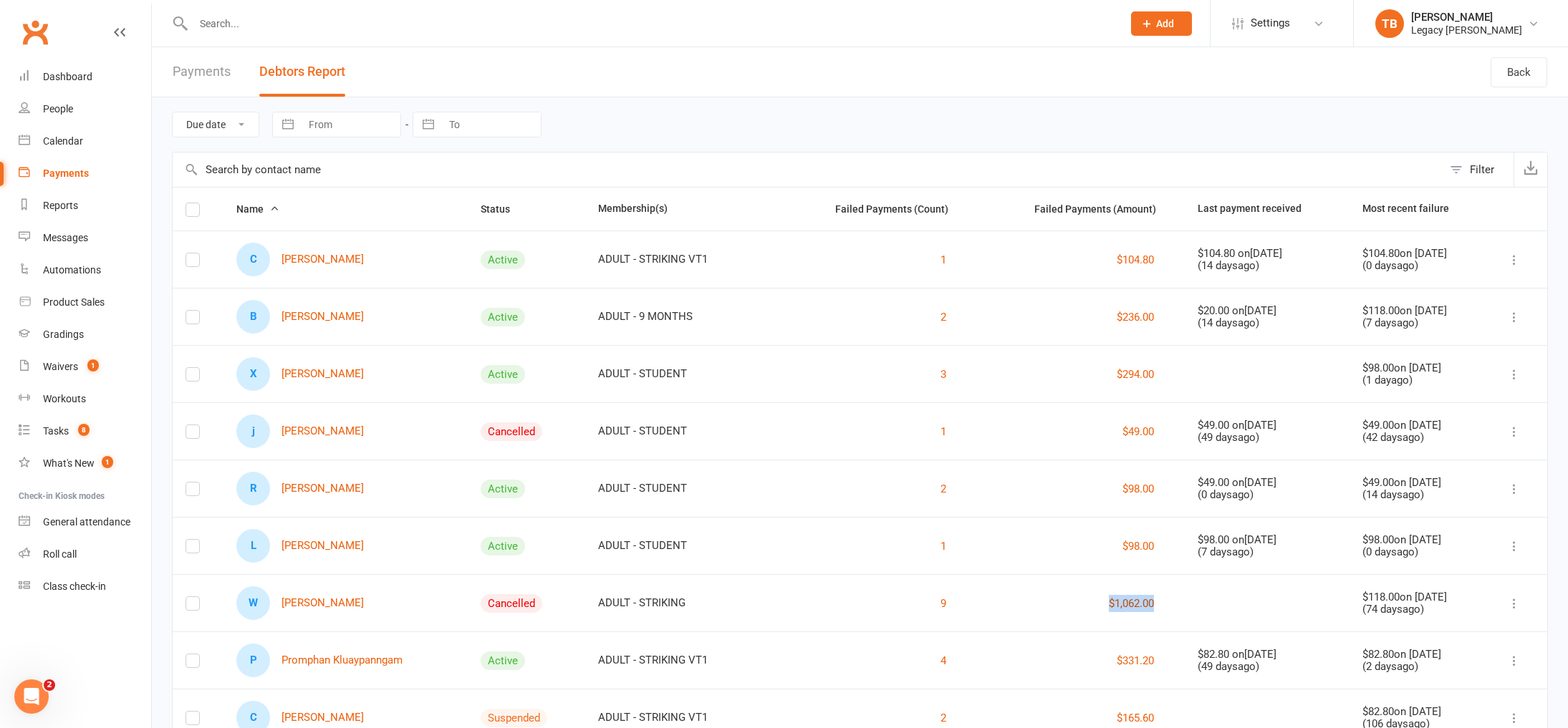
drag, startPoint x: 1120, startPoint y: 603, endPoint x: 1072, endPoint y: 606, distance: 48.1
click at [1066, 605] on div "$1,062.00" at bounding box center [1081, 604] width 182 height 18
copy button "$1,062.00"
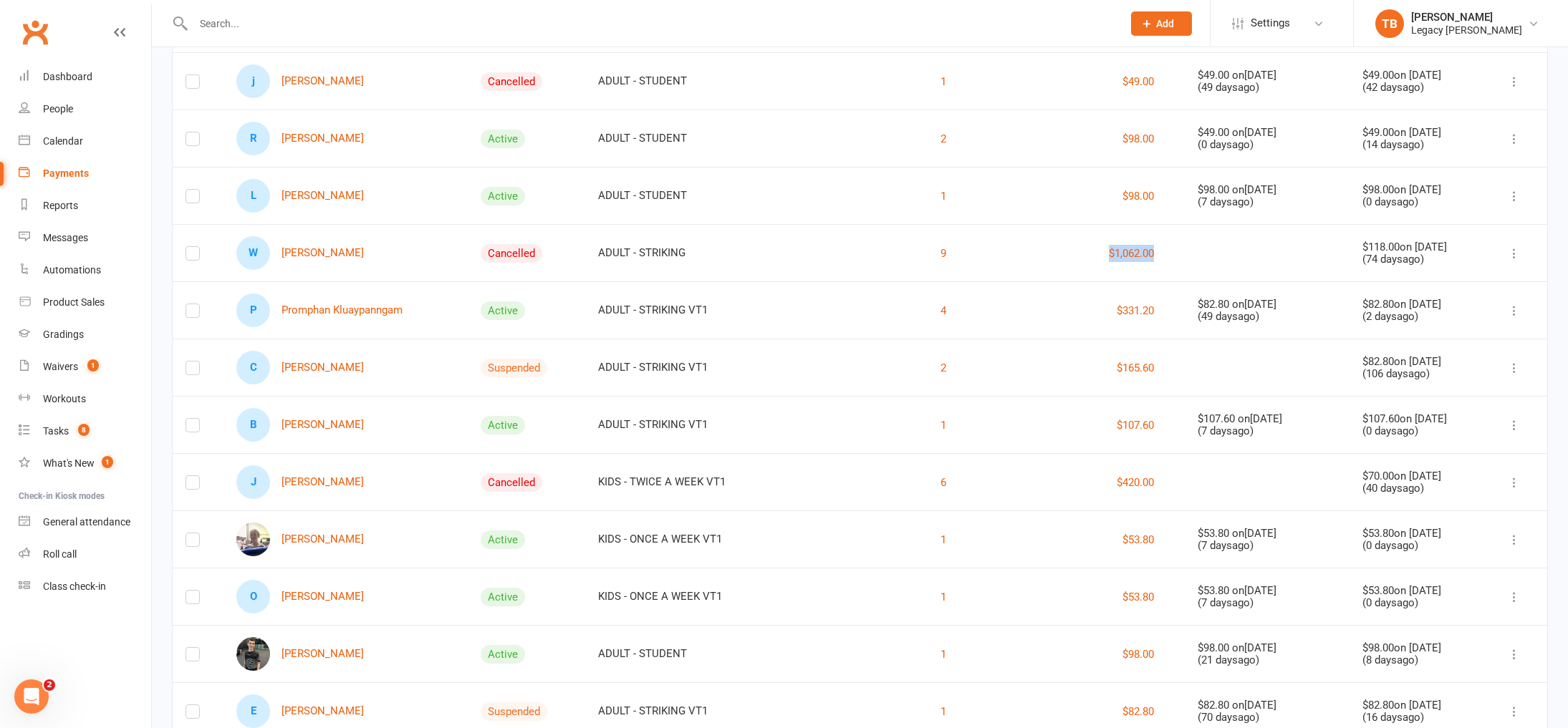
scroll to position [460, 0]
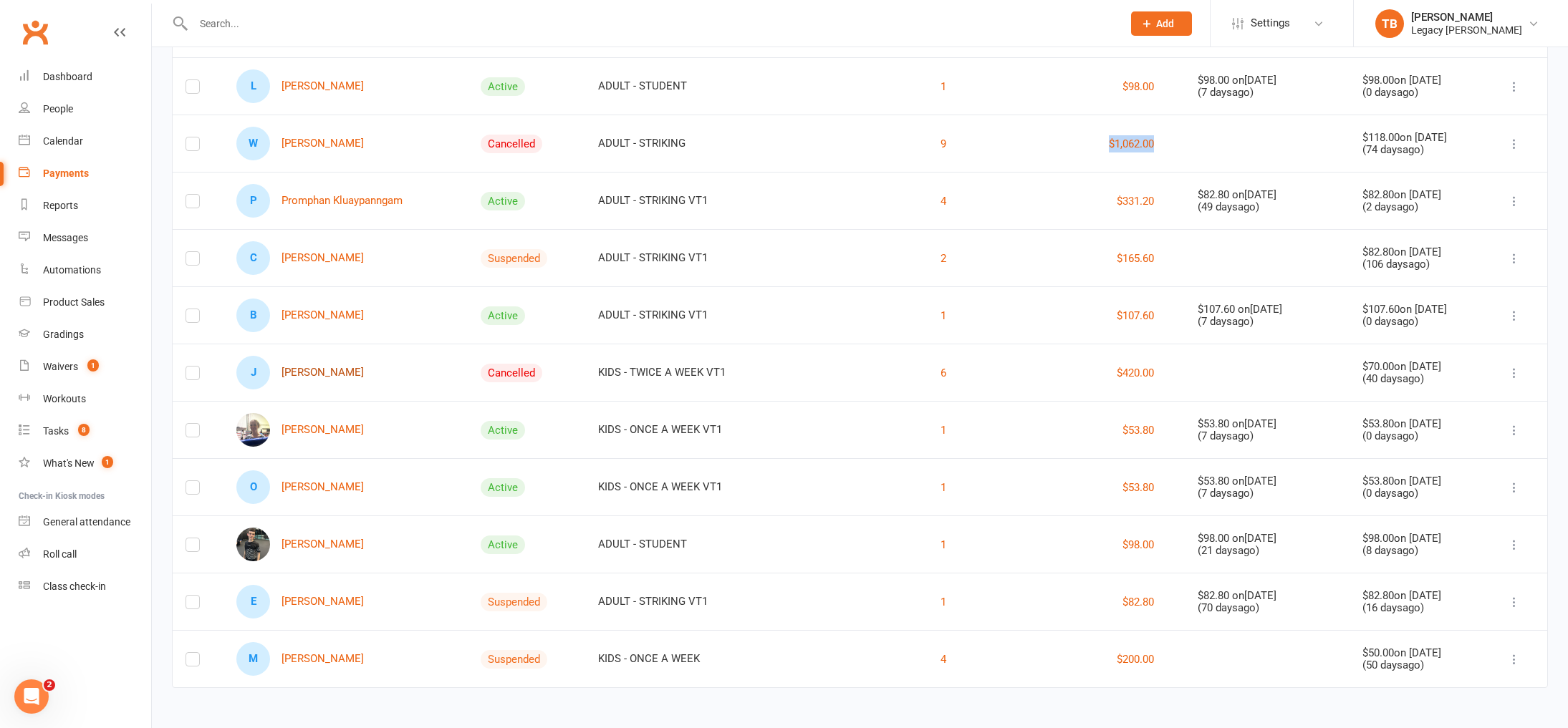
click at [323, 368] on link "J [PERSON_NAME]" at bounding box center [300, 373] width 128 height 33
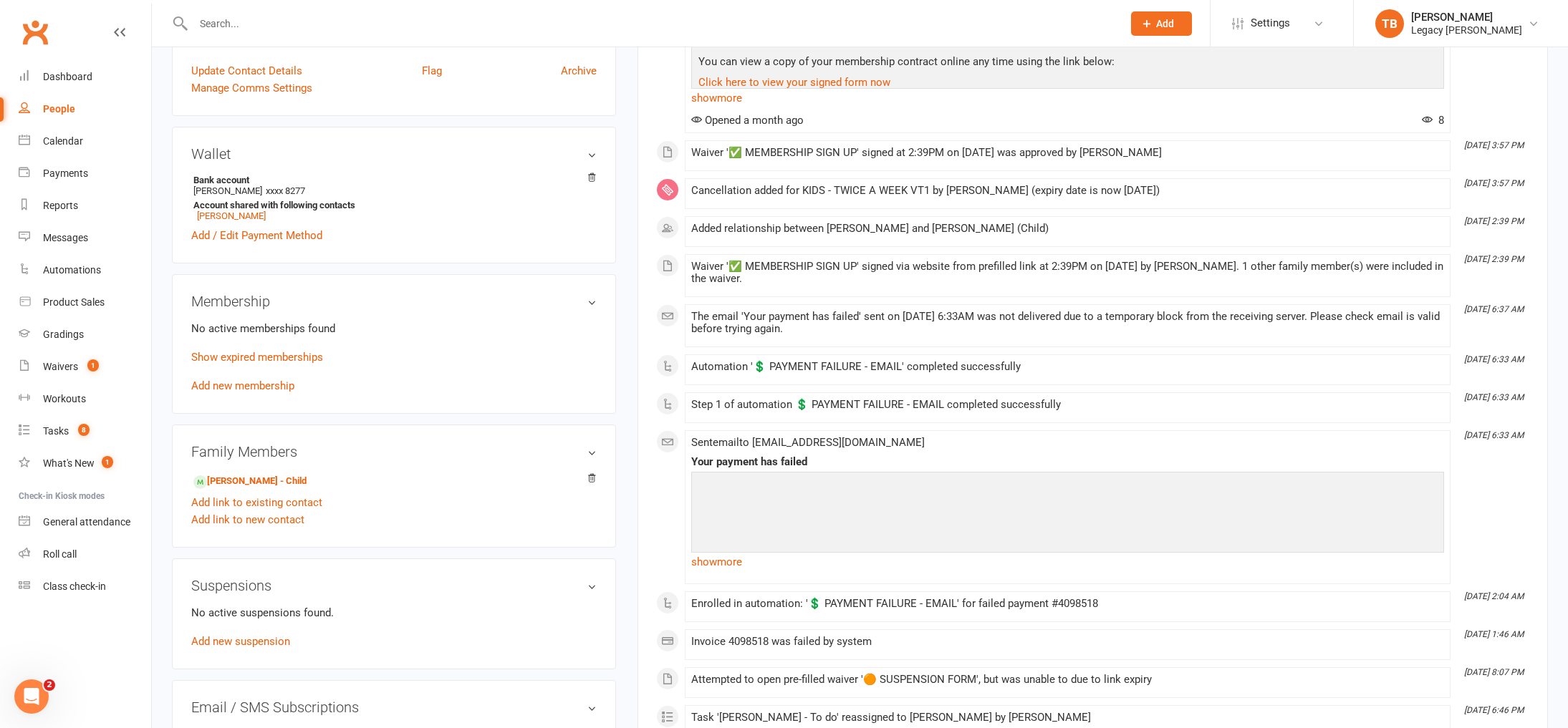
scroll to position [383, 0]
click at [243, 218] on link "[PERSON_NAME]" at bounding box center [231, 214] width 69 height 11
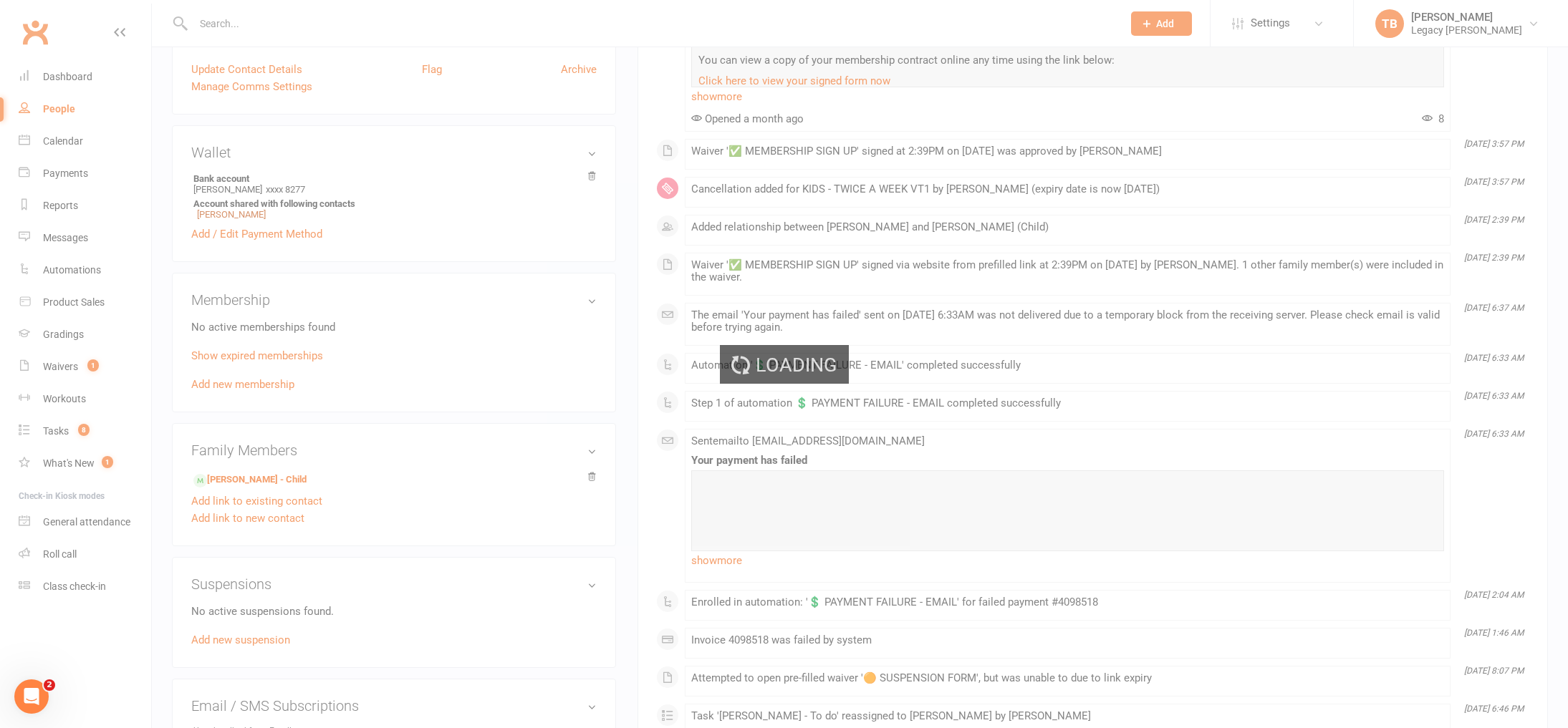
scroll to position [383, 0]
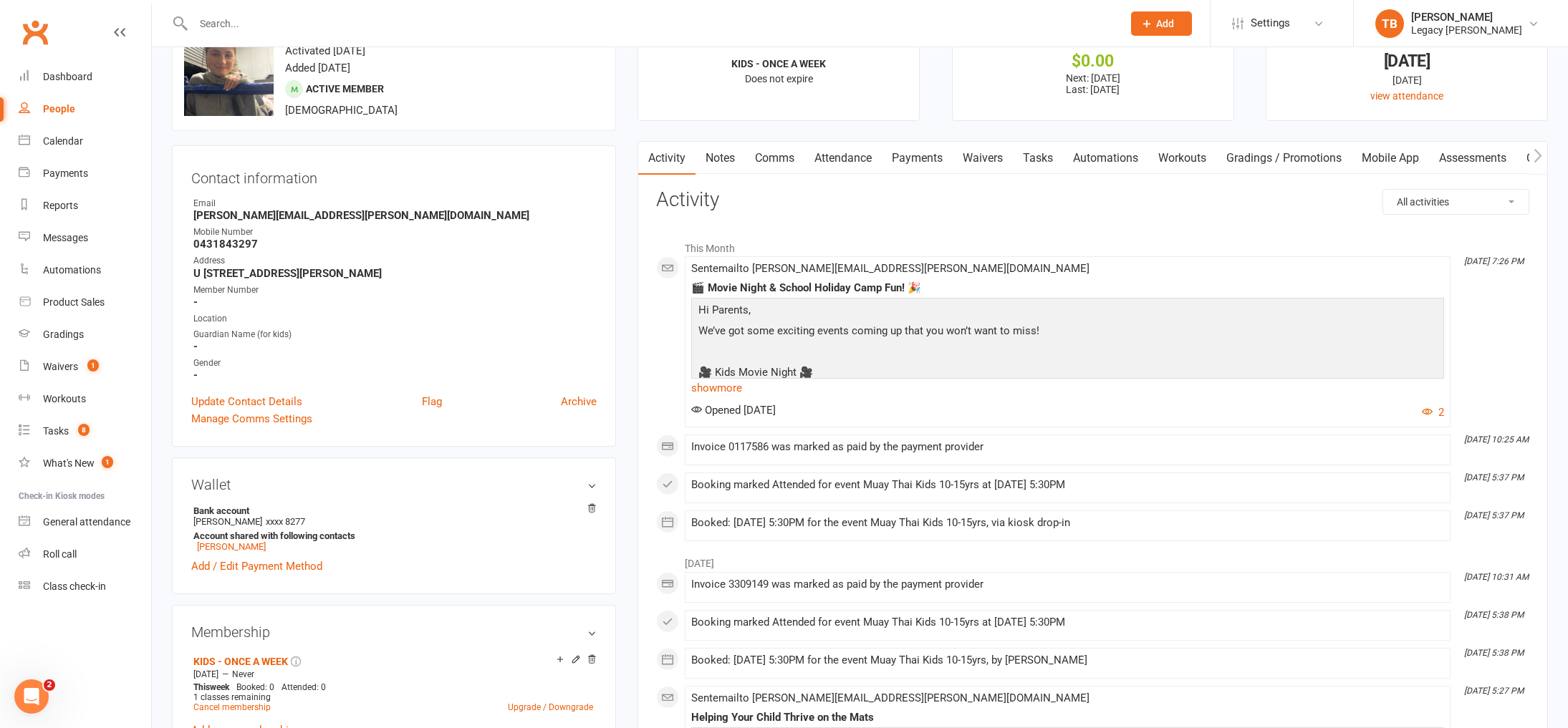
scroll to position [48, 0]
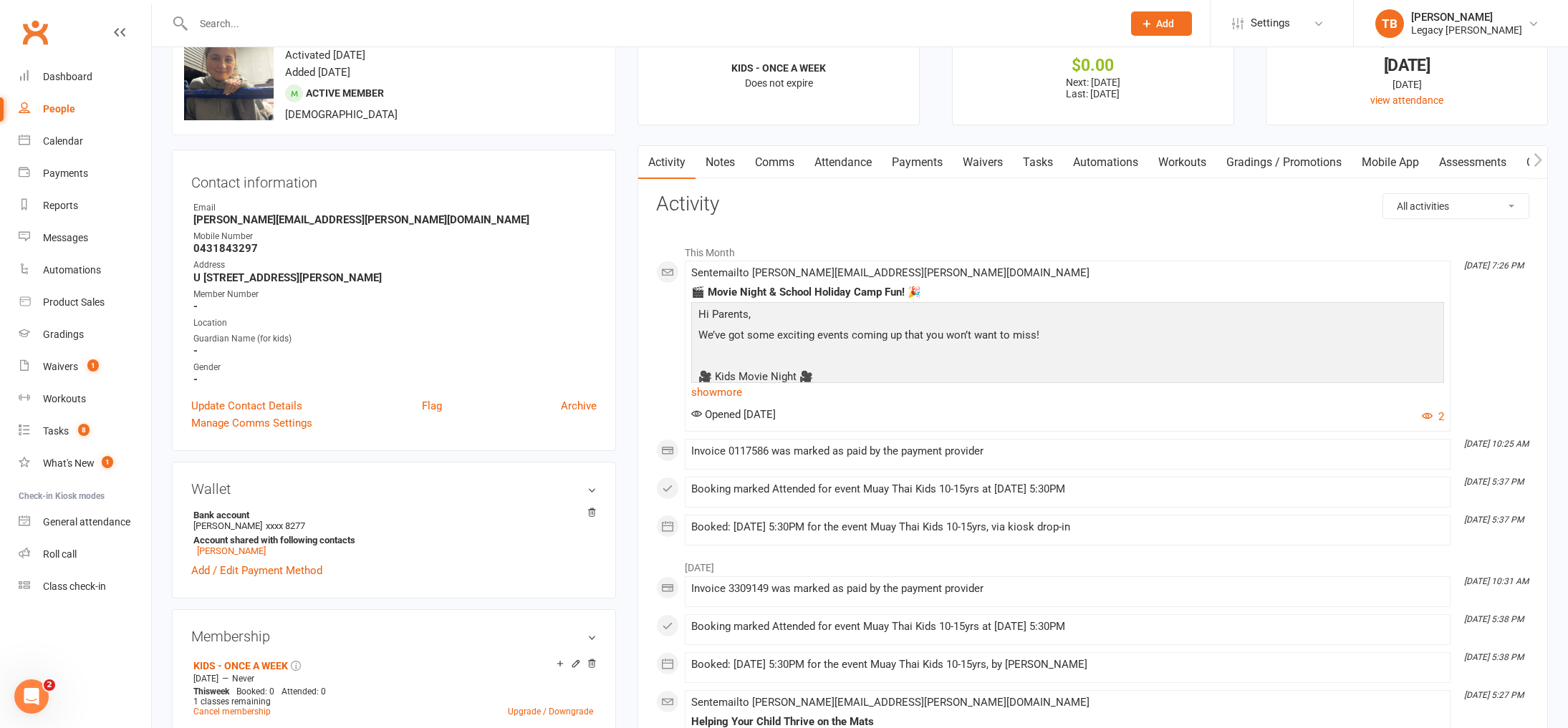
click at [940, 163] on link "Payments" at bounding box center [917, 162] width 71 height 33
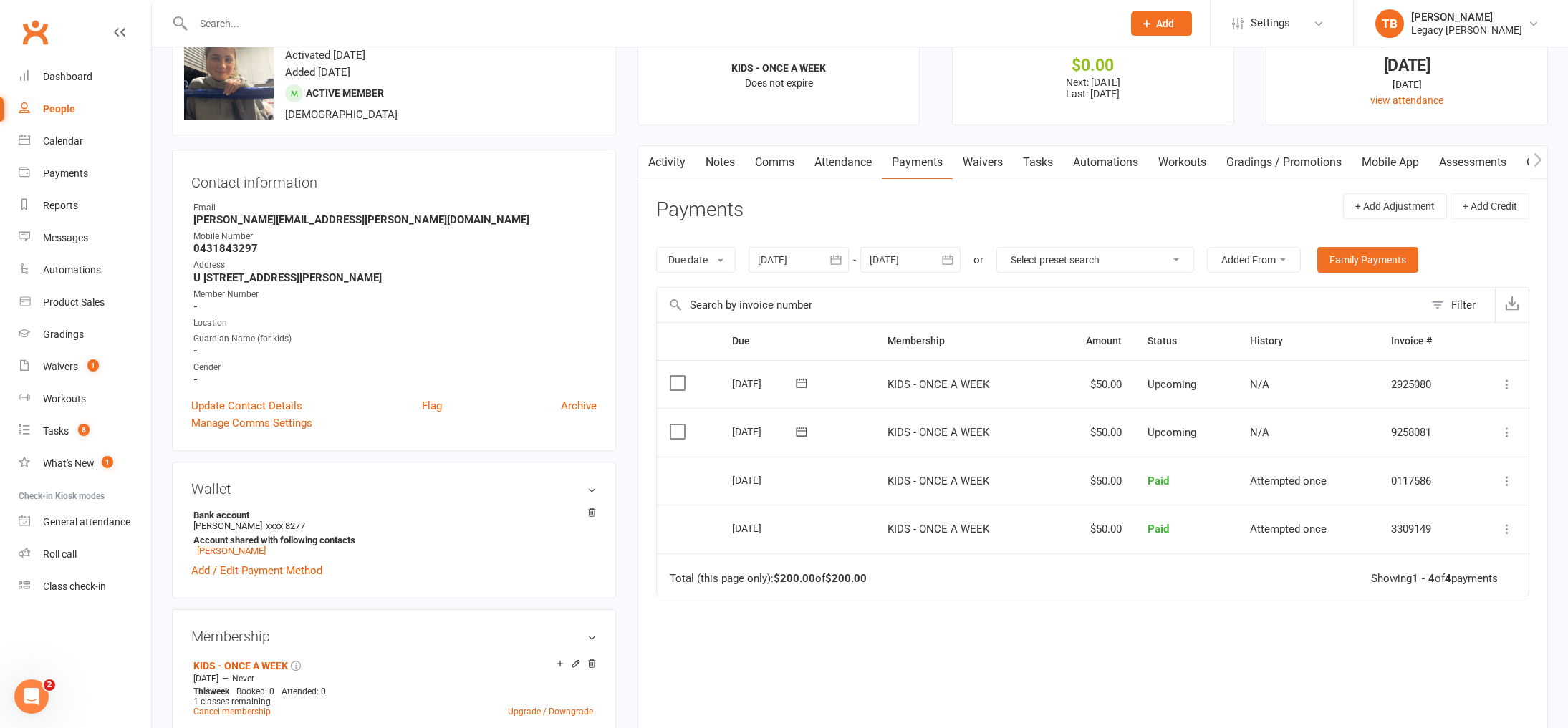
click at [838, 260] on icon "button" at bounding box center [836, 260] width 14 height 14
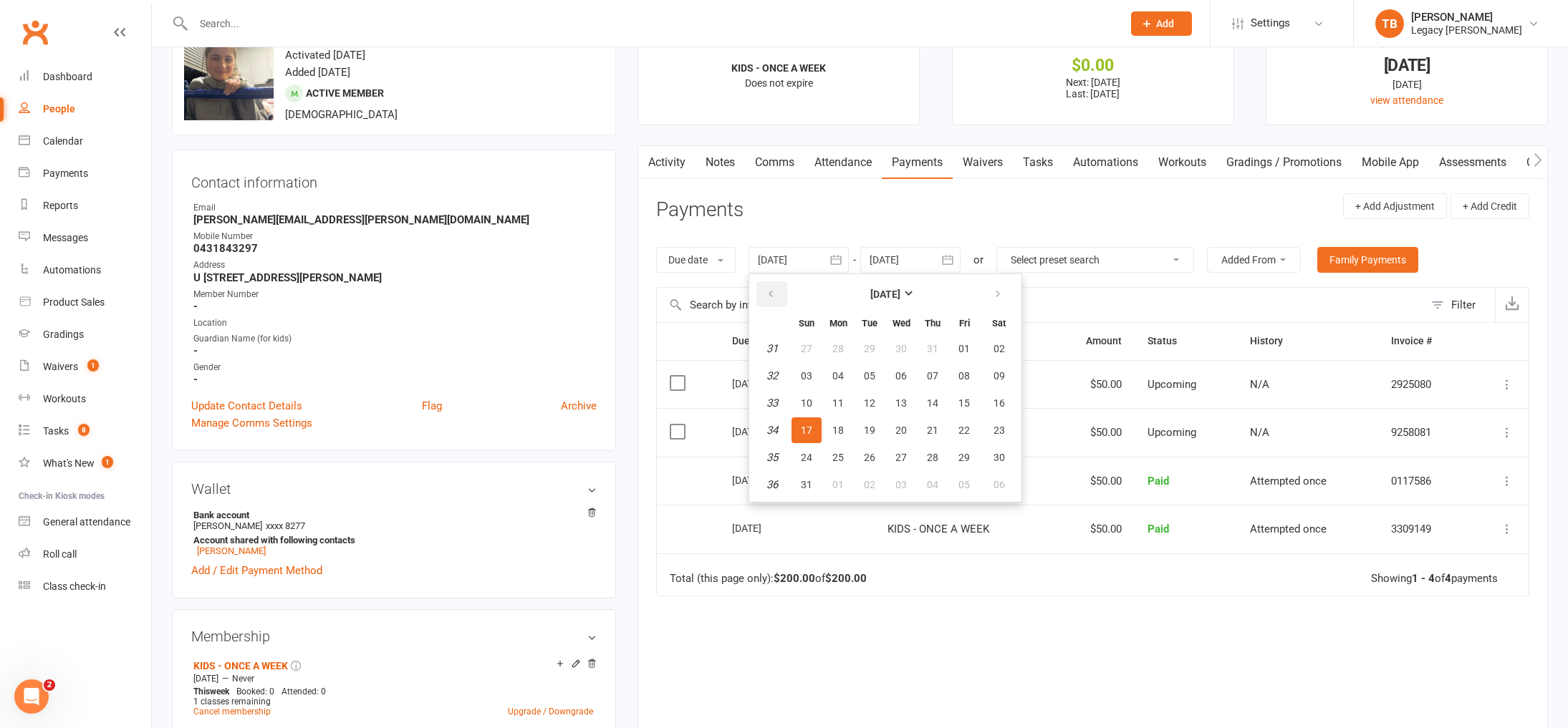
click at [770, 295] on icon "button" at bounding box center [770, 294] width 10 height 11
click at [939, 348] on span "01" at bounding box center [933, 348] width 11 height 11
type input "[DATE]"
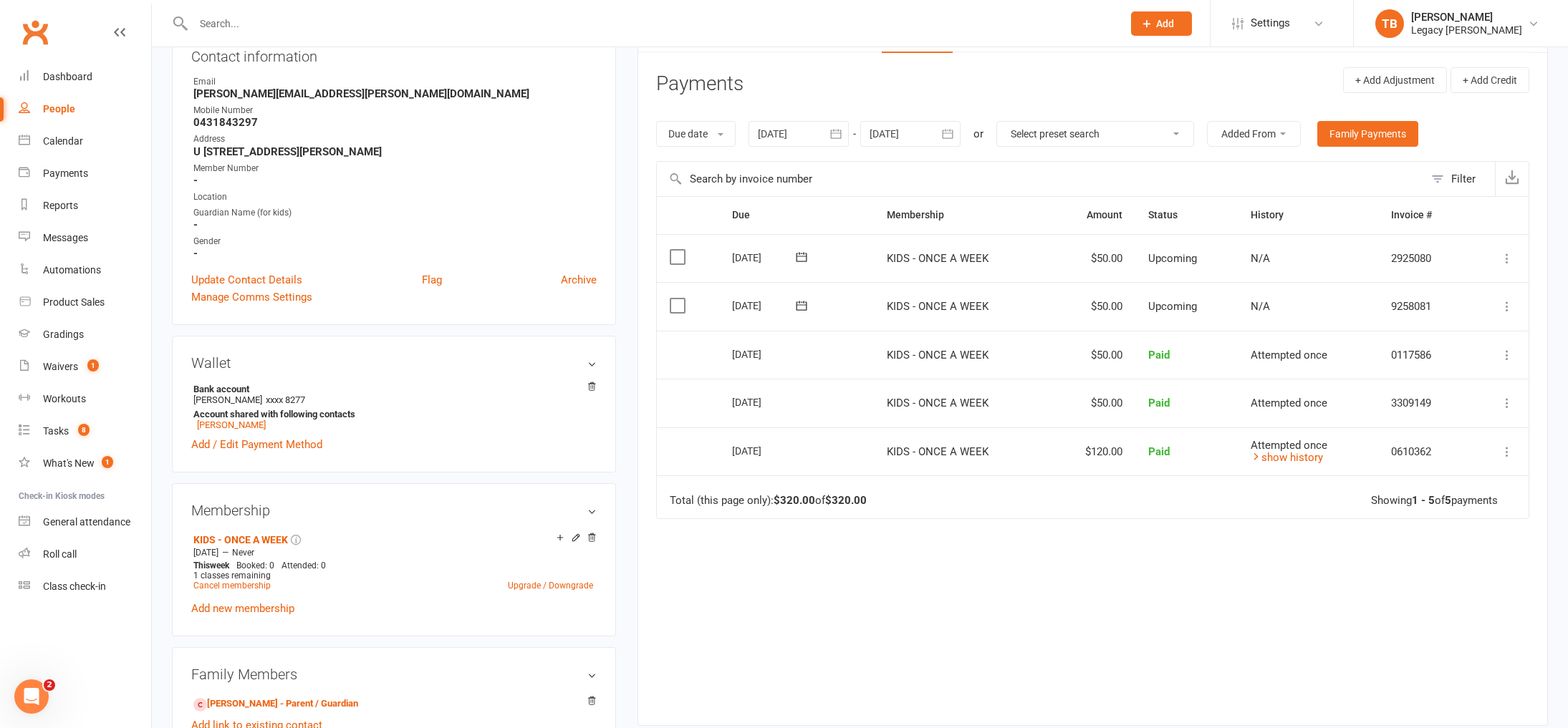
scroll to position [151, 0]
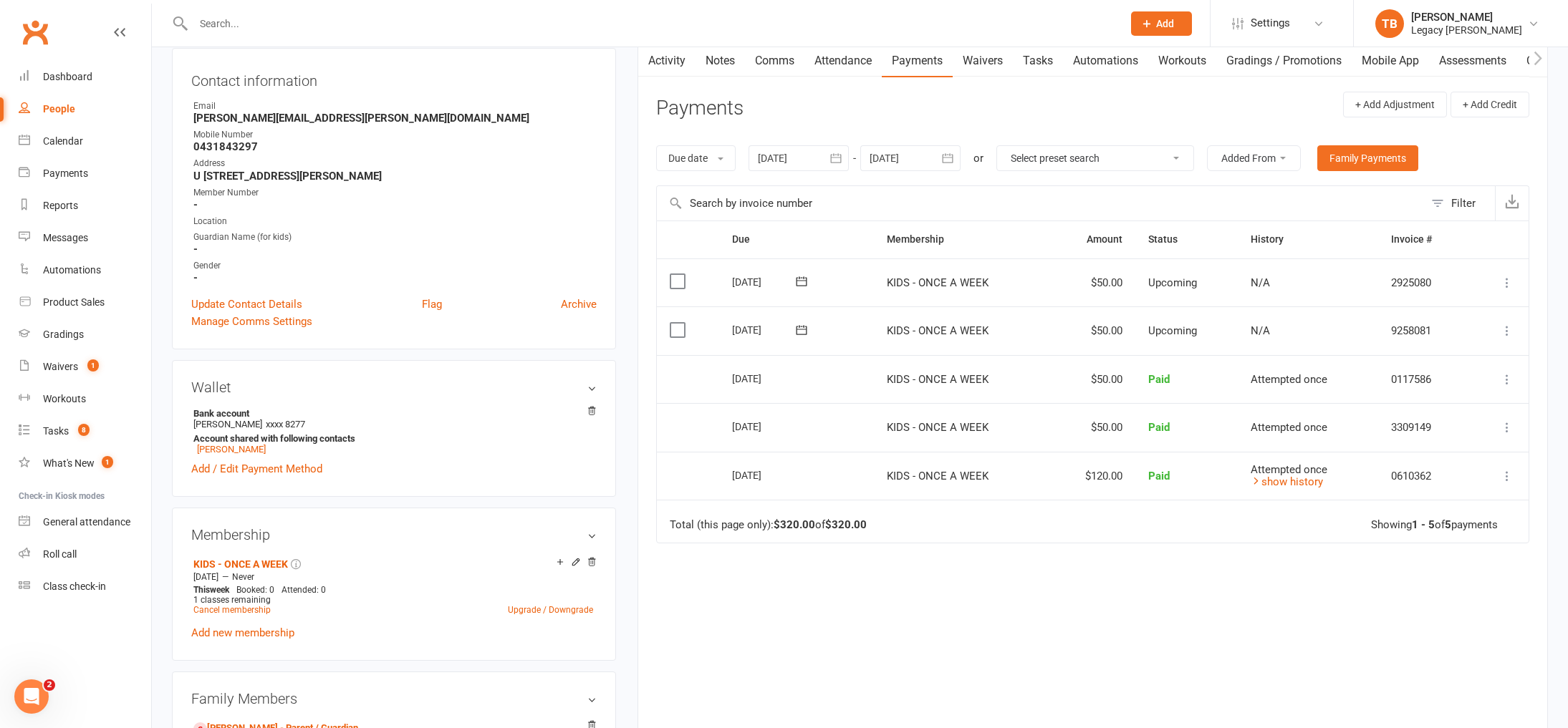
click at [714, 65] on link "Notes" at bounding box center [720, 60] width 49 height 33
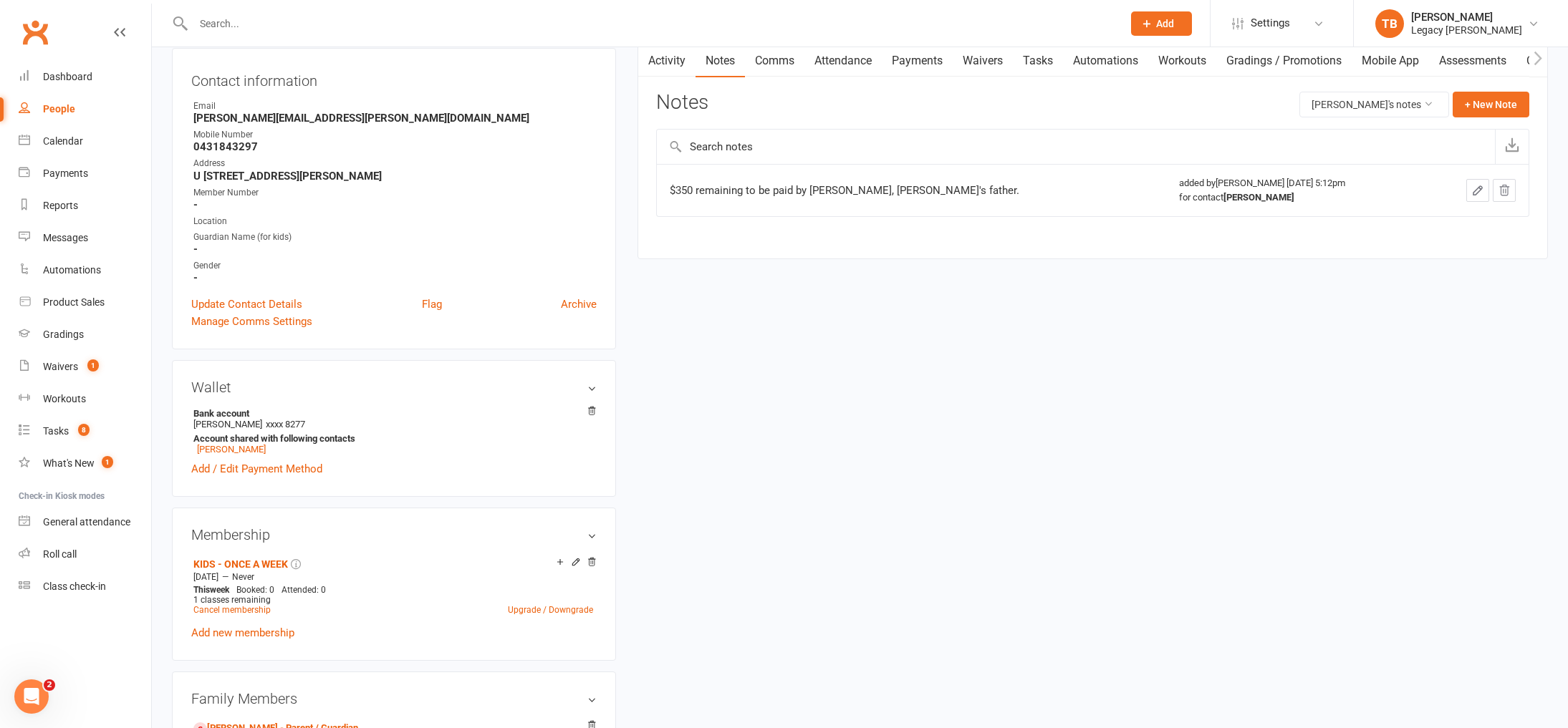
click at [916, 71] on link "Payments" at bounding box center [917, 60] width 71 height 33
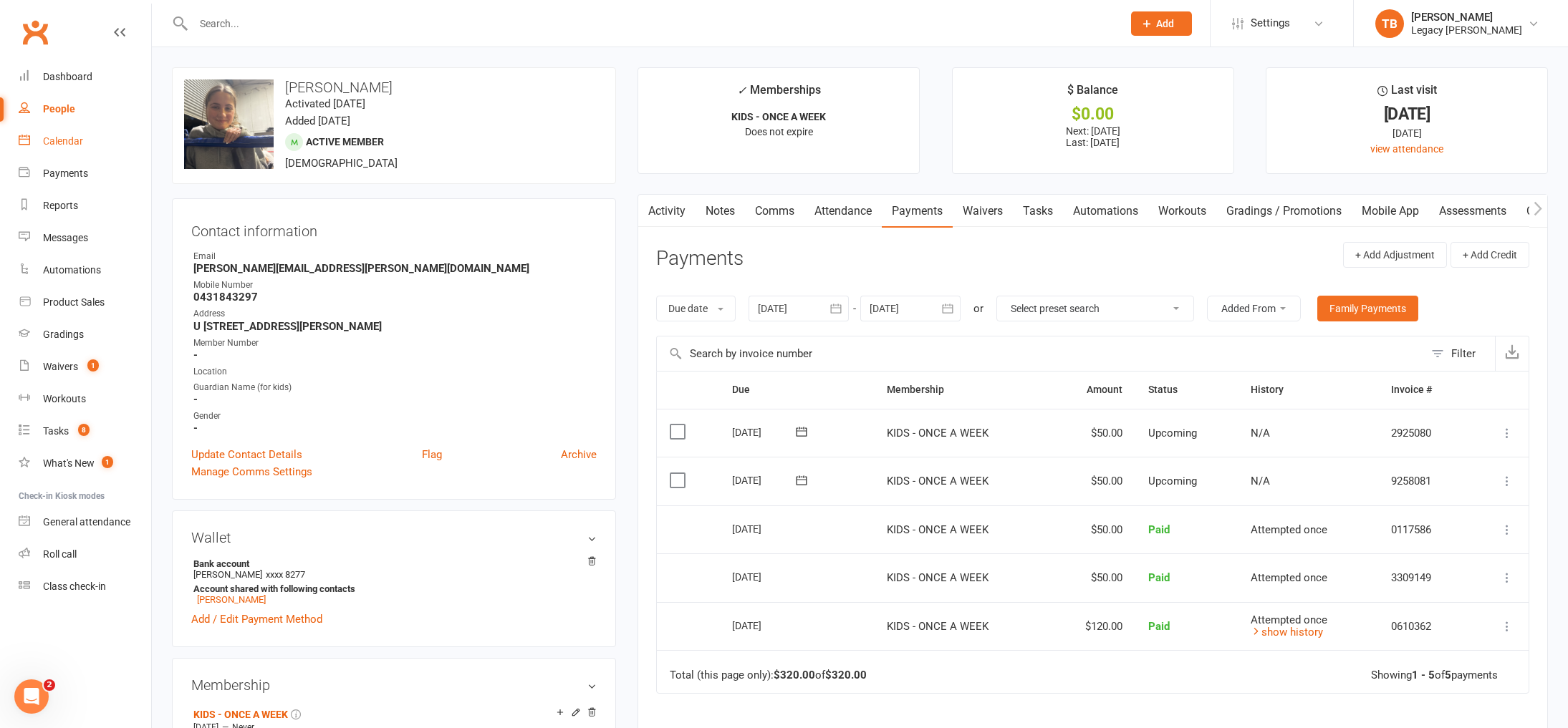
drag, startPoint x: 83, startPoint y: 132, endPoint x: 132, endPoint y: 141, distance: 49.8
click at [83, 132] on link "Calendar" at bounding box center [85, 141] width 132 height 33
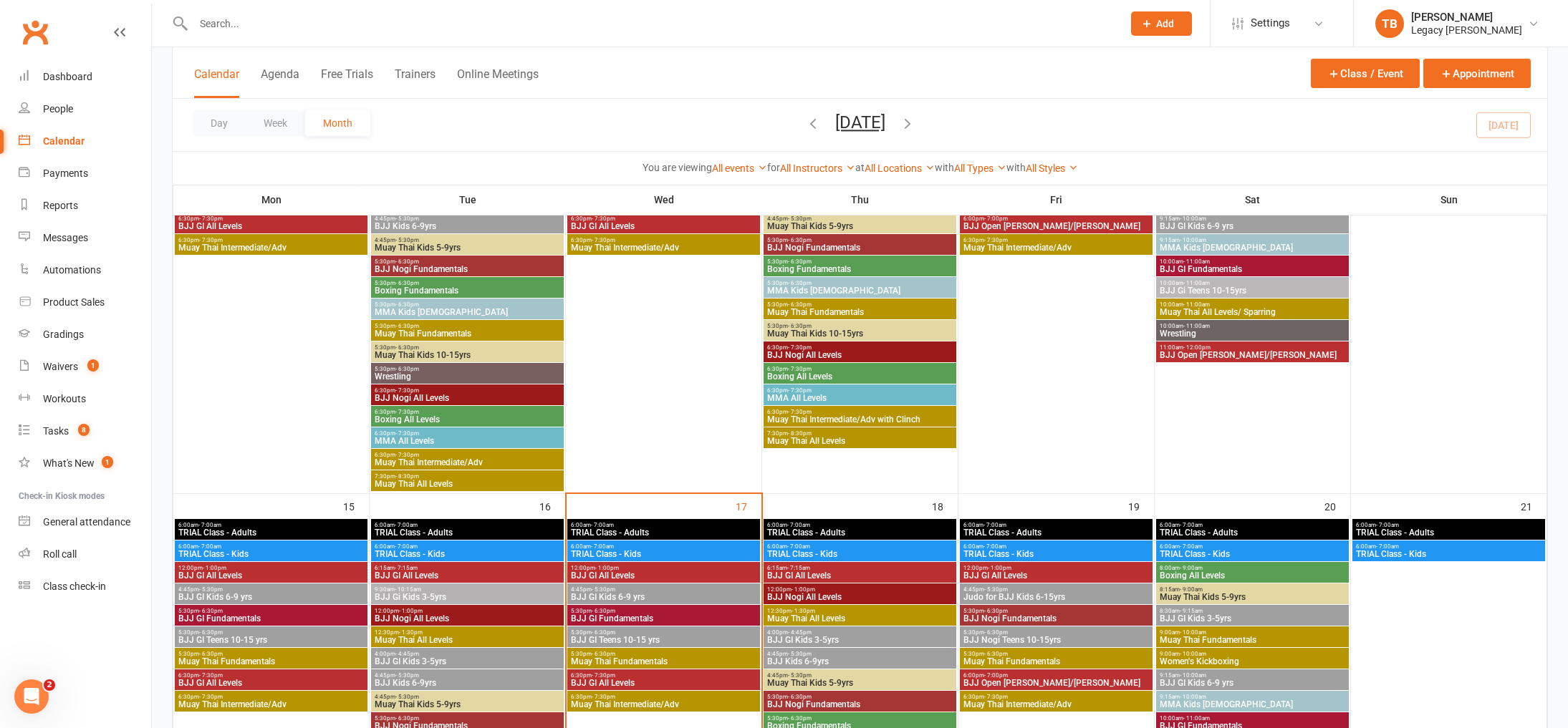
scroll to position [752, 0]
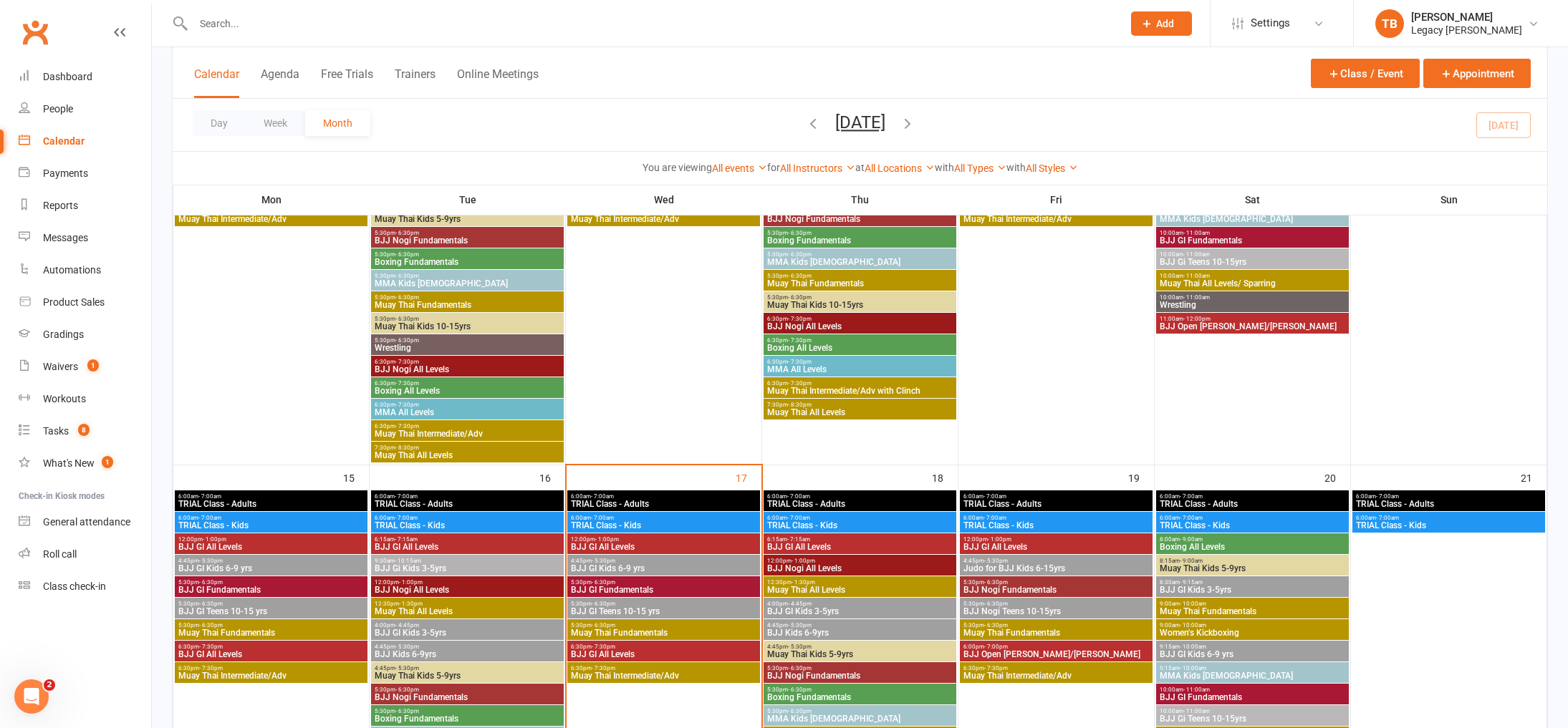
click at [698, 628] on span "5:30pm - 6:30pm" at bounding box center [664, 625] width 187 height 6
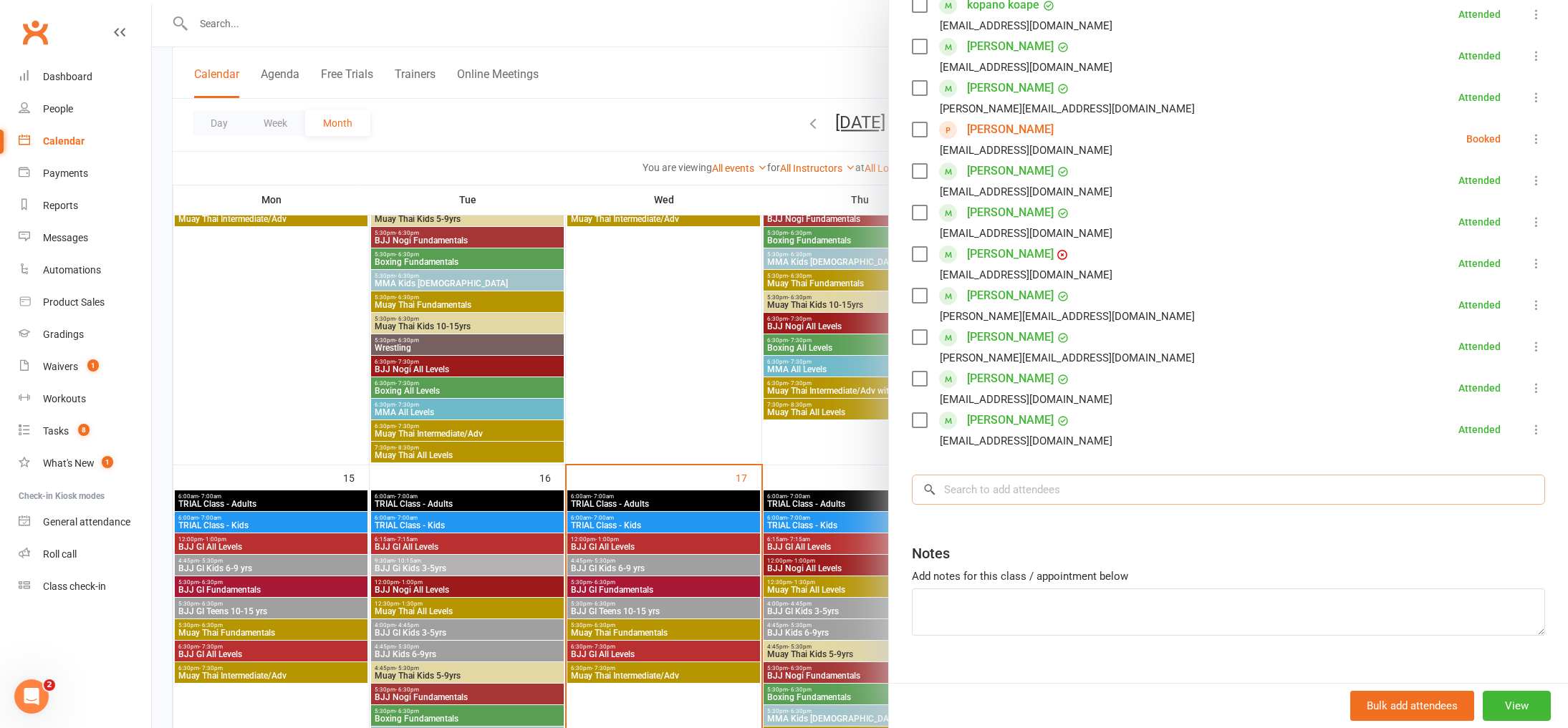
scroll to position [443, 0]
click at [1050, 498] on input "search" at bounding box center [1229, 486] width 633 height 30
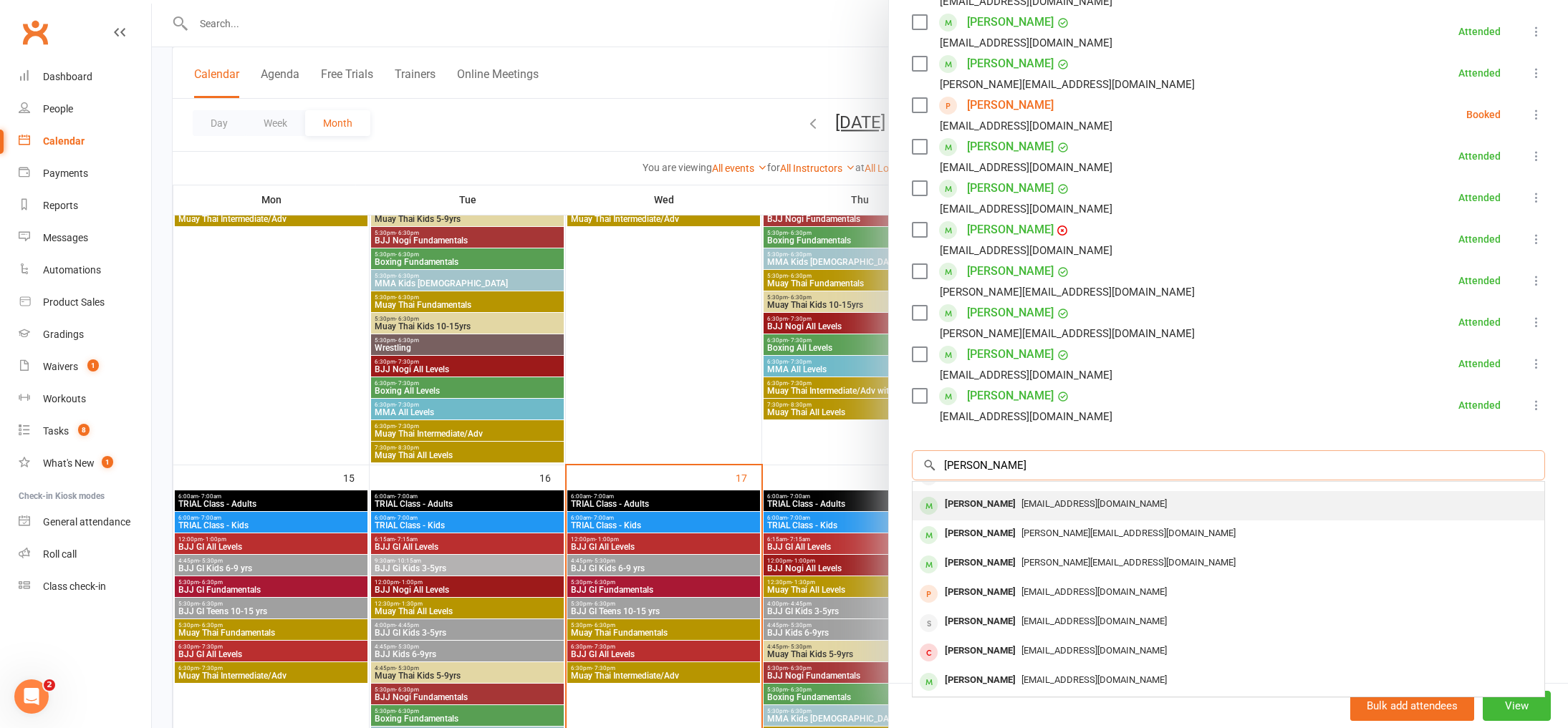
scroll to position [0, 0]
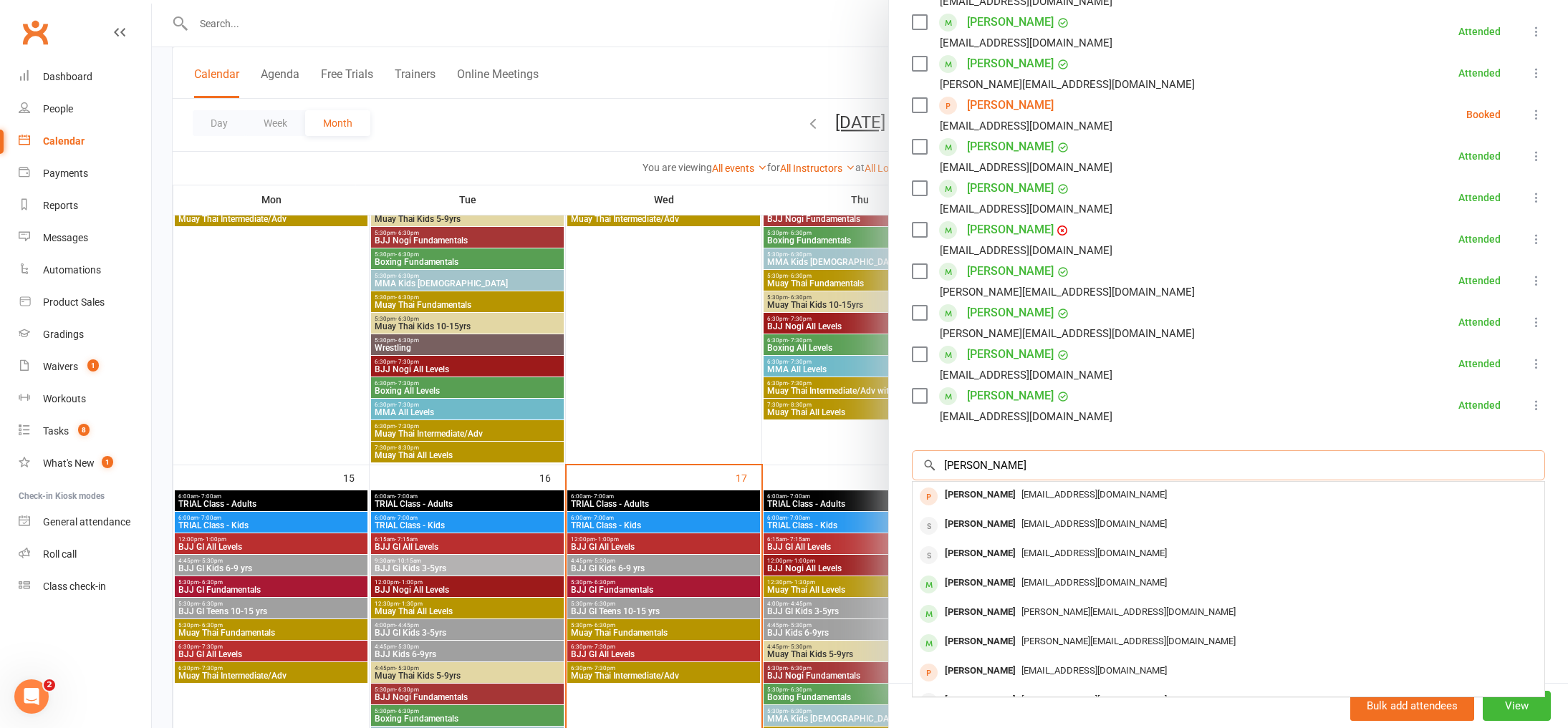
drag, startPoint x: 1007, startPoint y: 469, endPoint x: 862, endPoint y: 449, distance: 146.4
click at [862, 0] on div "Muay Thai Fundamentals Class kiosk mode Roll call 5:30 PM - 6:30 PM, Wednesday,…" at bounding box center [859, 0] width 1416 height 0
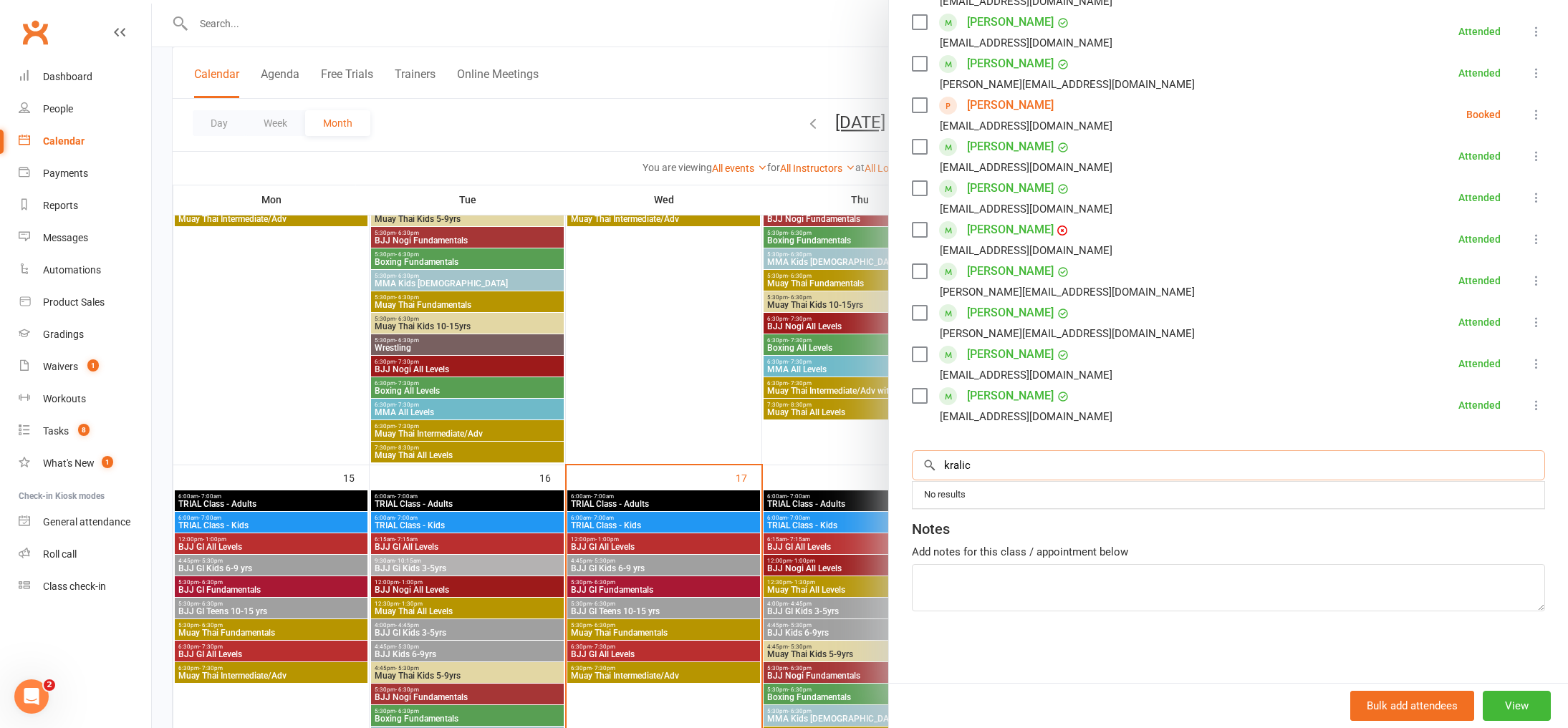
scroll to position [755, 0]
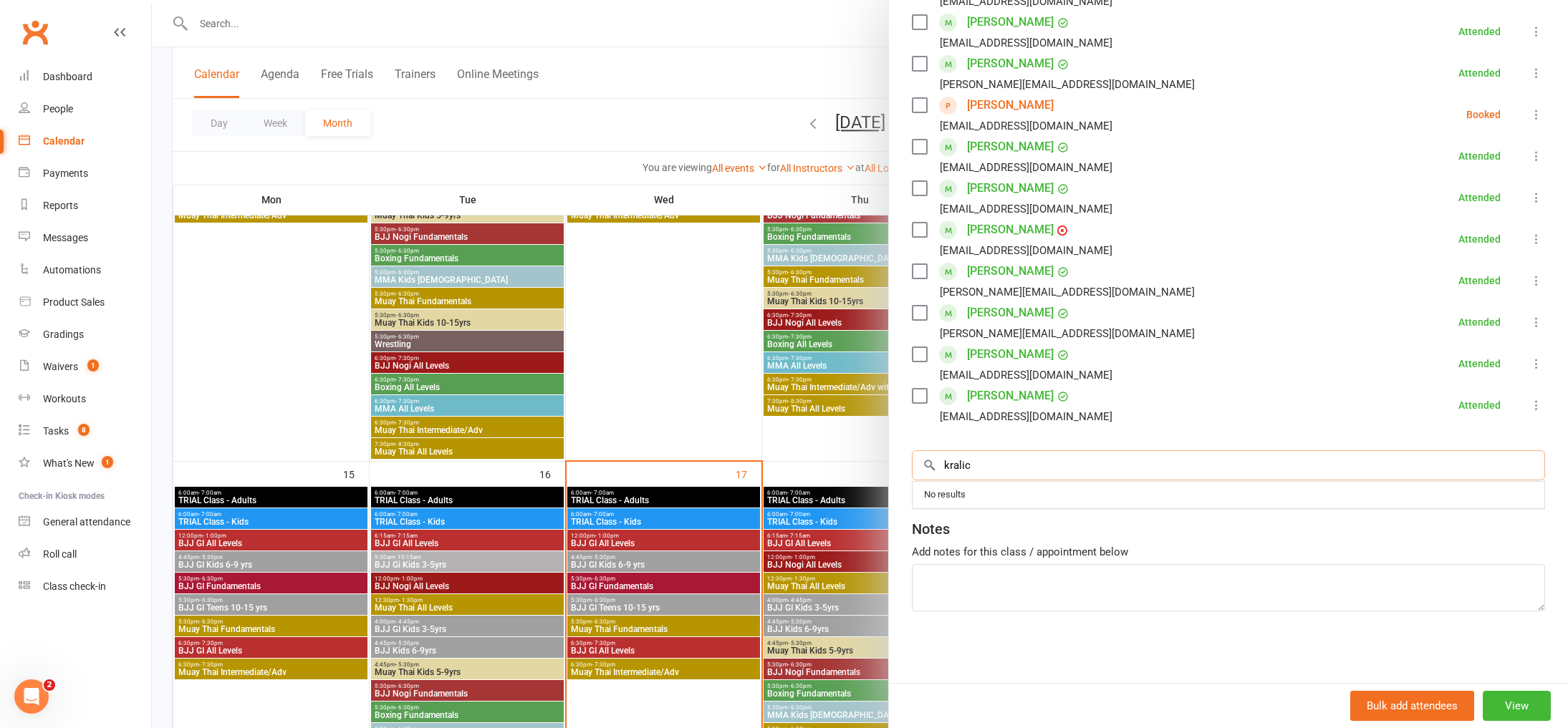
drag, startPoint x: 971, startPoint y: 464, endPoint x: 908, endPoint y: 464, distance: 63.0
click at [908, 464] on div "Class kiosk mode Roll call 5:30 PM - 6:30 PM, Wednesday, September, 17, 2025 wi…" at bounding box center [1229, 140] width 679 height 1086
drag, startPoint x: 999, startPoint y: 478, endPoint x: 1004, endPoint y: 463, distance: 15.8
click at [999, 478] on input "kralic" at bounding box center [1229, 465] width 633 height 30
drag, startPoint x: 1004, startPoint y: 463, endPoint x: 717, endPoint y: 436, distance: 288.3
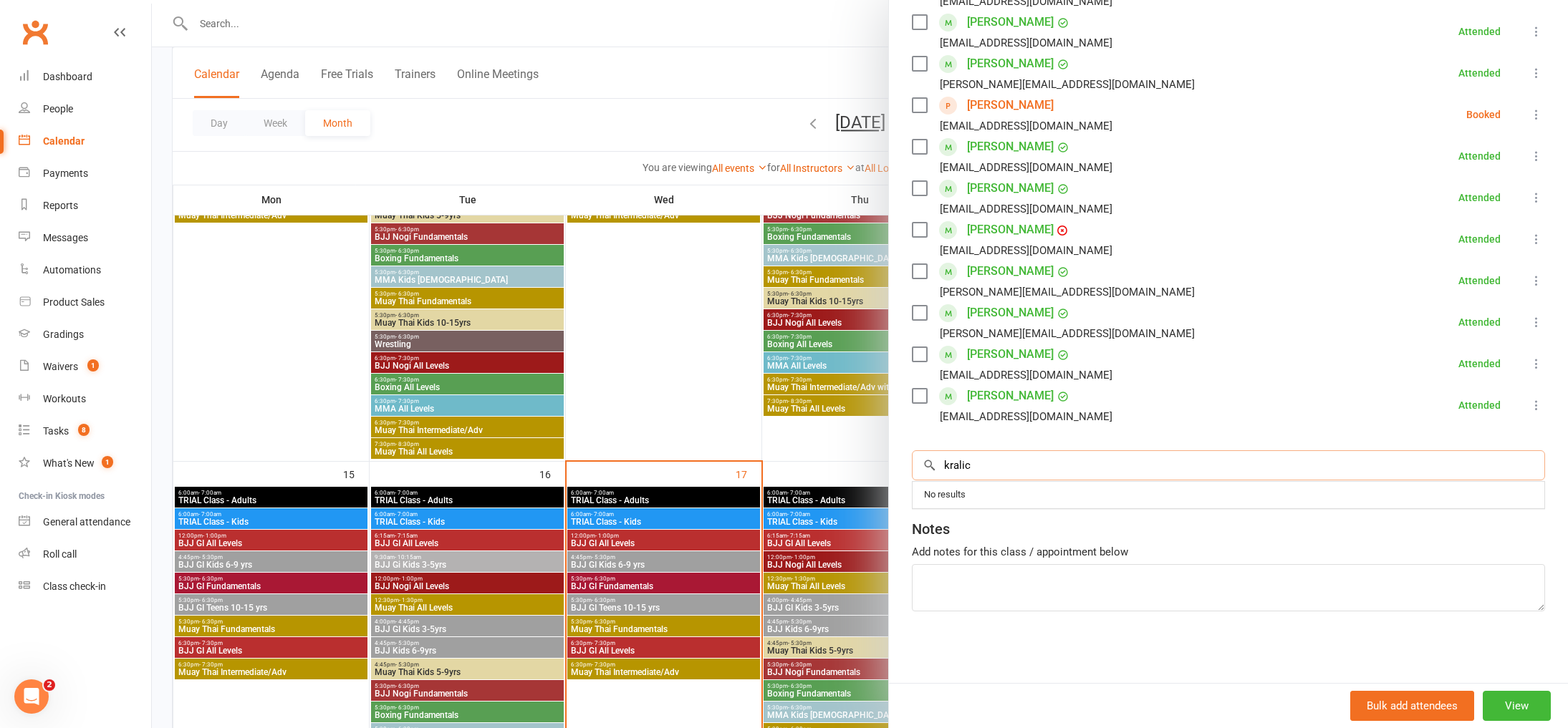
click at [724, 0] on div "Muay Thai Fundamentals Class kiosk mode Roll call 5:30 PM - 6:30 PM, Wednesday,…" at bounding box center [859, 0] width 1416 height 0
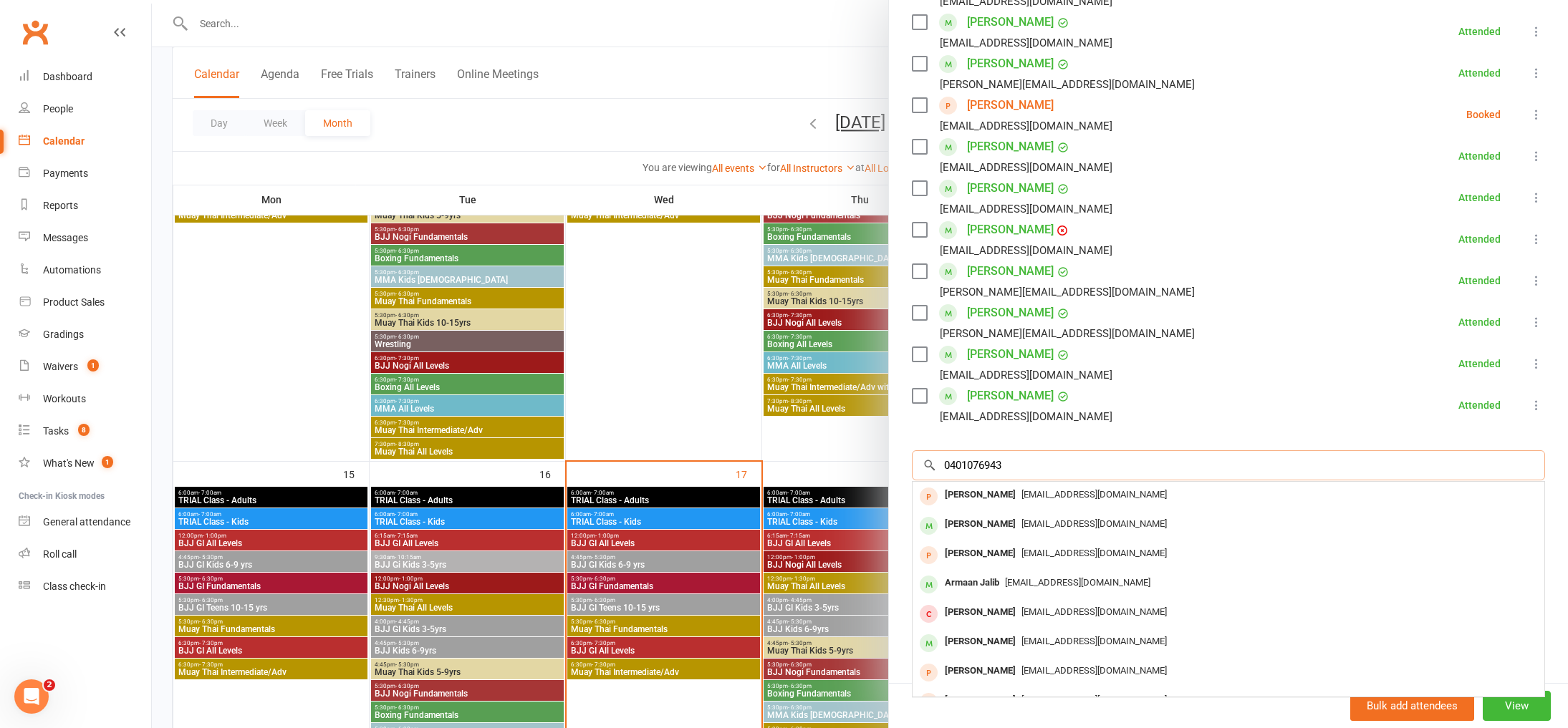
drag, startPoint x: 1019, startPoint y: 466, endPoint x: 882, endPoint y: 463, distance: 137.0
click at [882, 0] on div "Muay Thai Fundamentals Class kiosk mode Roll call 5:30 PM - 6:30 PM, Wednesday,…" at bounding box center [859, 0] width 1416 height 0
type input "0401076943"
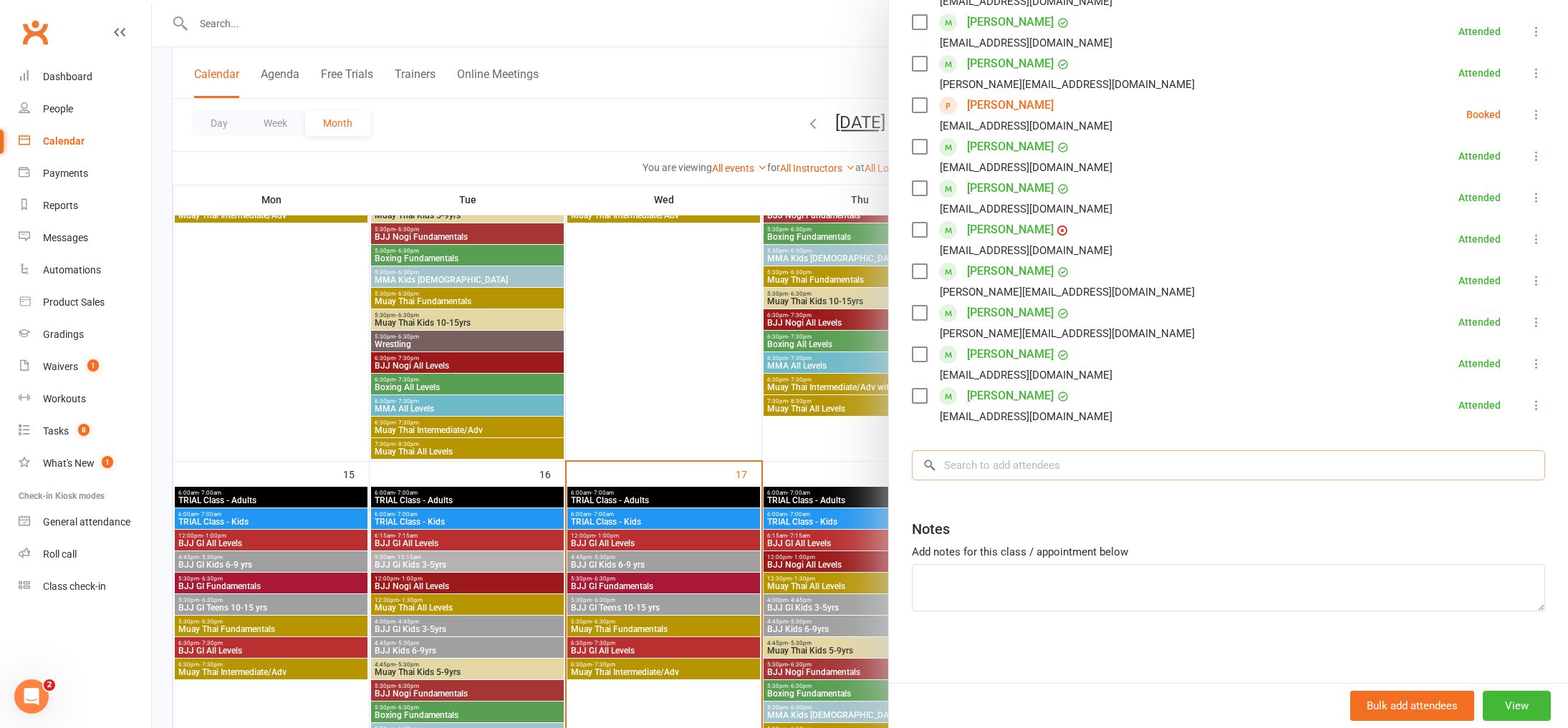
scroll to position [762, 0]
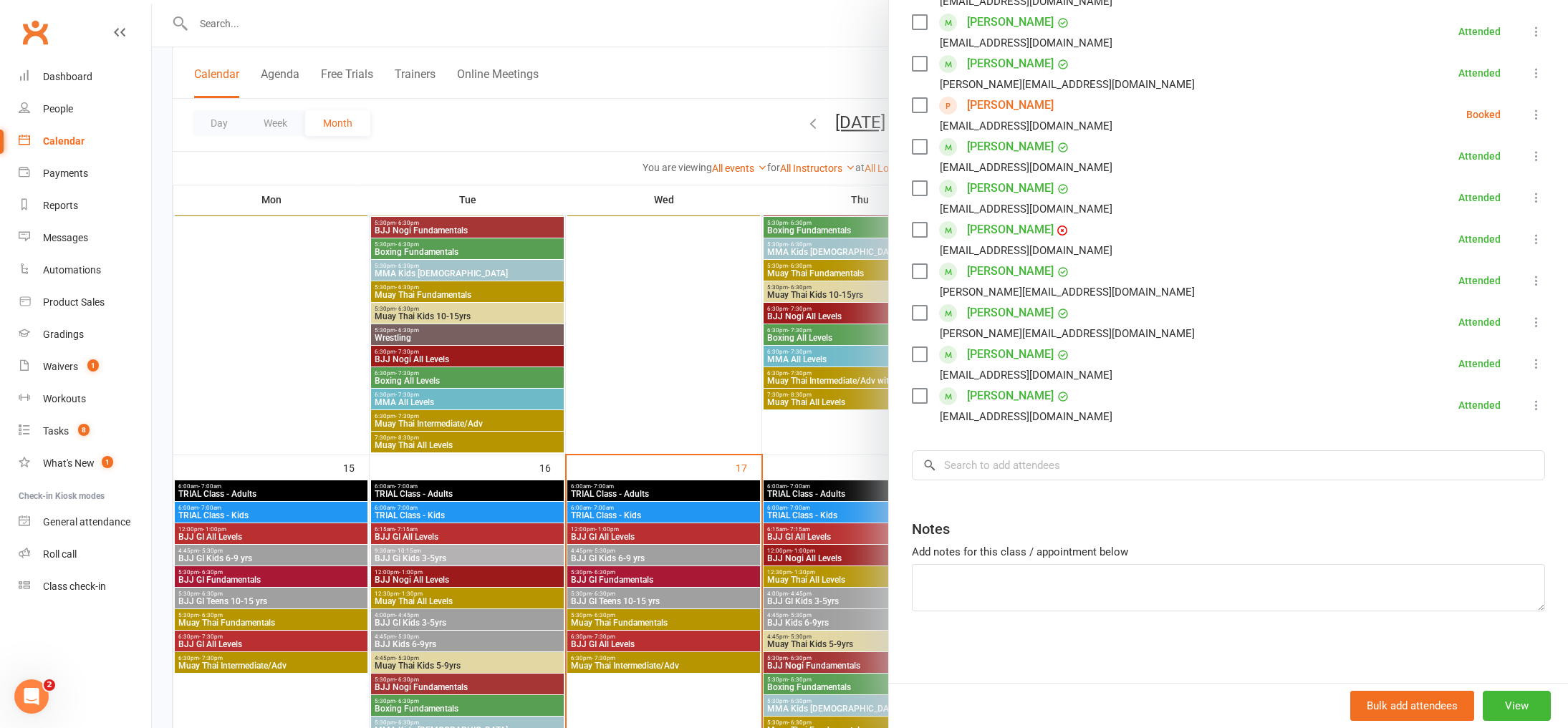
click at [302, 25] on div at bounding box center [859, 364] width 1416 height 728
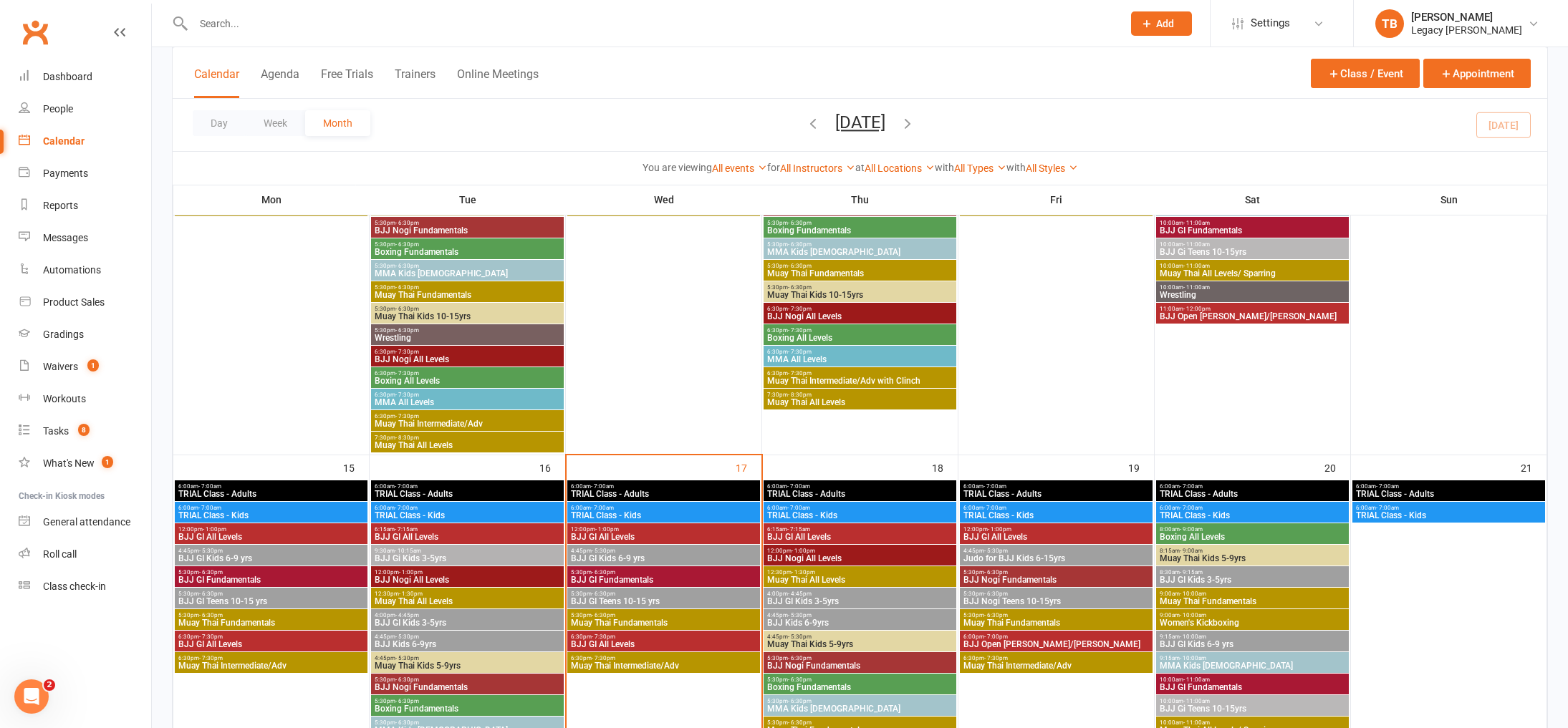
drag, startPoint x: 270, startPoint y: 25, endPoint x: 301, endPoint y: 4, distance: 37.4
click at [270, 25] on input "text" at bounding box center [651, 23] width 924 height 20
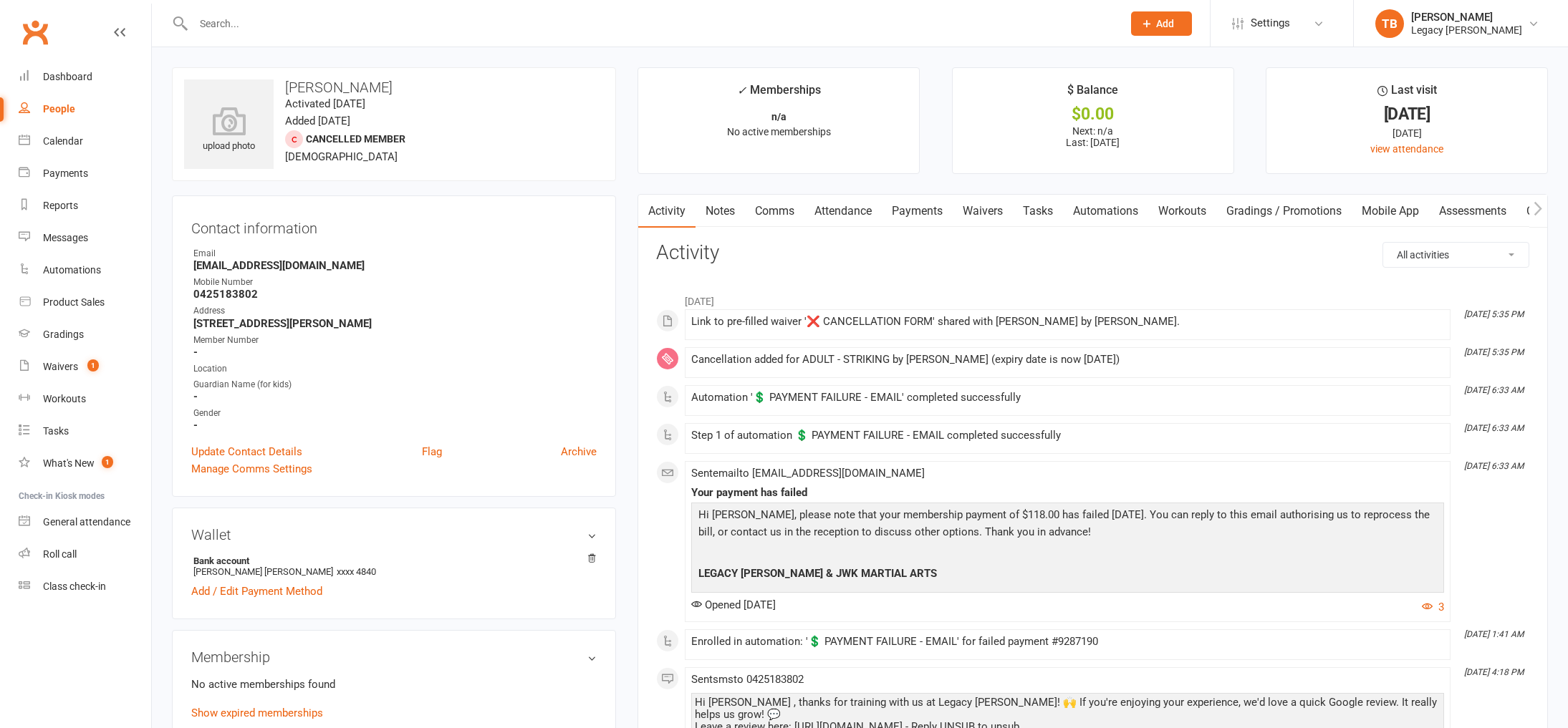
click at [827, 214] on link "Attendance" at bounding box center [843, 211] width 78 height 33
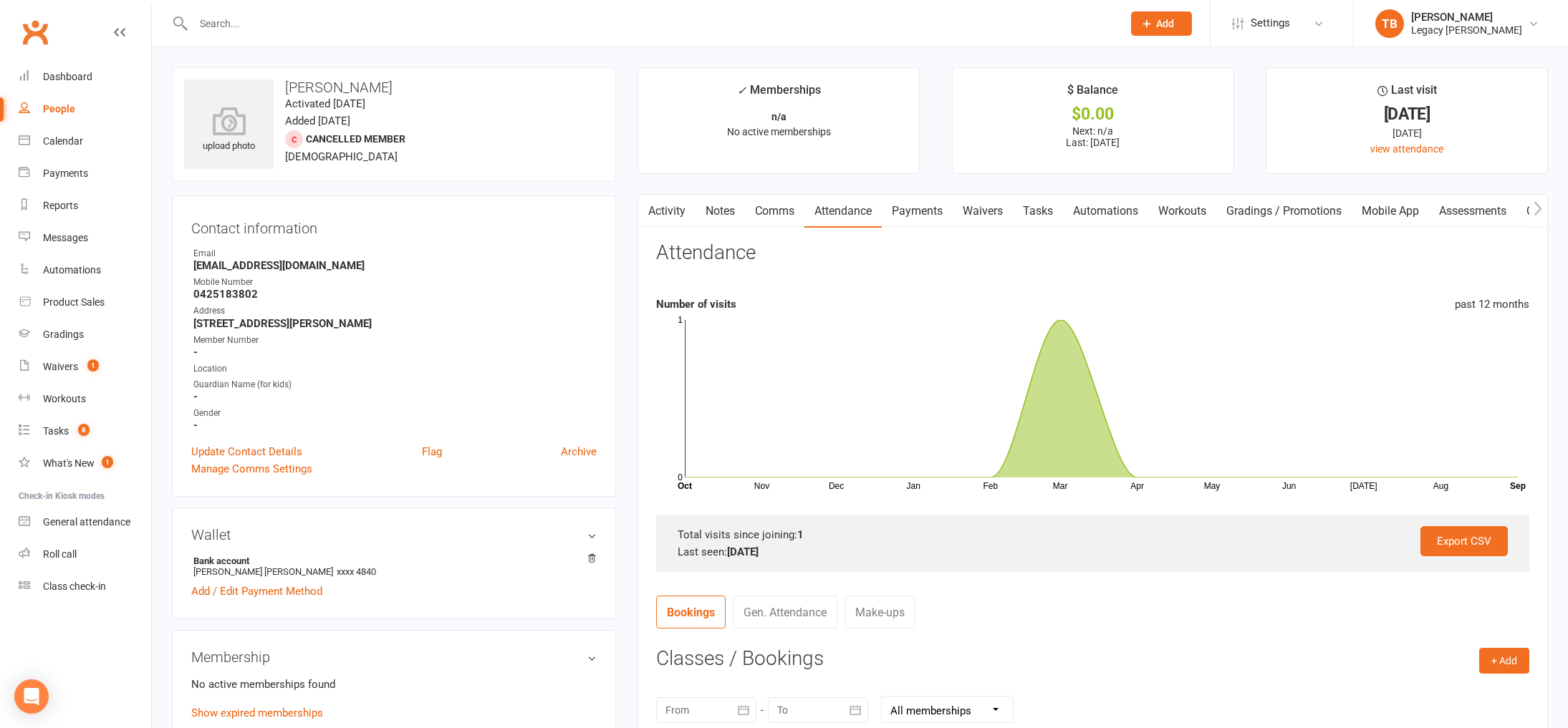
click at [912, 215] on link "Payments" at bounding box center [917, 211] width 71 height 33
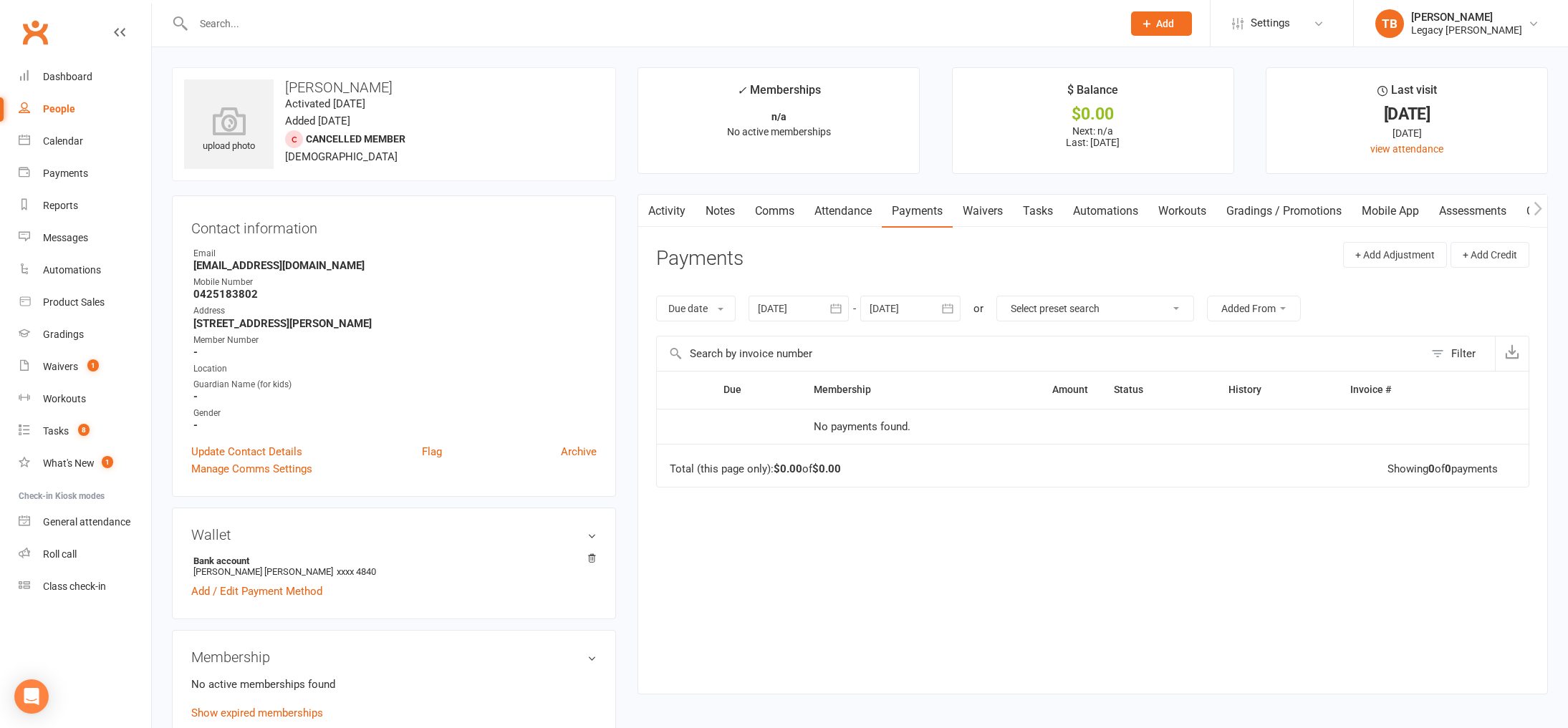
click at [734, 217] on link "Notes" at bounding box center [720, 211] width 49 height 33
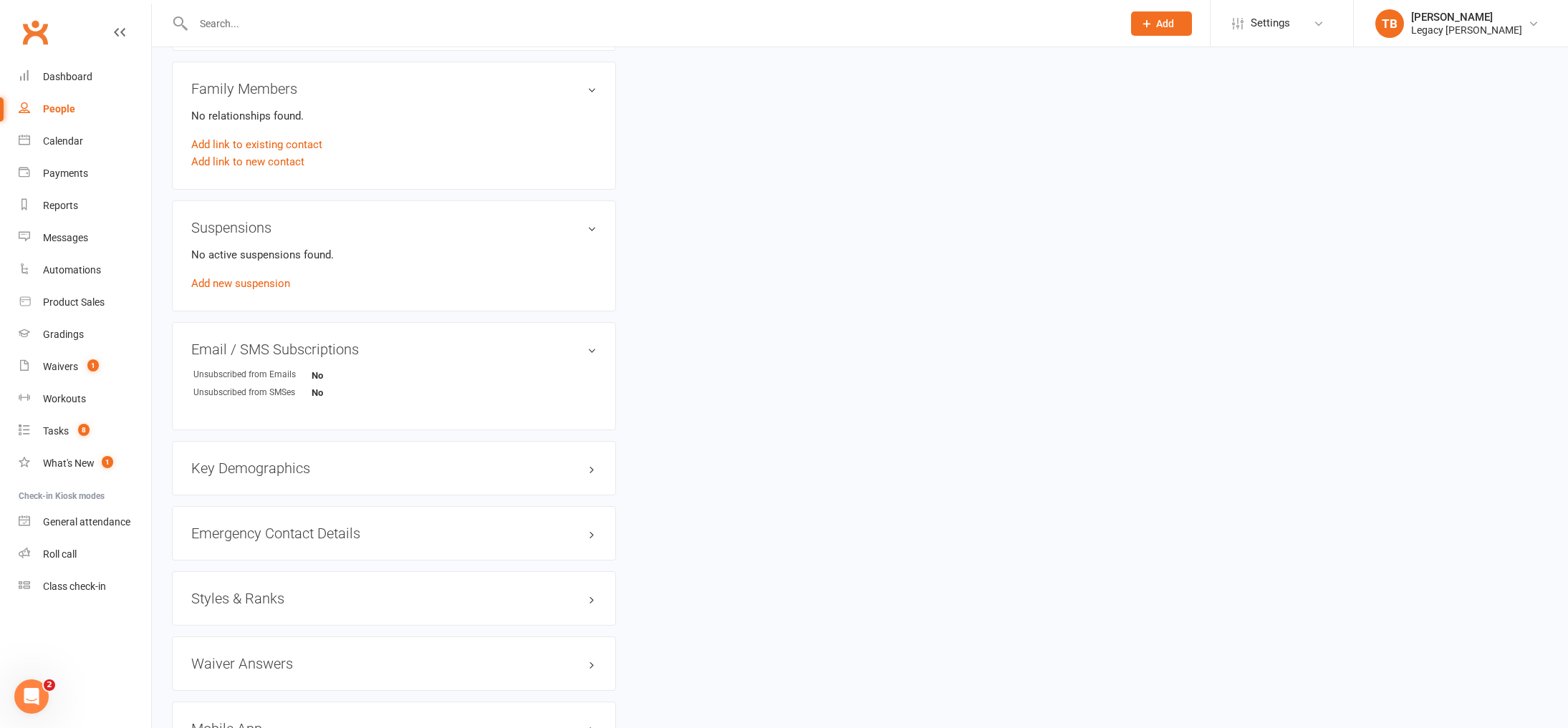
scroll to position [587, 0]
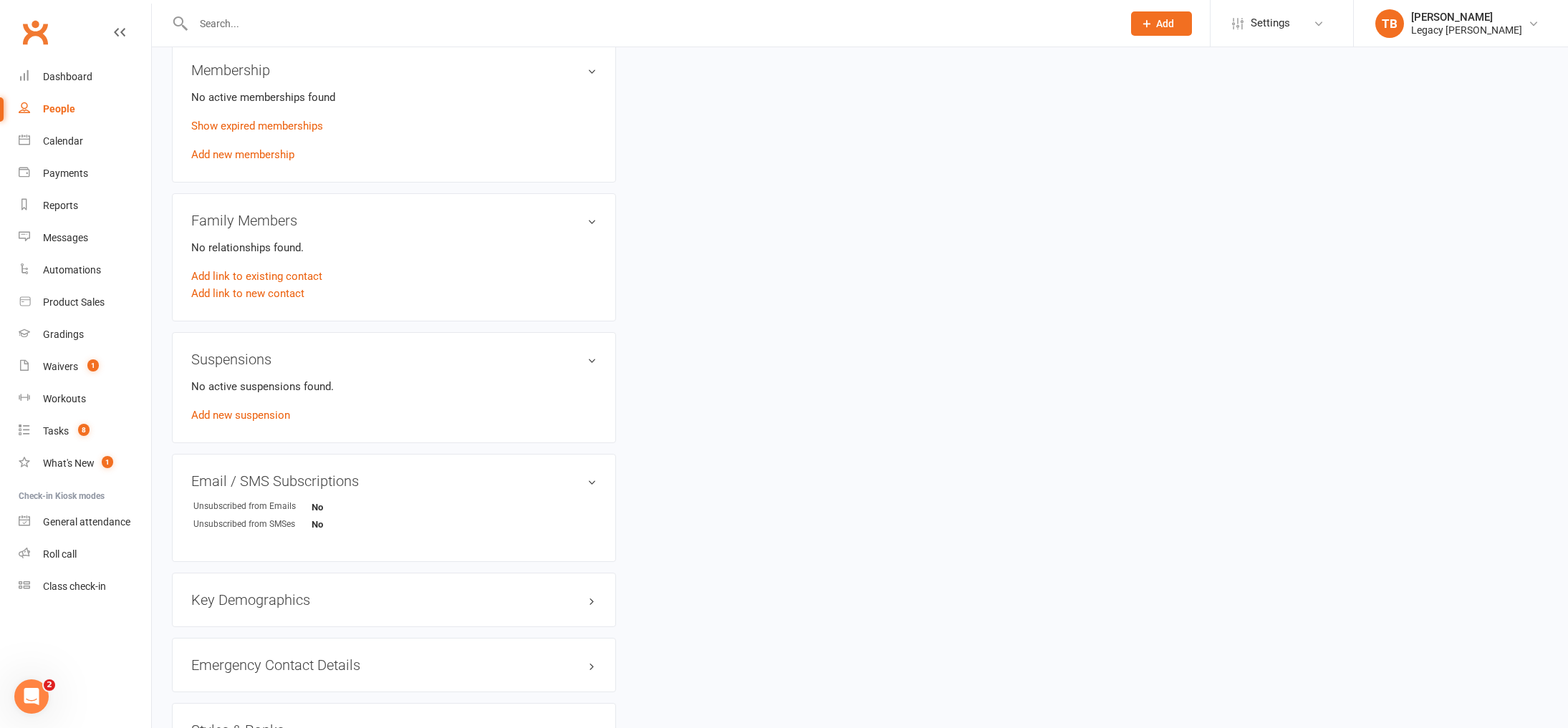
click at [353, 356] on h3 "Suspensions" at bounding box center [394, 360] width 405 height 16
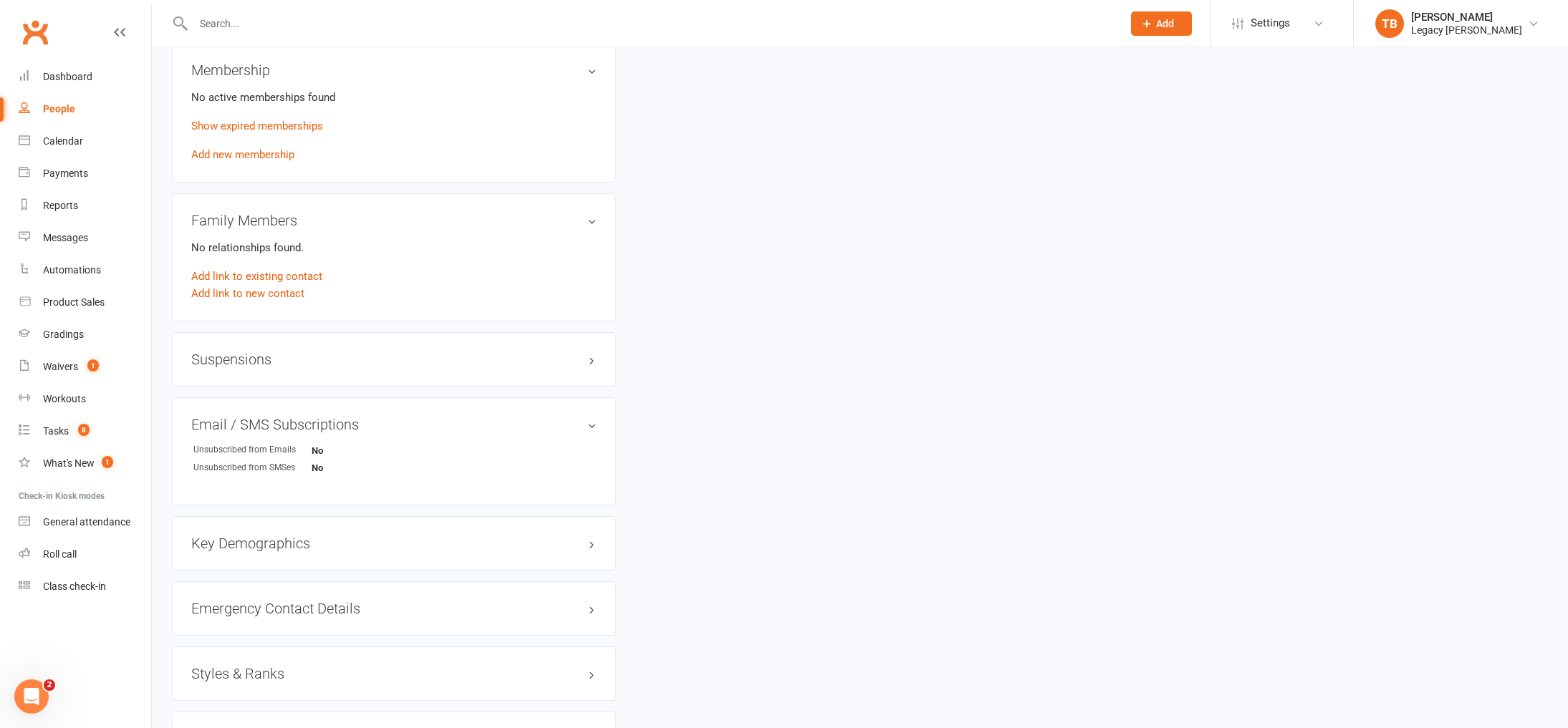
click at [353, 356] on h3 "Suspensions" at bounding box center [394, 360] width 405 height 16
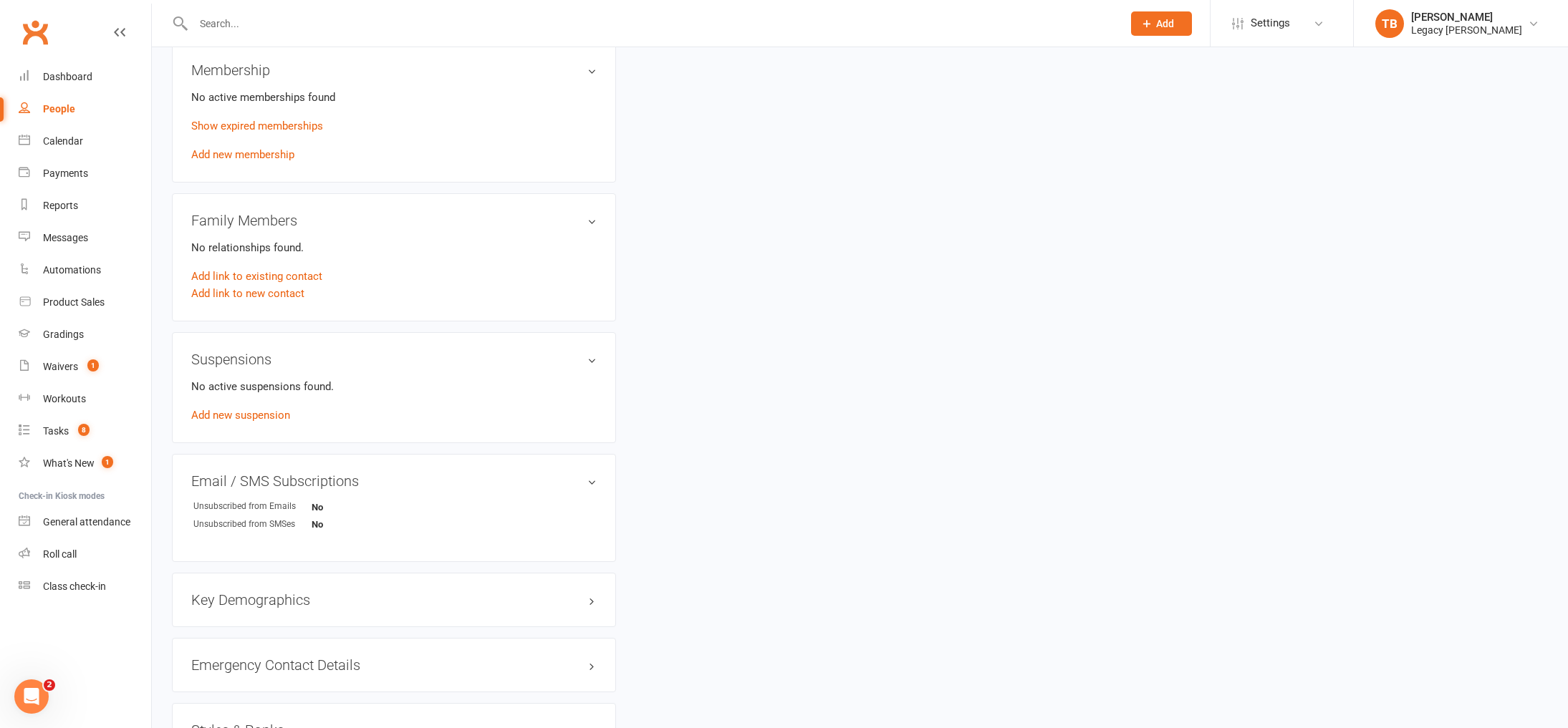
click at [464, 81] on div "Membership No active memberships found Show expired memberships Add new members…" at bounding box center [394, 113] width 444 height 139
click at [595, 69] on h3 "Membership" at bounding box center [394, 71] width 405 height 16
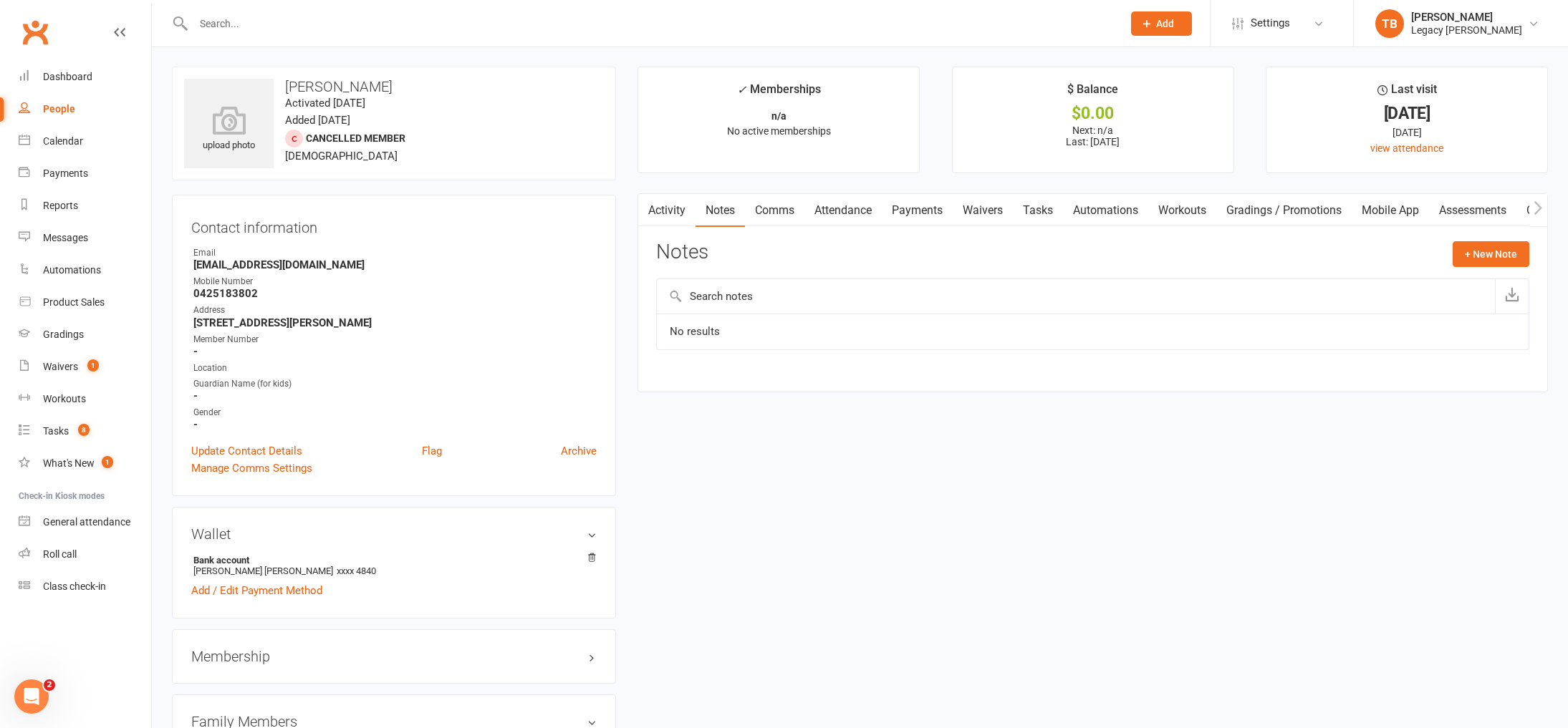
scroll to position [0, 0]
click at [806, 293] on input "text" at bounding box center [1075, 297] width 838 height 34
drag, startPoint x: 785, startPoint y: 331, endPoint x: 817, endPoint y: 331, distance: 32.0
click at [785, 331] on td "No results" at bounding box center [1092, 332] width 872 height 36
click at [1484, 260] on button "+ New Note" at bounding box center [1490, 255] width 77 height 26
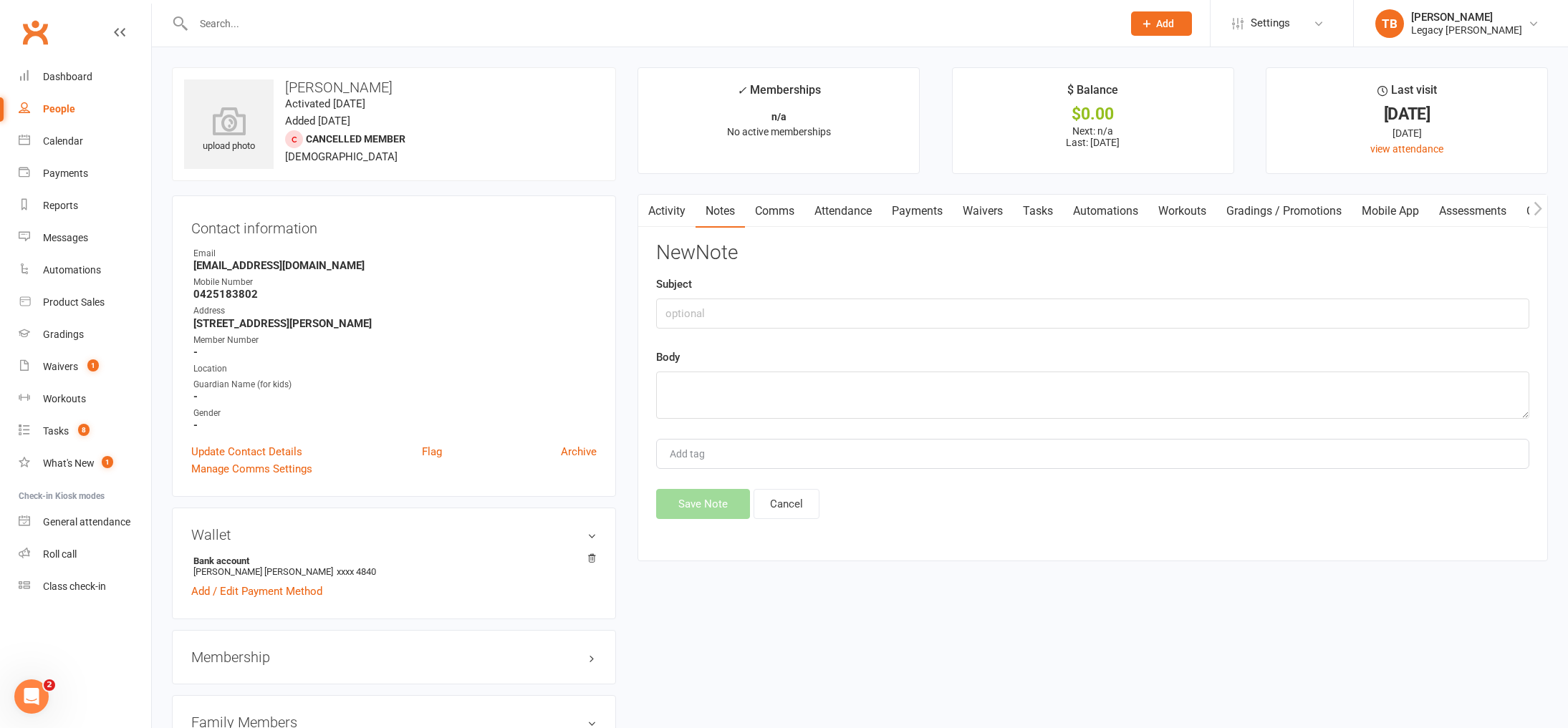
click at [885, 371] on div "Body" at bounding box center [1092, 384] width 873 height 71
click at [844, 312] on input "text" at bounding box center [1092, 314] width 873 height 30
type input "Owing Money"
paste textarea "$1,062.00"
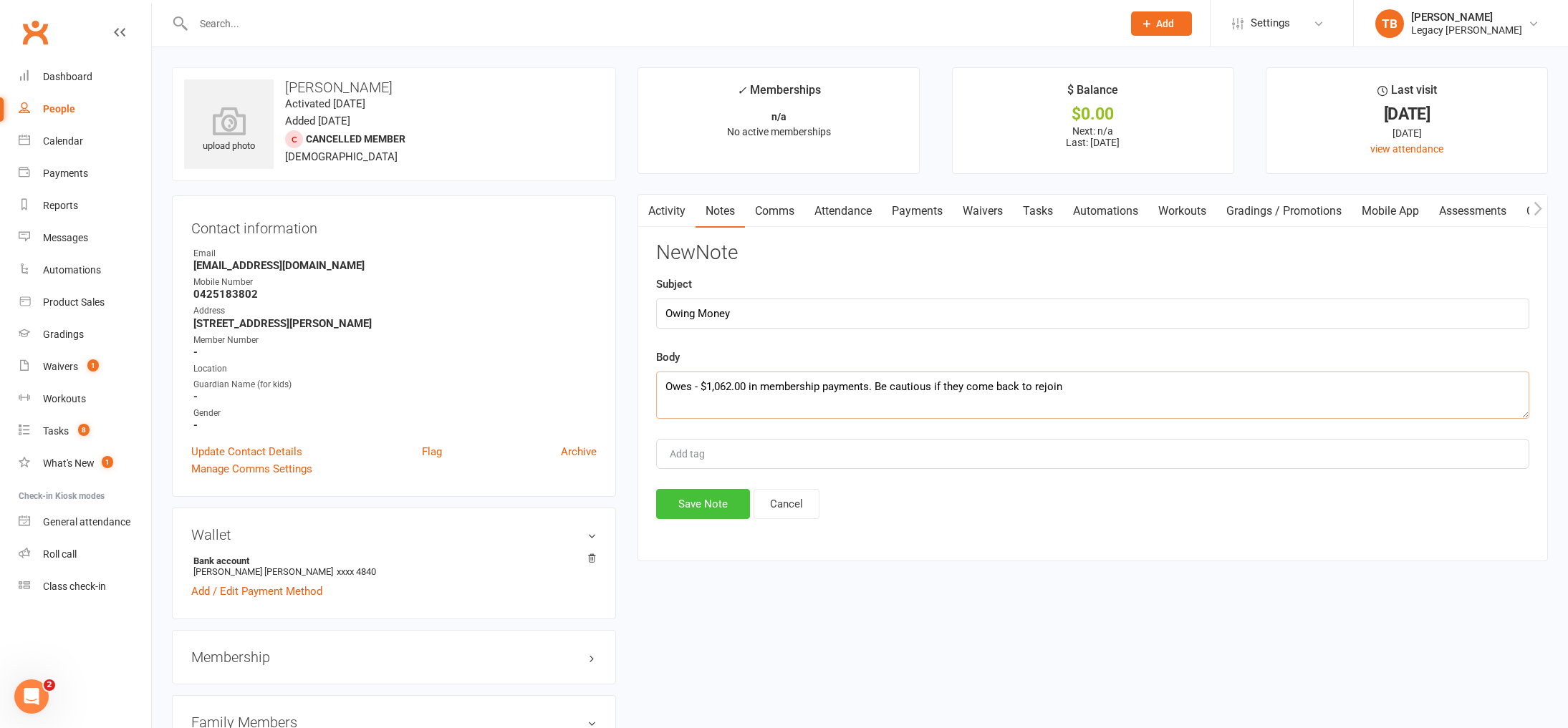
type textarea "Owes - $1,062.00 in membership payments. Be cautious if they come back to rejoin"
click at [714, 500] on button "Save Note" at bounding box center [702, 504] width 93 height 30
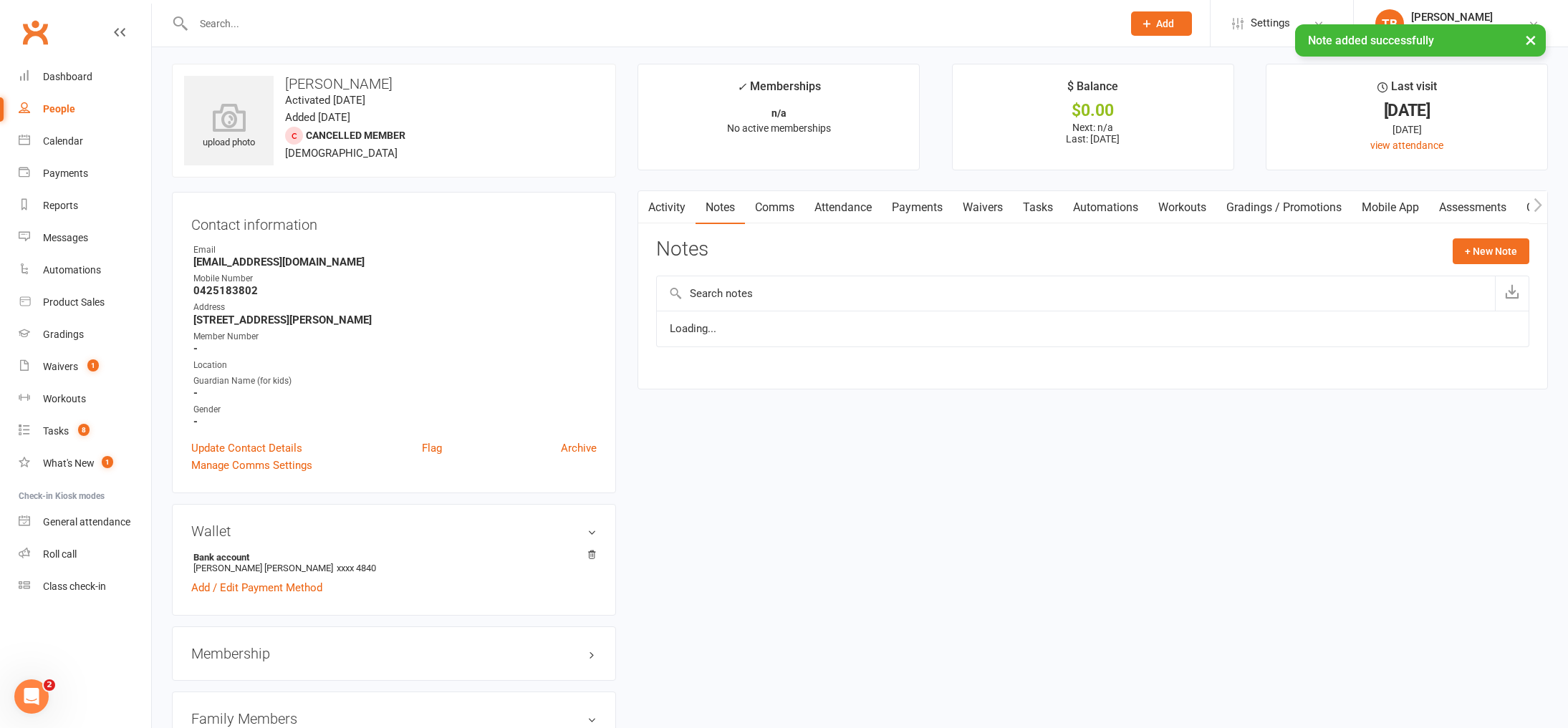
click at [909, 206] on link "Payments" at bounding box center [917, 207] width 71 height 33
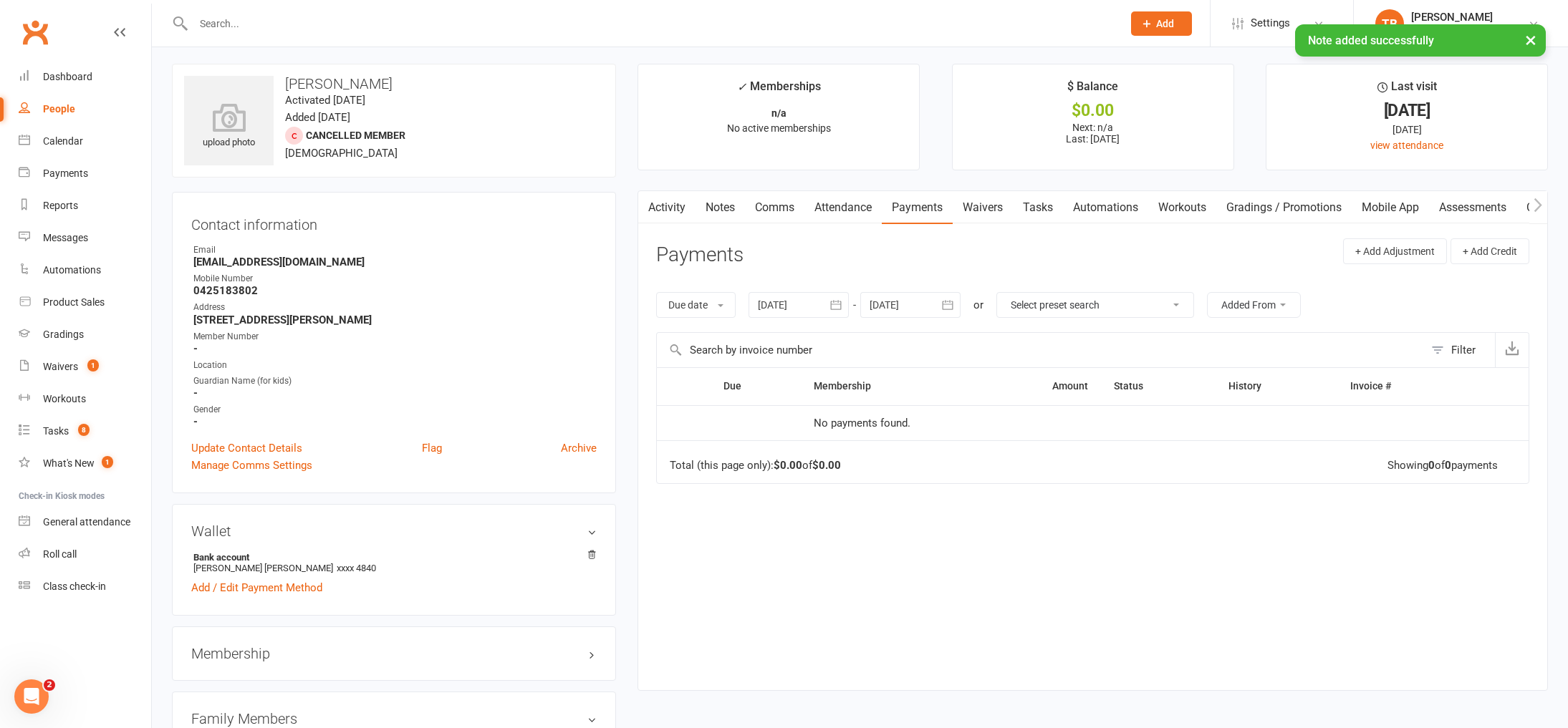
click at [843, 301] on icon "button" at bounding box center [836, 305] width 14 height 14
click at [776, 341] on icon "button" at bounding box center [770, 339] width 10 height 11
drag, startPoint x: 760, startPoint y: 344, endPoint x: 774, endPoint y: 342, distance: 14.1
click at [761, 344] on button "button" at bounding box center [771, 339] width 31 height 26
click at [774, 342] on icon "button" at bounding box center [770, 339] width 10 height 11
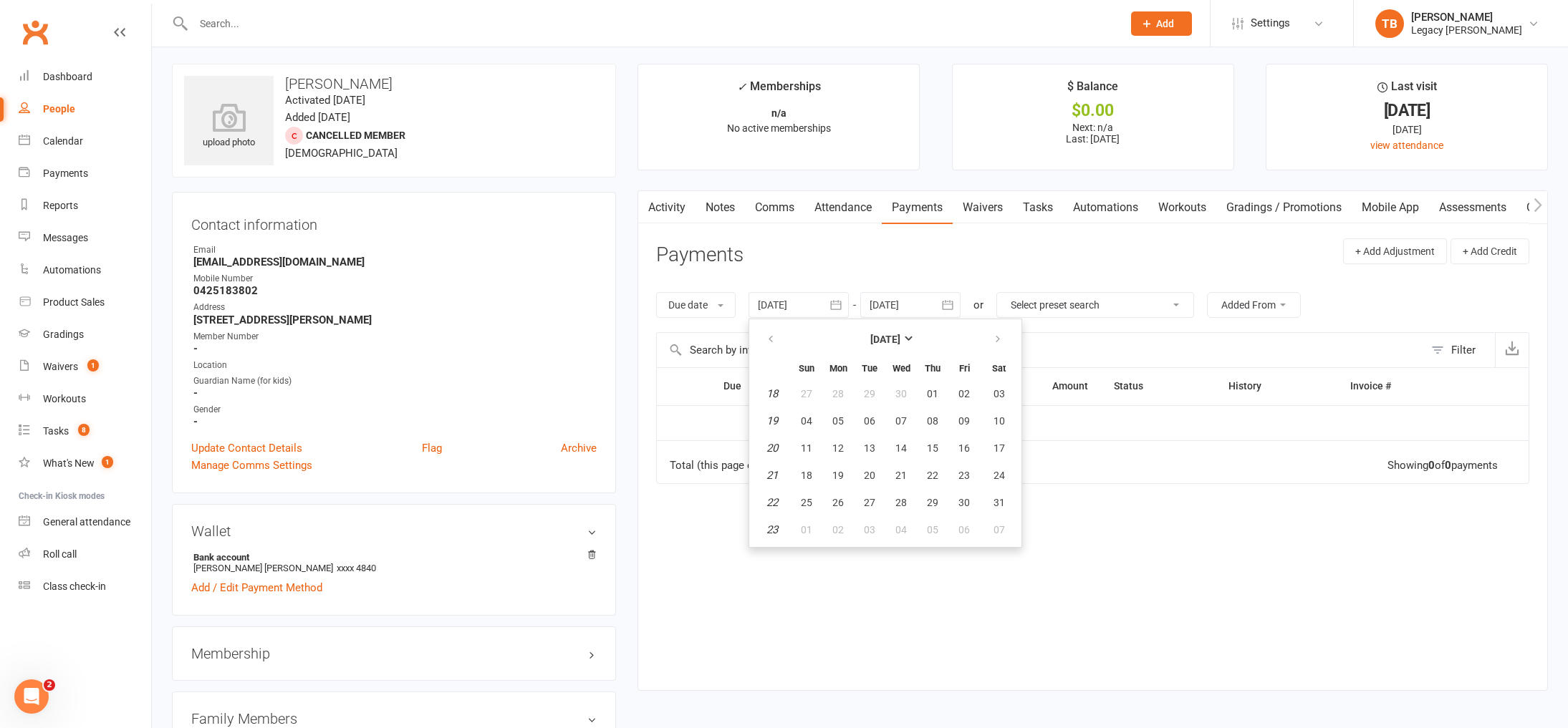
click at [778, 395] on em "18" at bounding box center [772, 394] width 11 height 13
click at [801, 409] on button "04" at bounding box center [806, 420] width 30 height 26
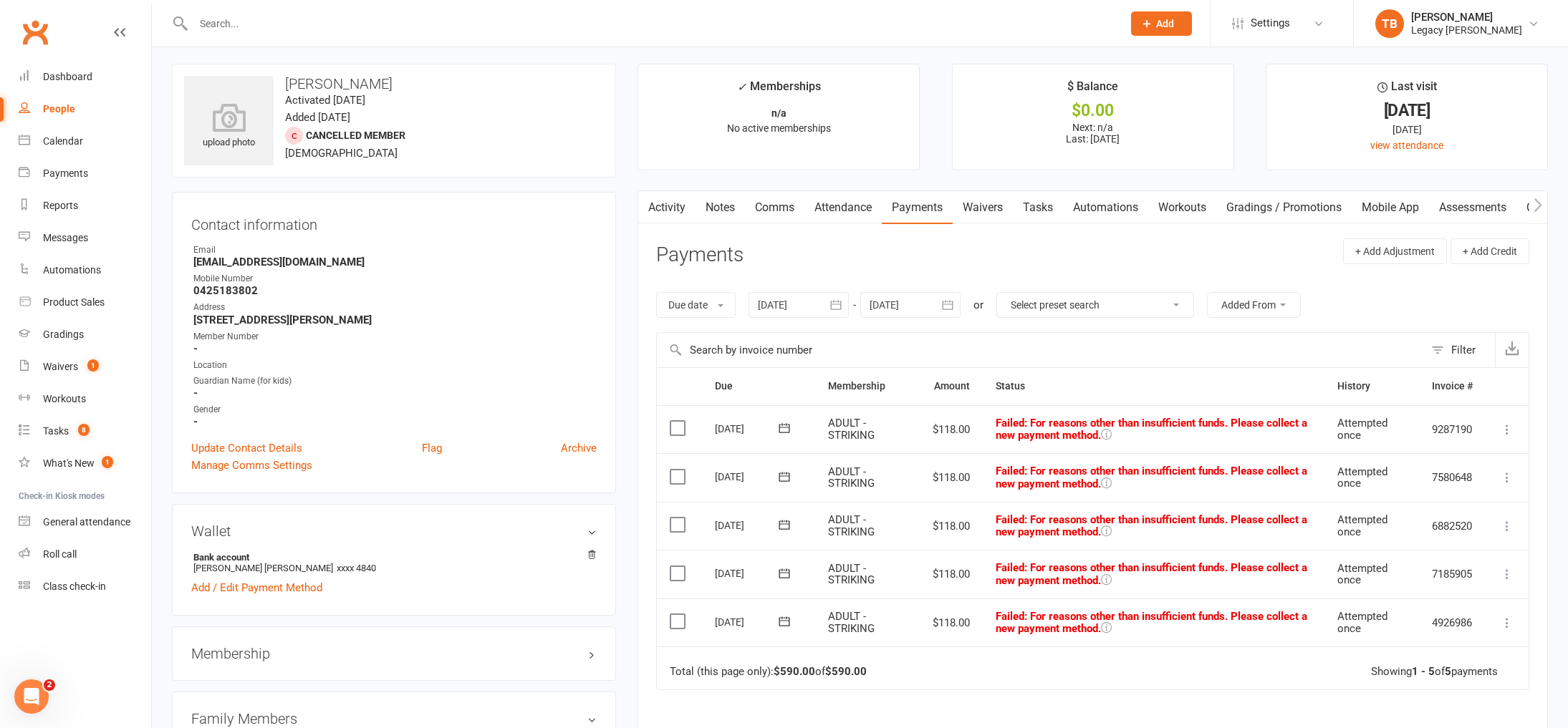
click at [843, 312] on button "button" at bounding box center [836, 305] width 26 height 26
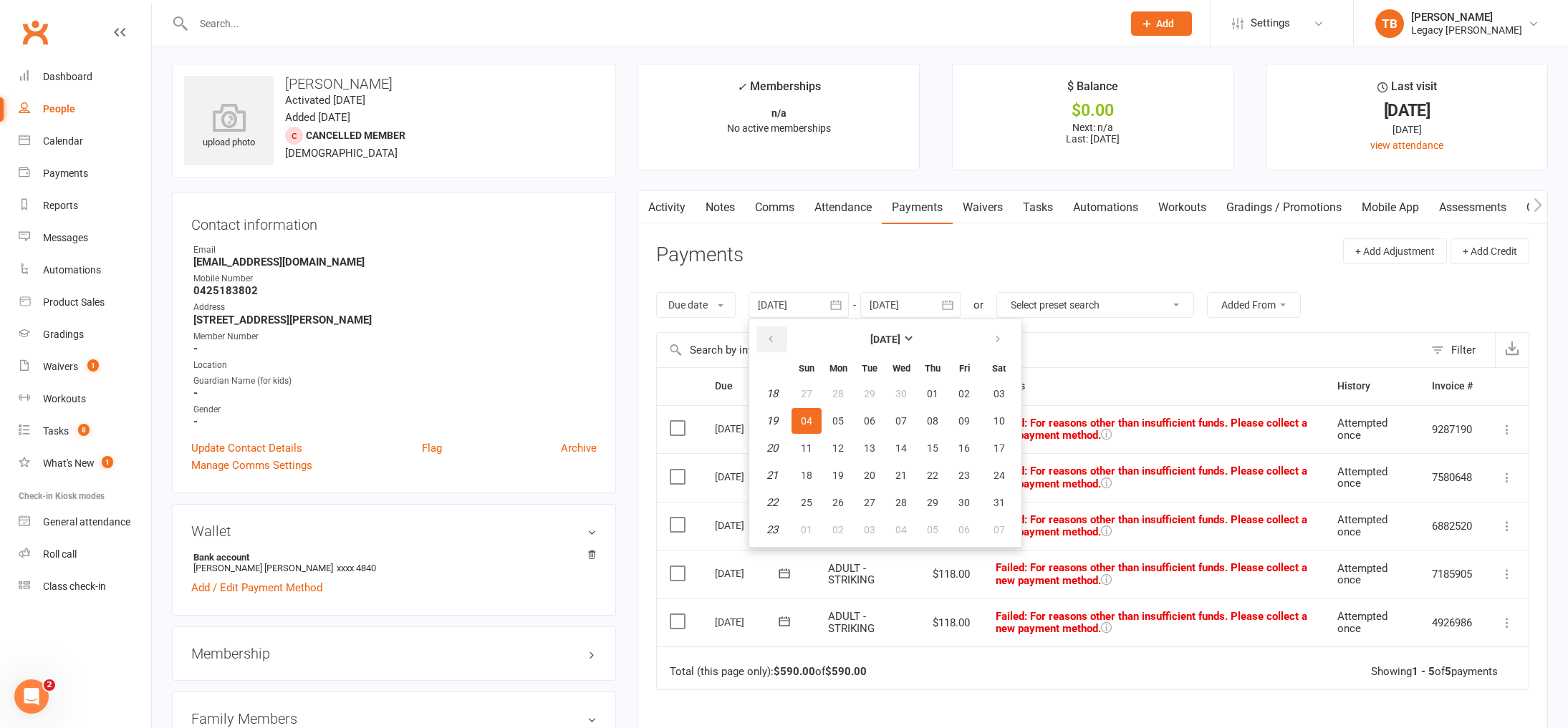
click at [776, 338] on icon "button" at bounding box center [770, 339] width 10 height 11
click at [811, 415] on span "06" at bounding box center [806, 420] width 11 height 11
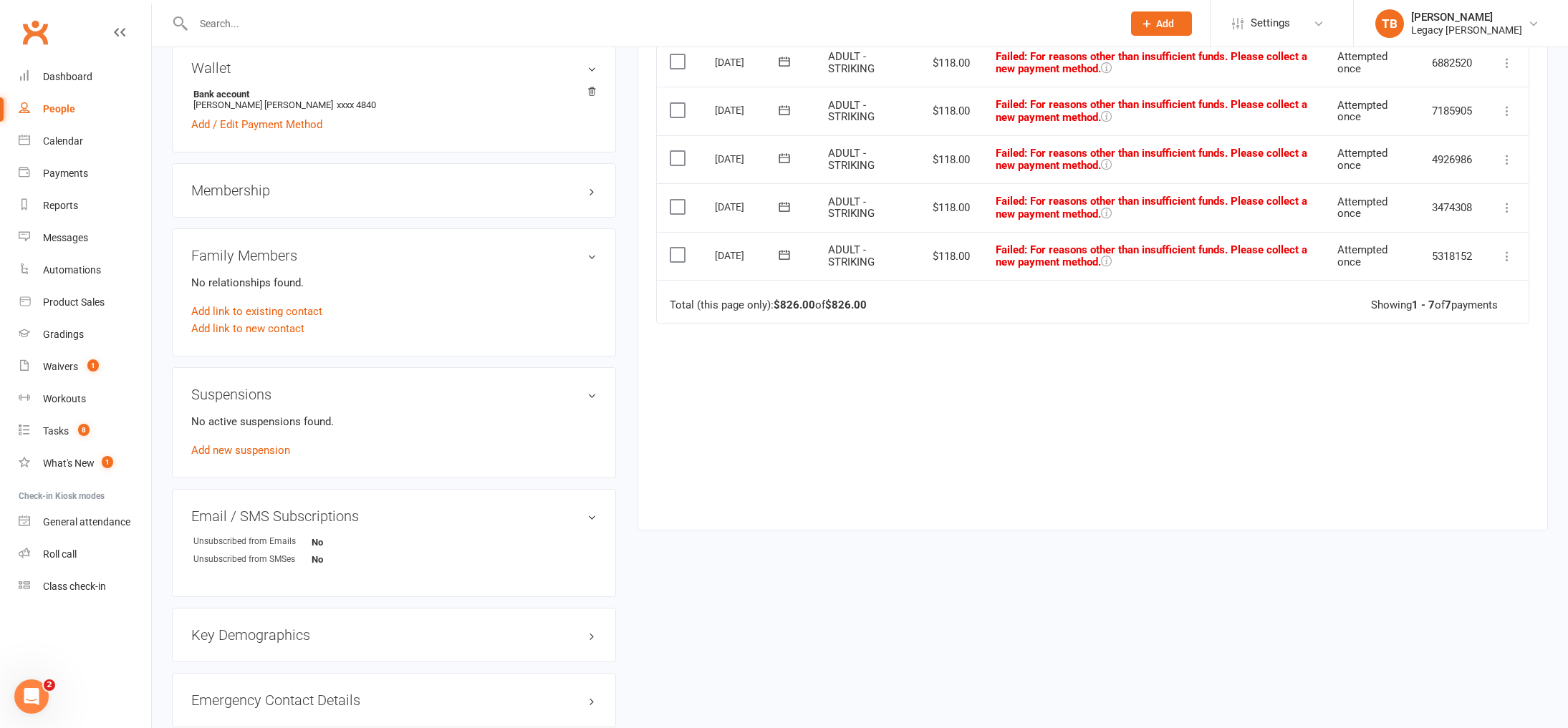
scroll to position [12, 0]
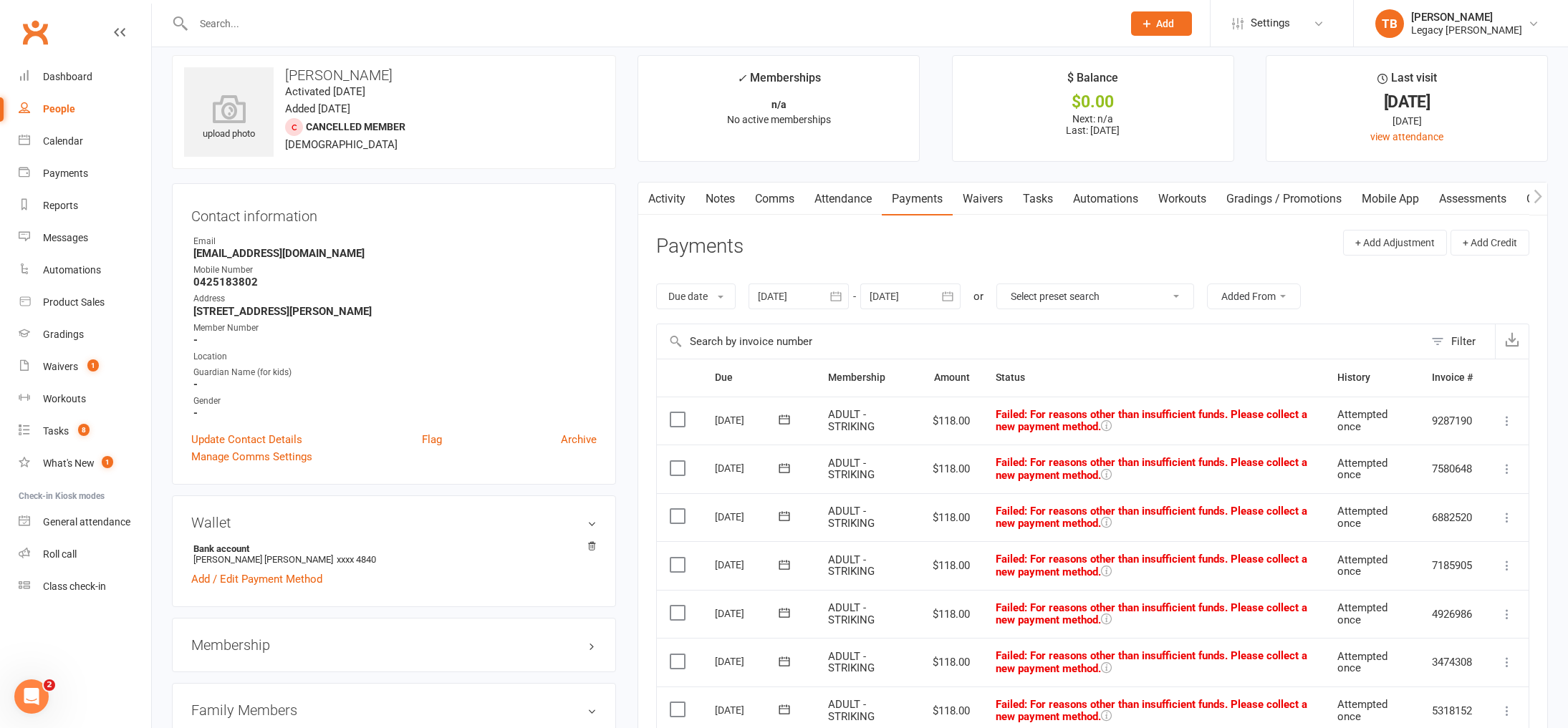
click at [832, 293] on icon "button" at bounding box center [836, 296] width 14 height 14
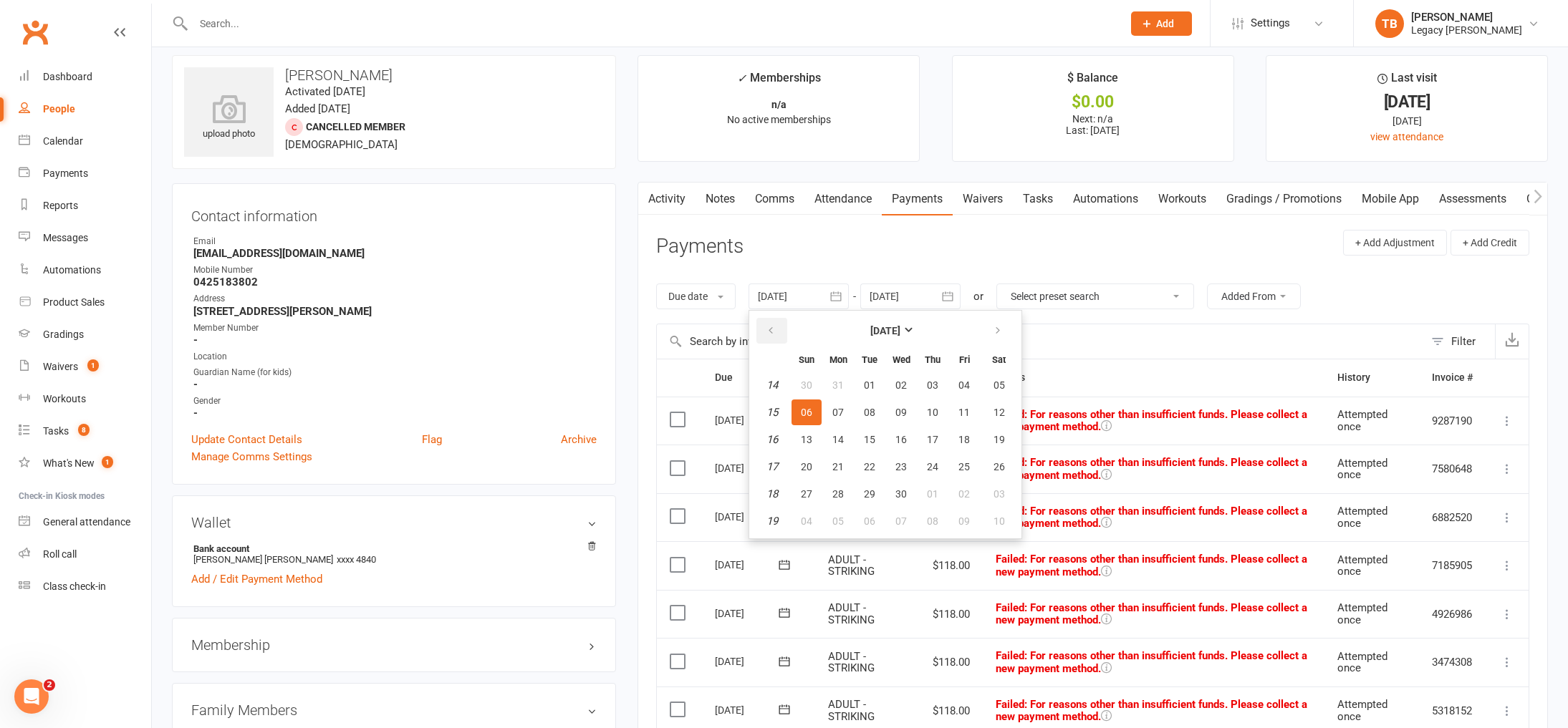
click at [787, 332] on button "button" at bounding box center [771, 331] width 31 height 26
click at [816, 413] on button "02" at bounding box center [806, 412] width 30 height 26
type input "[DATE]"
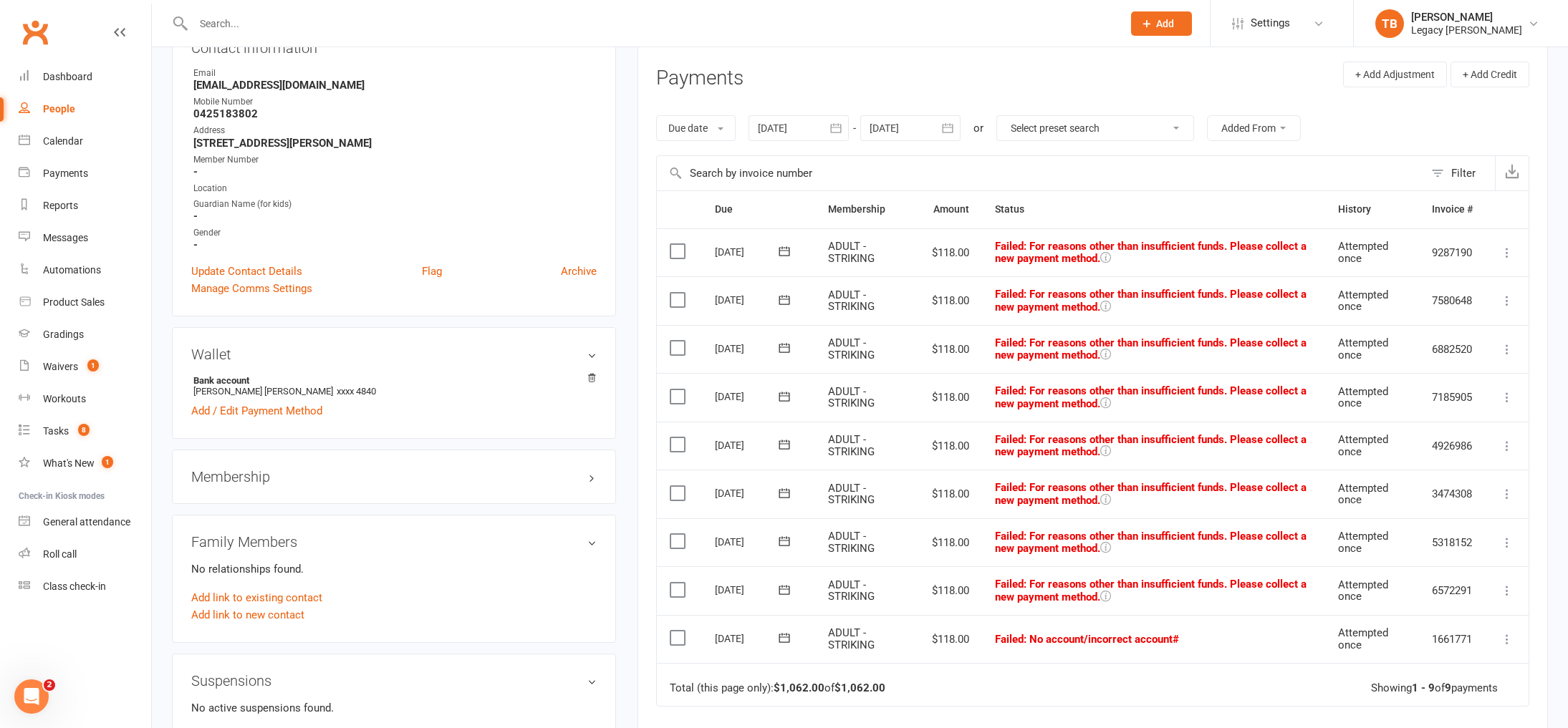
scroll to position [96, 0]
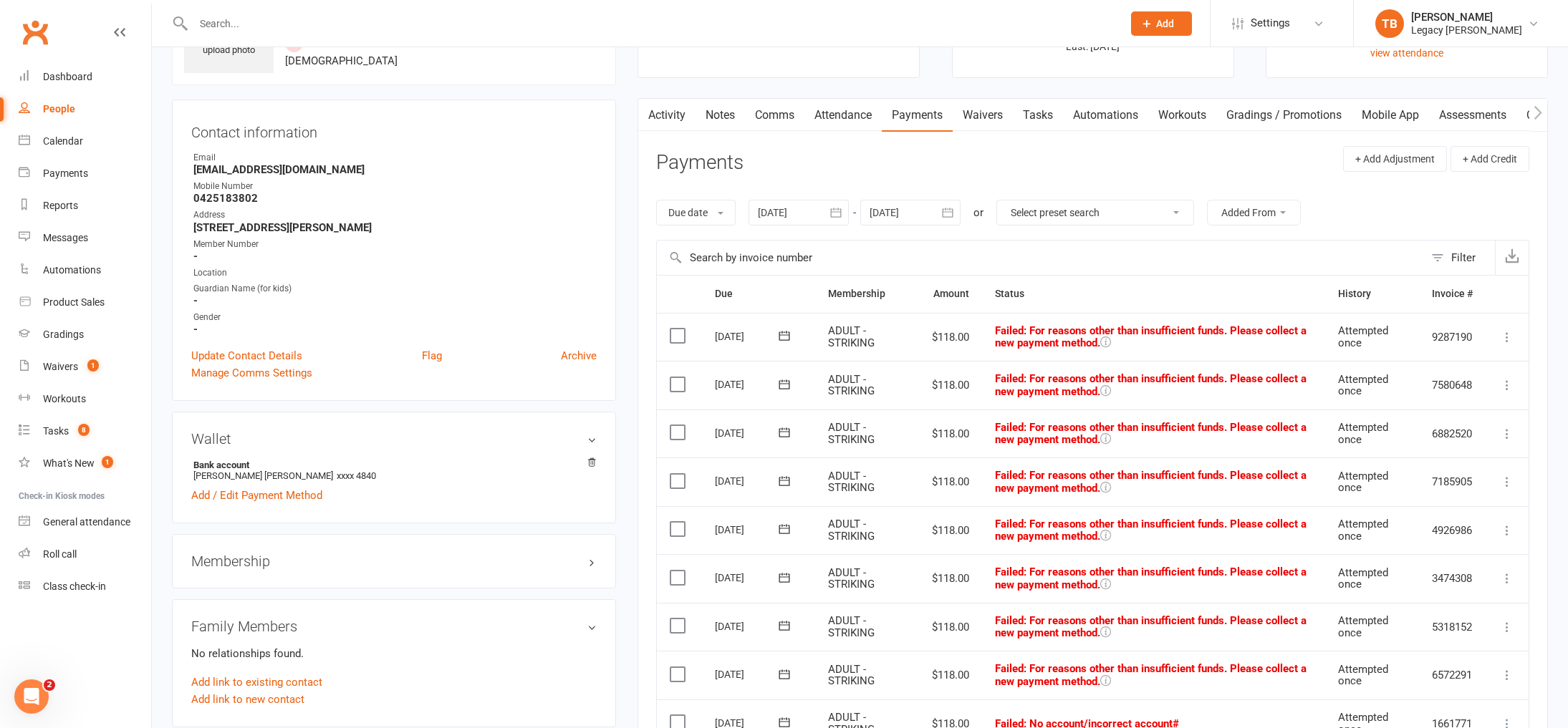
click at [676, 333] on label at bounding box center [680, 336] width 19 height 14
click at [676, 329] on input "checkbox" at bounding box center [674, 329] width 10 height 0
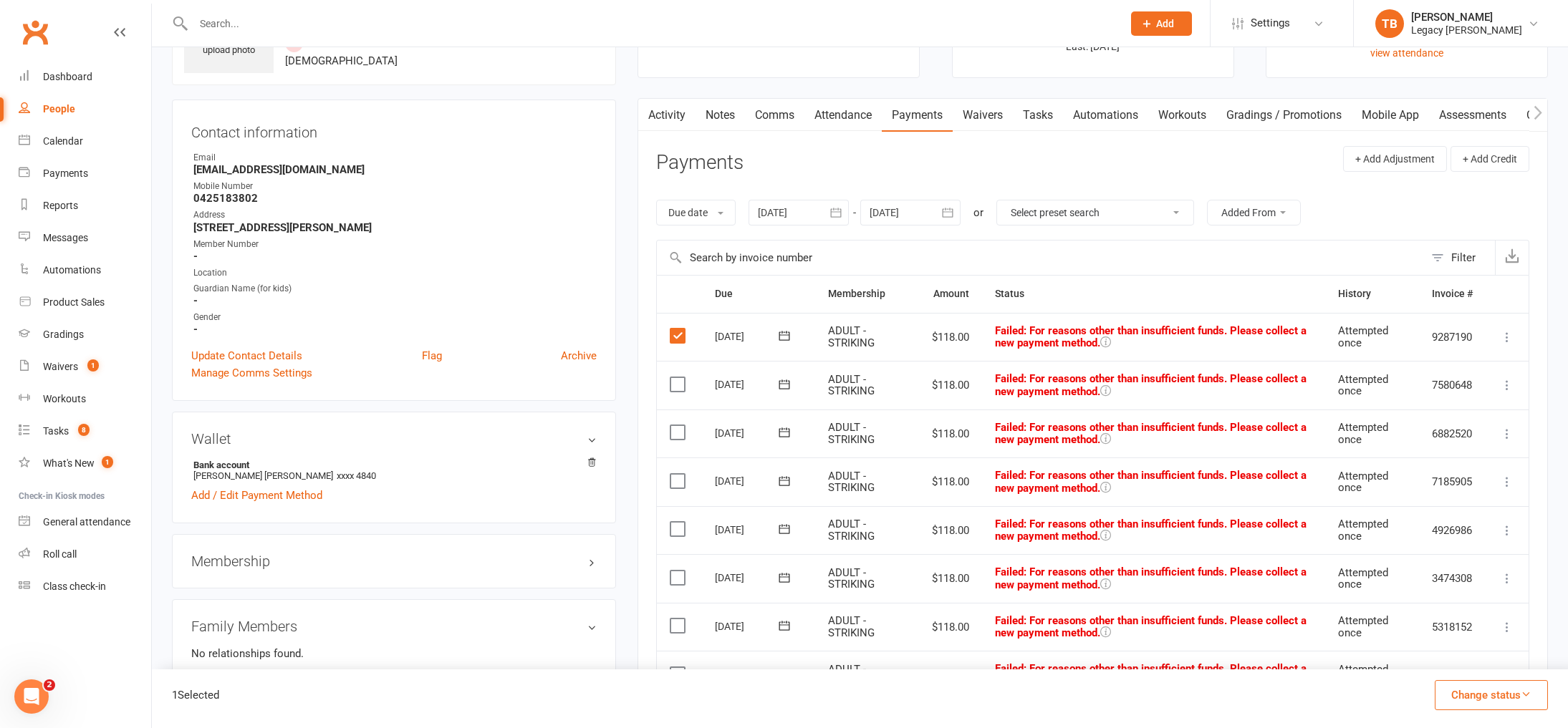
click at [671, 390] on label at bounding box center [680, 384] width 19 height 14
click at [671, 377] on input "checkbox" at bounding box center [674, 377] width 10 height 0
click at [667, 407] on td "Select this" at bounding box center [679, 385] width 45 height 48
click at [682, 427] on label at bounding box center [680, 433] width 19 height 14
click at [679, 426] on input "checkbox" at bounding box center [674, 426] width 10 height 0
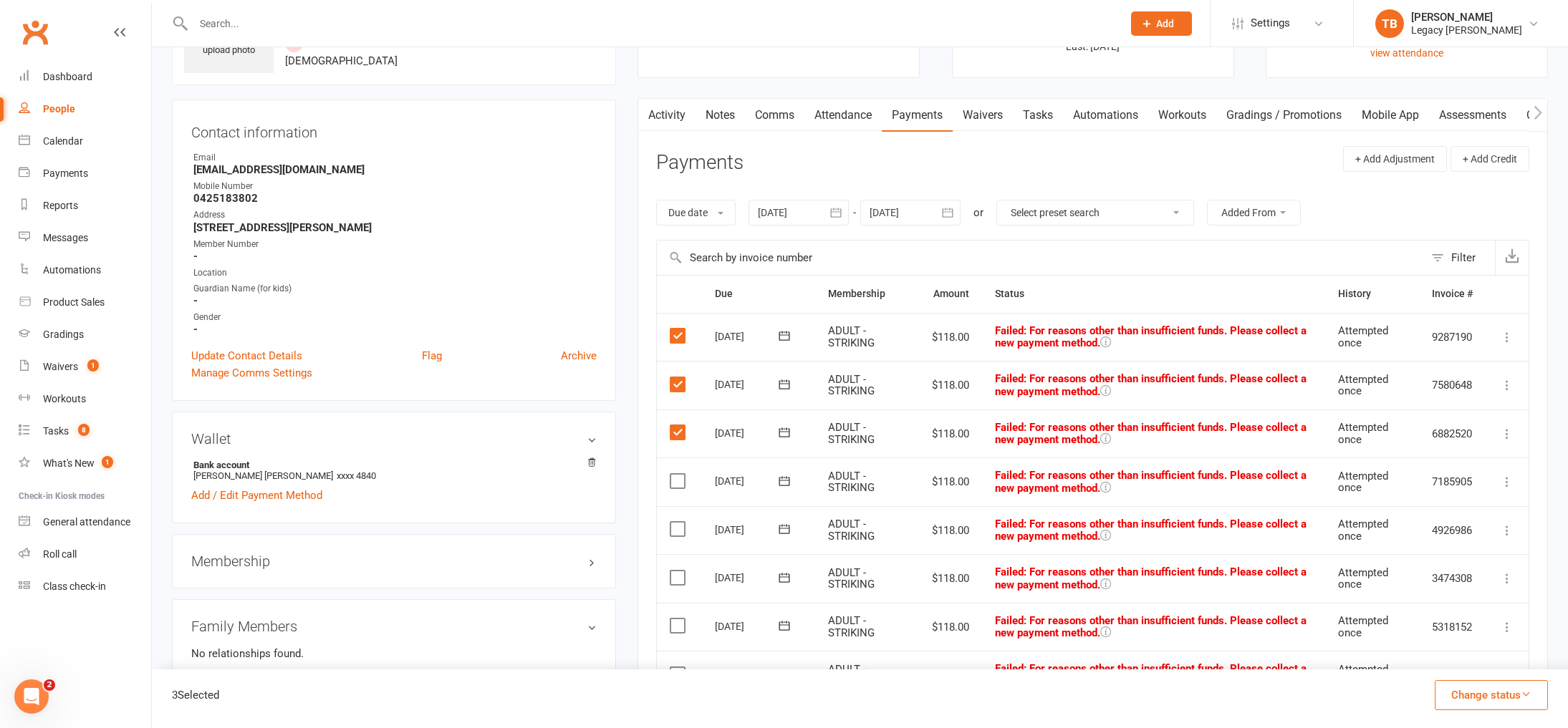
scroll to position [238, 0]
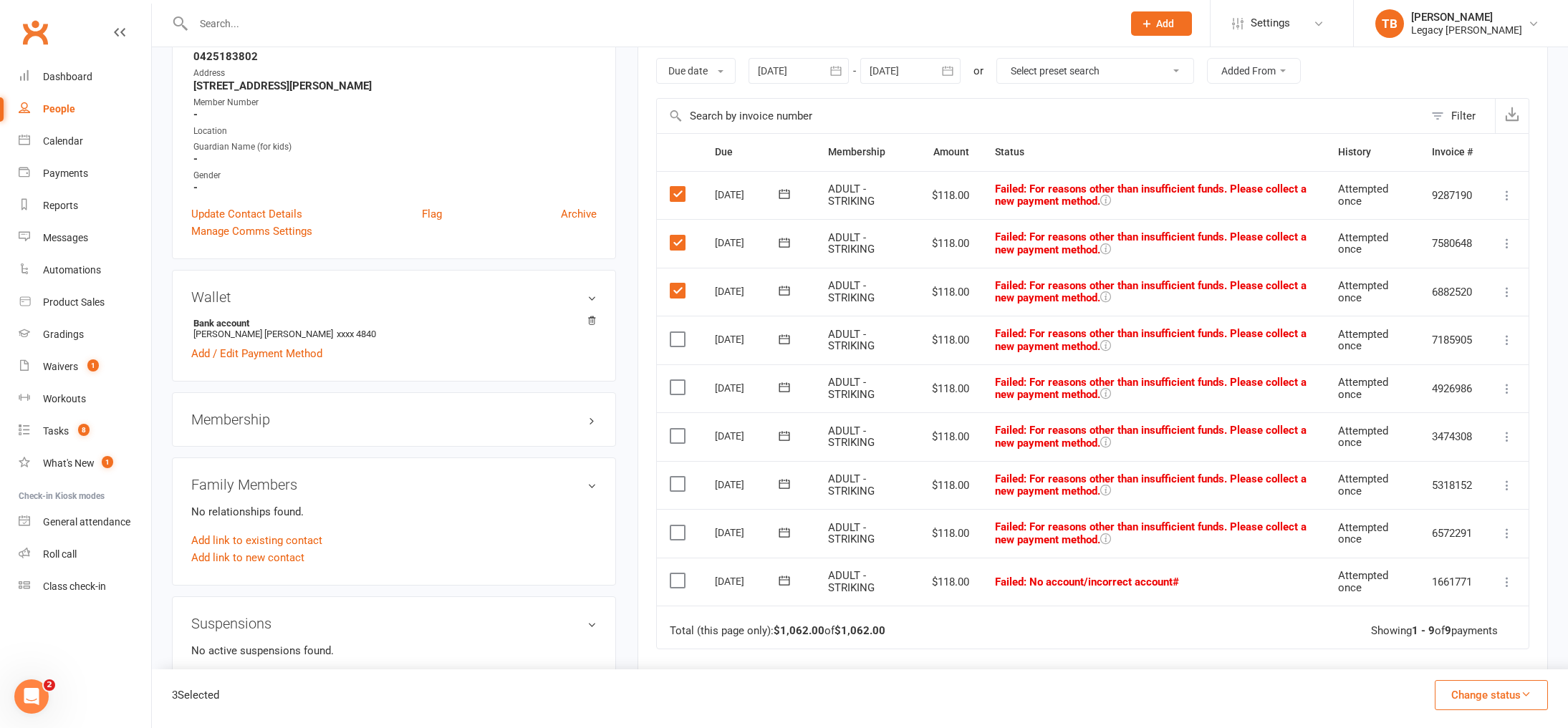
drag, startPoint x: 687, startPoint y: 342, endPoint x: 685, endPoint y: 361, distance: 19.1
click at [687, 342] on label at bounding box center [680, 339] width 19 height 14
click at [679, 332] on input "checkbox" at bounding box center [674, 332] width 10 height 0
click at [679, 383] on label at bounding box center [680, 388] width 19 height 14
click at [679, 381] on input "checkbox" at bounding box center [674, 381] width 10 height 0
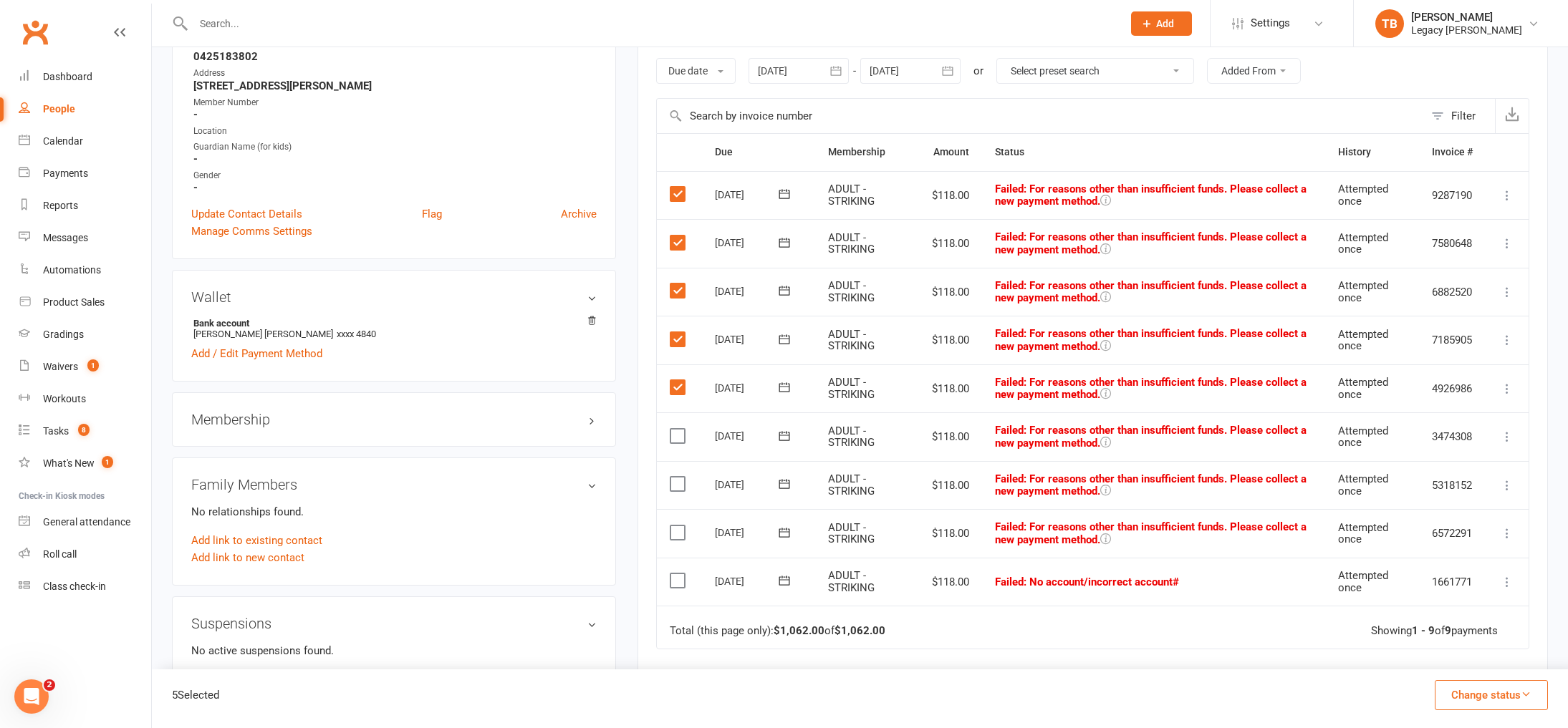
click at [676, 429] on label at bounding box center [680, 436] width 19 height 14
click at [676, 429] on input "checkbox" at bounding box center [674, 429] width 10 height 0
click at [681, 484] on label at bounding box center [680, 484] width 19 height 14
click at [679, 477] on input "checkbox" at bounding box center [674, 477] width 10 height 0
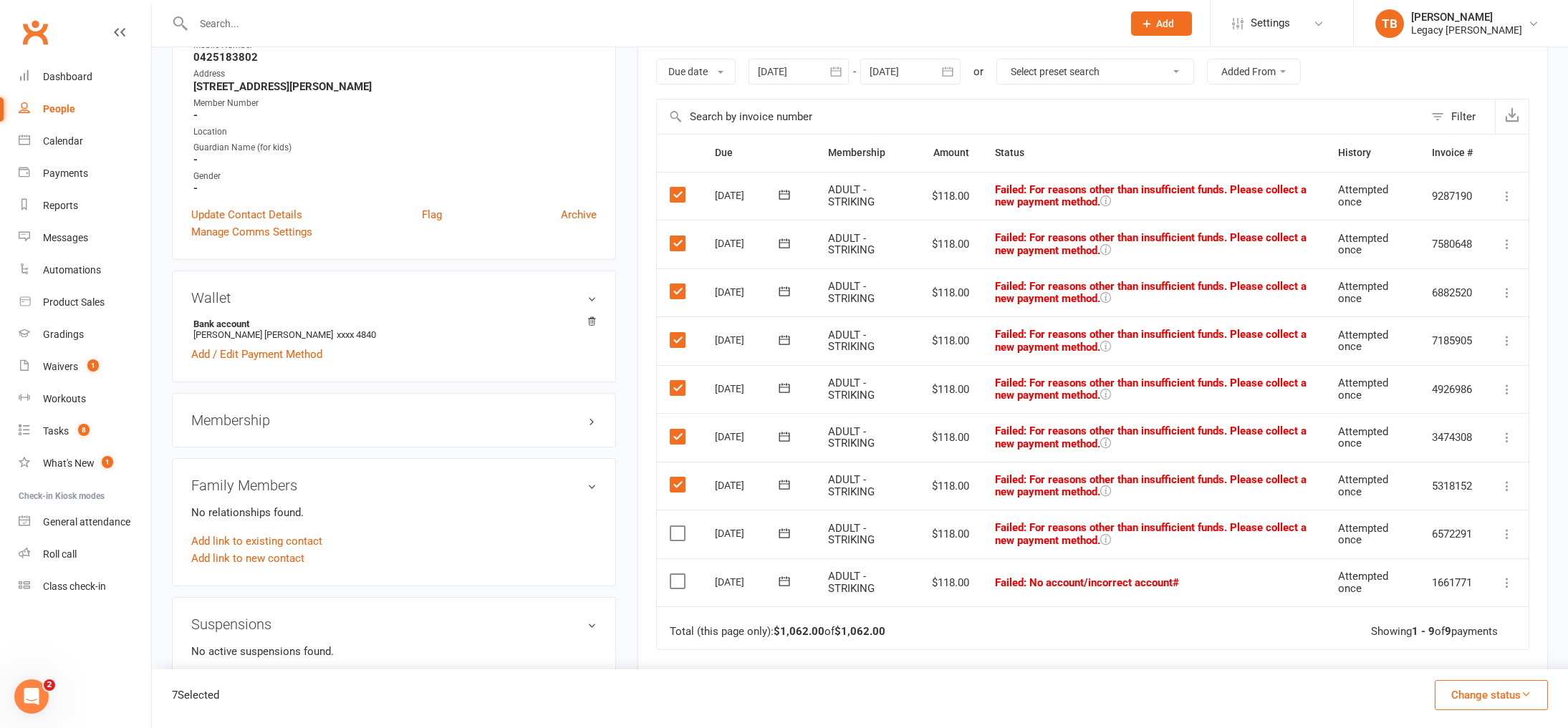
click at [682, 534] on label at bounding box center [680, 533] width 19 height 14
click at [679, 526] on input "checkbox" at bounding box center [674, 526] width 10 height 0
click at [673, 578] on label at bounding box center [680, 582] width 19 height 14
click at [673, 575] on input "checkbox" at bounding box center [674, 575] width 10 height 0
click at [1504, 196] on icon at bounding box center [1507, 197] width 14 height 14
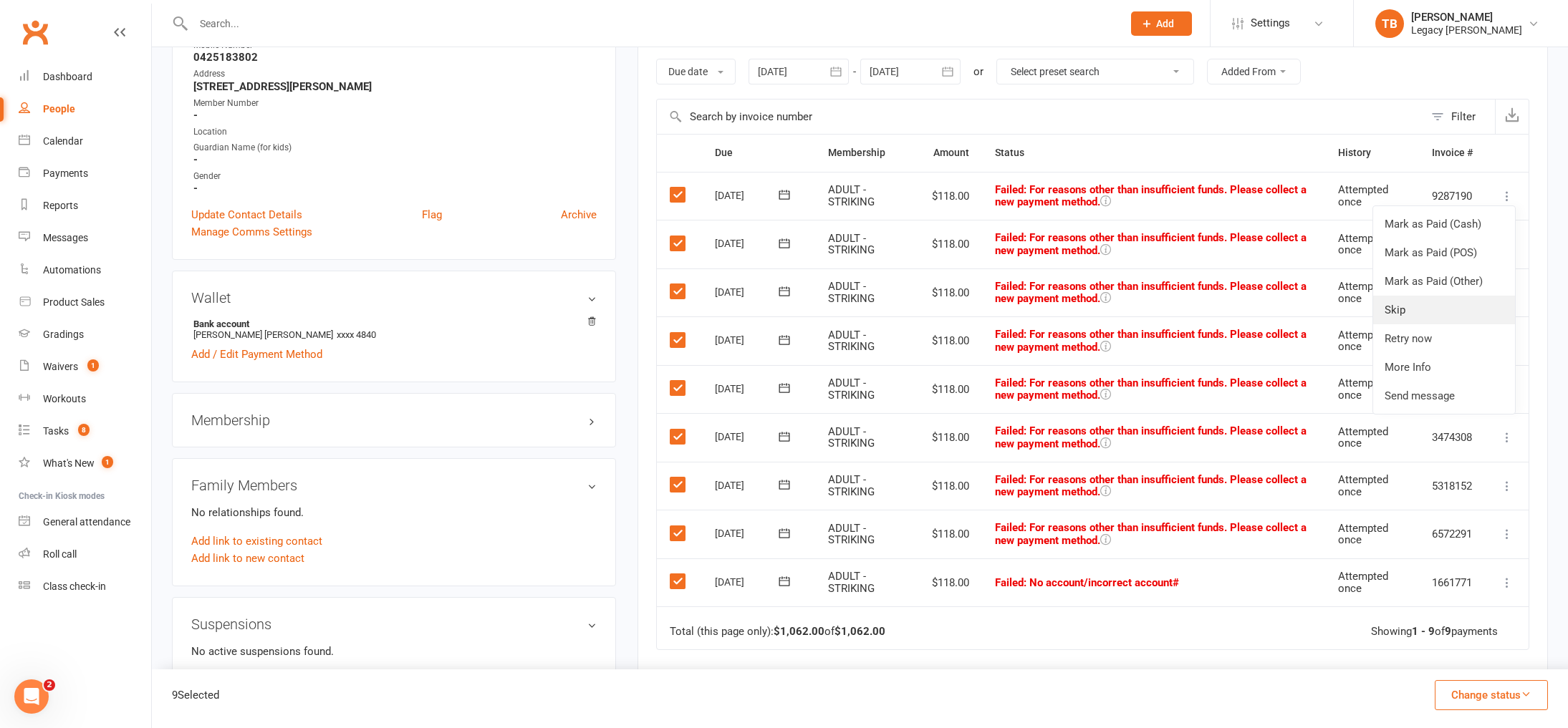
click at [1438, 308] on link "Skip" at bounding box center [1444, 310] width 142 height 29
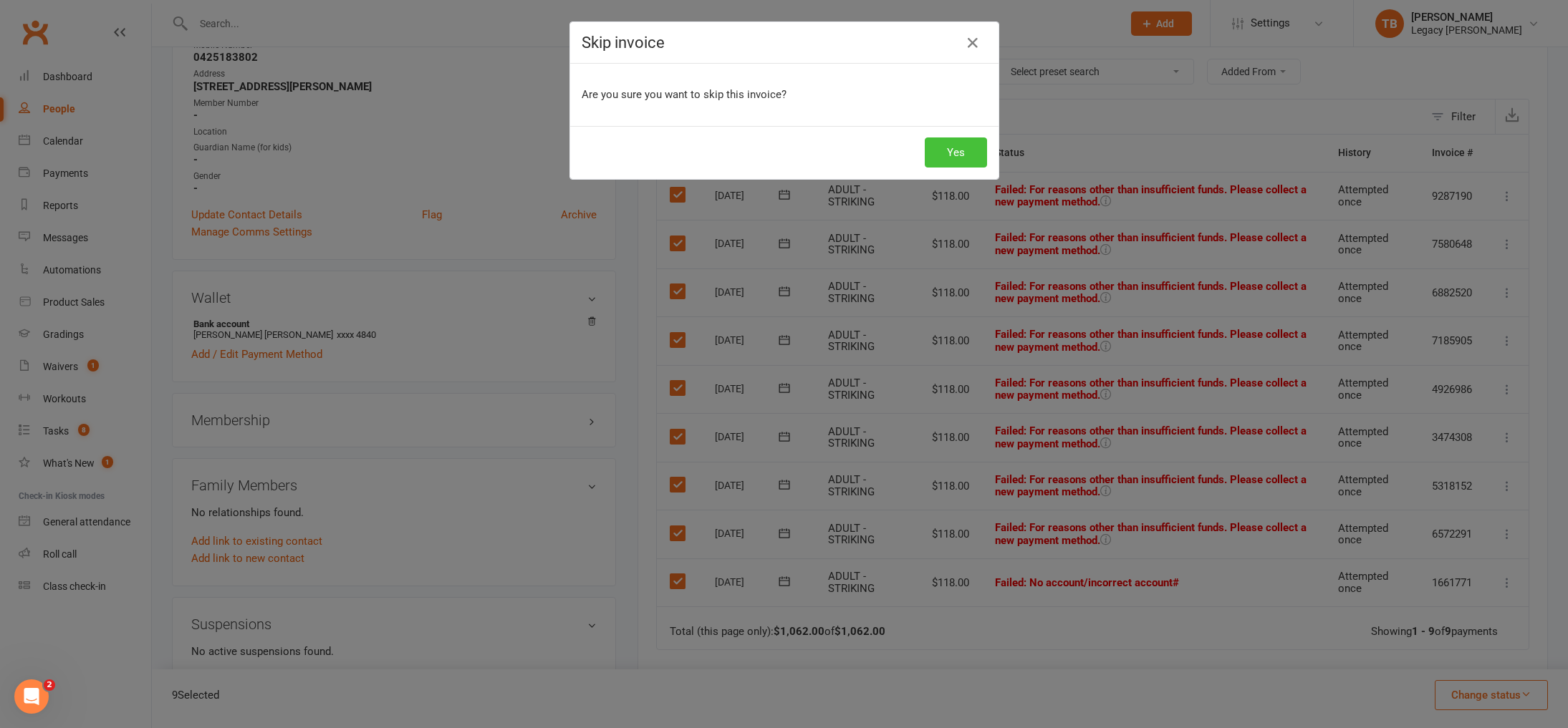
click at [945, 144] on button "Yes" at bounding box center [955, 152] width 63 height 30
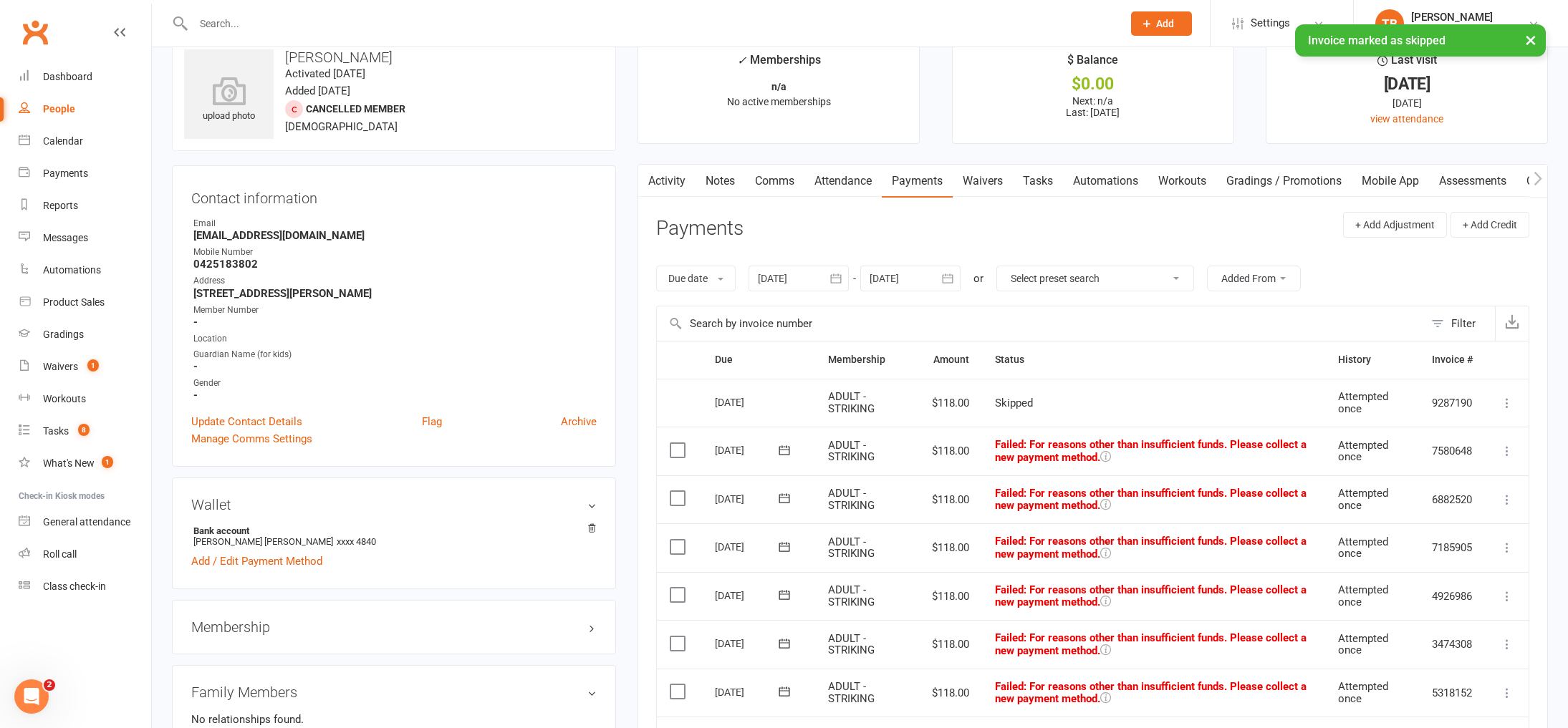
scroll to position [0, 0]
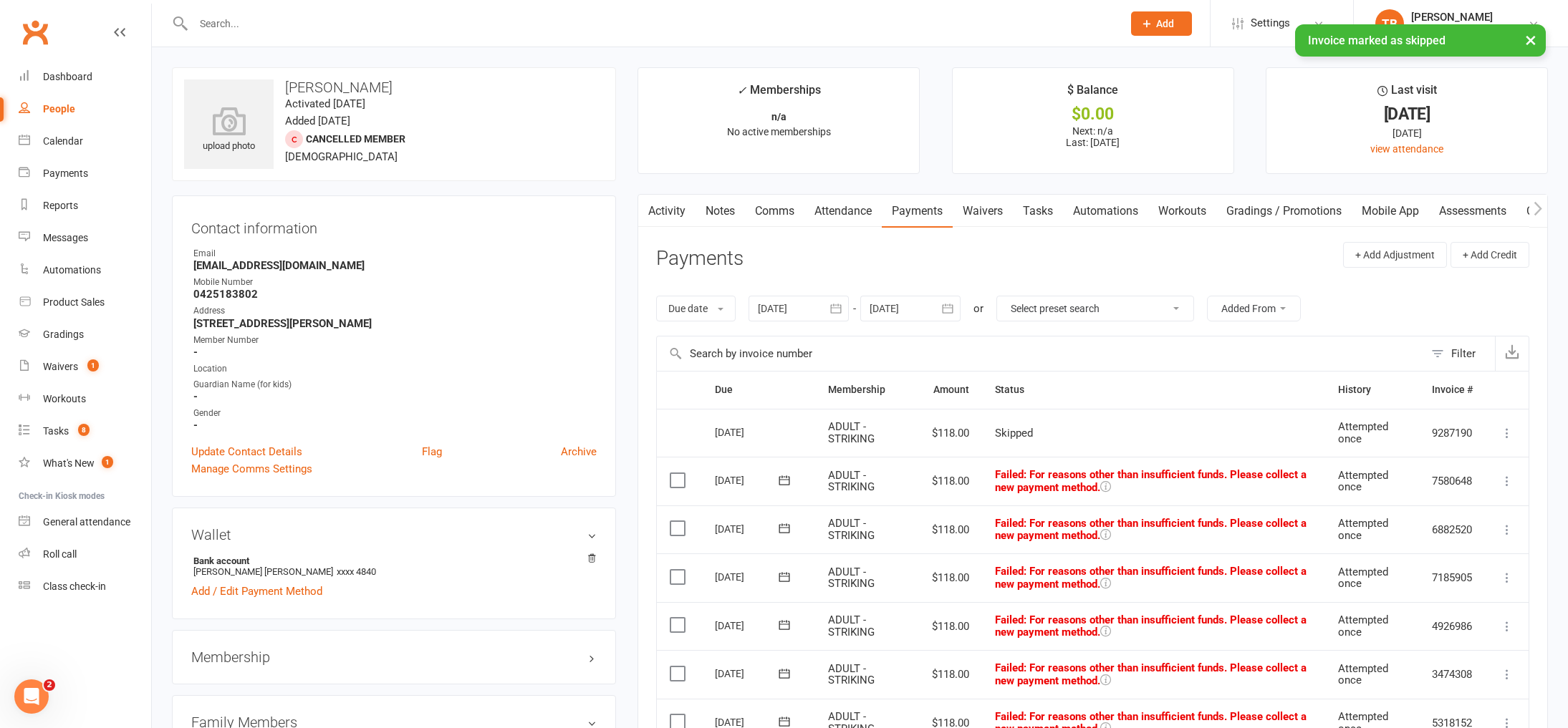
click at [776, 224] on link "Comms" at bounding box center [774, 211] width 59 height 33
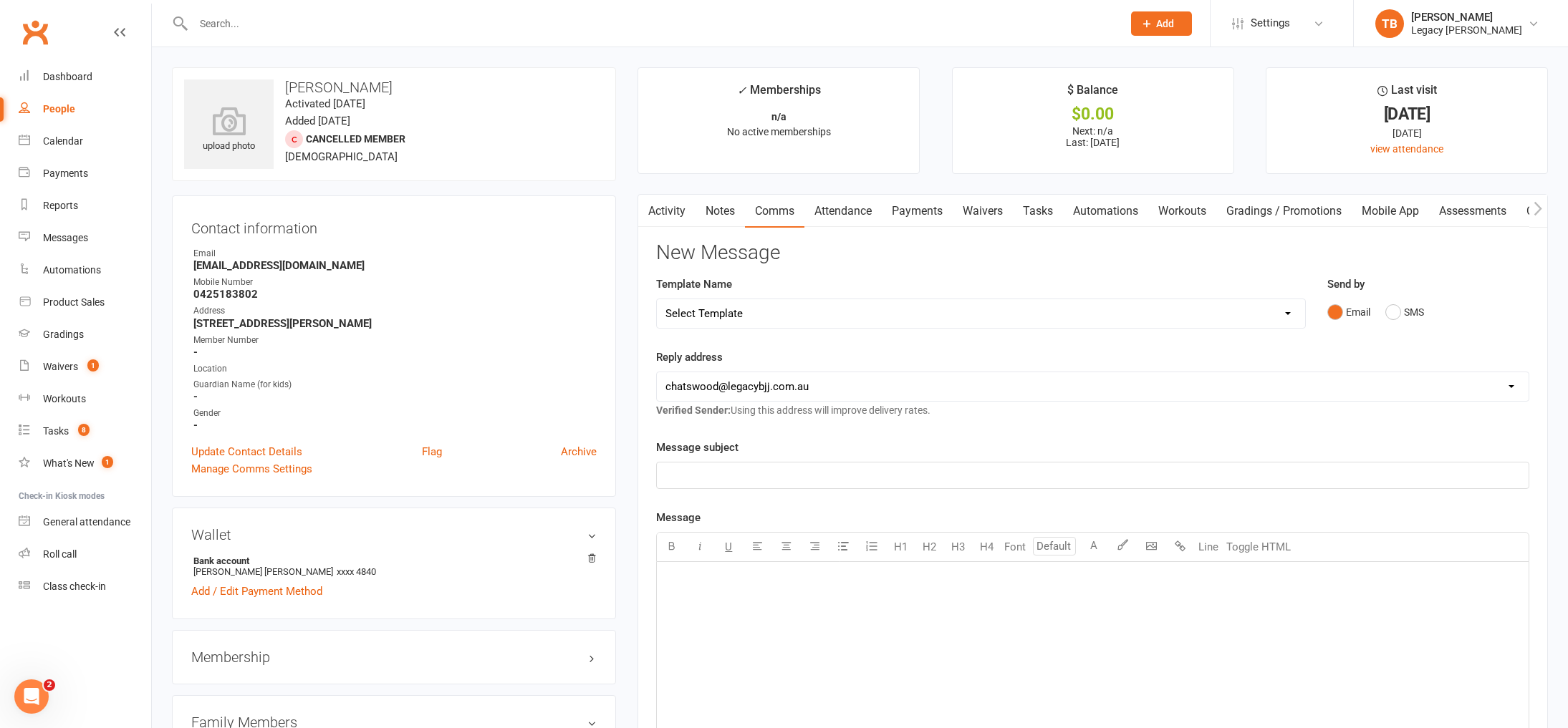
click at [712, 213] on link "Notes" at bounding box center [720, 211] width 49 height 33
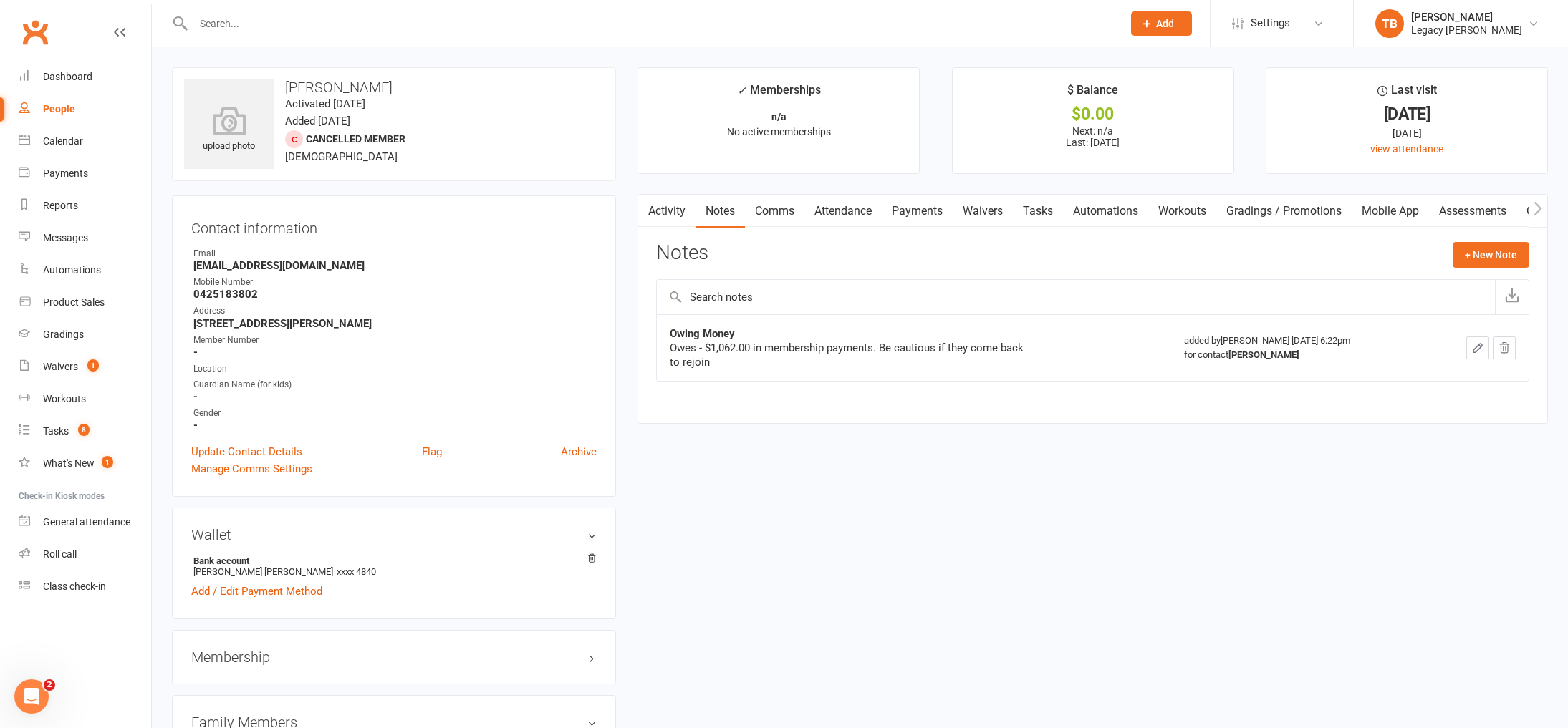
click at [925, 221] on link "Payments" at bounding box center [917, 211] width 71 height 33
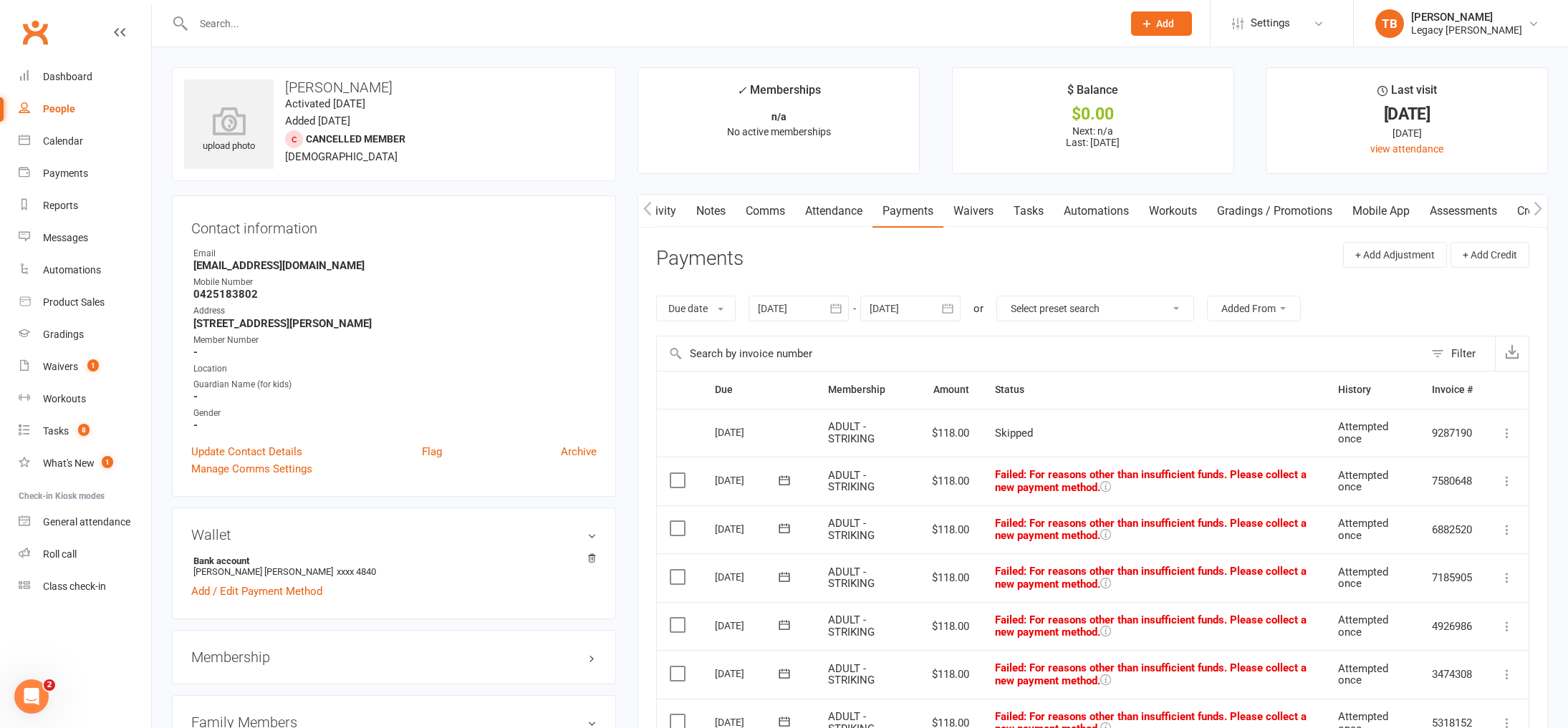
scroll to position [375, 0]
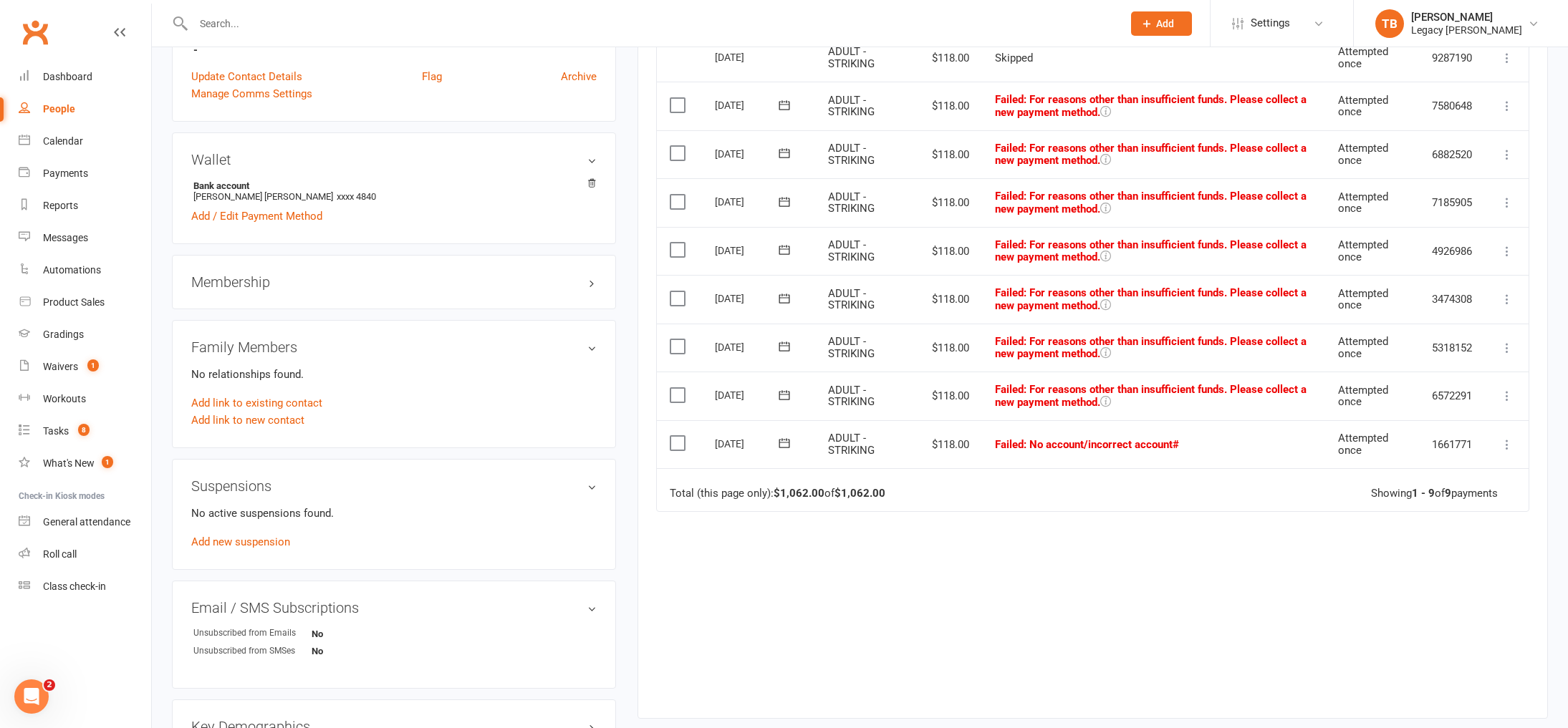
click at [1505, 449] on button at bounding box center [1507, 445] width 18 height 18
click at [1443, 548] on link "Skip" at bounding box center [1444, 559] width 142 height 29
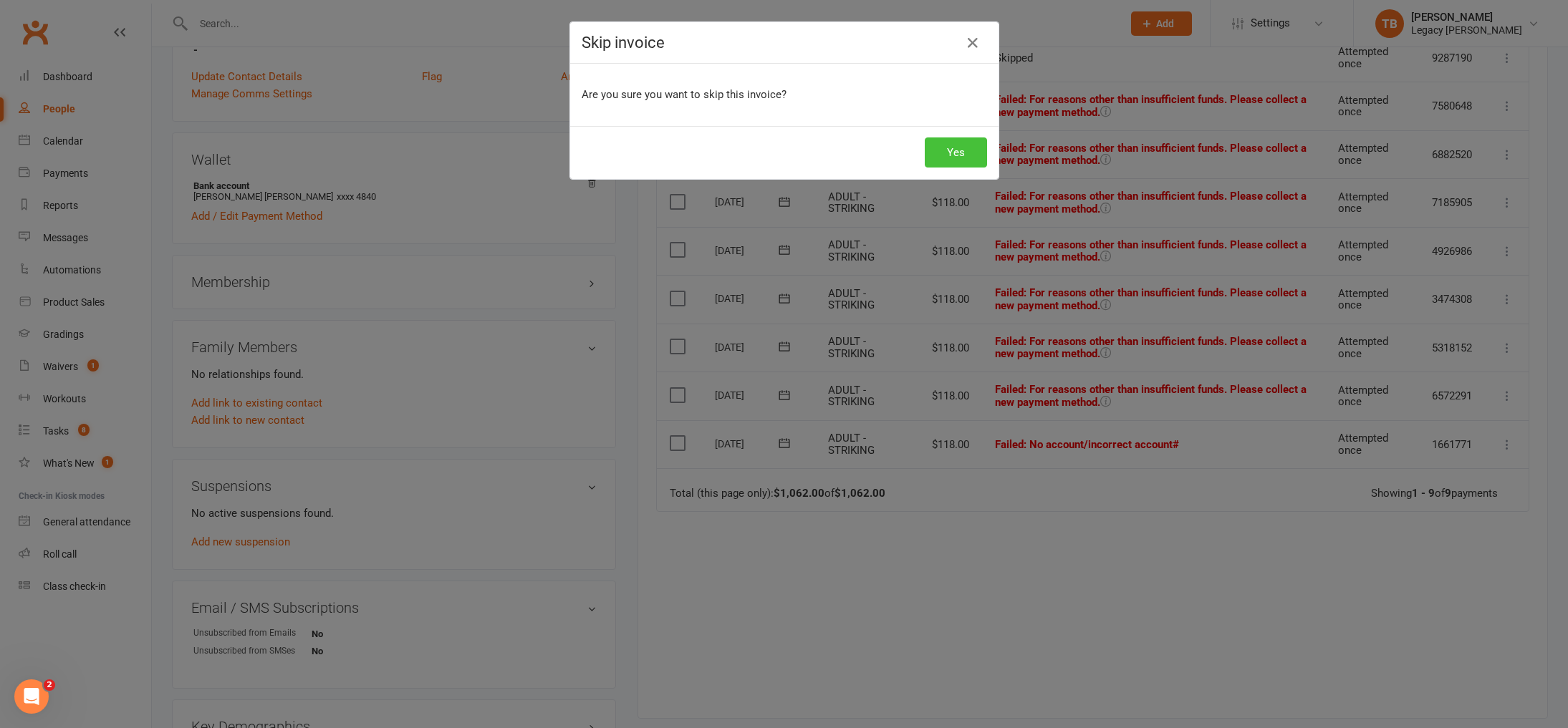
click at [944, 160] on button "Yes" at bounding box center [955, 152] width 63 height 30
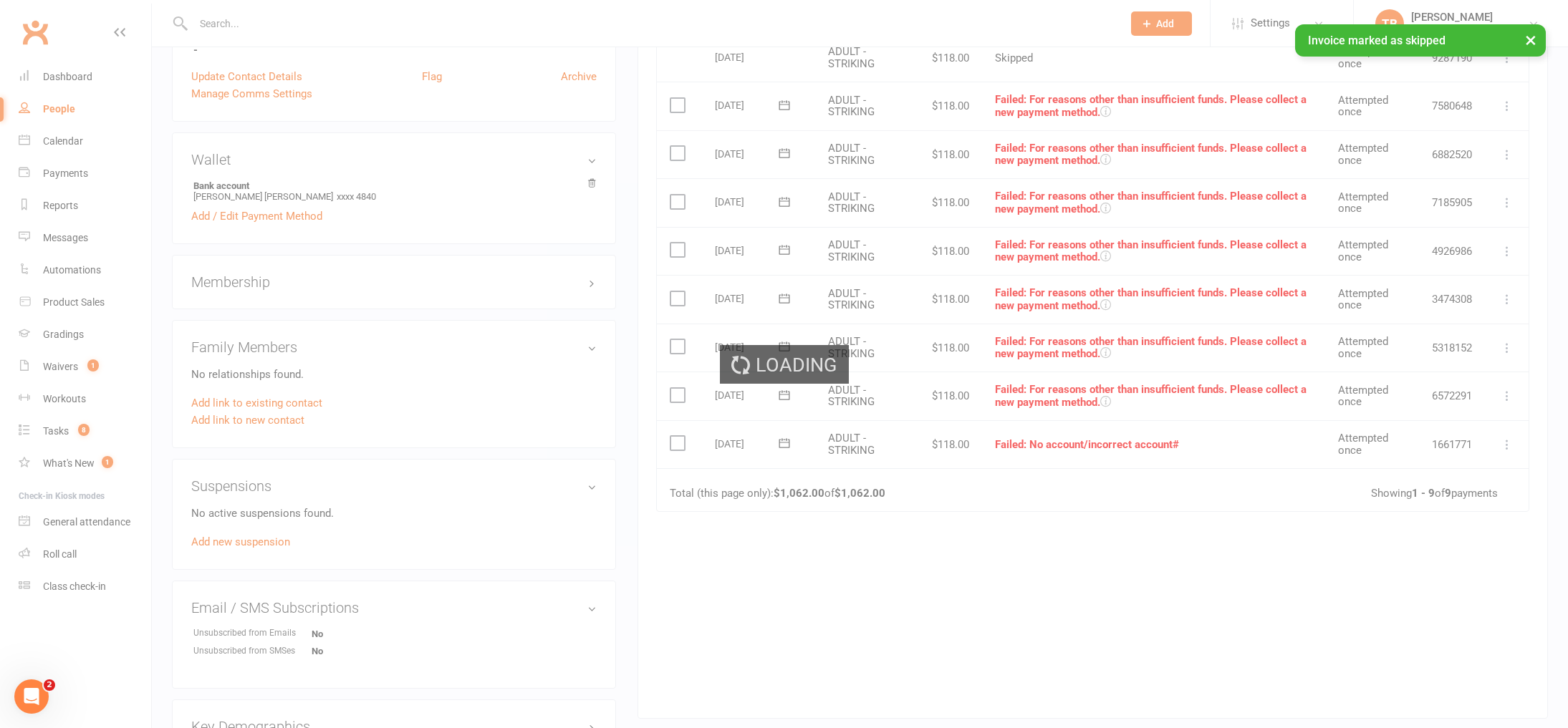
click at [1512, 390] on div "Loading" at bounding box center [784, 364] width 1568 height 728
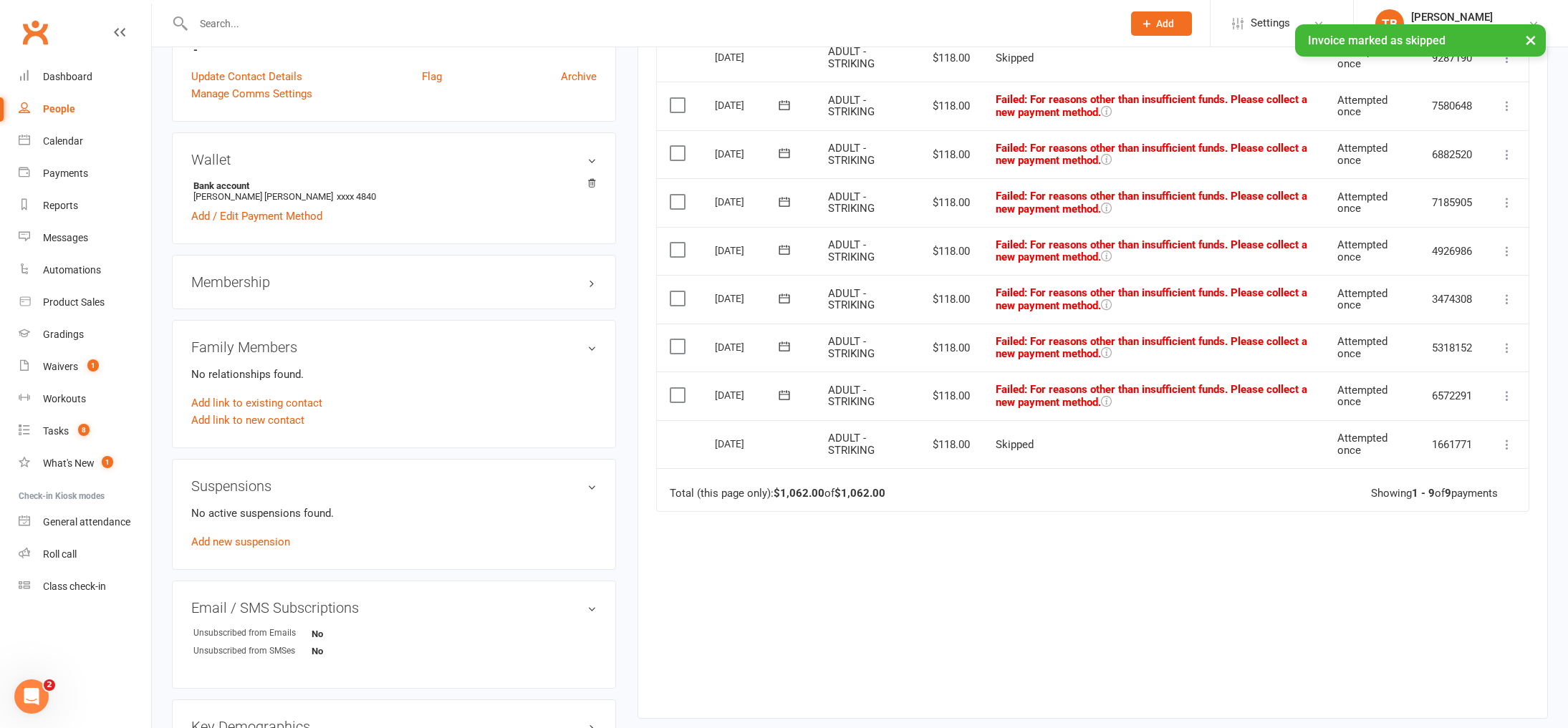
click at [1506, 392] on icon at bounding box center [1507, 396] width 14 height 14
click at [1436, 502] on link "Skip" at bounding box center [1444, 509] width 142 height 29
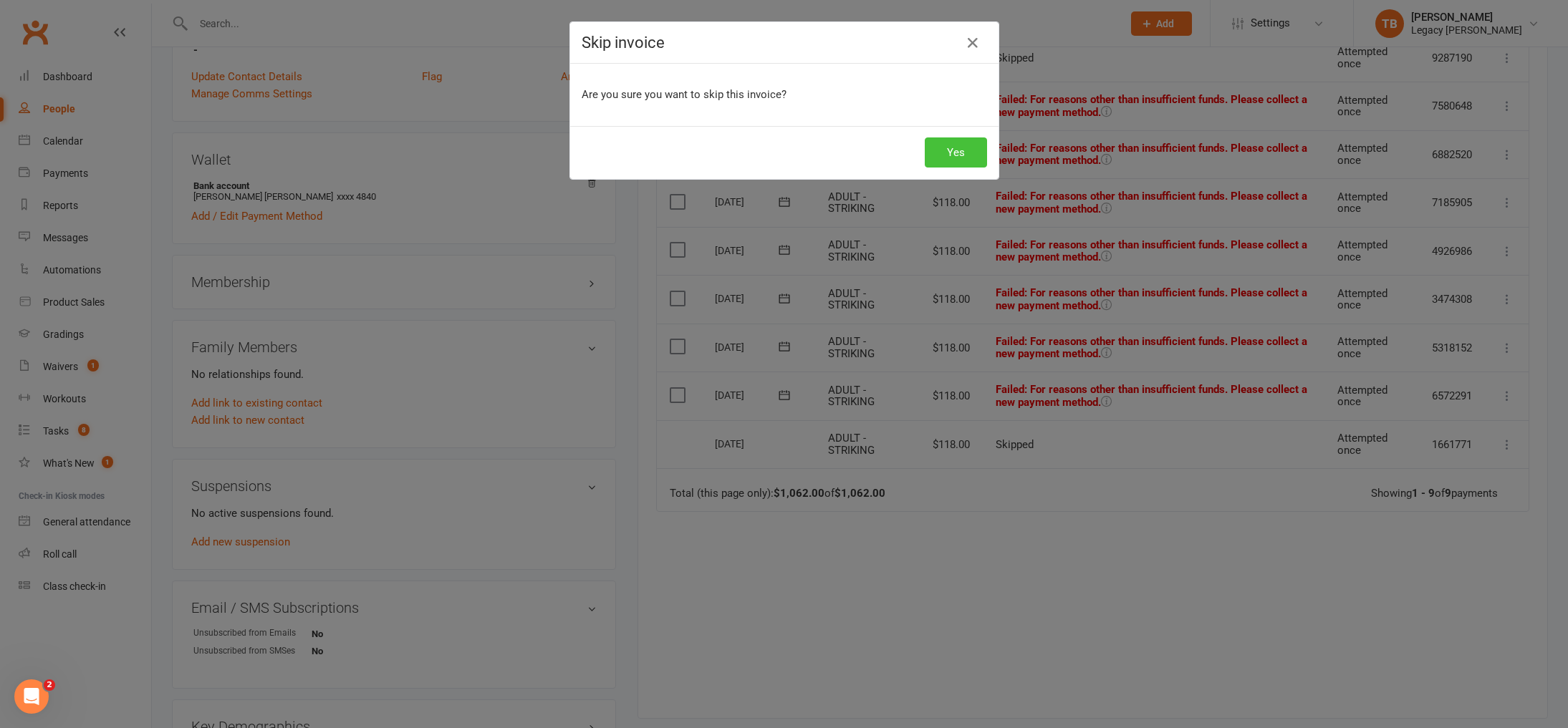
click at [954, 152] on button "Yes" at bounding box center [955, 152] width 63 height 30
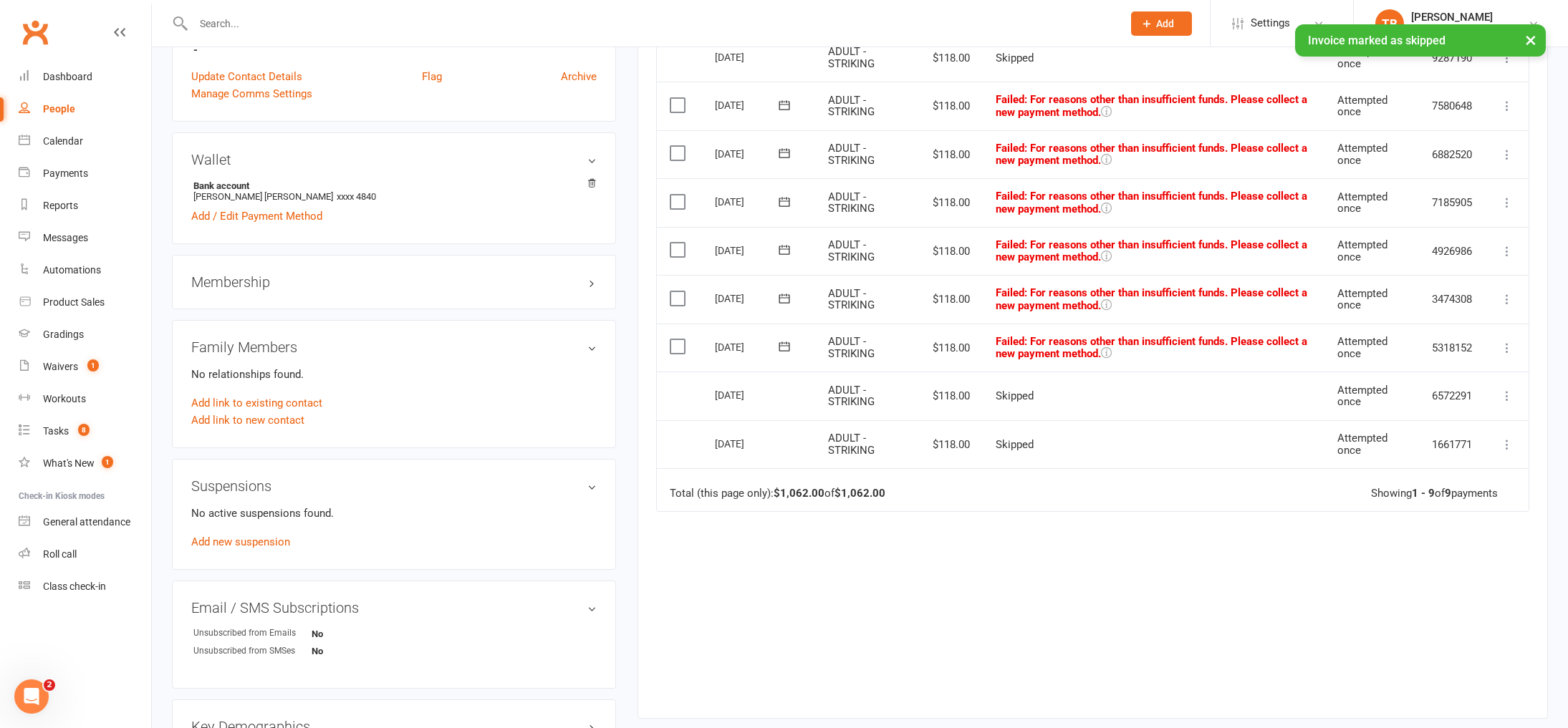
click at [1508, 360] on td "Mark as Paid (Cash) Mark as Paid (POS) Mark as Paid (Other) Skip Retry now More…" at bounding box center [1506, 347] width 43 height 48
click at [1507, 346] on icon at bounding box center [1507, 348] width 14 height 14
click at [1446, 469] on link "Skip" at bounding box center [1444, 462] width 142 height 29
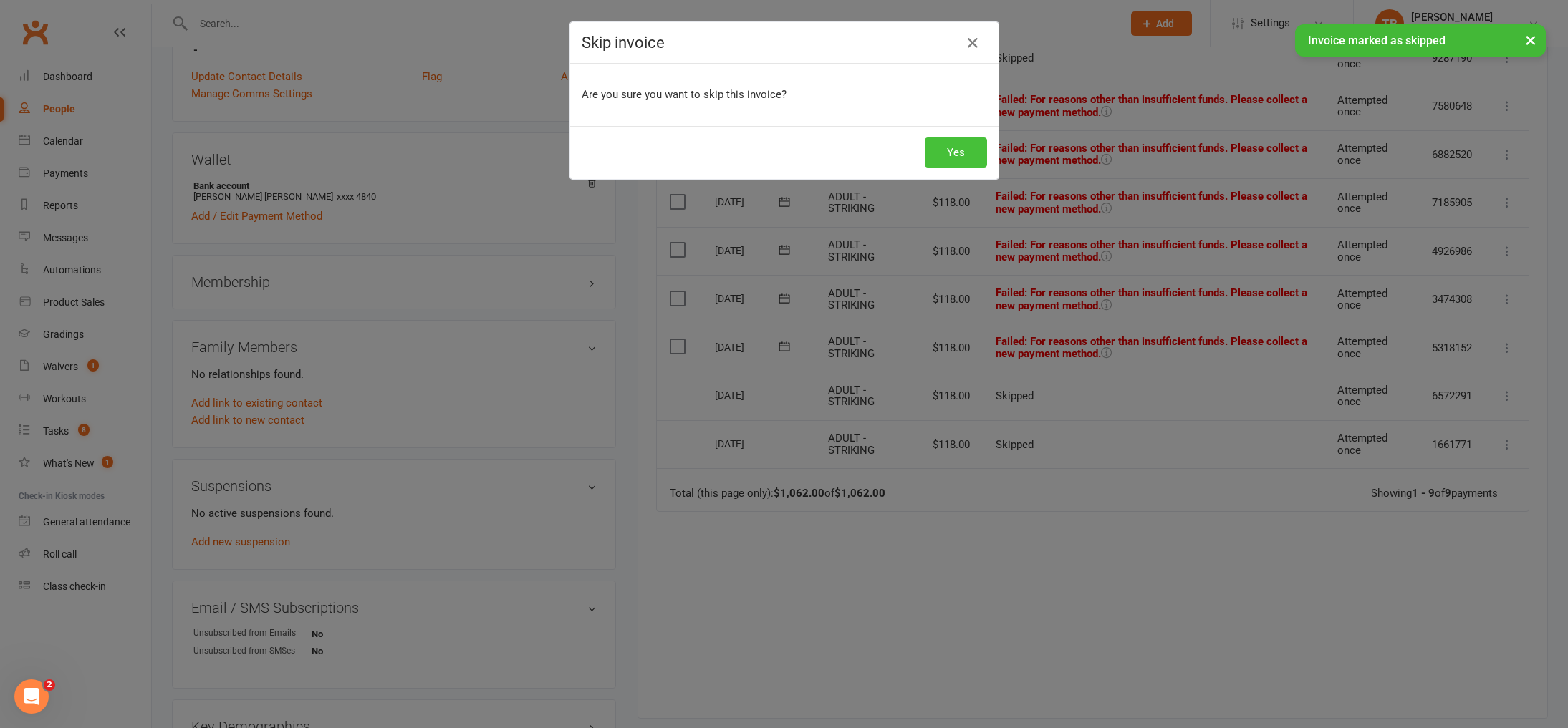
click at [961, 152] on button "Yes" at bounding box center [955, 152] width 63 height 30
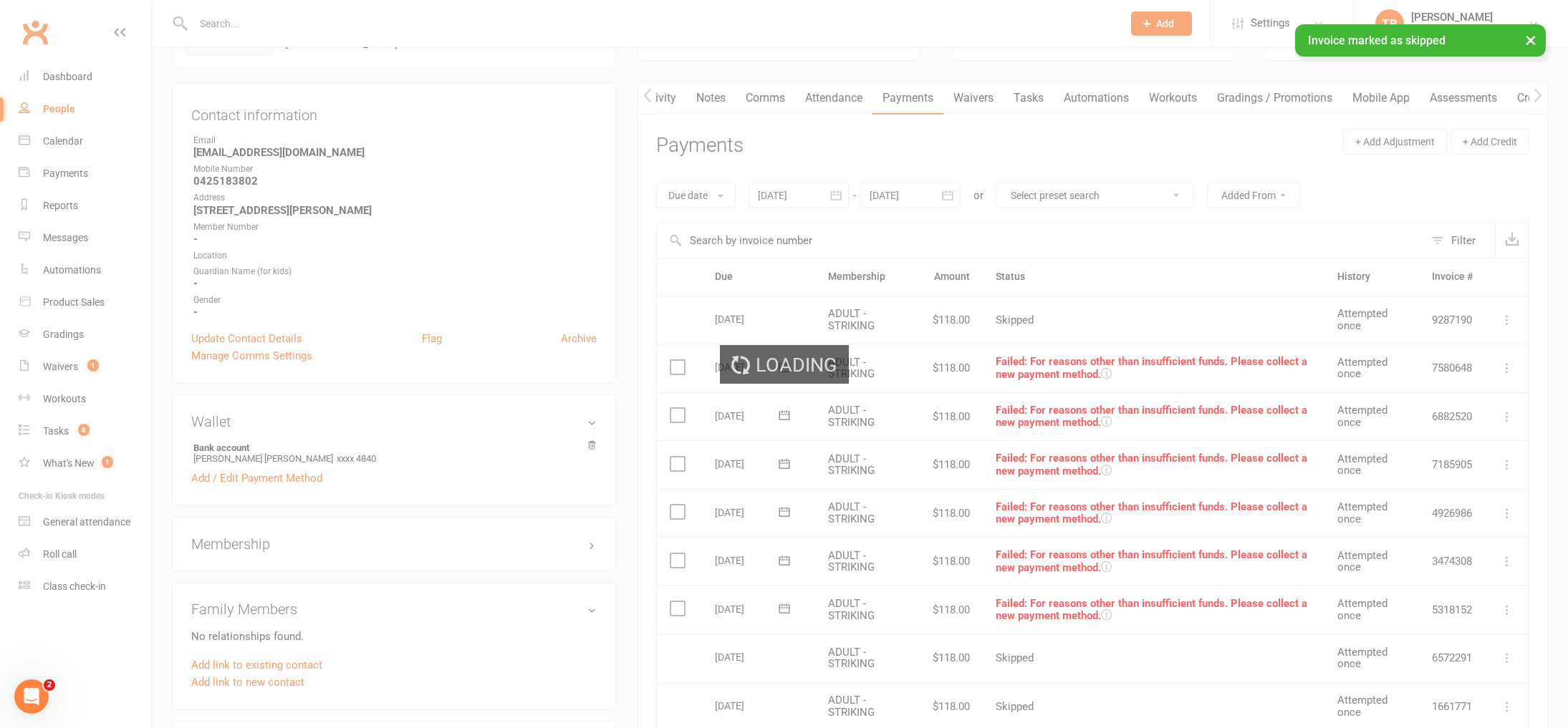
scroll to position [85, 0]
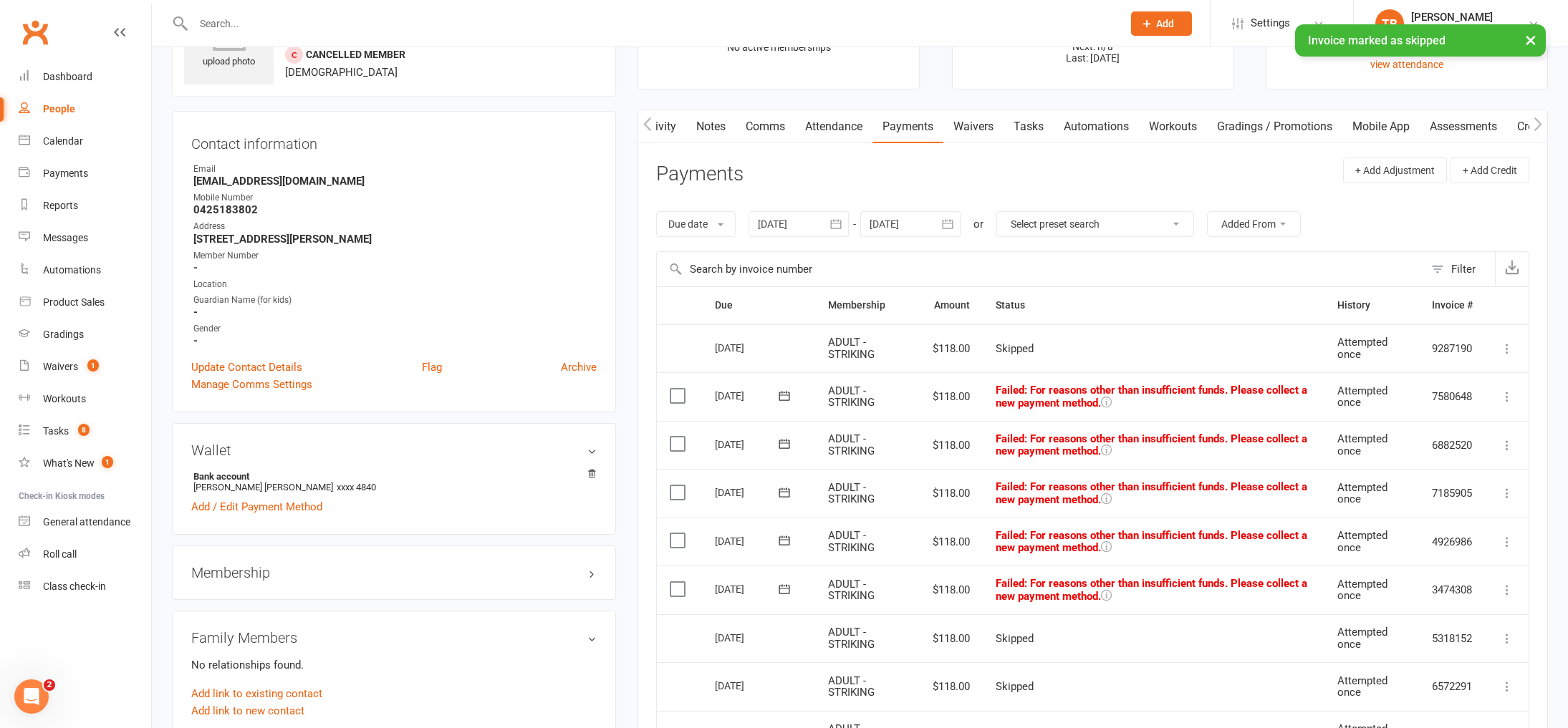
click at [1513, 595] on icon at bounding box center [1507, 591] width 14 height 14
click at [1451, 701] on link "Skip" at bounding box center [1444, 704] width 142 height 29
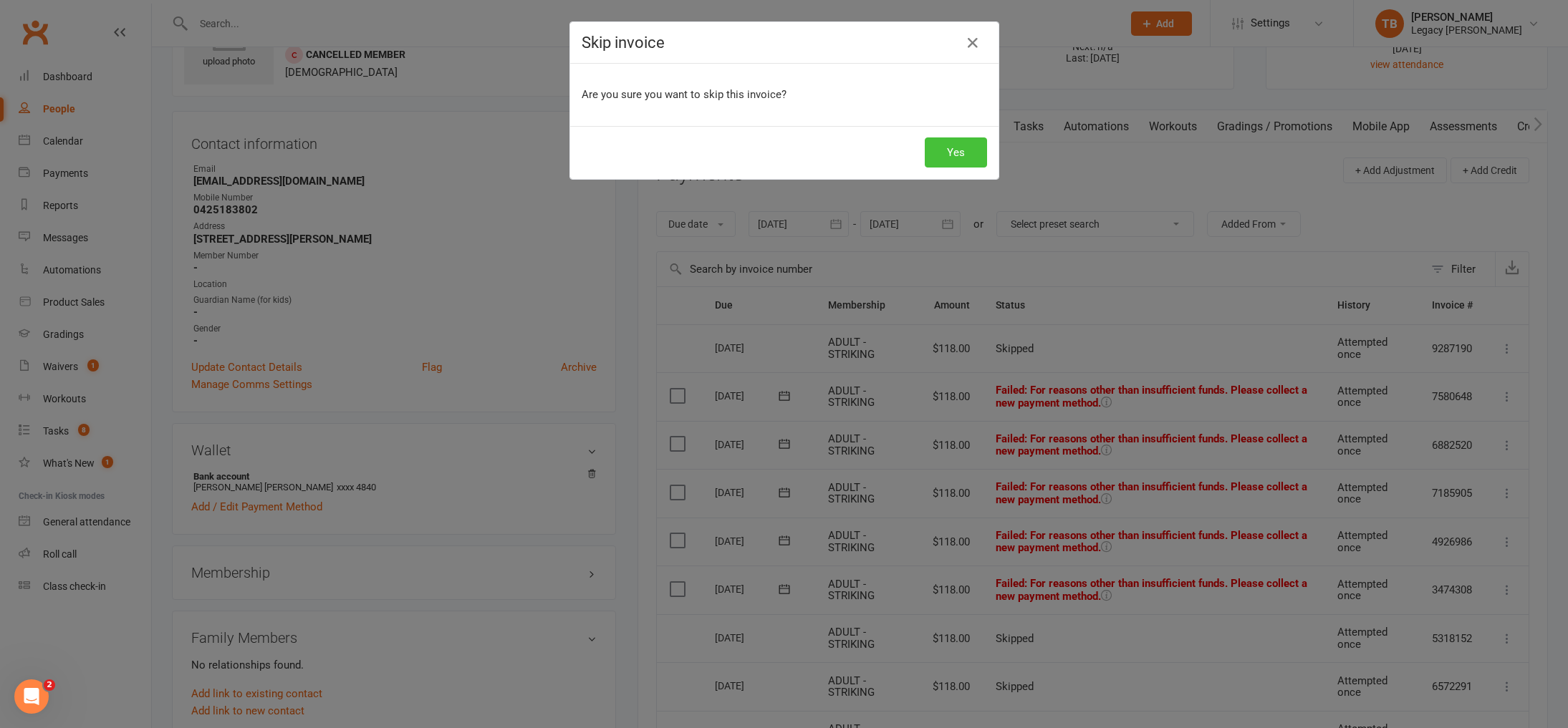
click at [970, 149] on button "Yes" at bounding box center [955, 152] width 63 height 30
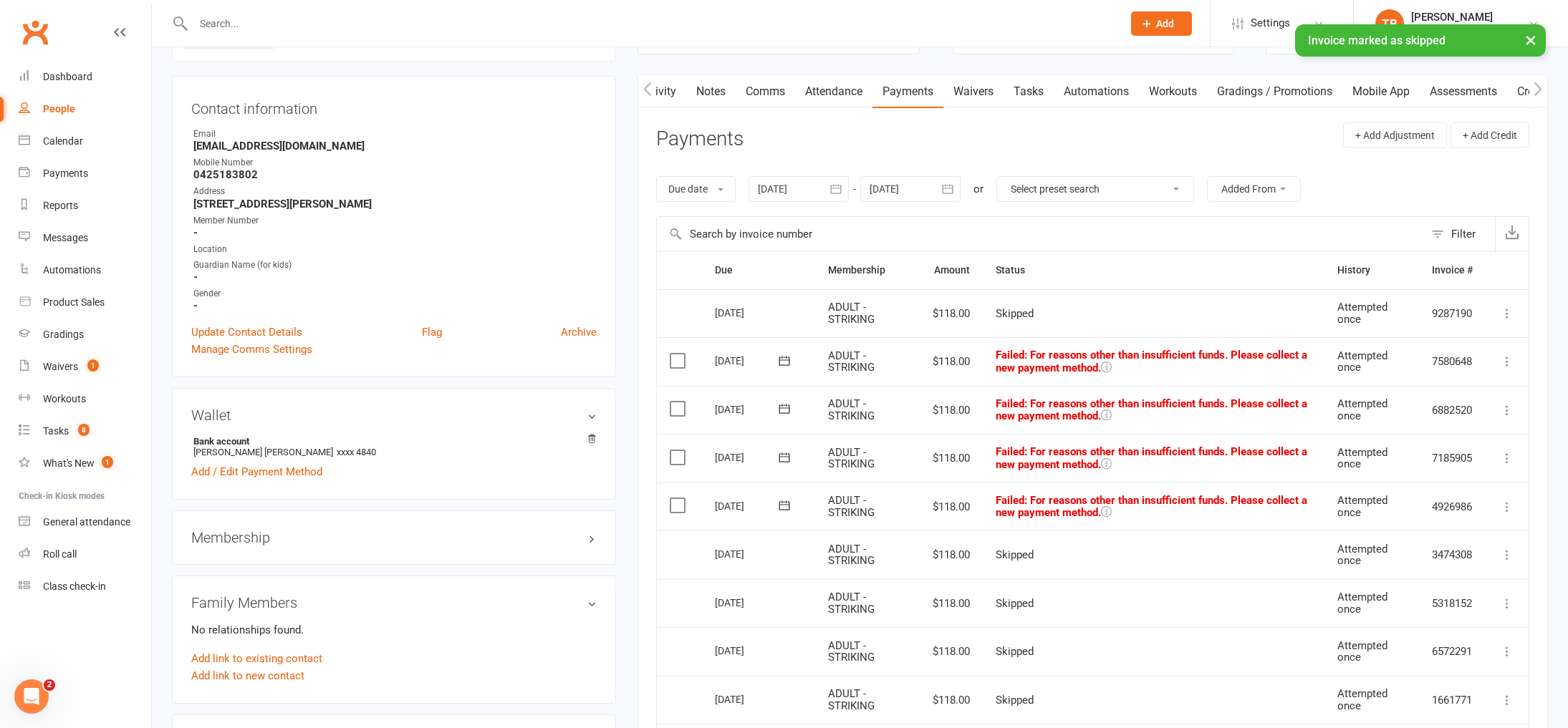
scroll to position [108, 0]
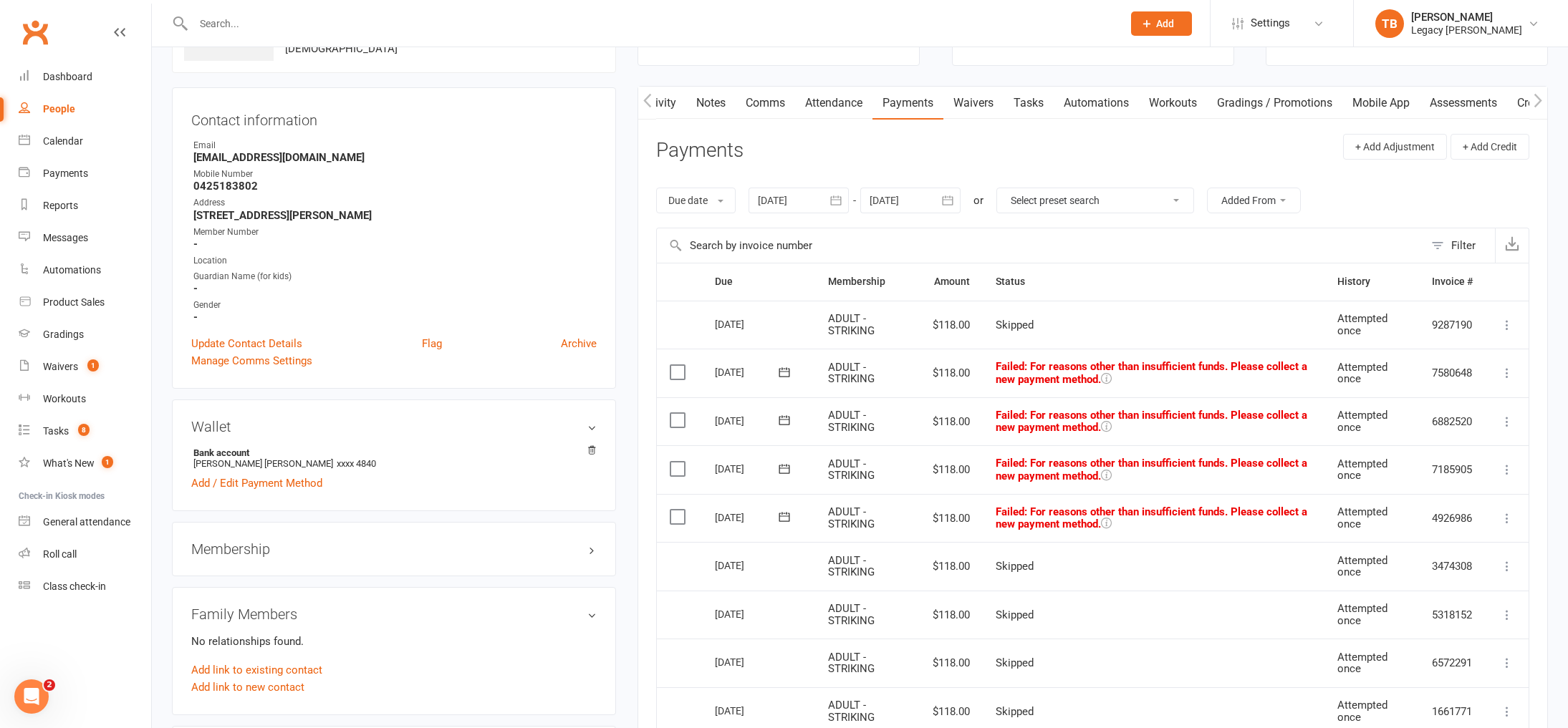
click at [1508, 516] on icon at bounding box center [1507, 518] width 14 height 14
click at [1470, 622] on link "Skip" at bounding box center [1444, 632] width 142 height 29
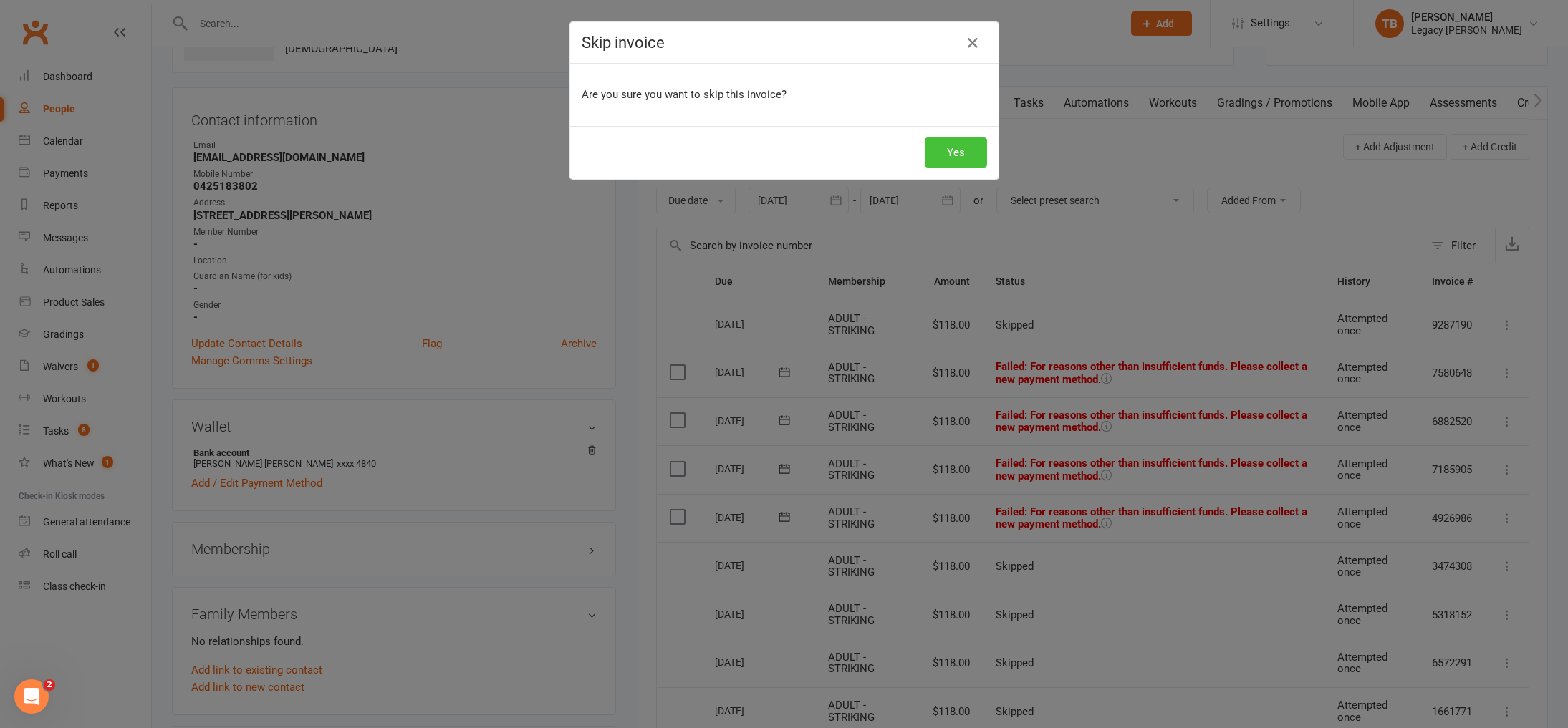
click at [956, 163] on button "Yes" at bounding box center [955, 152] width 63 height 30
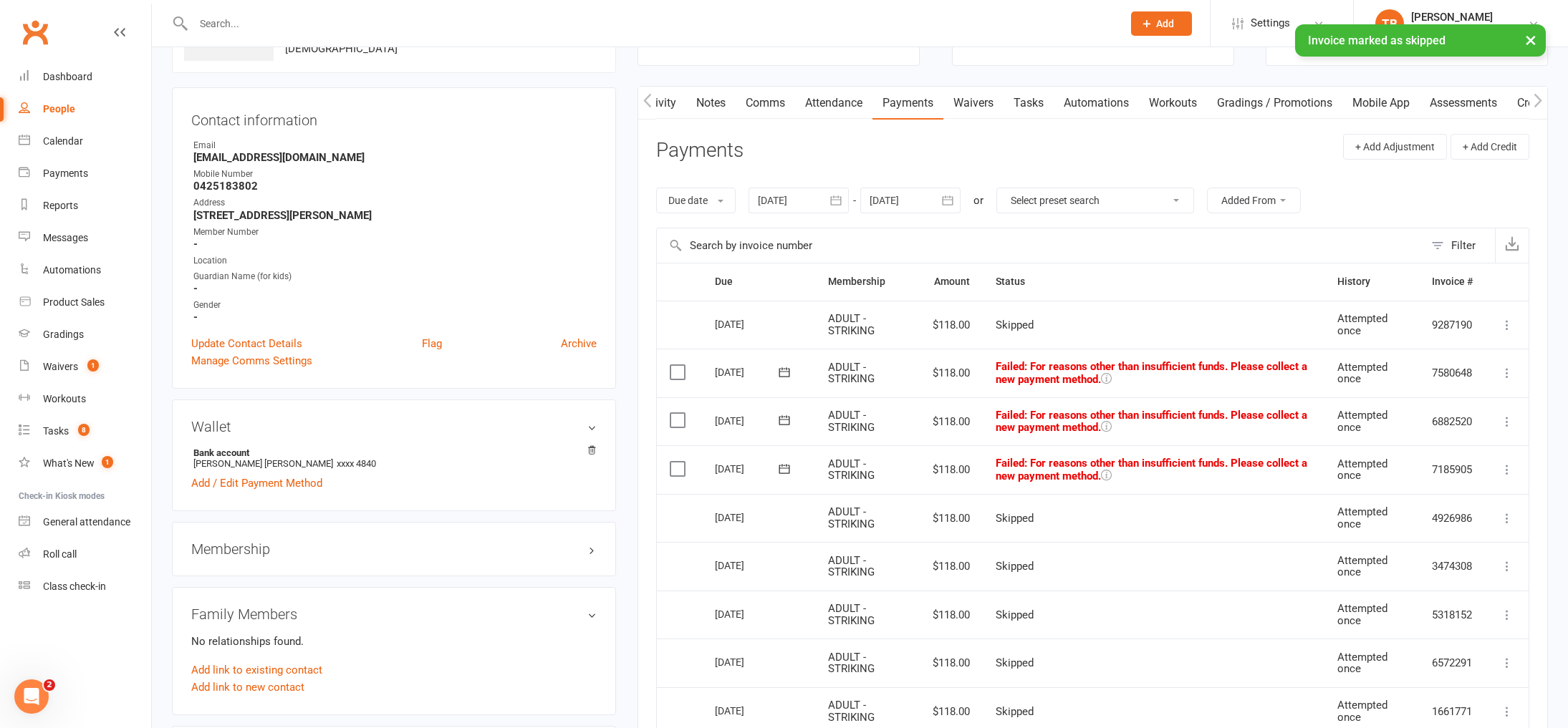
click at [1507, 466] on icon at bounding box center [1507, 470] width 14 height 14
click at [1450, 579] on link "Skip" at bounding box center [1444, 583] width 142 height 29
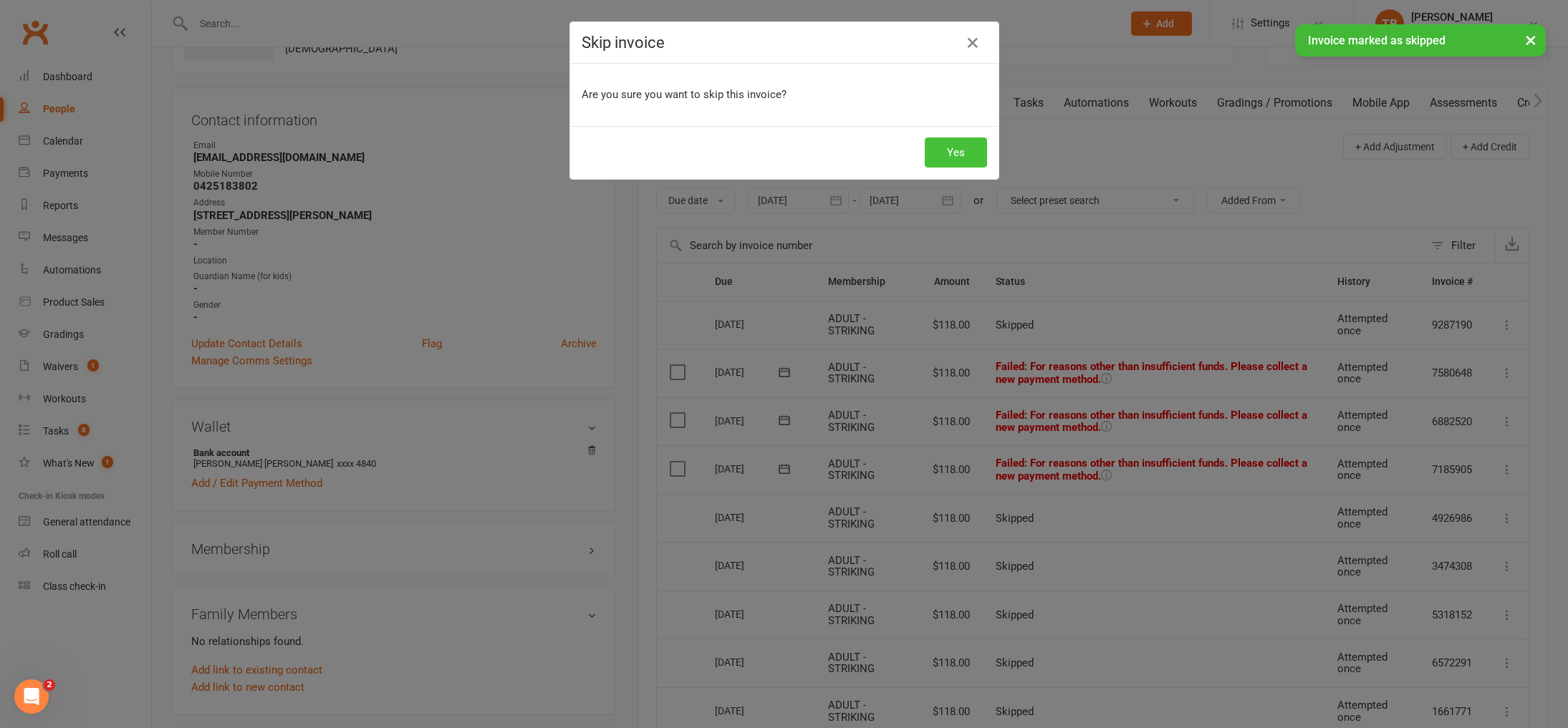
click at [933, 151] on button "Yes" at bounding box center [955, 152] width 63 height 30
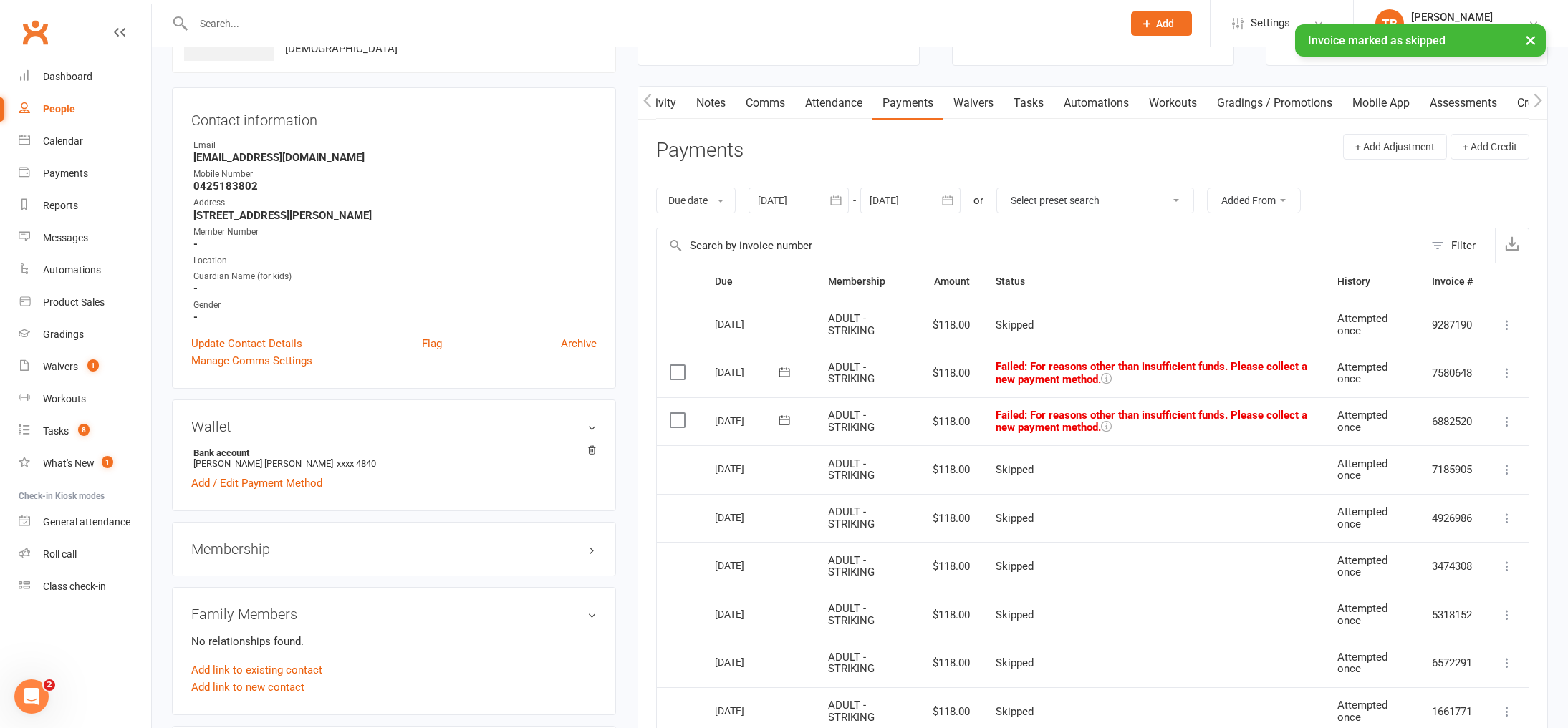
click at [1509, 415] on icon at bounding box center [1507, 422] width 14 height 14
click at [1432, 531] on link "Skip" at bounding box center [1444, 536] width 142 height 29
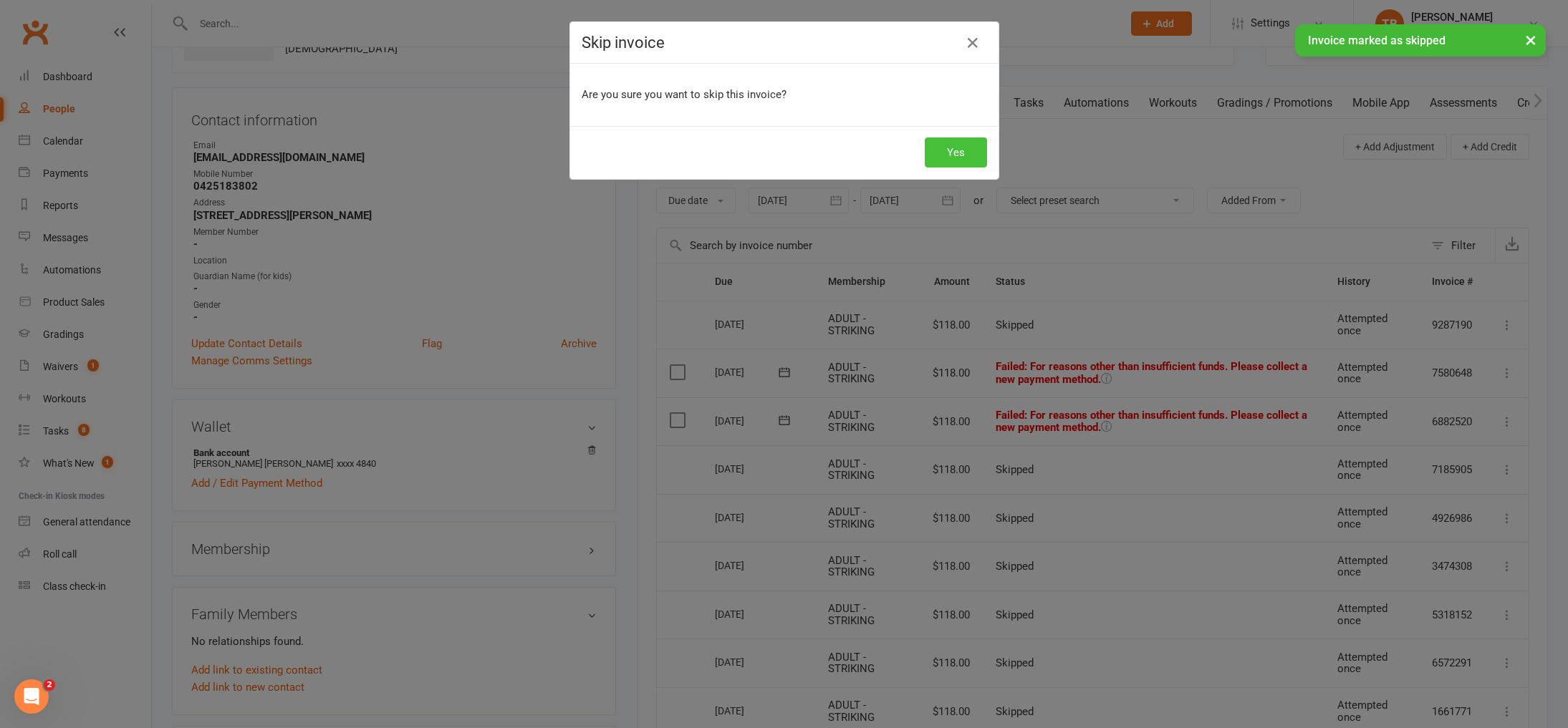
click at [959, 152] on button "Yes" at bounding box center [955, 152] width 63 height 30
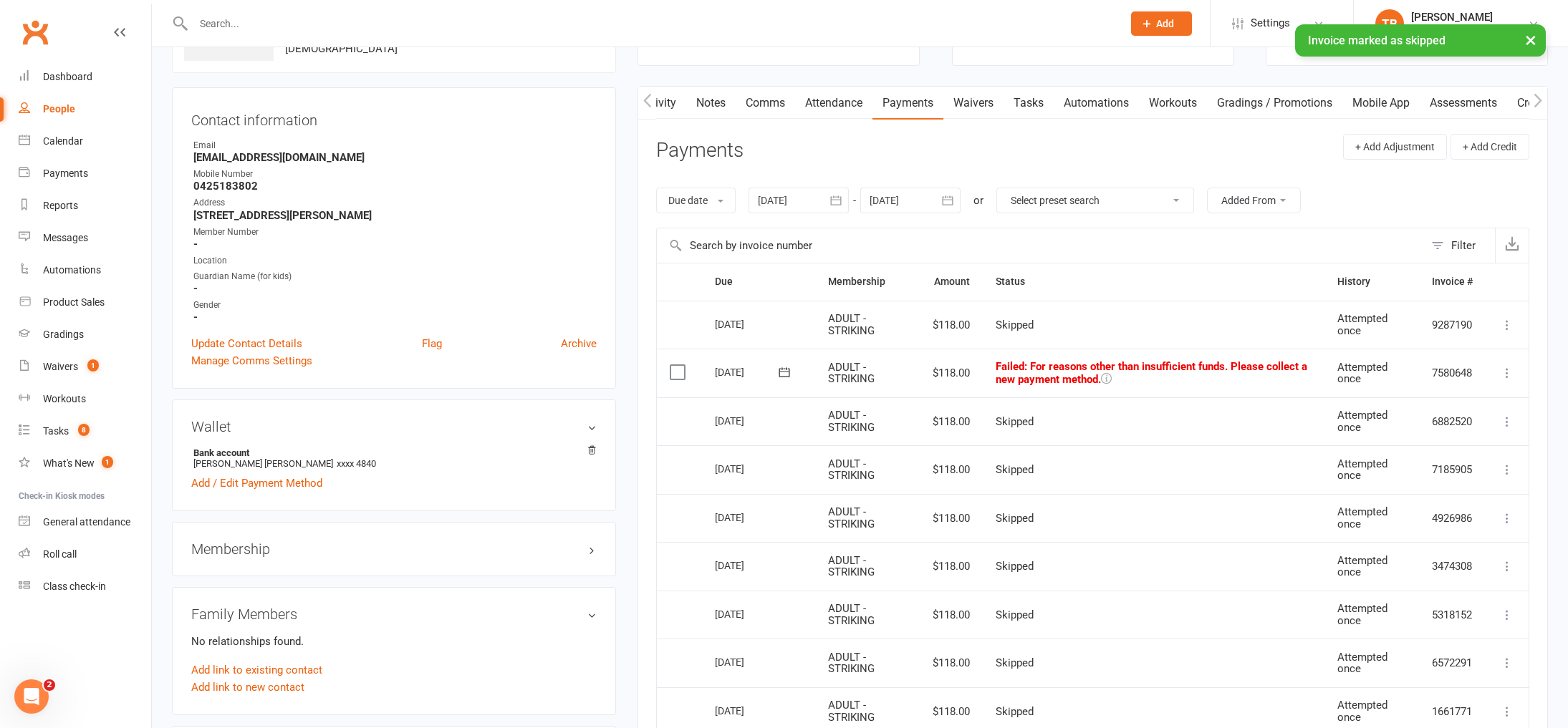
click at [1505, 373] on icon at bounding box center [1507, 373] width 14 height 14
click at [1449, 495] on link "Skip" at bounding box center [1444, 487] width 142 height 29
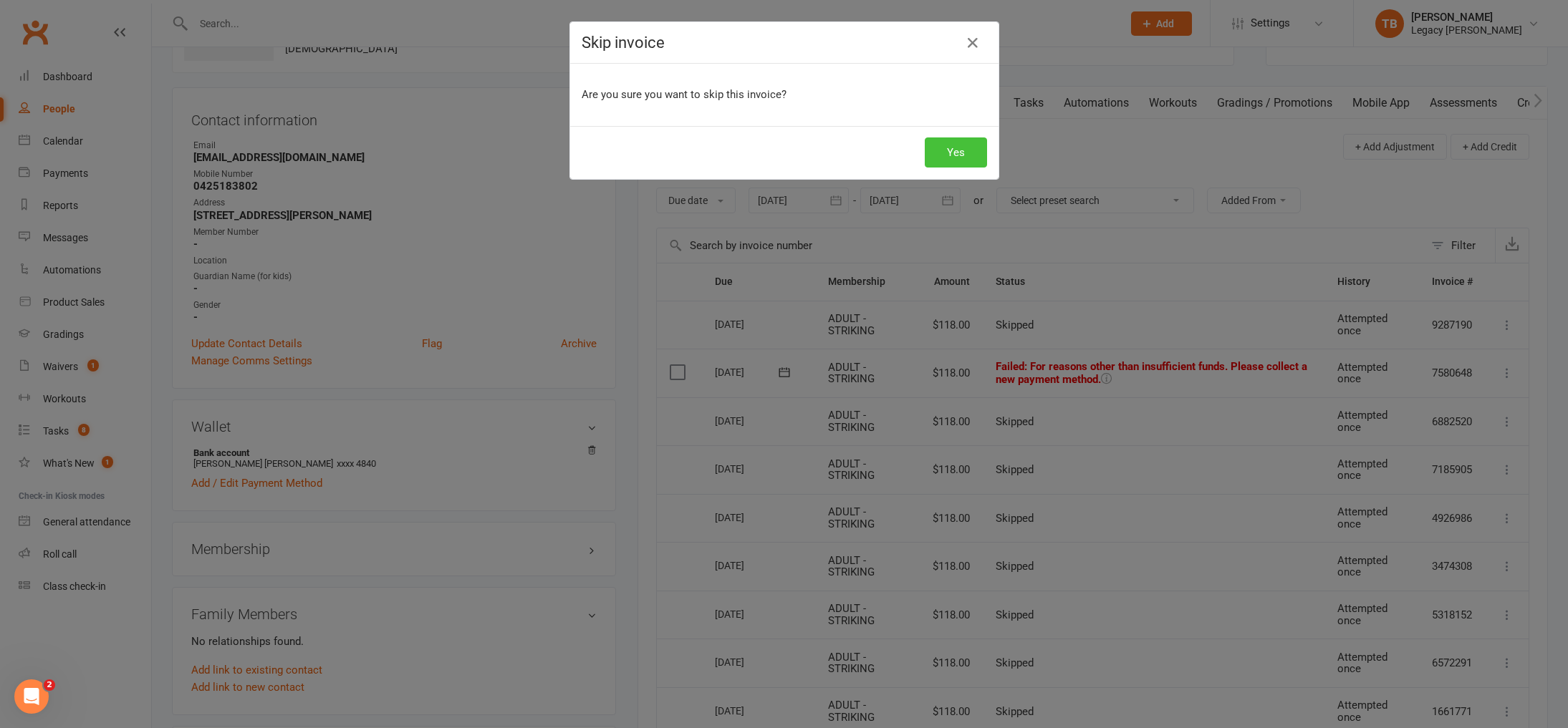
click at [941, 158] on button "Yes" at bounding box center [955, 152] width 63 height 30
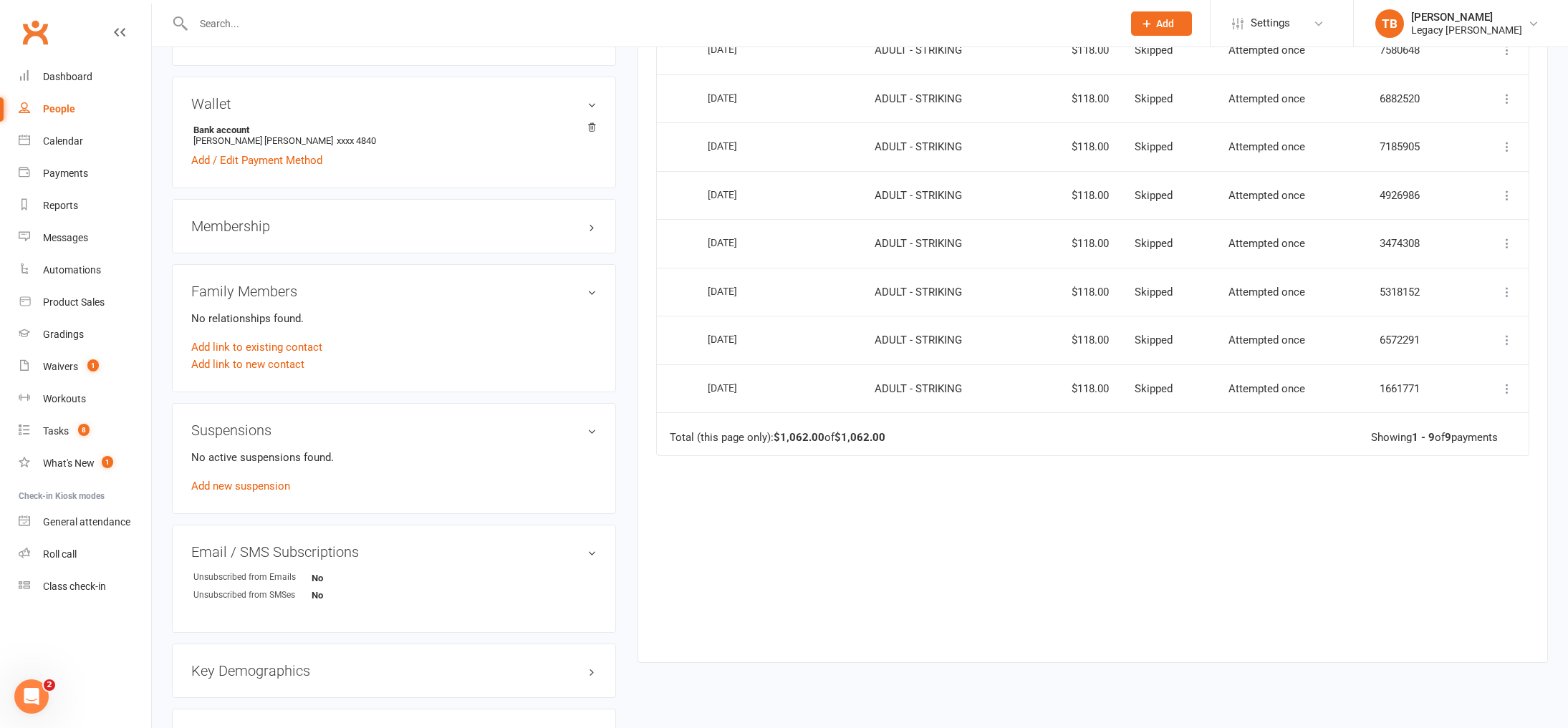
scroll to position [0, 0]
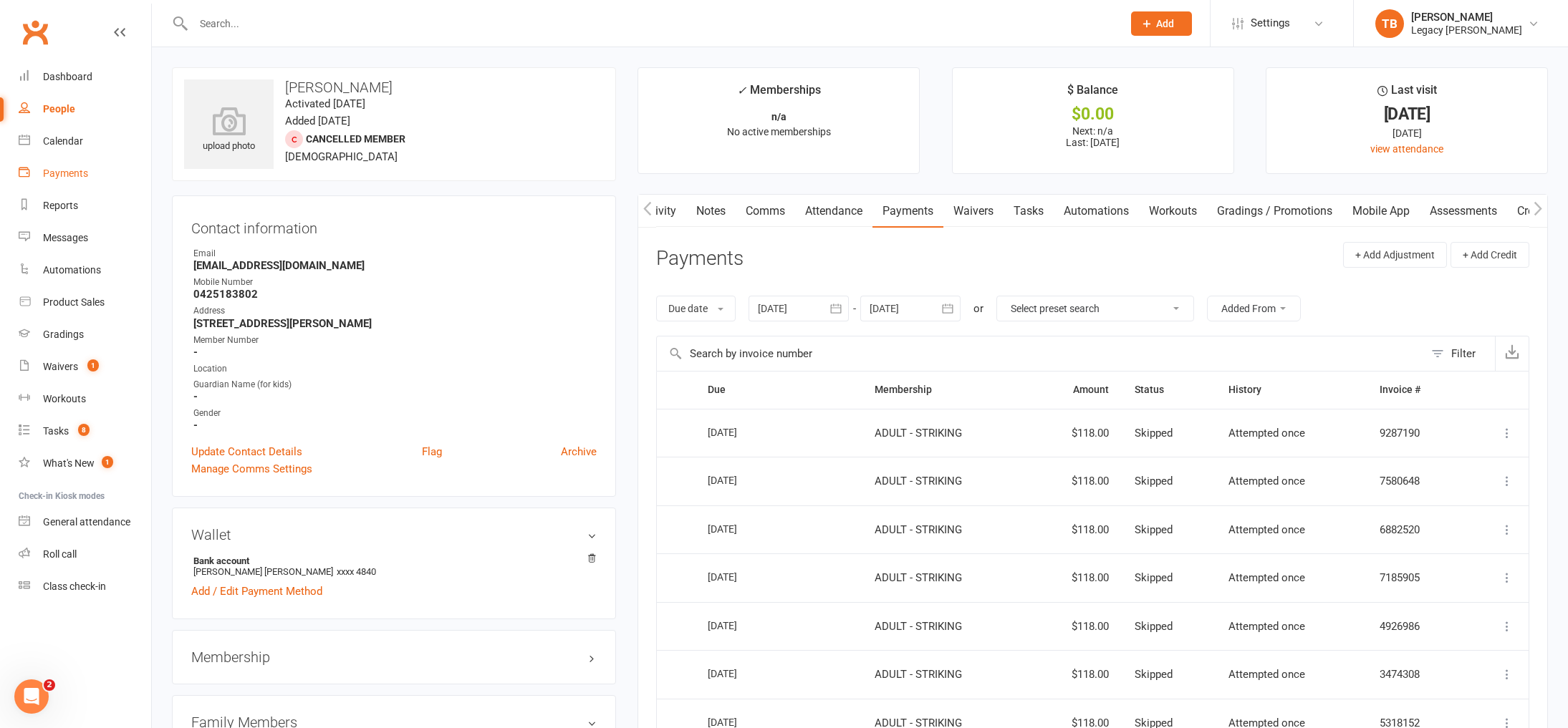
click at [76, 175] on div "Payments" at bounding box center [65, 173] width 45 height 11
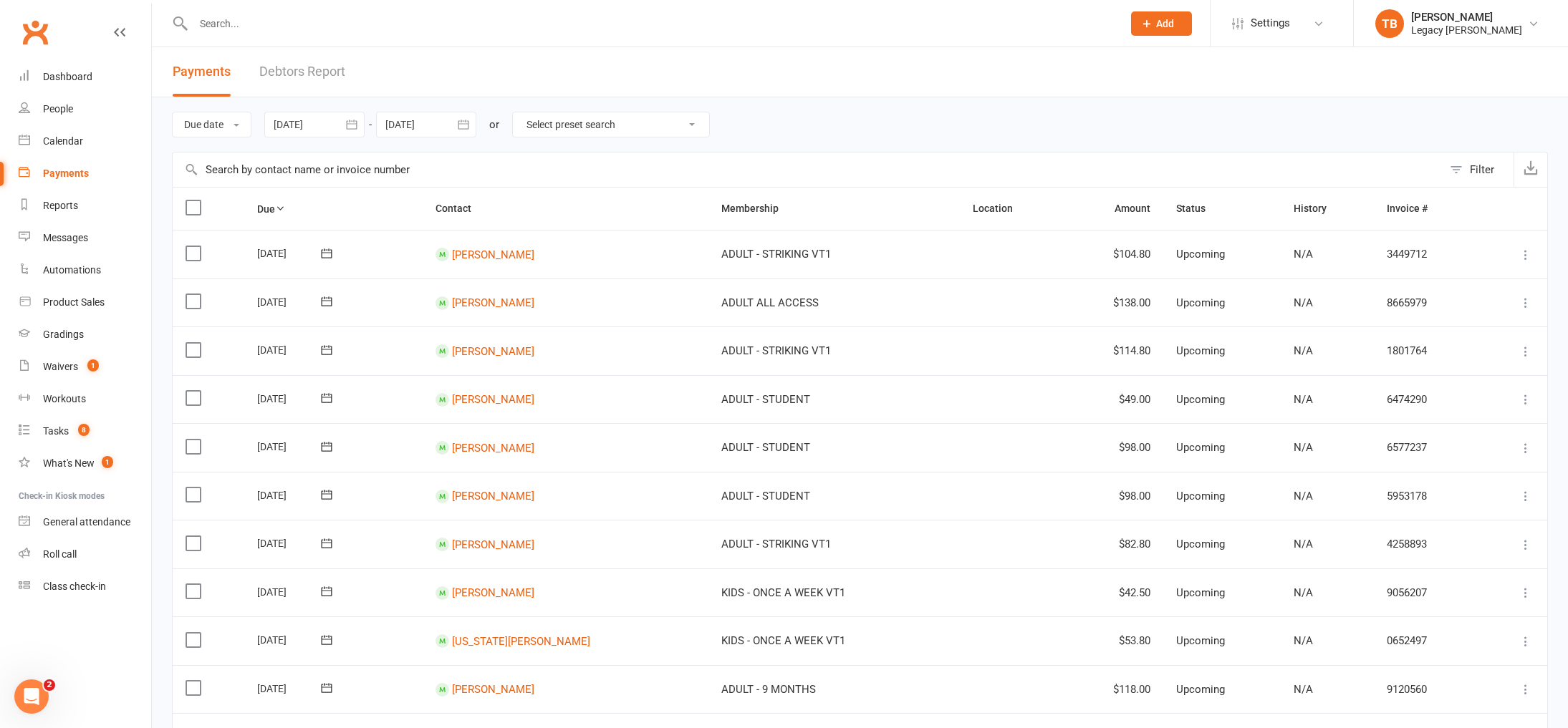
click at [294, 83] on link "Debtors Report" at bounding box center [302, 72] width 86 height 49
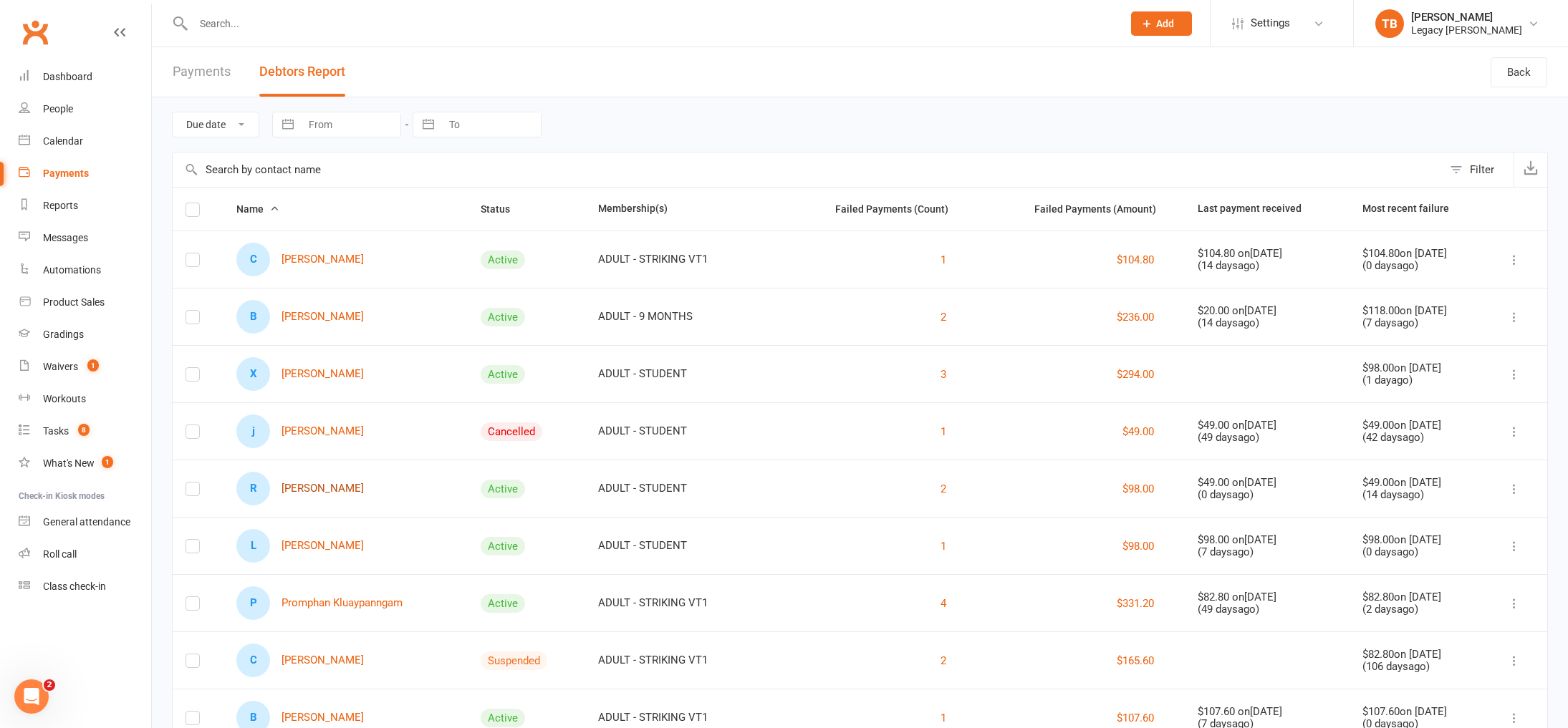
click at [312, 483] on link "R [PERSON_NAME]" at bounding box center [300, 489] width 128 height 33
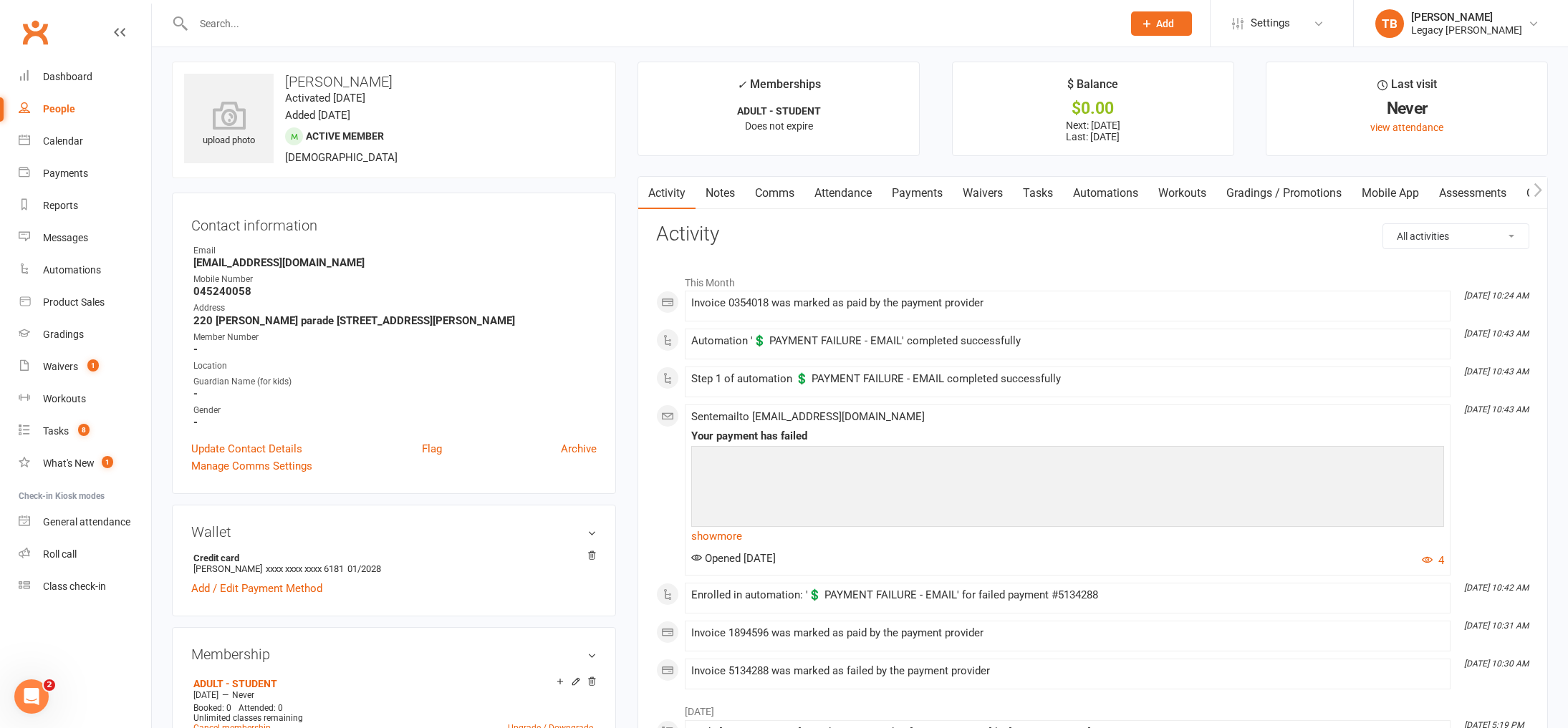
scroll to position [5, 0]
click at [907, 197] on link "Payments" at bounding box center [917, 194] width 71 height 33
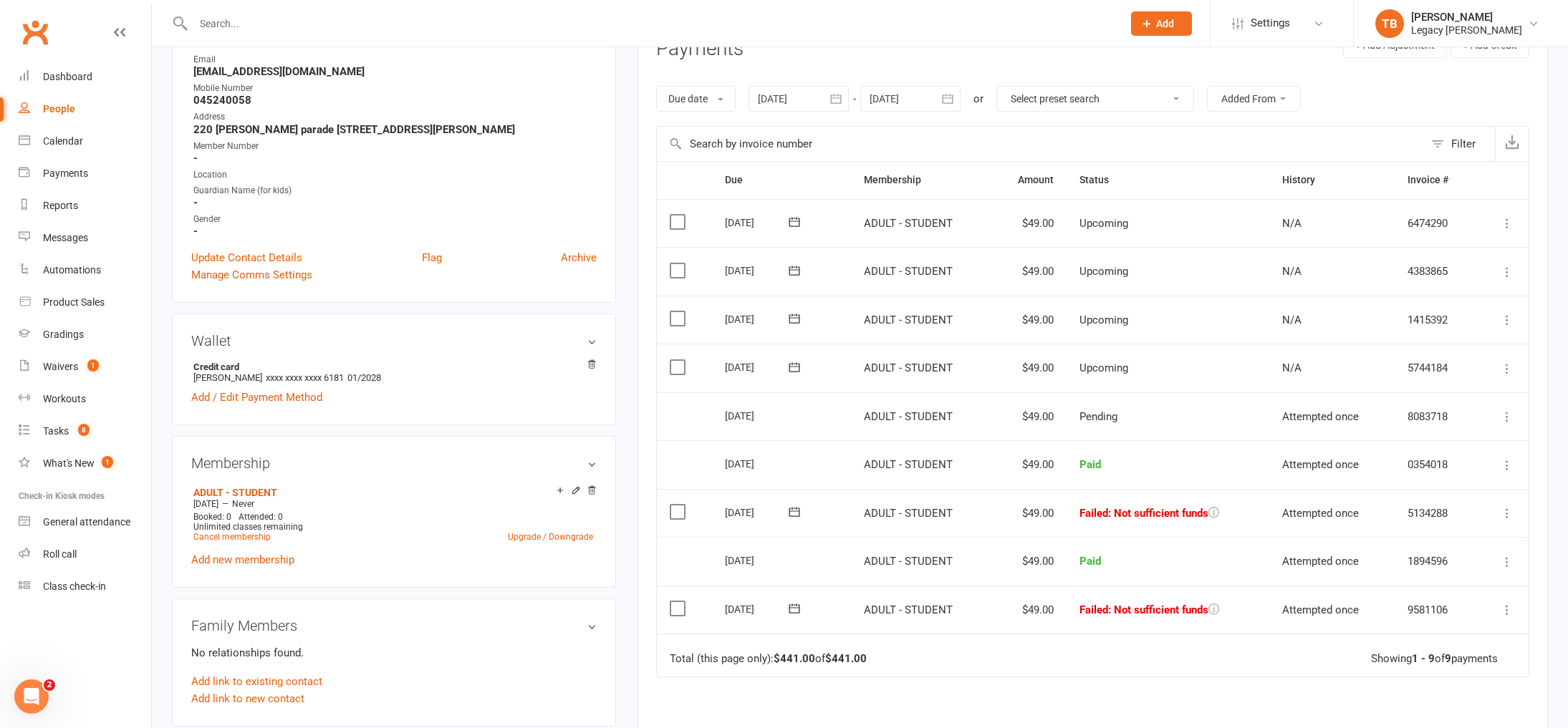
scroll to position [250, 0]
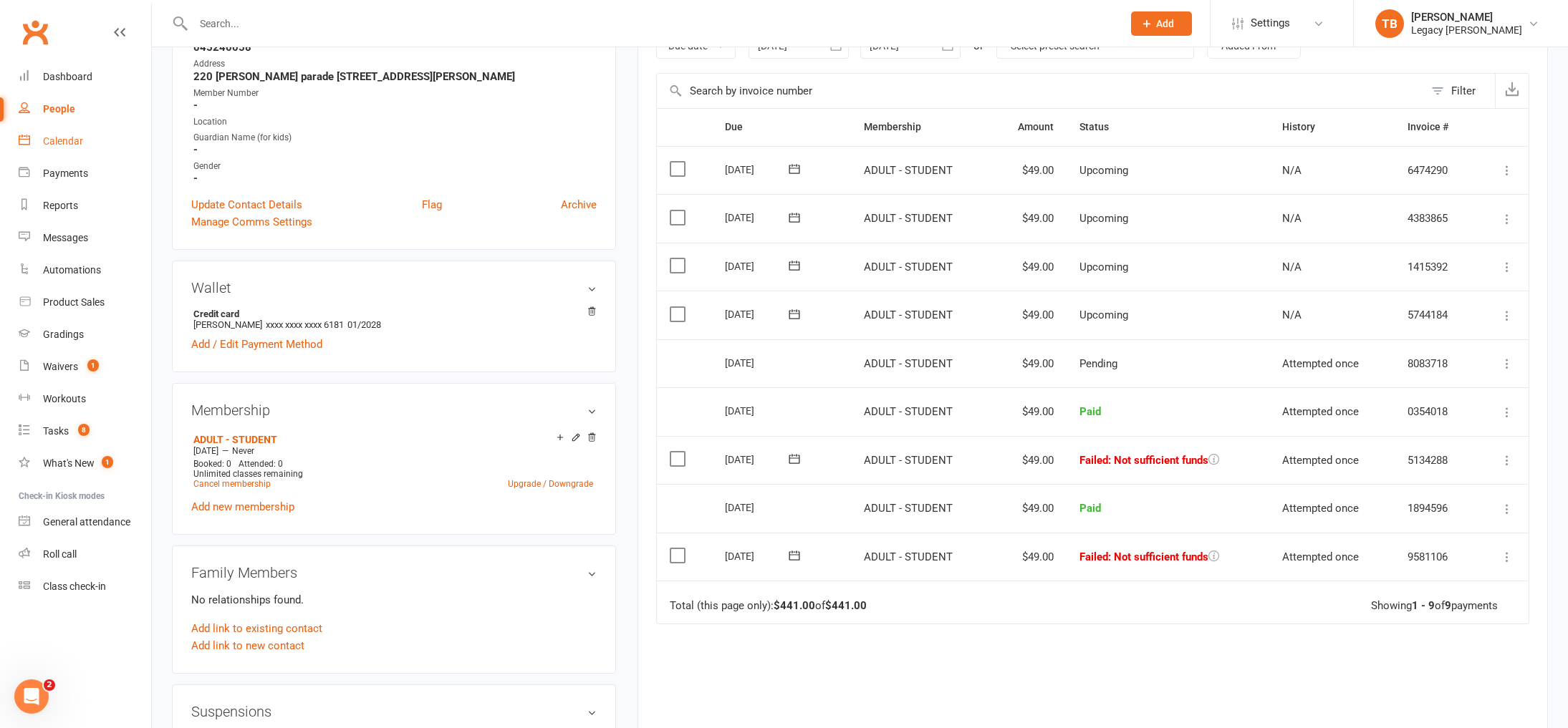
click at [67, 142] on div "Calendar" at bounding box center [63, 141] width 41 height 11
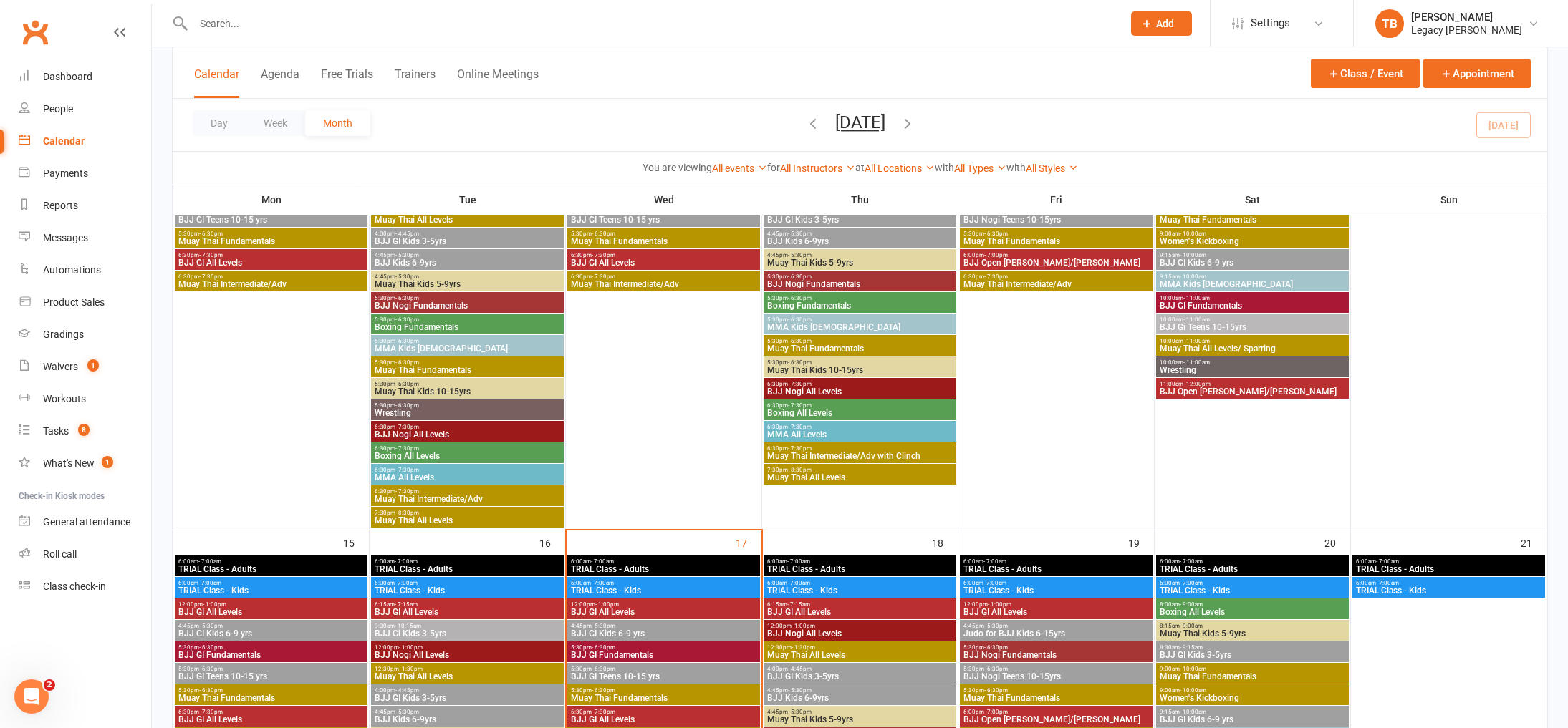
scroll to position [925, 0]
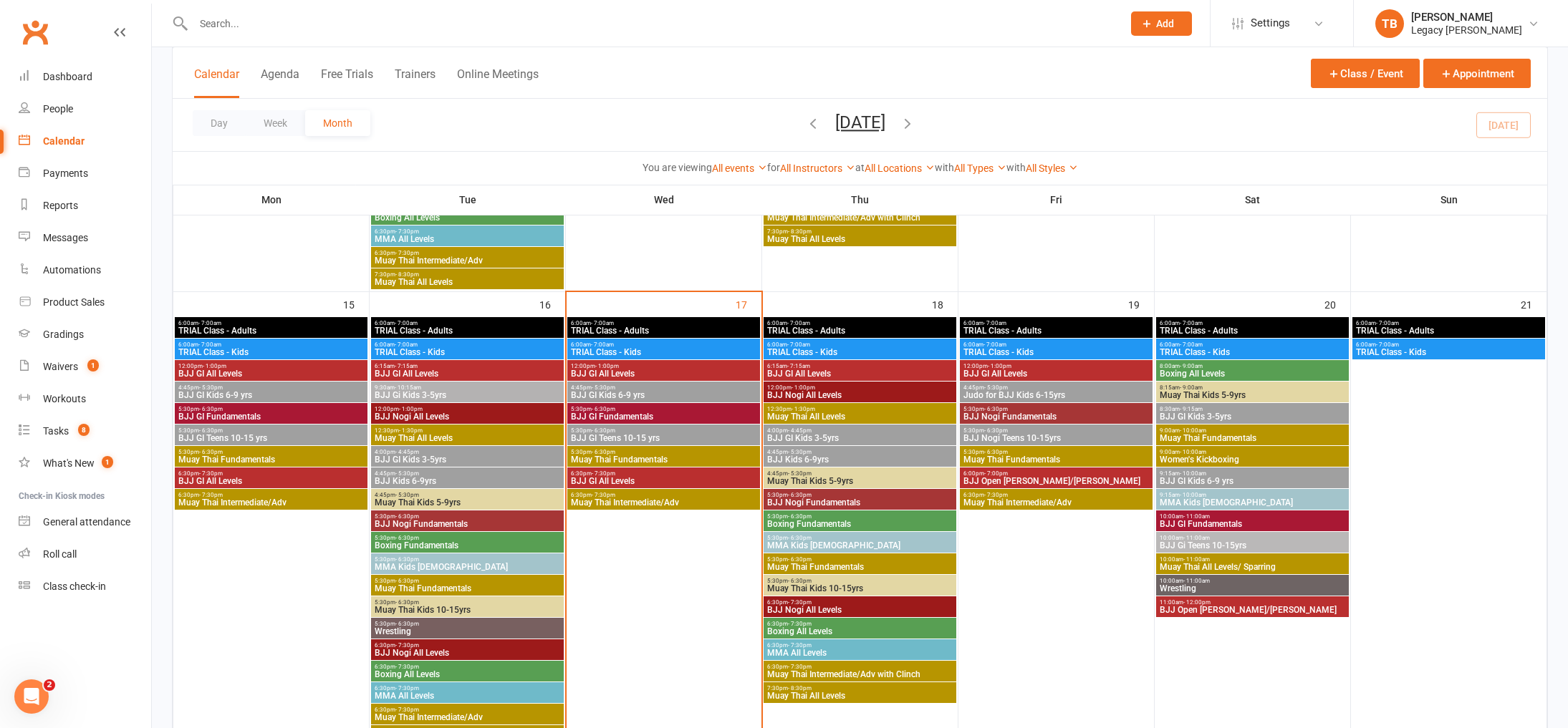
click at [738, 457] on span "Muay Thai Fundamentals" at bounding box center [664, 460] width 187 height 9
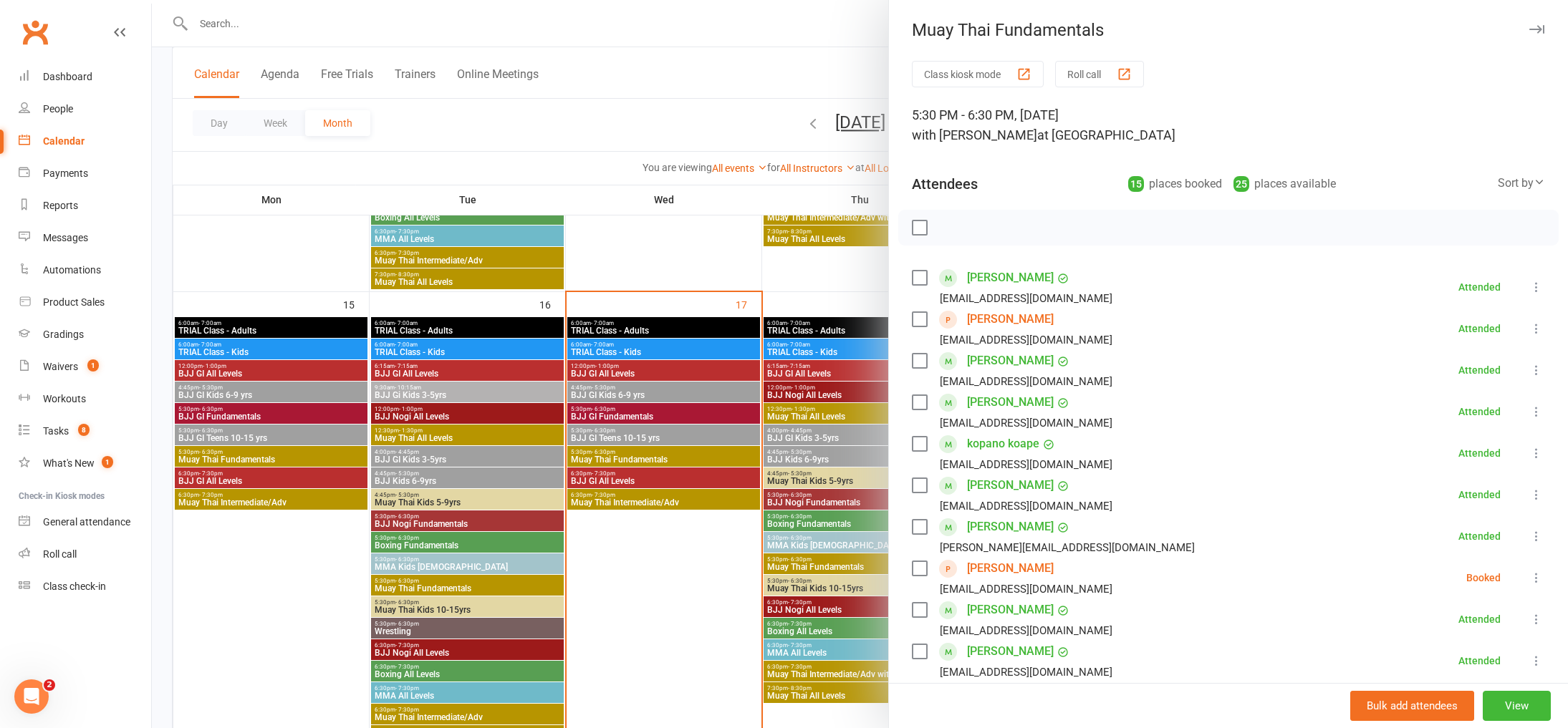
click at [618, 160] on div at bounding box center [859, 364] width 1416 height 728
